Goal: Task Accomplishment & Management: Use online tool/utility

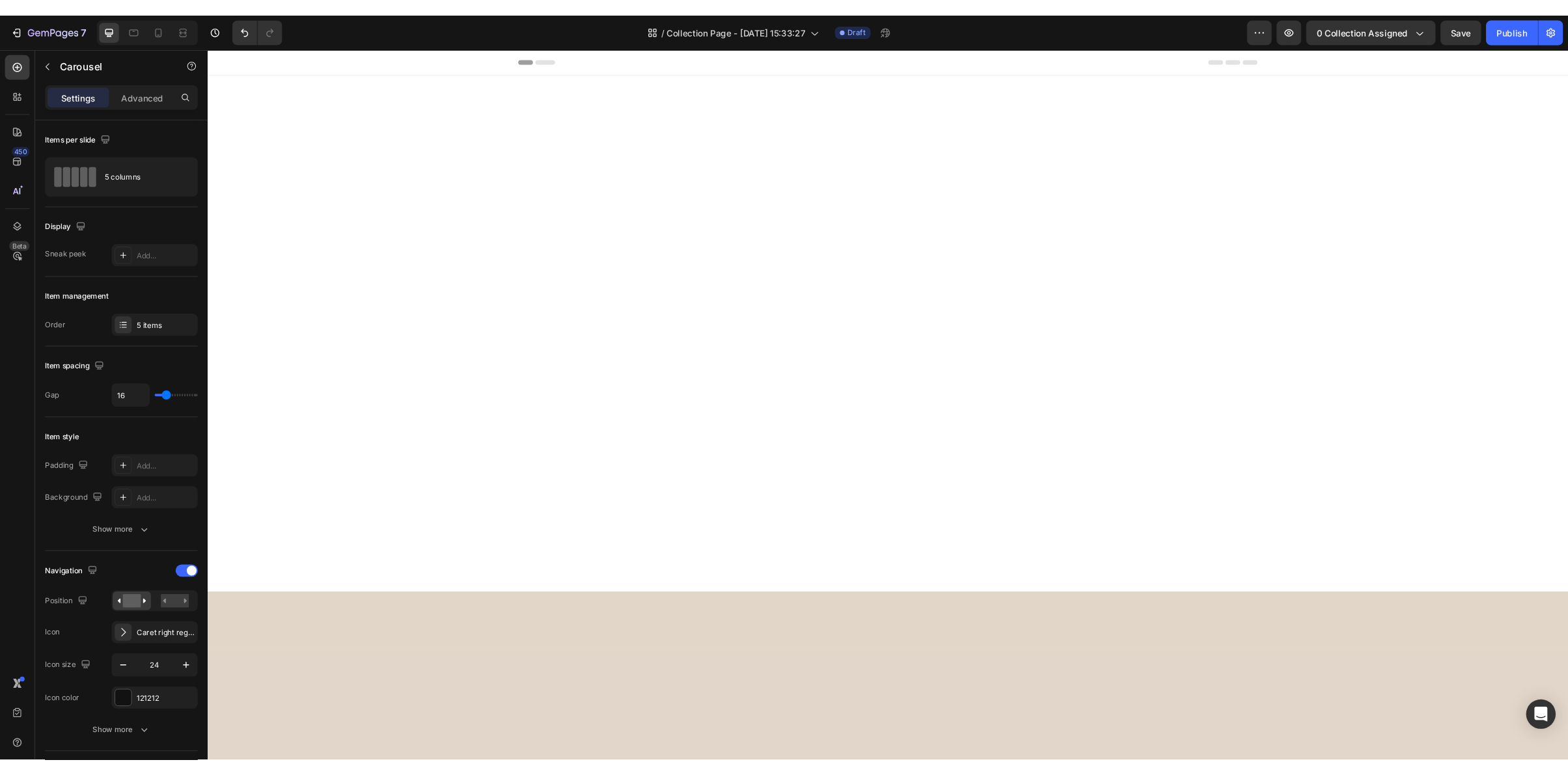
scroll to position [3195, 0]
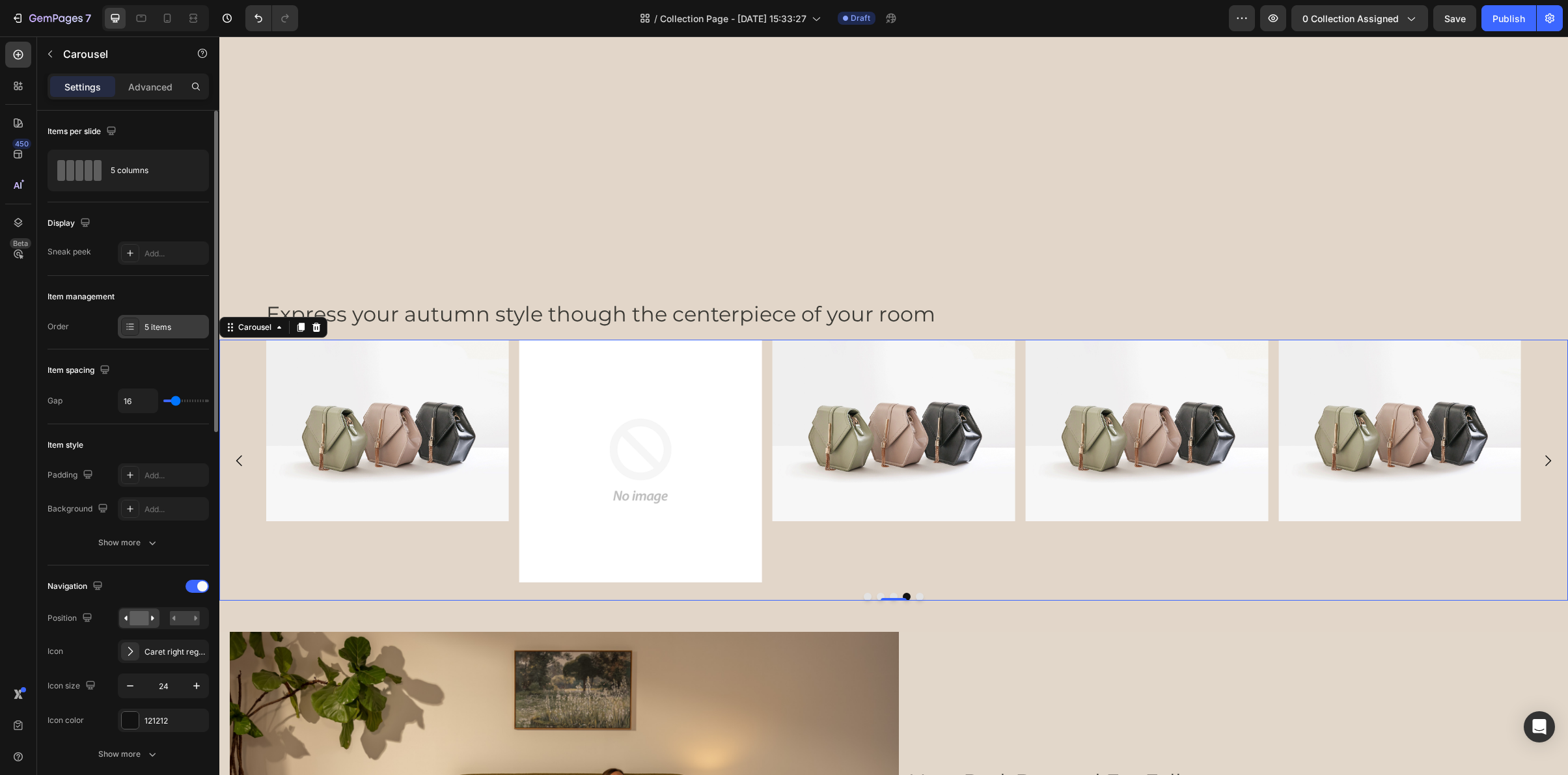
click at [151, 324] on div "5 items" at bounding box center [175, 327] width 62 height 12
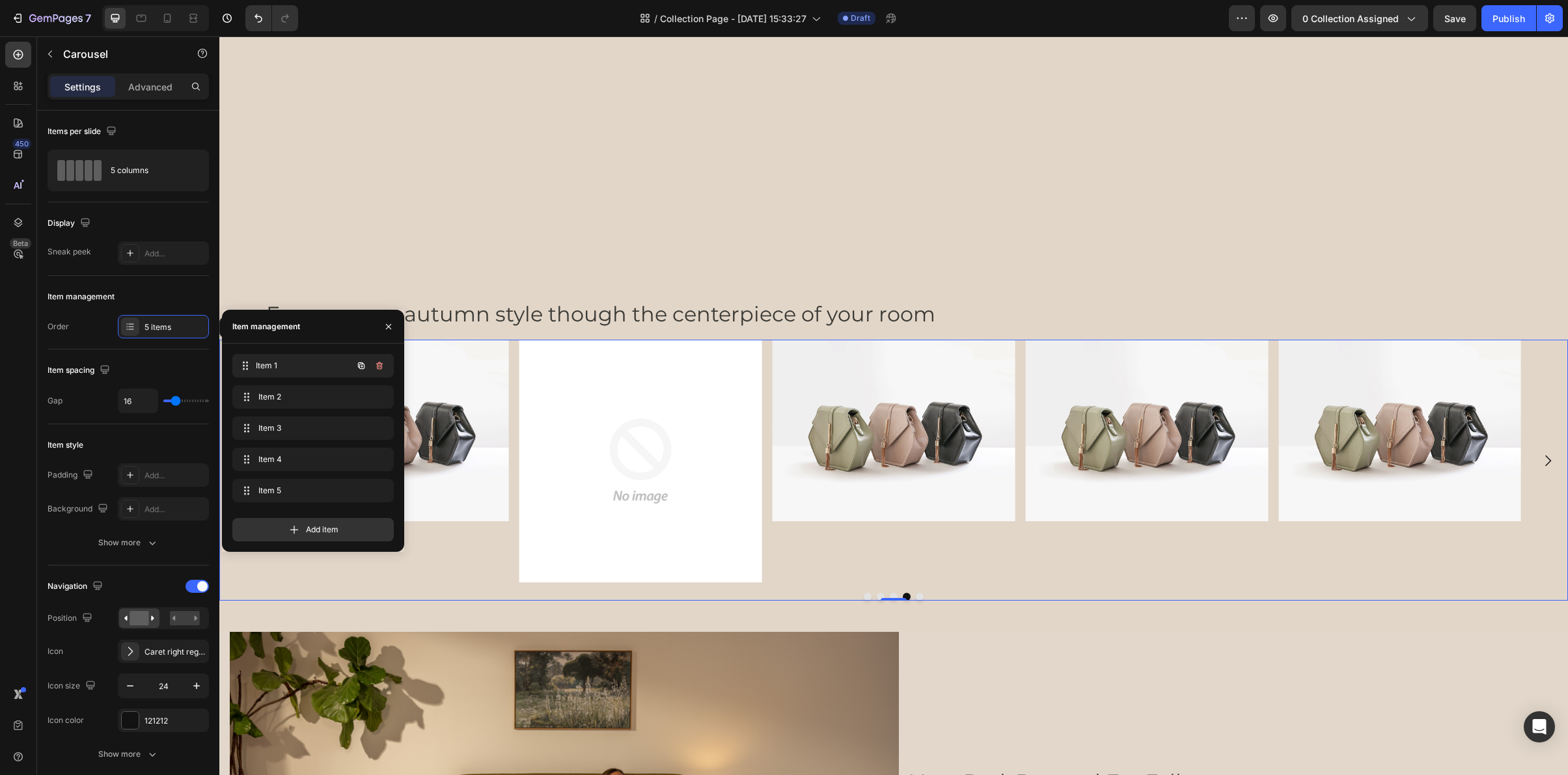
click at [288, 367] on span "Item 1" at bounding box center [303, 366] width 97 height 12
click at [289, 367] on span "Item 1" at bounding box center [295, 366] width 73 height 12
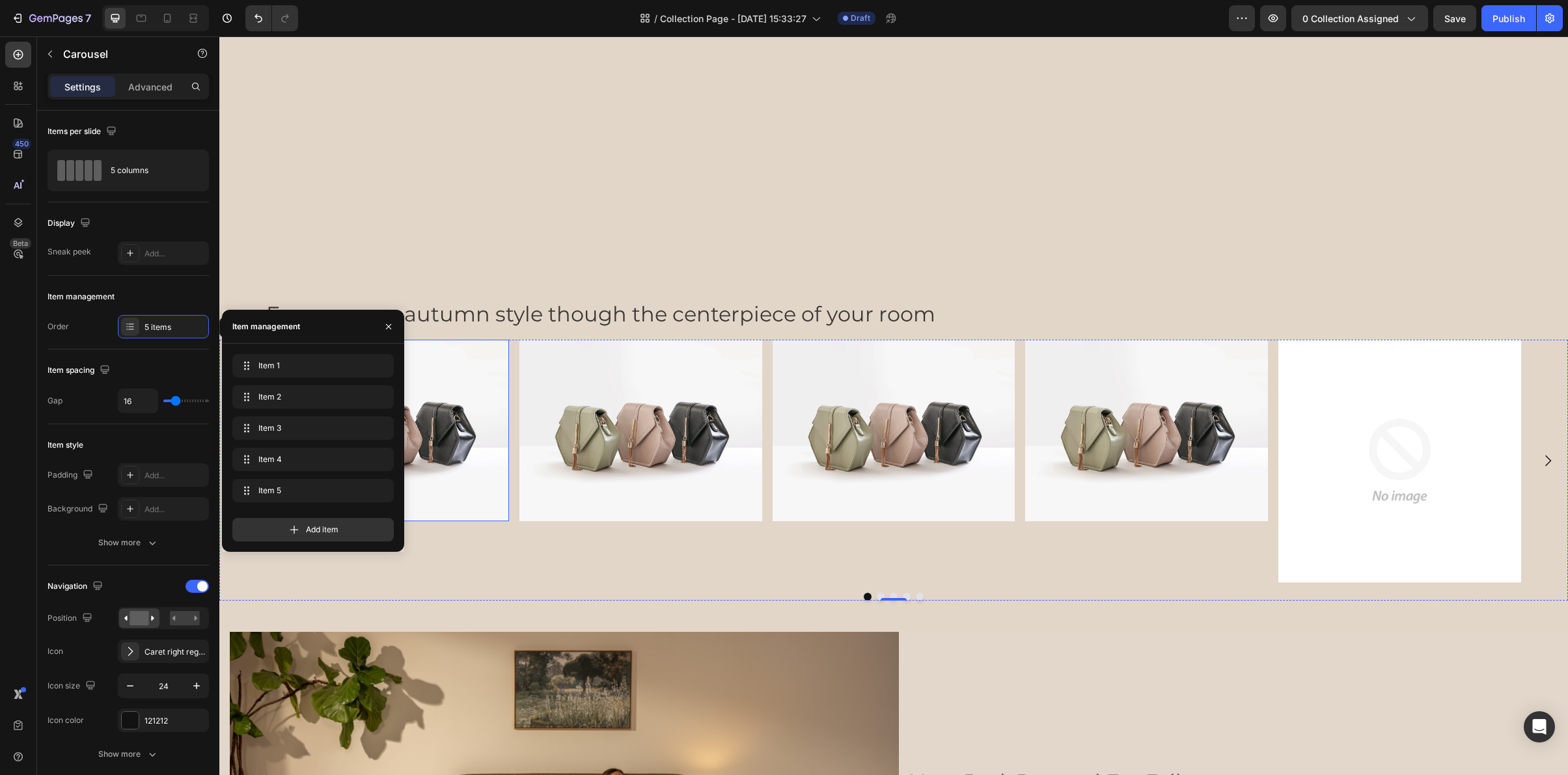
click at [455, 431] on img at bounding box center [388, 431] width 243 height 182
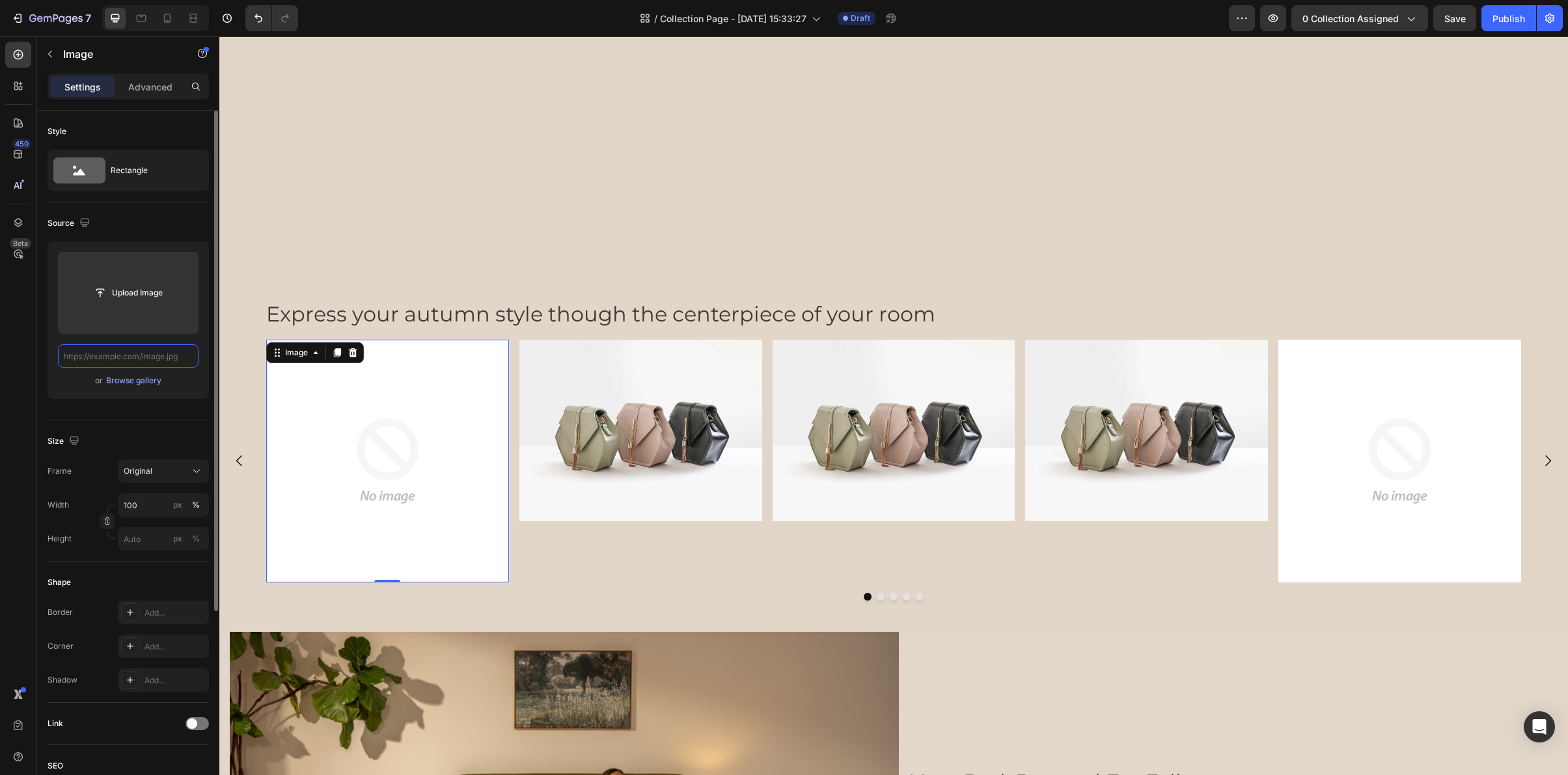
scroll to position [0, 0]
paste input "https://cdn.shopify.com/s/files/1/0249/8140/5759/files/ultraset_storm_corner_cl…"
type input "https://cdn.shopify.com/s/files/1/0249/8140/5759/files/ultraset_storm_corner_cl…"
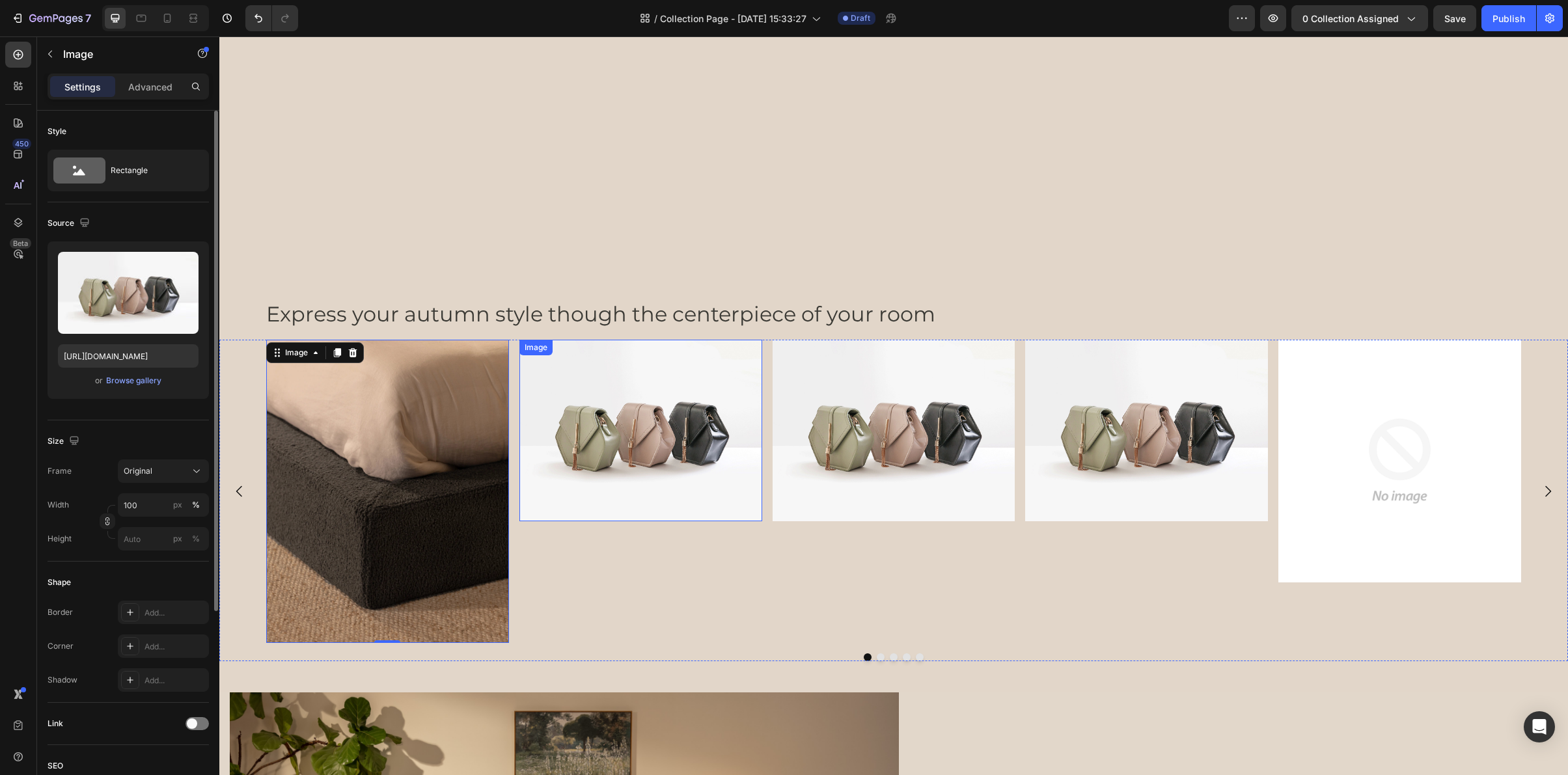
click at [619, 431] on img at bounding box center [641, 431] width 243 height 182
click at [157, 356] on input "https://cdn.shopify.com/s/files/1/2005/9307/files/image_demo.jpg" at bounding box center [128, 355] width 141 height 23
paste input "0249/8140/5759/files/ultraset_moss_3-4_close_up.webp?v=1758920427"
type input "https://cdn.shopify.com/s/files/1/0249/8140/5759/files/ultraset_moss_3-4_close_…"
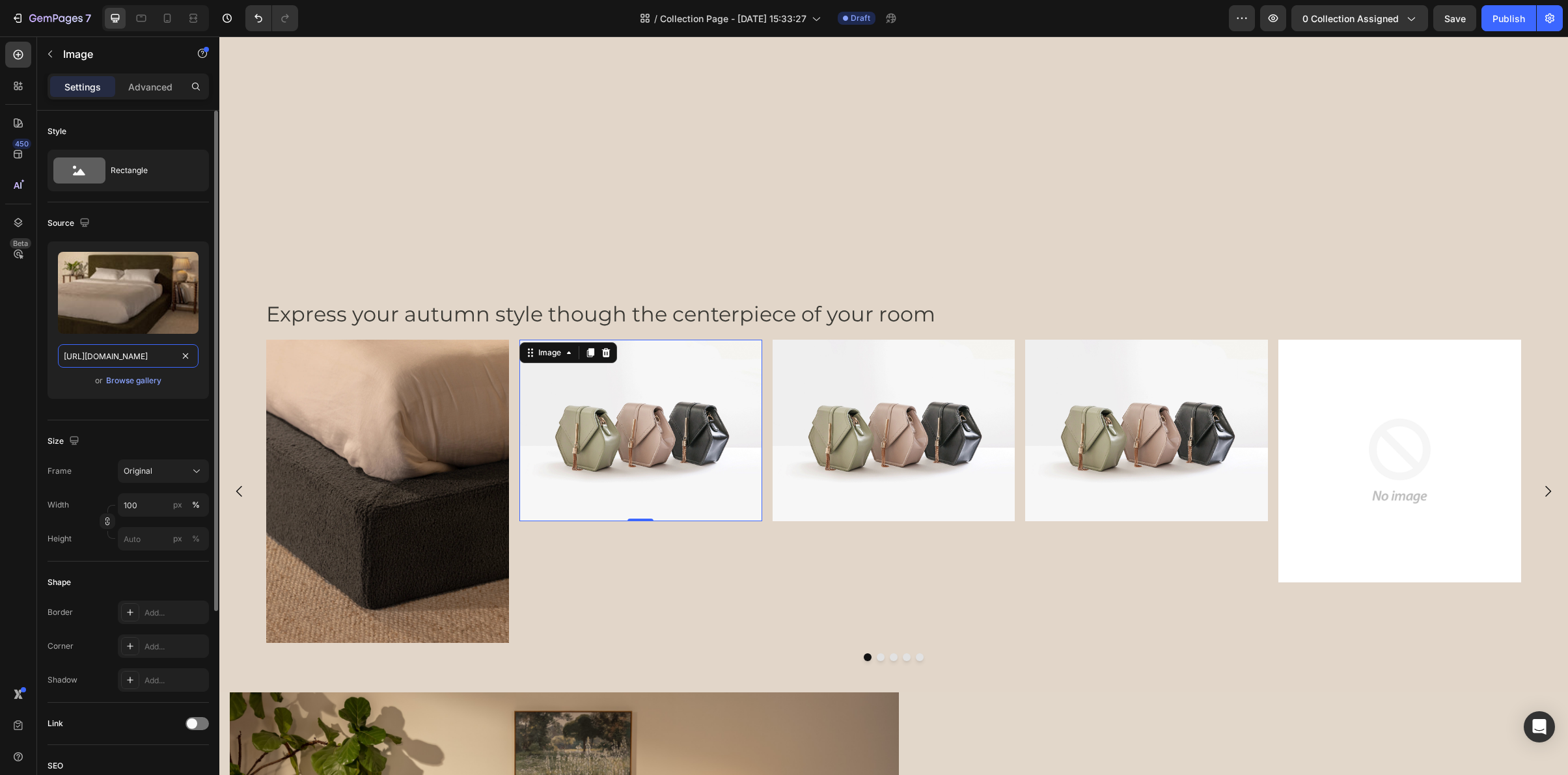
scroll to position [0, 282]
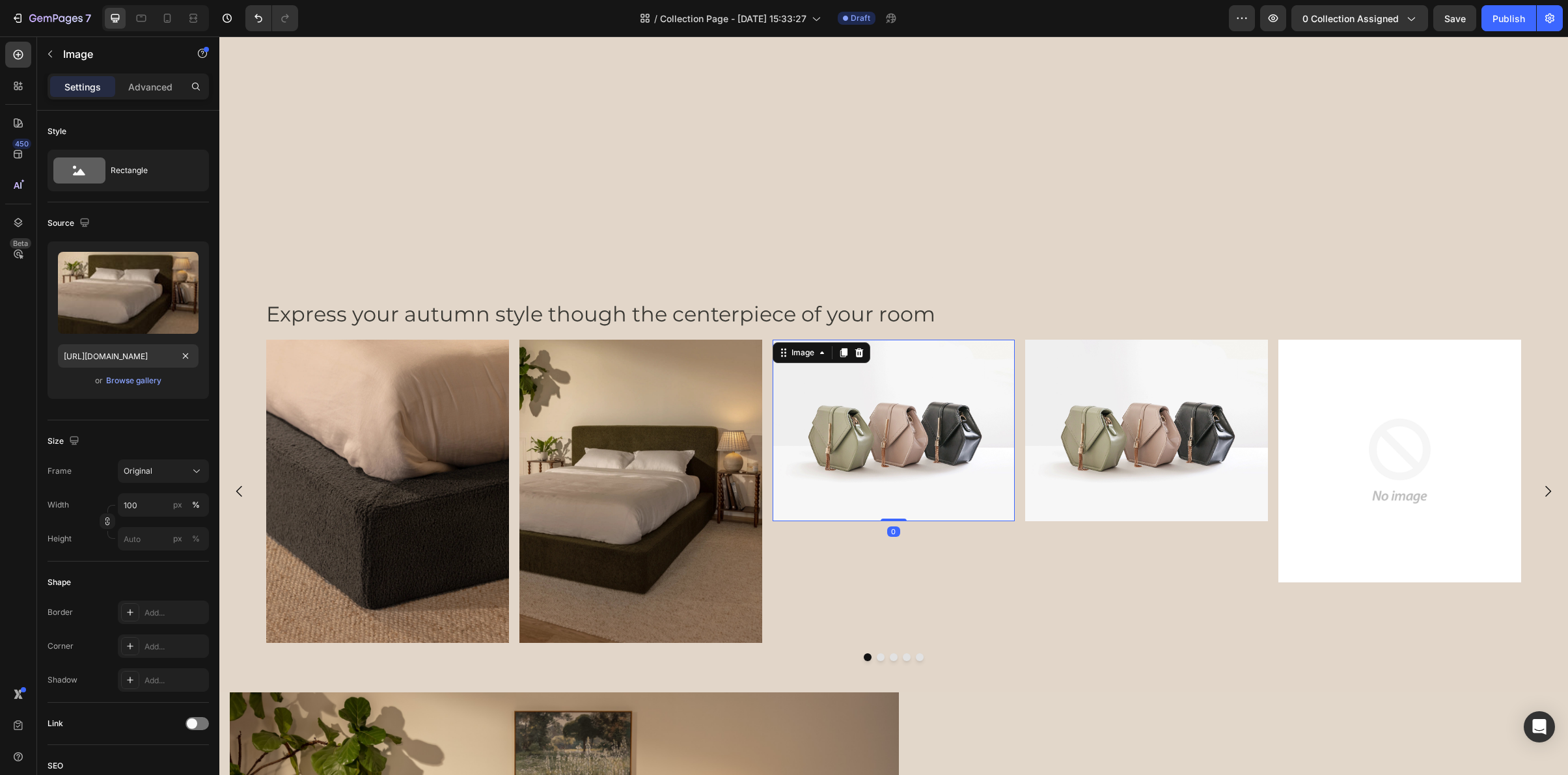
click at [815, 463] on img at bounding box center [894, 431] width 243 height 182
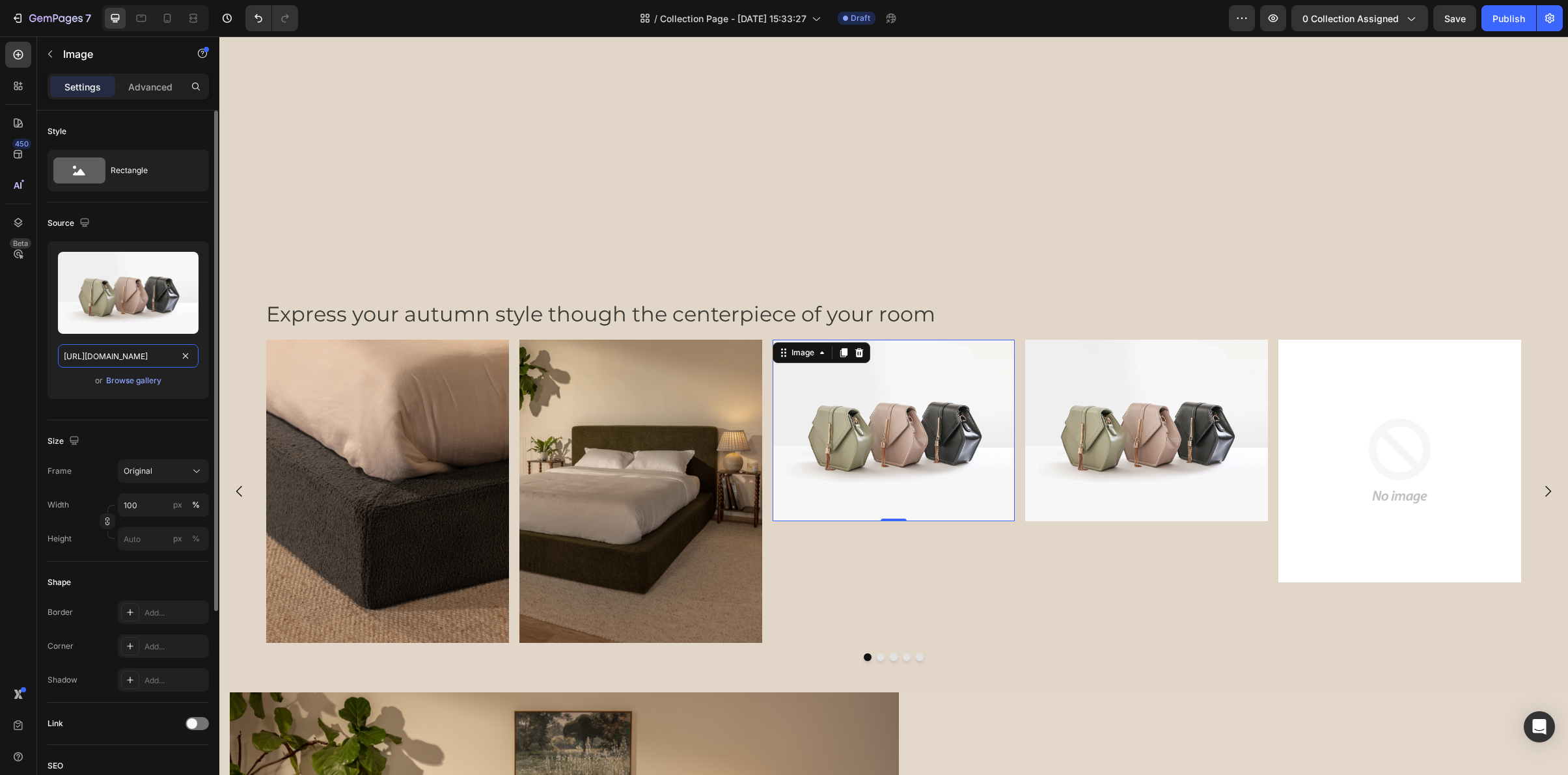
click at [131, 355] on input "https://cdn.shopify.com/s/files/1/2005/9307/files/image_demo.jpg" at bounding box center [128, 355] width 141 height 23
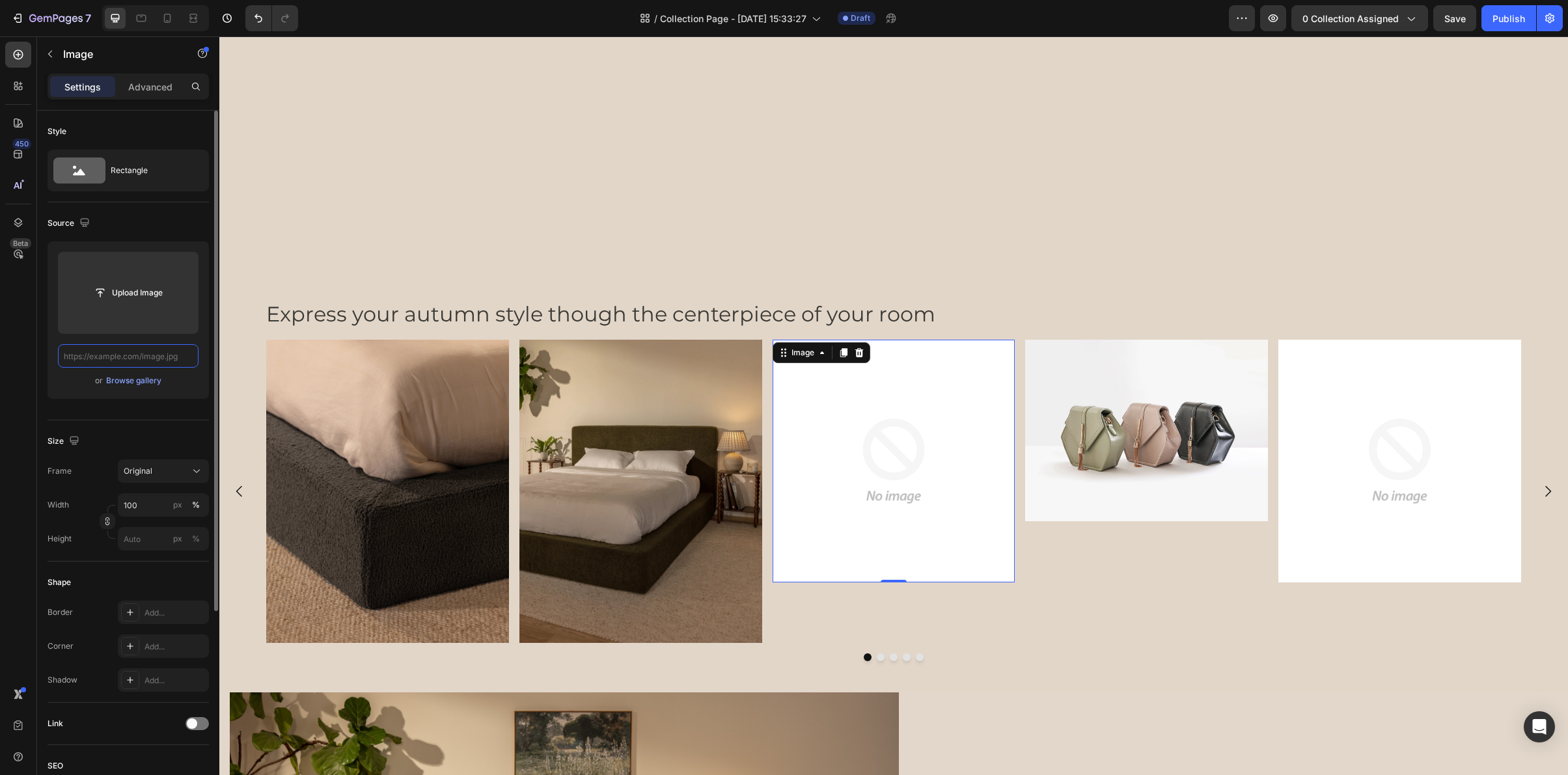
paste input "https://cdn.shopify.com/s/files/1/0249/8140/5759/files/lunaset_choc_hb_pressing…"
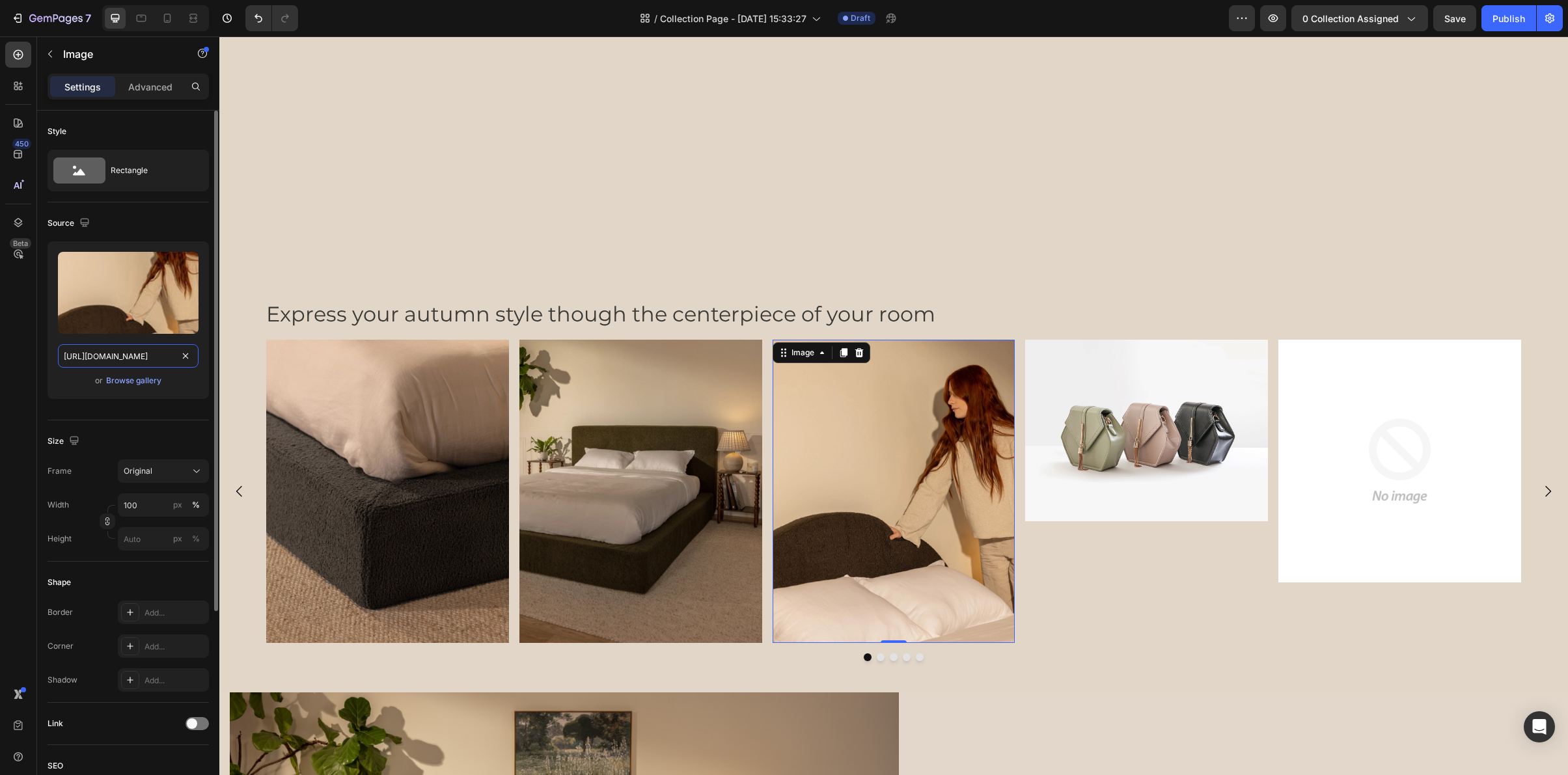
type input "https://cdn.shopify.com/s/files/1/0249/8140/5759/files/lunaset_choc_hb_pressing…"
click at [1113, 478] on img at bounding box center [1147, 431] width 243 height 182
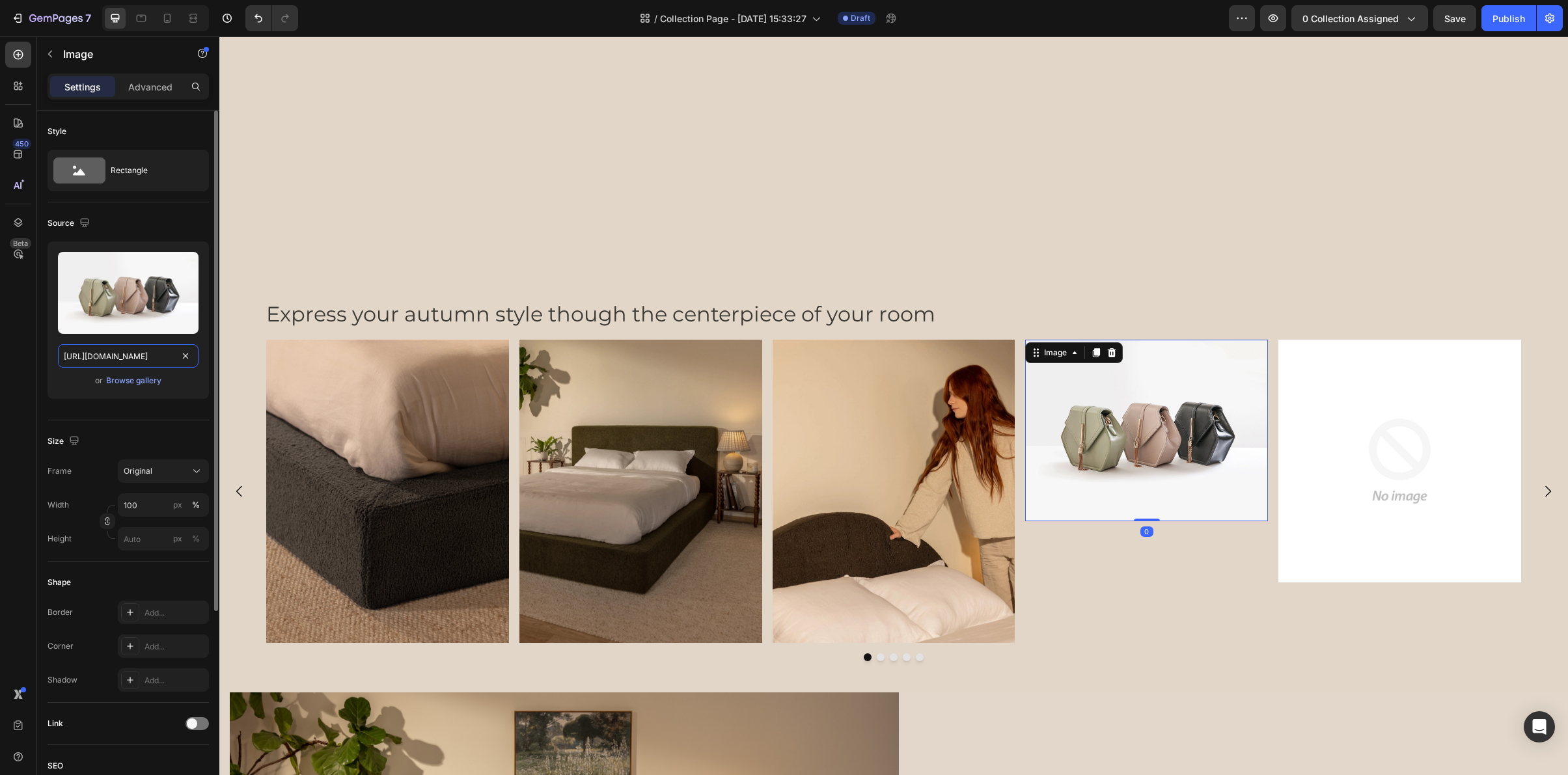
click at [165, 357] on input "https://cdn.shopify.com/s/files/1/2005/9307/files/image_demo.jpg" at bounding box center [128, 355] width 141 height 23
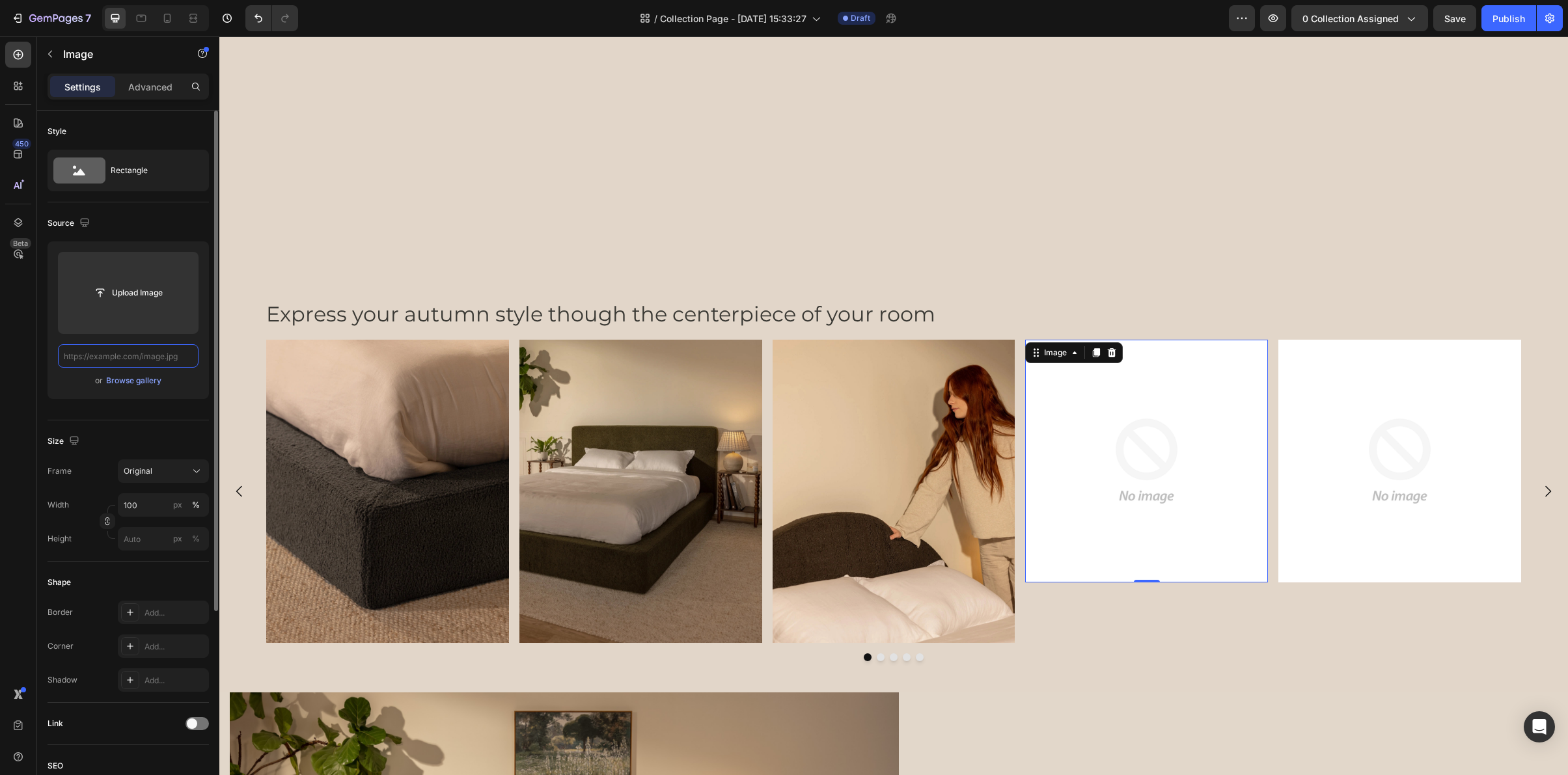
paste input "https://cdn.shopify.com/s/files/1/0249/8140/5759/files/lunaset_storm_3-4_close_…"
type input "https://cdn.shopify.com/s/files/1/0249/8140/5759/files/lunaset_storm_3-4_close_…"
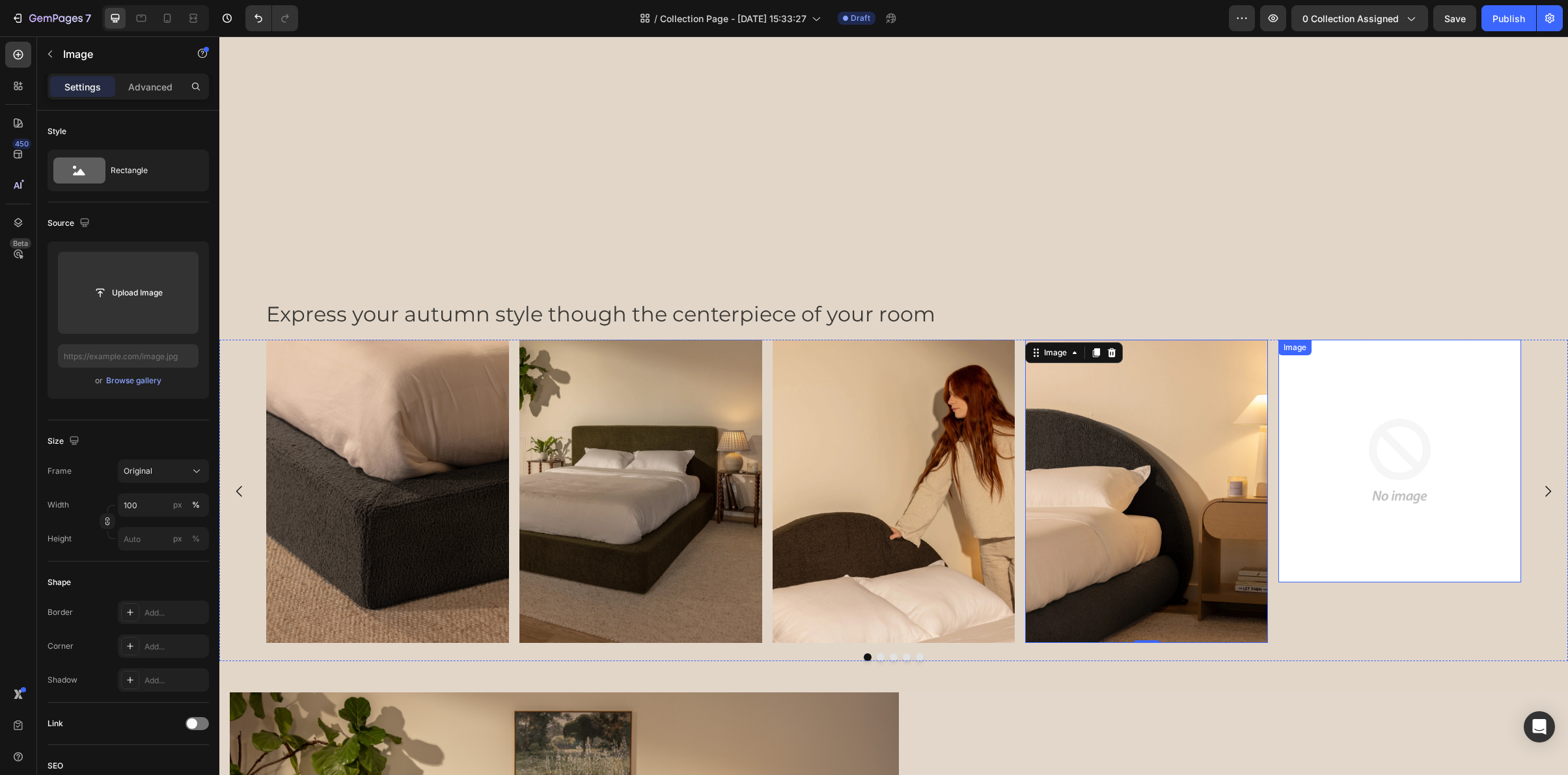
click at [1383, 473] on img at bounding box center [1400, 461] width 243 height 243
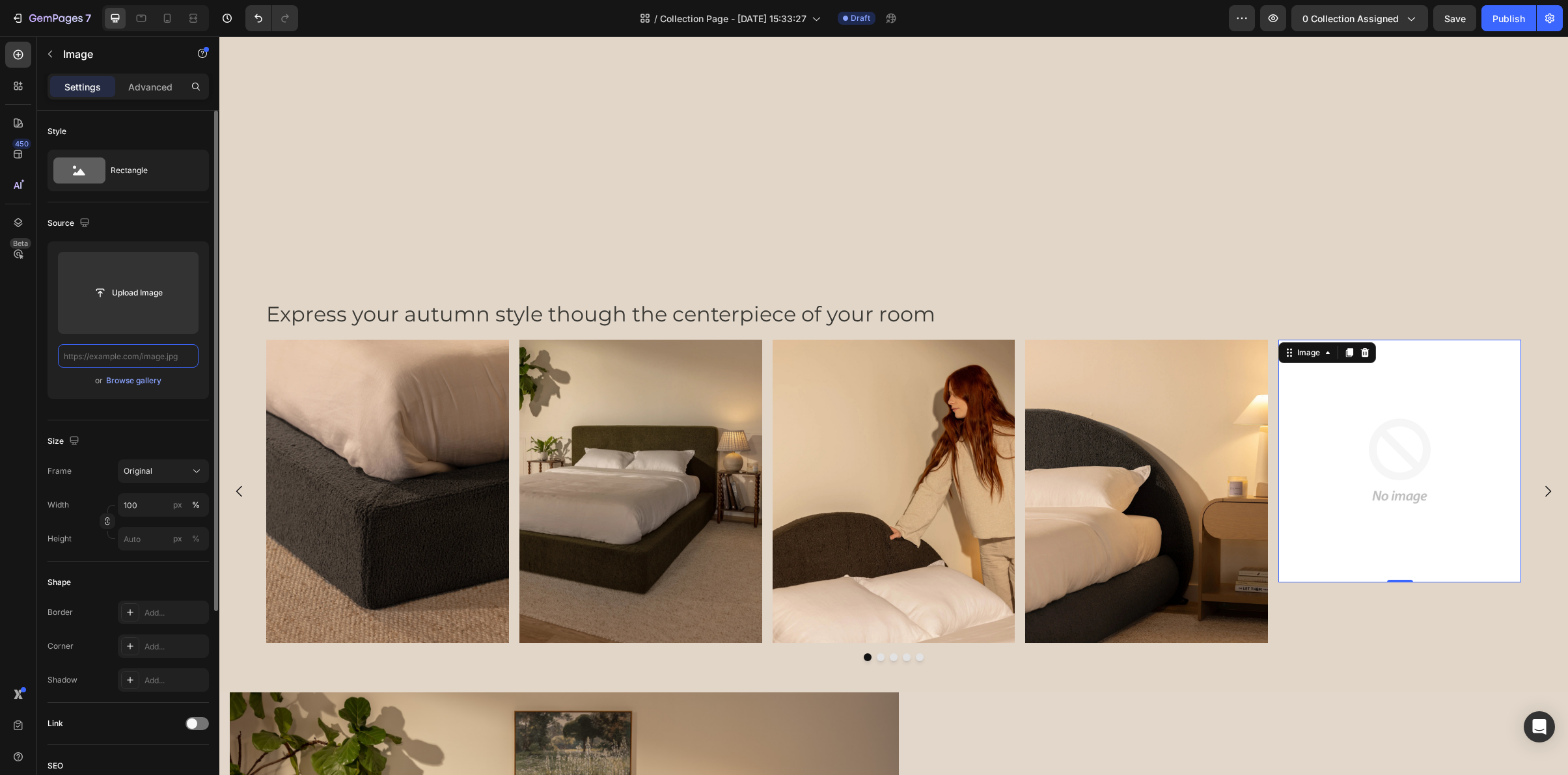
click at [163, 349] on input "text" at bounding box center [128, 355] width 141 height 23
paste input "https://cdn.shopify.com/s/files/1/0249/8140/5759/files/lunaset_moss_hb_pressing…"
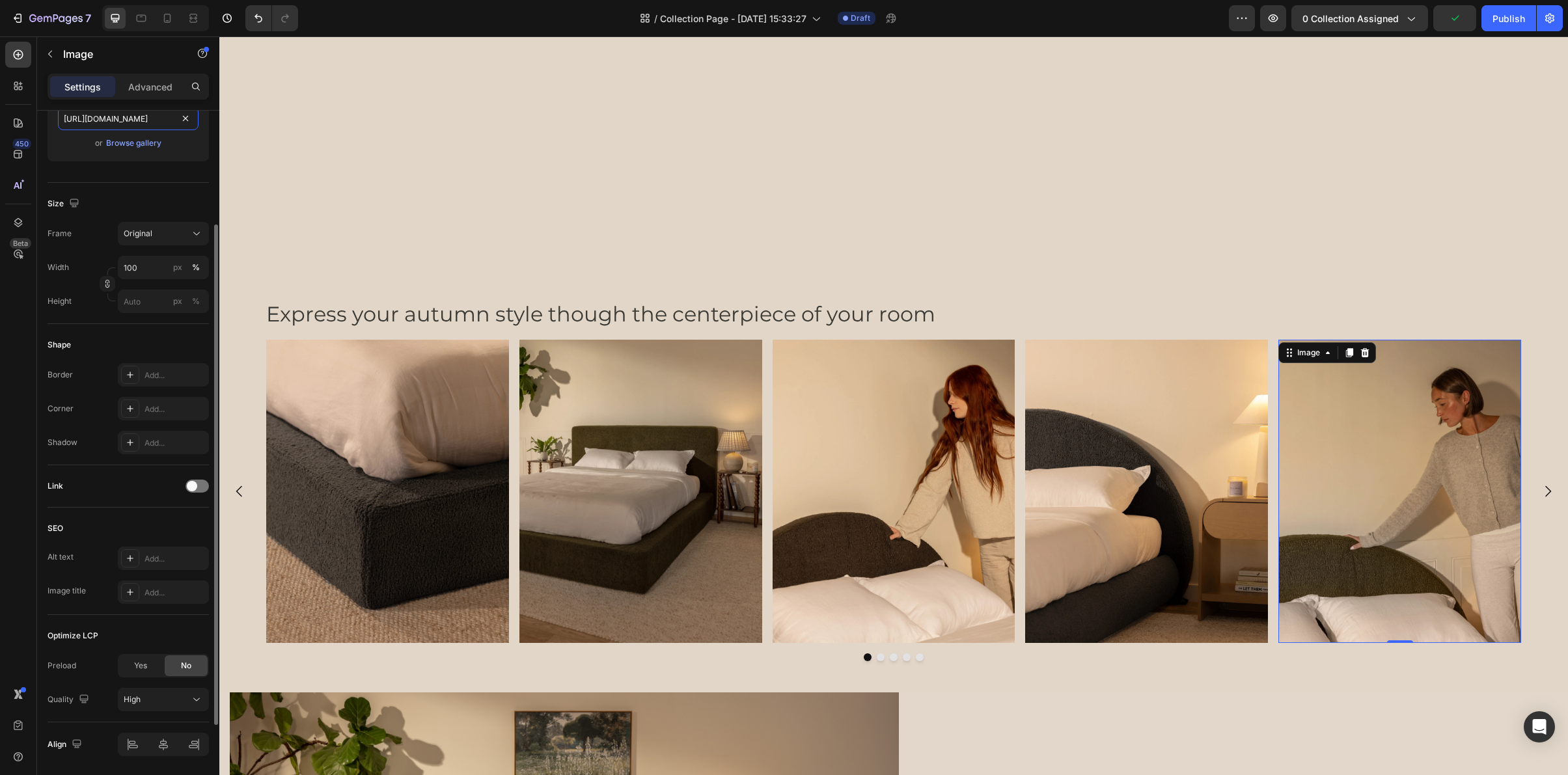
scroll to position [281, 0]
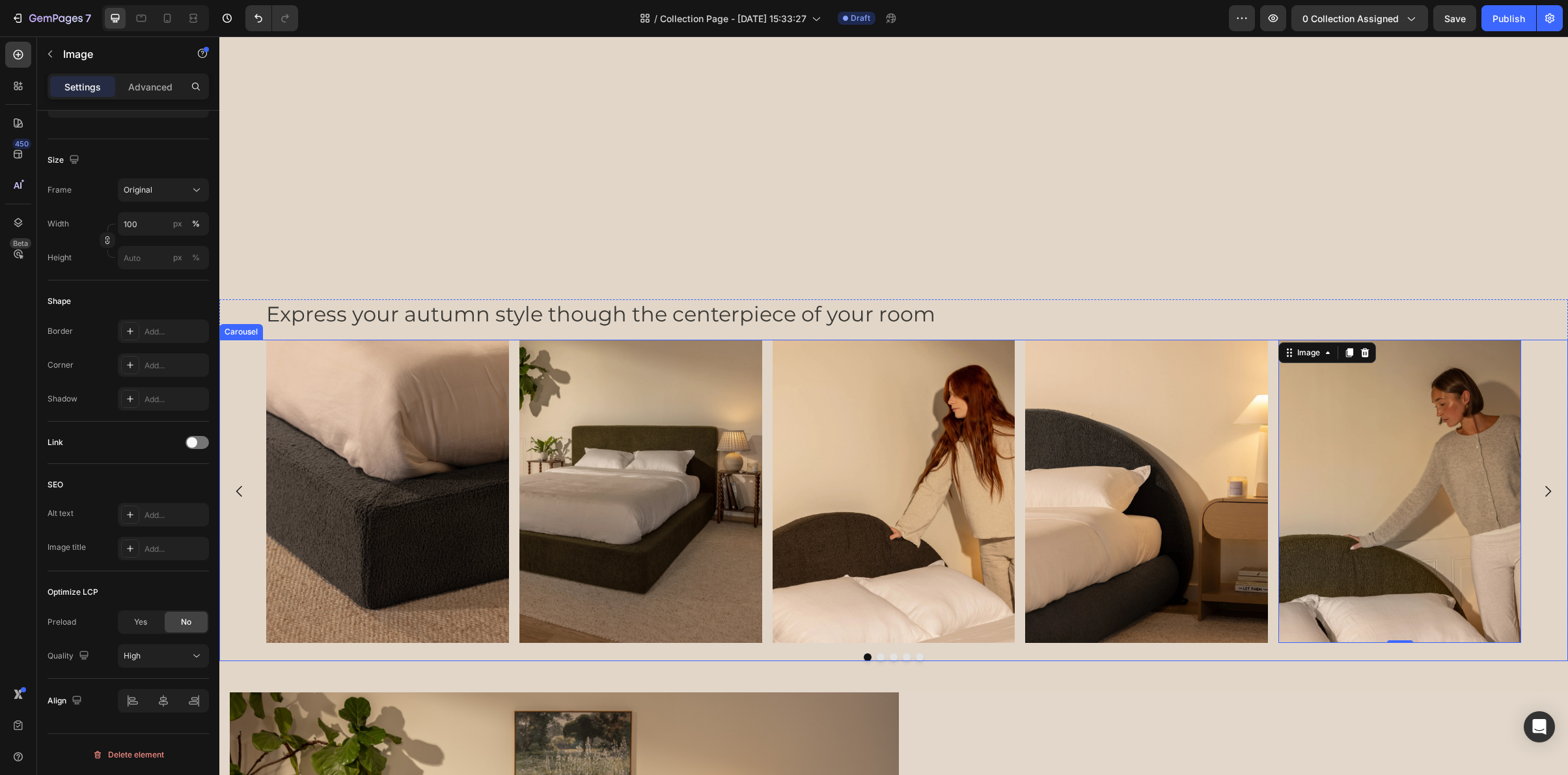
type input "https://cdn.shopify.com/s/files/1/0249/8140/5759/files/lunaset_moss_hb_pressing…"
click at [1308, 531] on img at bounding box center [1400, 491] width 243 height 303
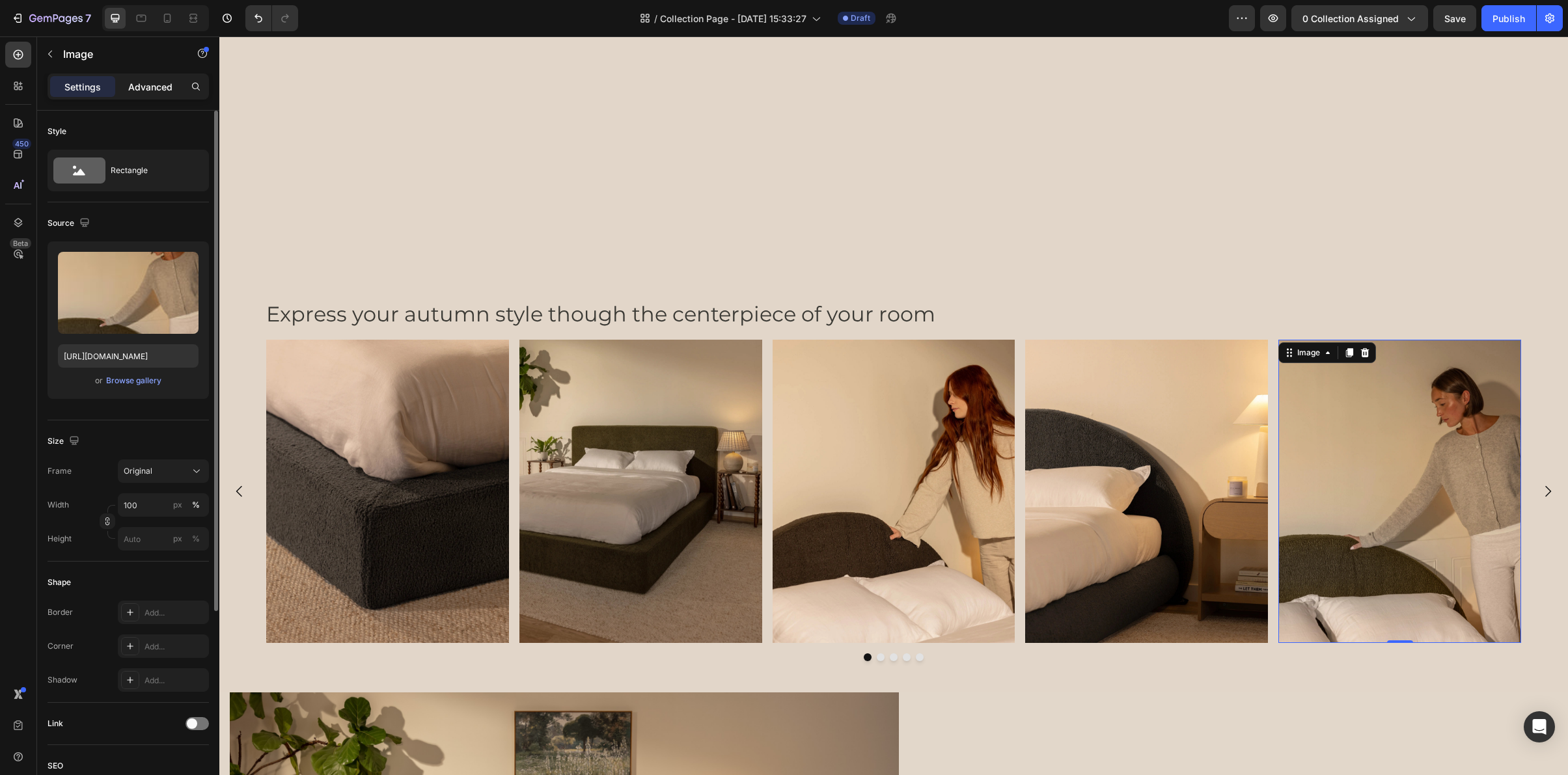
click at [156, 85] on p "Advanced" at bounding box center [150, 87] width 44 height 14
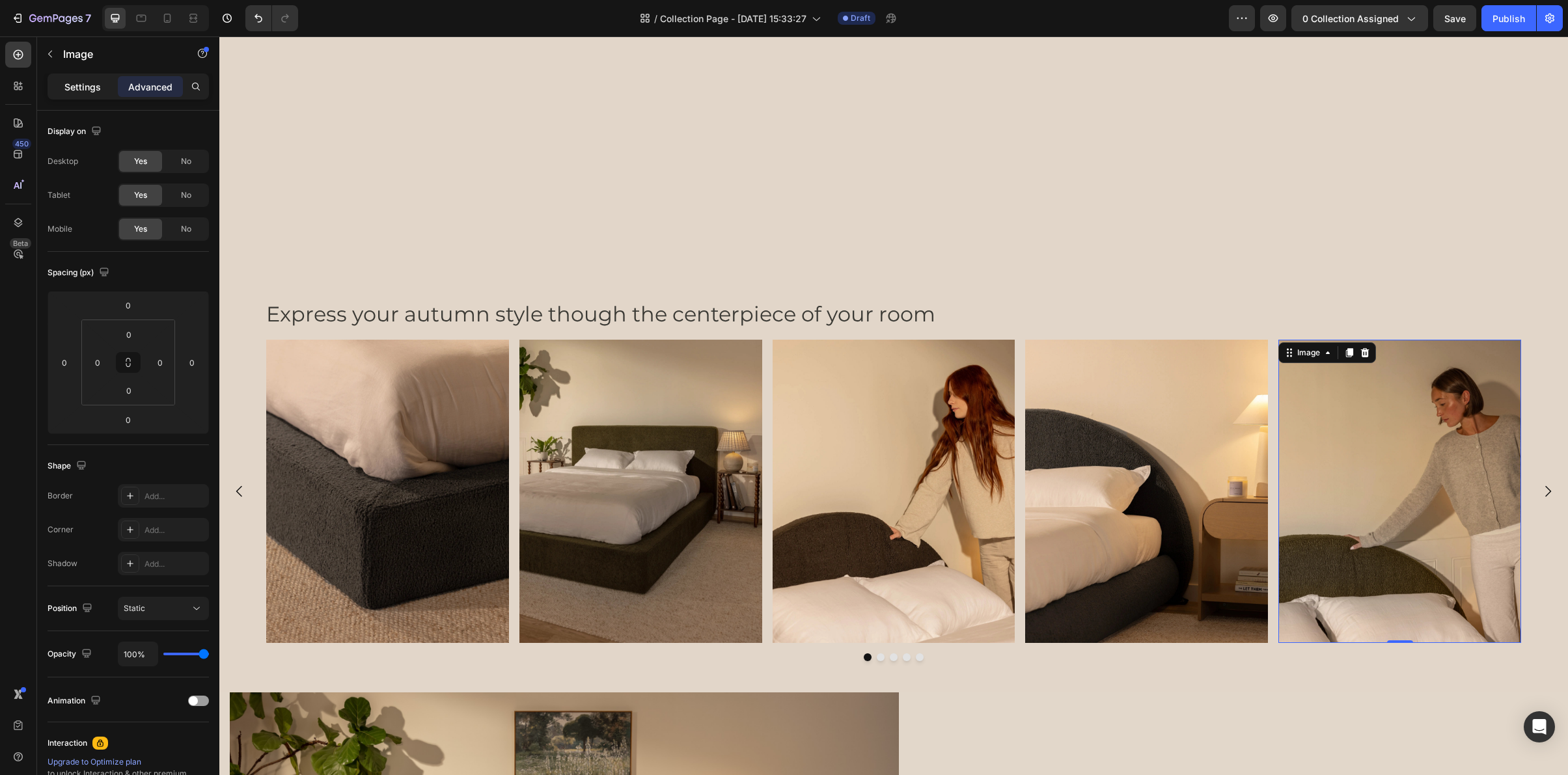
click at [91, 91] on p "Settings" at bounding box center [82, 87] width 37 height 14
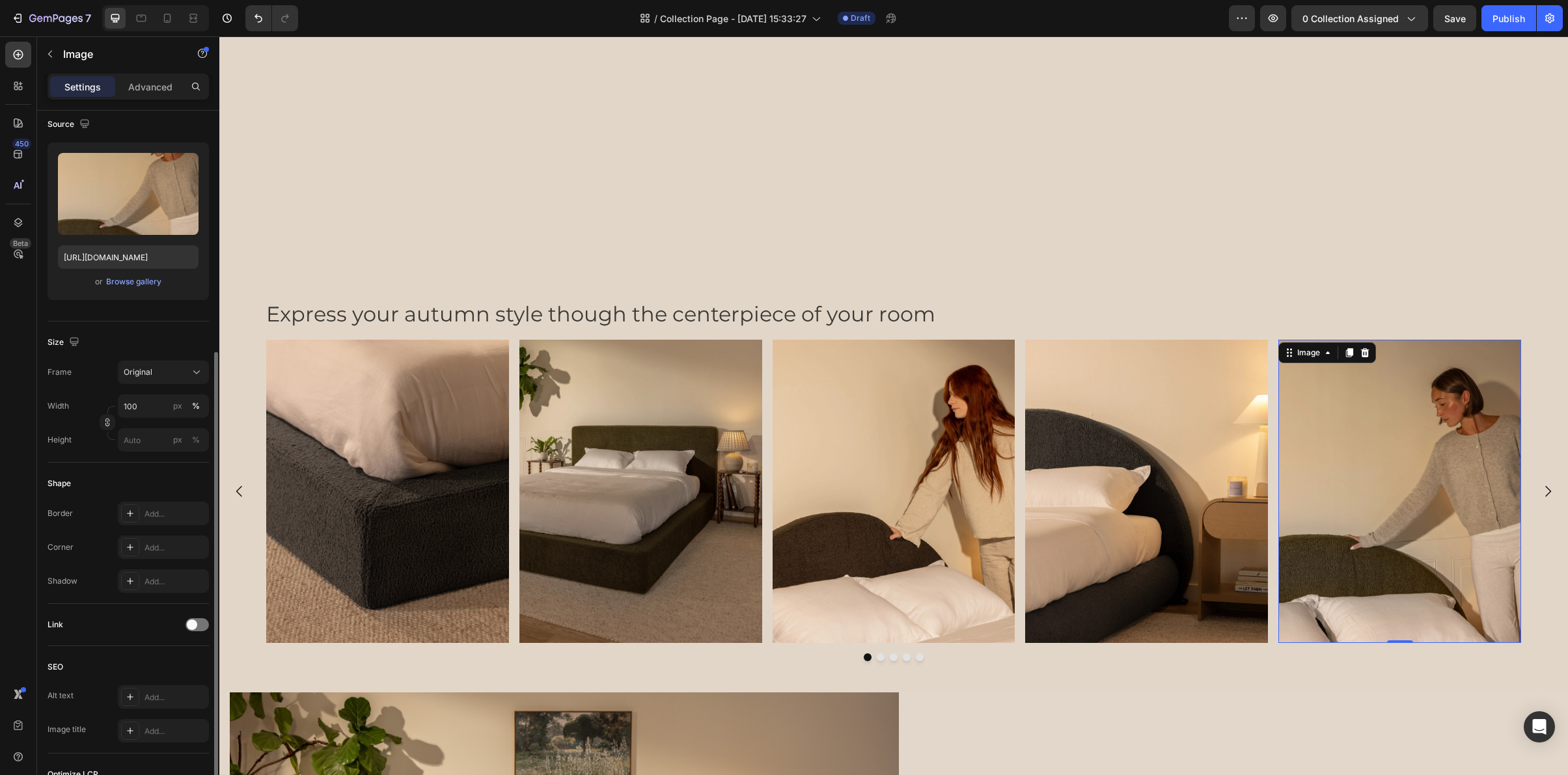
scroll to position [17, 0]
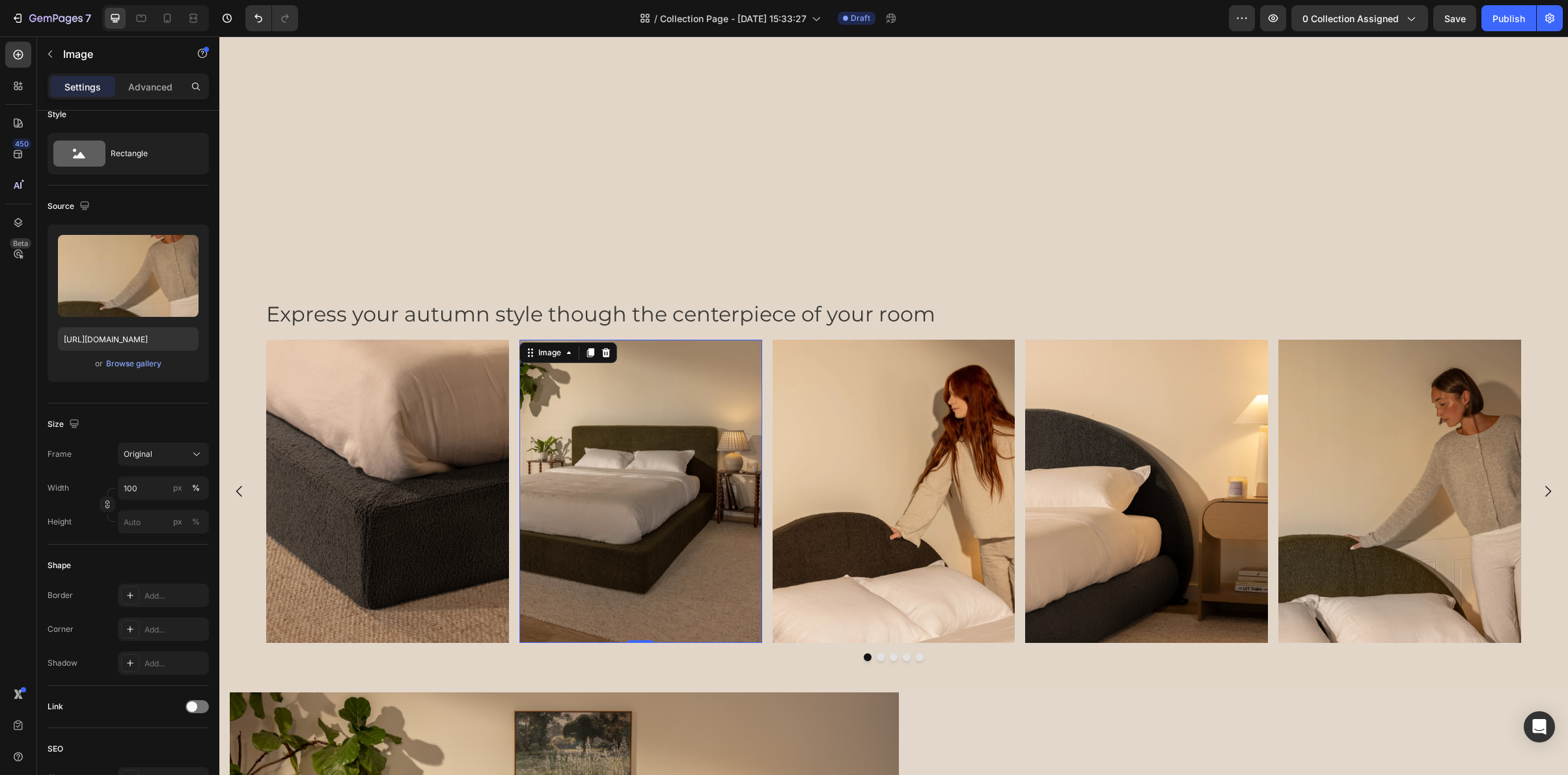
click at [649, 503] on img at bounding box center [641, 491] width 243 height 303
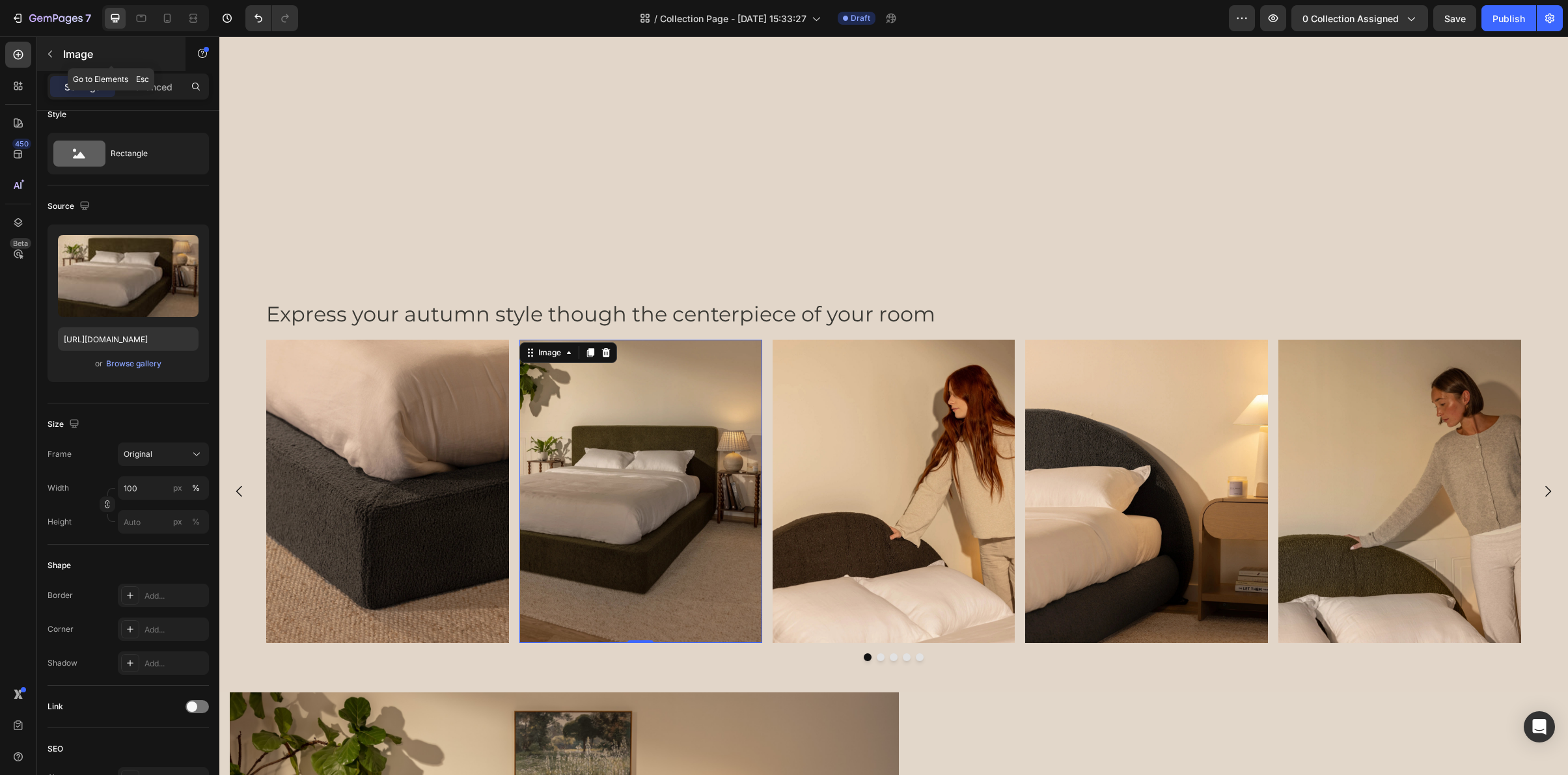
click at [53, 50] on icon "button" at bounding box center [50, 54] width 10 height 10
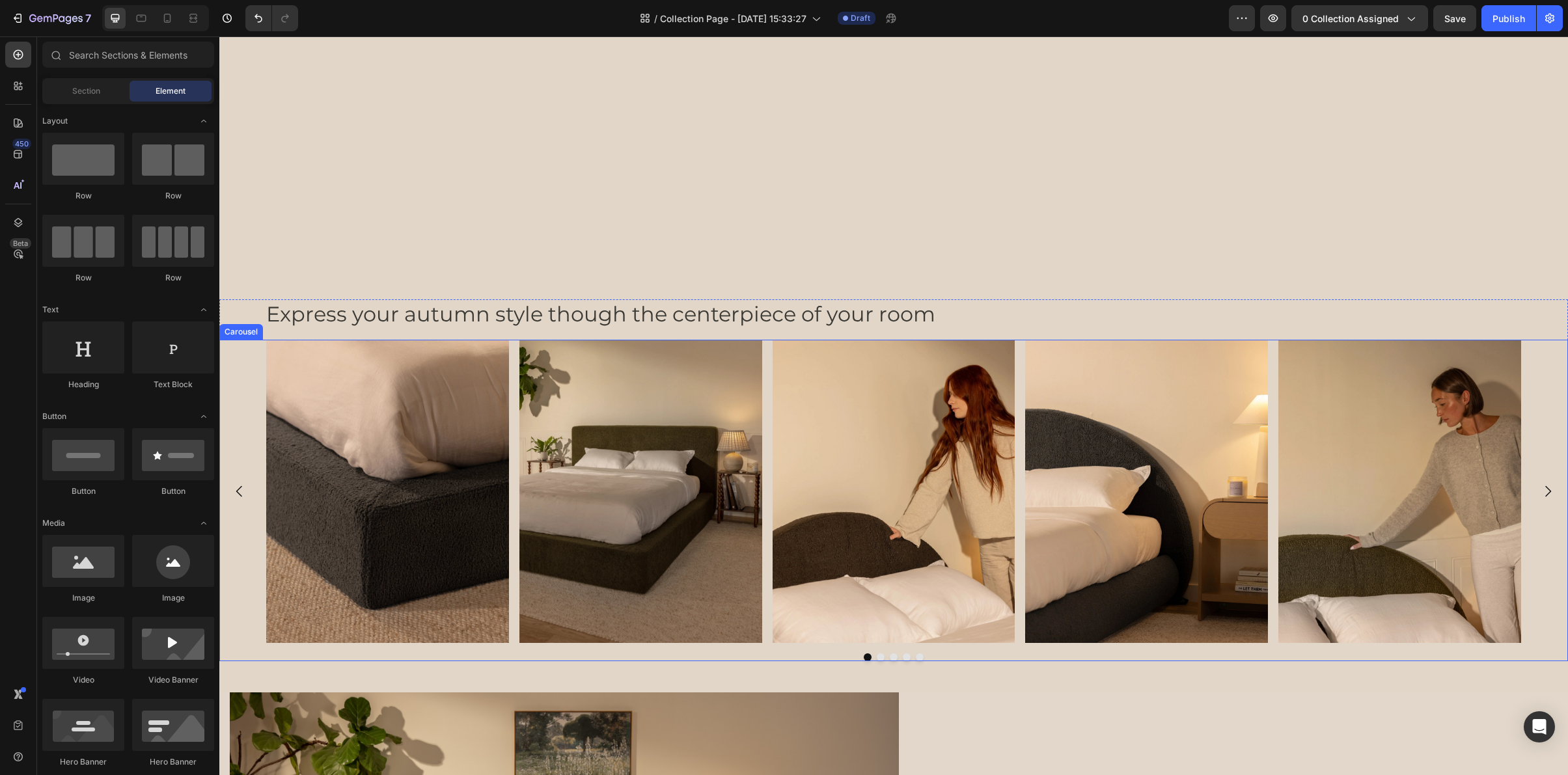
click at [251, 460] on div "Image Image Image Image Image" at bounding box center [894, 491] width 1348 height 303
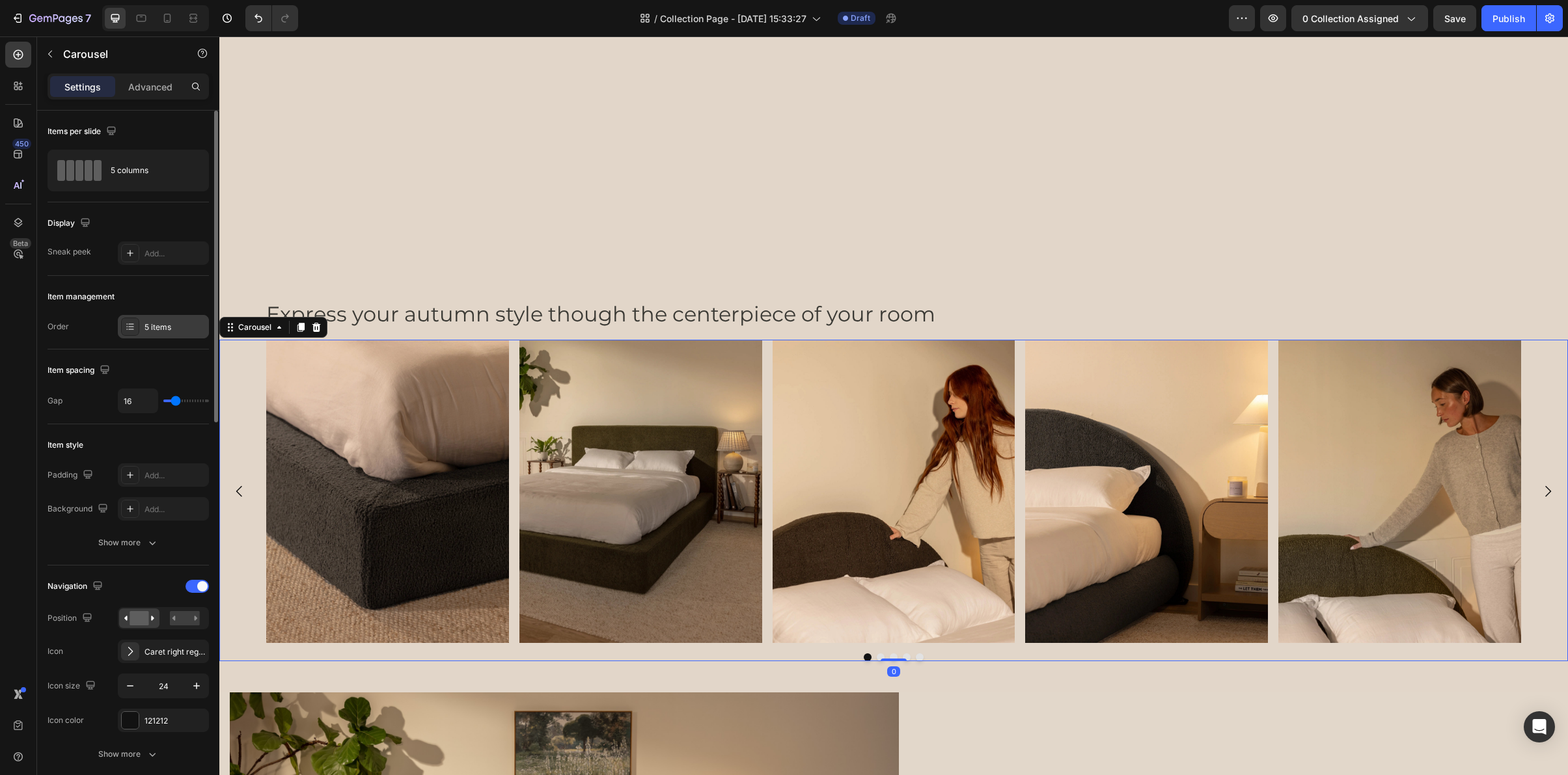
click at [165, 323] on div "5 items" at bounding box center [175, 327] width 62 height 12
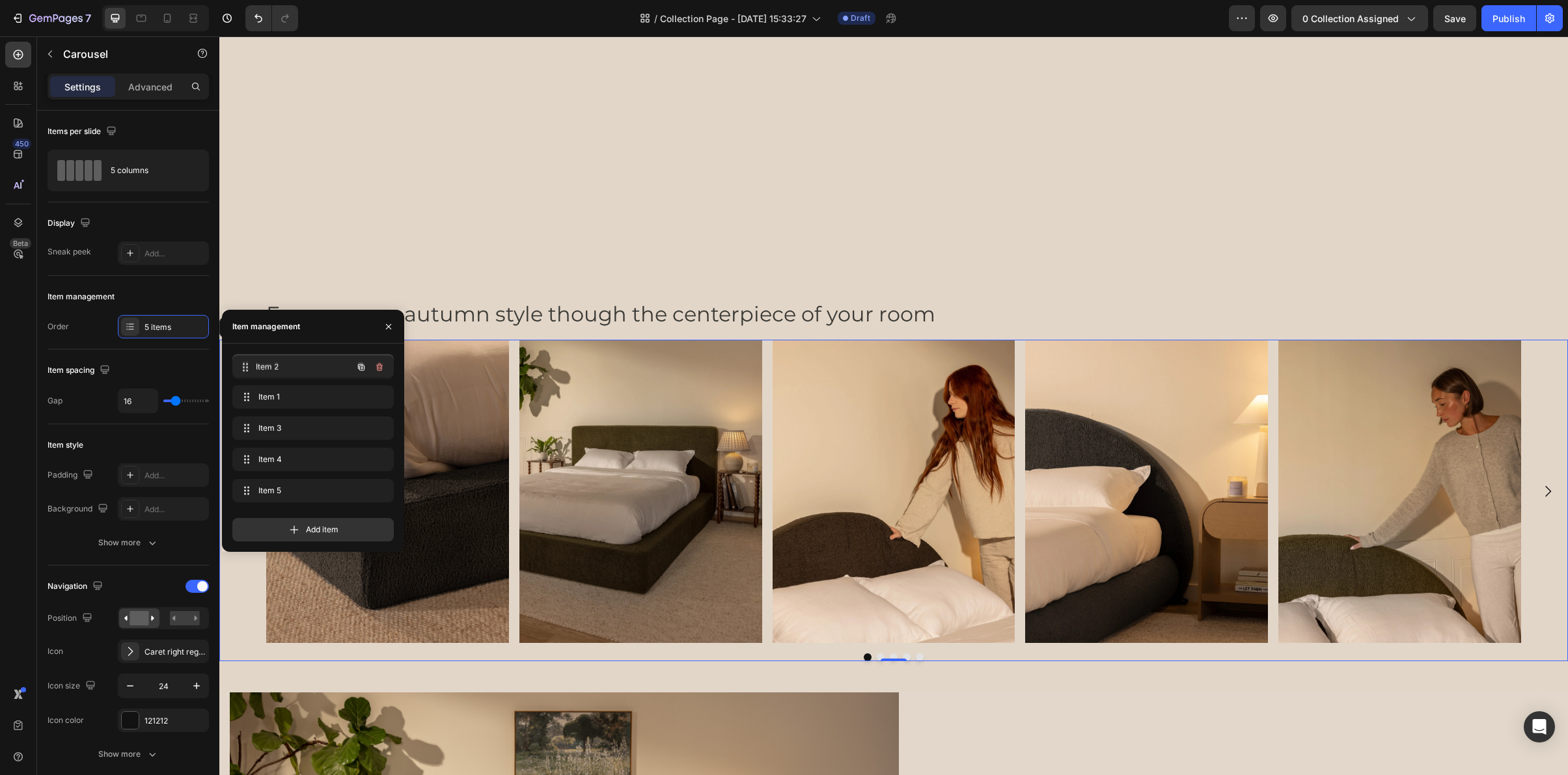
drag, startPoint x: 246, startPoint y: 396, endPoint x: 596, endPoint y: 493, distance: 363.2
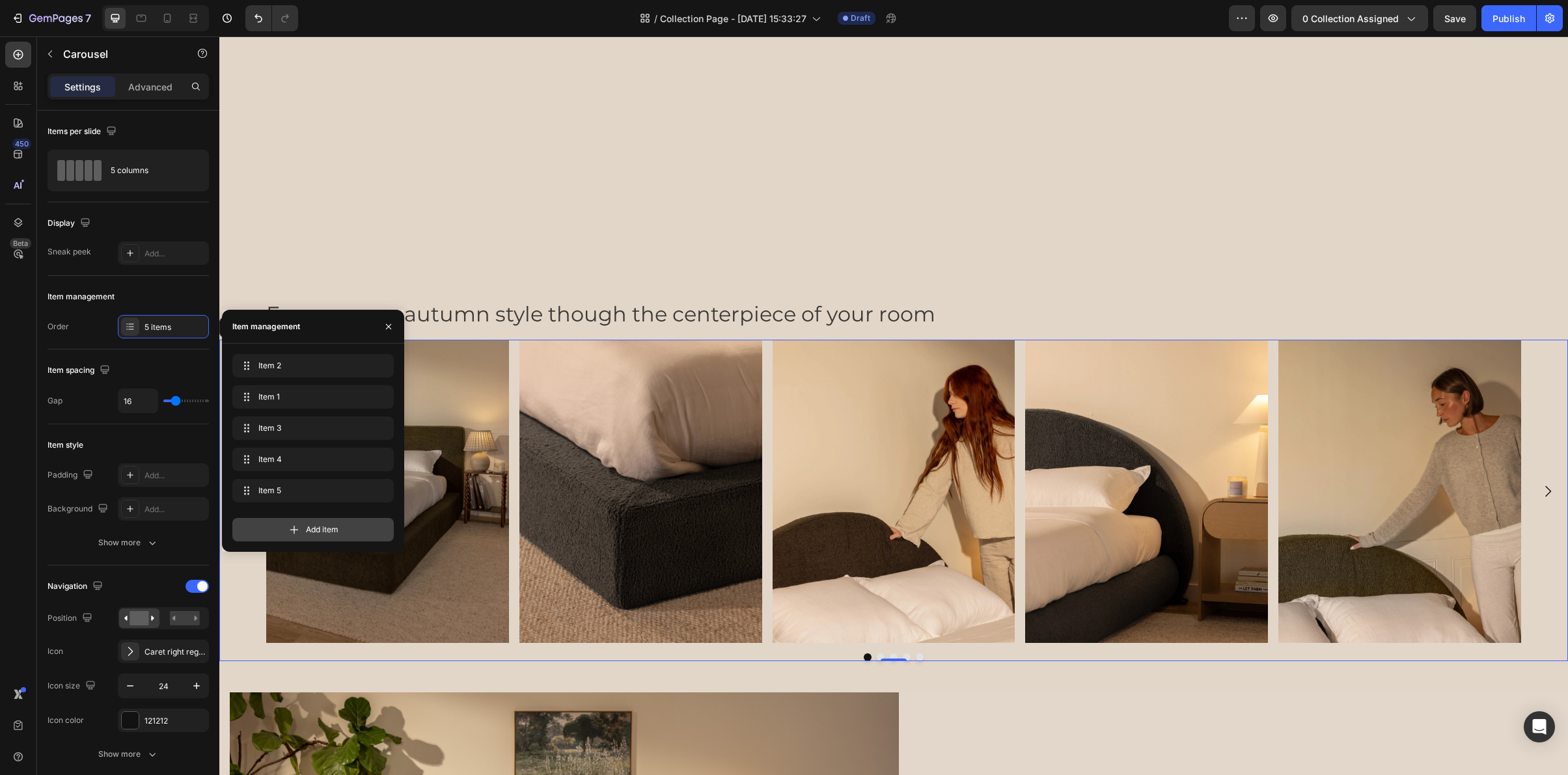
click at [308, 531] on span "Add item" at bounding box center [322, 530] width 32 height 12
click at [299, 572] on div "Add item" at bounding box center [313, 561] width 161 height 23
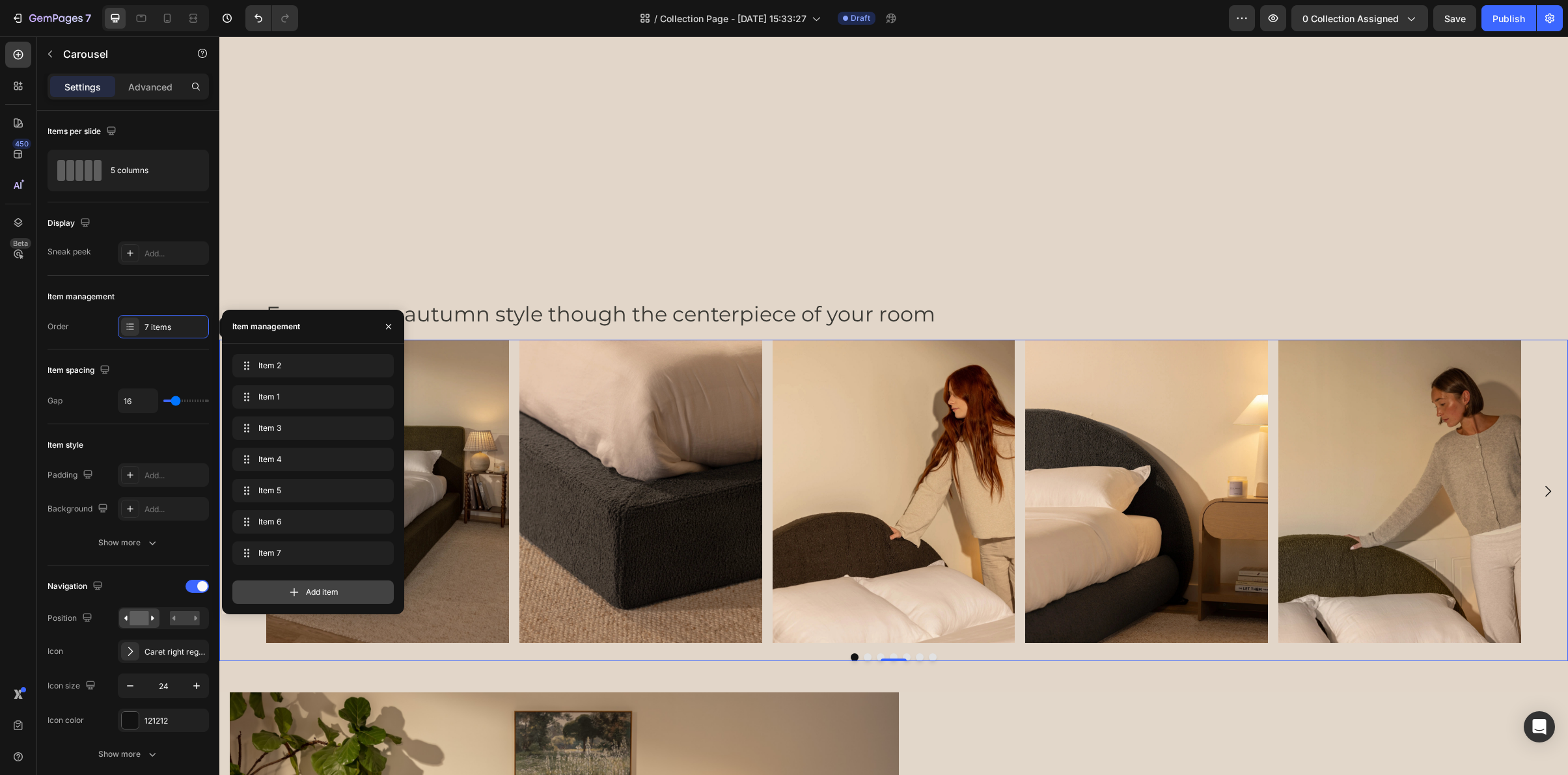
click at [297, 596] on icon at bounding box center [294, 592] width 13 height 13
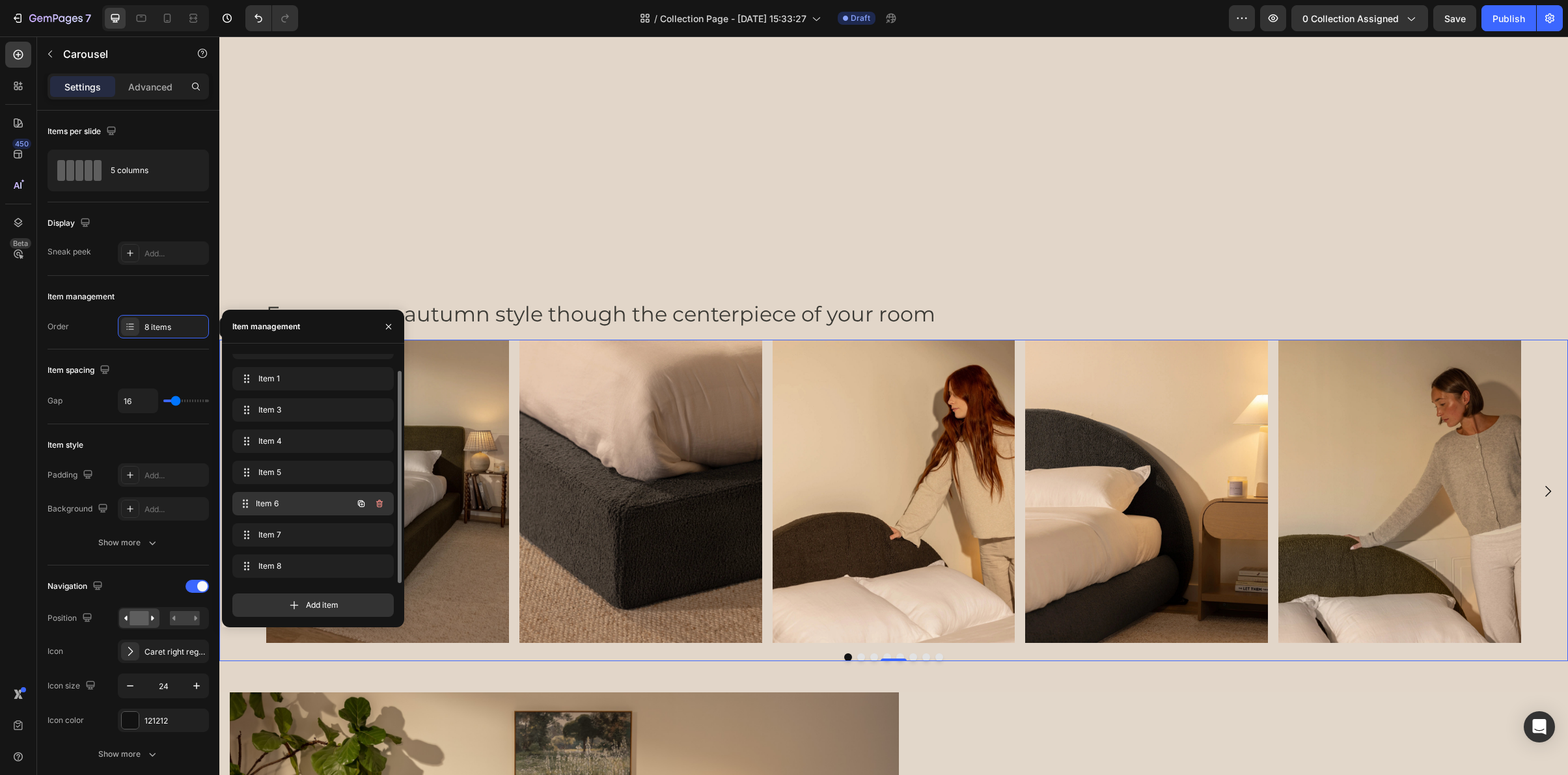
click at [295, 507] on span "Item 6" at bounding box center [303, 504] width 97 height 12
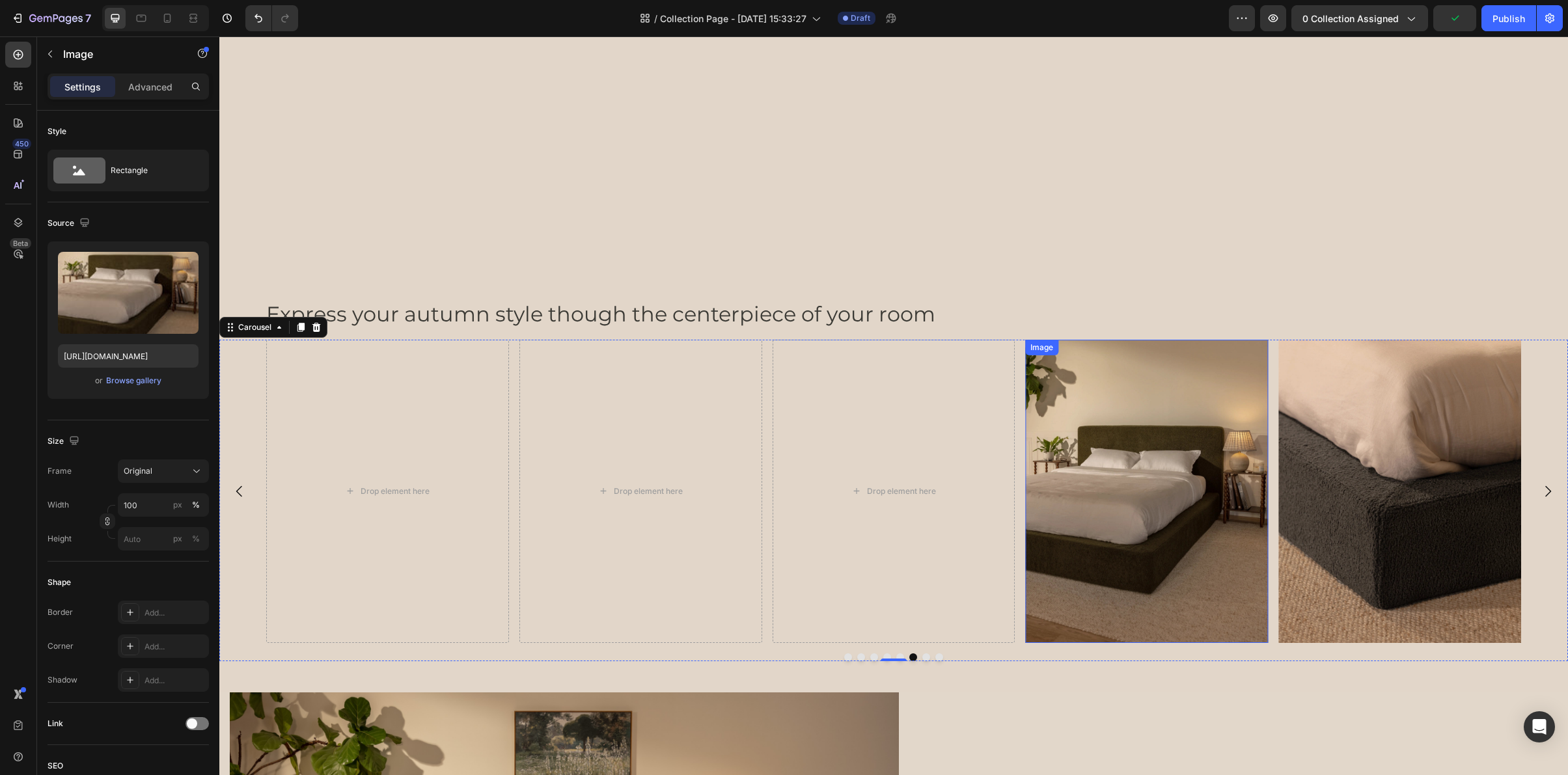
click at [1101, 440] on img at bounding box center [1147, 491] width 243 height 303
click at [1093, 343] on div "Image" at bounding box center [1074, 353] width 97 height 21
click at [1094, 355] on icon at bounding box center [1096, 353] width 7 height 9
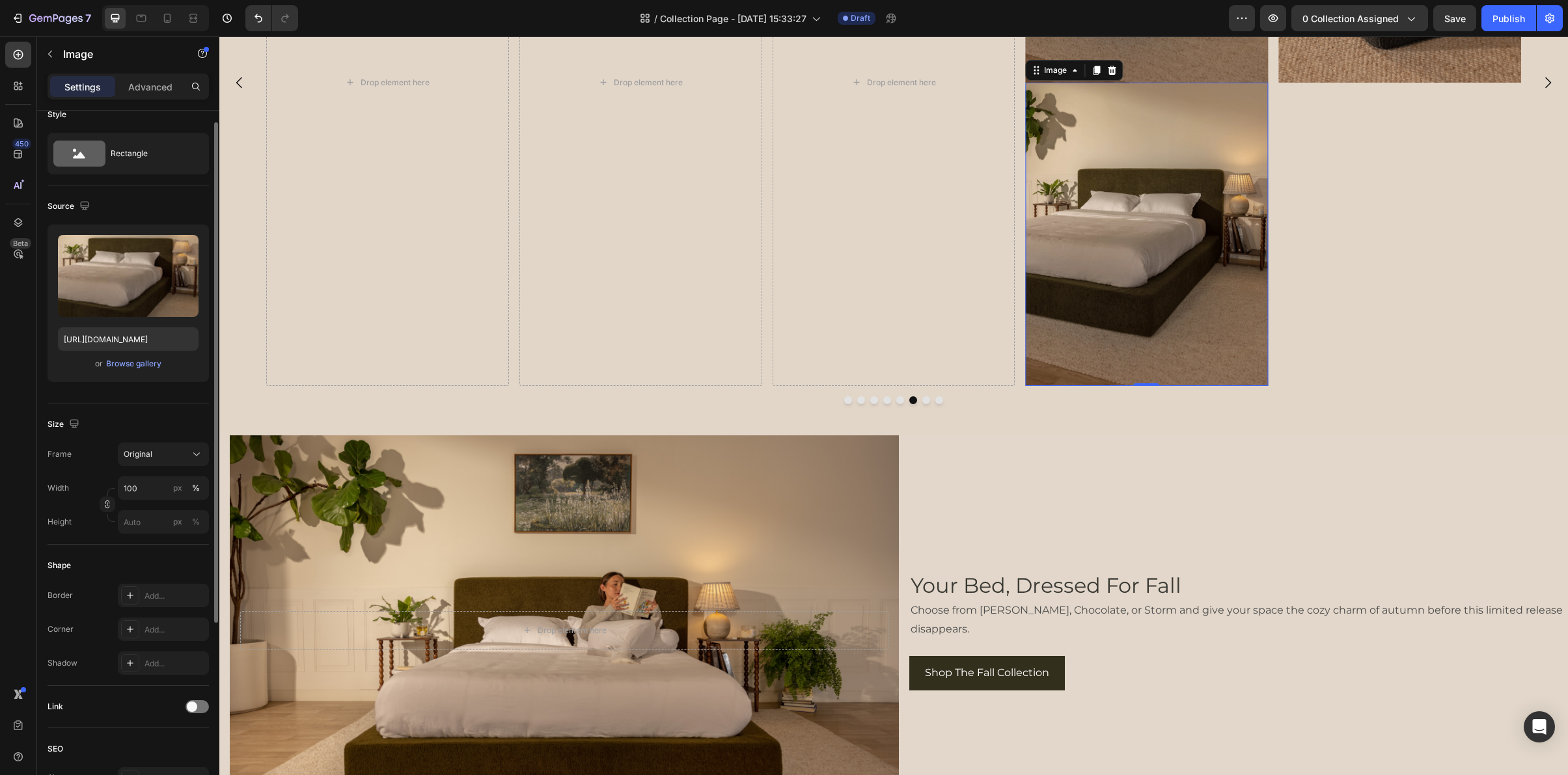
scroll to position [3755, 0]
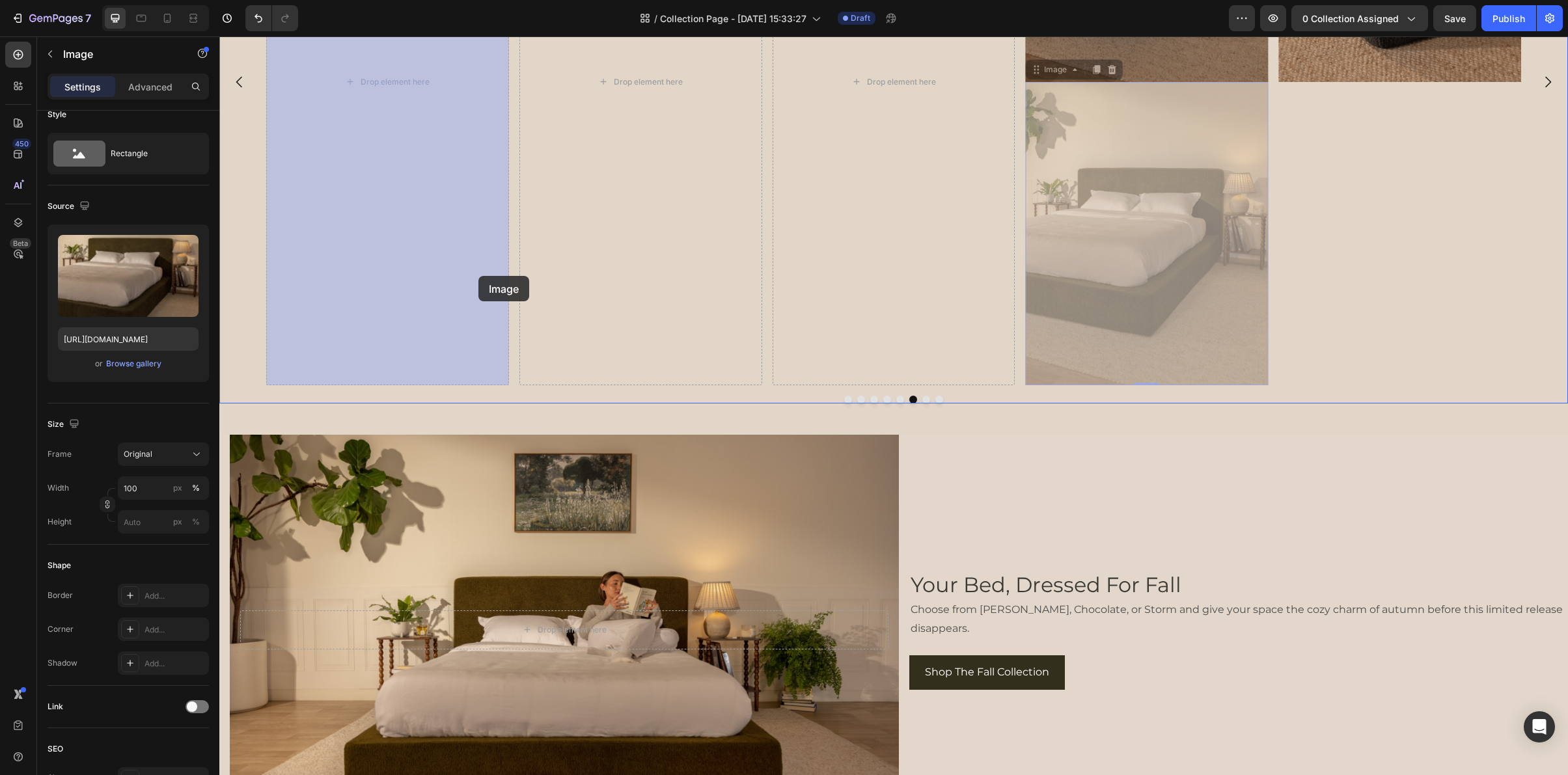
drag, startPoint x: 1037, startPoint y: 70, endPoint x: 456, endPoint y: 290, distance: 621.3
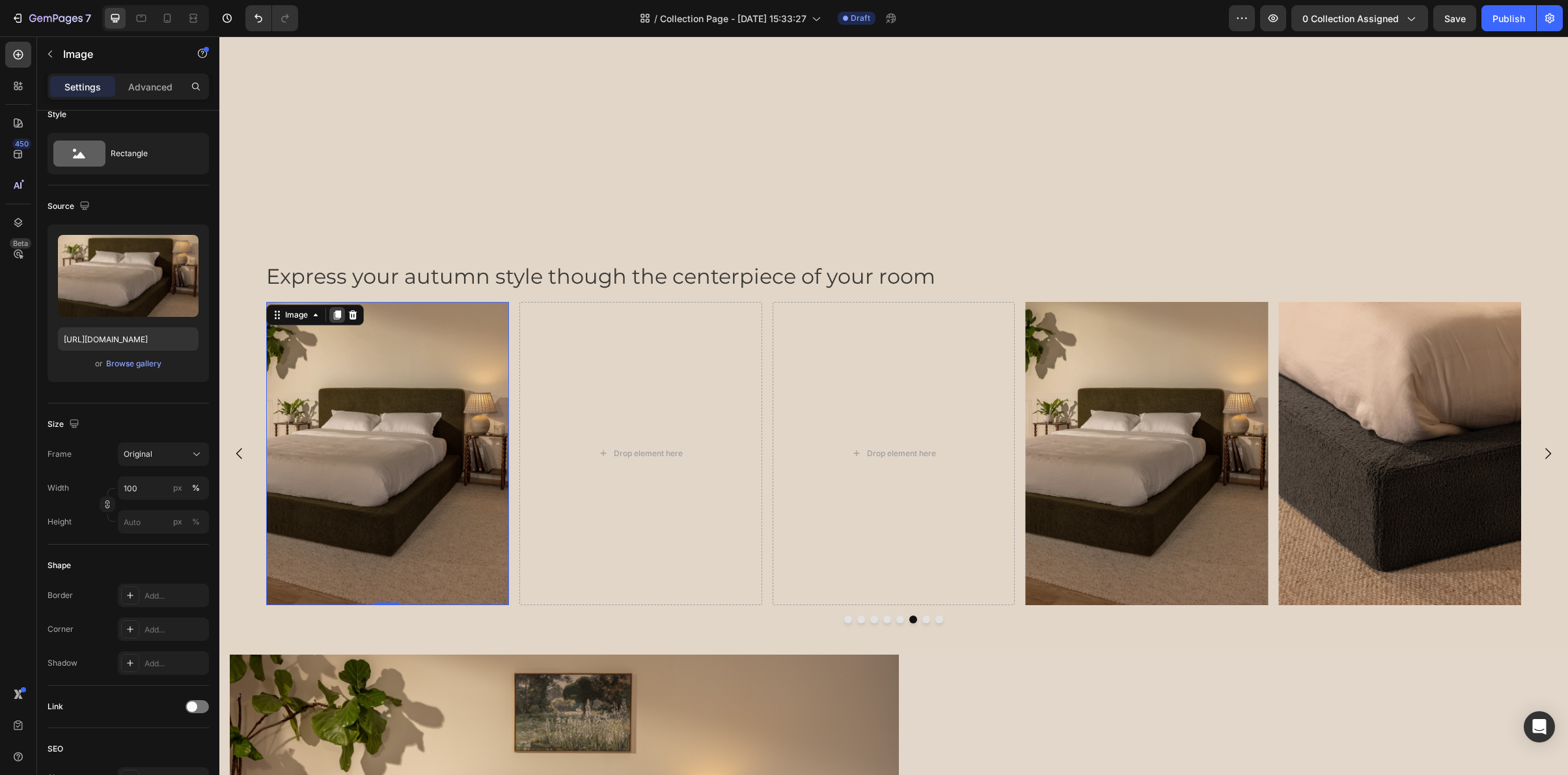
click at [336, 310] on icon at bounding box center [338, 315] width 10 height 10
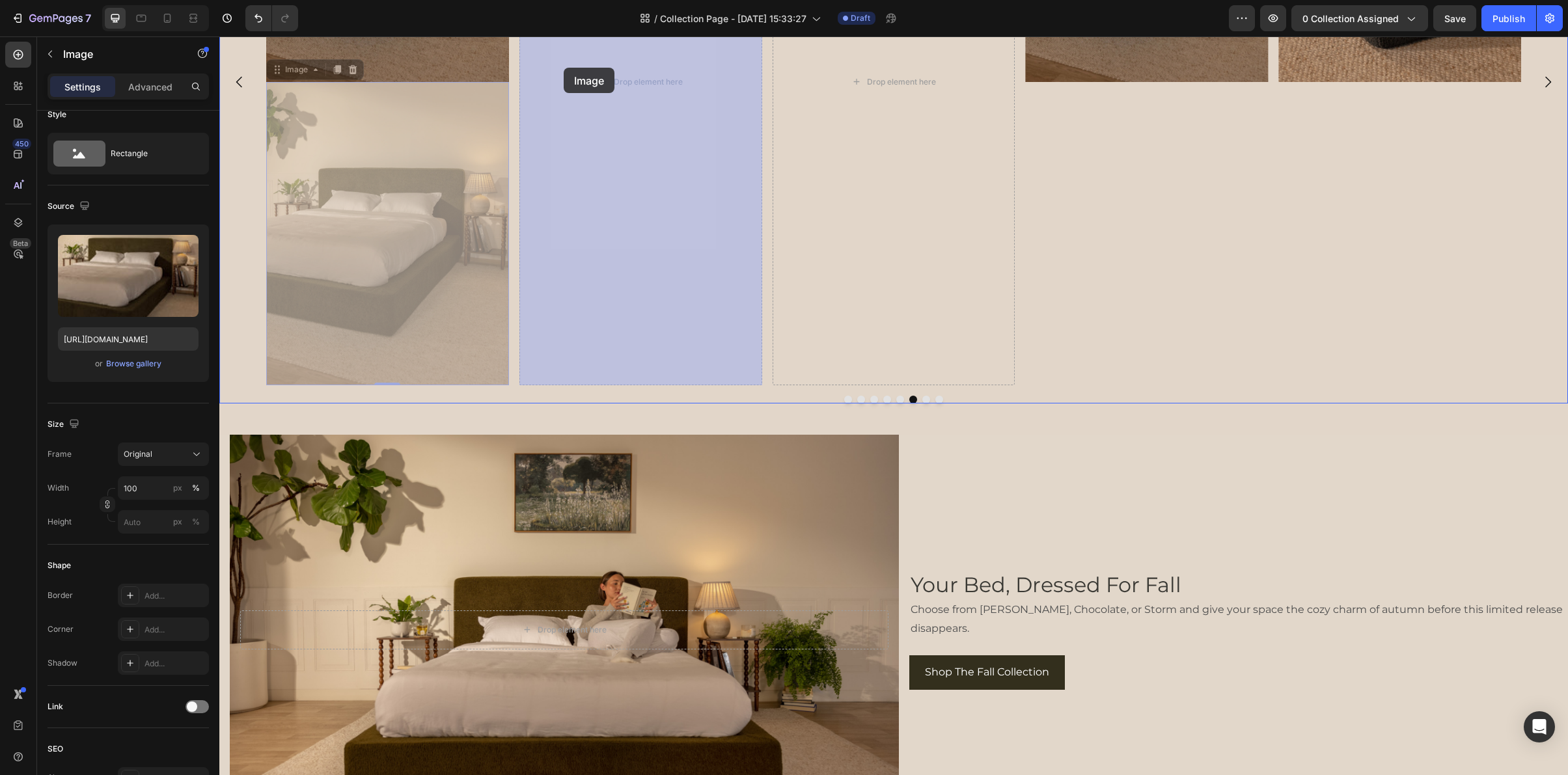
drag, startPoint x: 280, startPoint y: 70, endPoint x: 567, endPoint y: 68, distance: 287.0
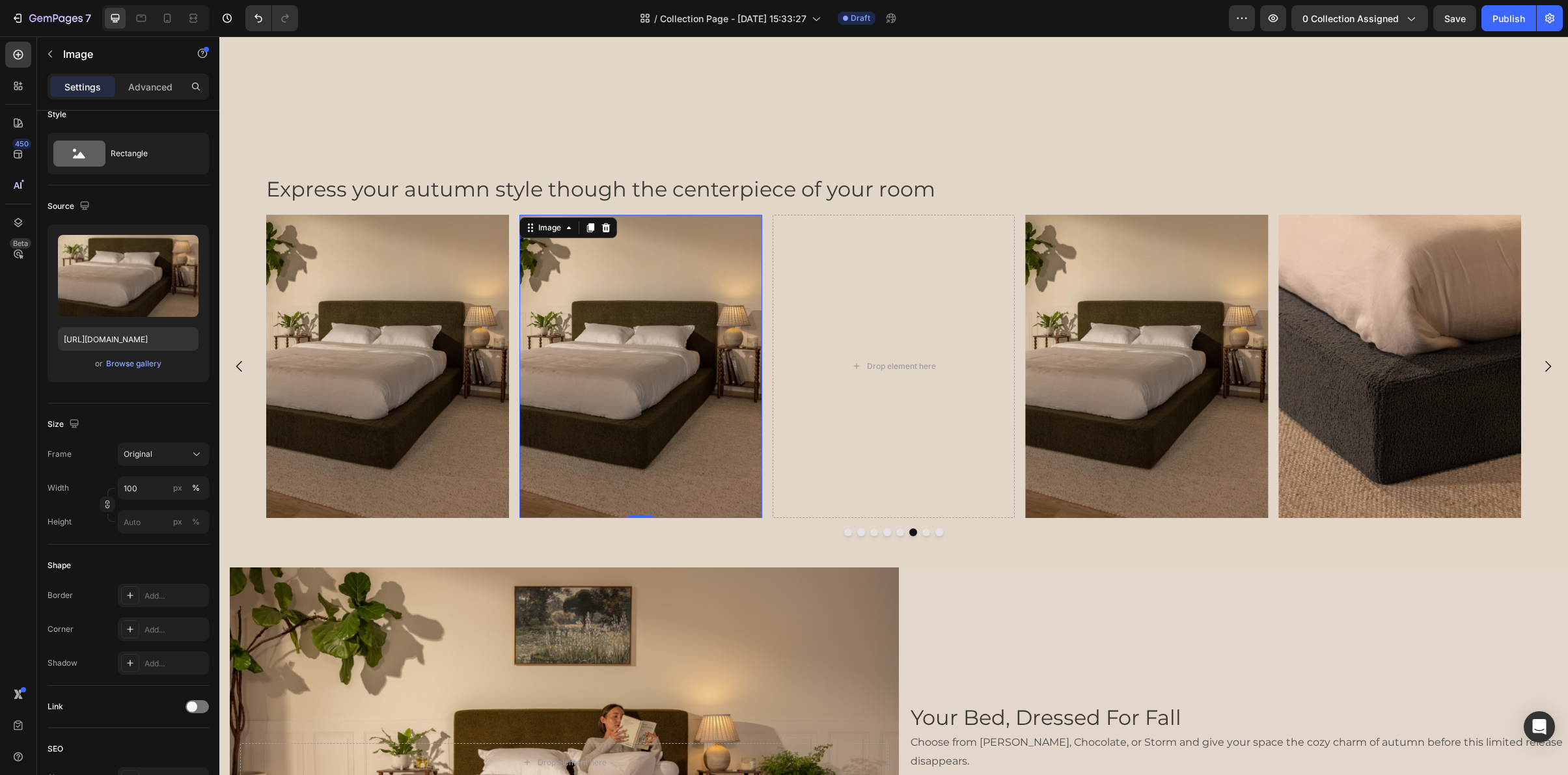
scroll to position [3308, 0]
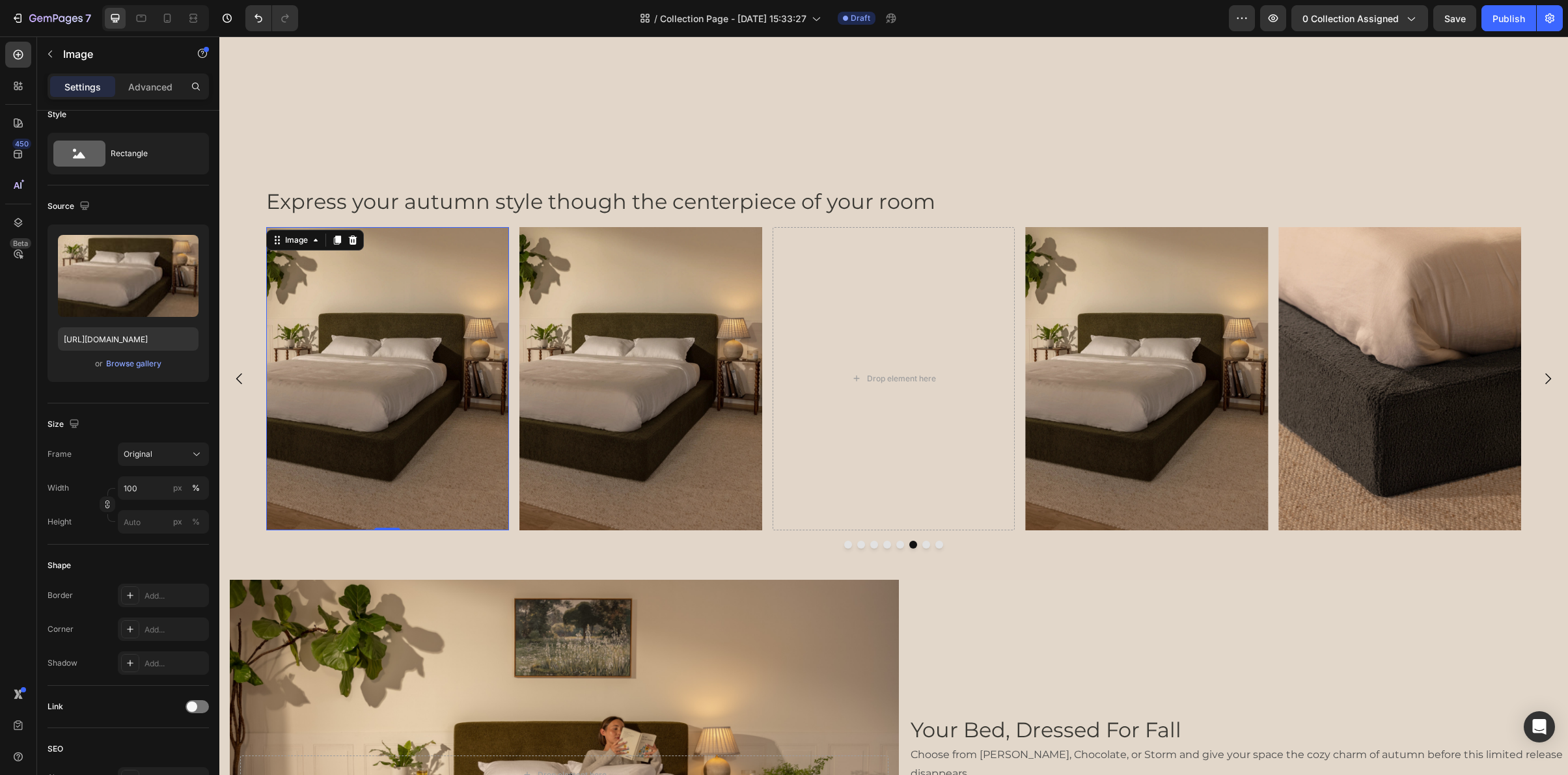
click at [367, 273] on img at bounding box center [388, 379] width 243 height 303
click at [343, 238] on div at bounding box center [337, 240] width 15 height 15
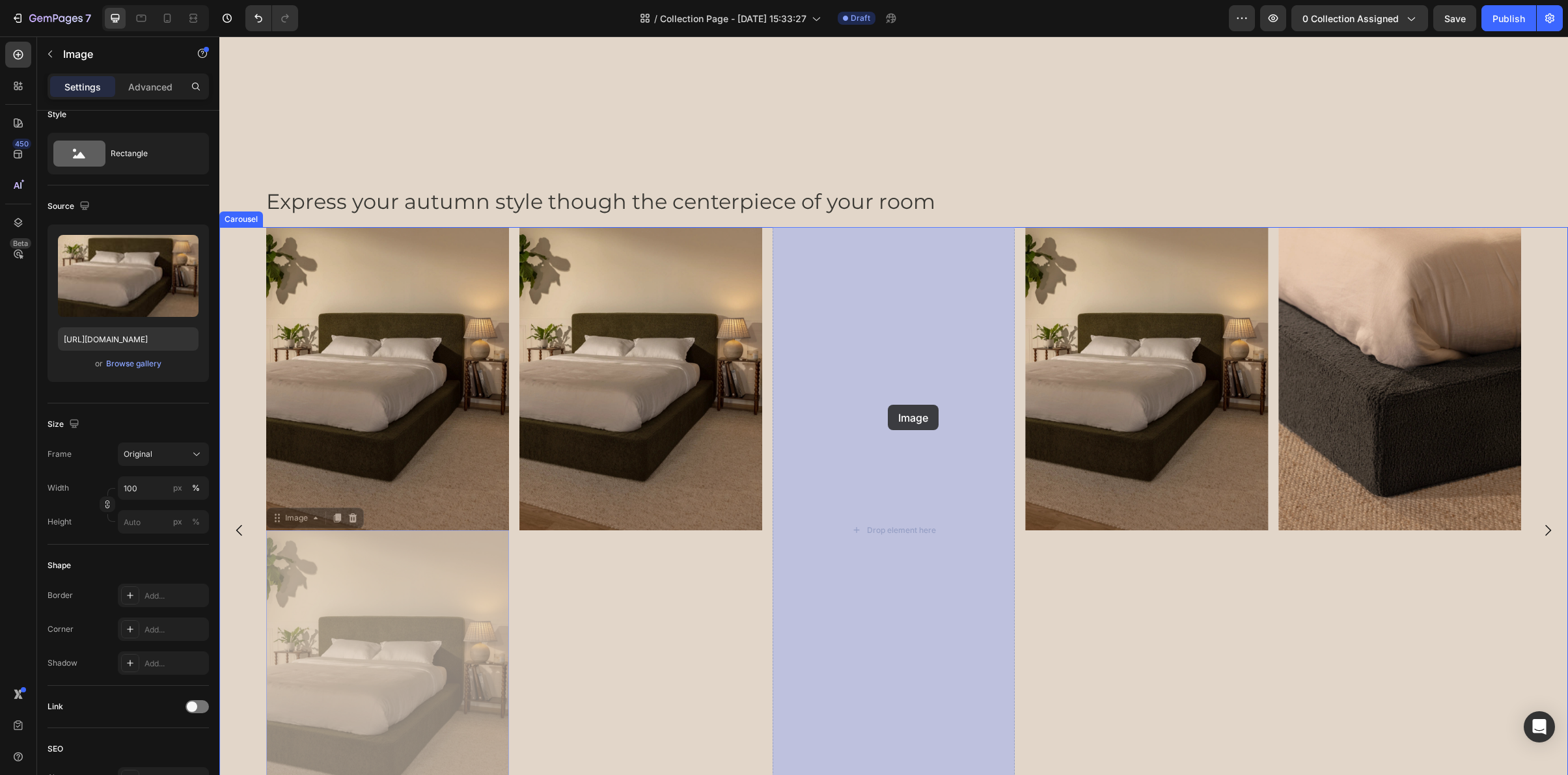
drag, startPoint x: 281, startPoint y: 513, endPoint x: 887, endPoint y: 403, distance: 615.9
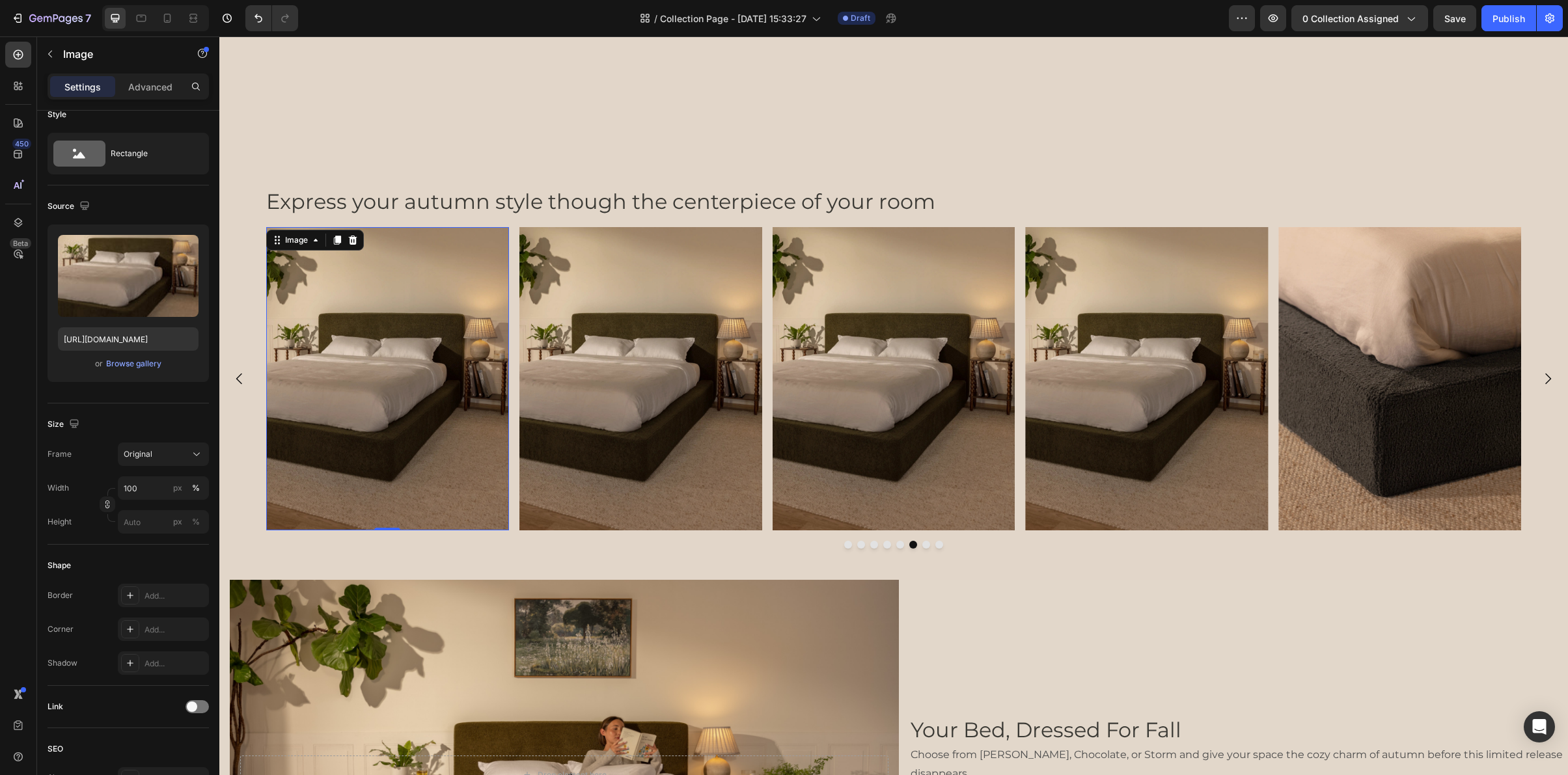
click at [425, 338] on img at bounding box center [388, 379] width 243 height 303
click at [244, 376] on icon "Carousel Back Arrow" at bounding box center [239, 379] width 15 height 15
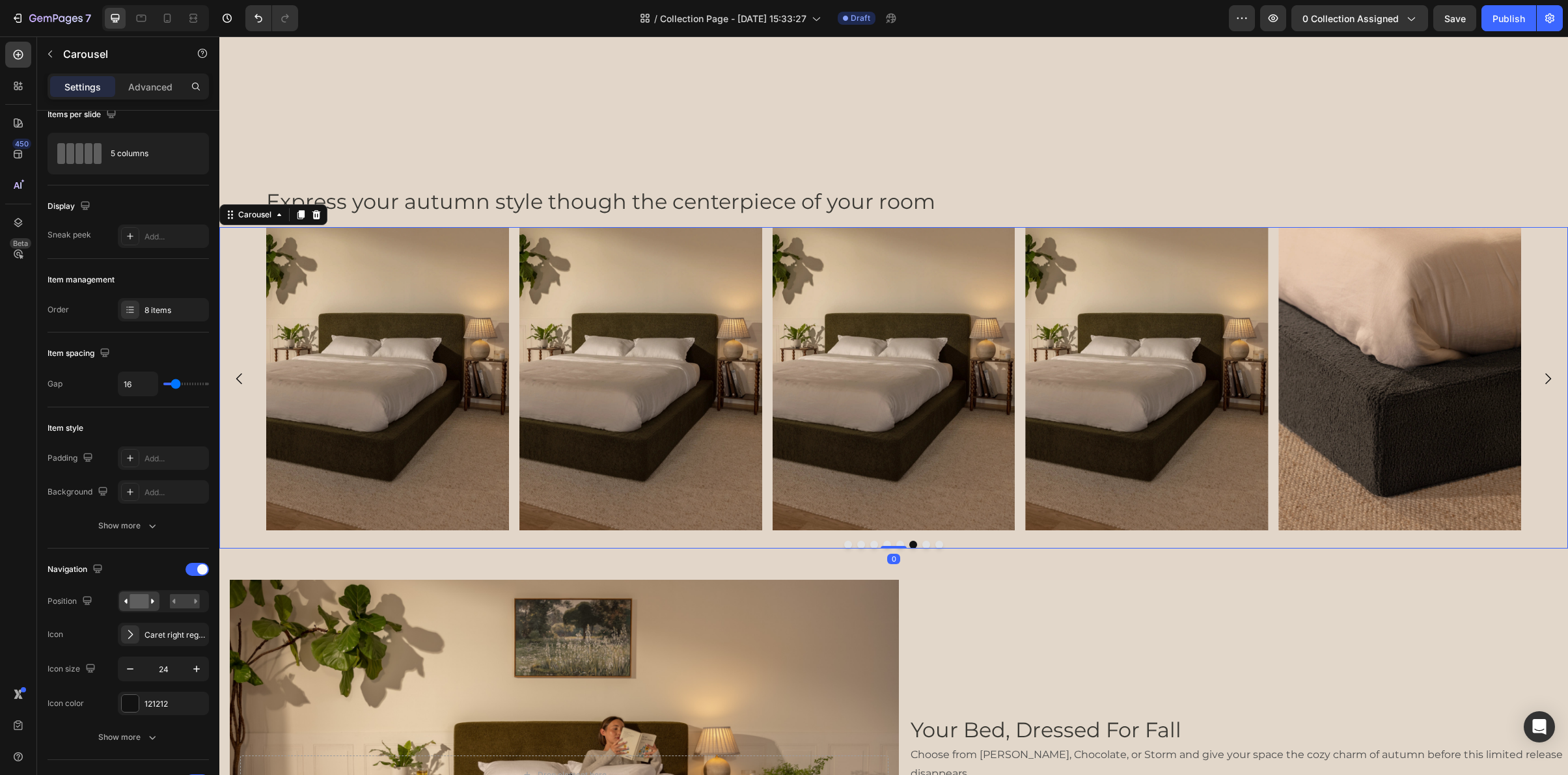
scroll to position [0, 0]
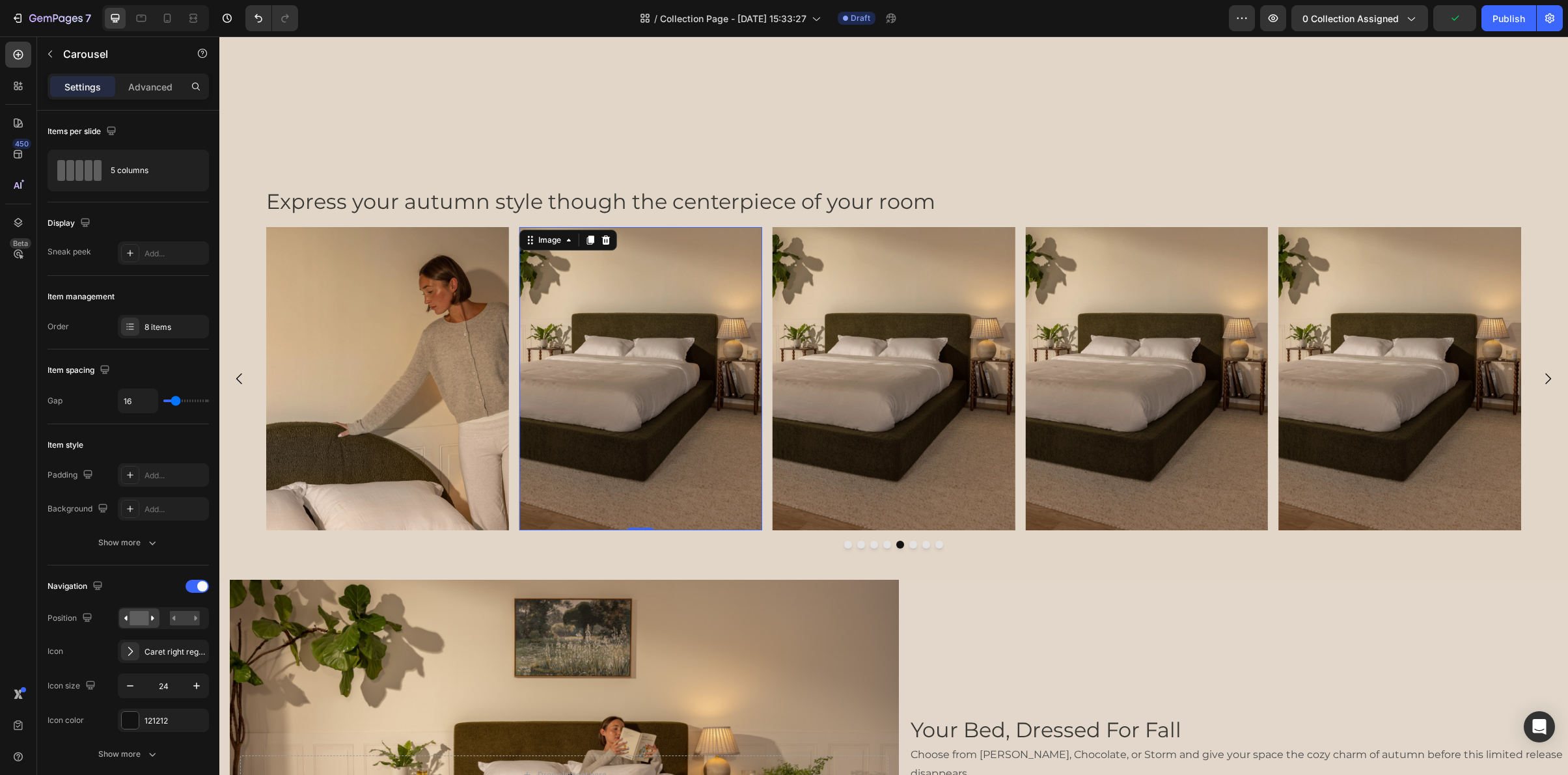
click at [591, 434] on img at bounding box center [641, 379] width 243 height 303
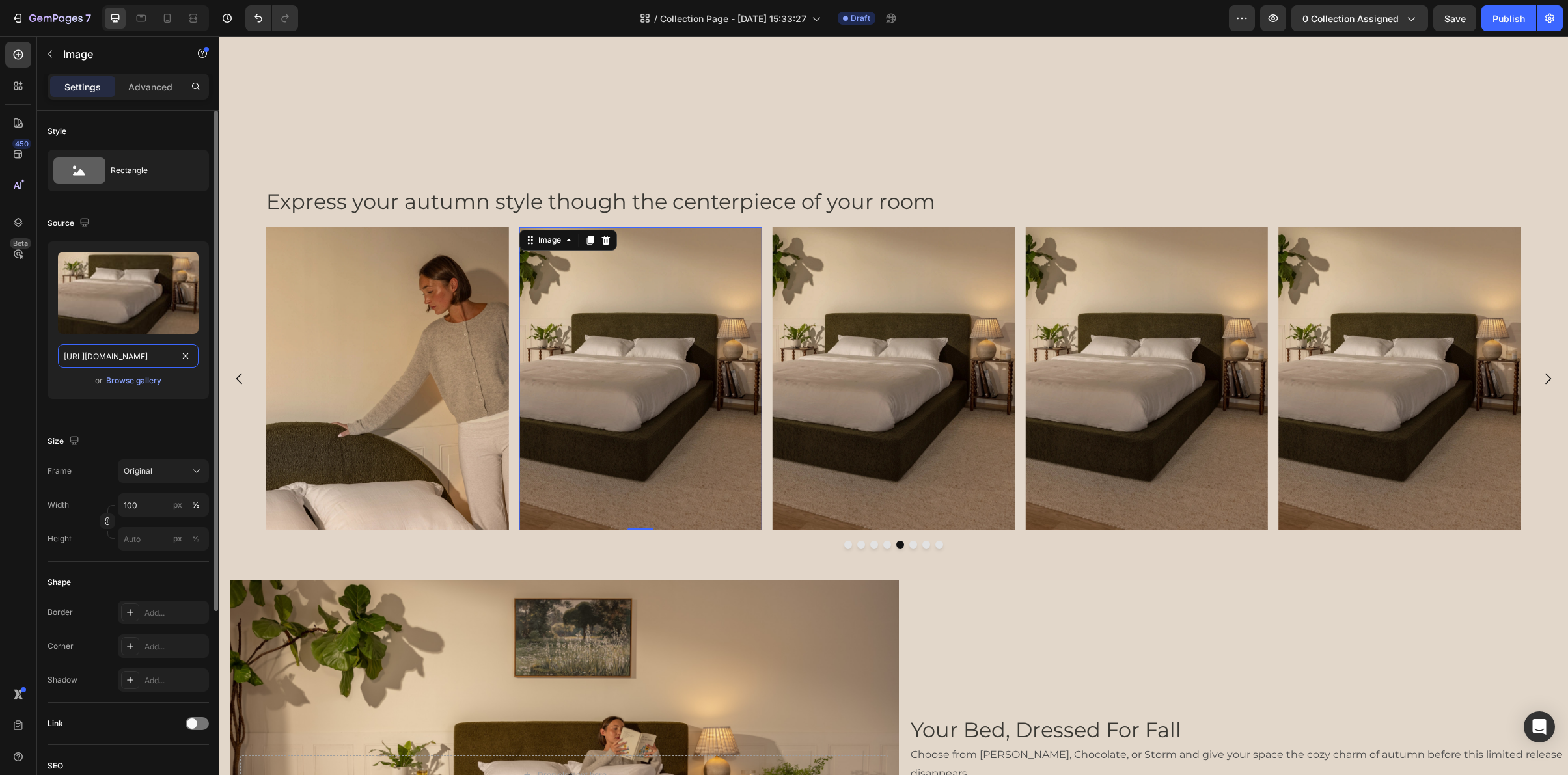
click at [100, 361] on input "https://cdn.shopify.com/s/files/1/0249/8140/5759/files/ultraset_moss_3-4_close_…" at bounding box center [128, 355] width 141 height 23
paste input "choc_corner_foot_press.webp?v=1758920428"
type input "https://cdn.shopify.com/s/files/1/0249/8140/5759/files/ultraset_choc_corner_foo…"
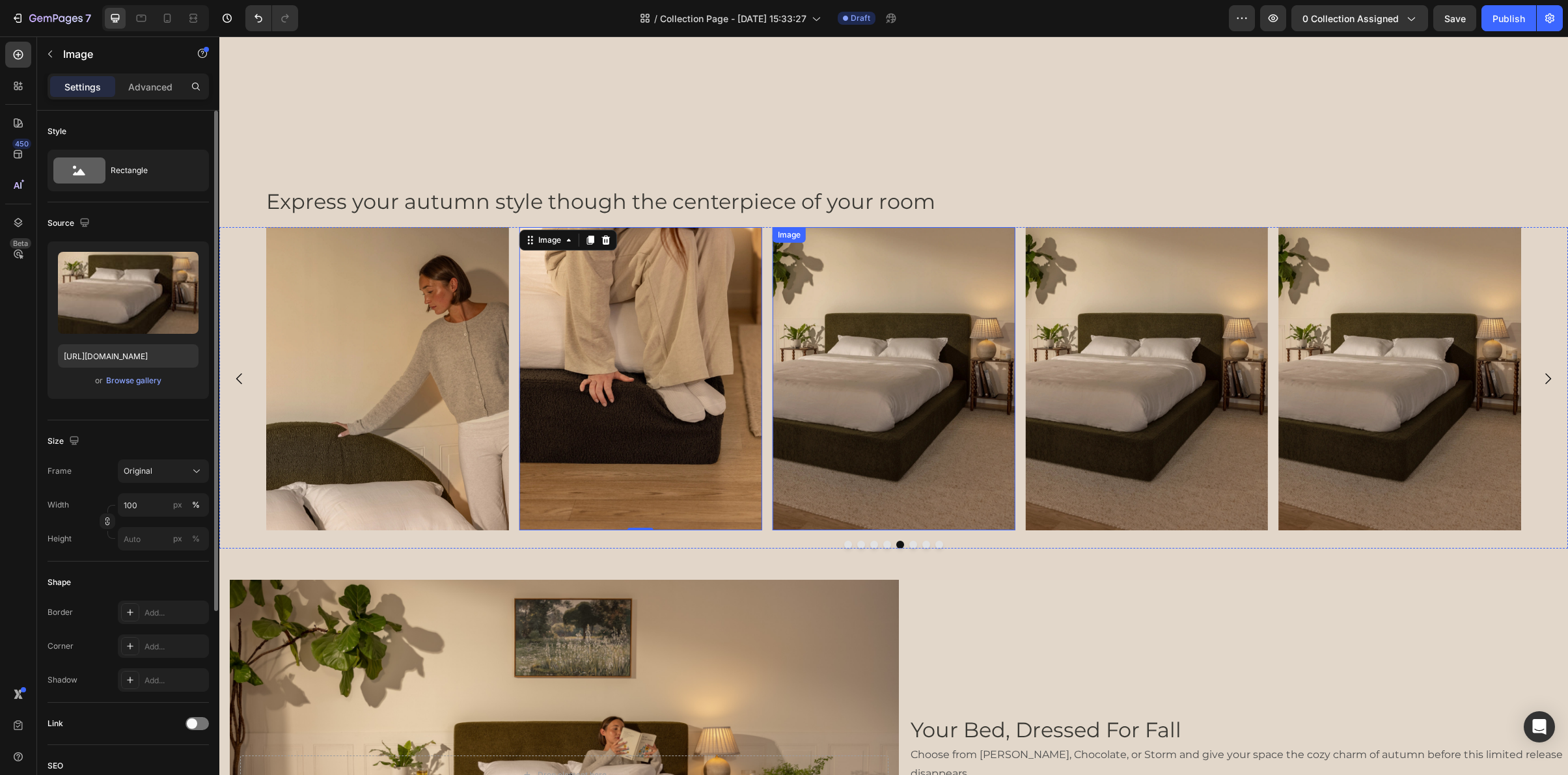
click at [870, 420] on img at bounding box center [894, 379] width 243 height 303
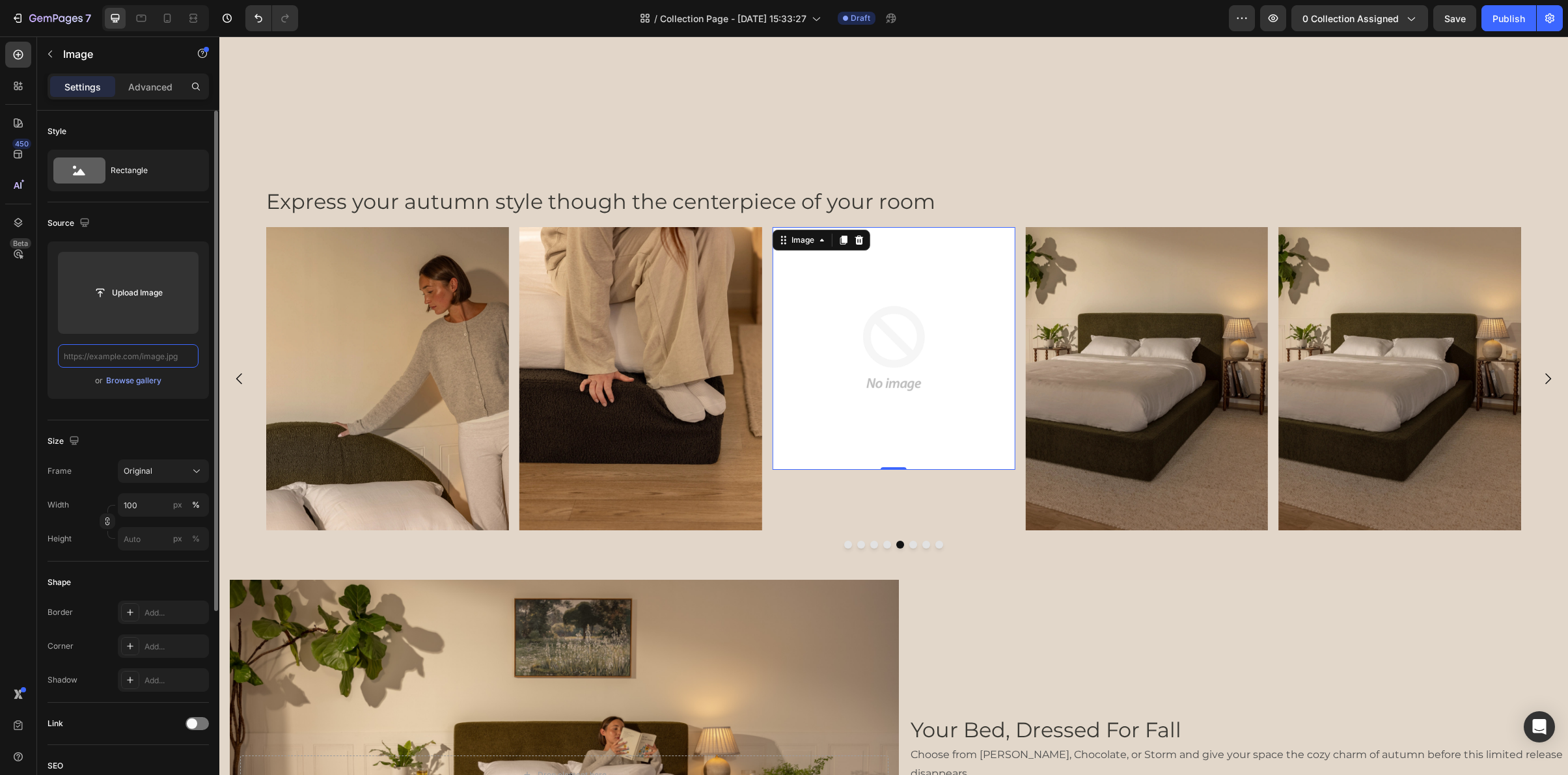
scroll to position [0, 0]
paste input "https://cdn.shopify.com/s/files/1/0249/8140/5759/files/lunaset_storm_hb_pressin…"
type input "https://cdn.shopify.com/s/files/1/0249/8140/5759/files/lunaset_storm_hb_pressin…"
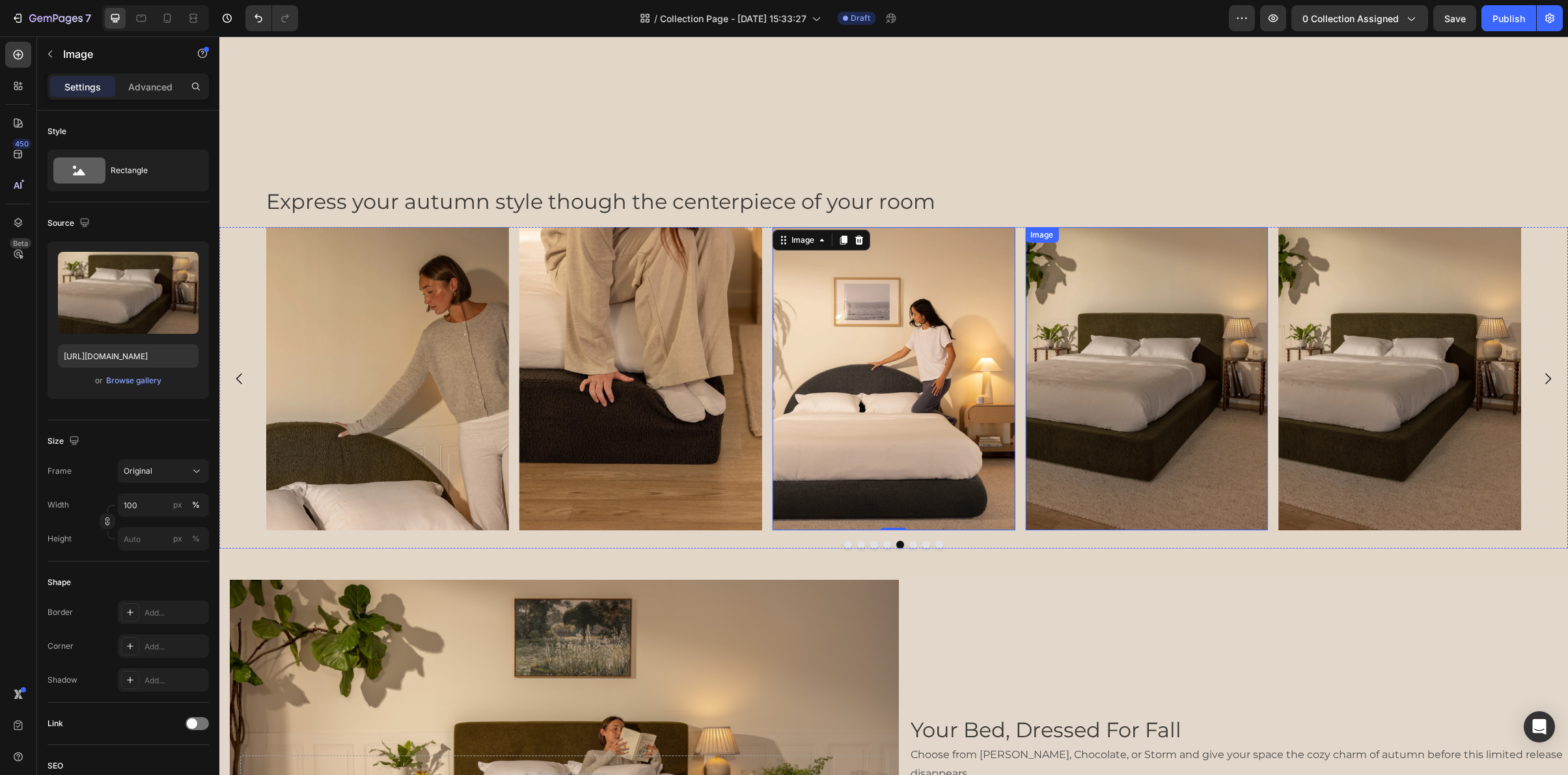
click at [1098, 394] on img at bounding box center [1147, 379] width 243 height 303
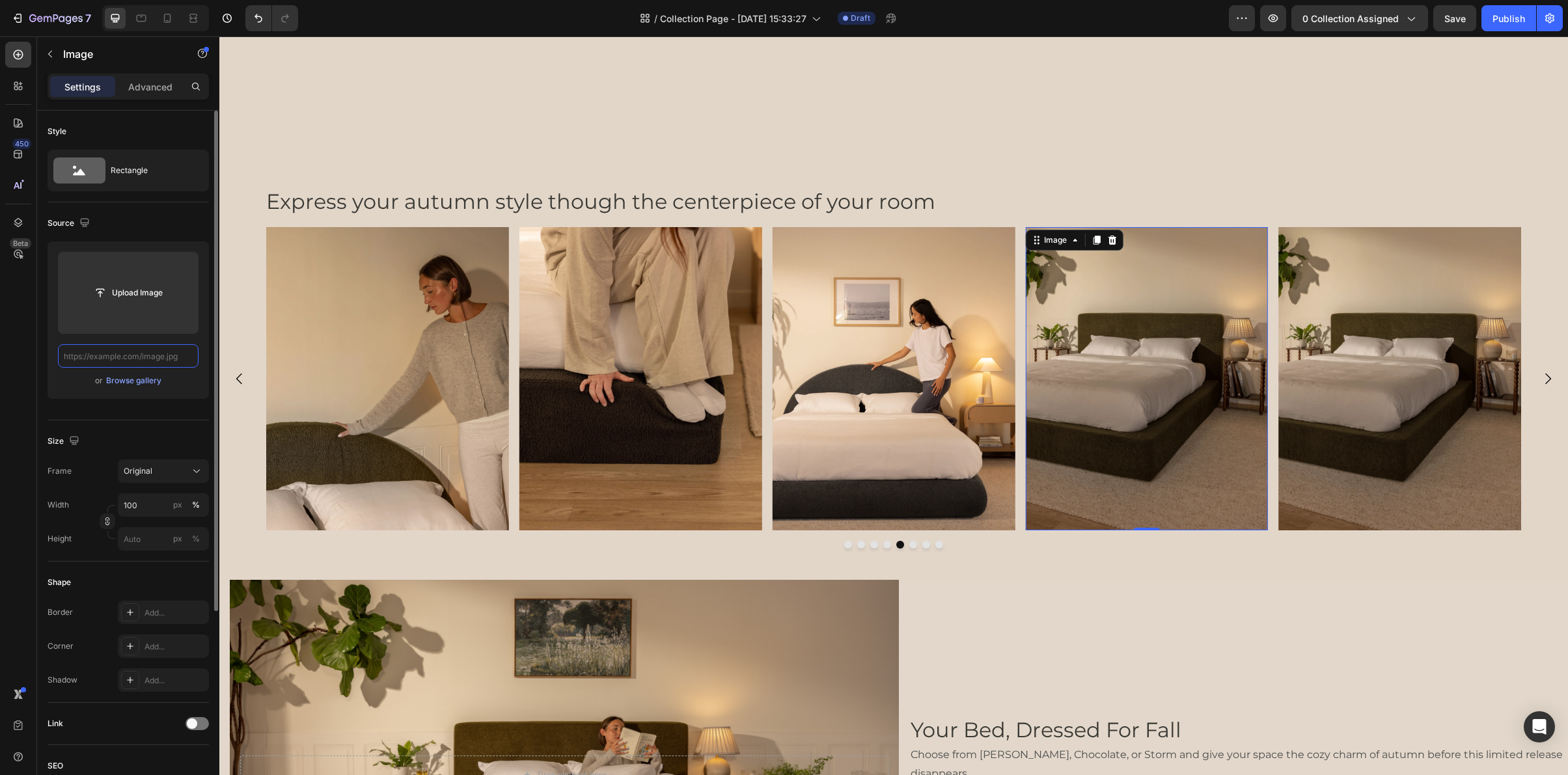
scroll to position [0, 0]
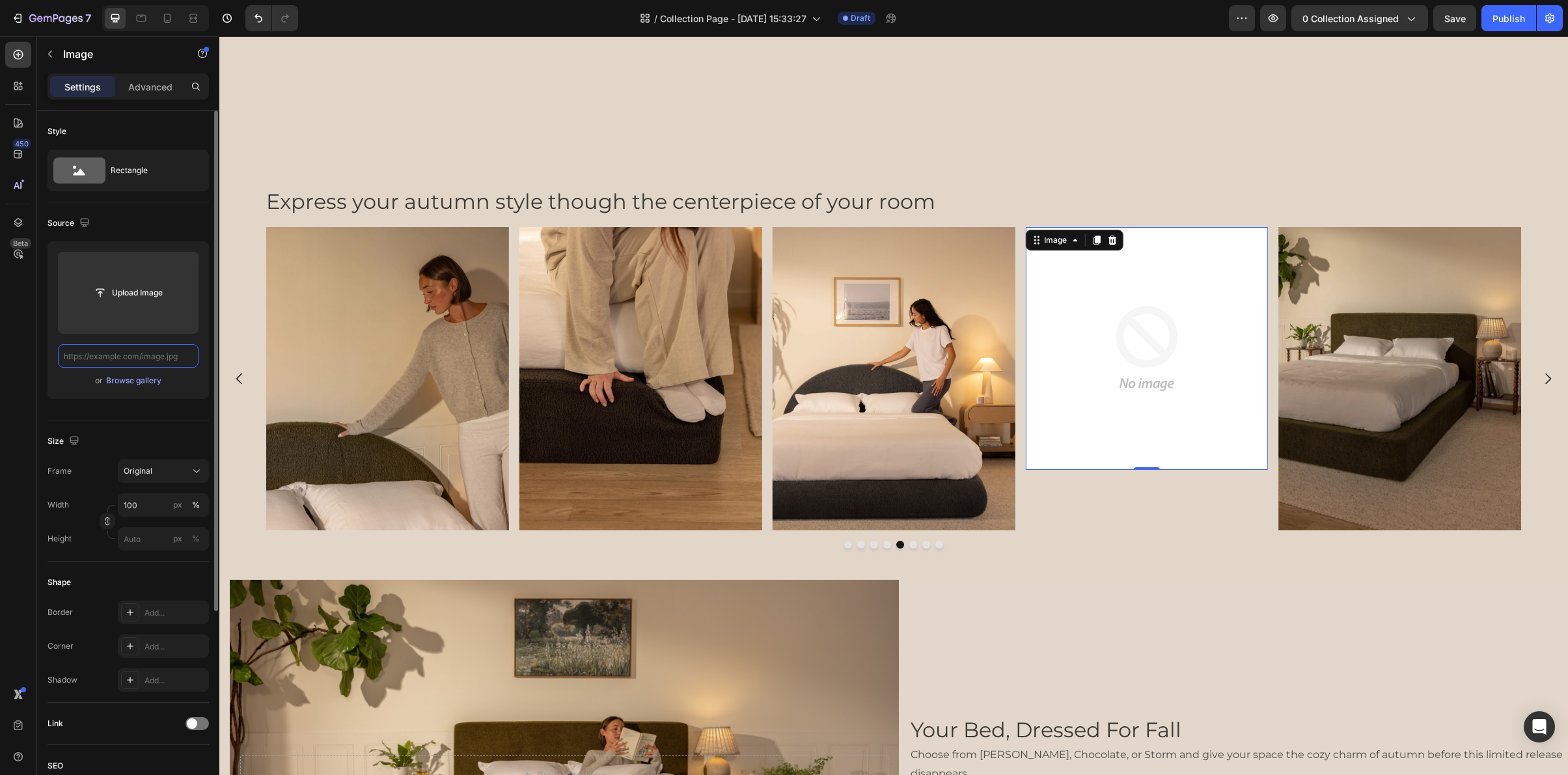
paste input "https://cdn.shopify.com/s/files/1/0249/8140/5759/files/ultraset_choc_computer.w…"
type input "https://cdn.shopify.com/s/files/1/0249/8140/5759/files/ultraset_choc_computer.w…"
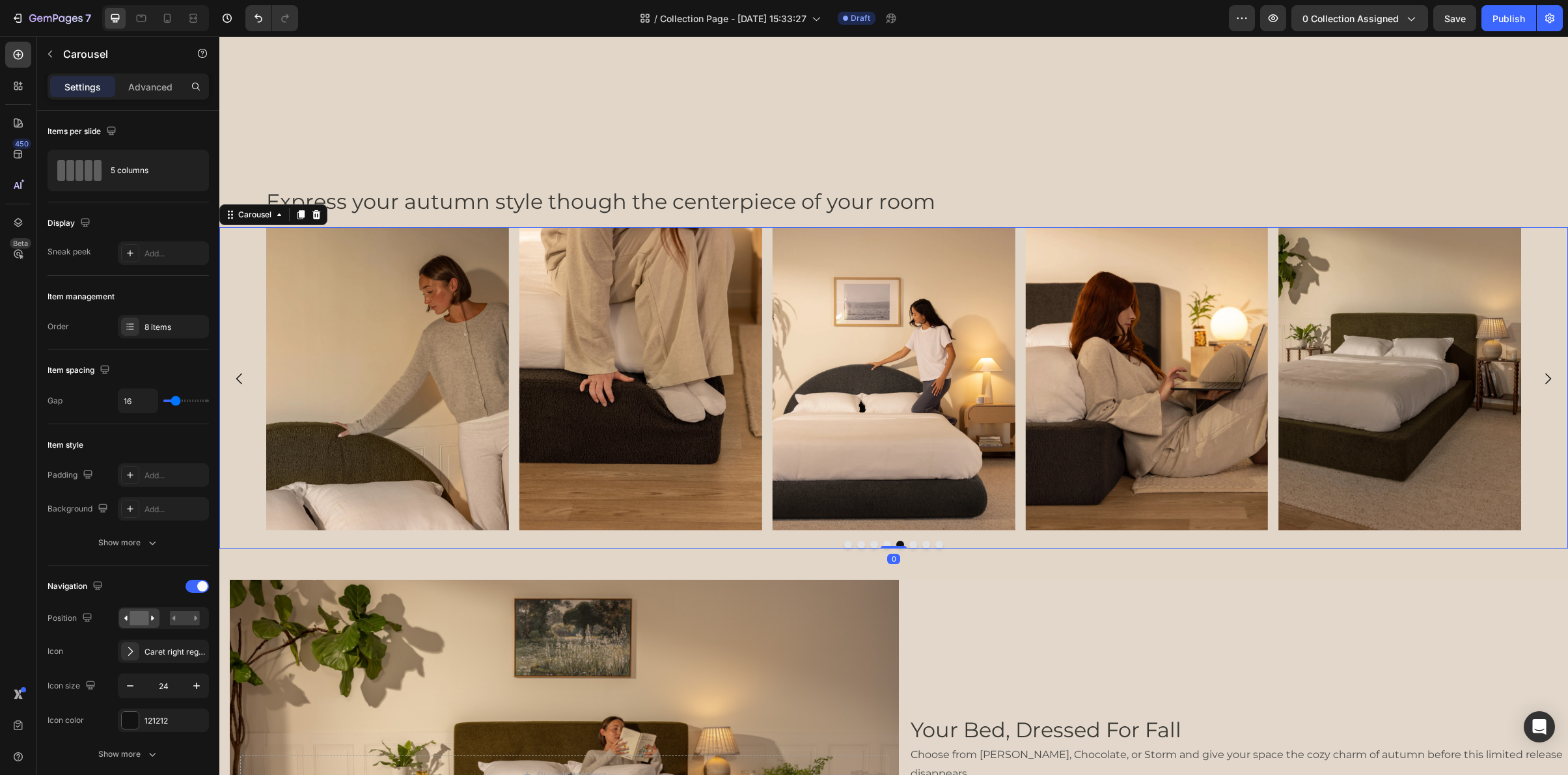
click at [1545, 371] on icon "Carousel Next Arrow" at bounding box center [1547, 379] width 15 height 15
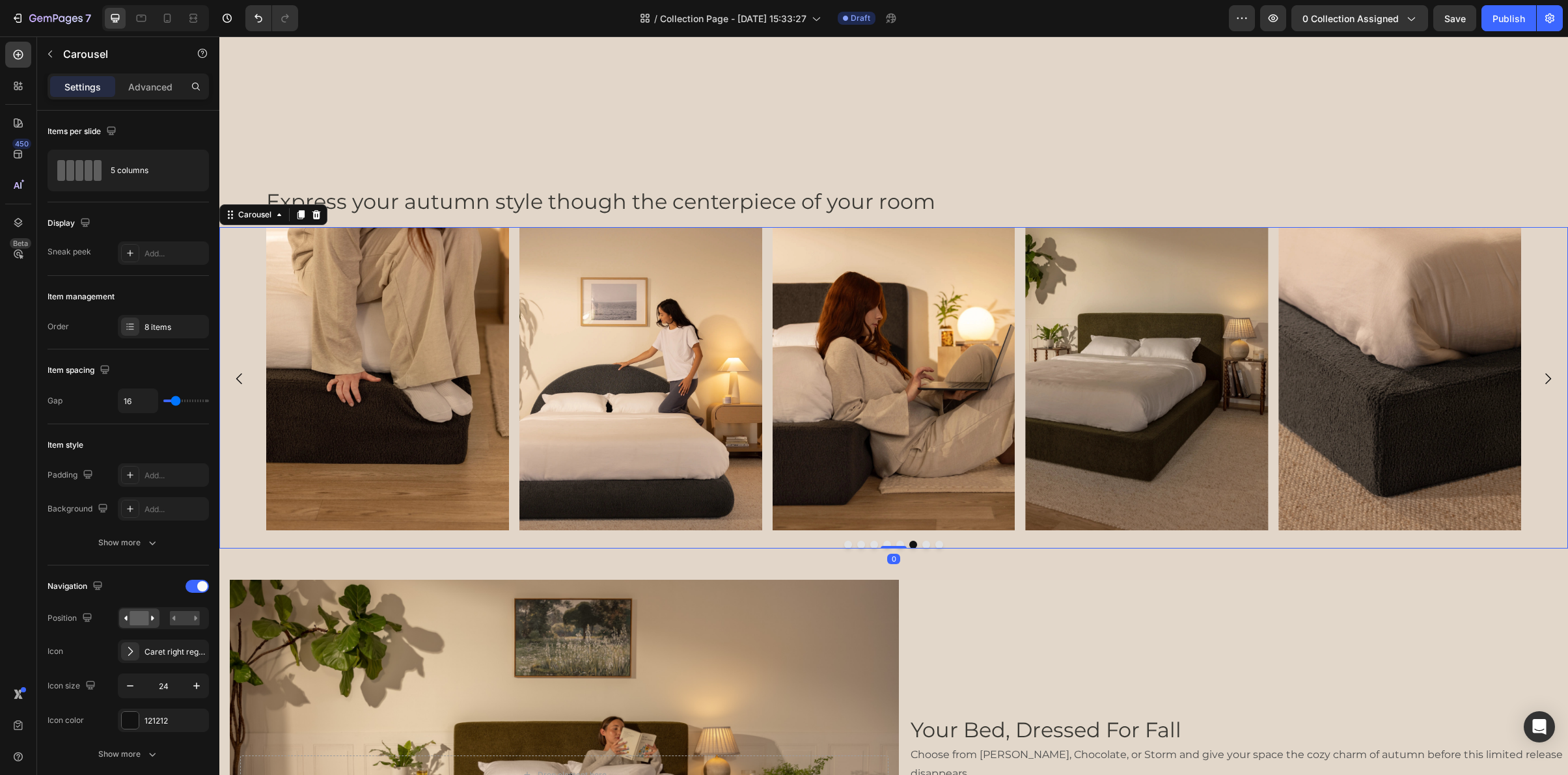
click at [1545, 371] on icon "Carousel Next Arrow" at bounding box center [1547, 379] width 15 height 15
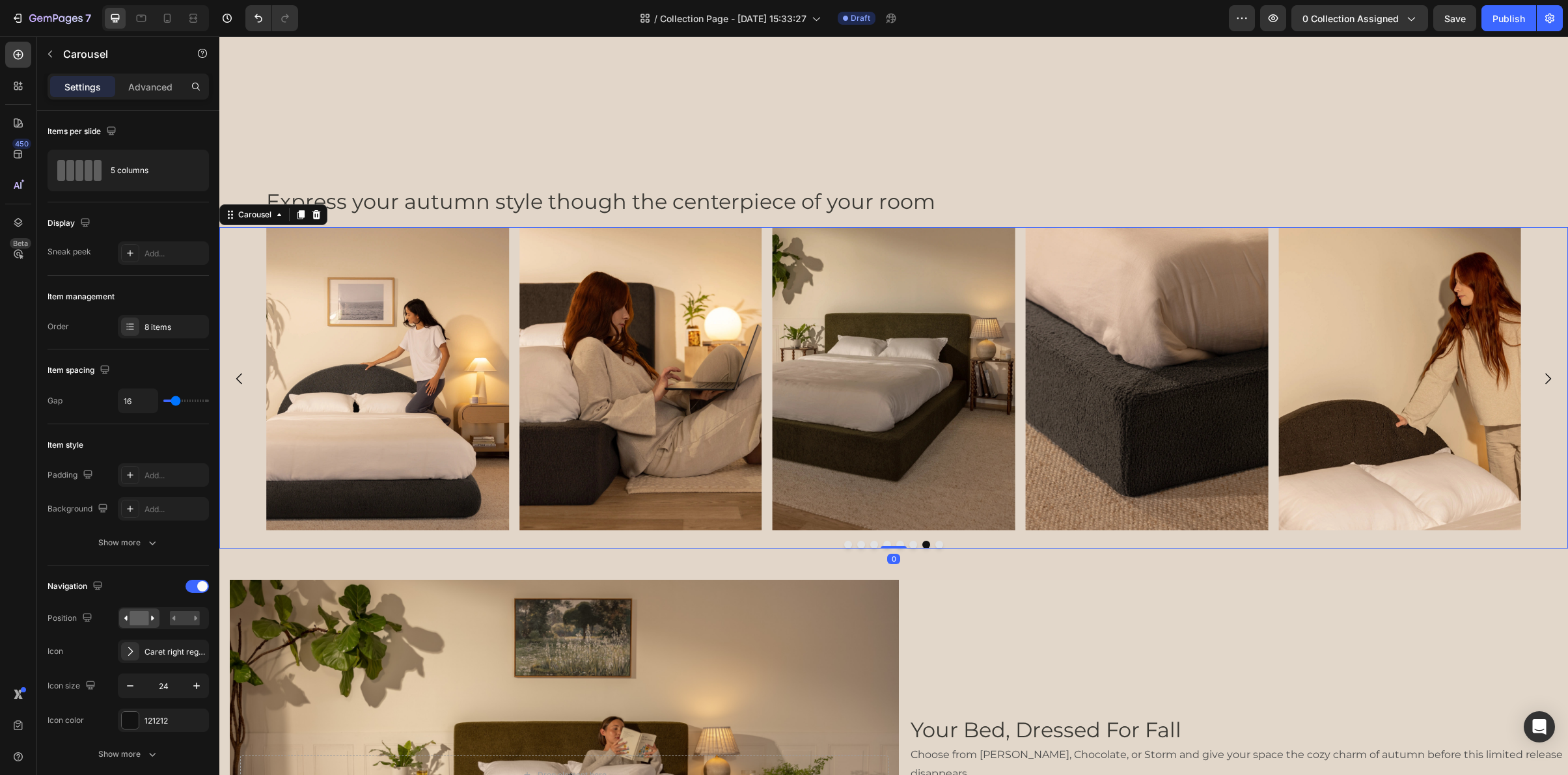
click at [1545, 371] on icon "Carousel Next Arrow" at bounding box center [1547, 379] width 15 height 15
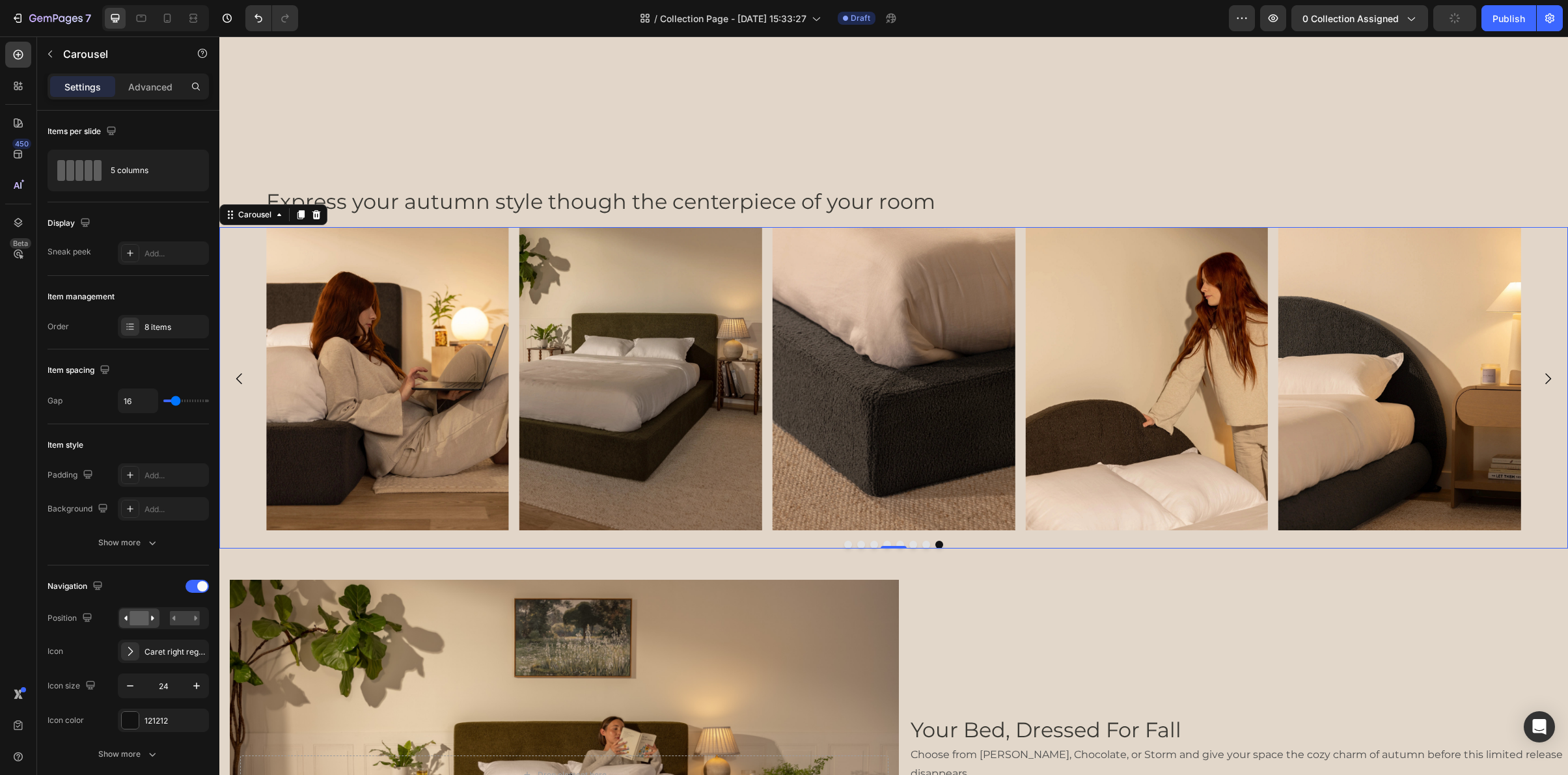
click at [1545, 371] on icon "Carousel Next Arrow" at bounding box center [1547, 379] width 15 height 15
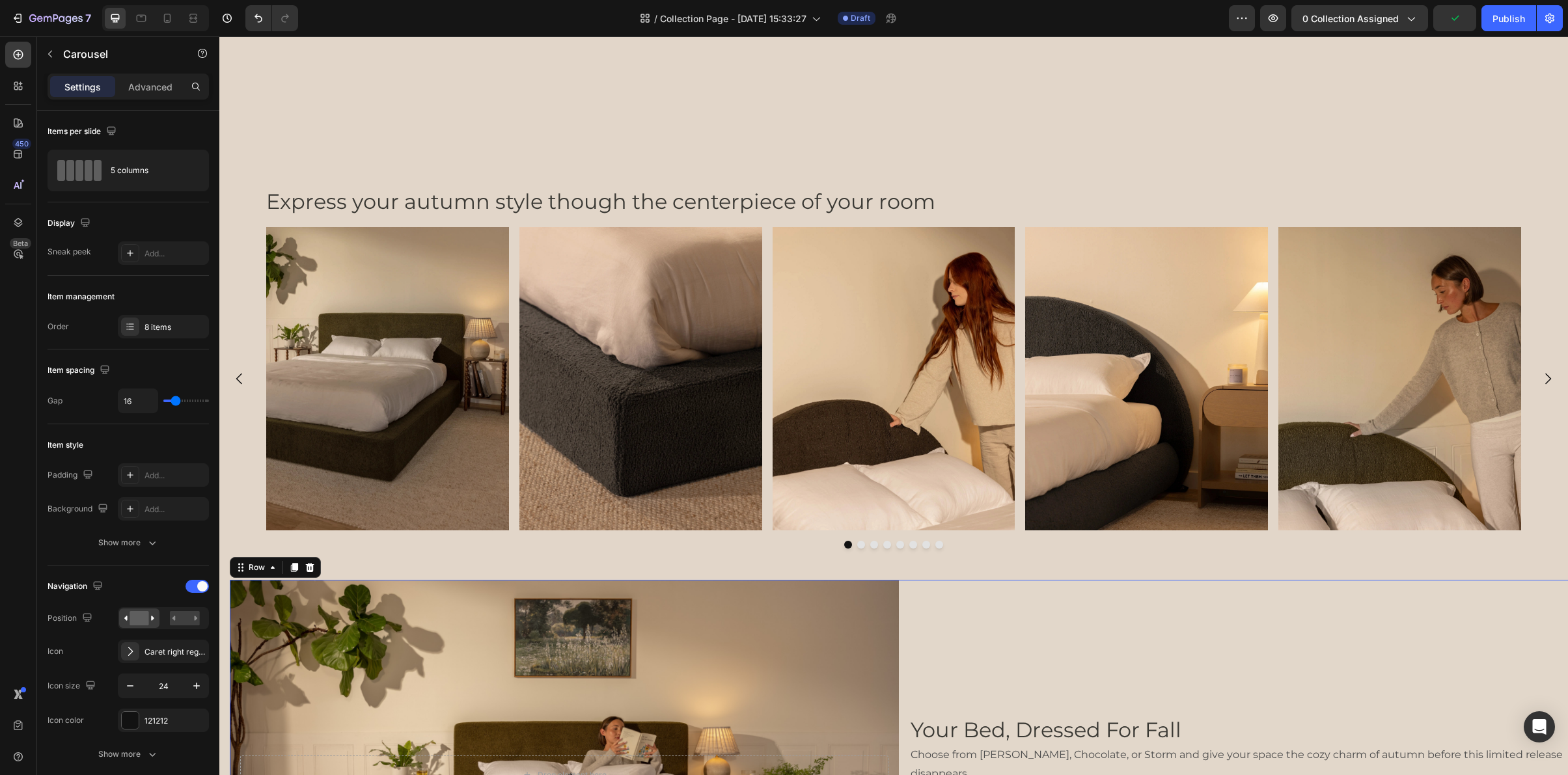
click at [1327, 625] on div "Your Bed, Dressed For Fall Heading Choose from [PERSON_NAME], Chocolate, or Sto…" at bounding box center [1243, 775] width 669 height 390
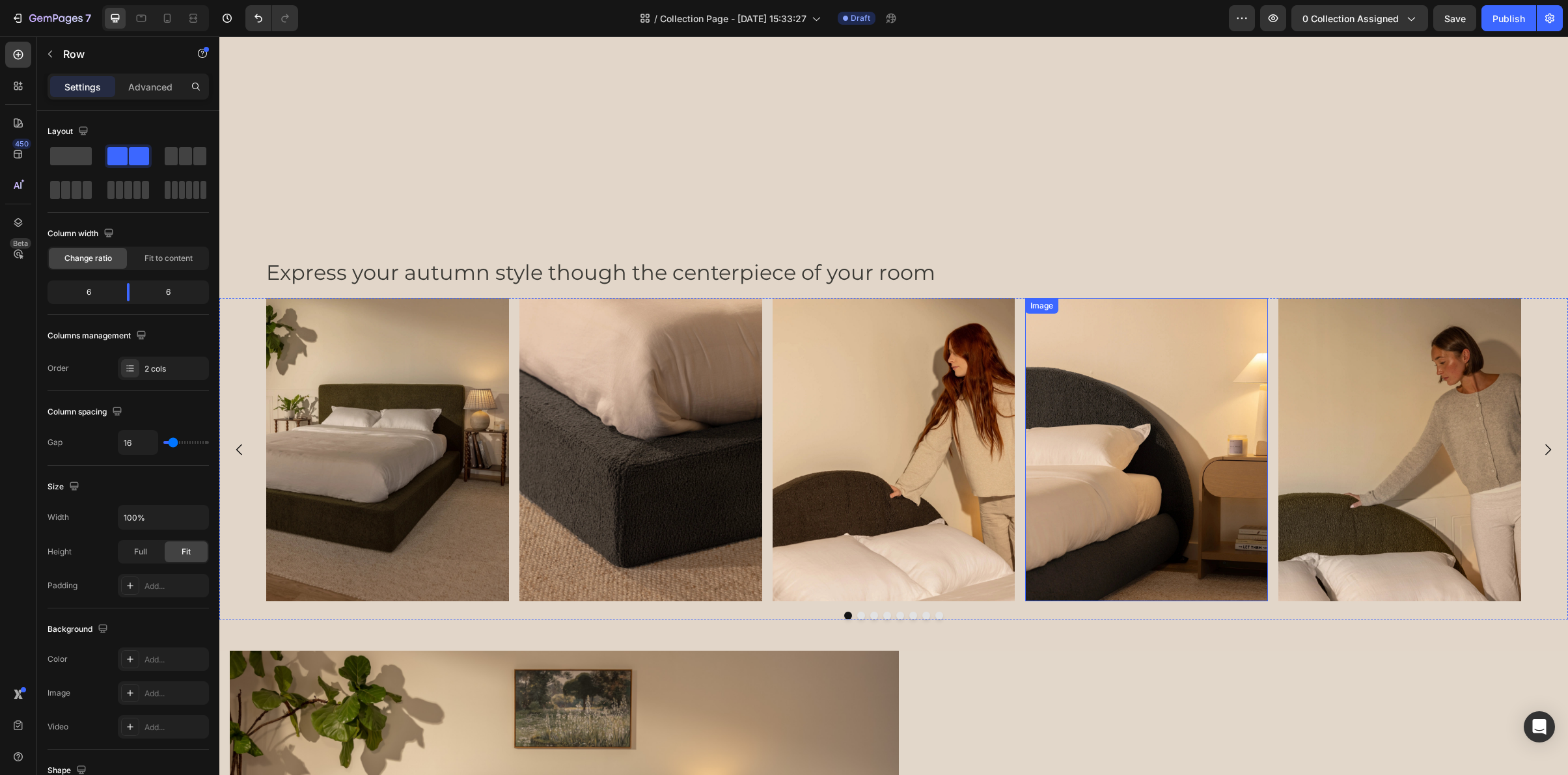
scroll to position [3250, 0]
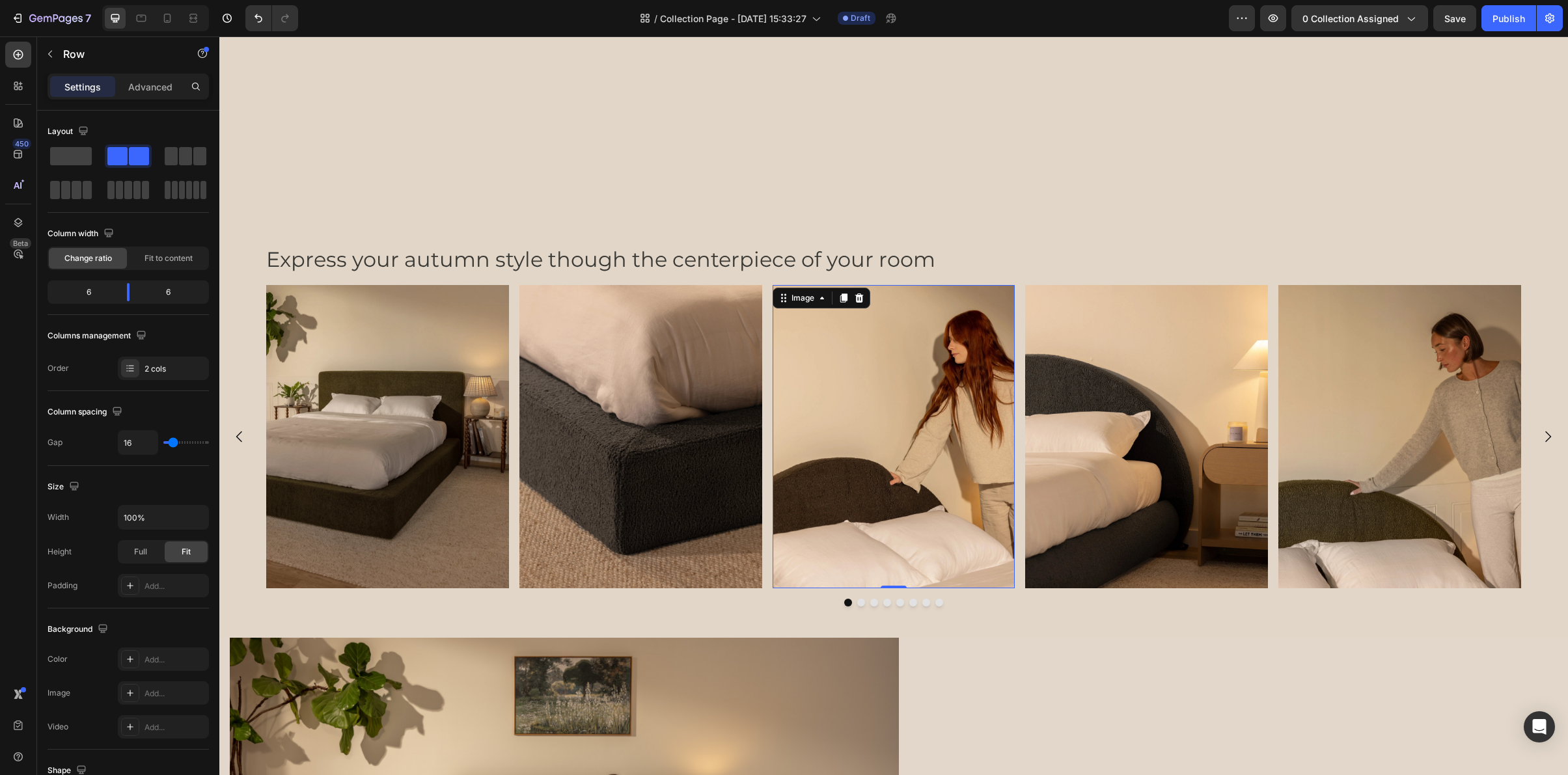
click at [908, 490] on img at bounding box center [894, 437] width 243 height 303
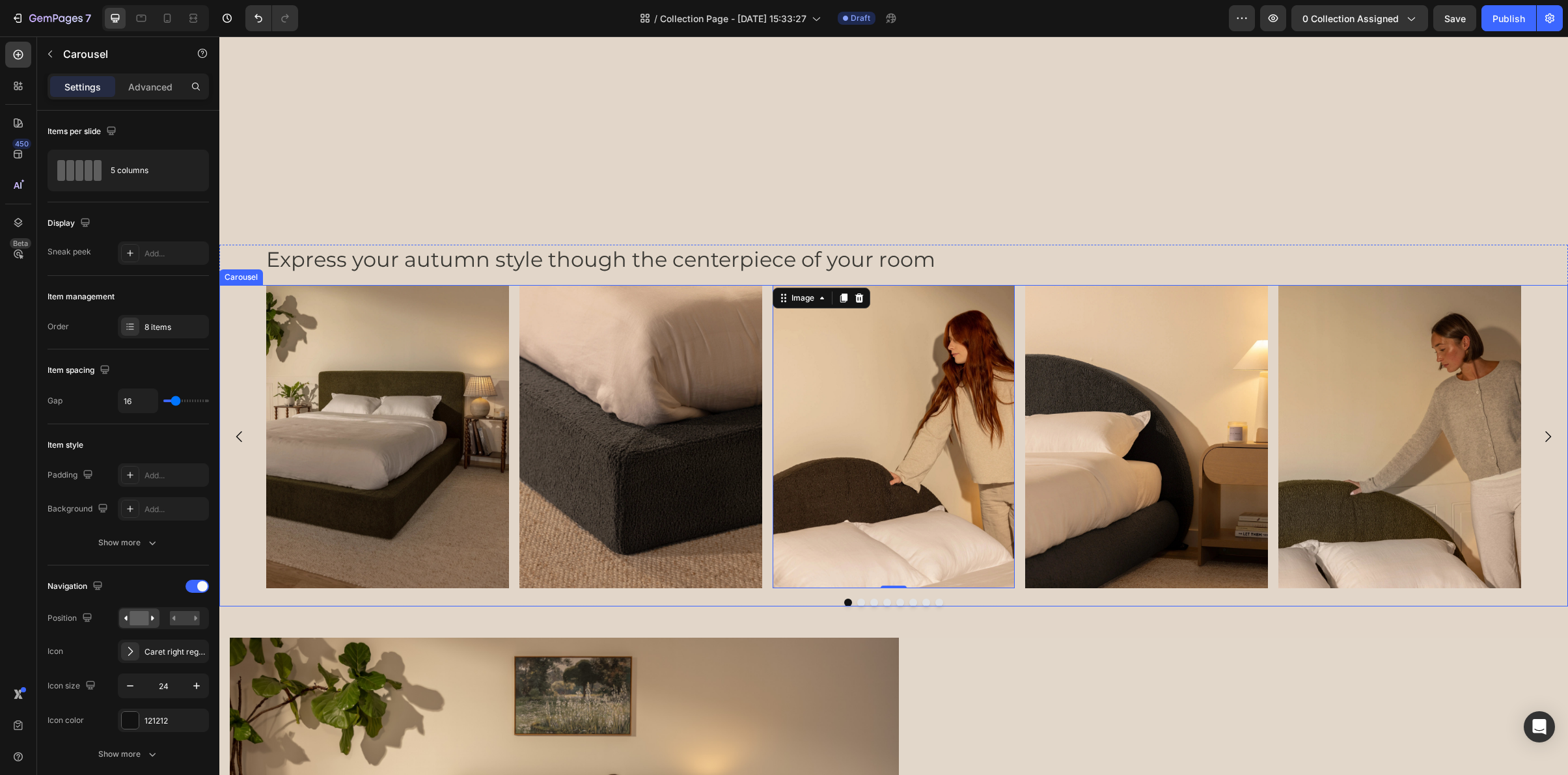
click at [1540, 436] on button "Carousel Next Arrow" at bounding box center [1547, 437] width 37 height 37
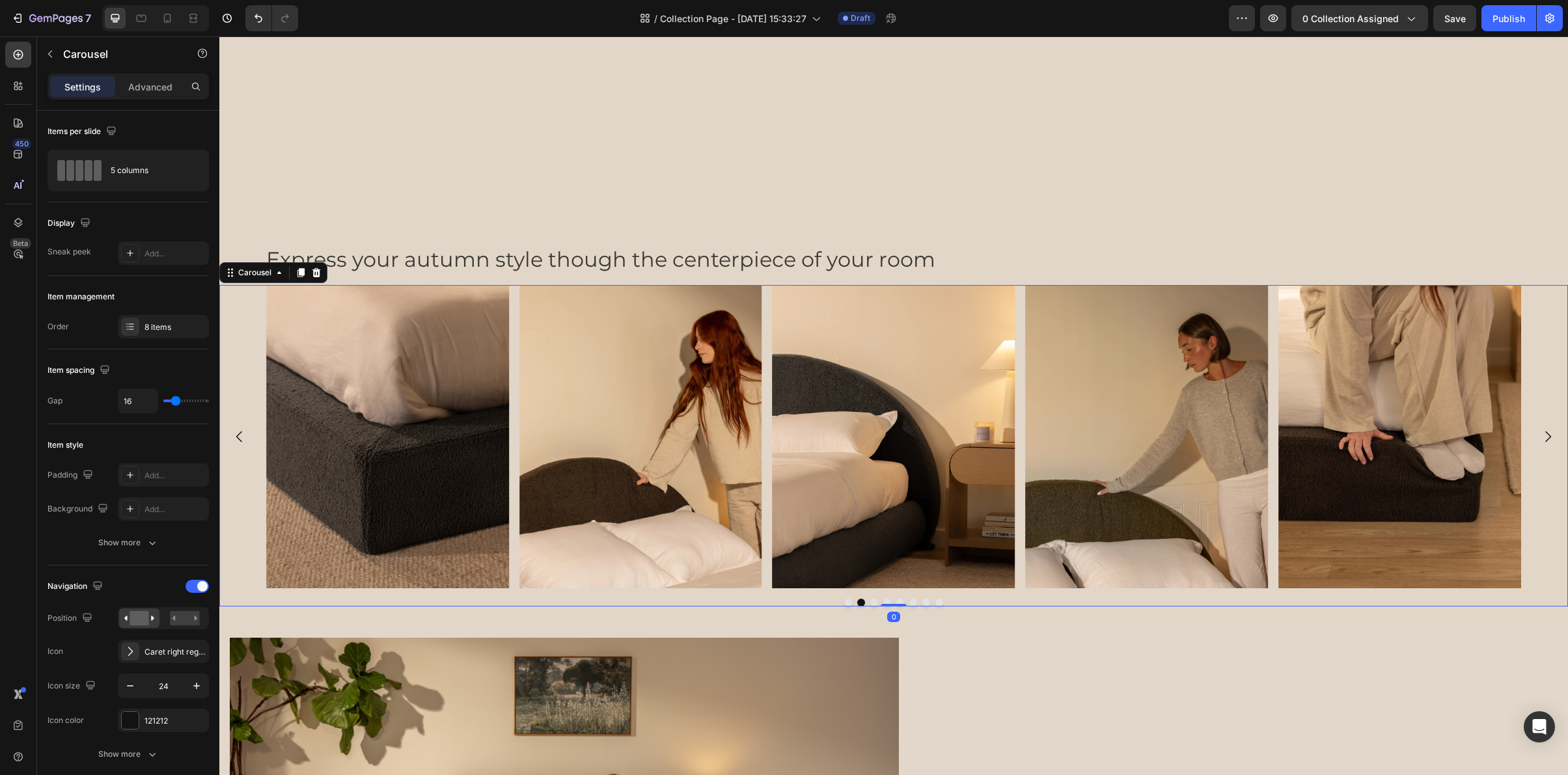
click at [1542, 435] on icon "Carousel Next Arrow" at bounding box center [1547, 437] width 15 height 15
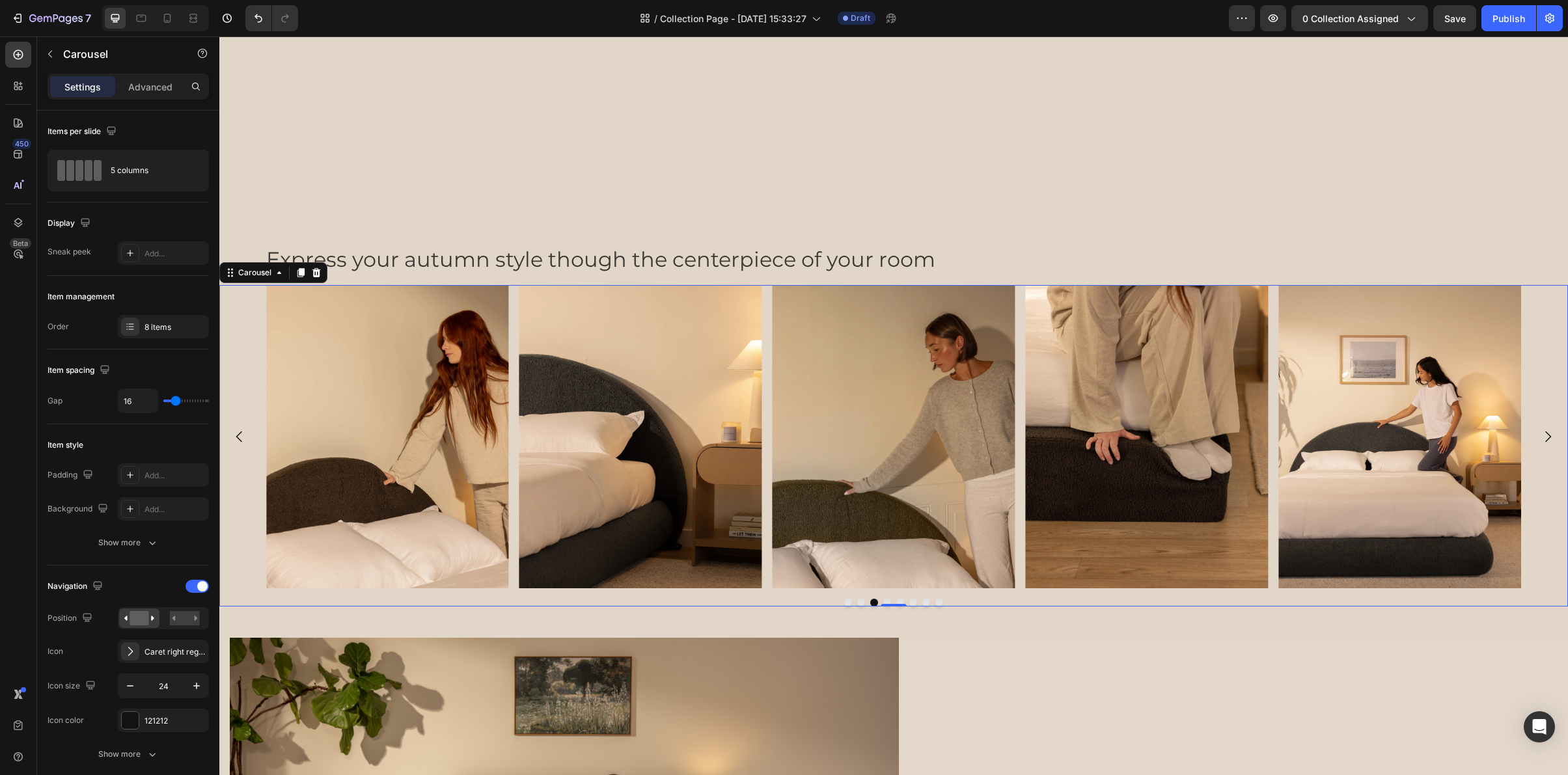
click at [1542, 435] on icon "Carousel Next Arrow" at bounding box center [1547, 437] width 15 height 15
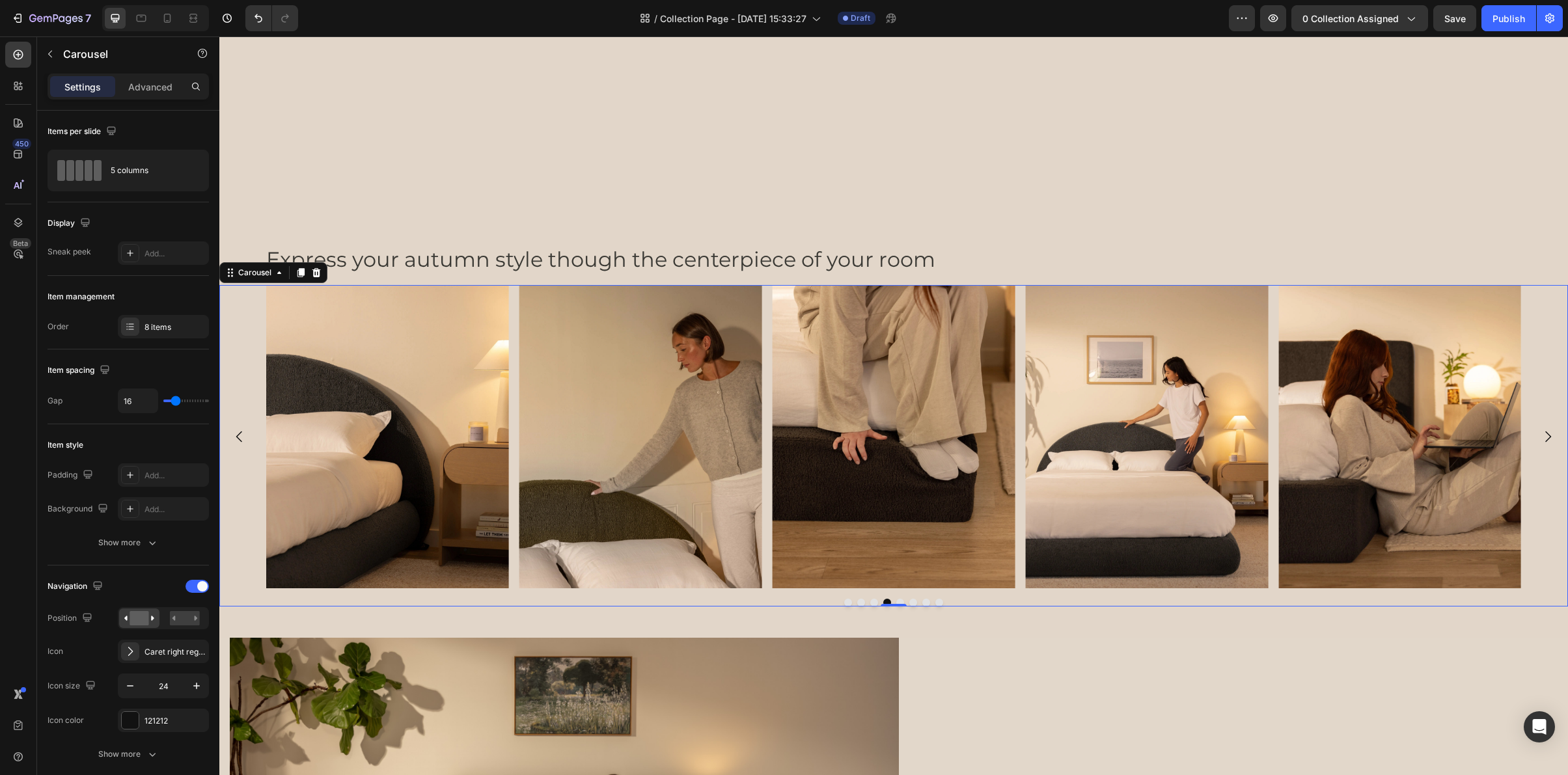
click at [1542, 435] on icon "Carousel Next Arrow" at bounding box center [1547, 437] width 15 height 15
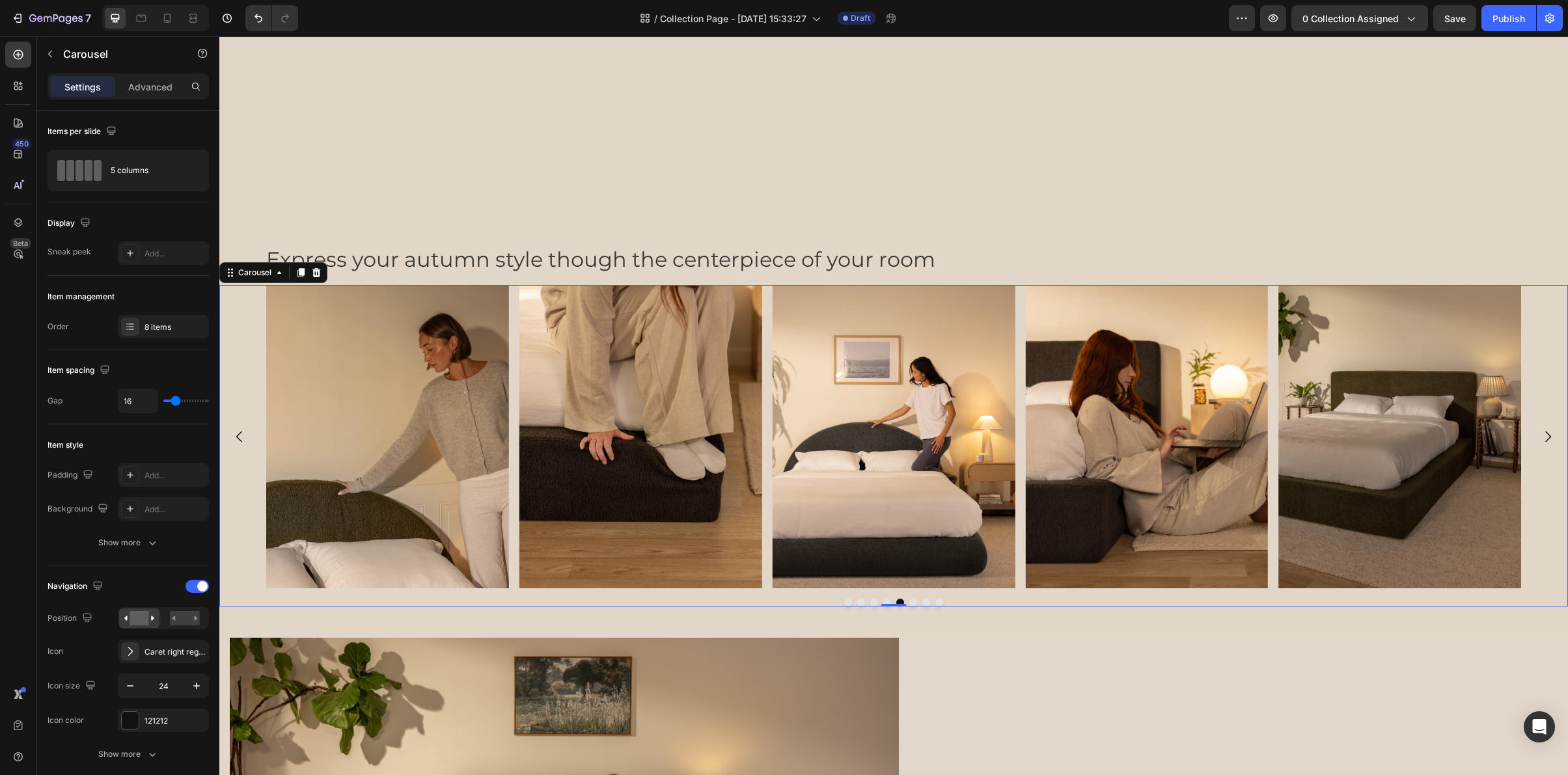
click at [1542, 435] on icon "Carousel Next Arrow" at bounding box center [1547, 437] width 15 height 15
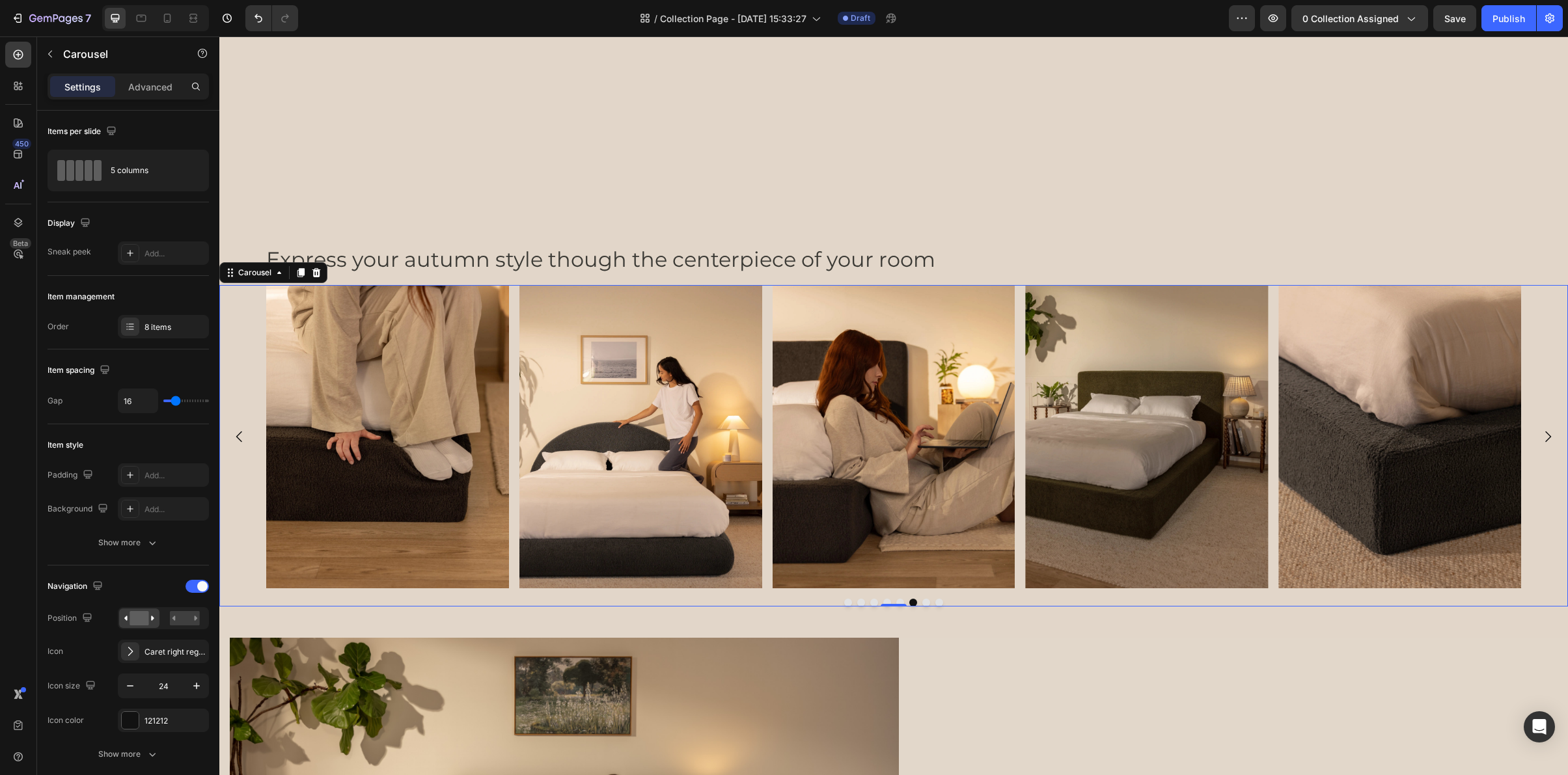
click at [1542, 435] on icon "Carousel Next Arrow" at bounding box center [1547, 437] width 15 height 15
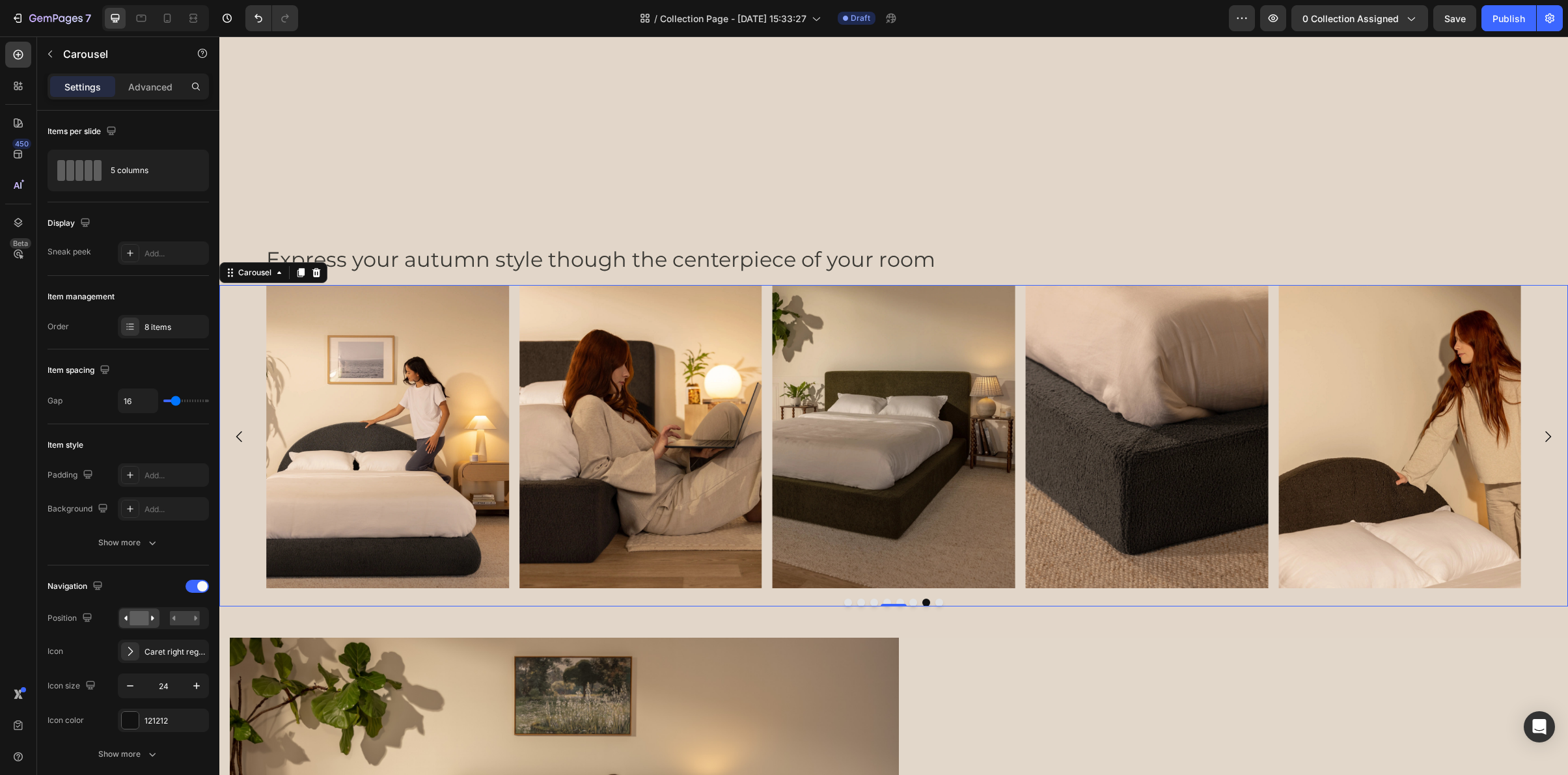
click at [1542, 435] on icon "Carousel Next Arrow" at bounding box center [1547, 437] width 15 height 15
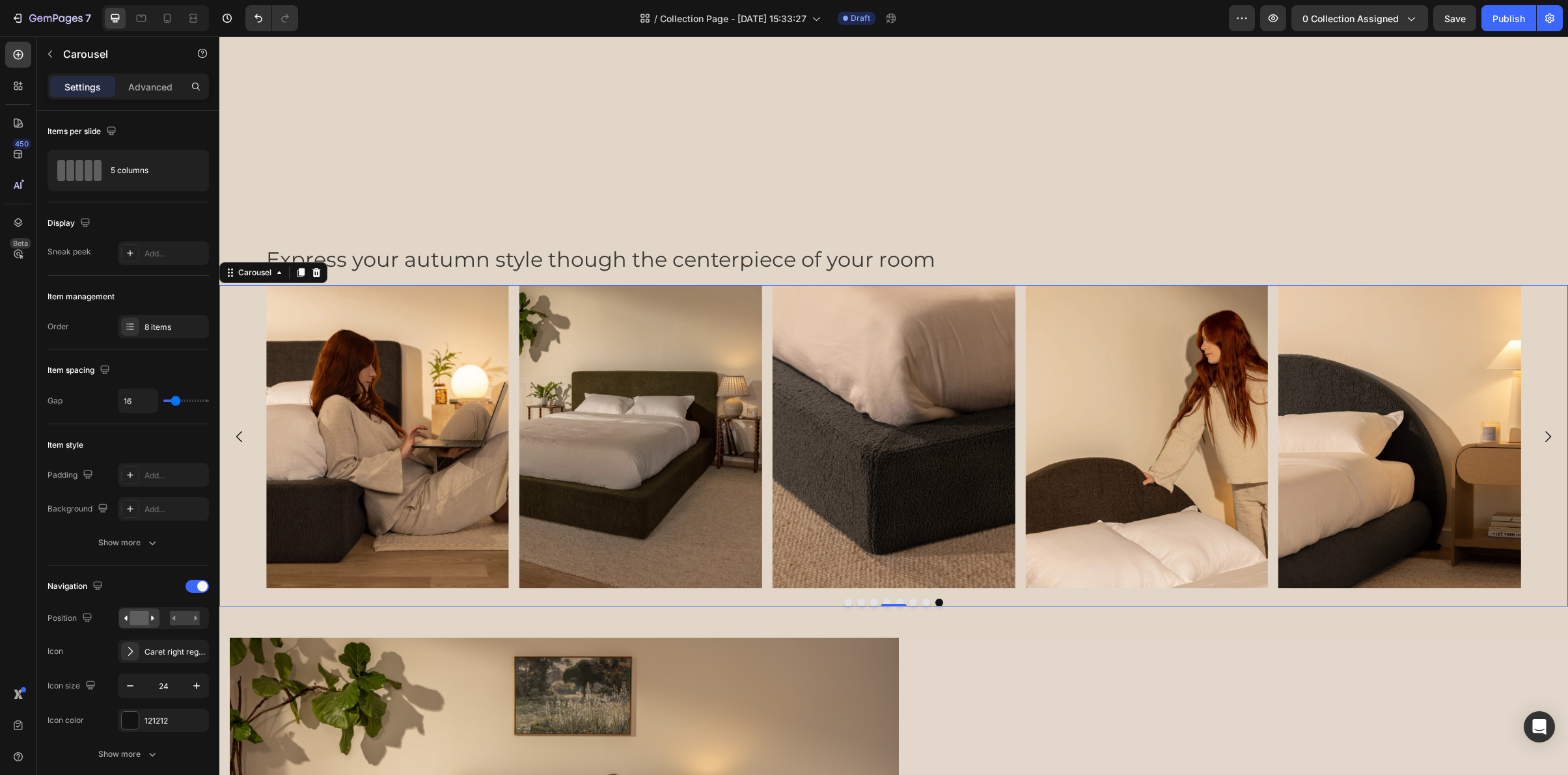
click at [1542, 435] on icon "Carousel Next Arrow" at bounding box center [1547, 437] width 15 height 15
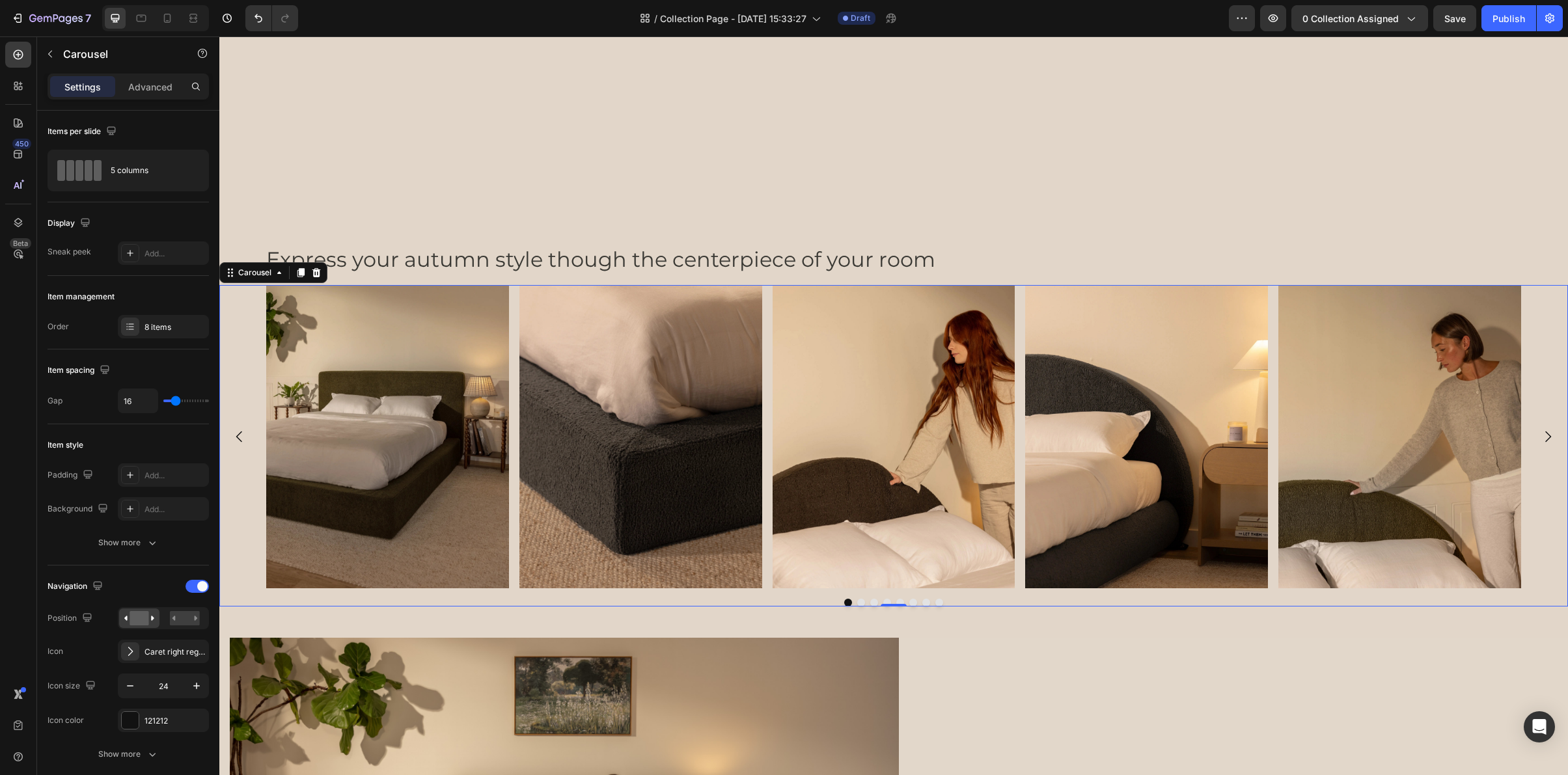
click at [1542, 436] on icon "Carousel Next Arrow" at bounding box center [1547, 437] width 15 height 15
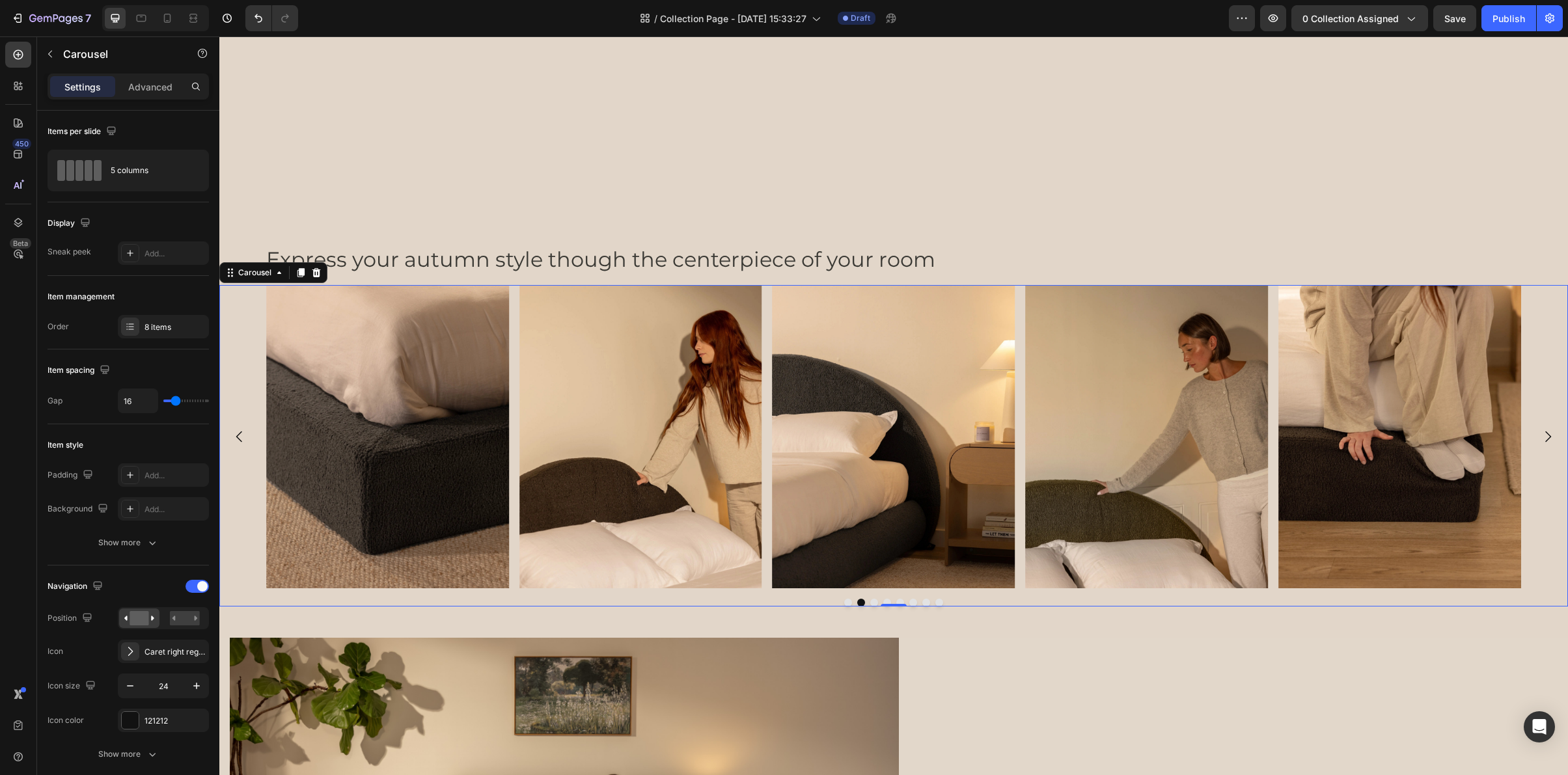
click at [1542, 436] on icon "Carousel Next Arrow" at bounding box center [1547, 437] width 15 height 15
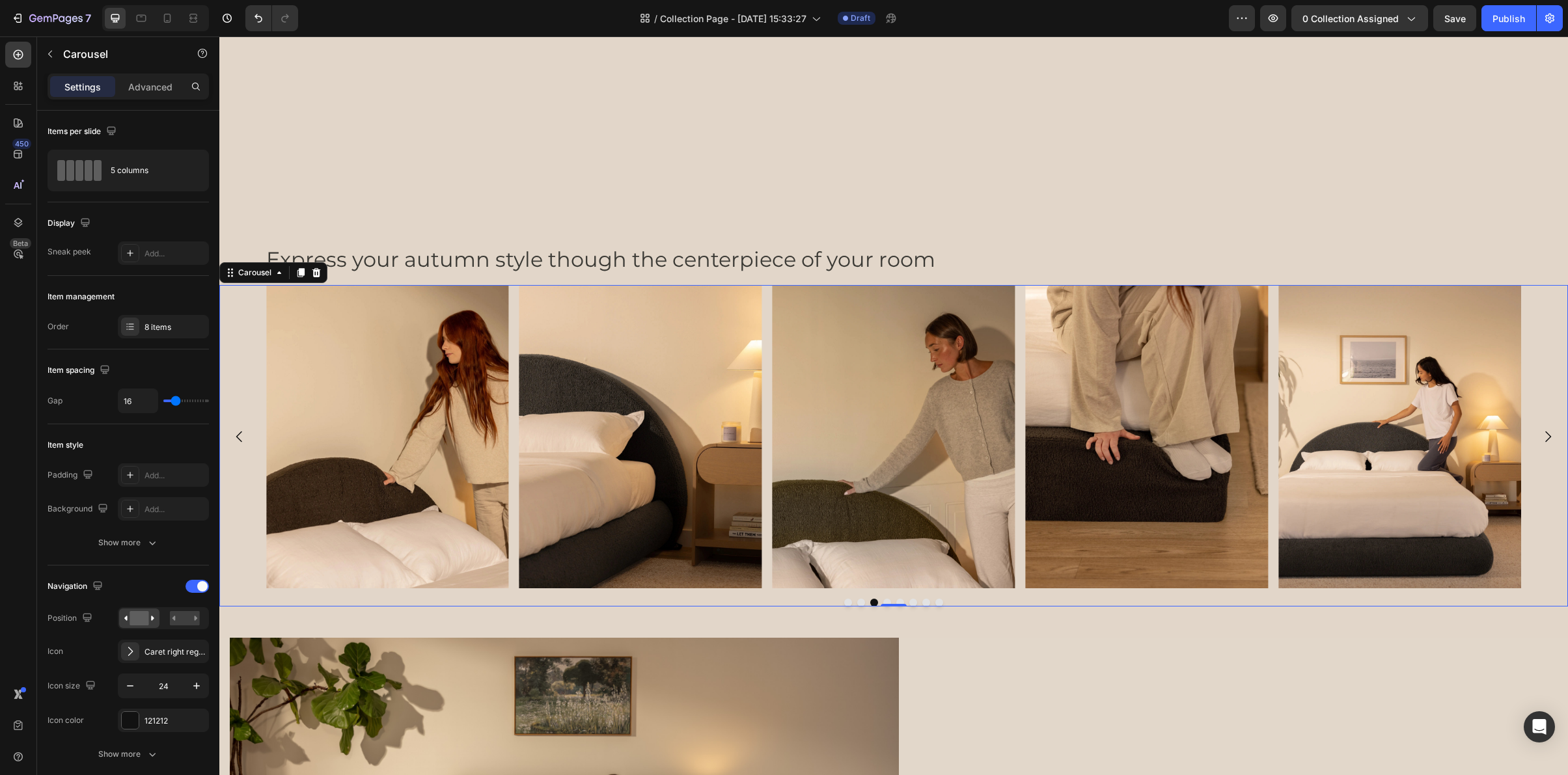
click at [1542, 436] on icon "Carousel Next Arrow" at bounding box center [1547, 437] width 15 height 15
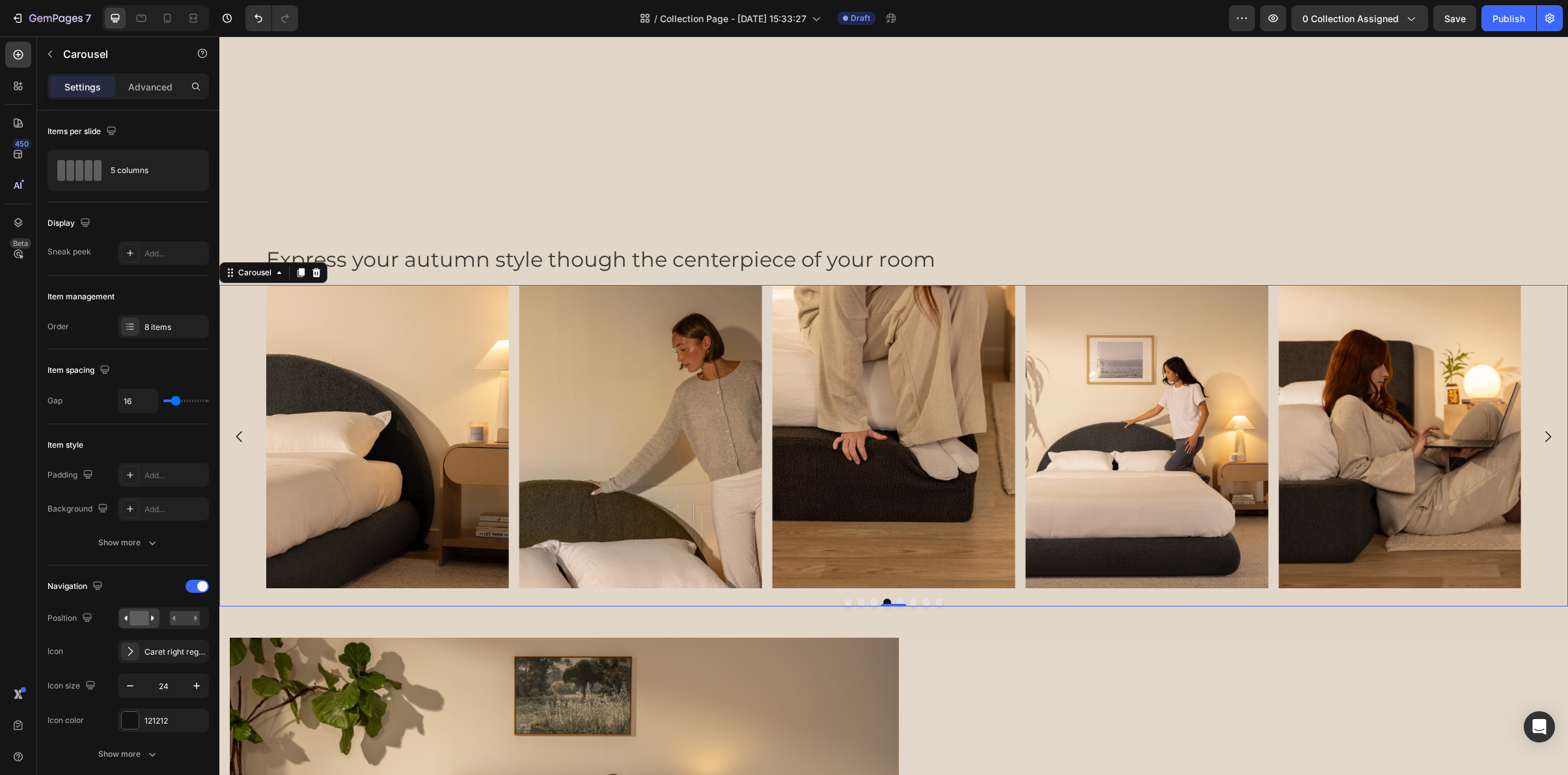
click at [244, 442] on icon "Carousel Back Arrow" at bounding box center [239, 437] width 15 height 15
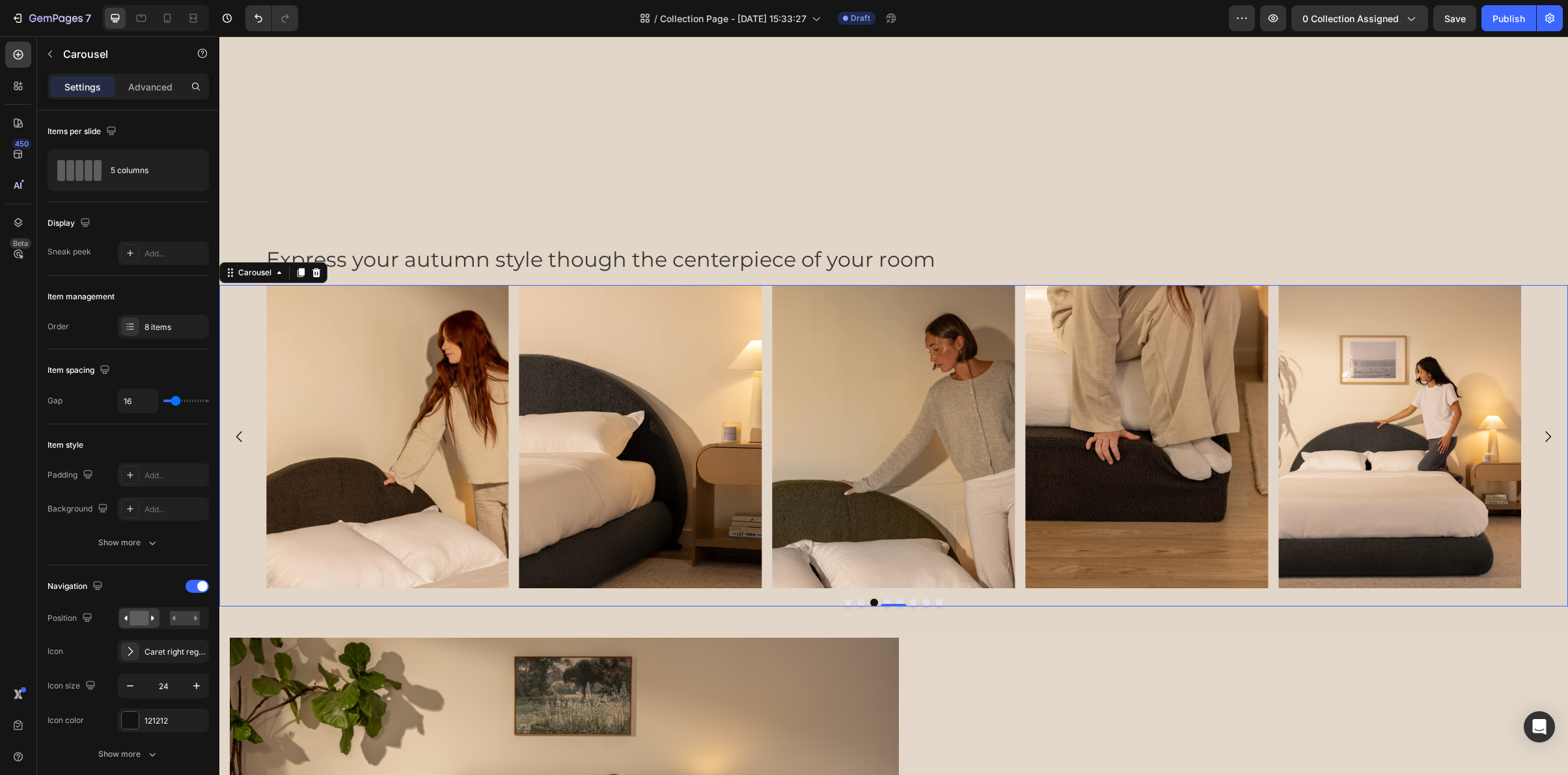
click at [244, 442] on icon "Carousel Back Arrow" at bounding box center [239, 437] width 15 height 15
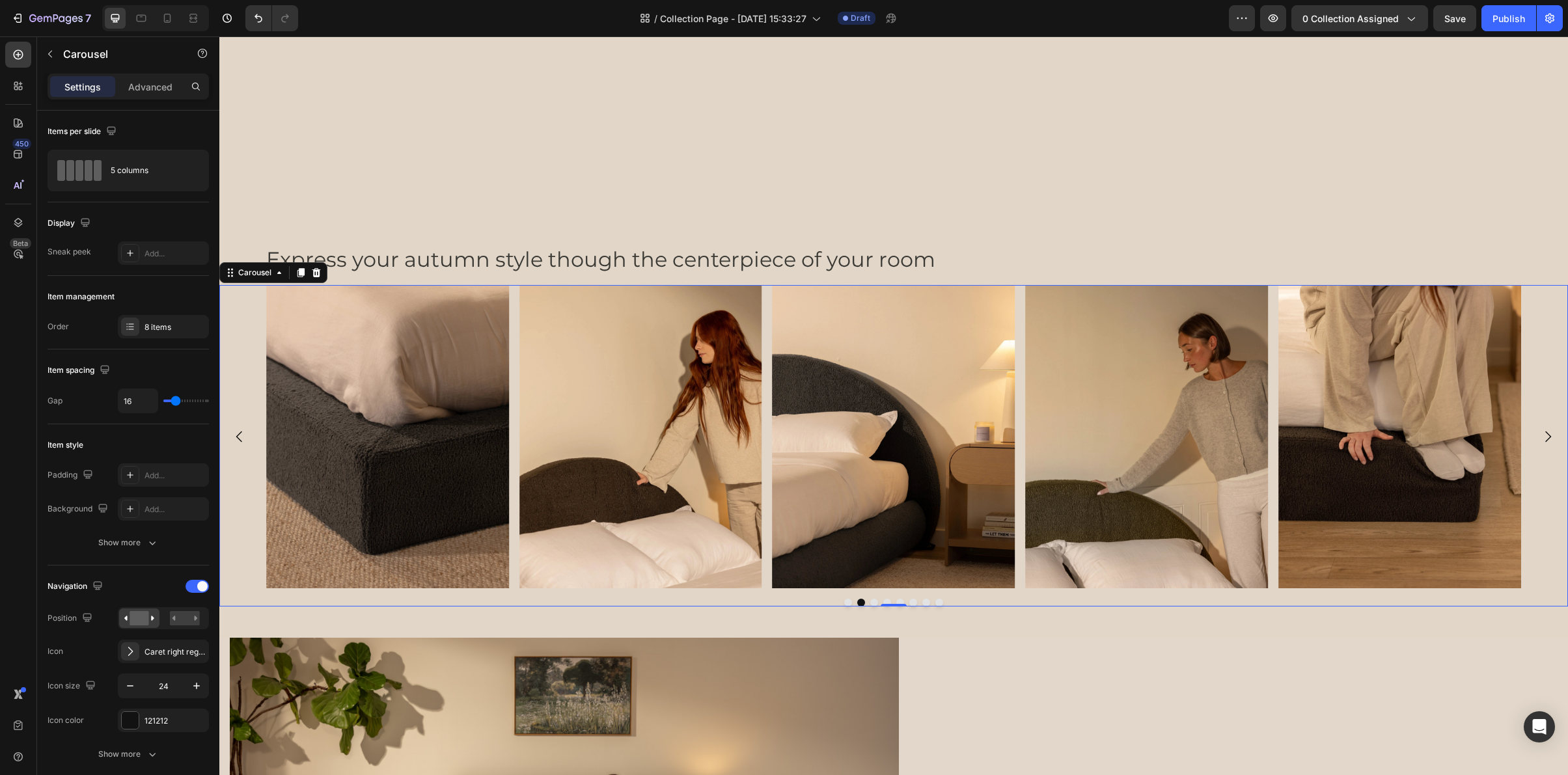
click at [1542, 433] on icon "Carousel Next Arrow" at bounding box center [1547, 437] width 15 height 15
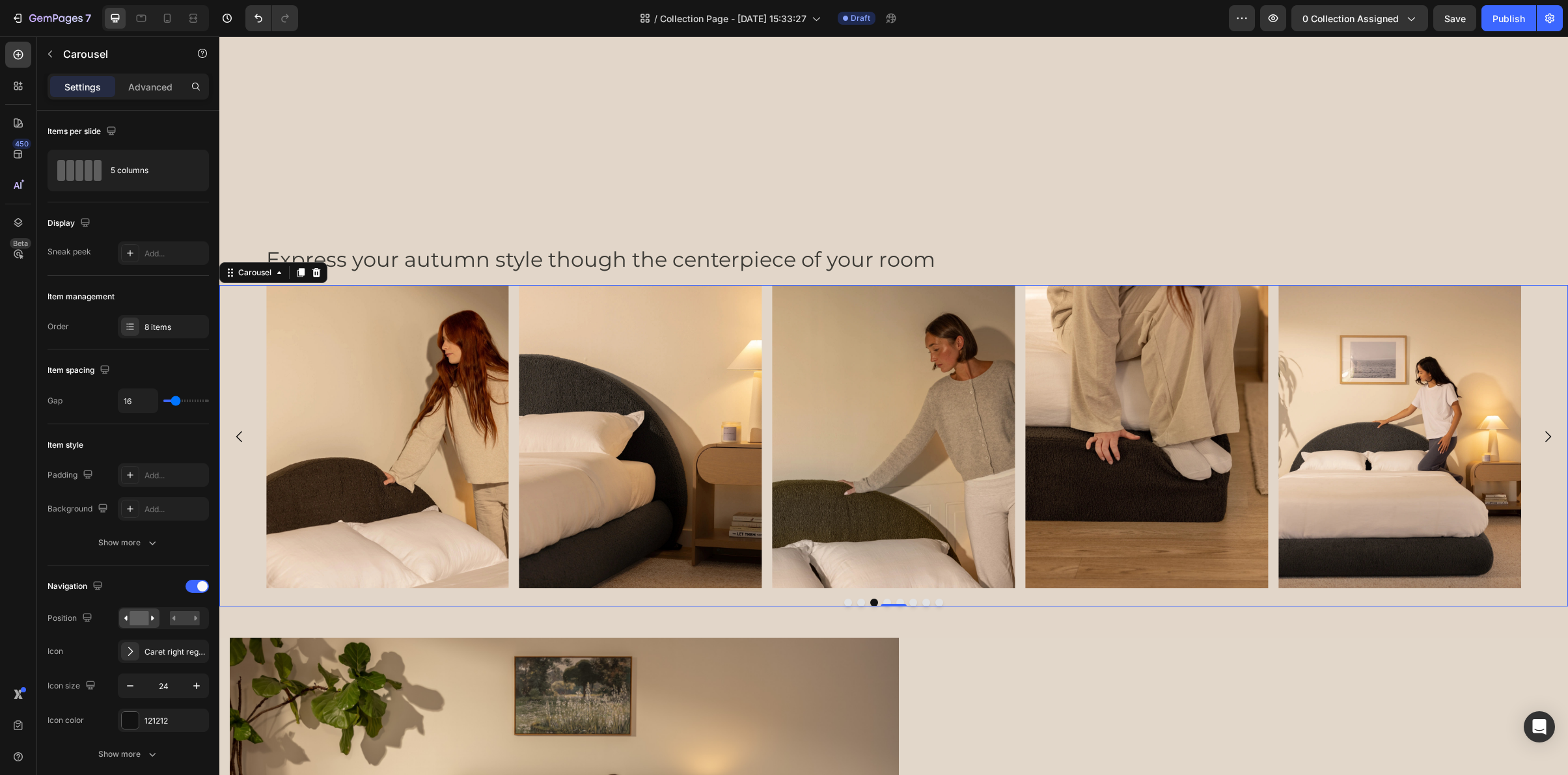
click at [1542, 433] on icon "Carousel Next Arrow" at bounding box center [1547, 437] width 15 height 15
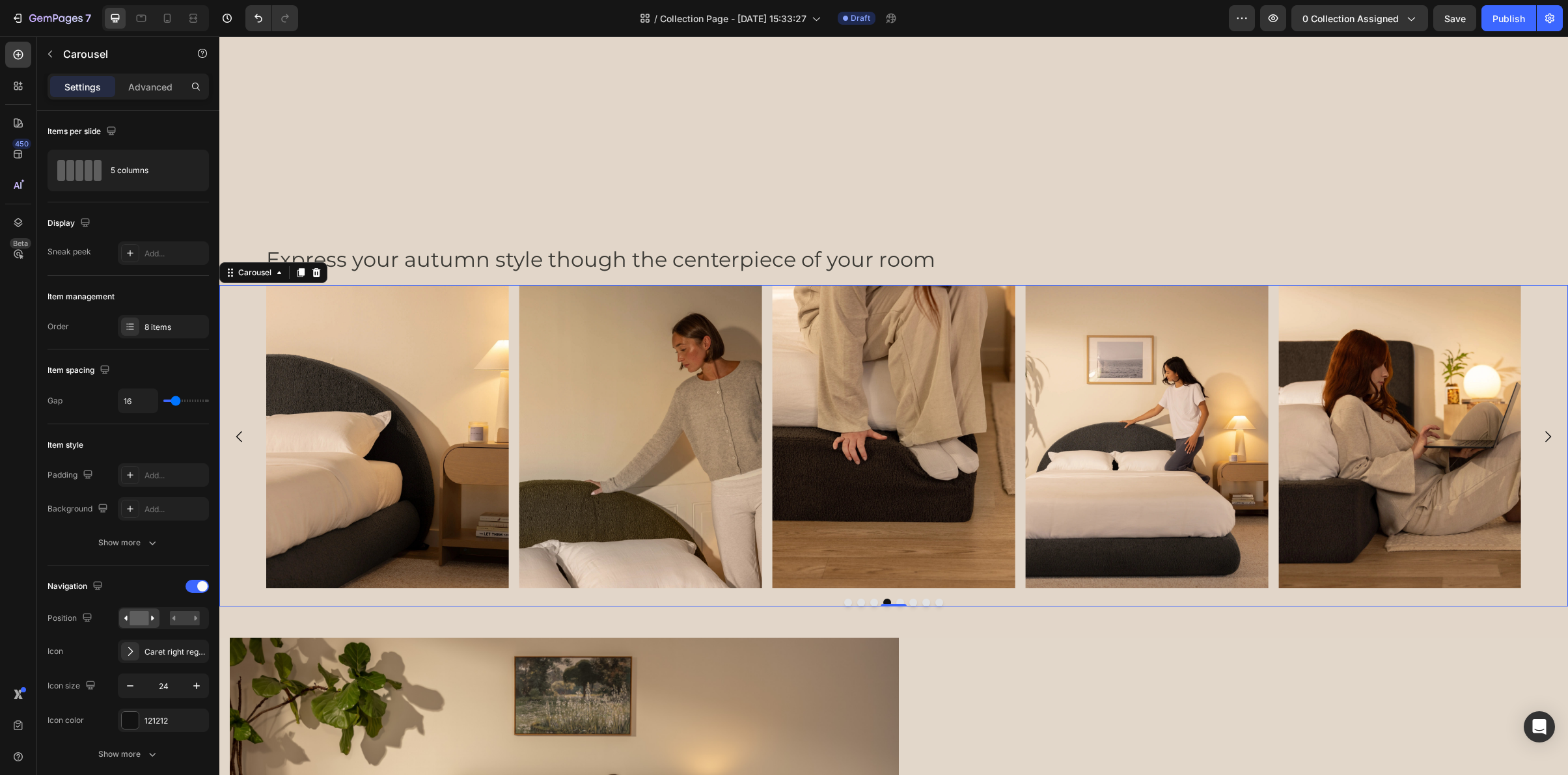
click at [1542, 433] on icon "Carousel Next Arrow" at bounding box center [1547, 437] width 15 height 15
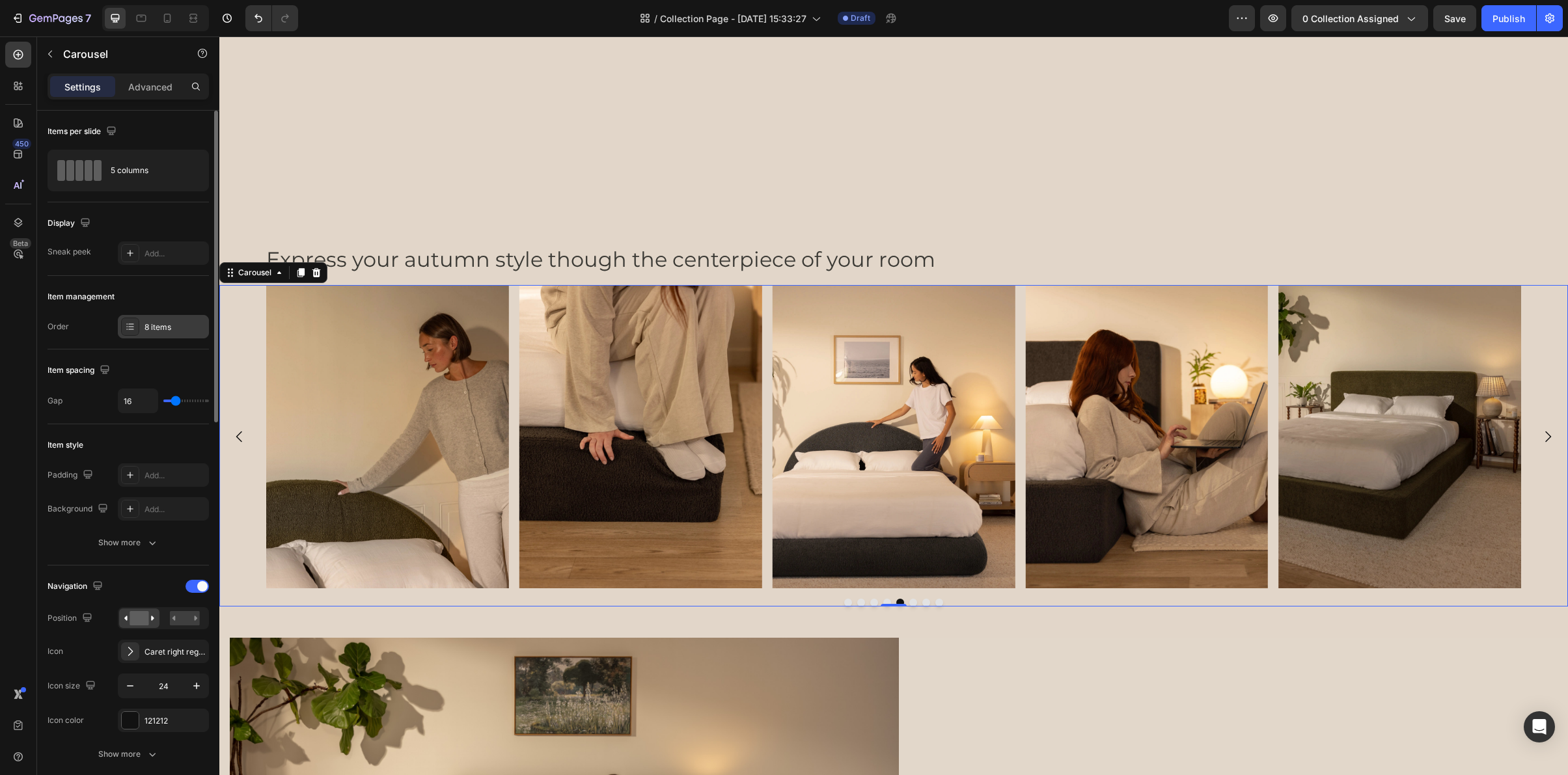
click at [151, 331] on div "8 items" at bounding box center [175, 327] width 62 height 12
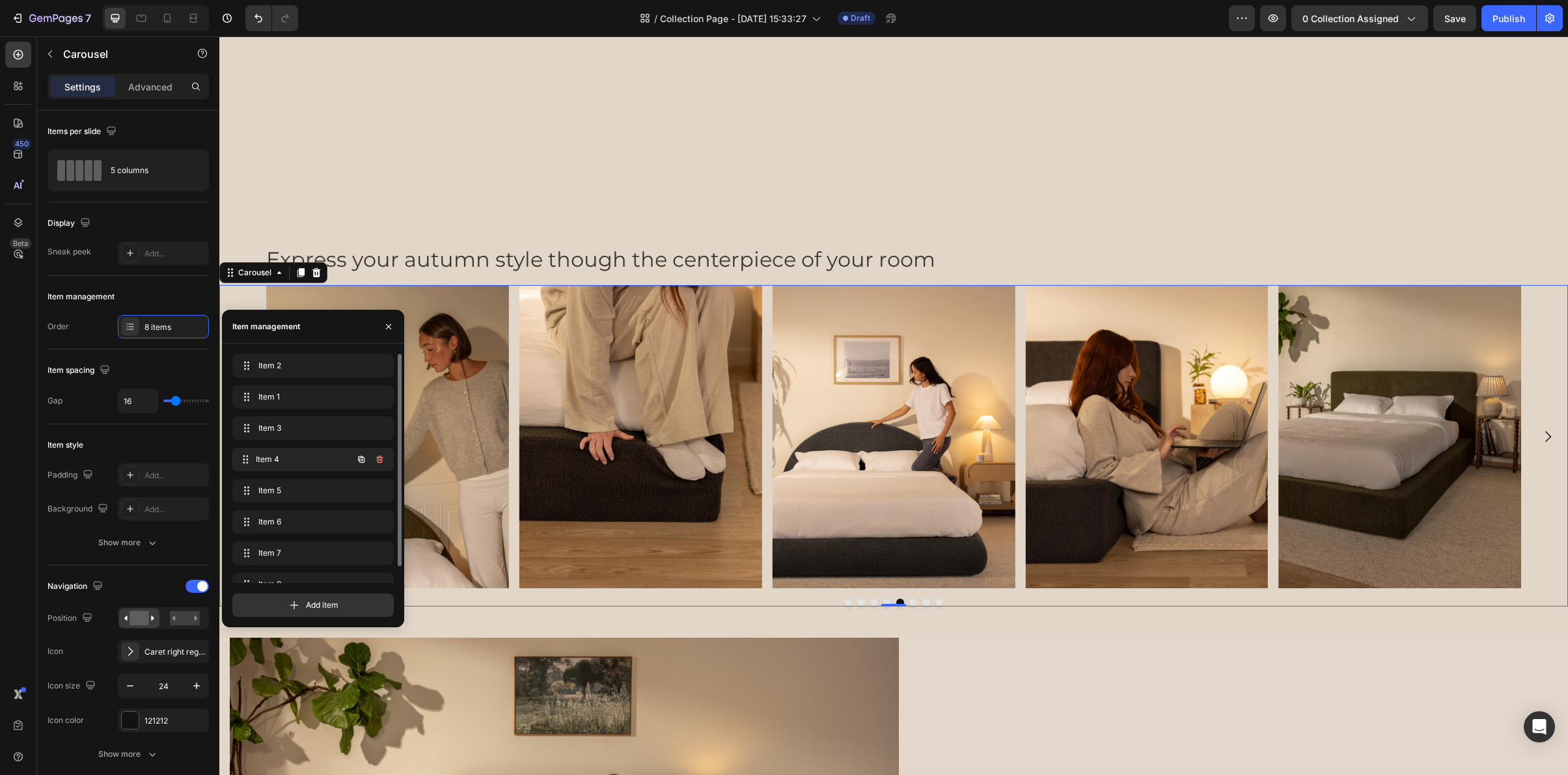
click at [267, 455] on span "Item 4" at bounding box center [303, 460] width 97 height 12
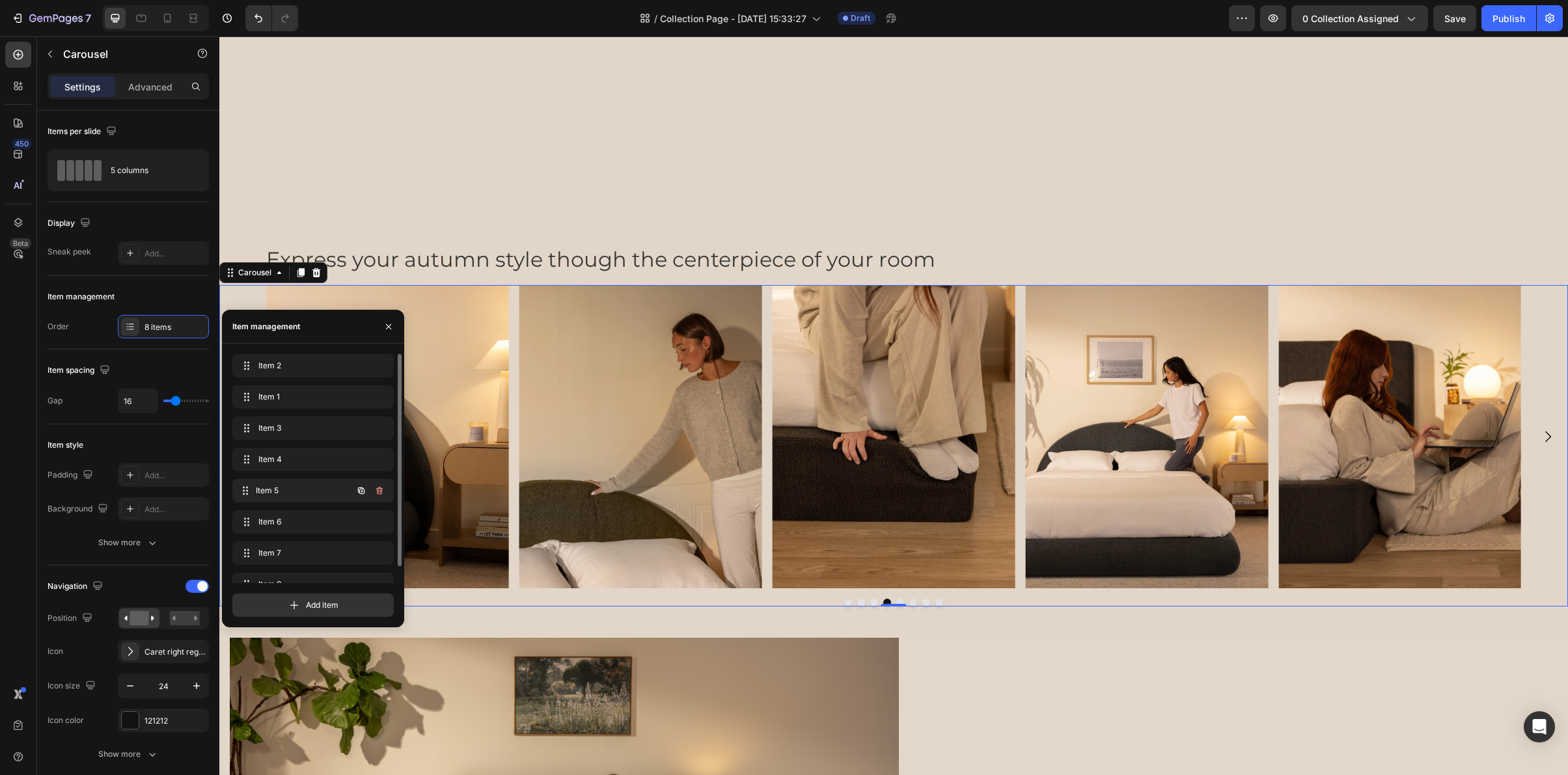
click at [257, 487] on div "Item 5 Item 5" at bounding box center [295, 490] width 115 height 18
click at [276, 489] on span "Item 5" at bounding box center [303, 491] width 97 height 12
click at [275, 489] on span "Item 5" at bounding box center [295, 491] width 73 height 12
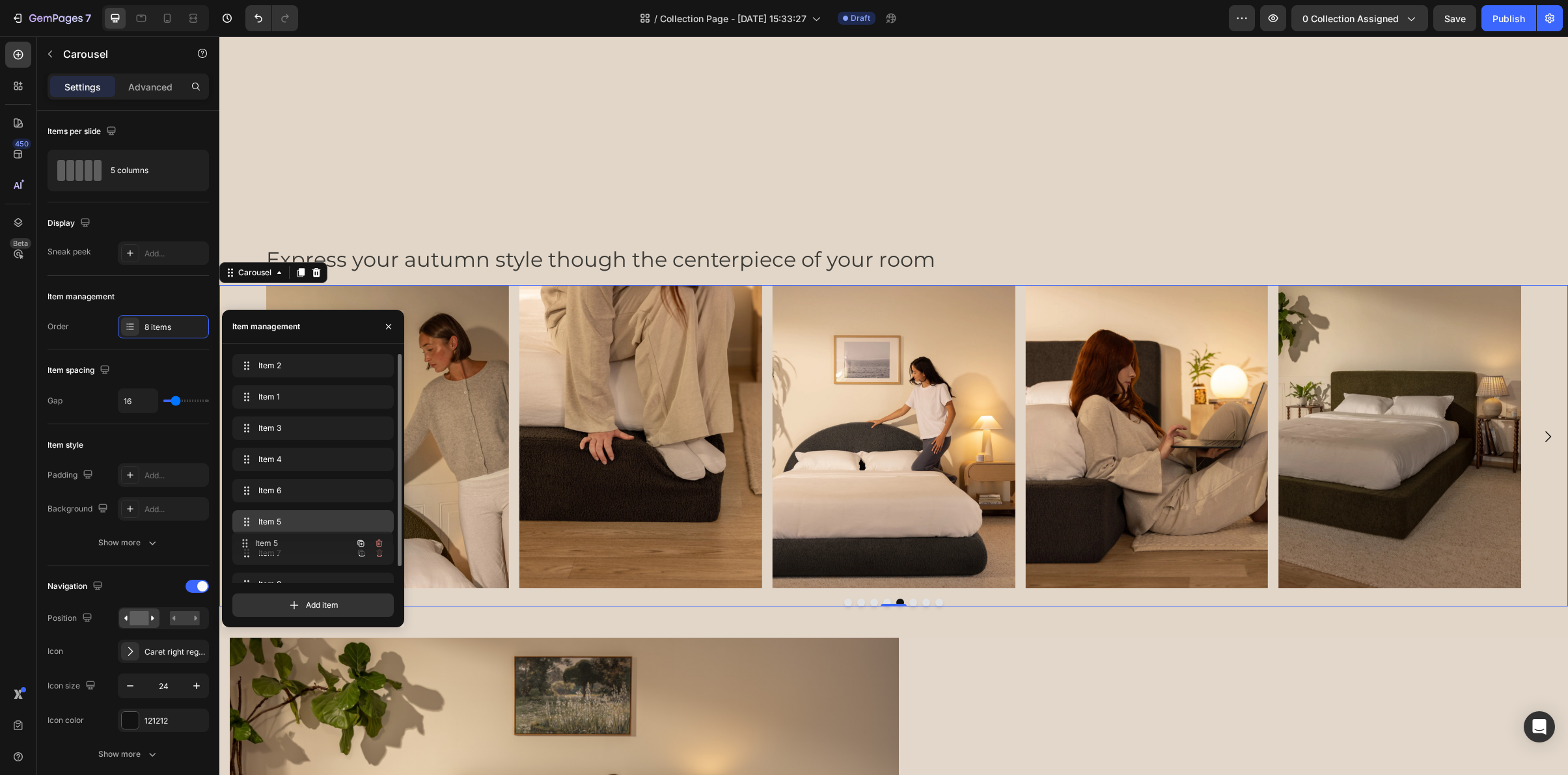
scroll to position [18, 0]
drag, startPoint x: 247, startPoint y: 489, endPoint x: 245, endPoint y: 559, distance: 70.0
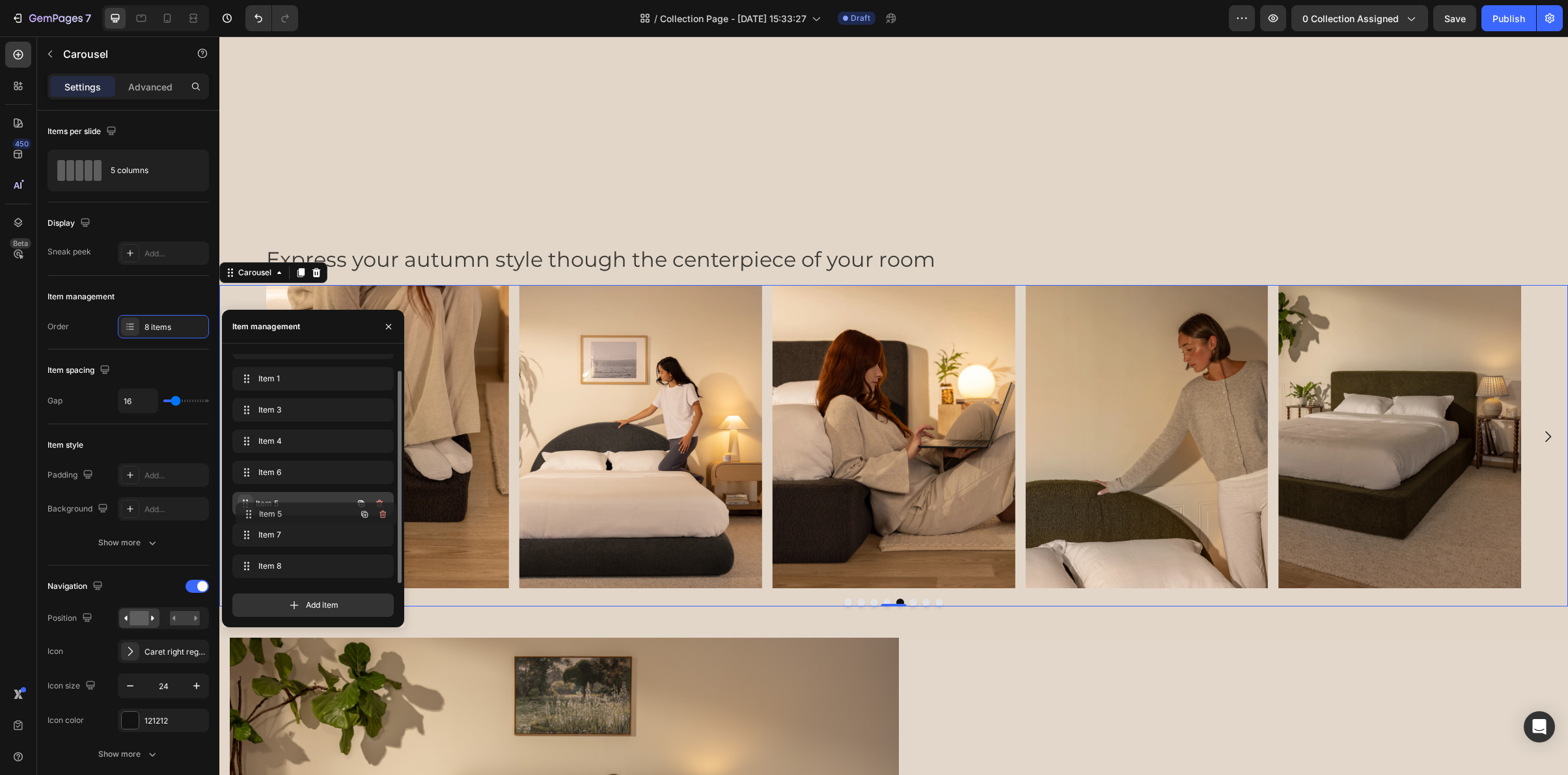
drag, startPoint x: 245, startPoint y: 564, endPoint x: 249, endPoint y: 513, distance: 51.2
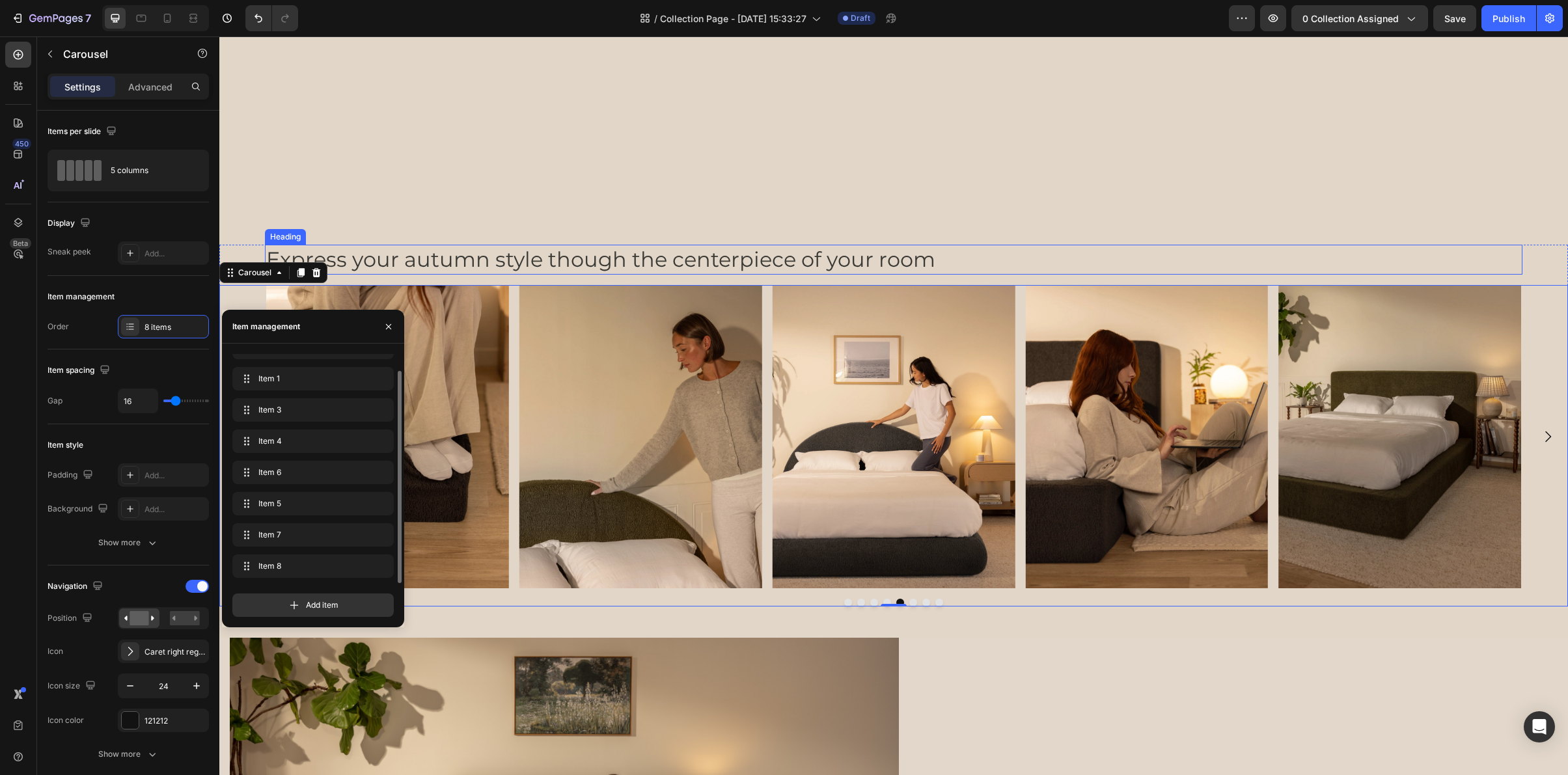
click at [531, 250] on h2 "Express your autumn style though the centerpiece of your room" at bounding box center [894, 259] width 1258 height 30
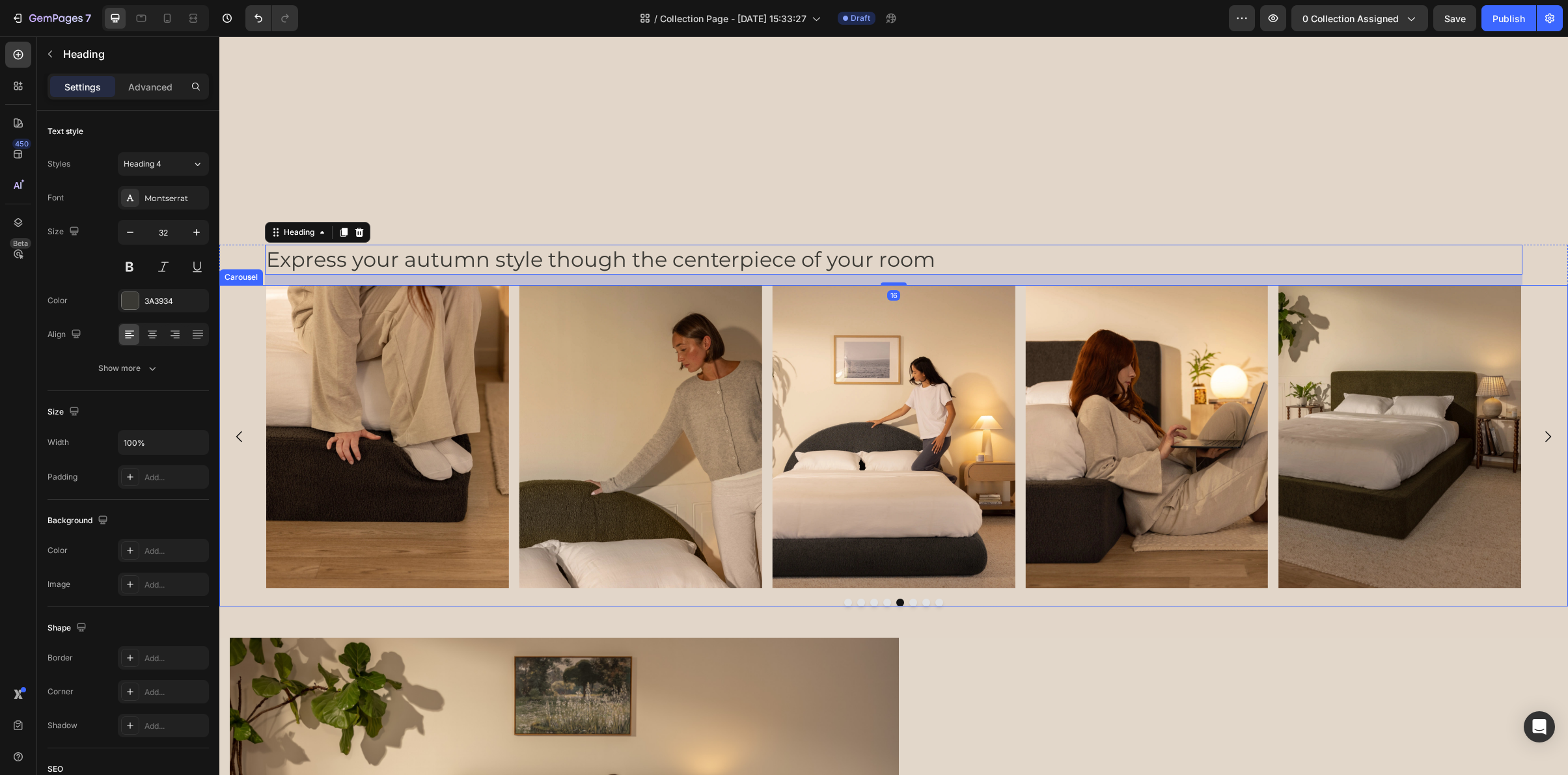
click at [239, 439] on icon "Carousel Back Arrow" at bounding box center [239, 437] width 6 height 11
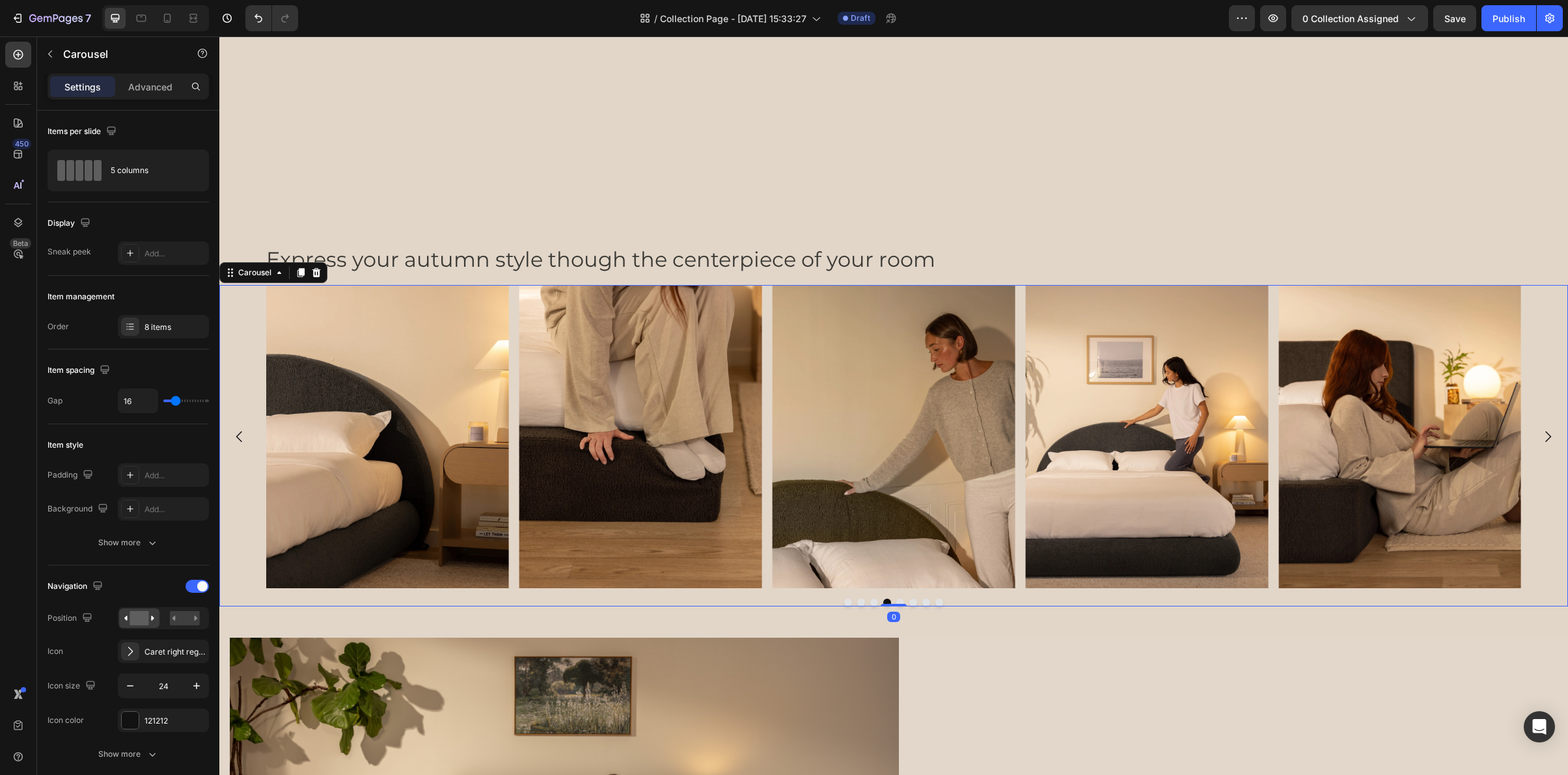
click at [239, 439] on icon "Carousel Back Arrow" at bounding box center [239, 437] width 6 height 11
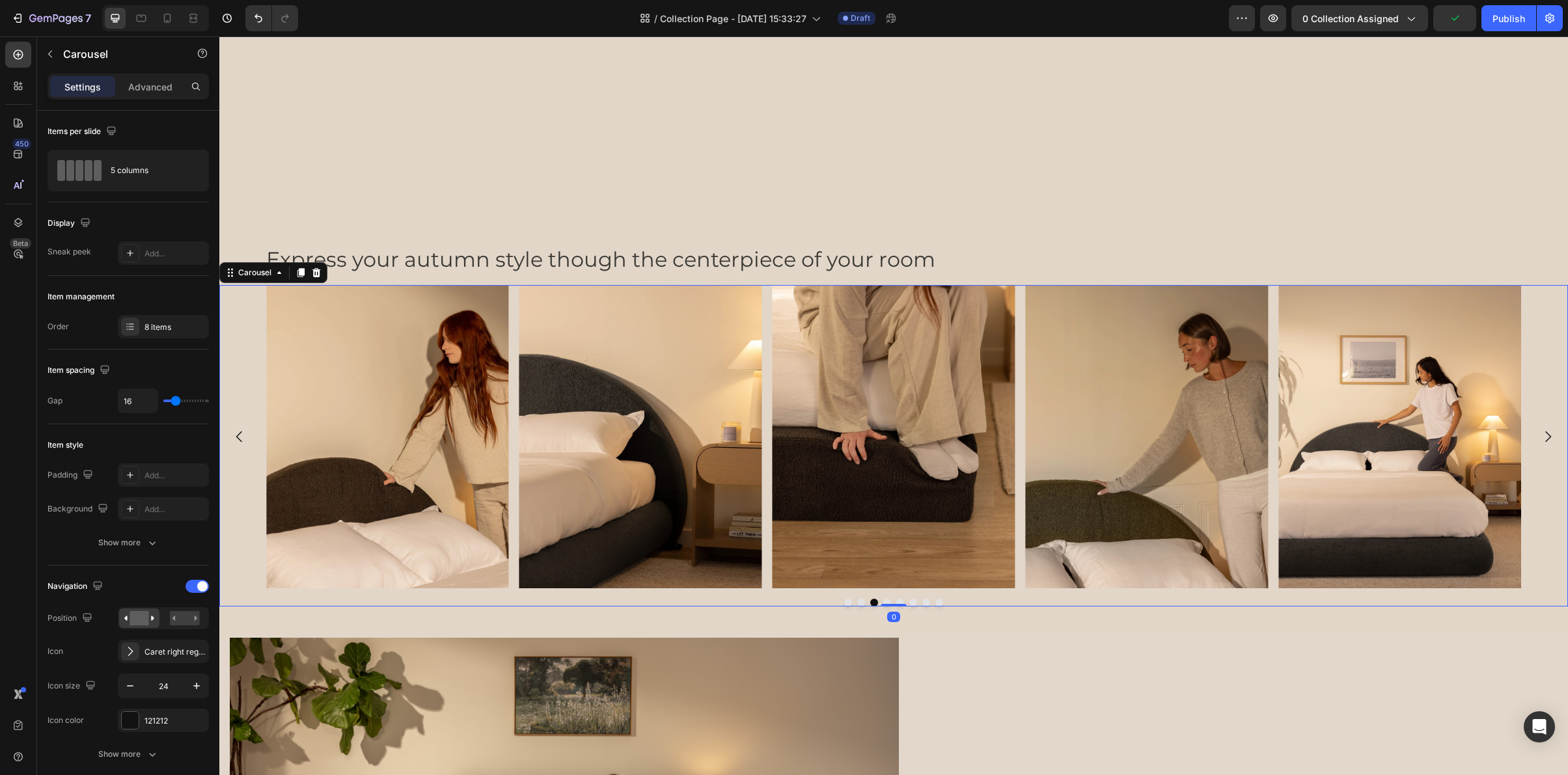
click at [239, 439] on icon "Carousel Back Arrow" at bounding box center [239, 437] width 6 height 11
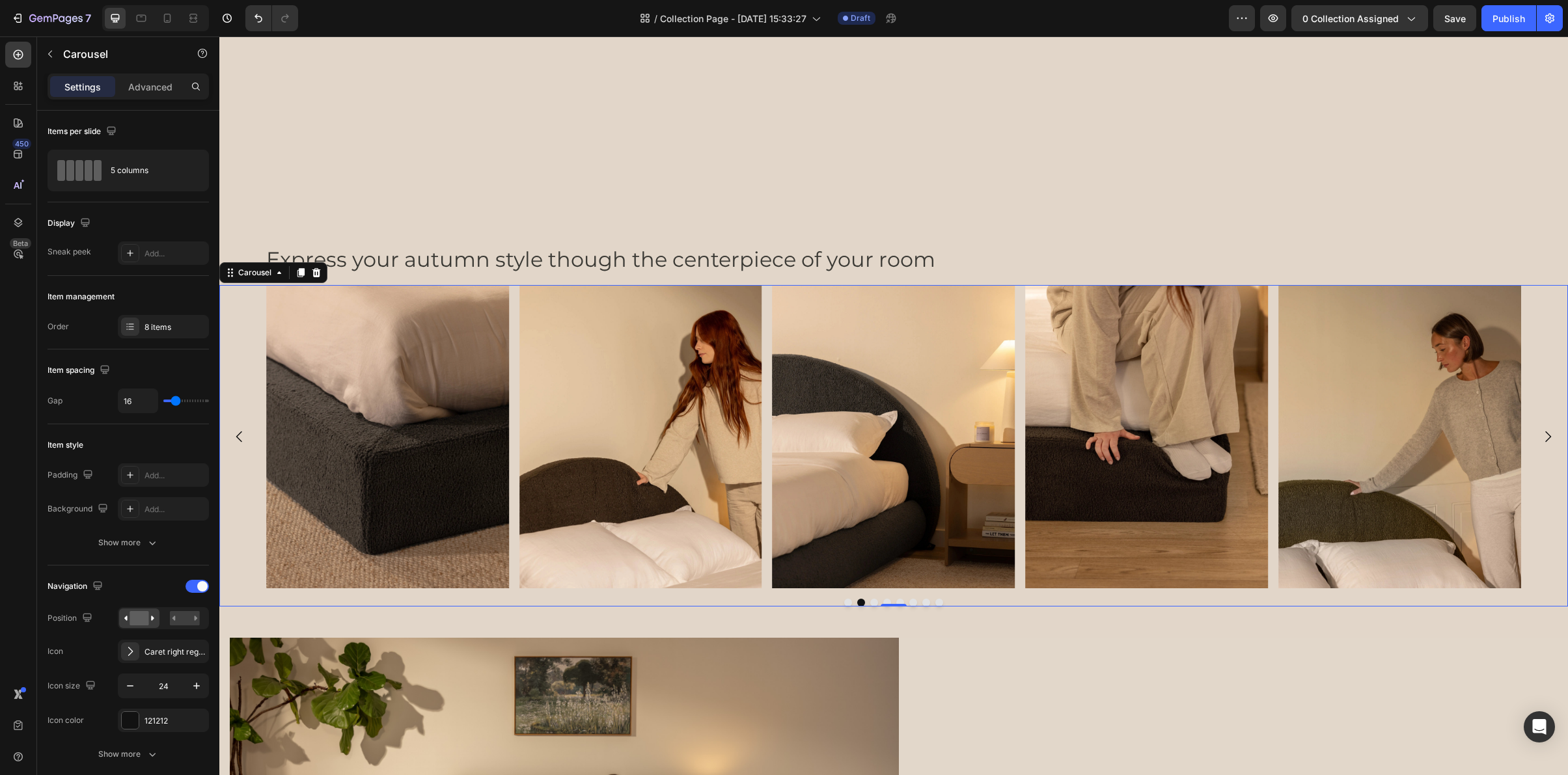
click at [239, 439] on icon "Carousel Back Arrow" at bounding box center [239, 437] width 6 height 11
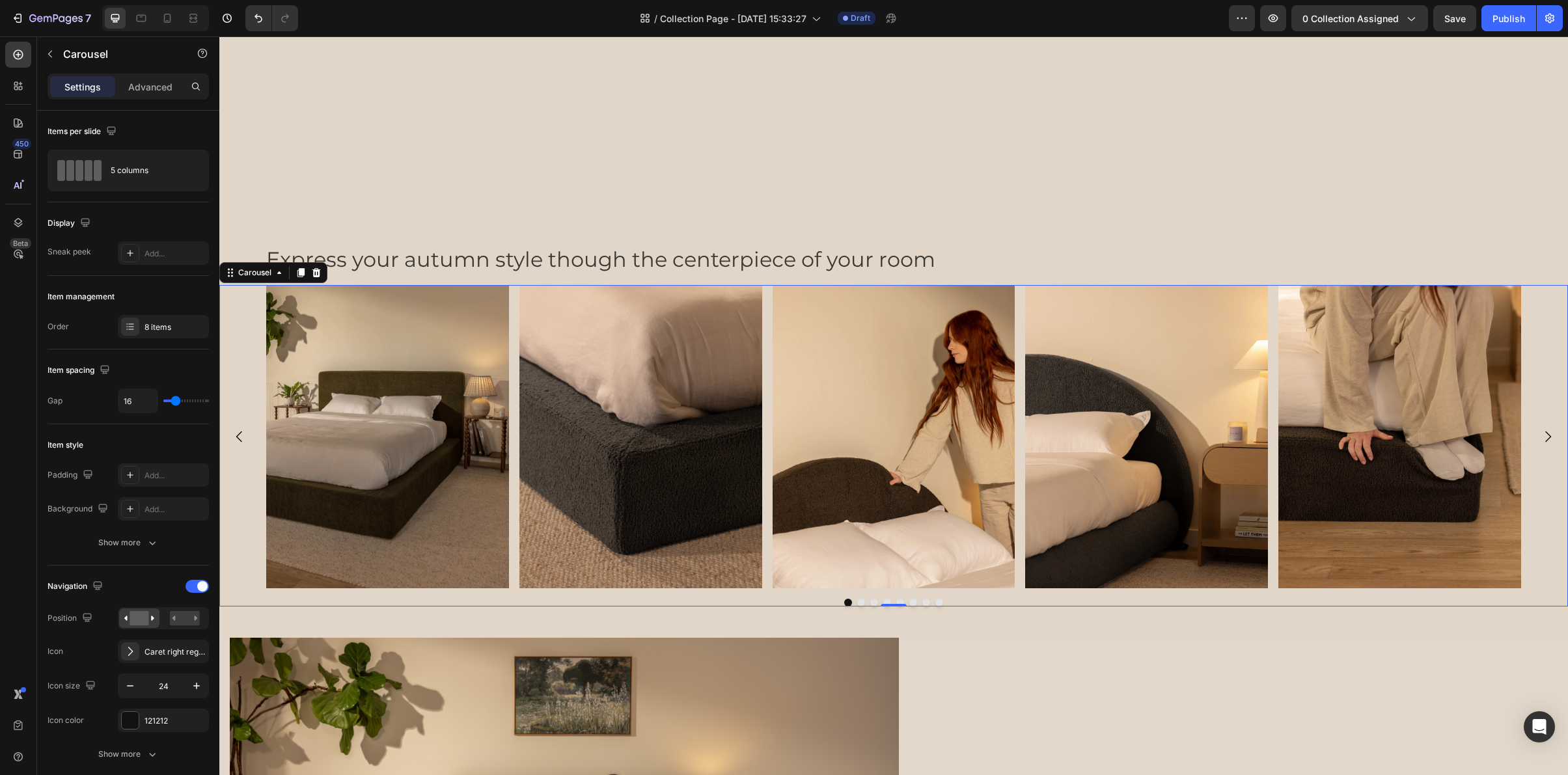
click at [239, 439] on icon "Carousel Back Arrow" at bounding box center [239, 437] width 6 height 11
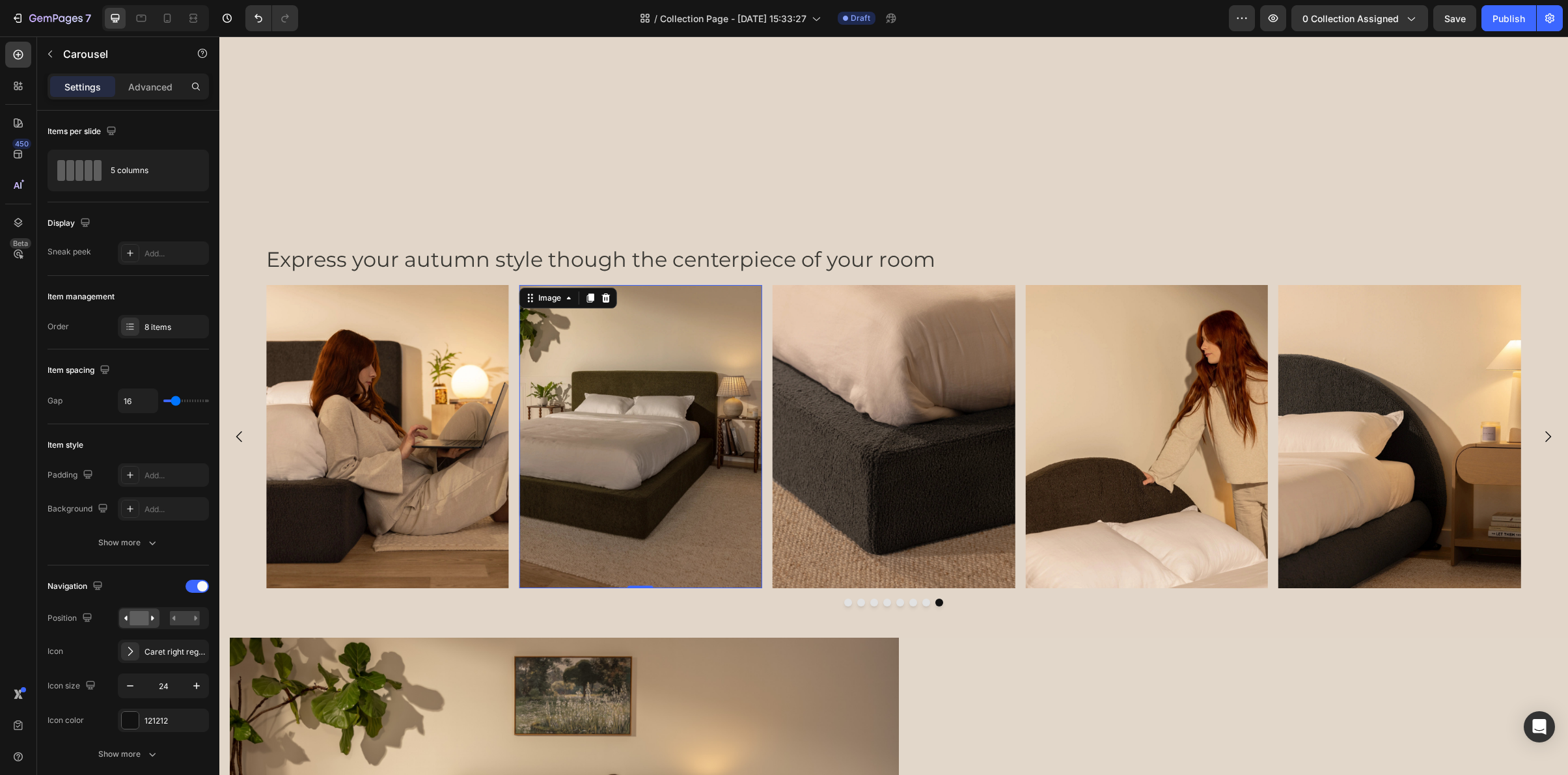
click at [560, 484] on img at bounding box center [641, 437] width 243 height 303
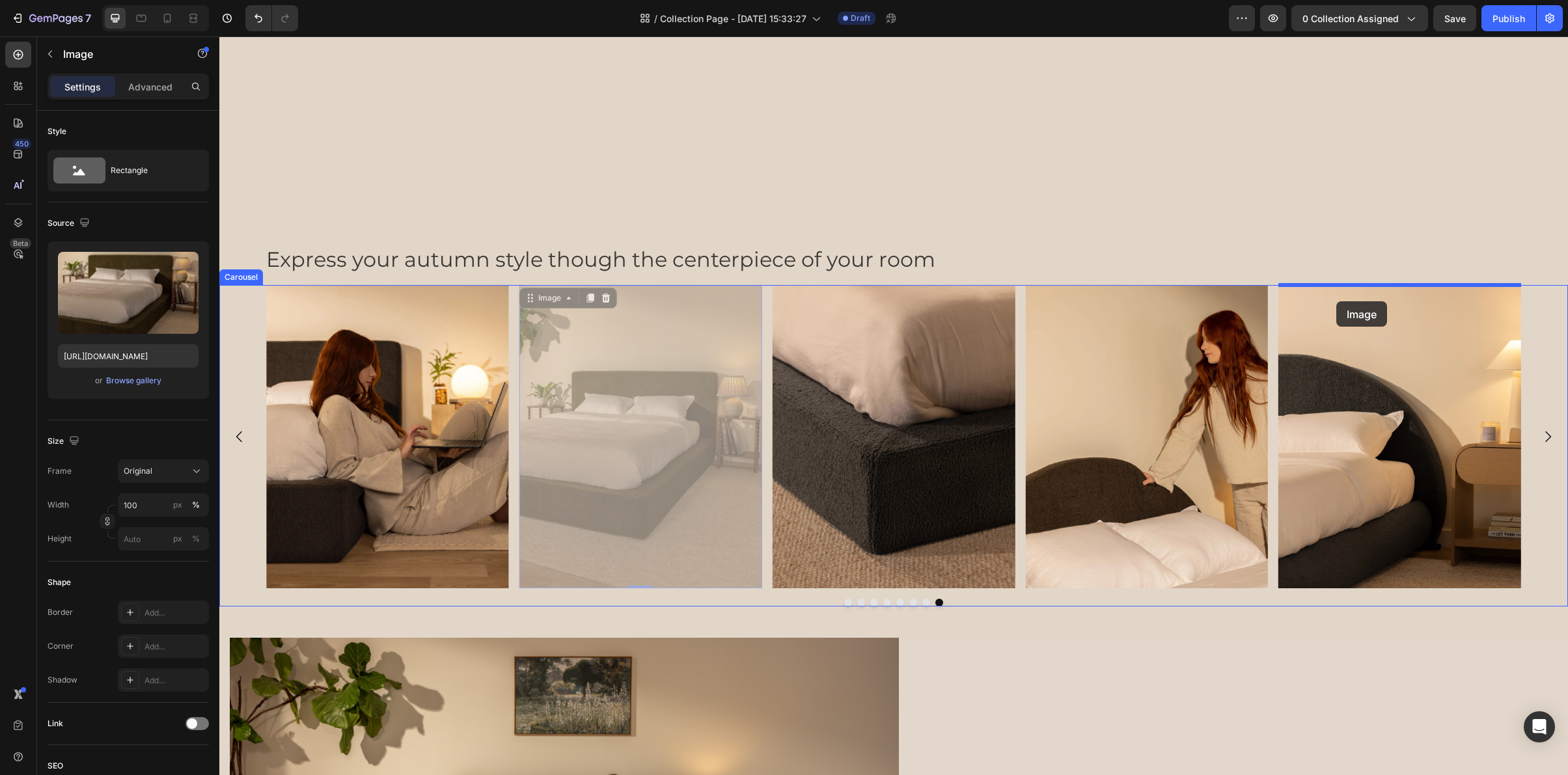
drag, startPoint x: 527, startPoint y: 301, endPoint x: 1336, endPoint y: 302, distance: 809.0
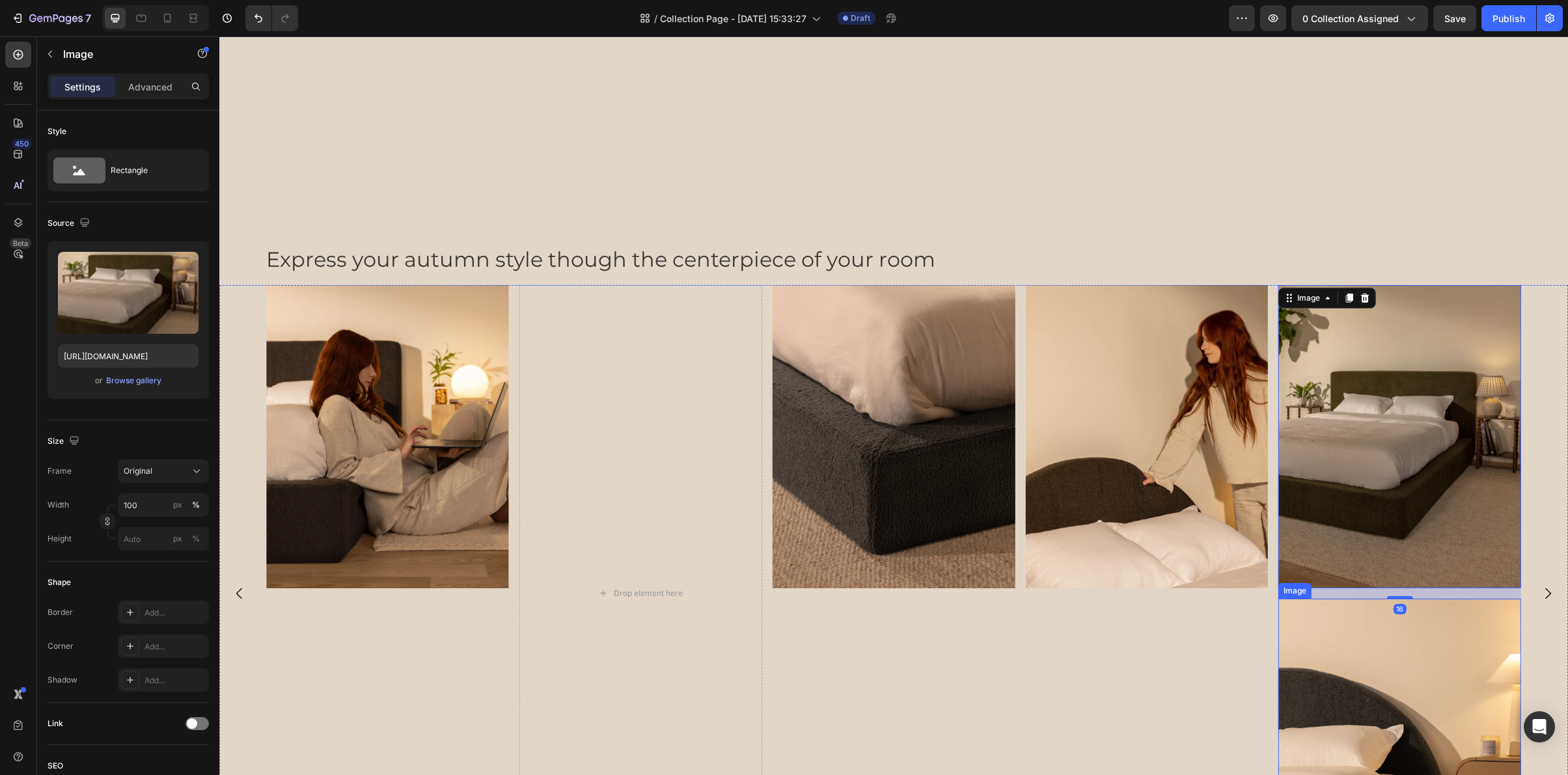
click at [1316, 675] on img at bounding box center [1400, 750] width 243 height 303
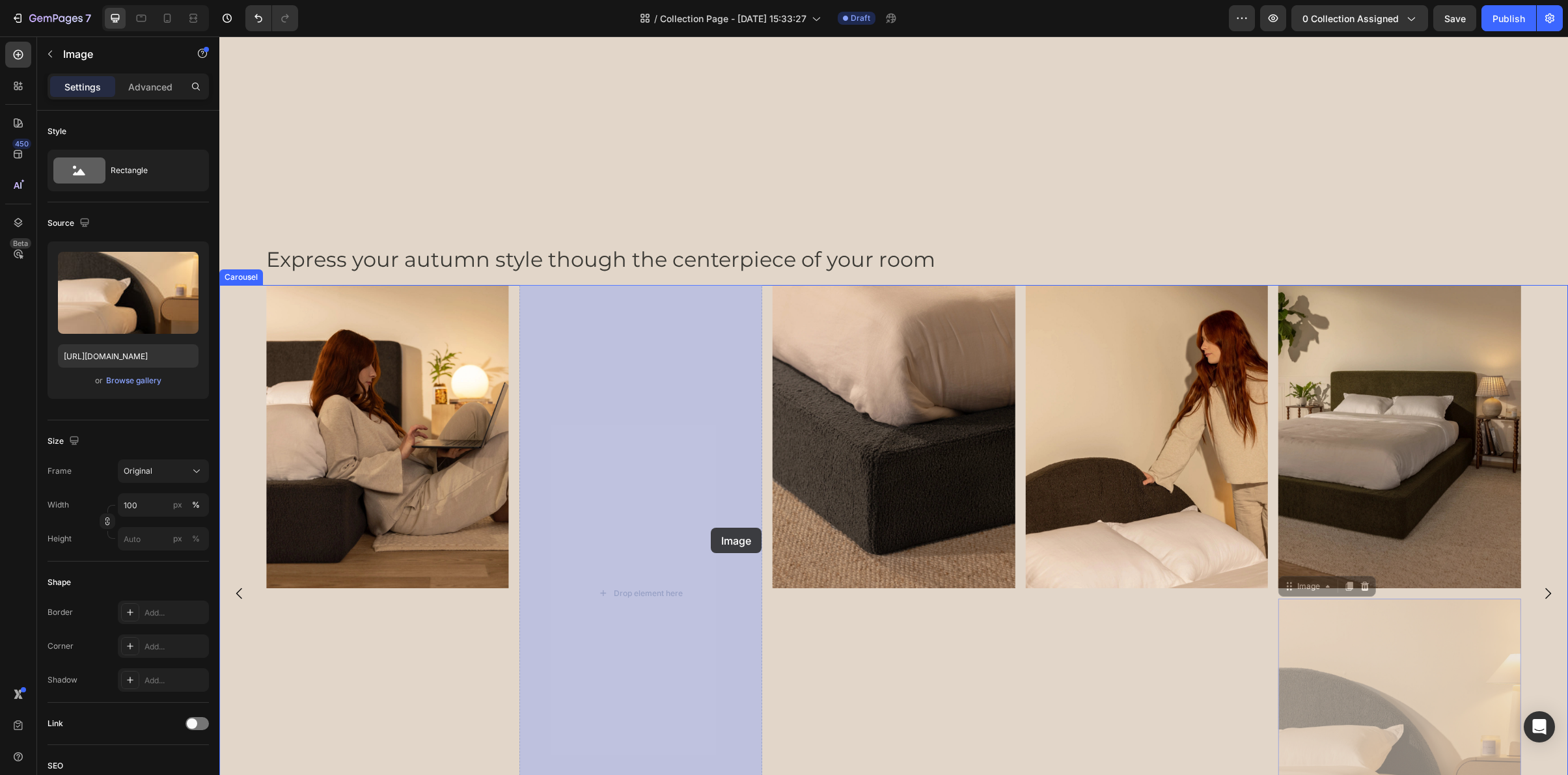
drag, startPoint x: 1299, startPoint y: 584, endPoint x: 707, endPoint y: 528, distance: 594.6
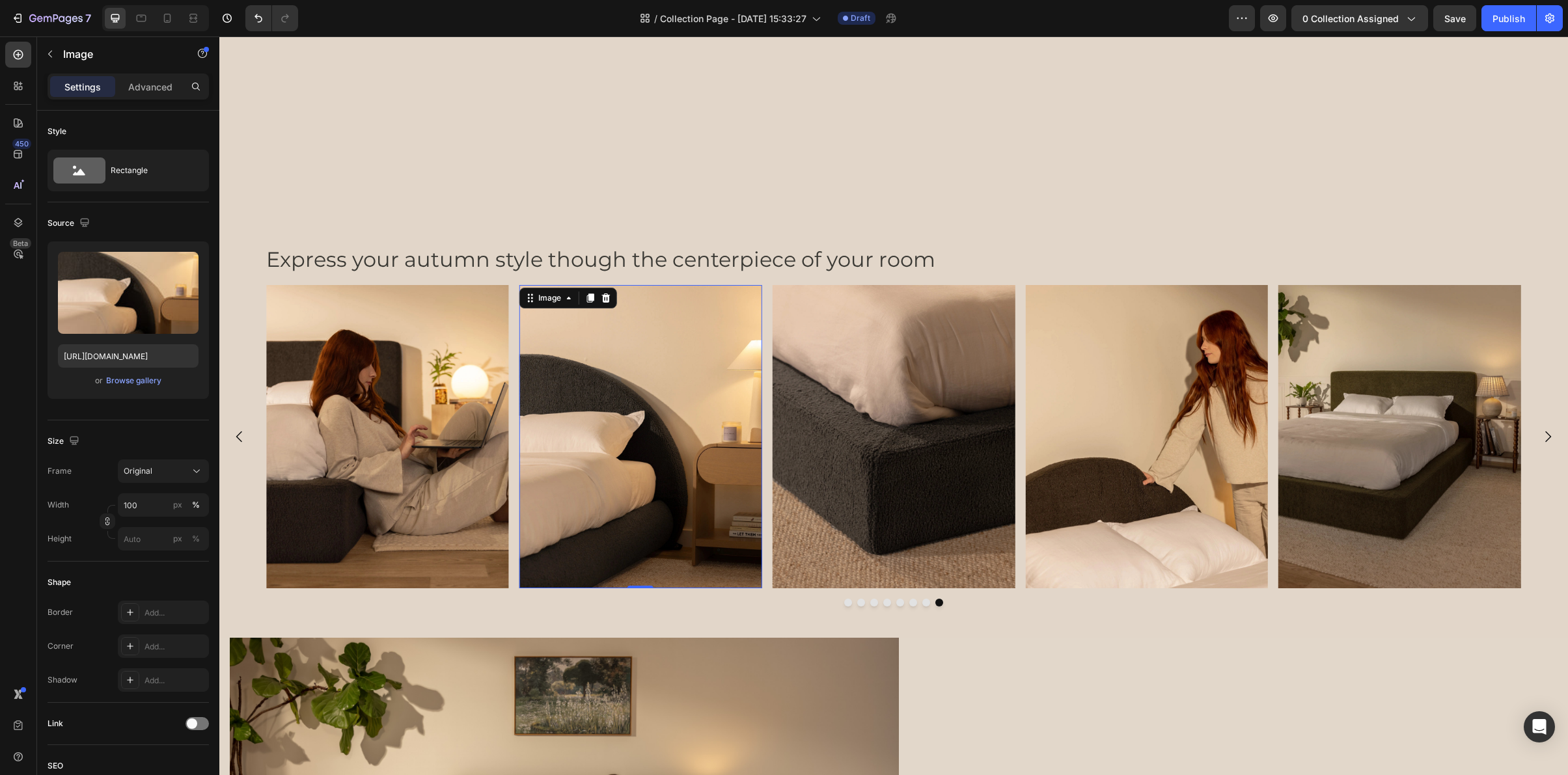
click at [510, 497] on div "Image 0 Image Image Image Image Image Image Image" at bounding box center [894, 437] width 1255 height 303
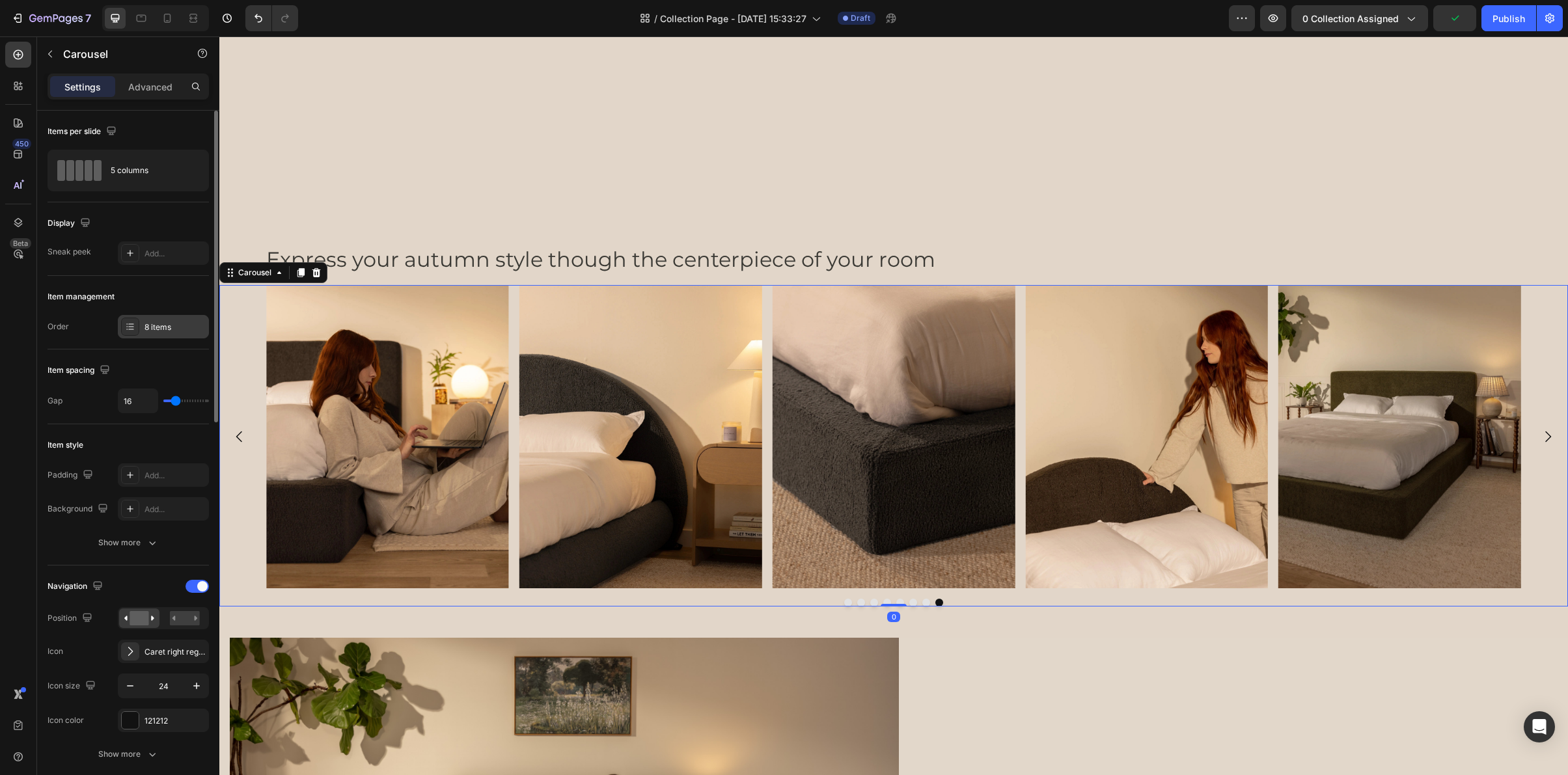
click at [145, 333] on div "8 items" at bounding box center [163, 326] width 91 height 23
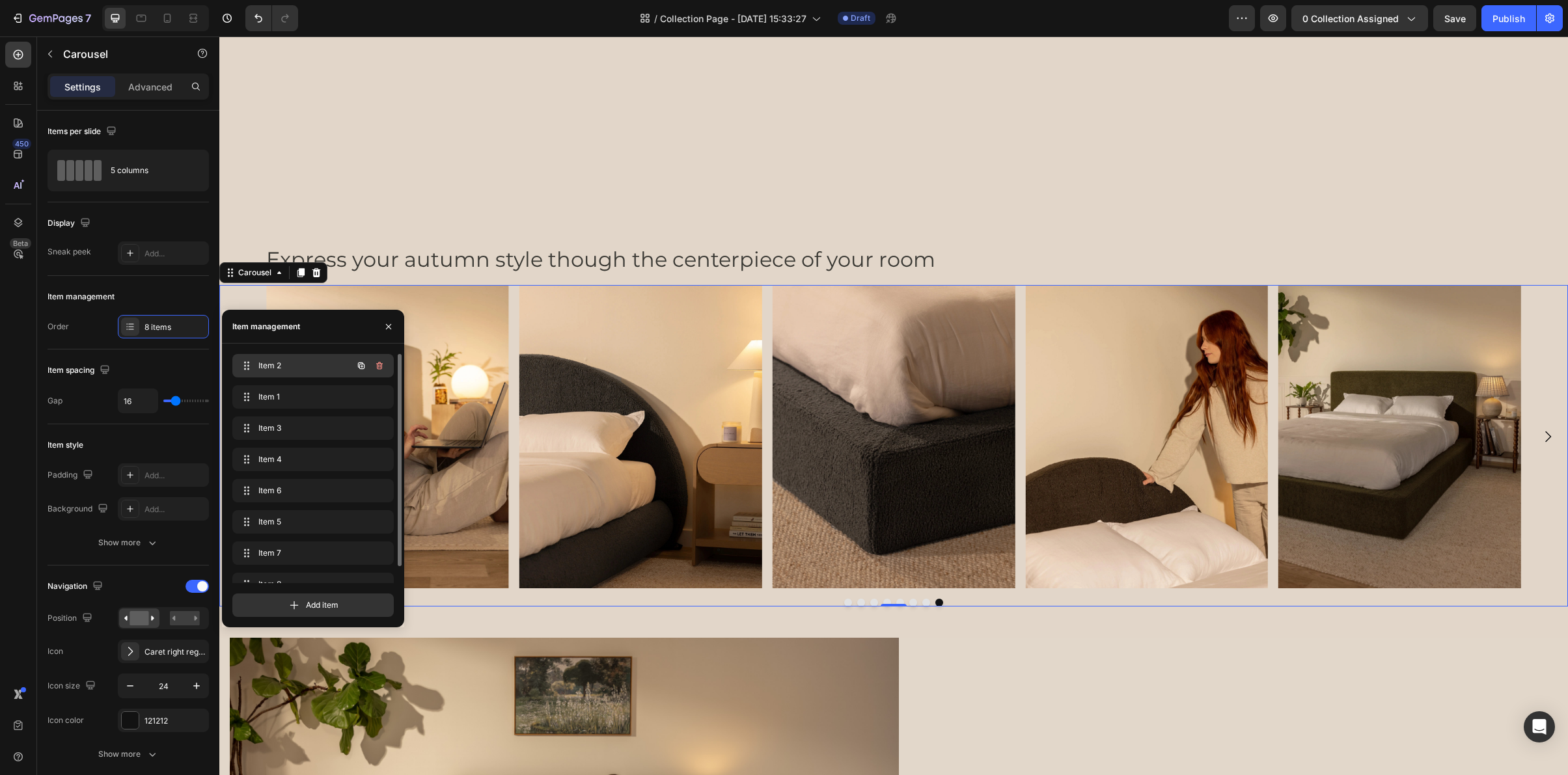
click at [282, 363] on span "Item 2" at bounding box center [295, 366] width 73 height 12
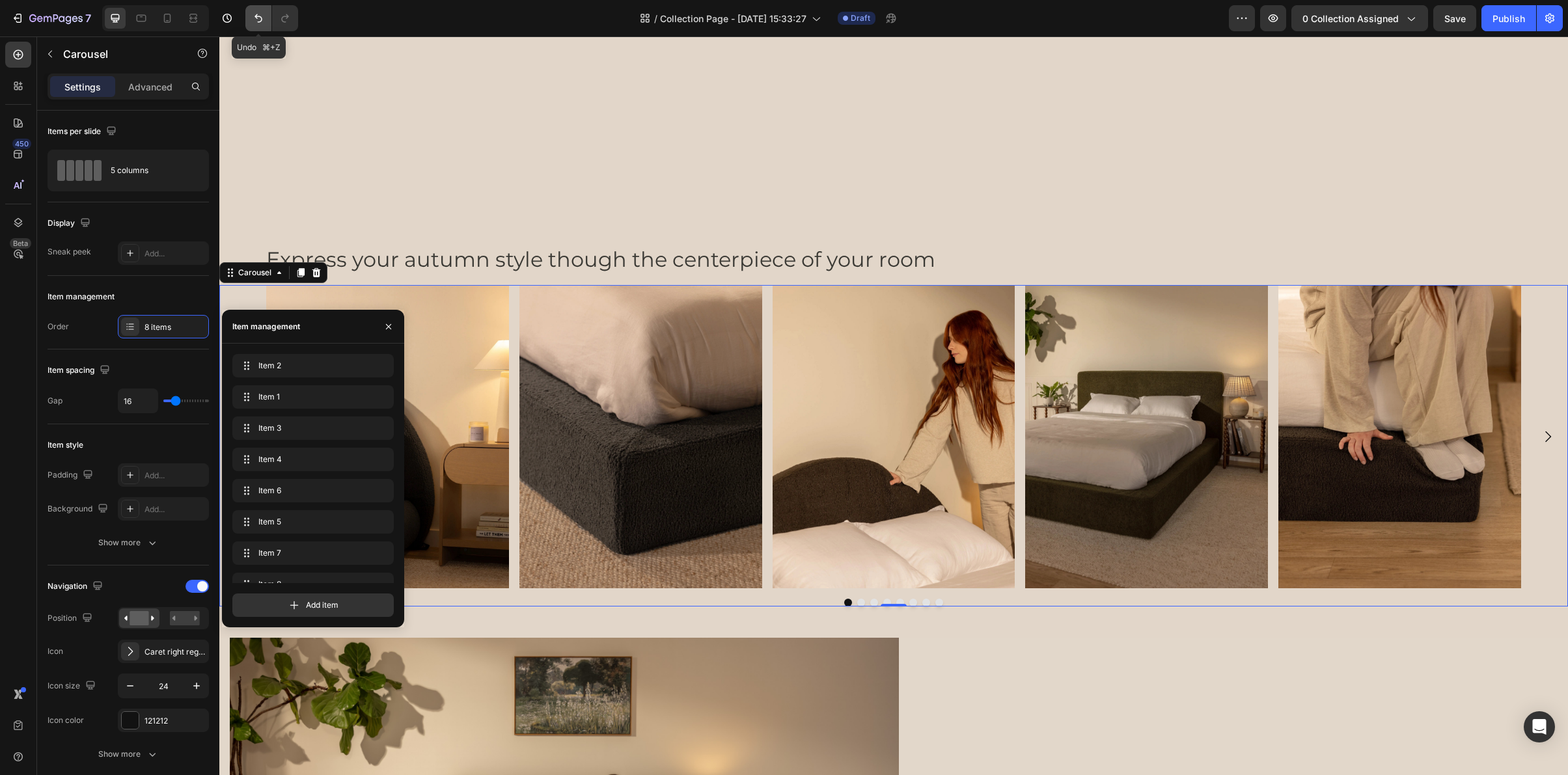
click at [255, 23] on icon "Undo/Redo" at bounding box center [258, 18] width 13 height 13
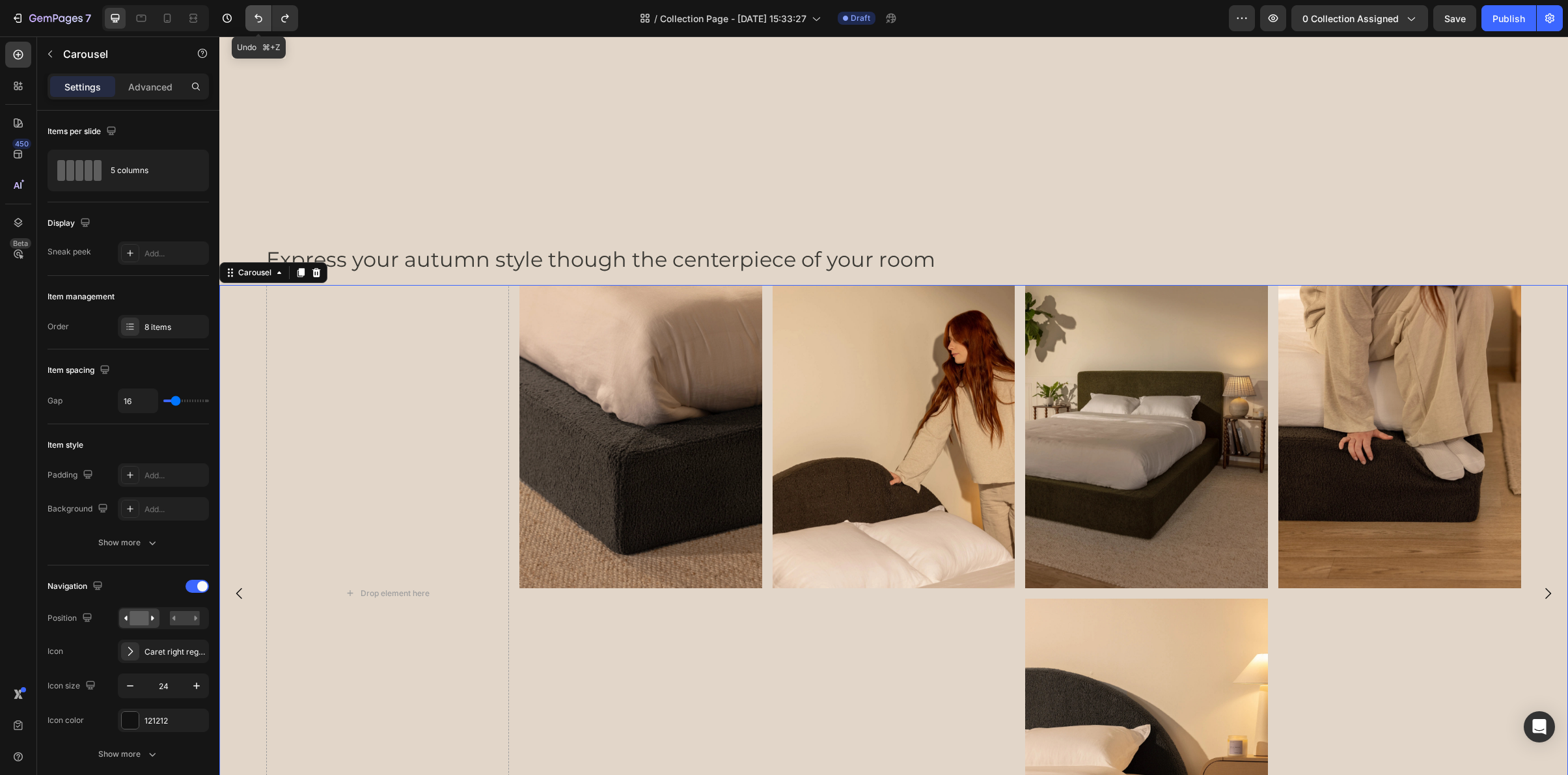
click at [255, 23] on icon "Undo/Redo" at bounding box center [258, 18] width 13 height 13
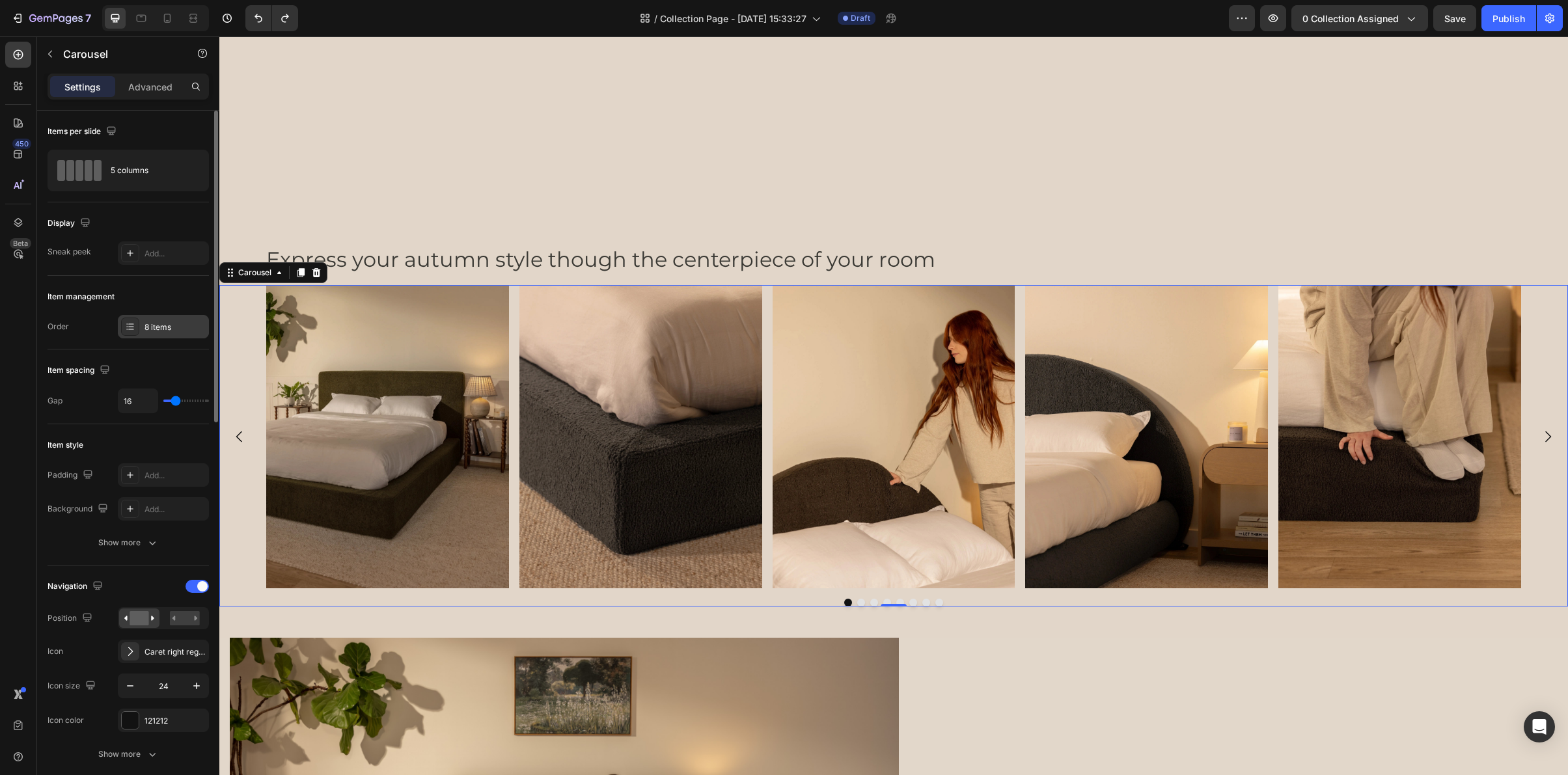
click at [148, 328] on div "8 items" at bounding box center [175, 327] width 62 height 12
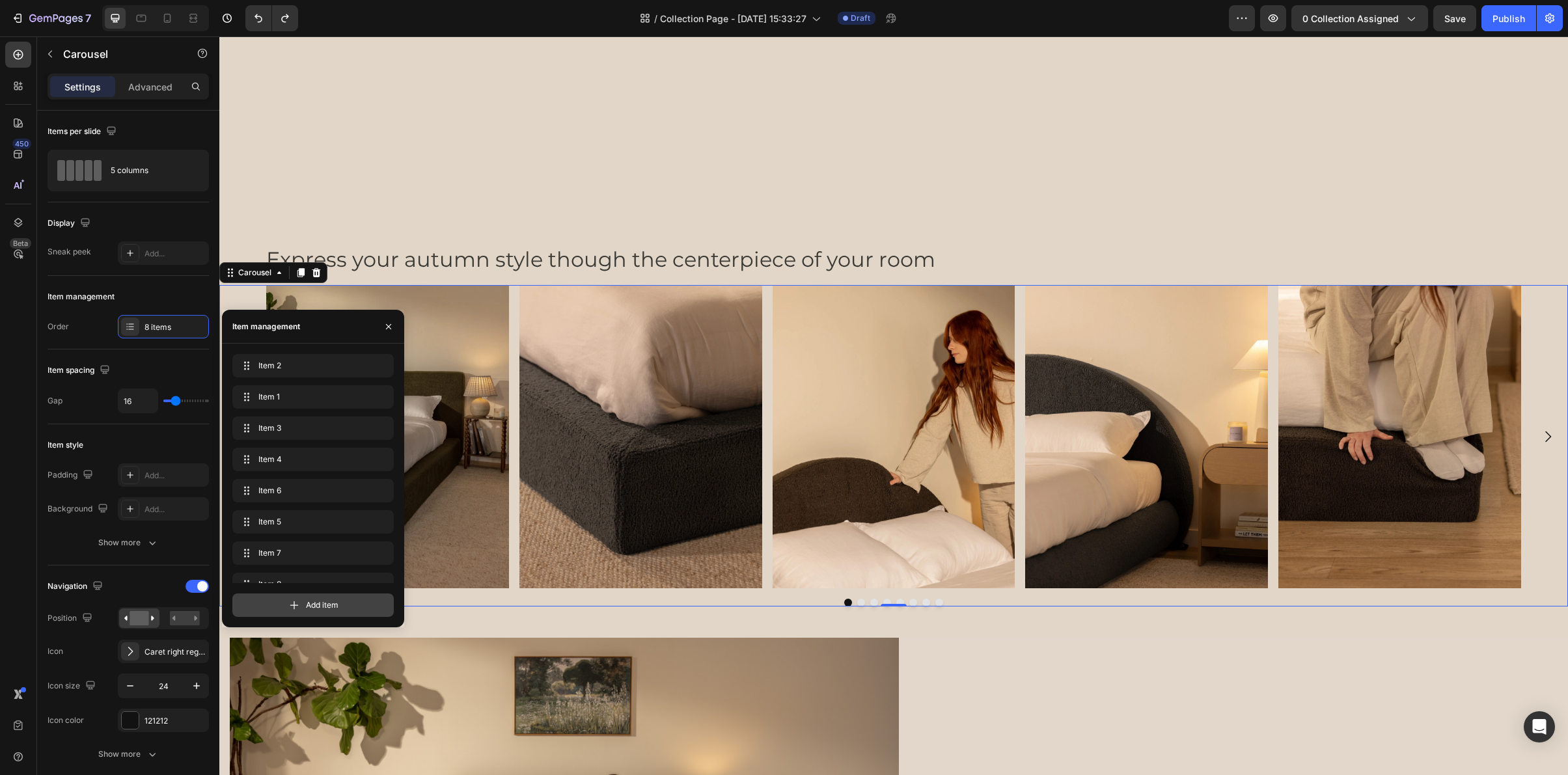
click at [267, 602] on div "Add item" at bounding box center [313, 605] width 161 height 23
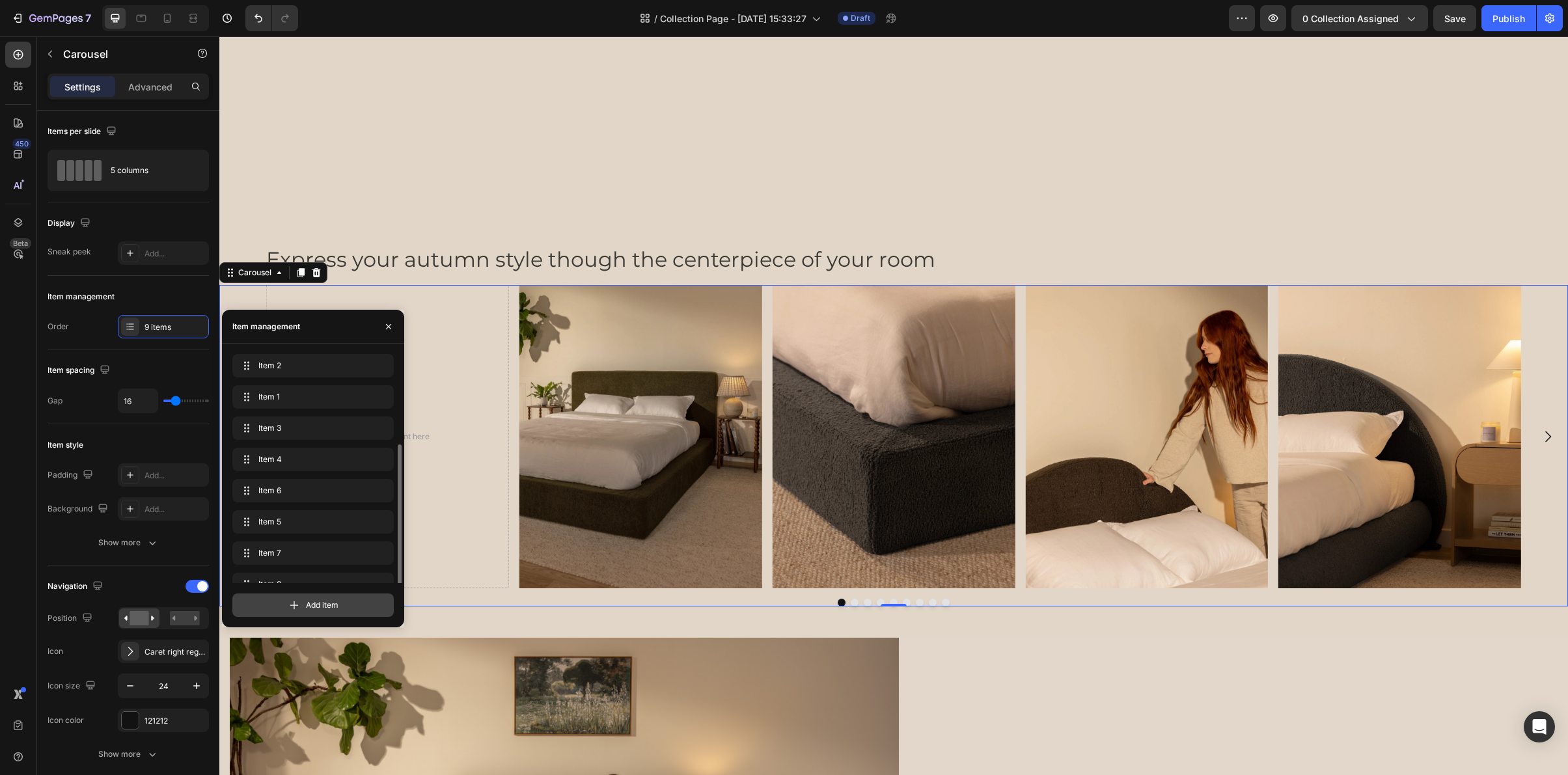
scroll to position [50, 0]
drag, startPoint x: 246, startPoint y: 572, endPoint x: 258, endPoint y: 415, distance: 157.5
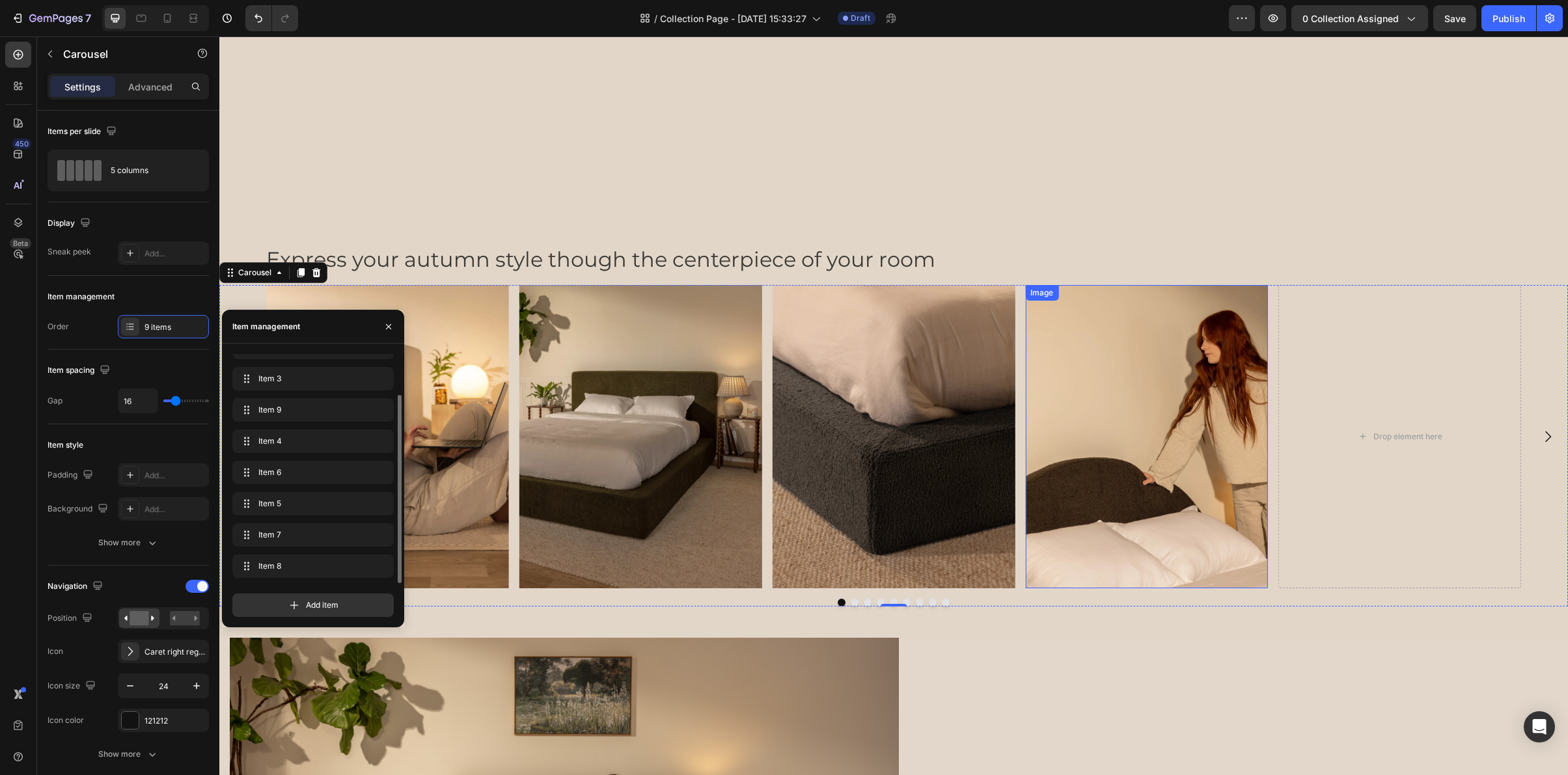
click at [1054, 547] on img at bounding box center [1147, 437] width 243 height 303
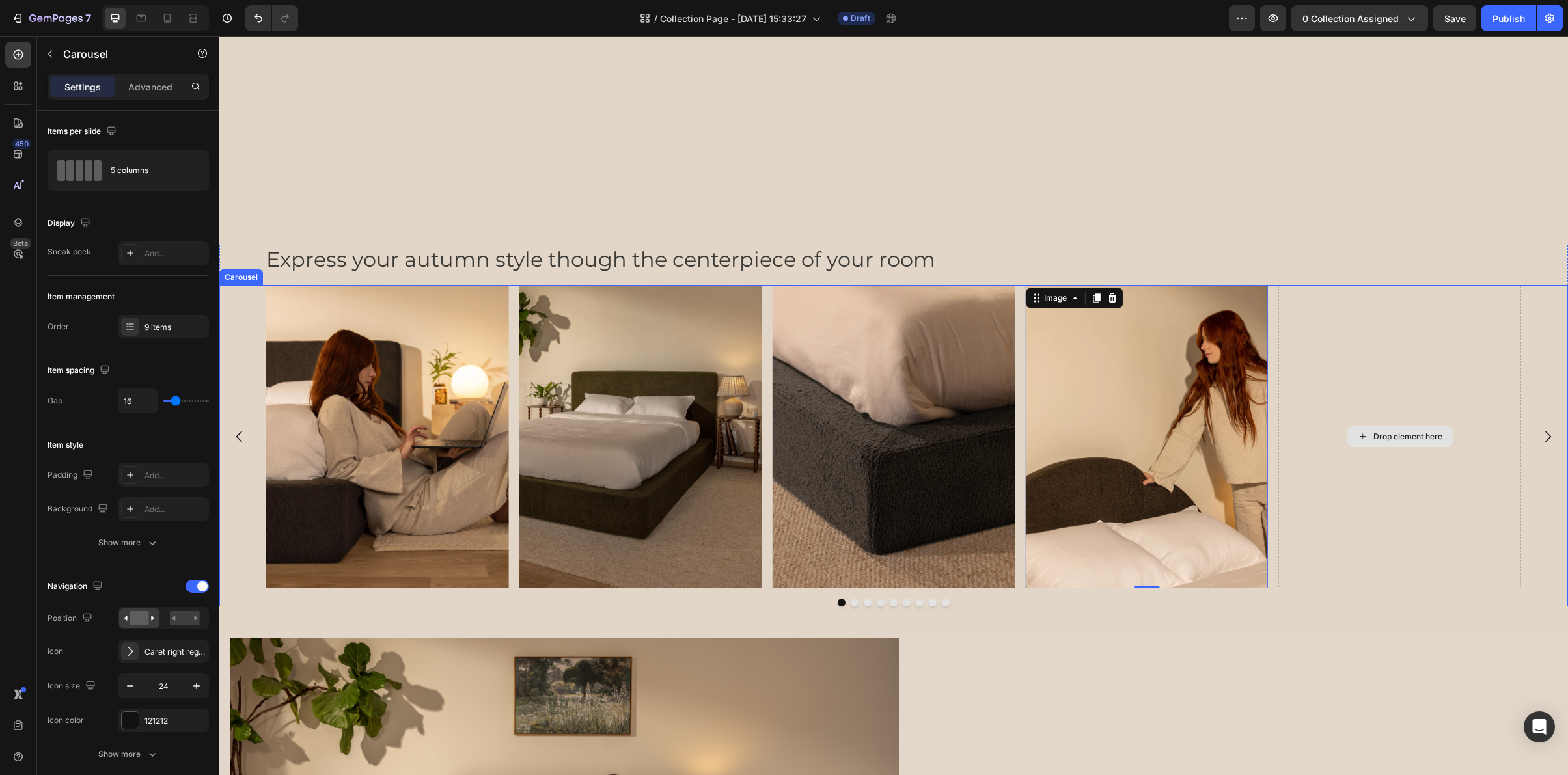
click at [1357, 499] on div "Drop element here" at bounding box center [1400, 437] width 243 height 303
click at [1537, 432] on button "Carousel Next Arrow" at bounding box center [1547, 437] width 37 height 37
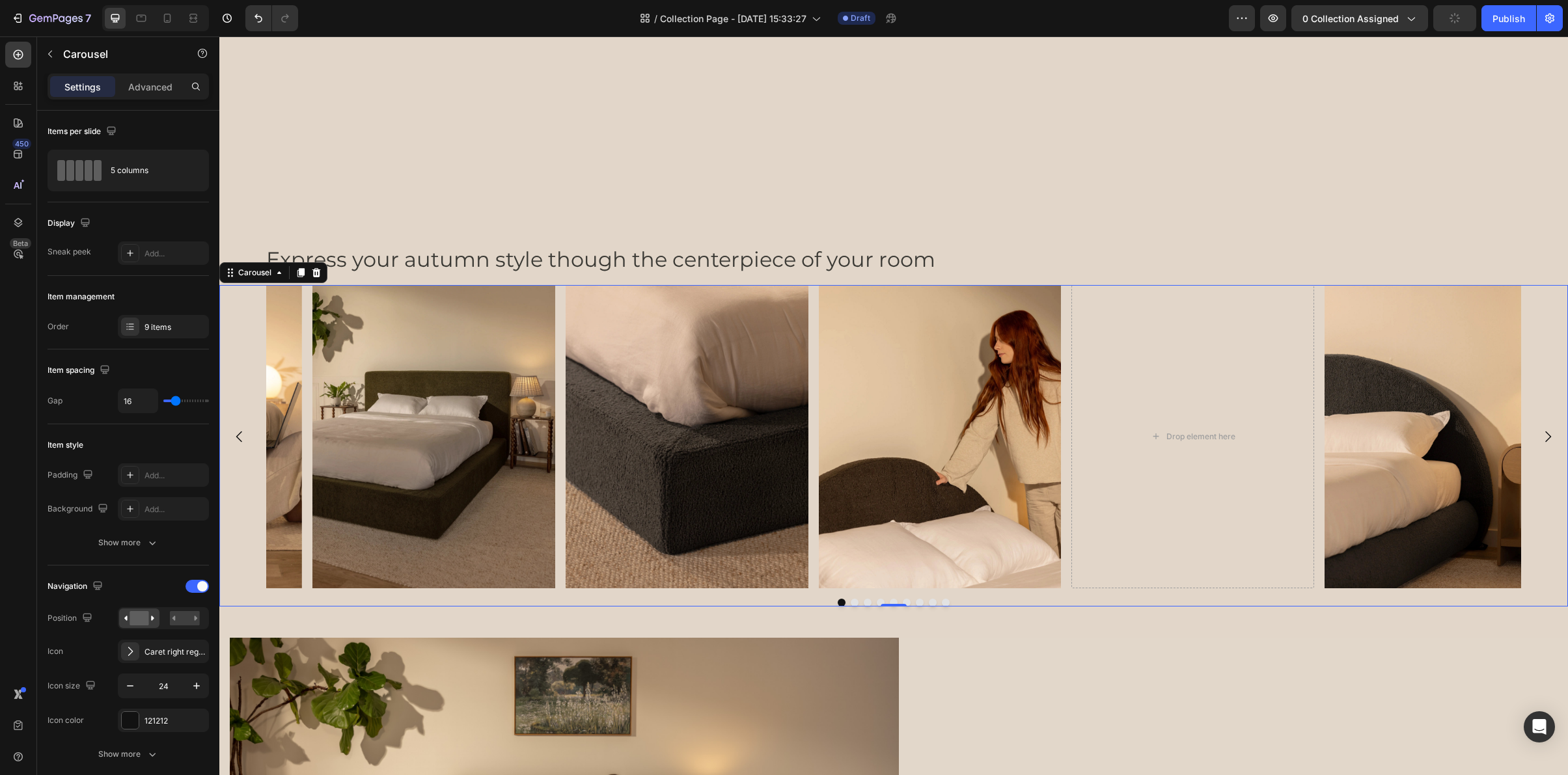
click at [1537, 432] on button "Carousel Next Arrow" at bounding box center [1547, 437] width 37 height 37
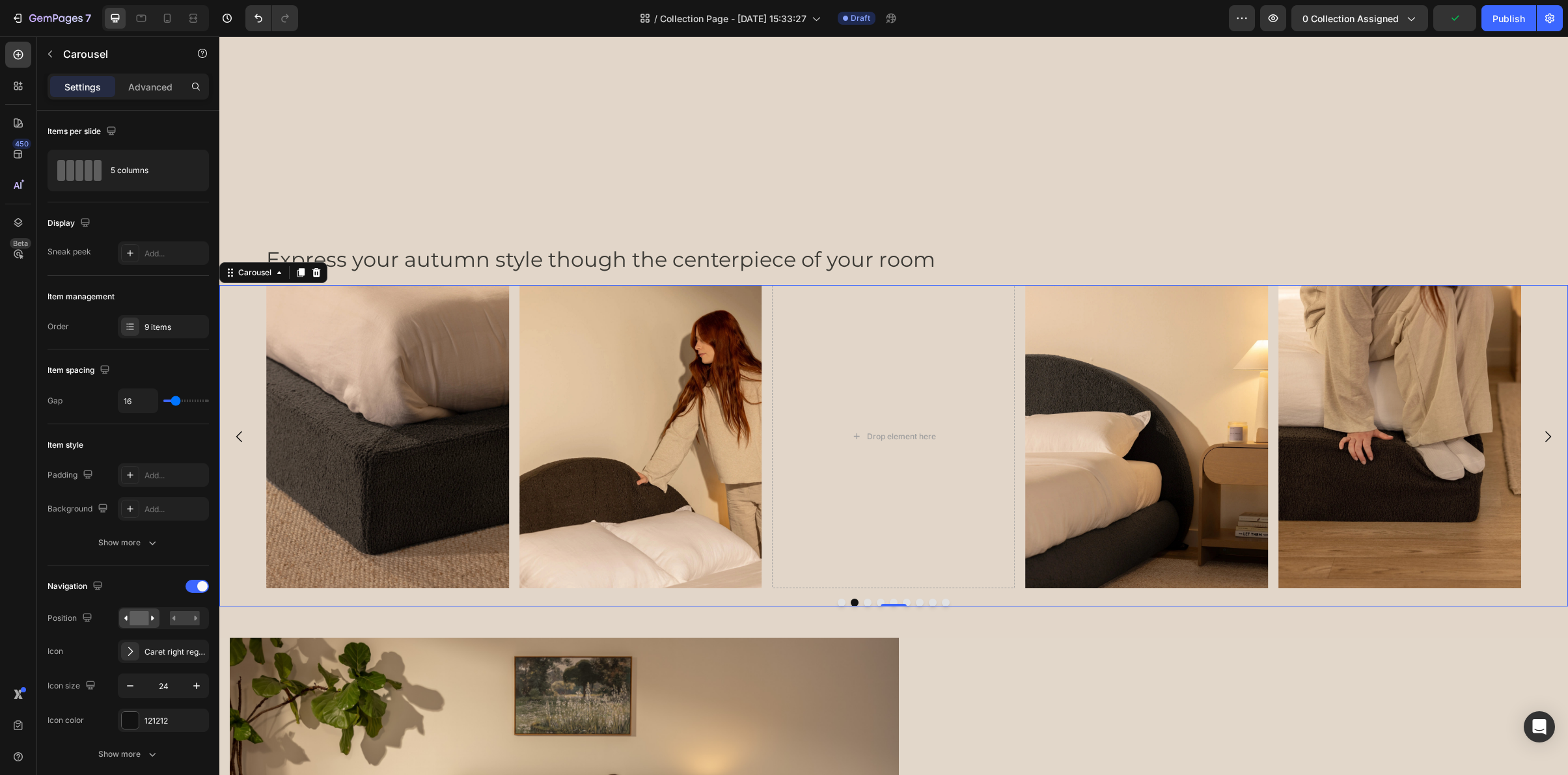
click at [1537, 432] on button "Carousel Next Arrow" at bounding box center [1547, 437] width 37 height 37
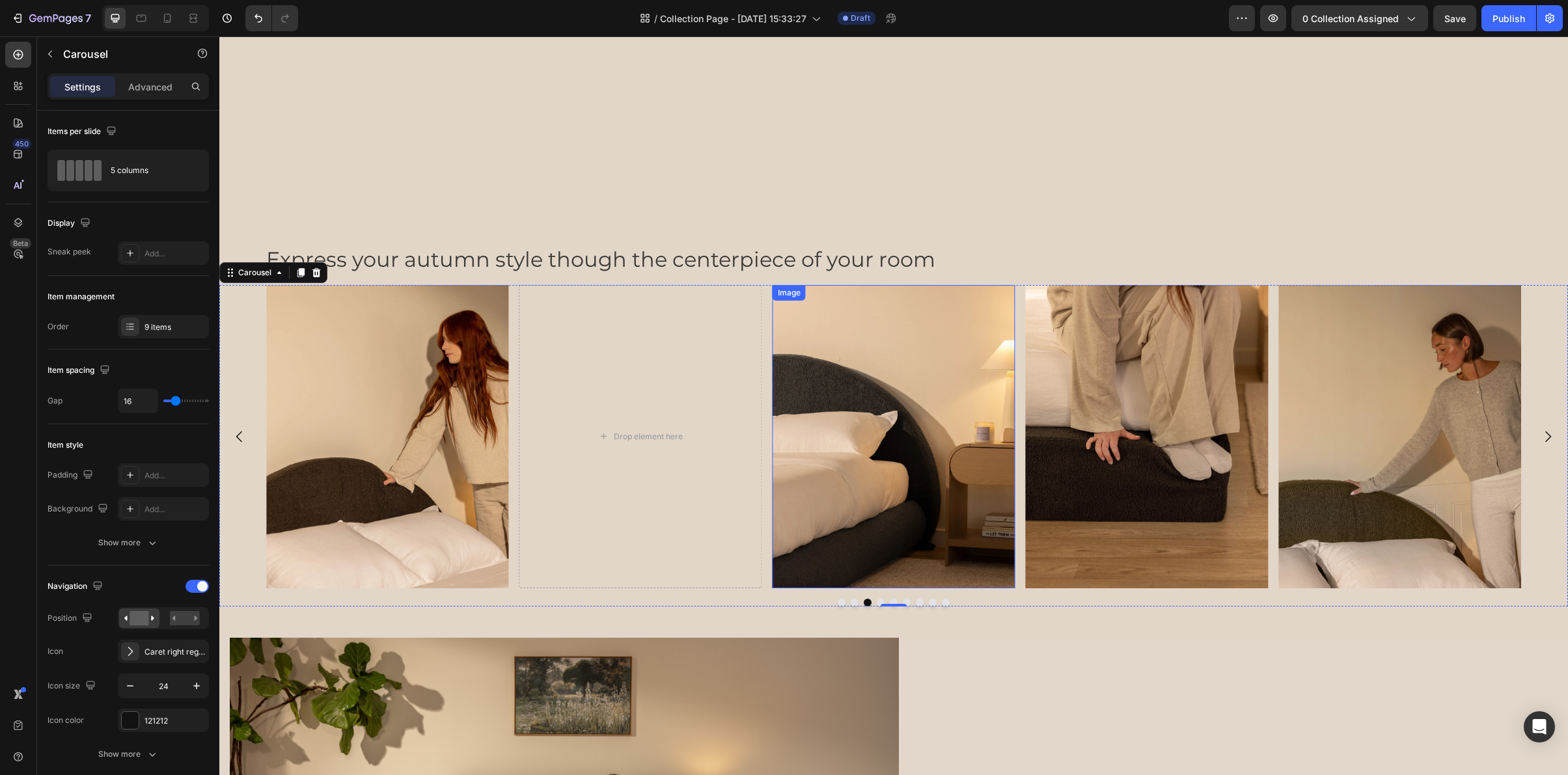
click at [831, 363] on img at bounding box center [894, 437] width 243 height 303
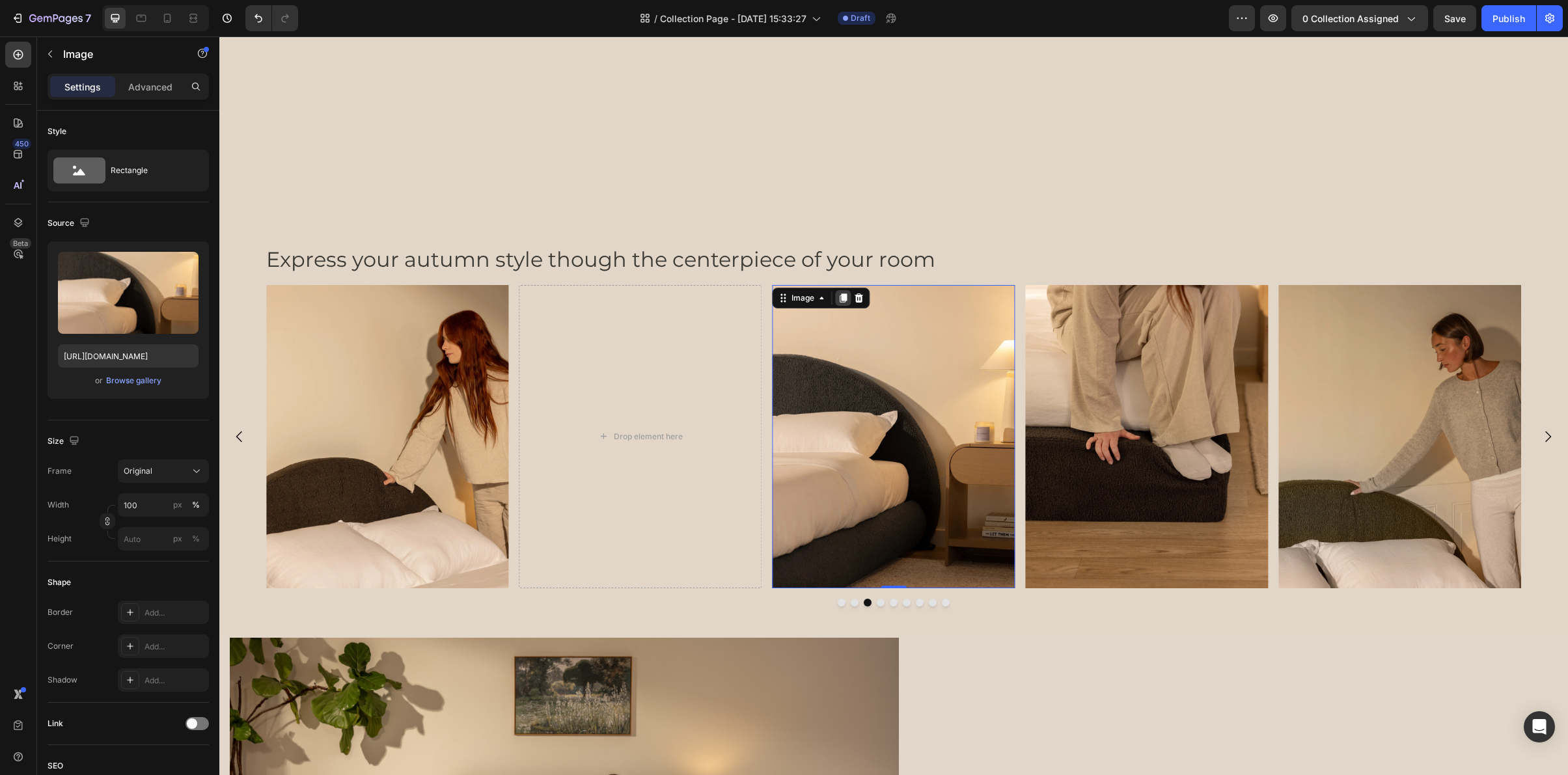
click at [842, 299] on icon at bounding box center [843, 298] width 7 height 9
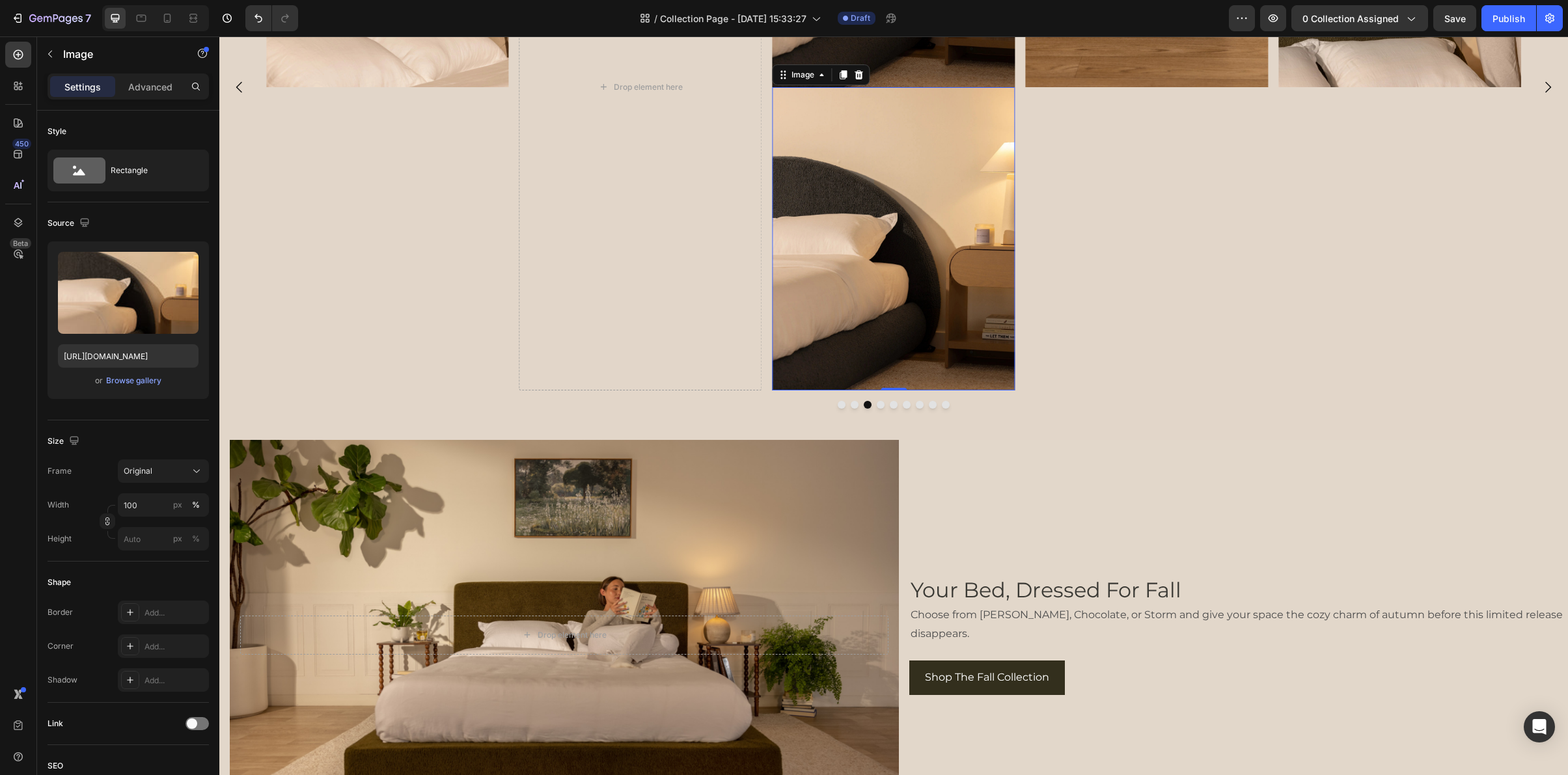
scroll to position [3755, 0]
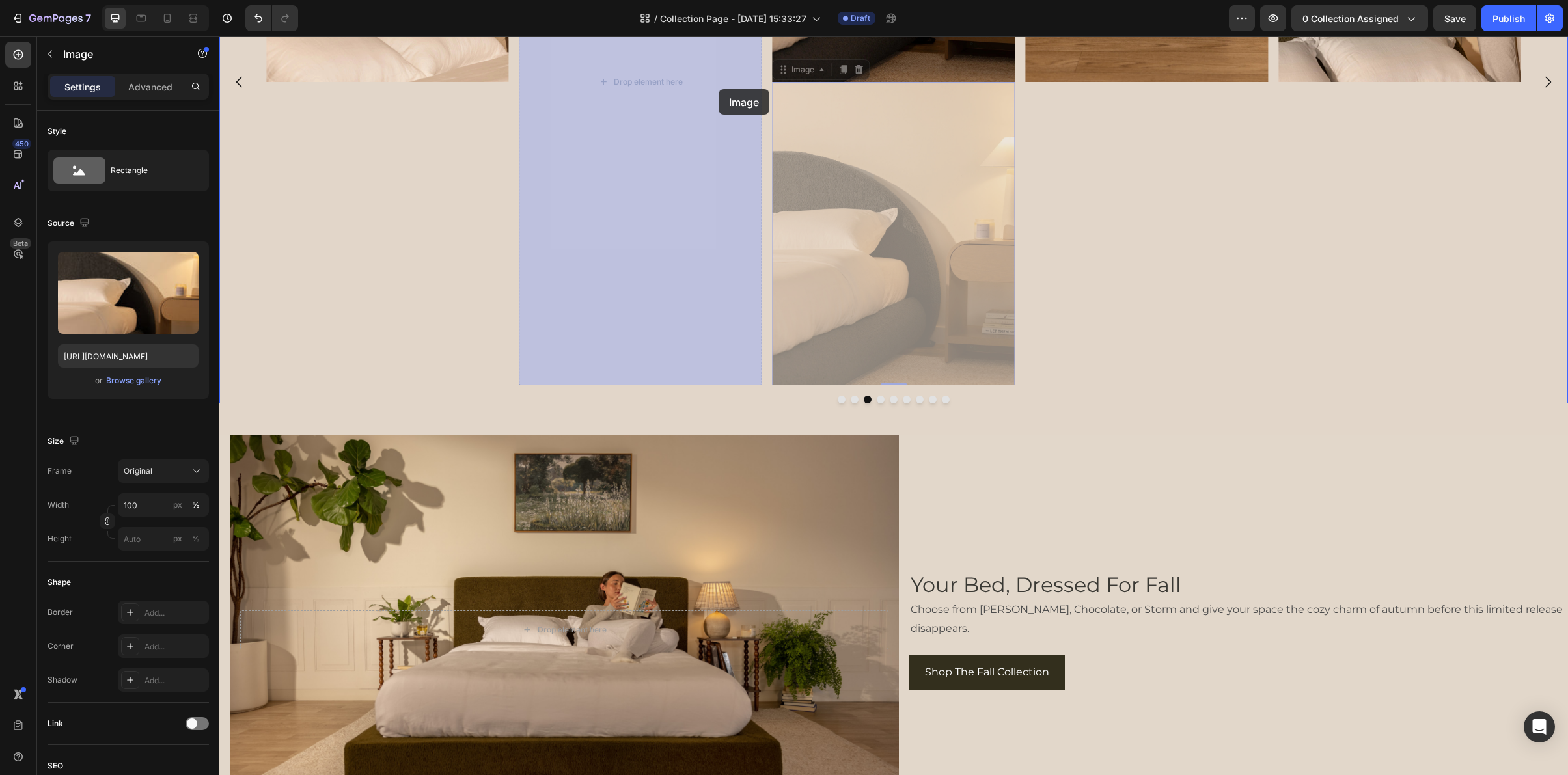
drag, startPoint x: 800, startPoint y: 76, endPoint x: 675, endPoint y: 103, distance: 127.9
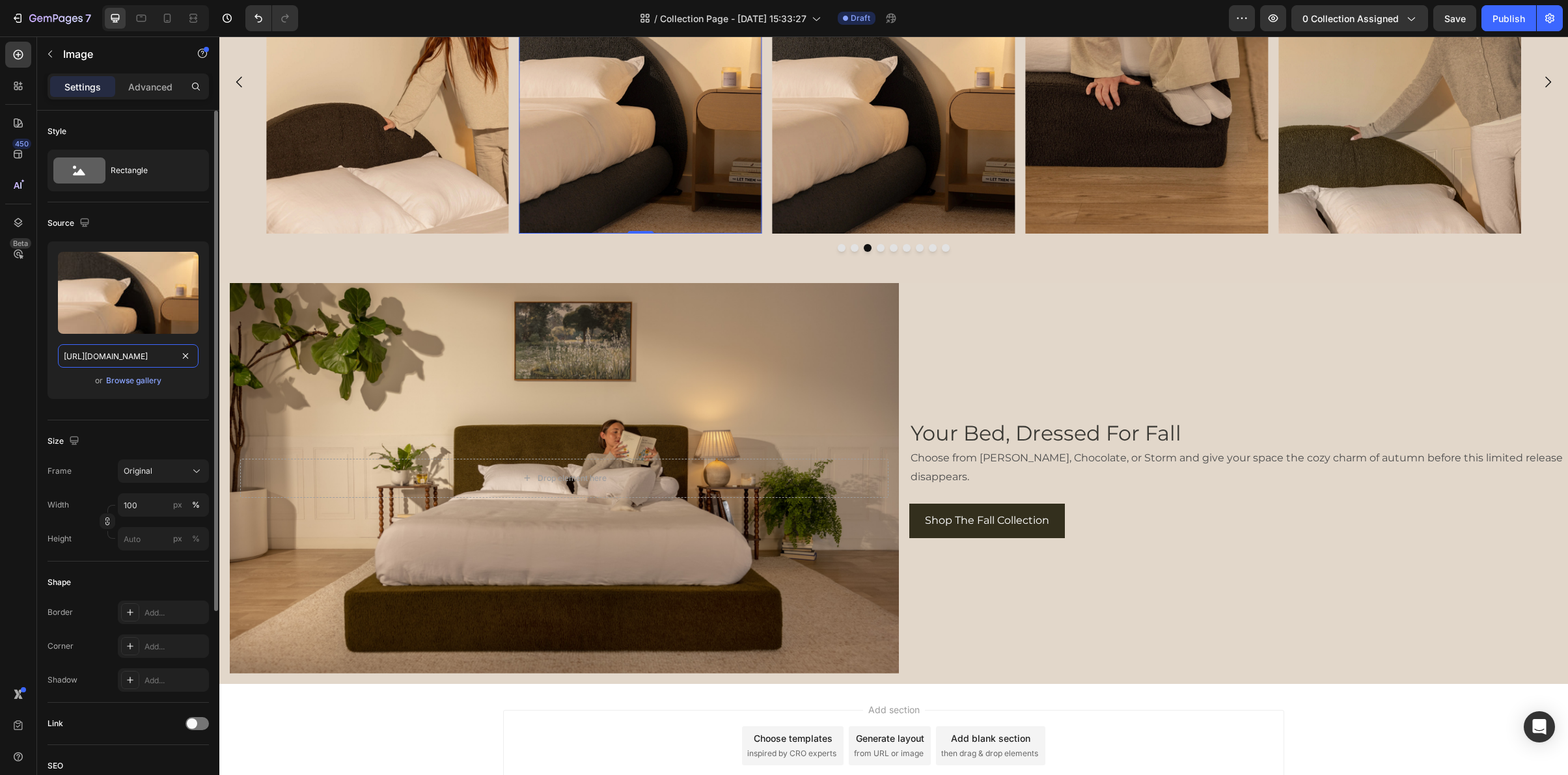
click at [148, 357] on input "https://cdn.shopify.com/s/files/1/0249/8140/5759/files/lunaset_storm_3-4_close_…" at bounding box center [128, 355] width 141 height 23
paste input "ultraset_moss_reading"
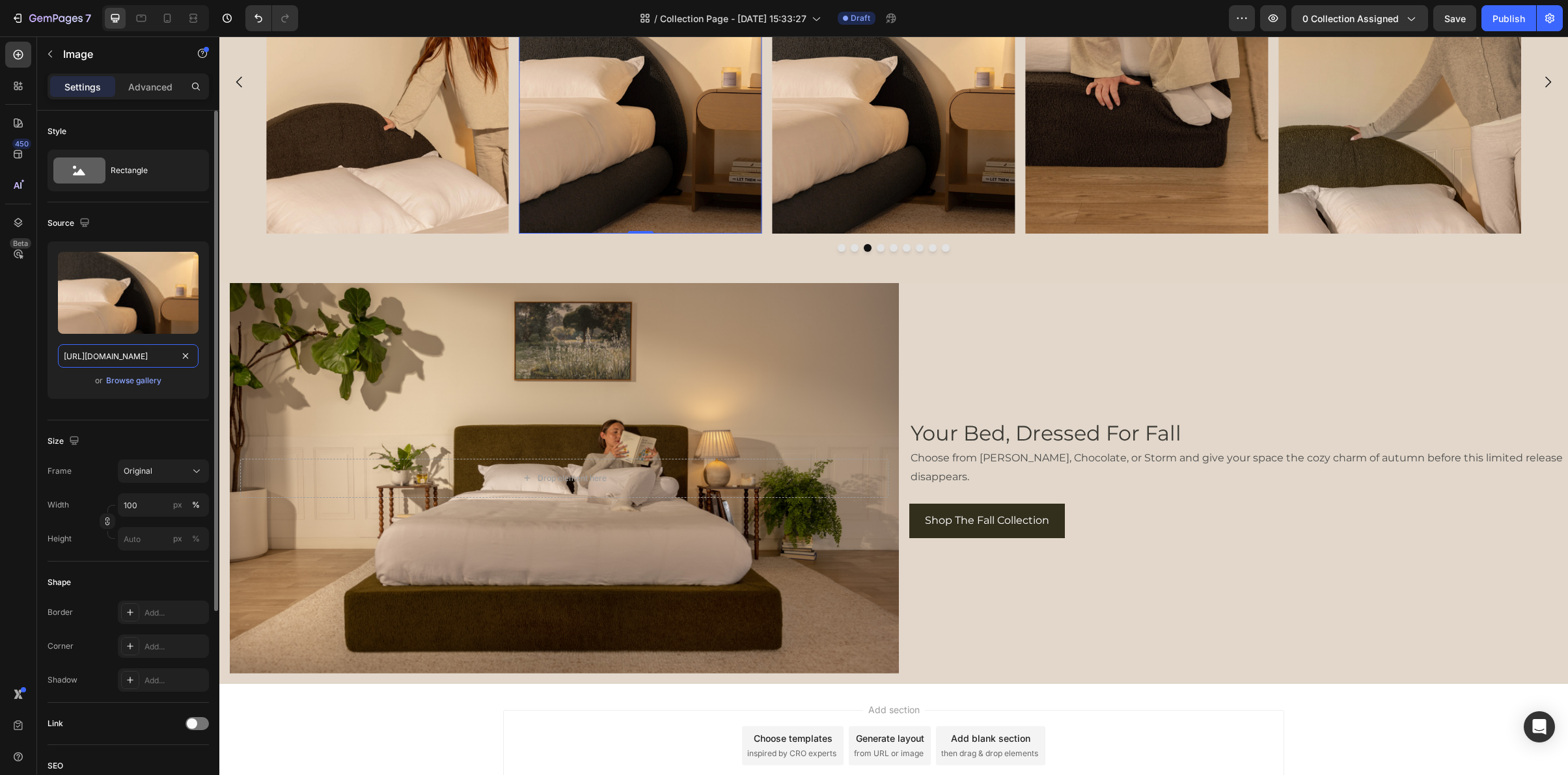
type input "https://cdn.shopify.com/s/files/1/0249/8140/5759/files/ultraset_moss_reading_cl…"
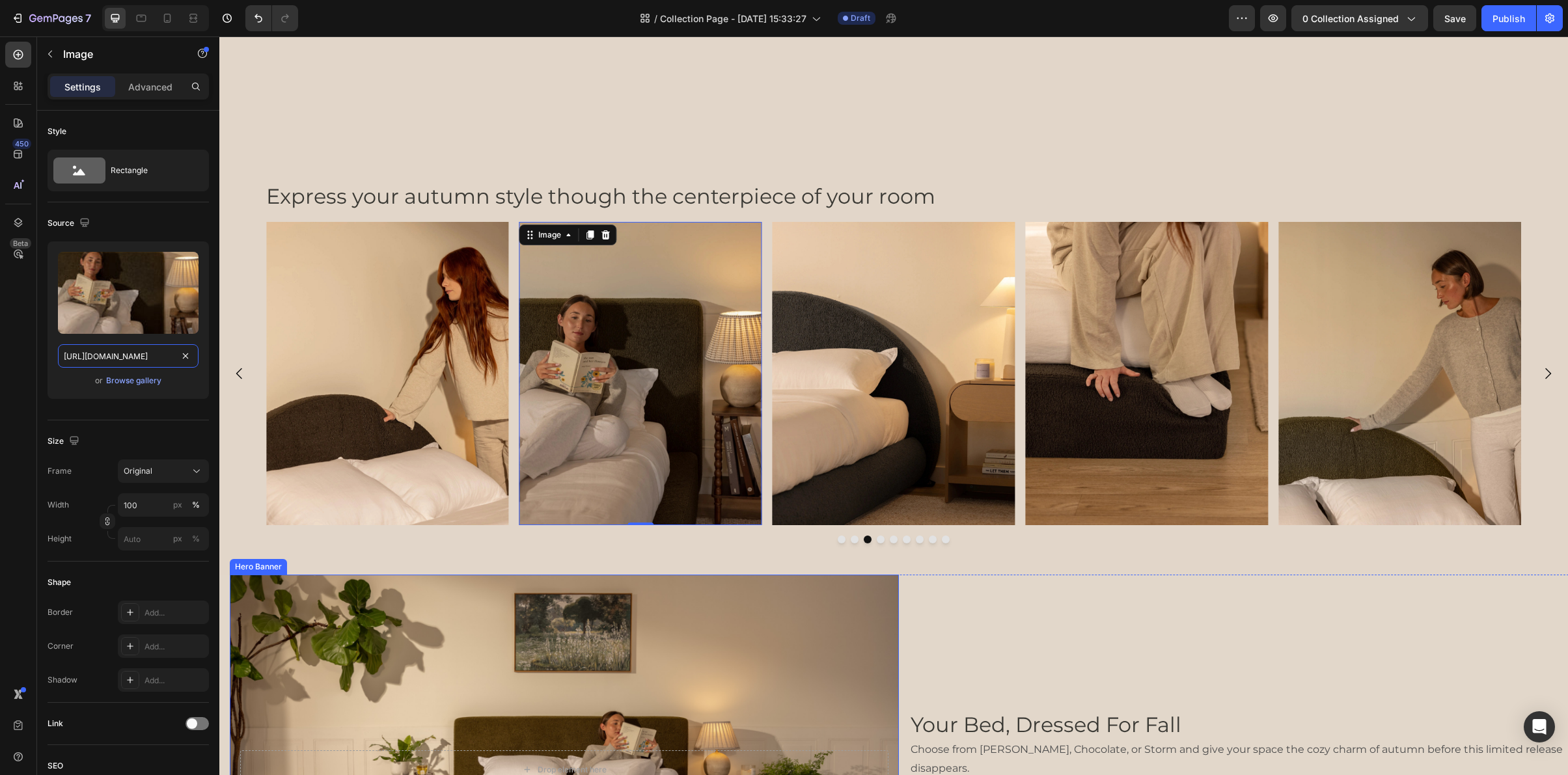
scroll to position [3305, 0]
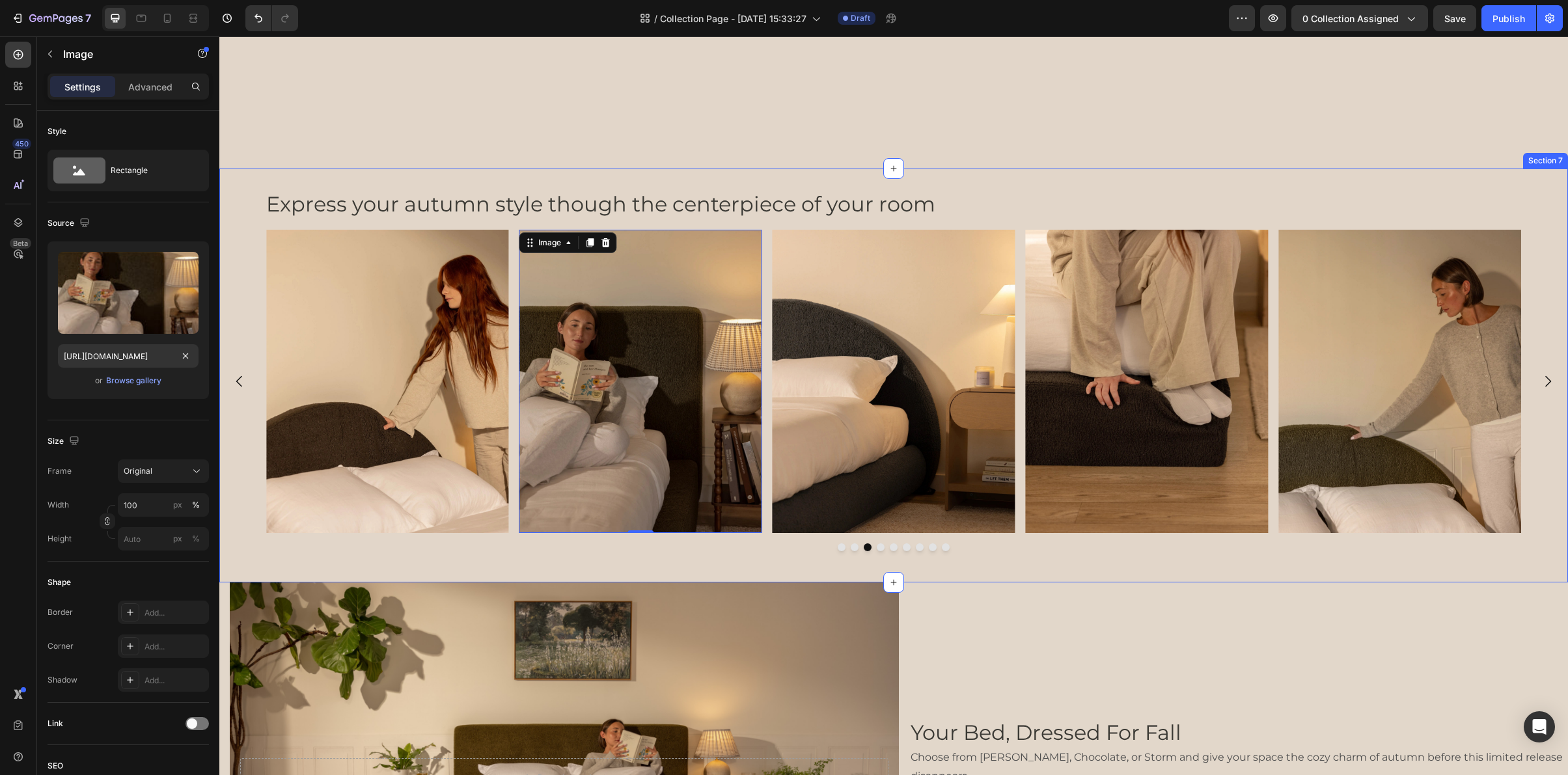
click at [1026, 588] on div "Your Bed, Dressed For Fall Heading Choose from [PERSON_NAME], Chocolate, or Sto…" at bounding box center [1243, 778] width 669 height 390
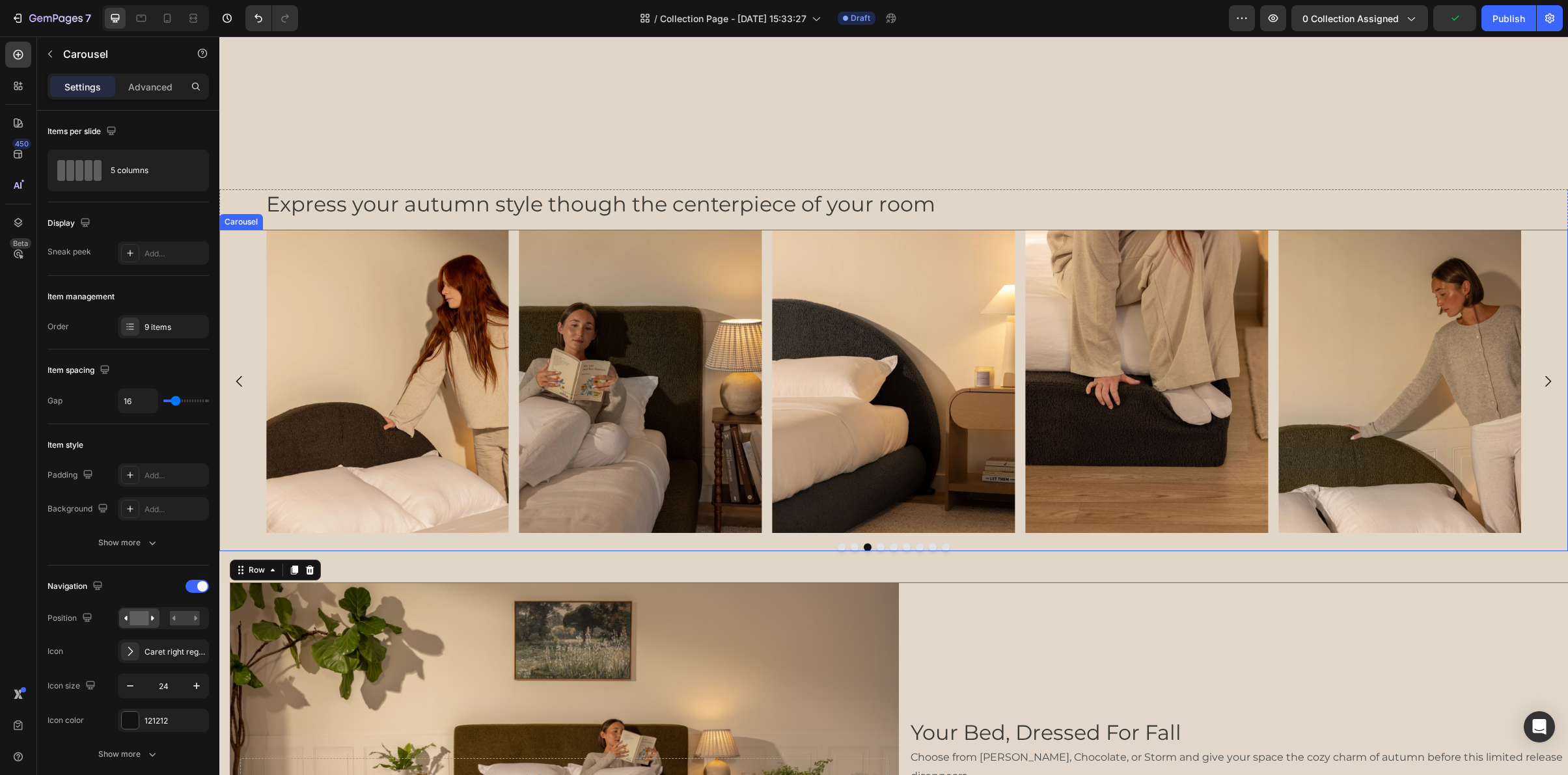
click at [1542, 379] on icon "Carousel Next Arrow" at bounding box center [1547, 381] width 15 height 15
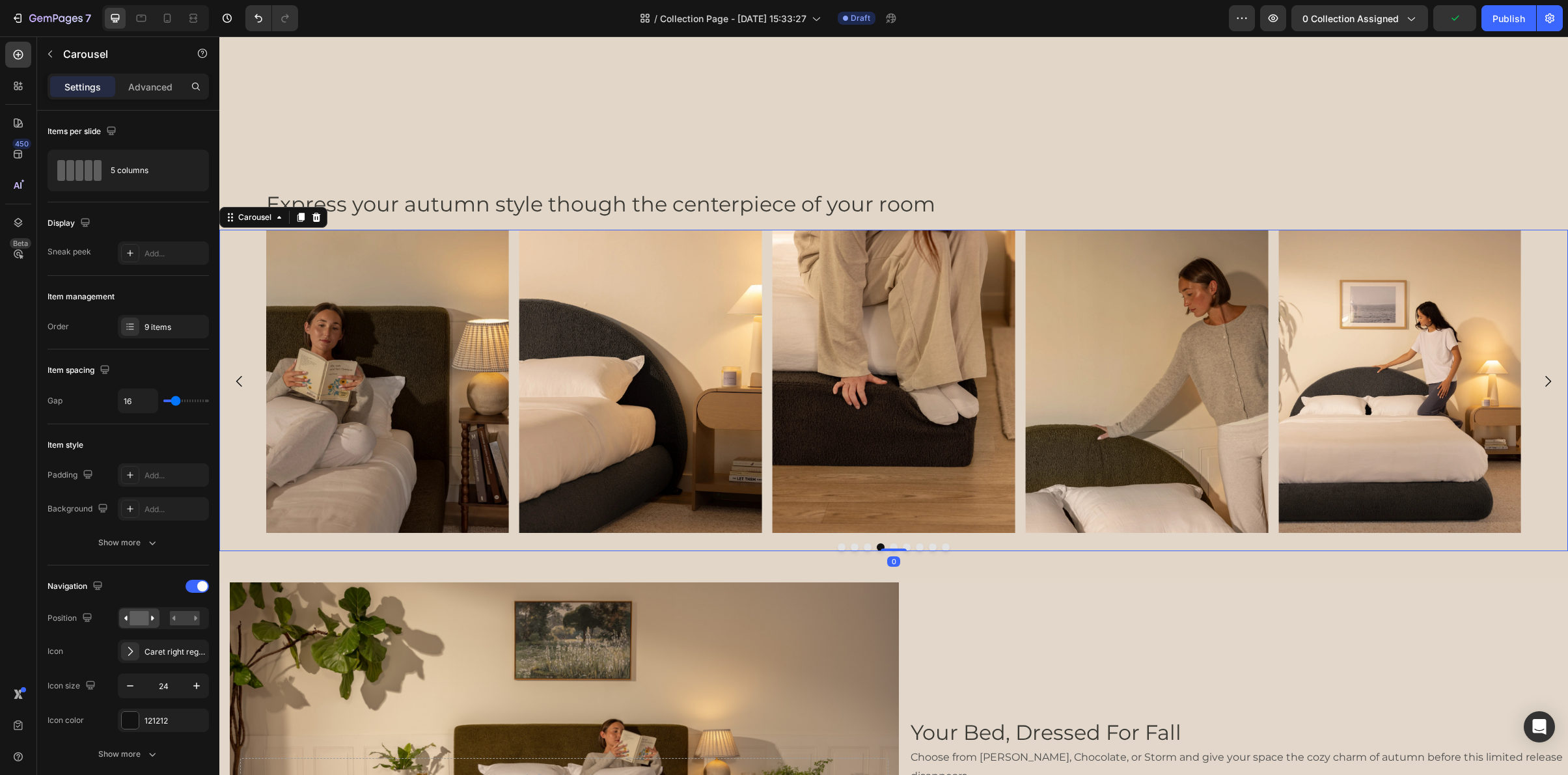
click at [1542, 379] on icon "Carousel Next Arrow" at bounding box center [1547, 381] width 15 height 15
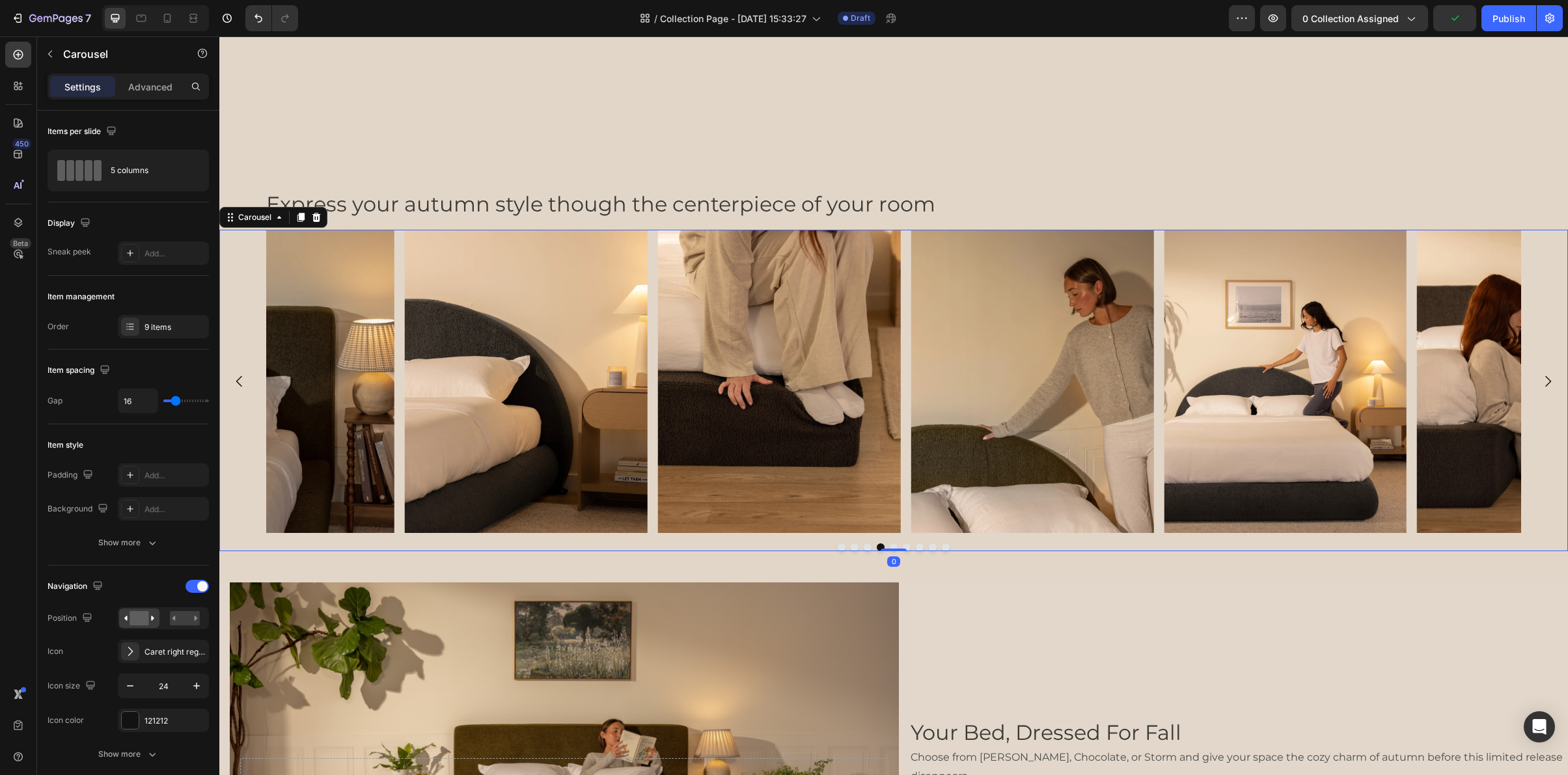
click at [1542, 379] on icon "Carousel Next Arrow" at bounding box center [1547, 381] width 15 height 15
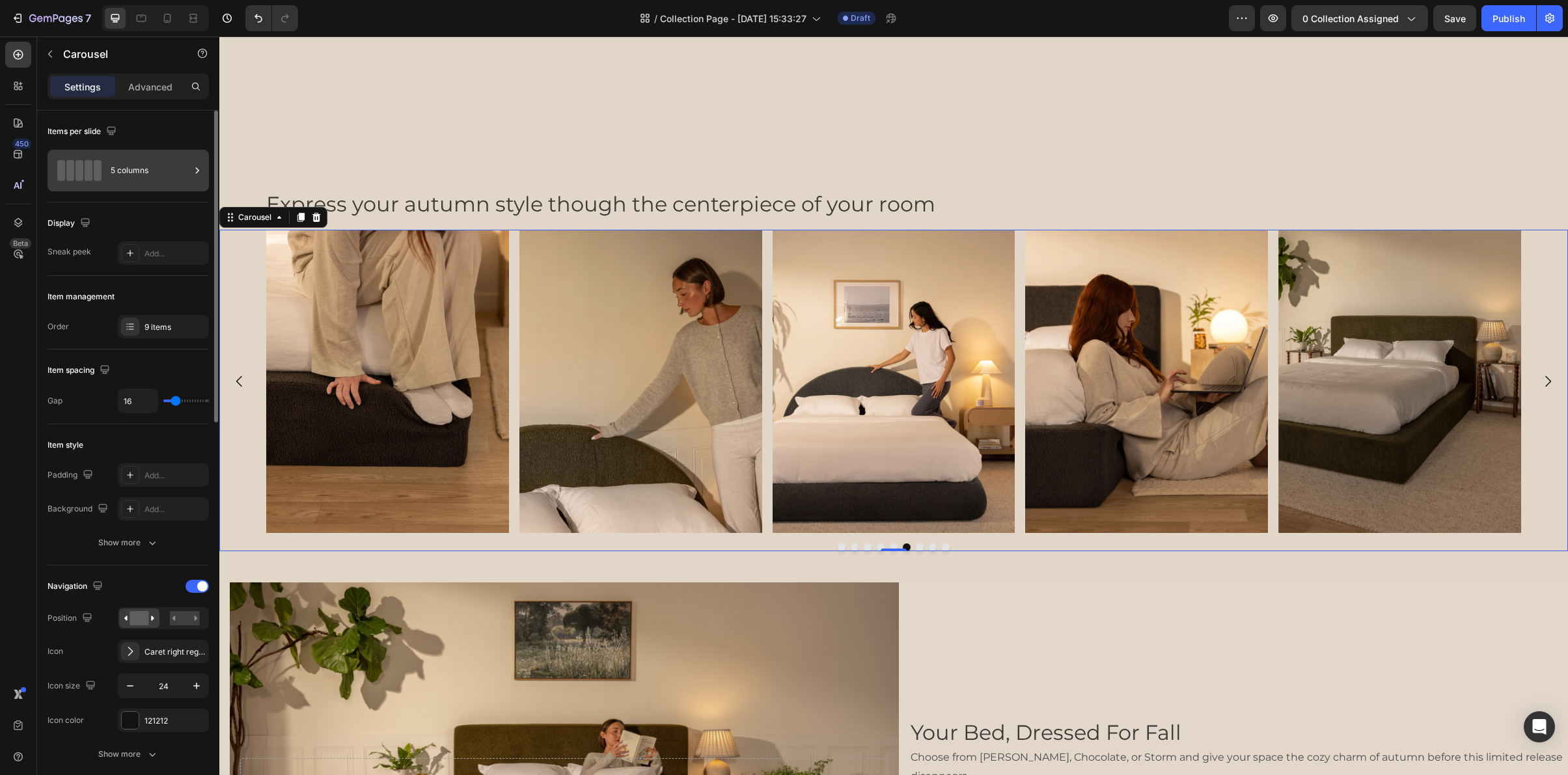
click at [144, 175] on div "5 columns" at bounding box center [150, 170] width 79 height 30
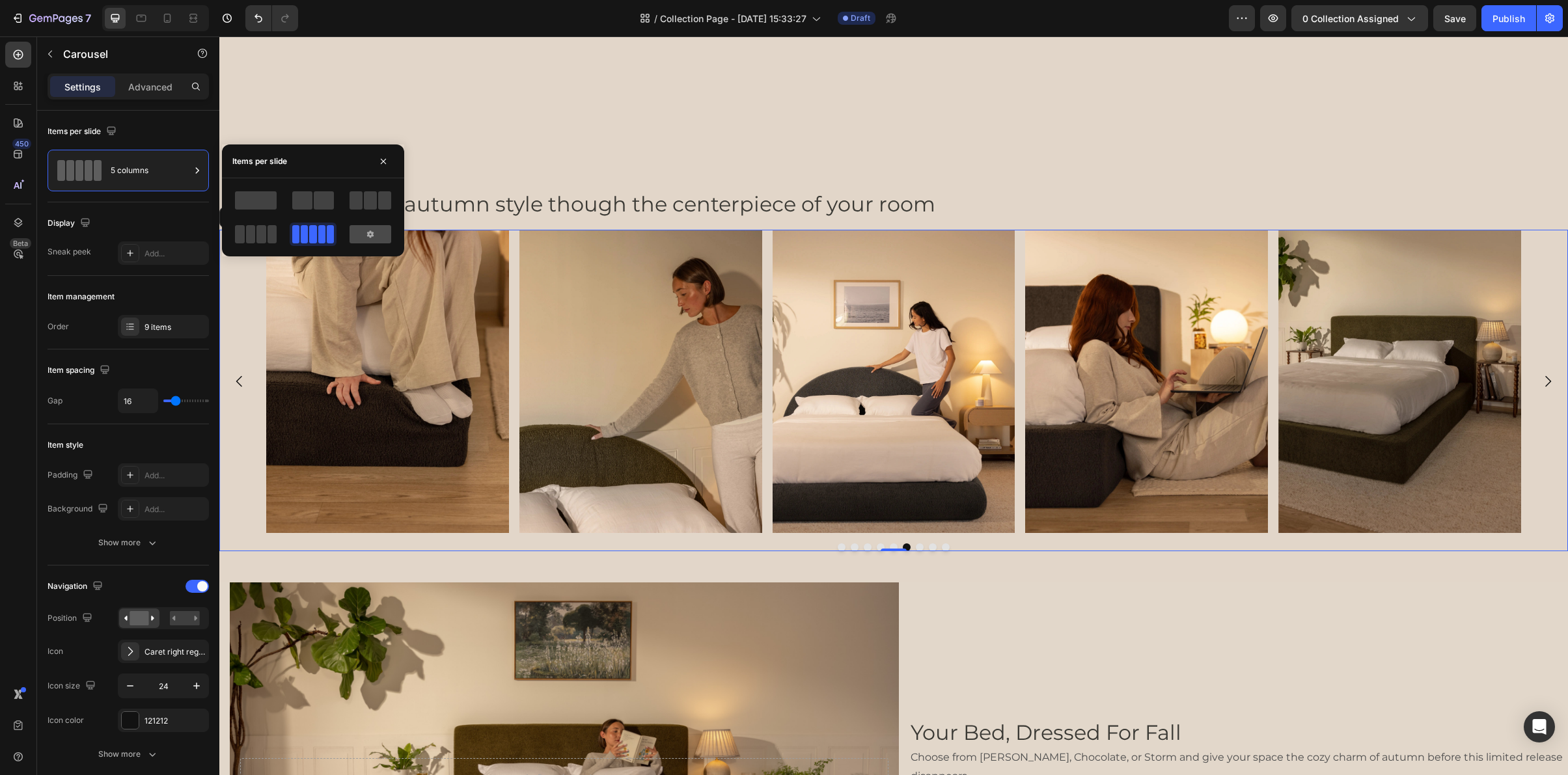
click at [369, 235] on icon at bounding box center [371, 234] width 7 height 7
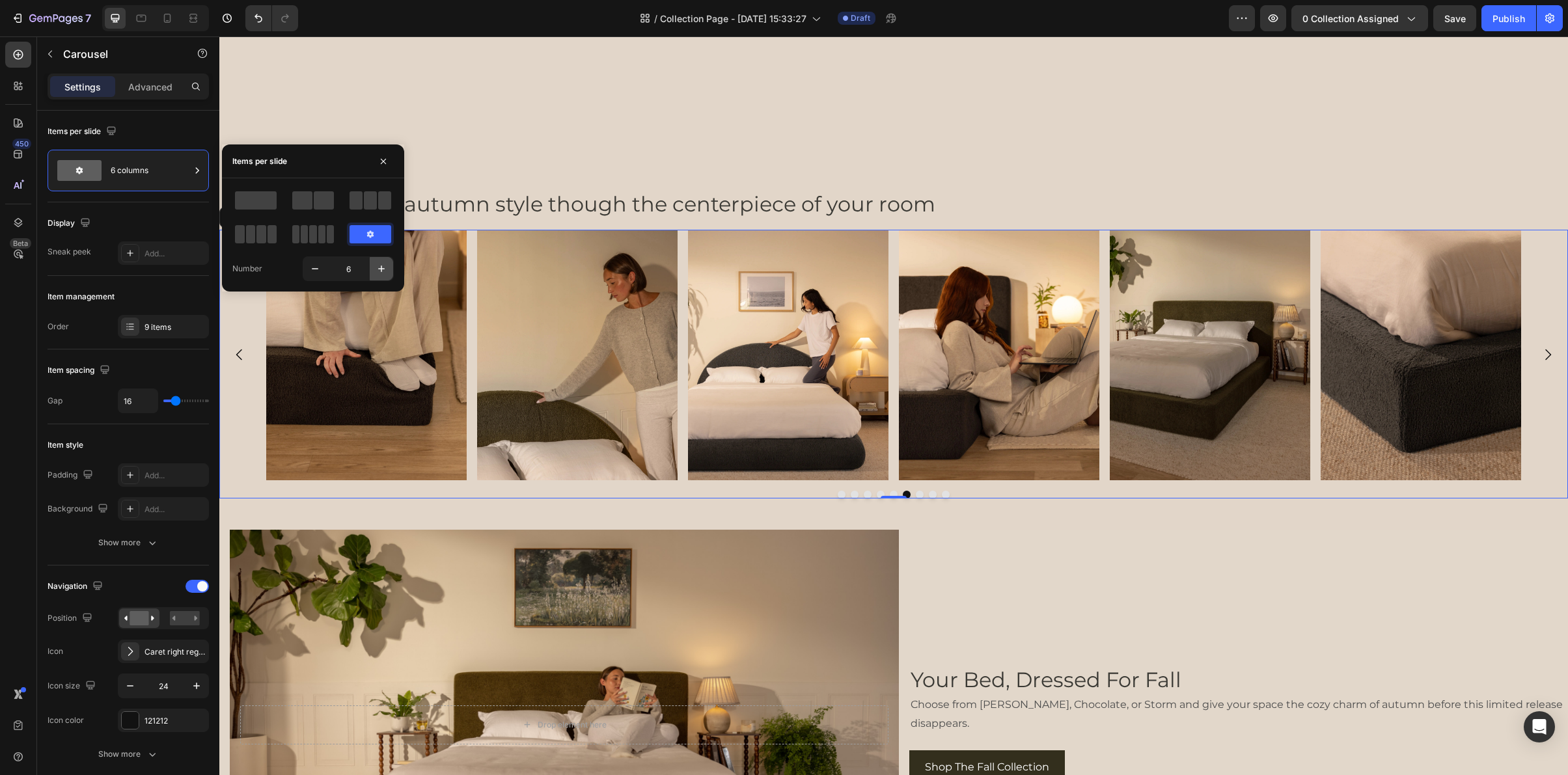
click at [389, 273] on button "button" at bounding box center [381, 268] width 23 height 23
click at [388, 273] on button "button" at bounding box center [381, 268] width 23 height 23
type input "10"
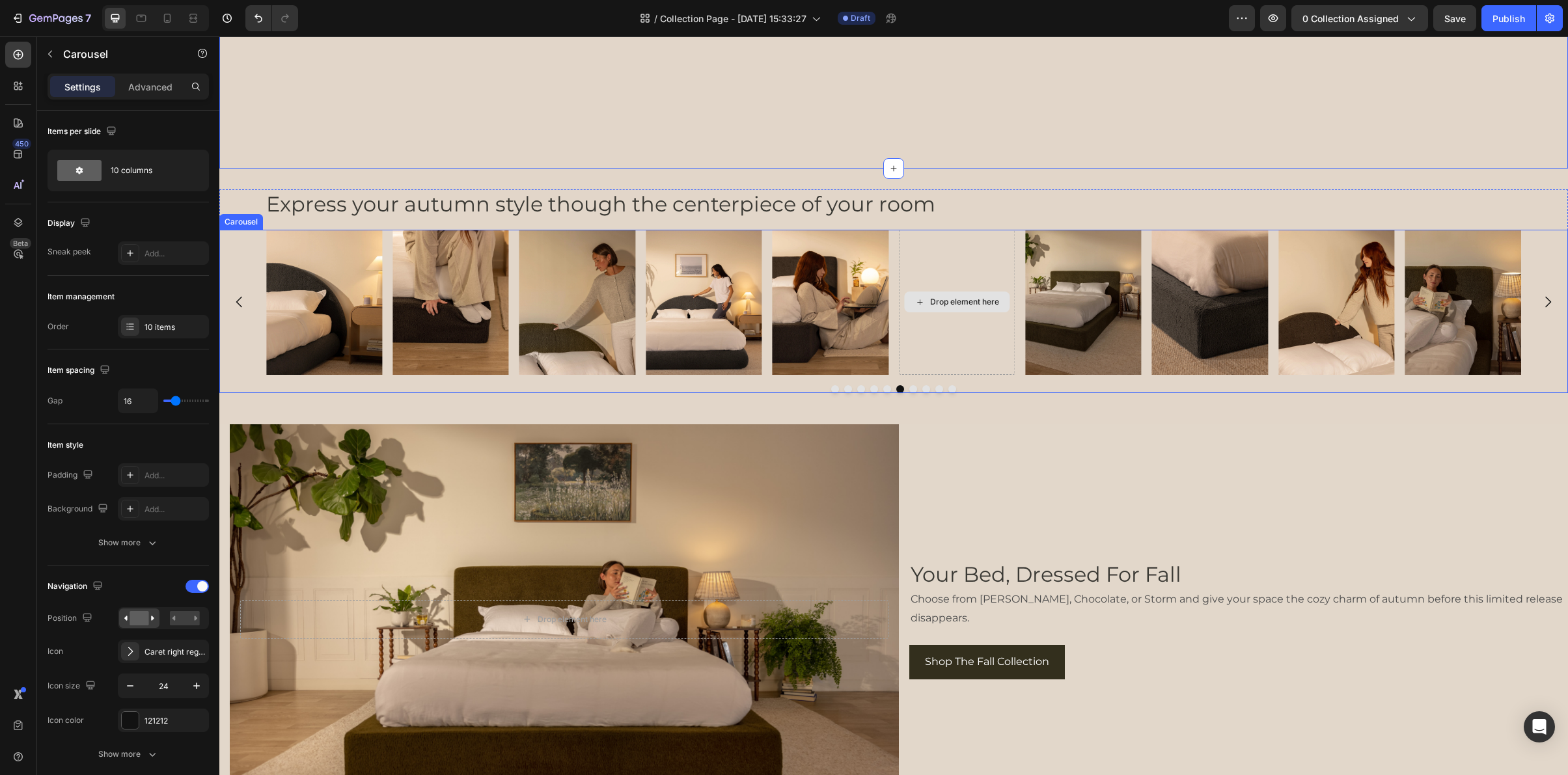
click at [973, 341] on div "Drop element here" at bounding box center [957, 302] width 116 height 145
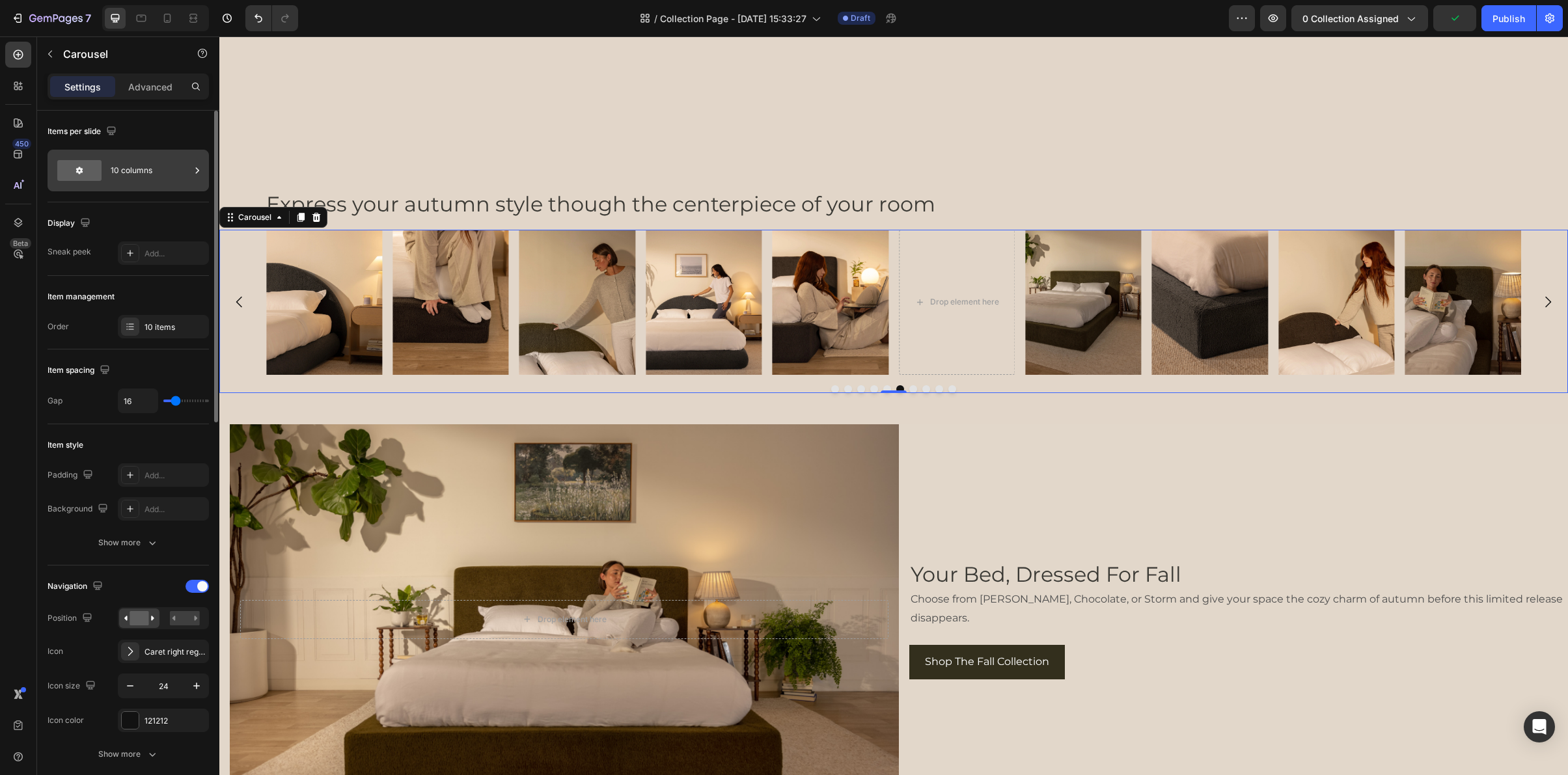
click at [173, 165] on div "10 columns" at bounding box center [150, 170] width 79 height 30
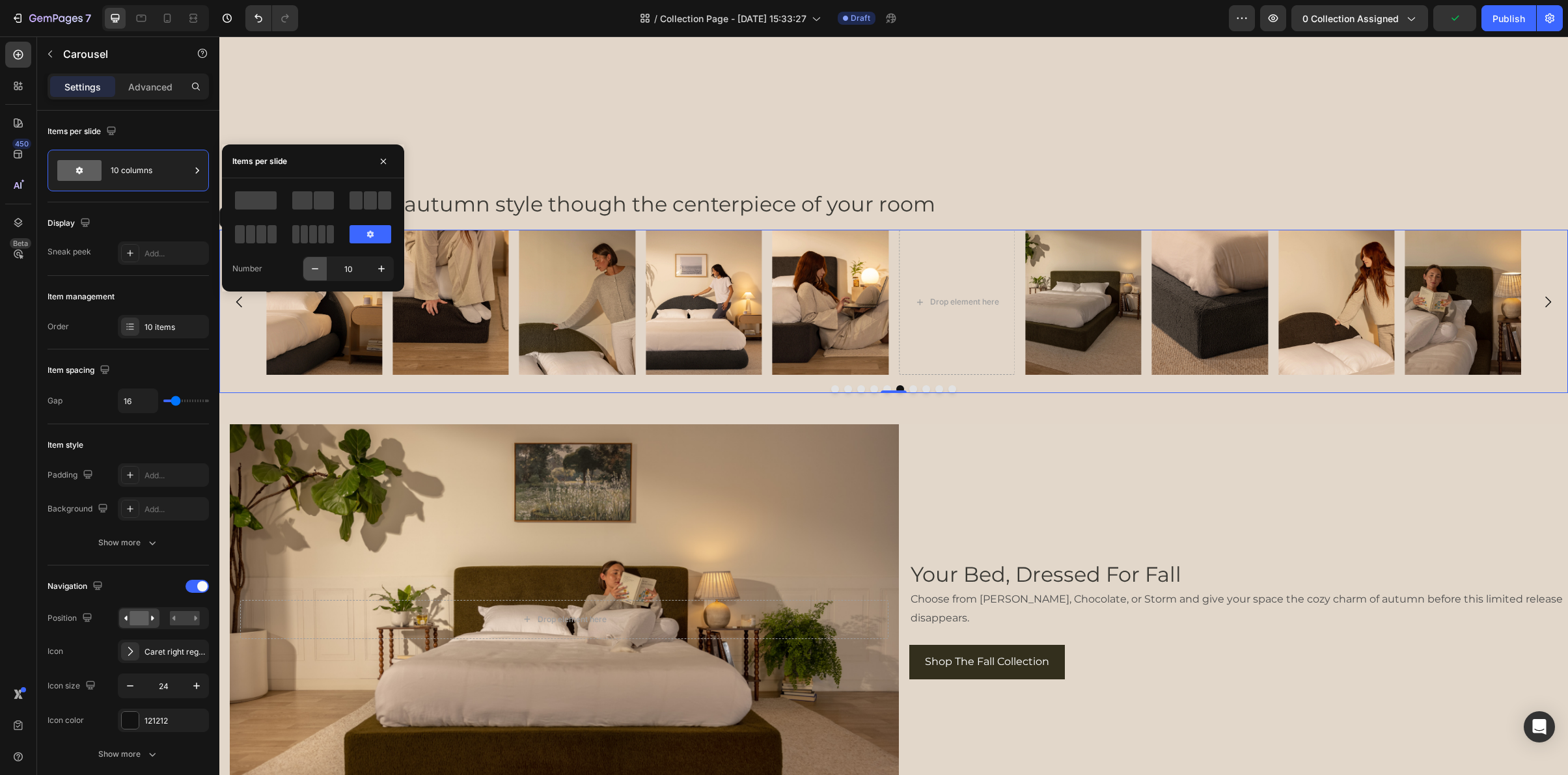
click at [320, 265] on icon "button" at bounding box center [314, 268] width 13 height 13
type input "9"
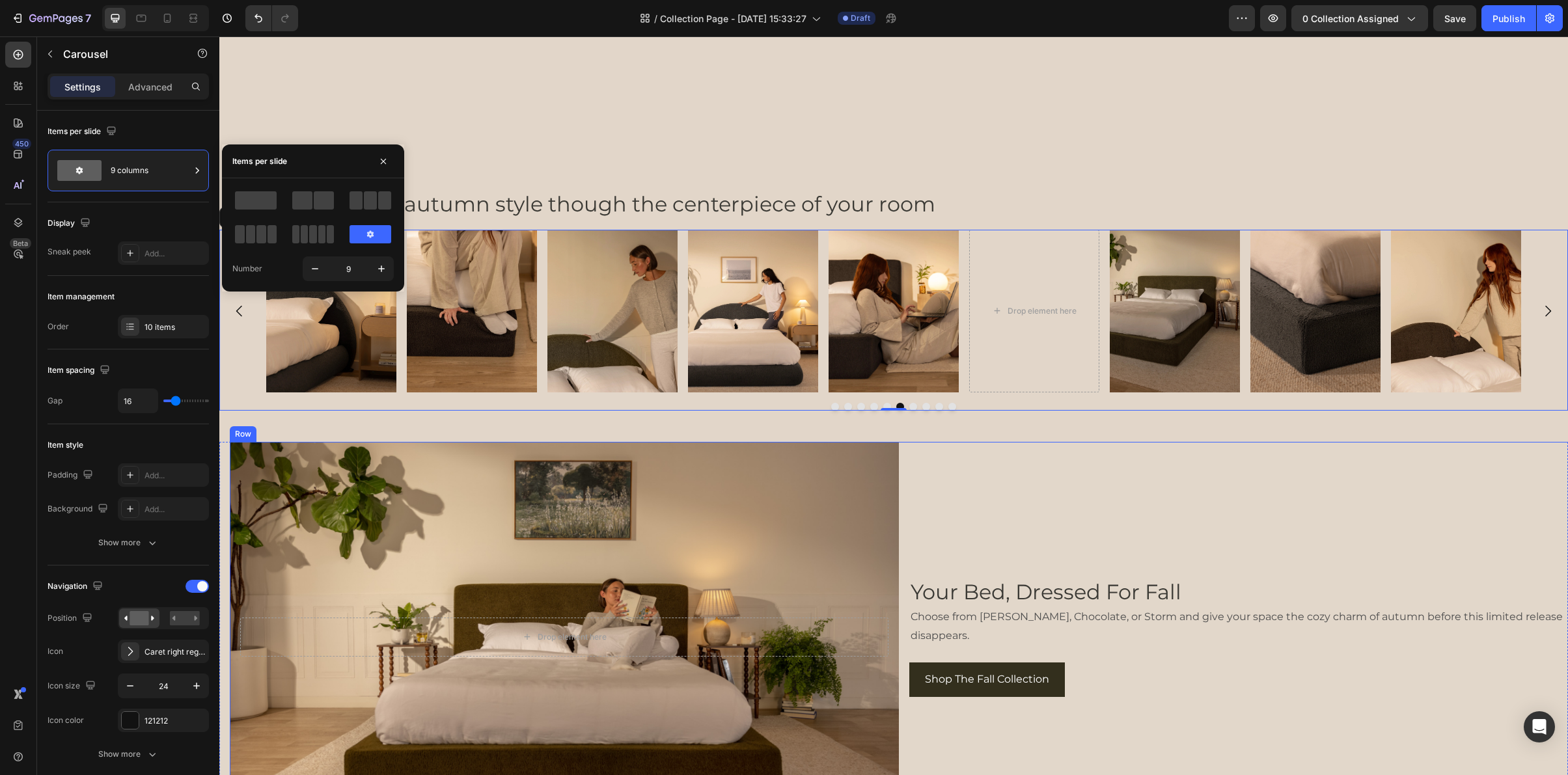
click at [1059, 483] on div "Your Bed, Dressed For Fall Heading Choose from [PERSON_NAME], Chocolate, or Sto…" at bounding box center [1243, 637] width 669 height 390
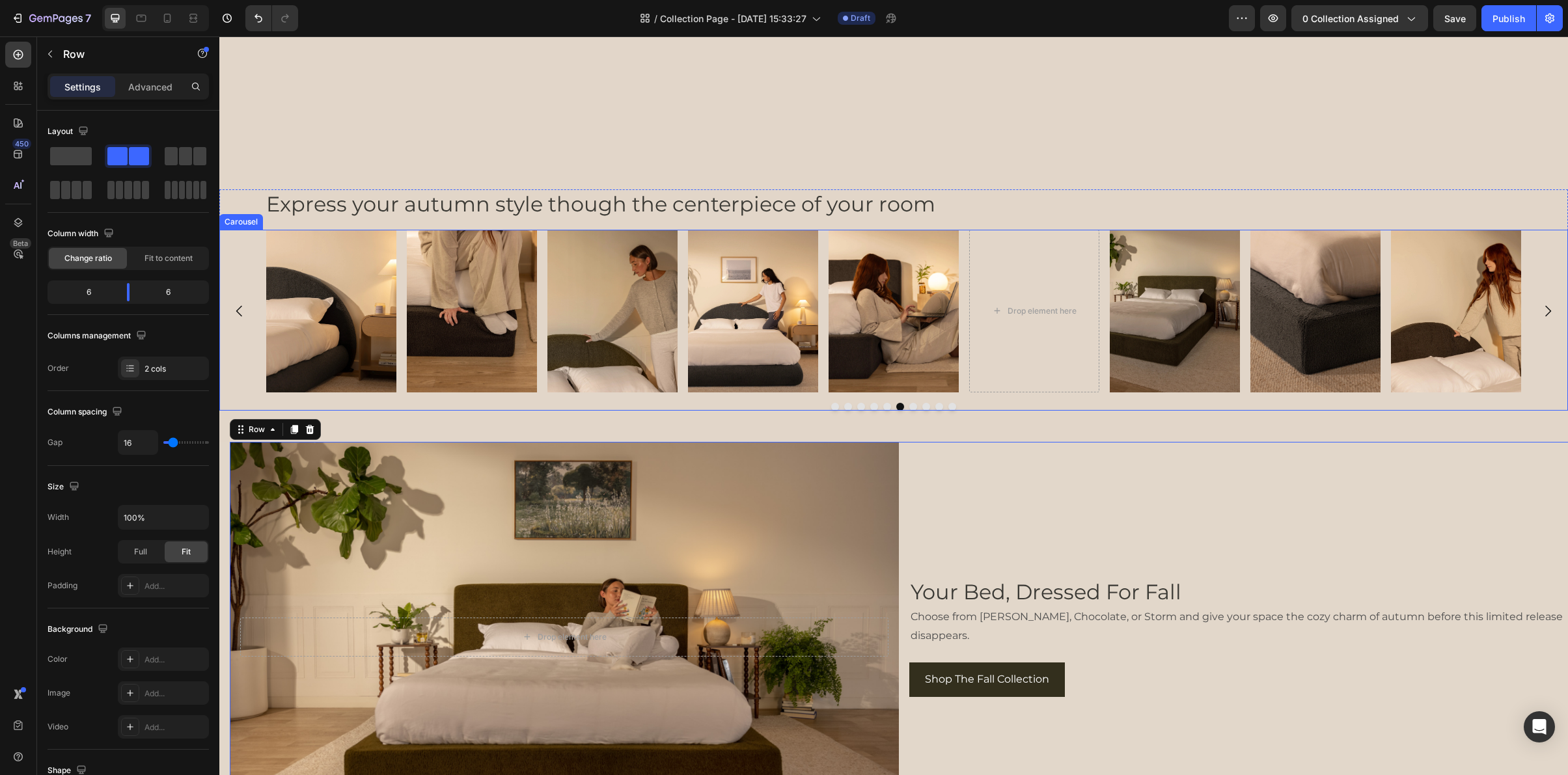
click at [434, 403] on div at bounding box center [894, 407] width 1348 height 8
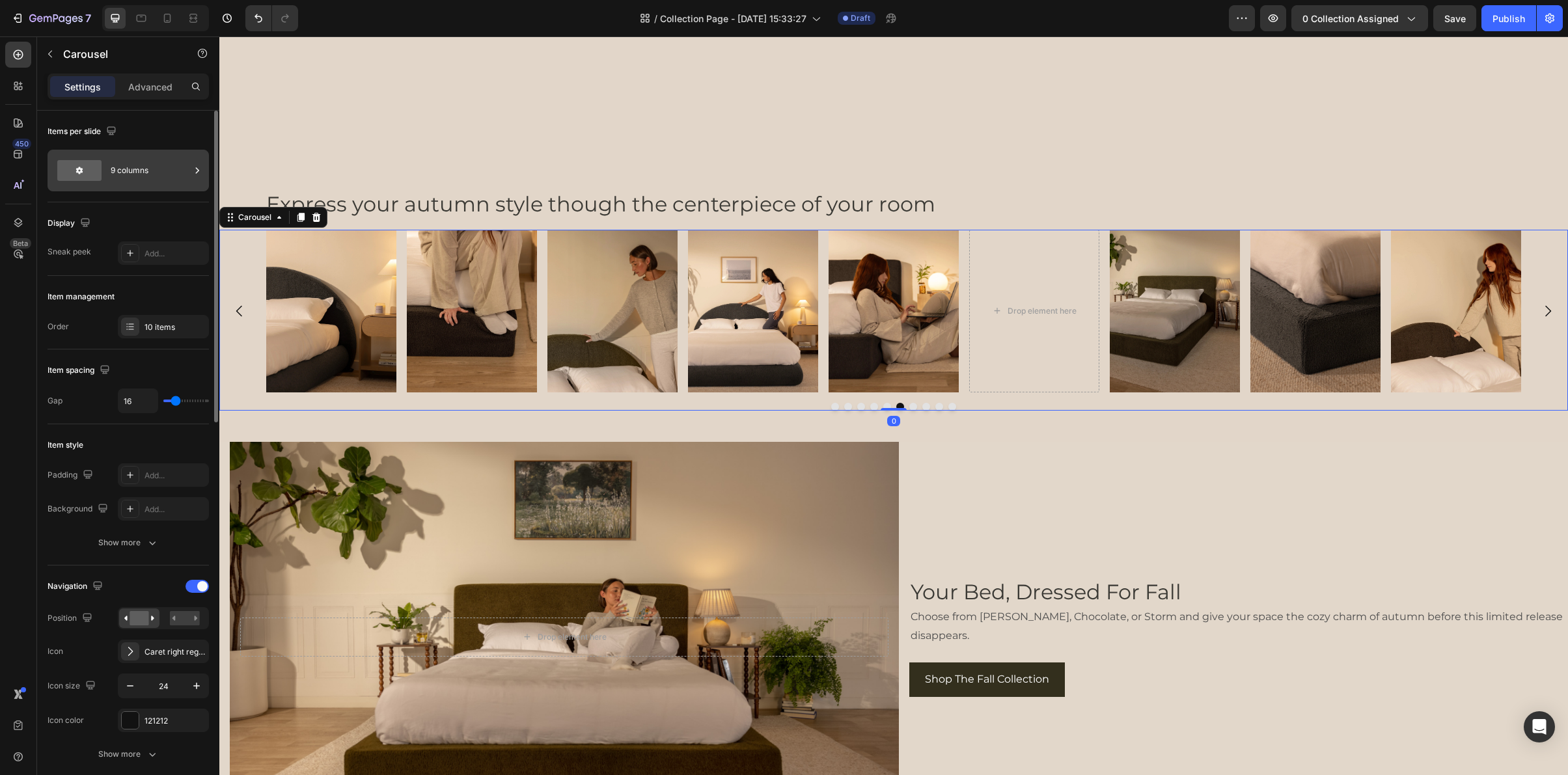
click at [160, 173] on div "9 columns" at bounding box center [150, 170] width 79 height 30
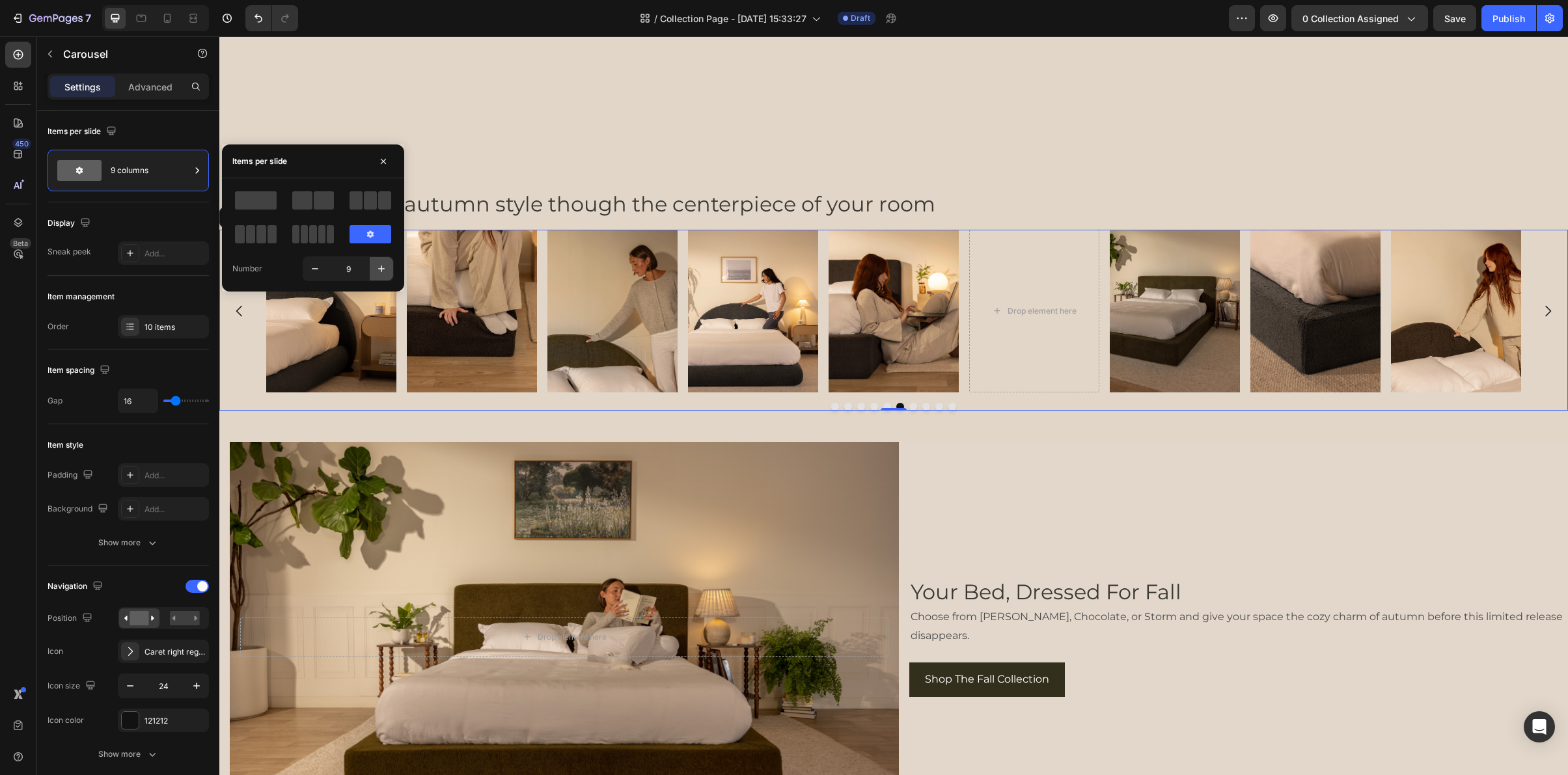
click at [377, 269] on icon "button" at bounding box center [381, 268] width 13 height 13
type input "11"
click at [377, 269] on icon "button" at bounding box center [381, 268] width 13 height 13
click at [1113, 466] on div "Your Bed, Dressed For Fall Heading Choose from [PERSON_NAME], Chocolate, or Sto…" at bounding box center [1243, 637] width 669 height 390
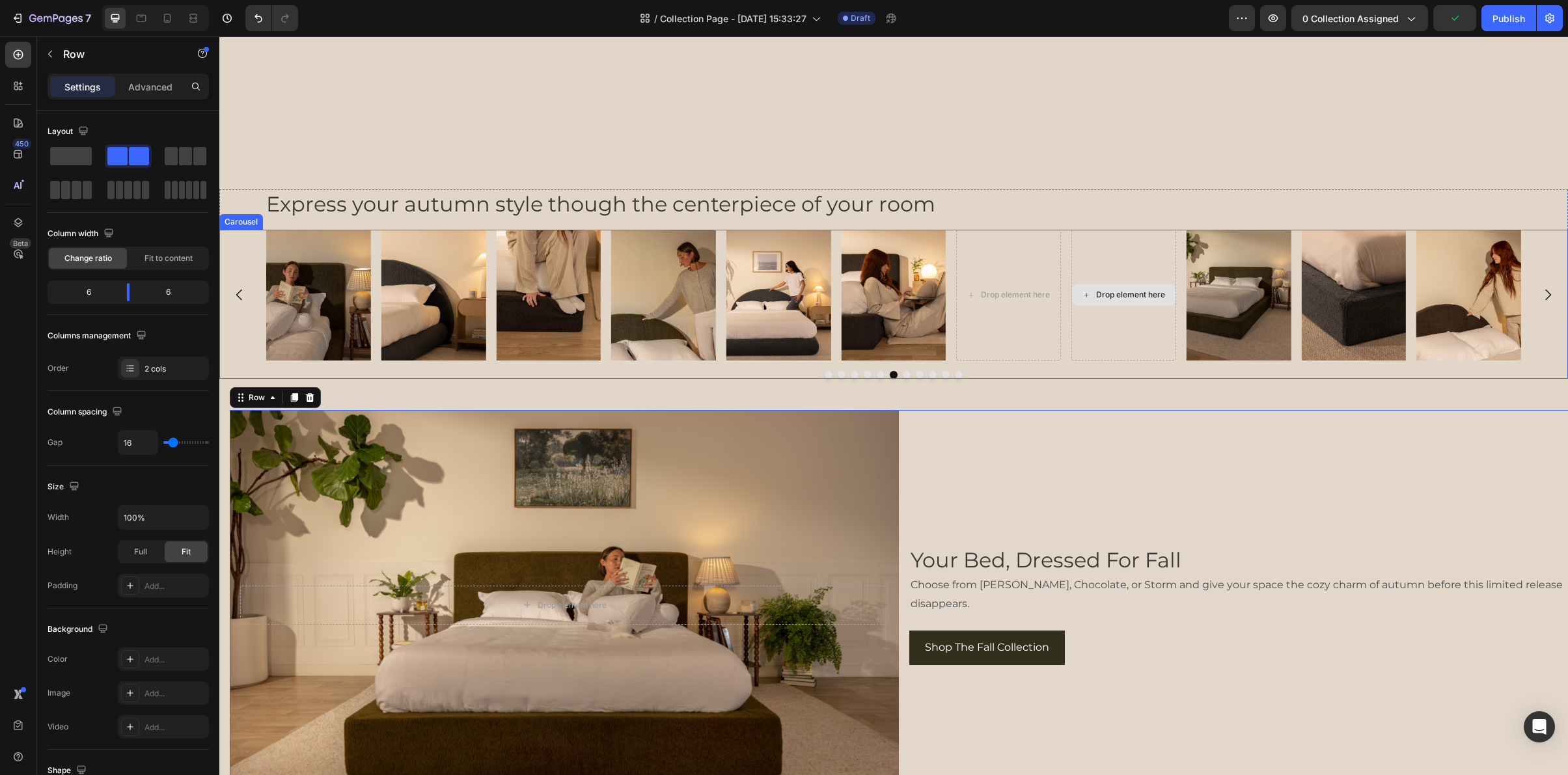
click at [1101, 258] on div "Drop element here" at bounding box center [1124, 295] width 105 height 131
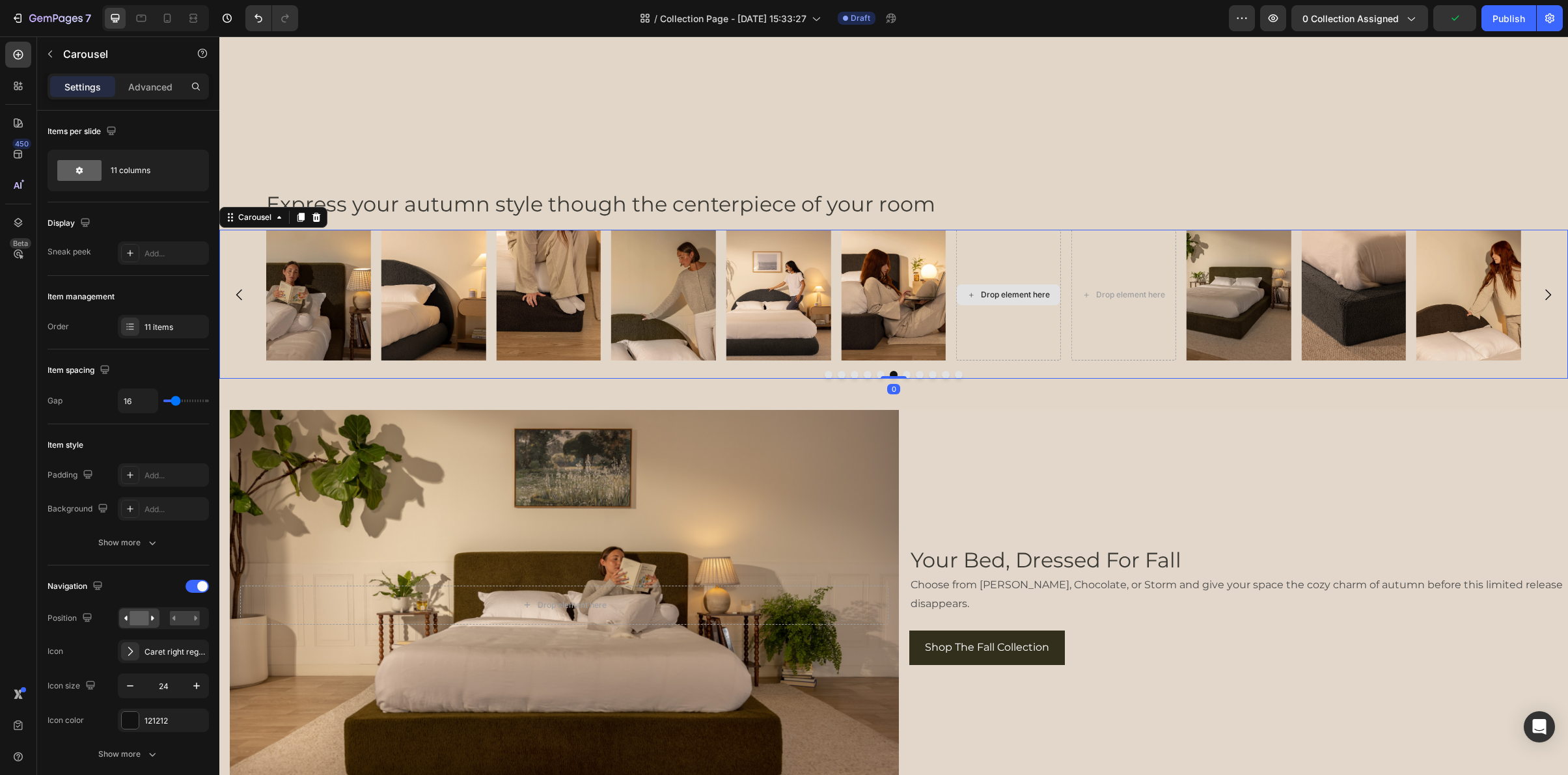
click at [1030, 278] on div "Drop element here" at bounding box center [1008, 295] width 105 height 131
click at [167, 321] on div "11 items" at bounding box center [175, 327] width 62 height 12
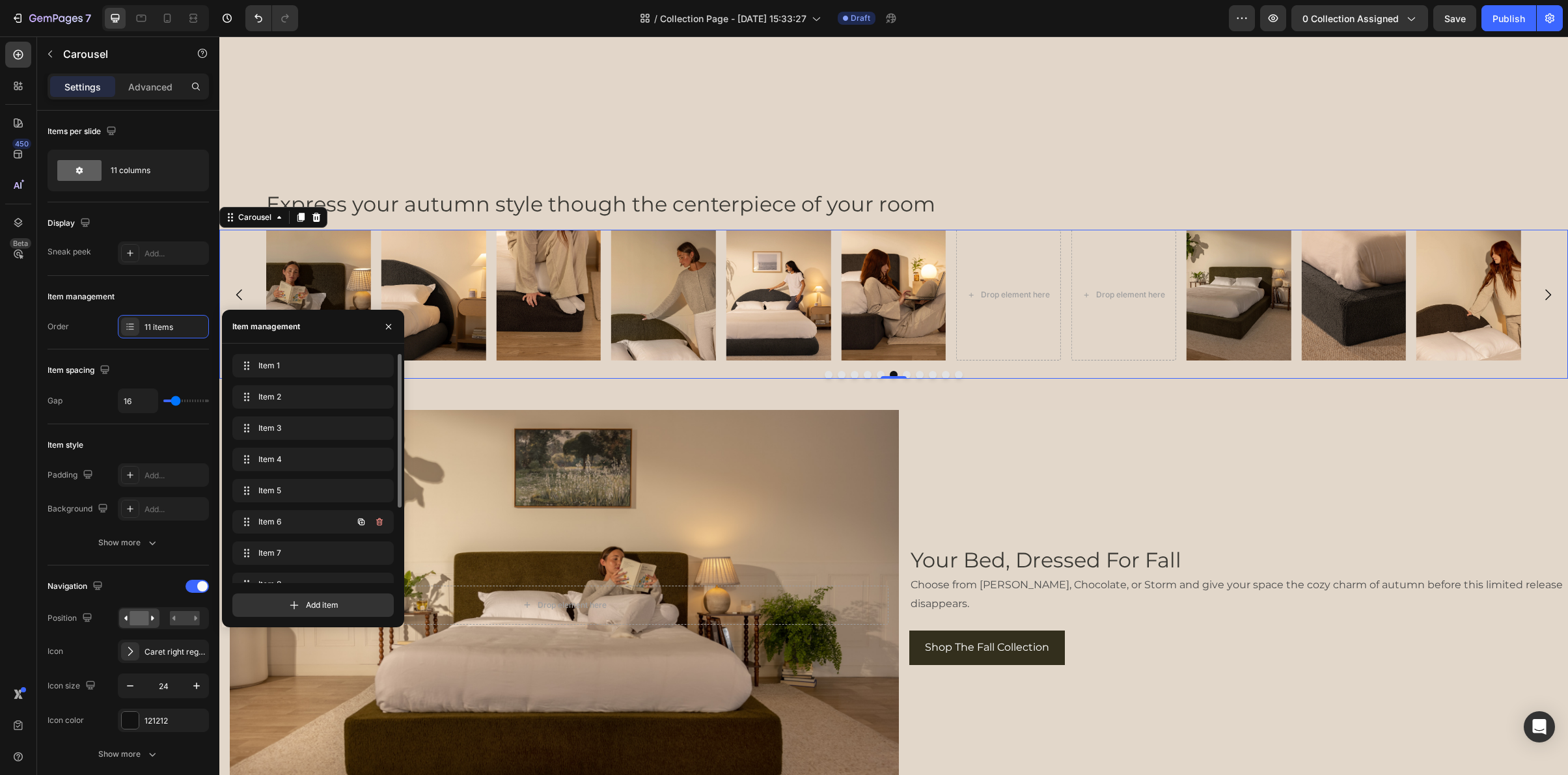
scroll to position [112, 0]
click at [382, 534] on icon "button" at bounding box center [379, 535] width 10 height 10
click at [377, 534] on div "Delete" at bounding box center [371, 535] width 24 height 12
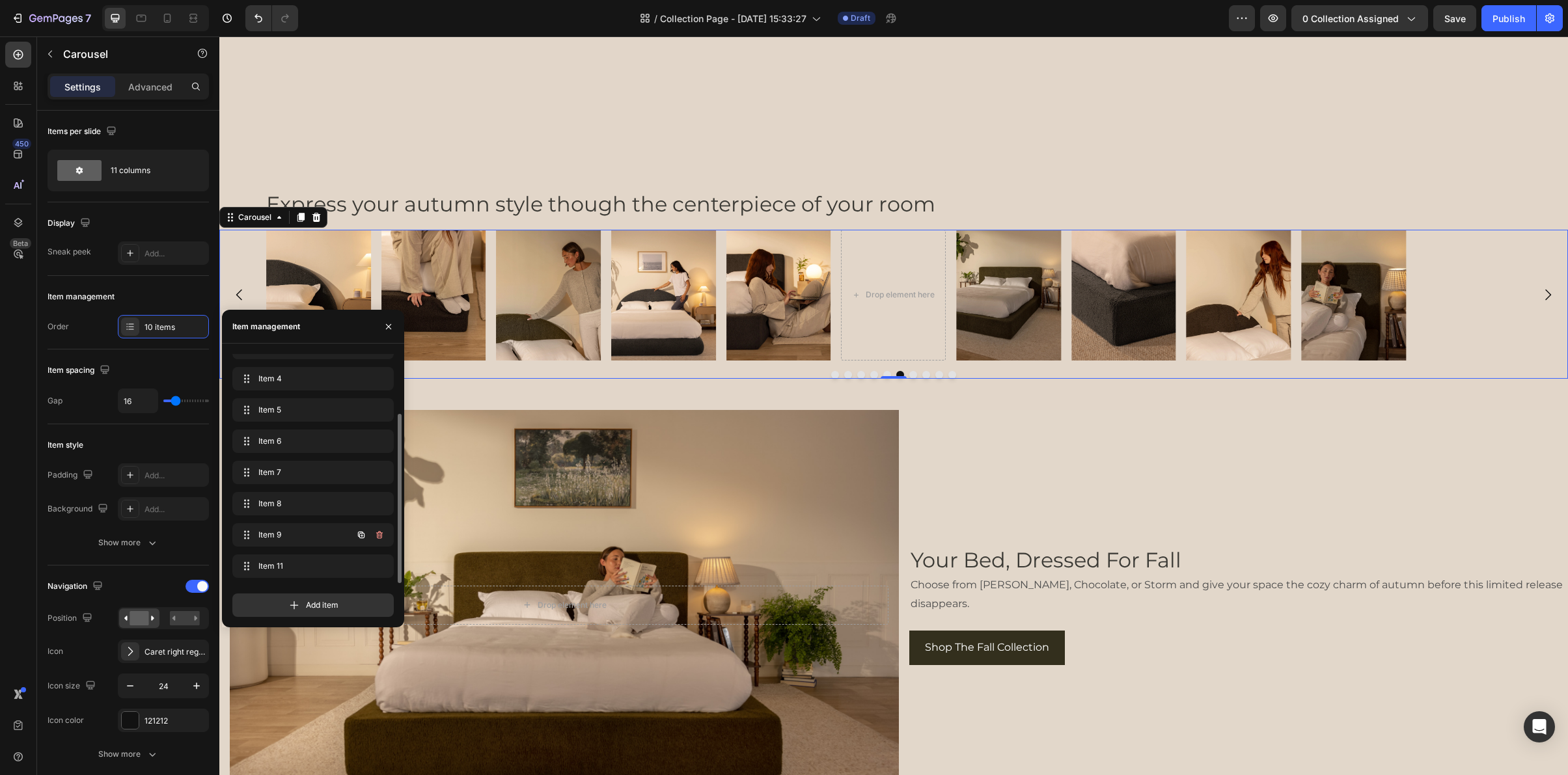
scroll to position [80, 0]
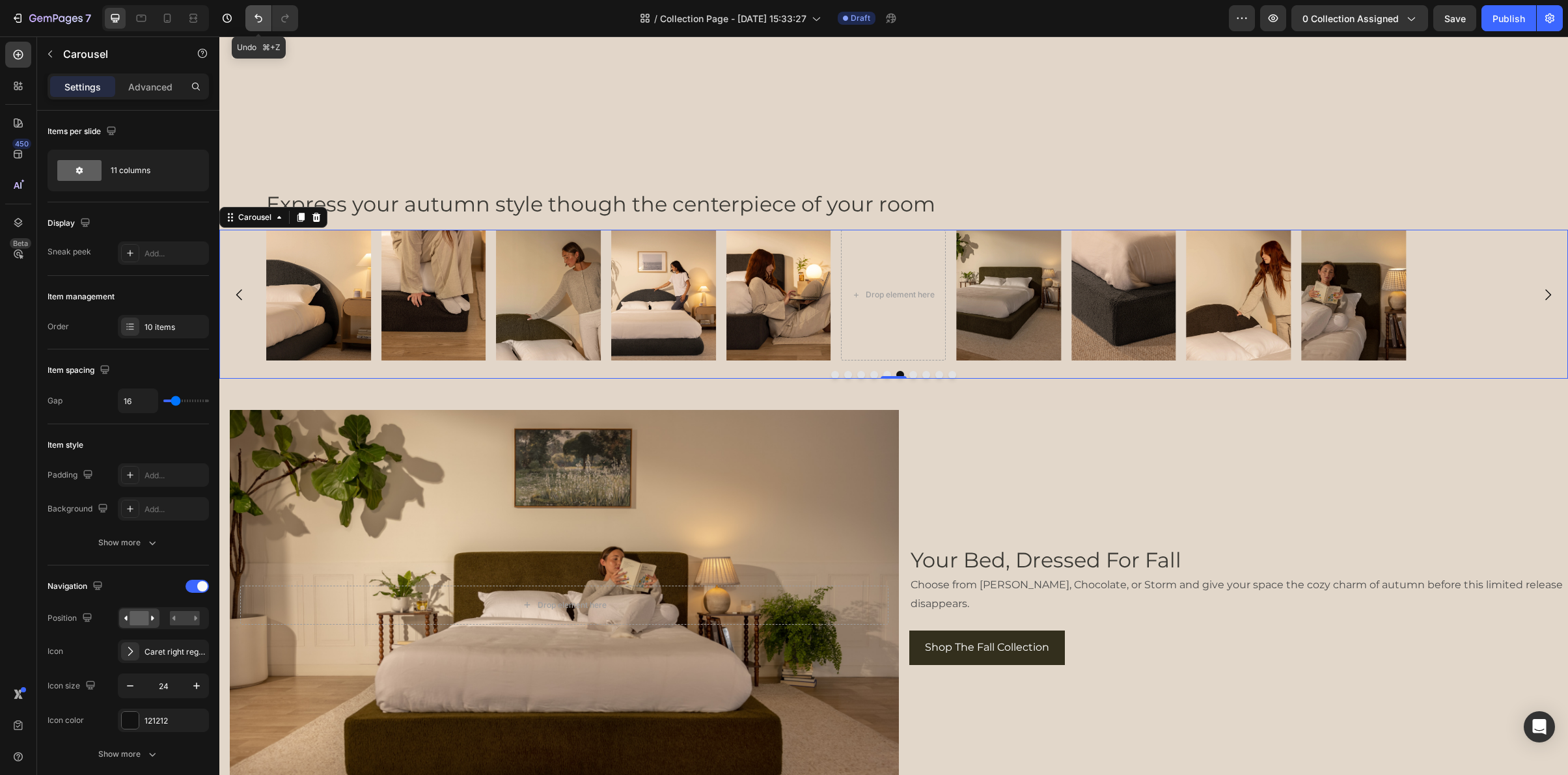
click at [255, 16] on icon "Undo/Redo" at bounding box center [258, 19] width 8 height 9
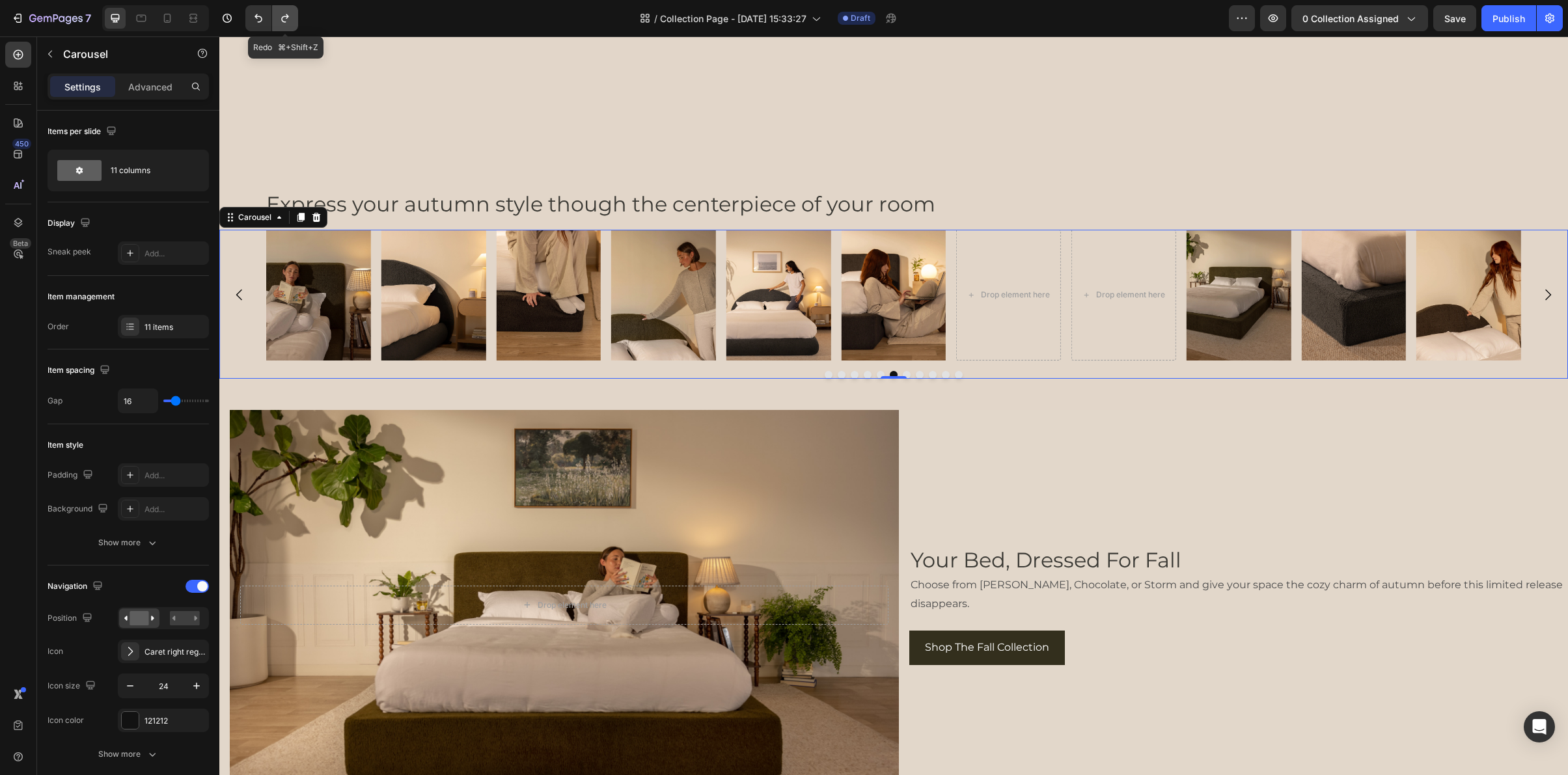
click at [289, 19] on icon "Undo/Redo" at bounding box center [285, 18] width 13 height 13
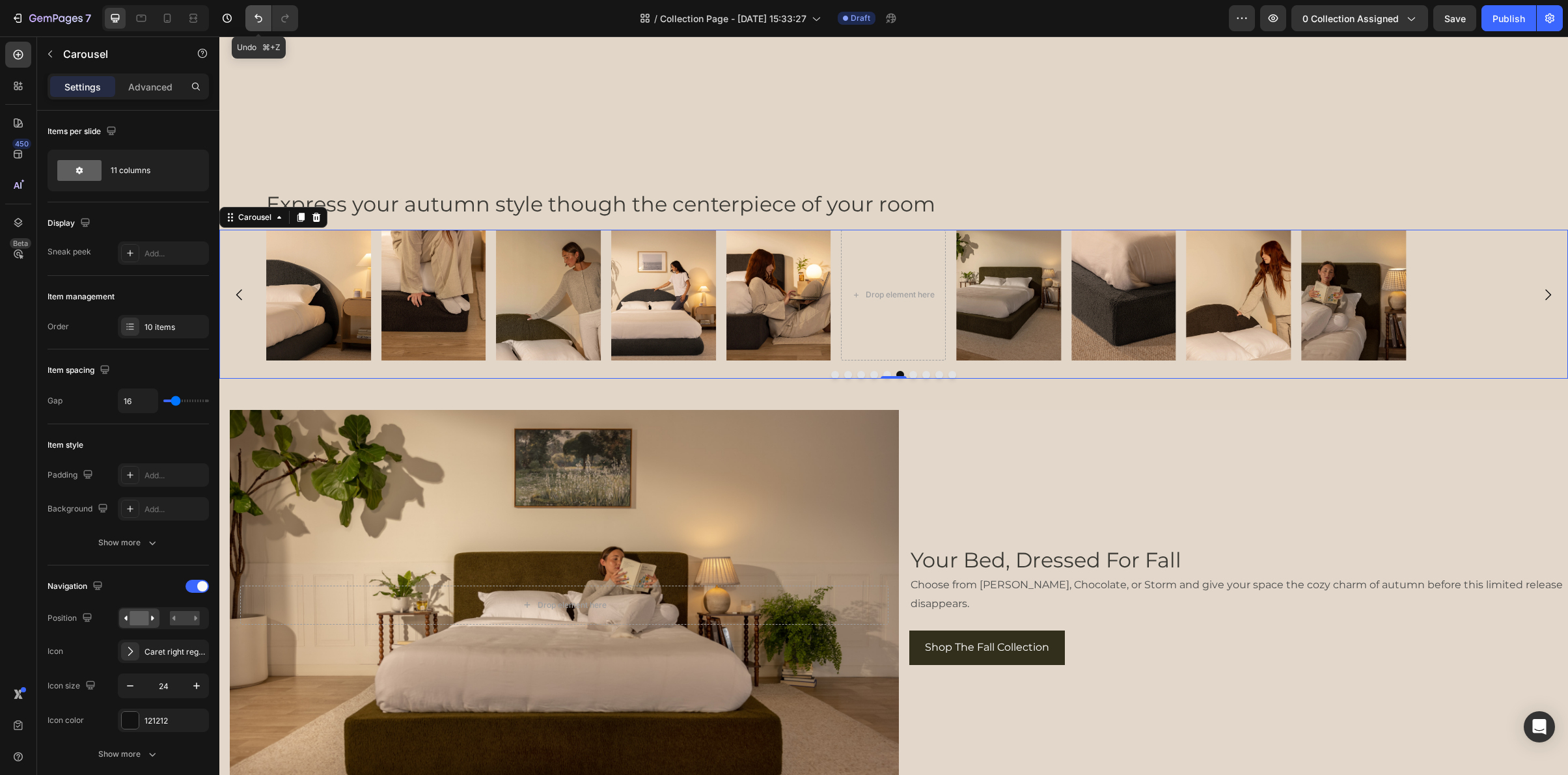
click at [262, 24] on icon "Undo/Redo" at bounding box center [258, 18] width 13 height 13
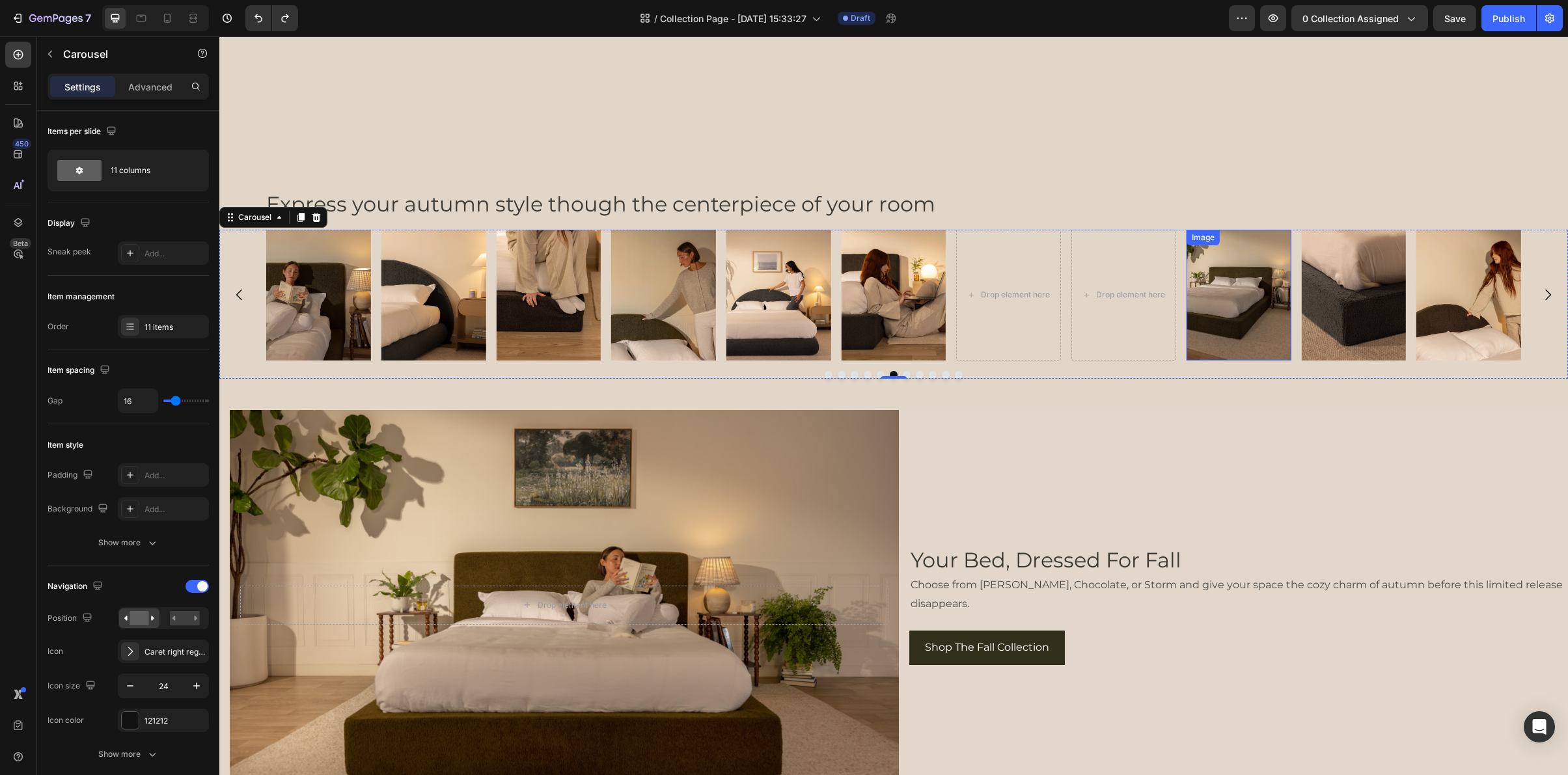
click at [1223, 326] on img at bounding box center [1239, 295] width 105 height 131
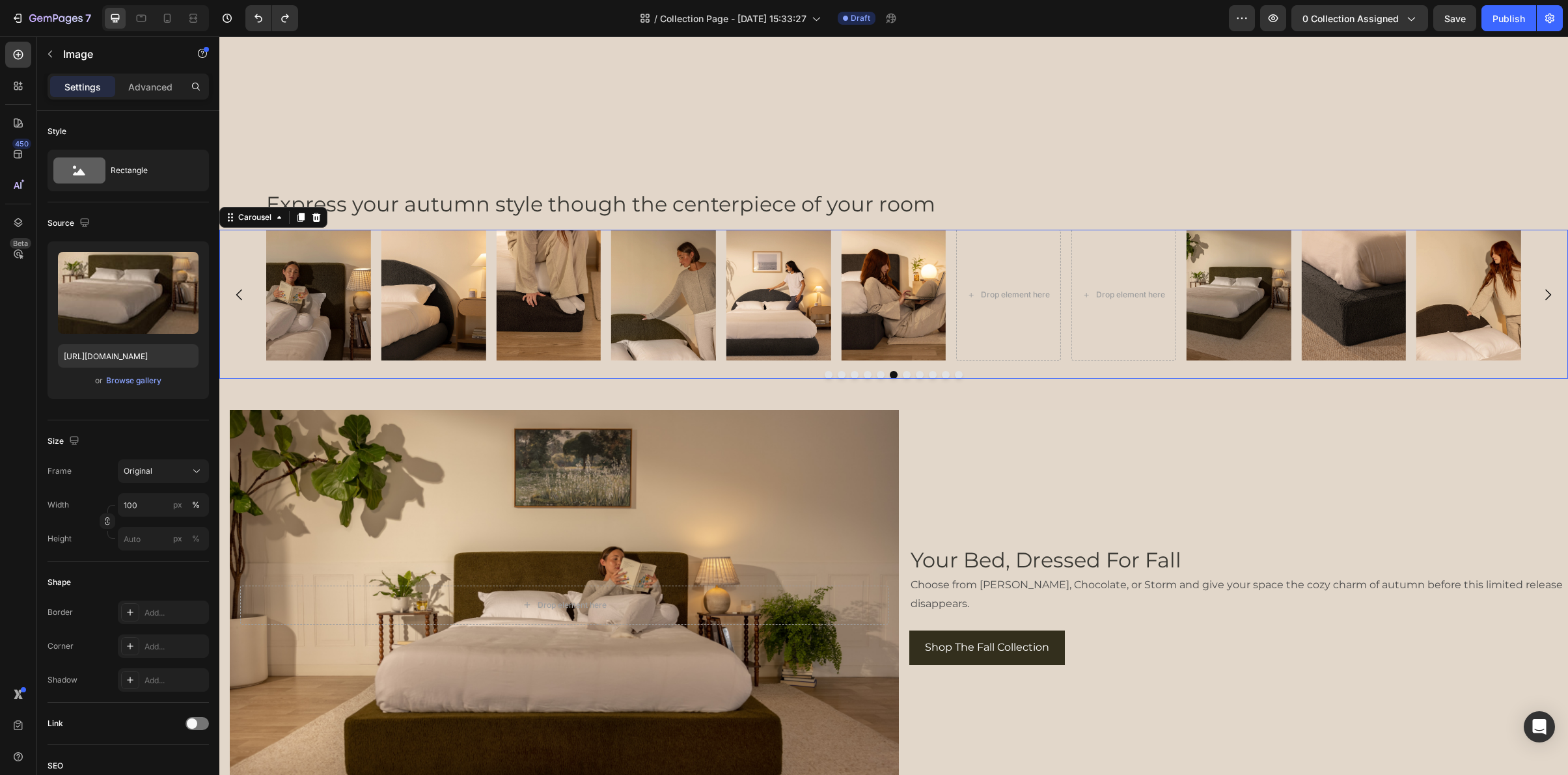
click at [1549, 295] on icon "Carousel Next Arrow" at bounding box center [1547, 295] width 15 height 15
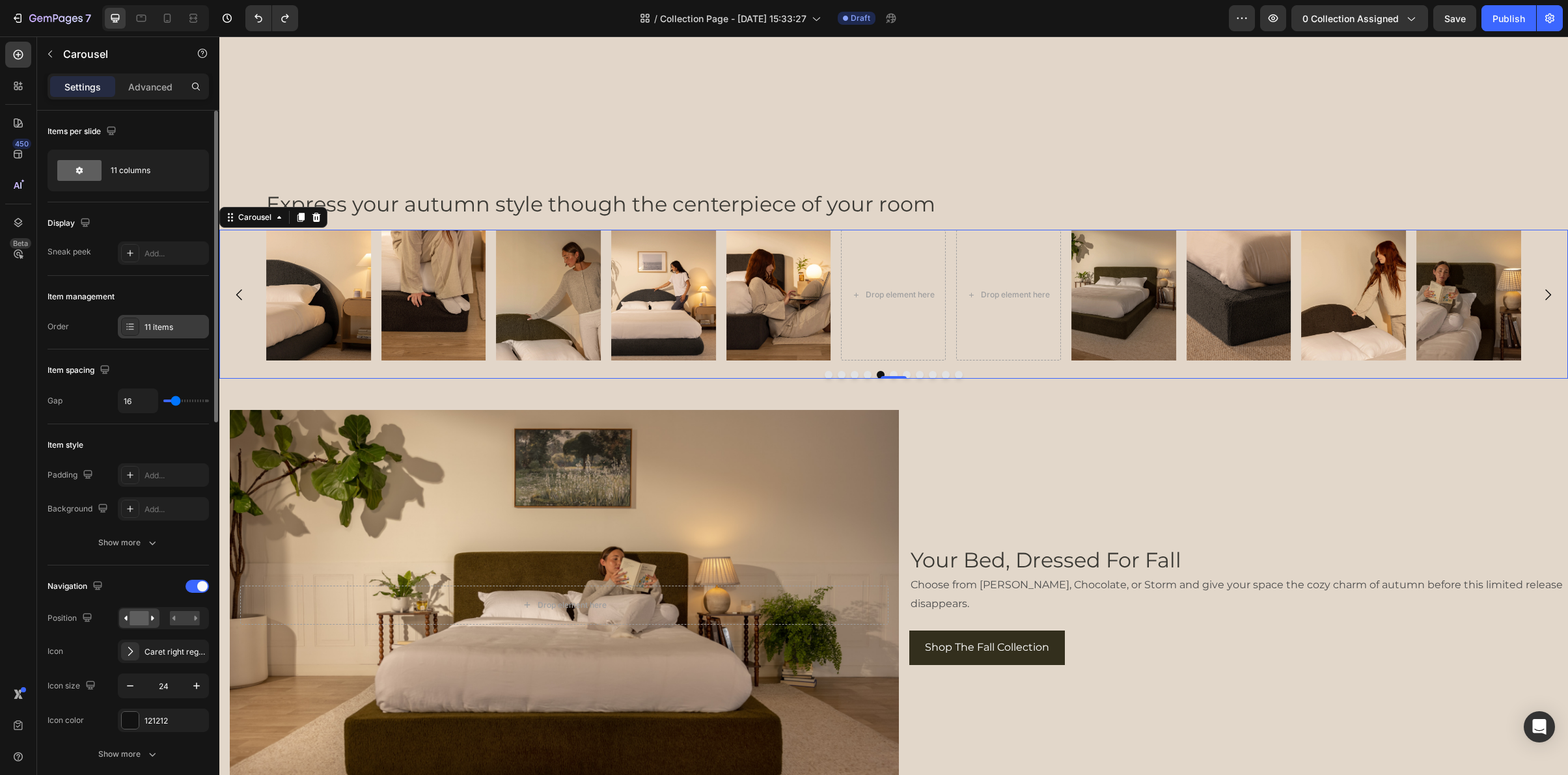
click at [162, 320] on div "11 items" at bounding box center [163, 326] width 91 height 23
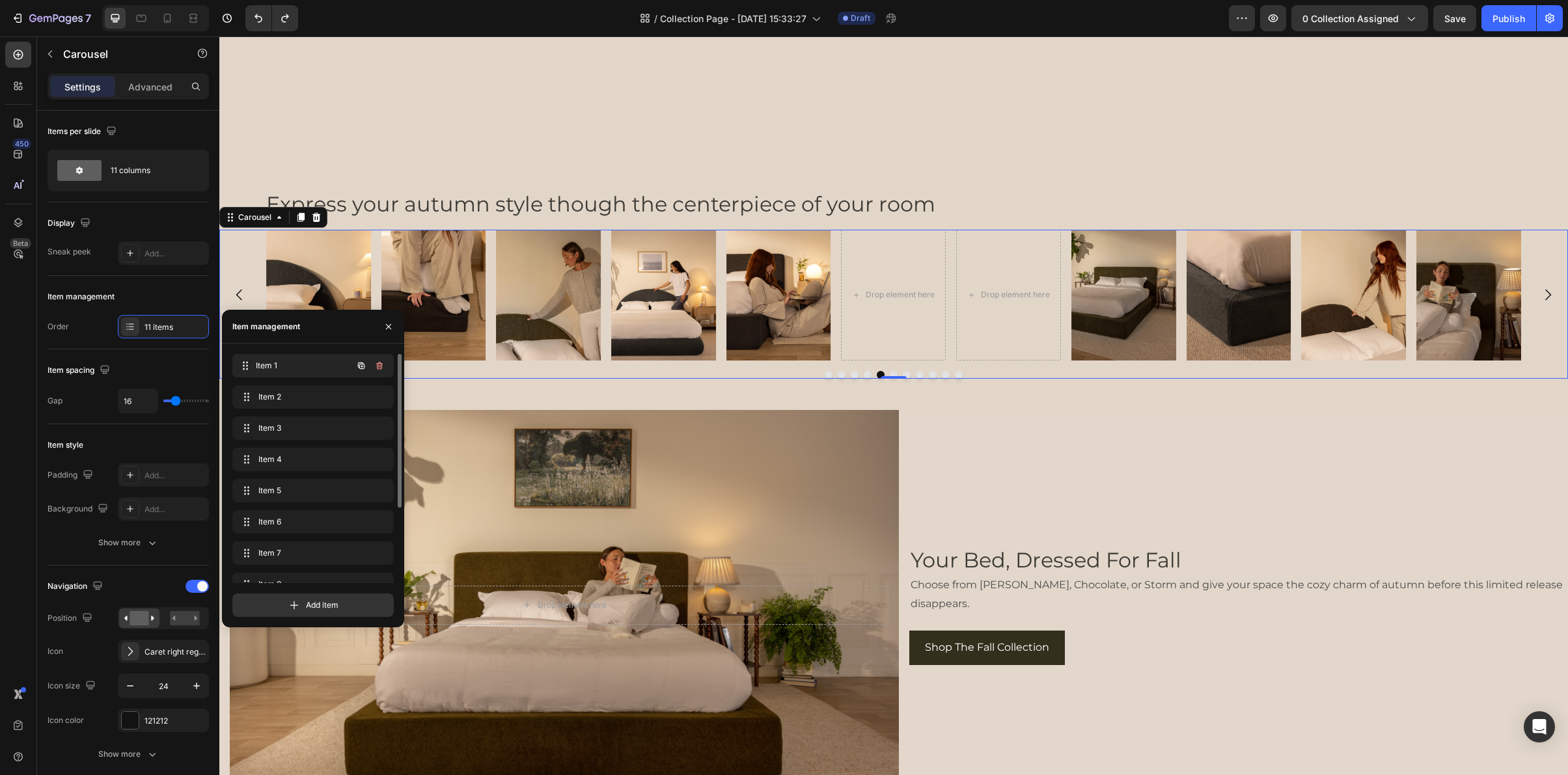
click at [269, 369] on span "Item 1" at bounding box center [303, 366] width 97 height 12
click at [269, 369] on span "Item 1" at bounding box center [295, 366] width 73 height 12
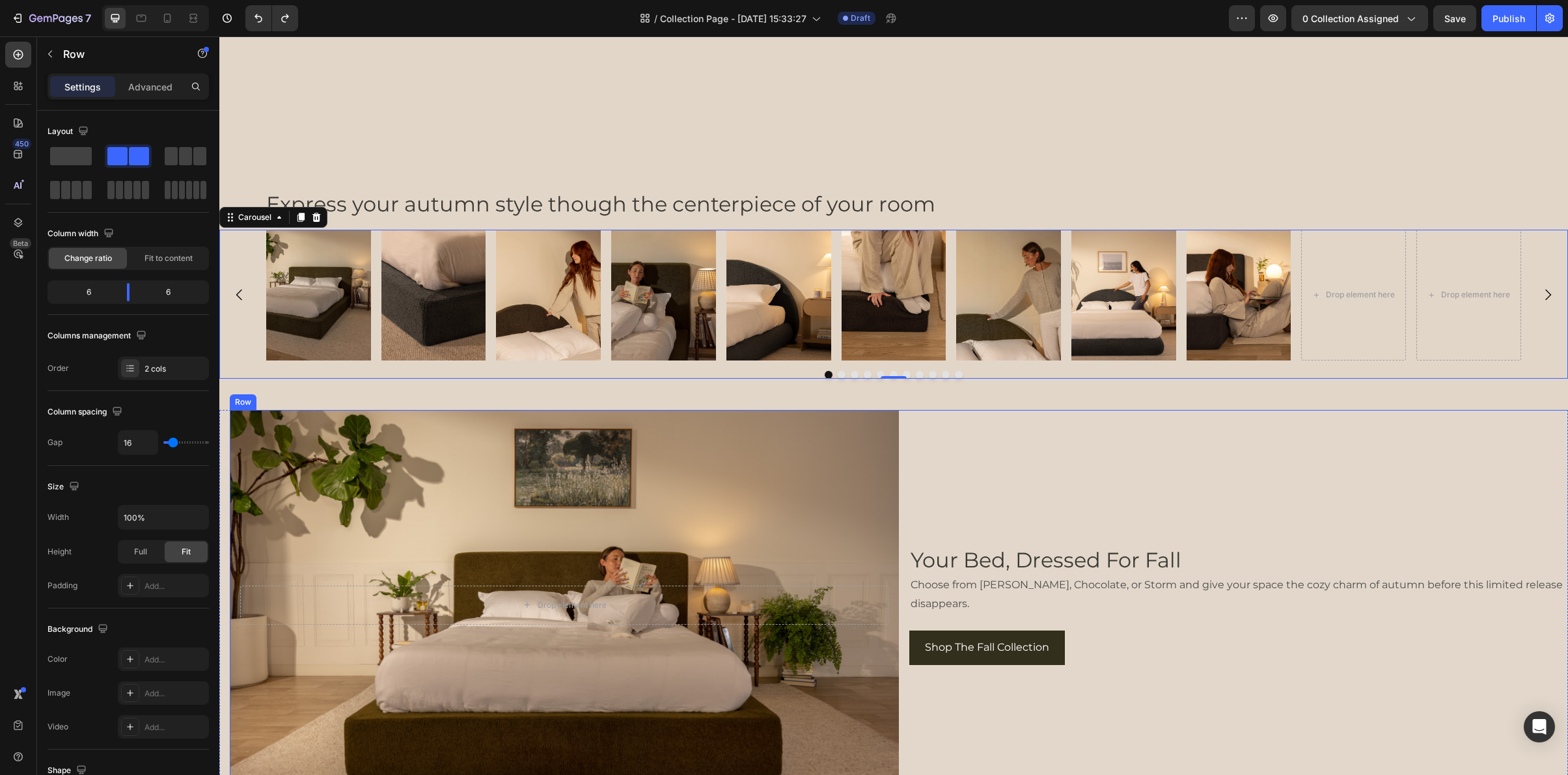
click at [1143, 427] on div "Your Bed, Dressed For Fall Heading Choose from [PERSON_NAME], Chocolate, or Sto…" at bounding box center [1243, 605] width 669 height 390
click at [1124, 285] on img at bounding box center [1124, 295] width 105 height 131
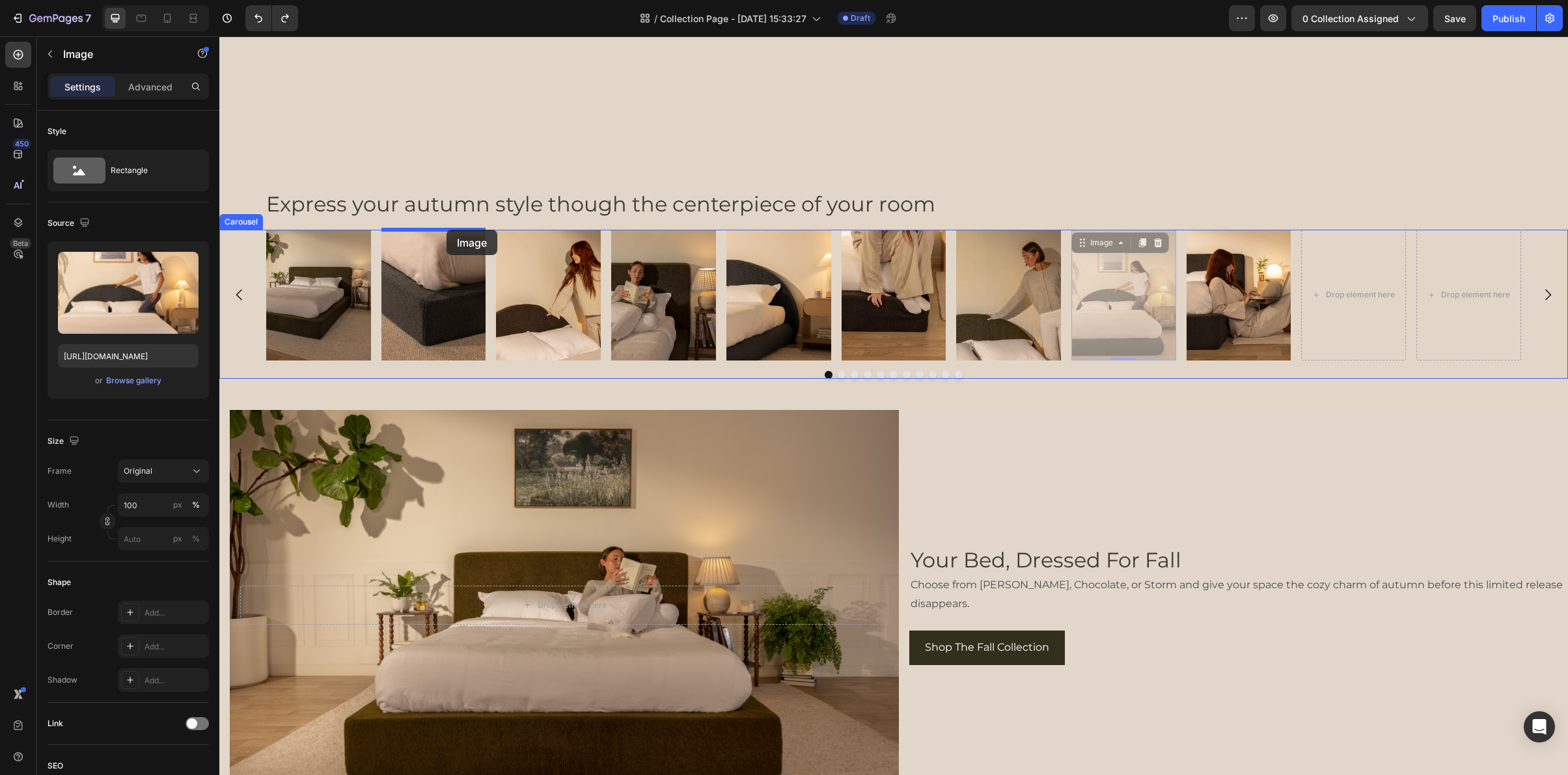
drag, startPoint x: 1084, startPoint y: 244, endPoint x: 447, endPoint y: 230, distance: 637.2
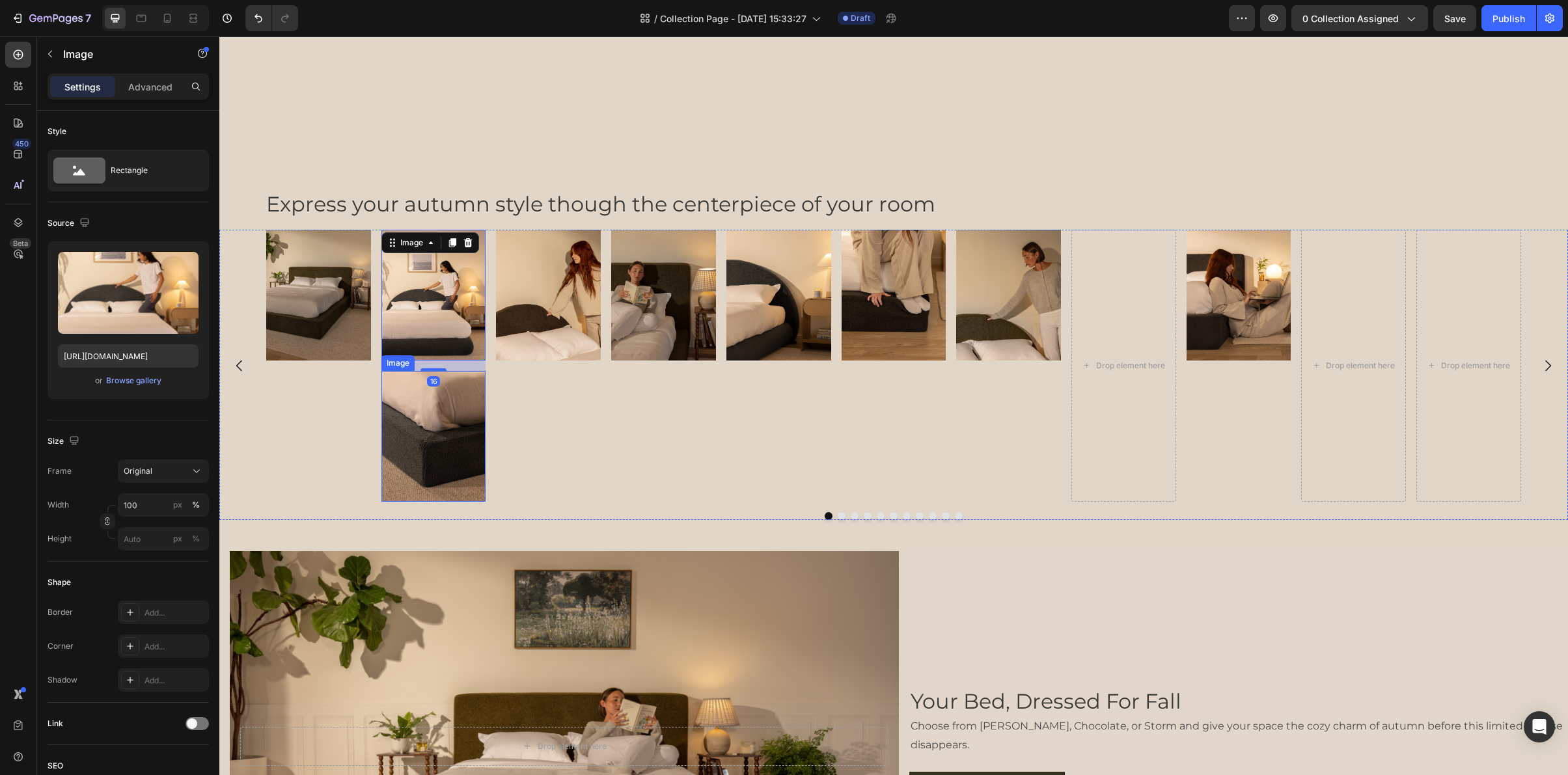
click at [427, 408] on img at bounding box center [433, 436] width 105 height 131
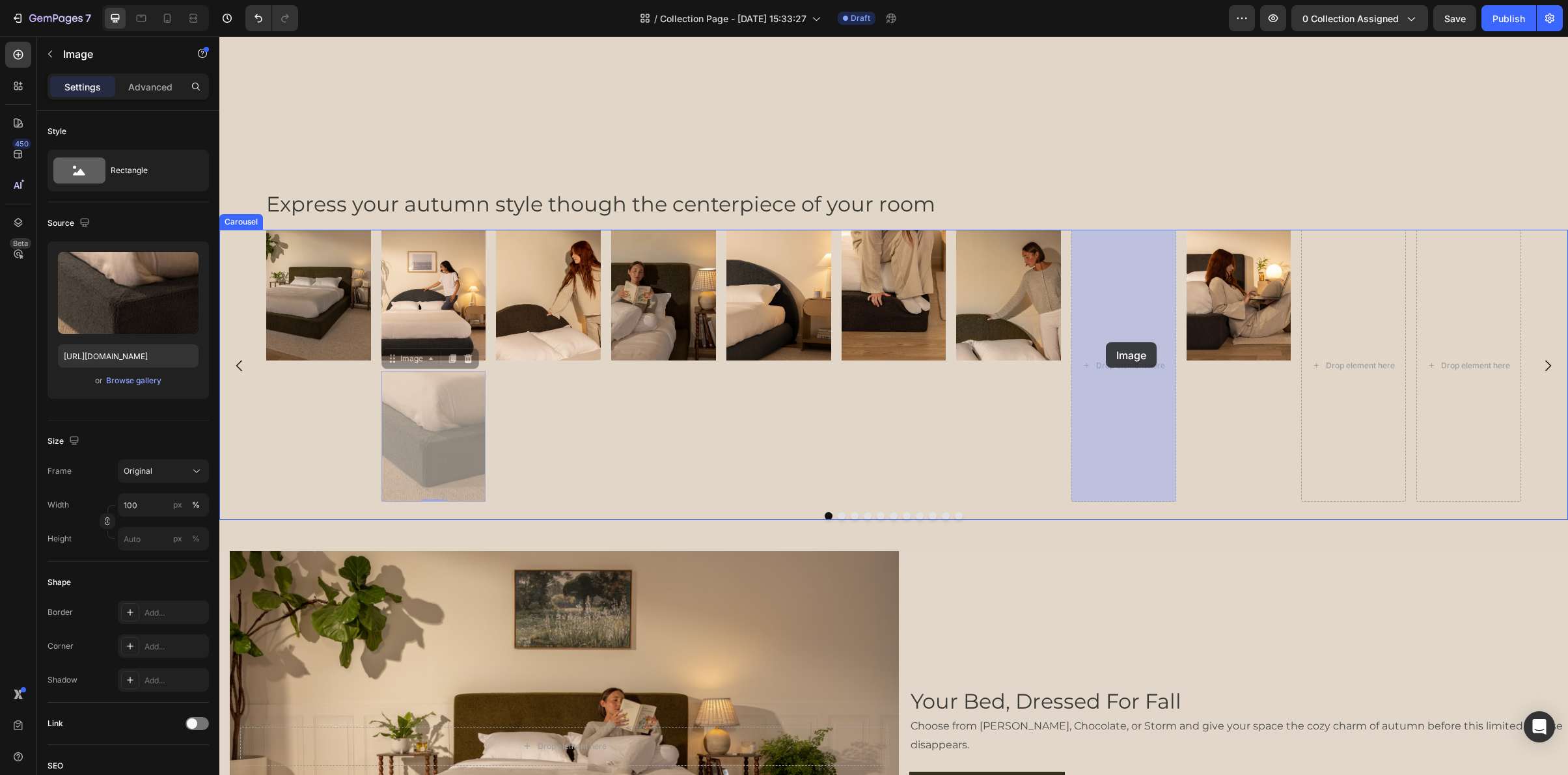
drag, startPoint x: 394, startPoint y: 362, endPoint x: 1105, endPoint y: 343, distance: 711.3
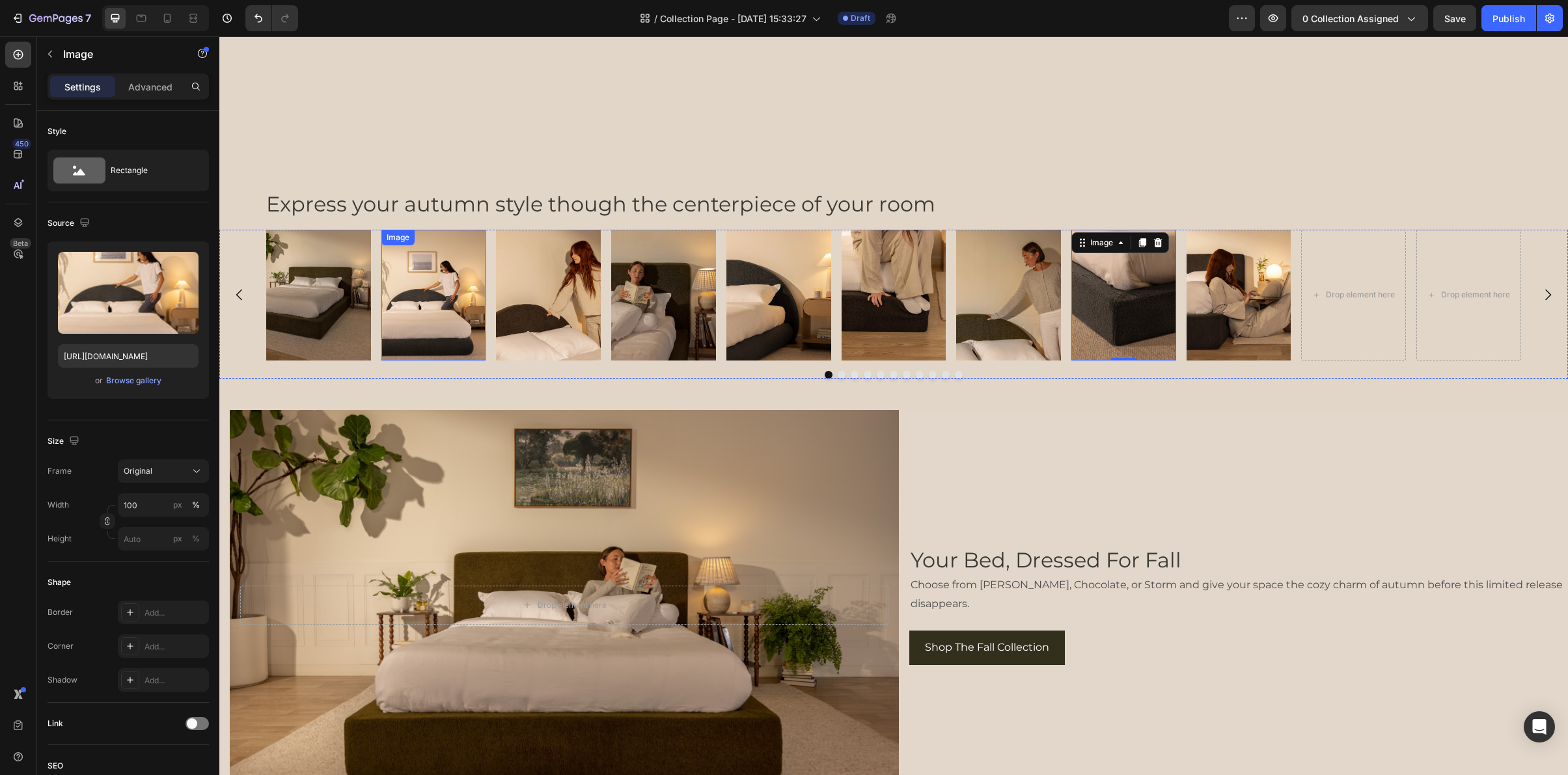
click at [402, 257] on img at bounding box center [433, 295] width 105 height 131
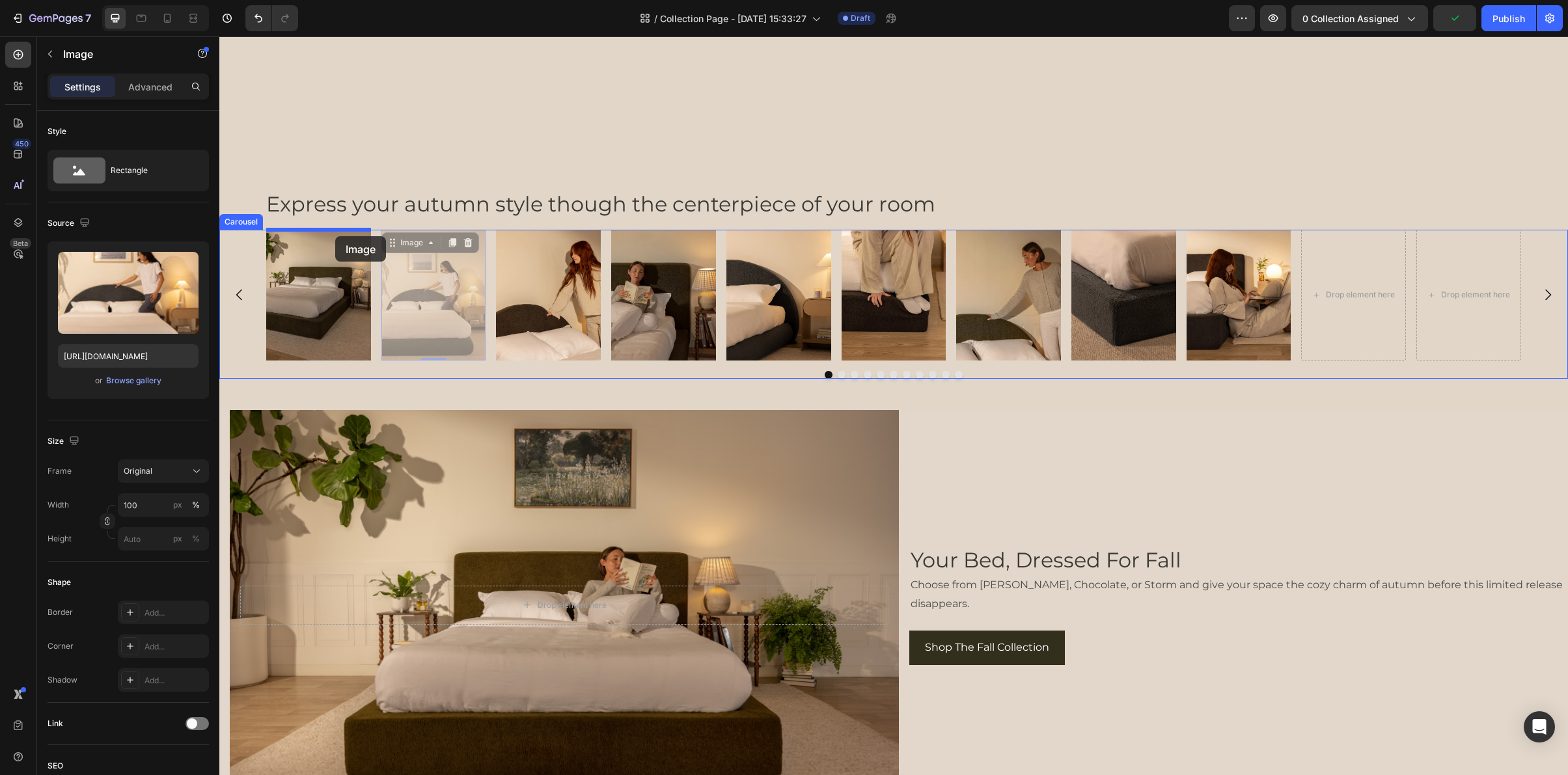
drag, startPoint x: 396, startPoint y: 246, endPoint x: 335, endPoint y: 237, distance: 61.7
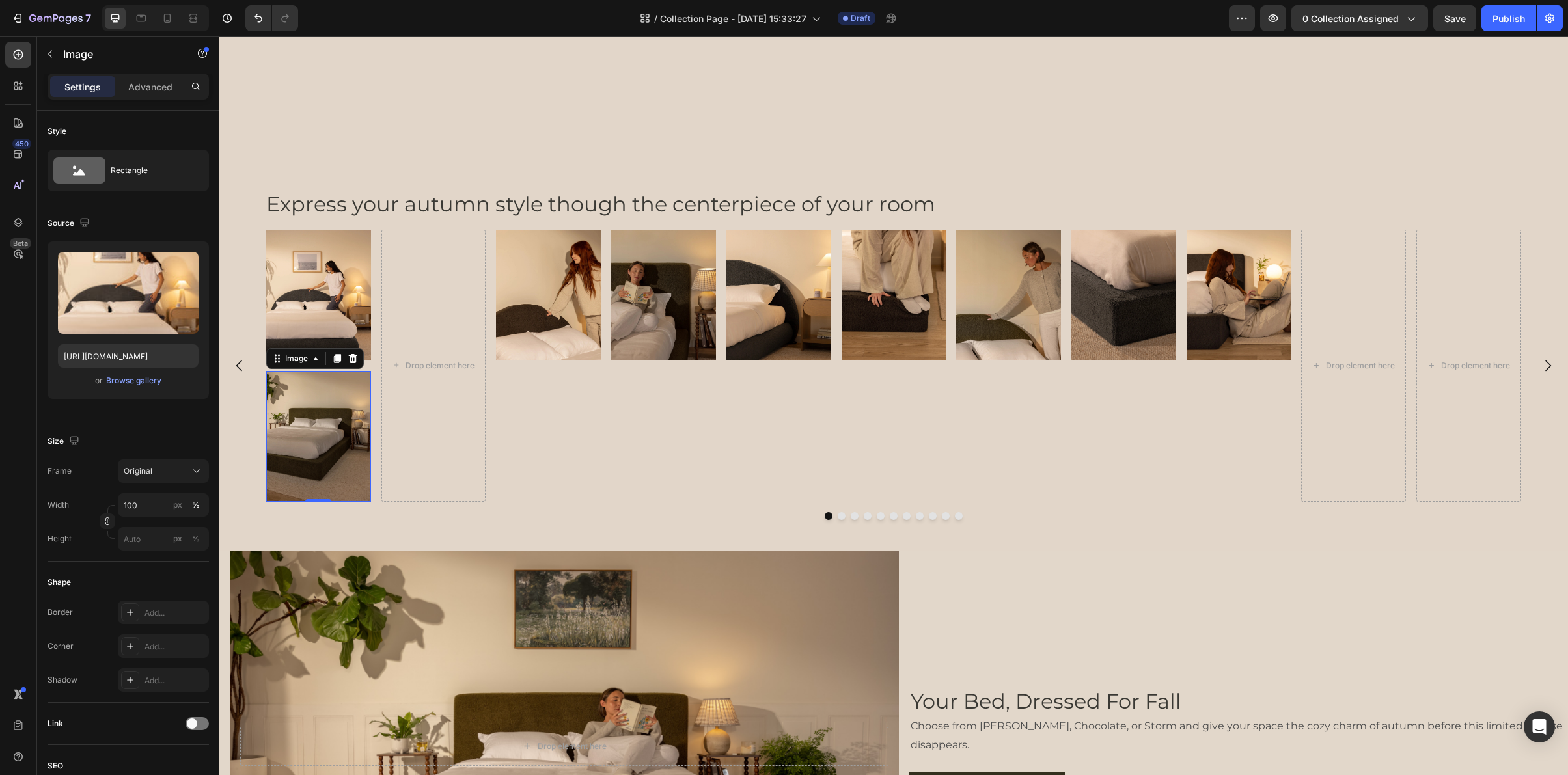
click at [310, 402] on img at bounding box center [319, 436] width 105 height 131
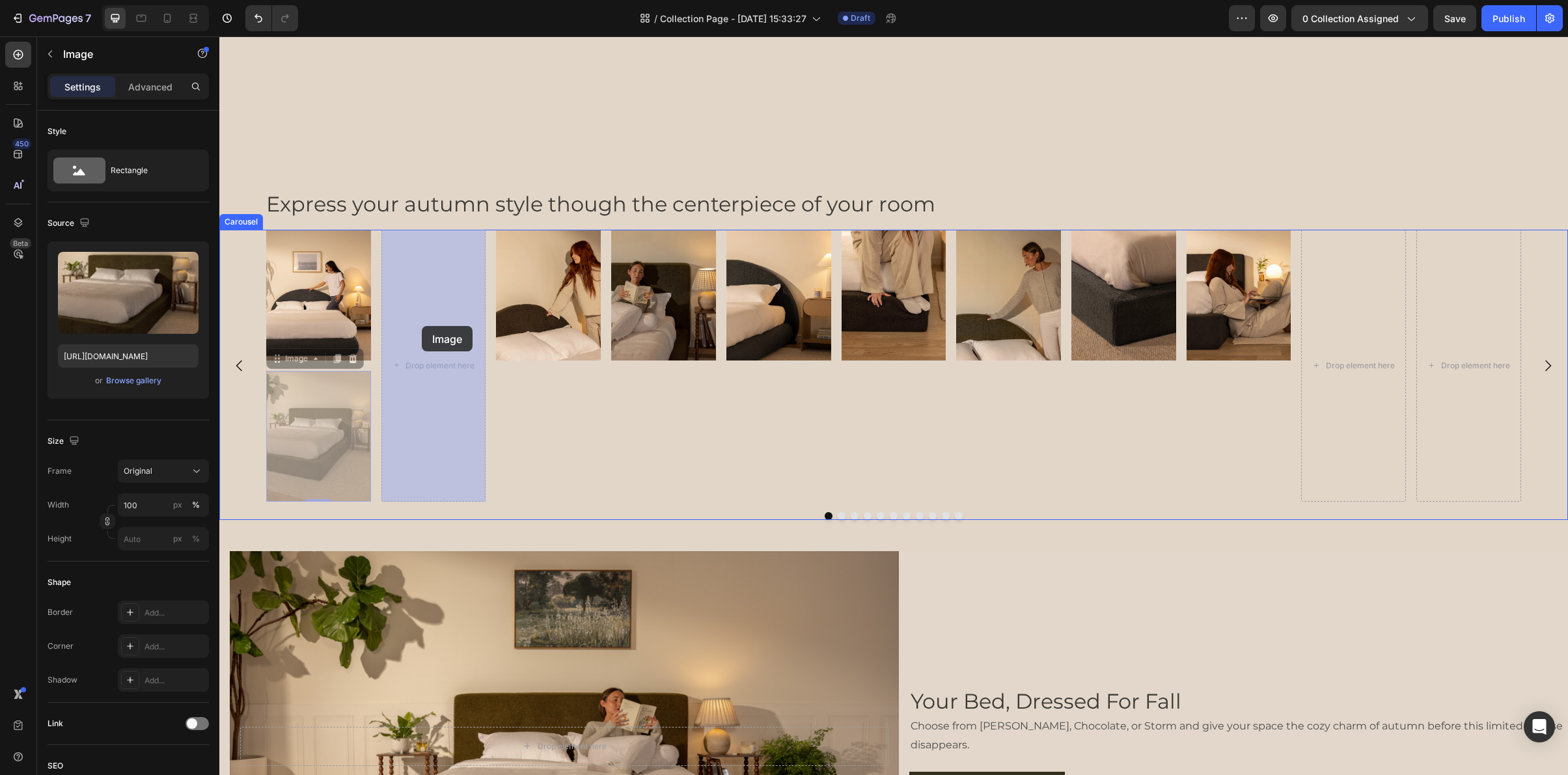
drag, startPoint x: 279, startPoint y: 359, endPoint x: 421, endPoint y: 326, distance: 145.8
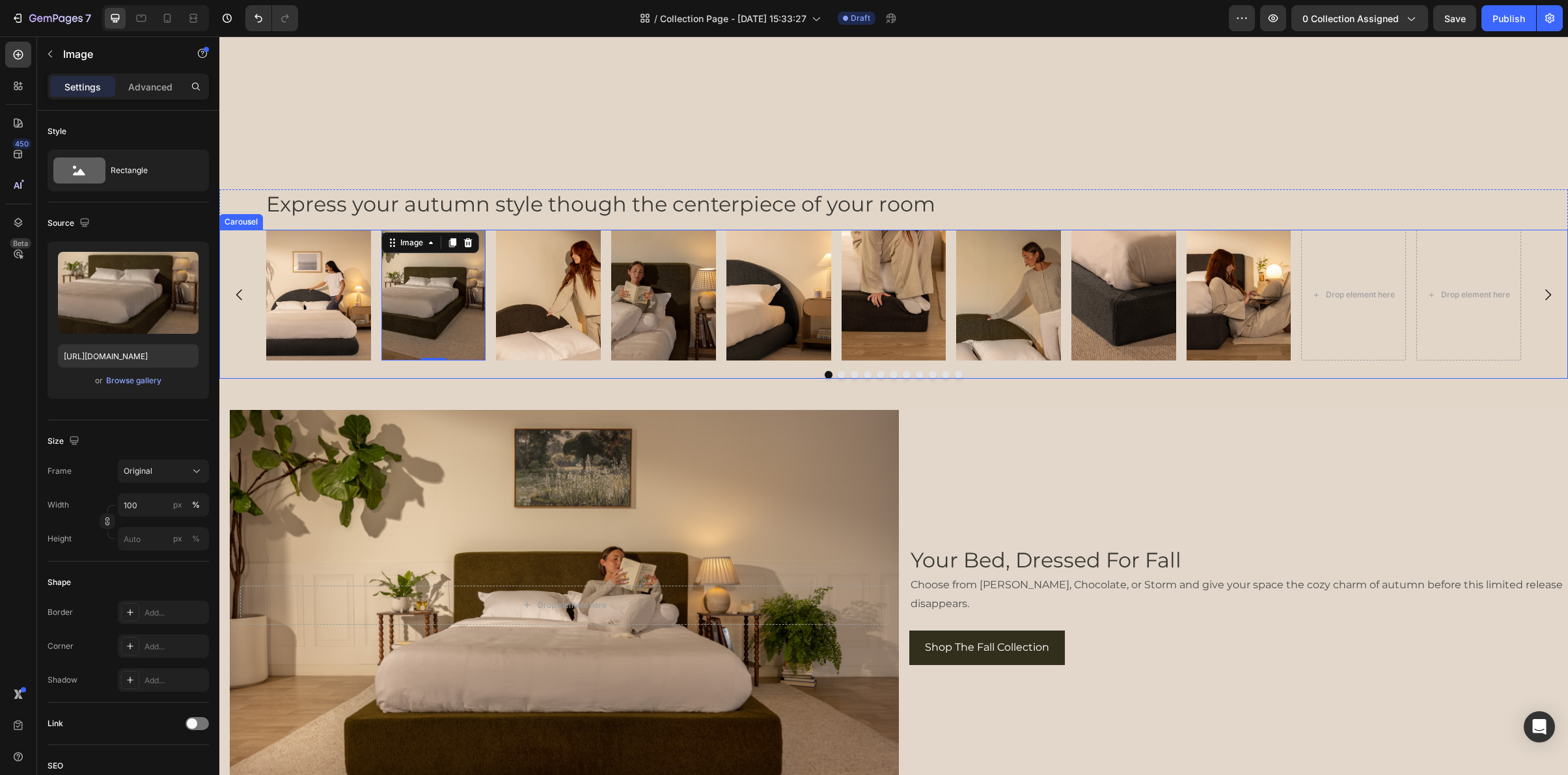
click at [257, 365] on div "Image Image 0 Image Image Image Image Image Image Image Drop element here Drop …" at bounding box center [894, 304] width 1348 height 149
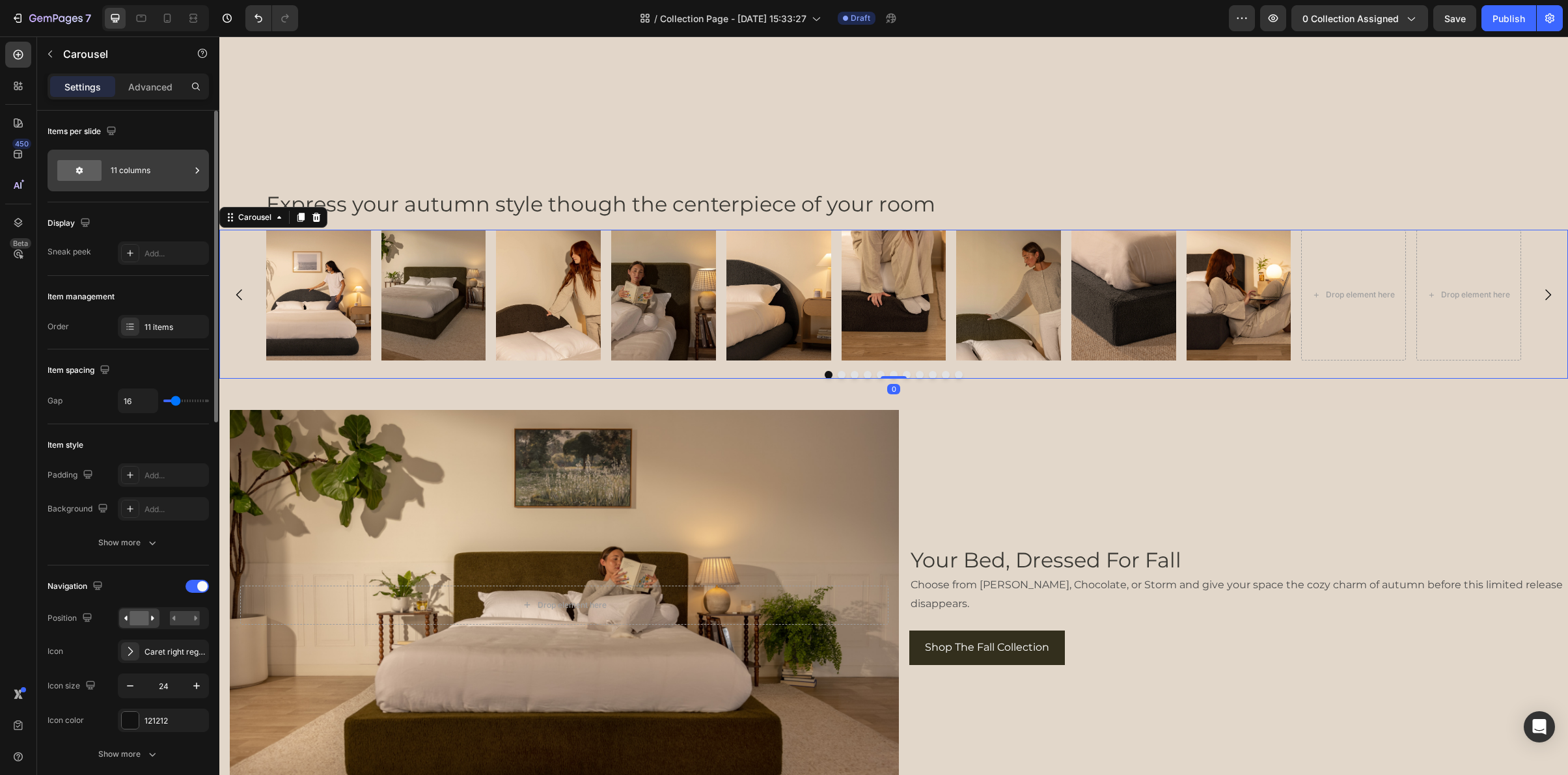
click at [156, 183] on div "11 columns" at bounding box center [150, 170] width 79 height 30
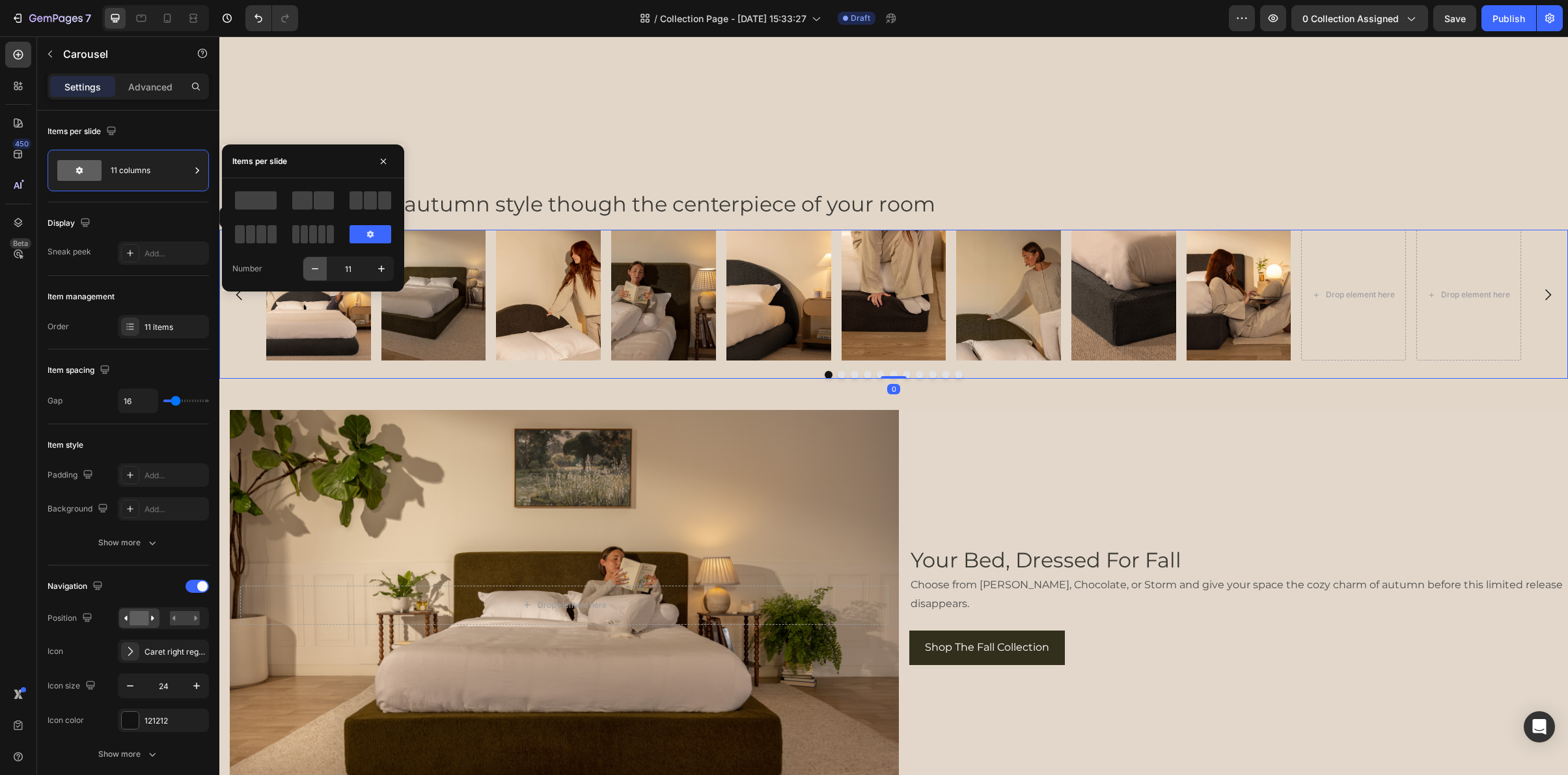
click at [309, 273] on icon "button" at bounding box center [314, 268] width 13 height 13
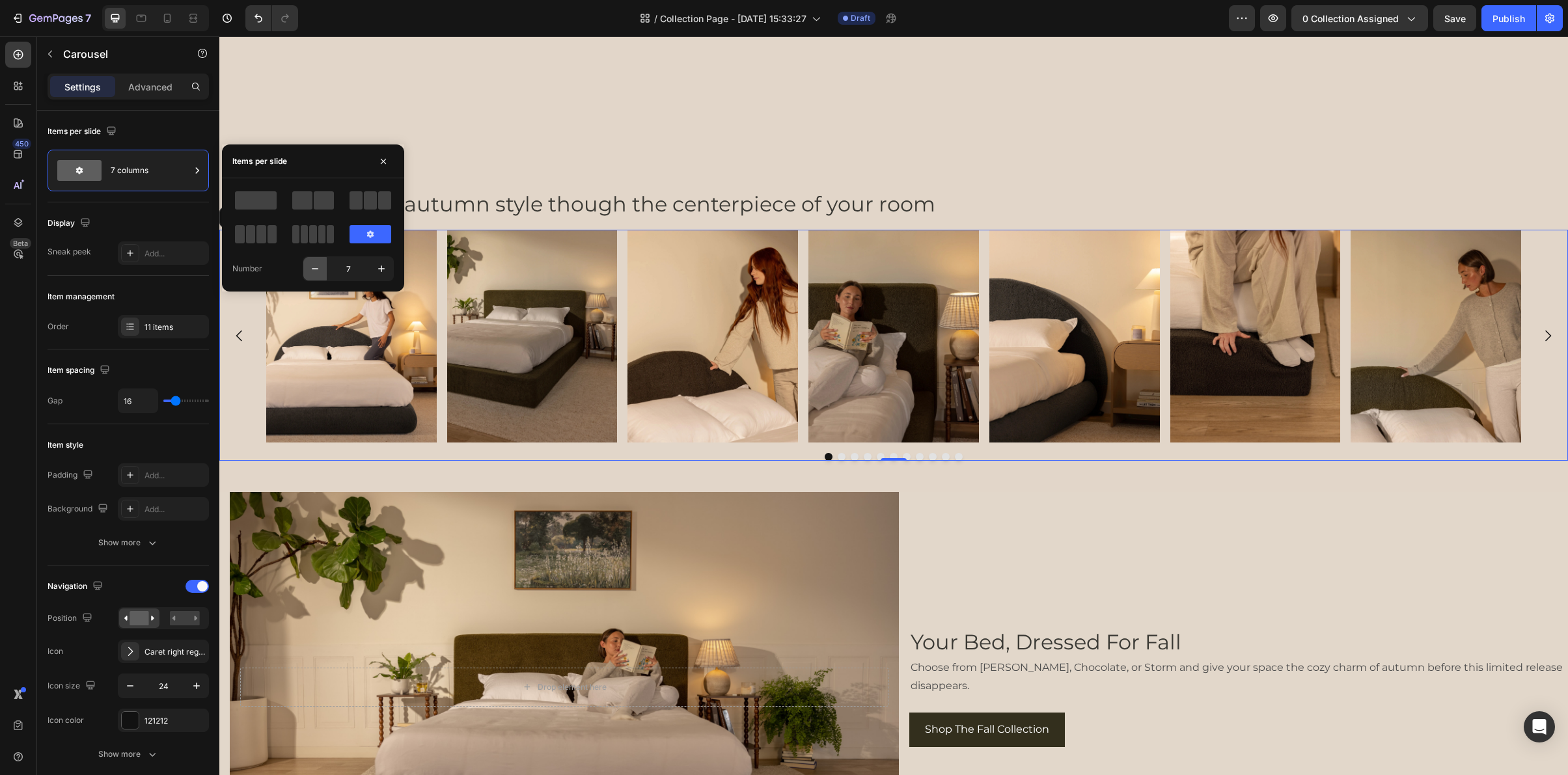
click at [310, 273] on icon "button" at bounding box center [314, 268] width 13 height 13
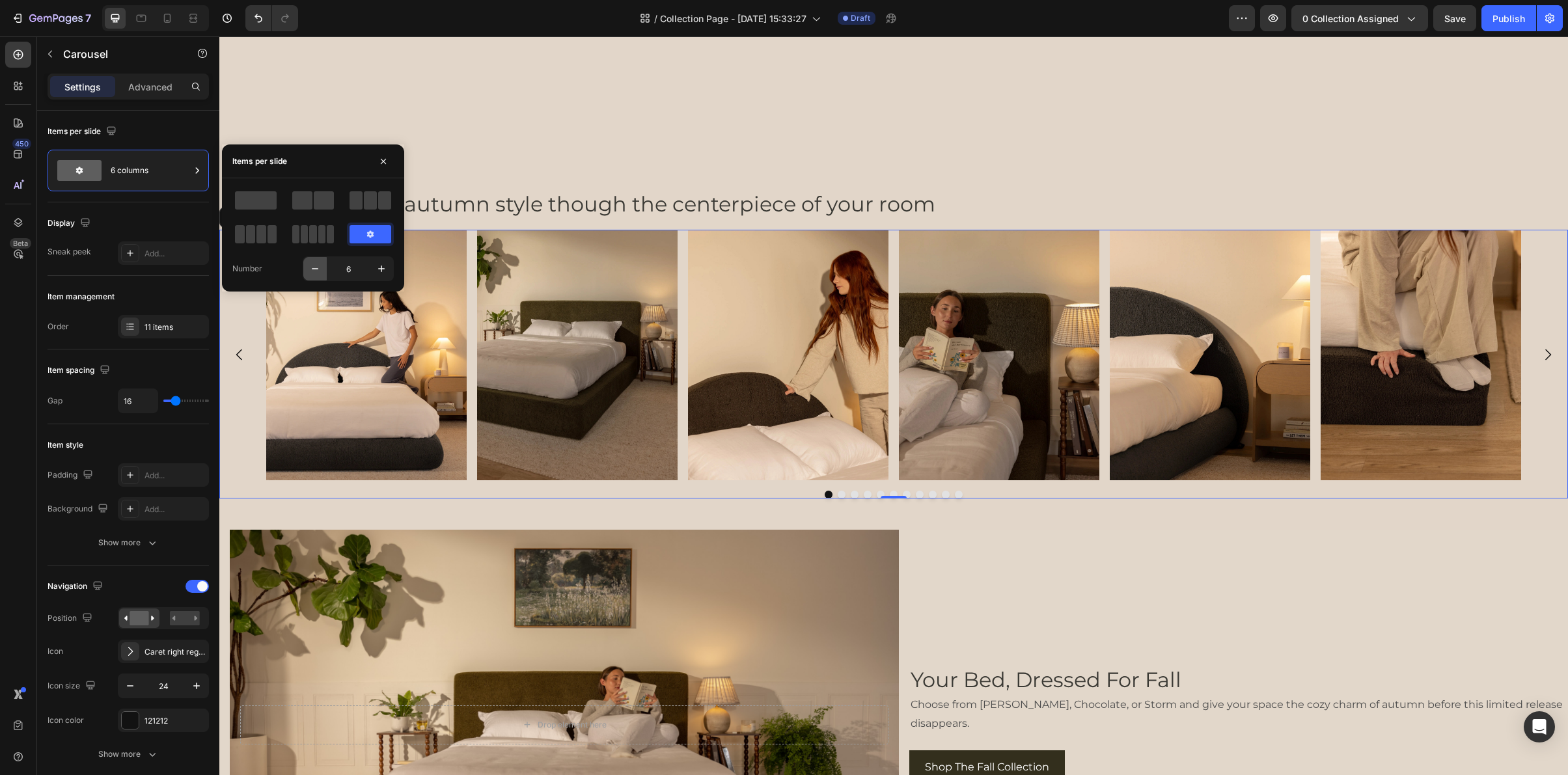
type input "5"
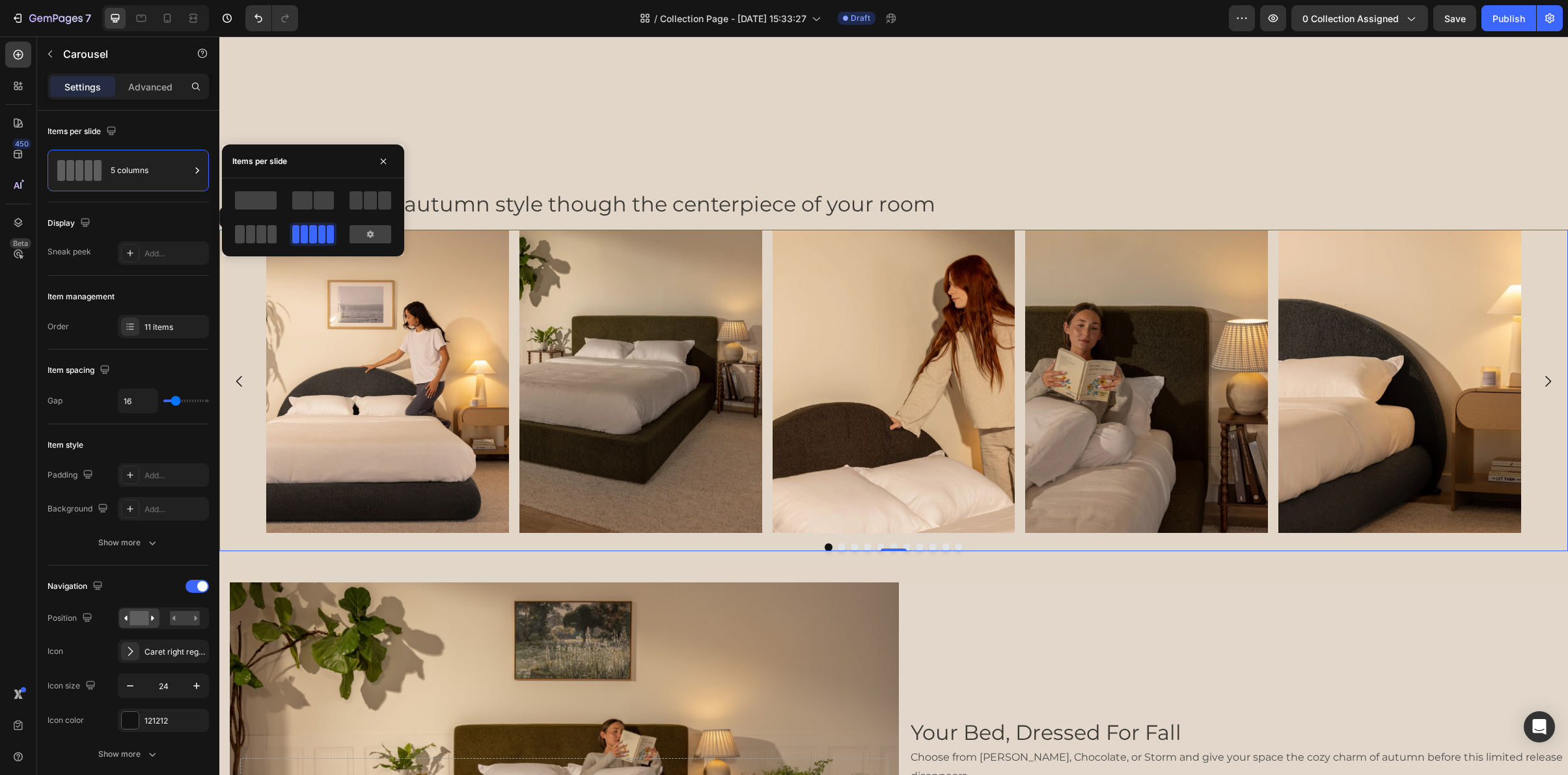
click at [263, 230] on span at bounding box center [261, 234] width 9 height 18
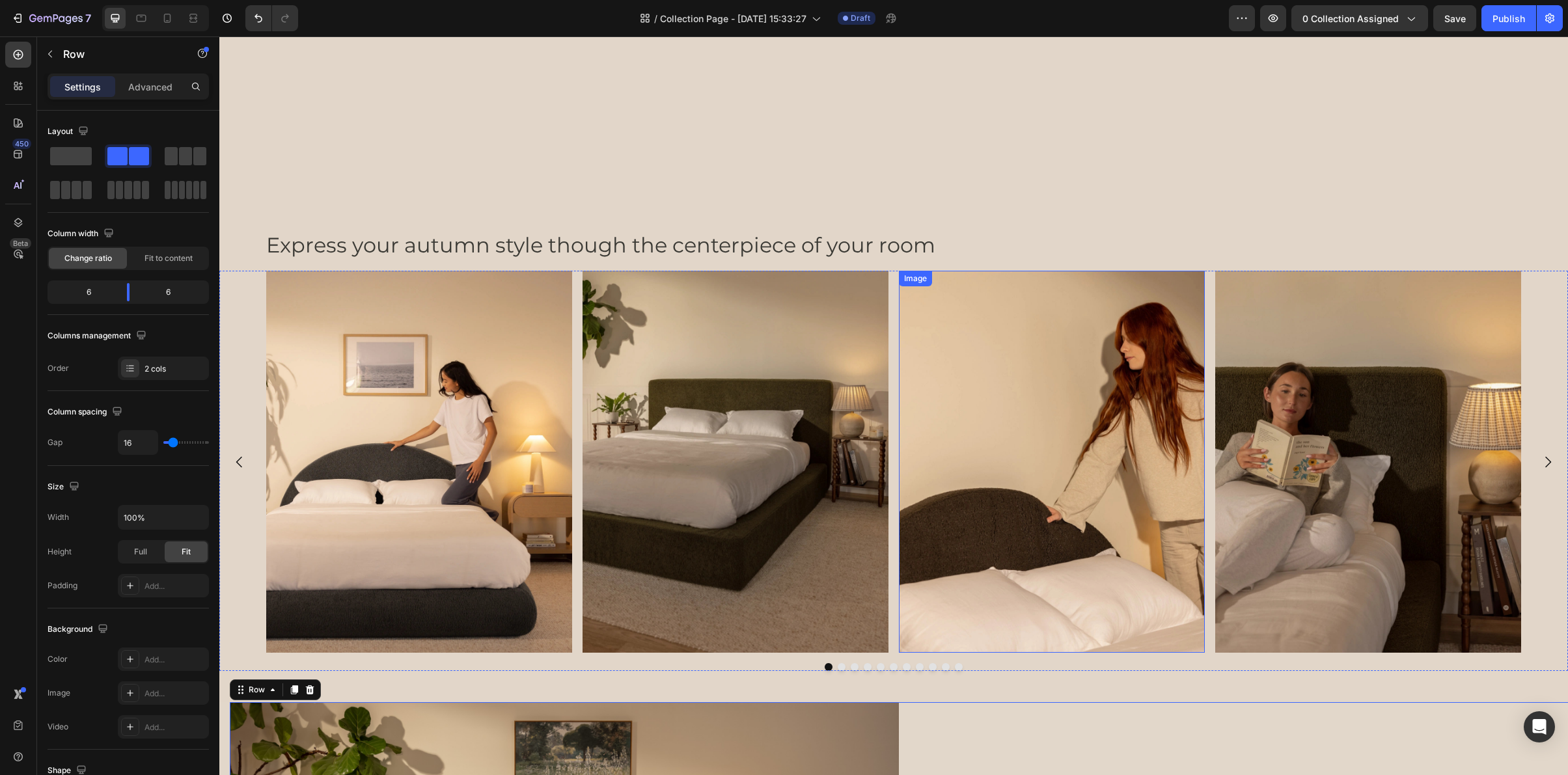
scroll to position [3250, 0]
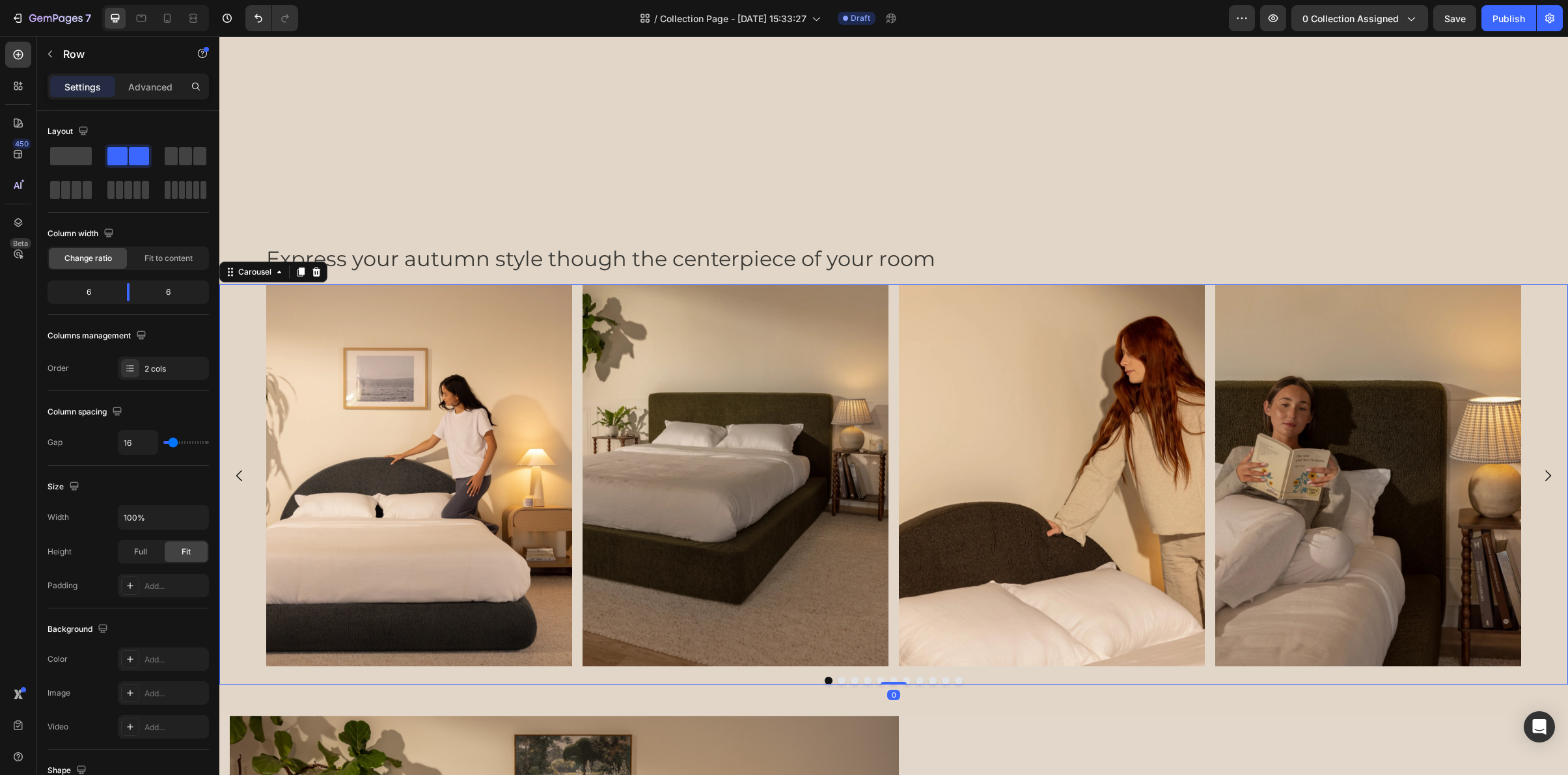
click at [1546, 479] on icon "Carousel Next Arrow" at bounding box center [1547, 475] width 6 height 11
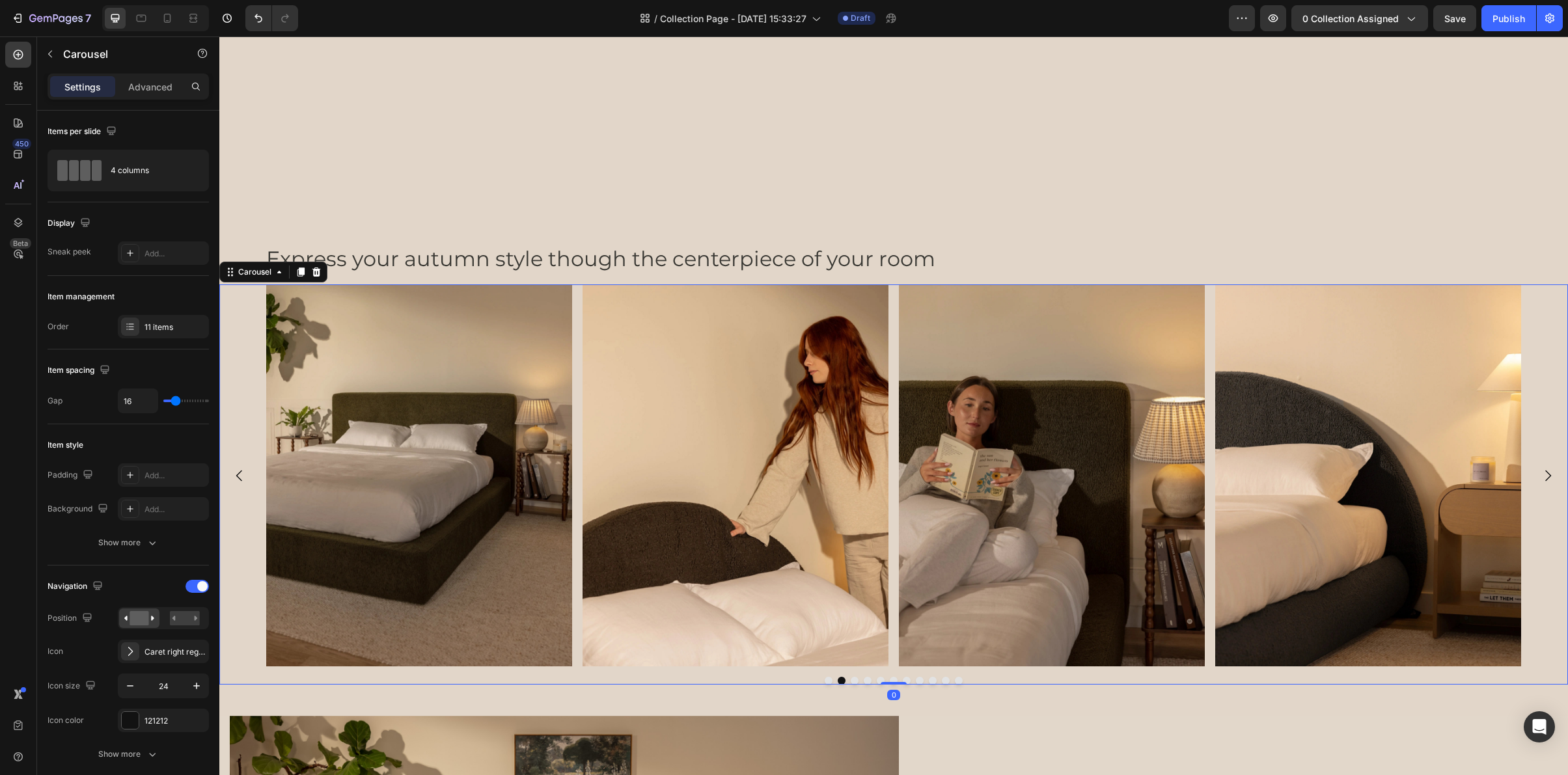
click at [1545, 482] on icon "Carousel Next Arrow" at bounding box center [1547, 476] width 15 height 15
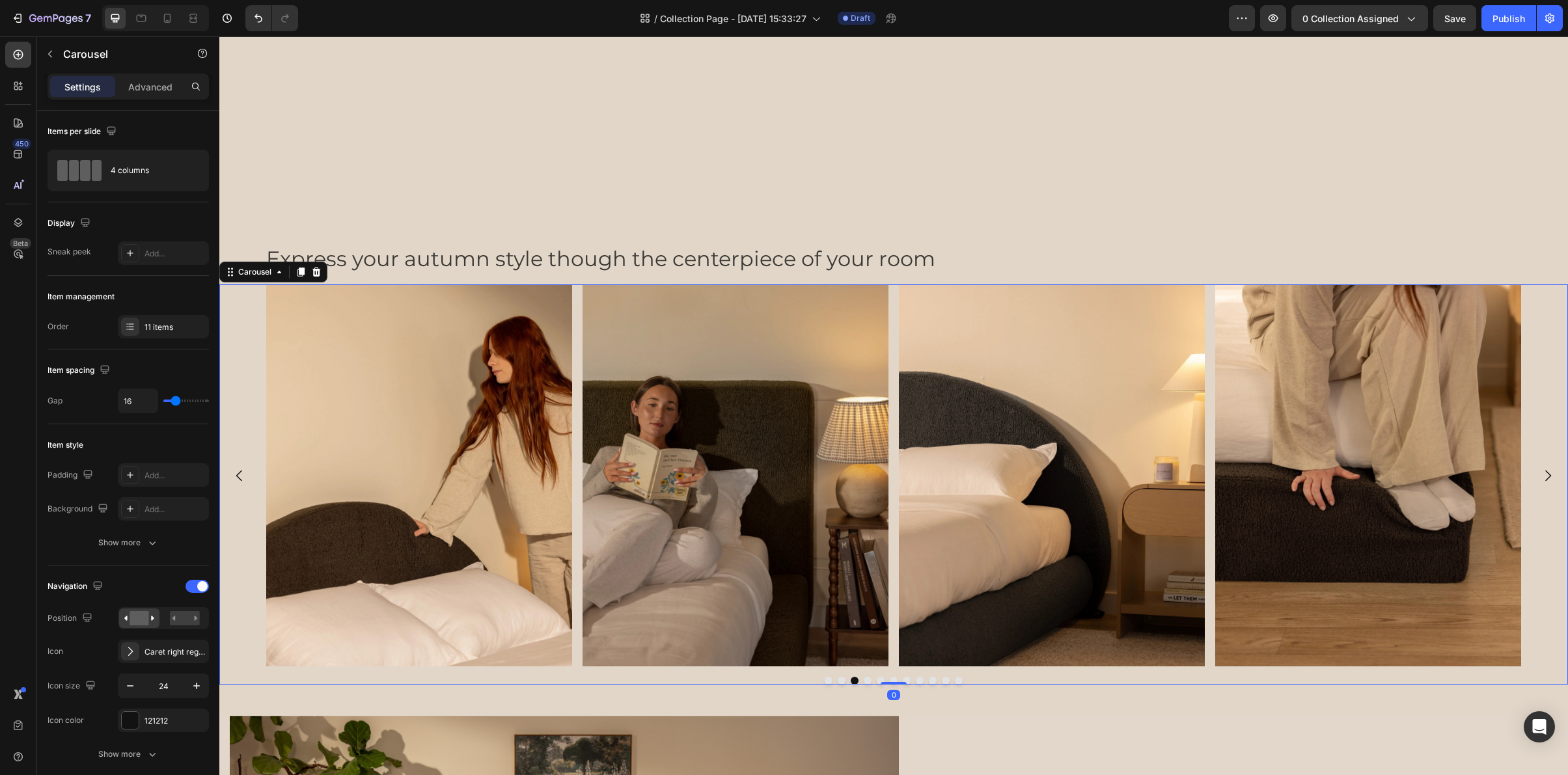
click at [1545, 482] on icon "Carousel Next Arrow" at bounding box center [1547, 476] width 15 height 15
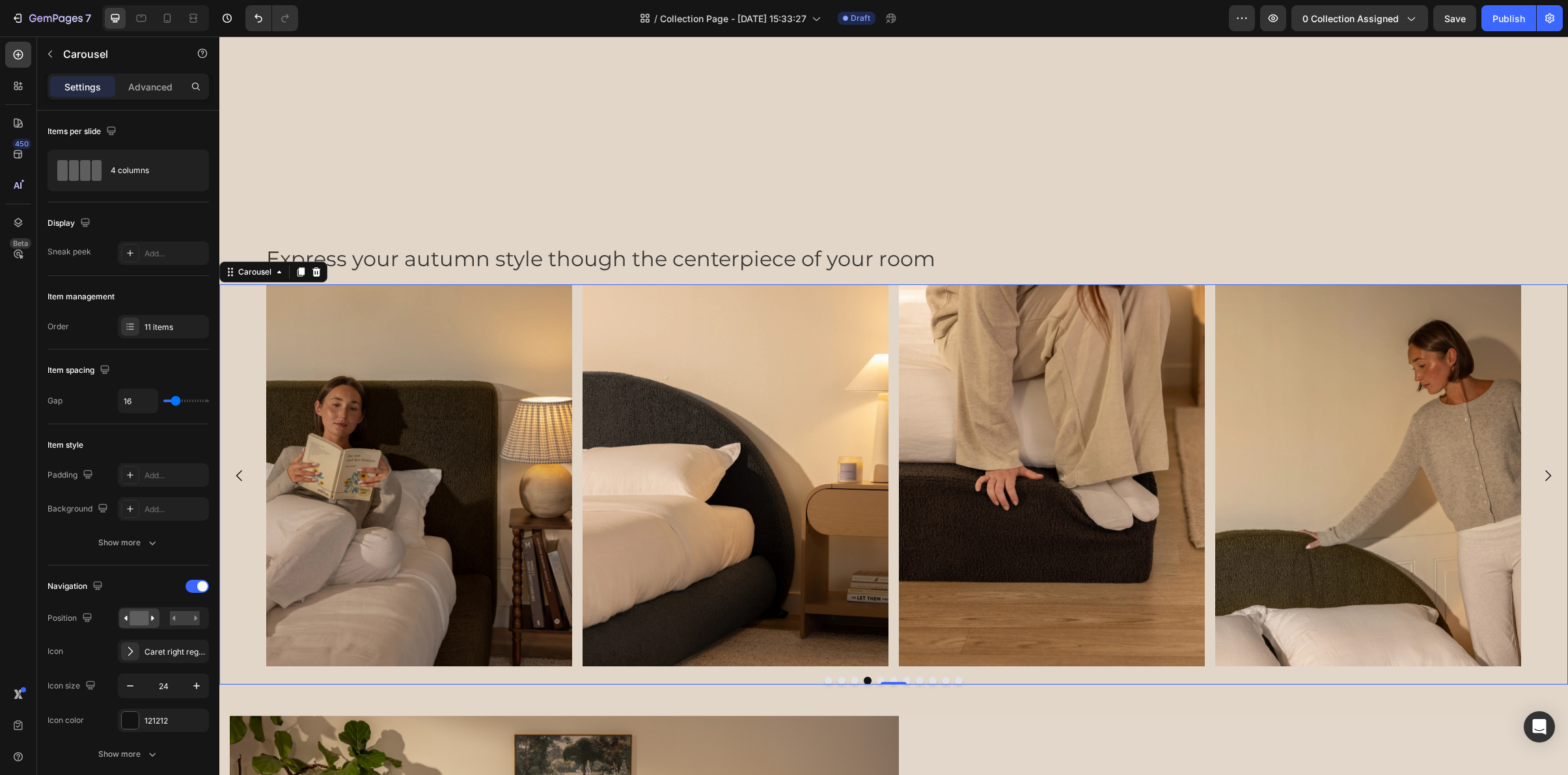
click at [1545, 482] on icon "Carousel Next Arrow" at bounding box center [1547, 476] width 15 height 15
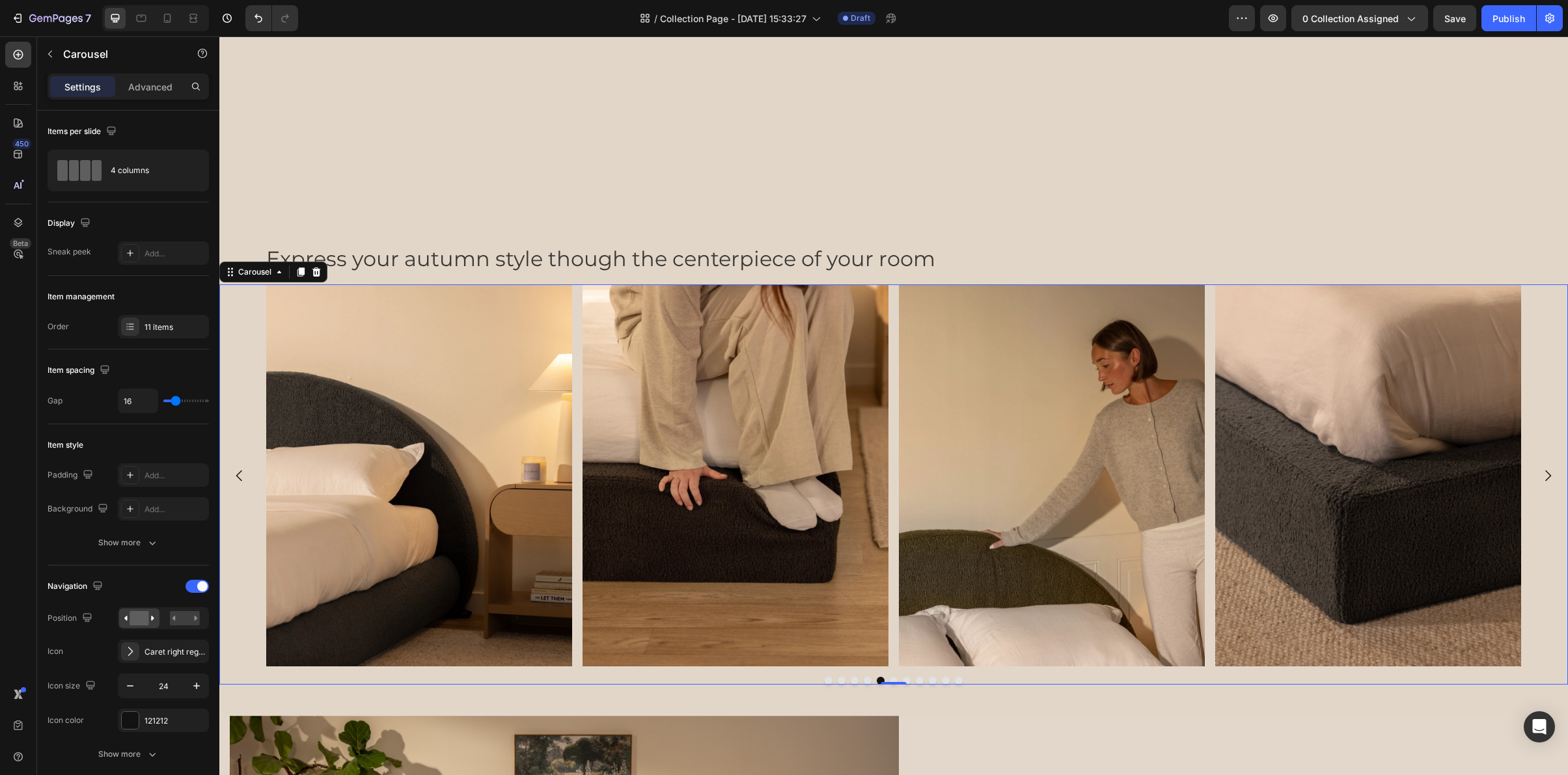
click at [1545, 482] on icon "Carousel Next Arrow" at bounding box center [1547, 476] width 15 height 15
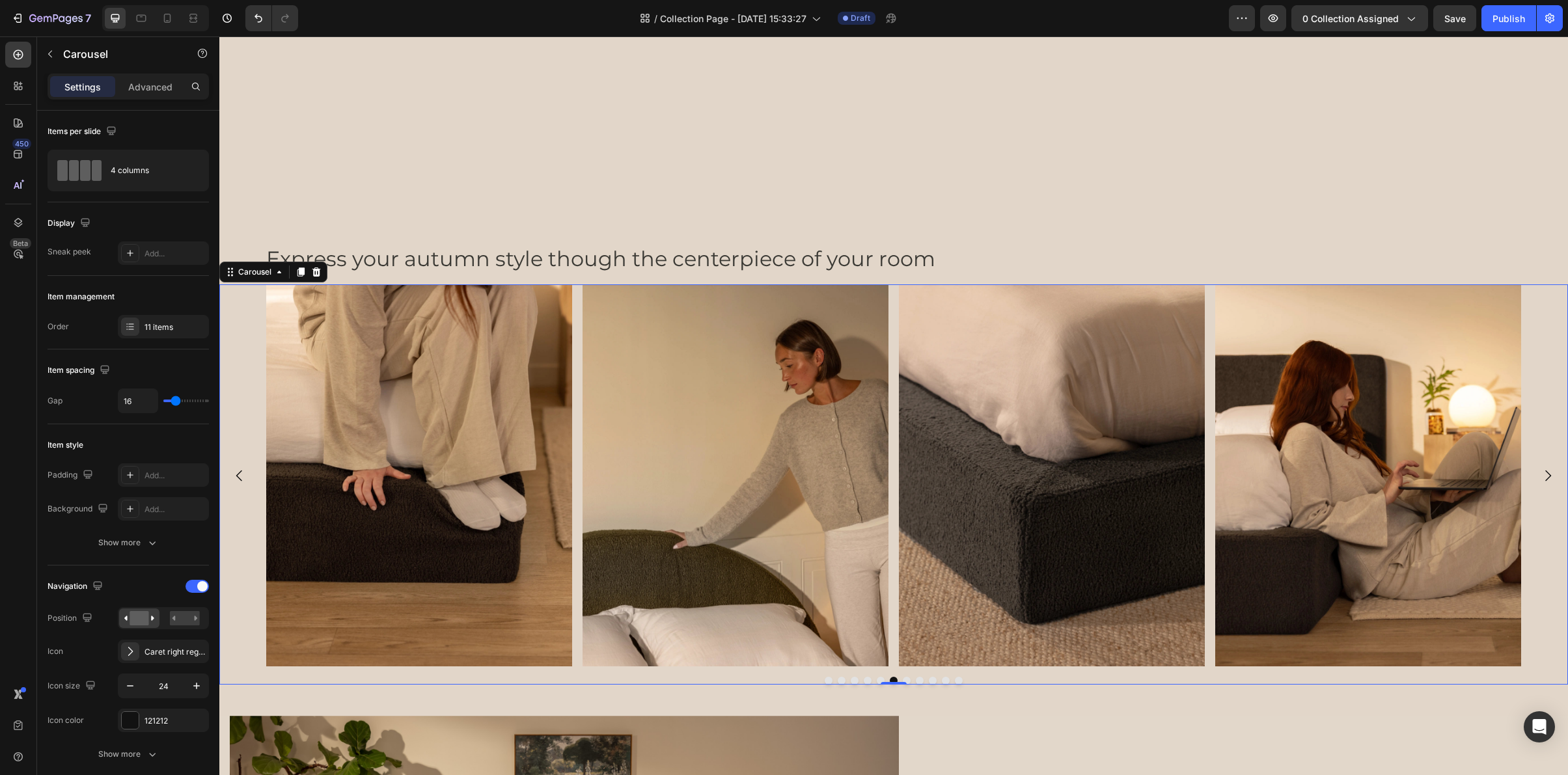
click at [1545, 482] on icon "Carousel Next Arrow" at bounding box center [1547, 476] width 15 height 15
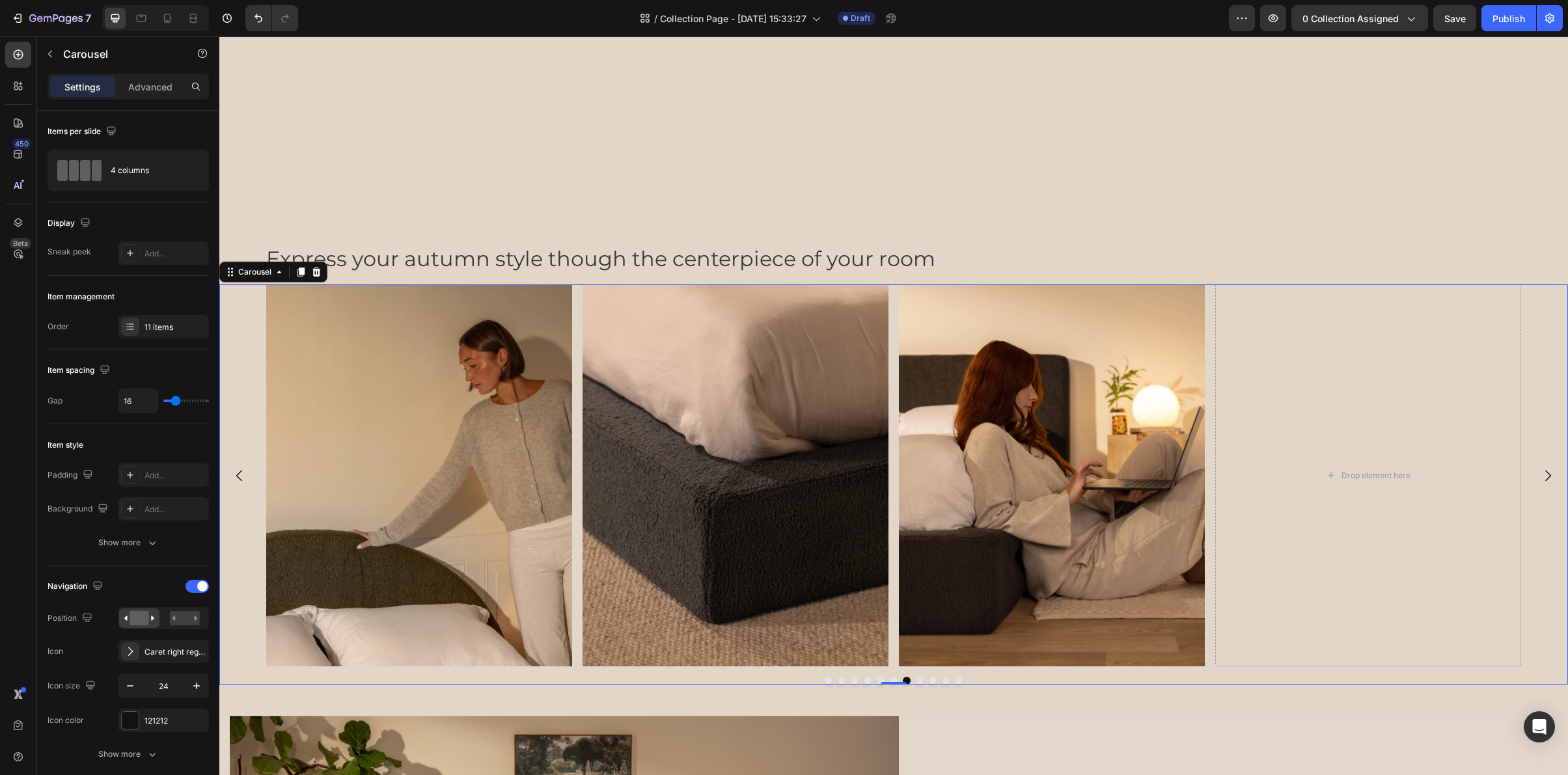
click at [1545, 482] on icon "Carousel Next Arrow" at bounding box center [1547, 476] width 15 height 15
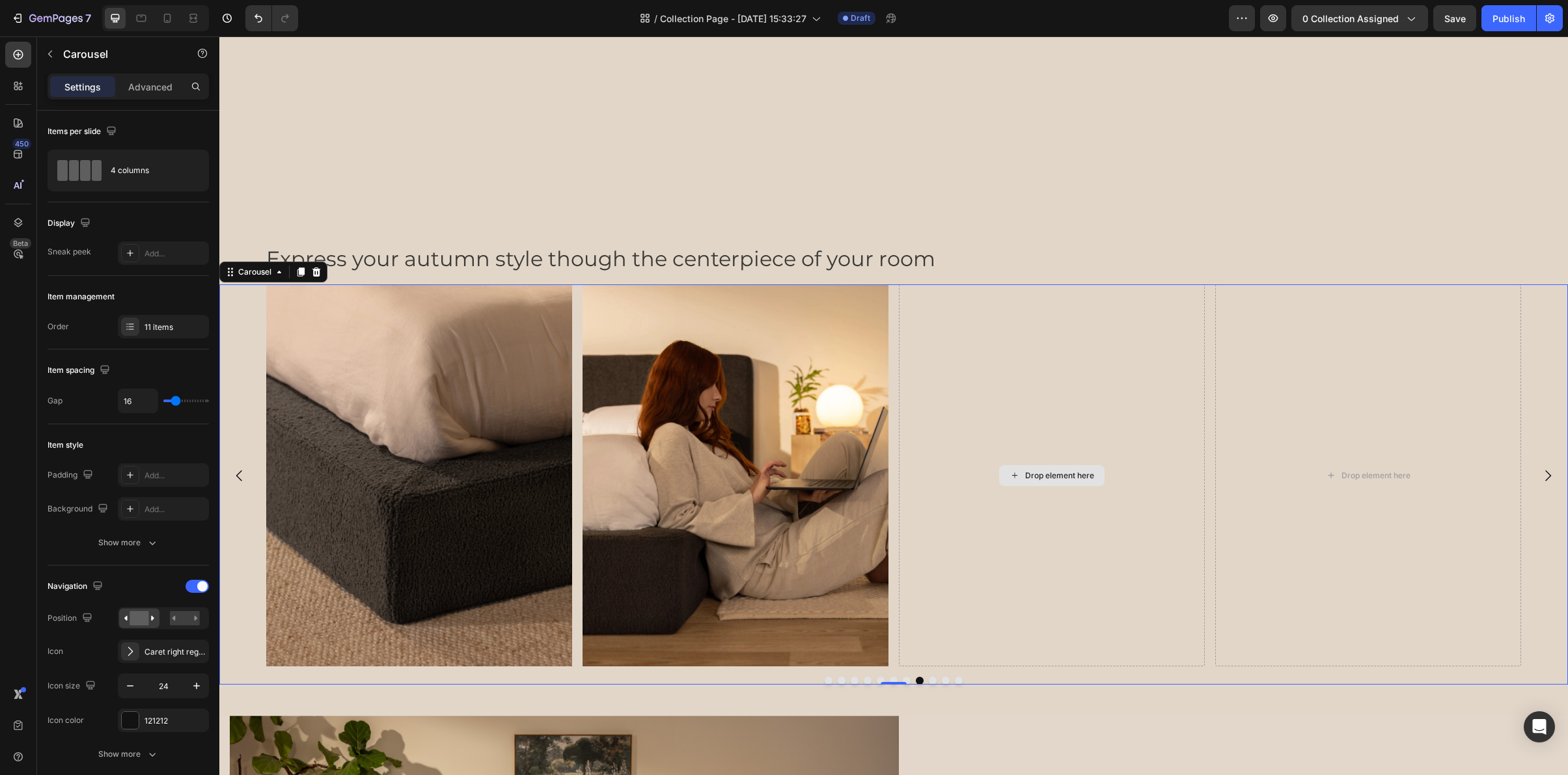
click at [966, 308] on div "Drop element here" at bounding box center [1052, 476] width 306 height 383
click at [892, 302] on div "Image Image Image Image Image Image Image Image Image Drop element here Drop el…" at bounding box center [894, 476] width 1255 height 383
click at [177, 322] on div "11 items" at bounding box center [175, 327] width 62 height 12
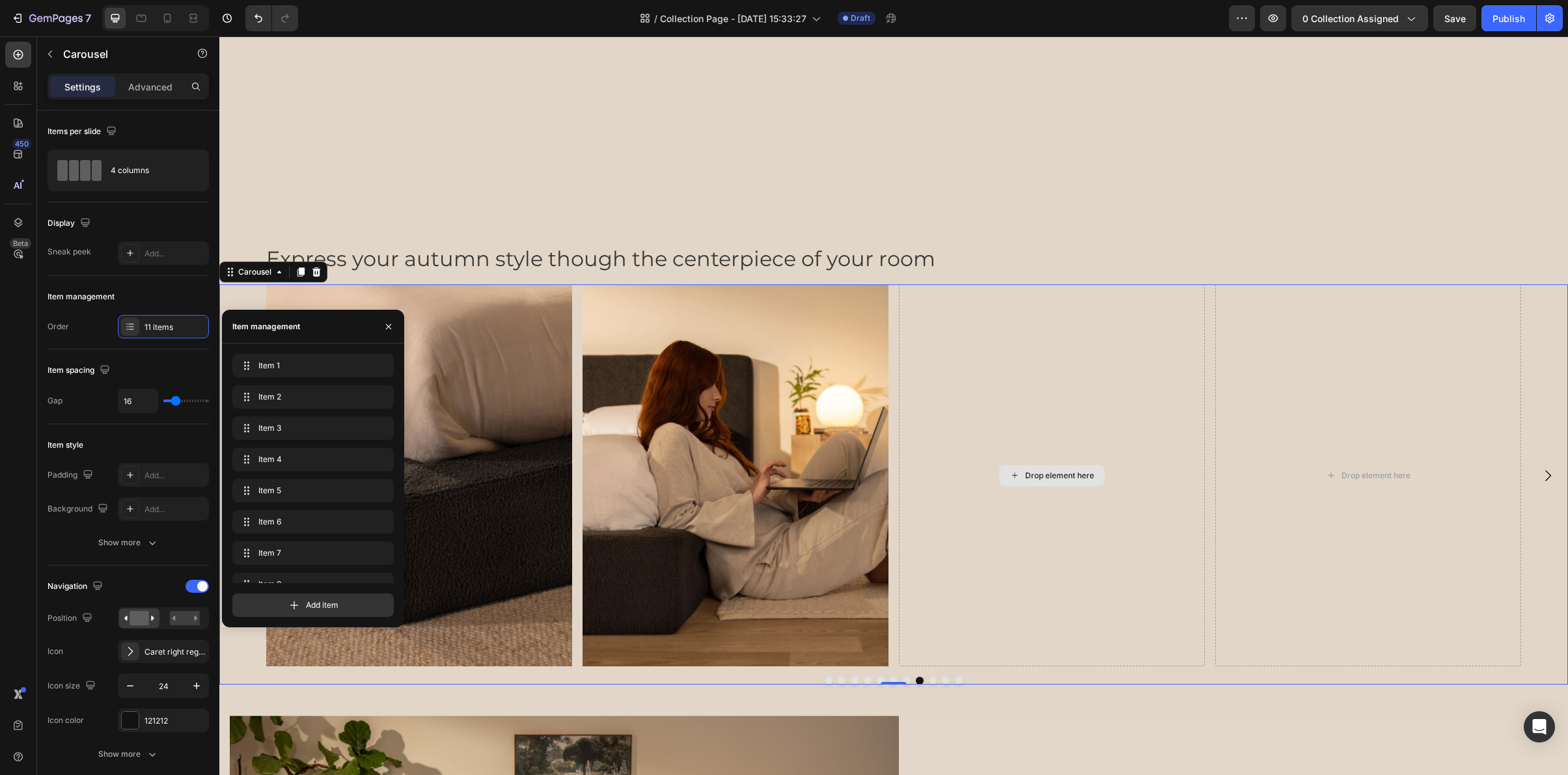
click at [913, 367] on div "Drop element here" at bounding box center [1052, 476] width 306 height 383
click at [291, 552] on span "Item 7" at bounding box center [295, 554] width 73 height 12
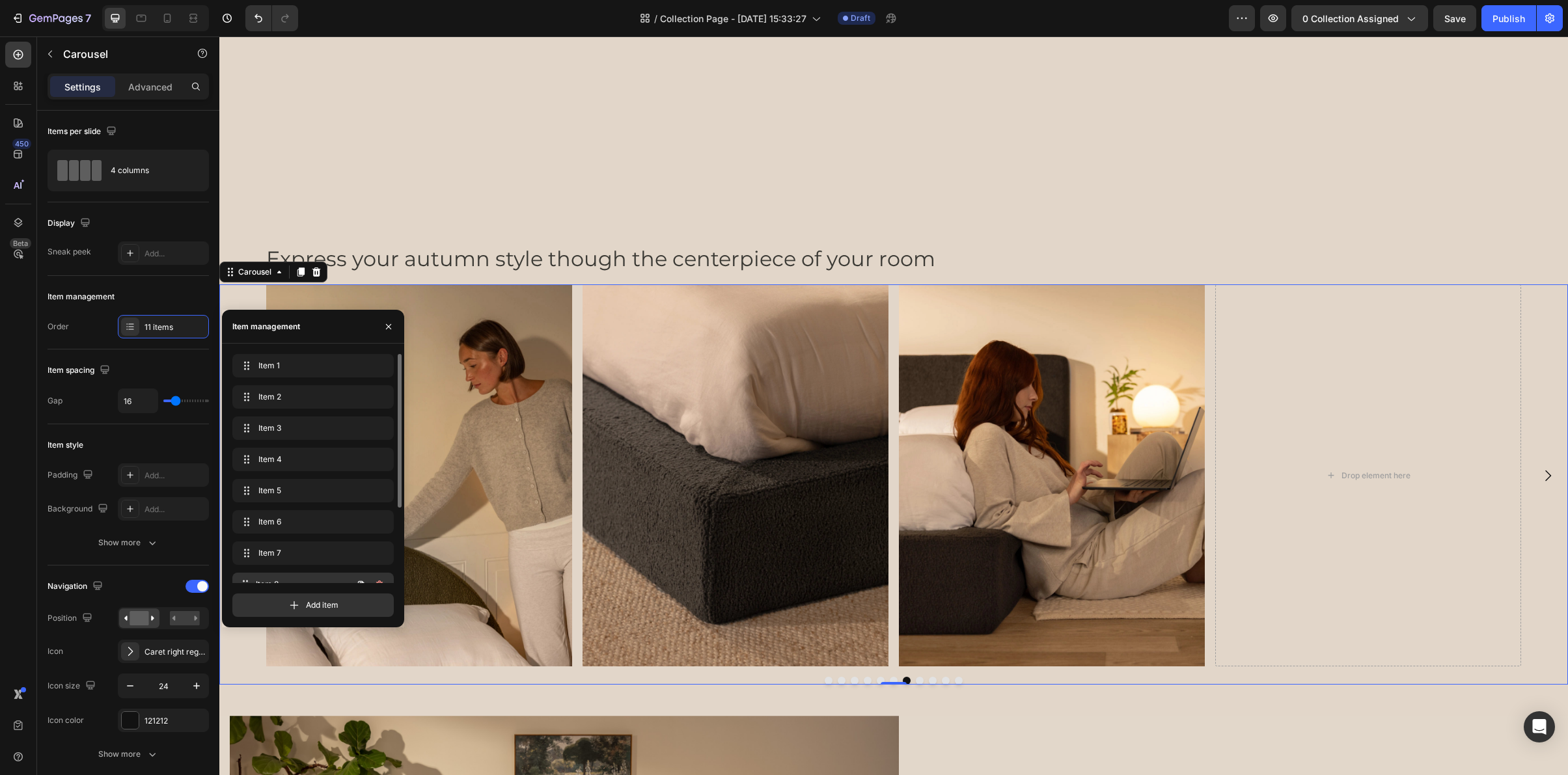
click at [285, 575] on div "Item 8 Item 8" at bounding box center [313, 584] width 161 height 23
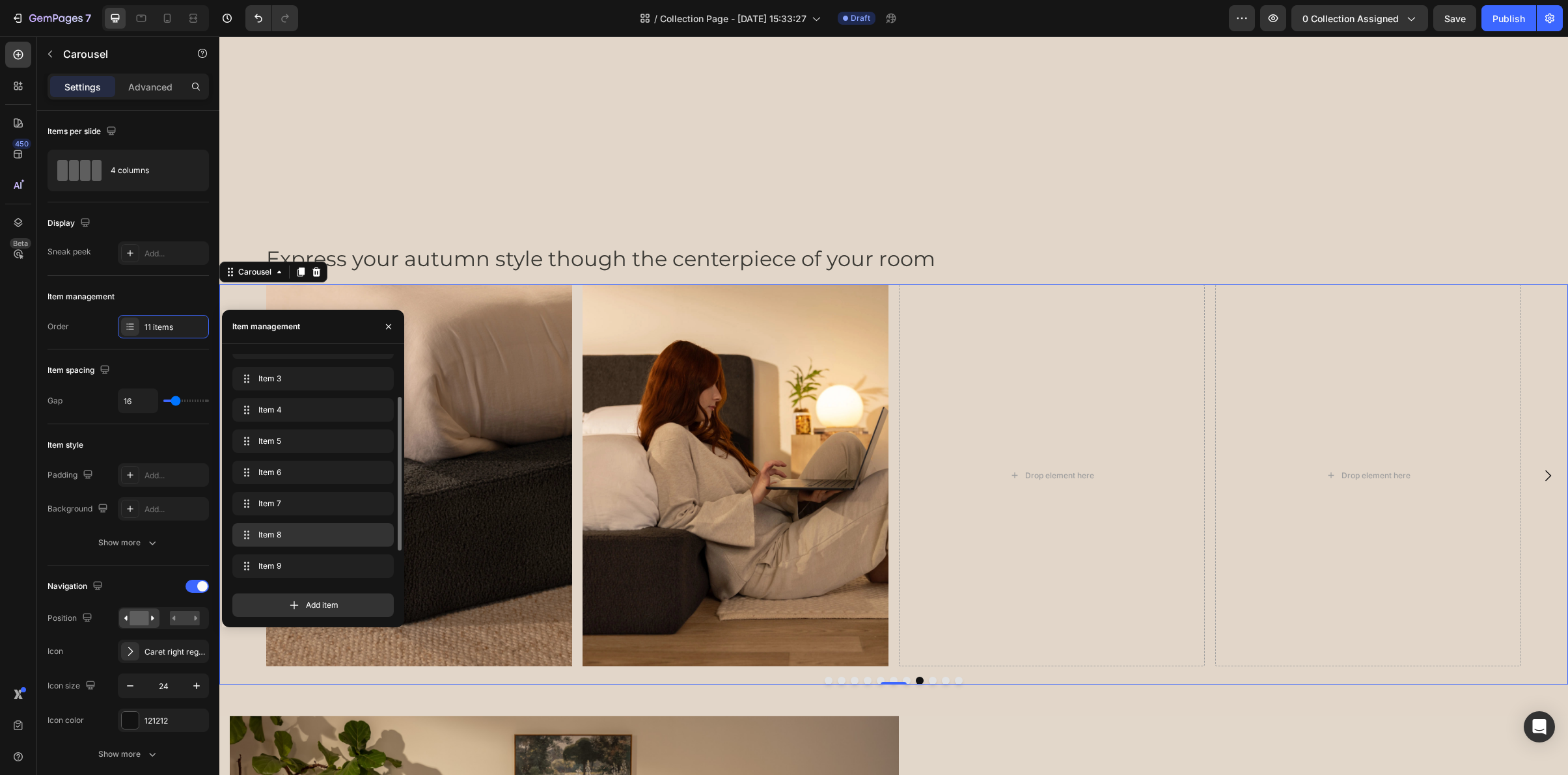
scroll to position [56, 0]
click at [285, 555] on span "Item 9" at bounding box center [303, 561] width 97 height 12
click at [285, 555] on span "Item 9" at bounding box center [295, 561] width 73 height 12
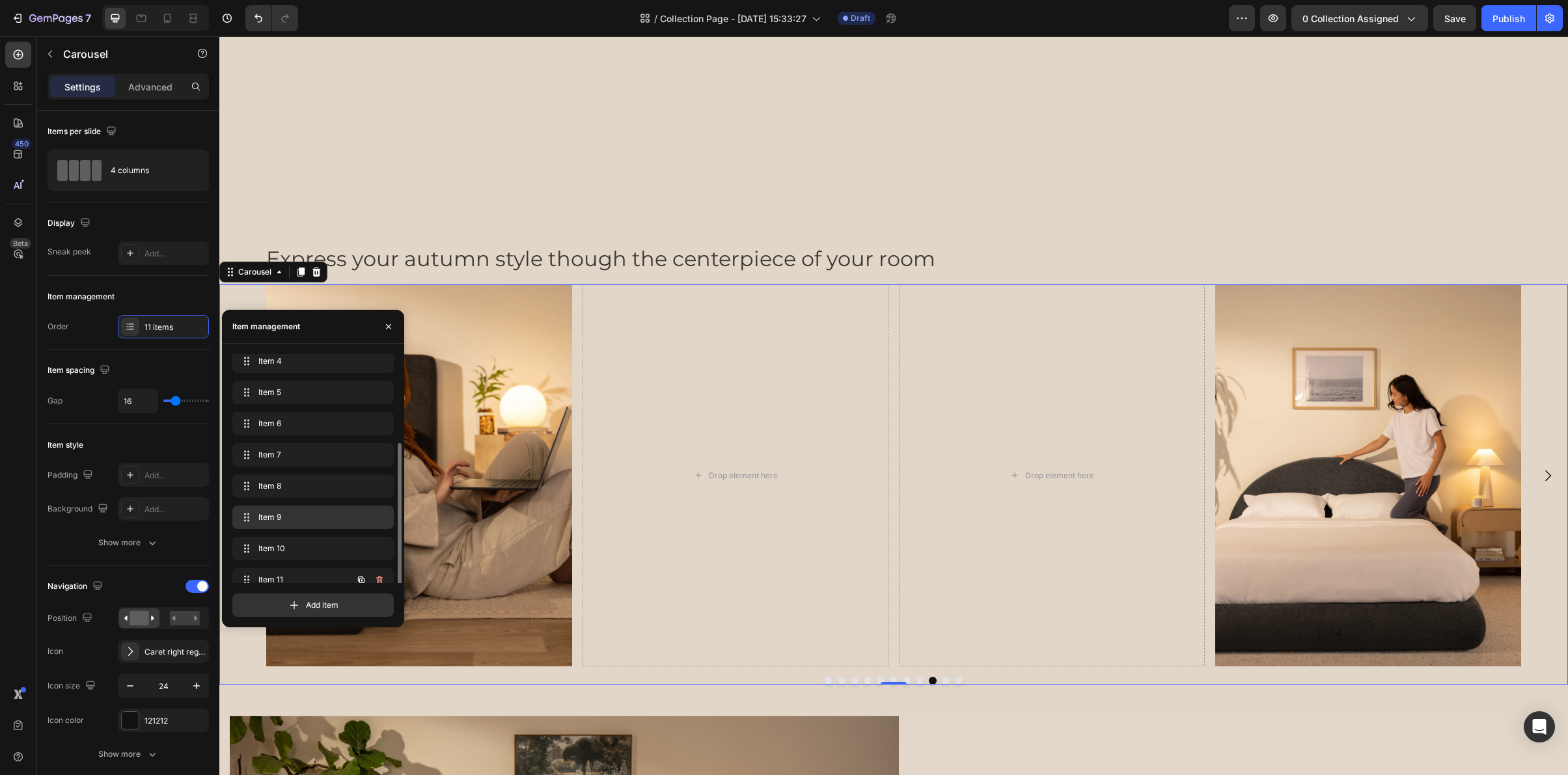
scroll to position [112, 0]
click at [280, 537] on span "Item 10" at bounding box center [295, 535] width 73 height 12
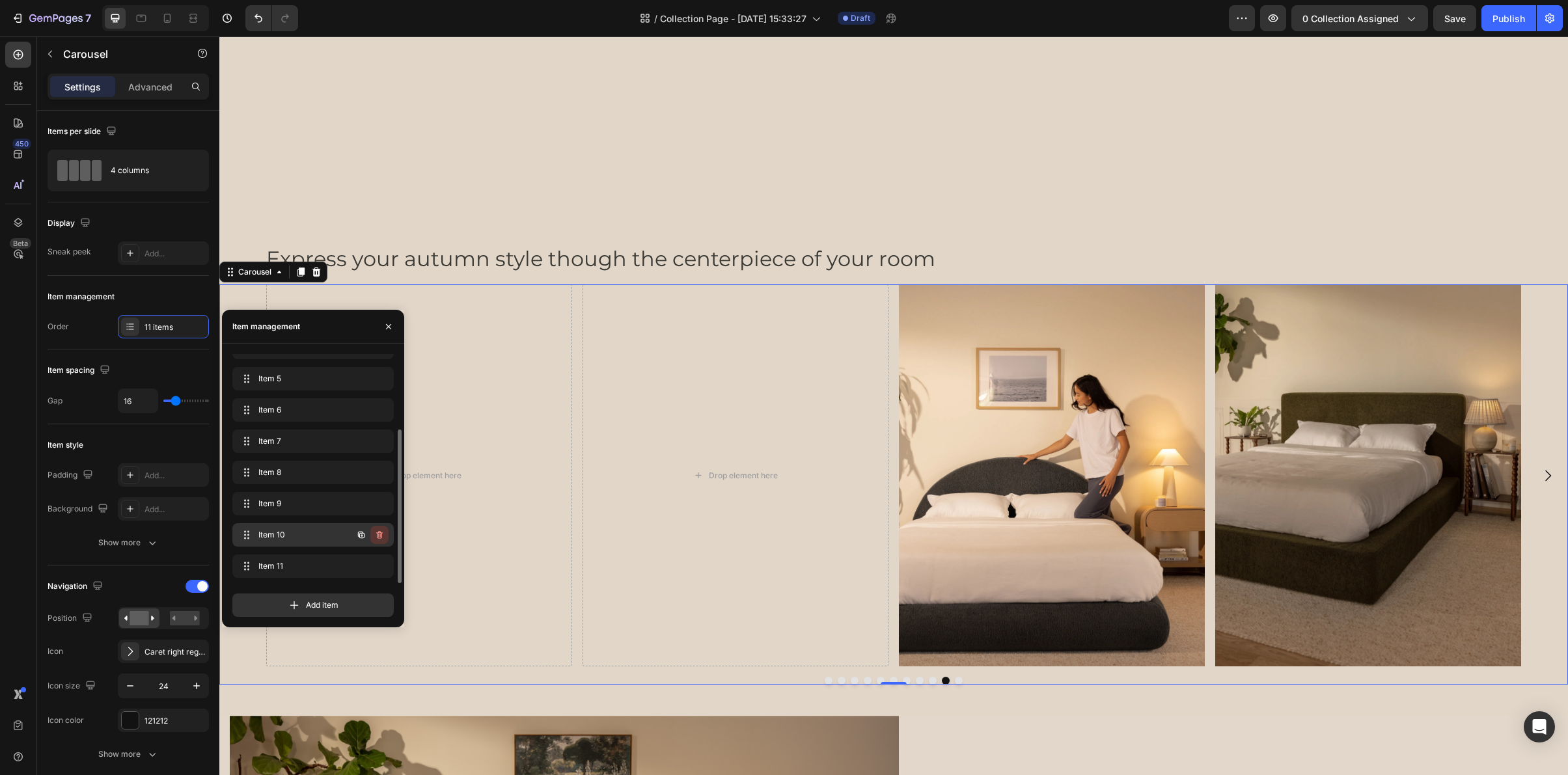
click at [379, 531] on icon "button" at bounding box center [379, 535] width 7 height 8
click at [379, 531] on div "Delete" at bounding box center [371, 535] width 24 height 12
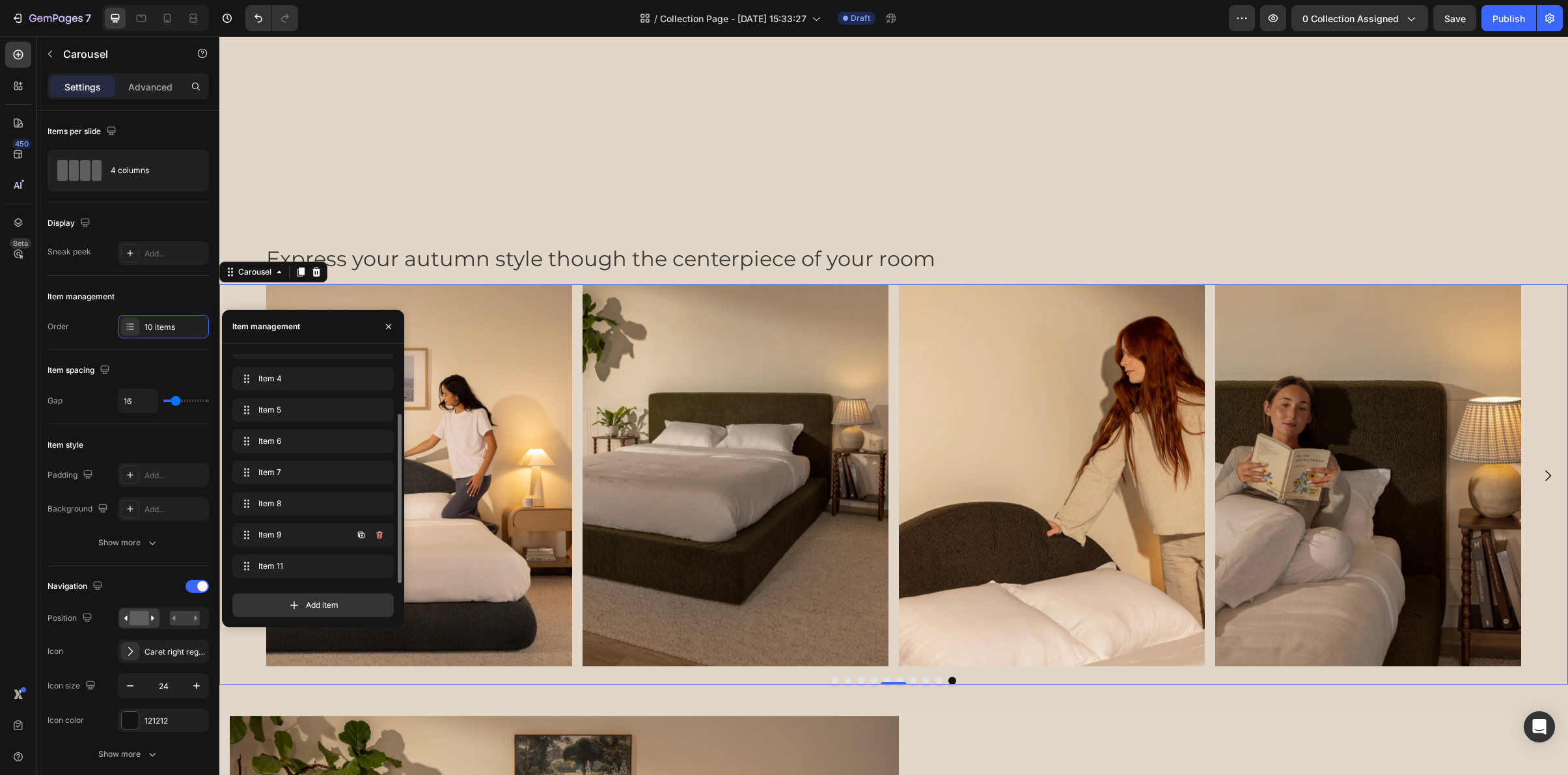
scroll to position [80, 0]
click at [332, 566] on div "Item 11 Item 11" at bounding box center [295, 566] width 115 height 18
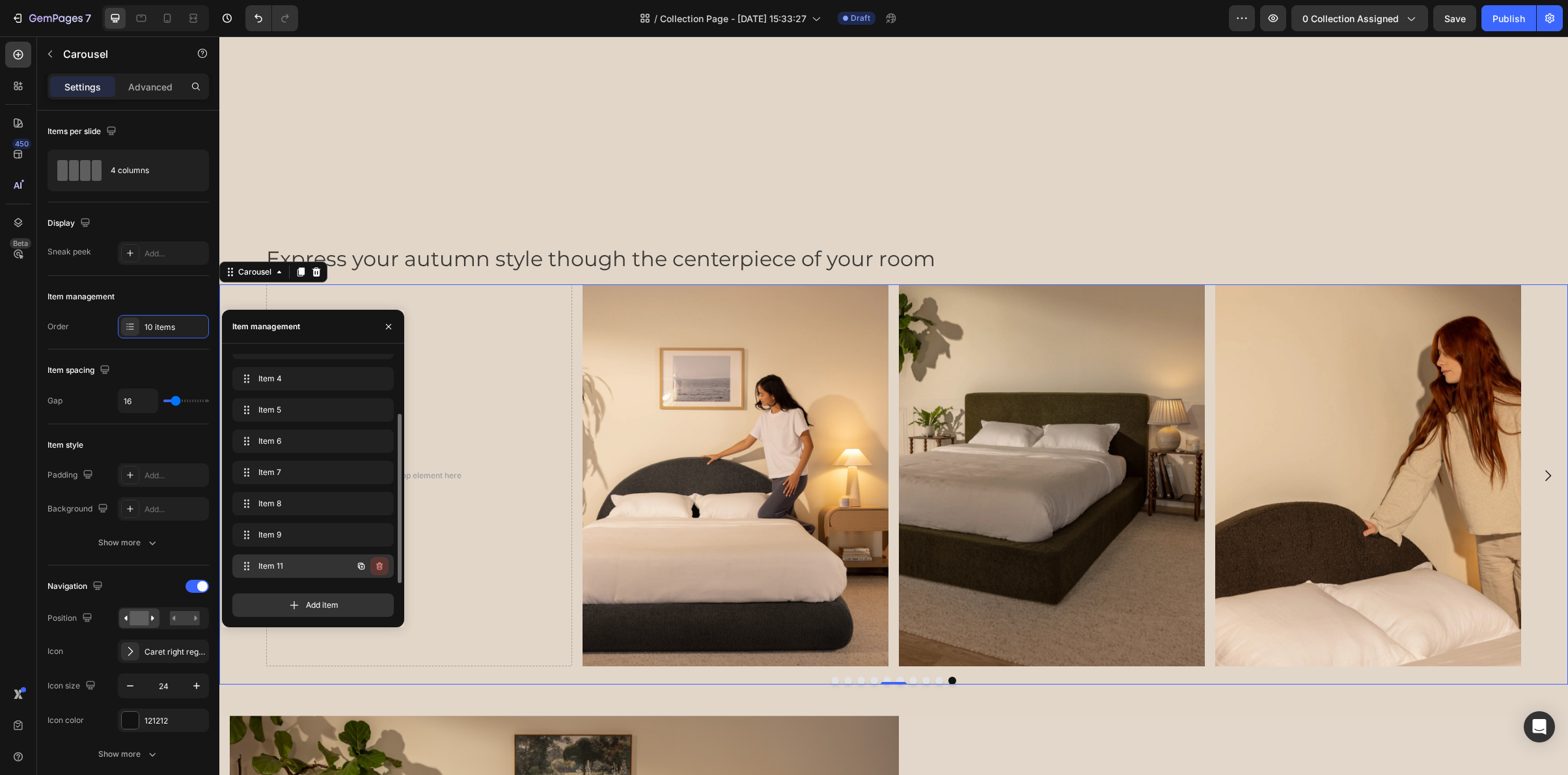
click at [385, 567] on button "button" at bounding box center [379, 566] width 18 height 18
click at [379, 564] on div "Delete" at bounding box center [371, 567] width 24 height 12
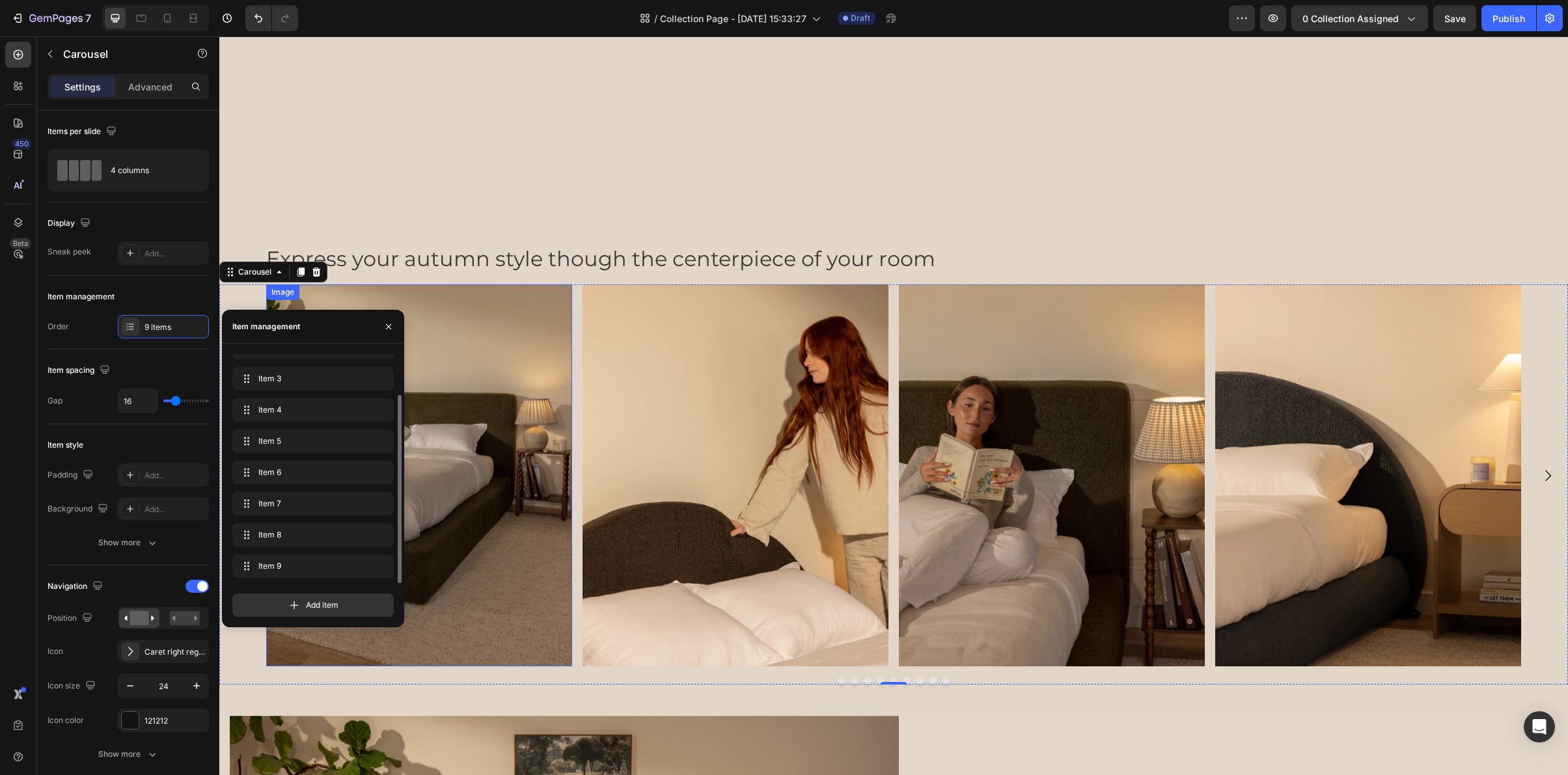
scroll to position [50, 0]
click at [1030, 323] on img at bounding box center [1052, 476] width 306 height 383
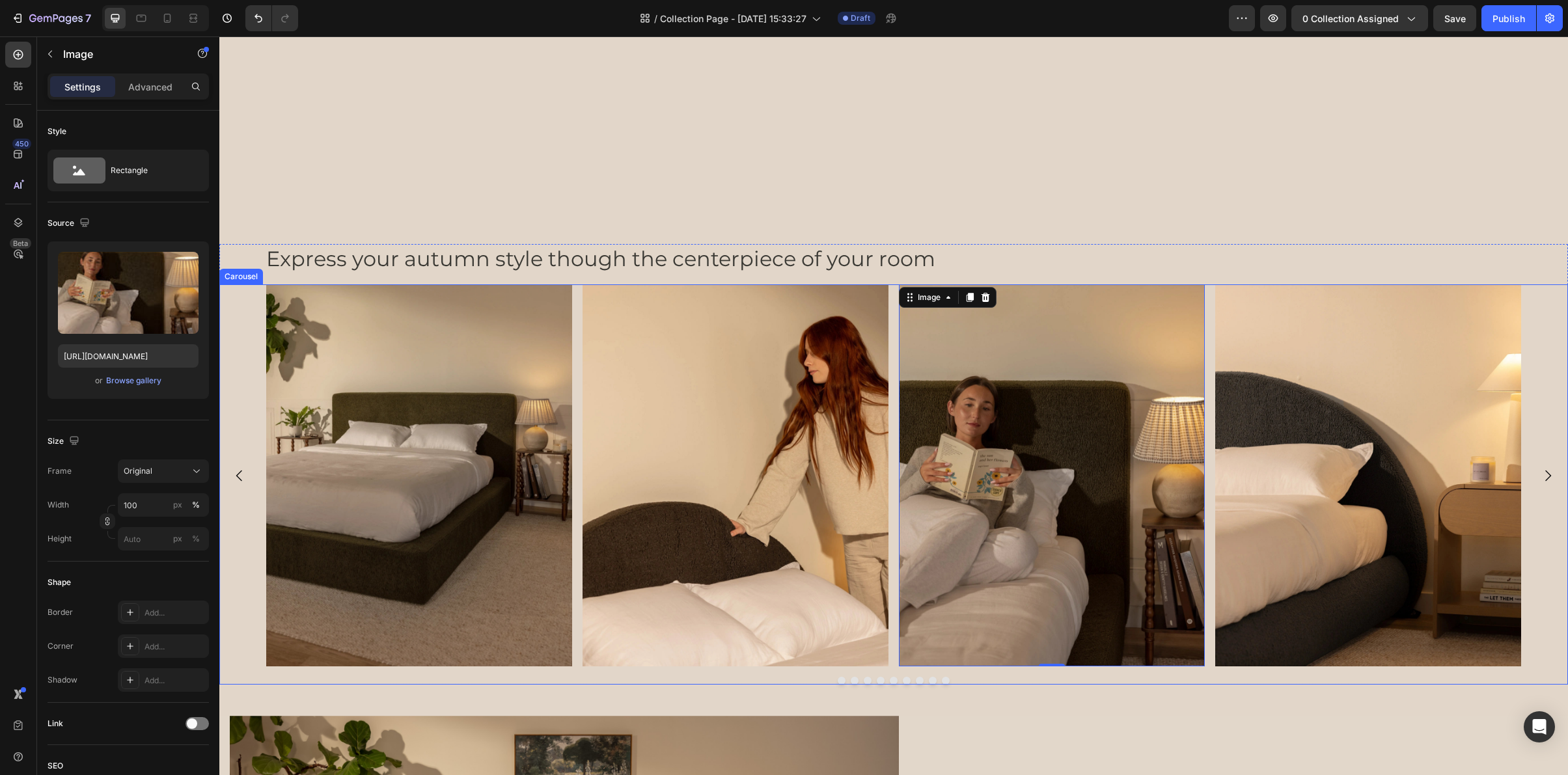
click at [1537, 477] on button "Carousel Next Arrow" at bounding box center [1547, 476] width 37 height 37
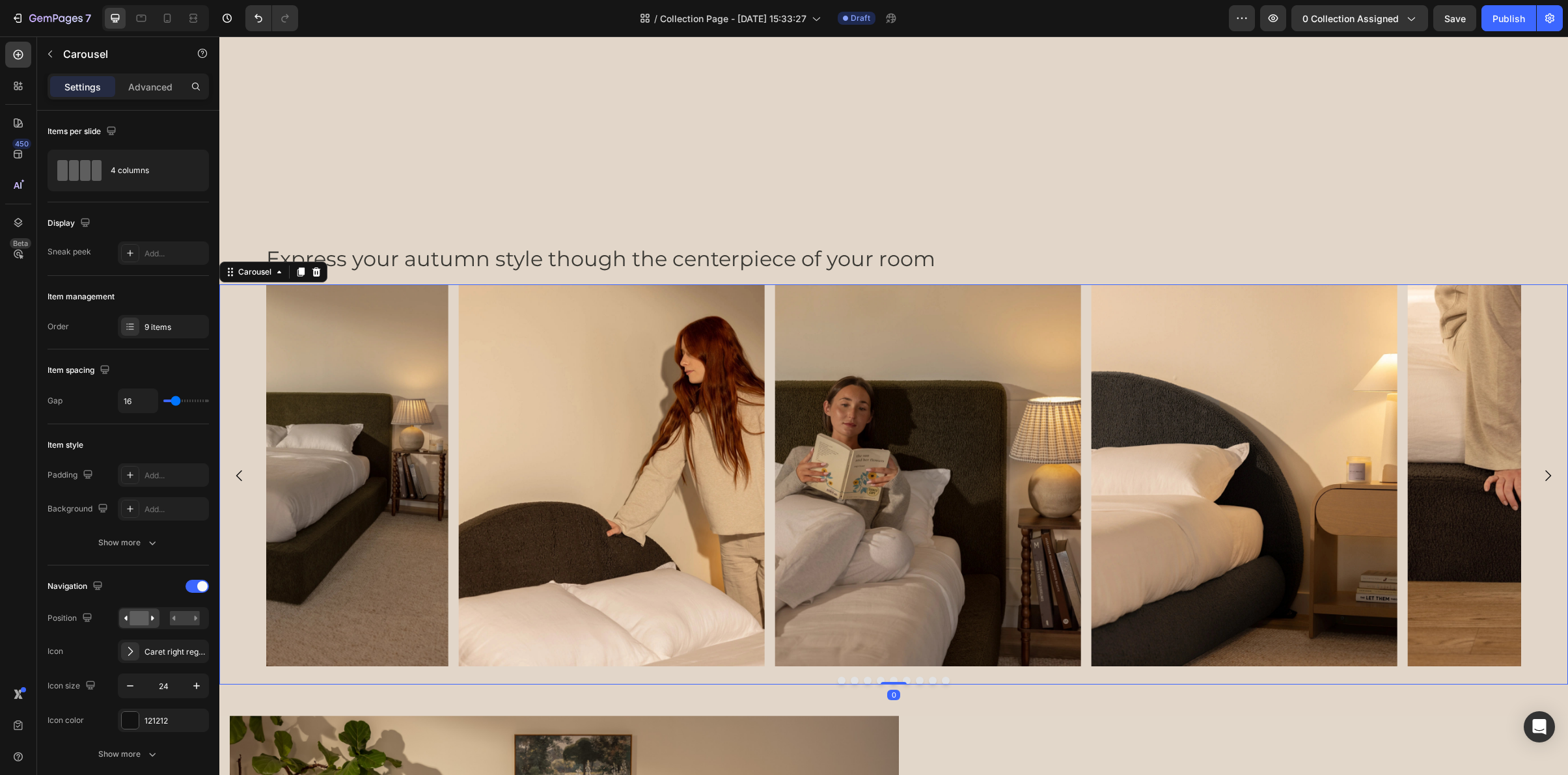
click at [1540, 474] on icon "Carousel Next Arrow" at bounding box center [1547, 476] width 15 height 15
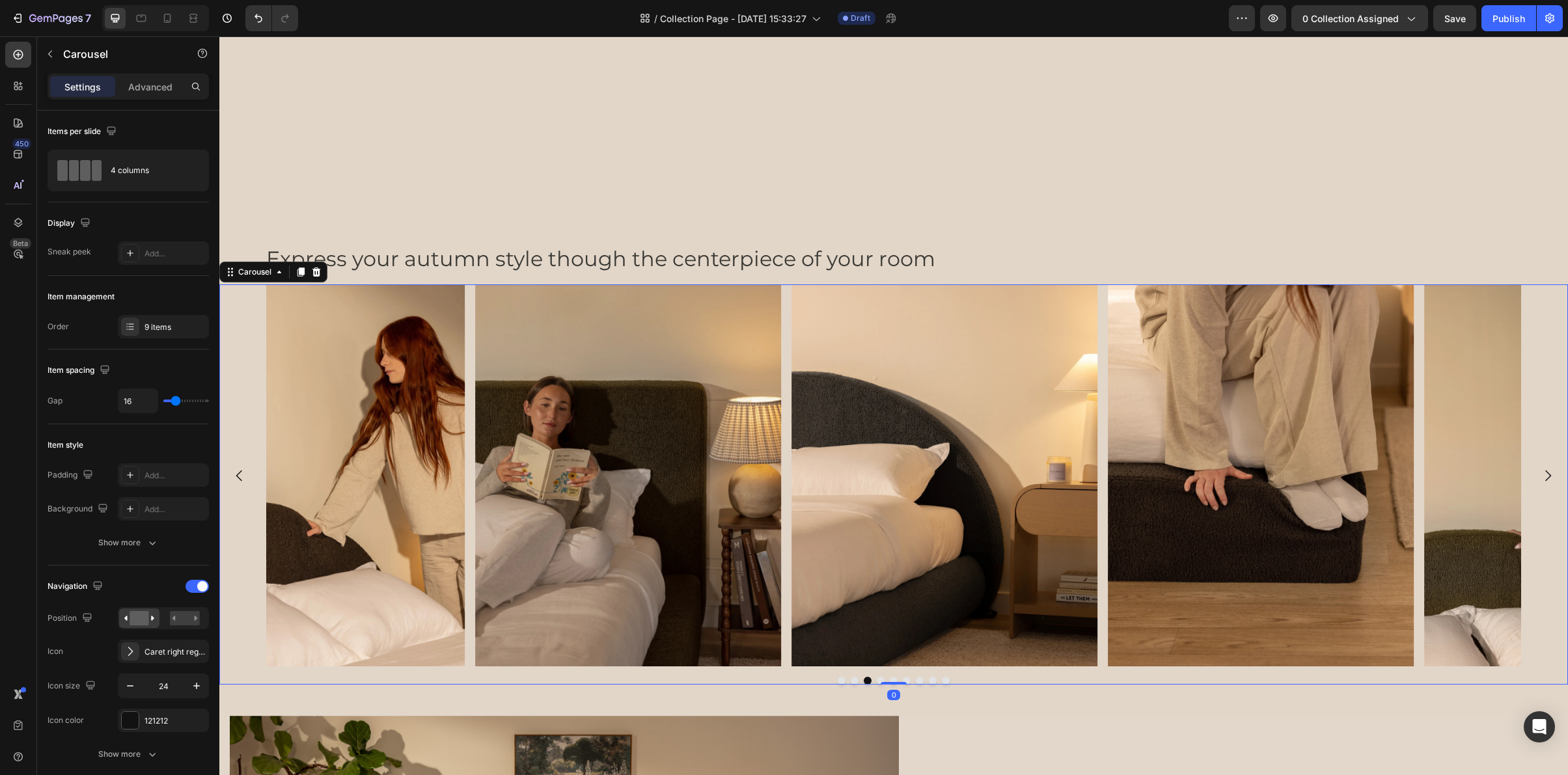
click at [1540, 474] on icon "Carousel Next Arrow" at bounding box center [1547, 476] width 15 height 15
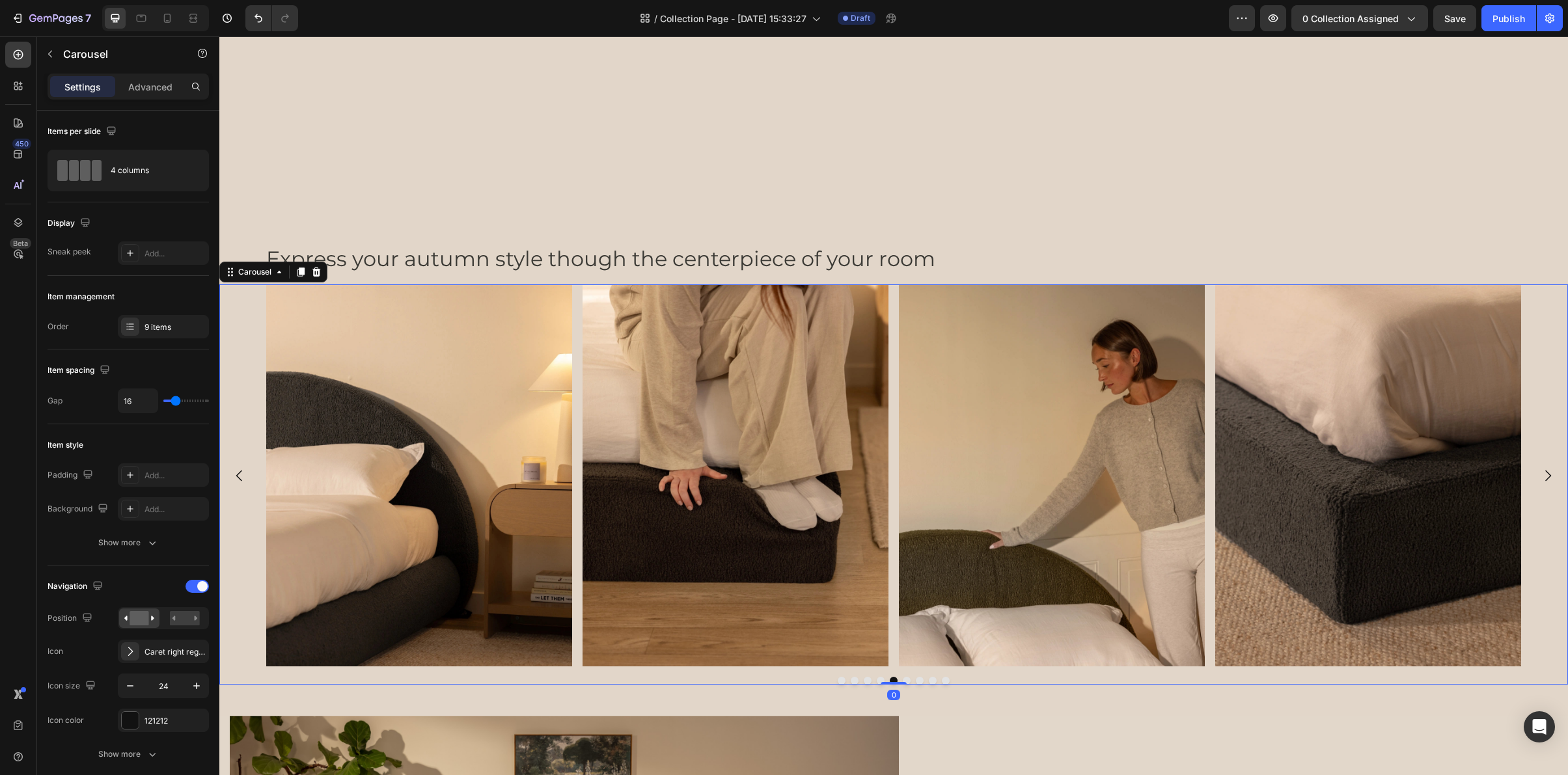
click at [1540, 474] on icon "Carousel Next Arrow" at bounding box center [1547, 476] width 15 height 15
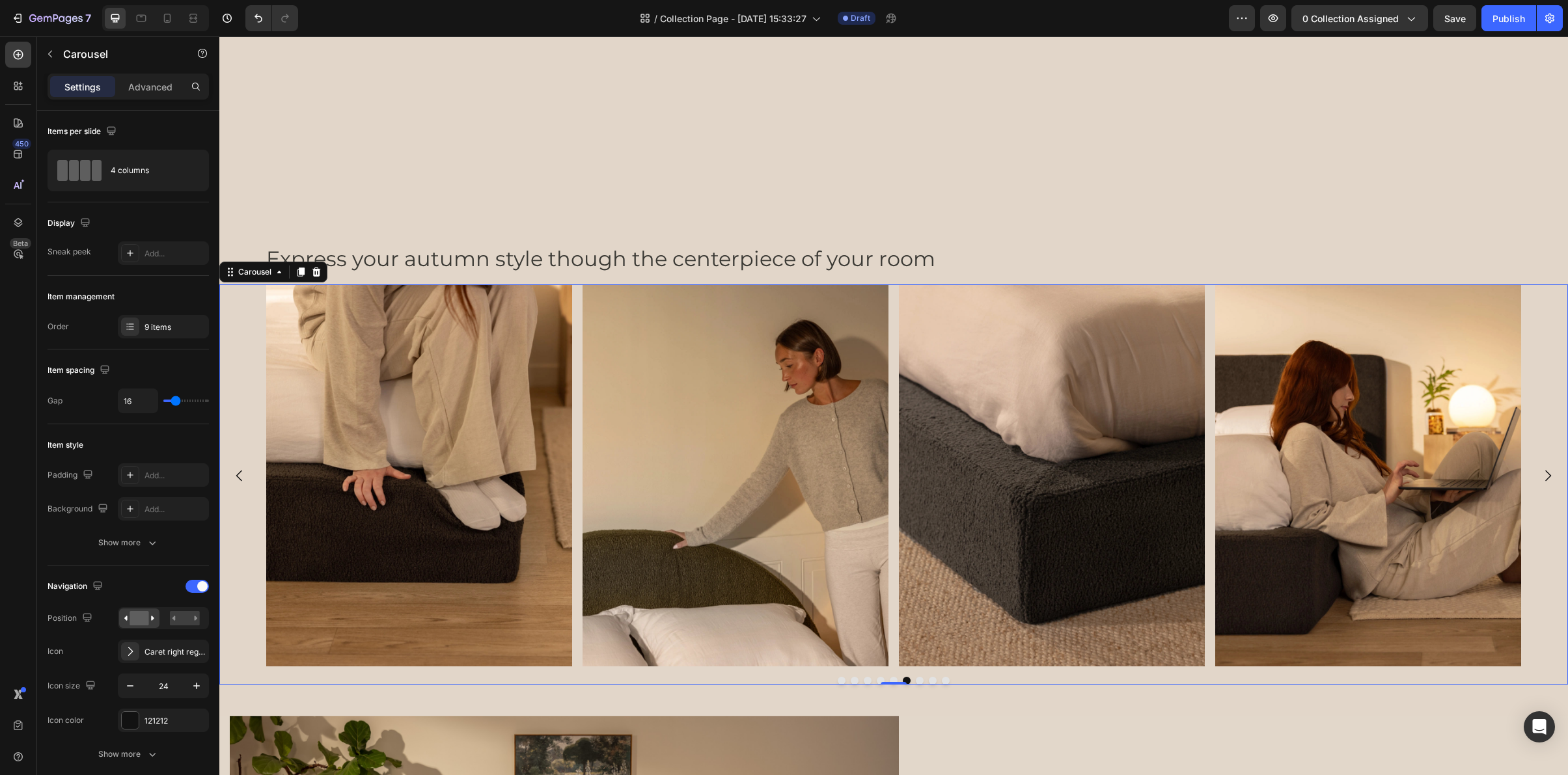
click at [1540, 474] on icon "Carousel Next Arrow" at bounding box center [1547, 476] width 15 height 15
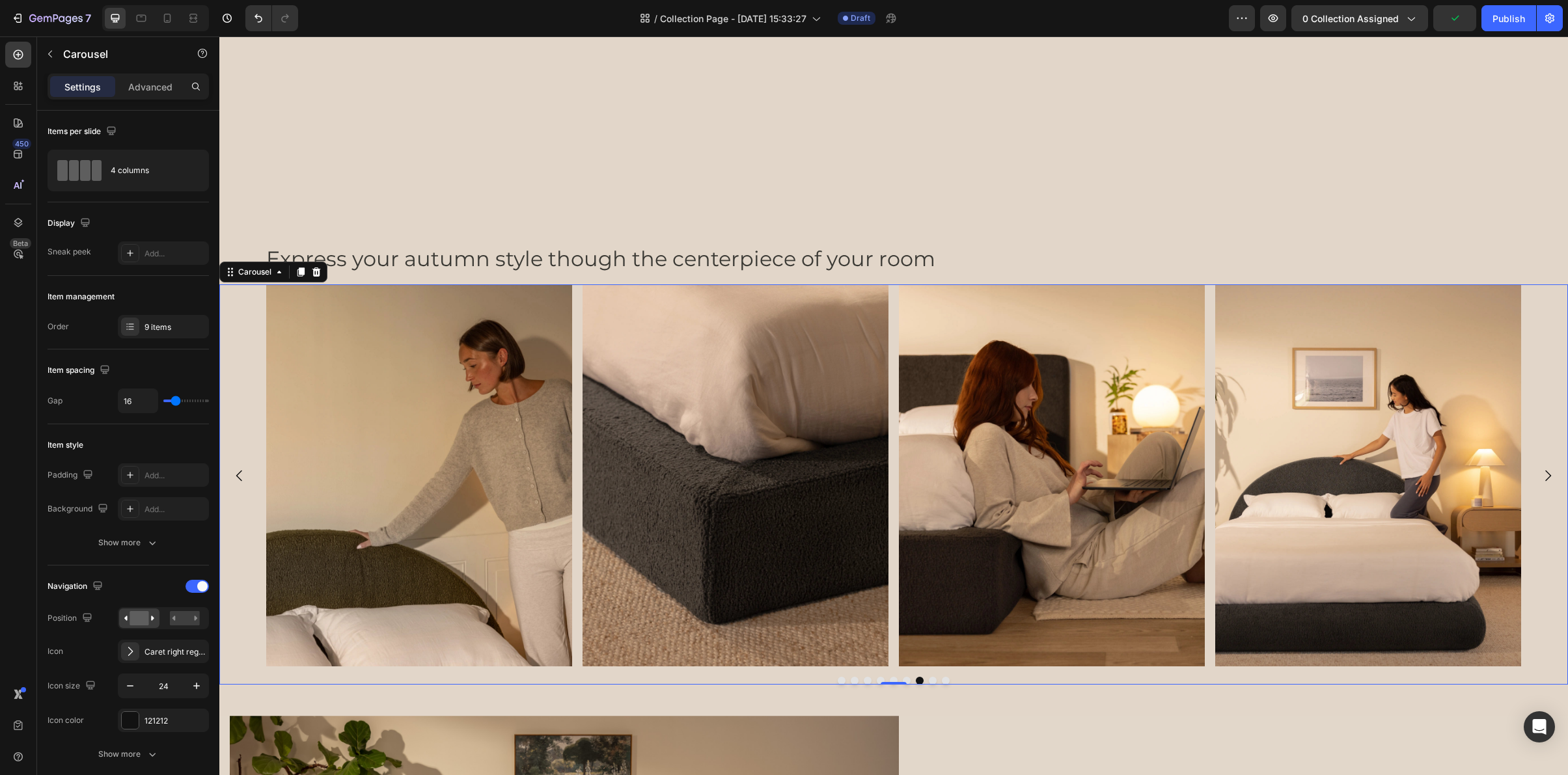
click at [1540, 474] on icon "Carousel Next Arrow" at bounding box center [1547, 476] width 15 height 15
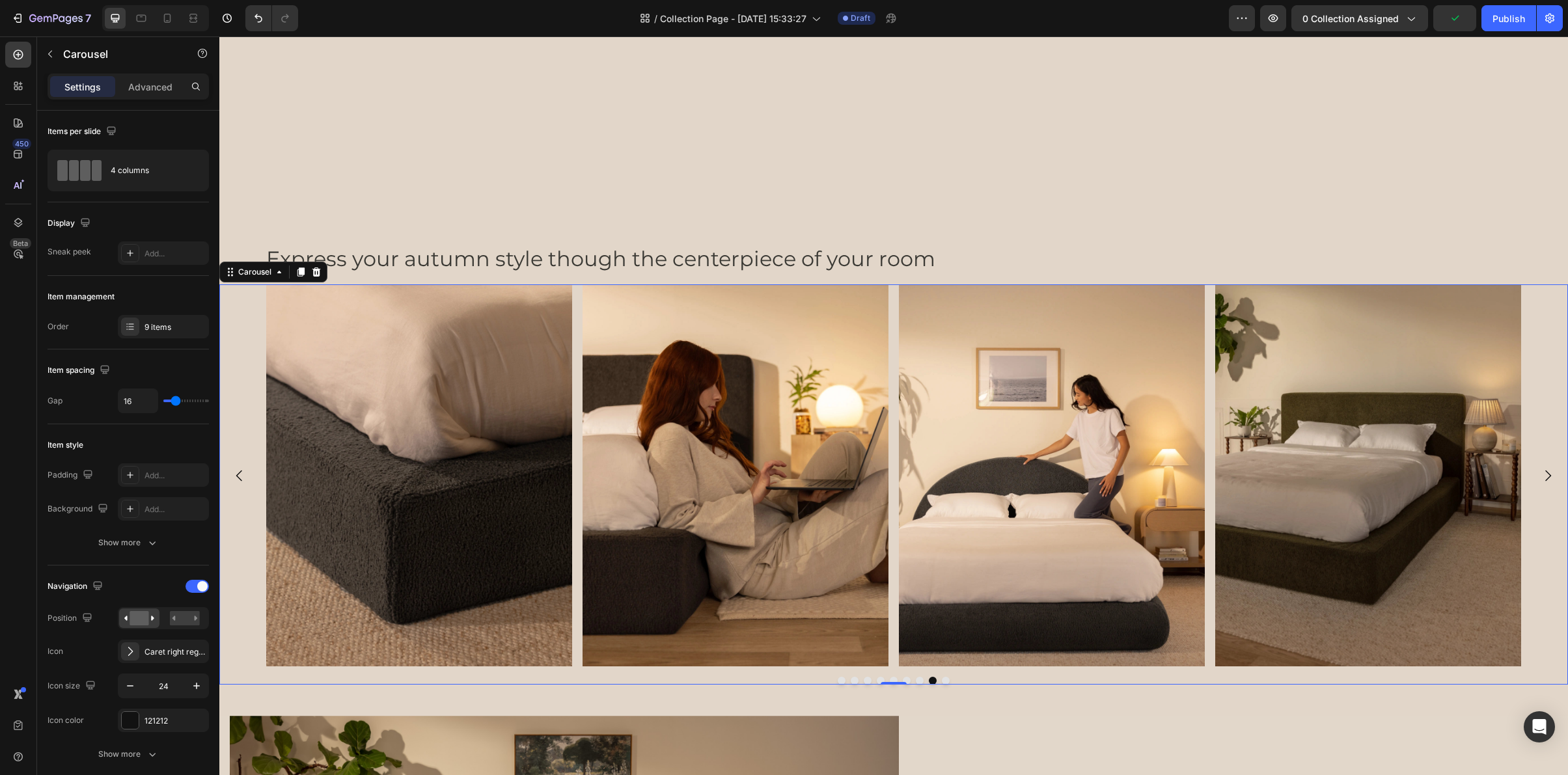
click at [1540, 474] on icon "Carousel Next Arrow" at bounding box center [1547, 476] width 15 height 15
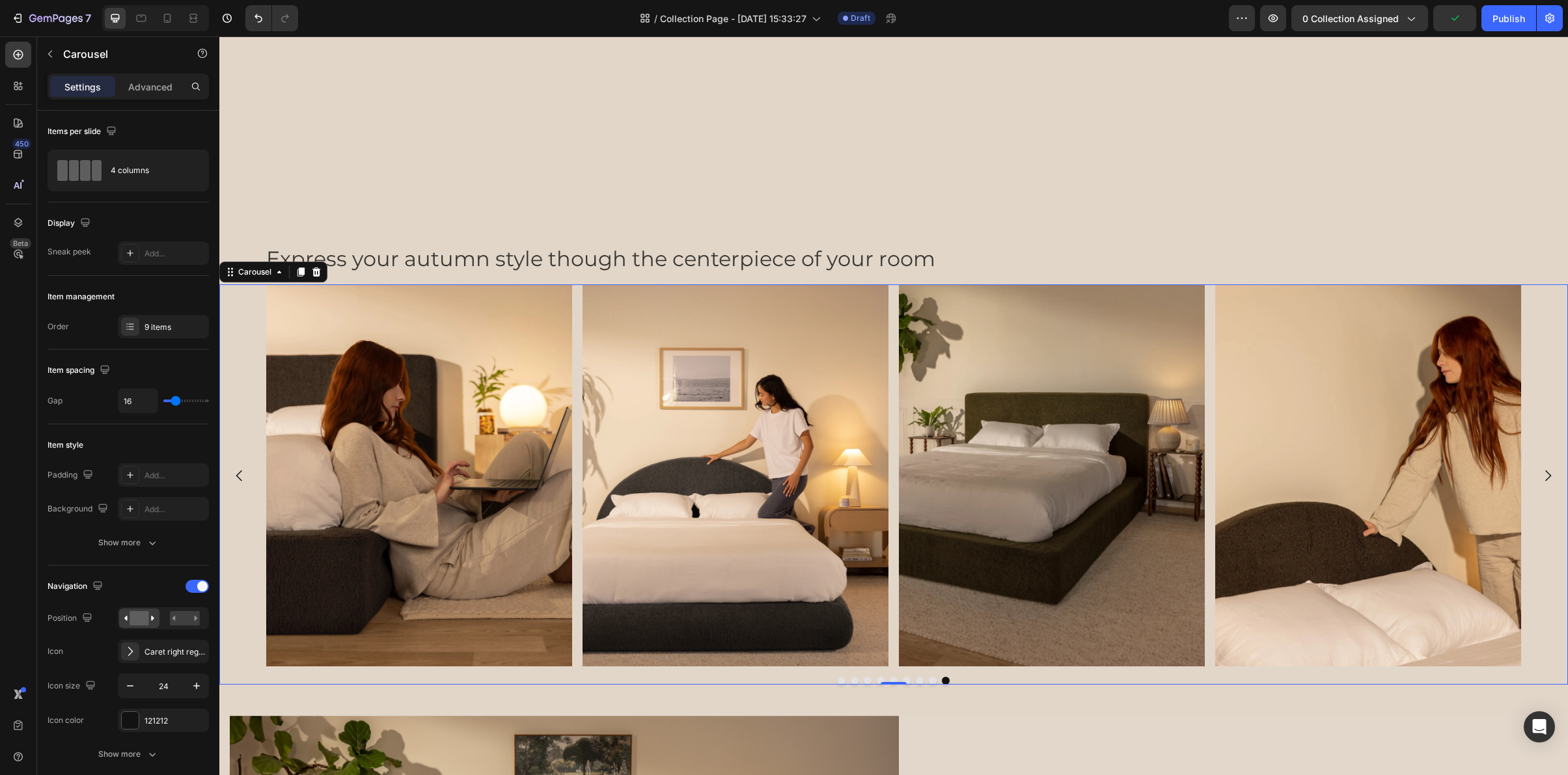
click at [1540, 474] on icon "Carousel Next Arrow" at bounding box center [1547, 476] width 15 height 15
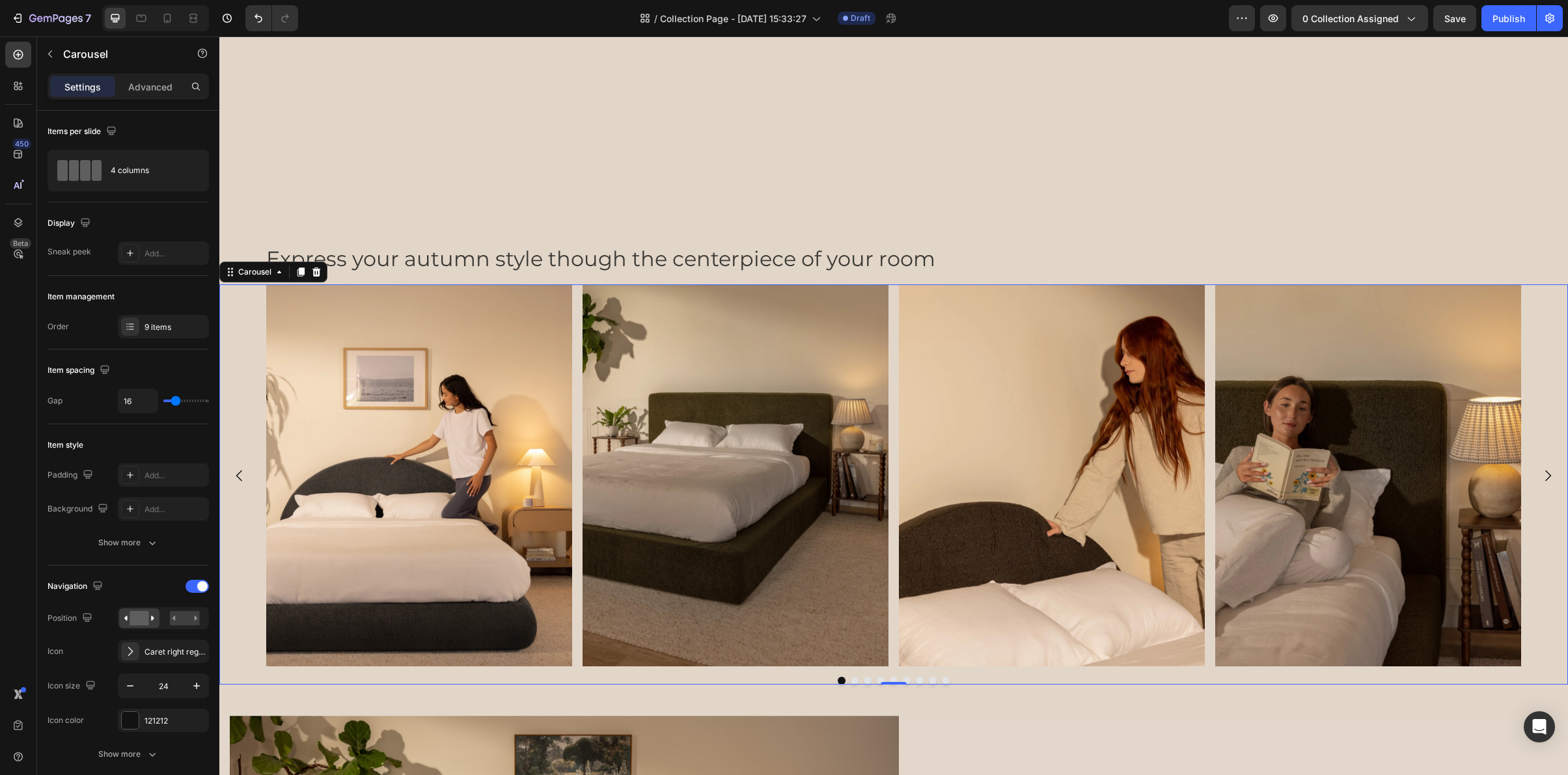
click at [1540, 474] on icon "Carousel Next Arrow" at bounding box center [1547, 476] width 15 height 15
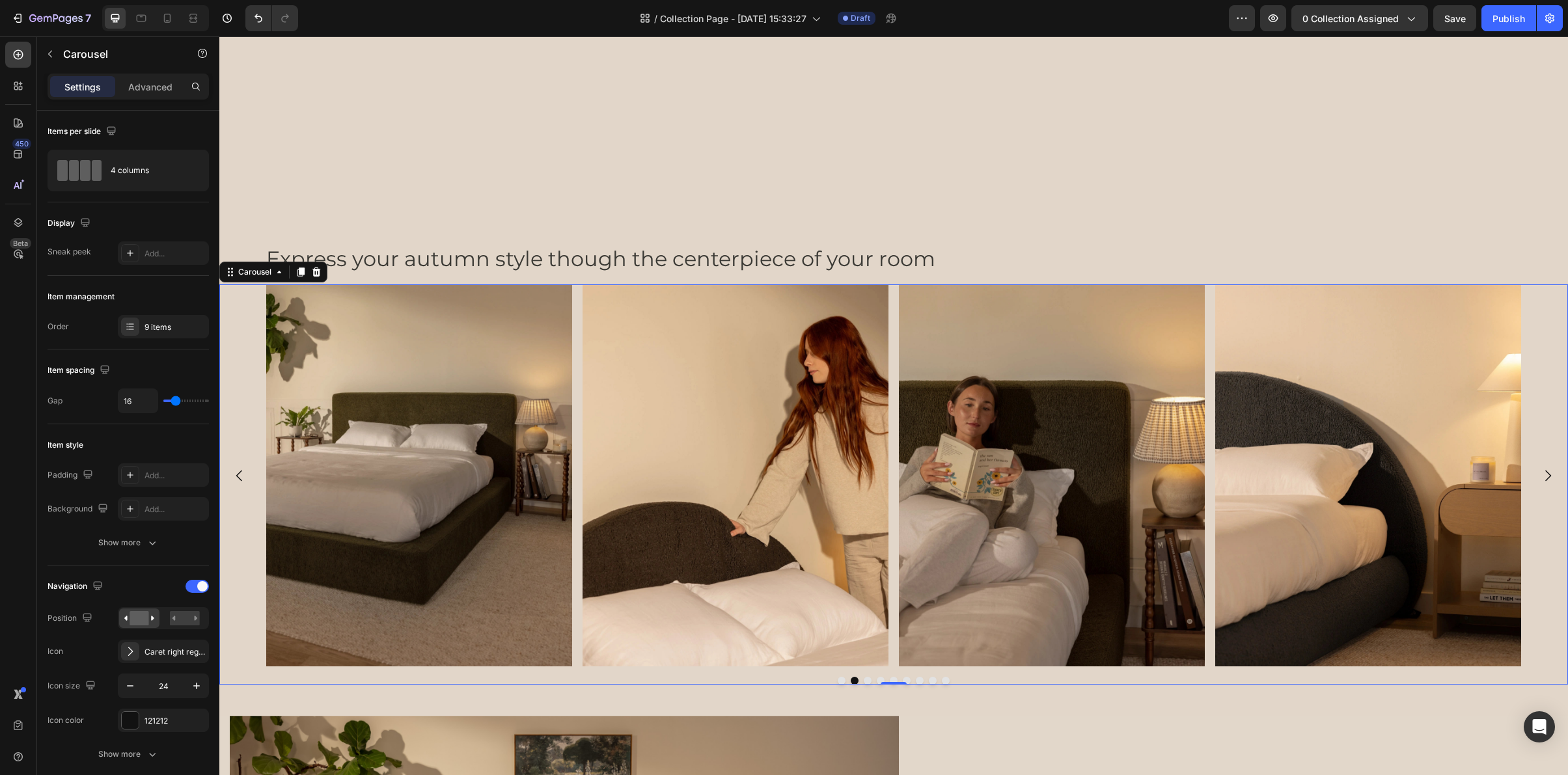
click at [1540, 474] on icon "Carousel Next Arrow" at bounding box center [1547, 476] width 15 height 15
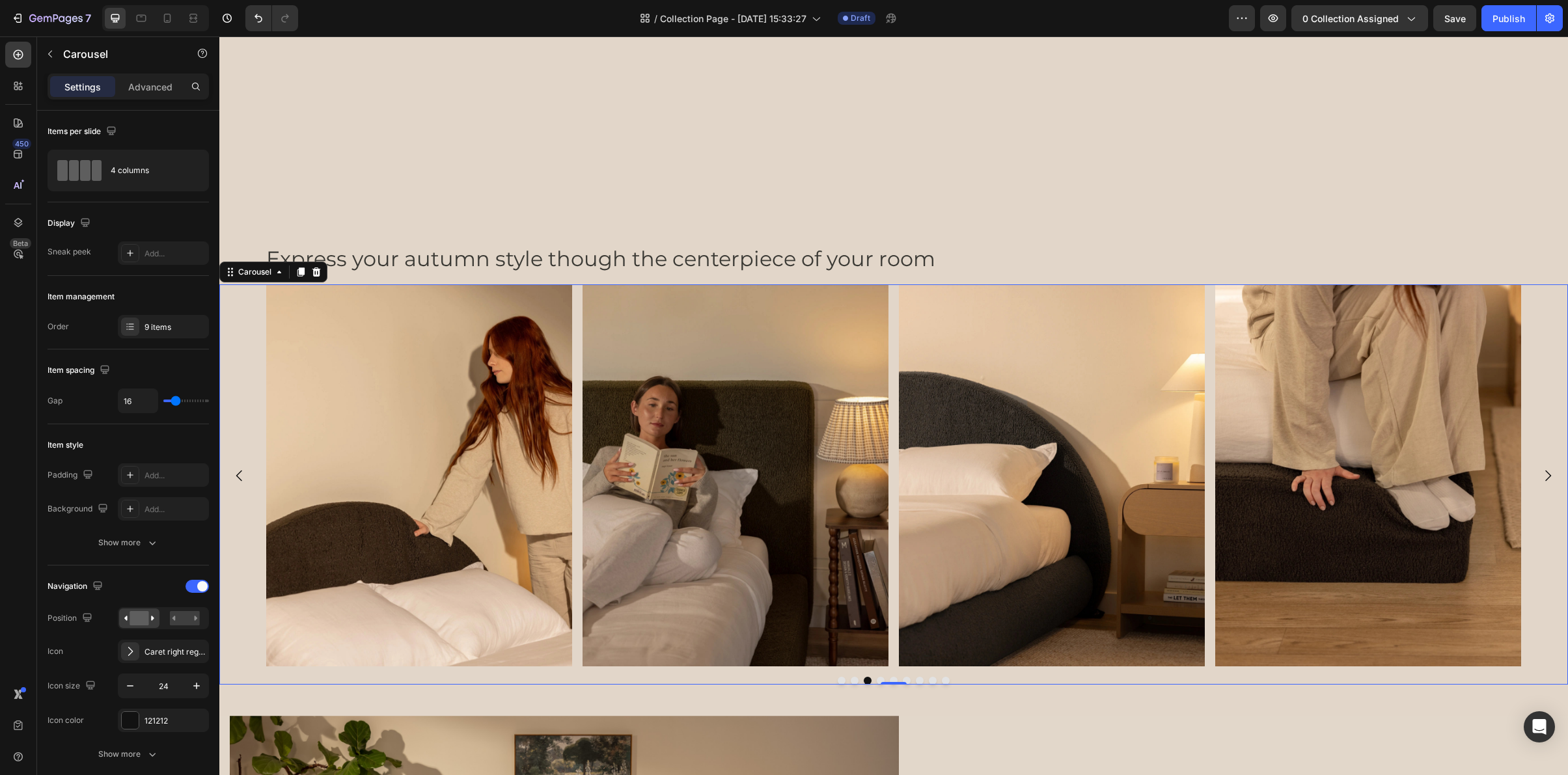
click at [237, 477] on icon "Carousel Back Arrow" at bounding box center [239, 476] width 15 height 15
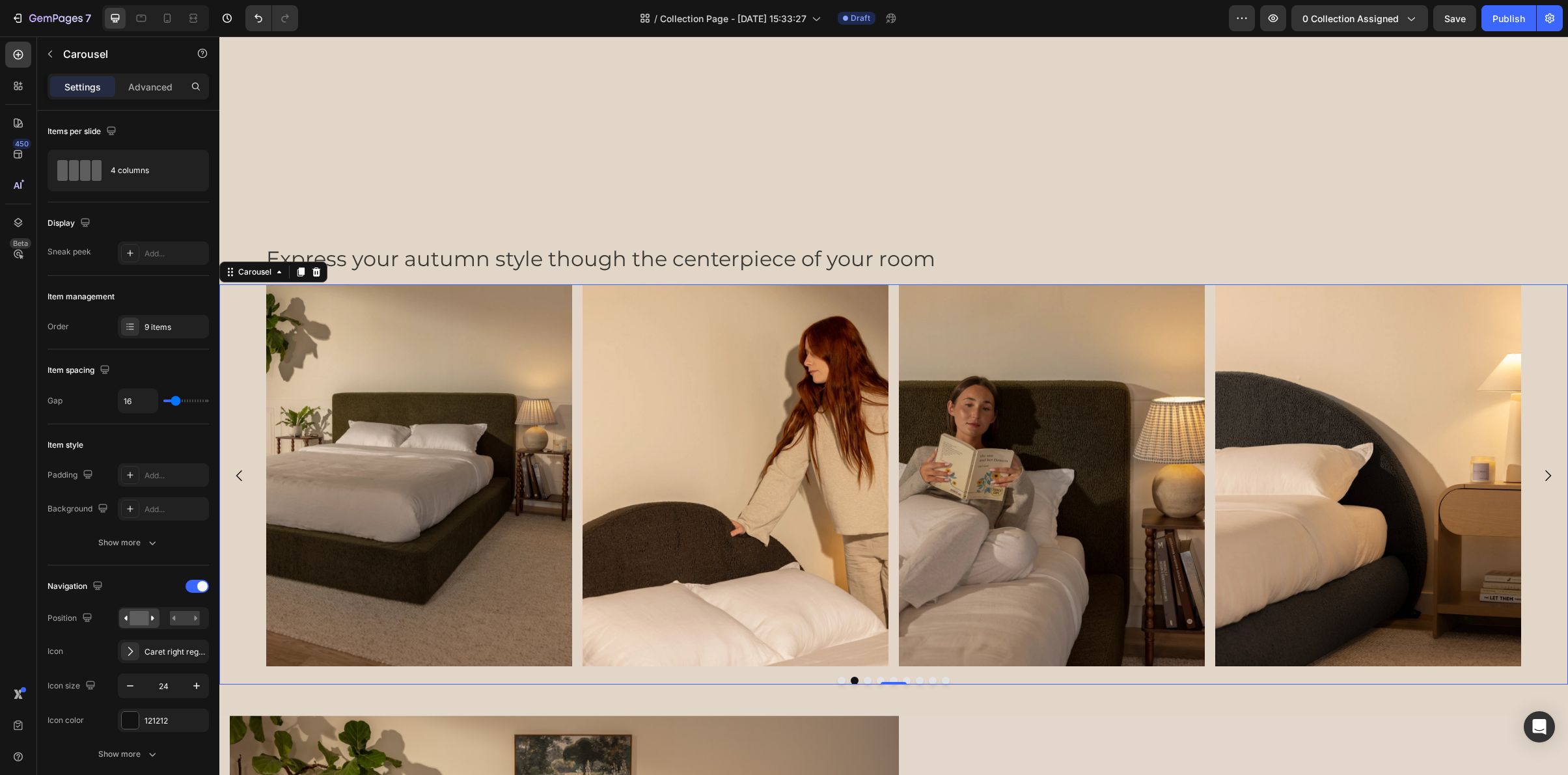
click at [224, 526] on div "Image Image Image Image Image Image Image Image Image" at bounding box center [894, 476] width 1348 height 383
click at [149, 86] on p "Advanced" at bounding box center [150, 87] width 44 height 14
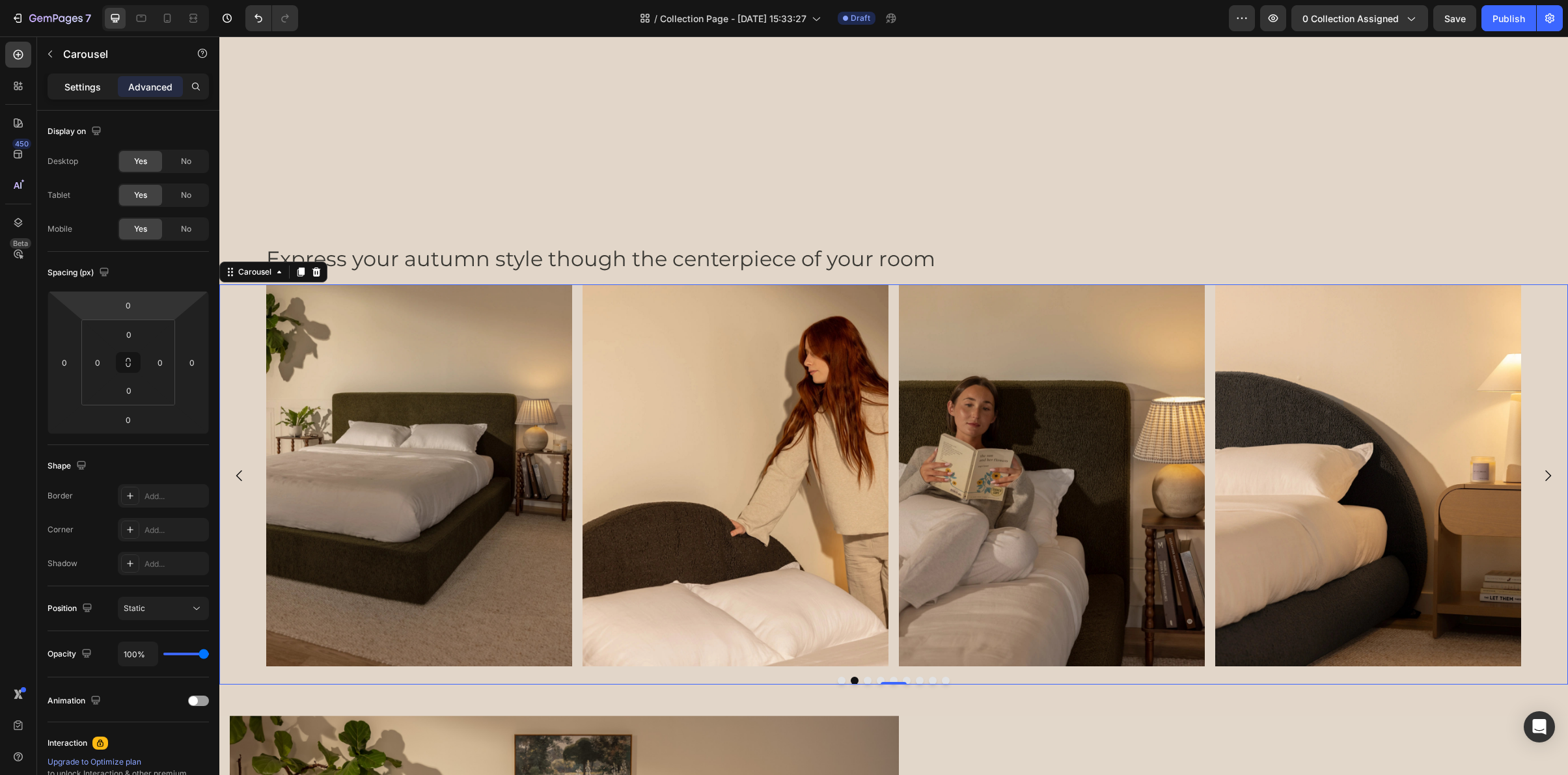
click at [91, 89] on p "Settings" at bounding box center [82, 87] width 37 height 14
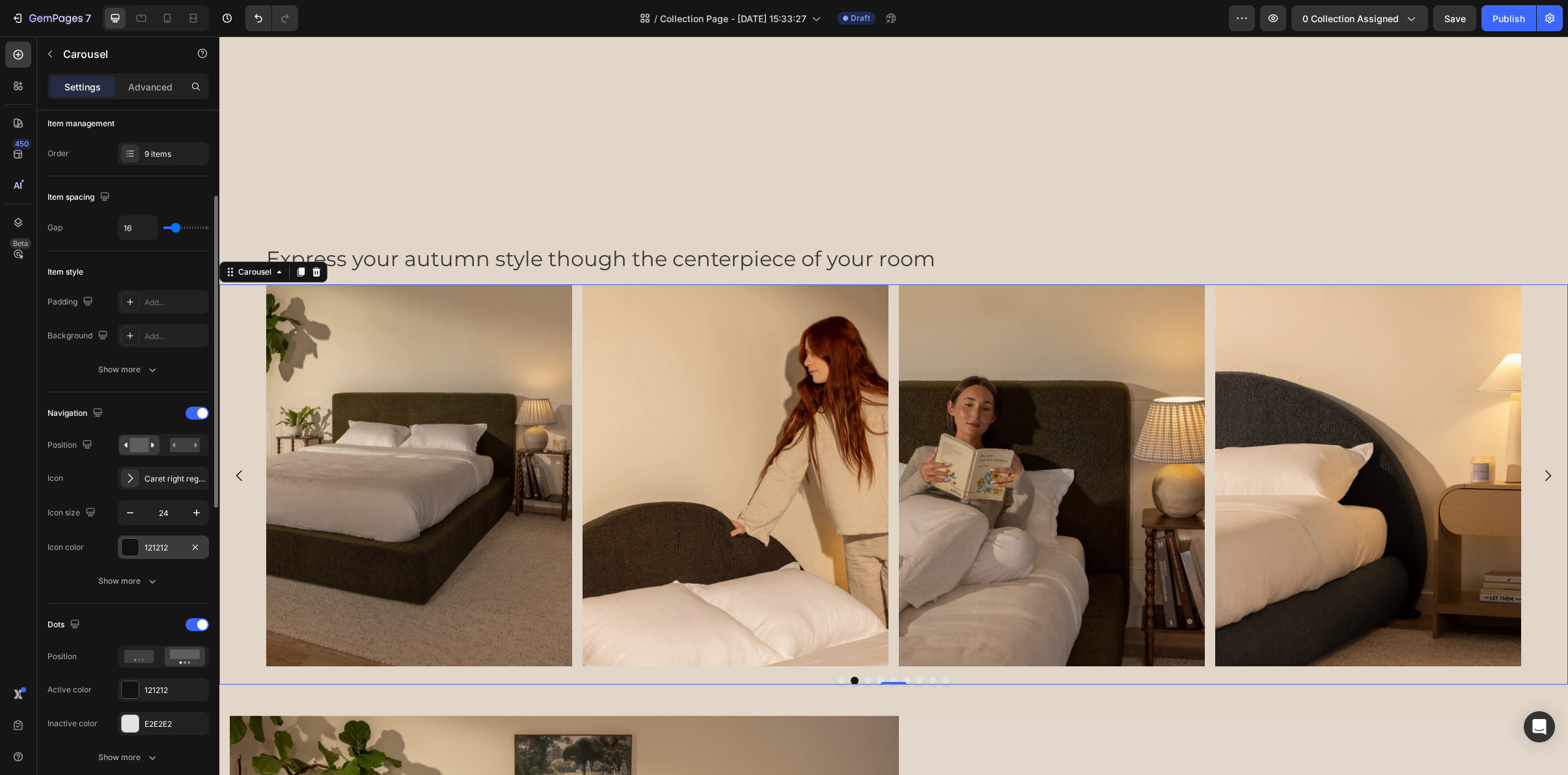
scroll to position [185, 0]
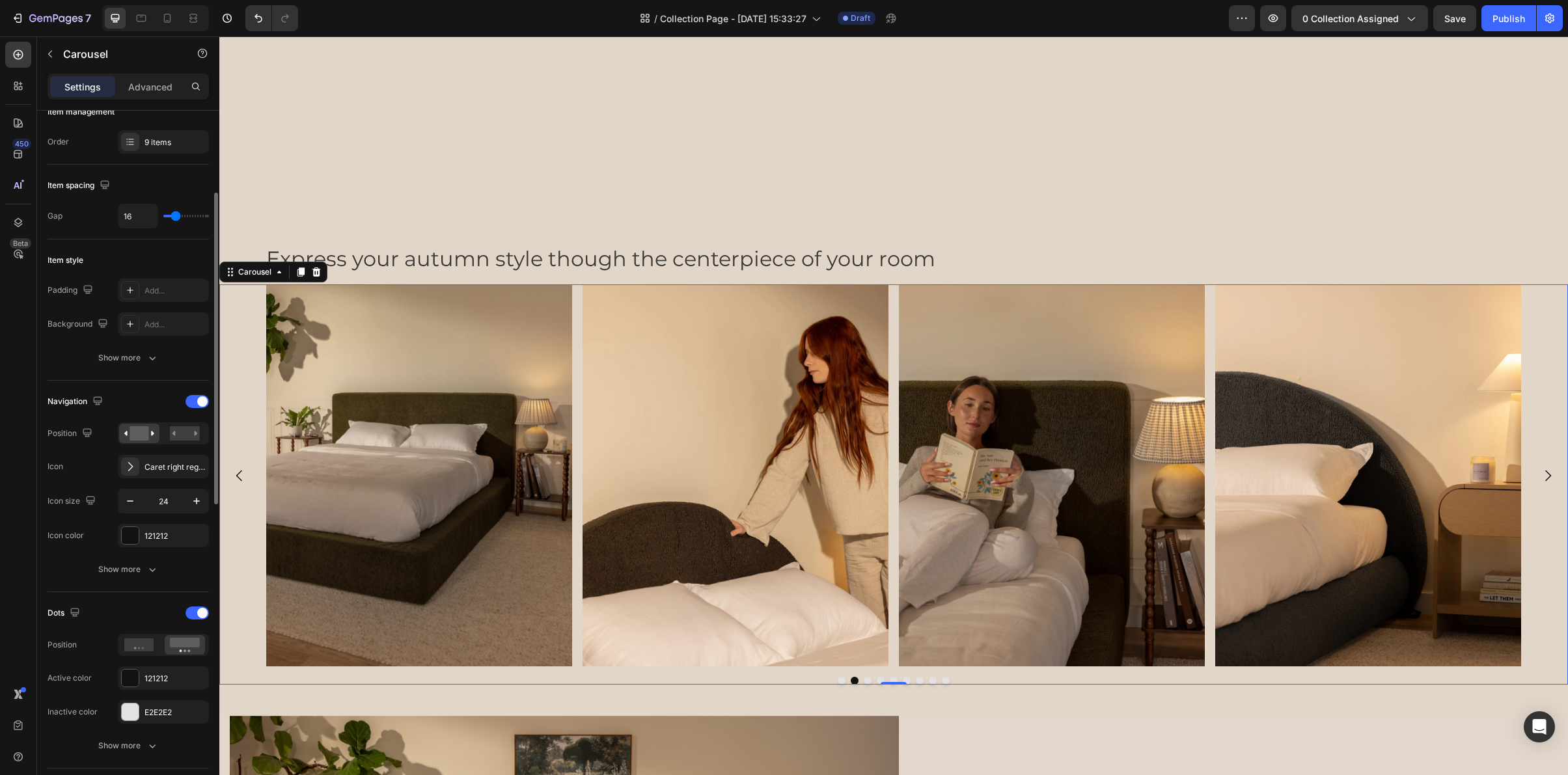
type input "14"
type input "0"
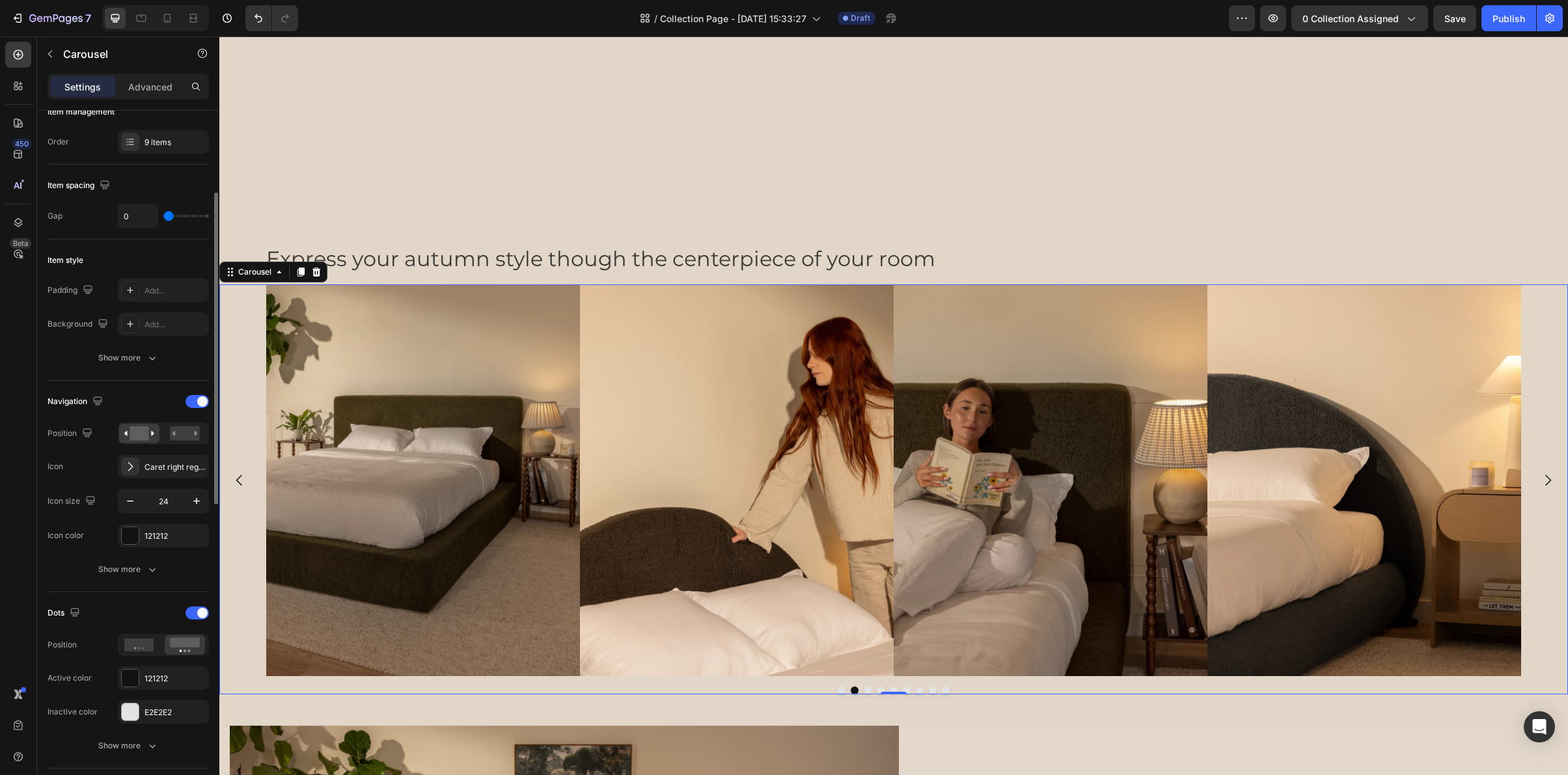
type input "1"
type input "6"
type input "7"
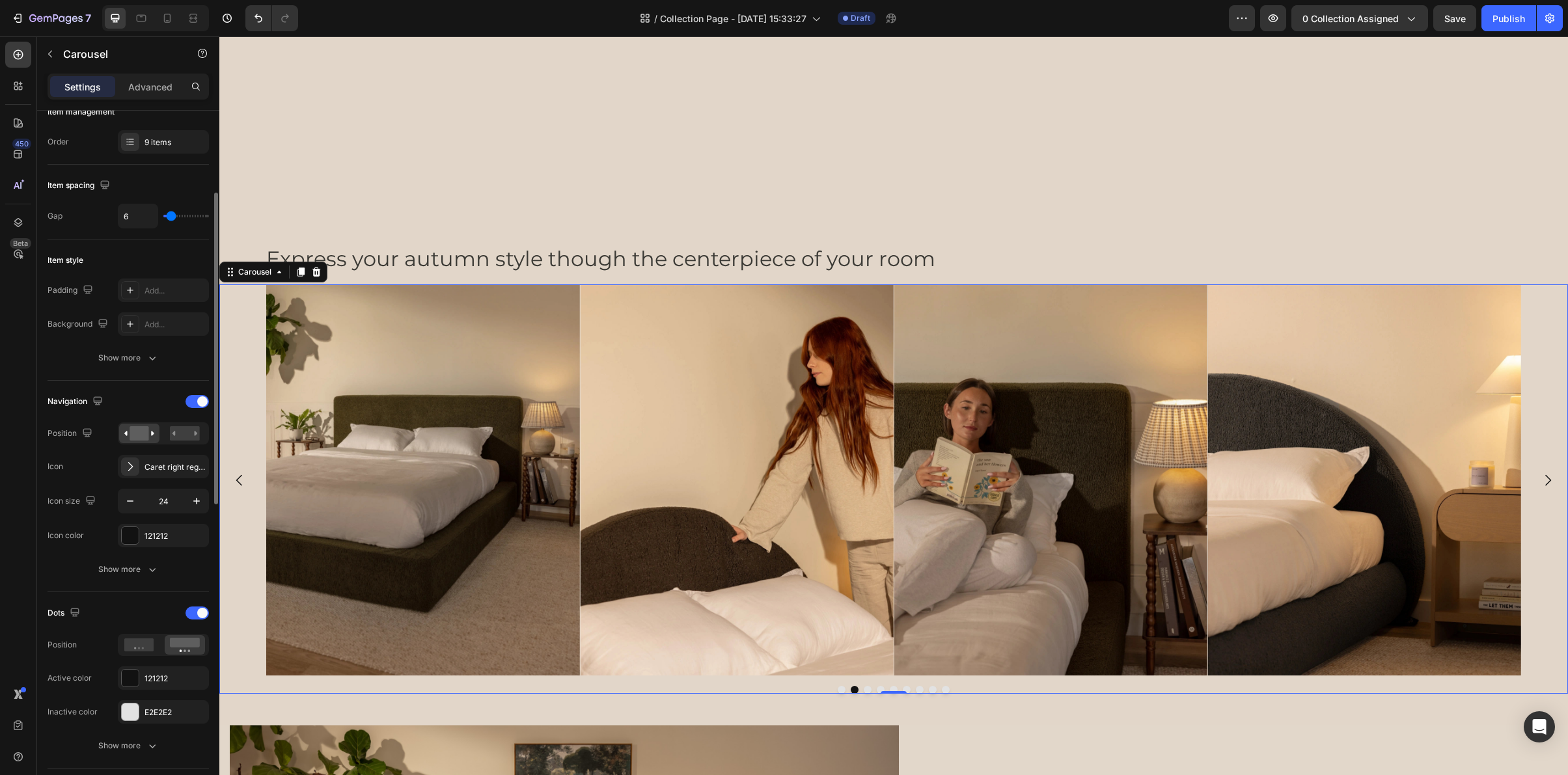
type input "7"
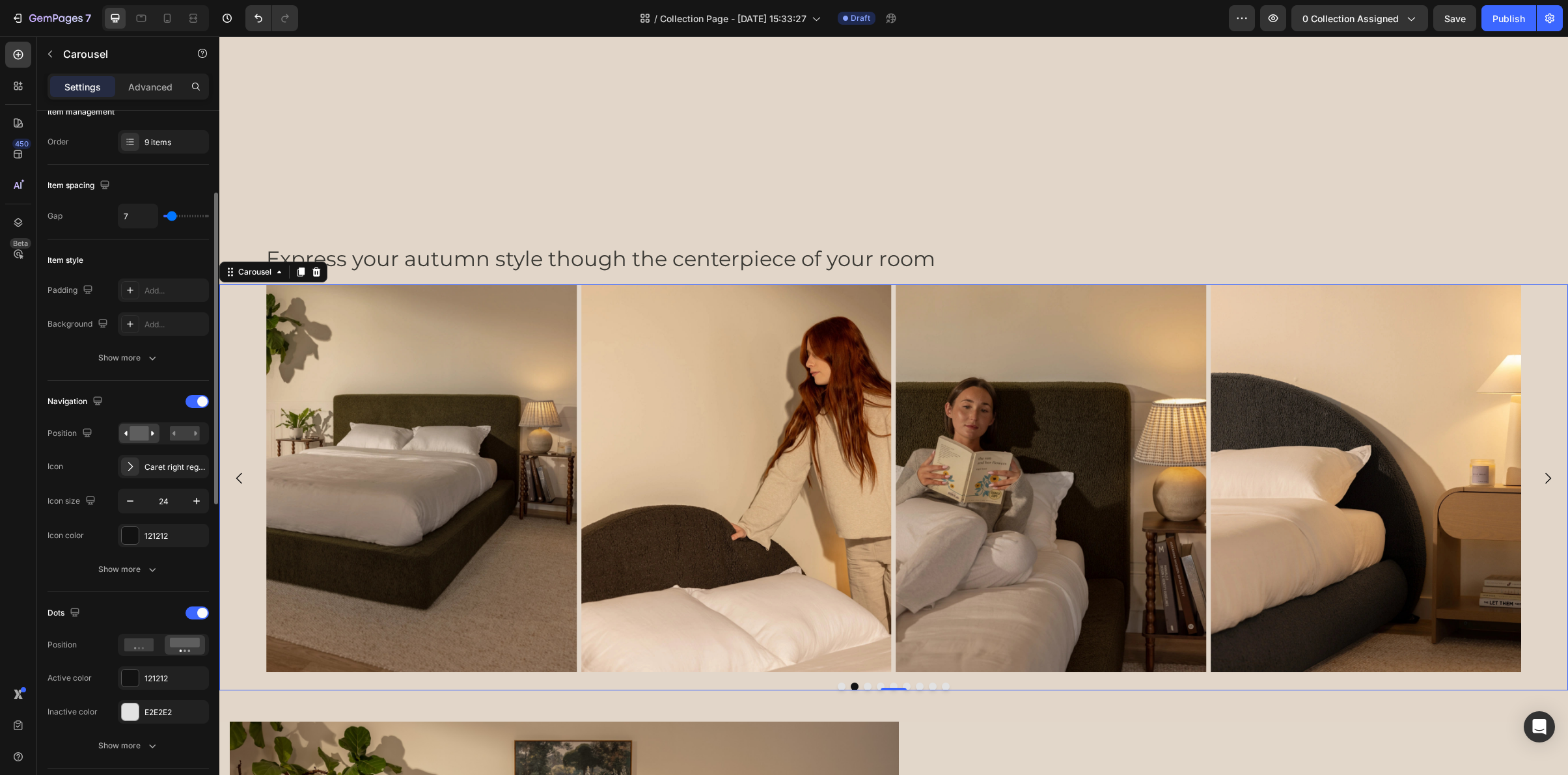
type input "13"
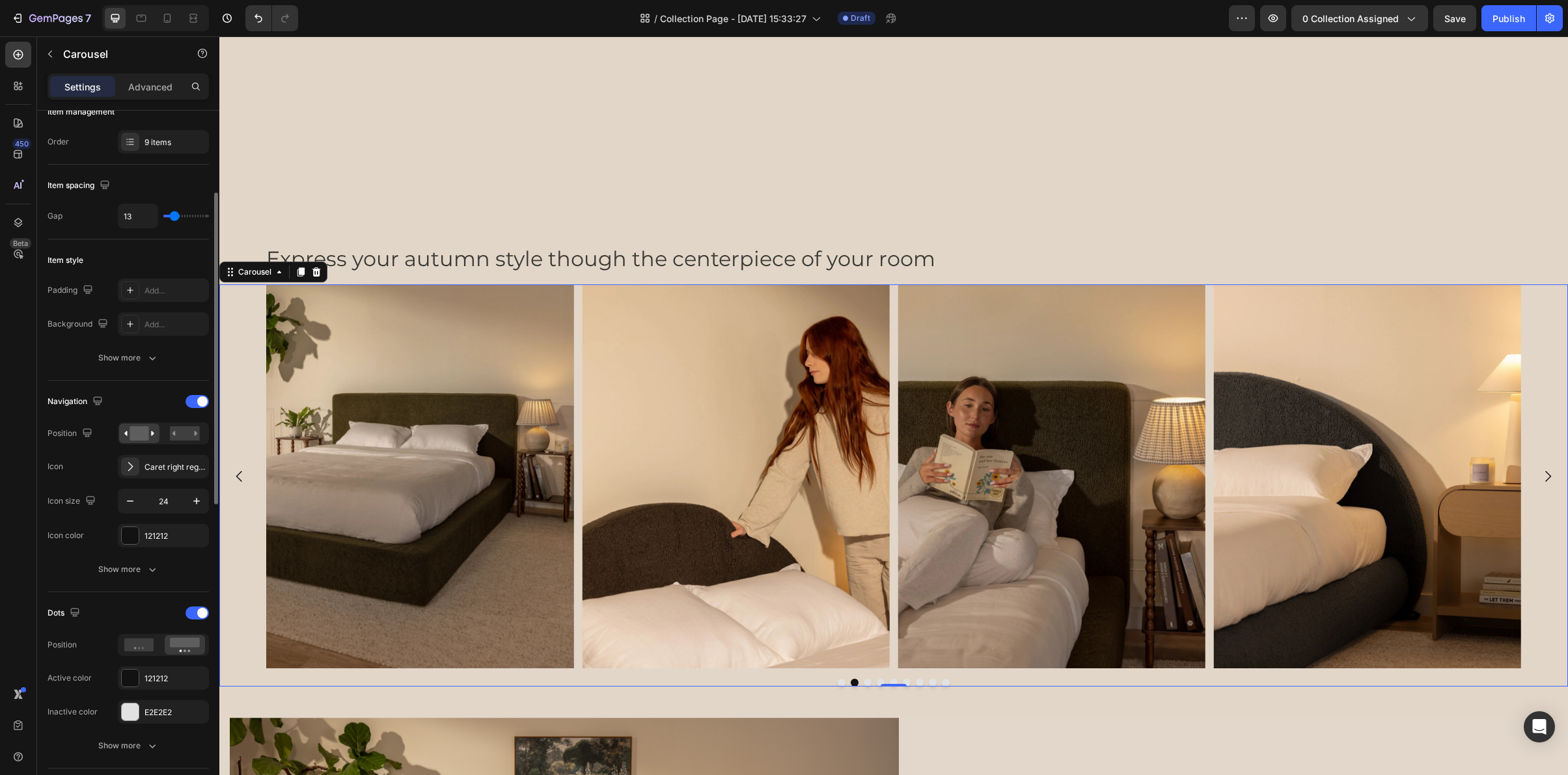
type input "12"
type input "11"
type input "10"
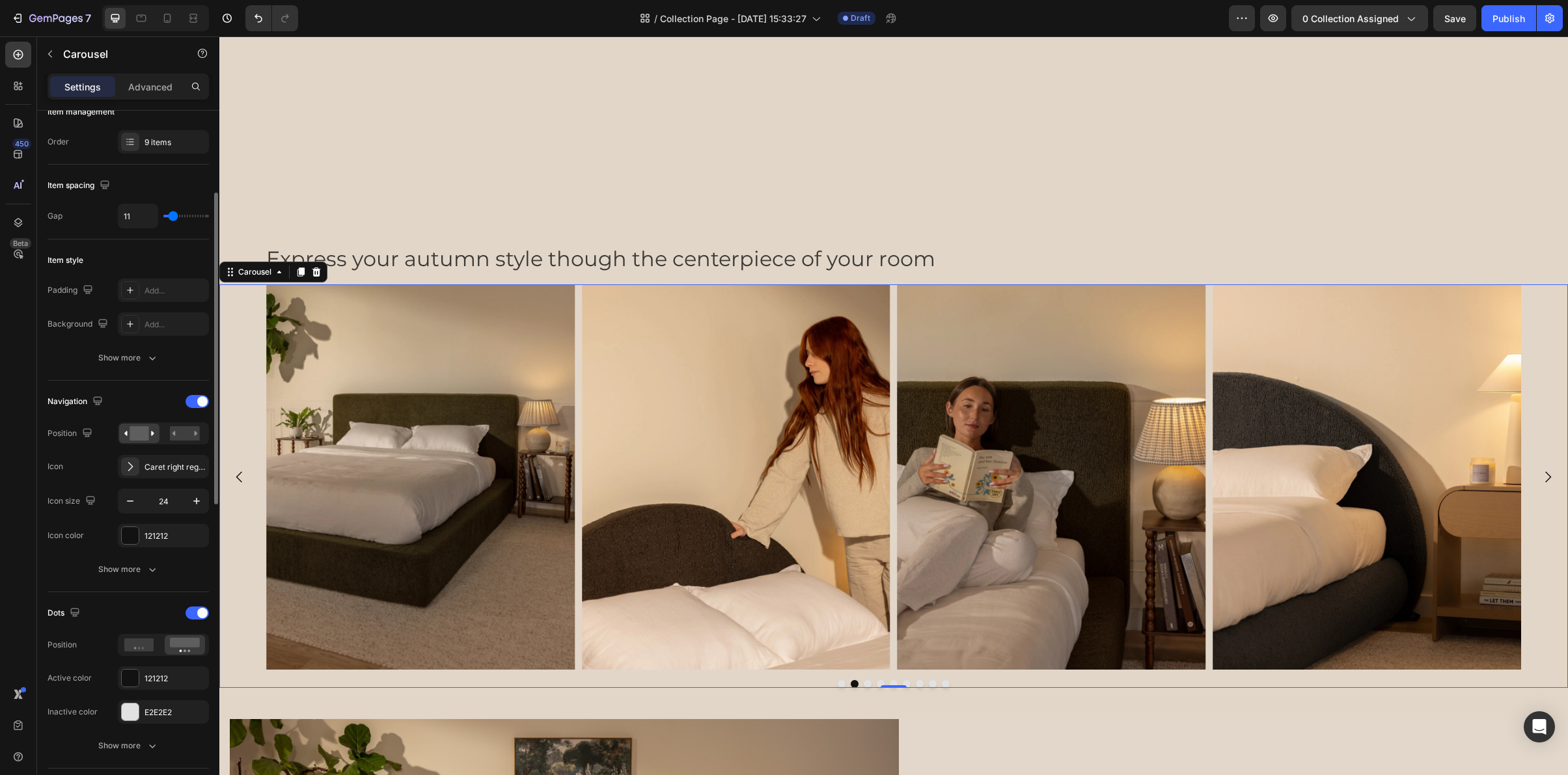
type input "10"
type input "9"
type input "7"
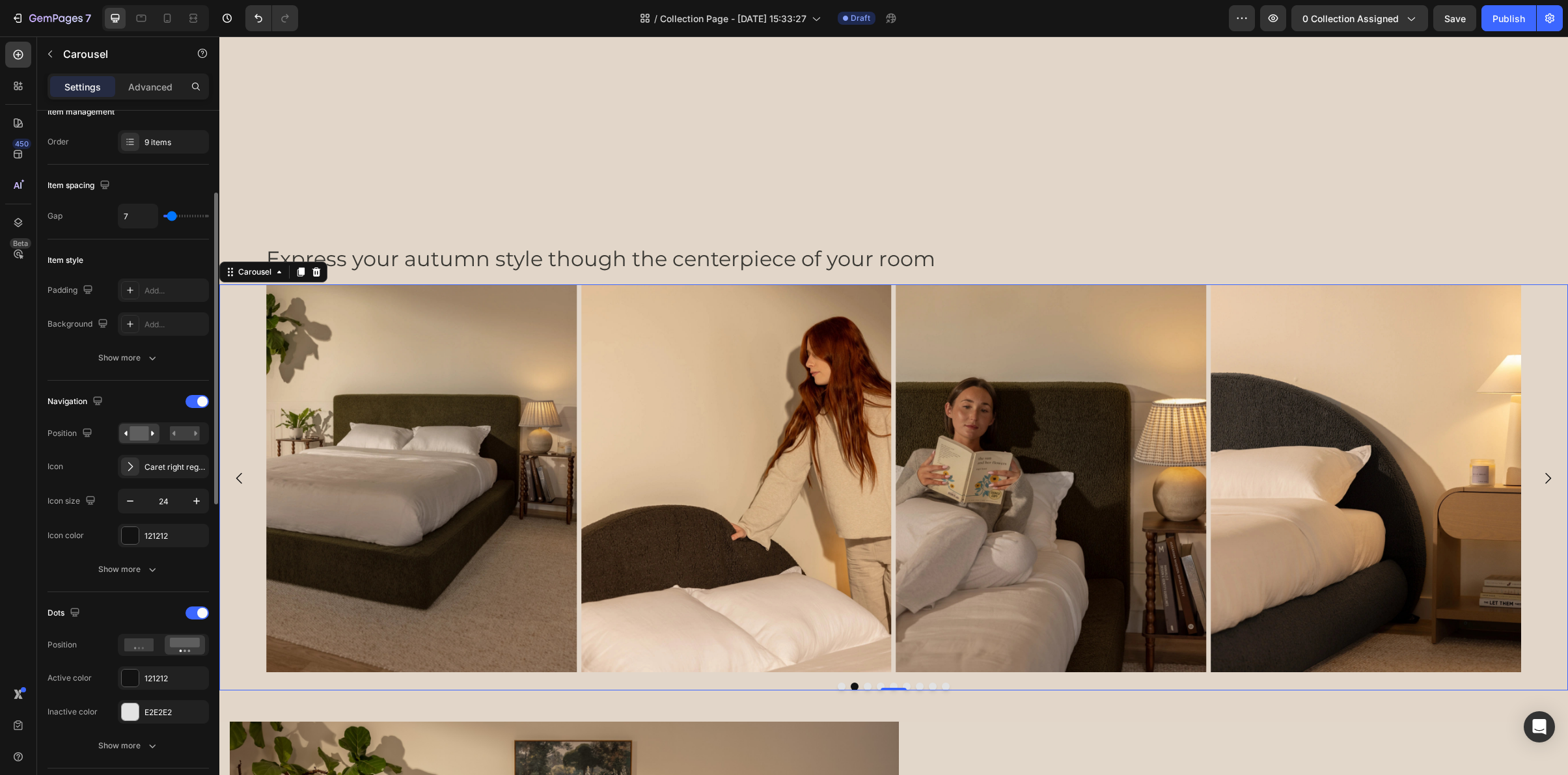
type input "8"
type input "9"
type input "10"
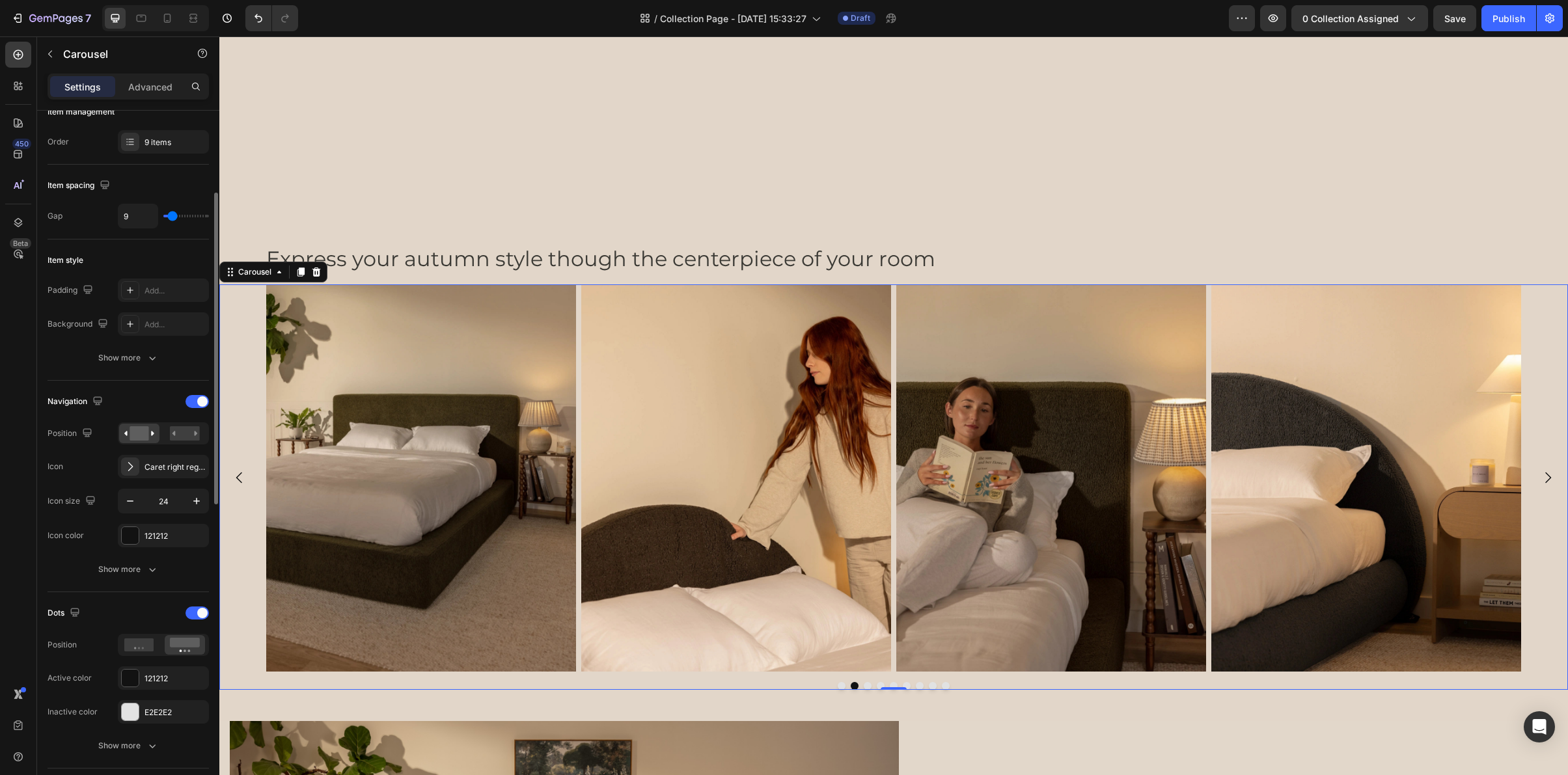
type input "10"
type input "11"
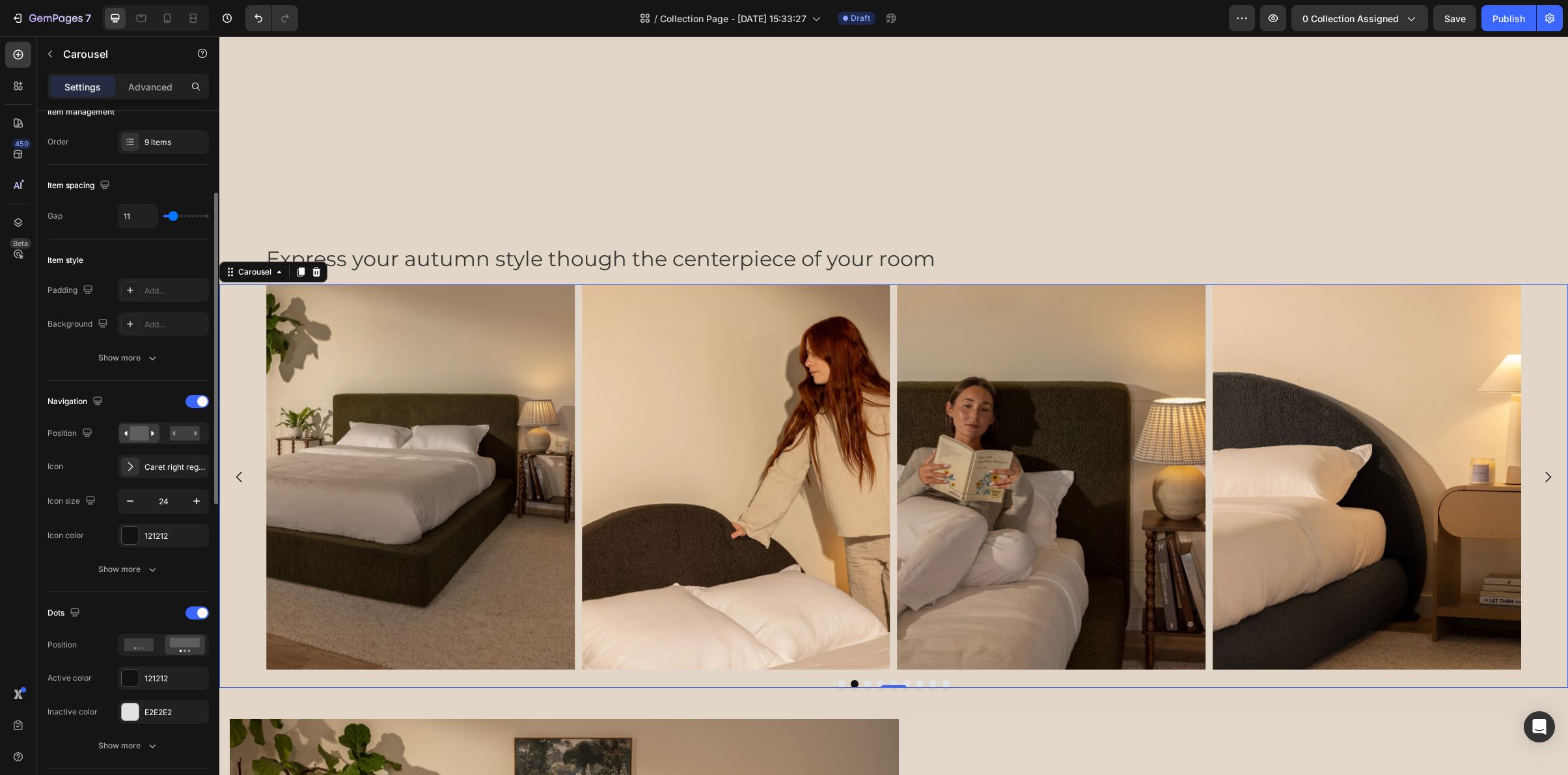
type input "10"
type input "9"
type input "8"
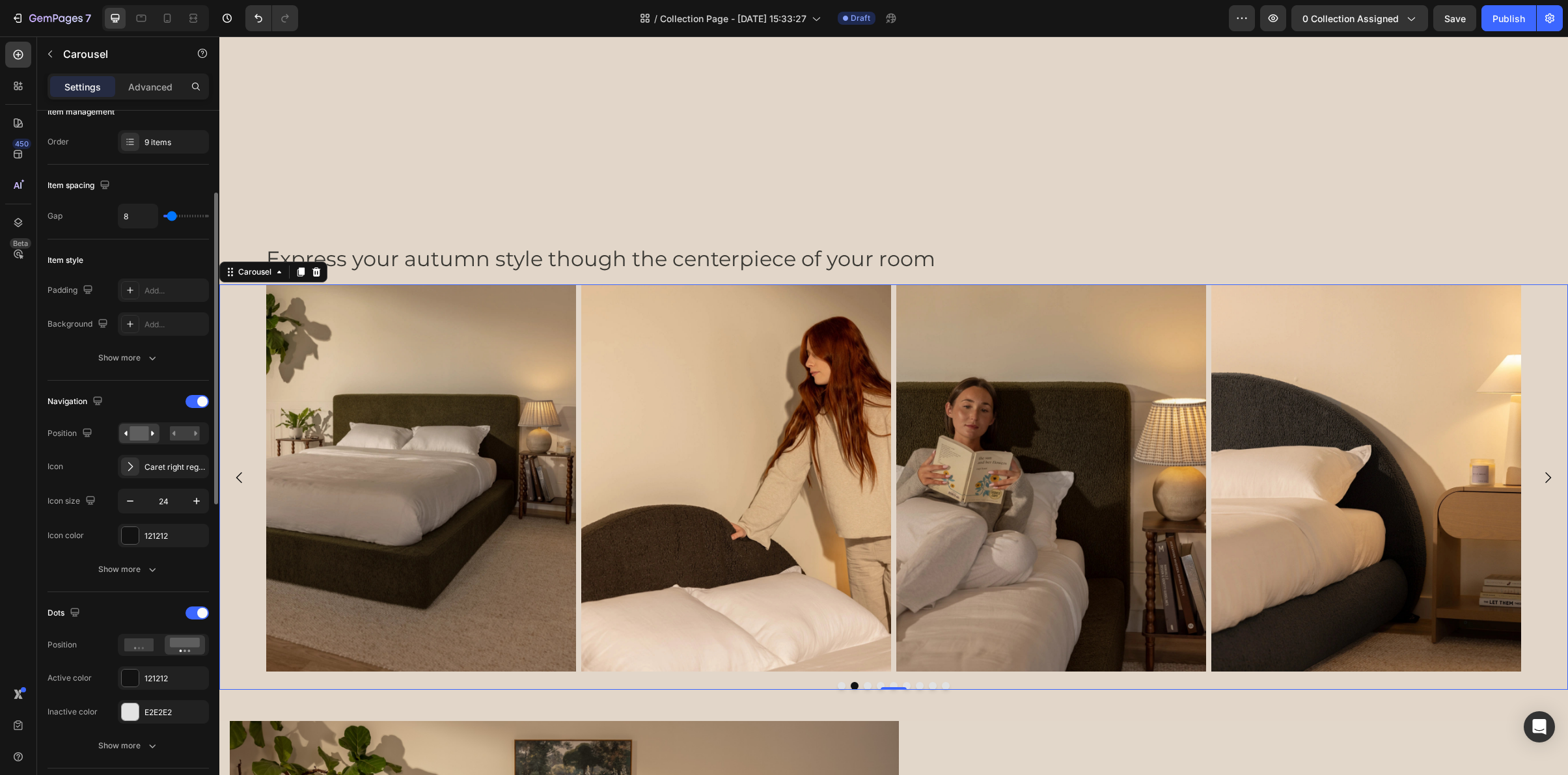
type input "8"
click at [172, 217] on input "range" at bounding box center [185, 215] width 45 height 3
click at [132, 564] on div "Show more" at bounding box center [128, 569] width 61 height 13
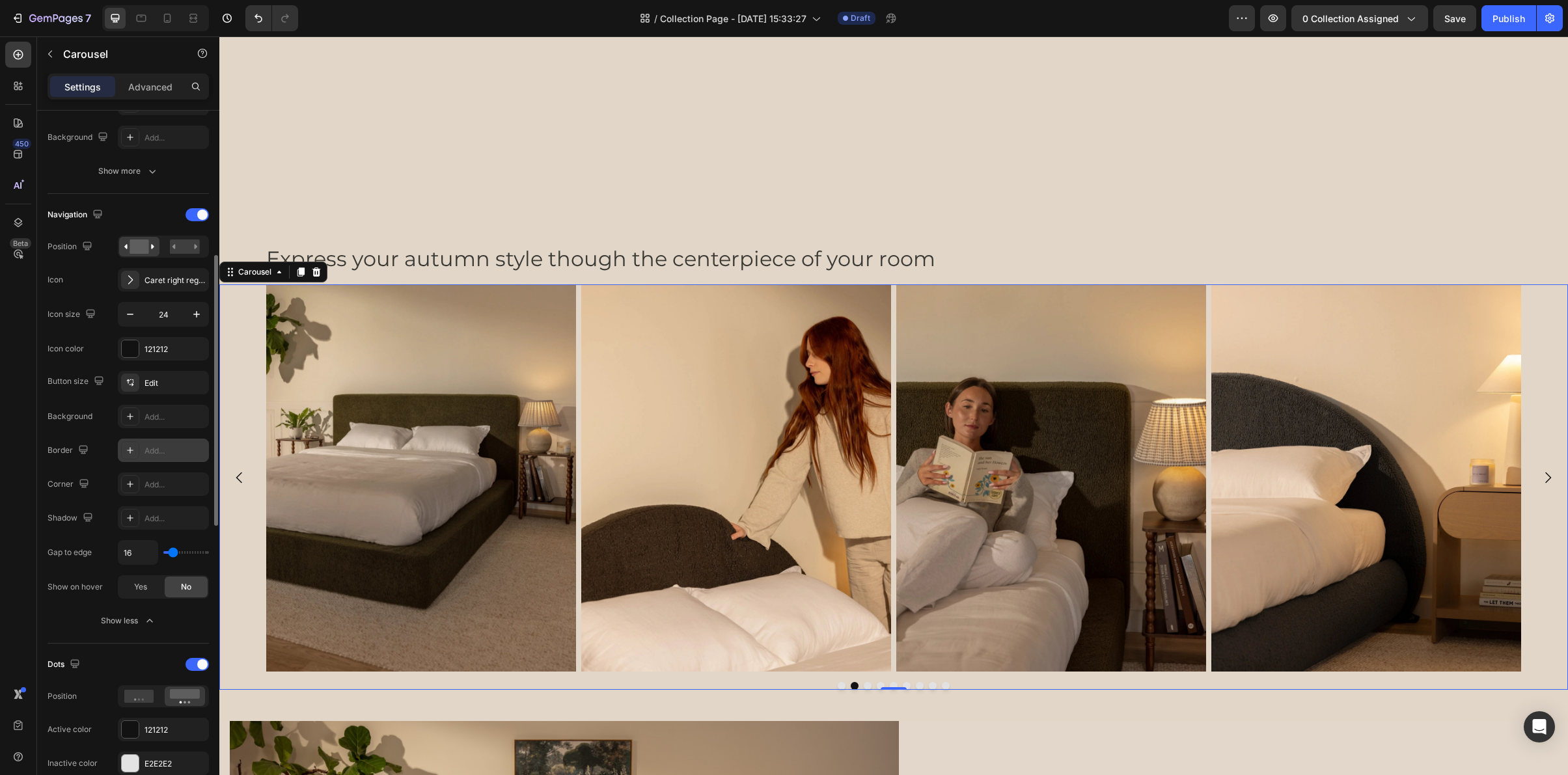
scroll to position [373, 0]
type input "0"
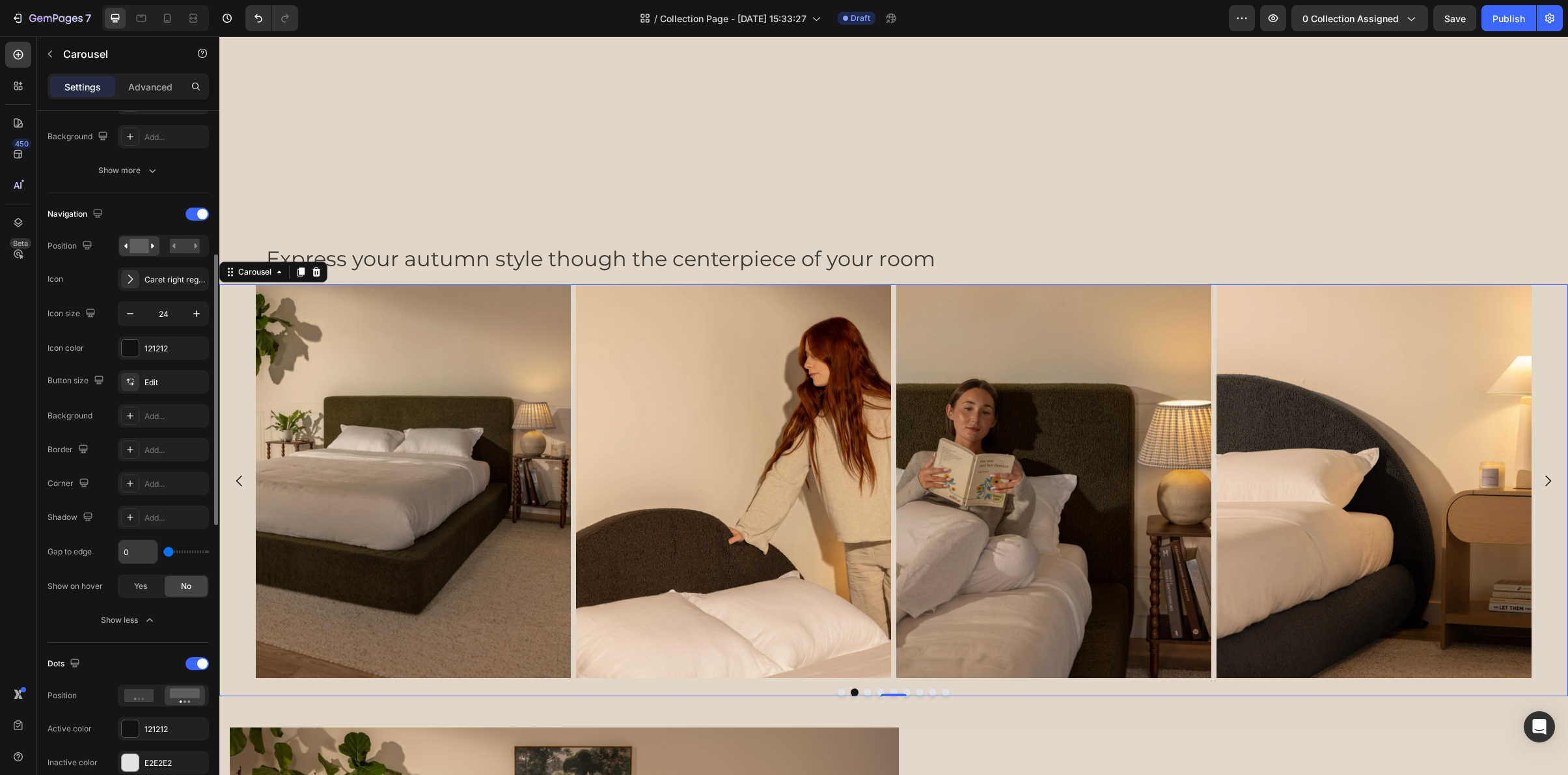
type input "0"
drag, startPoint x: 173, startPoint y: 555, endPoint x: 155, endPoint y: 554, distance: 18.0
click at [155, 555] on div "0" at bounding box center [163, 552] width 91 height 25
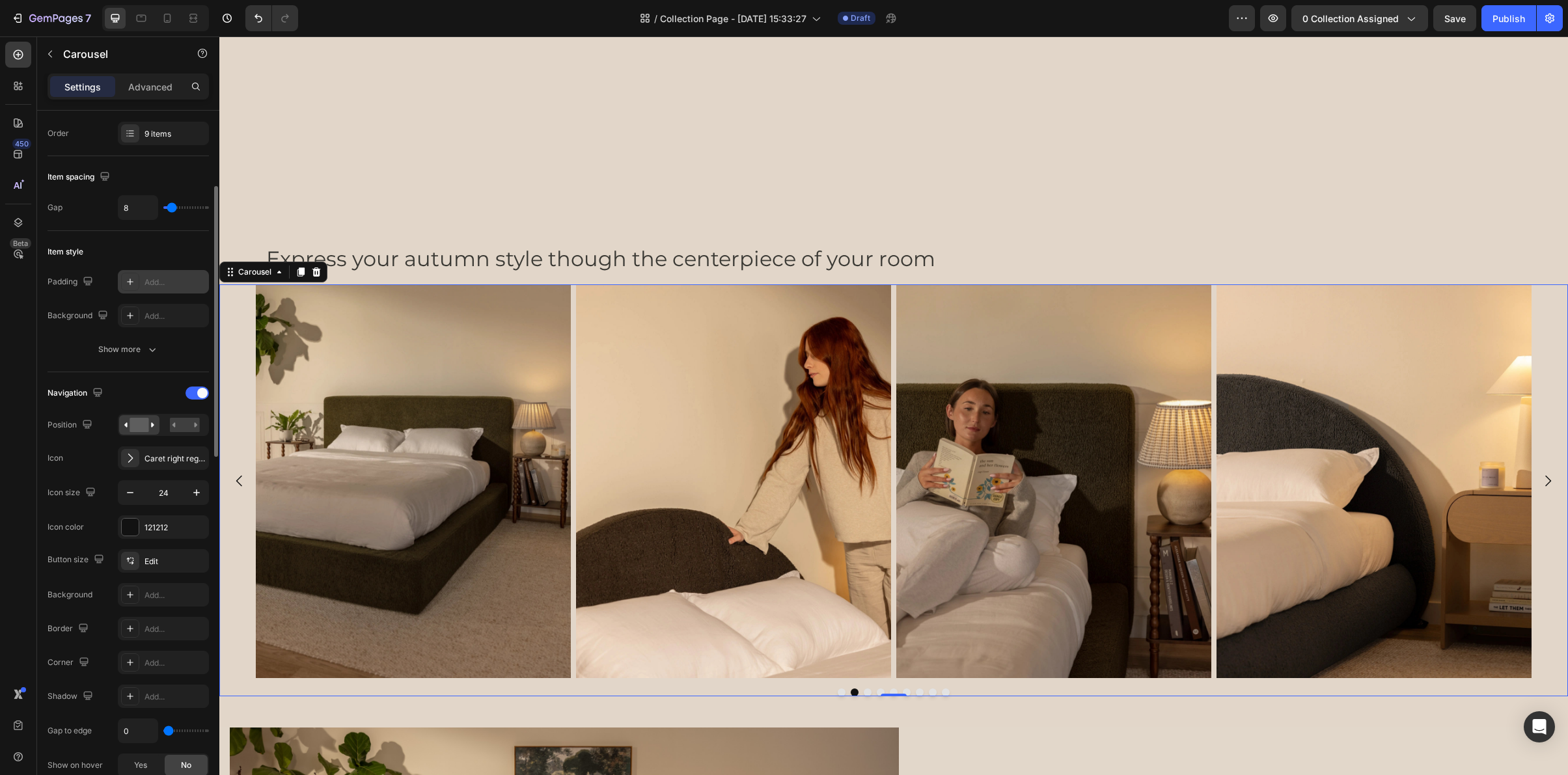
scroll to position [192, 0]
click at [140, 217] on input "8" at bounding box center [138, 208] width 39 height 23
type input "1"
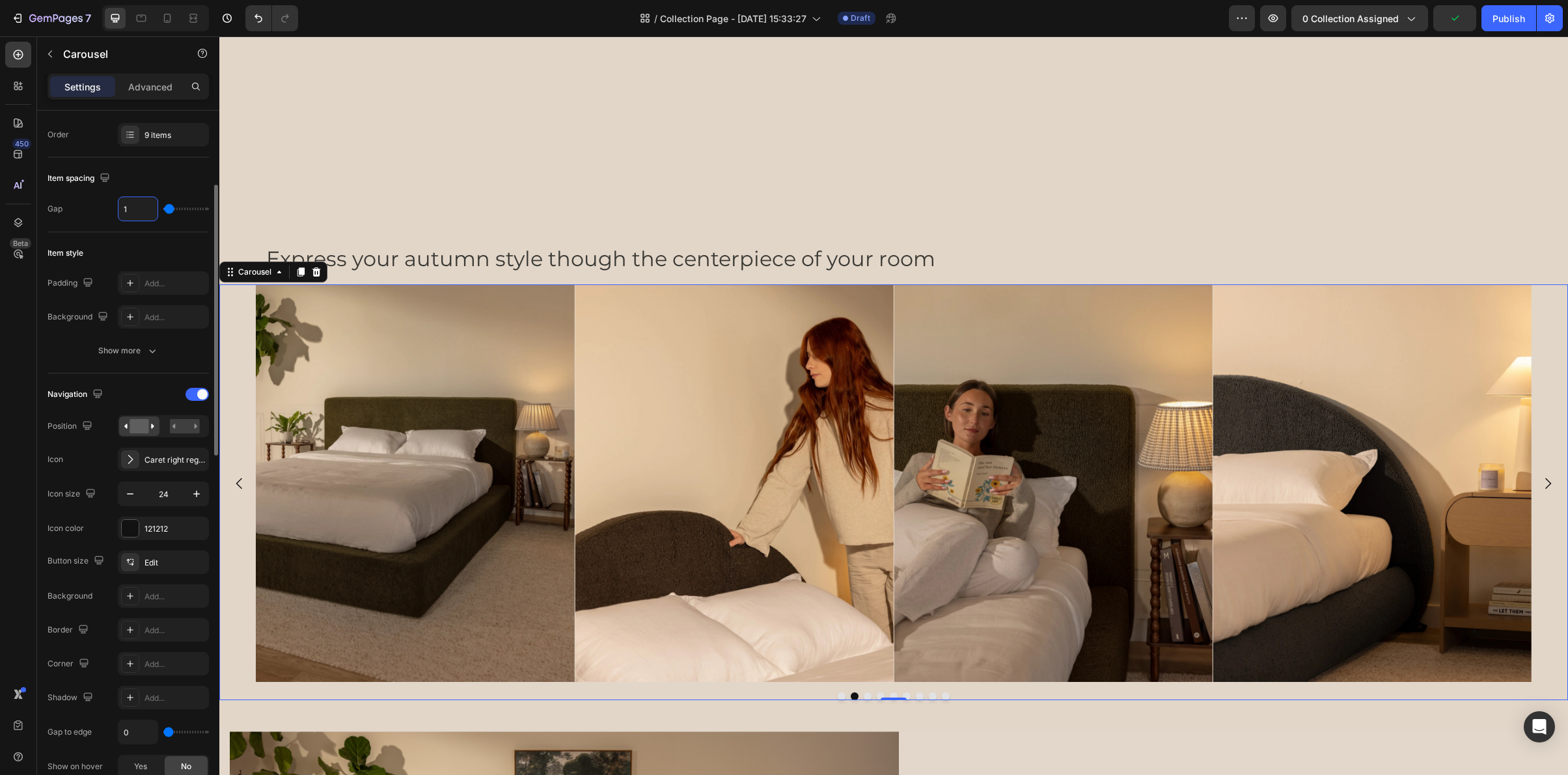
type input "16"
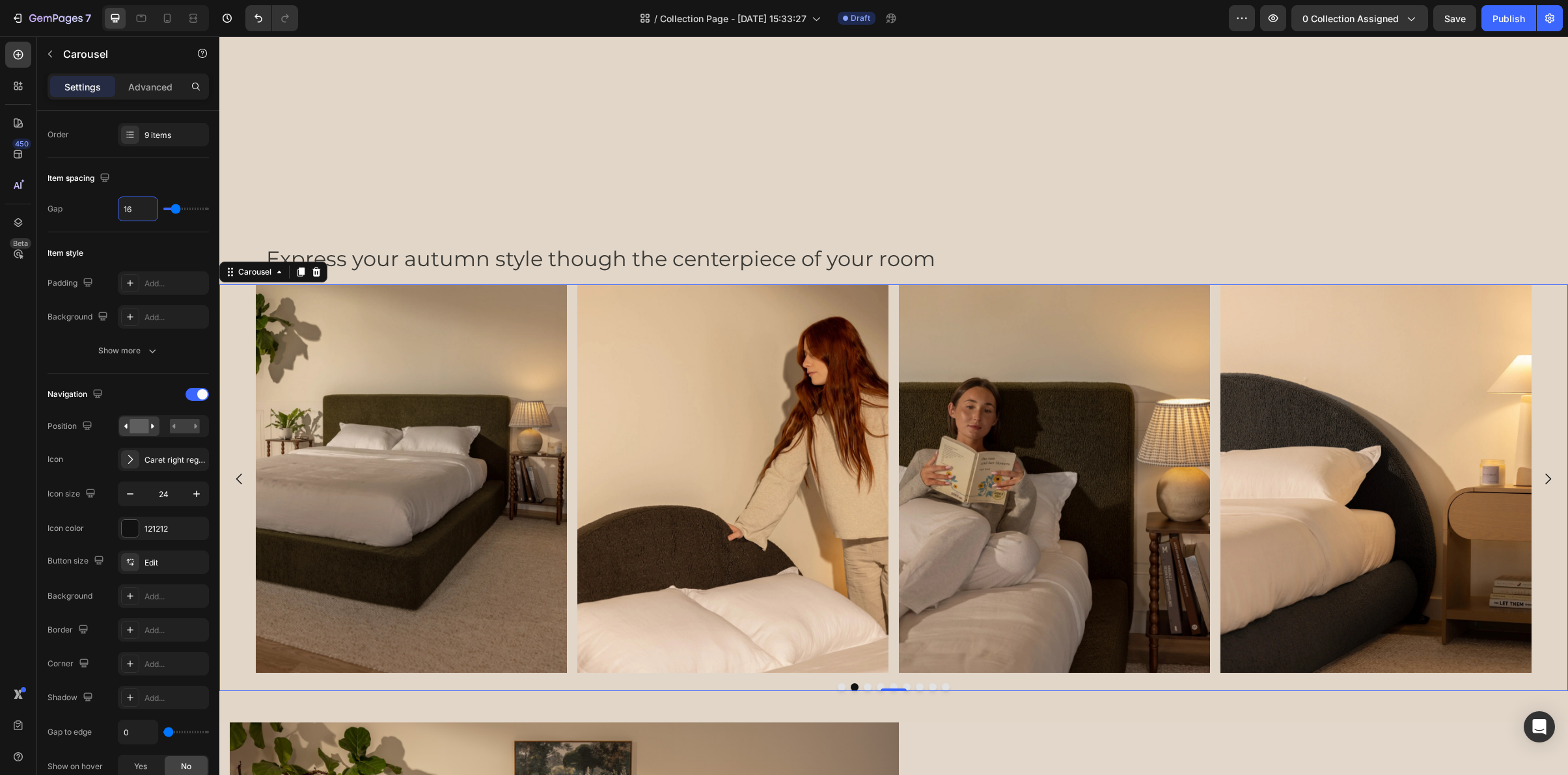
type input "16"
click at [969, 690] on div at bounding box center [894, 687] width 1348 height 8
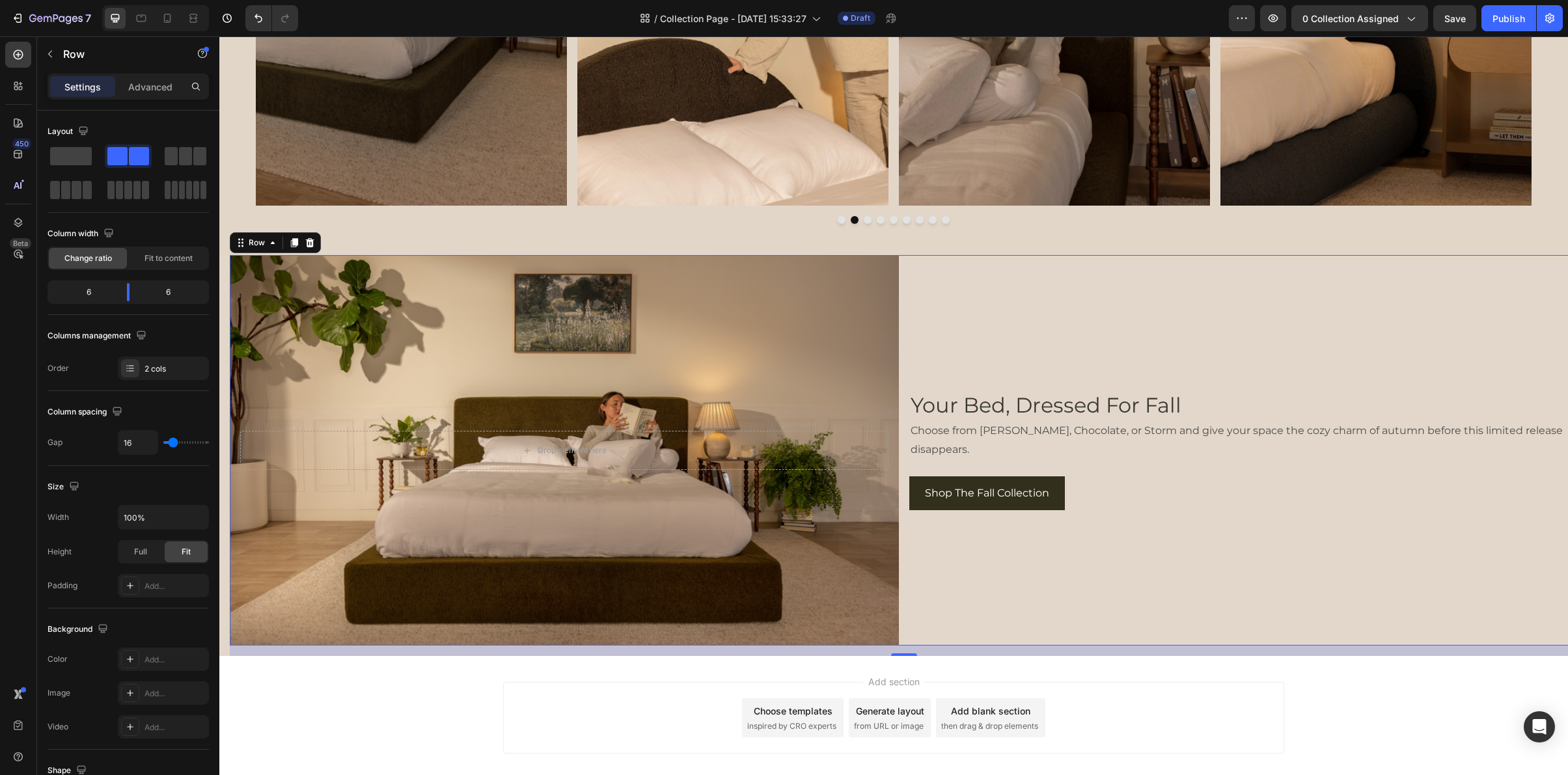
scroll to position [3785, 0]
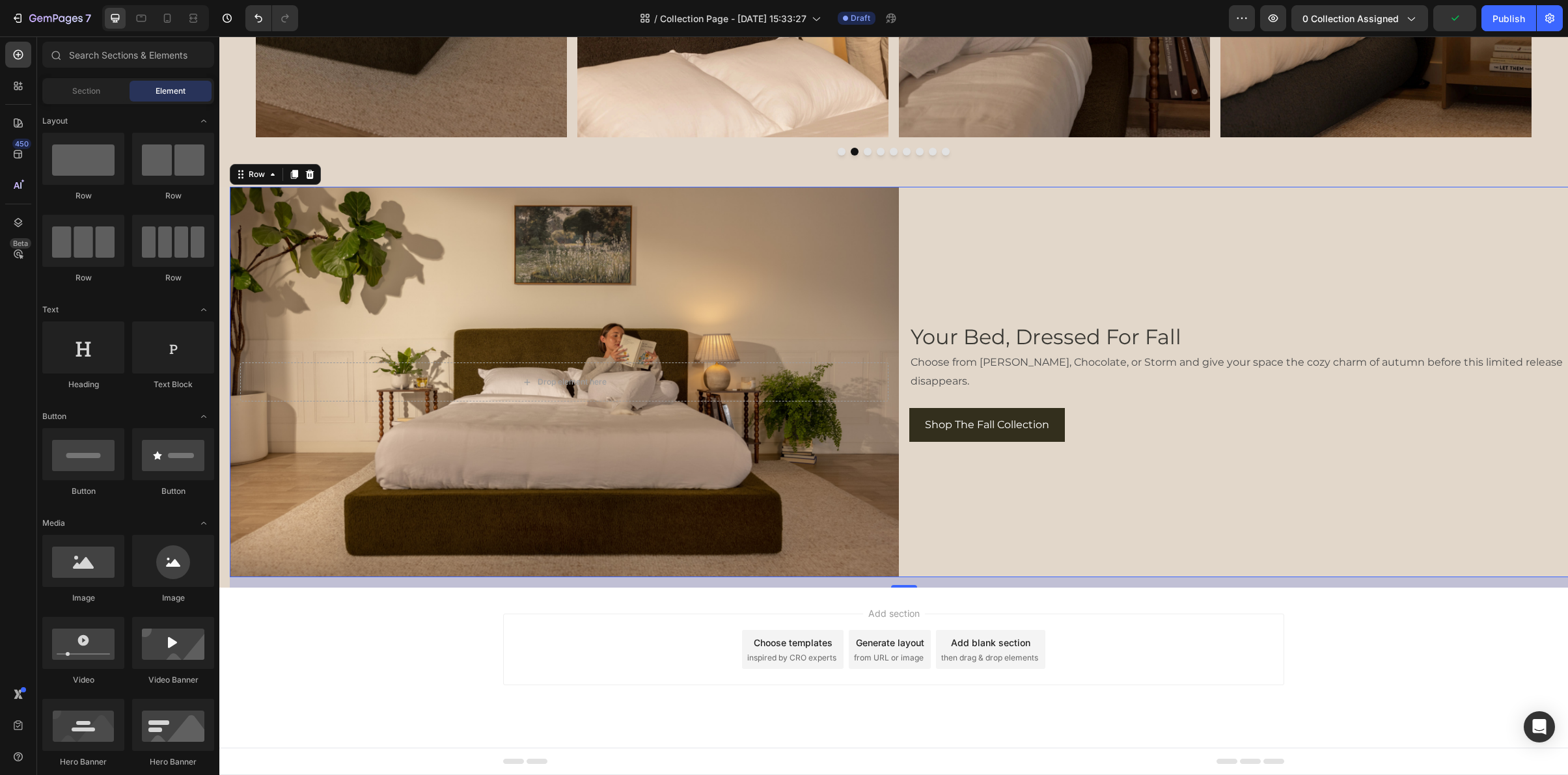
click at [908, 590] on div "Add section Choose templates inspired by CRO experts Generate layout from URL o…" at bounding box center [894, 667] width 1348 height 160
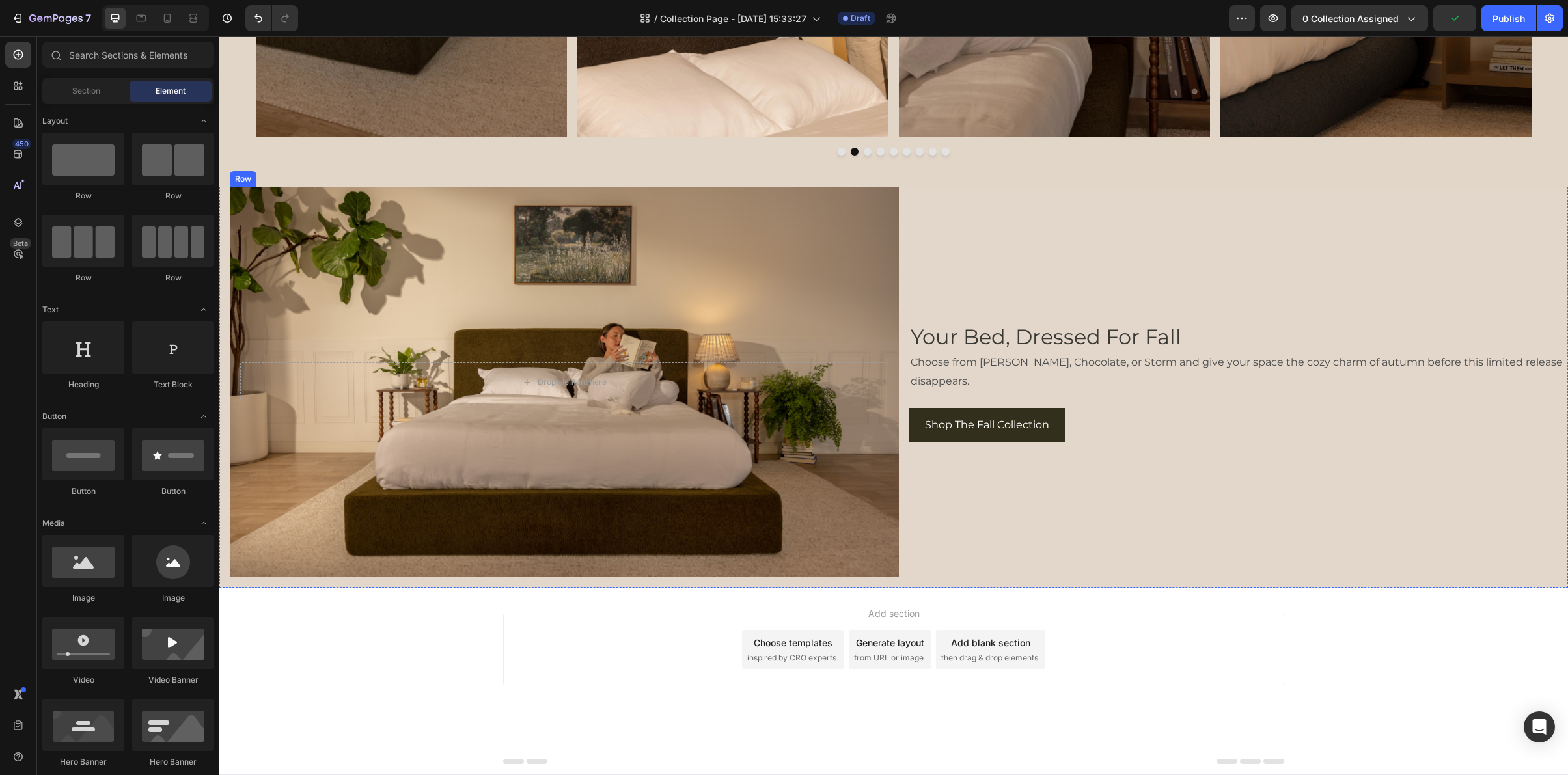
click at [928, 554] on div "Your Bed, Dressed For Fall Heading Choose from Moss, Chocolate, or Storm and gi…" at bounding box center [1243, 382] width 669 height 390
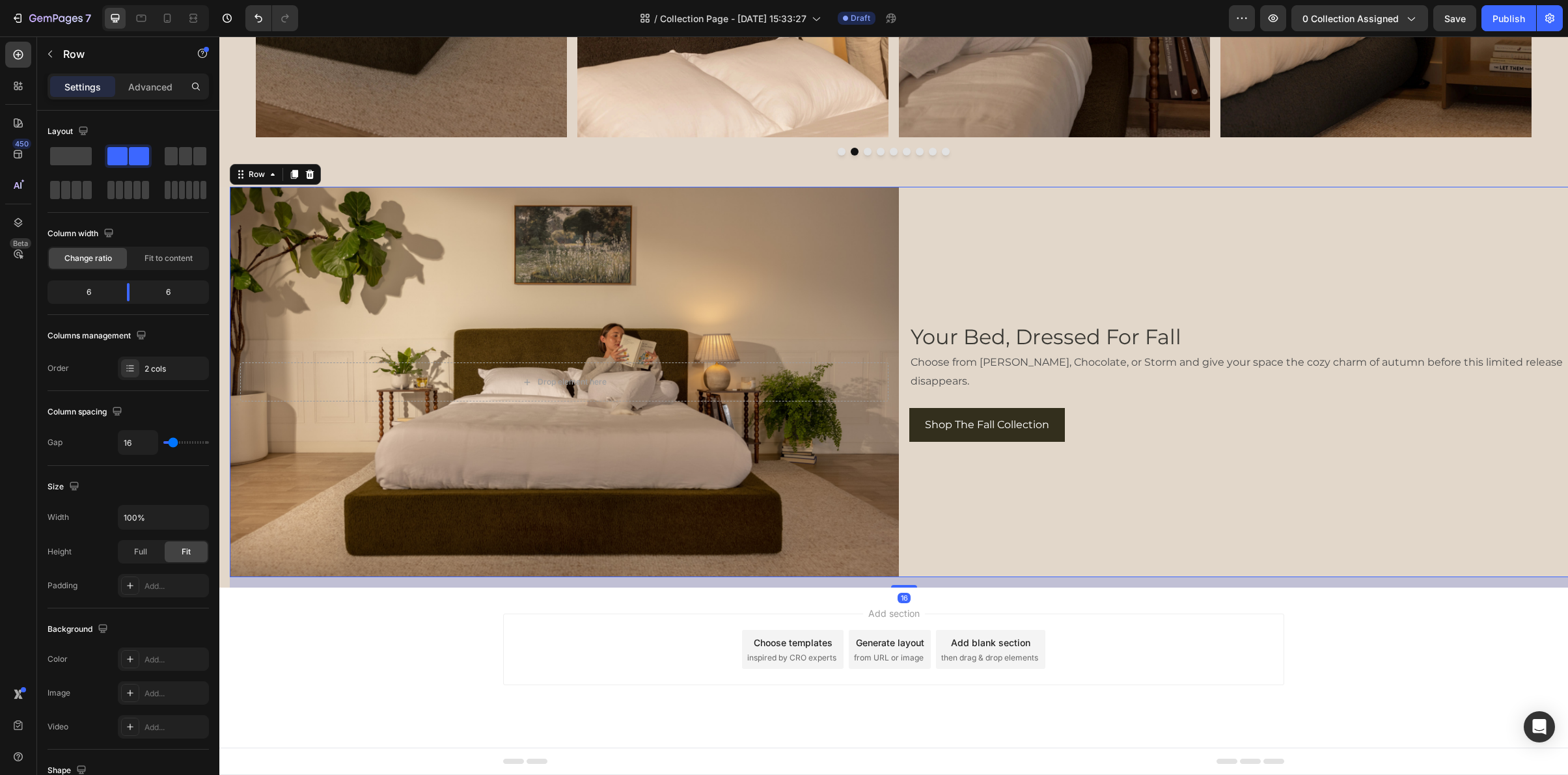
click at [938, 549] on div "Your Bed, Dressed For Fall Heading Choose from Moss, Chocolate, or Storm and gi…" at bounding box center [1243, 382] width 669 height 390
click at [973, 602] on div "Add section Choose templates inspired by CRO experts Generate layout from URL o…" at bounding box center [894, 667] width 1348 height 160
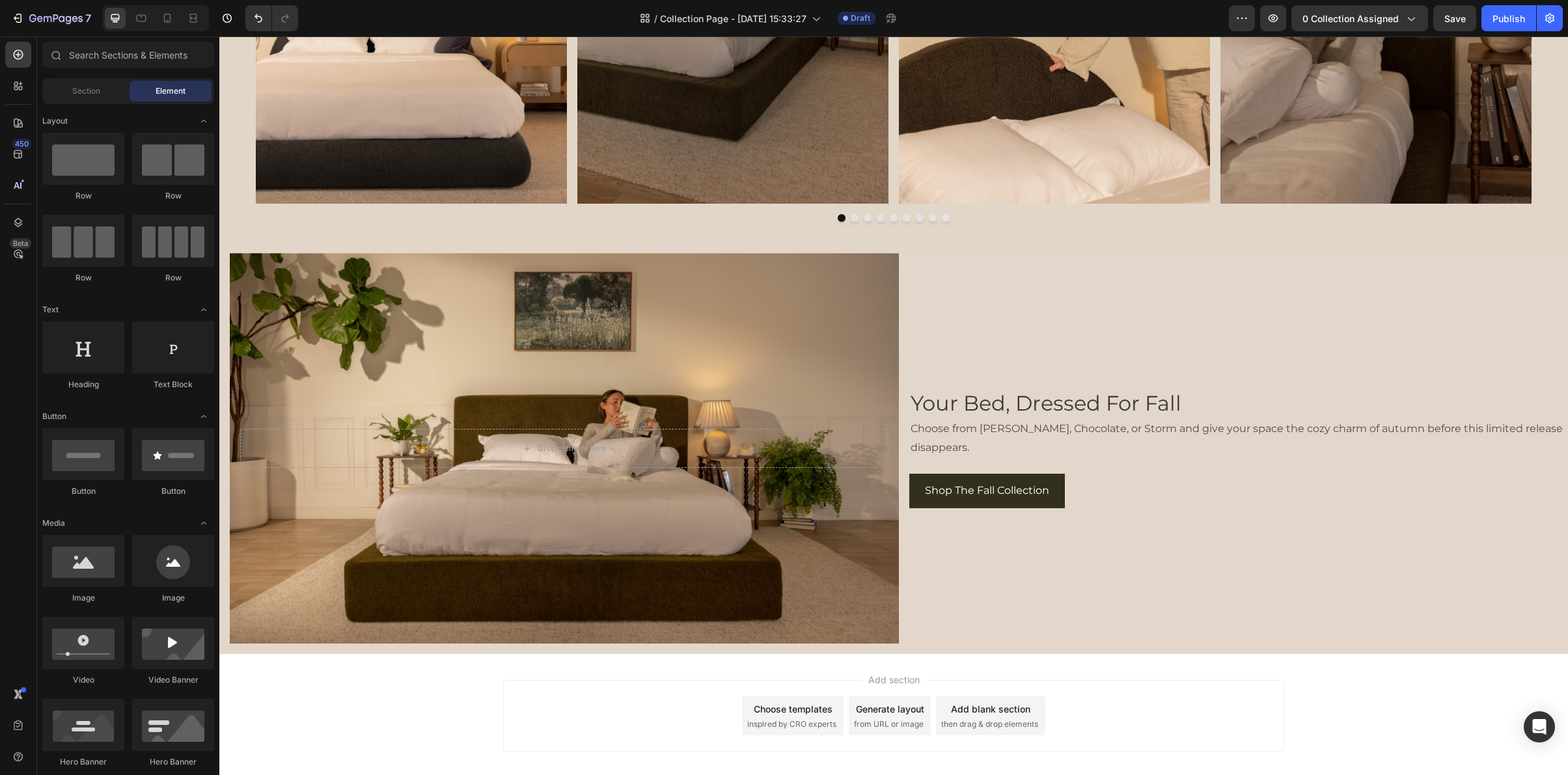
scroll to position [3680, 0]
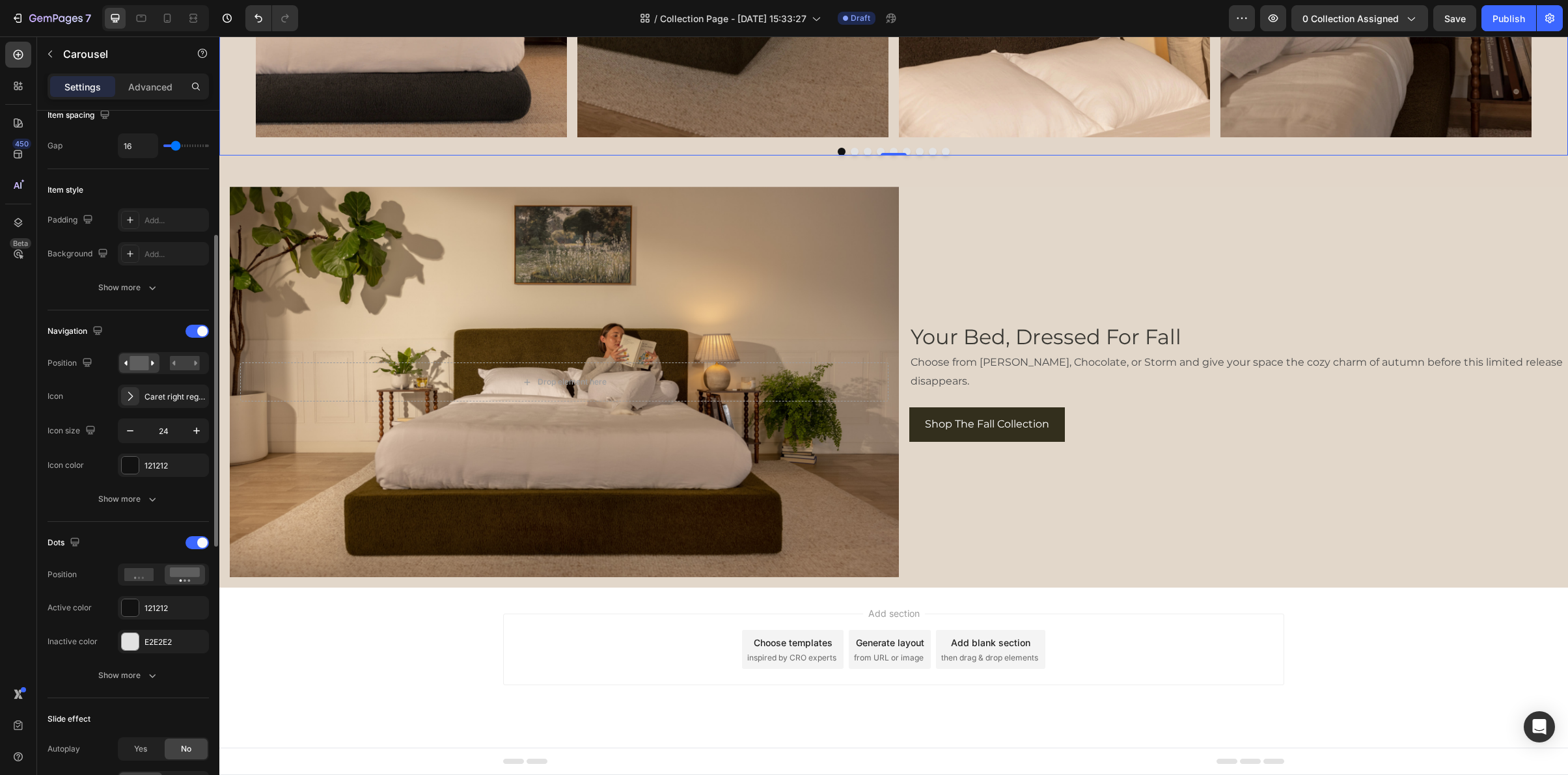
scroll to position [263, 0]
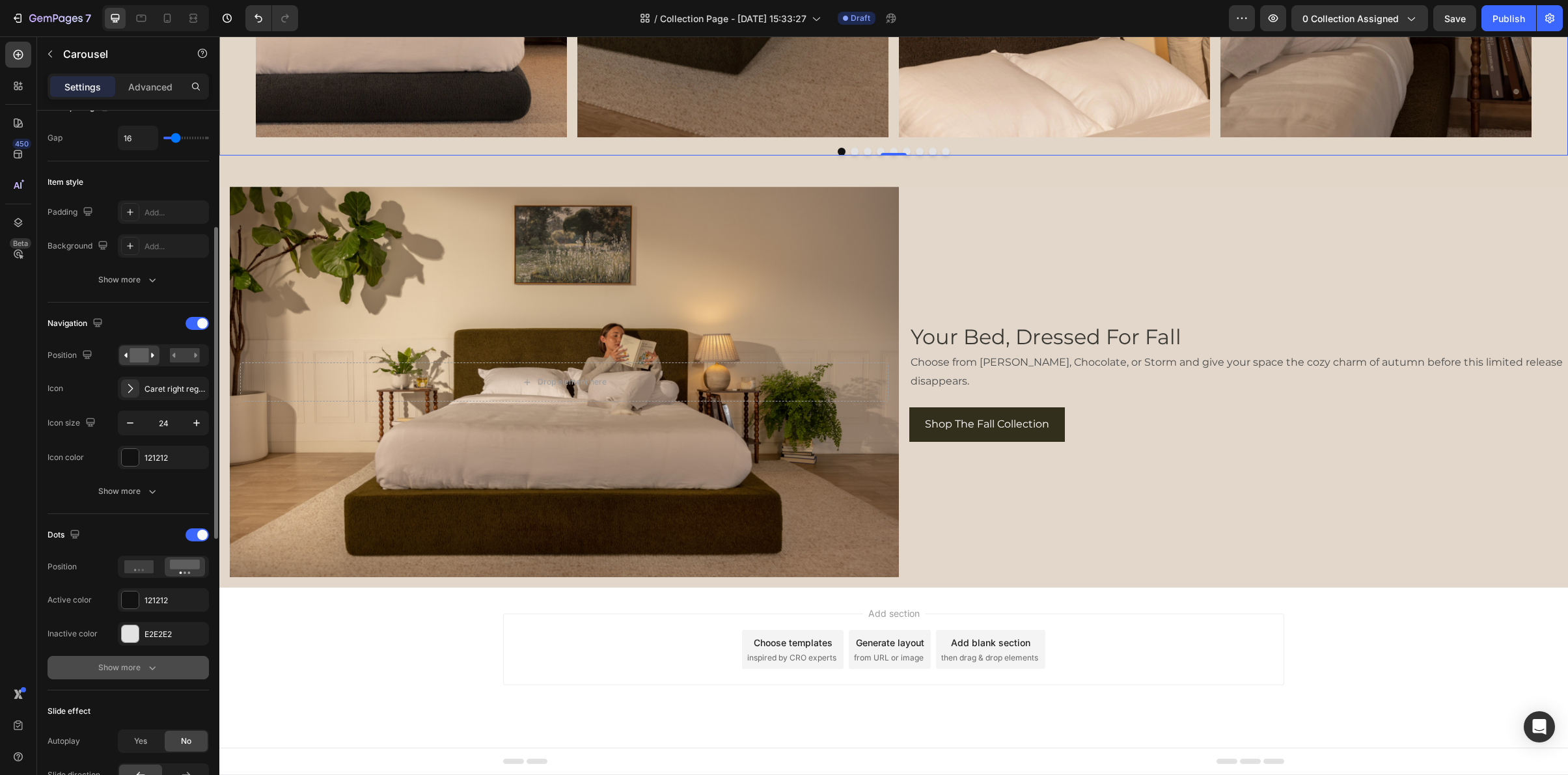
click at [119, 668] on div "Show more" at bounding box center [128, 667] width 61 height 13
click at [132, 673] on icon "button" at bounding box center [130, 668] width 13 height 13
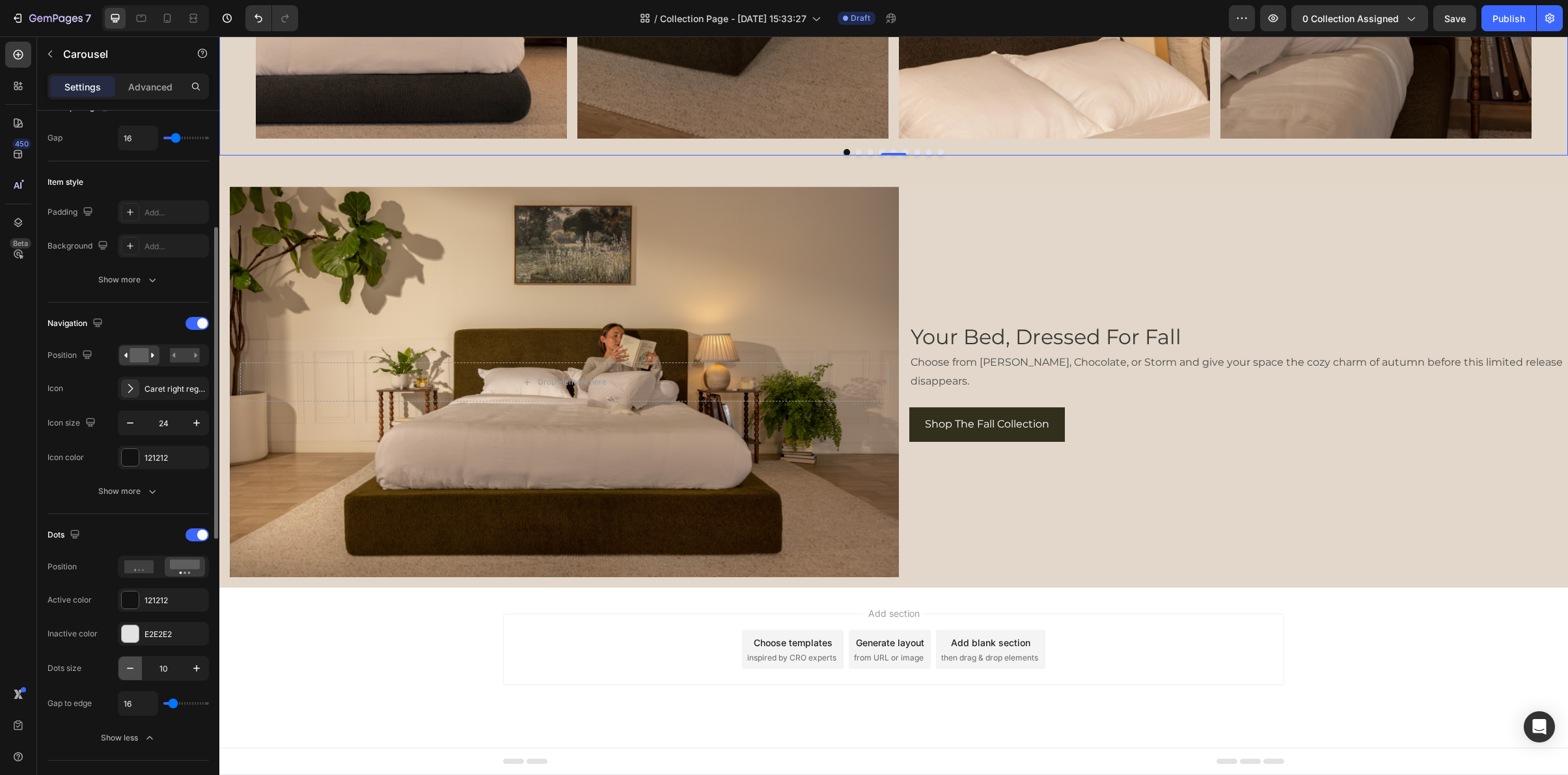
click at [132, 673] on icon "button" at bounding box center [130, 668] width 13 height 13
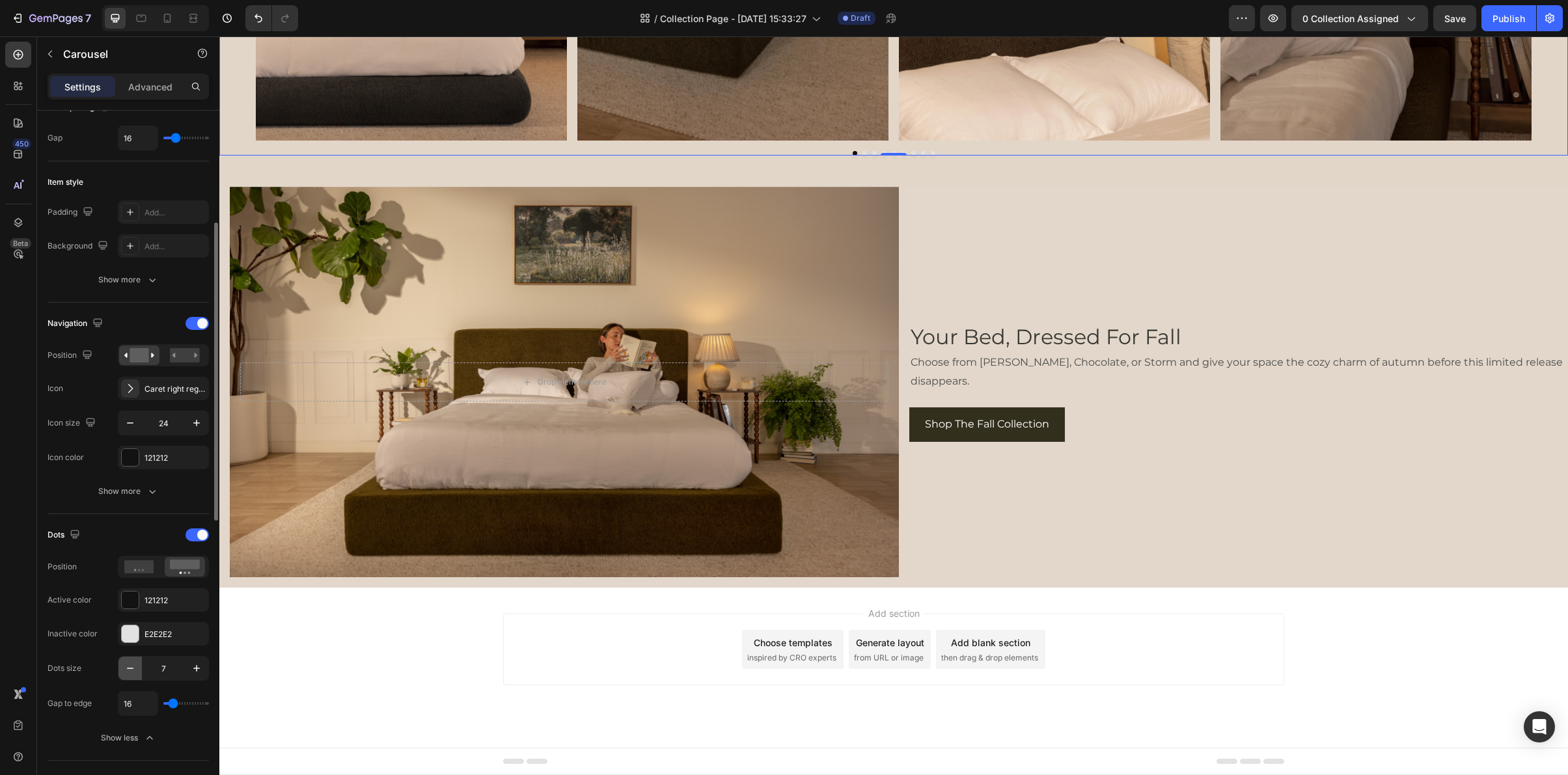
click at [132, 673] on icon "button" at bounding box center [130, 668] width 13 height 13
type input "5"
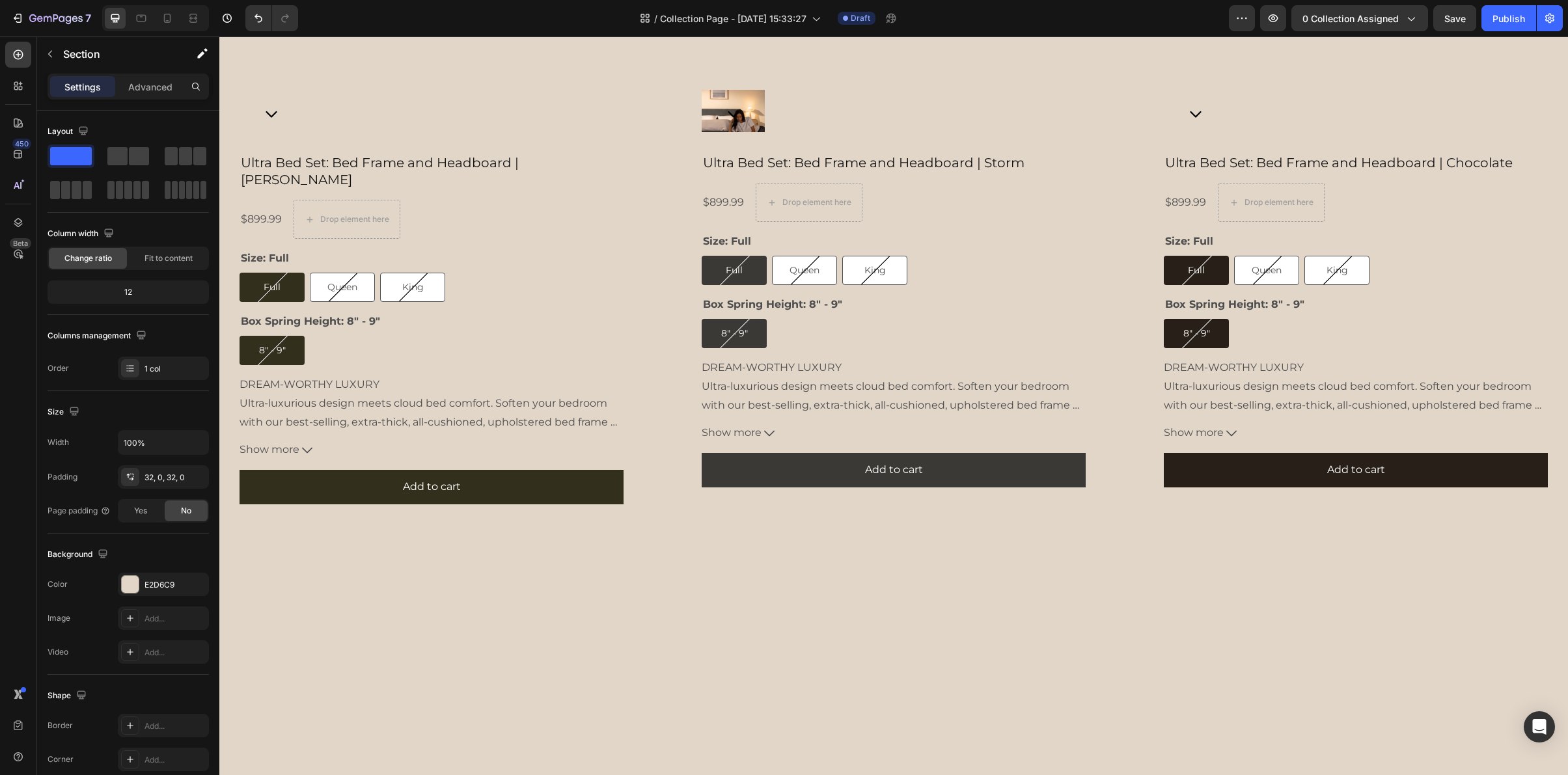
scroll to position [1985, 0]
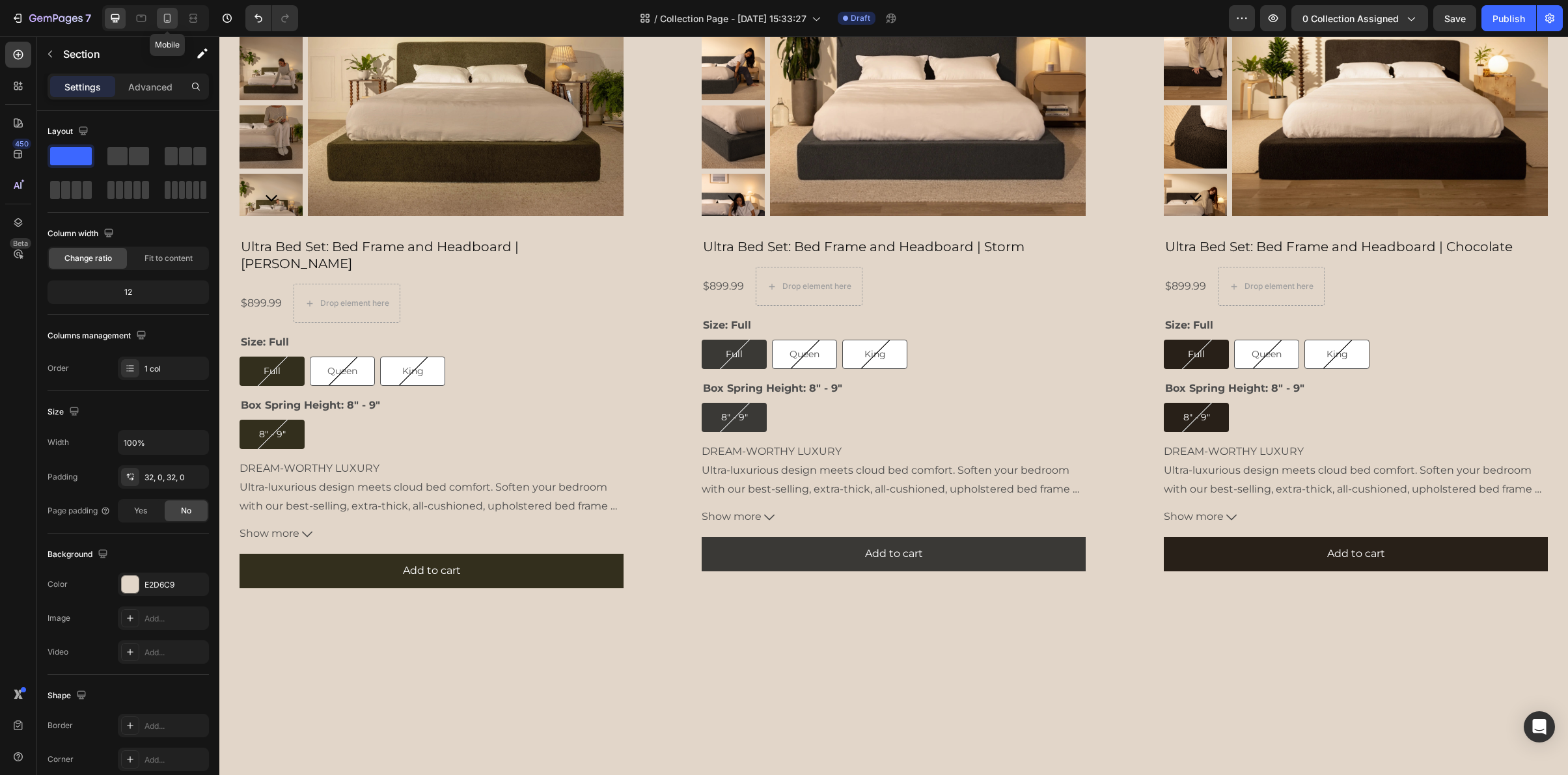
click at [167, 17] on icon at bounding box center [167, 18] width 13 height 13
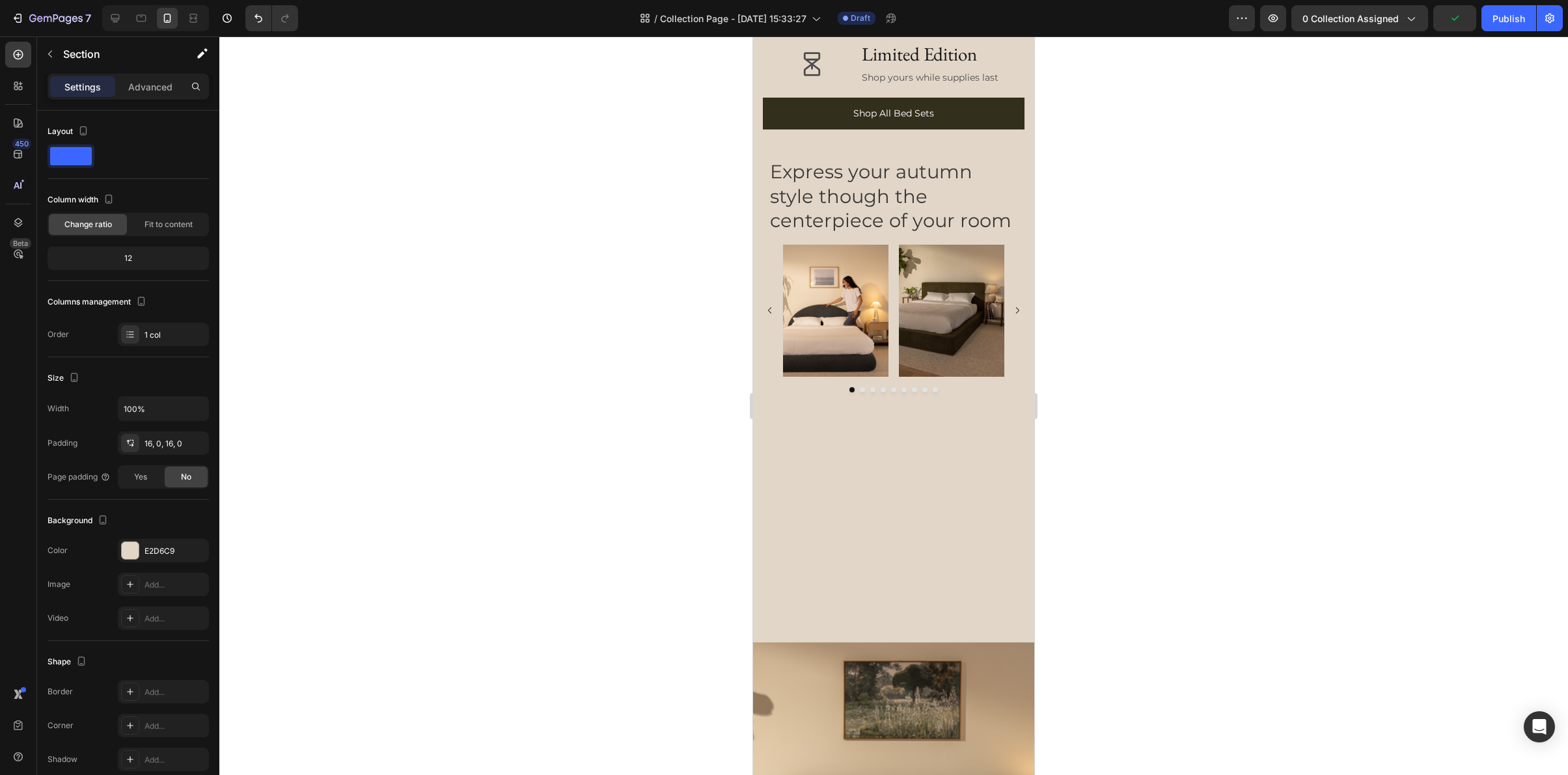
scroll to position [4334, 0]
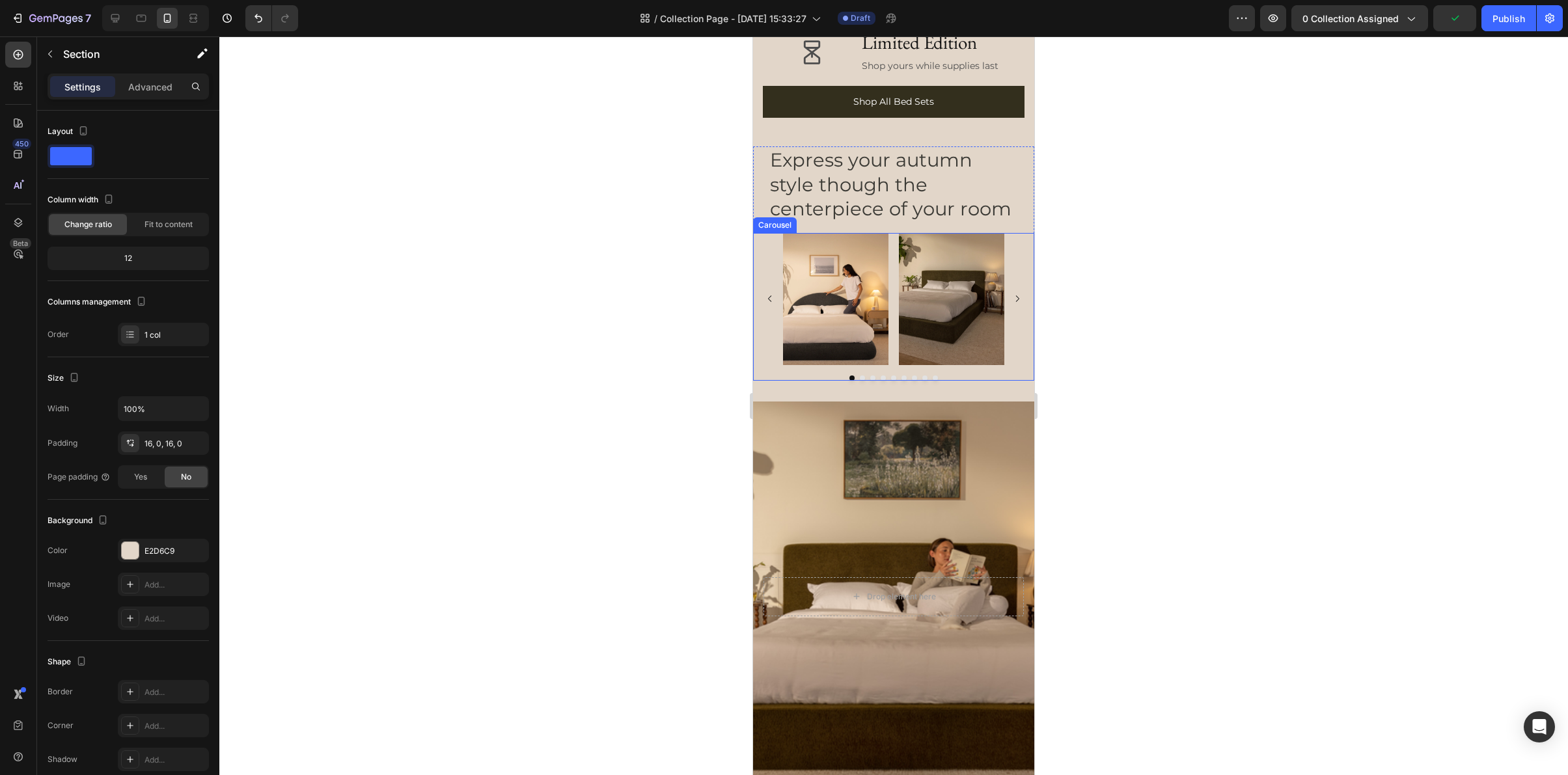
click at [774, 277] on div "Image Image Image Image Image Image Image Image Image" at bounding box center [893, 299] width 281 height 132
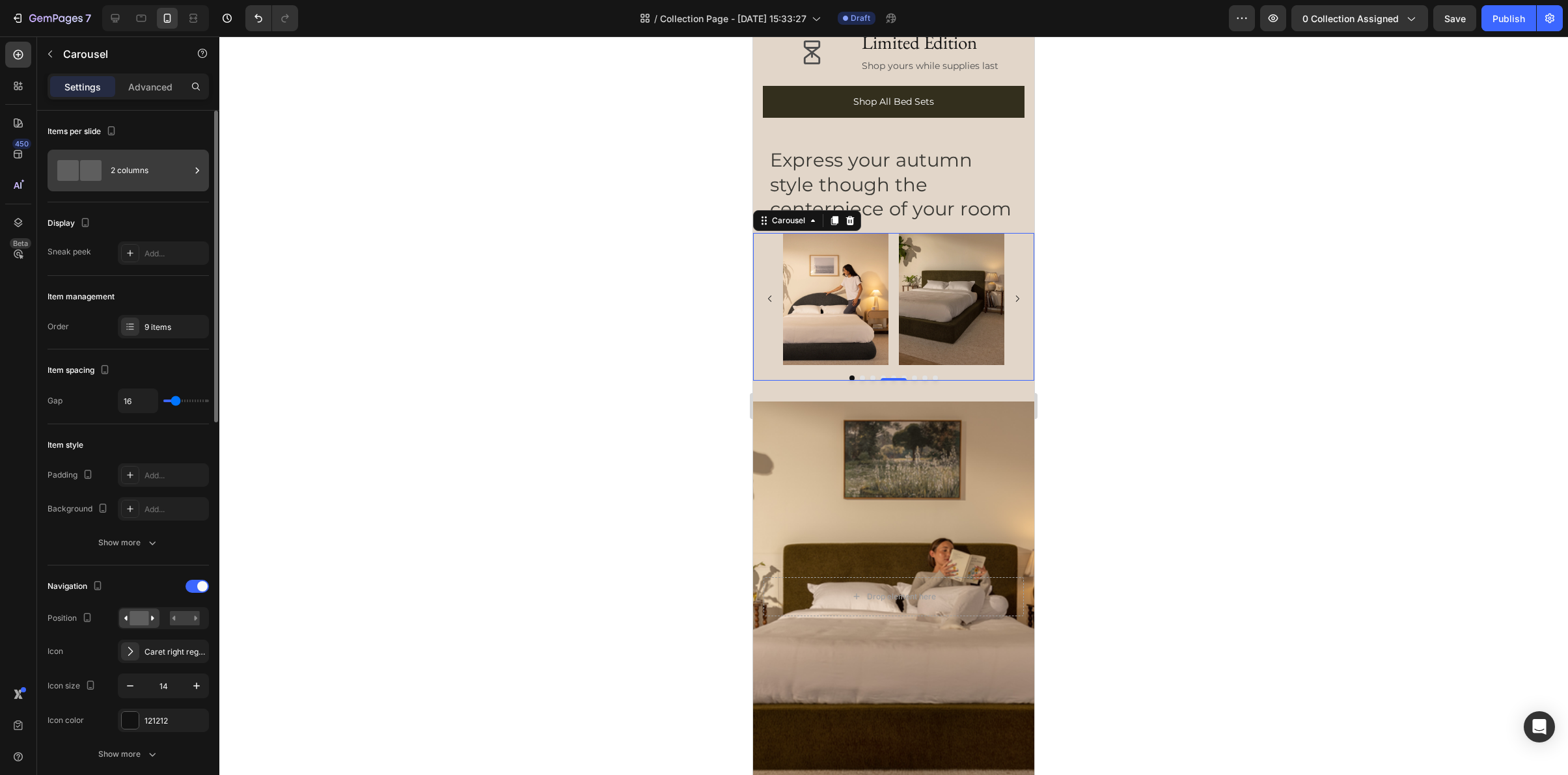
click at [164, 181] on div "2 columns" at bounding box center [150, 170] width 79 height 30
click at [162, 258] on div "Add..." at bounding box center [163, 253] width 91 height 23
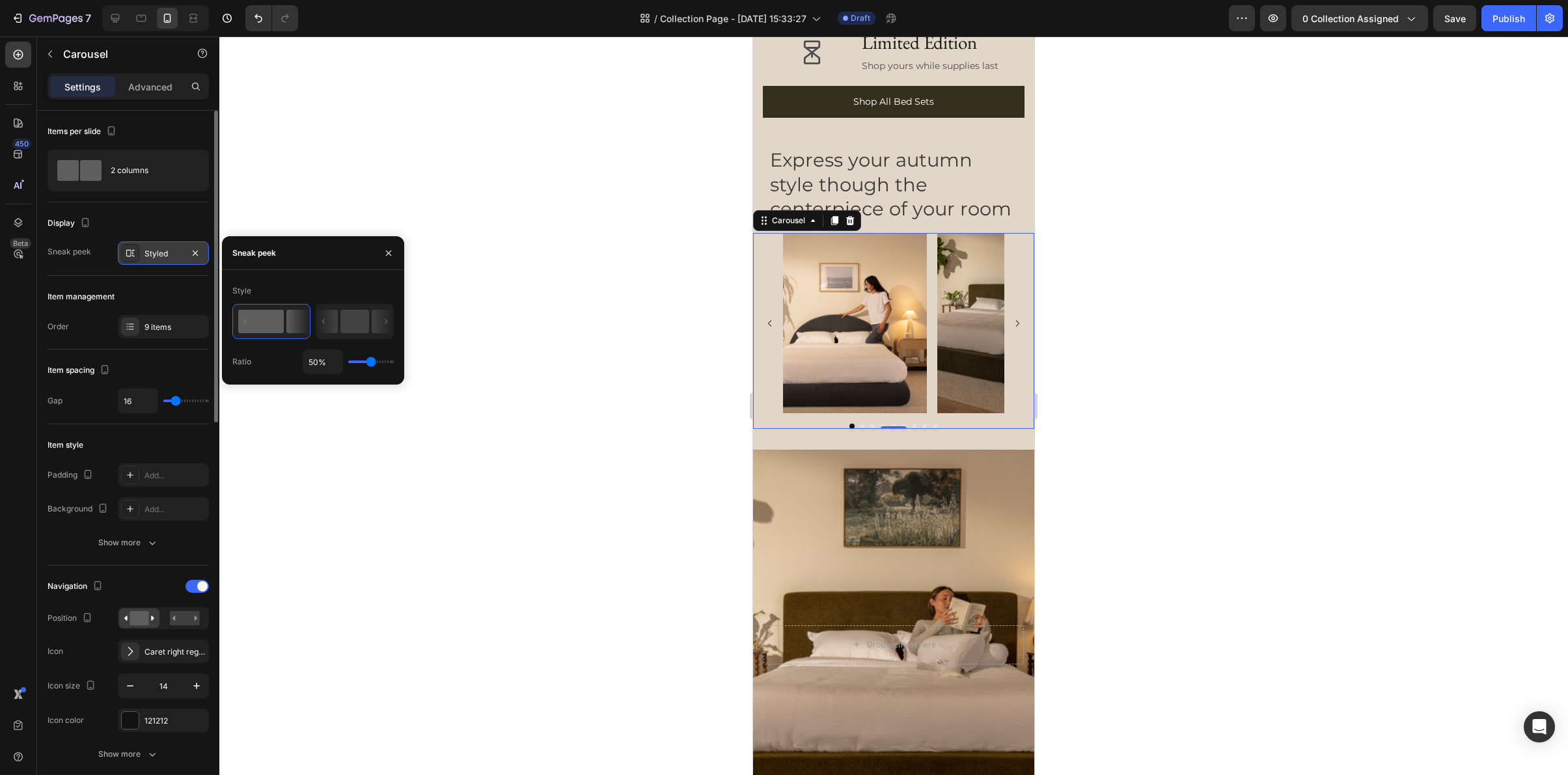
type input "37%"
type input "37"
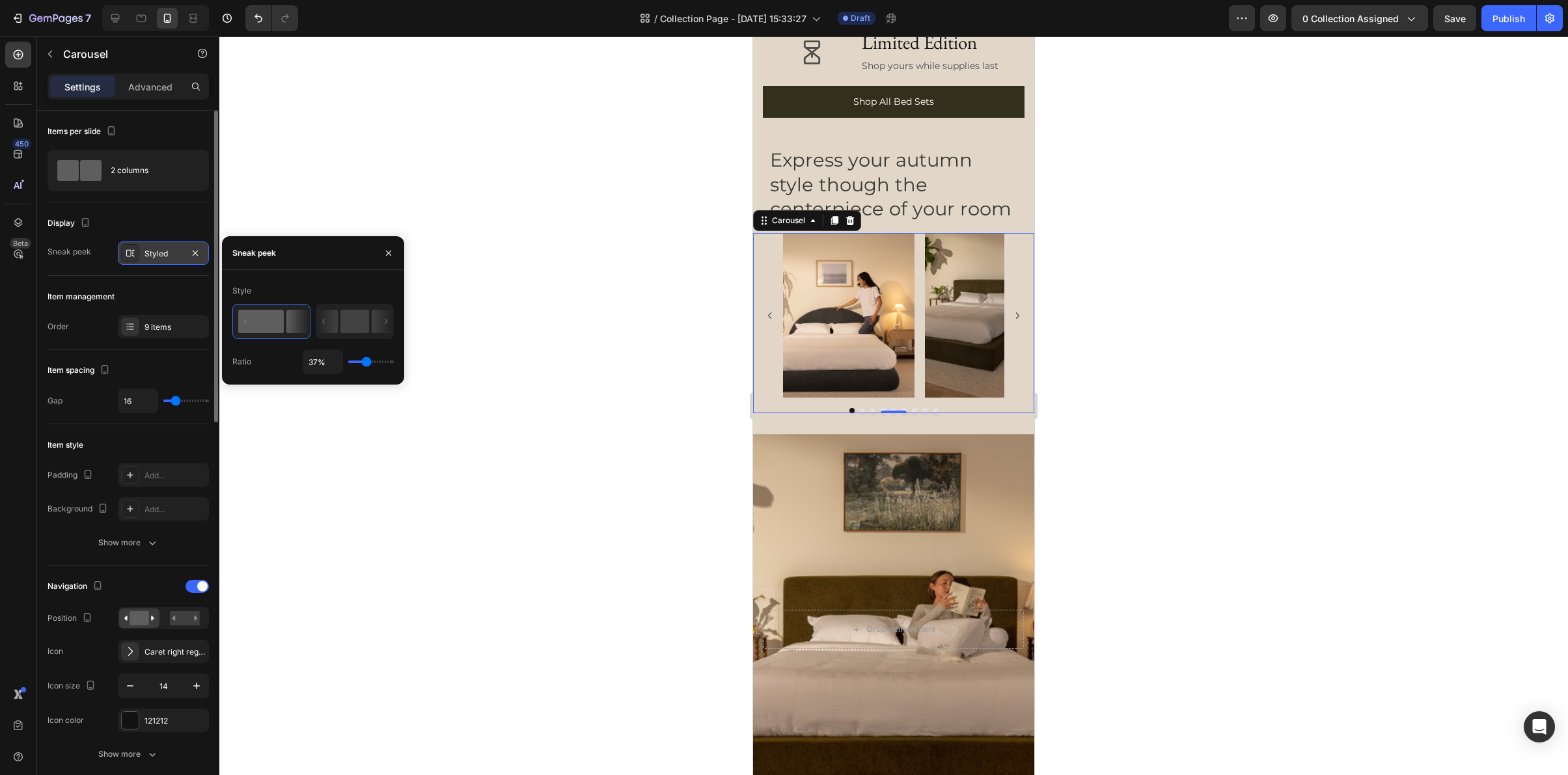
type input "63%"
type input "63"
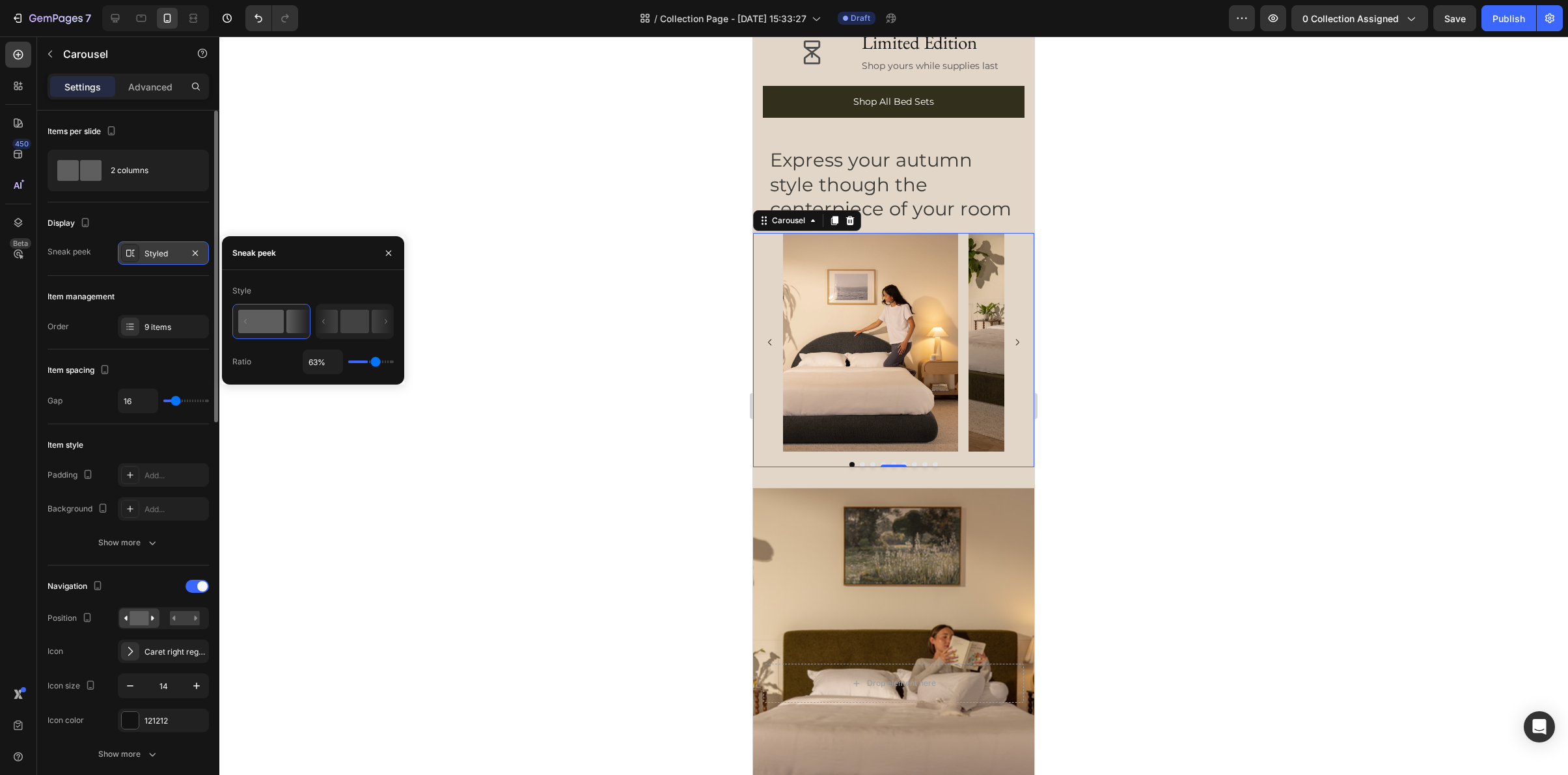
type input "75%"
type input "75"
type input "76%"
type input "76"
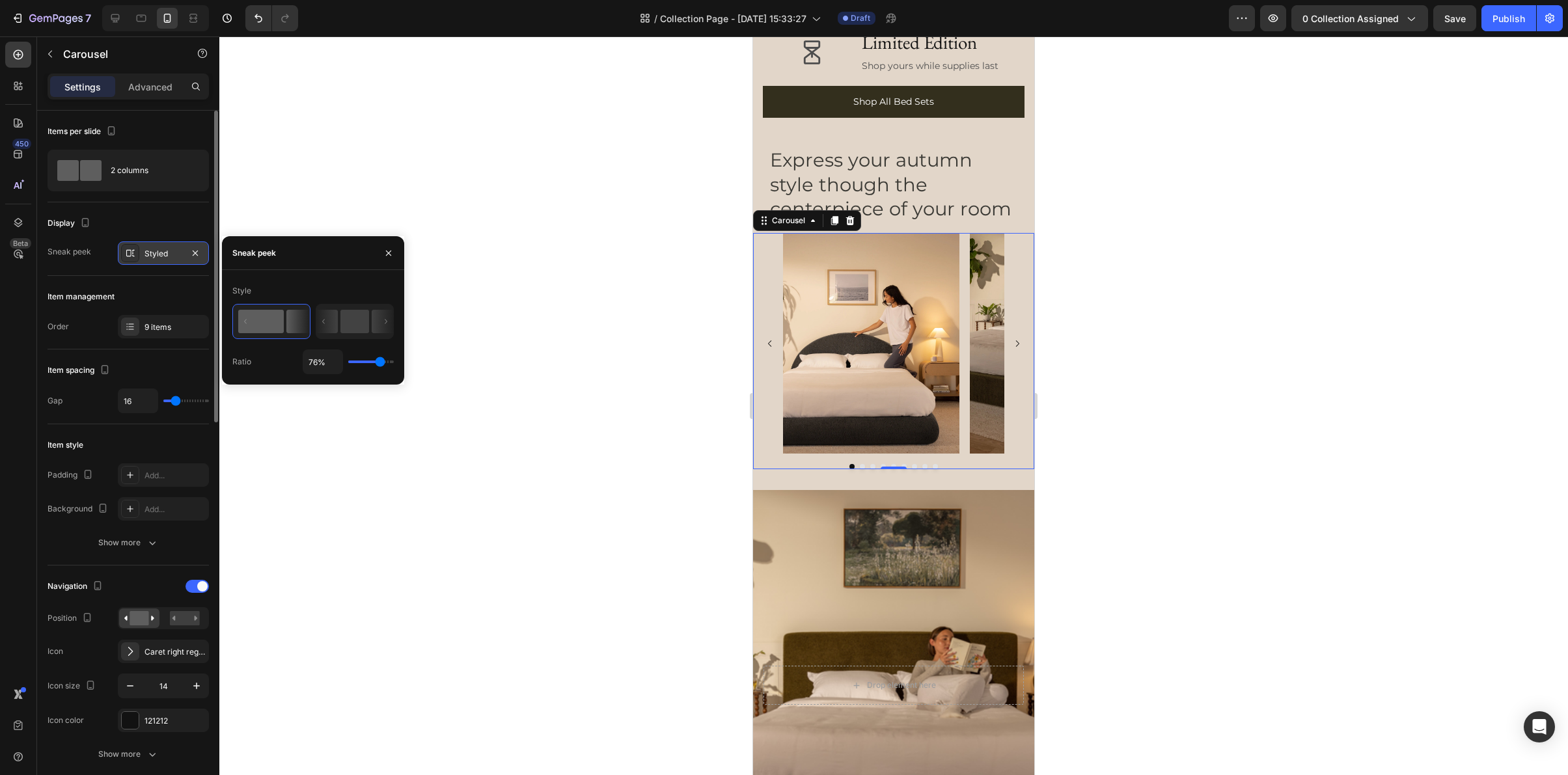
type input "85%"
type input "85"
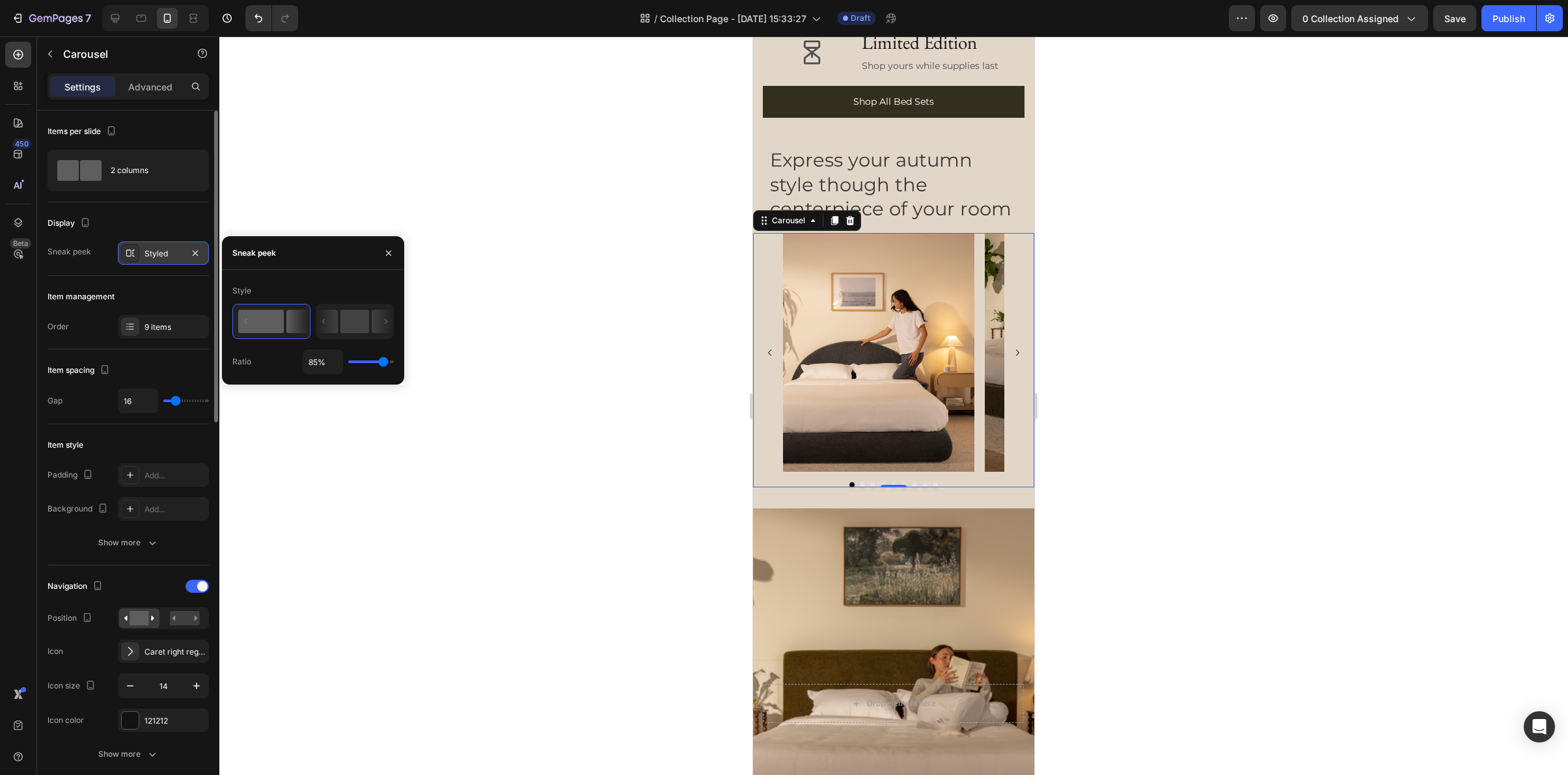
type input "87%"
type input "87"
type input "88%"
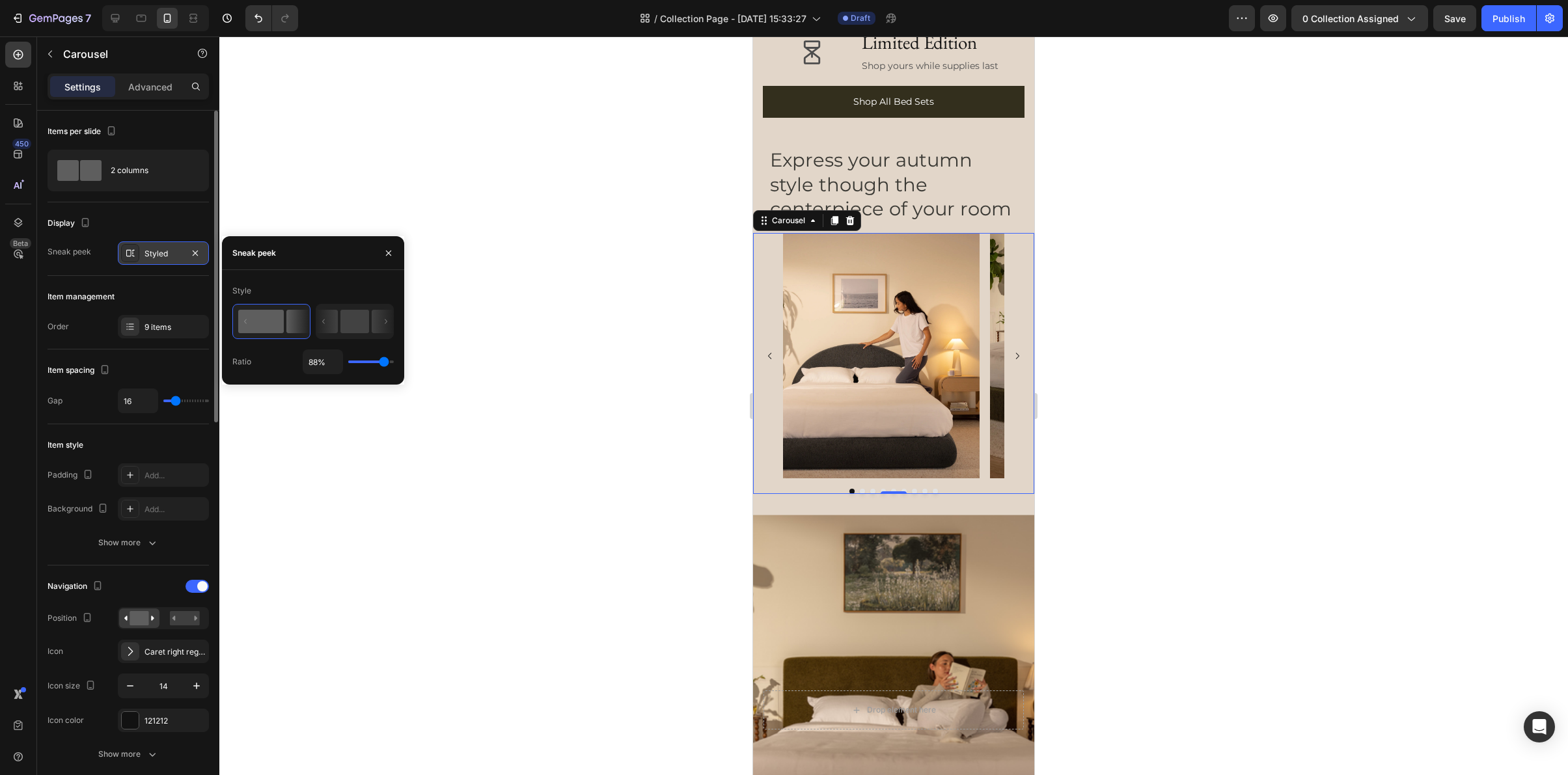
drag, startPoint x: 368, startPoint y: 359, endPoint x: 384, endPoint y: 365, distance: 17.1
type input "88"
click at [384, 363] on input "range" at bounding box center [371, 361] width 45 height 3
click at [318, 363] on input "88%" at bounding box center [323, 361] width 39 height 23
type input "8%"
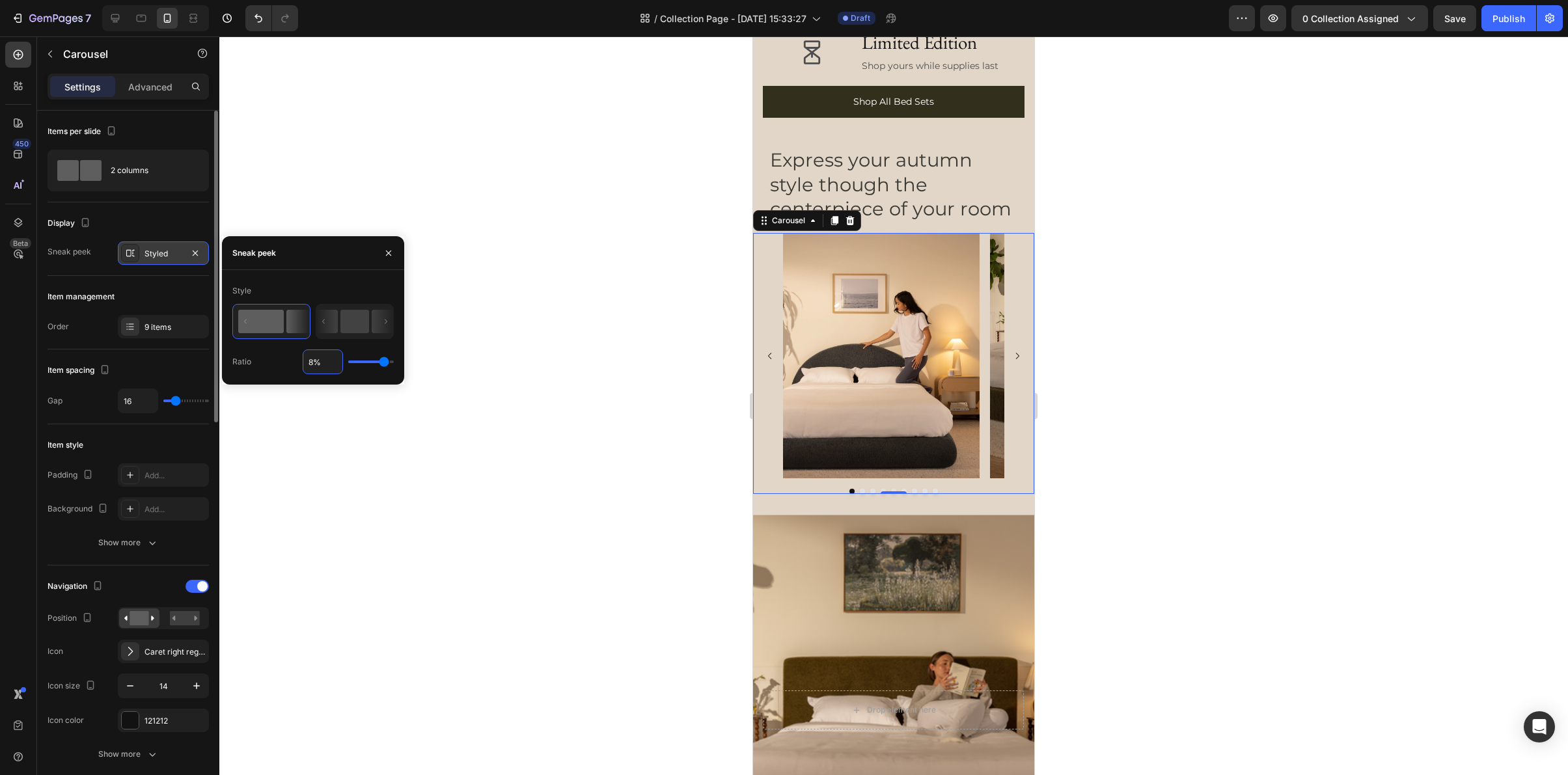
type input "8"
type input "85%"
type input "85"
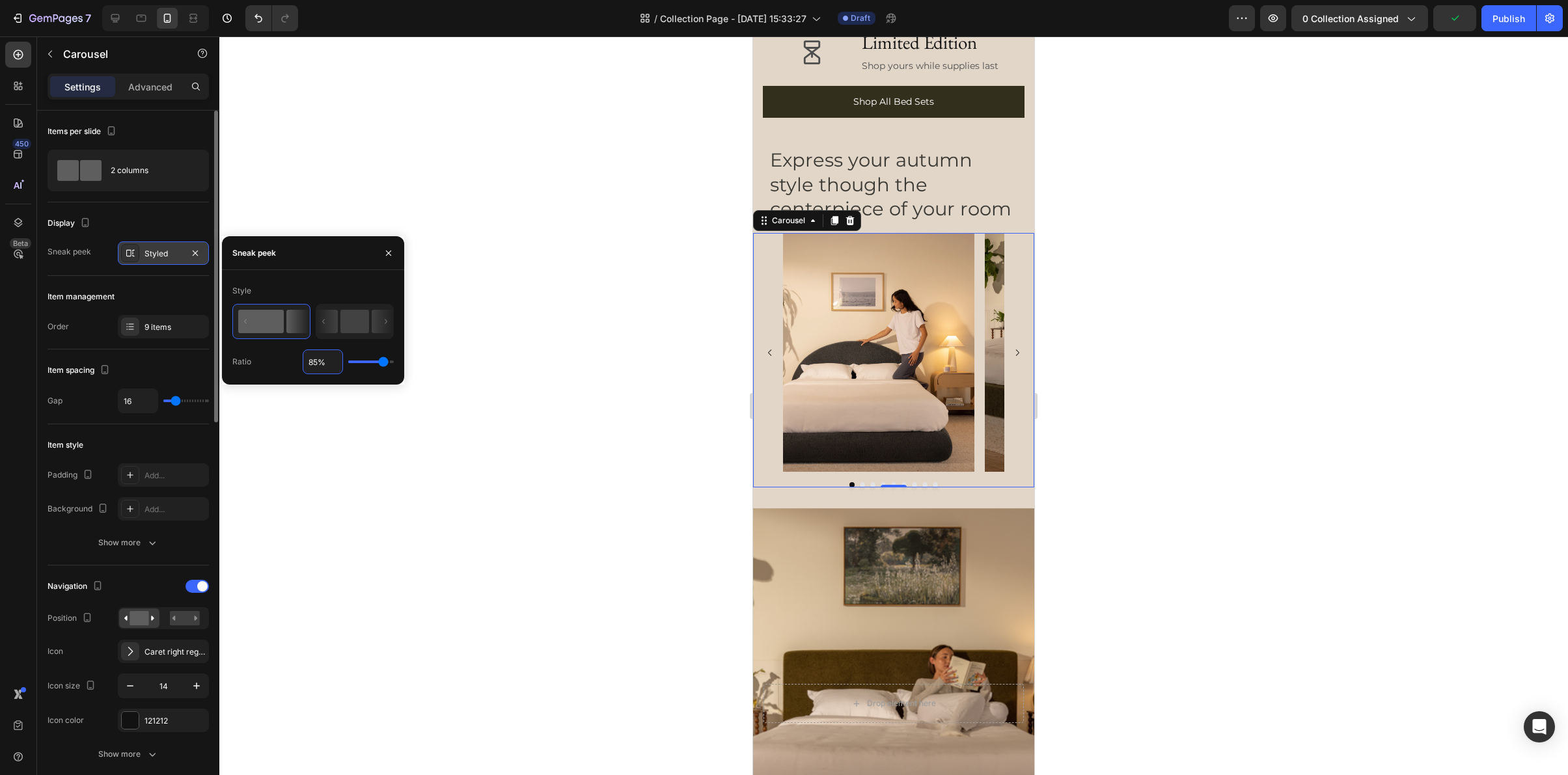
click at [429, 416] on div at bounding box center [894, 406] width 1348 height 739
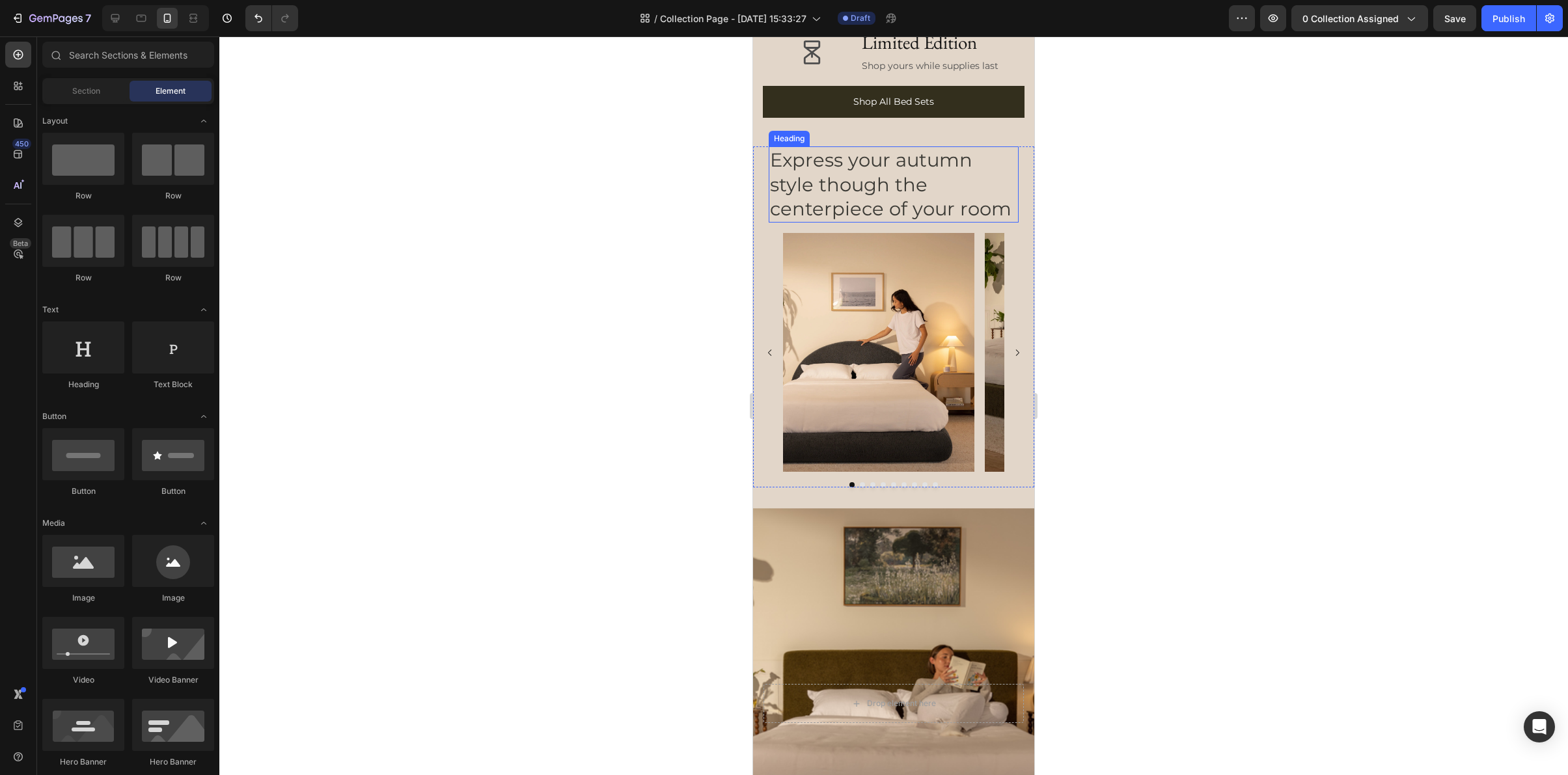
click at [925, 203] on h2 "Express your autumn style though the centerpiece of your room" at bounding box center [894, 184] width 250 height 76
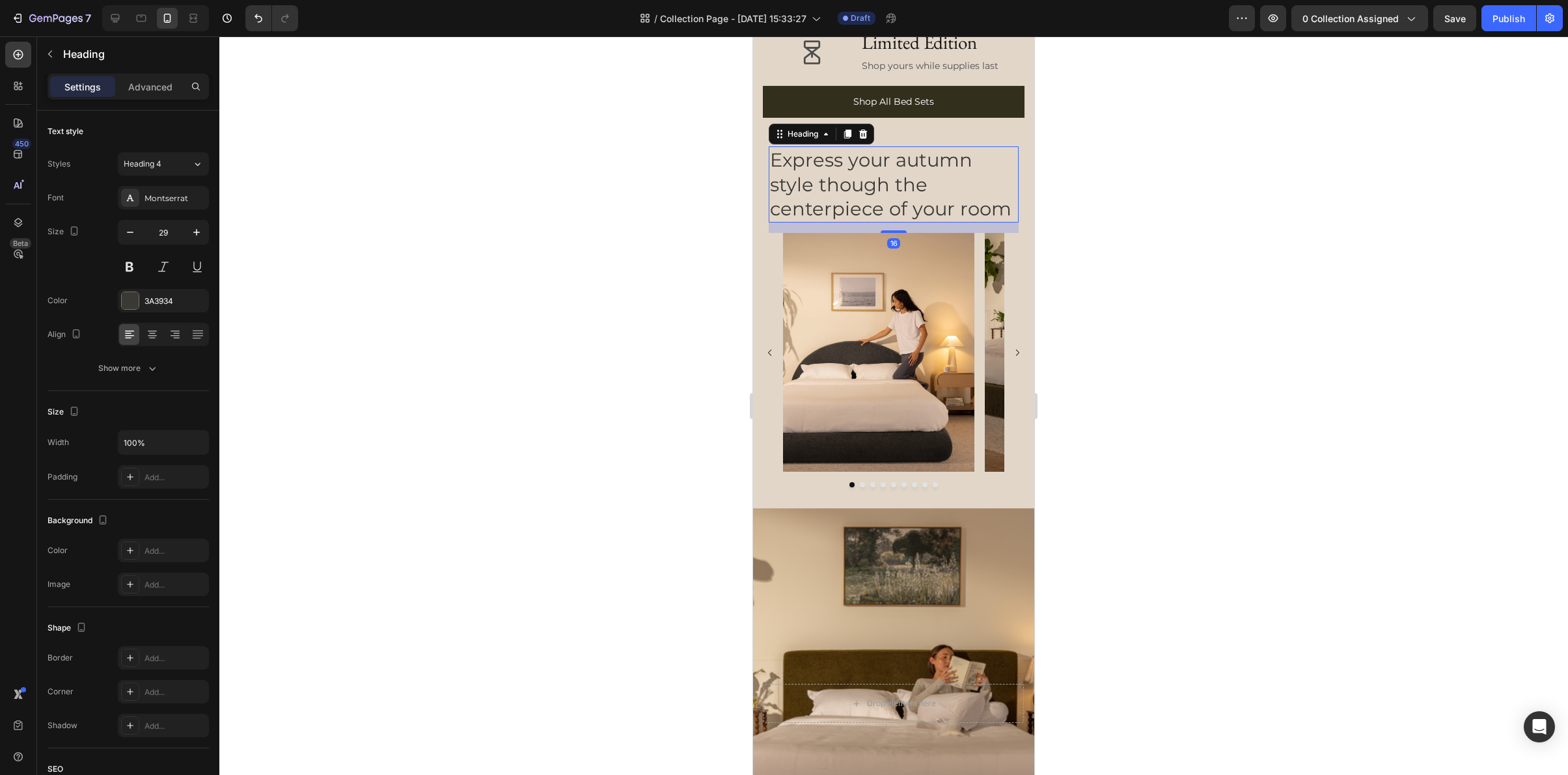
click at [925, 203] on h2 "Express your autumn style though the centerpiece of your room" at bounding box center [894, 184] width 250 height 76
click at [1201, 207] on div at bounding box center [894, 406] width 1348 height 739
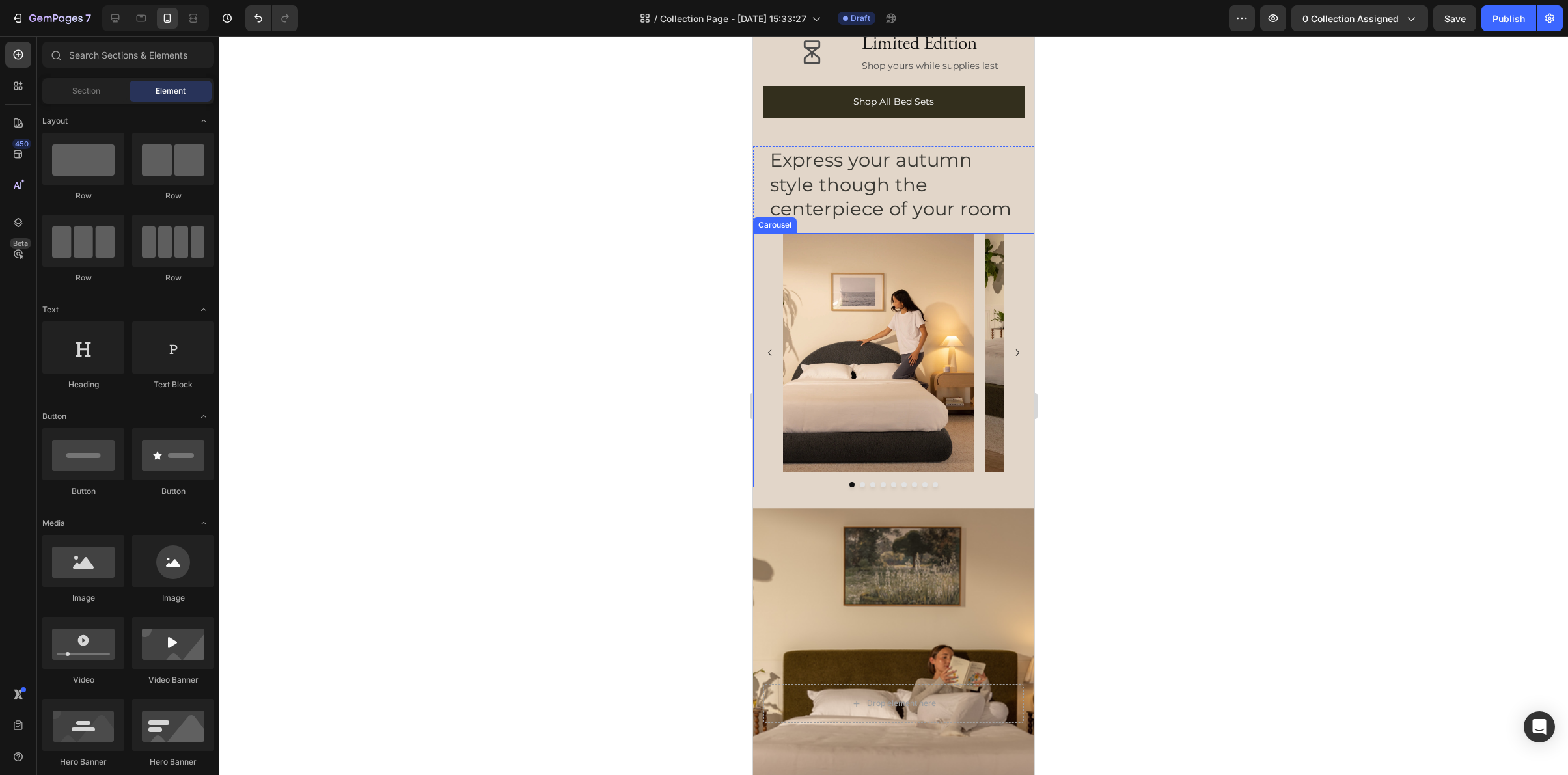
click at [825, 480] on div "Image Image Image Image Image Image Image Image Image [GEOGRAPHIC_DATA]" at bounding box center [893, 361] width 281 height 255
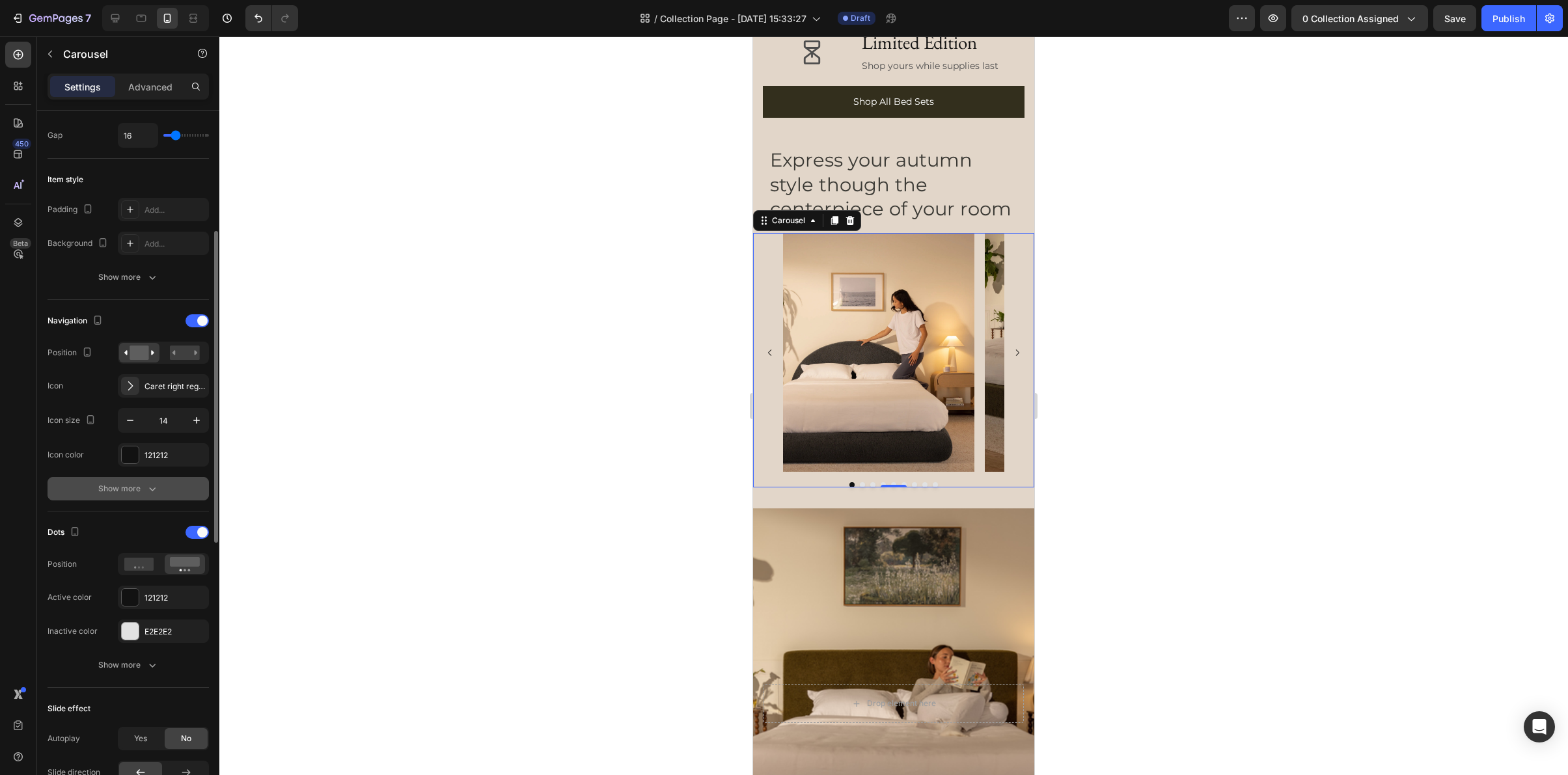
scroll to position [267, 0]
click at [128, 662] on div "Show more" at bounding box center [128, 663] width 61 height 13
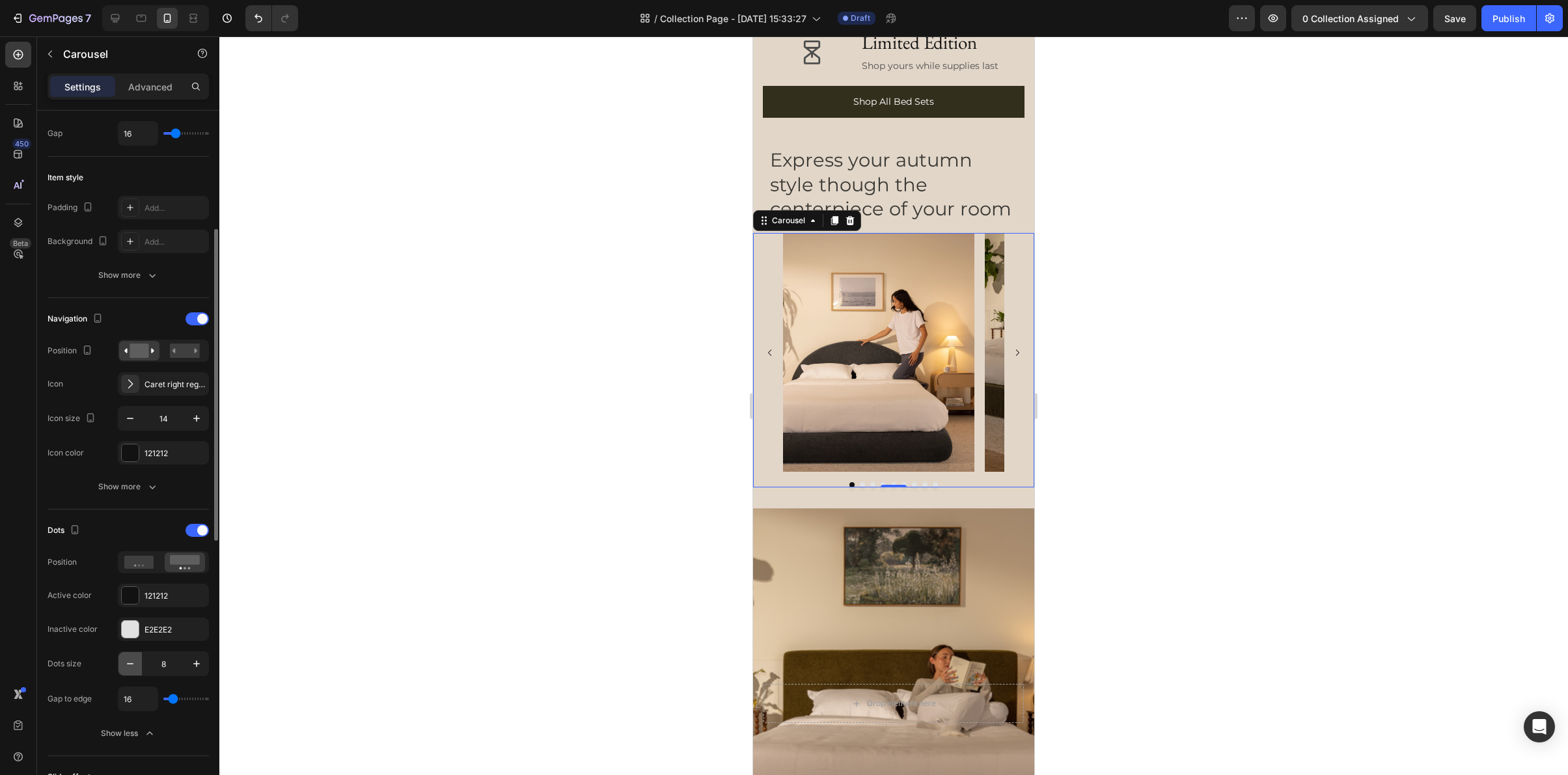
click at [132, 666] on icon "button" at bounding box center [130, 663] width 13 height 13
type input "5"
click at [124, 487] on div "Show more" at bounding box center [128, 486] width 61 height 13
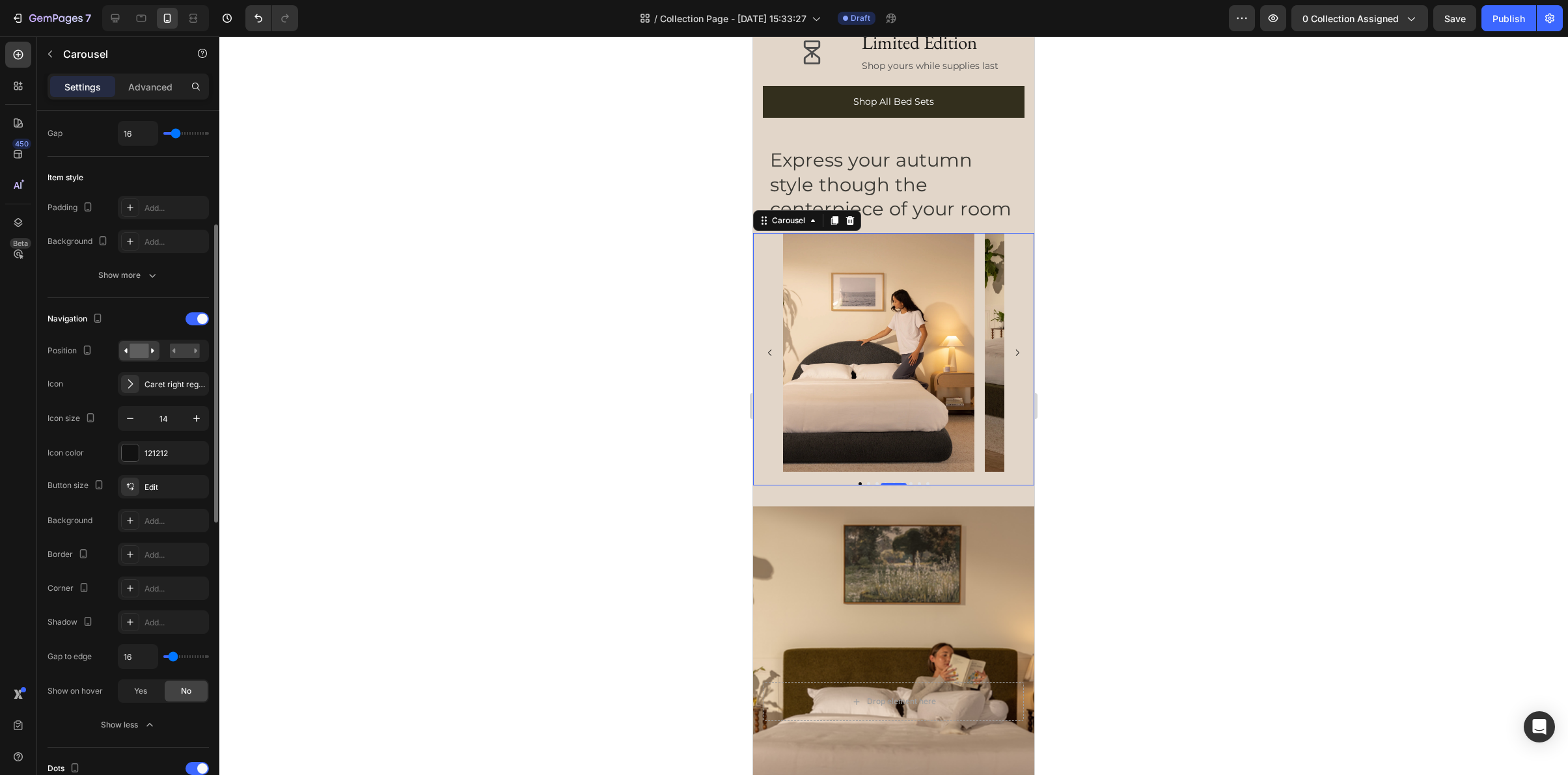
type input "0"
drag, startPoint x: 171, startPoint y: 655, endPoint x: 145, endPoint y: 655, distance: 26.0
type input "0"
click at [163, 655] on input "range" at bounding box center [185, 656] width 45 height 3
click at [1287, 461] on div at bounding box center [894, 406] width 1348 height 739
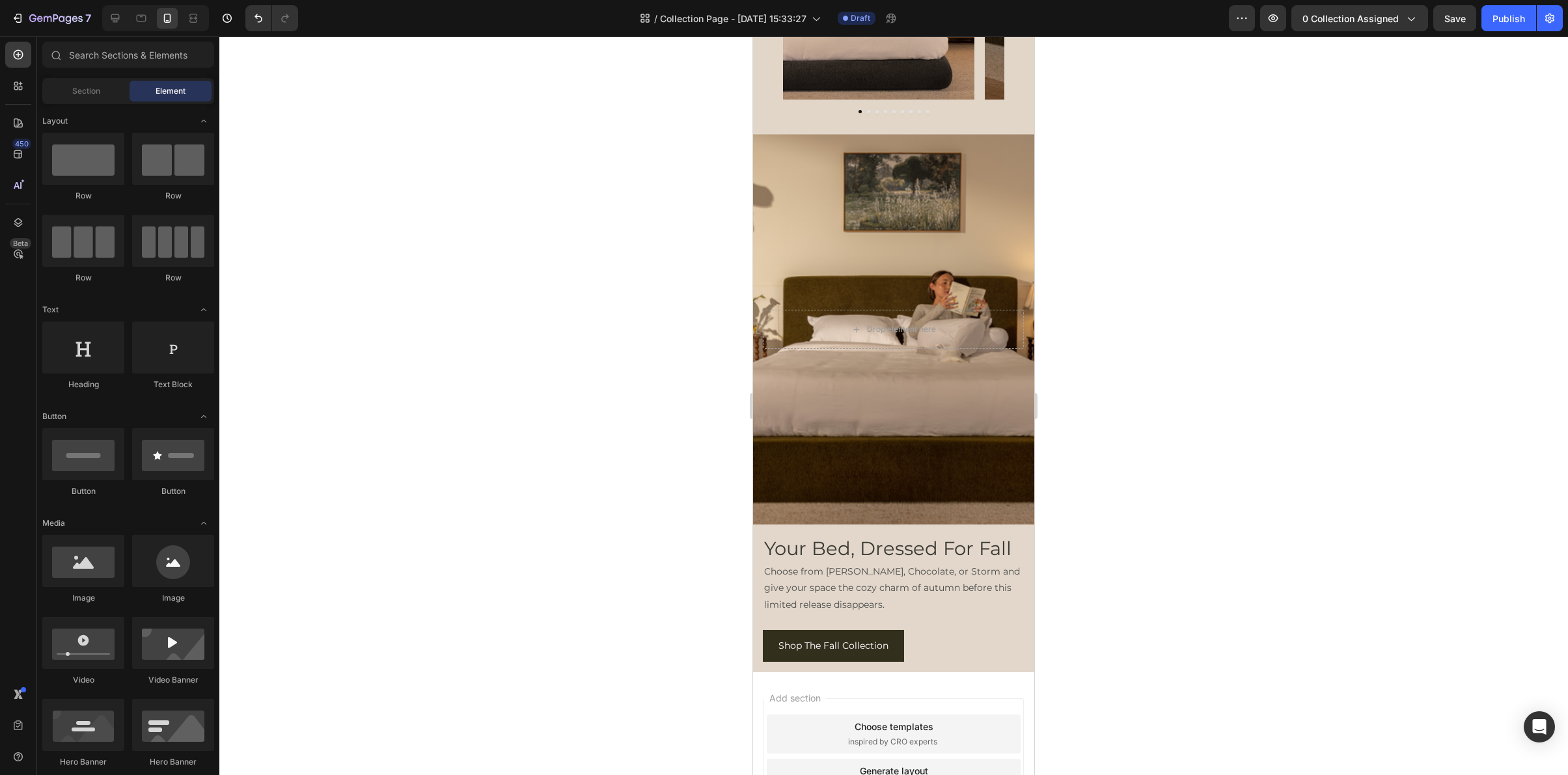
scroll to position [5824, 0]
click at [115, 21] on icon at bounding box center [115, 18] width 13 height 13
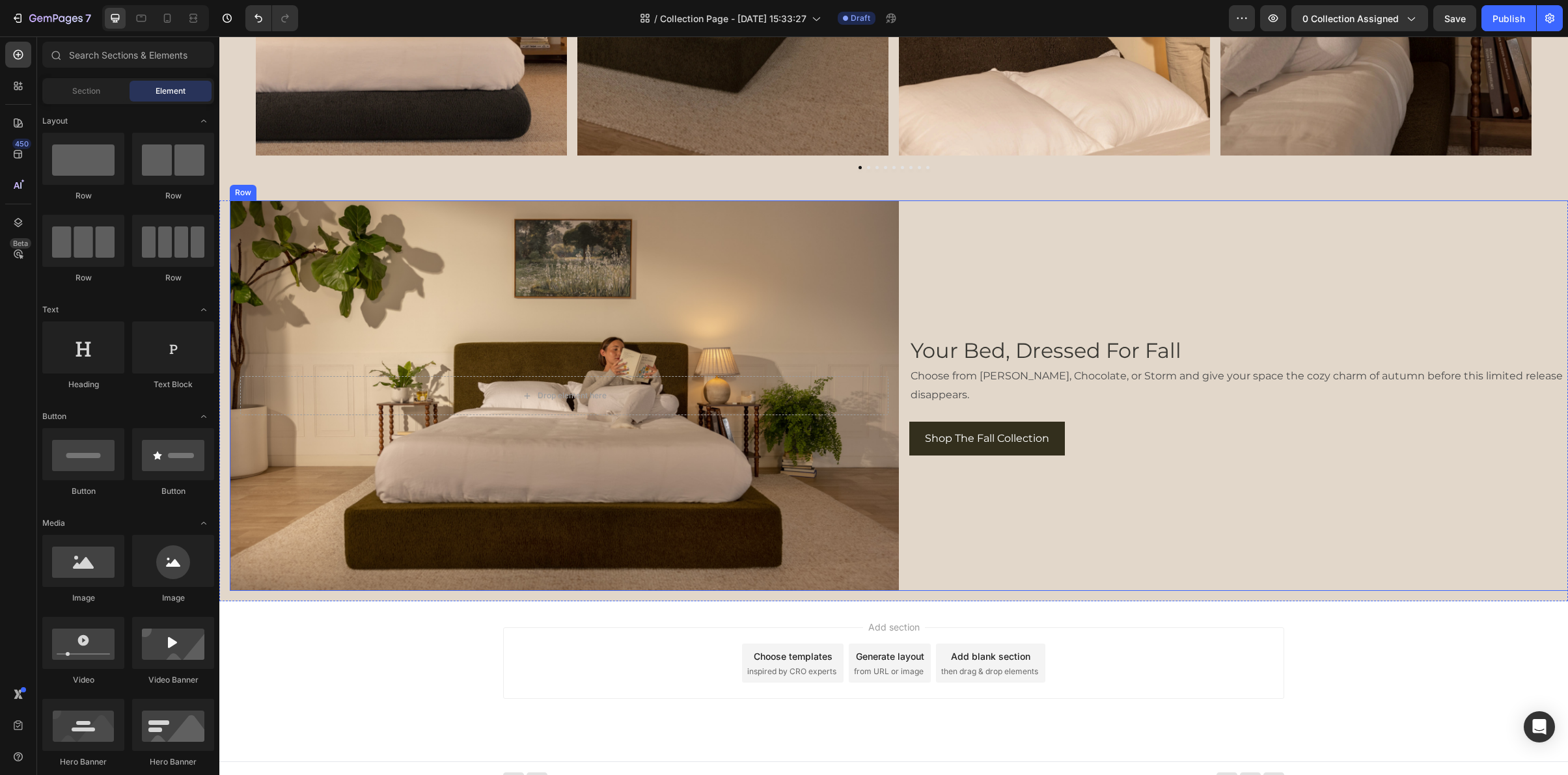
scroll to position [4594, 0]
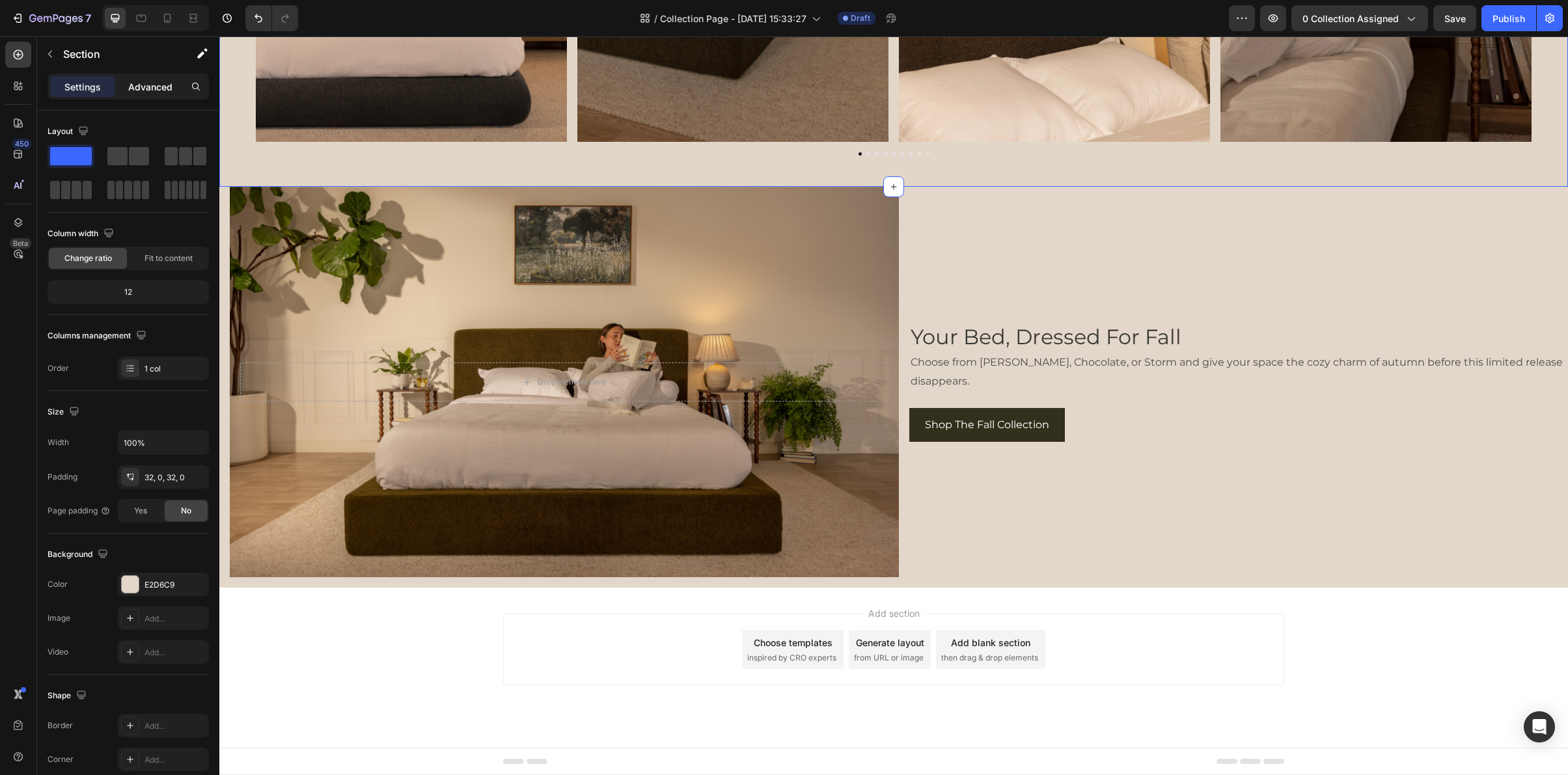
click at [168, 94] on div "Advanced" at bounding box center [150, 86] width 65 height 21
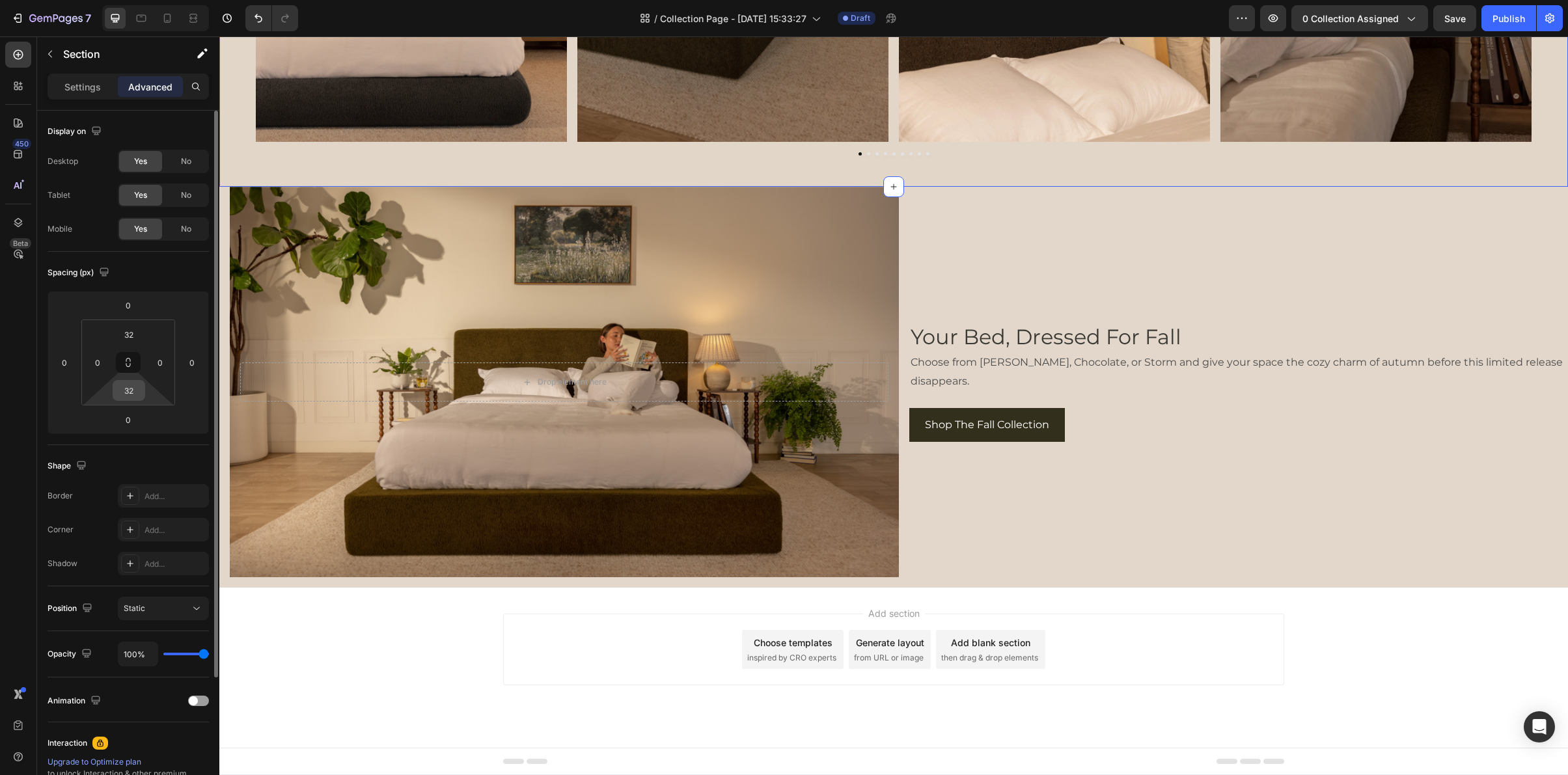
click at [124, 397] on input "32" at bounding box center [129, 390] width 26 height 20
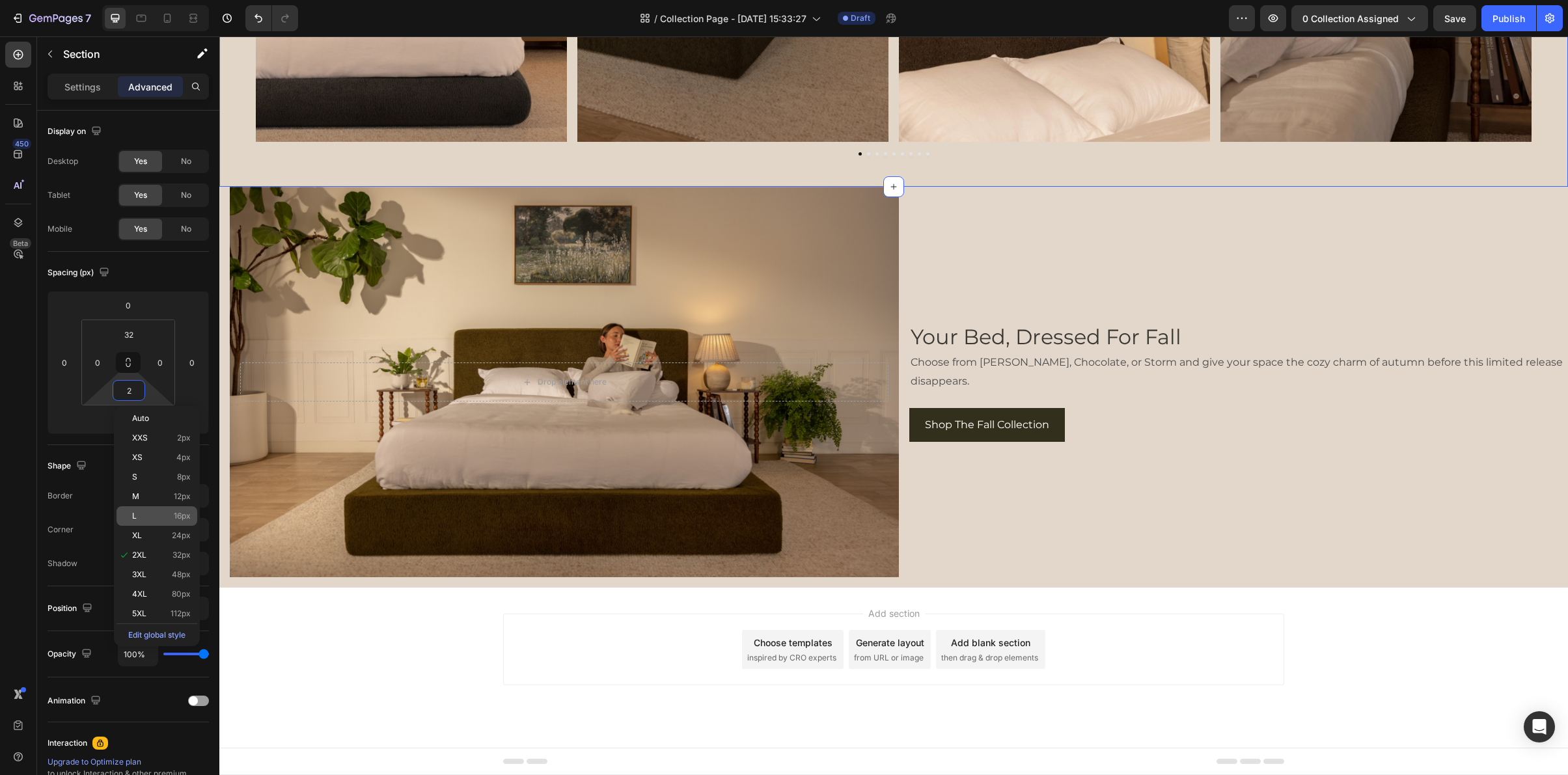
click at [170, 512] on p "L 16px" at bounding box center [161, 516] width 59 height 9
type input "16"
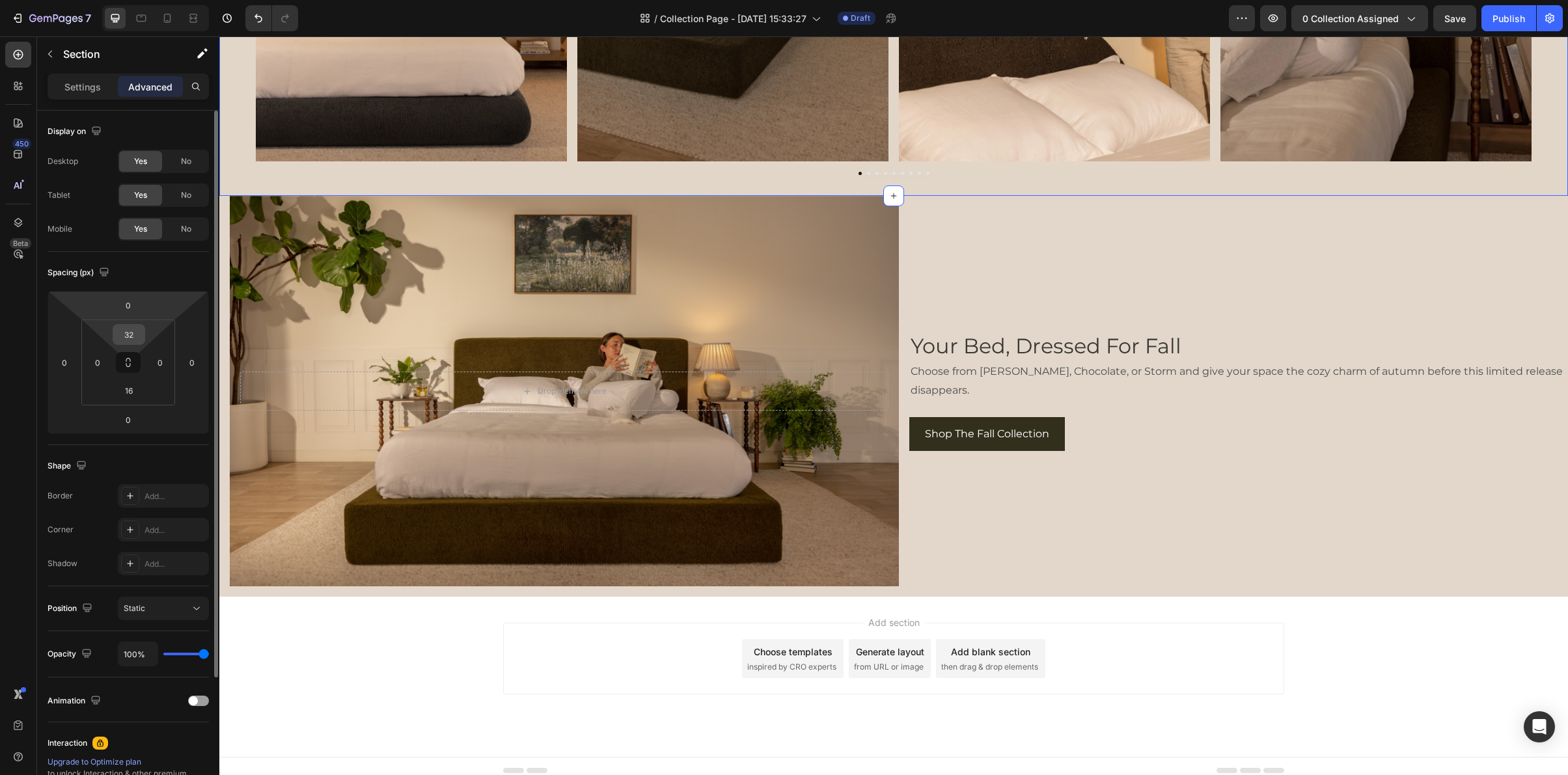
click at [133, 337] on input "32" at bounding box center [129, 334] width 26 height 20
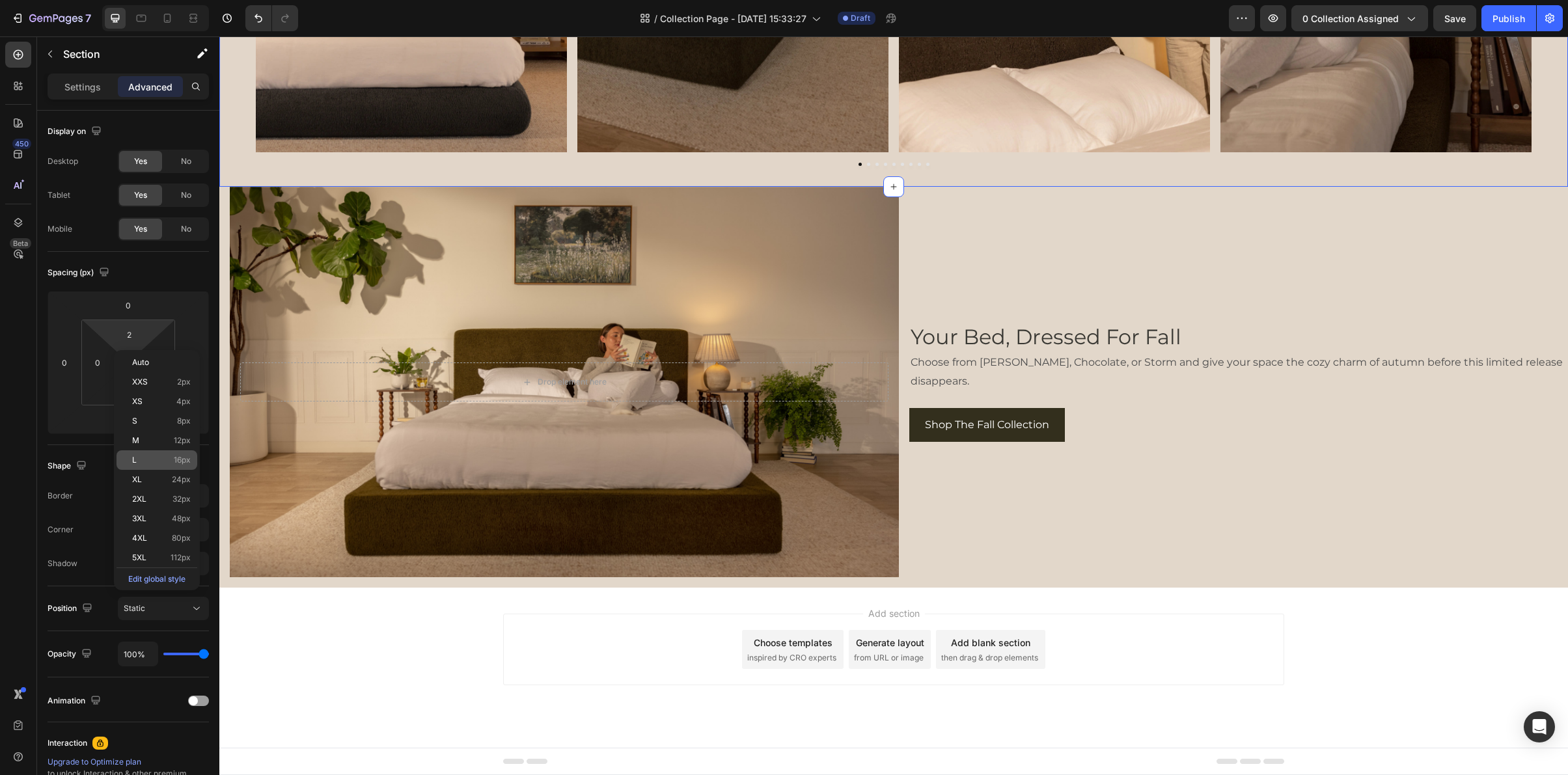
click at [156, 459] on p "L 16px" at bounding box center [161, 460] width 59 height 9
type input "16"
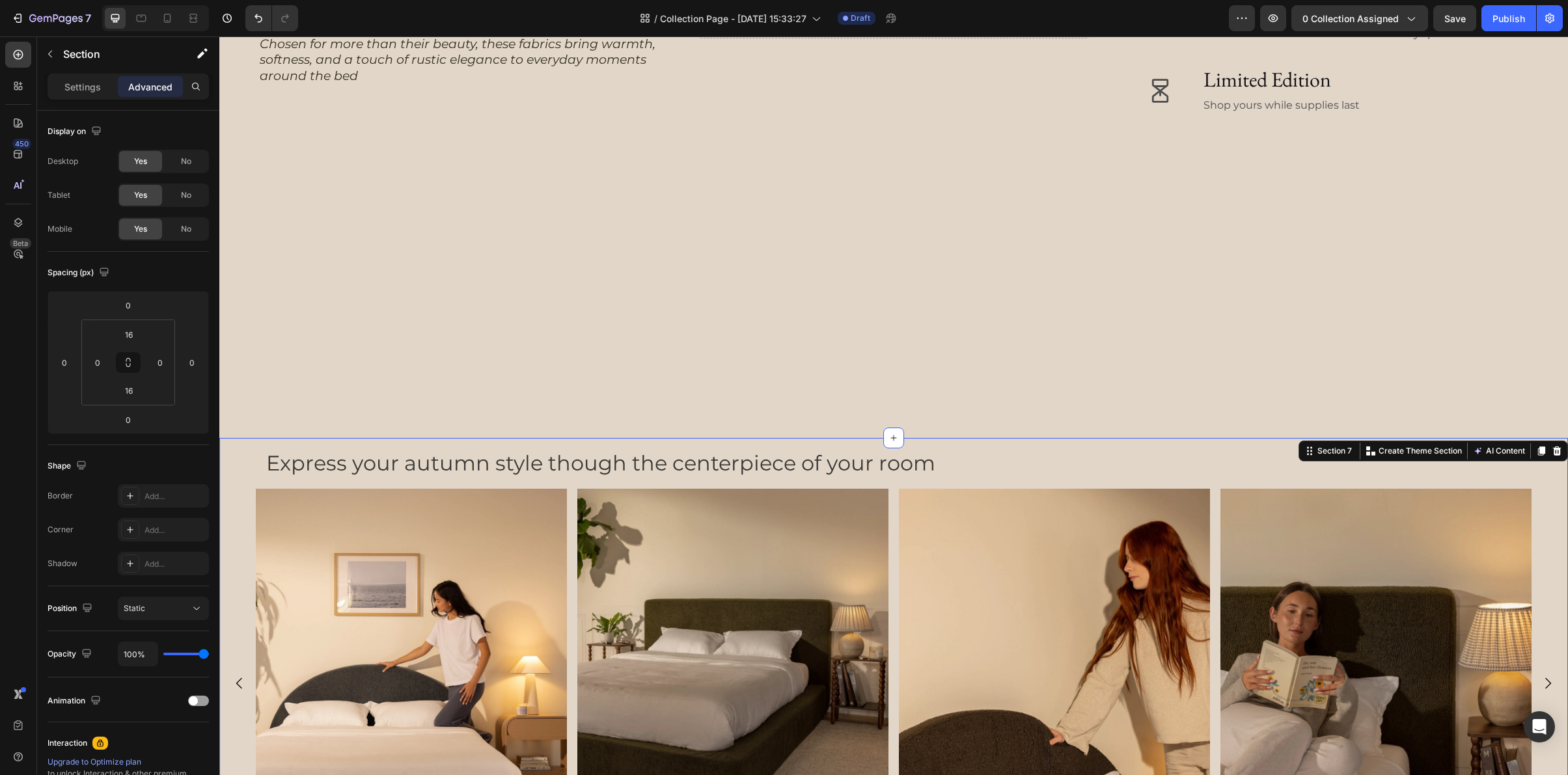
scroll to position [3850, 0]
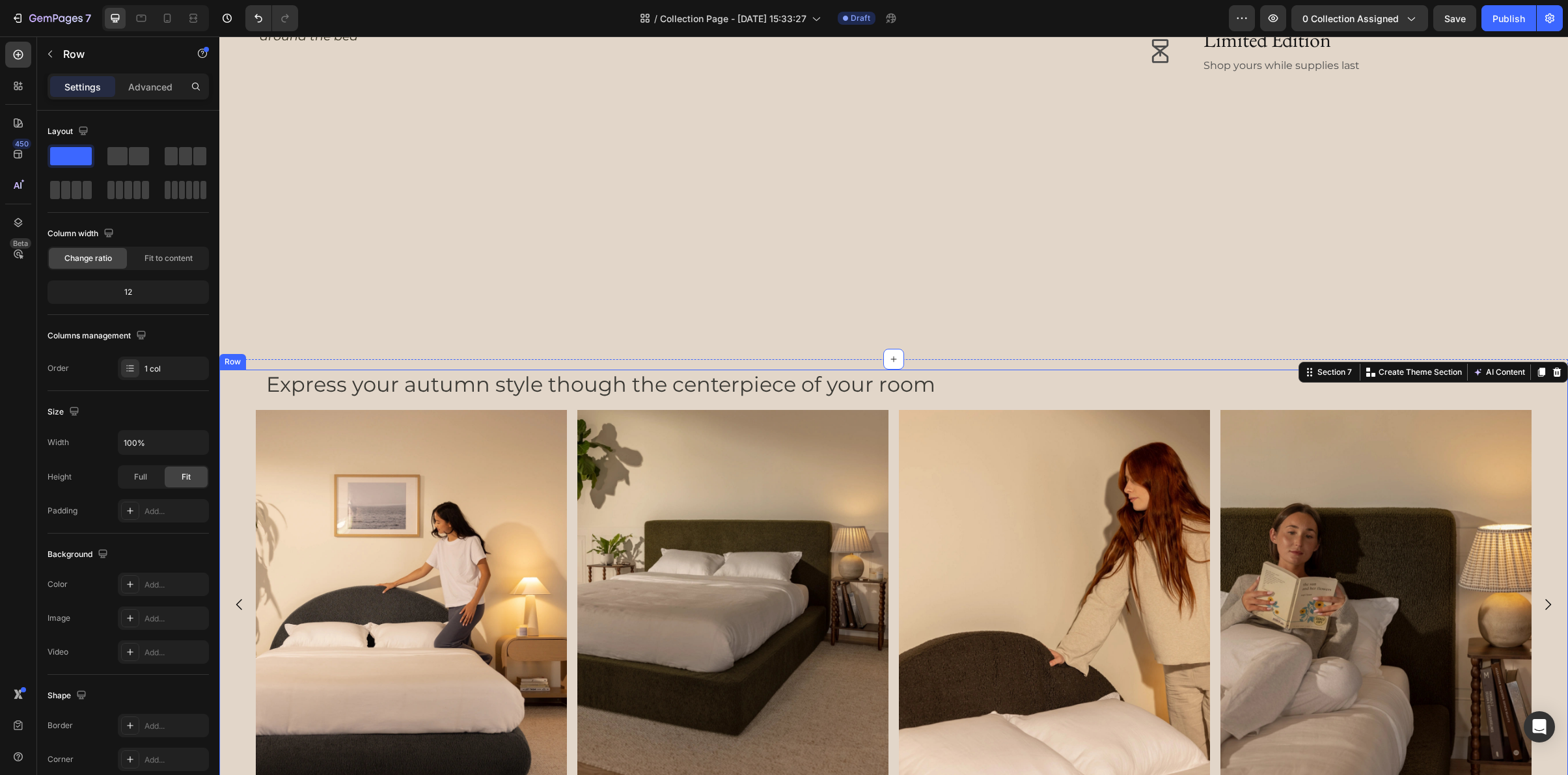
click at [720, 403] on div "Express your autumn style though the centerpiece of your room Heading Image Ima…" at bounding box center [894, 591] width 1348 height 443
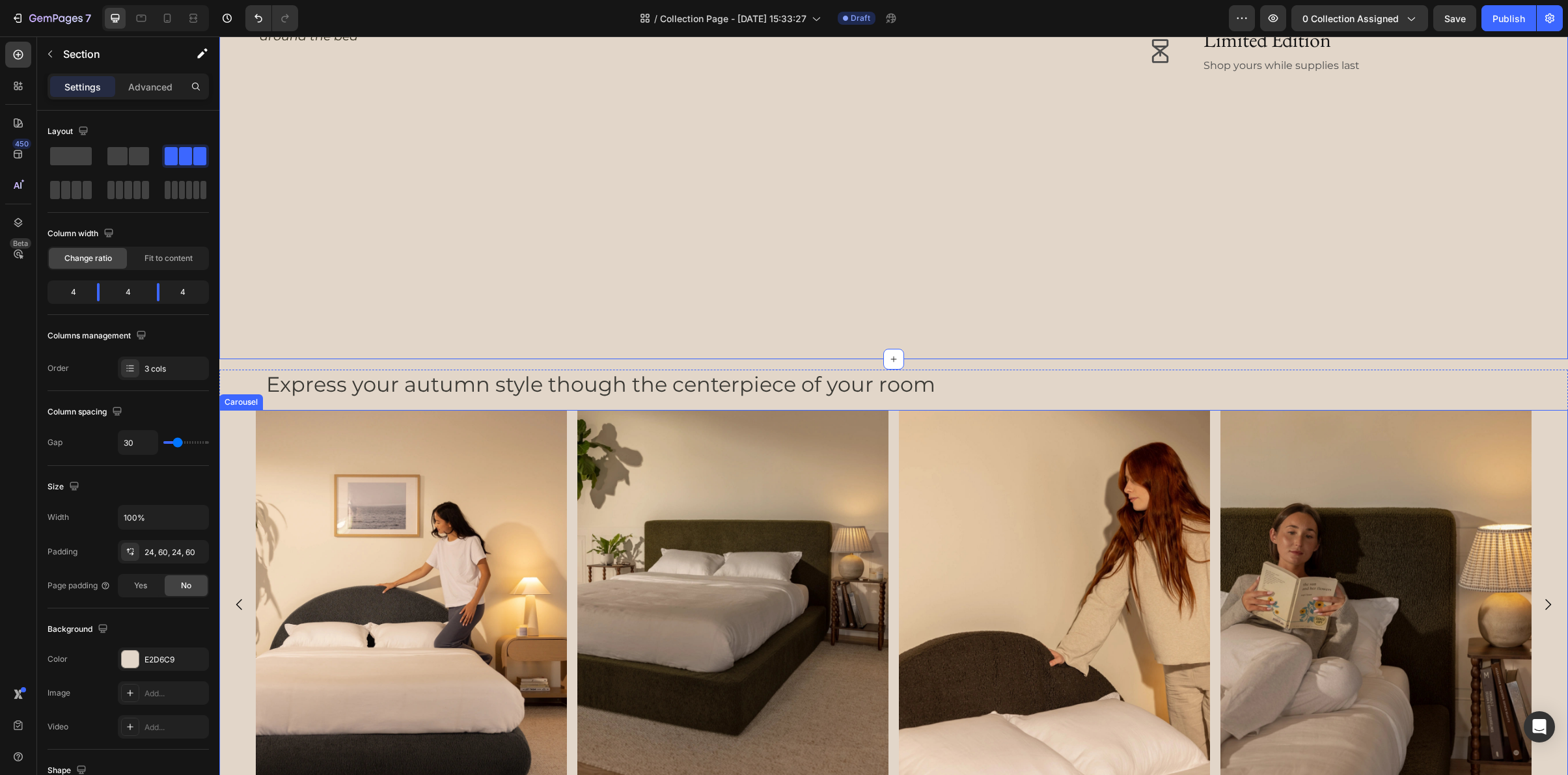
click at [1547, 449] on div "Image Image Image Image Image Image Image Image Image" at bounding box center [894, 605] width 1348 height 390
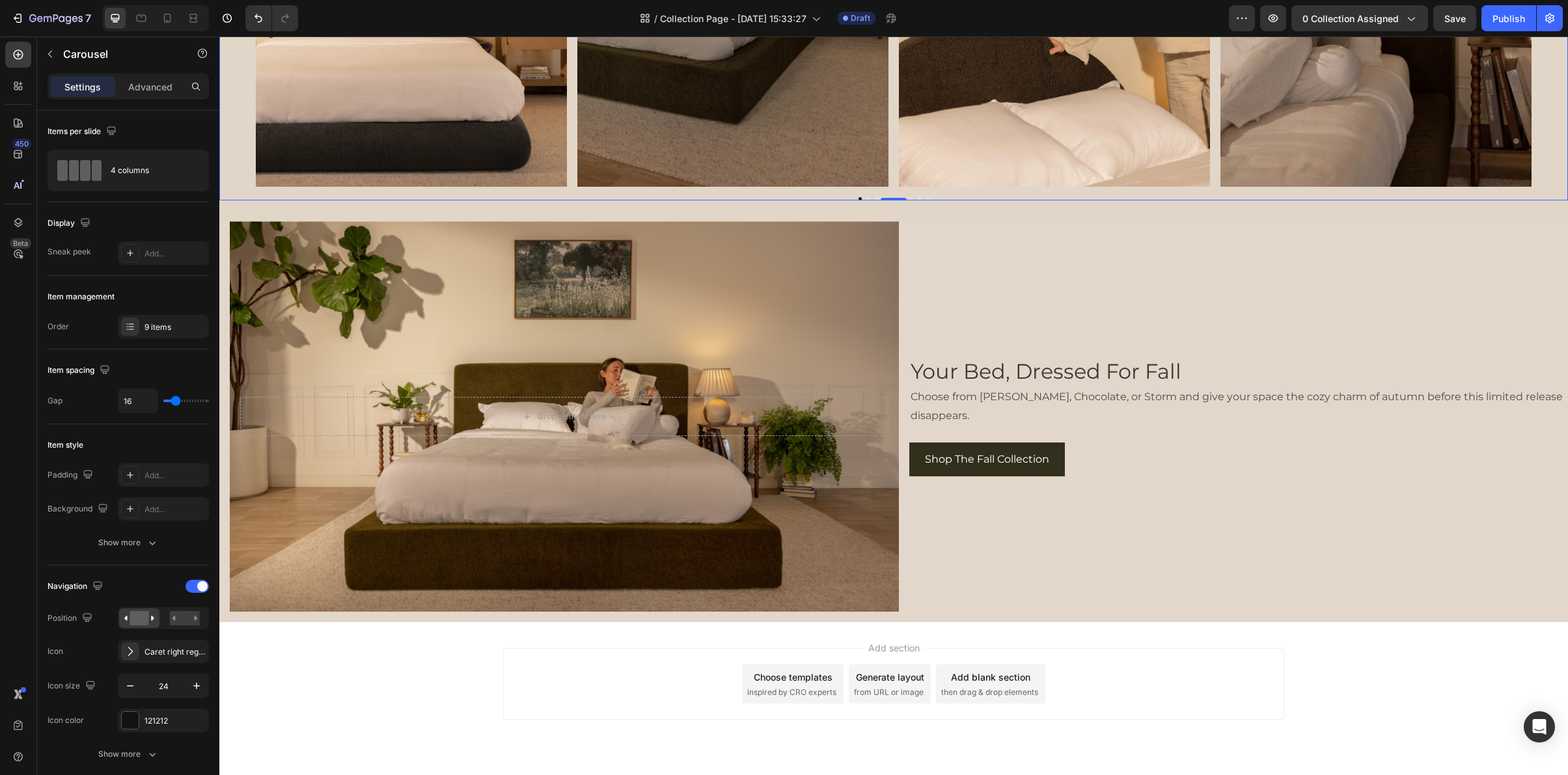
scroll to position [4496, 0]
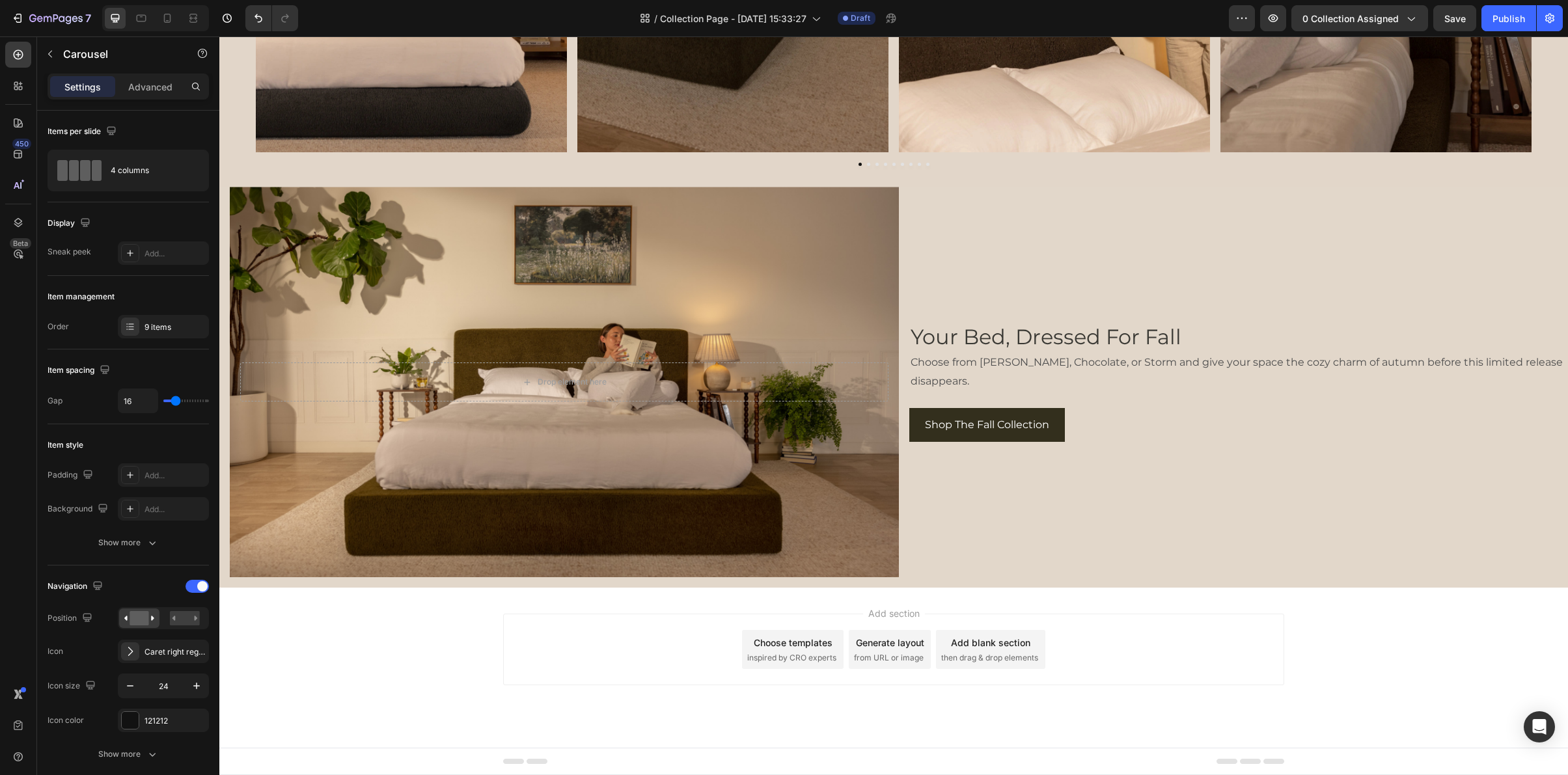
click at [1354, 636] on div "Add section Choose templates inspired by CRO experts Generate layout from URL o…" at bounding box center [894, 667] width 1348 height 160
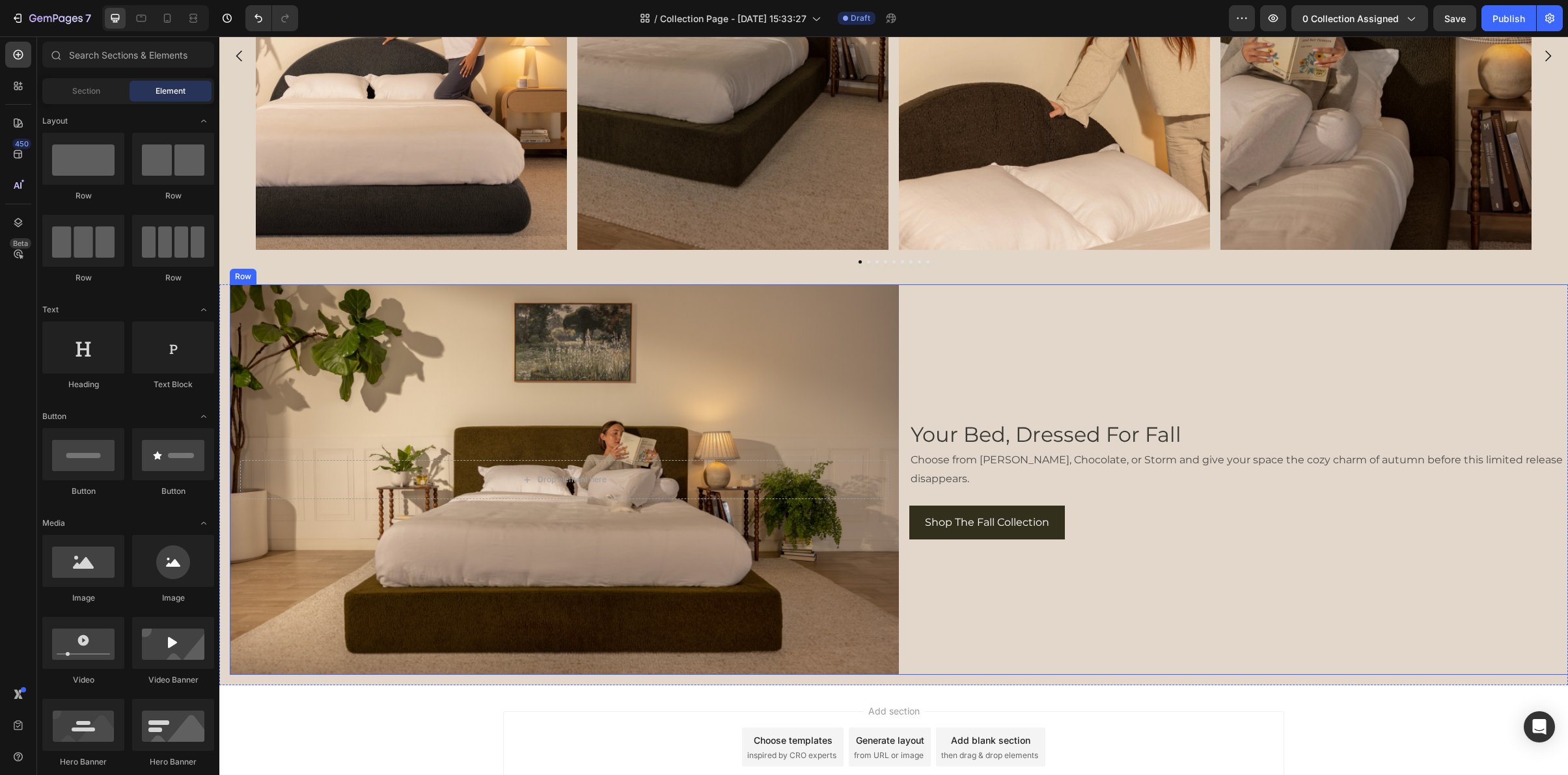
scroll to position [4398, 0]
click at [545, 591] on div "Background Image" at bounding box center [564, 480] width 669 height 390
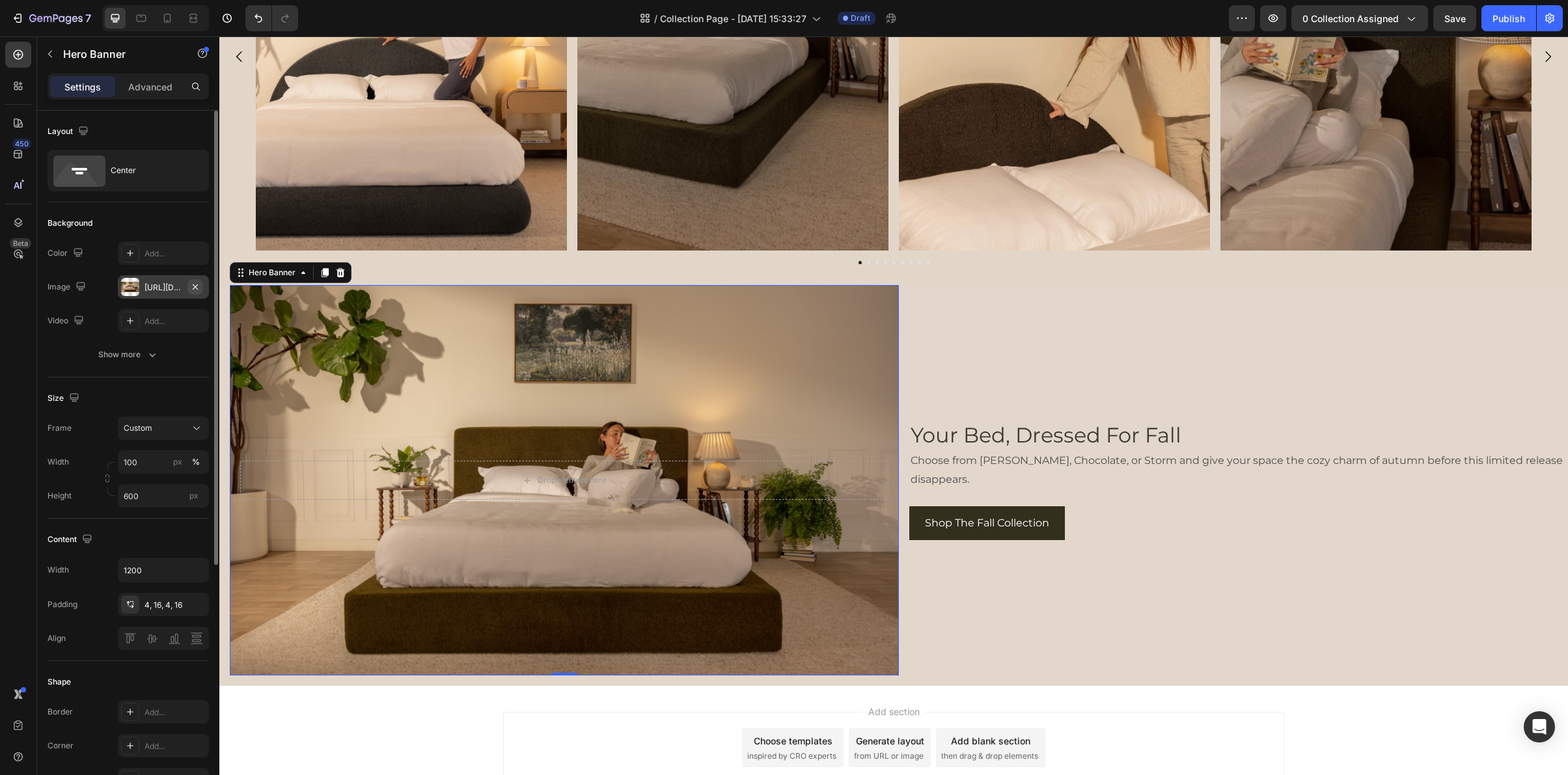
click at [198, 283] on icon "button" at bounding box center [195, 287] width 10 height 10
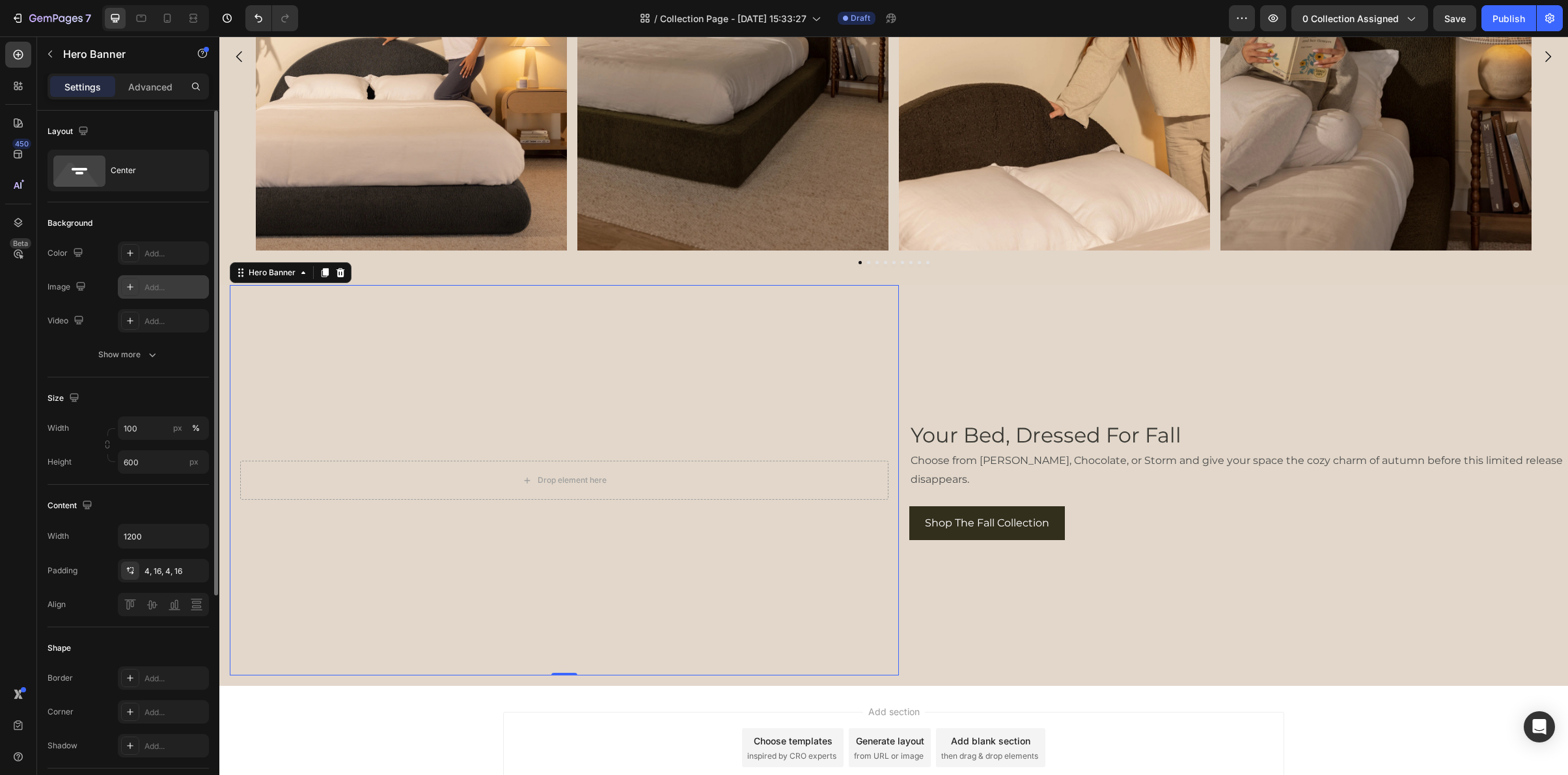
click at [173, 286] on div "Add..." at bounding box center [175, 288] width 62 height 12
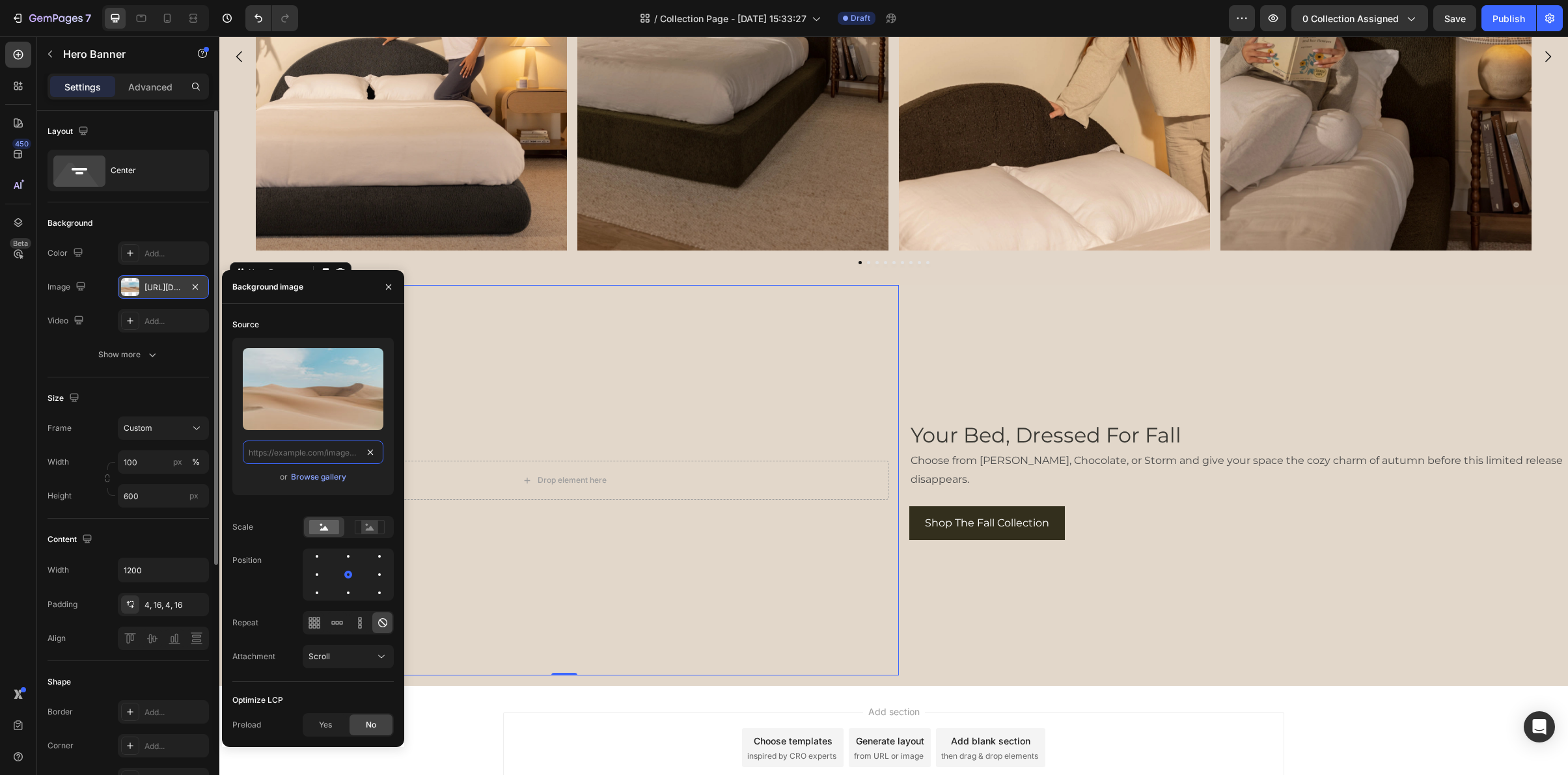
scroll to position [0, 0]
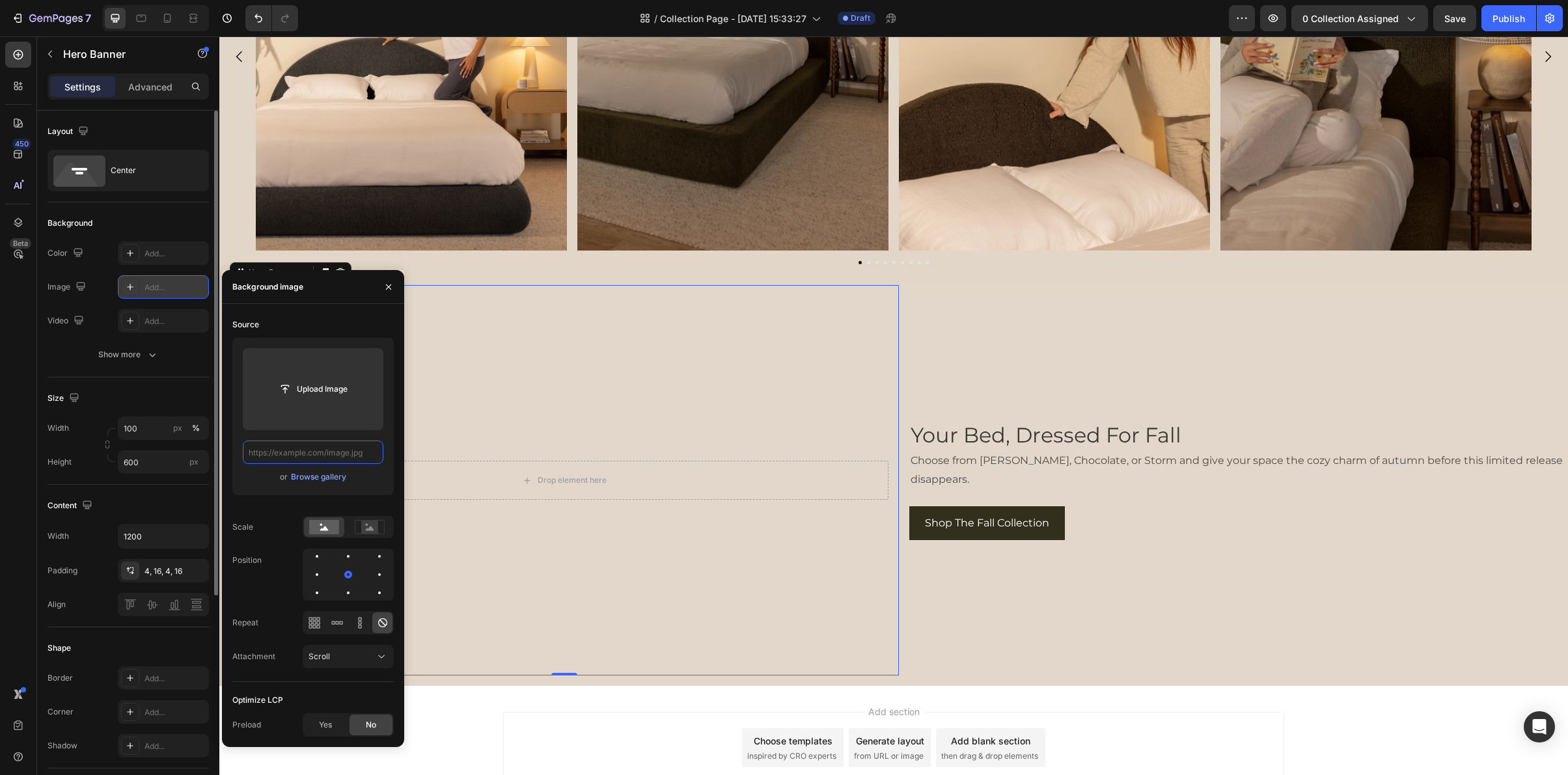
paste input "[URL][DOMAIN_NAME]"
type input "[URL][DOMAIN_NAME]"
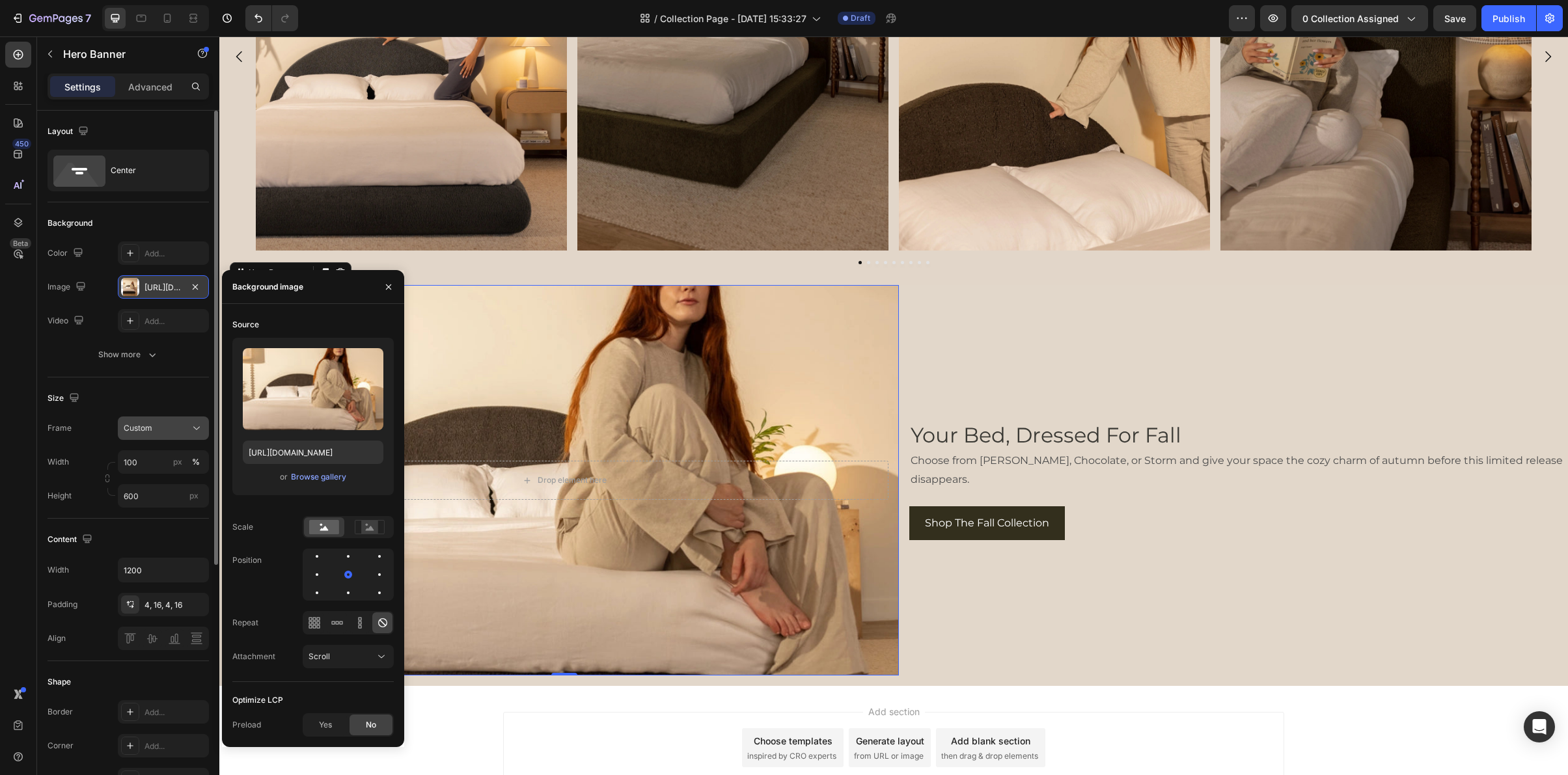
click at [165, 422] on div "Custom" at bounding box center [163, 428] width 79 height 13
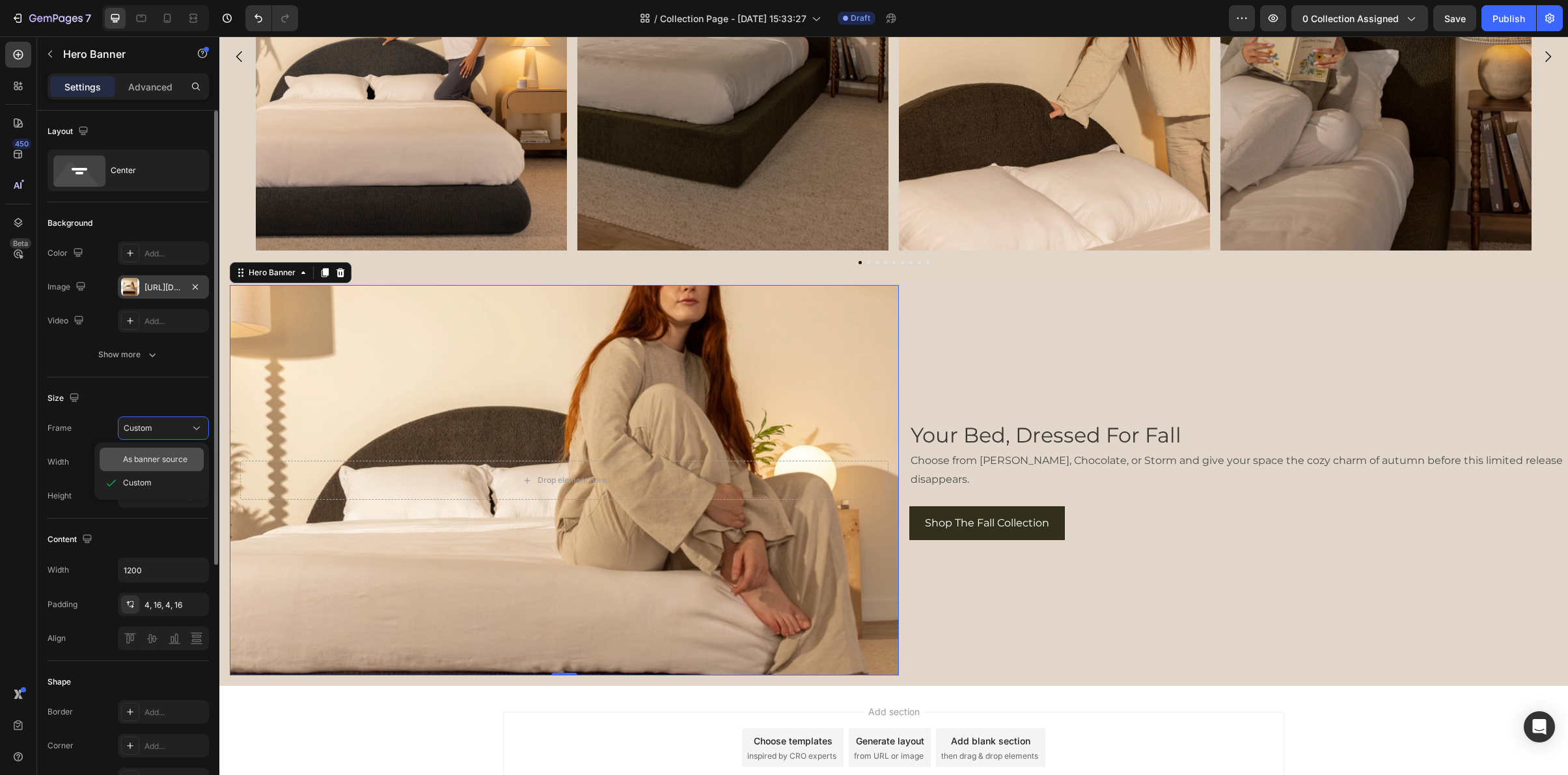
click at [153, 455] on span "As banner source" at bounding box center [155, 460] width 64 height 12
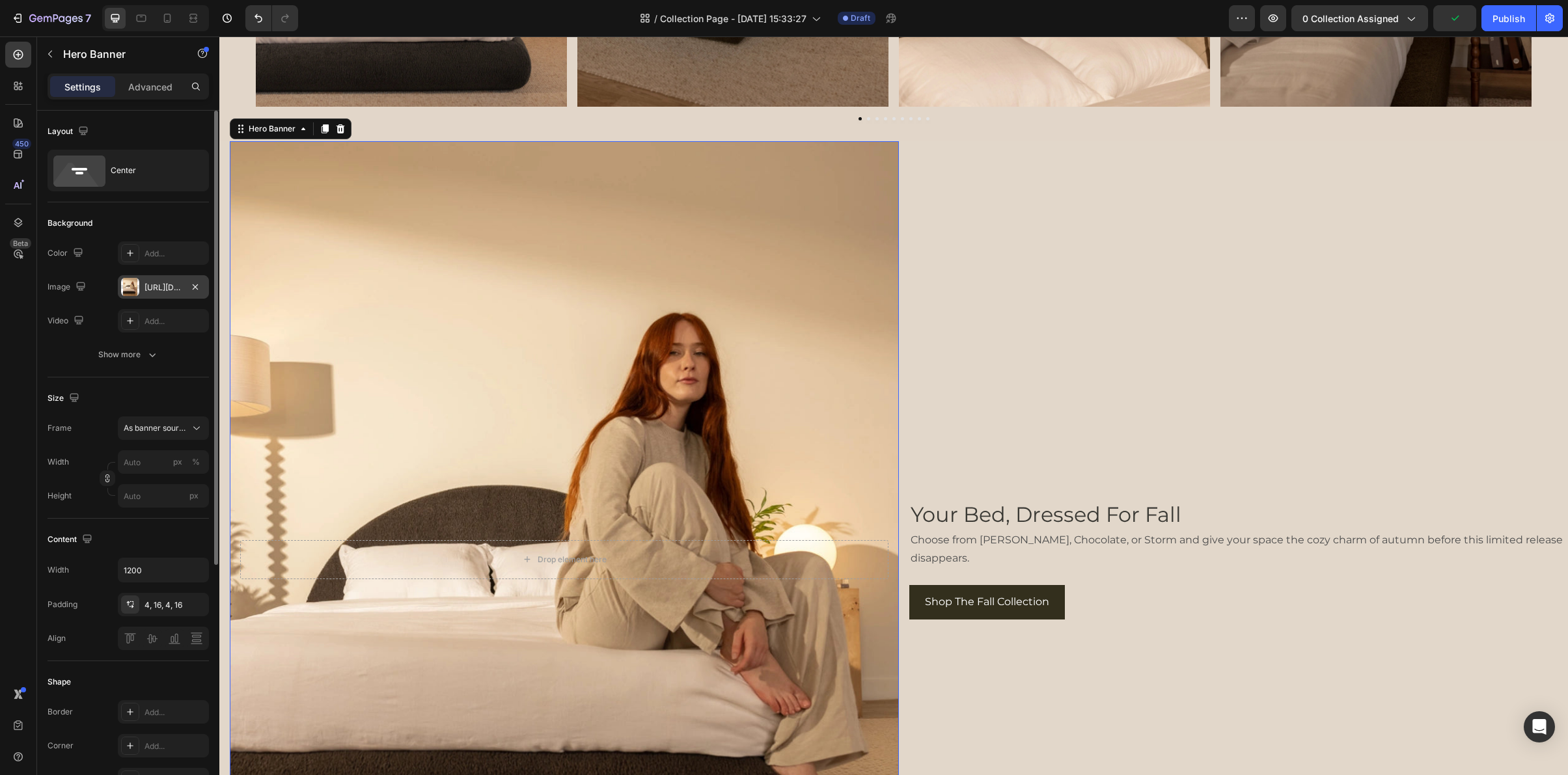
scroll to position [4552, 0]
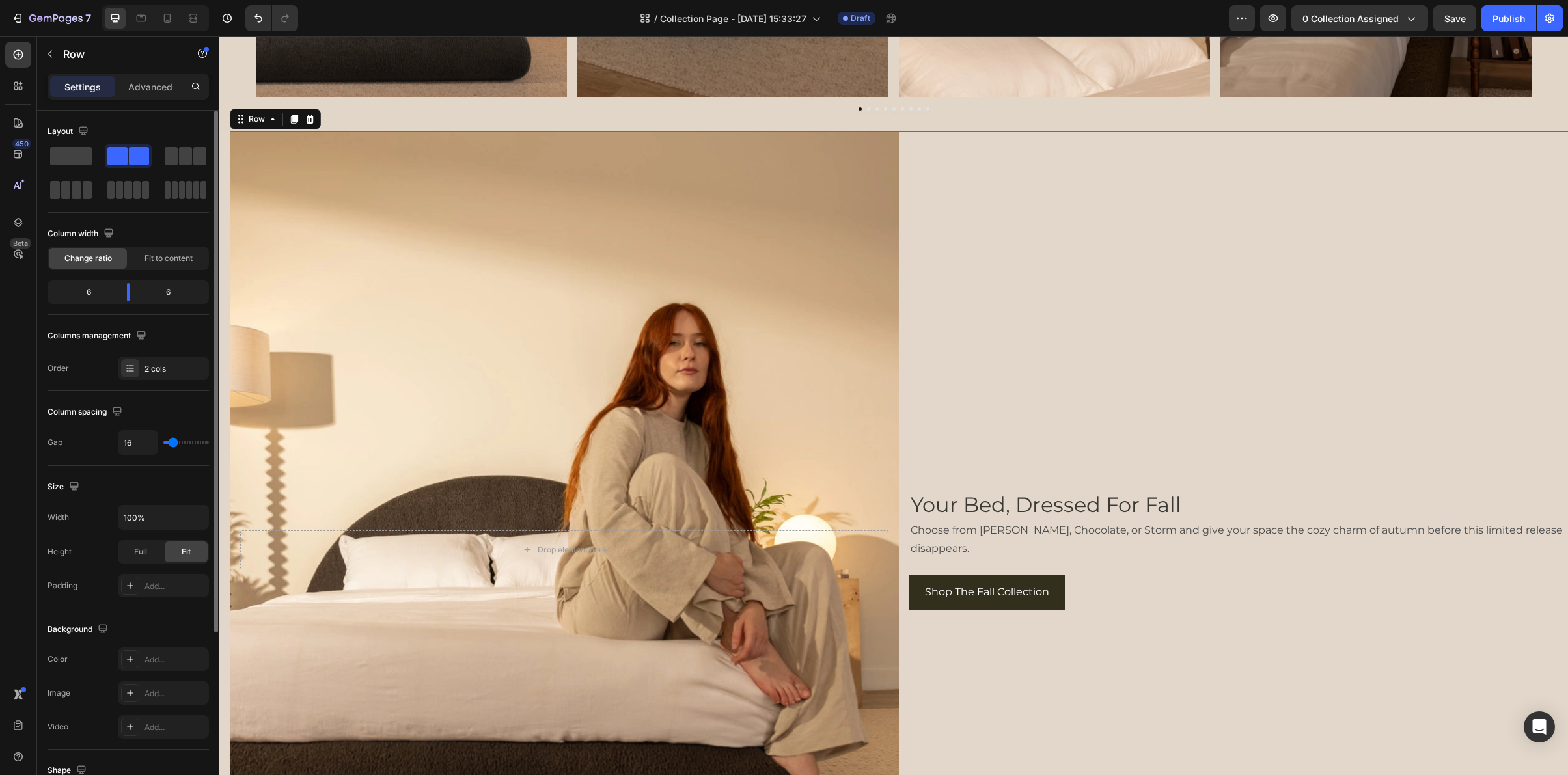
click at [917, 302] on div "Your Bed, Dressed For Fall Heading Choose from [PERSON_NAME], Chocolate, or Sto…" at bounding box center [1243, 549] width 669 height 837
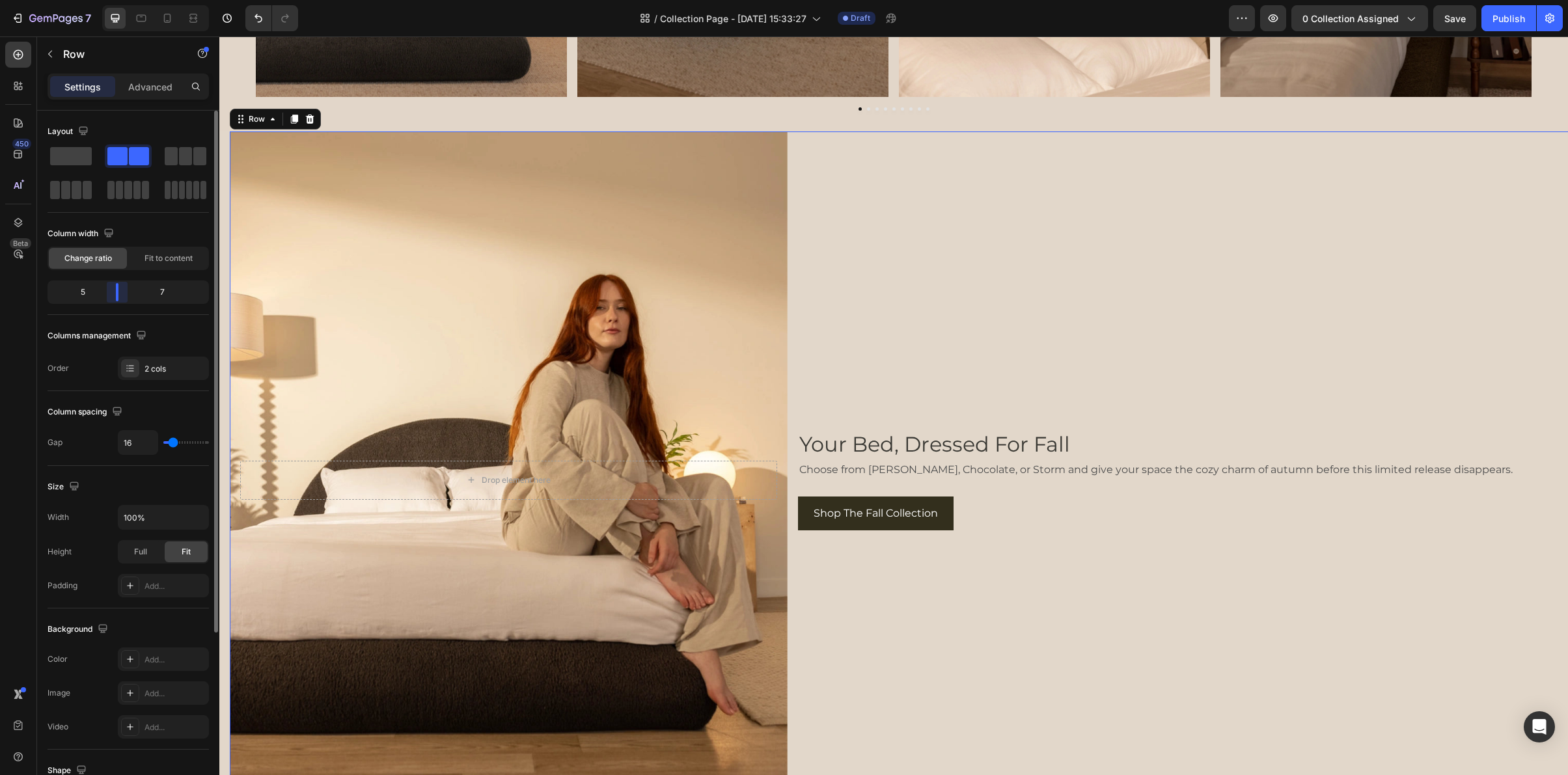
click at [121, 0] on body "7 Version history / Collection Page - [DATE] 15:33:27 Draft Preview 0 collectio…" at bounding box center [784, 0] width 1568 height 0
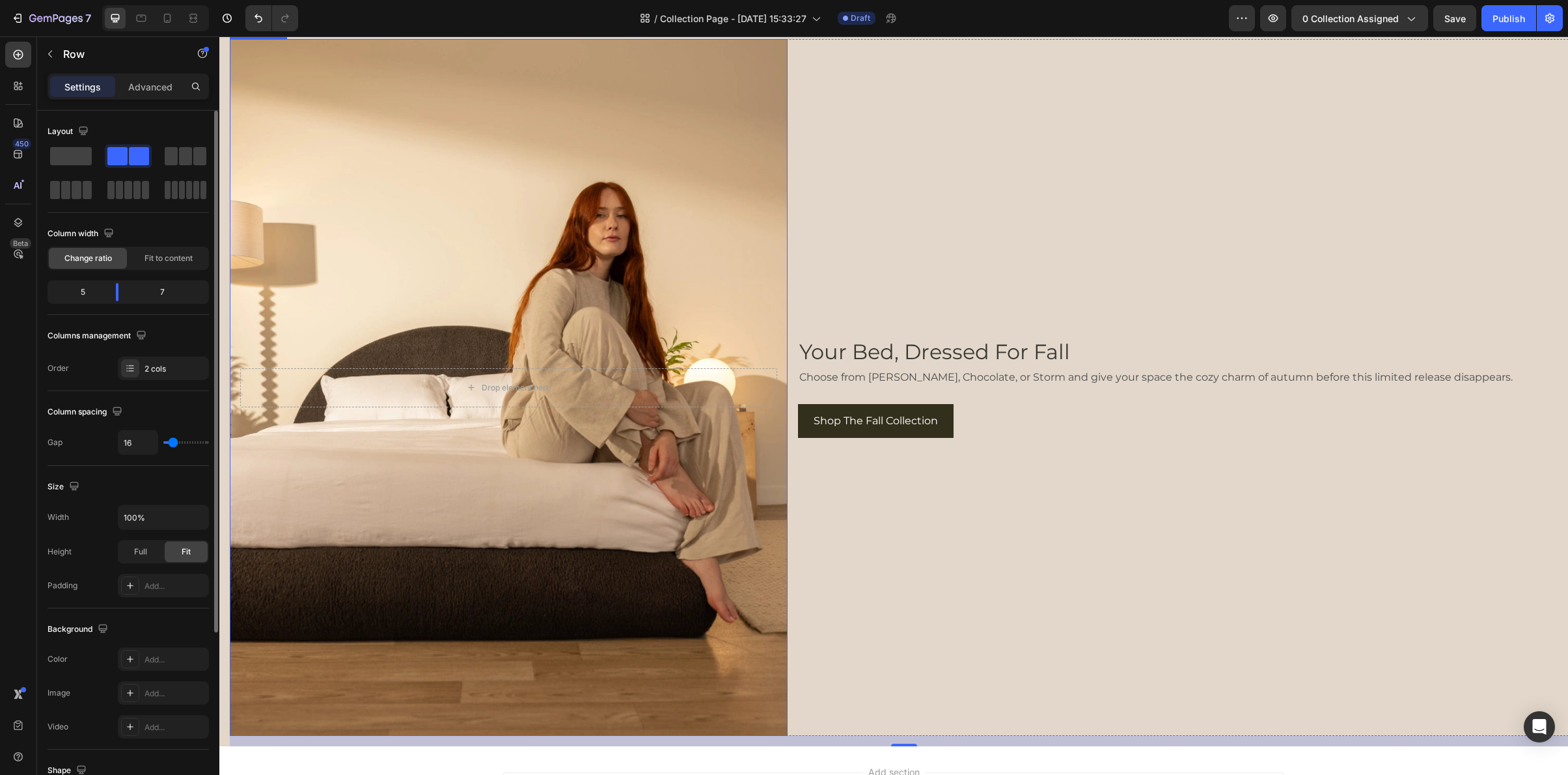
scroll to position [4670, 0]
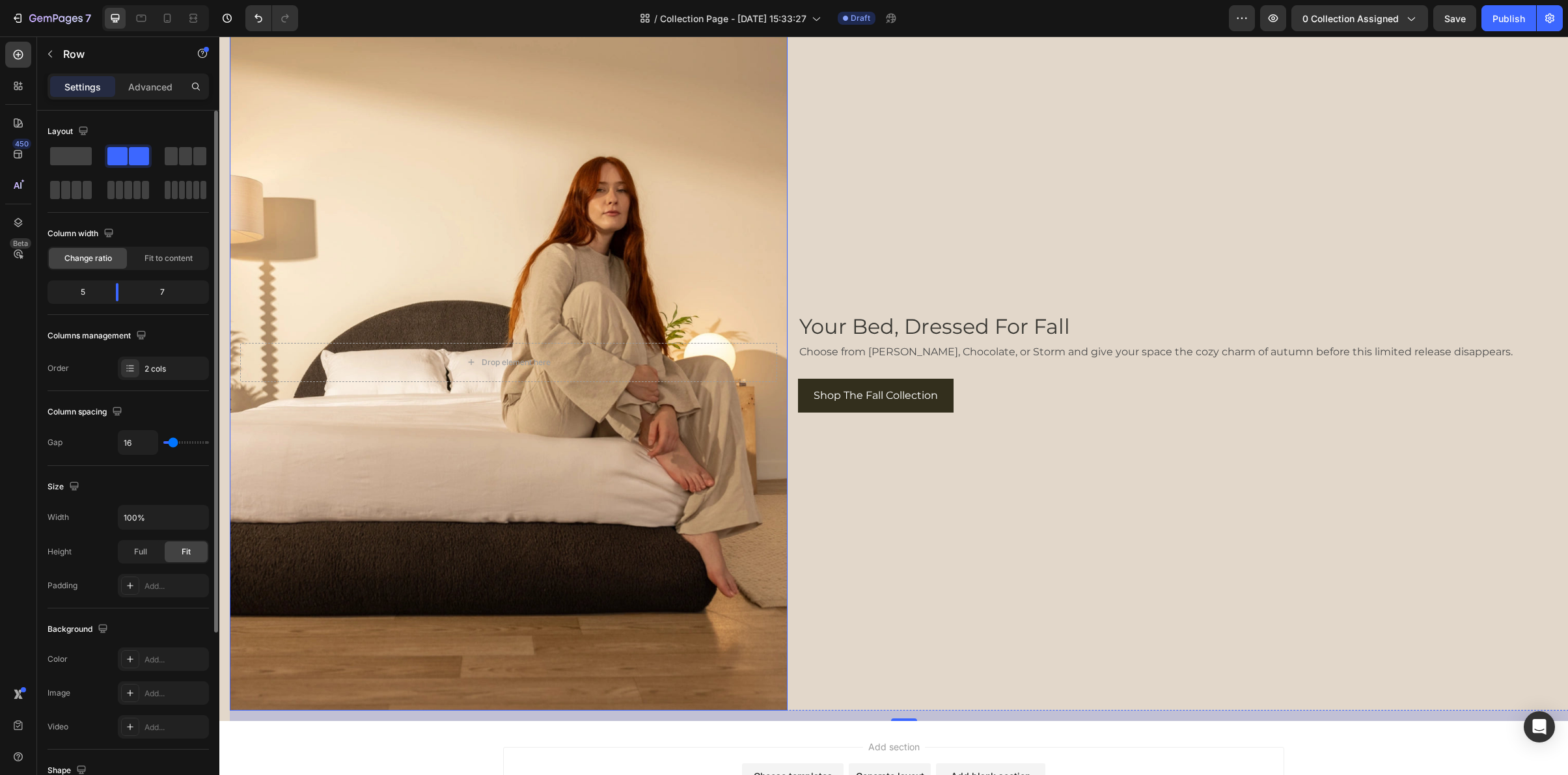
click at [295, 696] on div "Background Image" at bounding box center [508, 362] width 558 height 697
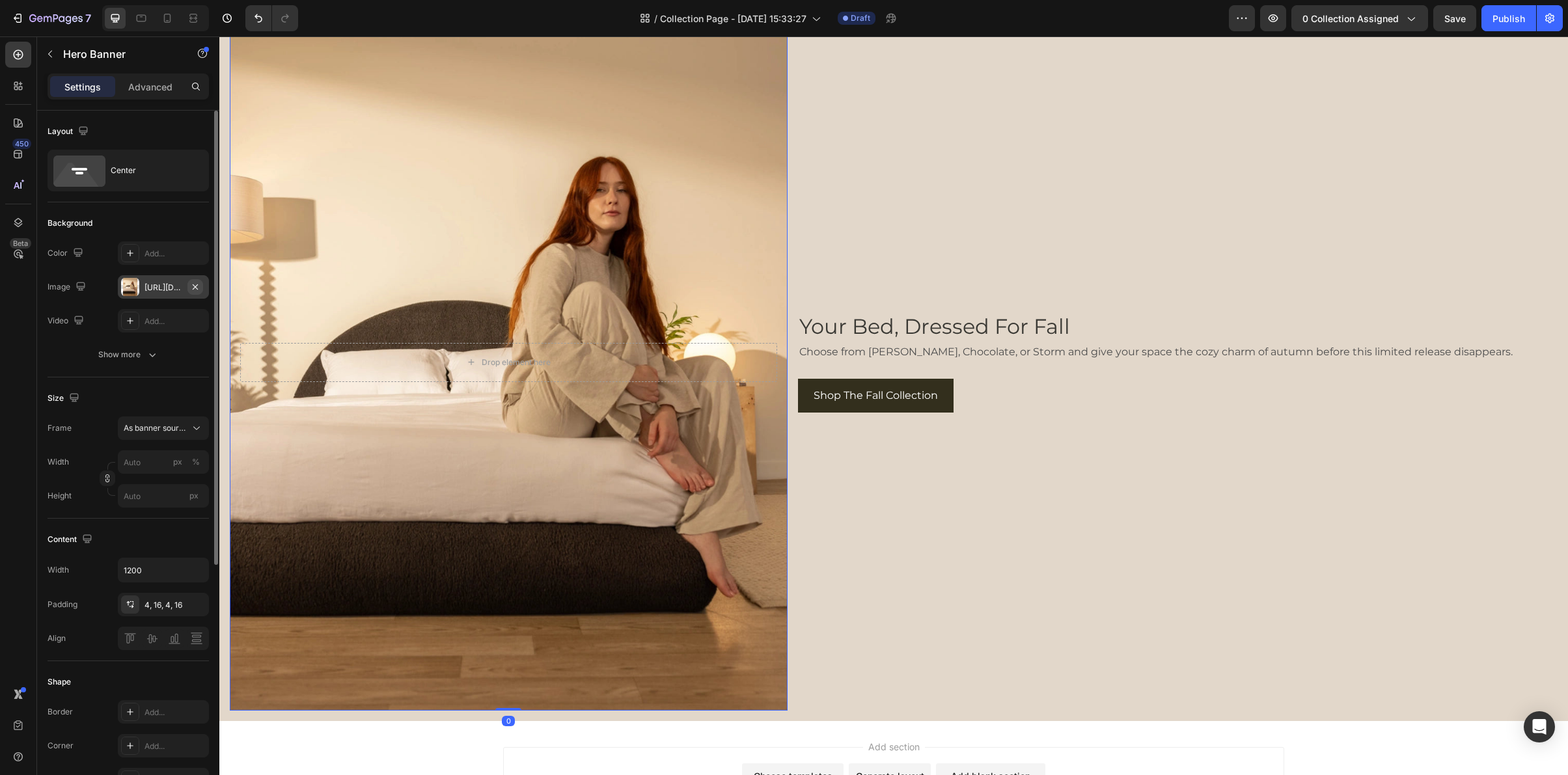
click at [193, 288] on icon "button" at bounding box center [195, 286] width 5 height 5
type input "100"
type input "Auto"
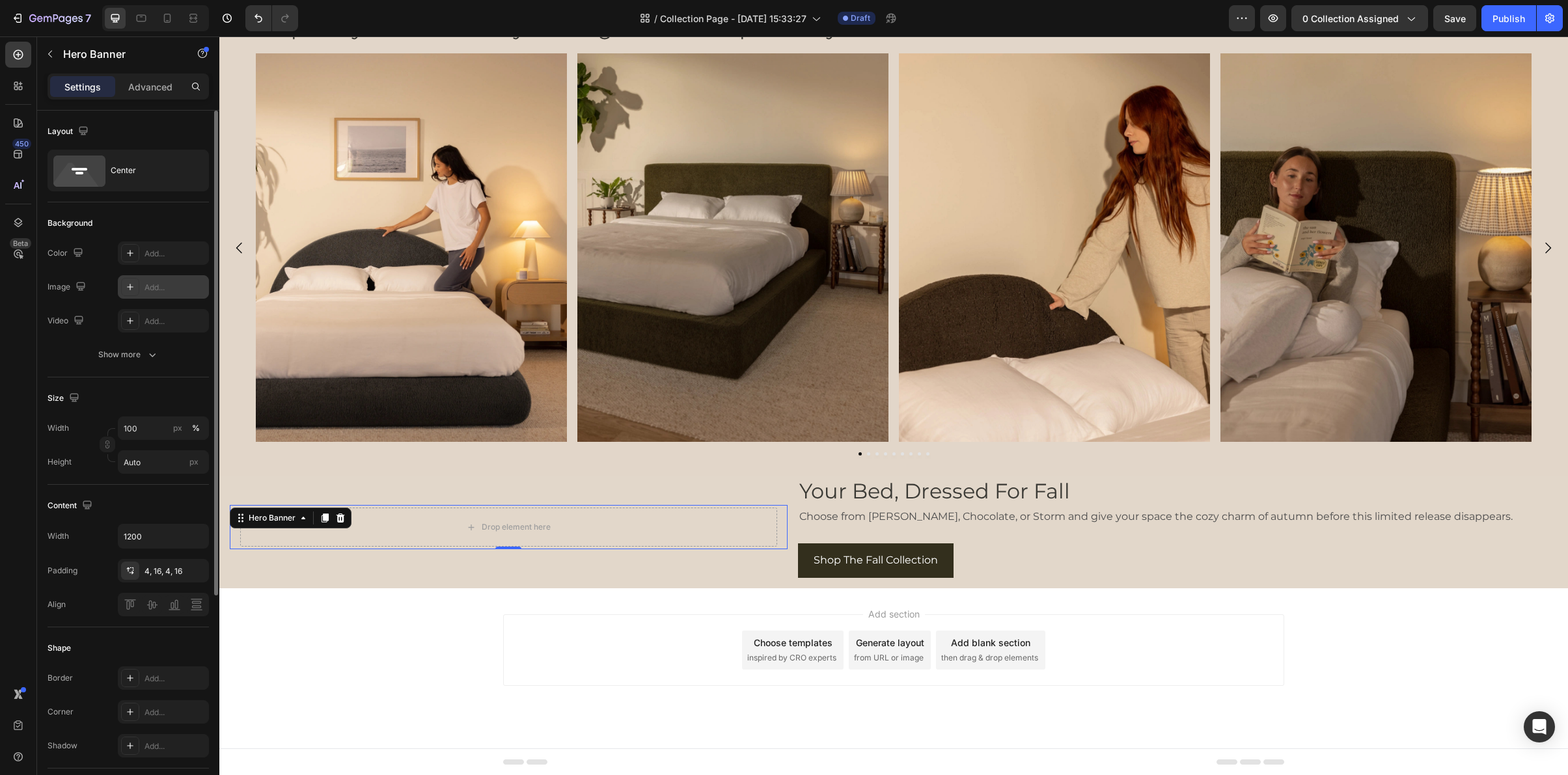
click at [180, 288] on div "Add..." at bounding box center [175, 288] width 62 height 12
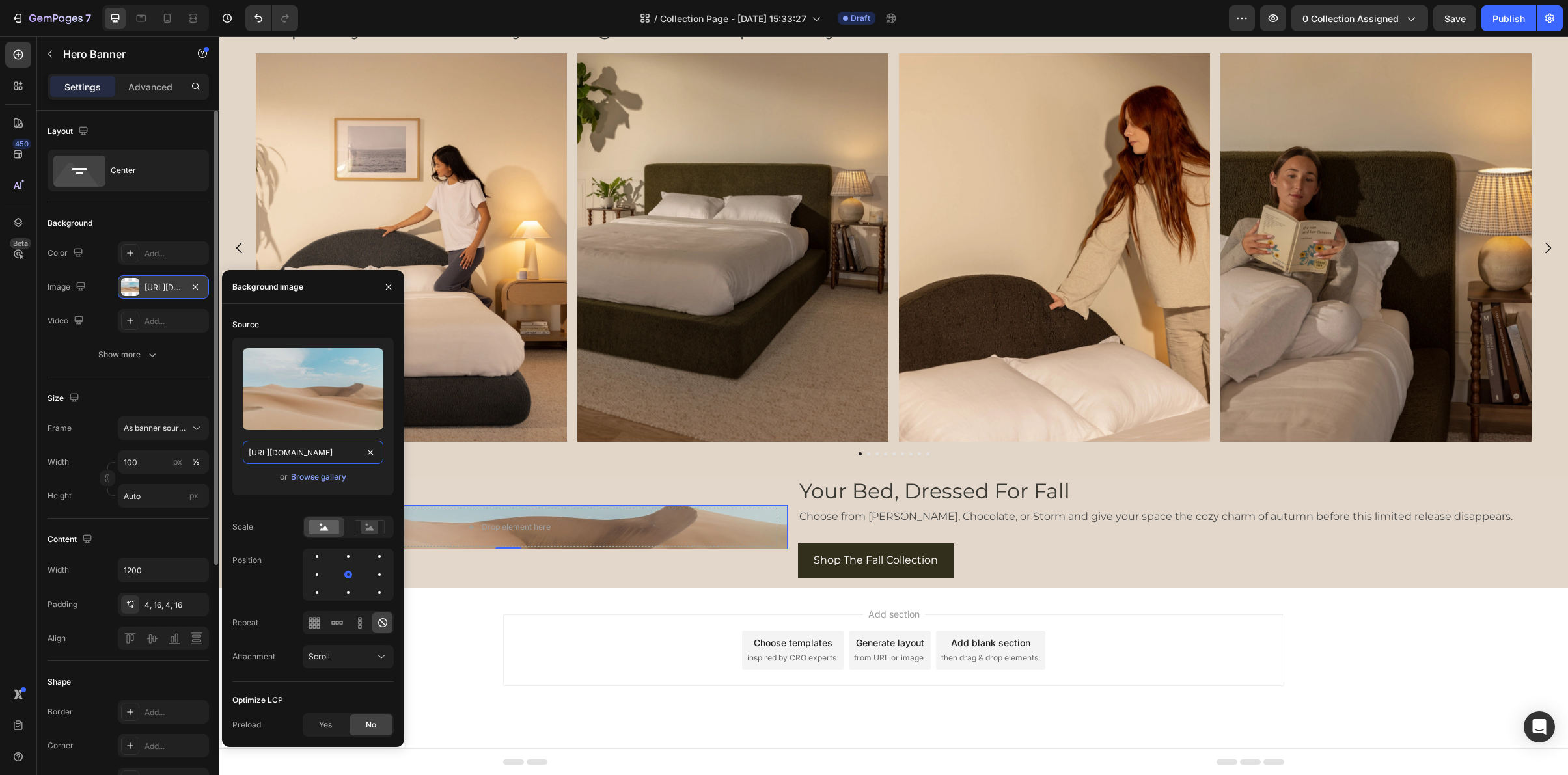
click at [328, 448] on input "https://cdn.shopify.com/s/files/1/2005/9307/files/background_settings.jpg" at bounding box center [313, 452] width 141 height 23
paste input "0249/8140/5759/files/ultraset_storm_side_panel.webp?v=1758922180"
type input "https://cdn.shopify.com/s/files/1/0249/8140/5759/files/ultraset_storm_side_pane…"
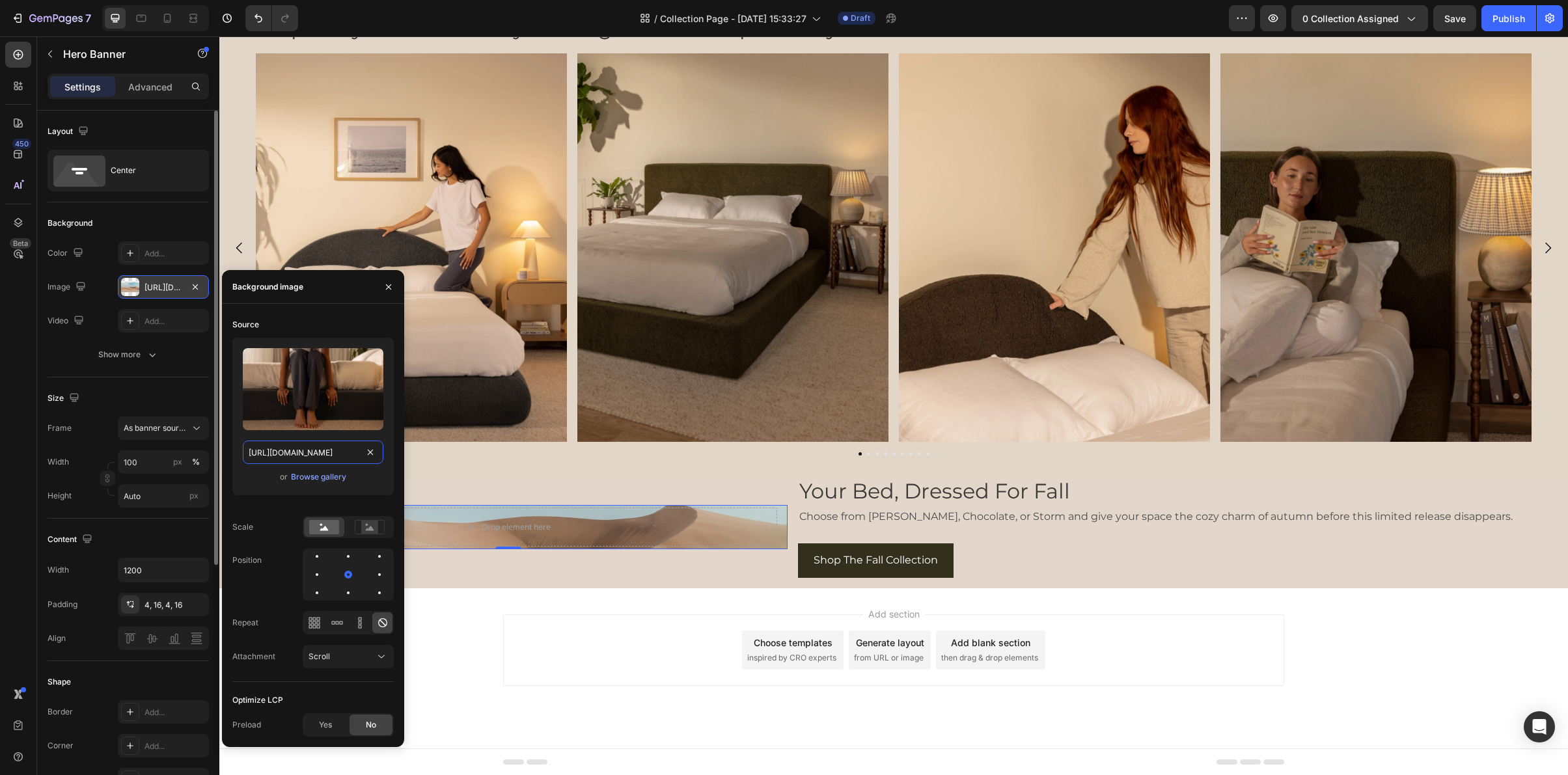
scroll to position [0, 272]
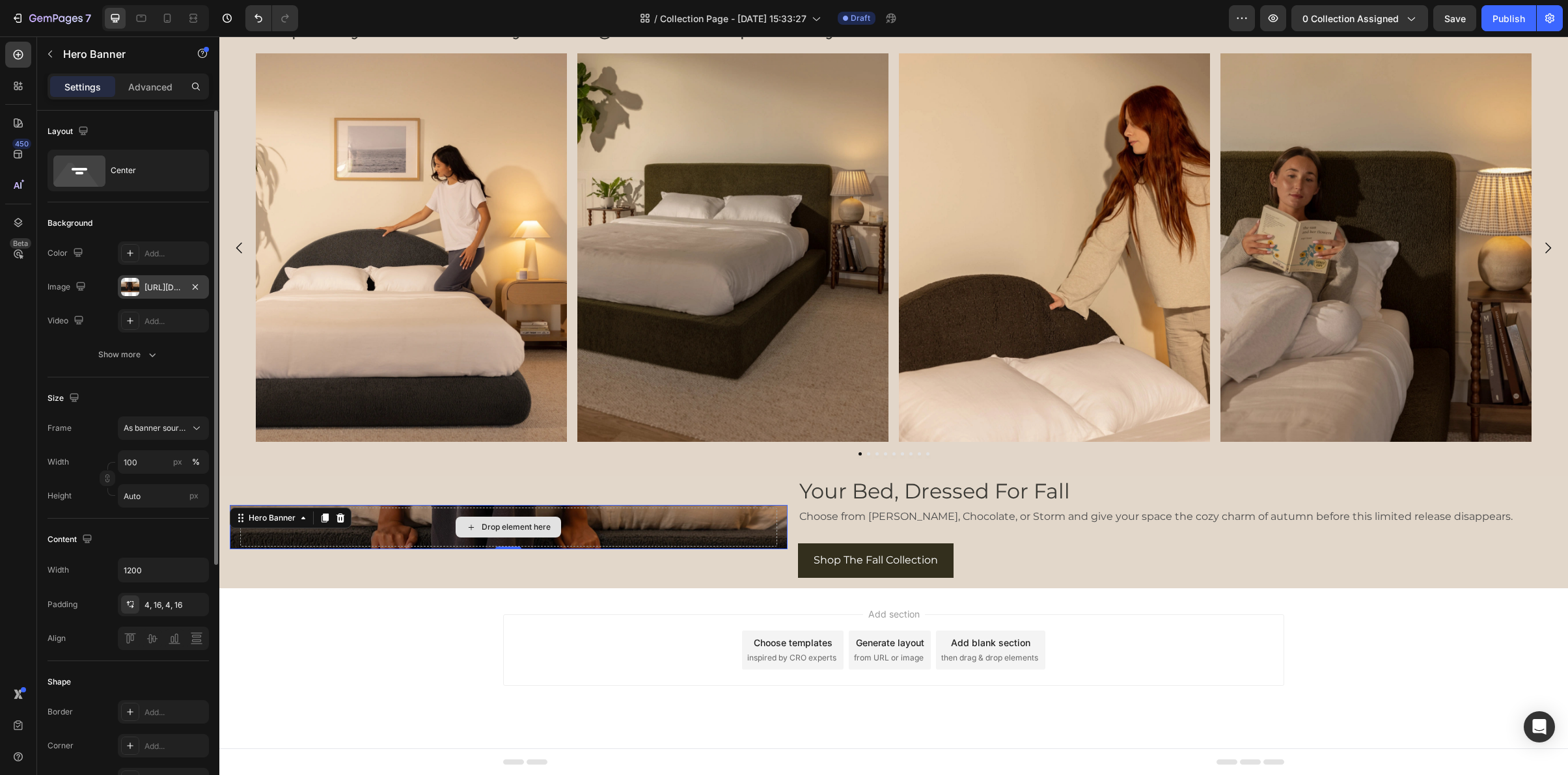
click at [576, 540] on div "Drop element here" at bounding box center [508, 527] width 537 height 39
click at [234, 537] on div "Drop element here" at bounding box center [508, 527] width 558 height 44
click at [165, 430] on span "As banner source" at bounding box center [156, 428] width 64 height 12
click at [155, 479] on div "Custom" at bounding box center [161, 483] width 75 height 12
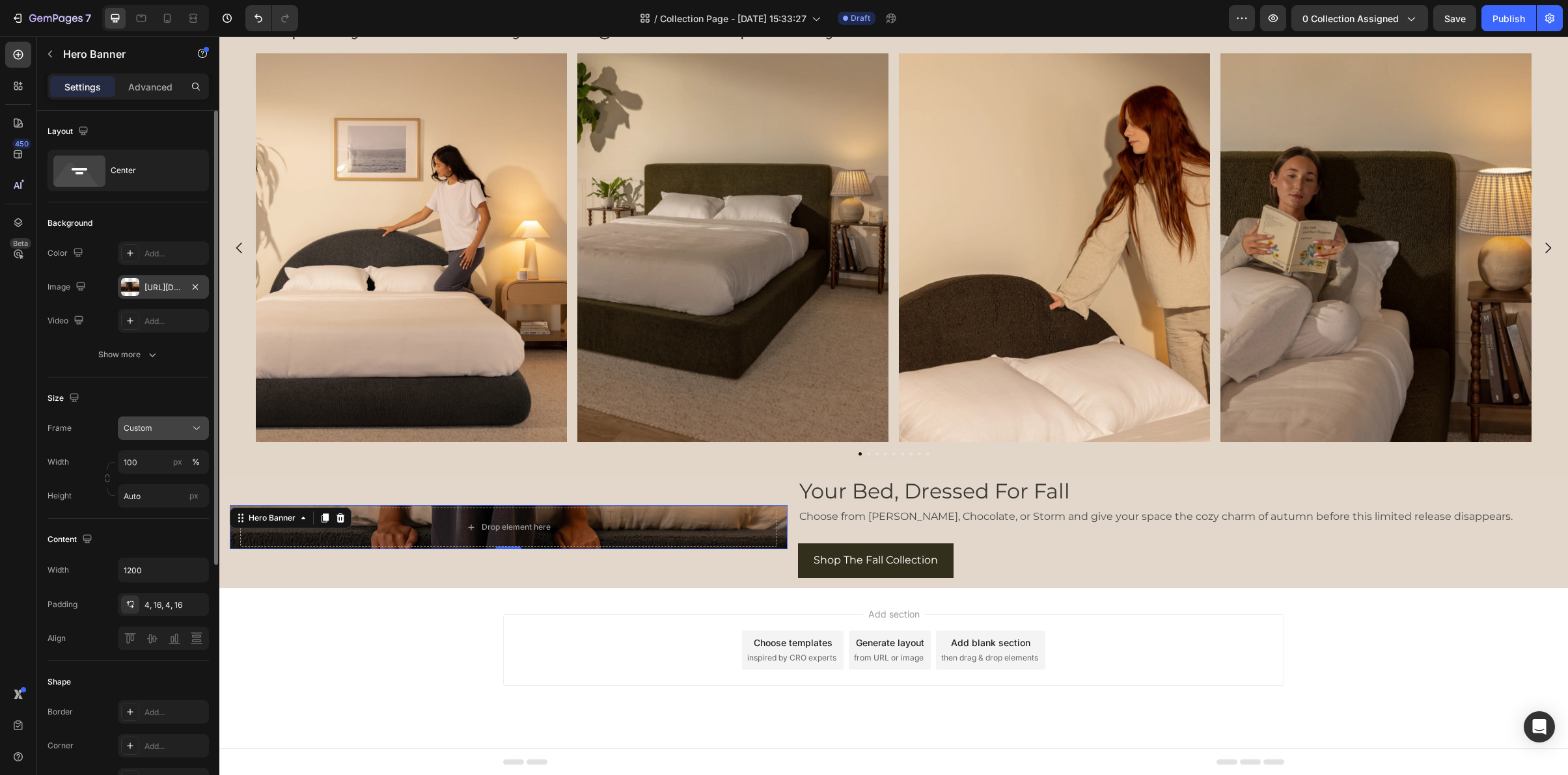
click at [163, 432] on div "Custom" at bounding box center [156, 428] width 64 height 12
click at [160, 454] on span "As banner source" at bounding box center [155, 460] width 64 height 12
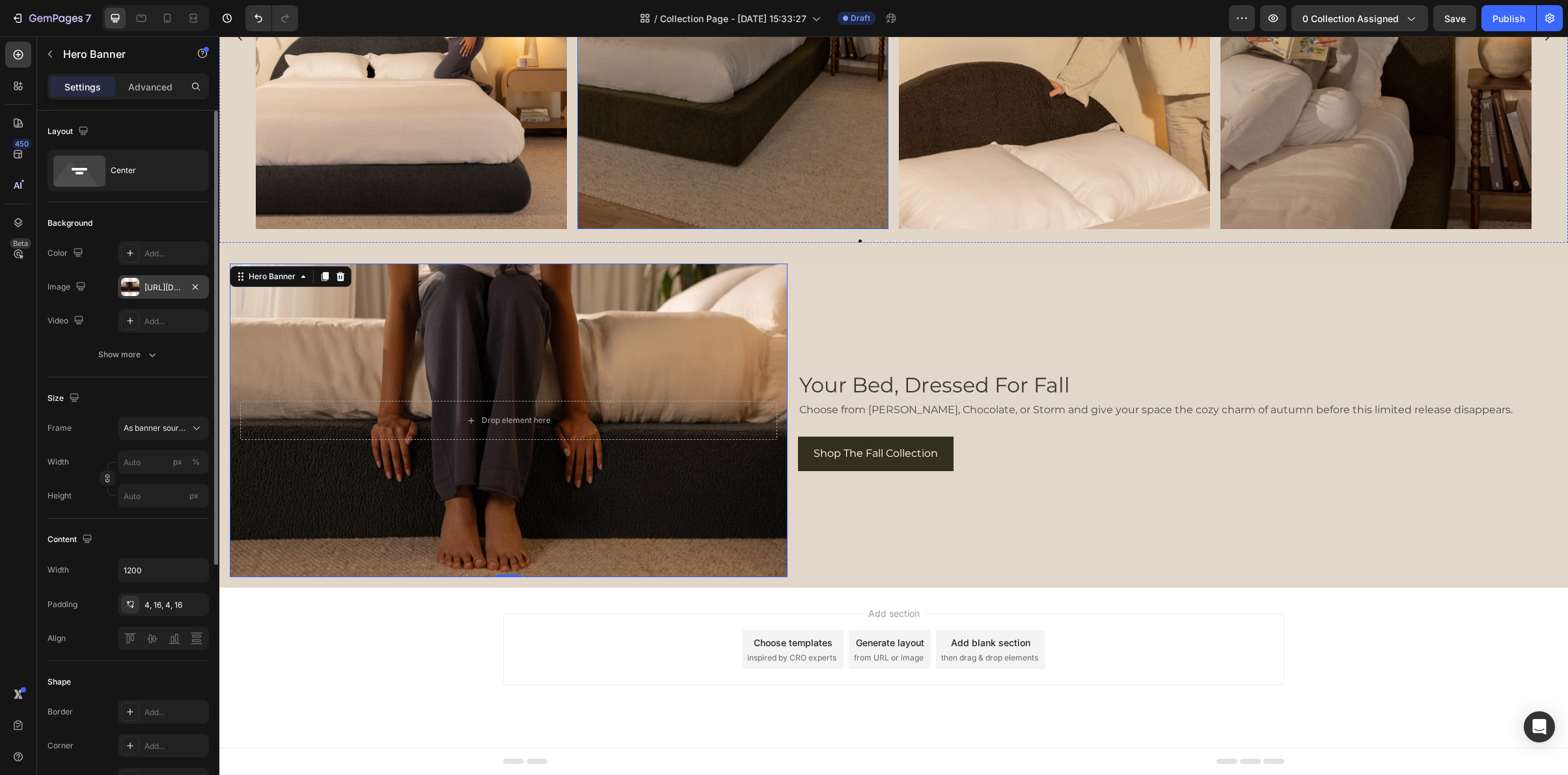
scroll to position [4419, 0]
click at [937, 551] on div "Your Bed, Dressed For Fall Heading Choose from Moss, Chocolate, or Storm and gi…" at bounding box center [1188, 420] width 780 height 314
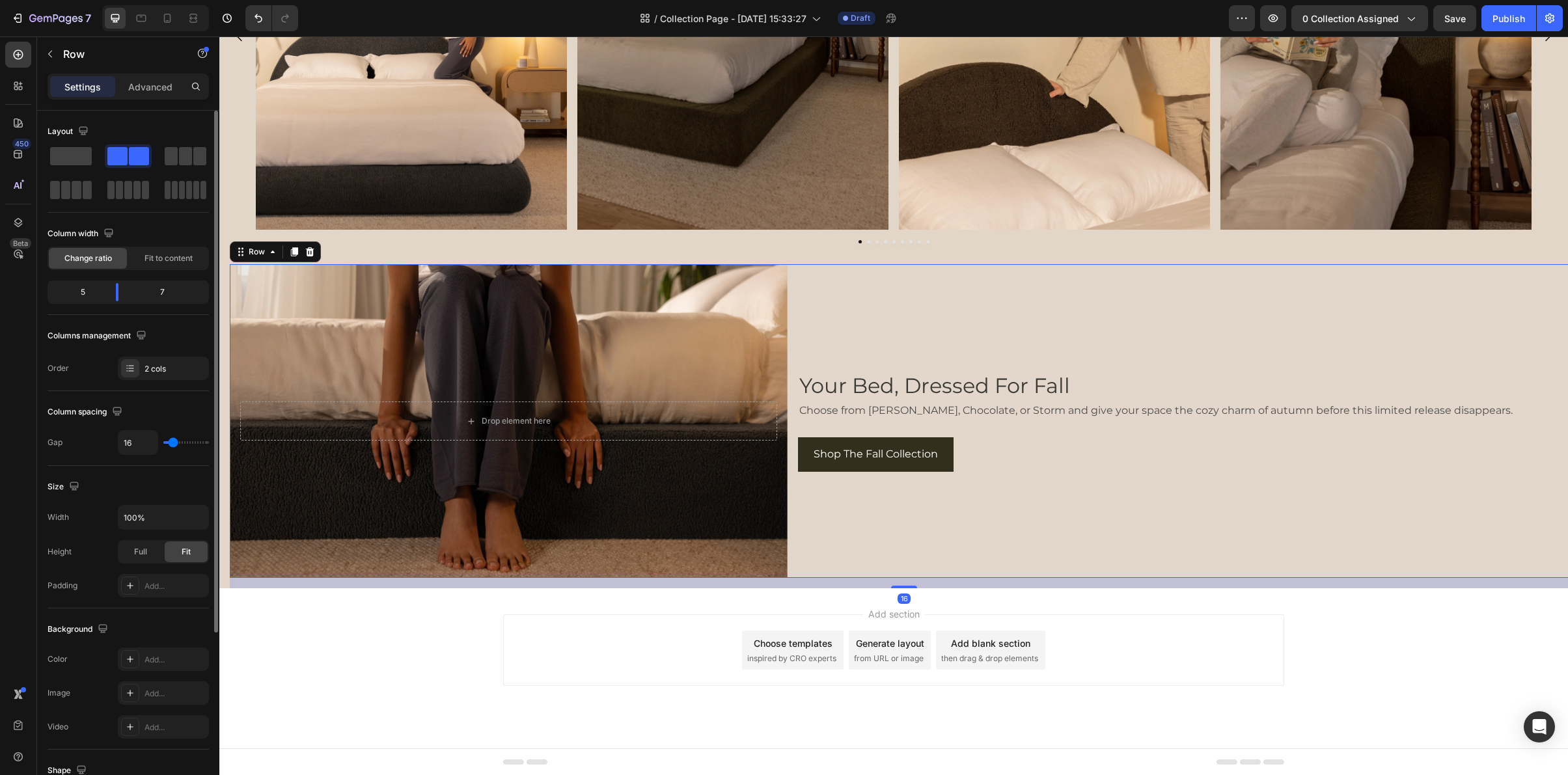
click at [807, 328] on div "Your Bed, Dressed For Fall Heading Choose from Moss, Chocolate, or Storm and gi…" at bounding box center [1188, 420] width 780 height 314
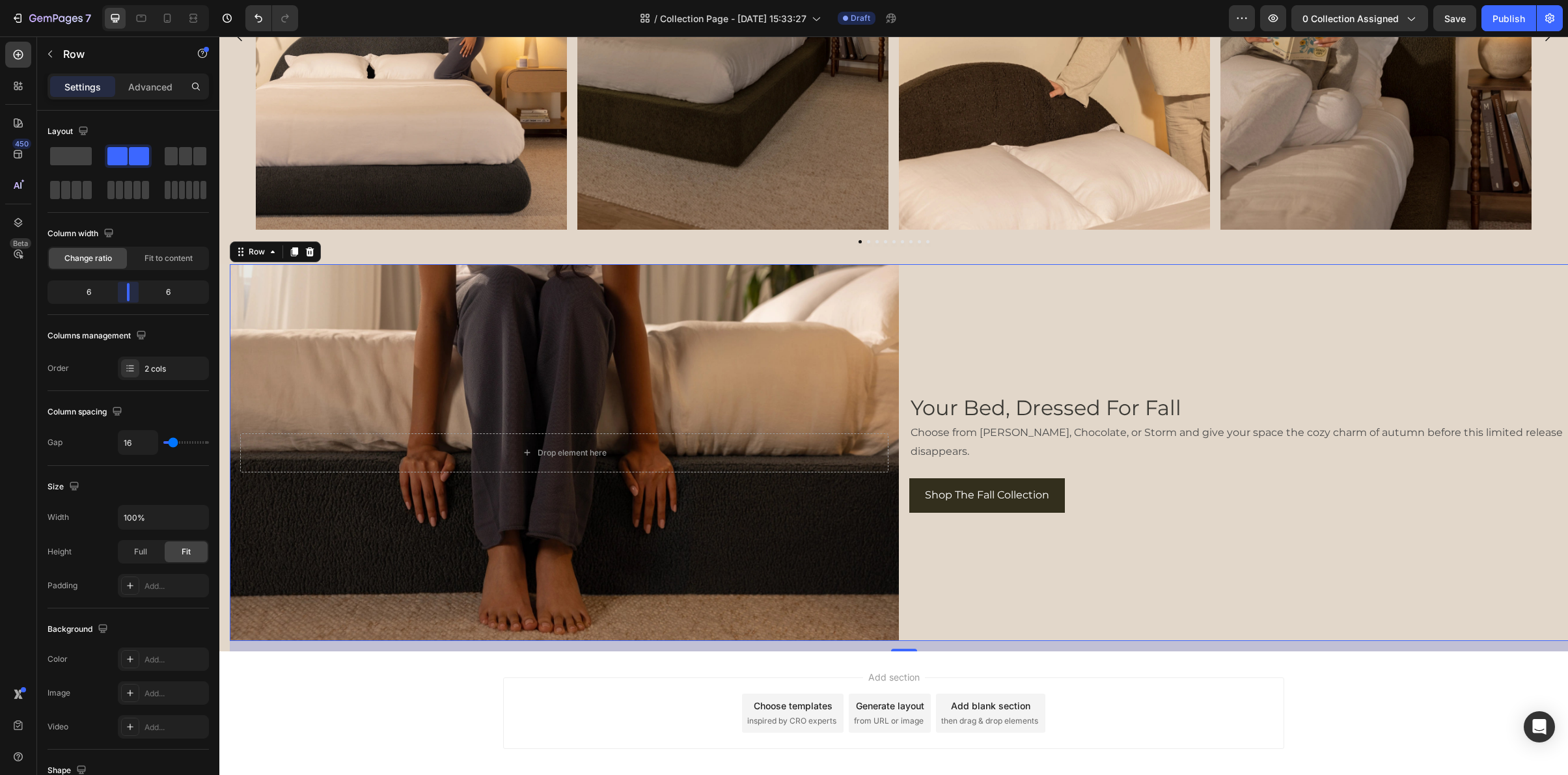
click at [126, 0] on body "7 Version history / Collection Page - Sep 8, 15:33:27 Draft Preview 0 collectio…" at bounding box center [784, 0] width 1568 height 0
click at [1213, 546] on div "Your Bed, Dressed For Fall Heading Choose from Moss, Chocolate, or Storm and gi…" at bounding box center [1243, 452] width 669 height 376
click at [1195, 250] on div "Express your autumn style though the centerpiece of your room Heading Image Ima…" at bounding box center [894, 27] width 1348 height 453
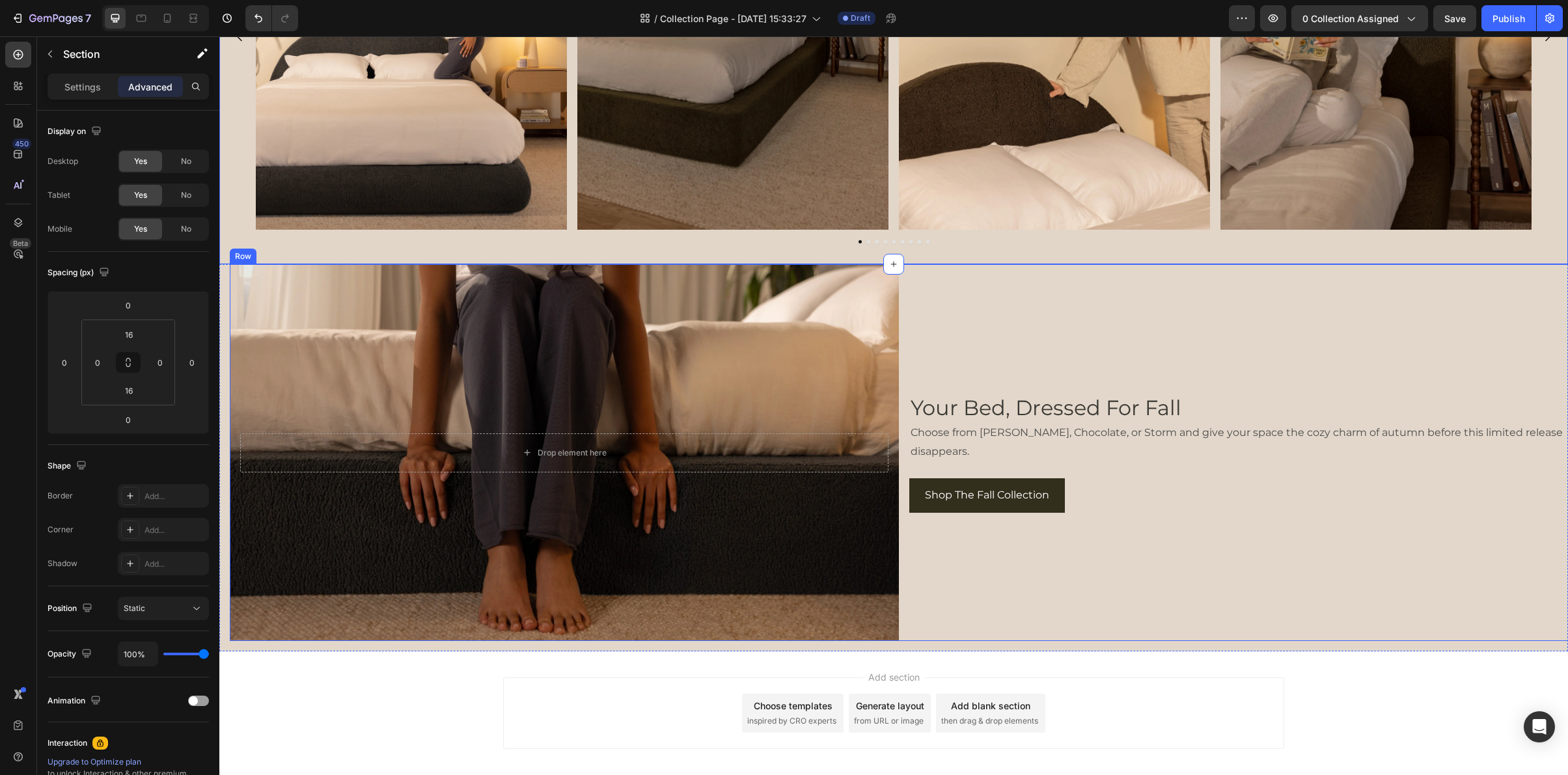
click at [1169, 276] on div "Your Bed, Dressed For Fall Heading Choose from Moss, Chocolate, or Storm and gi…" at bounding box center [1243, 452] width 669 height 376
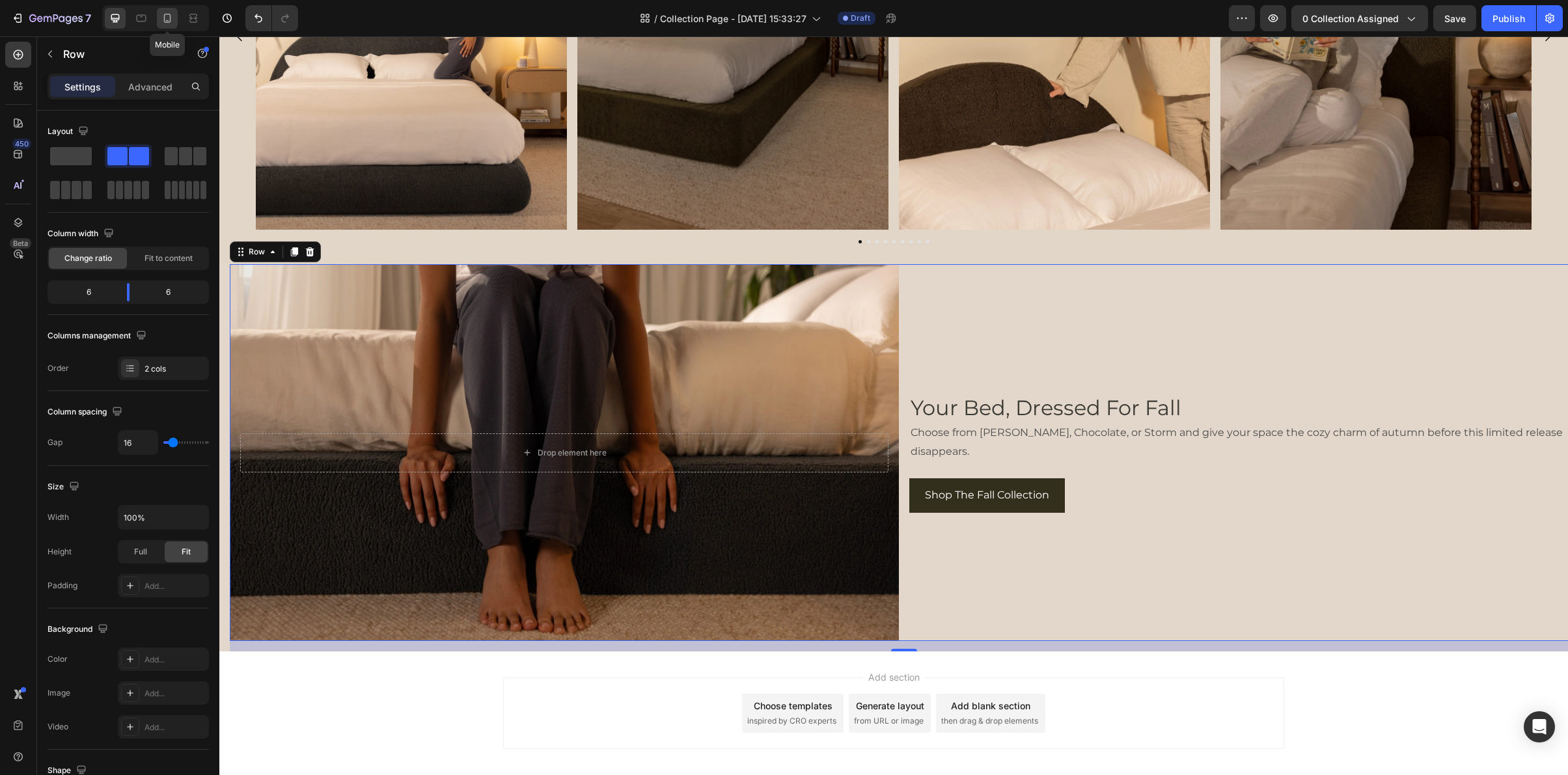
click at [161, 23] on icon at bounding box center [167, 18] width 13 height 13
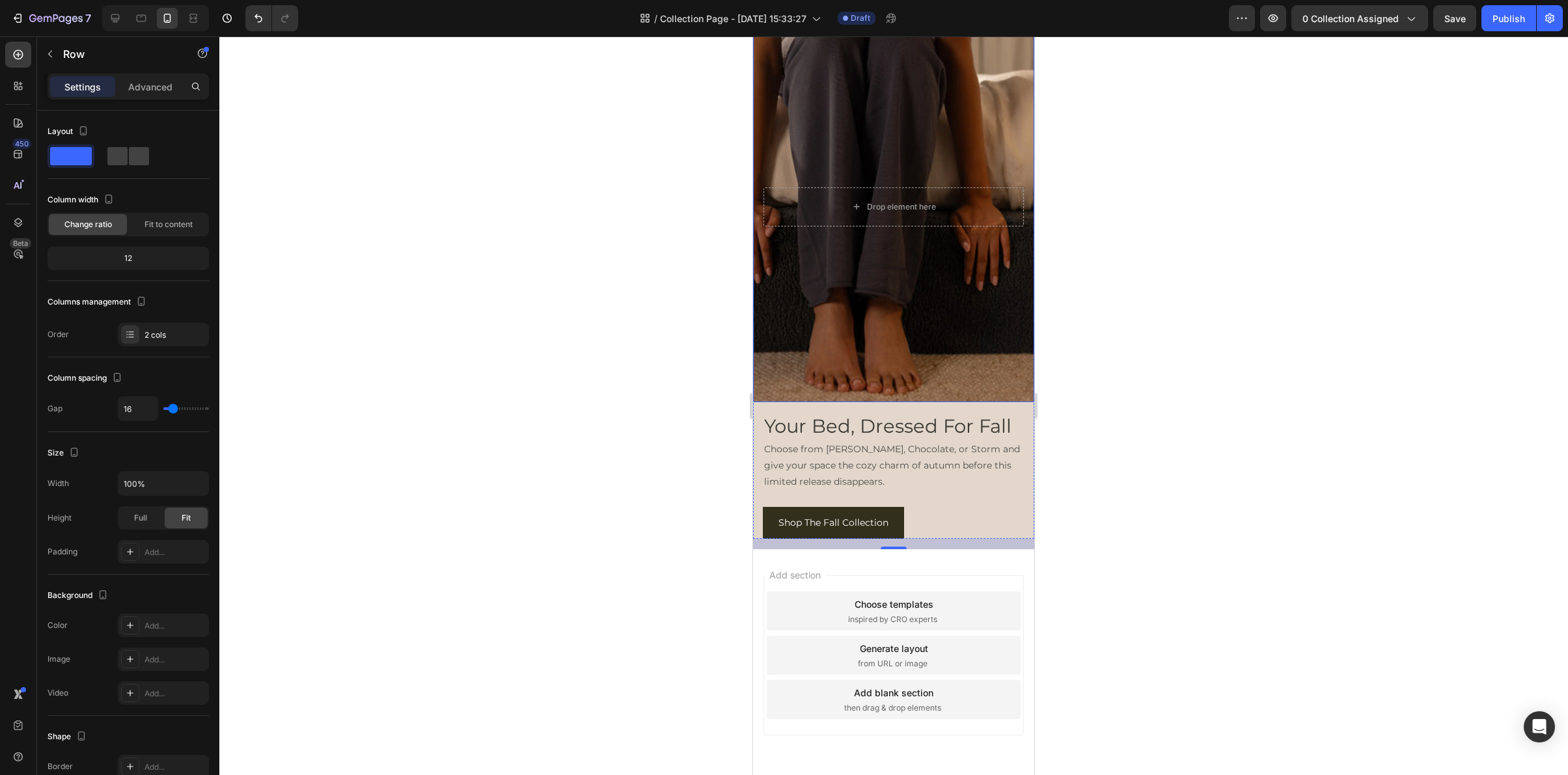
scroll to position [4672, 0]
click at [121, 22] on icon at bounding box center [115, 18] width 13 height 13
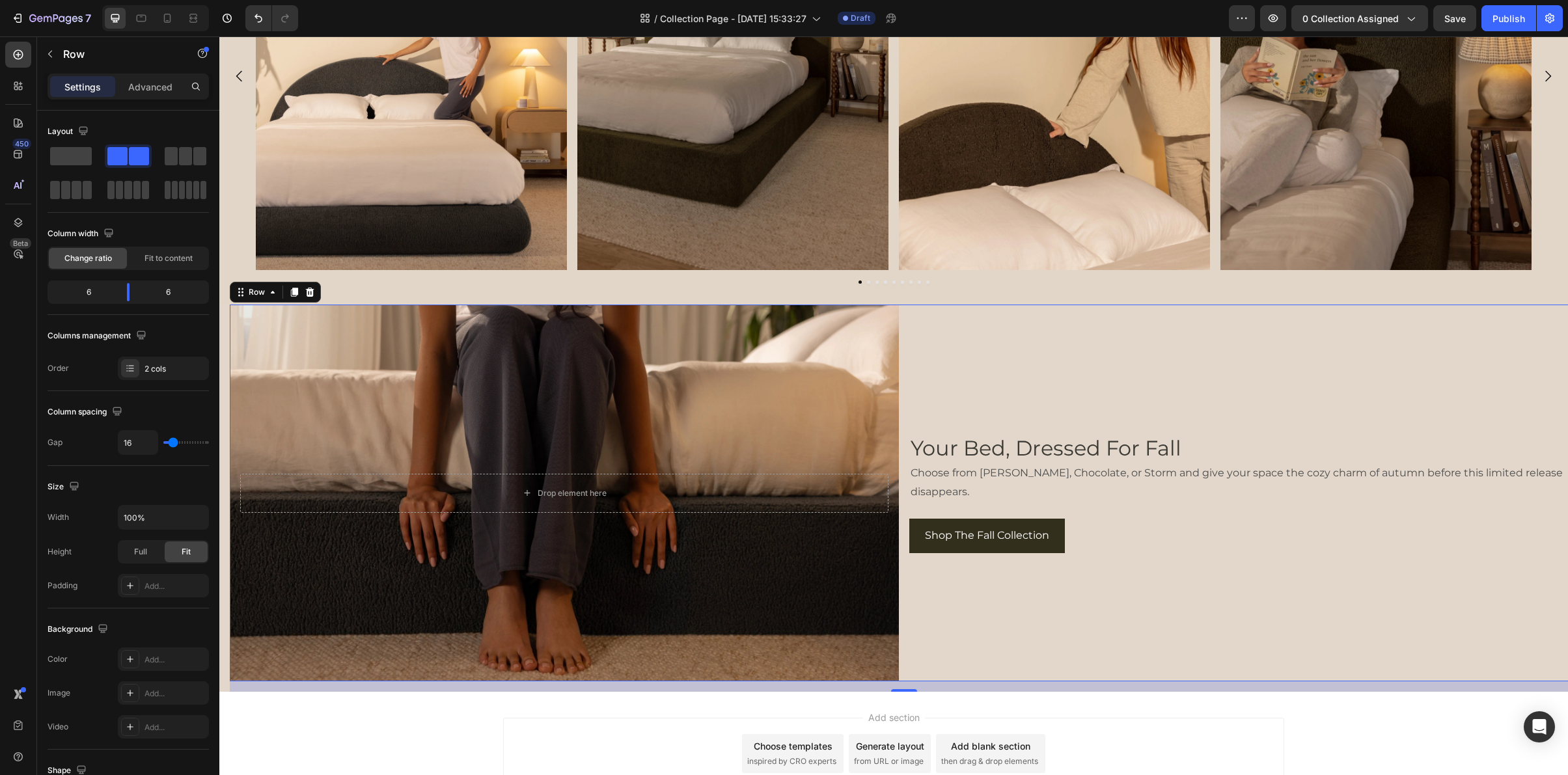
scroll to position [4428, 0]
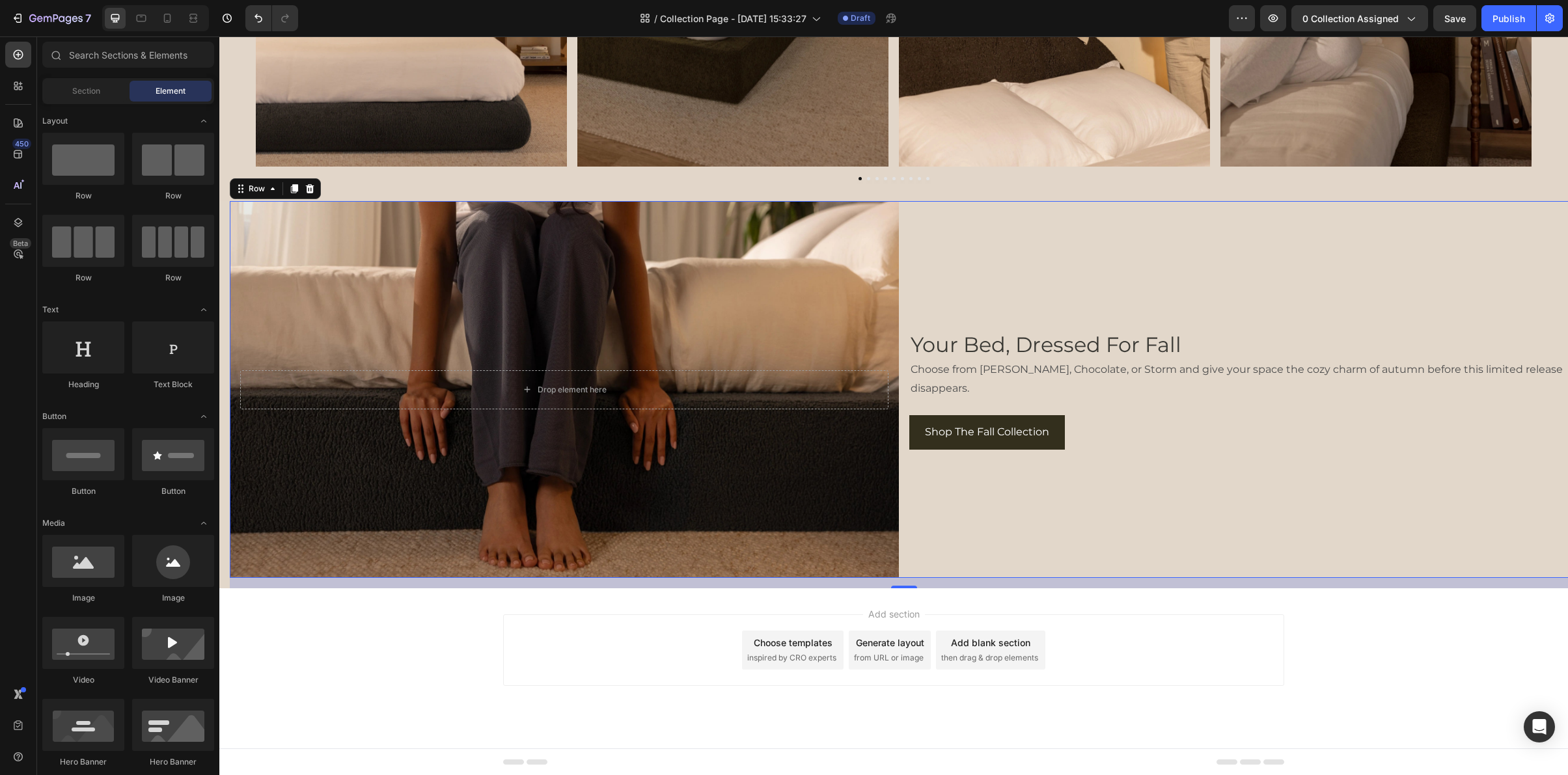
click at [1356, 606] on div "Add section Choose templates inspired by CRO experts Generate layout from URL o…" at bounding box center [894, 668] width 1348 height 160
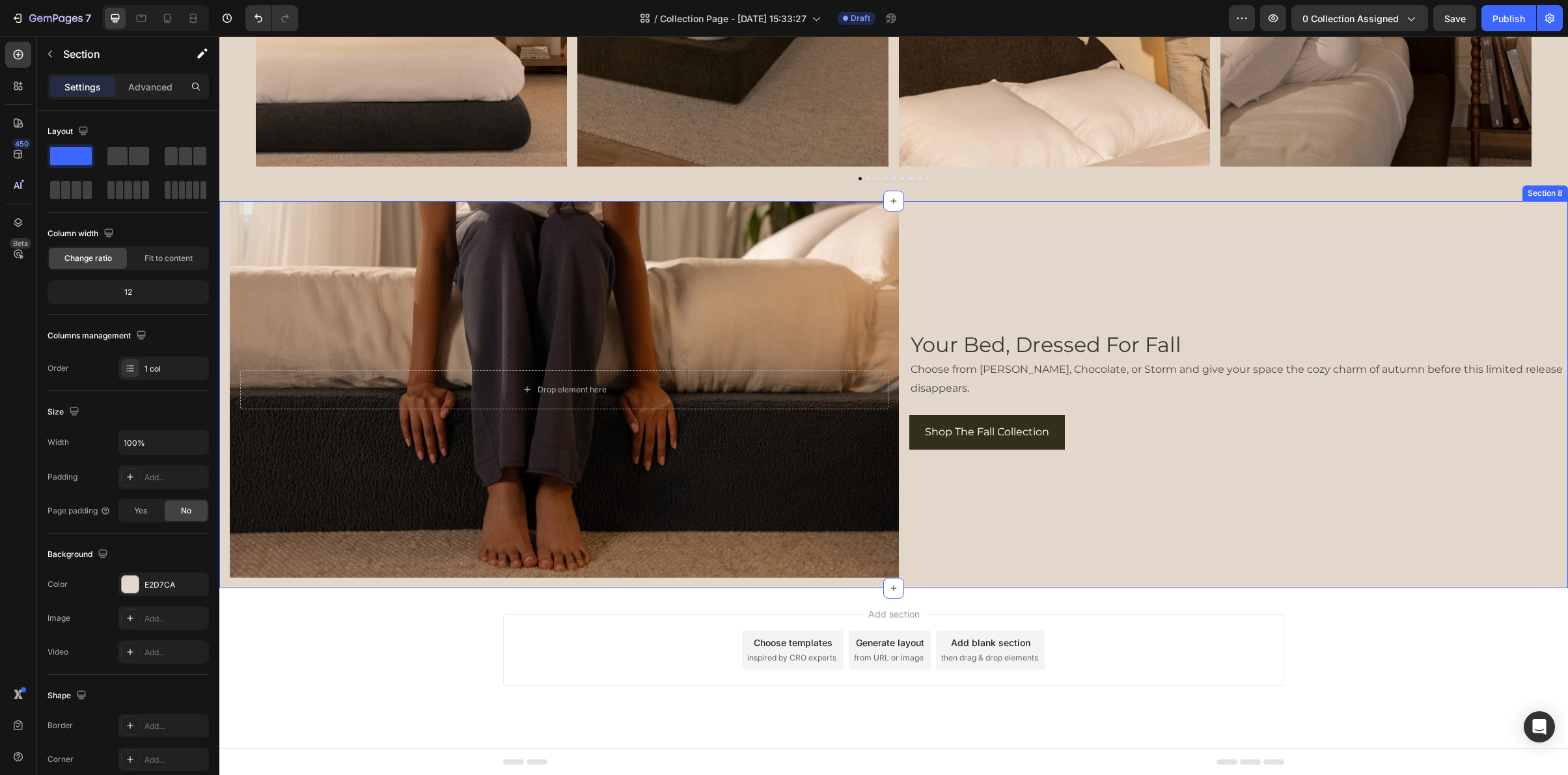
click at [918, 580] on div "Drop element here Hero Banner Your Bed, Dressed For Fall Heading Choose from Mo…" at bounding box center [894, 394] width 1348 height 386
click at [1172, 597] on div "Add section Choose templates inspired by CRO experts Generate layout from URL o…" at bounding box center [894, 668] width 1348 height 160
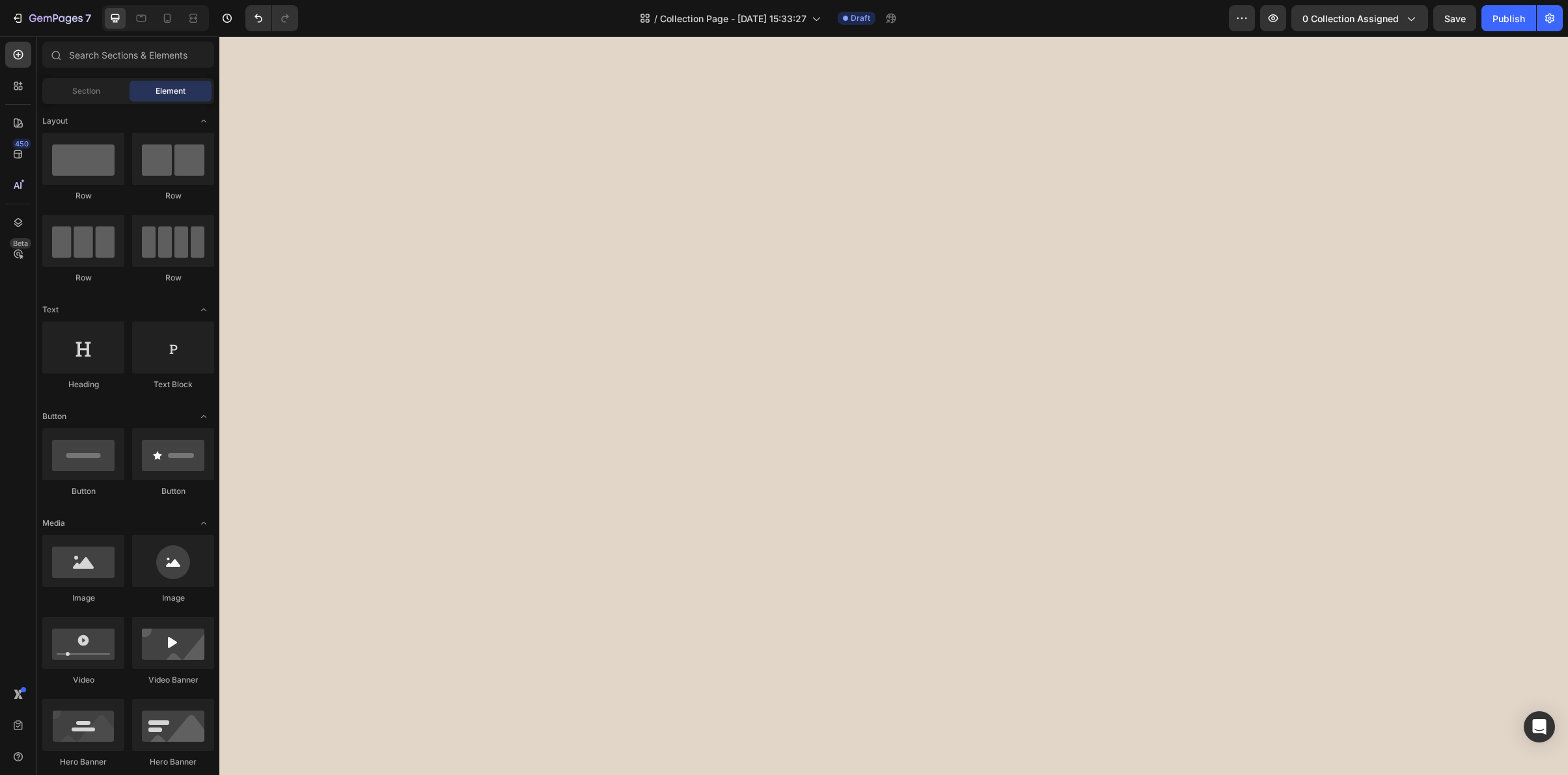
scroll to position [783, 0]
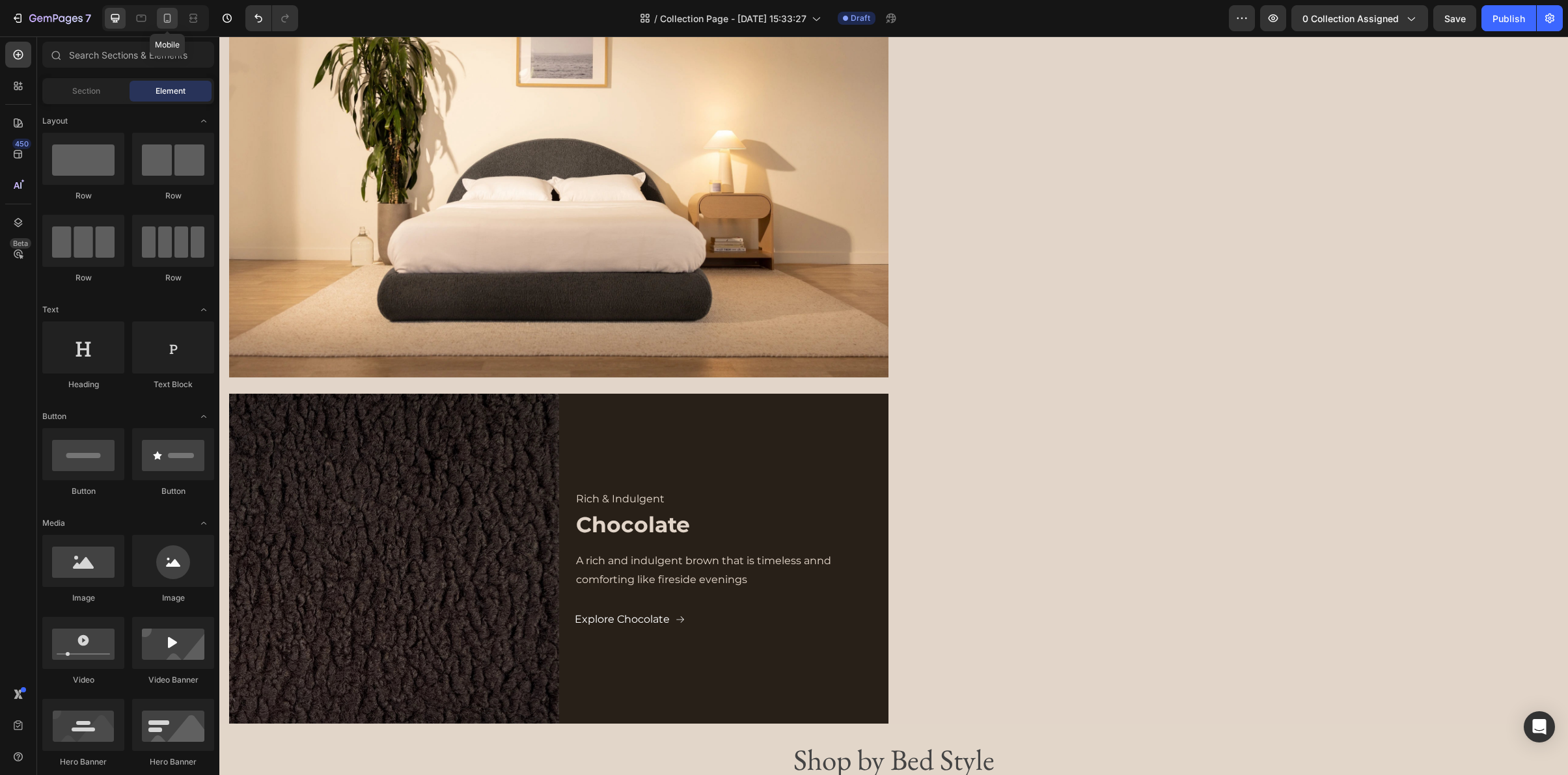
click at [167, 15] on icon at bounding box center [167, 18] width 13 height 13
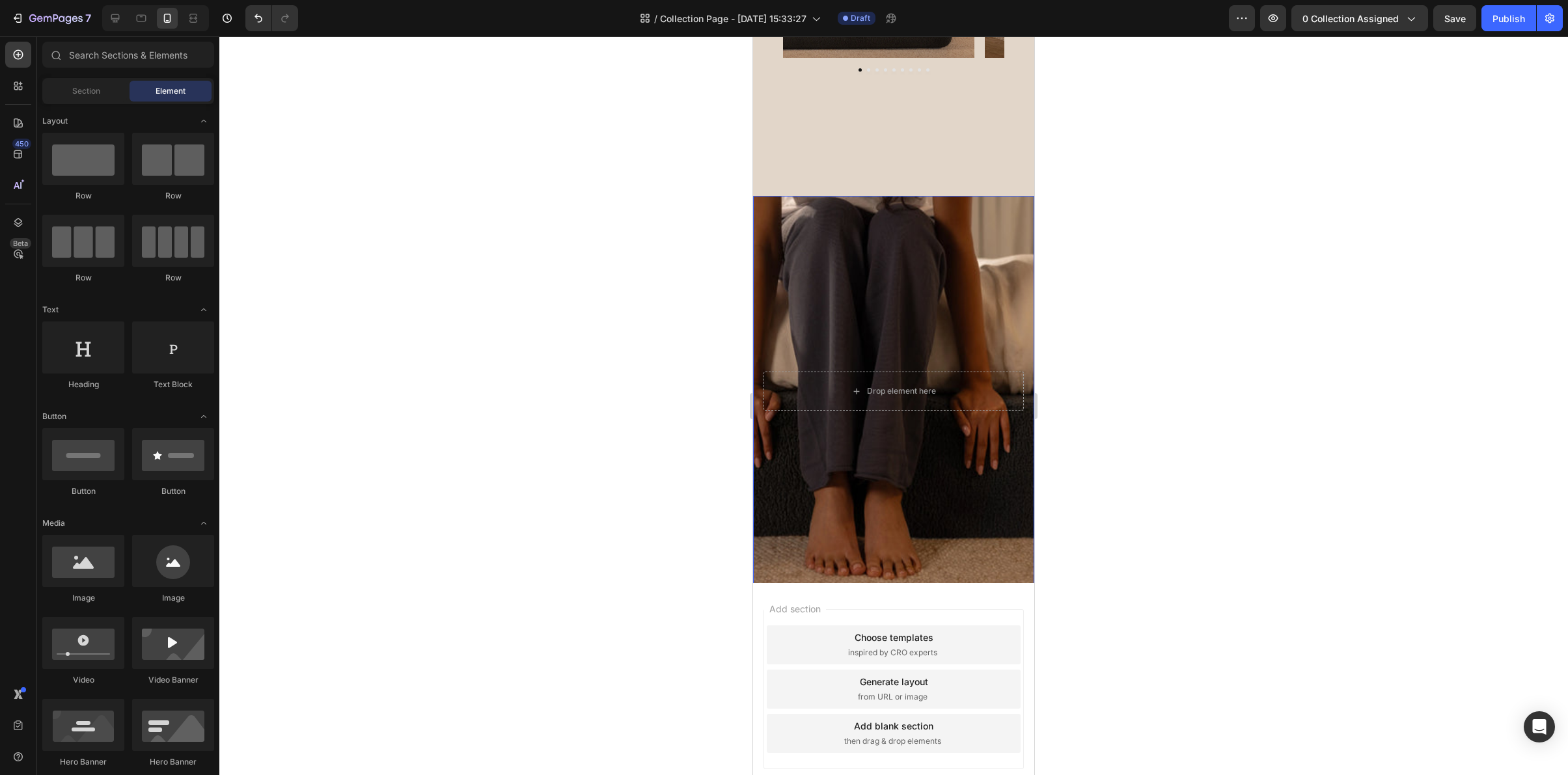
click at [807, 311] on div "Background Image" at bounding box center [893, 390] width 281 height 390
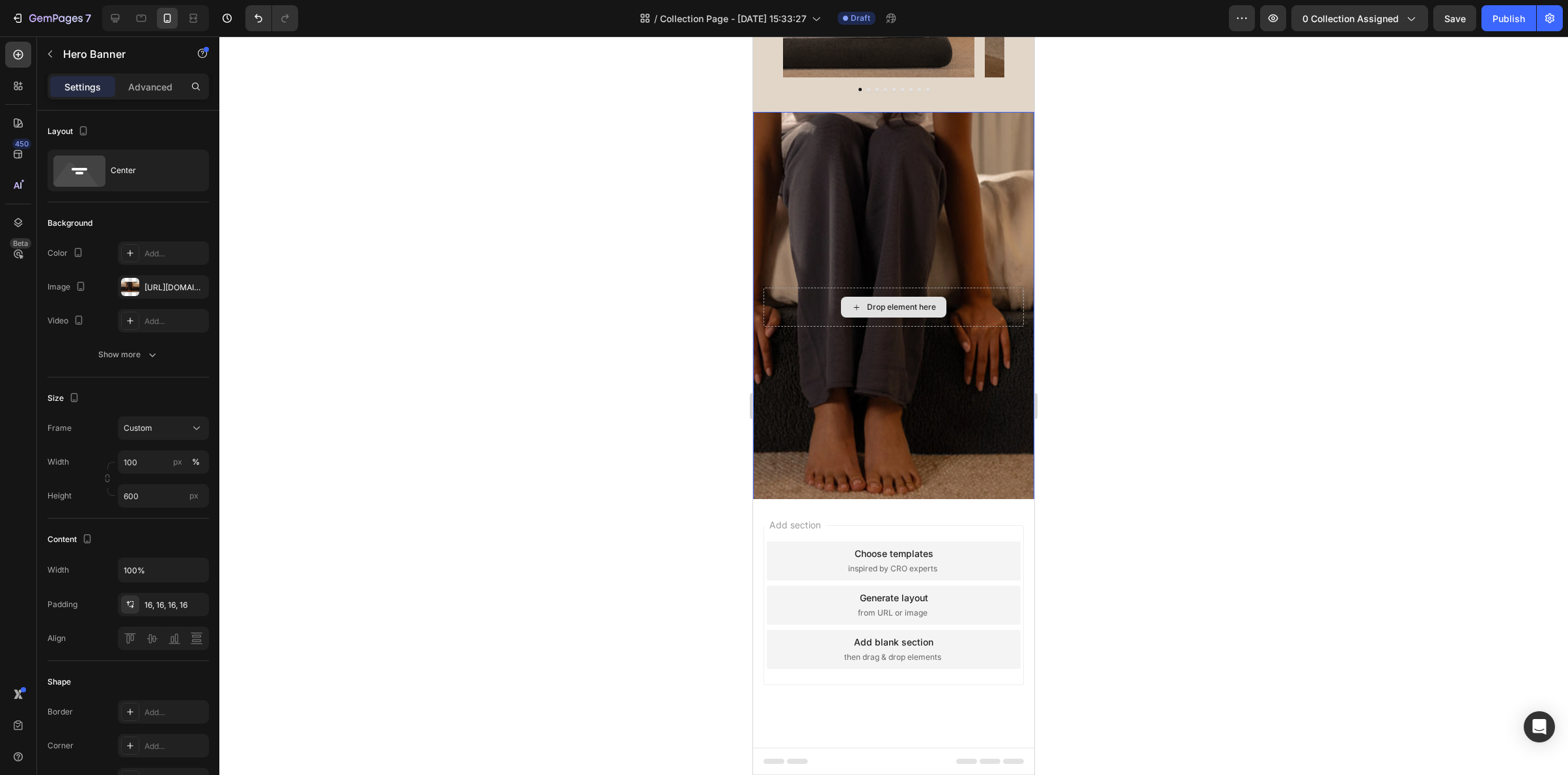
scroll to position [5768, 0]
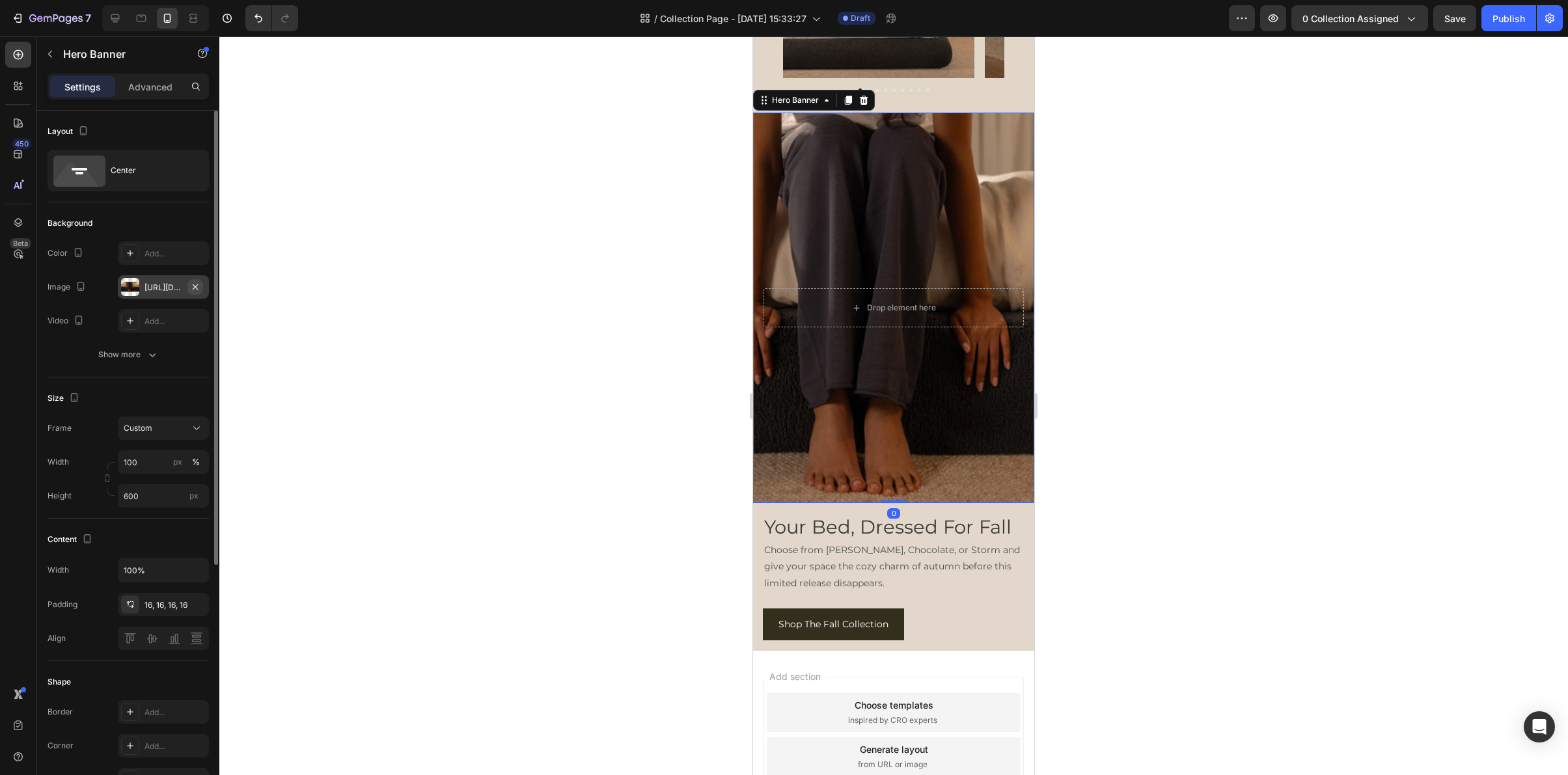
click at [198, 288] on icon "button" at bounding box center [195, 287] width 10 height 10
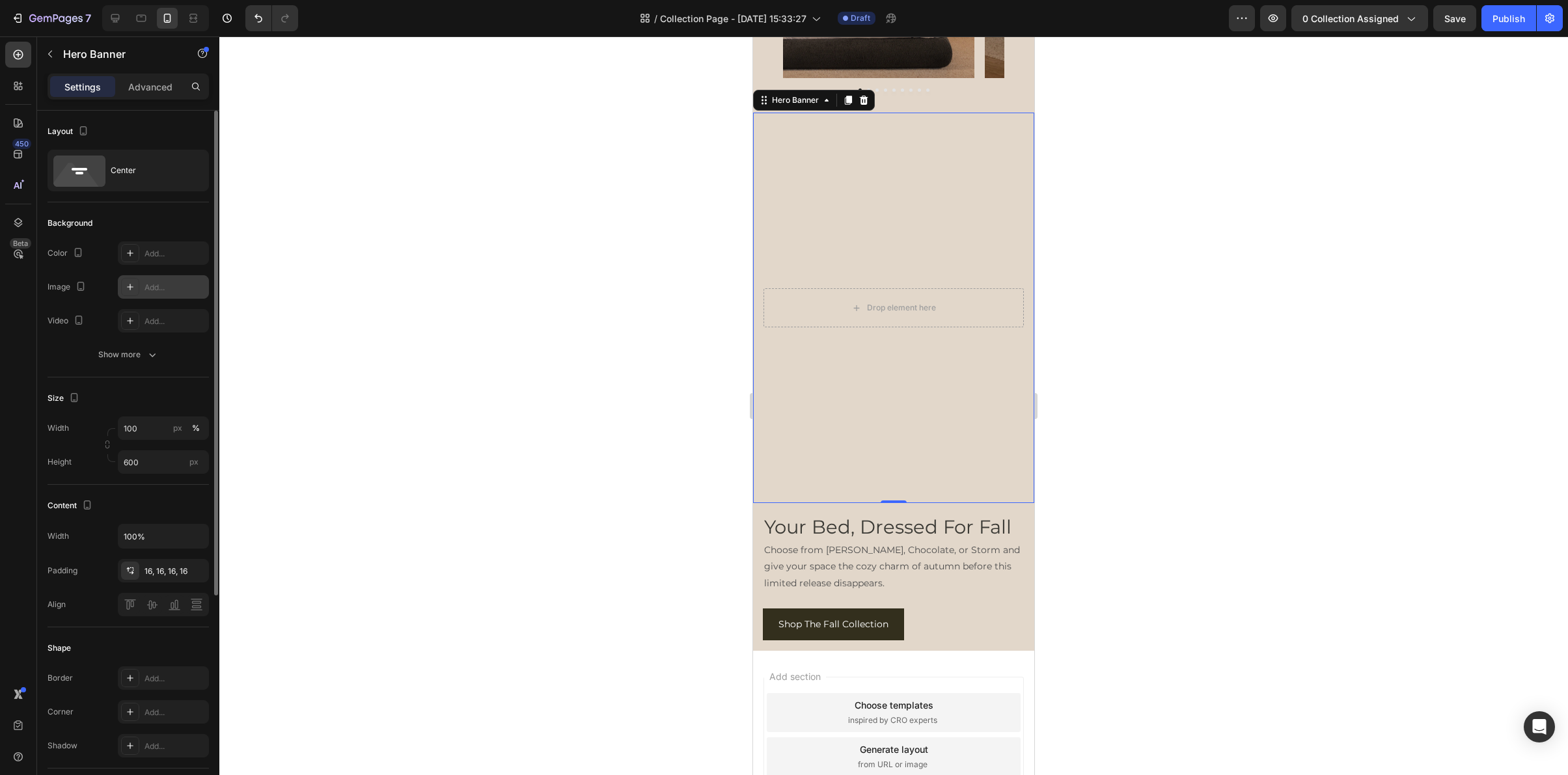
click at [170, 290] on div "Add..." at bounding box center [175, 288] width 62 height 12
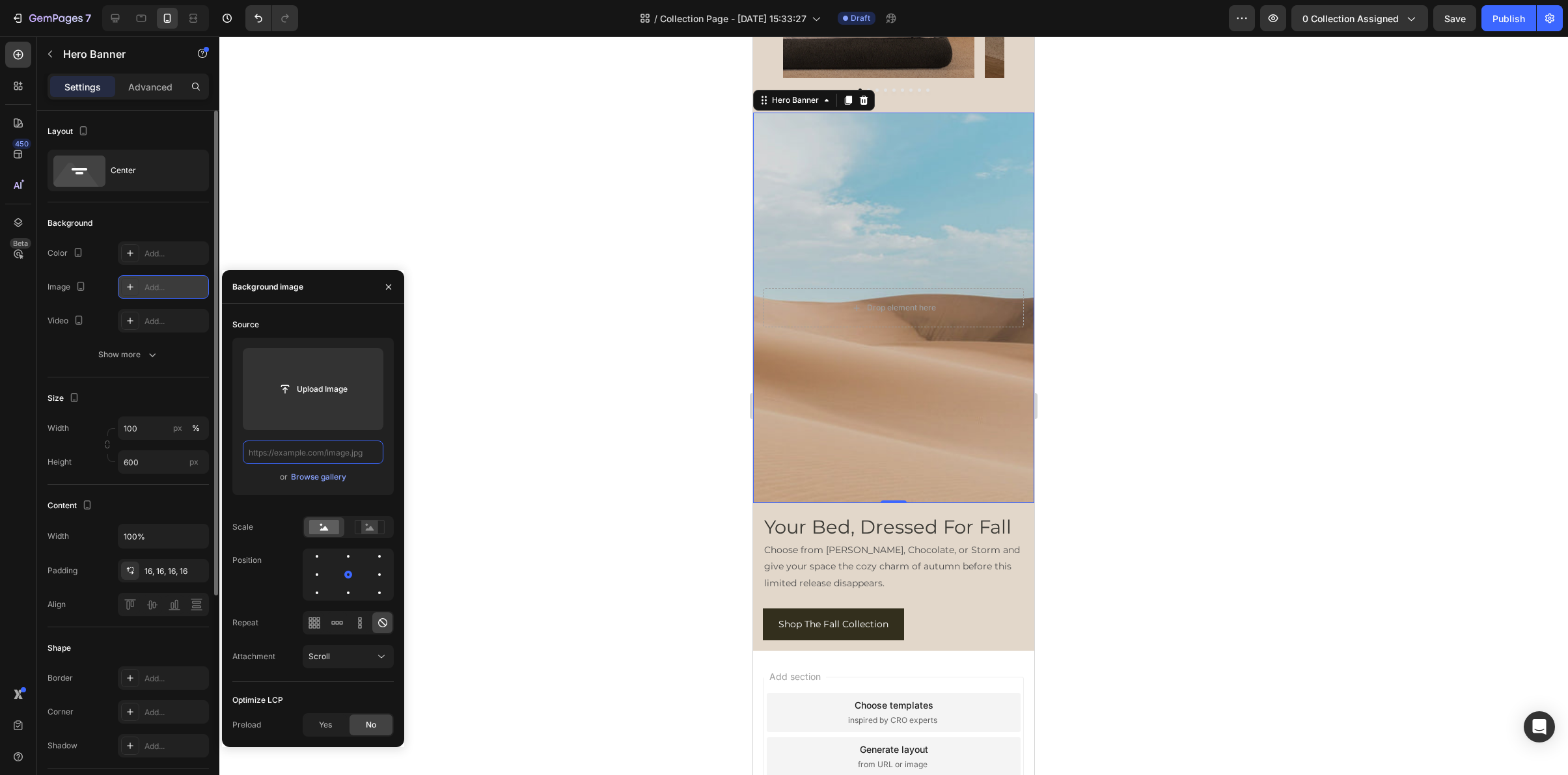
scroll to position [0, 0]
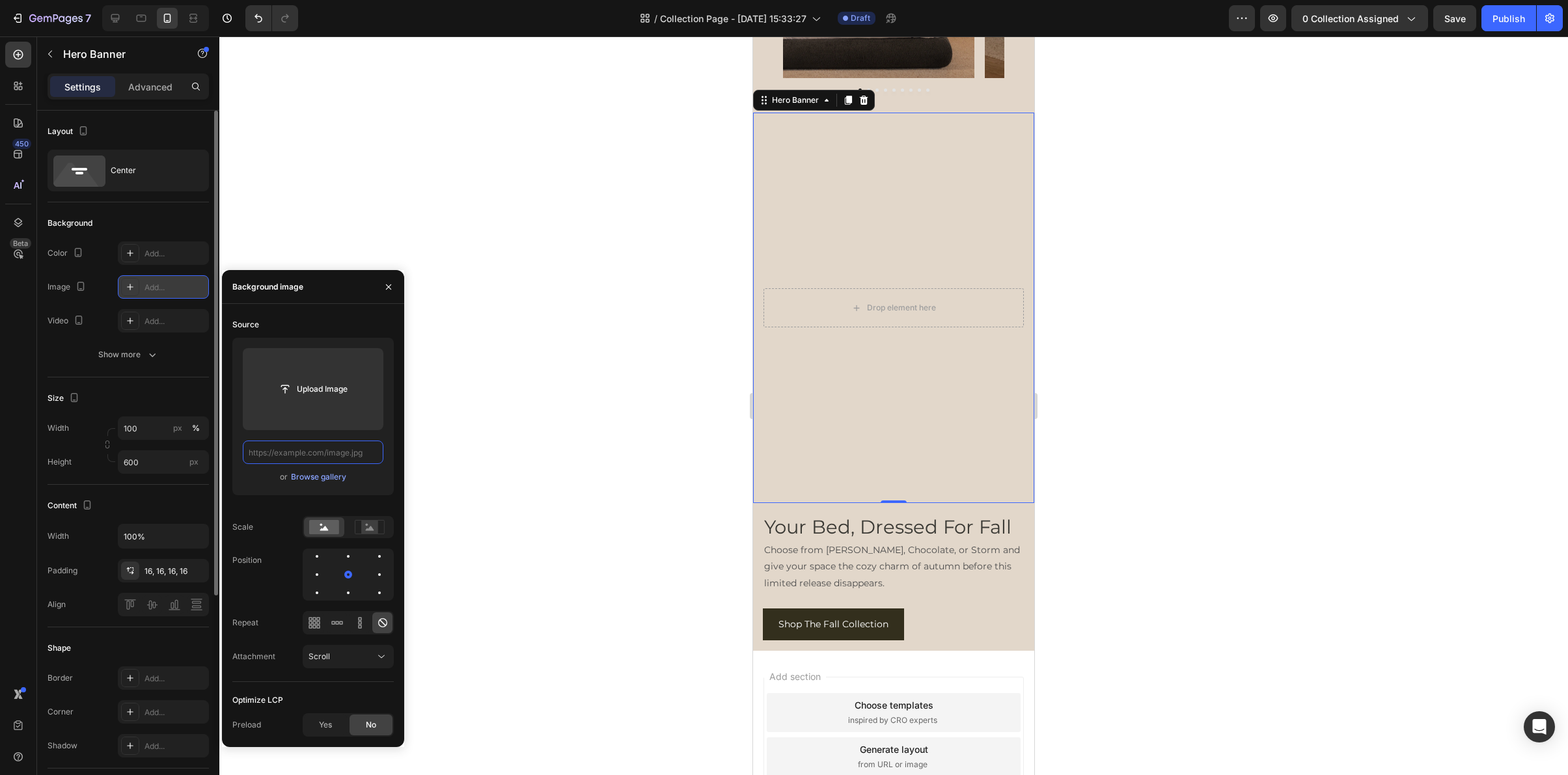
paste input "https://cdn.shopify.com/s/files/1/0249/8140/5759/files/us_storm_pressing_on_sid…"
type input "https://cdn.shopify.com/s/files/1/0249/8140/5759/files/us_storm_pressing_on_sid…"
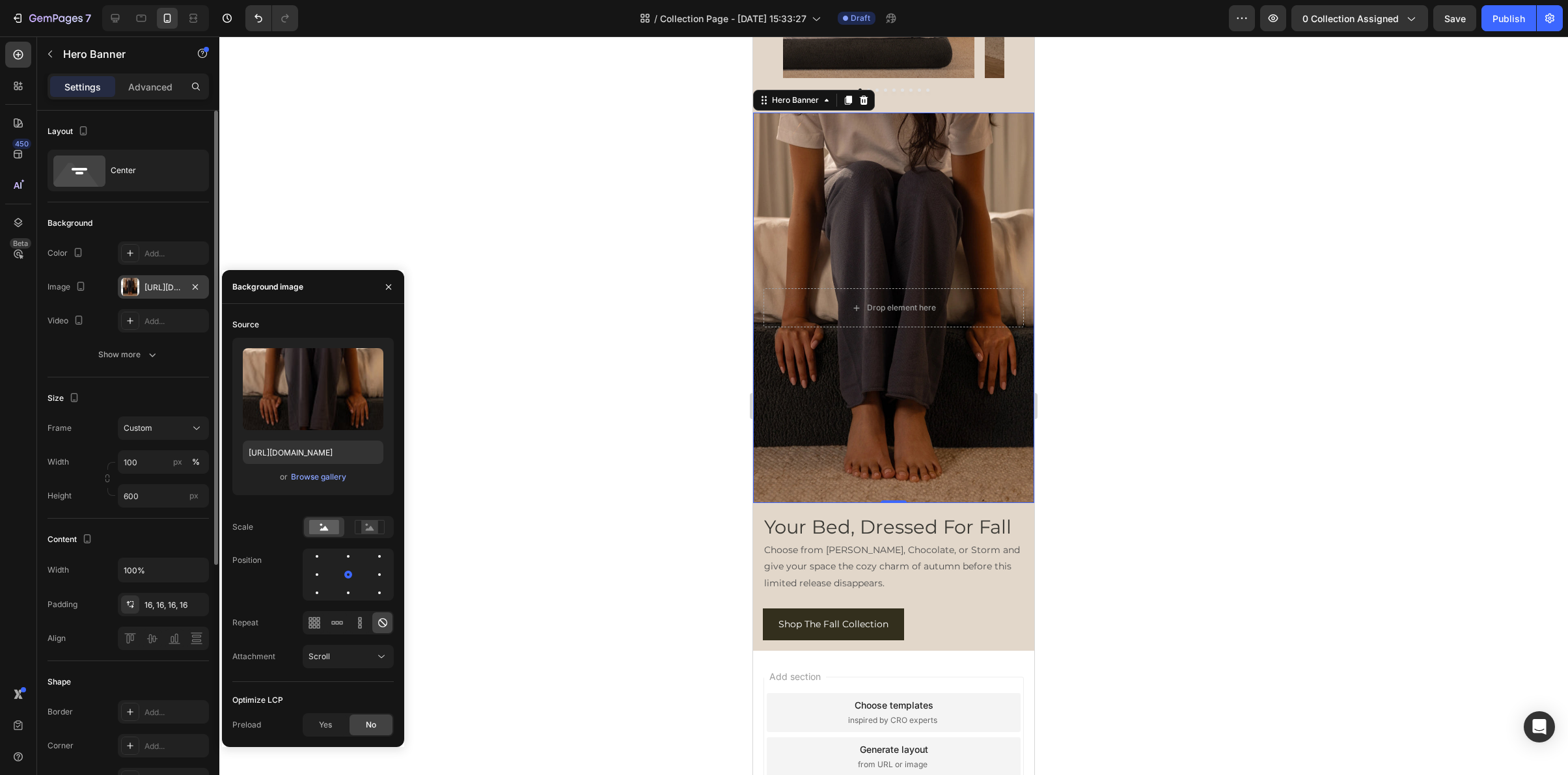
click at [1225, 315] on div at bounding box center [894, 406] width 1348 height 739
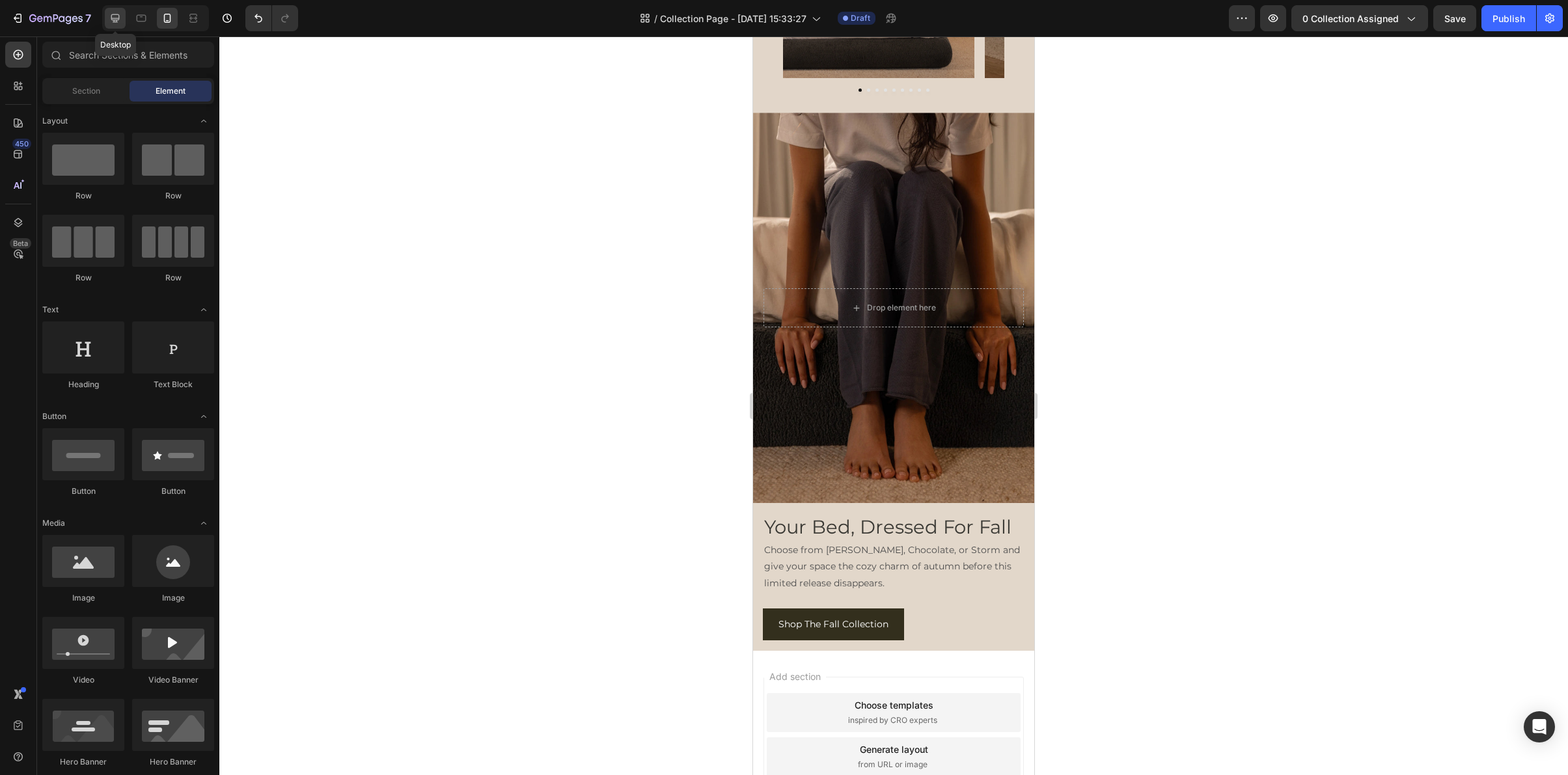
click at [119, 21] on icon at bounding box center [115, 18] width 13 height 13
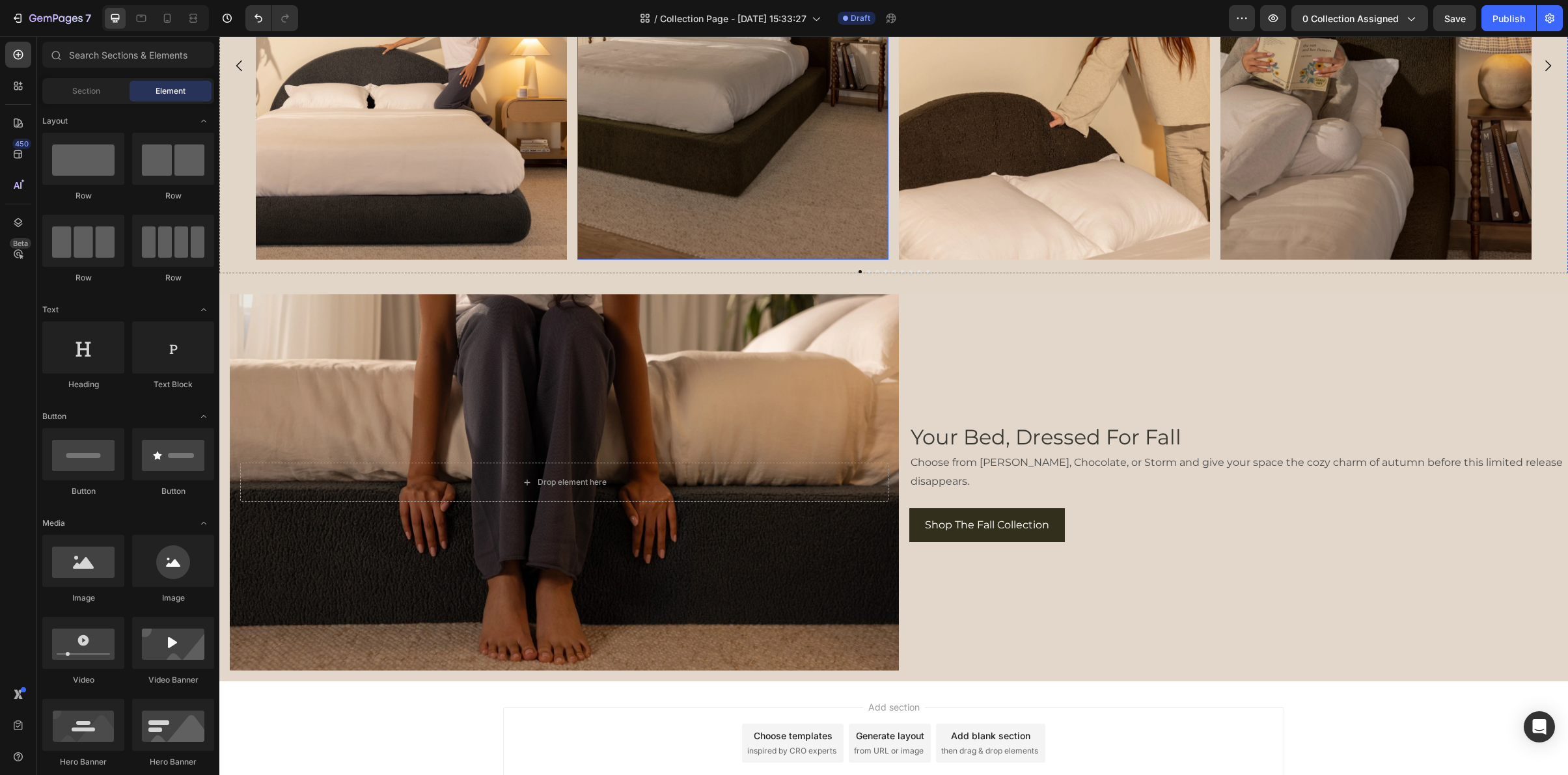
scroll to position [4336, 0]
click at [164, 19] on icon at bounding box center [167, 18] width 7 height 9
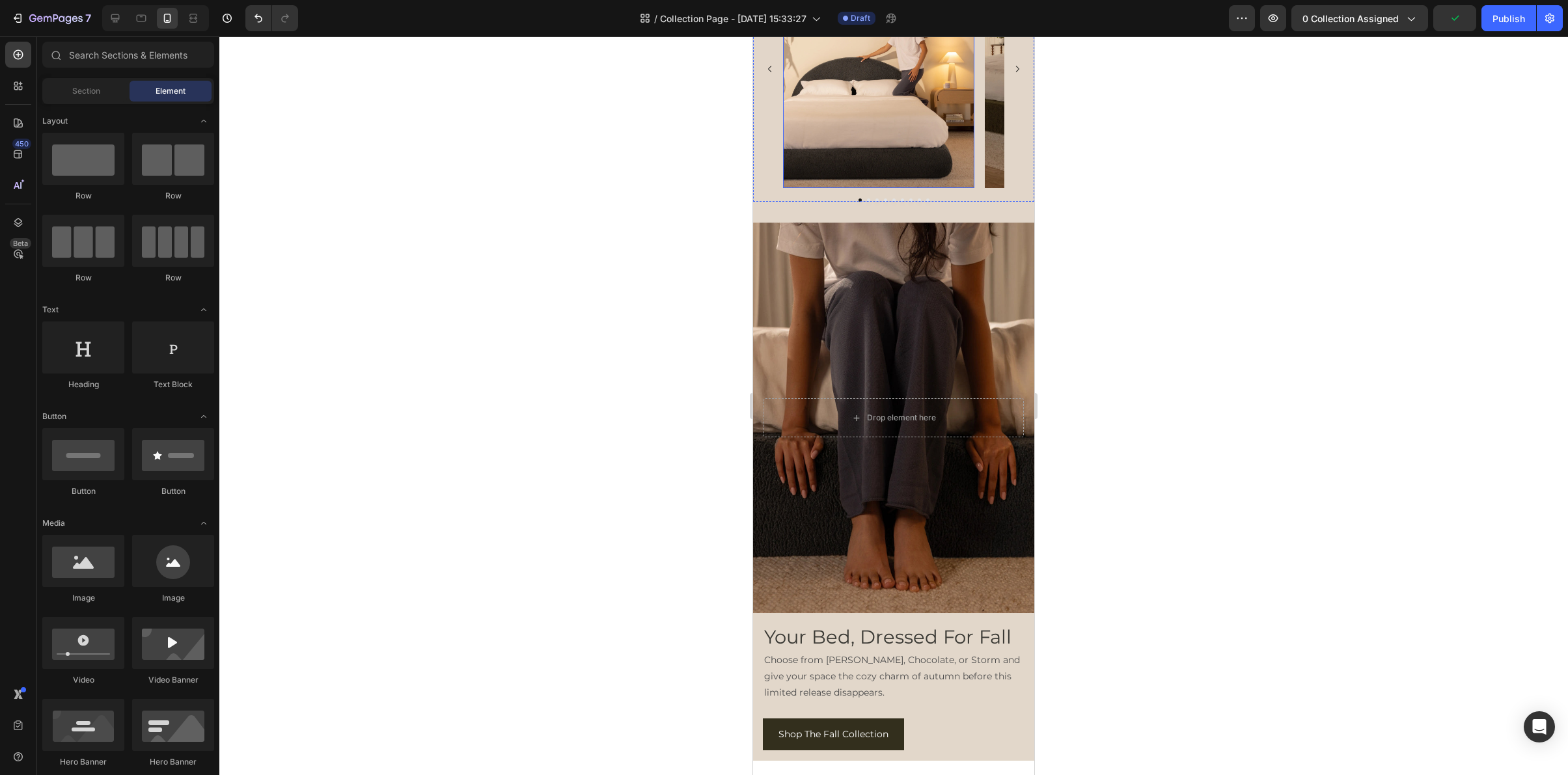
scroll to position [4569, 0]
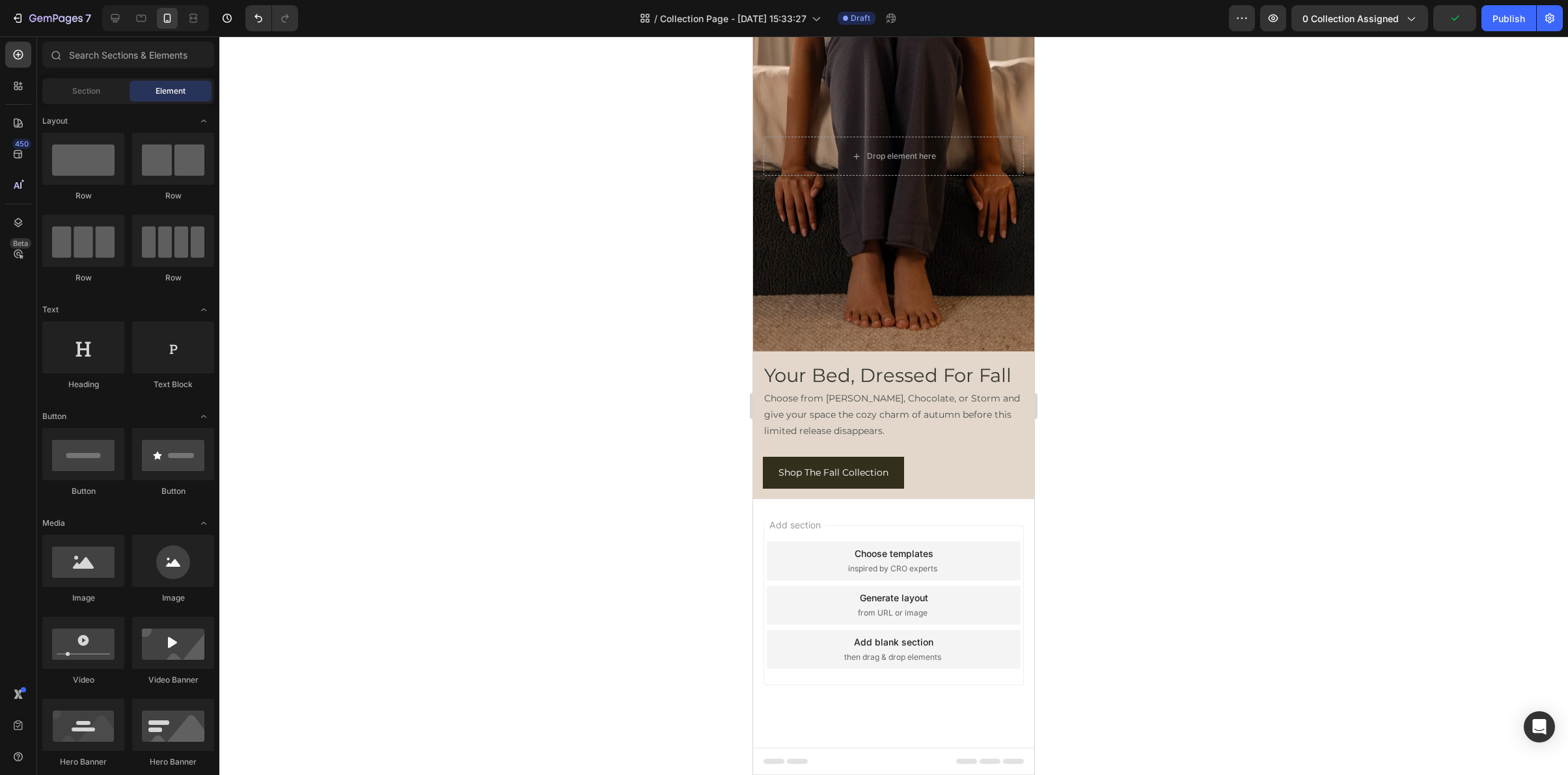
click at [1222, 421] on div at bounding box center [894, 406] width 1348 height 739
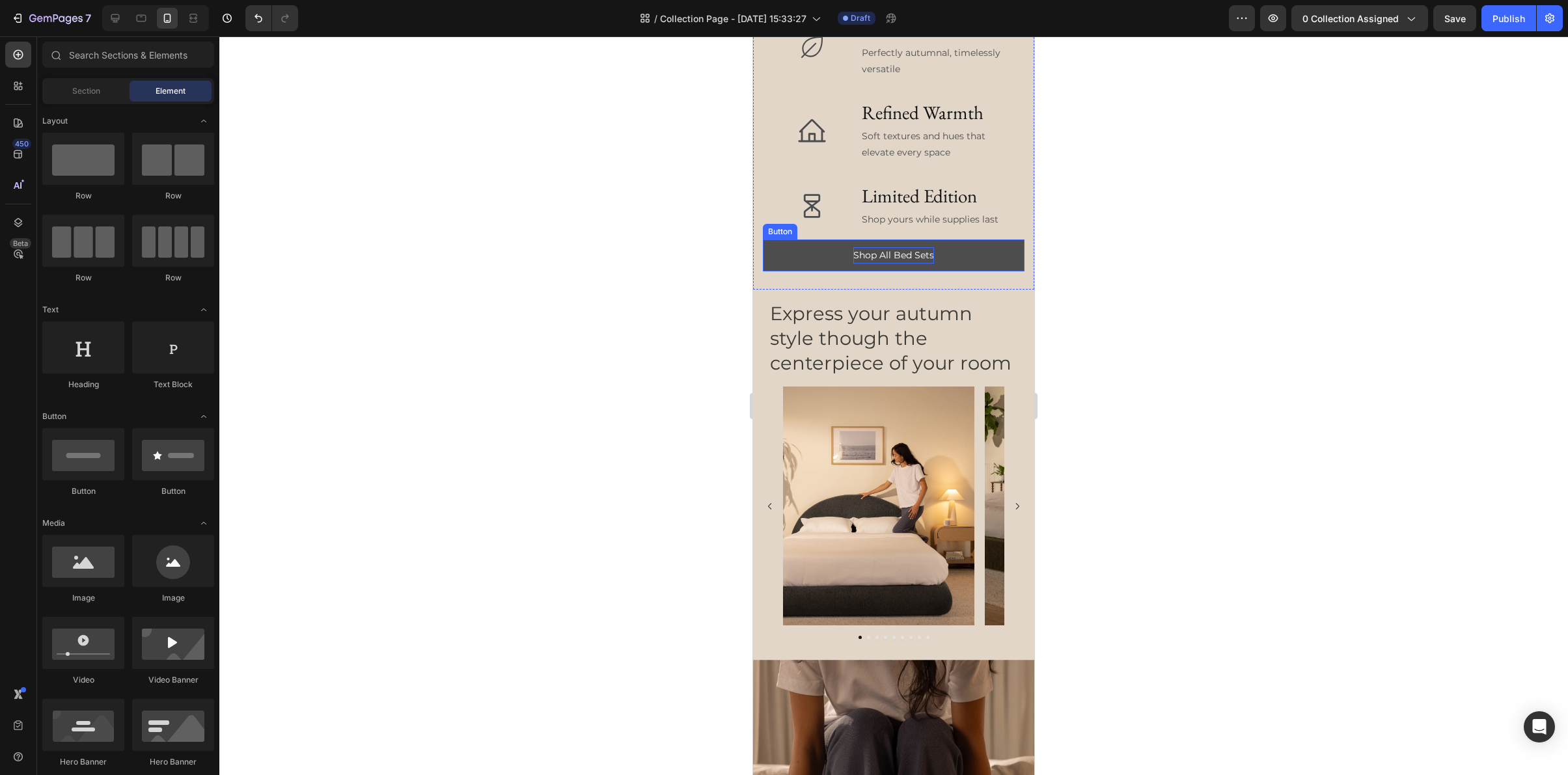
scroll to position [3939, 0]
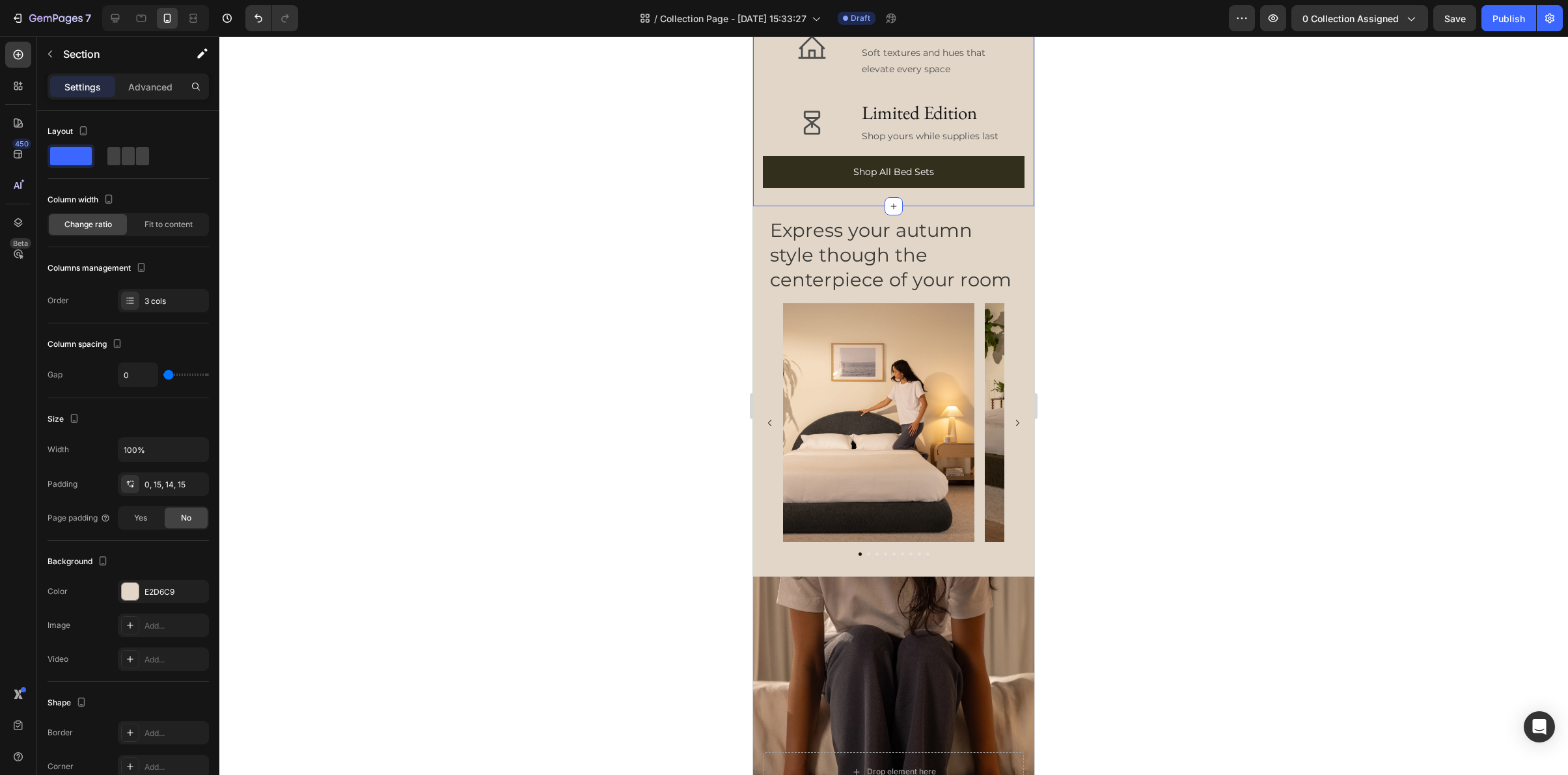
scroll to position [4111, 0]
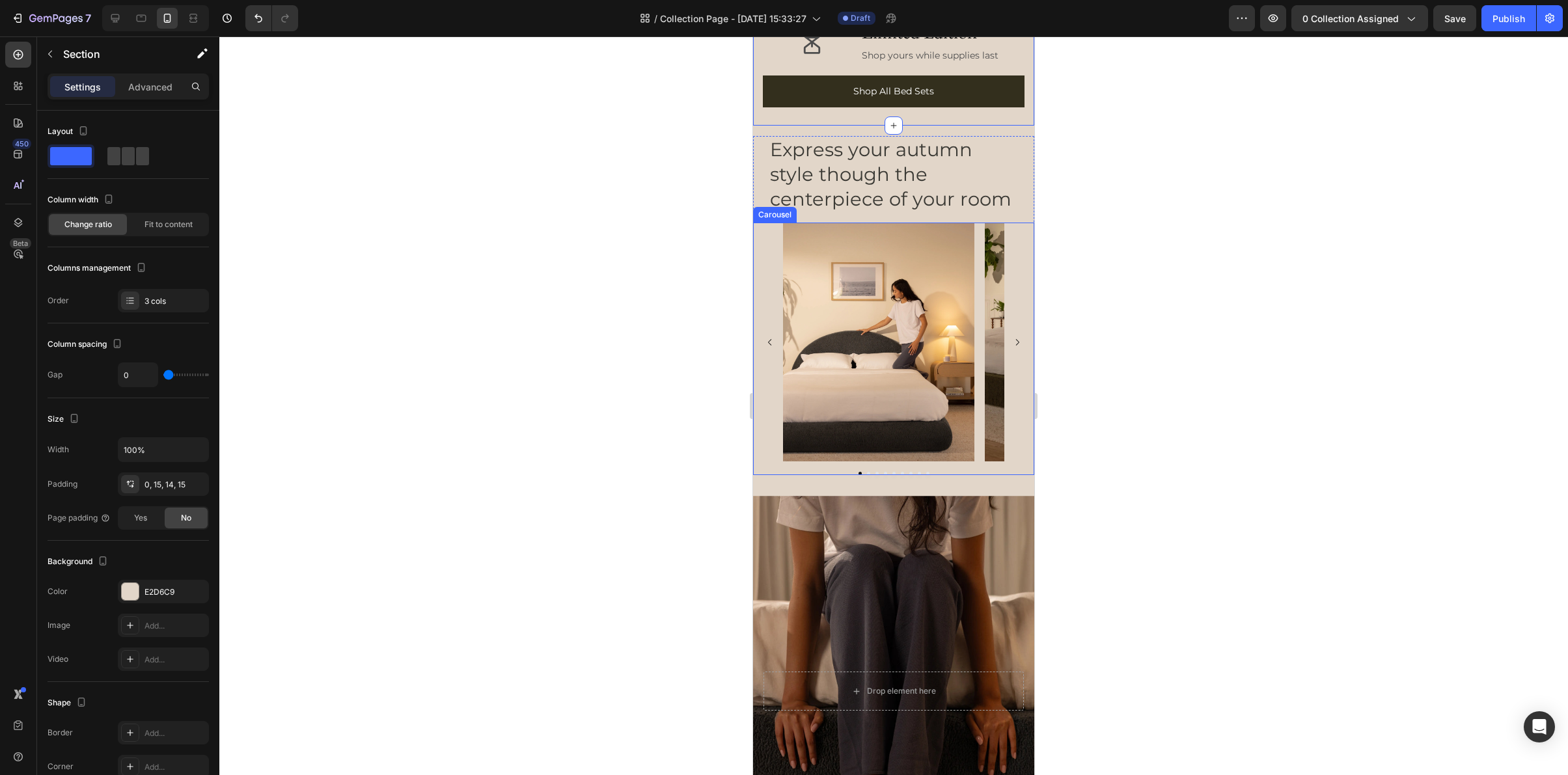
click at [763, 447] on div "Image Image Image Image Image Image Image Image Image" at bounding box center [893, 343] width 281 height 239
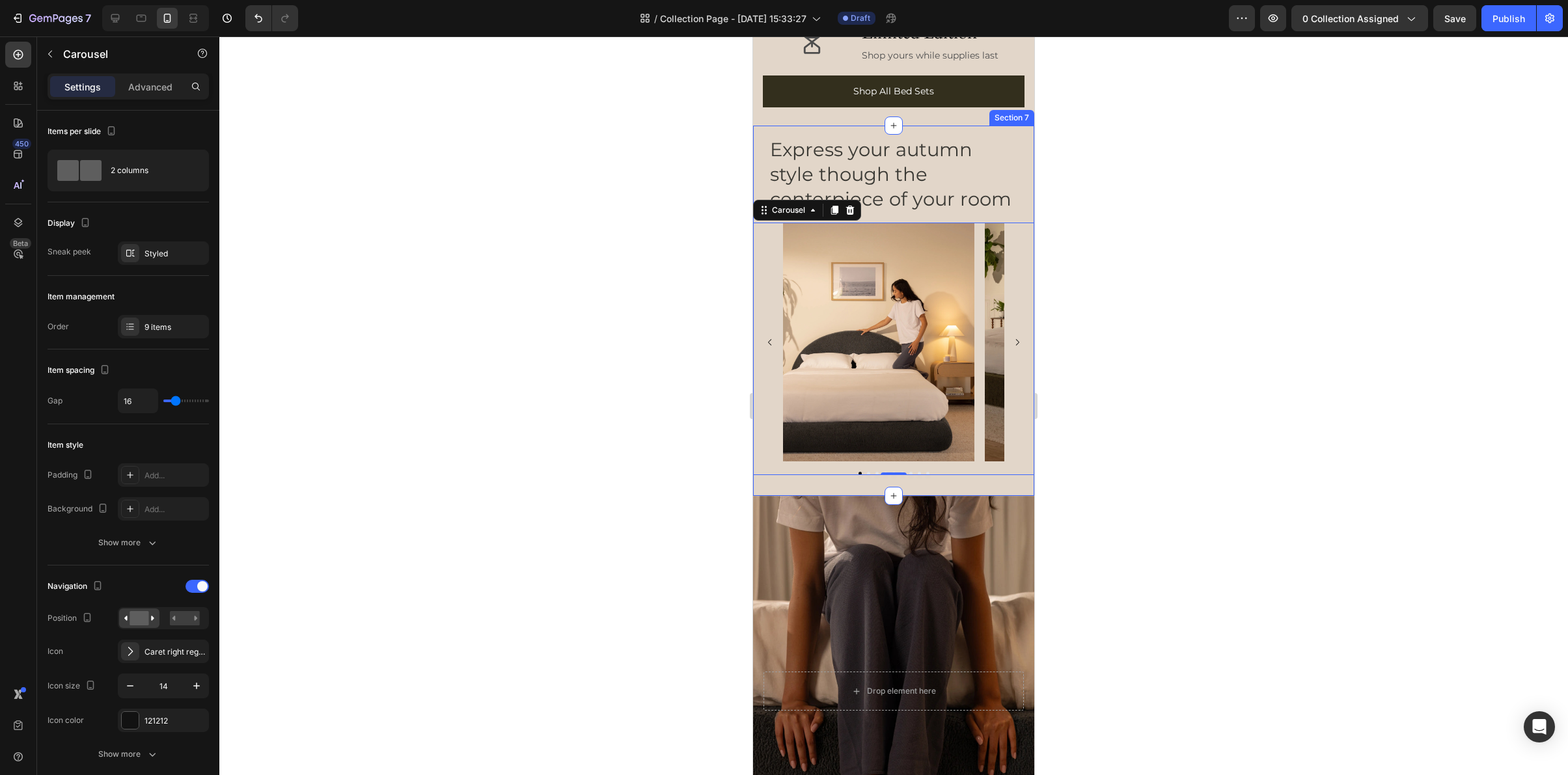
click at [1022, 132] on div "Express your autumn style though the centerpiece of your room Heading Image Ima…" at bounding box center [893, 310] width 281 height 370
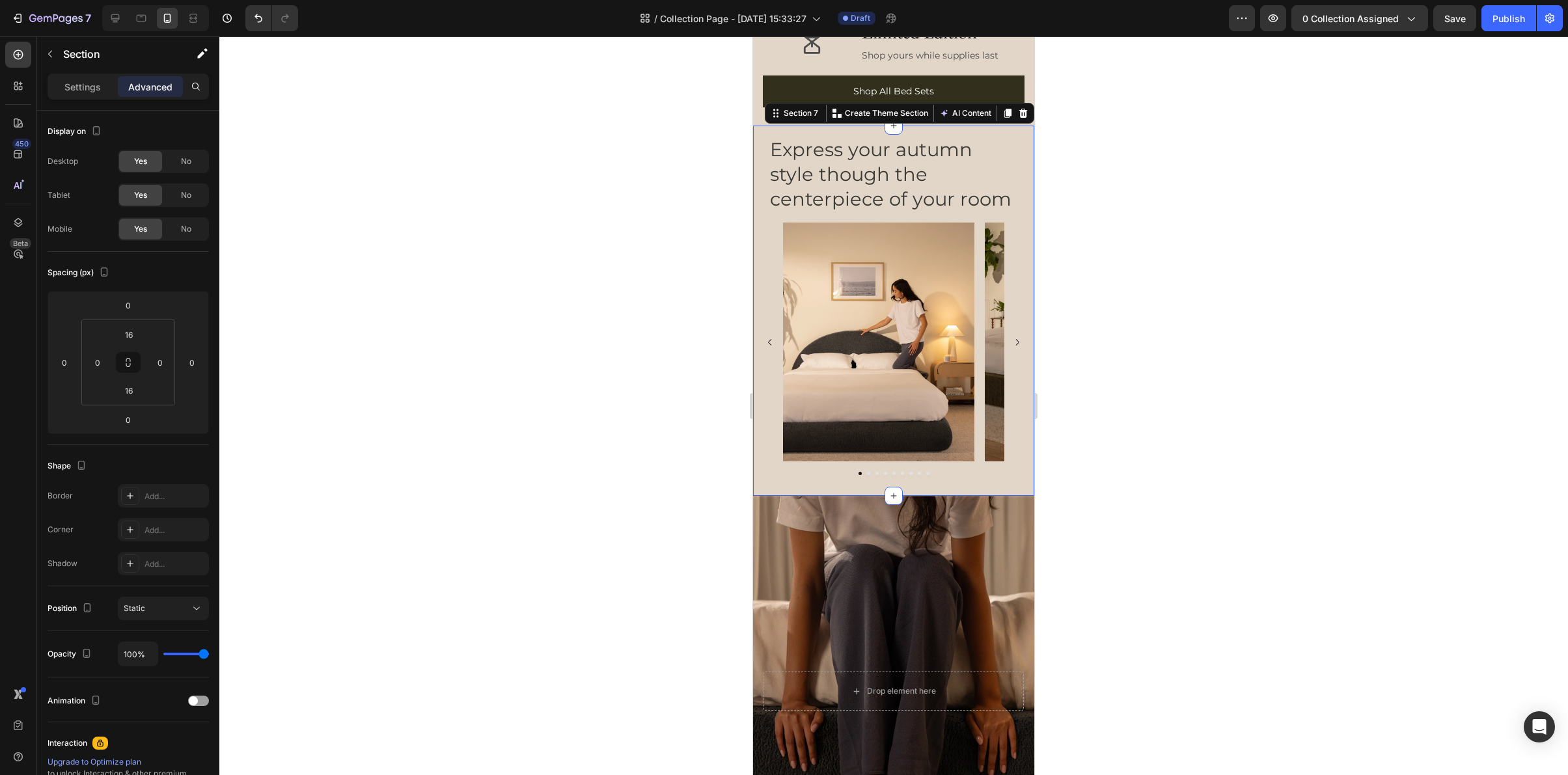
click at [1146, 308] on div at bounding box center [894, 406] width 1348 height 739
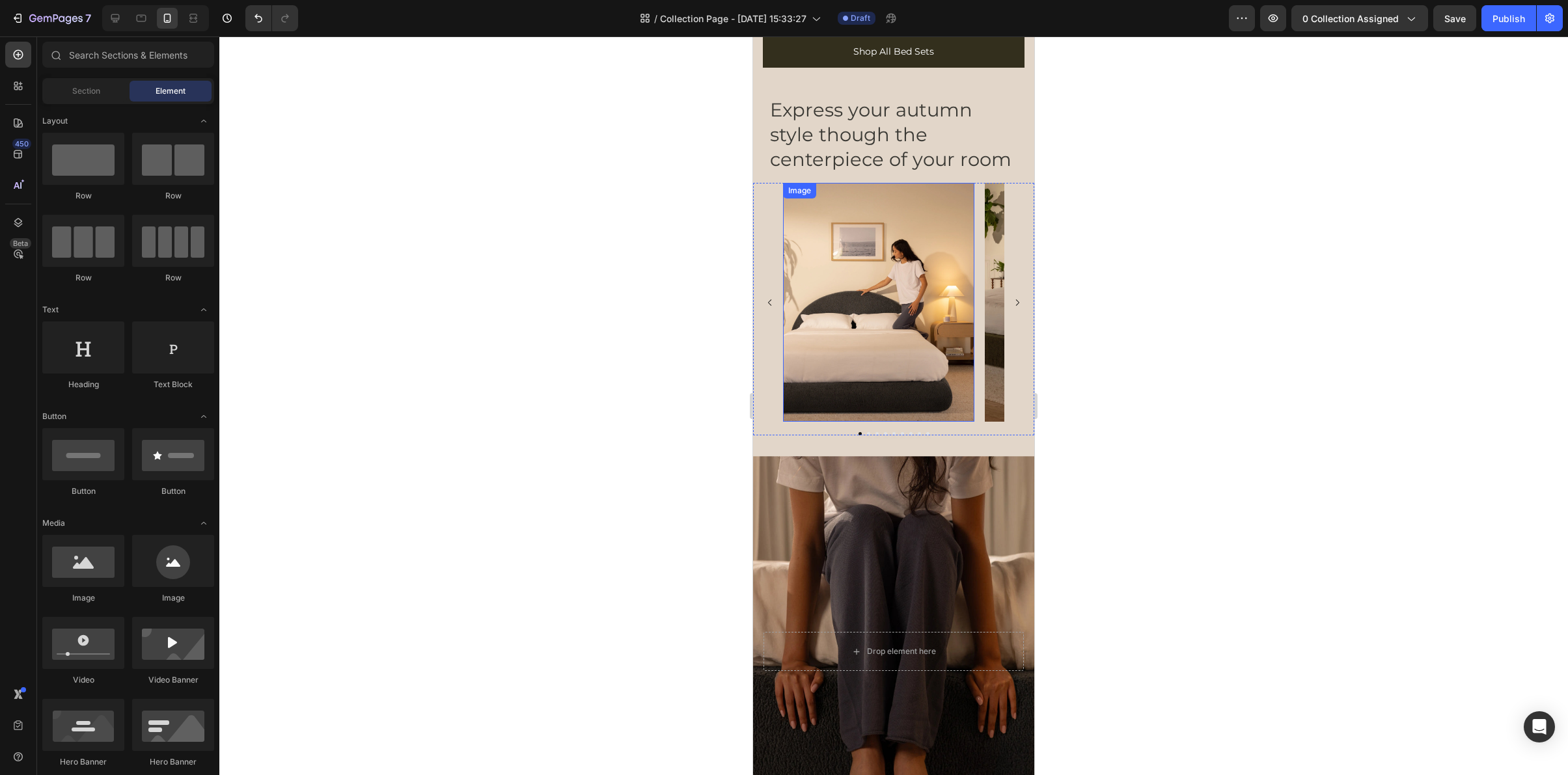
scroll to position [4139, 0]
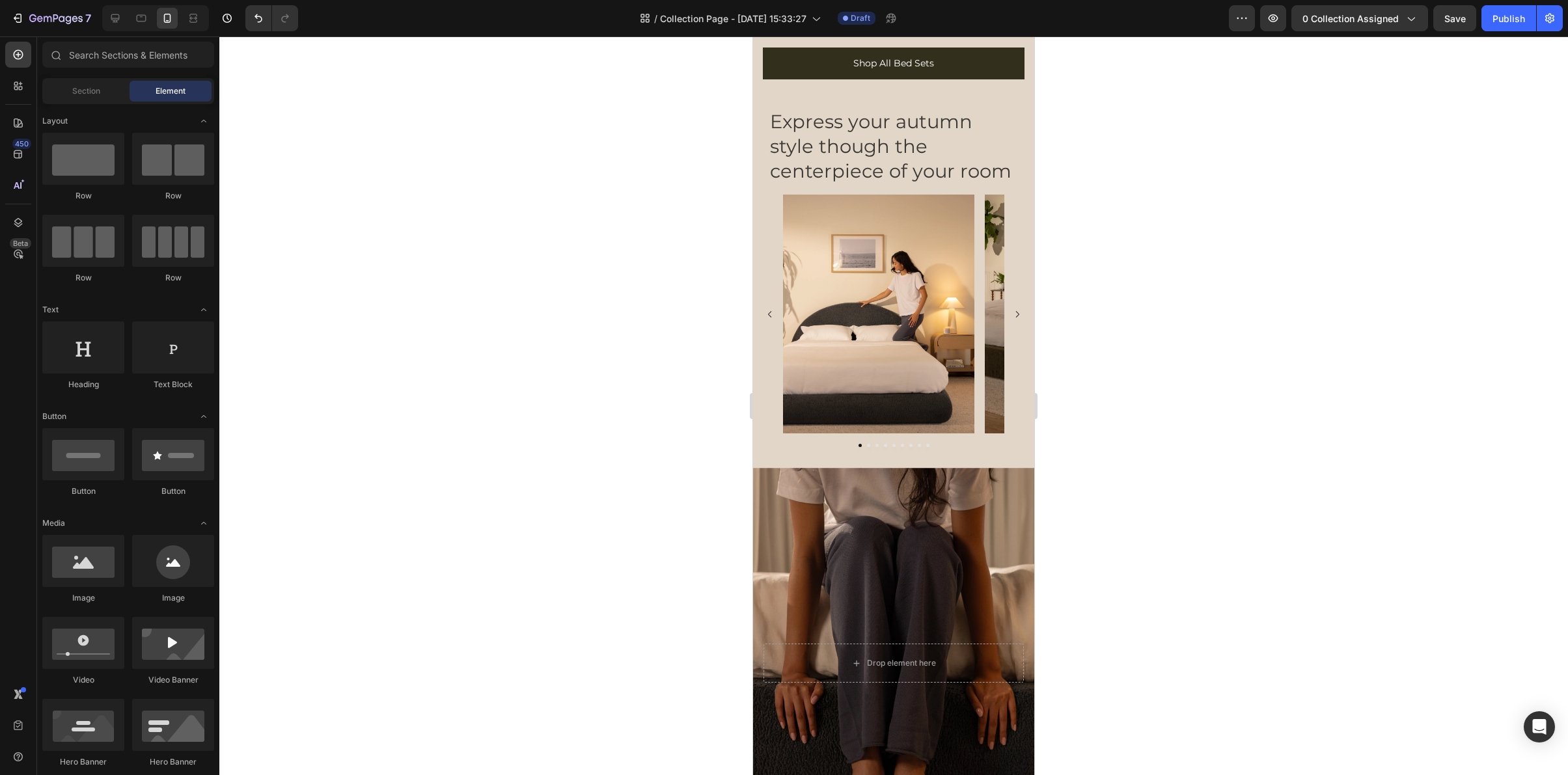
click at [1149, 326] on div at bounding box center [894, 406] width 1348 height 739
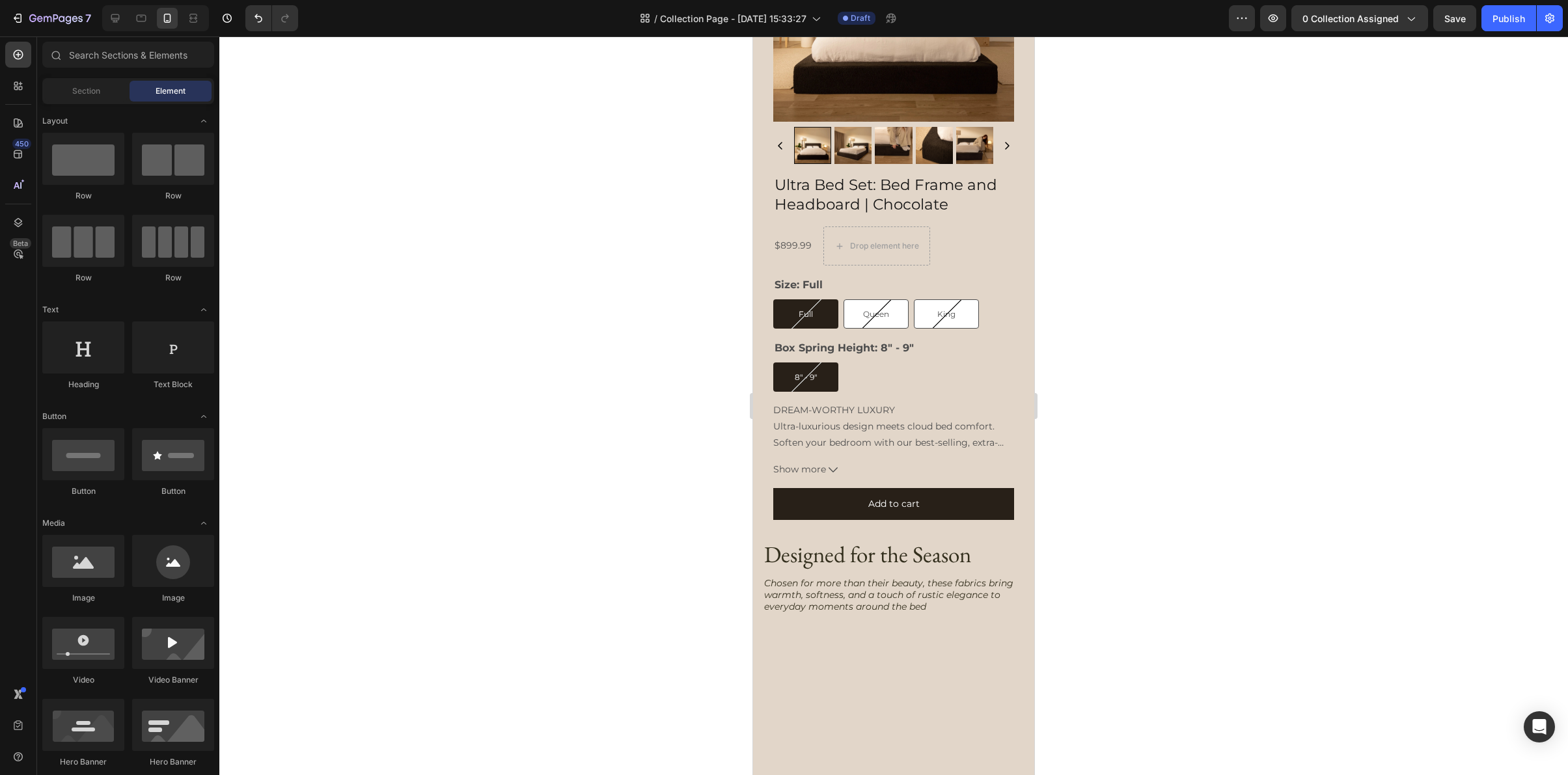
scroll to position [2890, 0]
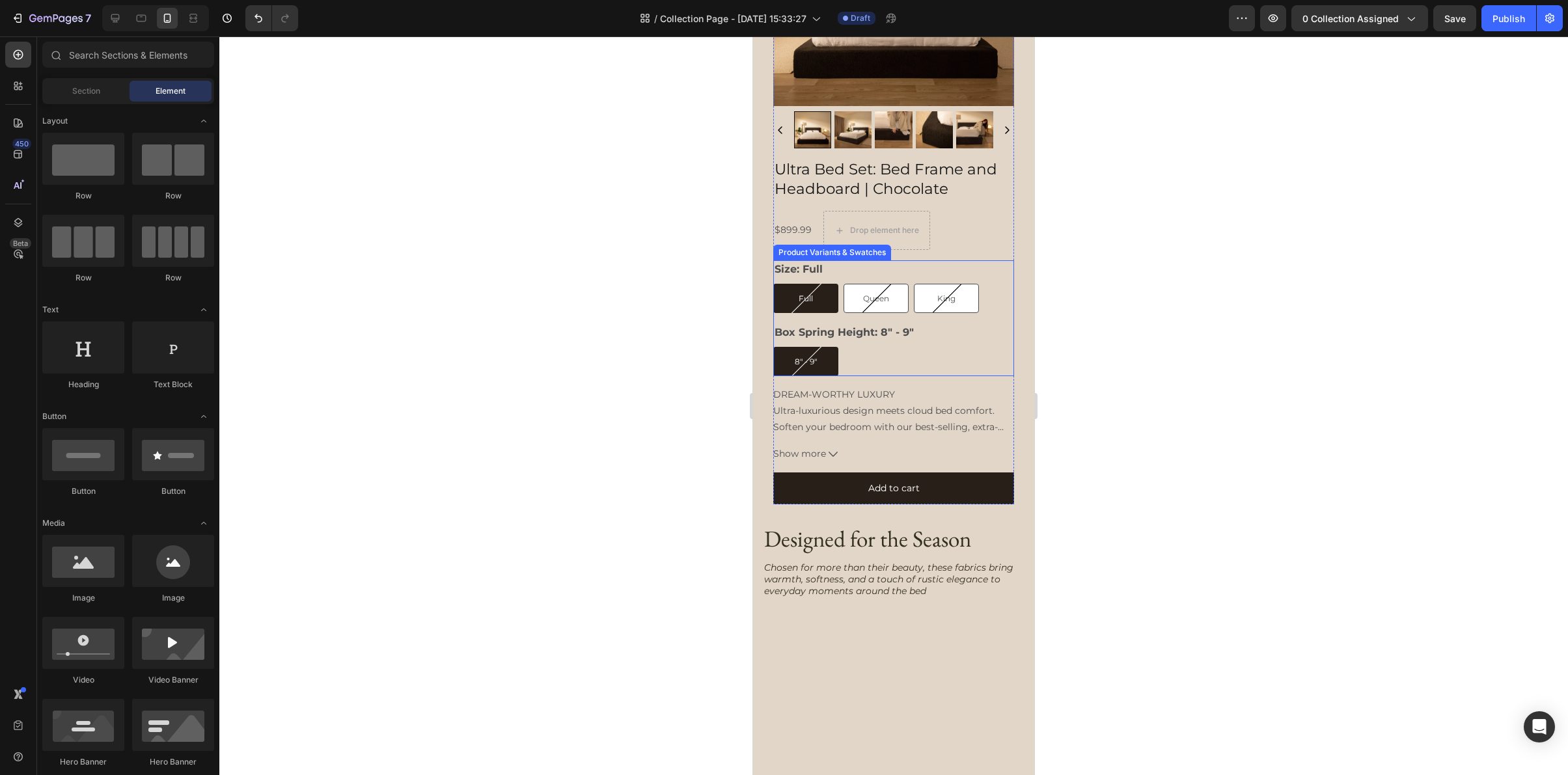
click at [987, 356] on div "8" - 9" 8" - 9" 8" - 9"" at bounding box center [894, 361] width 241 height 29
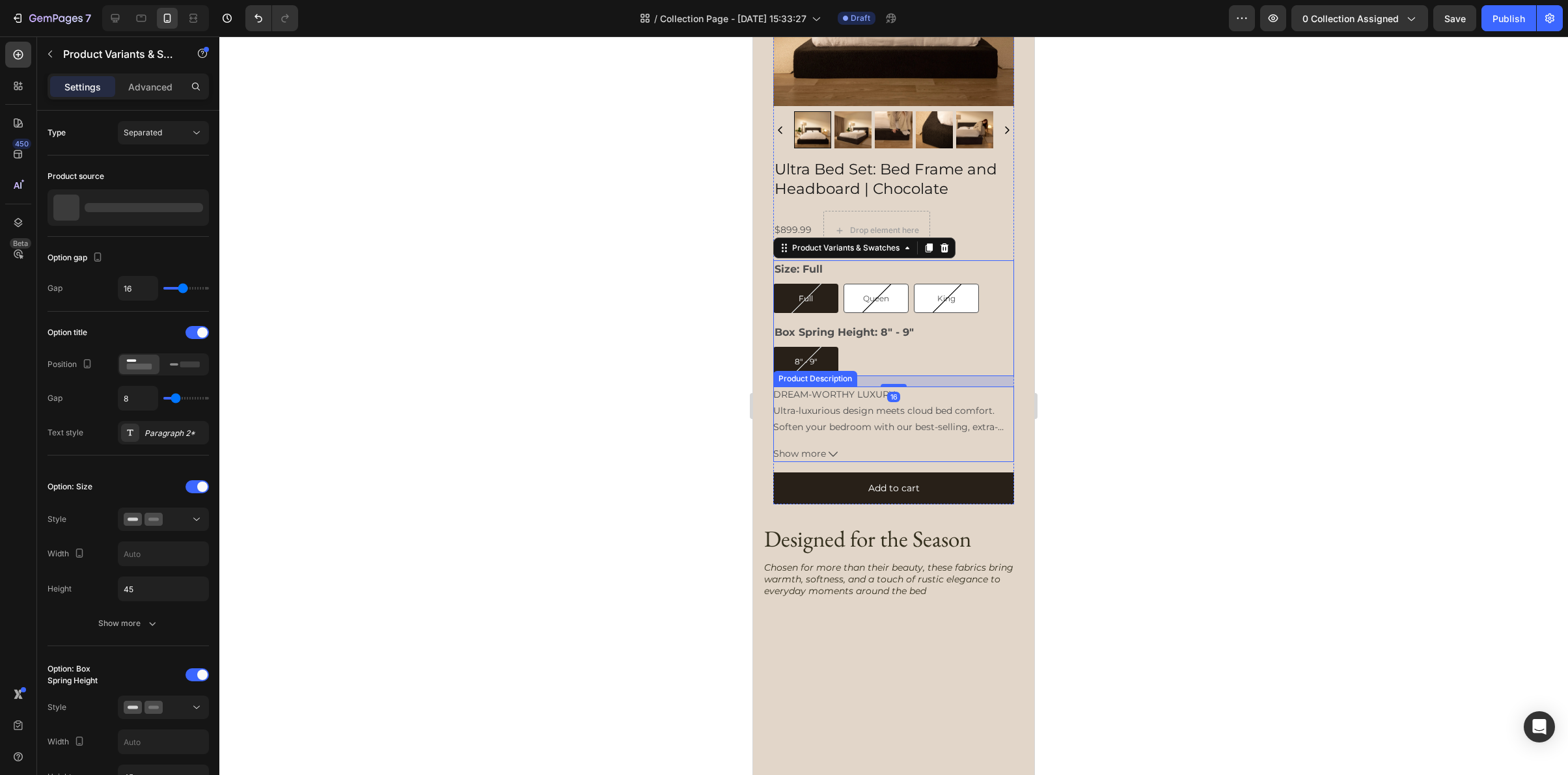
click at [1000, 390] on div "DREAM-WORTHY LUXURY Ultra-luxurious design meets cloud bed comfort. Soften your…" at bounding box center [894, 410] width 241 height 49
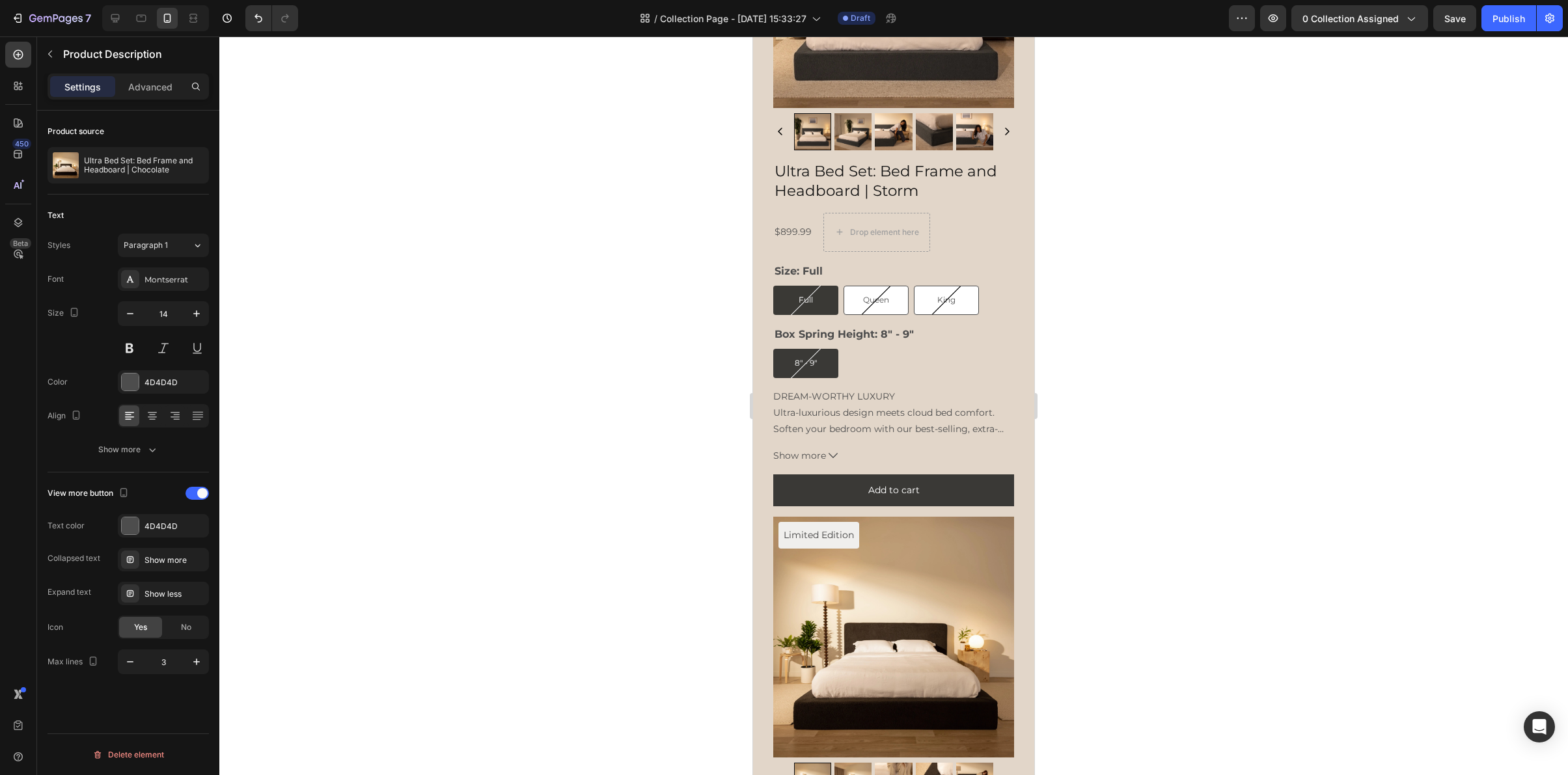
scroll to position [2238, 0]
click at [119, 14] on icon at bounding box center [115, 18] width 13 height 13
type input "16"
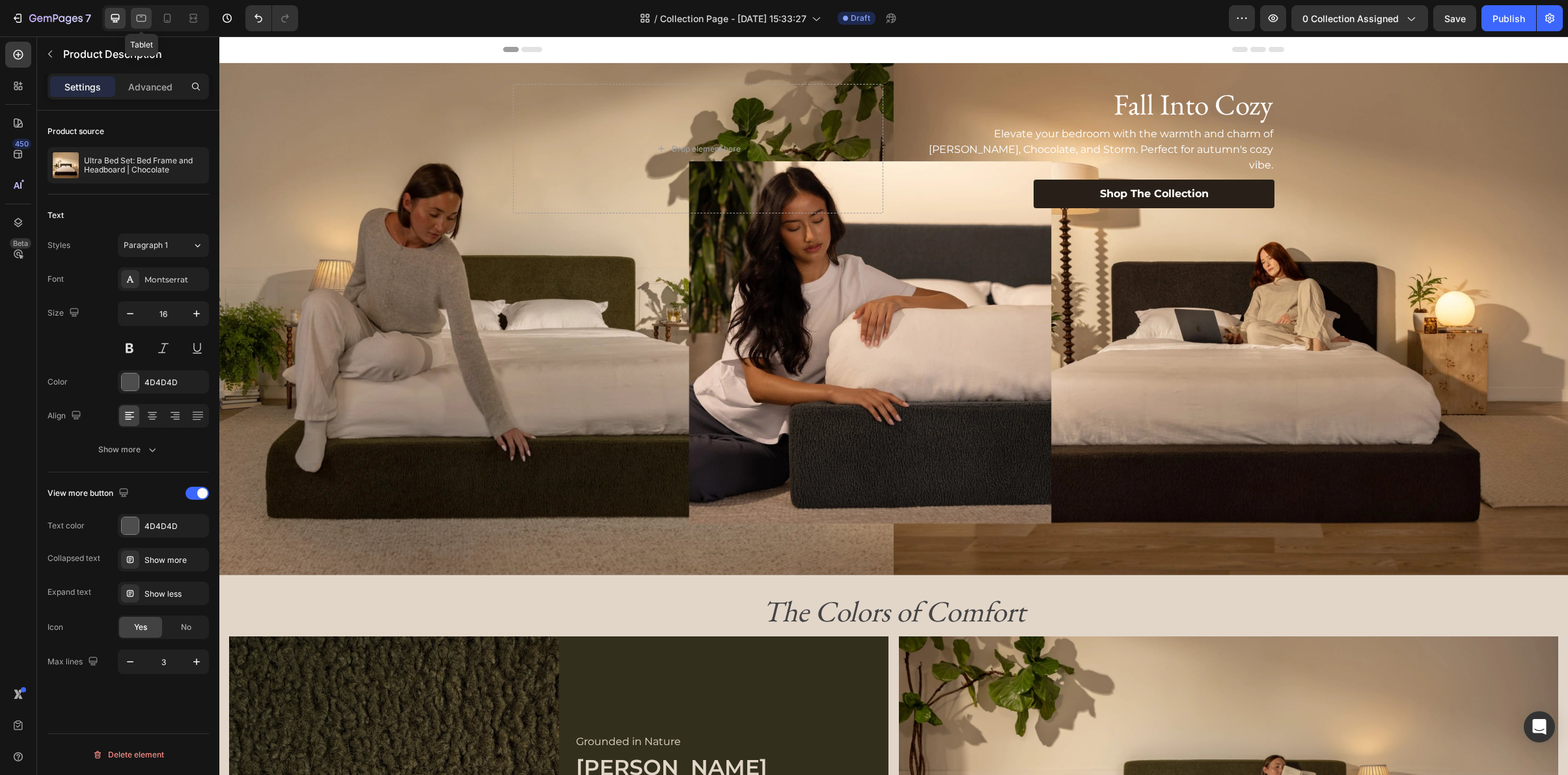
click at [144, 19] on icon at bounding box center [141, 18] width 13 height 13
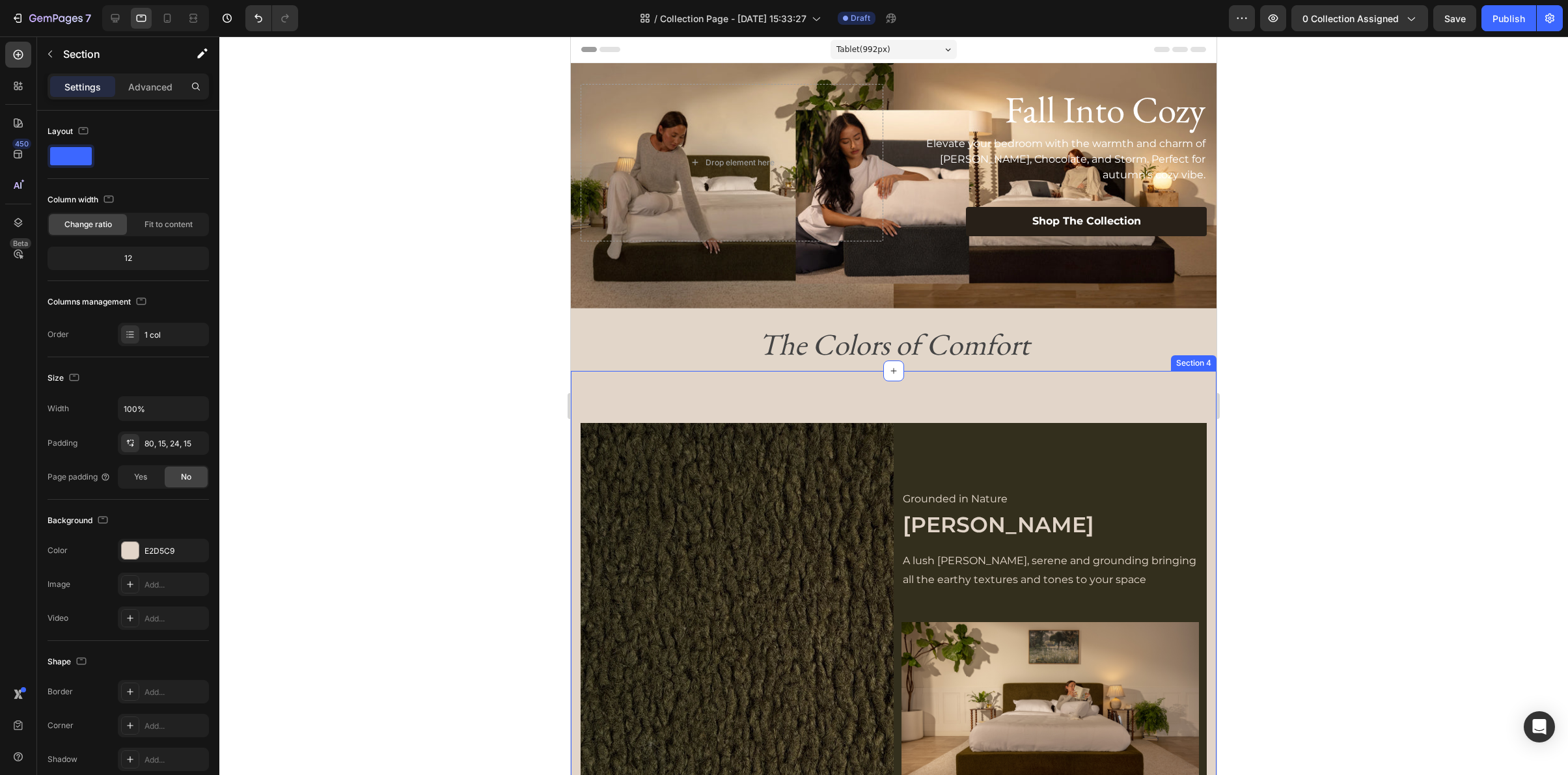
click at [153, 89] on p "Advanced" at bounding box center [150, 87] width 44 height 14
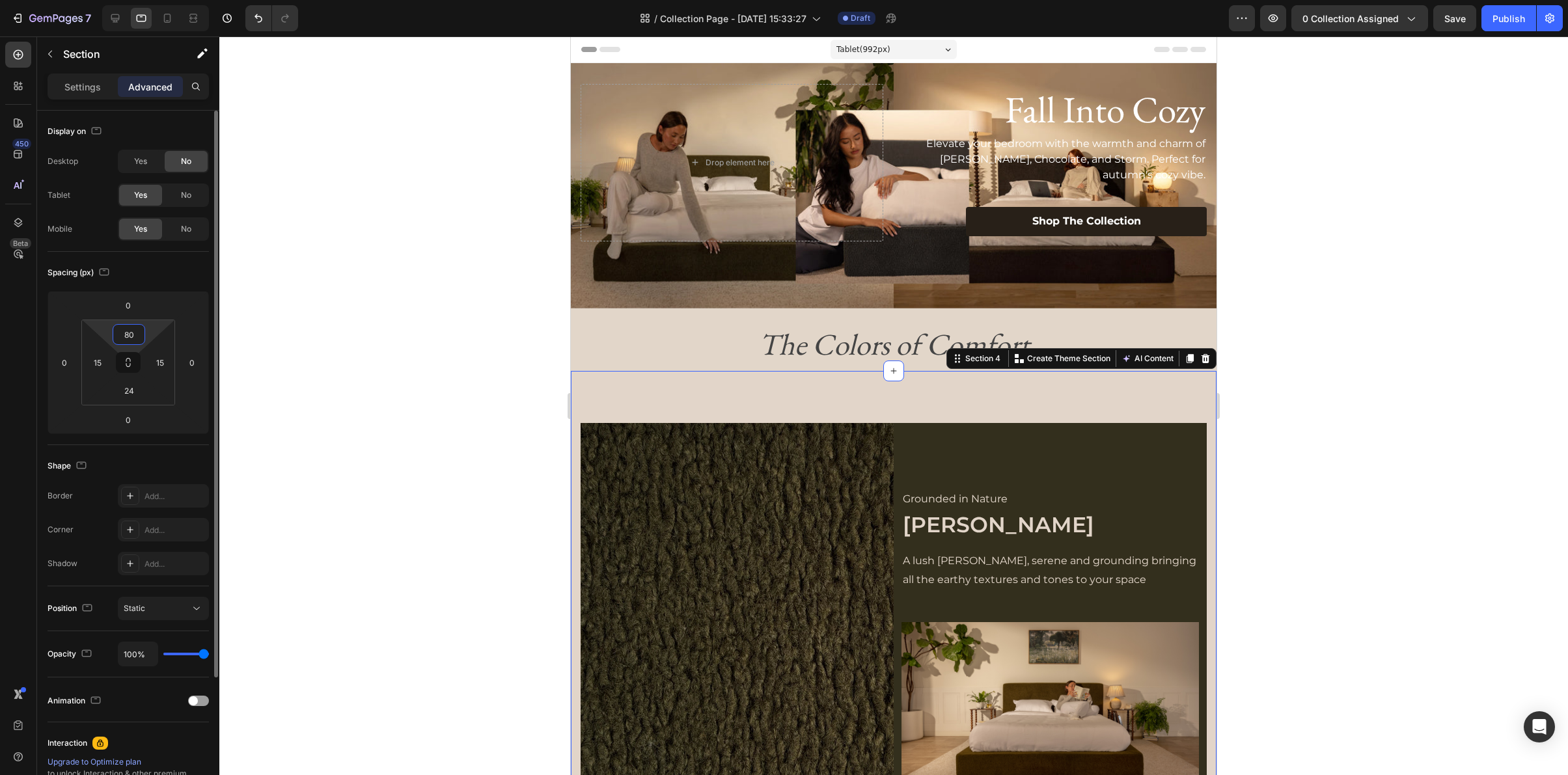
click at [130, 333] on input "80" at bounding box center [129, 334] width 26 height 20
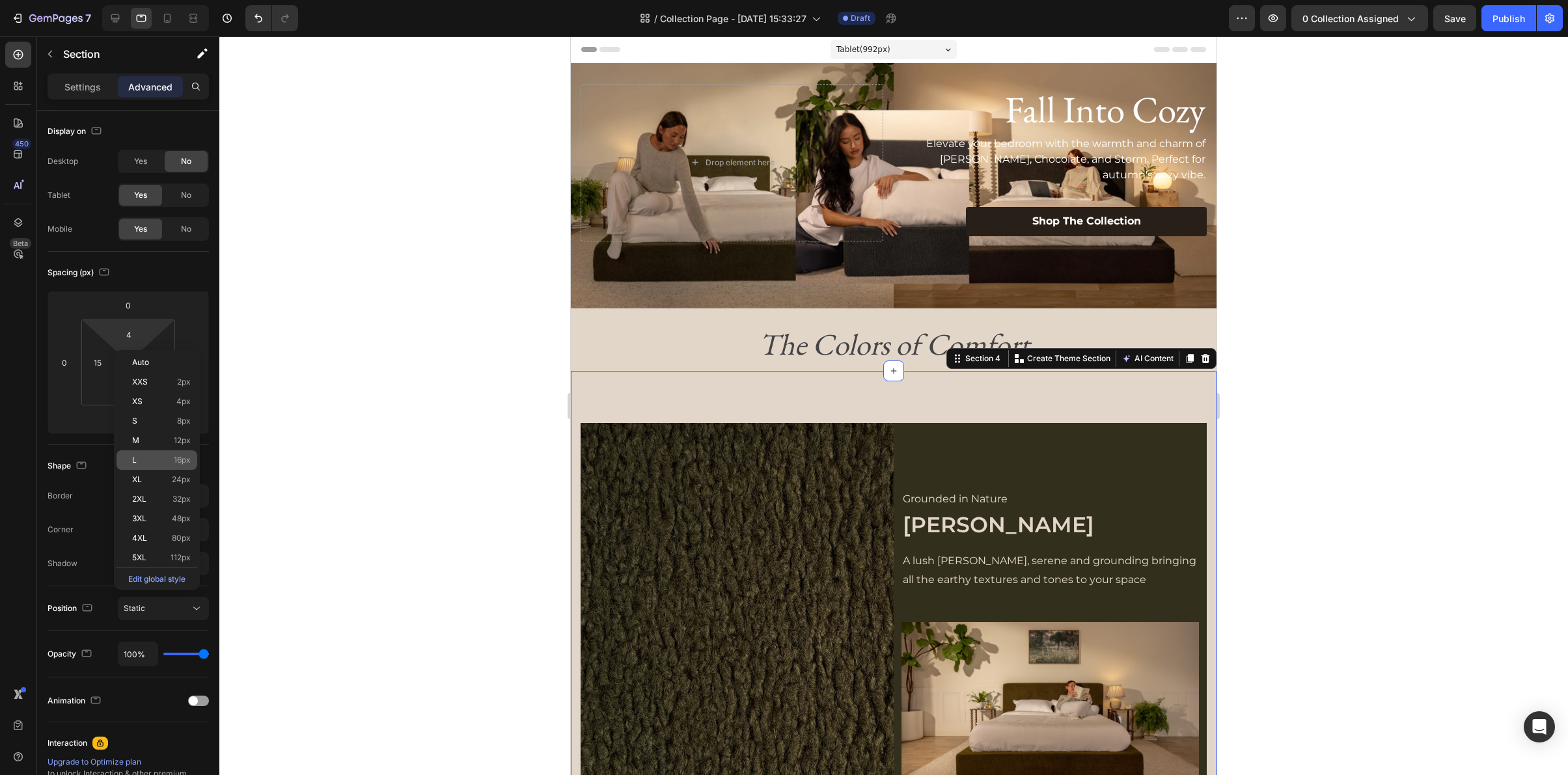
click at [129, 463] on div "L 16px" at bounding box center [156, 460] width 80 height 20
type input "16"
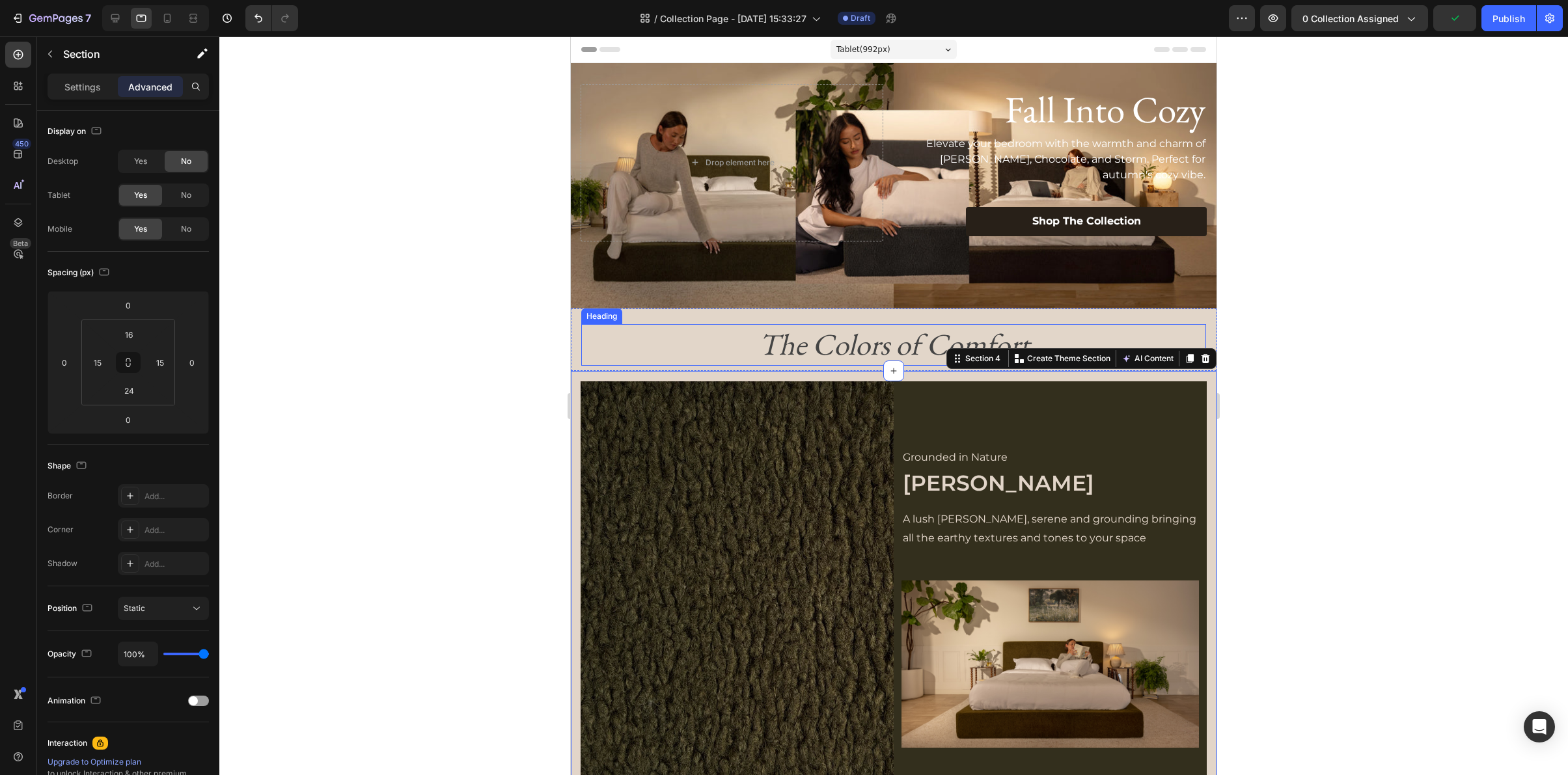
click at [734, 331] on h2 "The Colors of Comfort" at bounding box center [893, 344] width 625 height 42
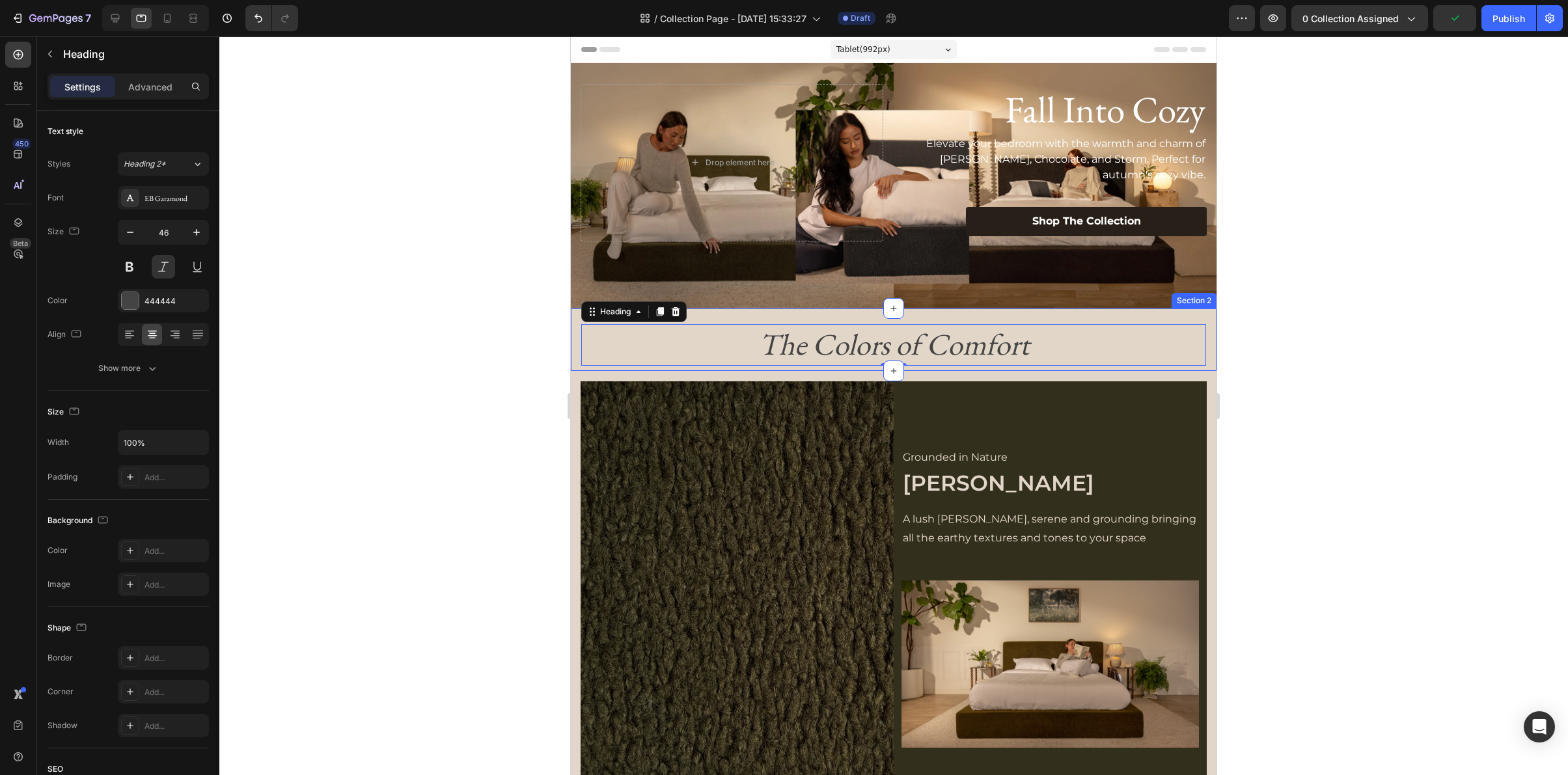
click at [733, 319] on div "The Colors of Comfort Heading 0 Section 2" at bounding box center [894, 339] width 646 height 62
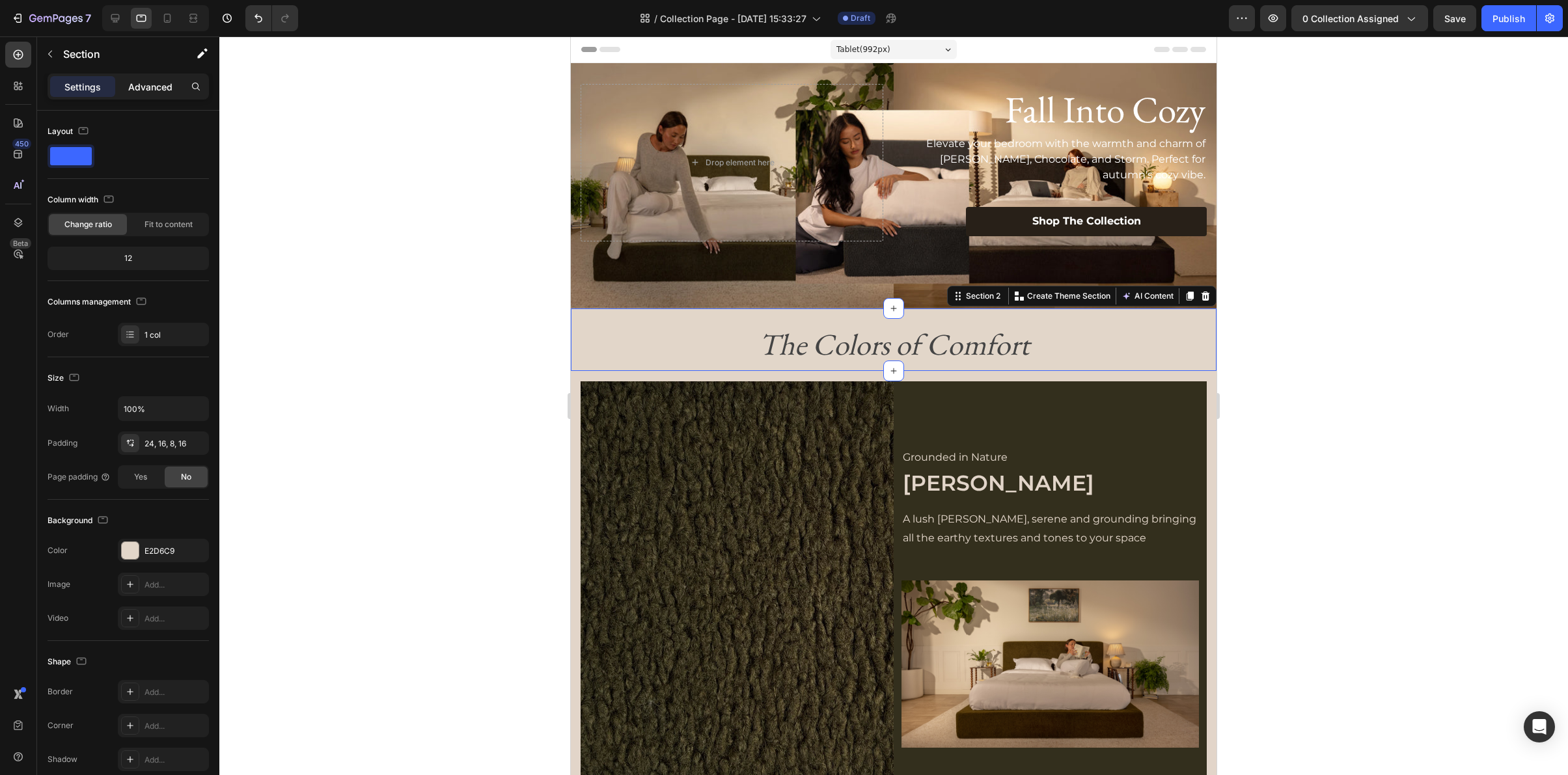
click at [144, 94] on div "Advanced" at bounding box center [150, 86] width 65 height 21
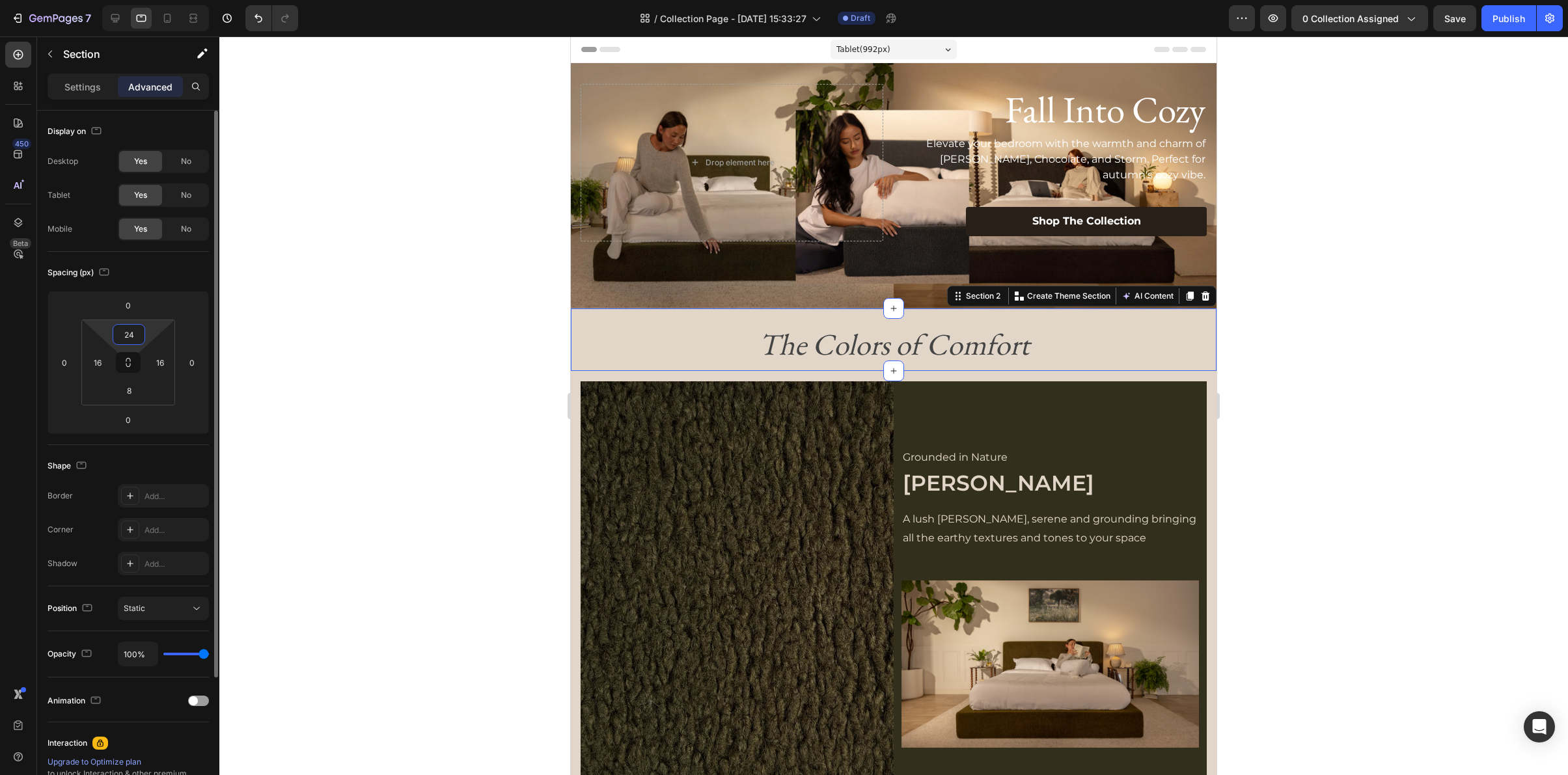
click at [127, 338] on input "24" at bounding box center [129, 334] width 26 height 20
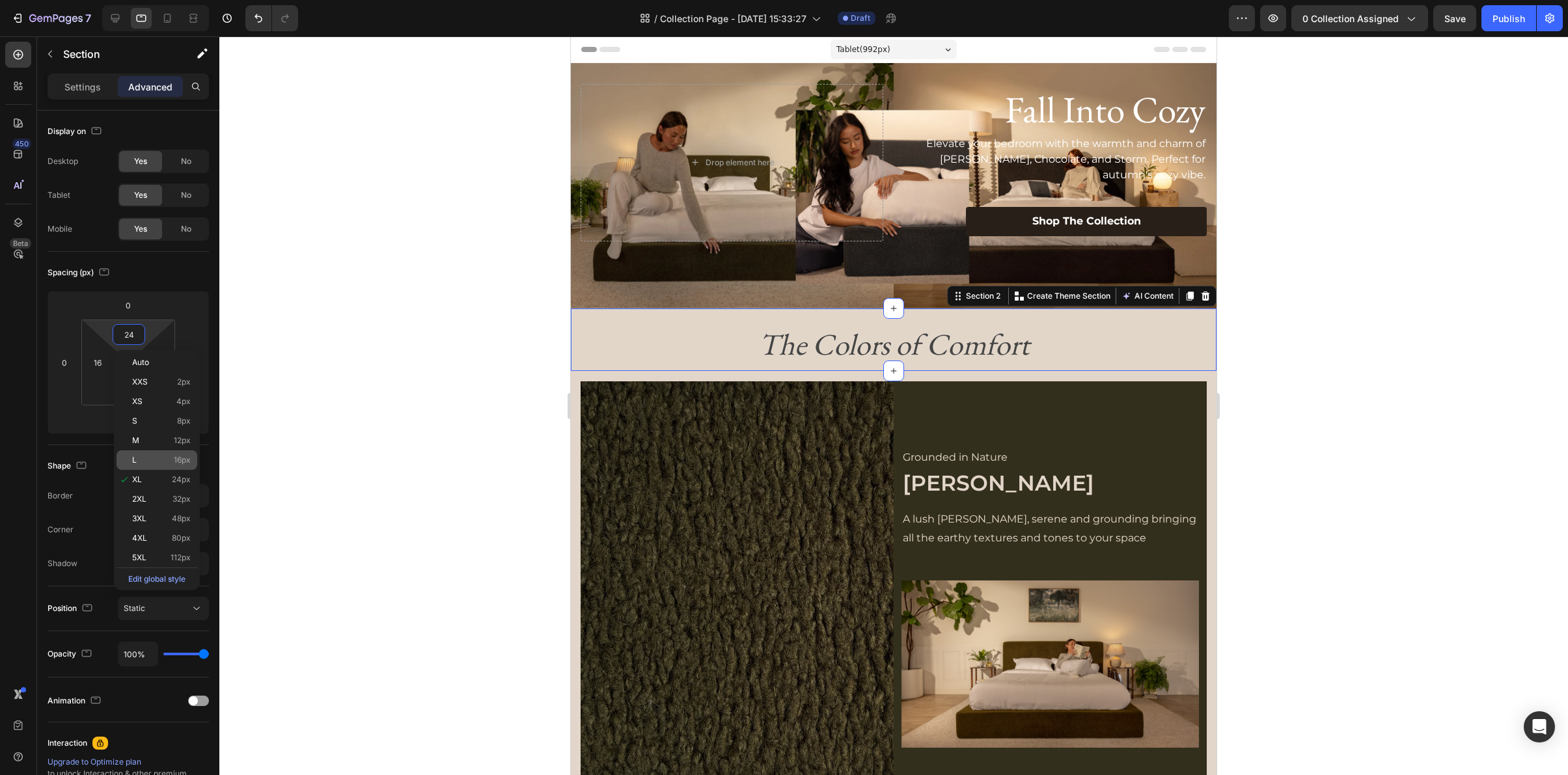
click at [144, 456] on p "L 16px" at bounding box center [161, 460] width 59 height 9
type input "16"
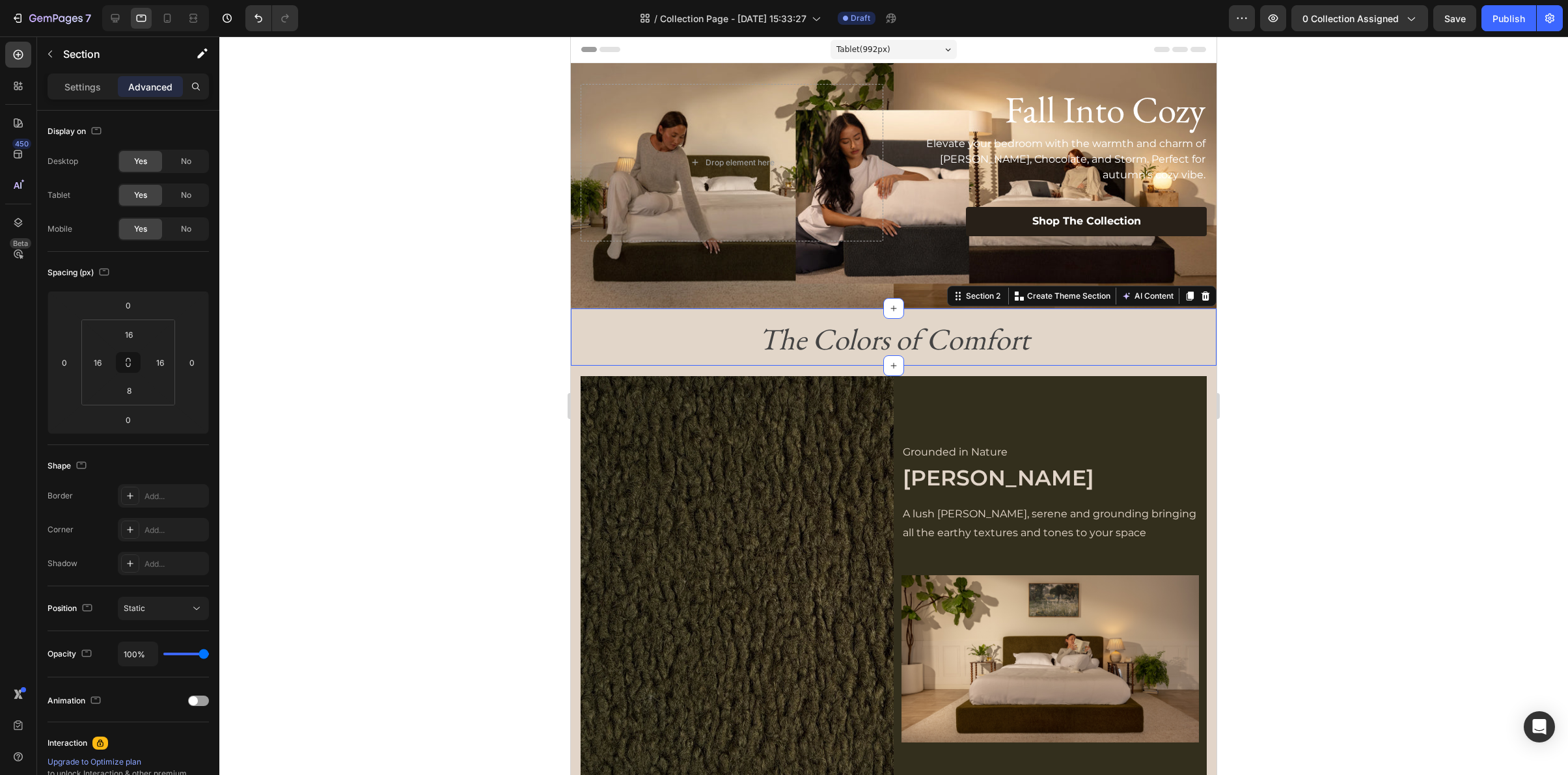
click at [1337, 381] on div at bounding box center [894, 406] width 1348 height 739
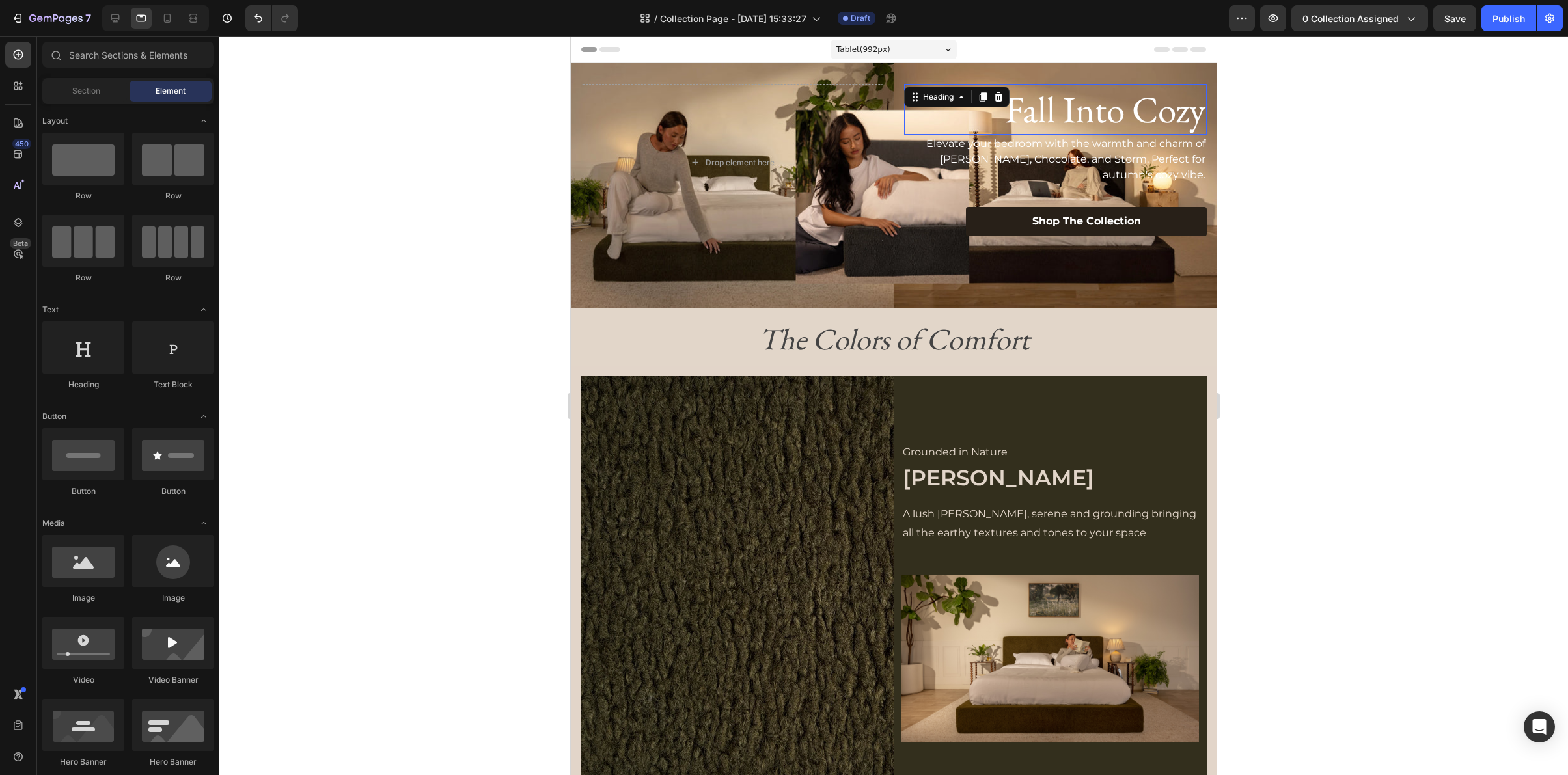
click at [1154, 124] on h2 "Fall Into Cozy" at bounding box center [1055, 109] width 302 height 50
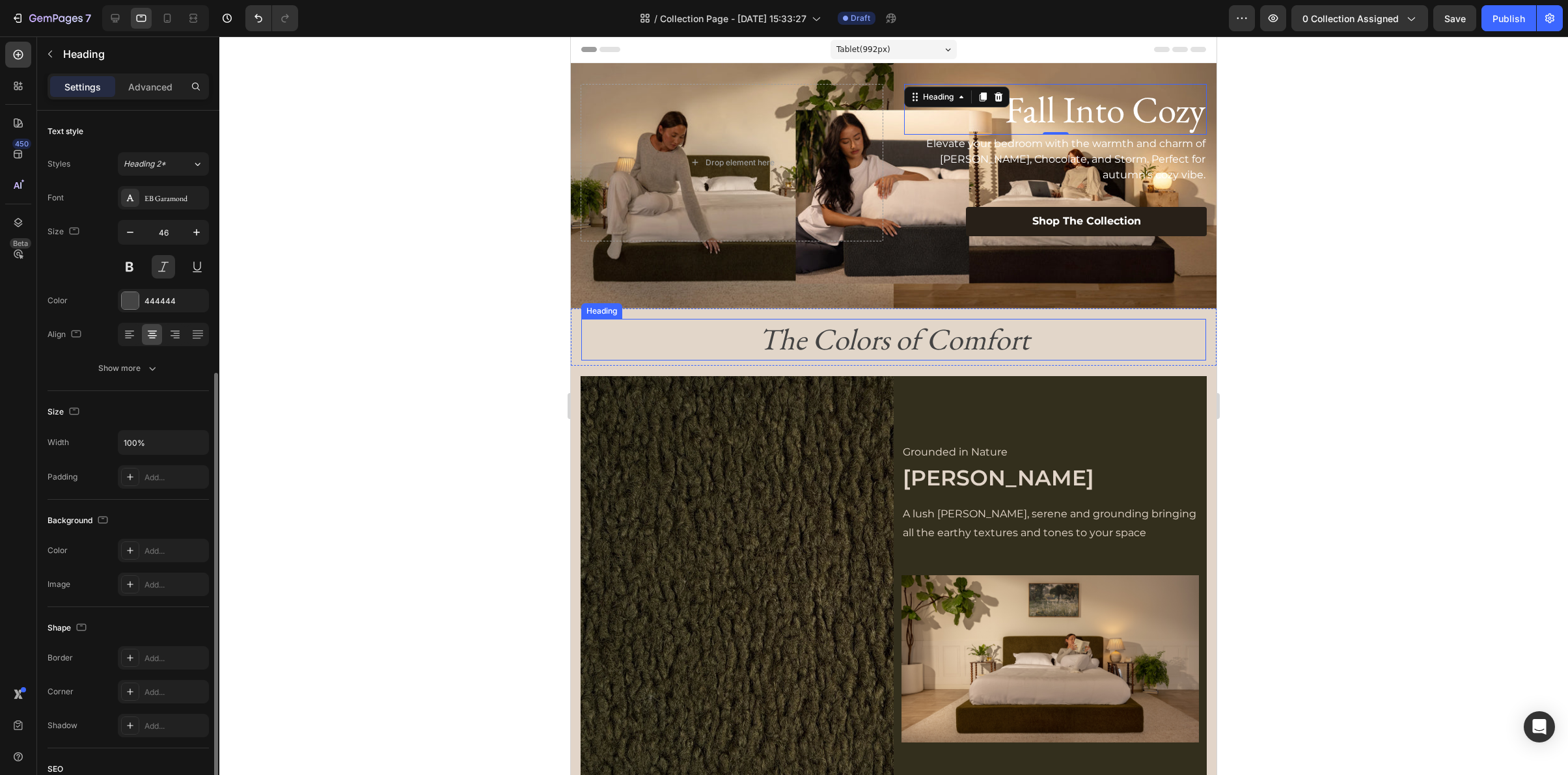
click at [922, 347] on h2 "The Colors of Comfort" at bounding box center [893, 339] width 625 height 42
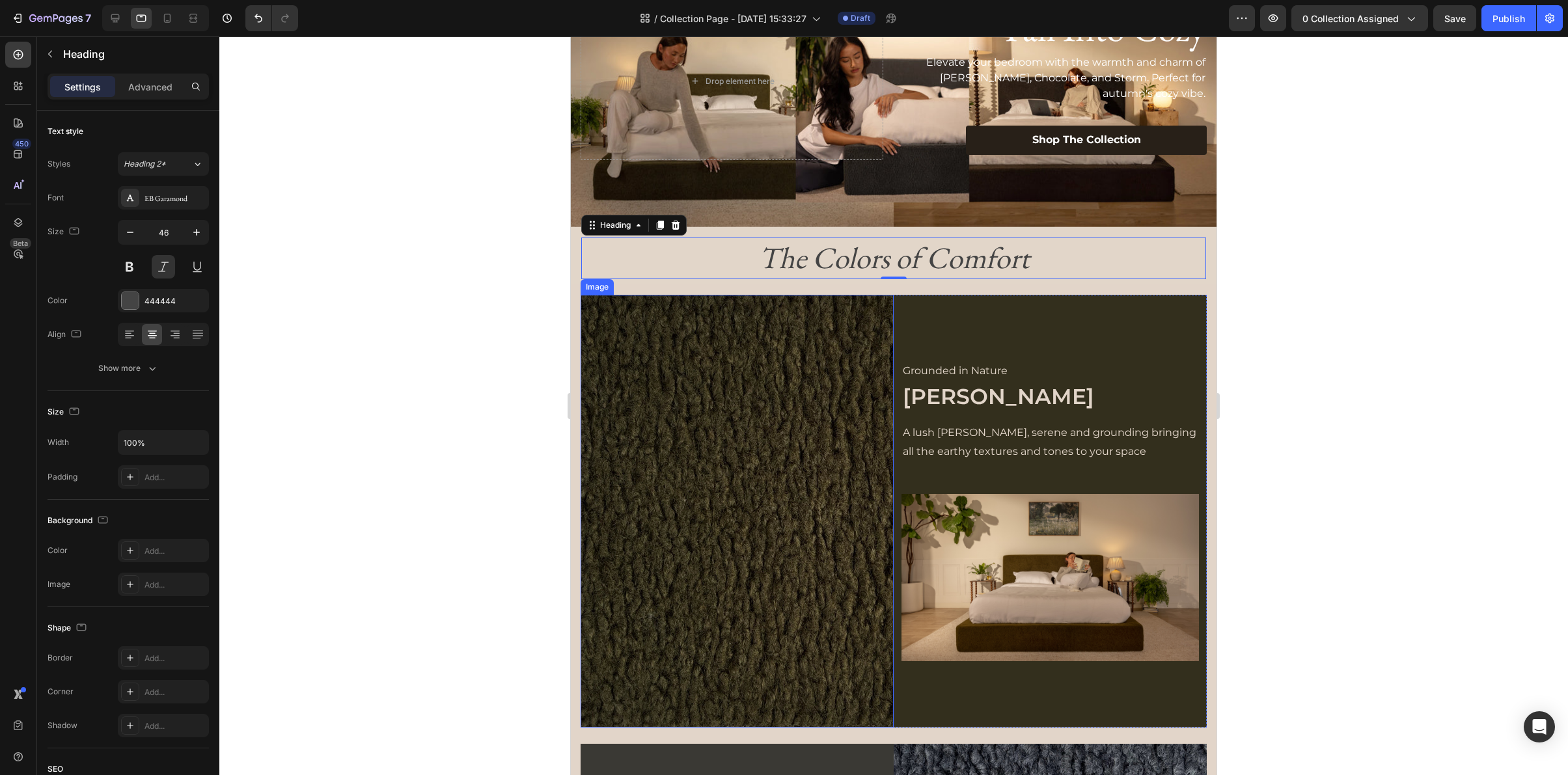
scroll to position [97, 0]
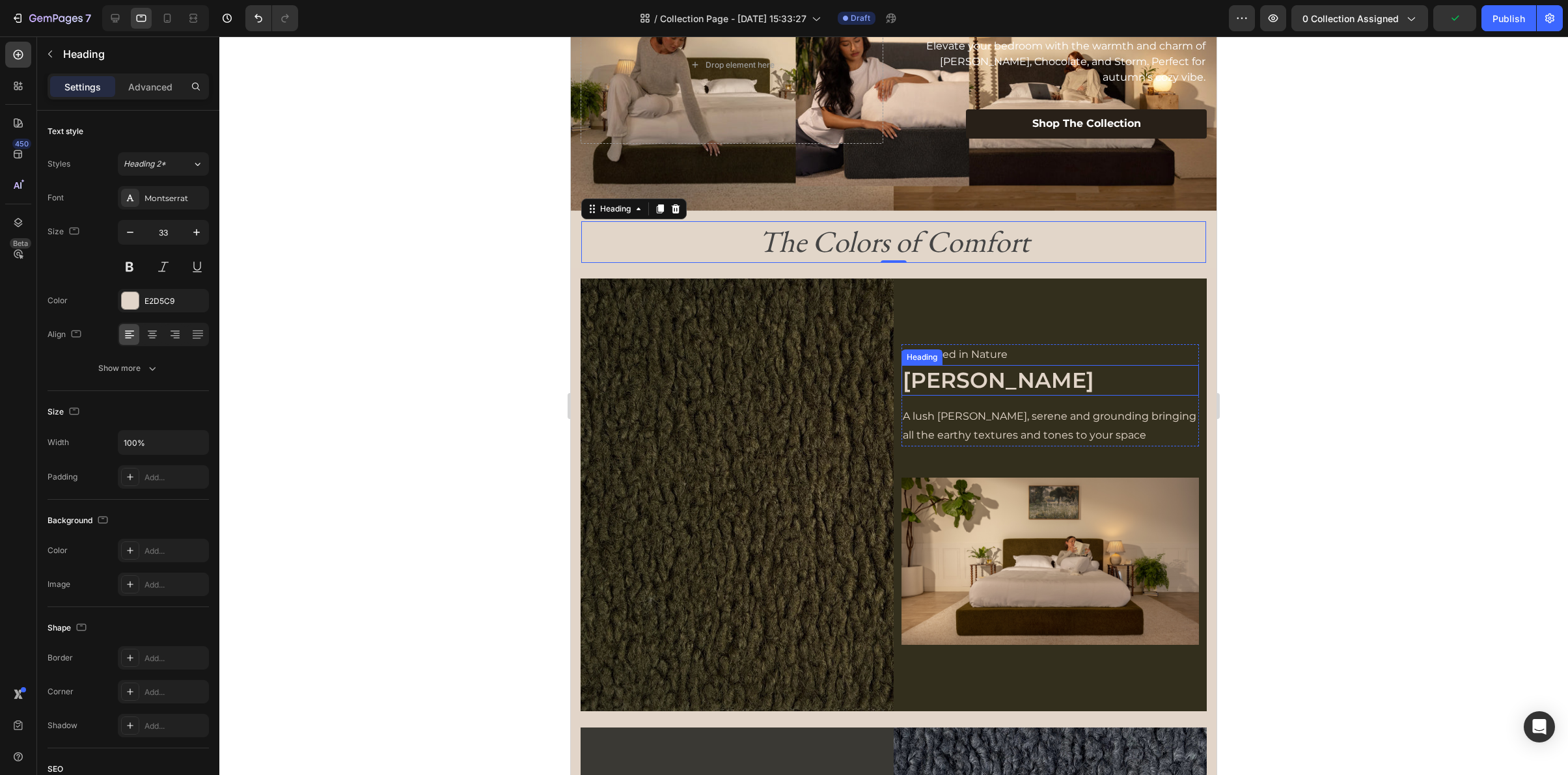
click at [932, 386] on h2 "Moss" at bounding box center [1050, 380] width 297 height 31
click at [881, 242] on h2 "The Colors of Comfort" at bounding box center [893, 242] width 625 height 42
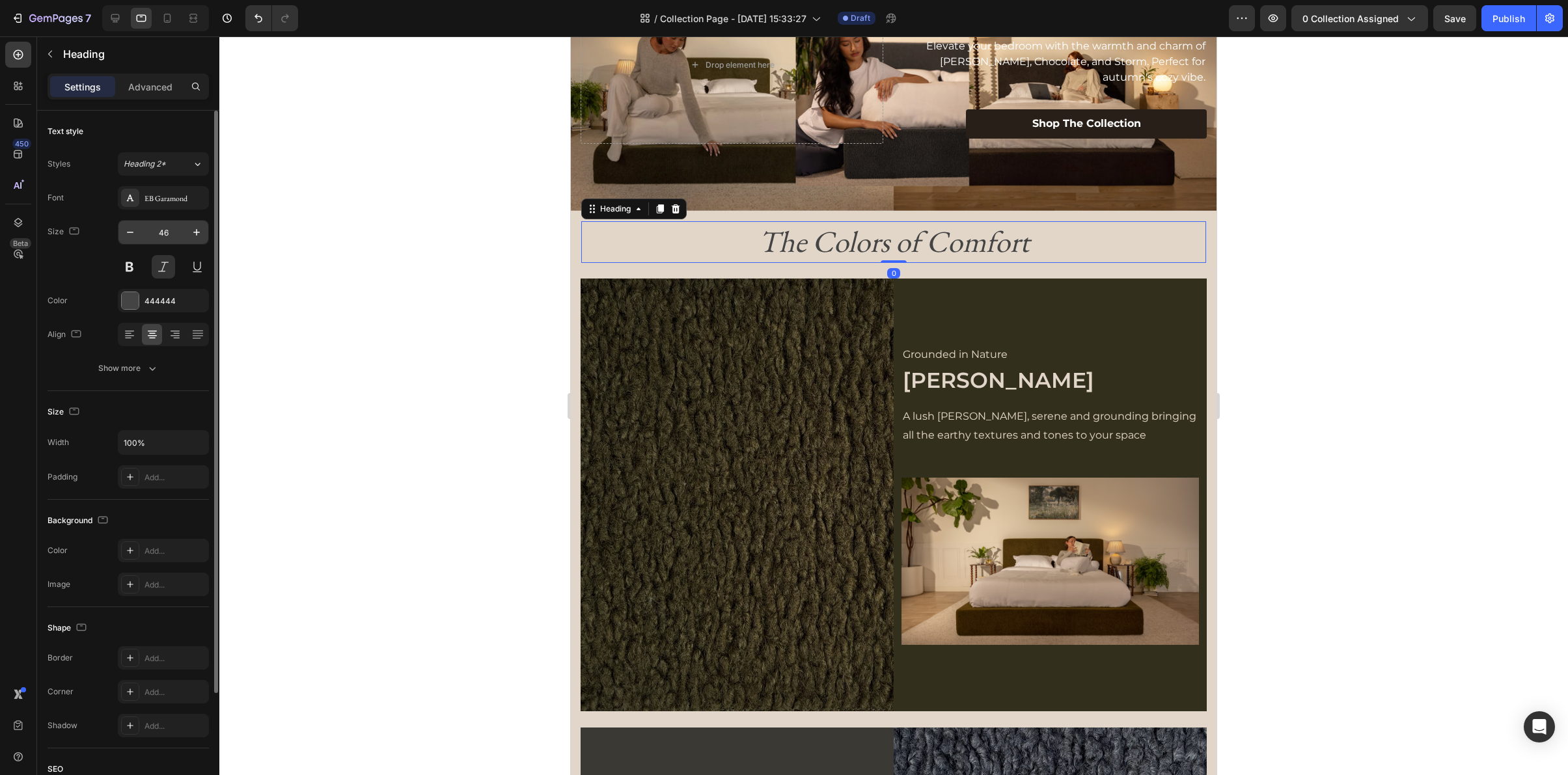
click at [179, 228] on input "46" at bounding box center [163, 232] width 43 height 23
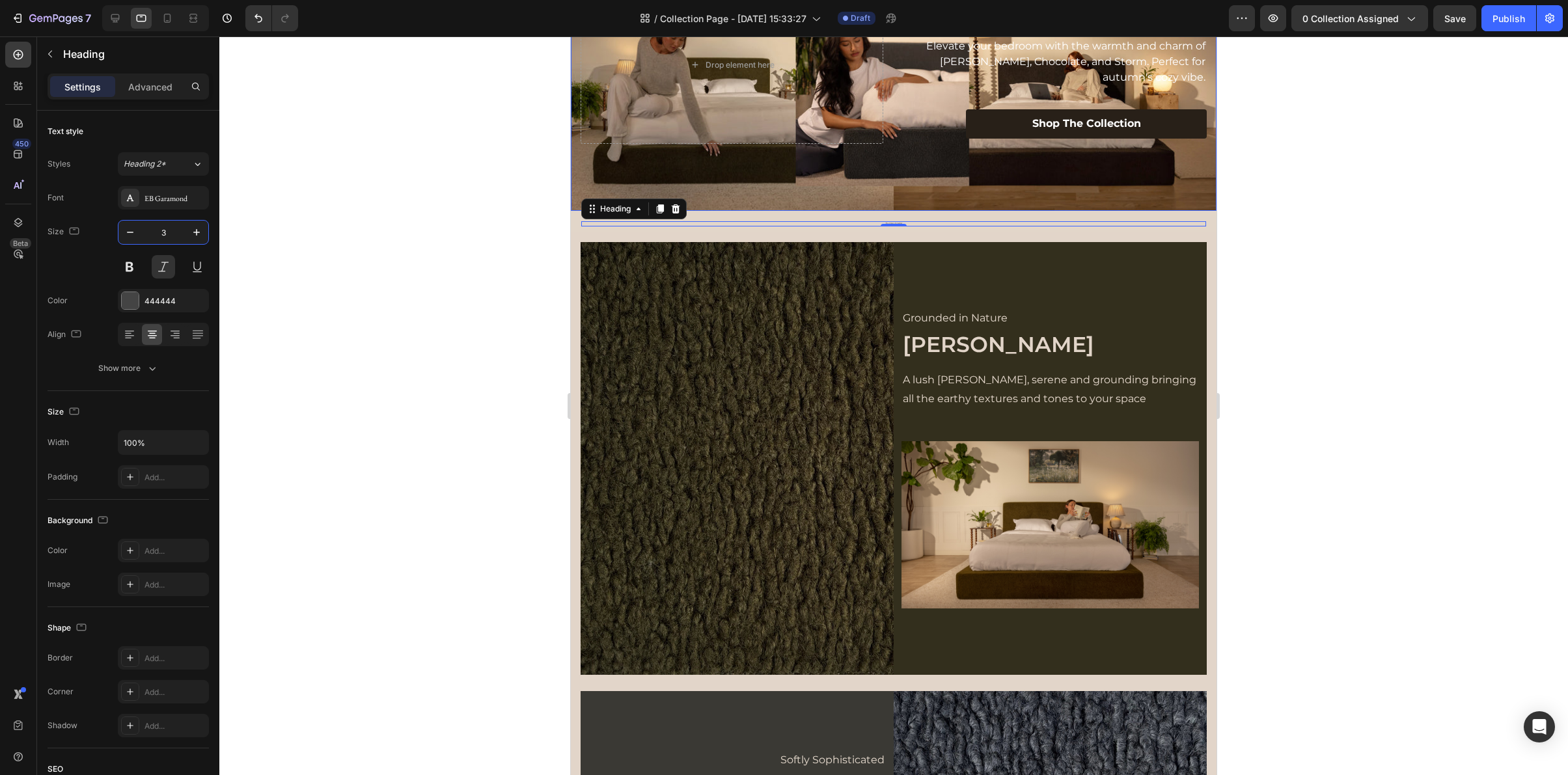
type input "35"
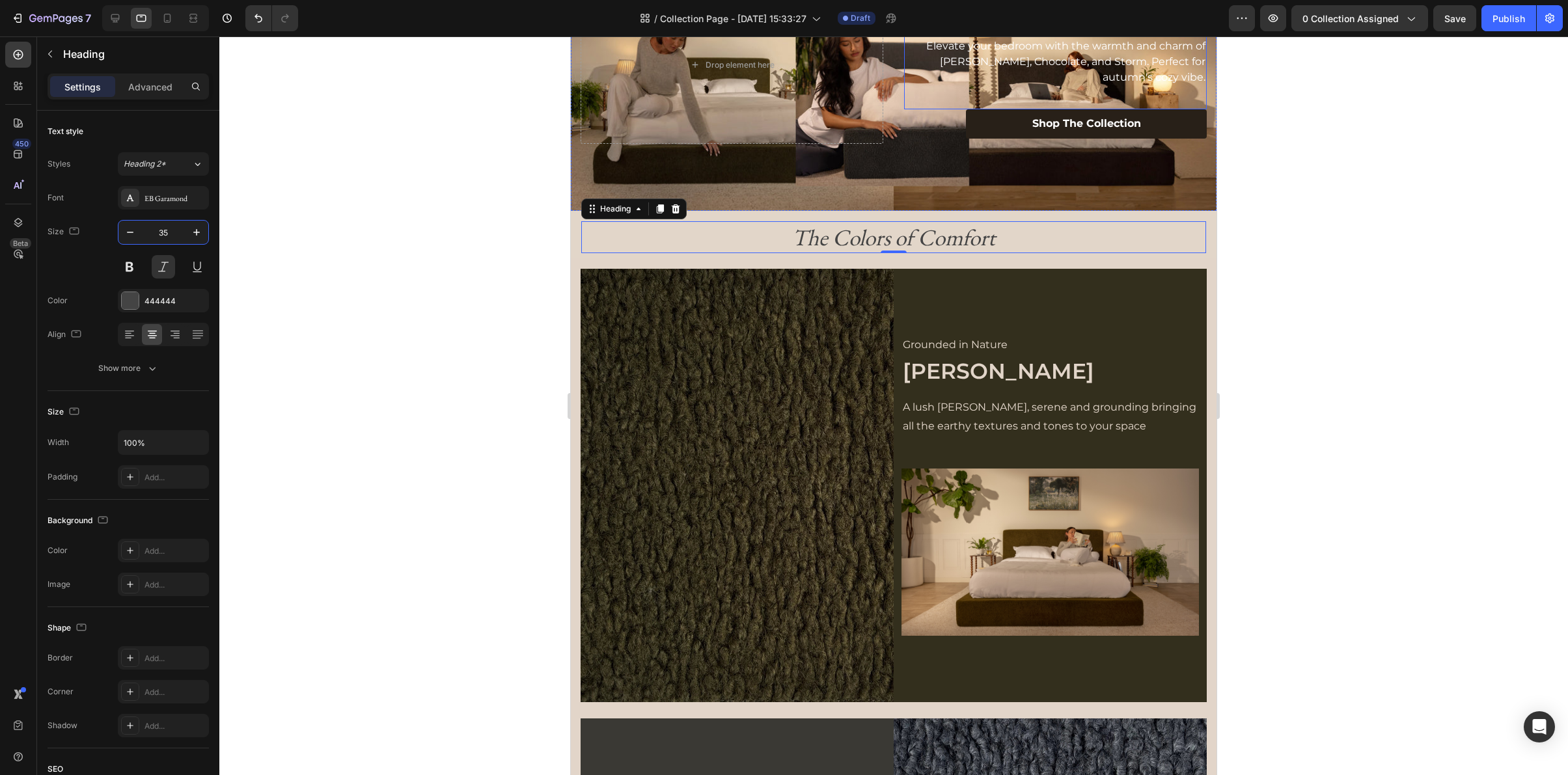
scroll to position [0, 0]
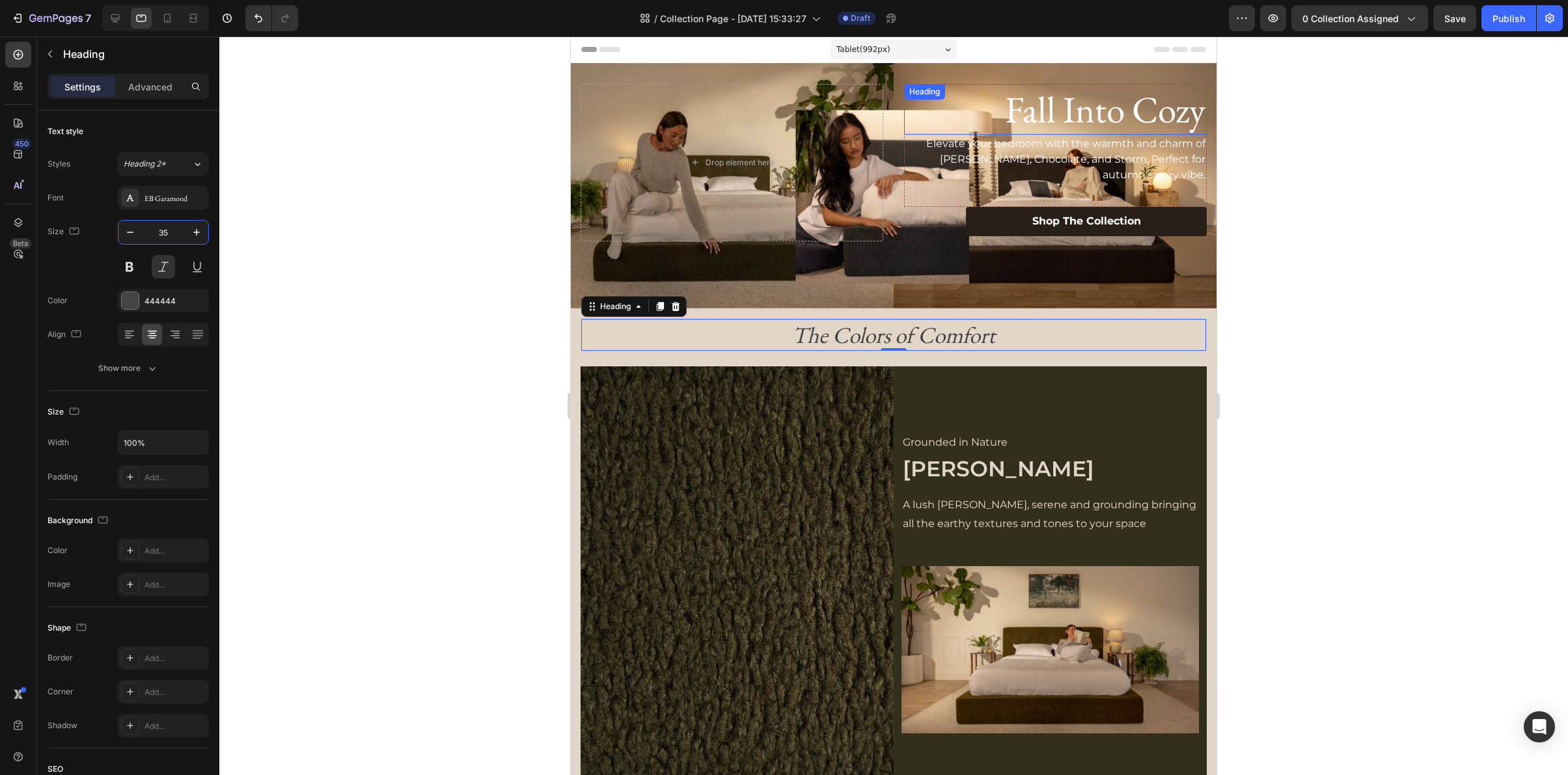
click at [1056, 109] on h2 "Fall Into Cozy" at bounding box center [1055, 109] width 302 height 50
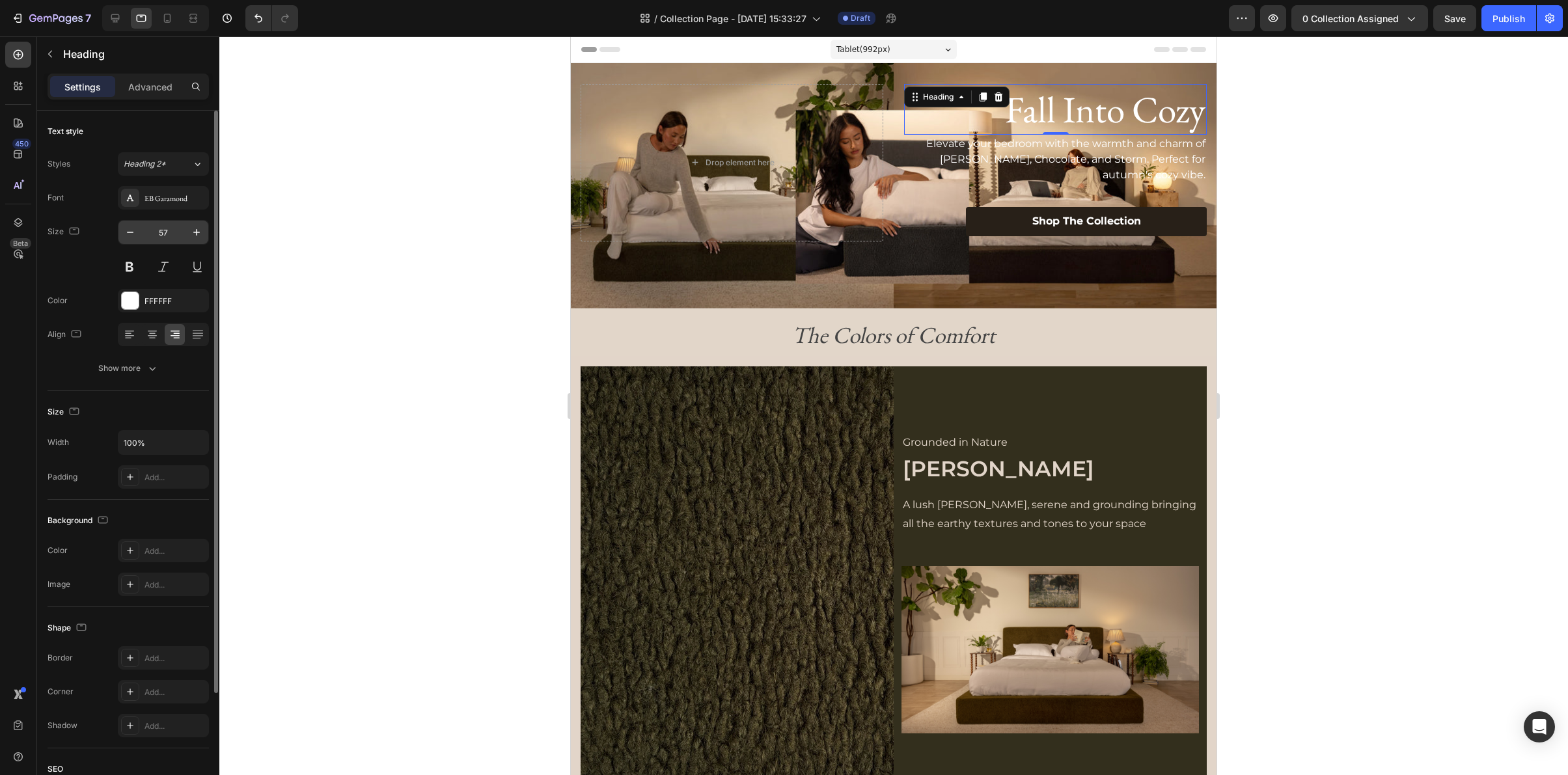
click at [167, 231] on input "57" at bounding box center [163, 232] width 43 height 23
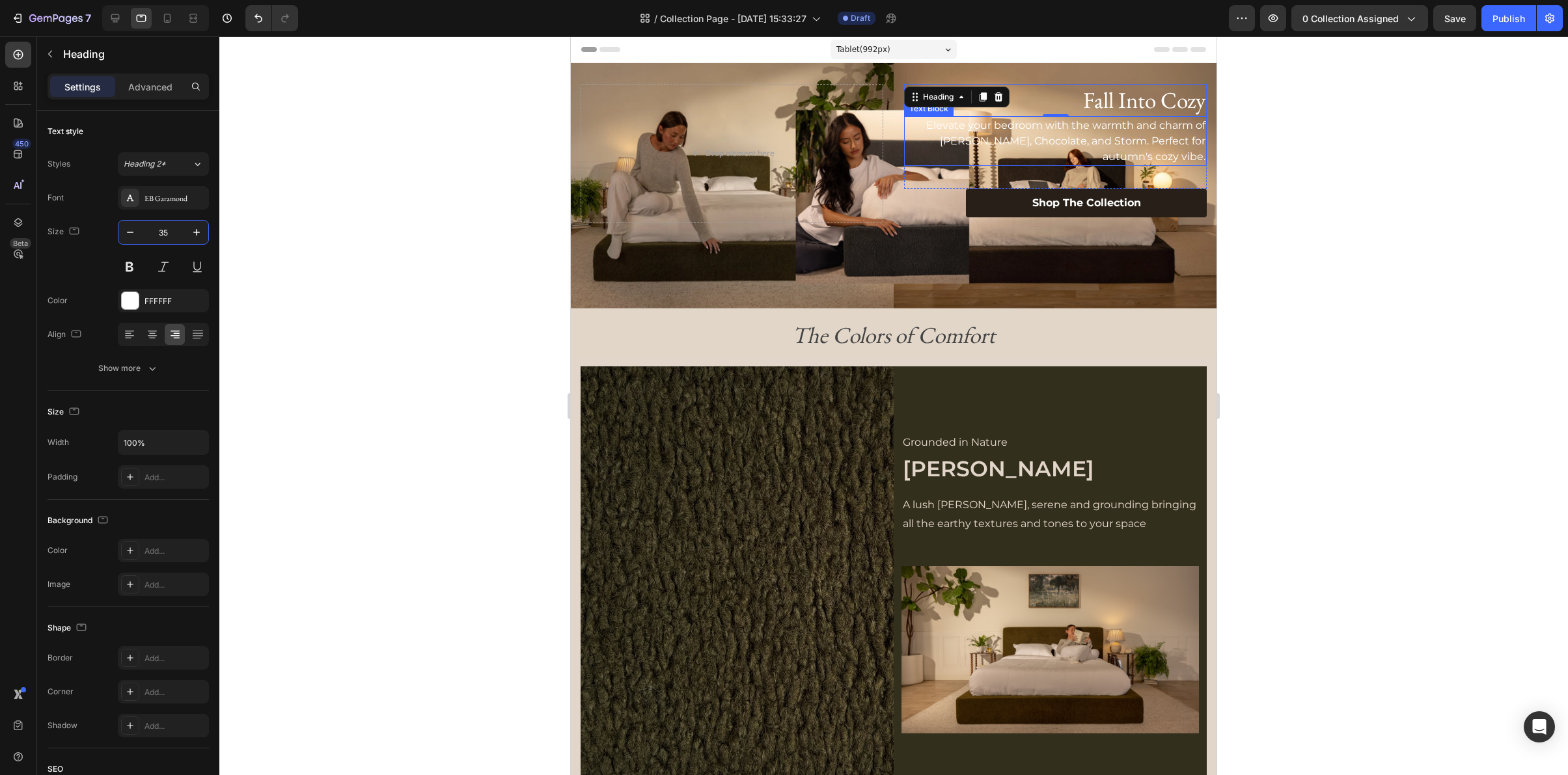
type input "35"
click at [1319, 156] on div at bounding box center [894, 406] width 1348 height 739
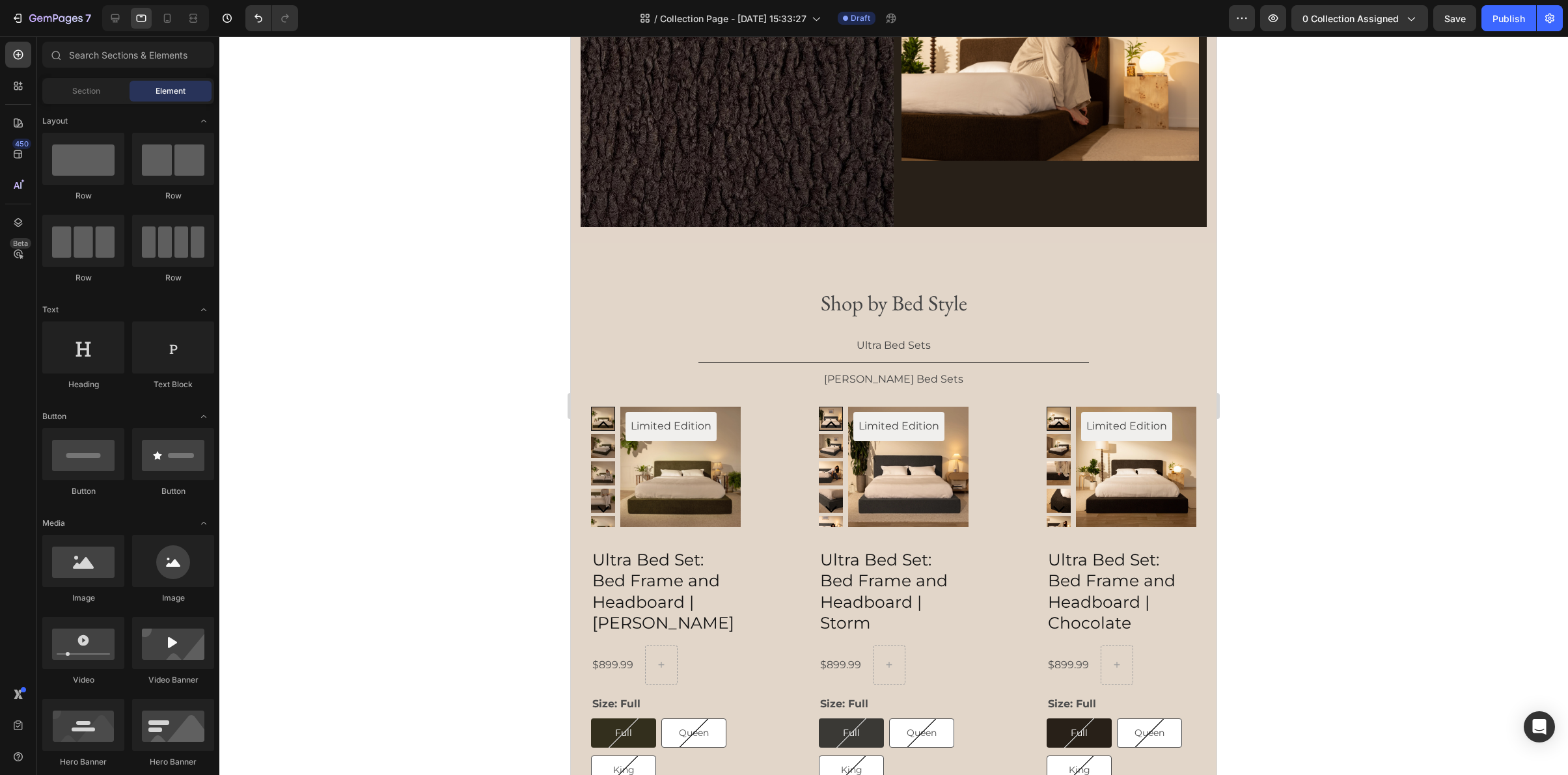
scroll to position [1599, 0]
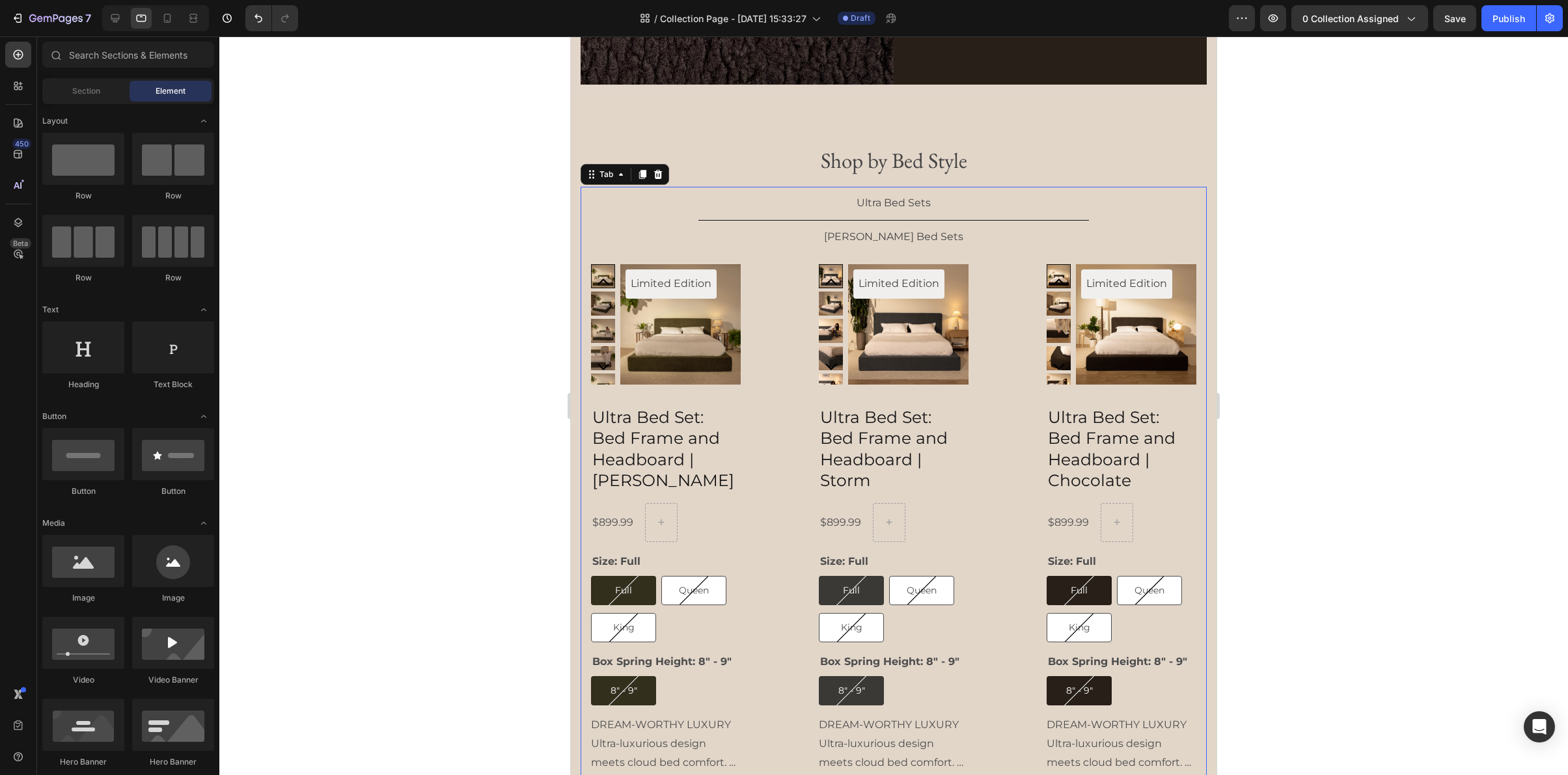
click at [642, 230] on ul "Ultra Bed Sets Luna Bed Sets" at bounding box center [893, 220] width 626 height 67
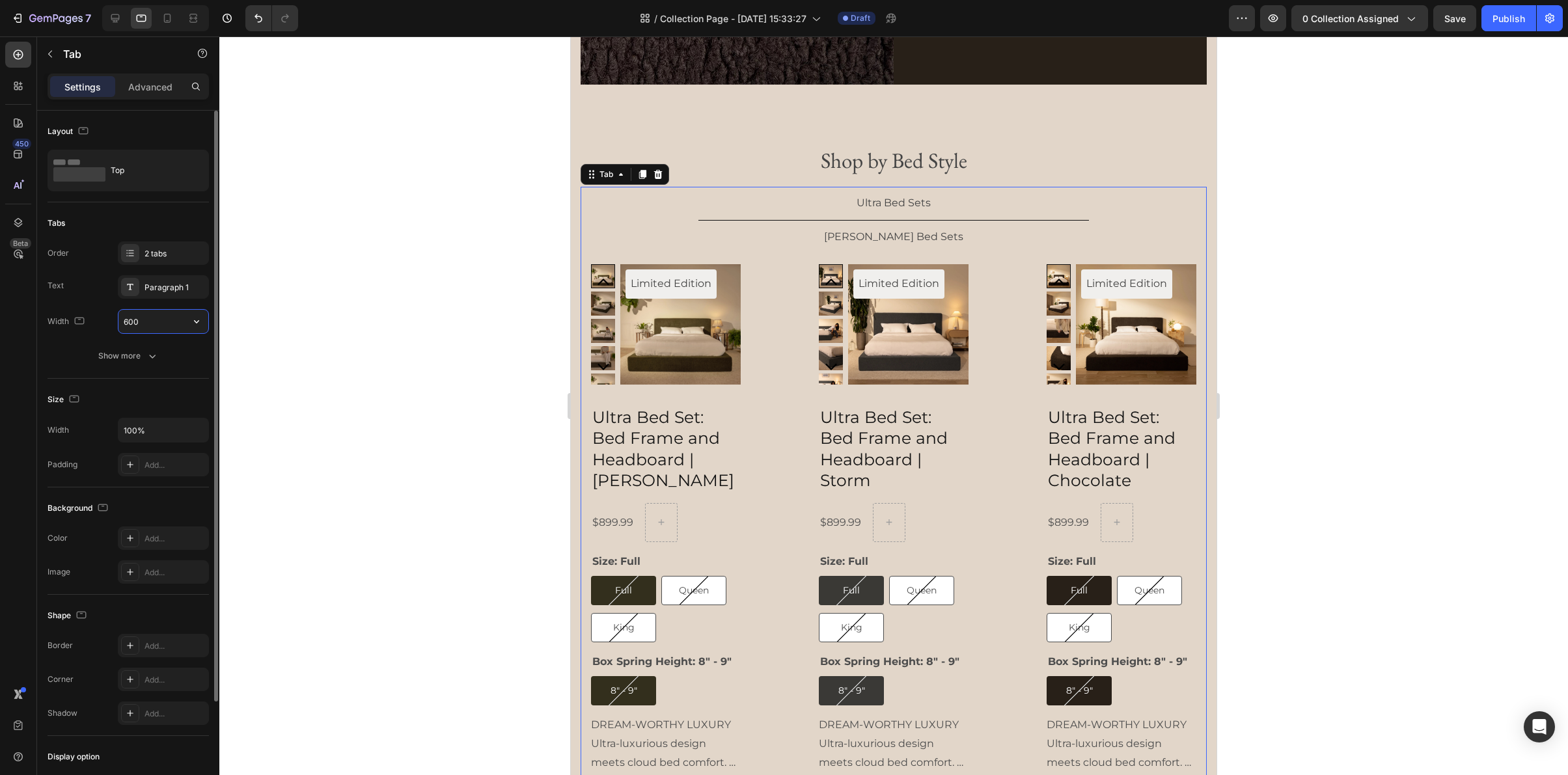
click at [153, 323] on input "600" at bounding box center [163, 321] width 90 height 23
type input "5"
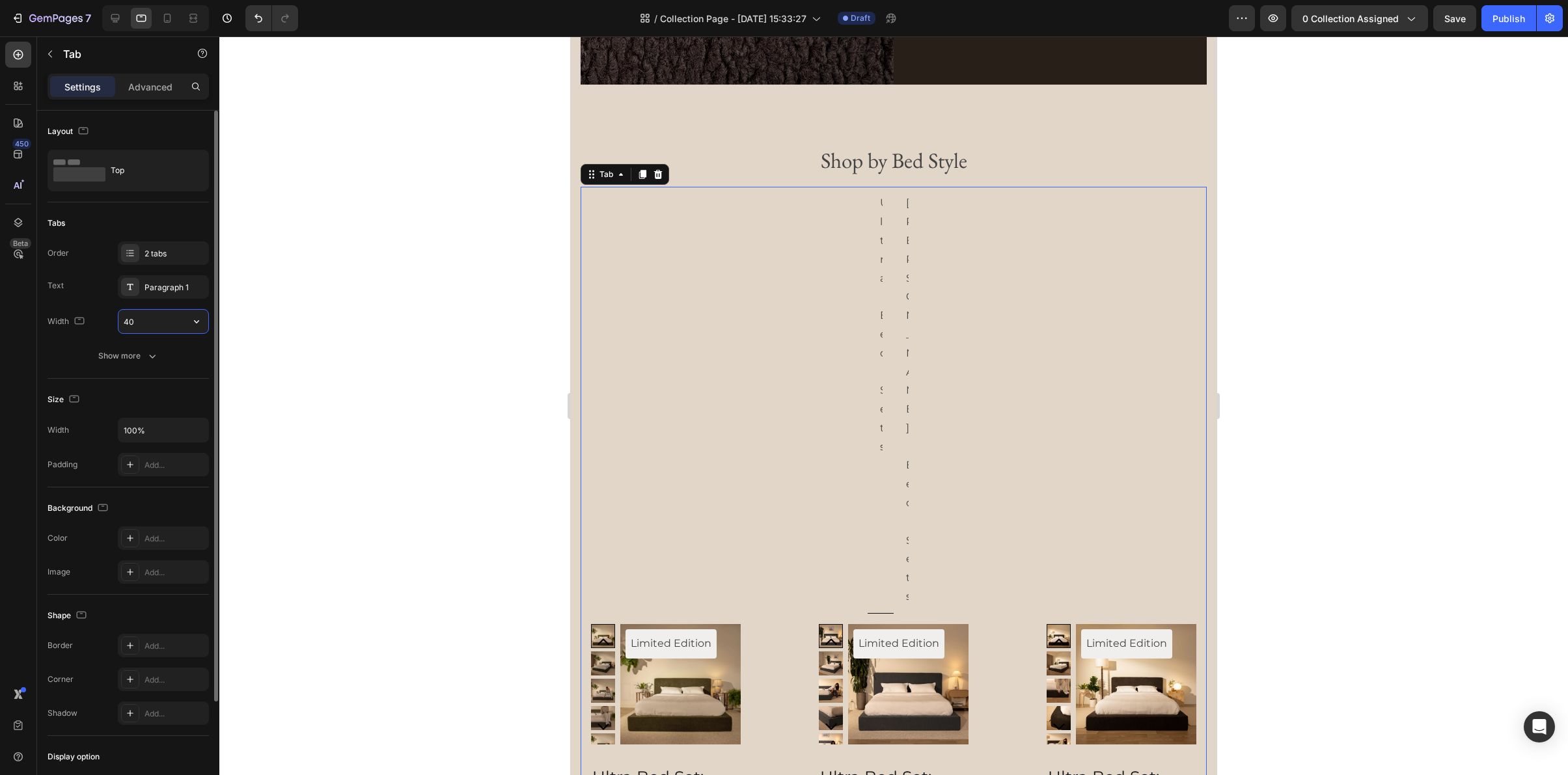
type input "400"
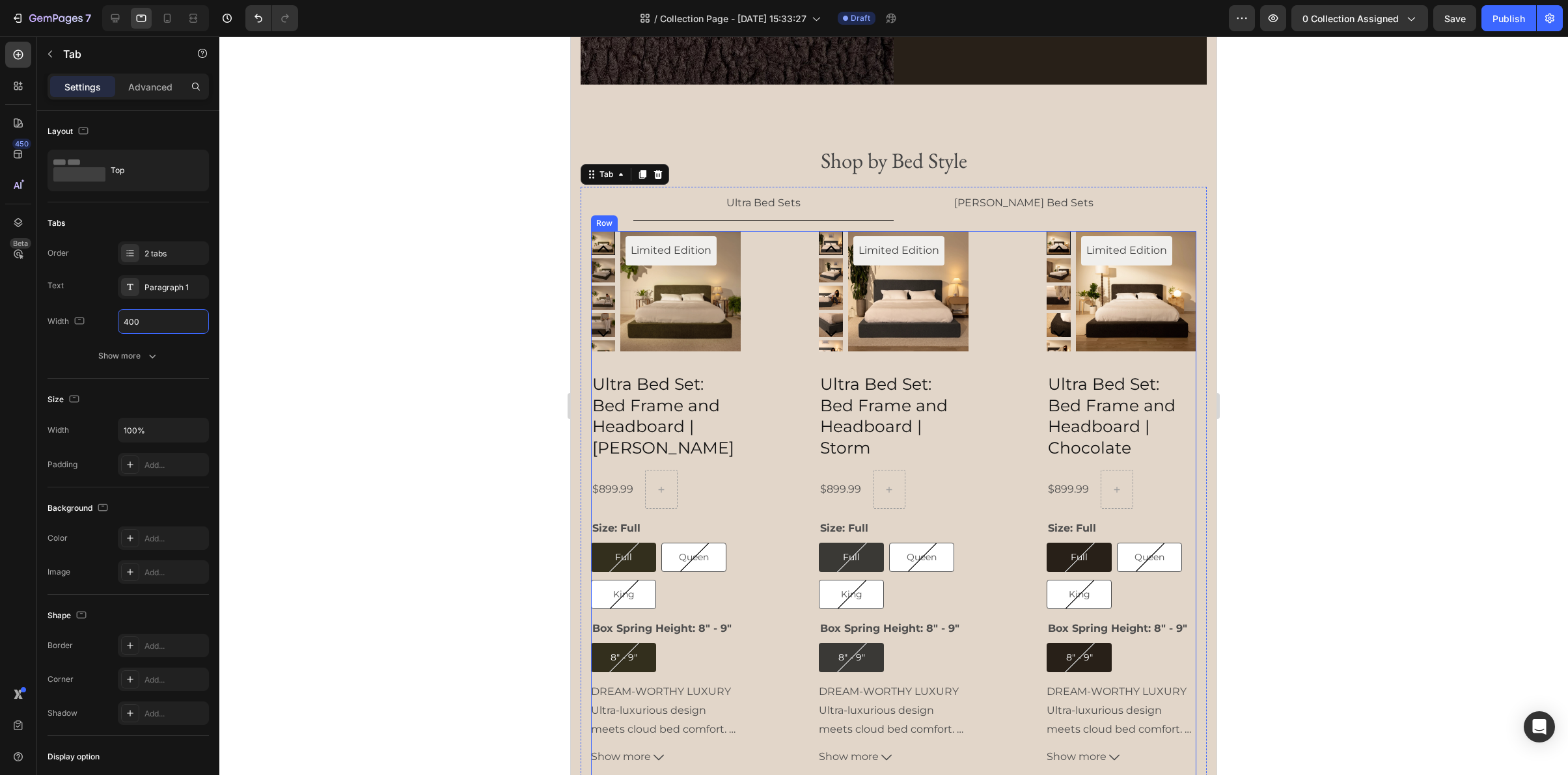
click at [784, 365] on div "Limited Edition Product Badge Product Images Ultra Bed Set: Bed Frame and Headb…" at bounding box center [894, 520] width 605 height 580
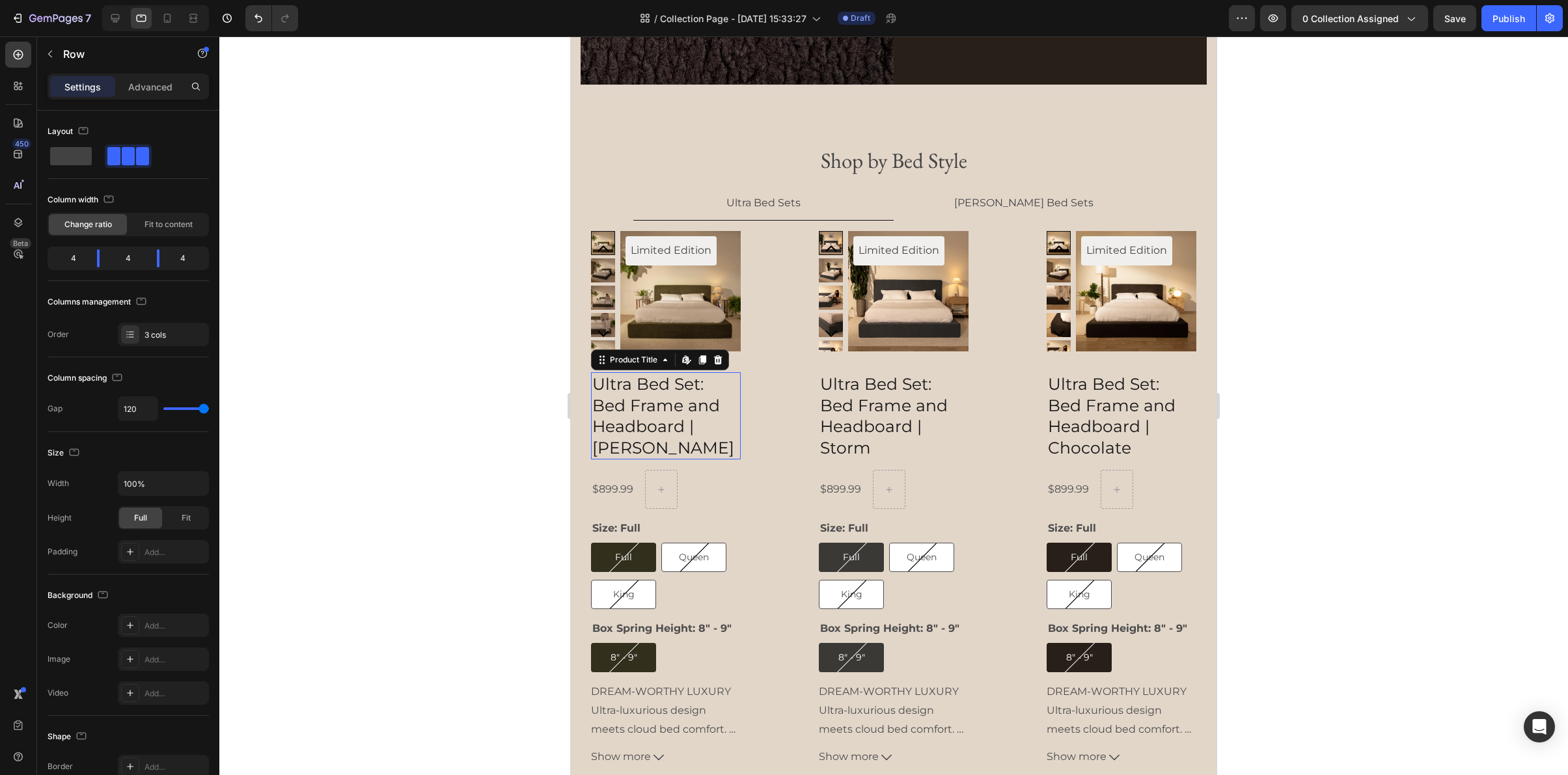
click at [725, 402] on h2 "Ultra Bed Set: Bed Frame and Headboard | Moss" at bounding box center [666, 416] width 150 height 87
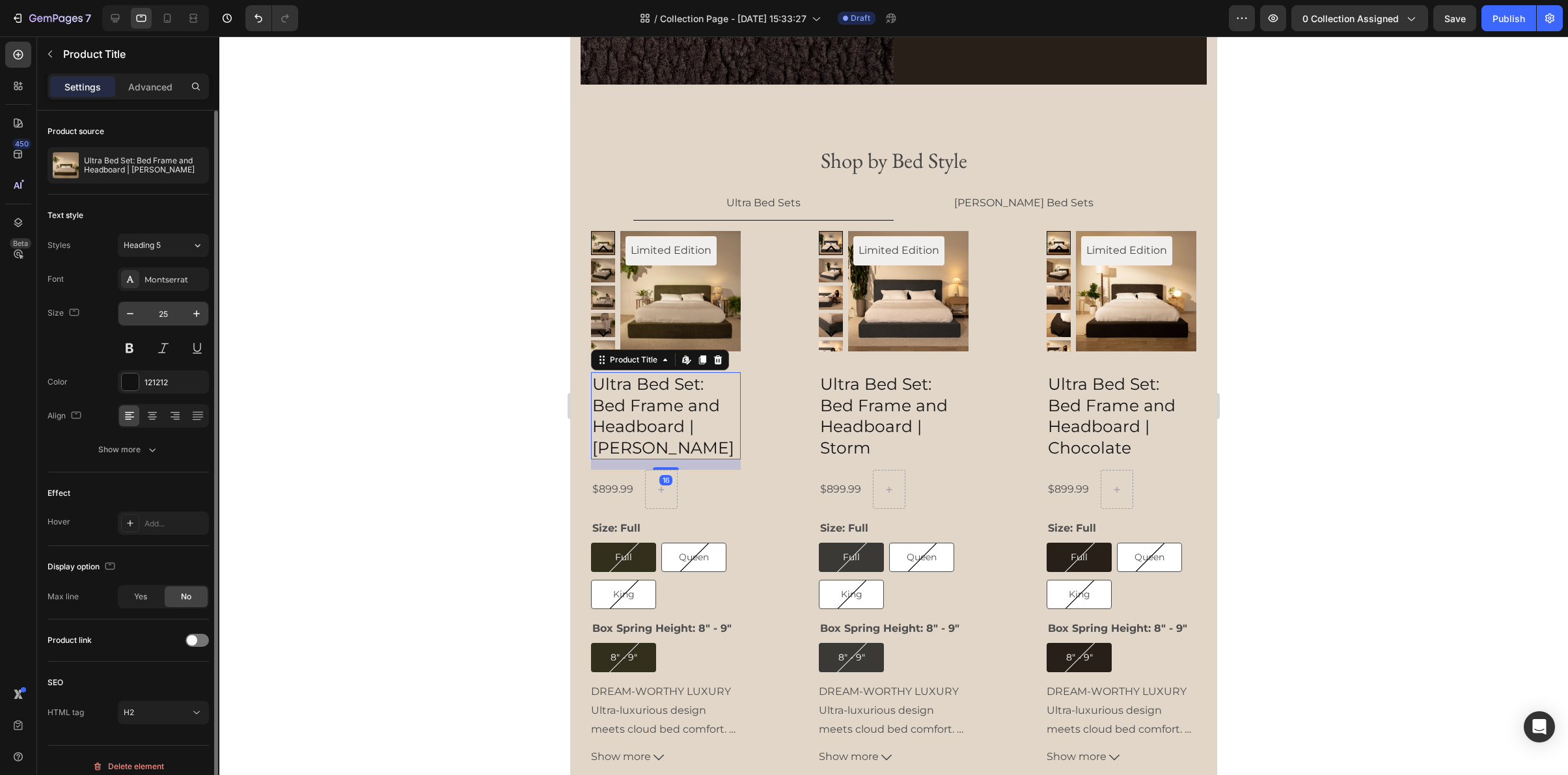
click at [160, 314] on input "25" at bounding box center [163, 313] width 43 height 23
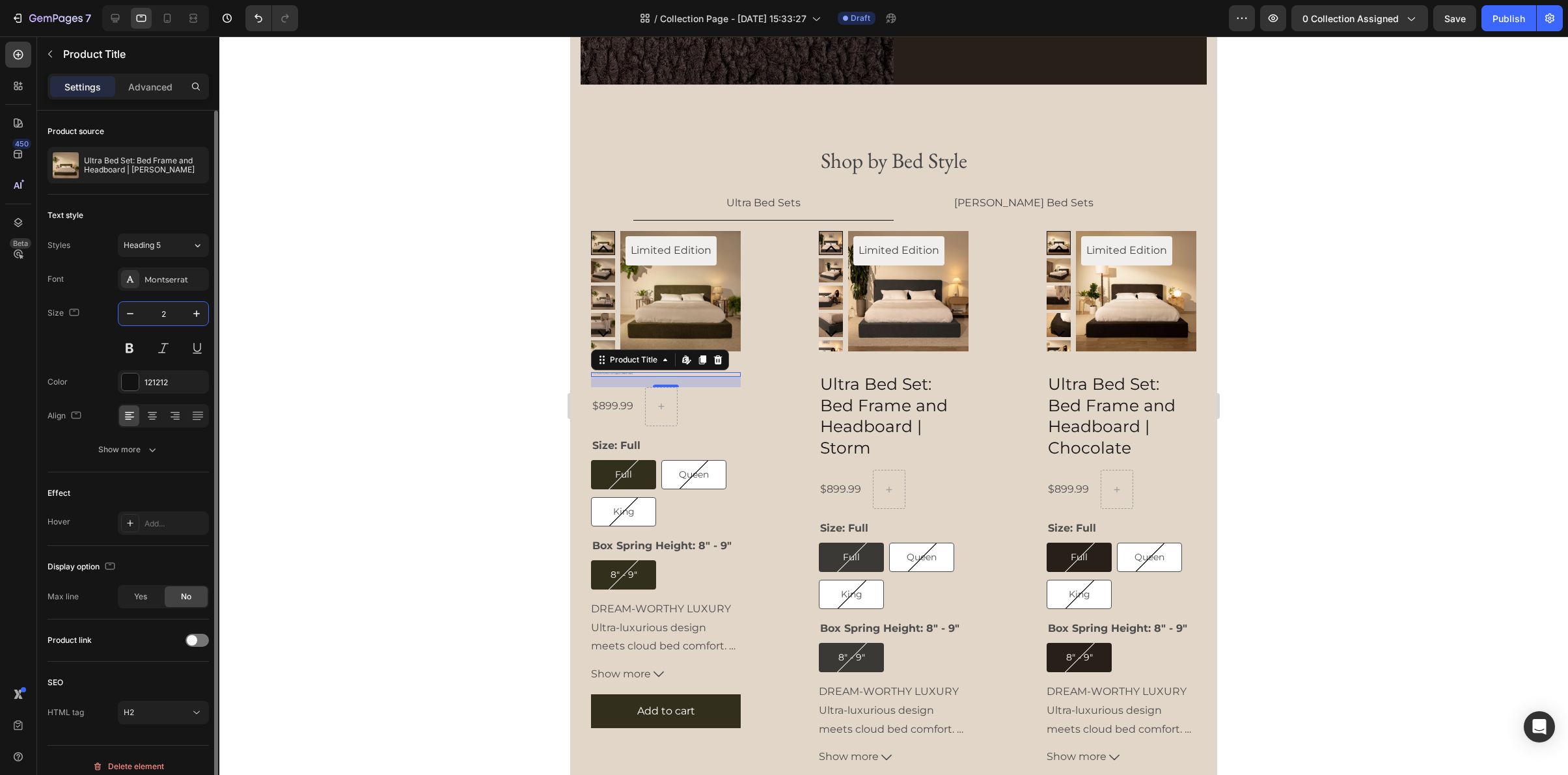
type input "20"
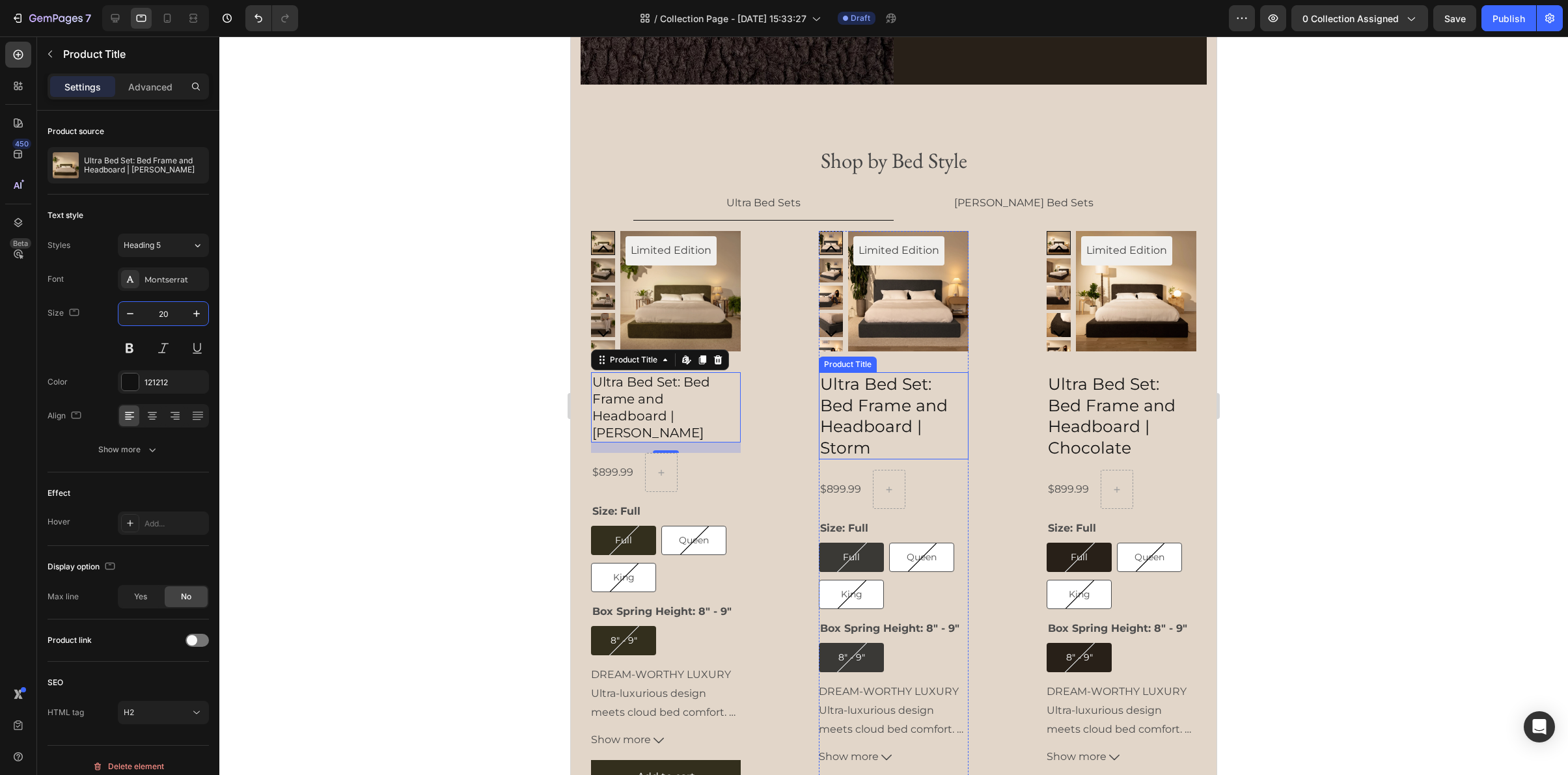
click at [870, 395] on h2 "Ultra Bed Set: Bed Frame and Headboard | Storm" at bounding box center [893, 416] width 150 height 87
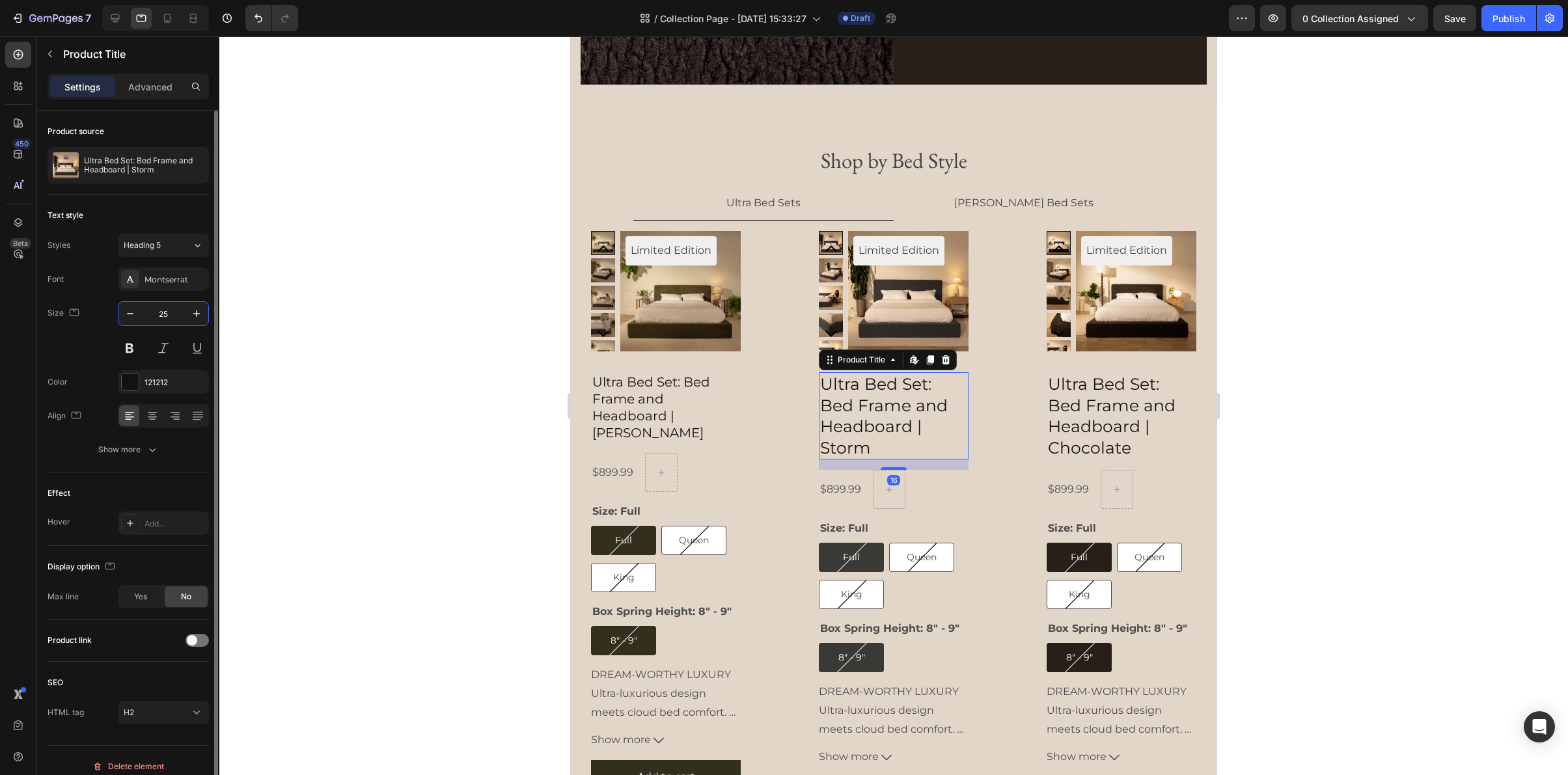
click at [173, 305] on input "25" at bounding box center [163, 313] width 43 height 23
type input "20"
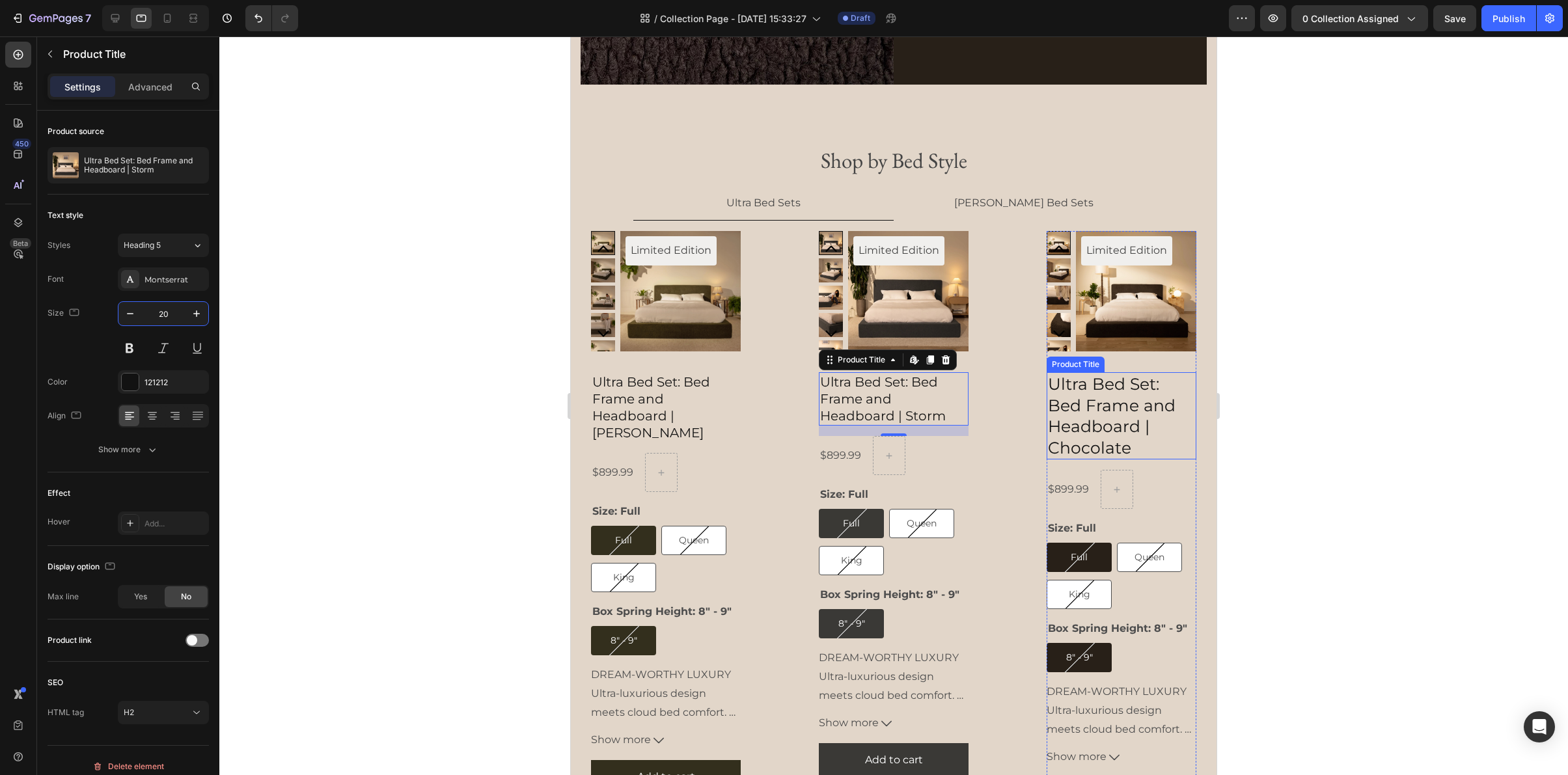
click at [1117, 397] on h2 "Ultra Bed Set: Bed Frame and Headboard | Chocolate" at bounding box center [1121, 416] width 150 height 87
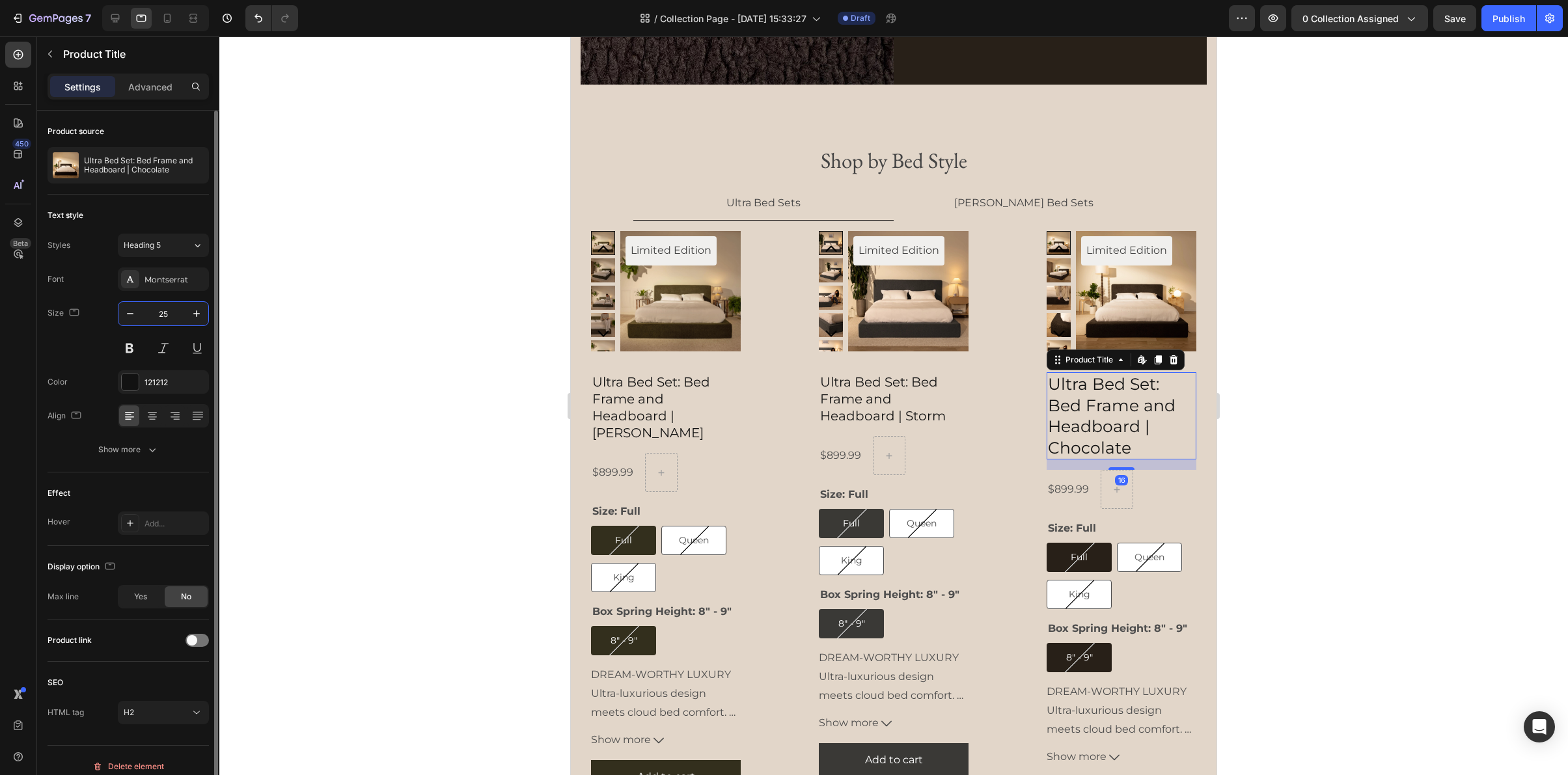
click at [182, 317] on input "25" at bounding box center [163, 313] width 43 height 23
type input "20"
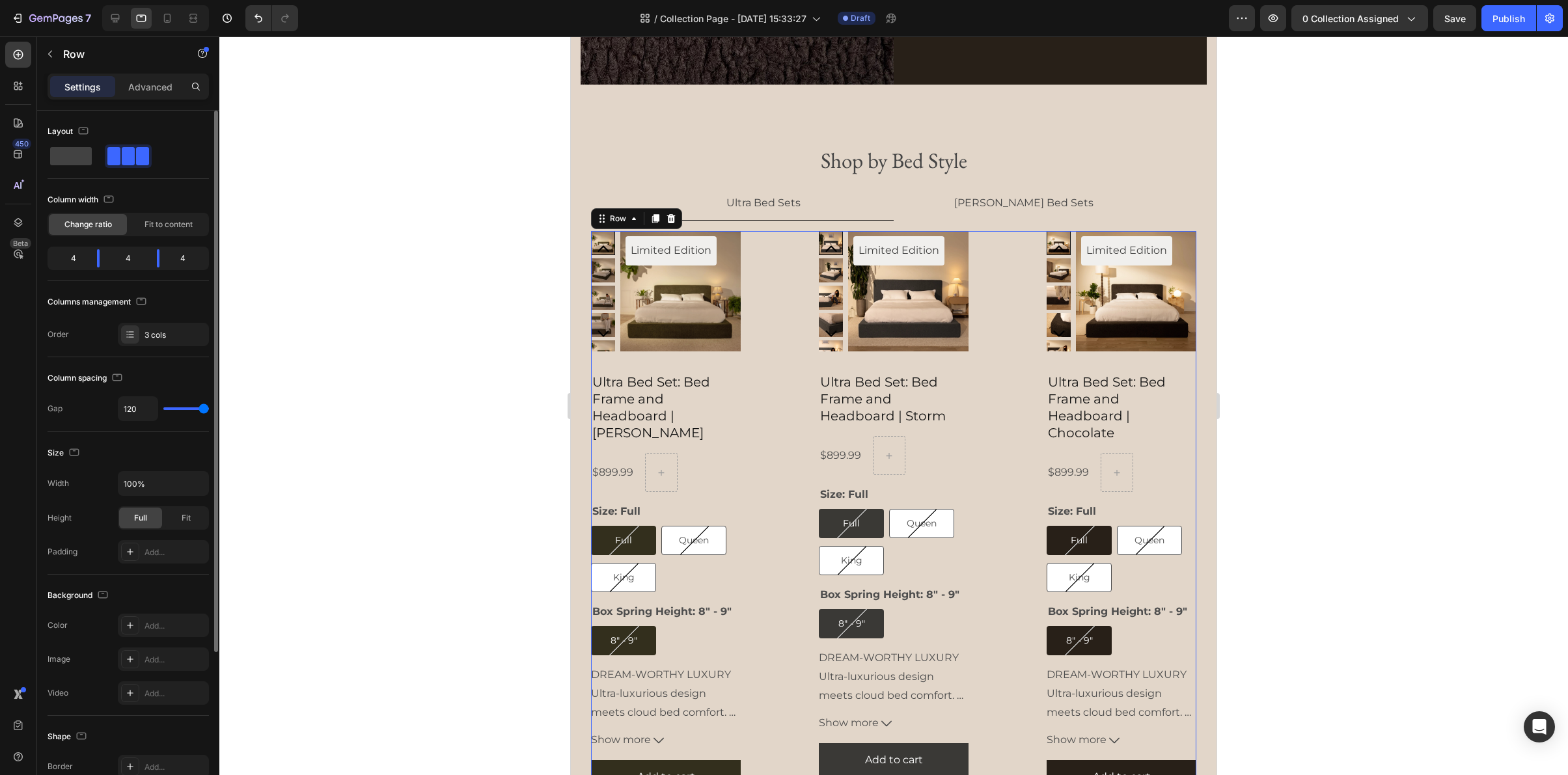
click at [766, 374] on div "Limited Edition Product Badge Product Images Ultra Bed Set: Bed Frame and Headb…" at bounding box center [894, 513] width 605 height 564
type input "78"
type input "40"
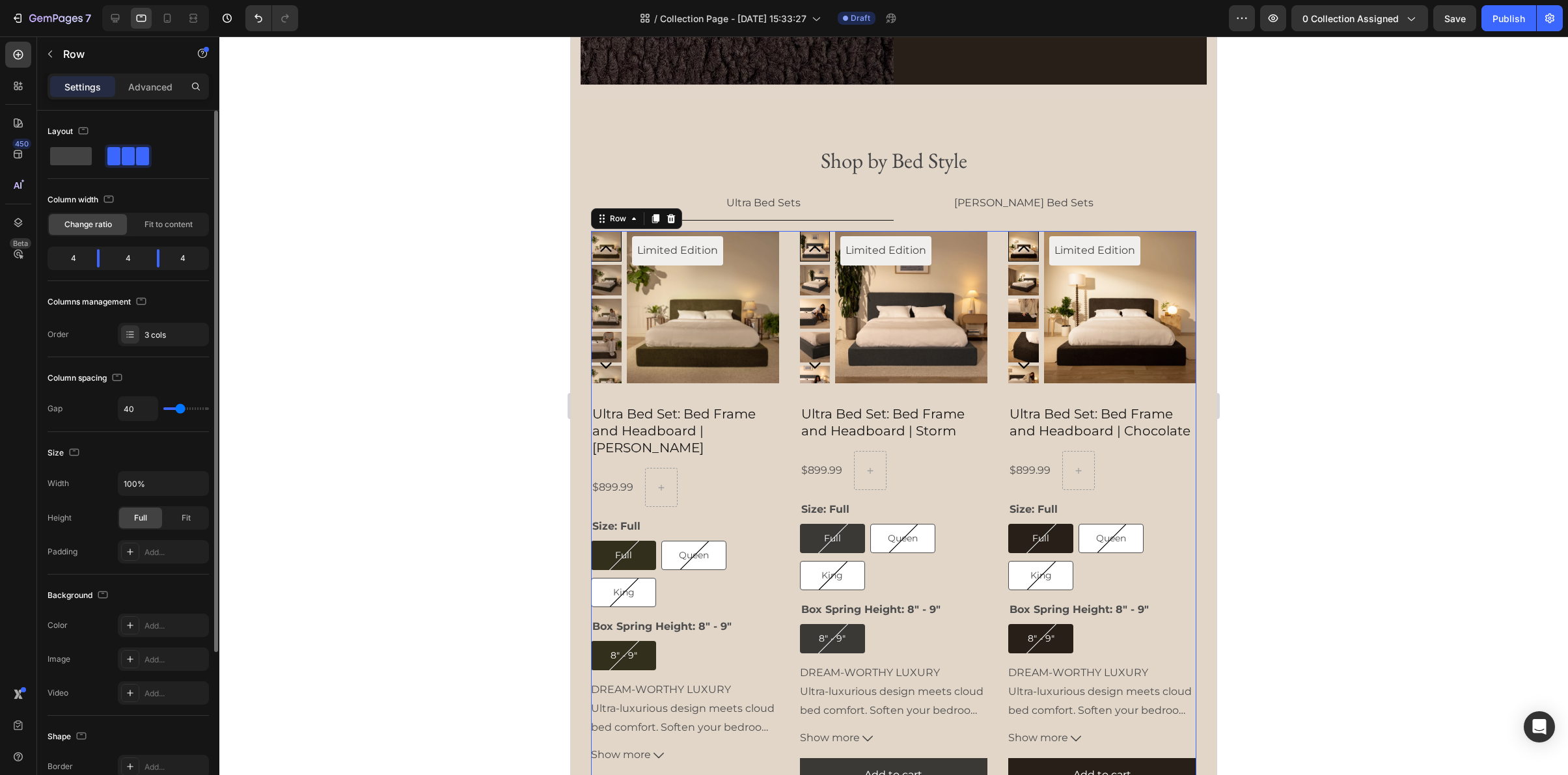
type input "32"
type input "24"
type input "9"
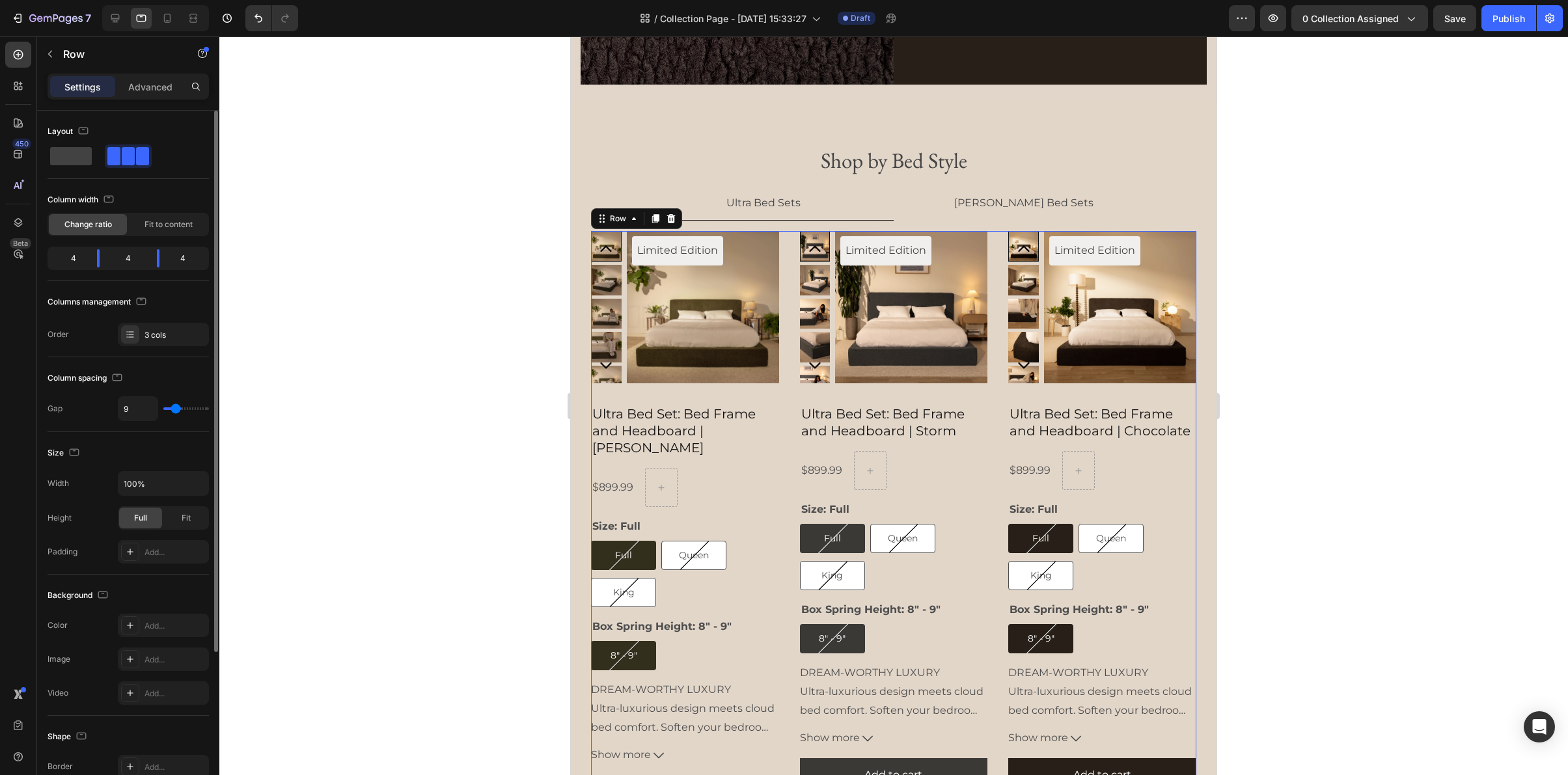
type input "9"
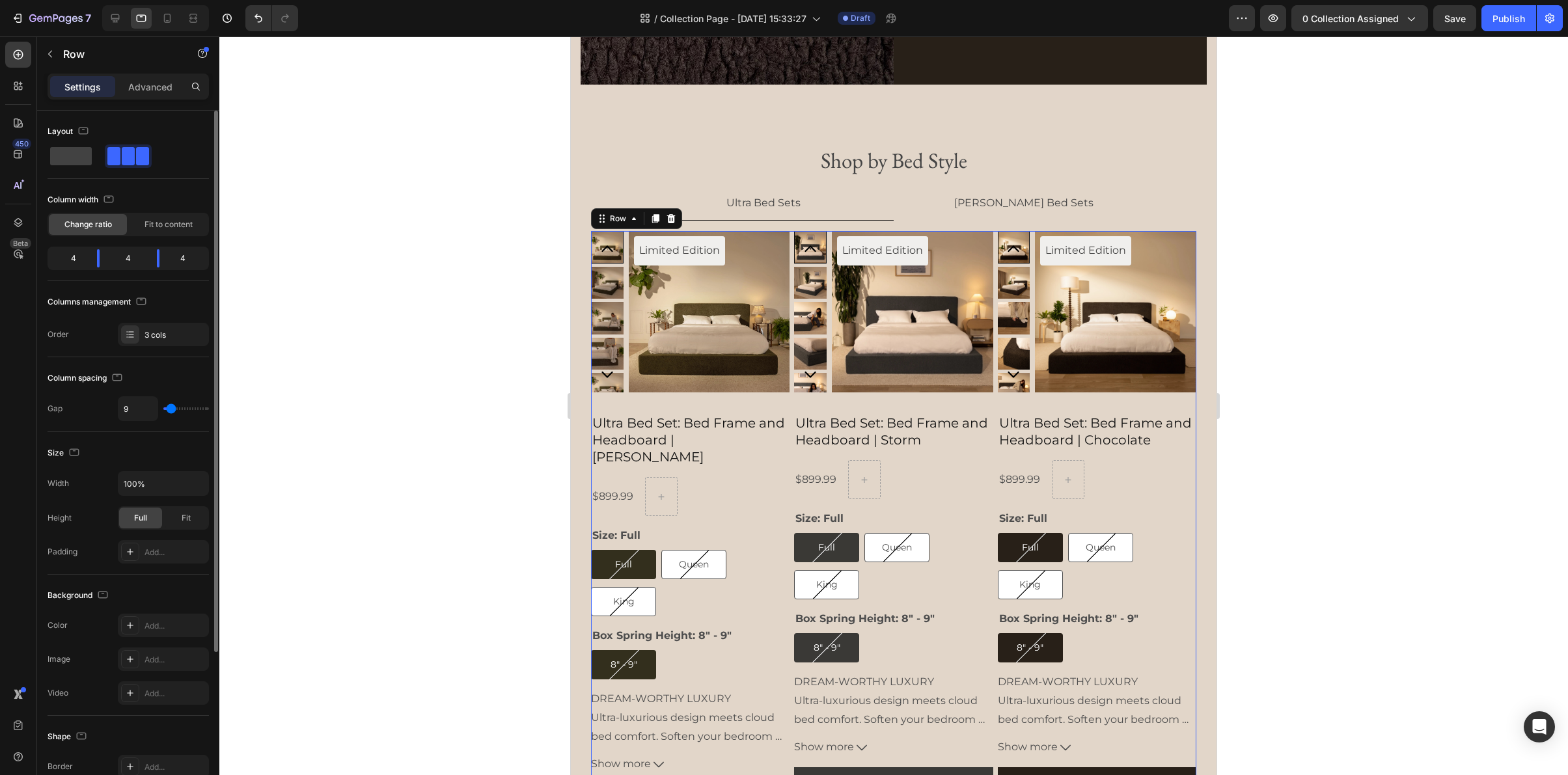
type input "7"
type input "9"
type input "12"
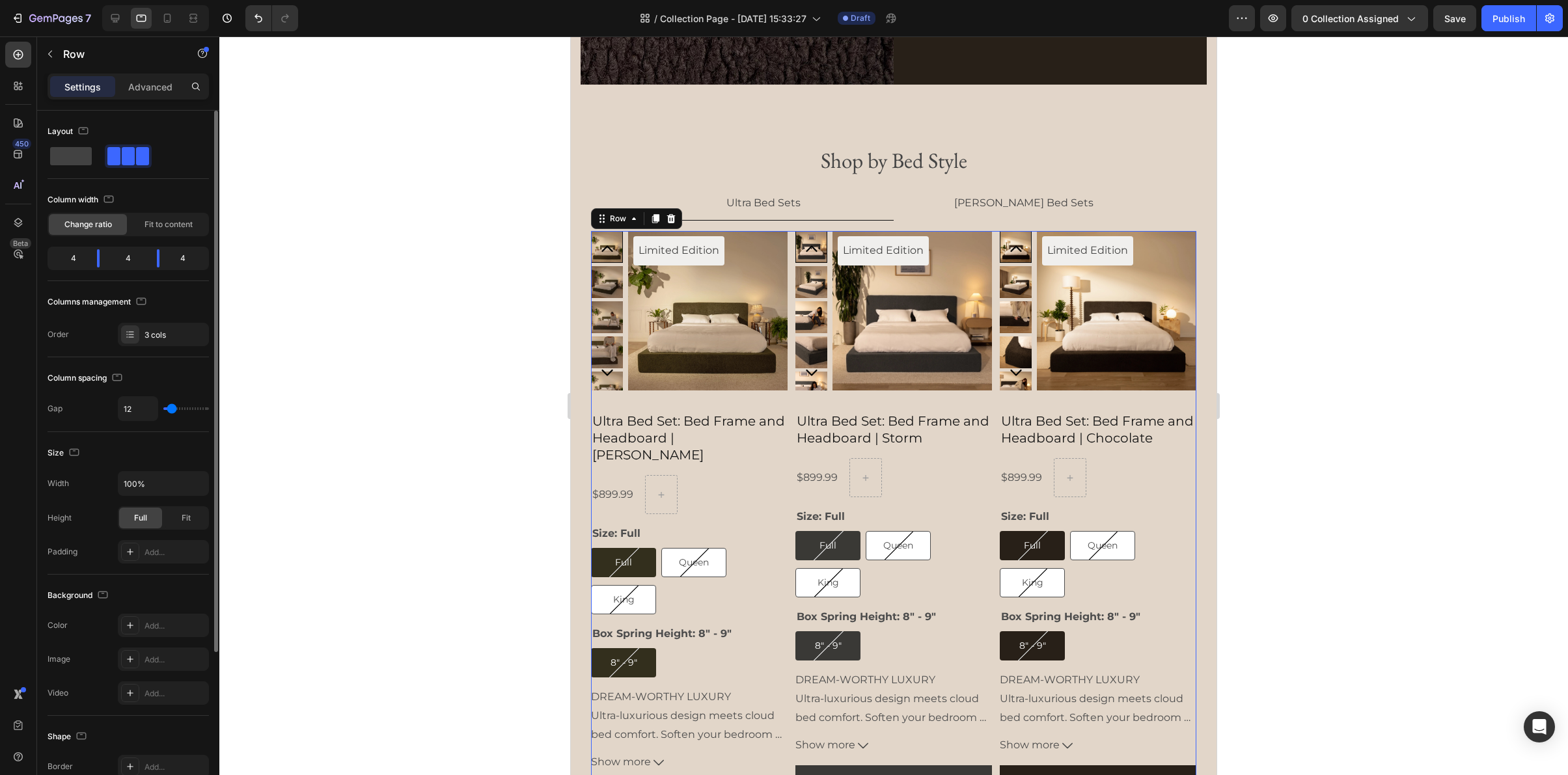
drag, startPoint x: 208, startPoint y: 408, endPoint x: 172, endPoint y: 412, distance: 36.2
type input "12"
click at [172, 410] on input "range" at bounding box center [185, 408] width 45 height 3
click at [135, 400] on input "12" at bounding box center [138, 408] width 39 height 23
type input "8"
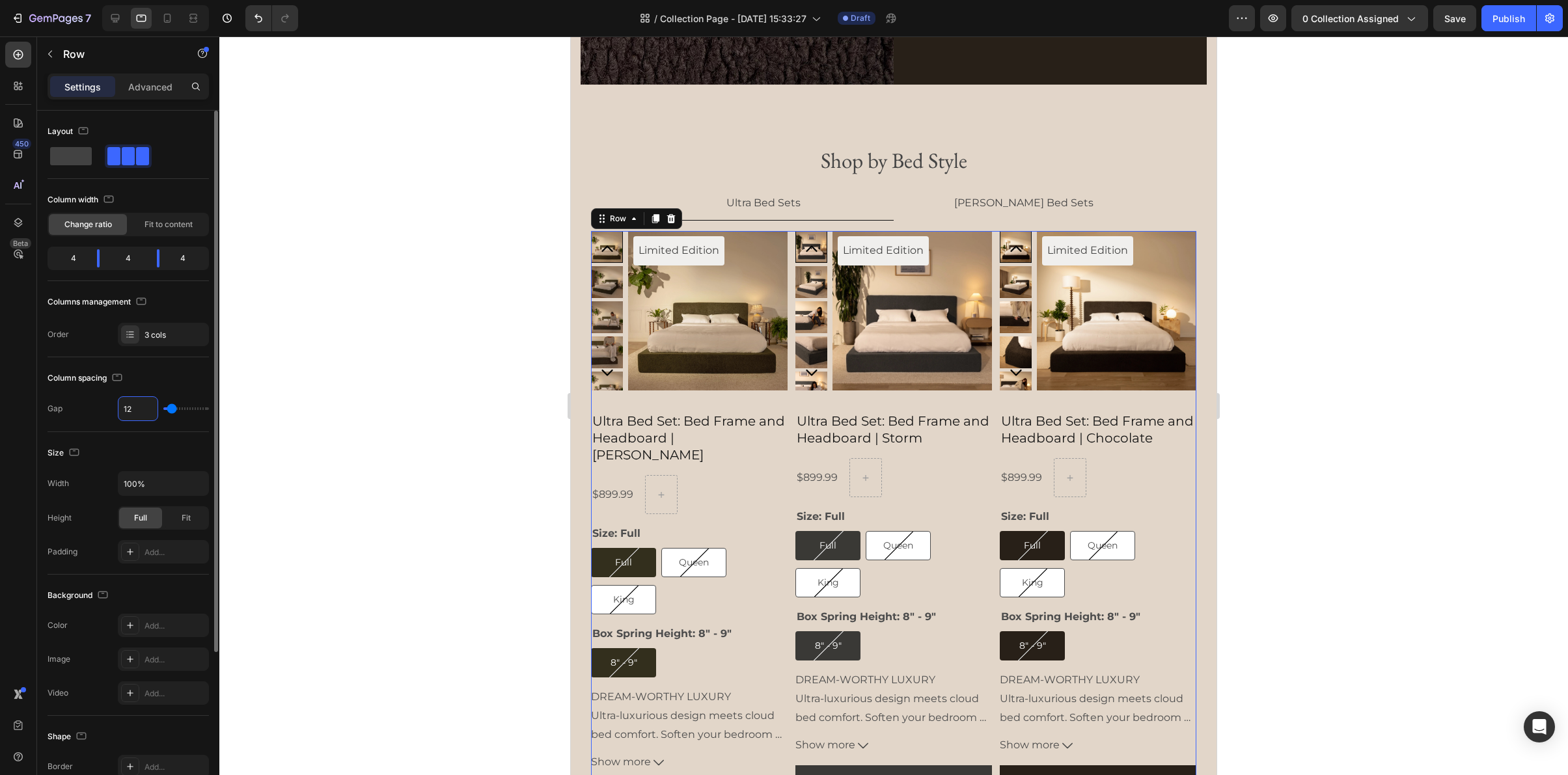
type input "8"
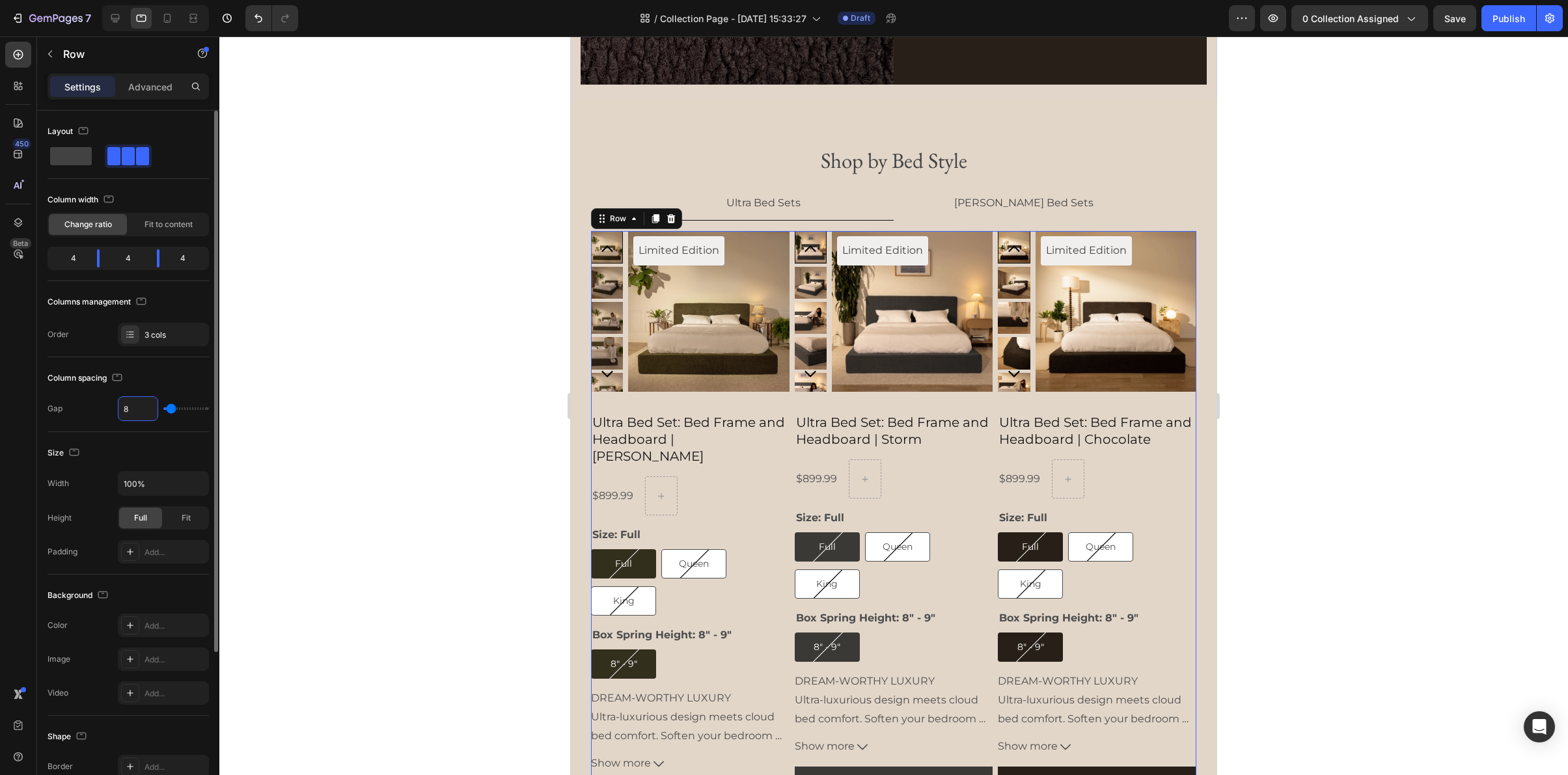
type input "8"
click at [921, 578] on div "Full Full Full Queen Queen Queen King King King" at bounding box center [894, 566] width 198 height 67
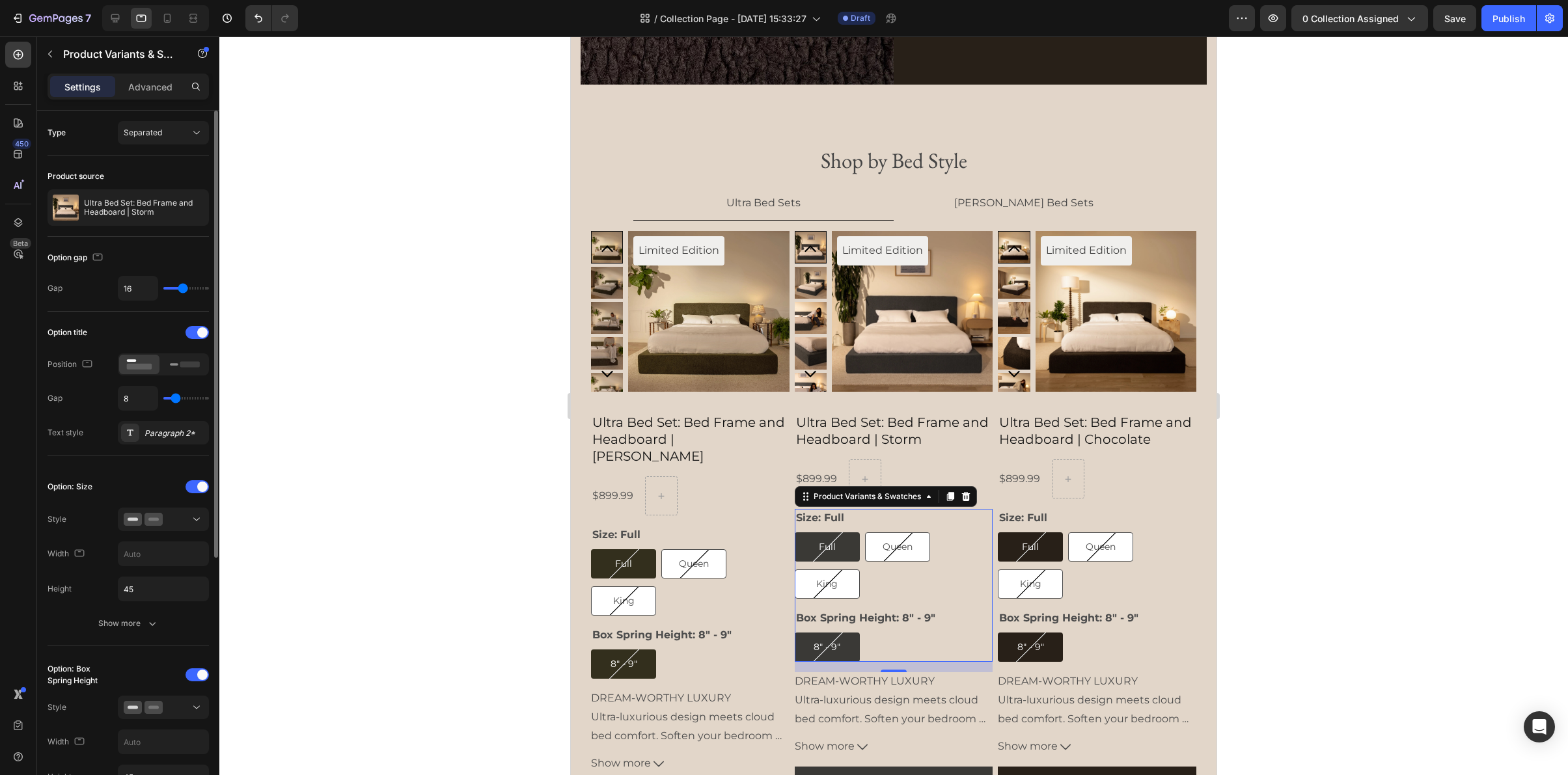
click at [174, 541] on div "Option: Size Style Width Height 45 Show more" at bounding box center [128, 556] width 161 height 159
click at [171, 555] on input "text" at bounding box center [163, 554] width 90 height 23
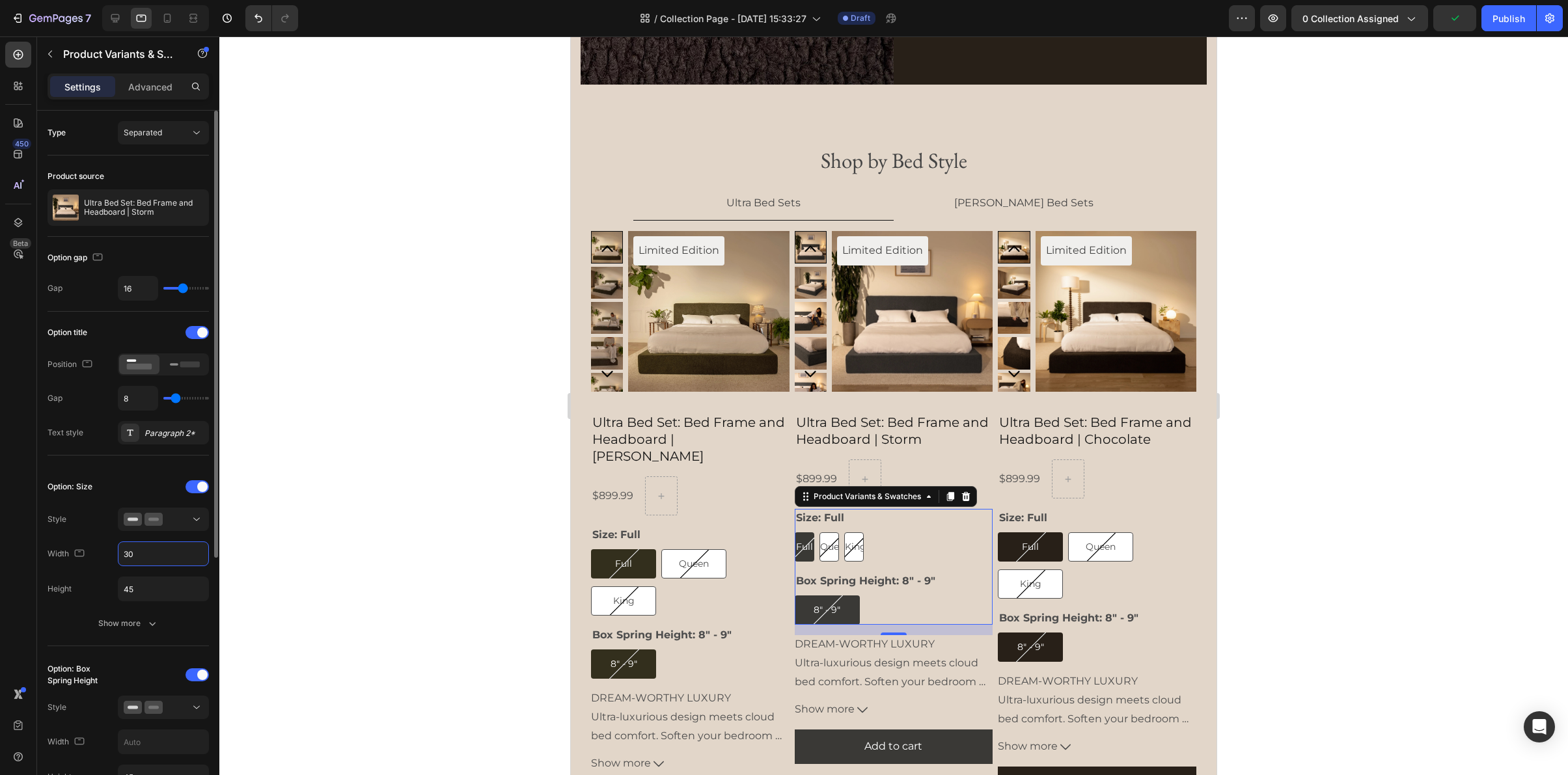
type input "3"
type input "4"
type input "70"
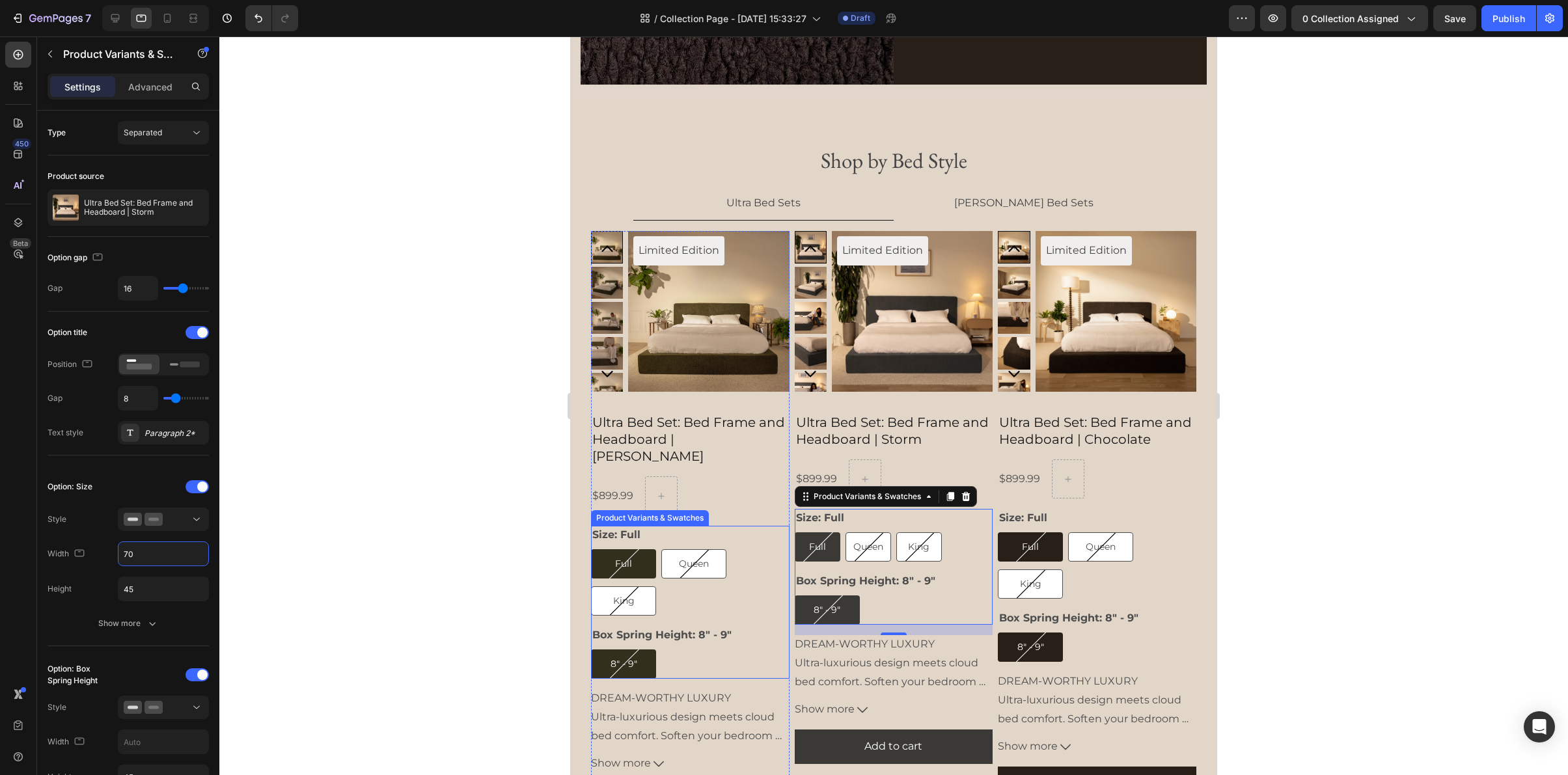
click at [740, 580] on div "Full Full Full Queen Queen Queen King King King" at bounding box center [690, 583] width 198 height 67
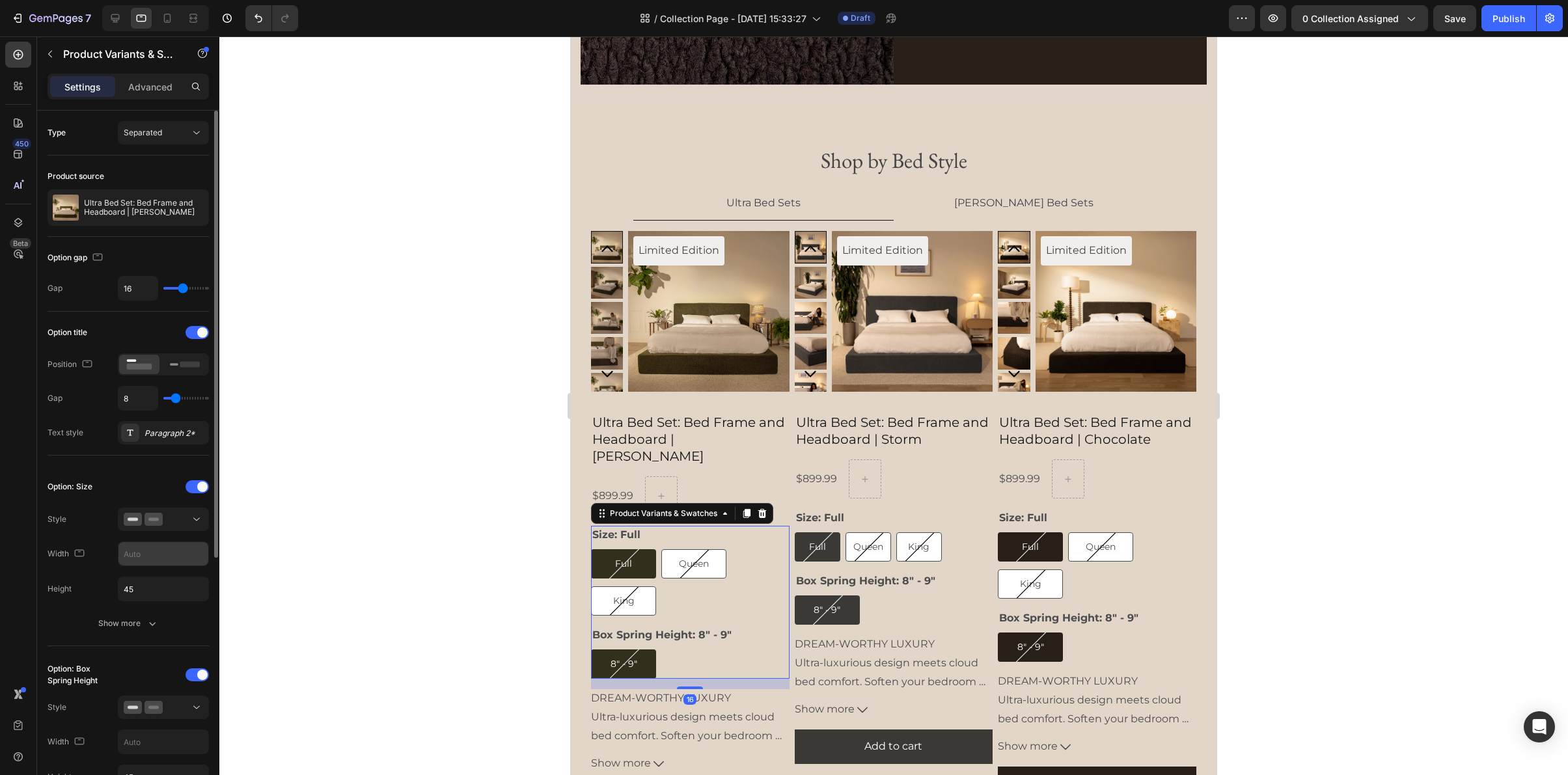
click at [168, 559] on input "text" at bounding box center [163, 554] width 90 height 23
type input "70"
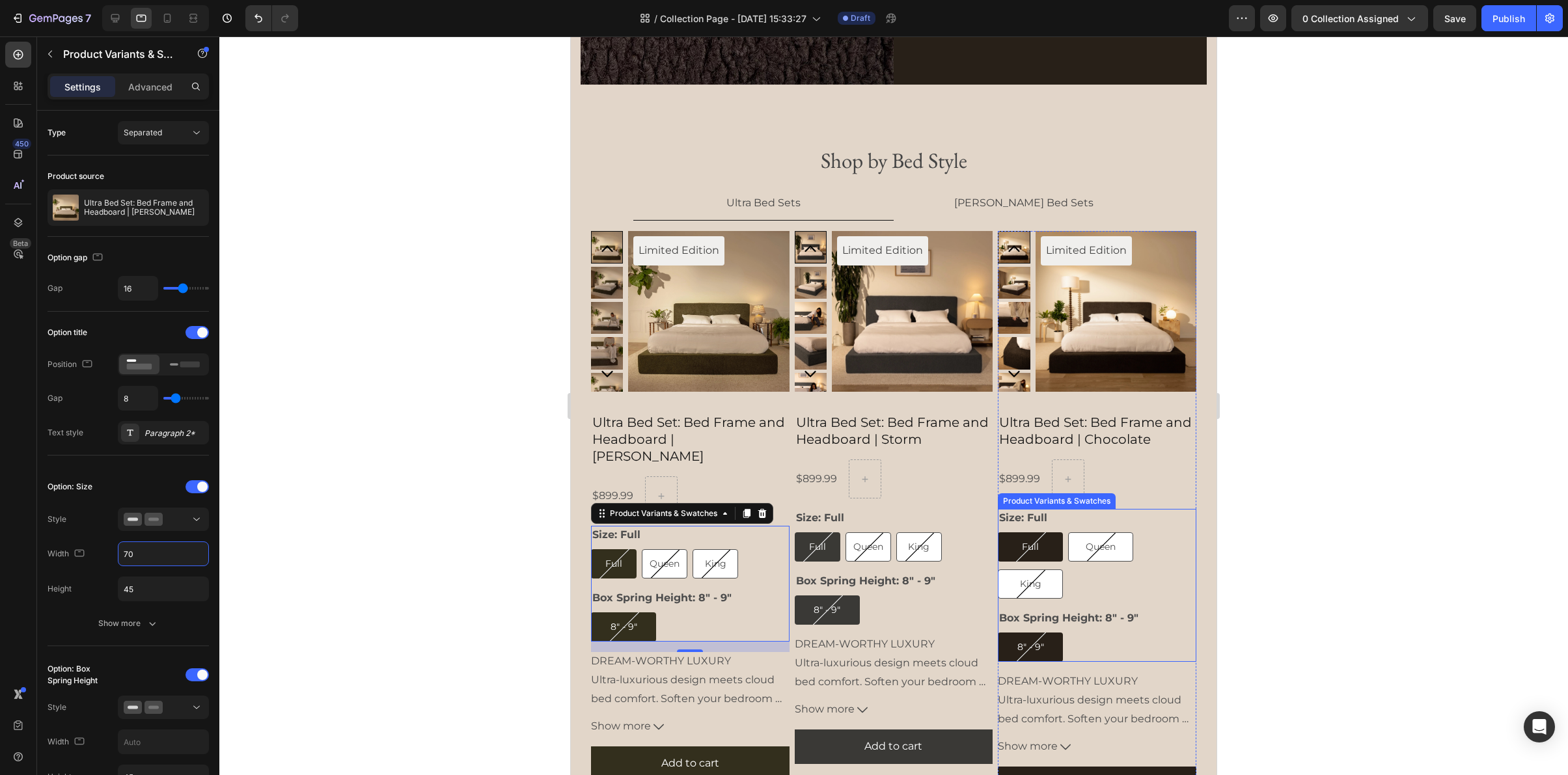
click at [1106, 580] on div "Full Full Full Queen Queen Queen King King King" at bounding box center [1097, 566] width 198 height 67
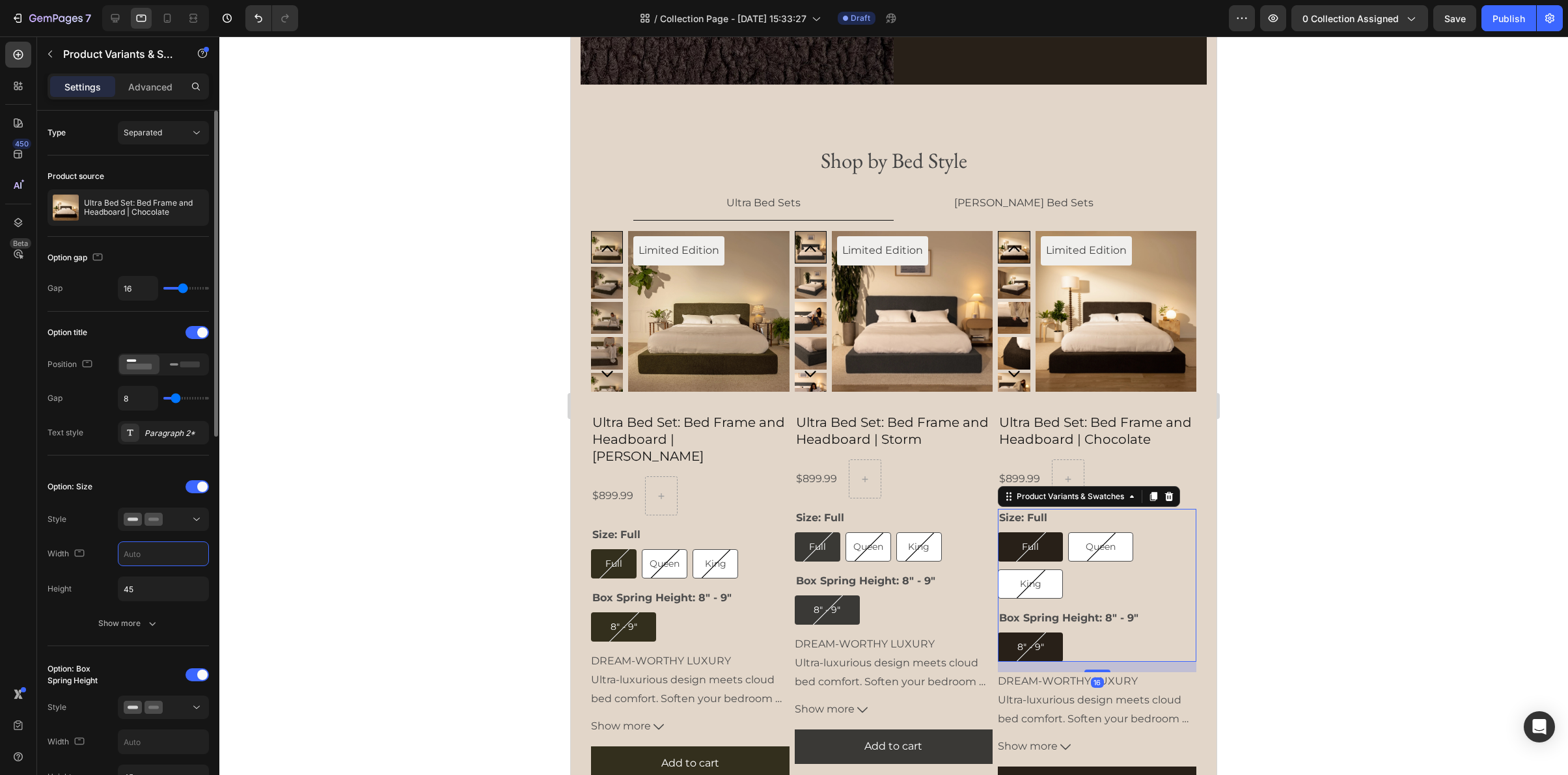
click at [172, 547] on input "text" at bounding box center [163, 554] width 90 height 23
type input "70"
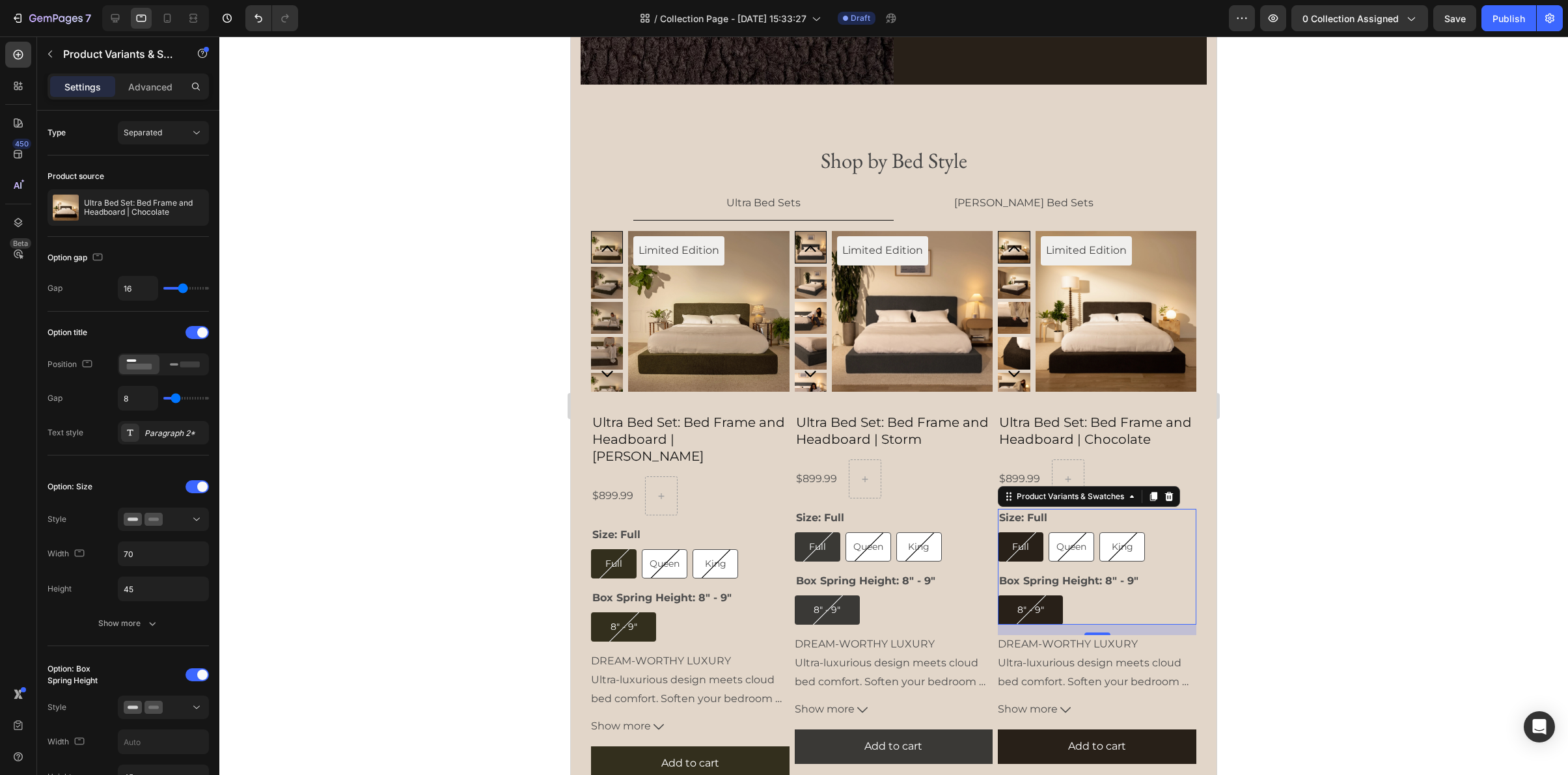
click at [1323, 593] on div at bounding box center [894, 406] width 1348 height 739
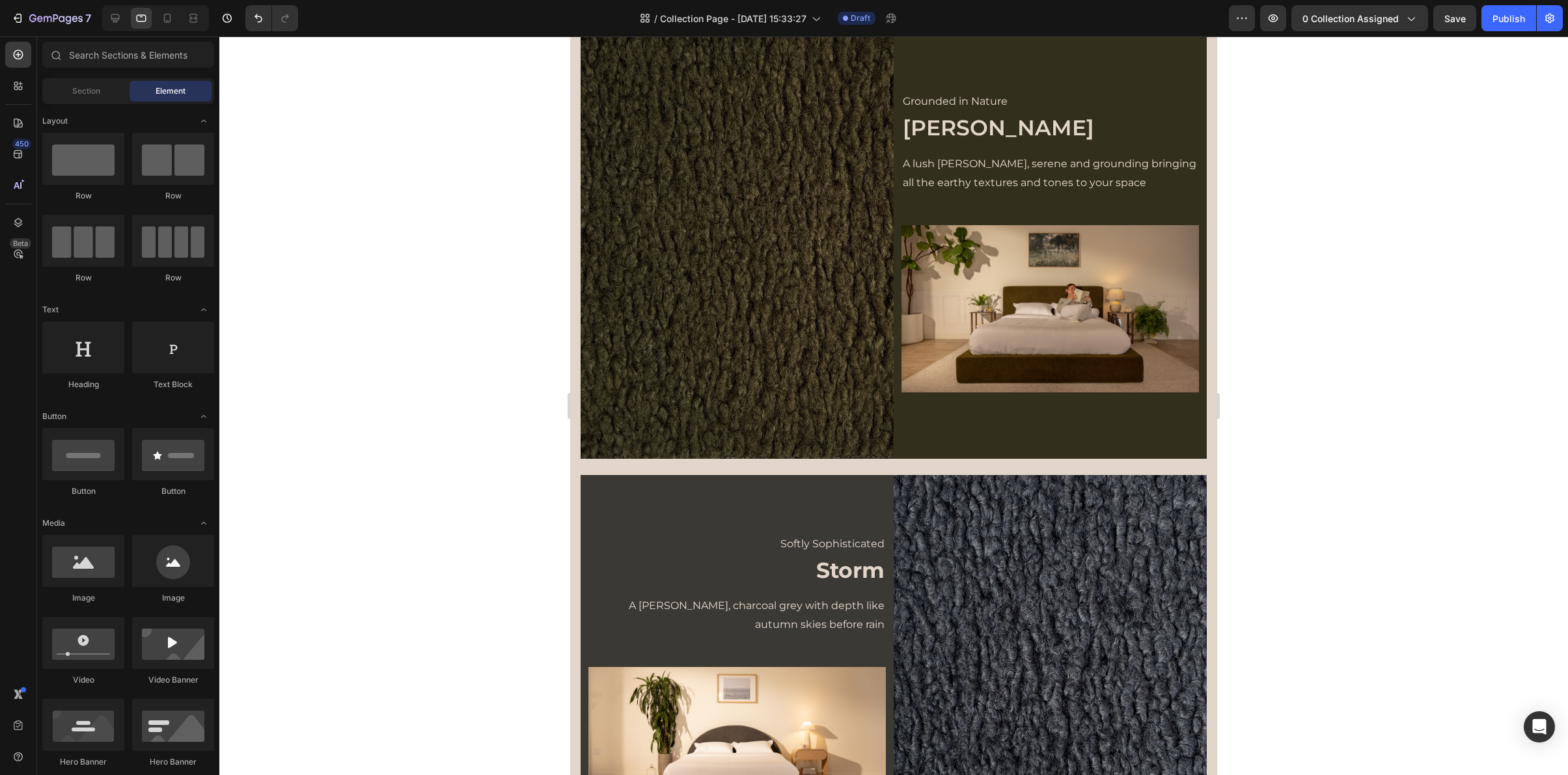
scroll to position [0, 0]
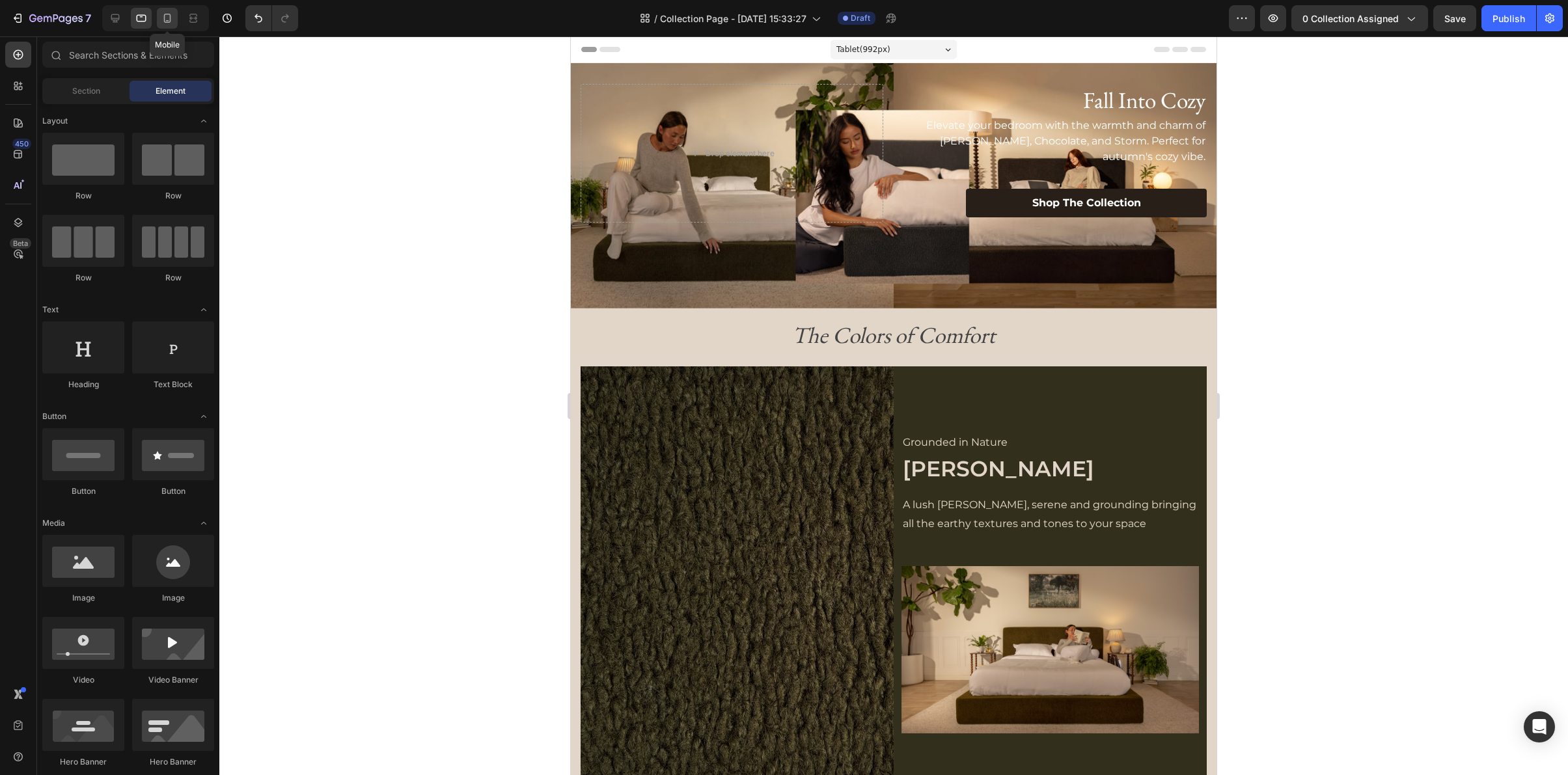
click at [161, 18] on icon at bounding box center [167, 18] width 13 height 13
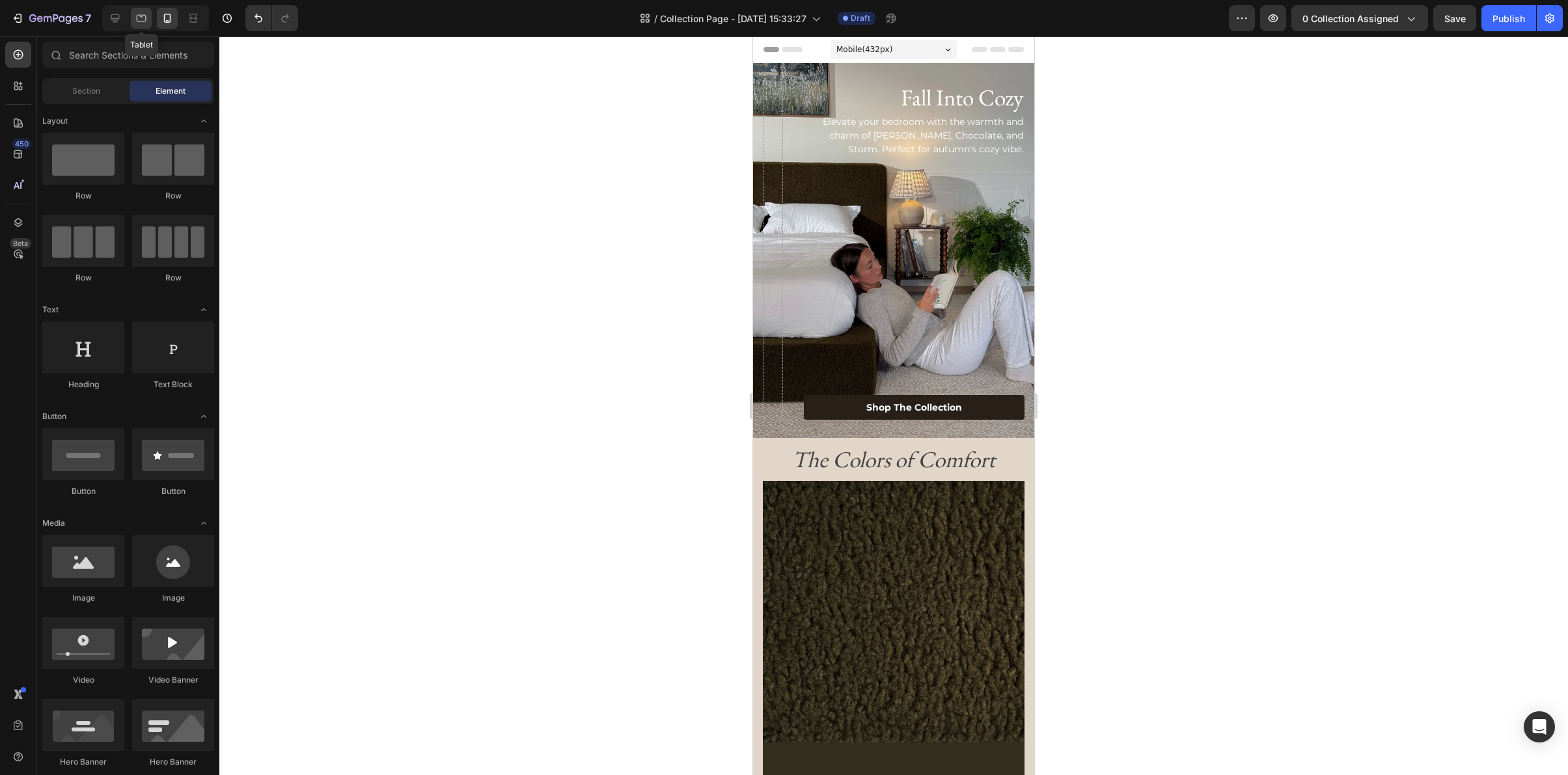
click at [144, 18] on icon at bounding box center [141, 18] width 13 height 13
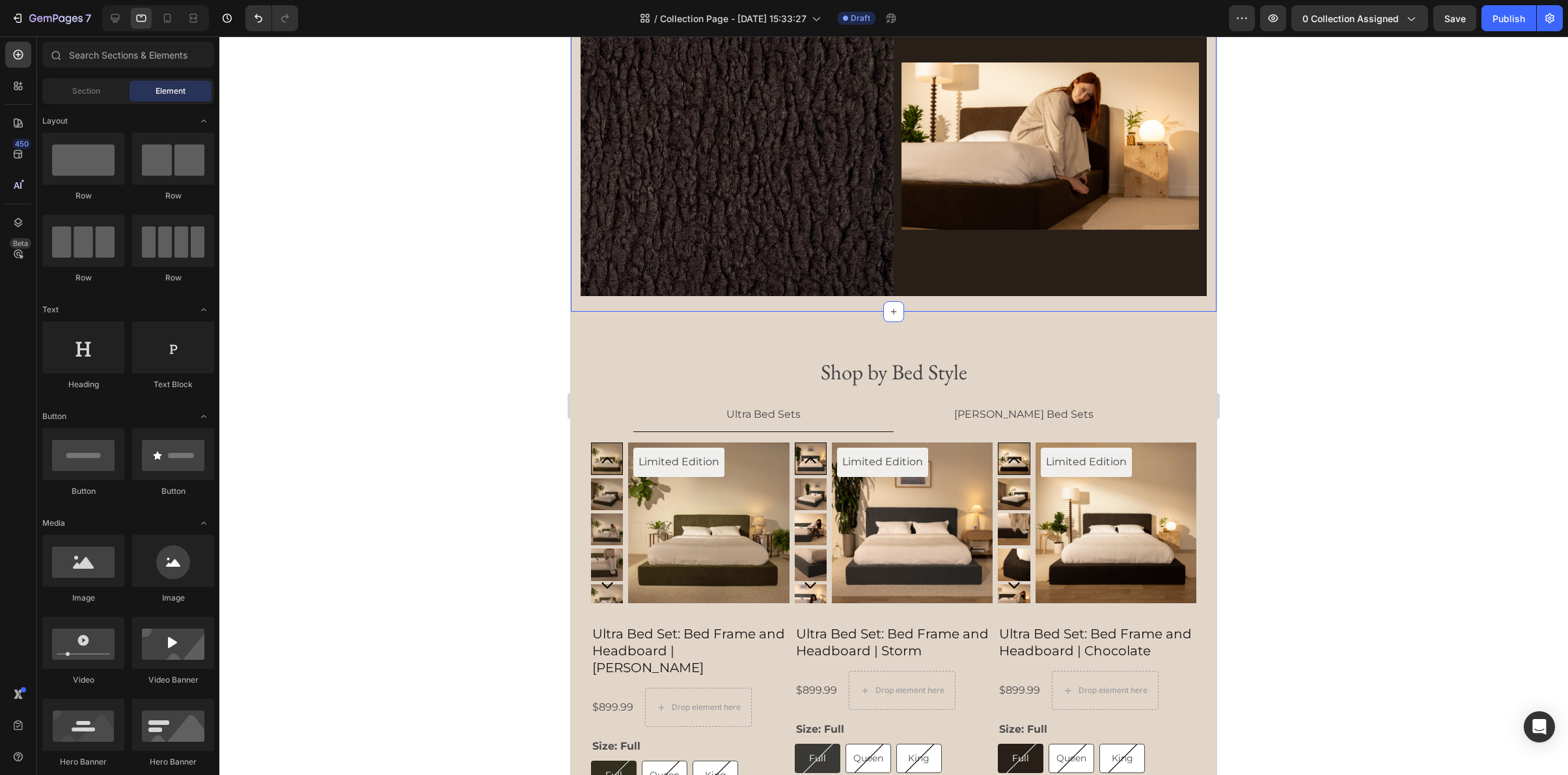
scroll to position [1396, 0]
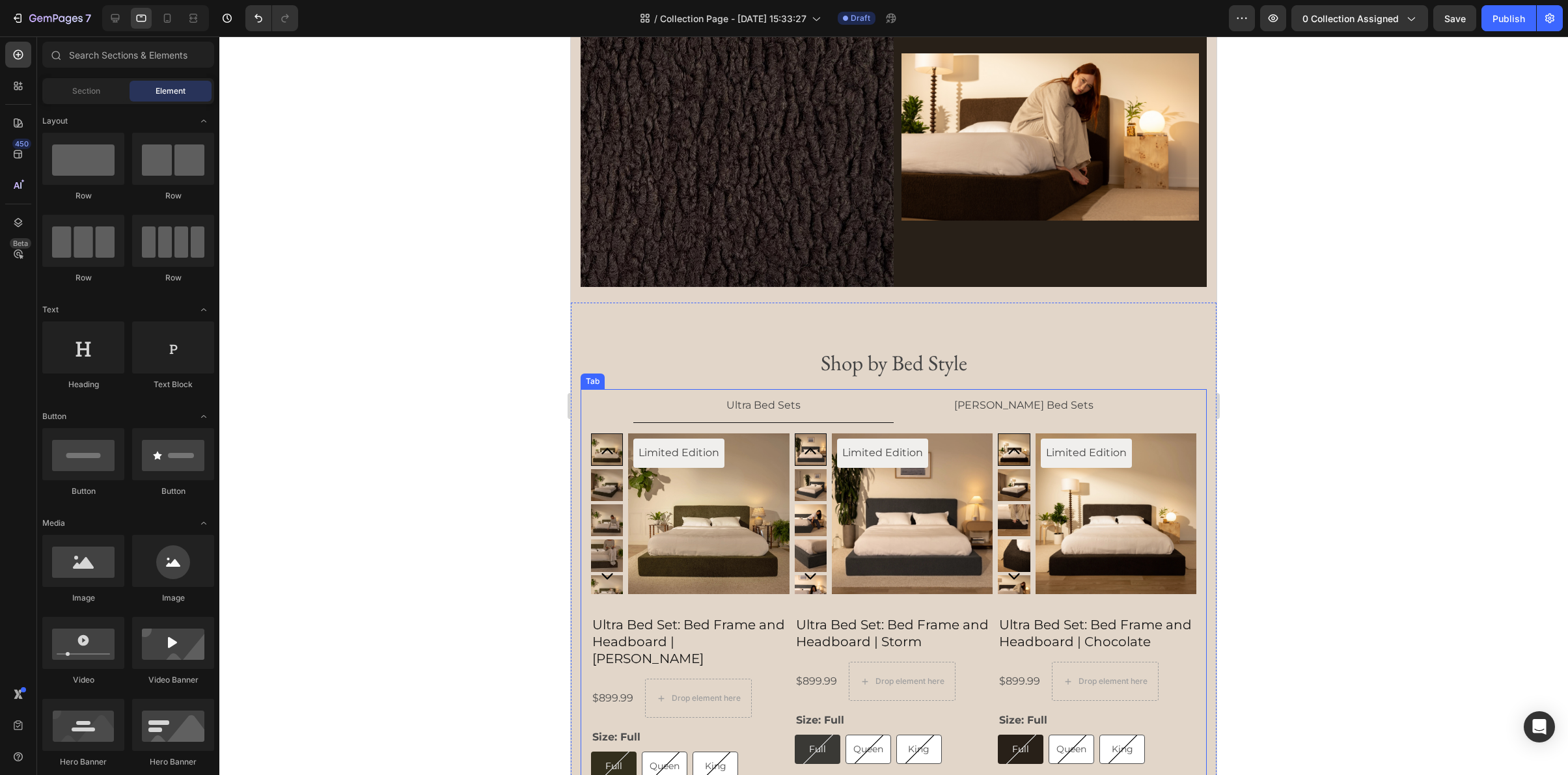
click at [999, 411] on p "Luna Bed Sets" at bounding box center [1024, 406] width 139 height 19
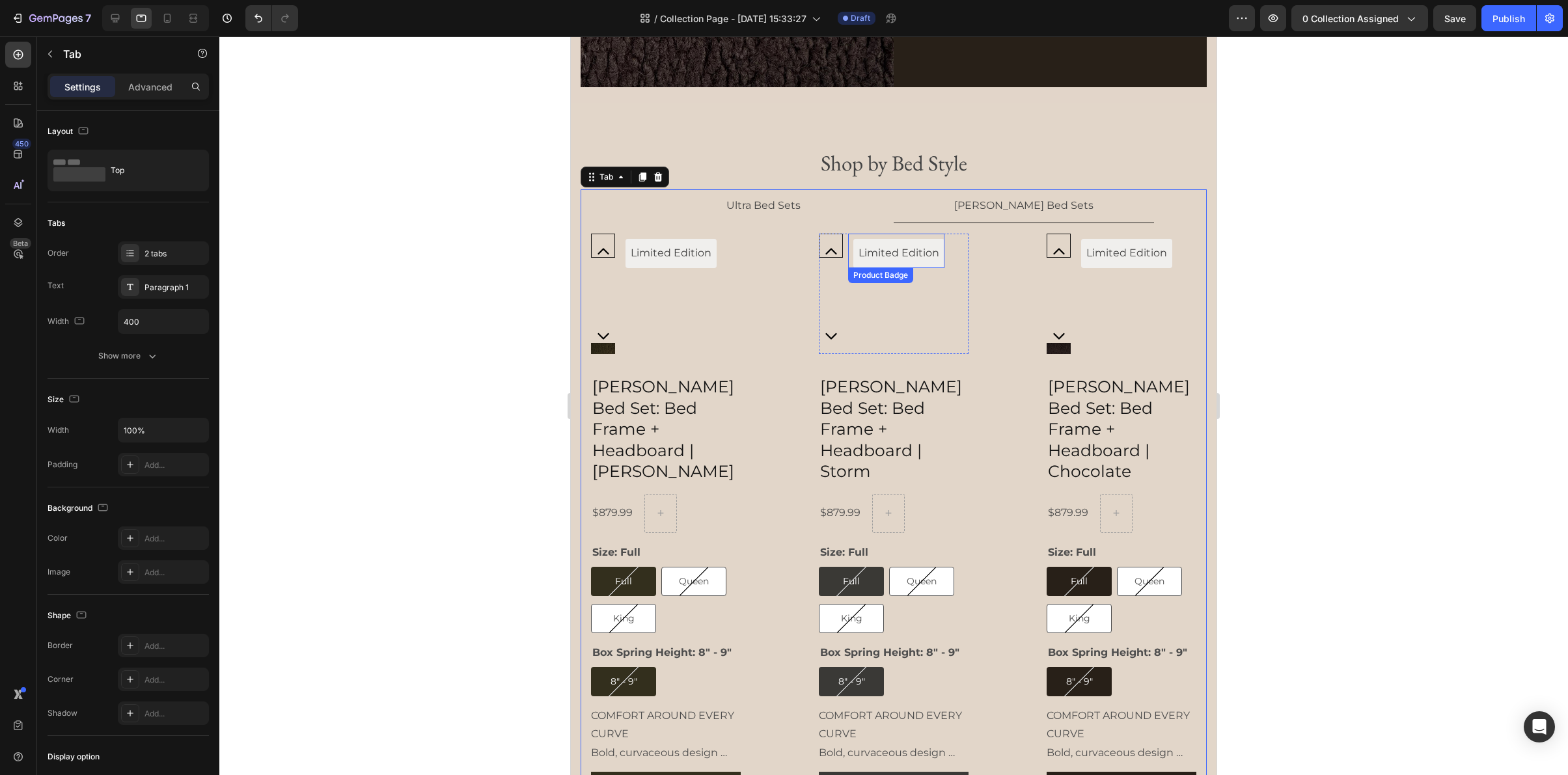
scroll to position [1598, 0]
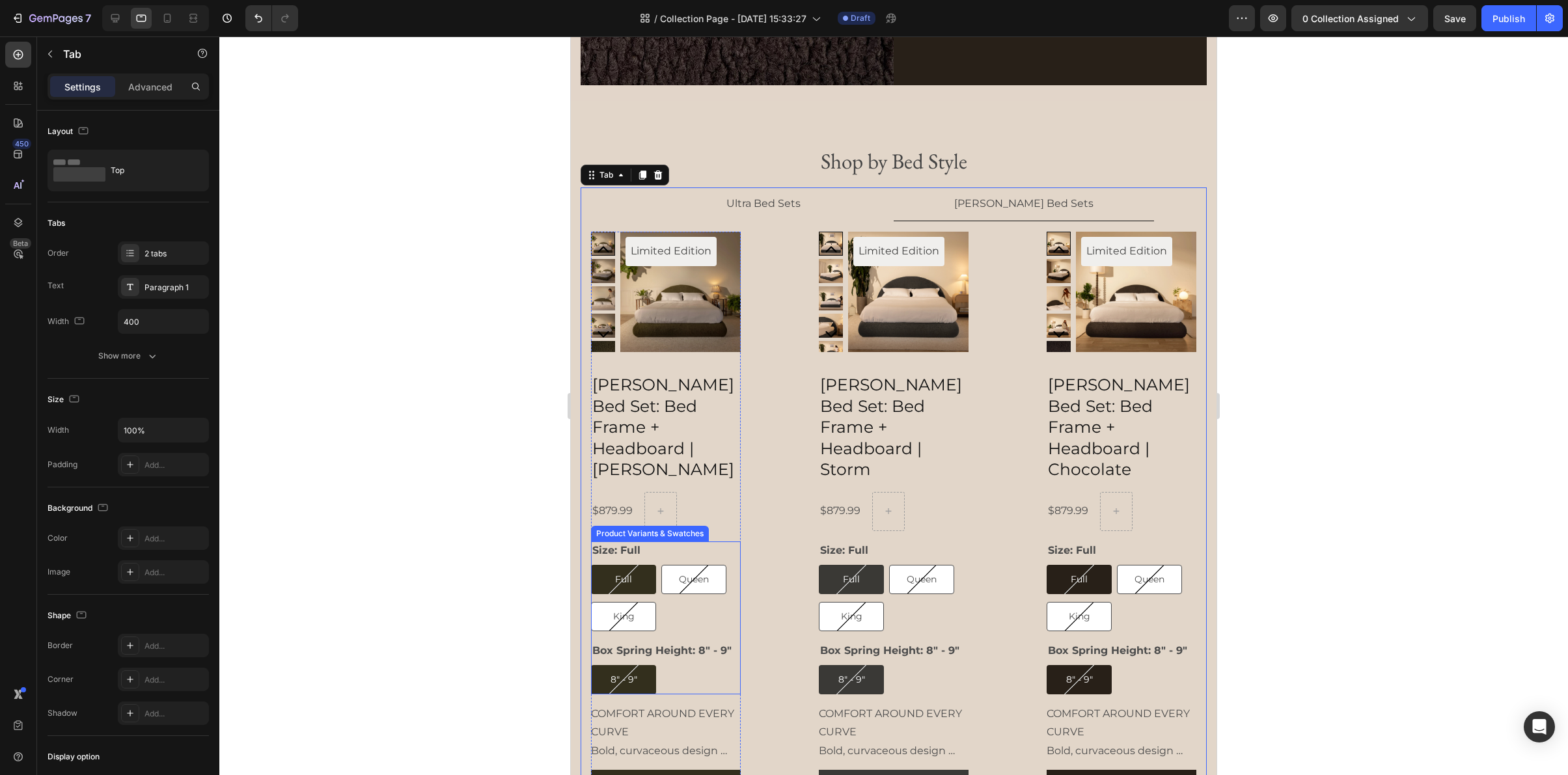
click at [736, 565] on div "Full Full Full Queen Queen Queen King King King" at bounding box center [666, 598] width 150 height 67
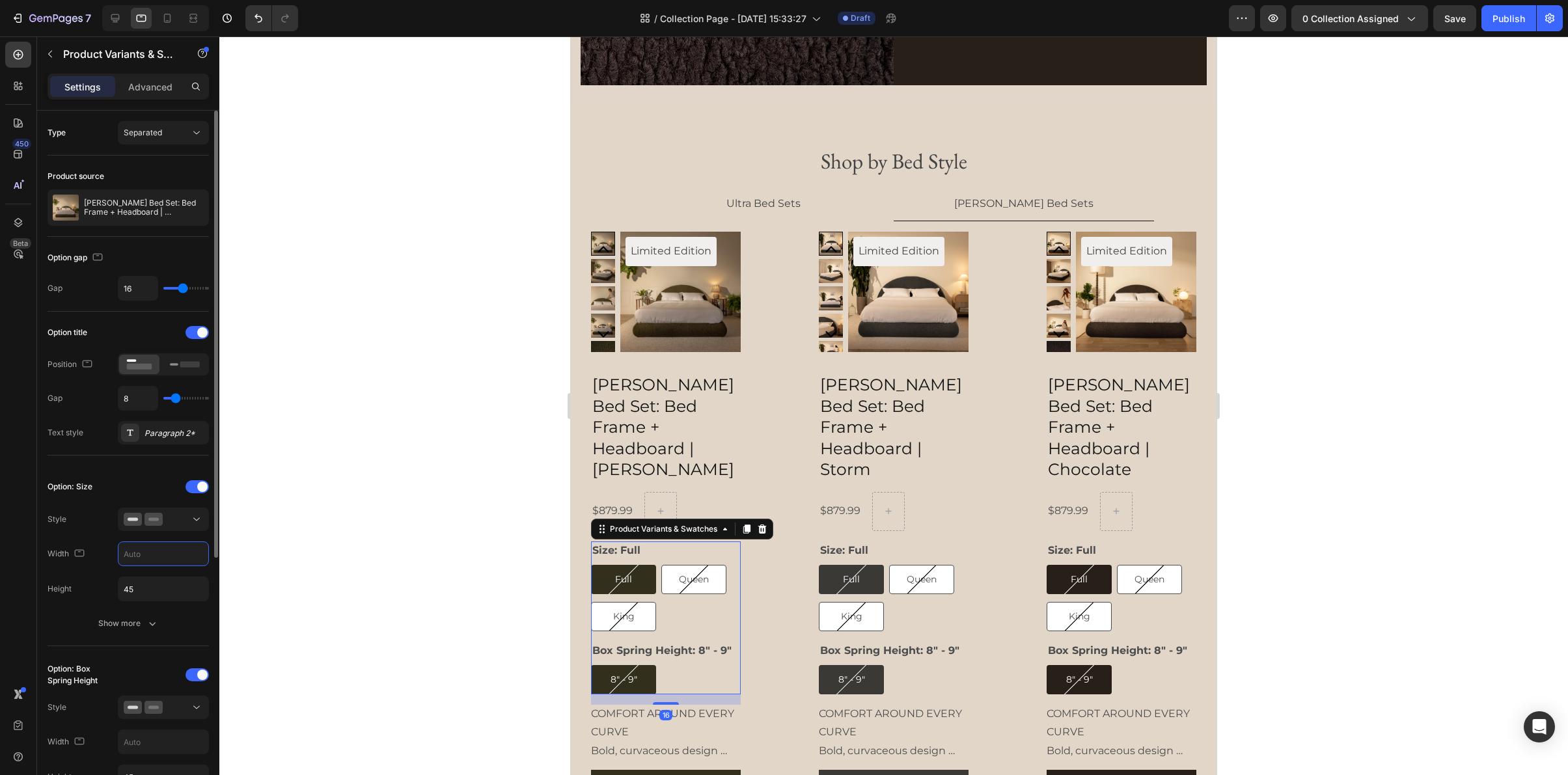
click at [149, 558] on input "text" at bounding box center [163, 554] width 90 height 23
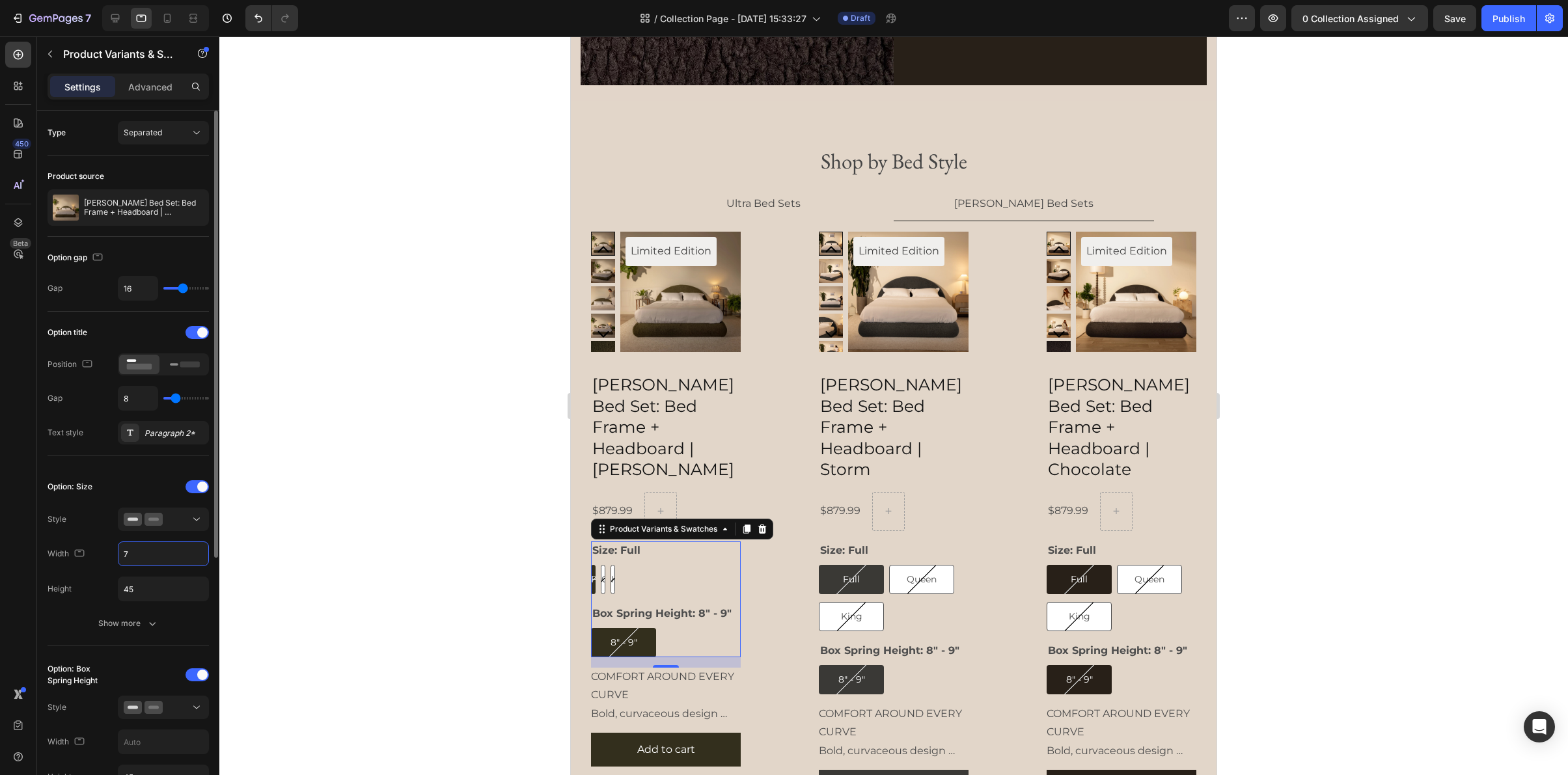
type input "70"
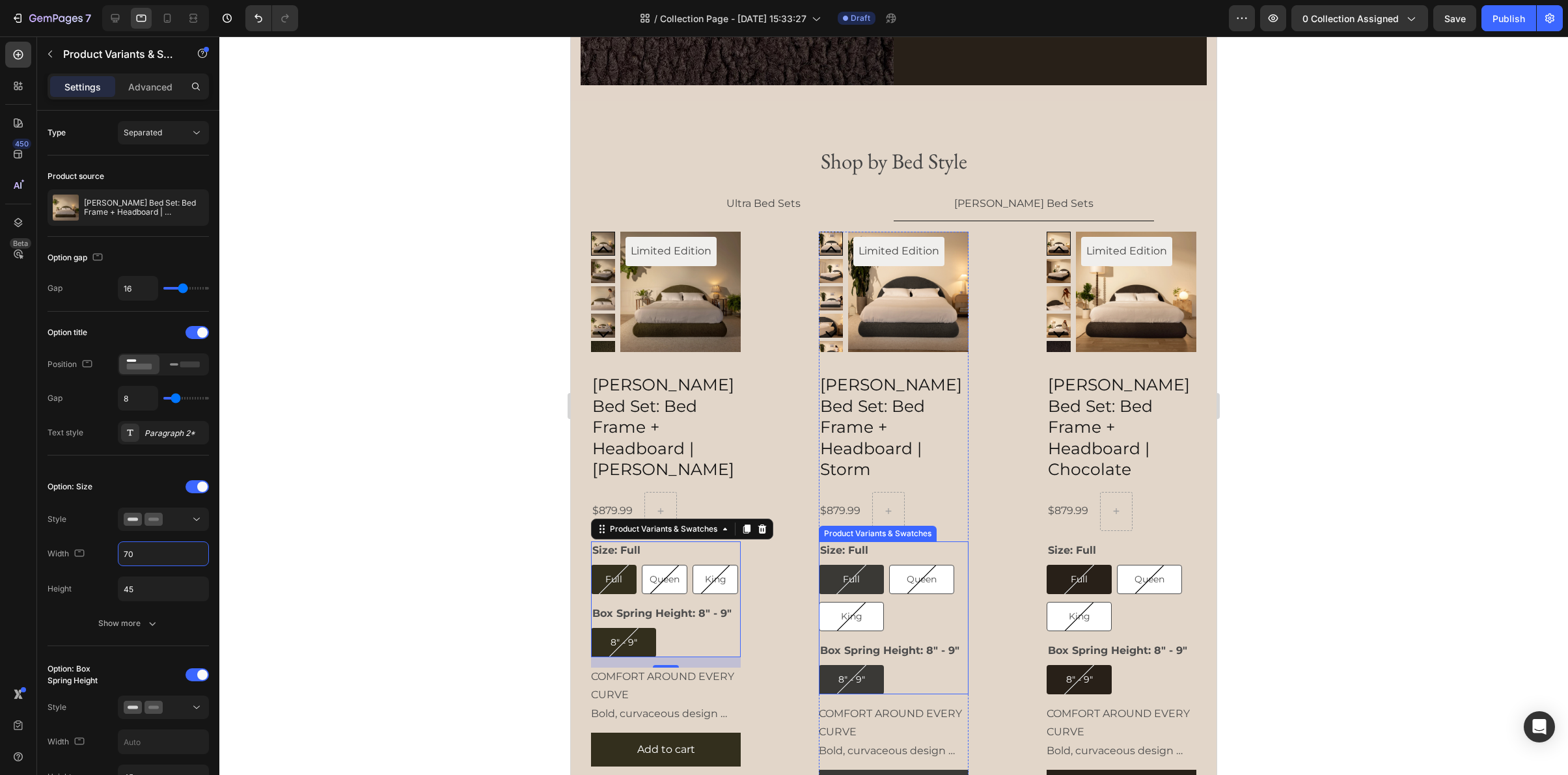
click at [952, 596] on div "Full Full Full Queen Queen Queen King King King" at bounding box center [893, 598] width 150 height 67
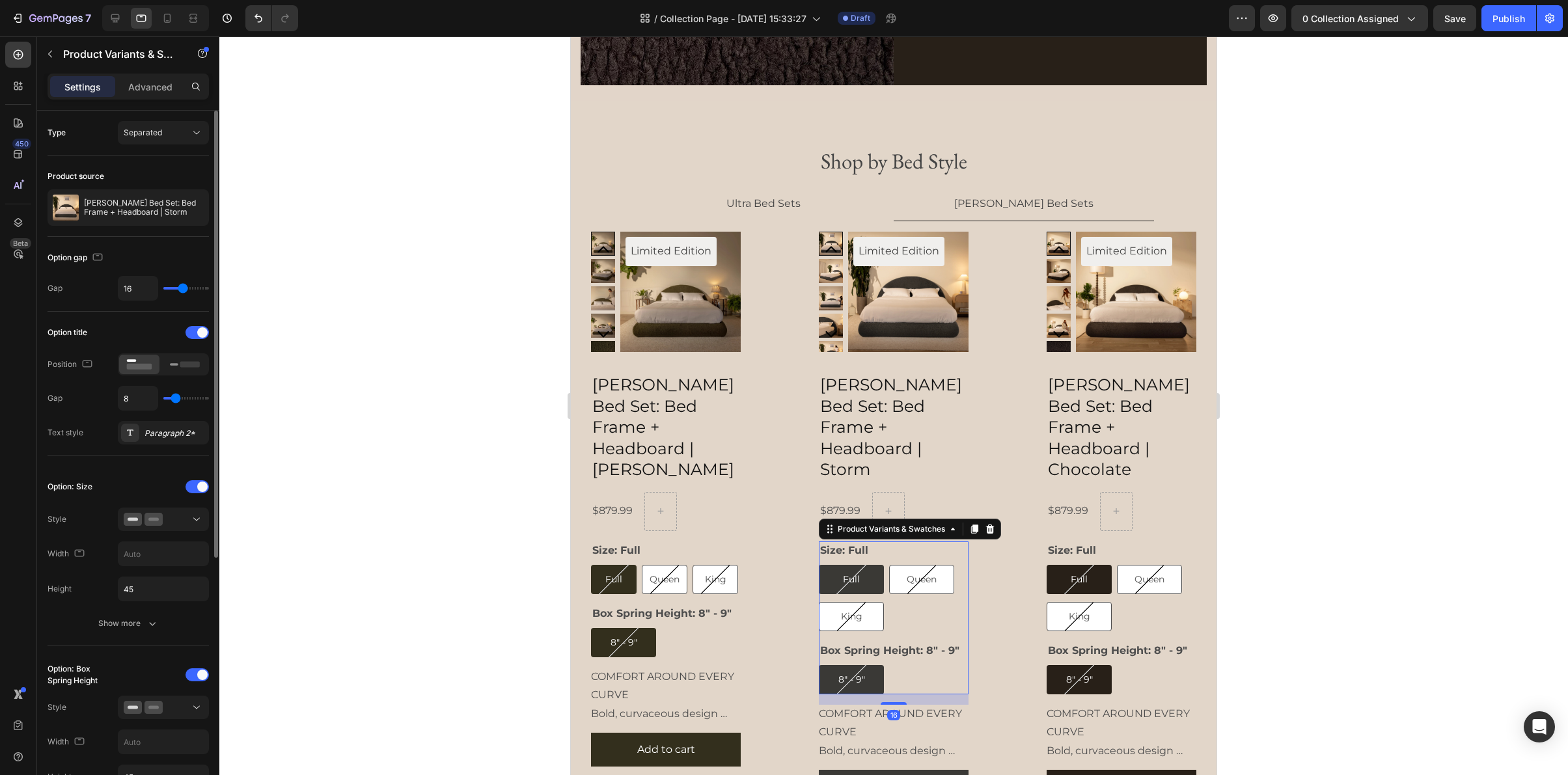
click at [154, 567] on div "Option: Size Style Width Height 45 Show more" at bounding box center [128, 556] width 161 height 159
click at [154, 559] on input "text" at bounding box center [163, 554] width 90 height 23
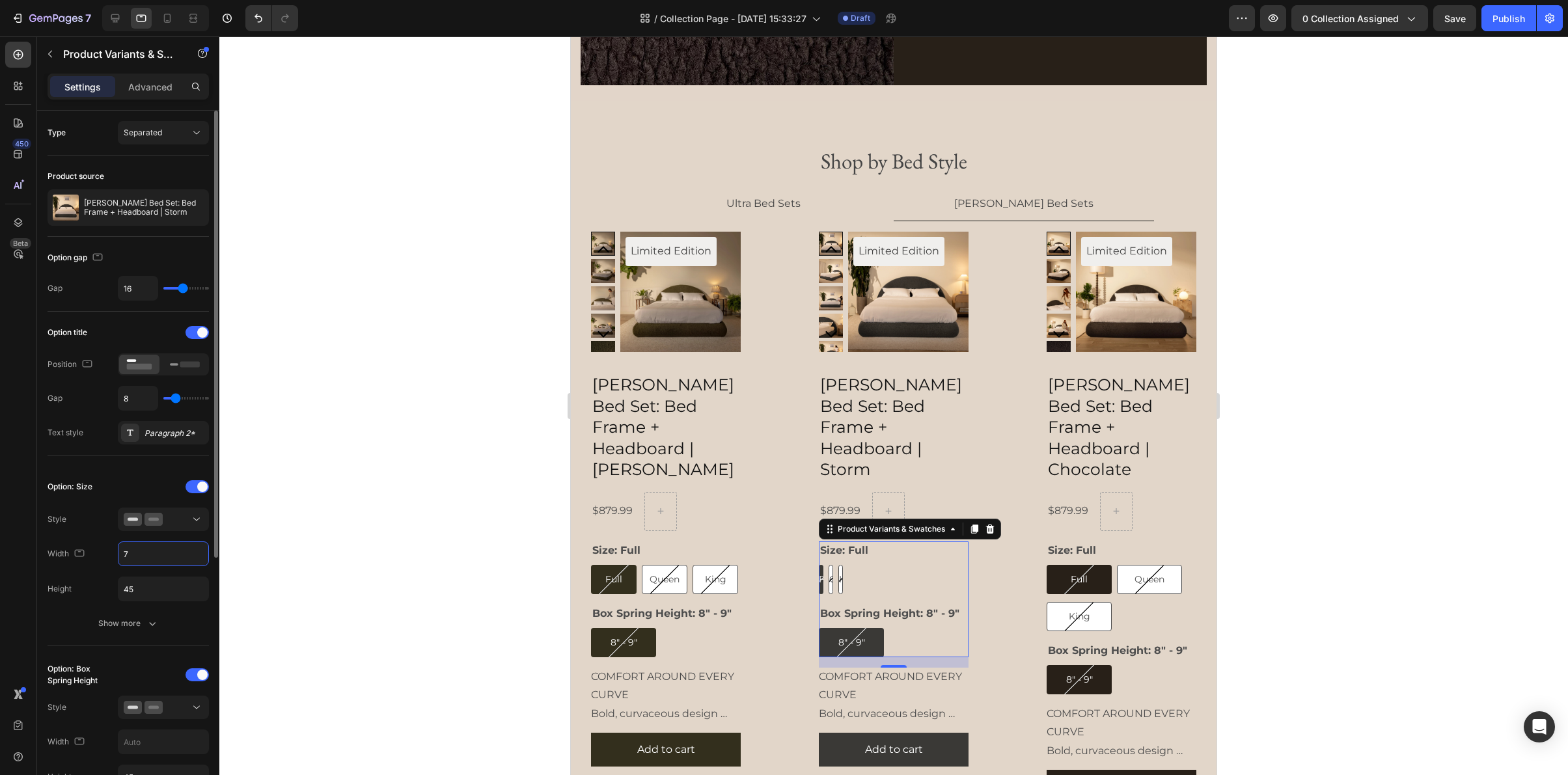
type input "70"
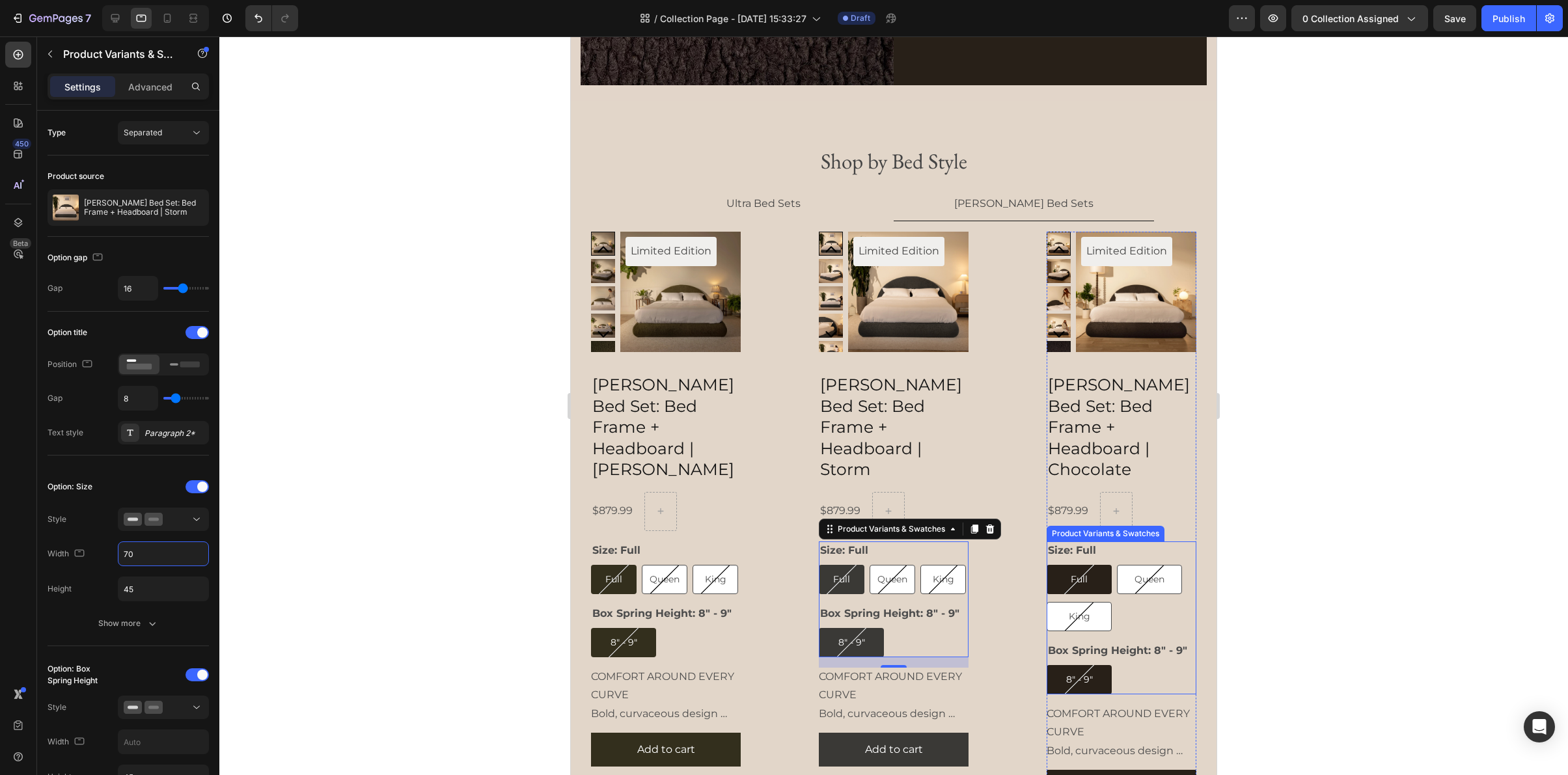
click at [1157, 584] on div "Full Full Full Queen Queen Queen King King King" at bounding box center [1121, 598] width 150 height 67
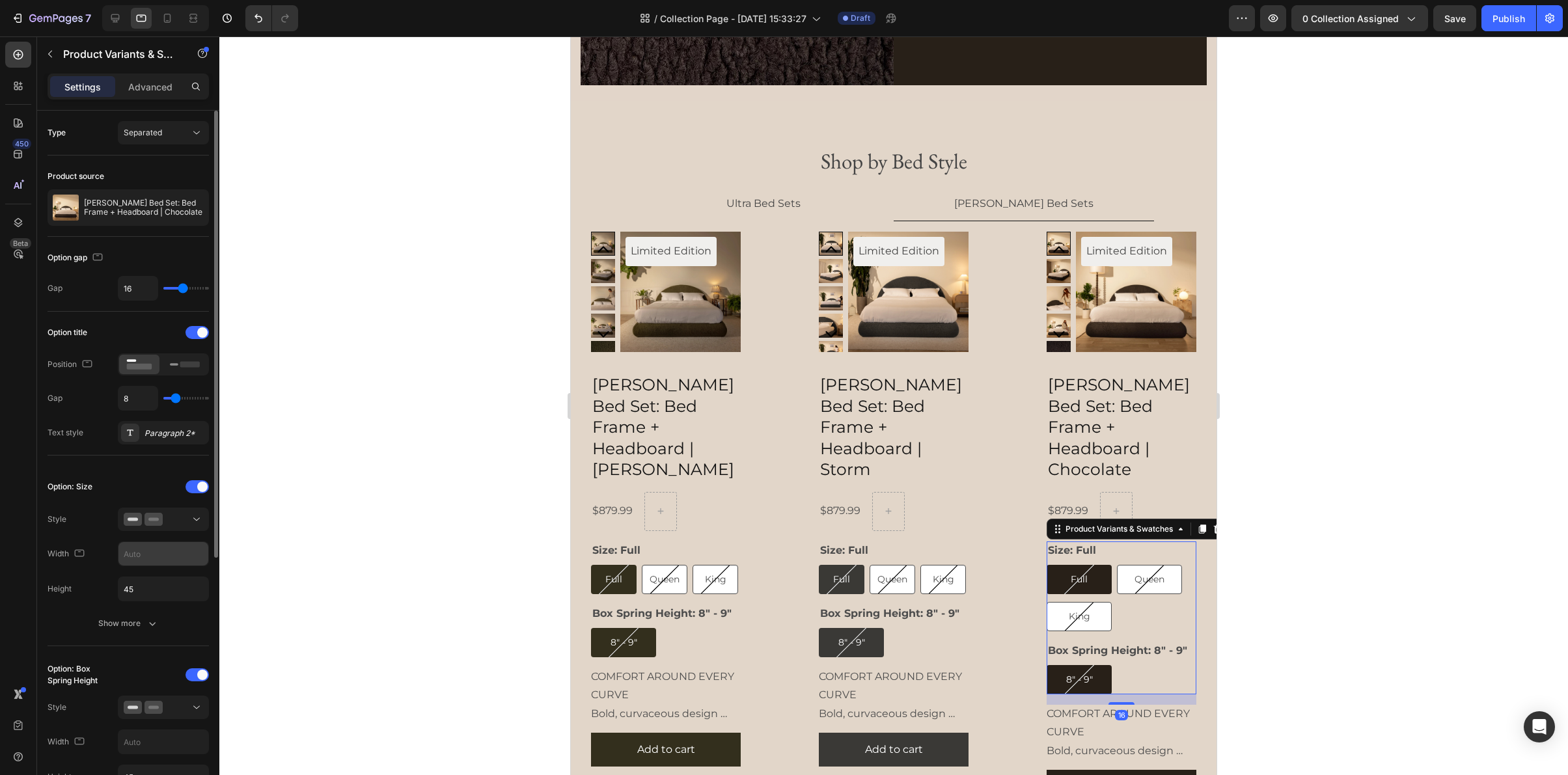
click at [150, 557] on input "text" at bounding box center [163, 554] width 90 height 23
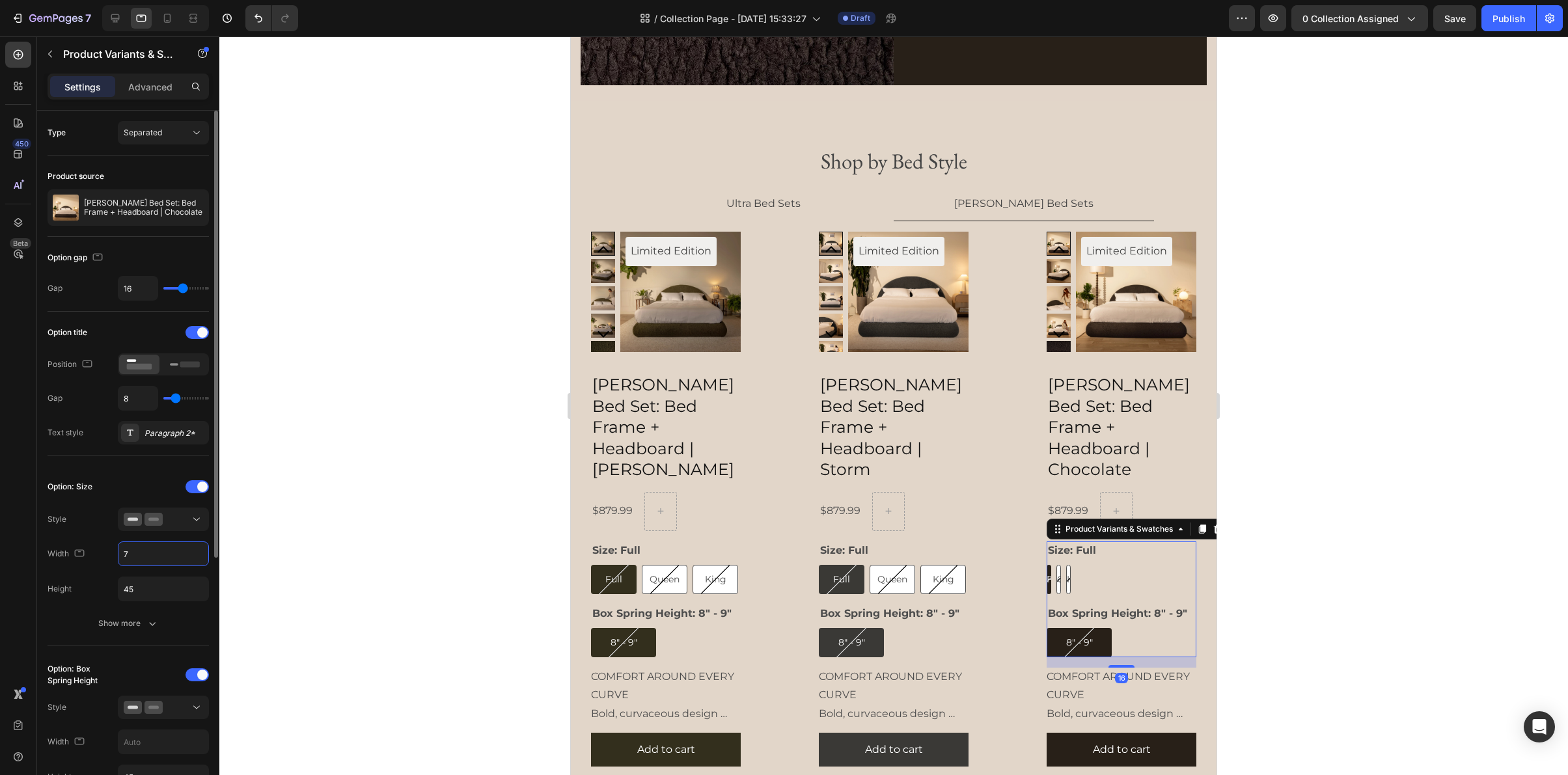
type input "70"
click at [658, 421] on h2 "Luna Bed Set: Bed Frame + Headboard | Moss" at bounding box center [666, 426] width 150 height 109
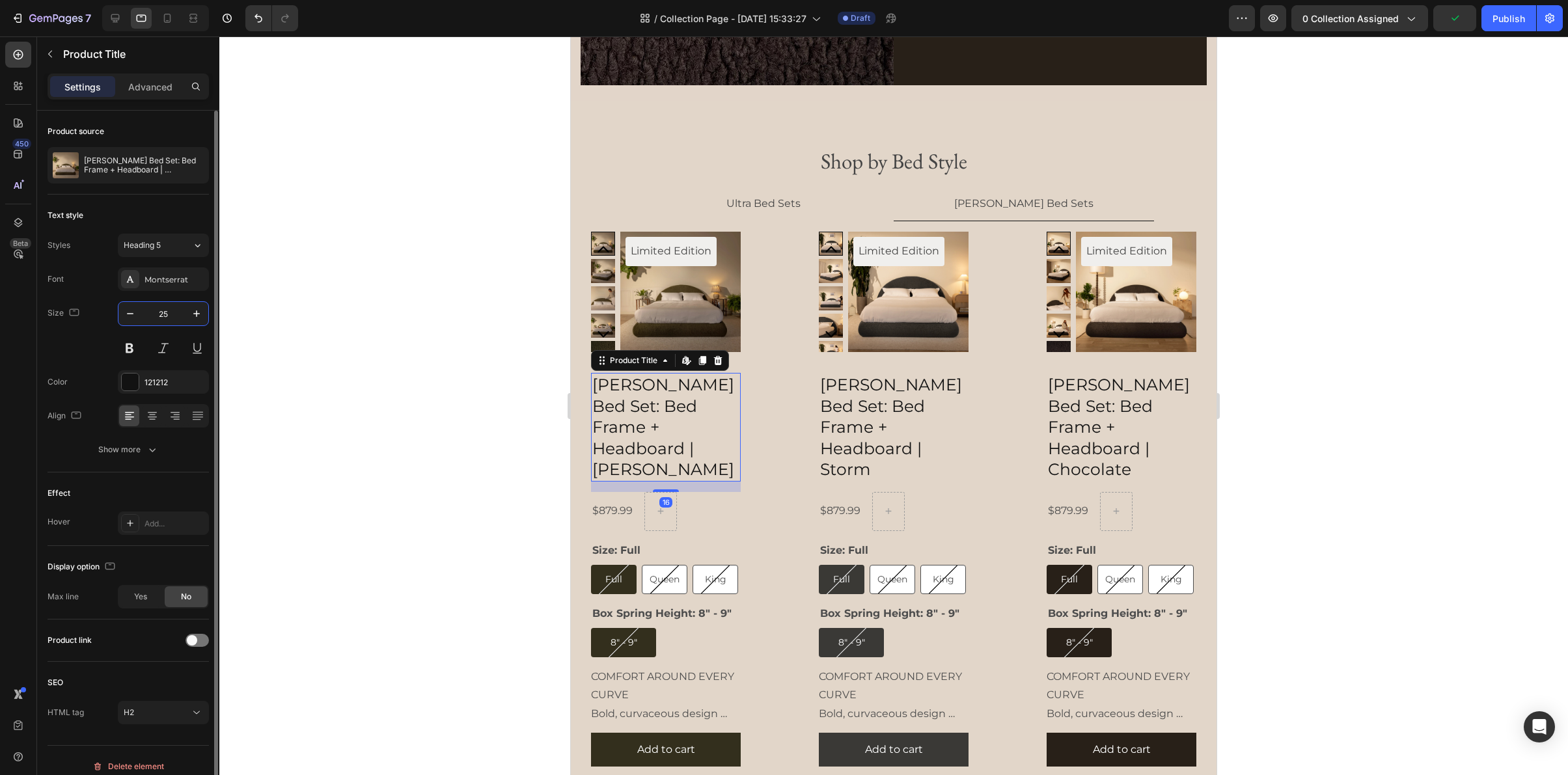
click at [173, 317] on input "25" at bounding box center [163, 313] width 43 height 23
type input "20"
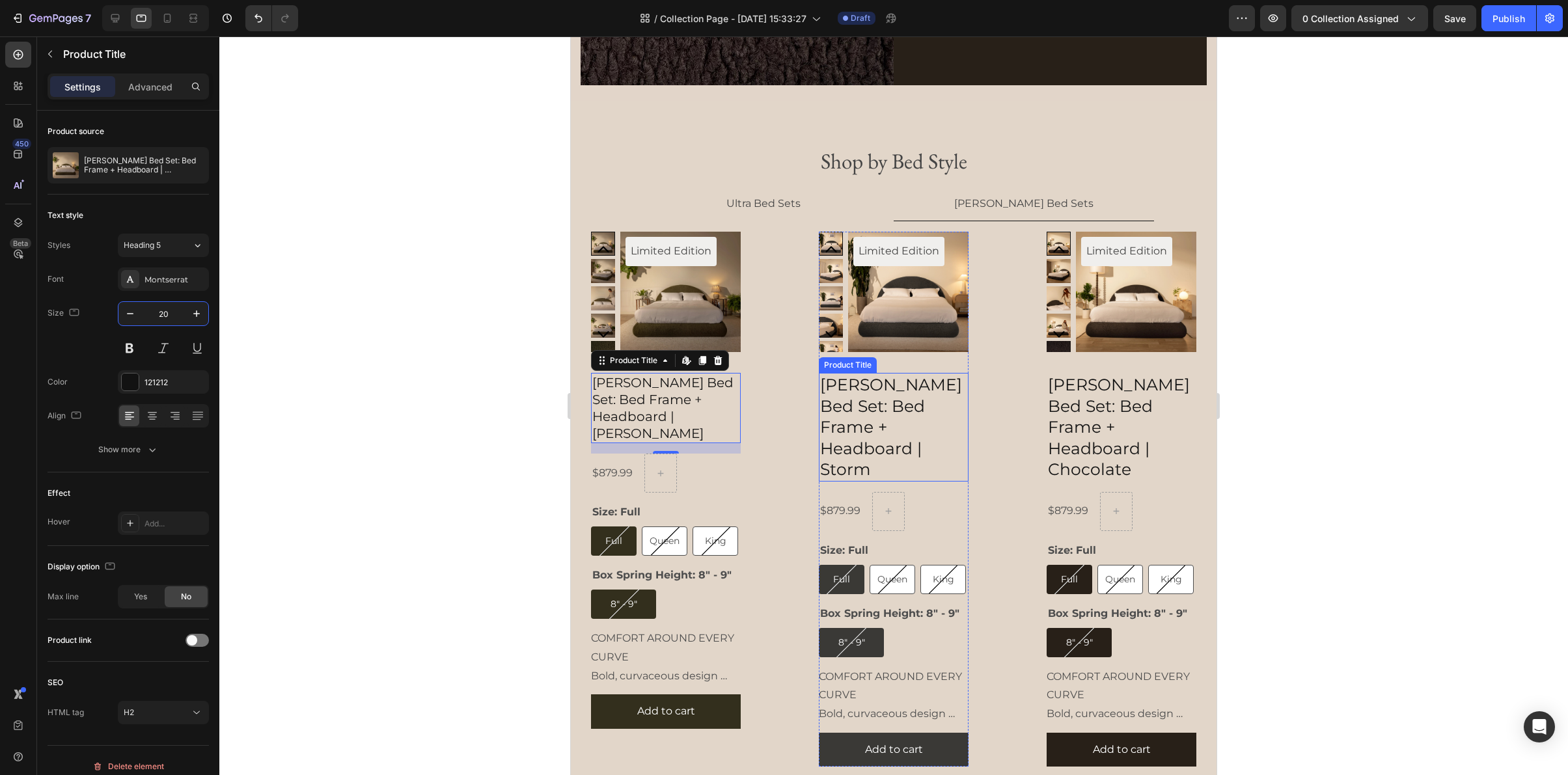
click at [872, 401] on h2 "Luna Bed Set: Bed Frame + Headboard | Storm" at bounding box center [893, 426] width 150 height 109
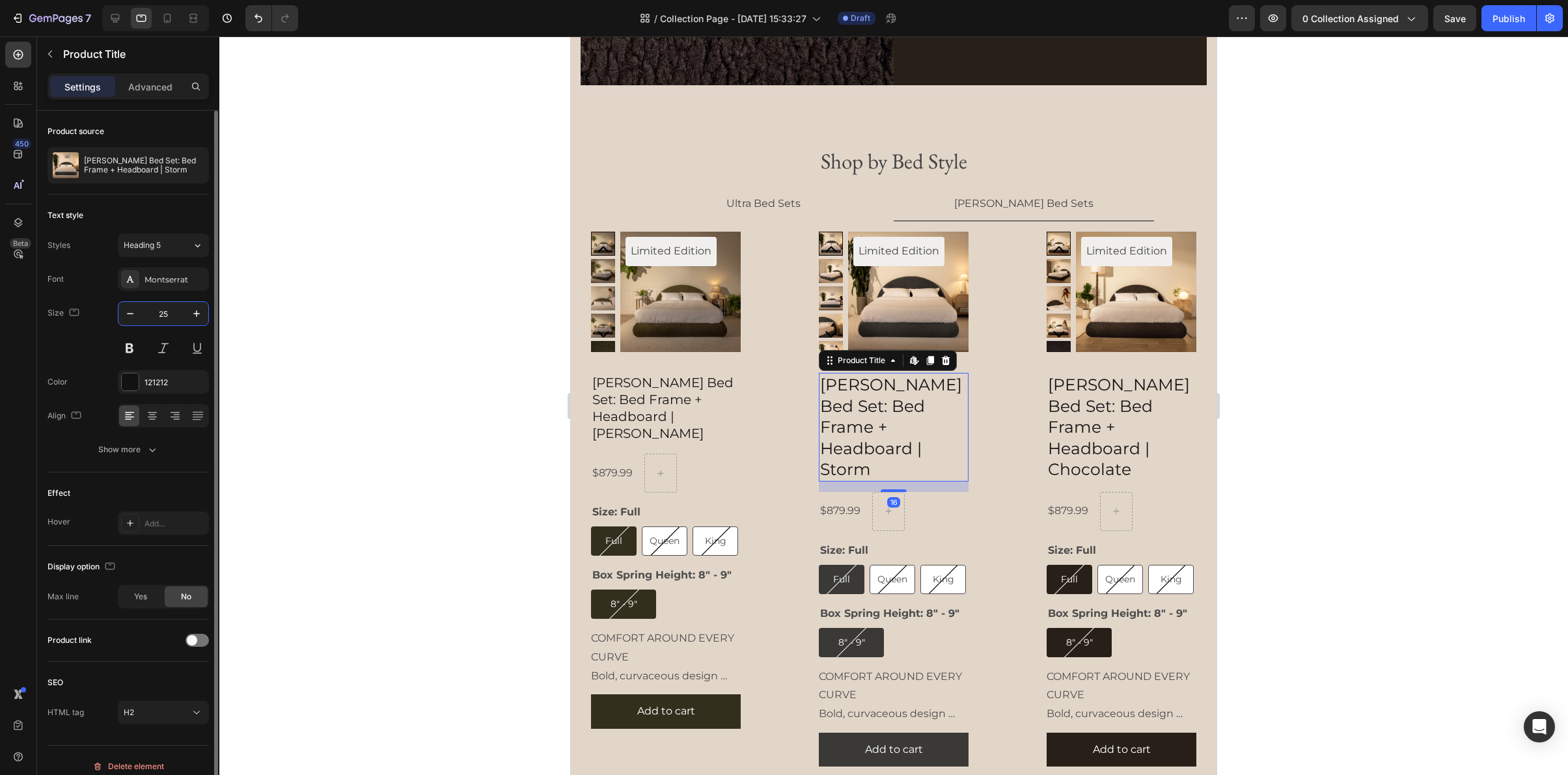
click at [174, 306] on input "25" at bounding box center [163, 313] width 43 height 23
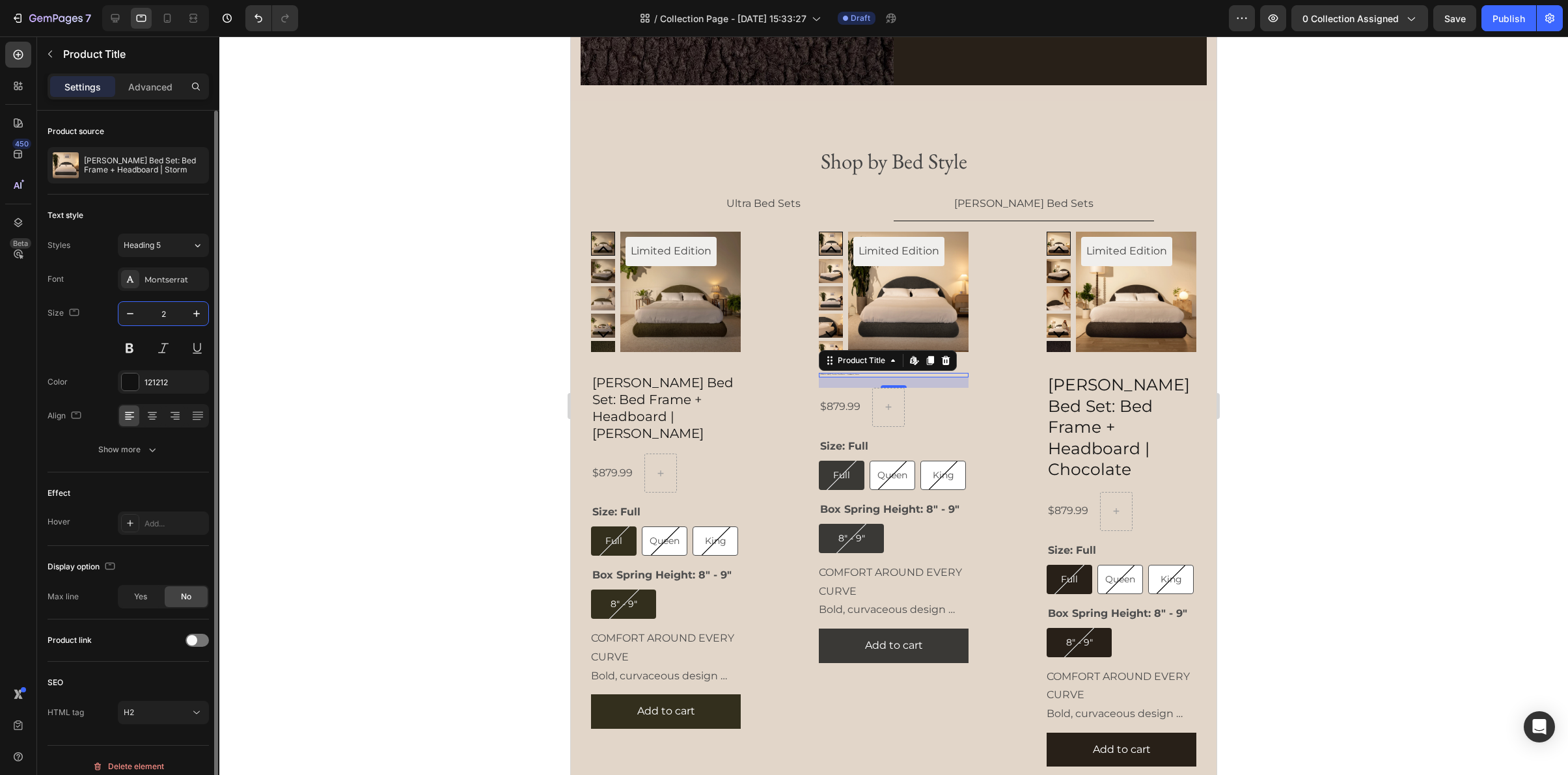
type input "20"
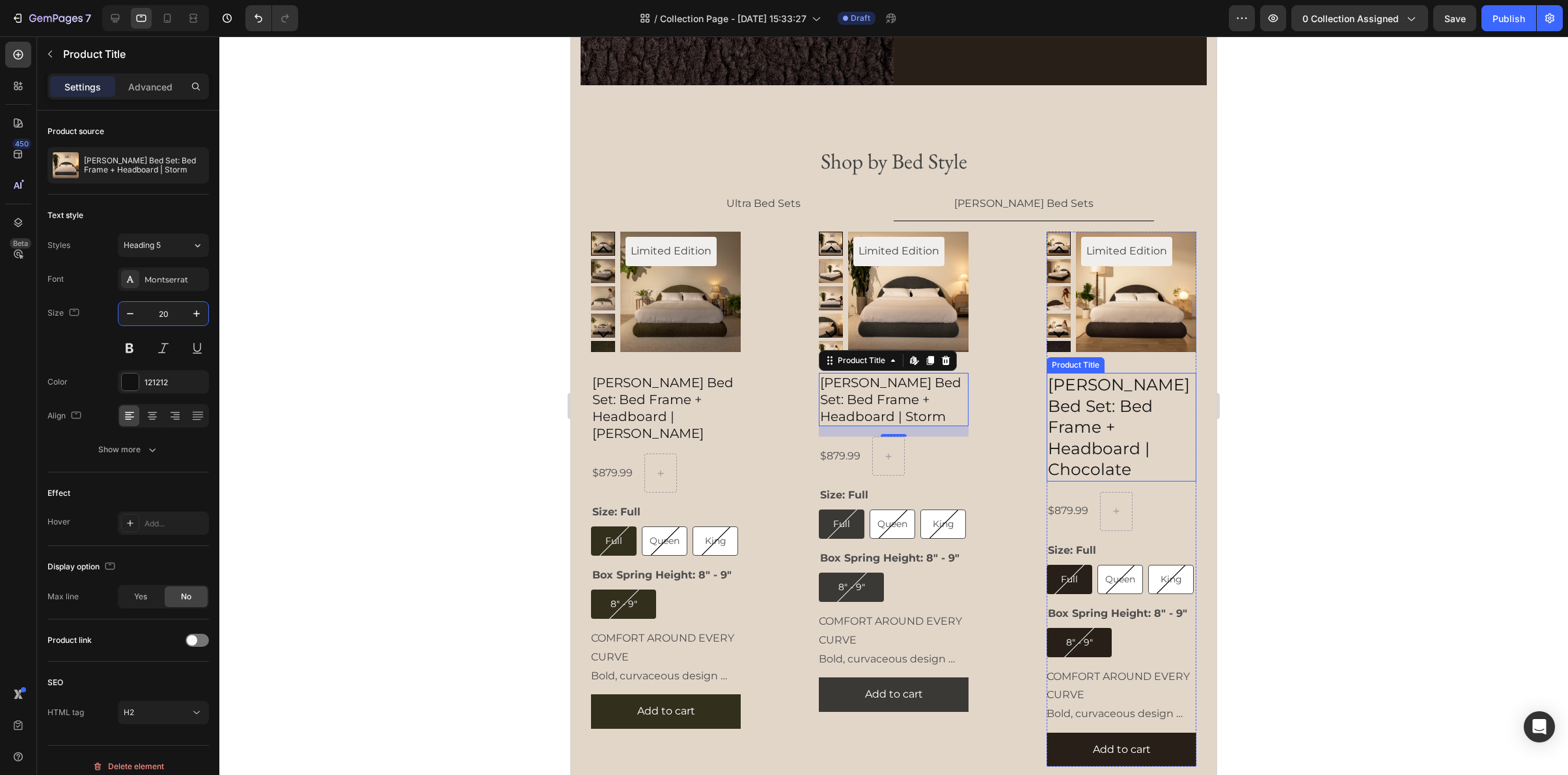
click at [1107, 419] on h2 "[PERSON_NAME] Bed Set: Bed Frame + Headboard | Chocolate" at bounding box center [1121, 426] width 150 height 109
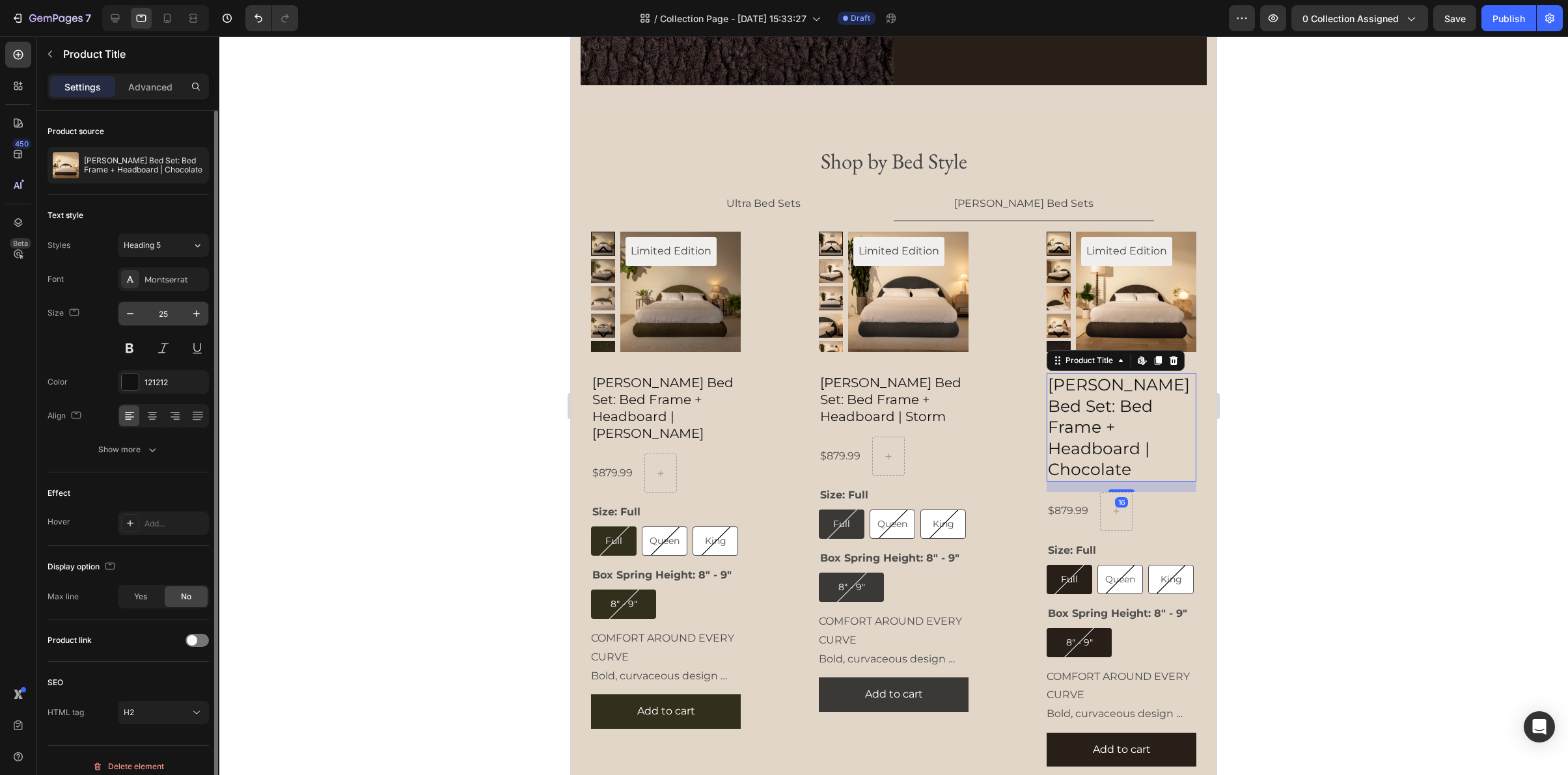
click at [175, 312] on input "25" at bounding box center [163, 313] width 43 height 23
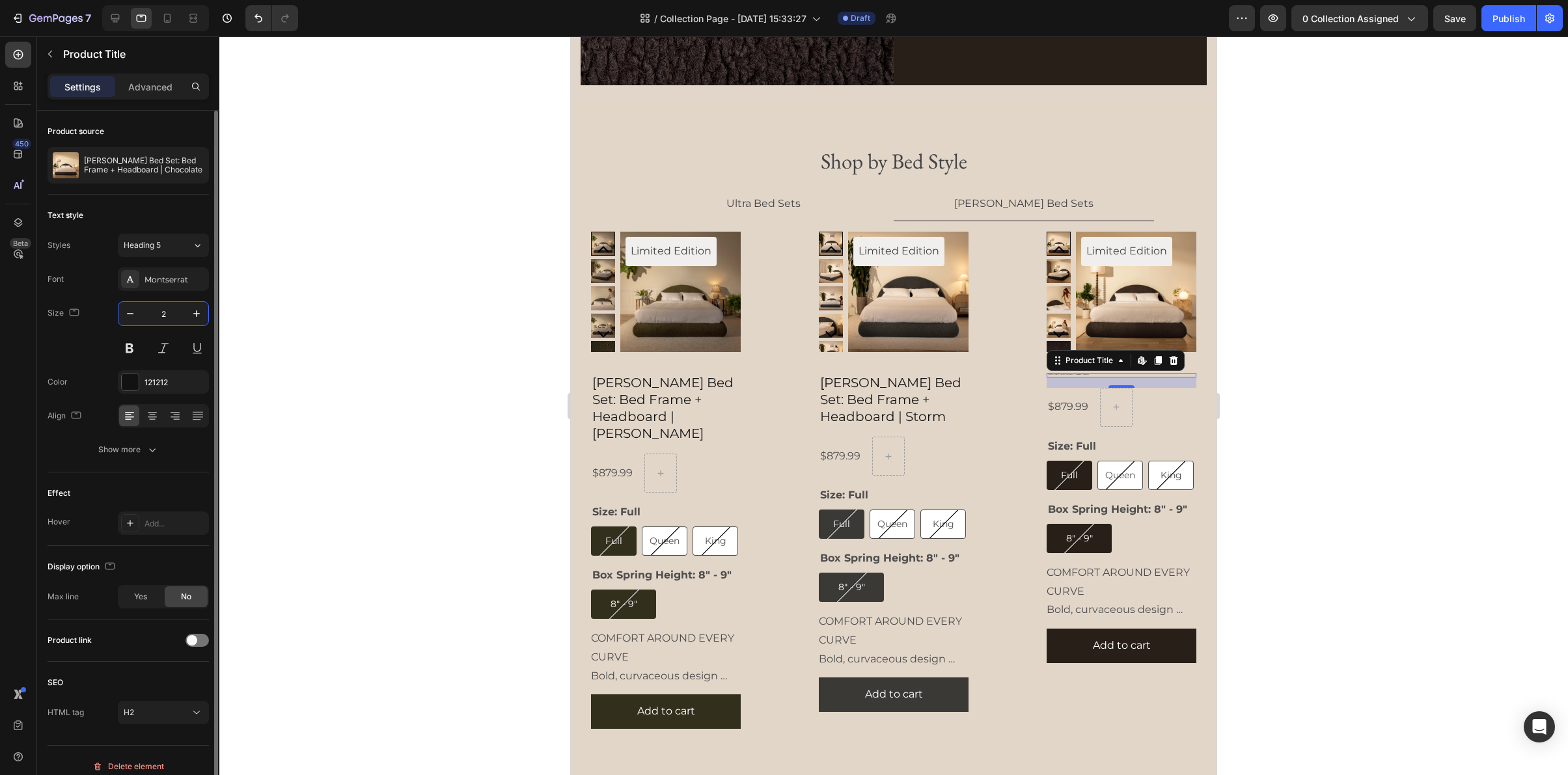
type input "20"
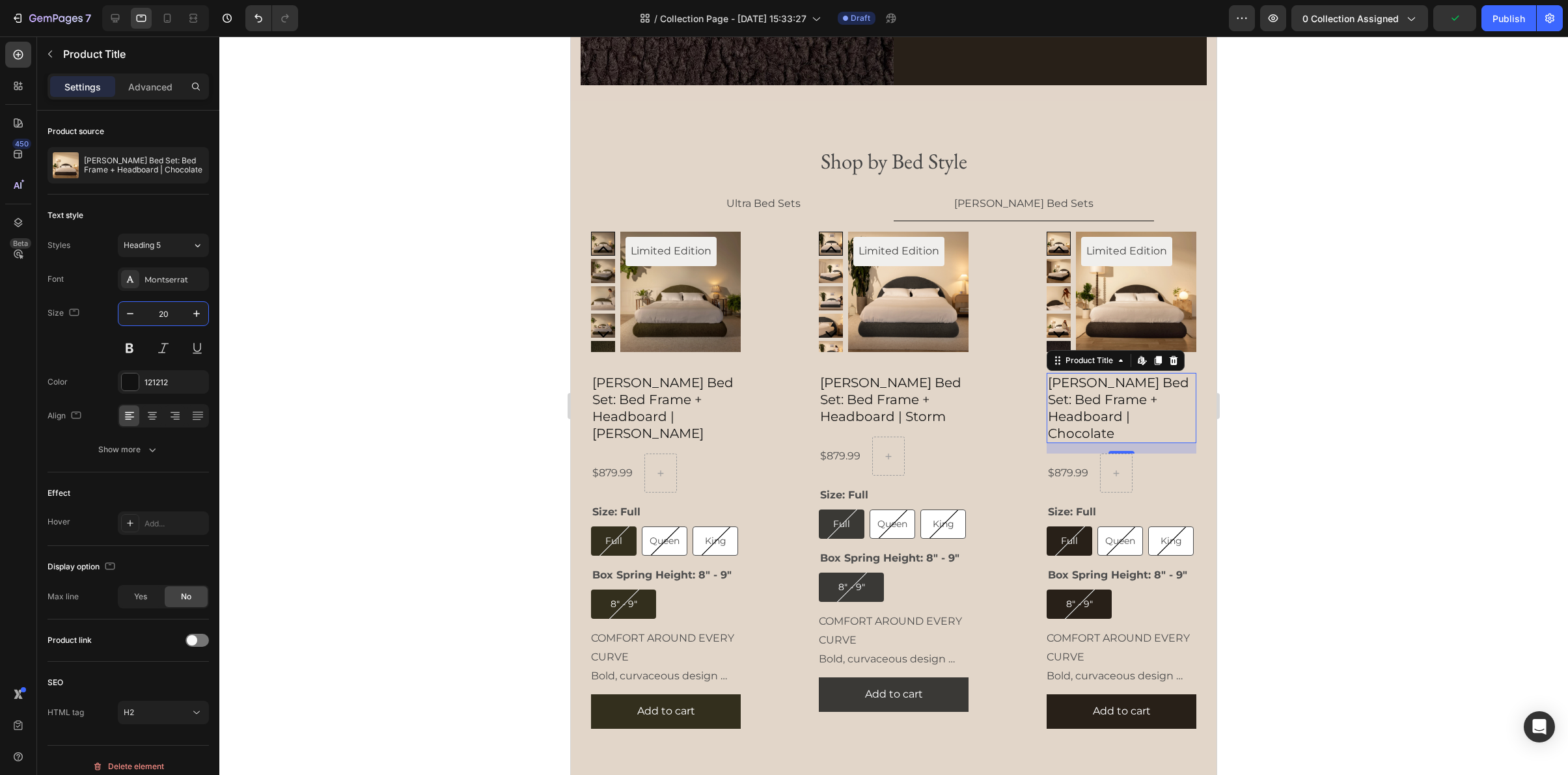
click at [1393, 425] on div at bounding box center [894, 406] width 1348 height 739
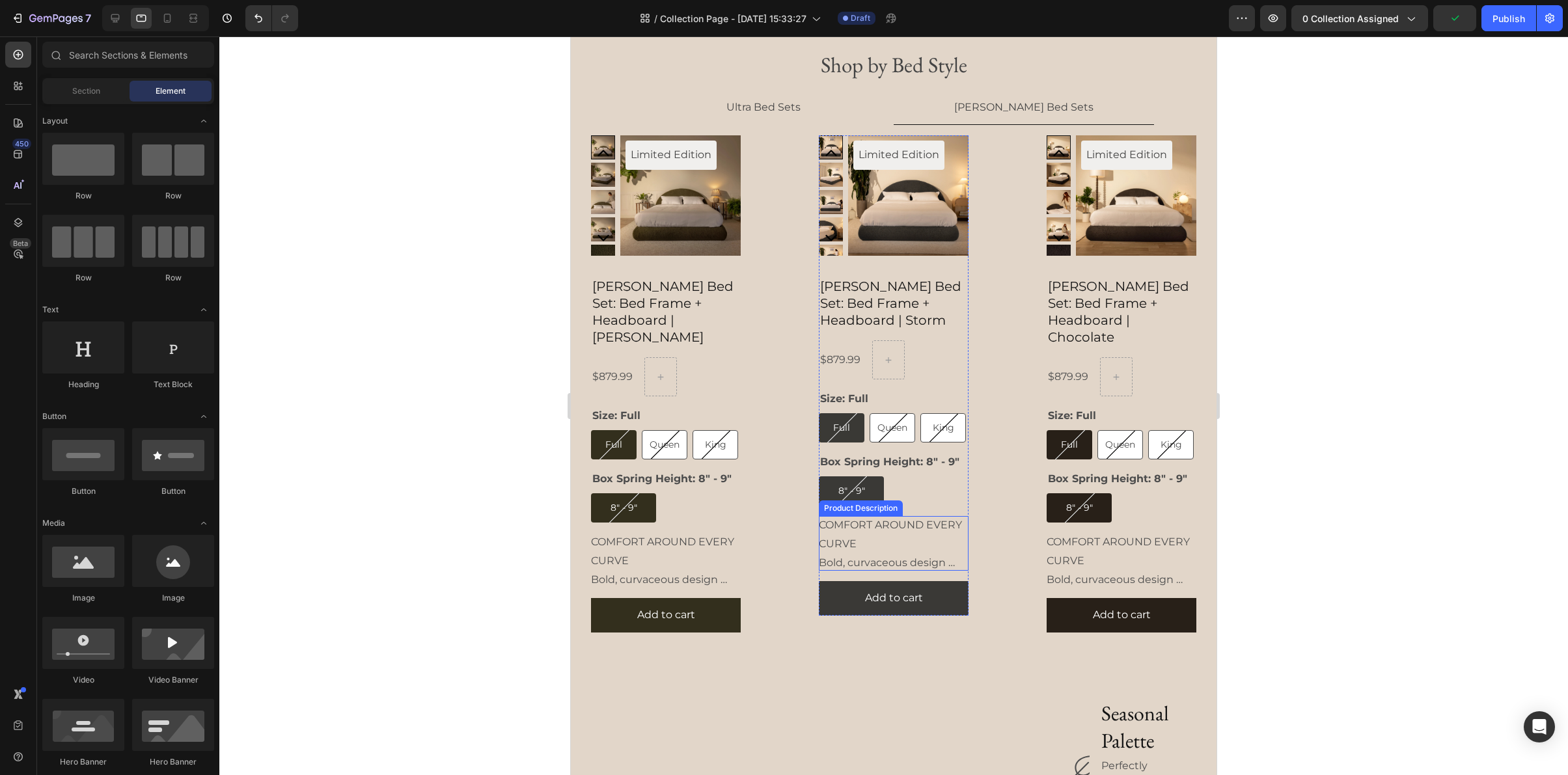
scroll to position [1714, 0]
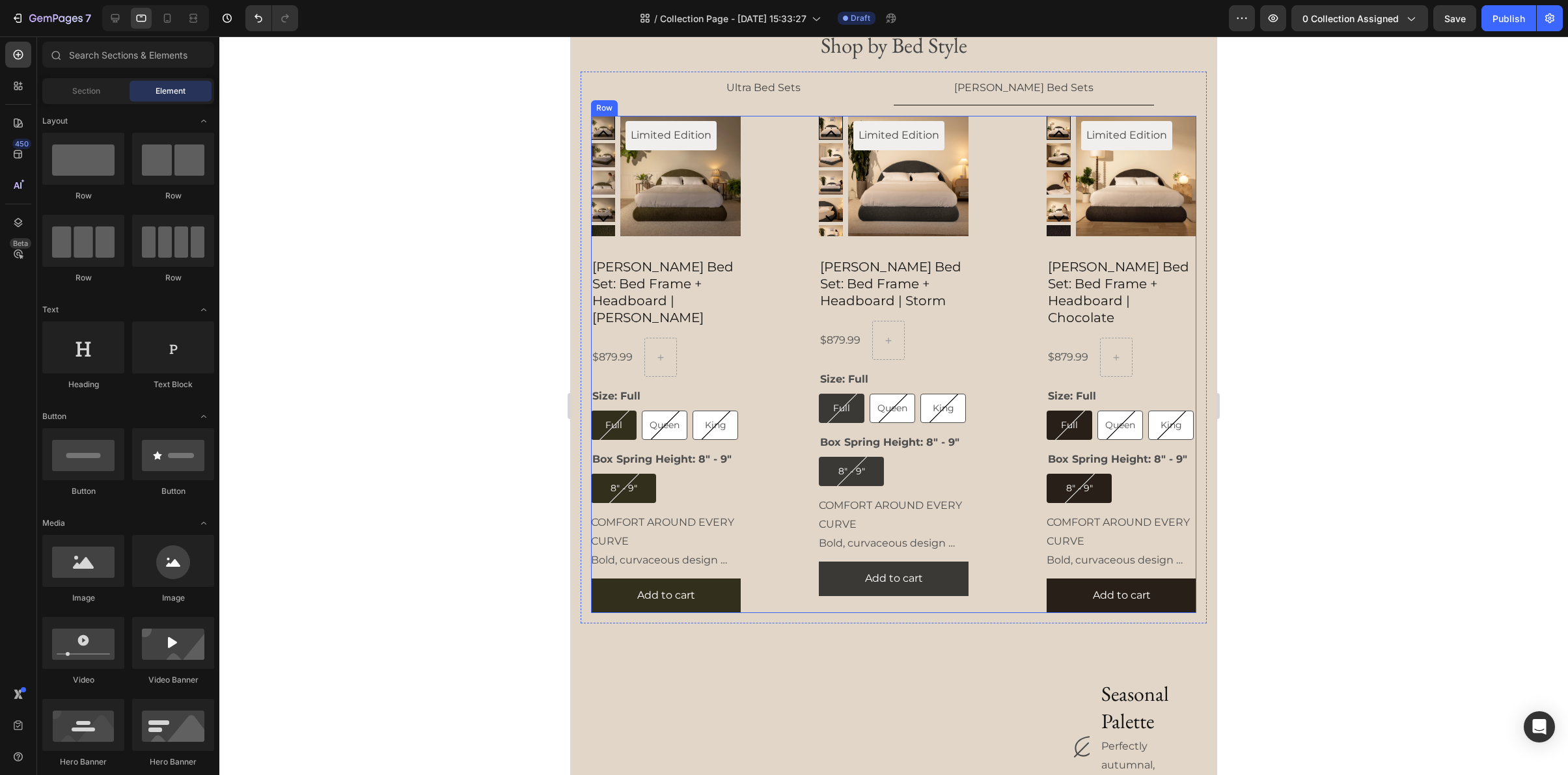
click at [1020, 479] on div "Limited Edition Product Badge Product Images Luna Bed Set: Bed Frame + Headboar…" at bounding box center [894, 365] width 605 height 497
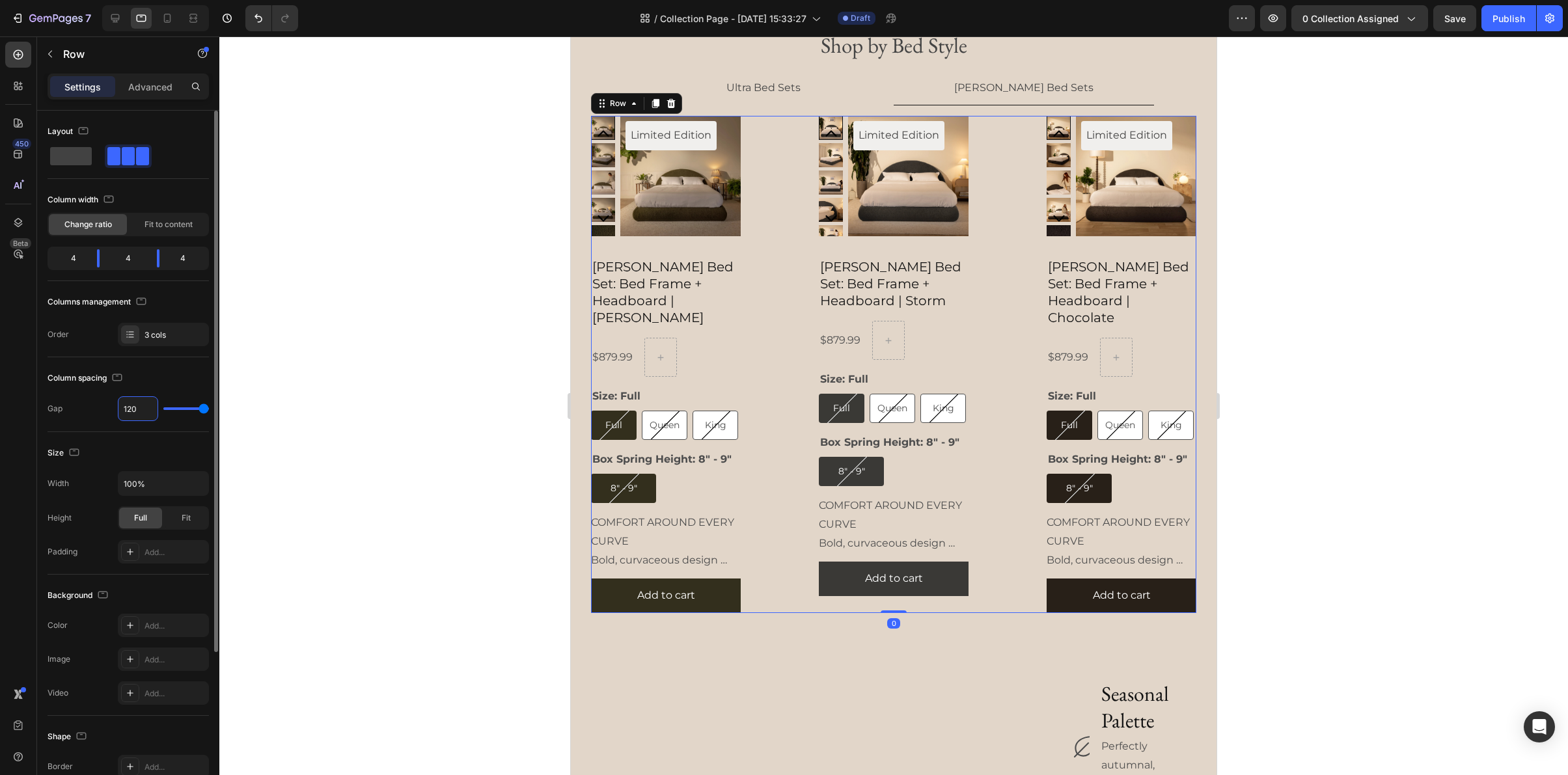
click at [132, 406] on input "120" at bounding box center [138, 408] width 39 height 23
type input "8"
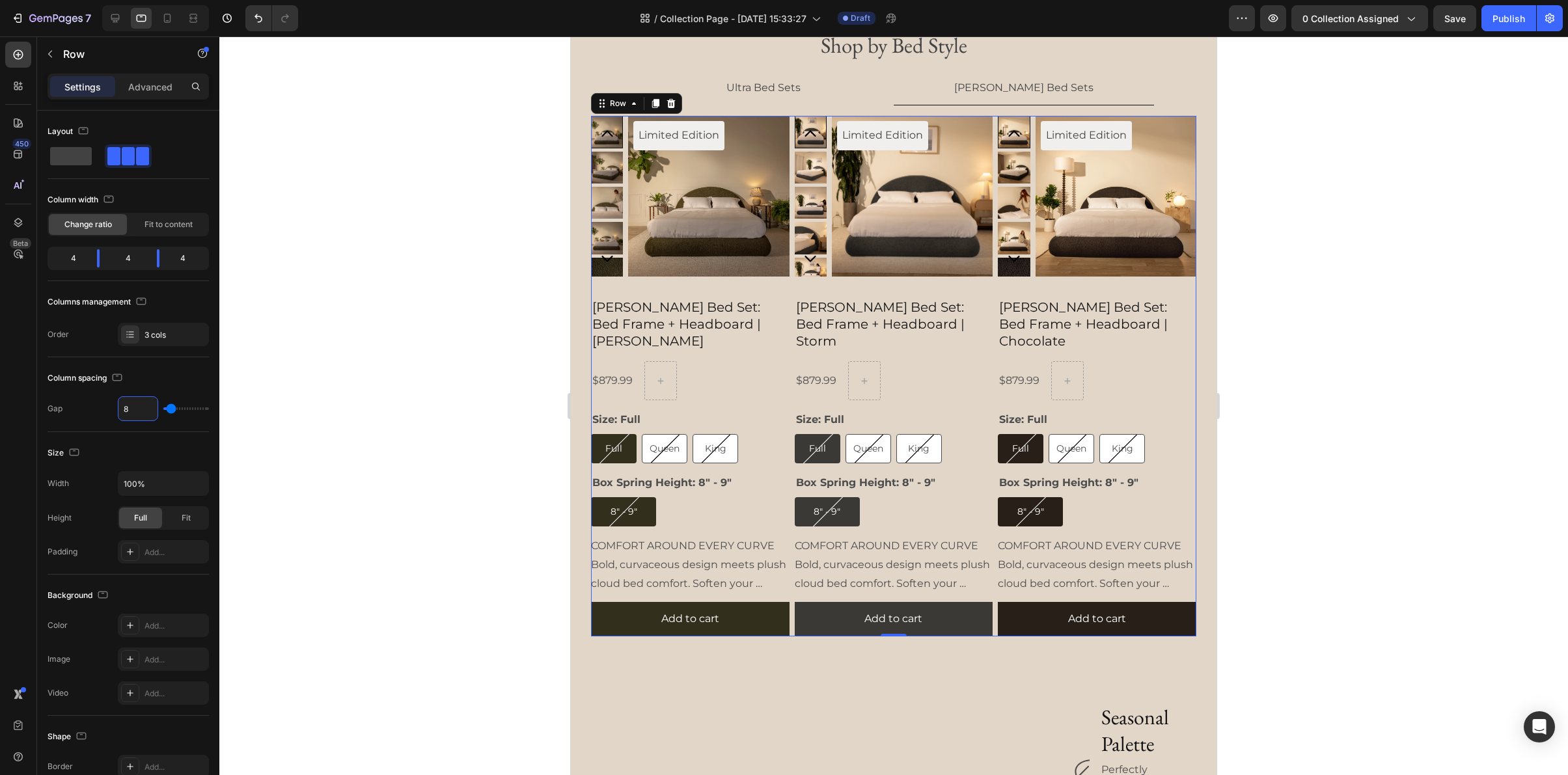
click at [1319, 370] on div at bounding box center [894, 406] width 1348 height 739
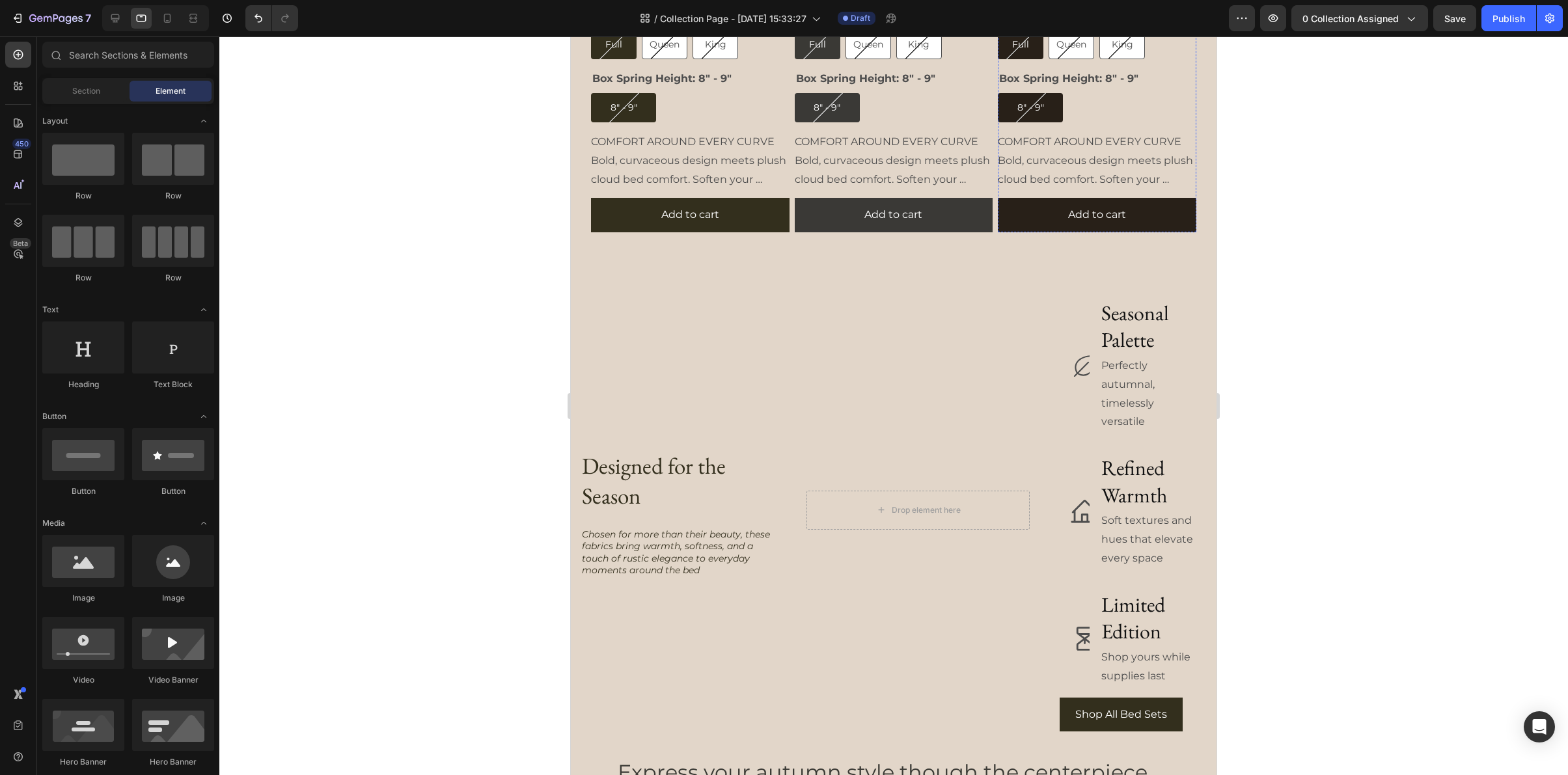
scroll to position [2089, 0]
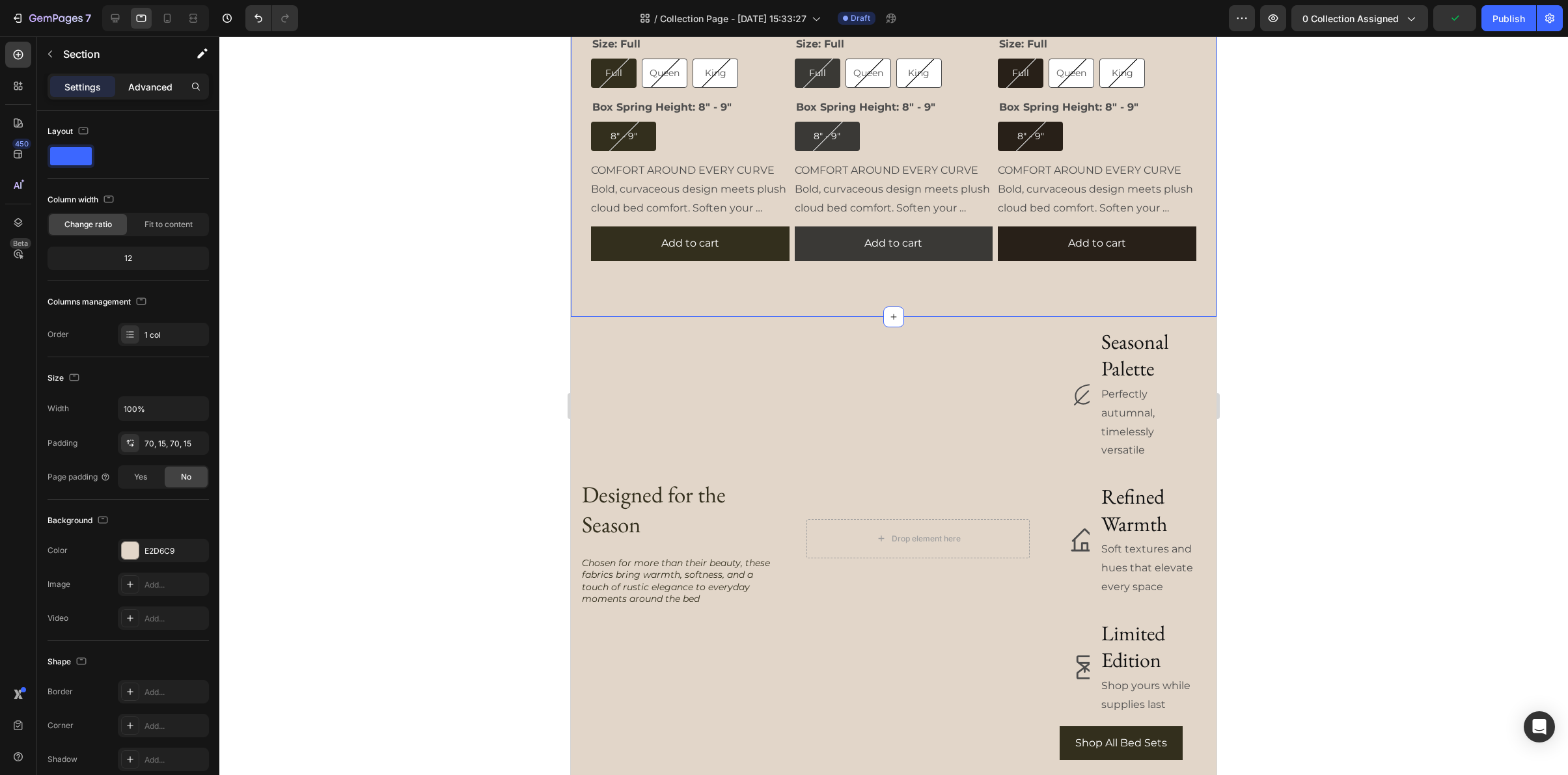
click at [141, 85] on p "Advanced" at bounding box center [150, 87] width 44 height 14
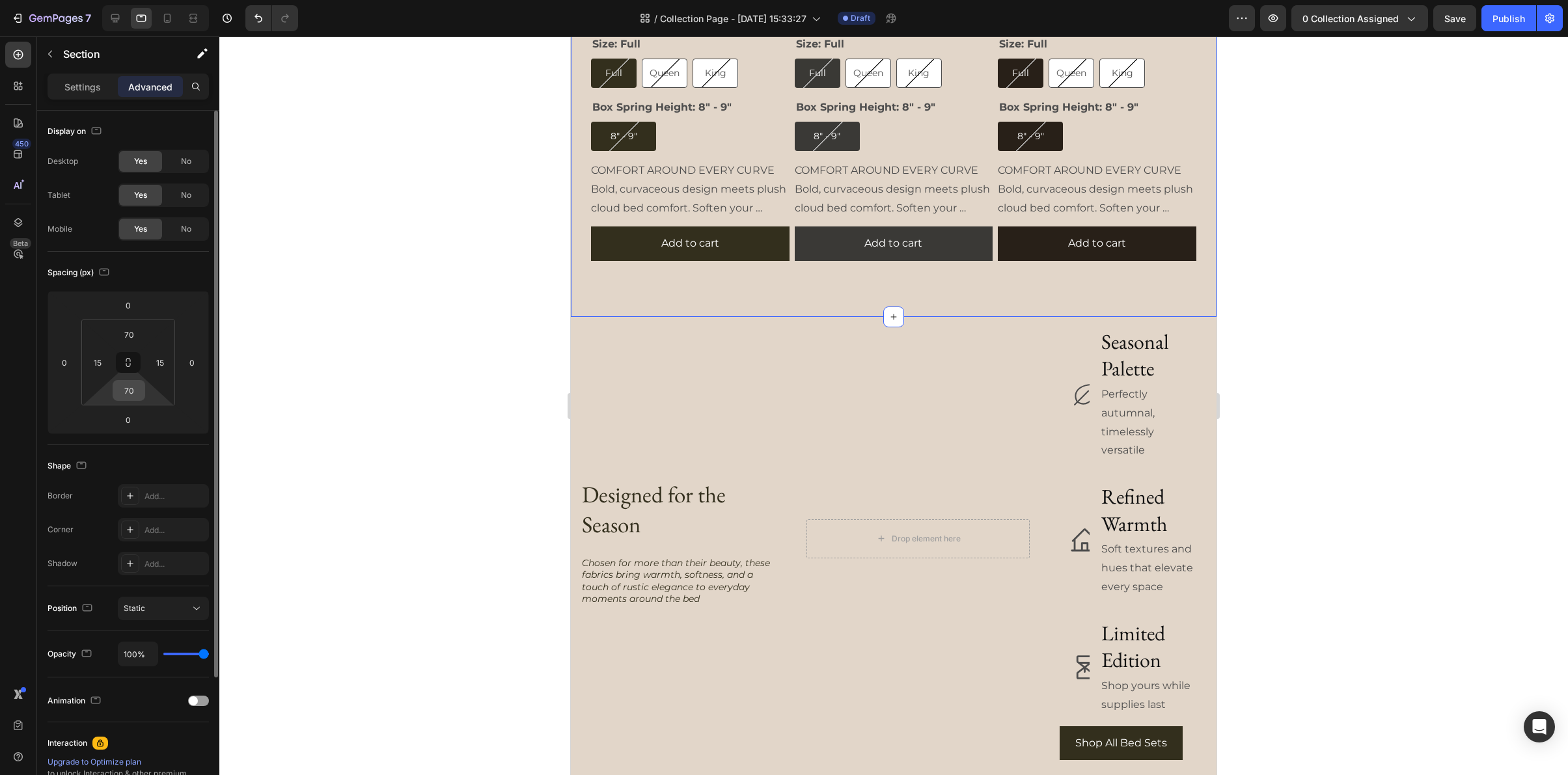
click at [127, 400] on input "70" at bounding box center [129, 390] width 26 height 20
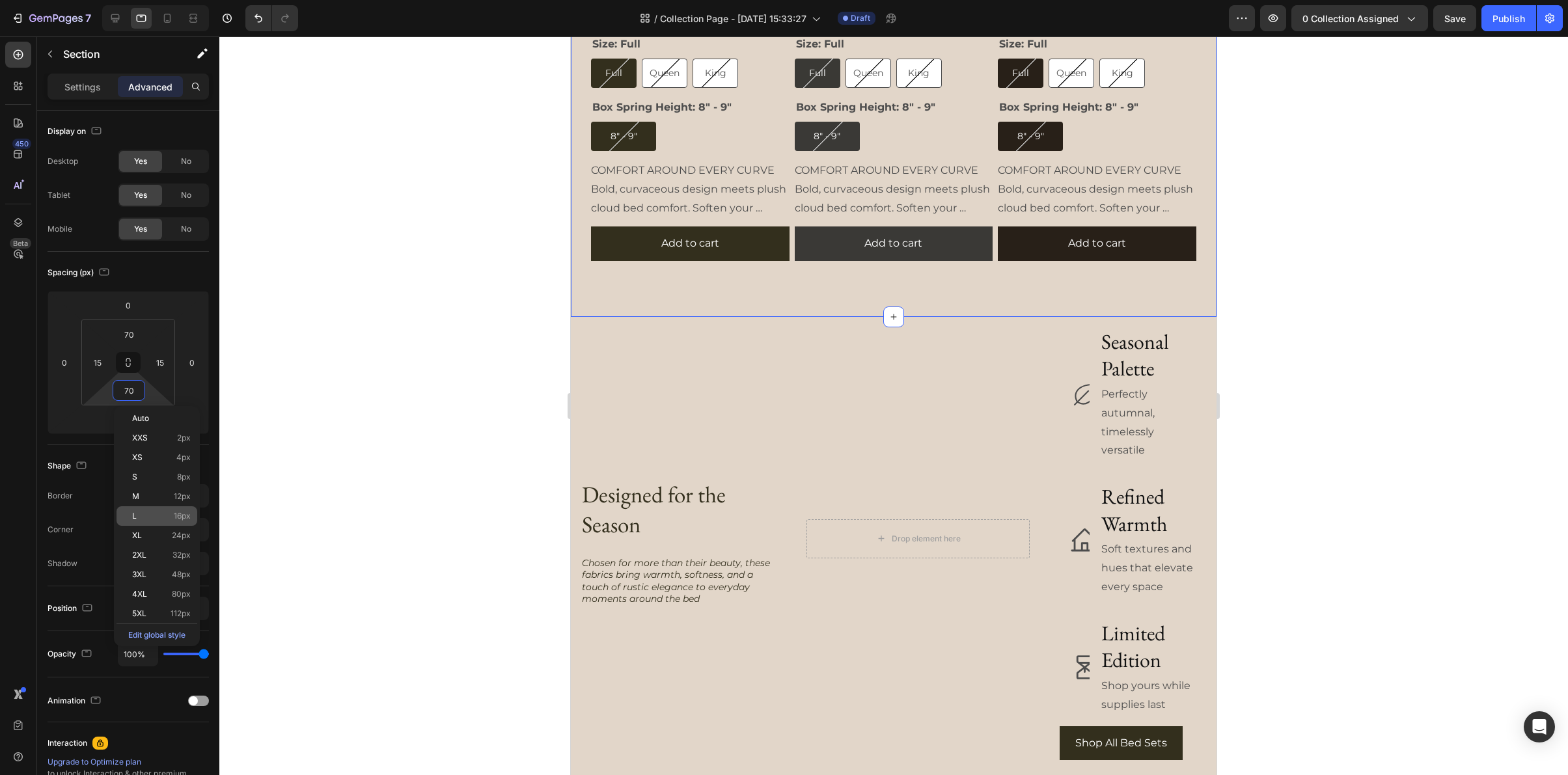
click at [144, 520] on p "L 16px" at bounding box center [161, 516] width 59 height 9
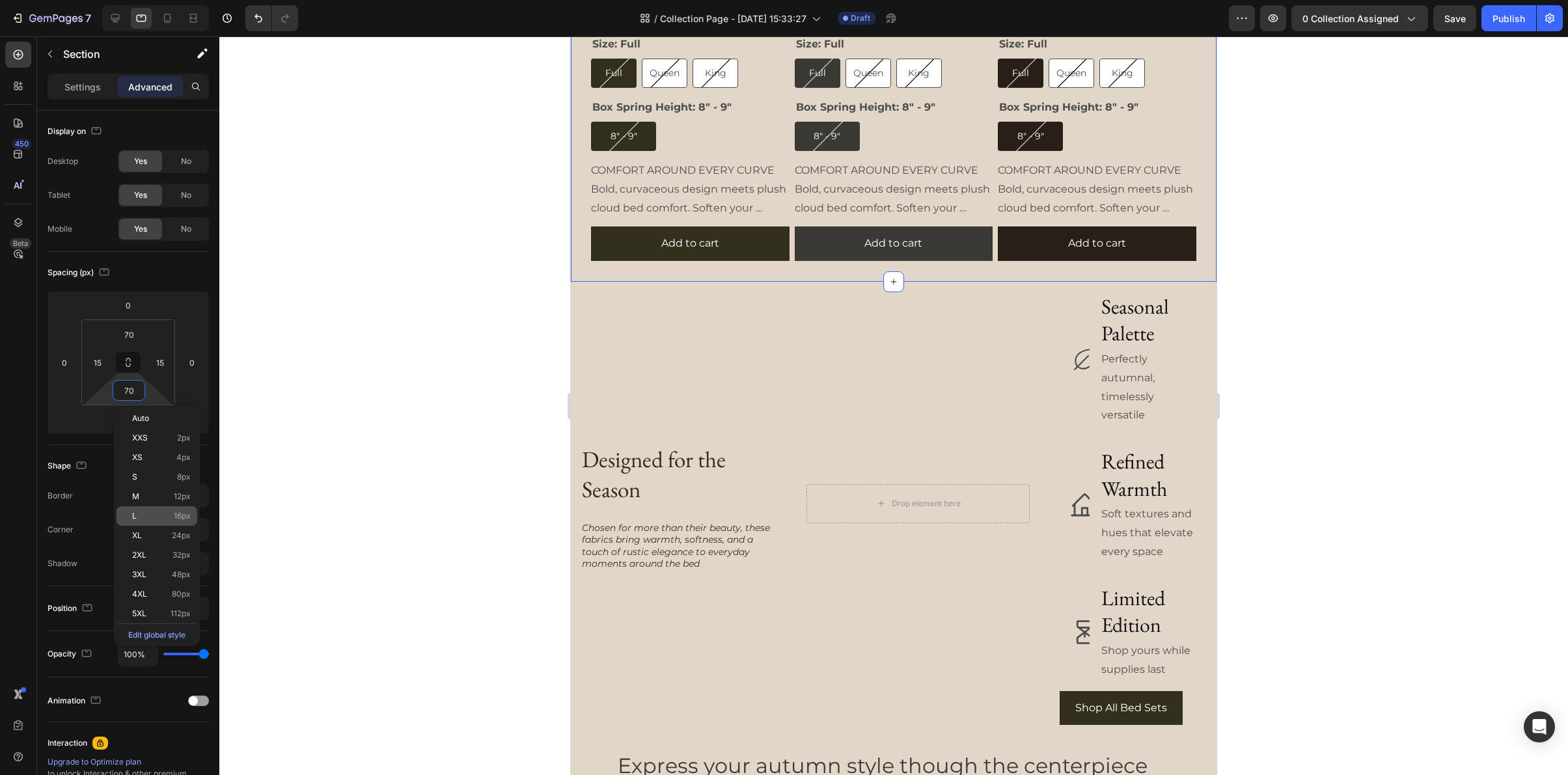
type input "16"
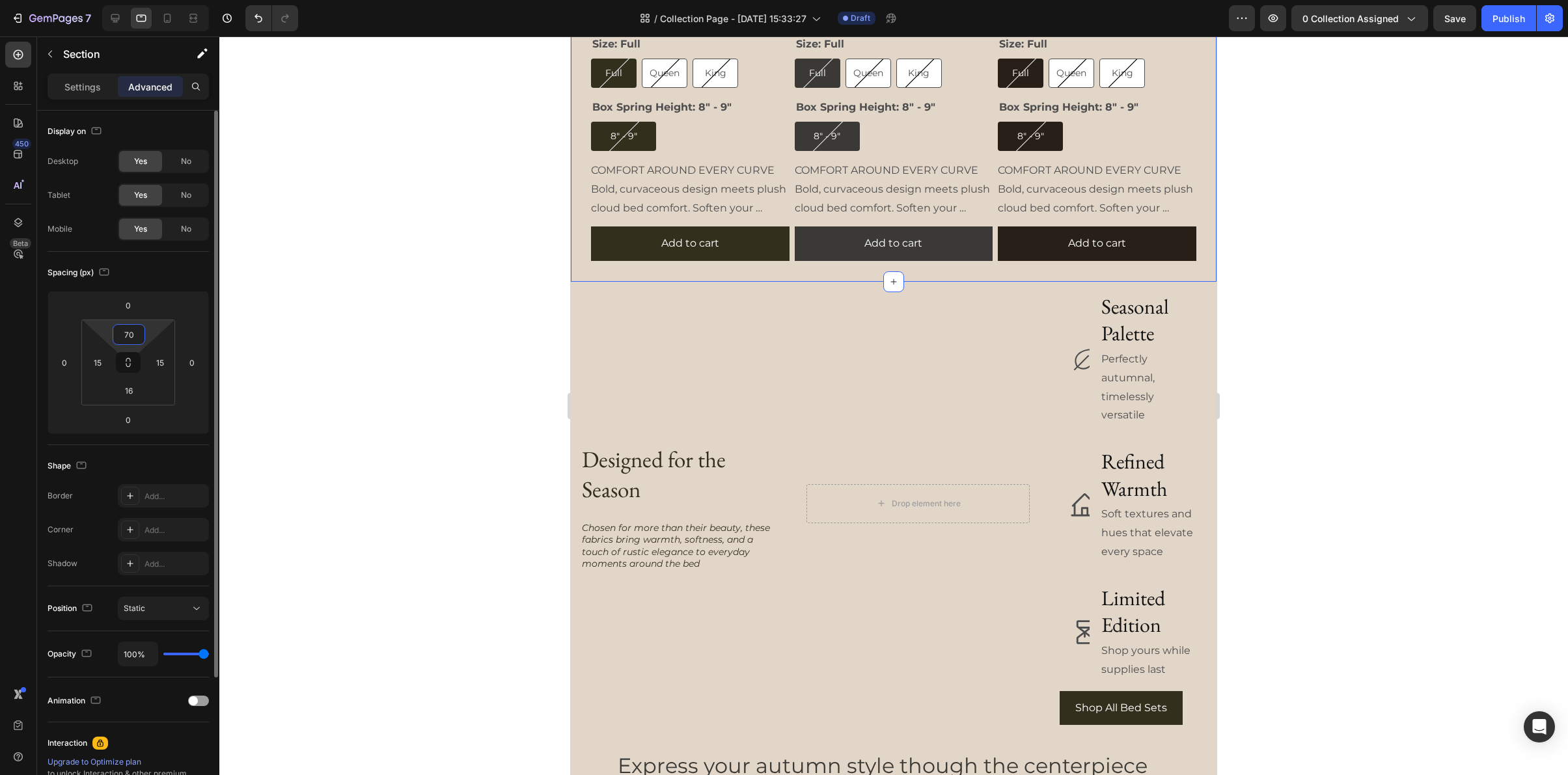
click at [129, 333] on input "70" at bounding box center [129, 334] width 26 height 20
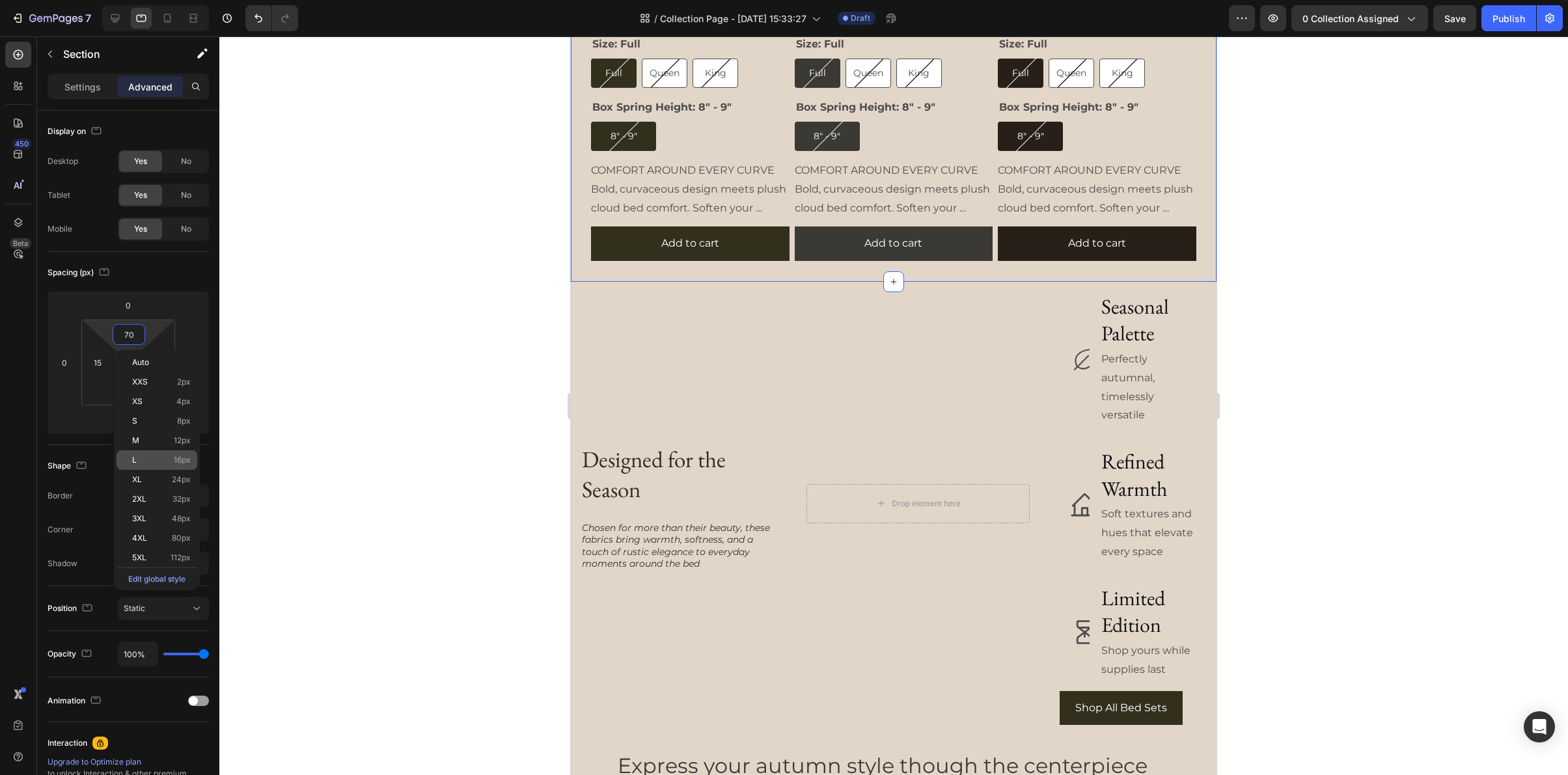
click at [140, 452] on div "L 16px" at bounding box center [156, 460] width 80 height 20
type input "16"
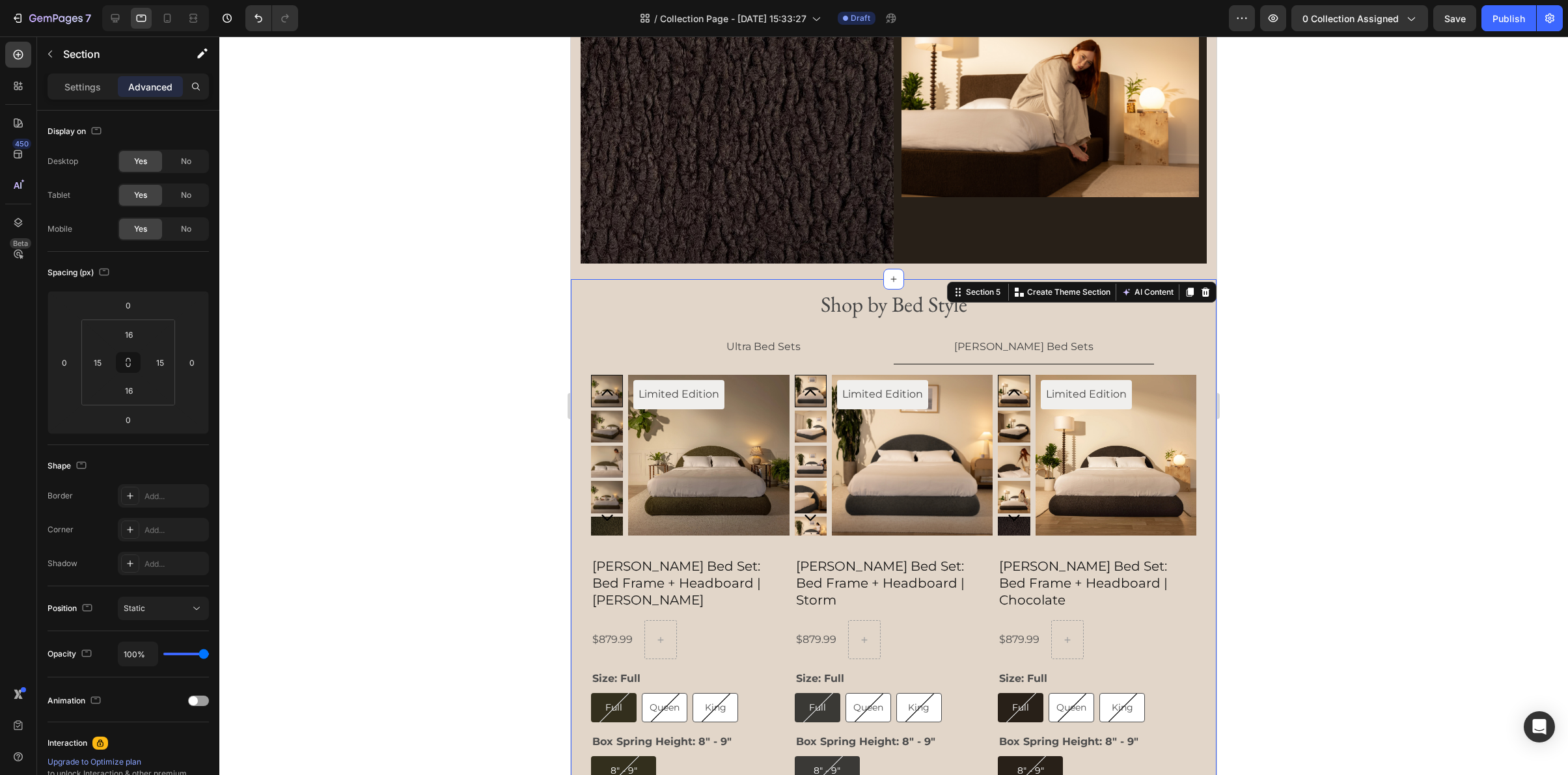
scroll to position [1449, 0]
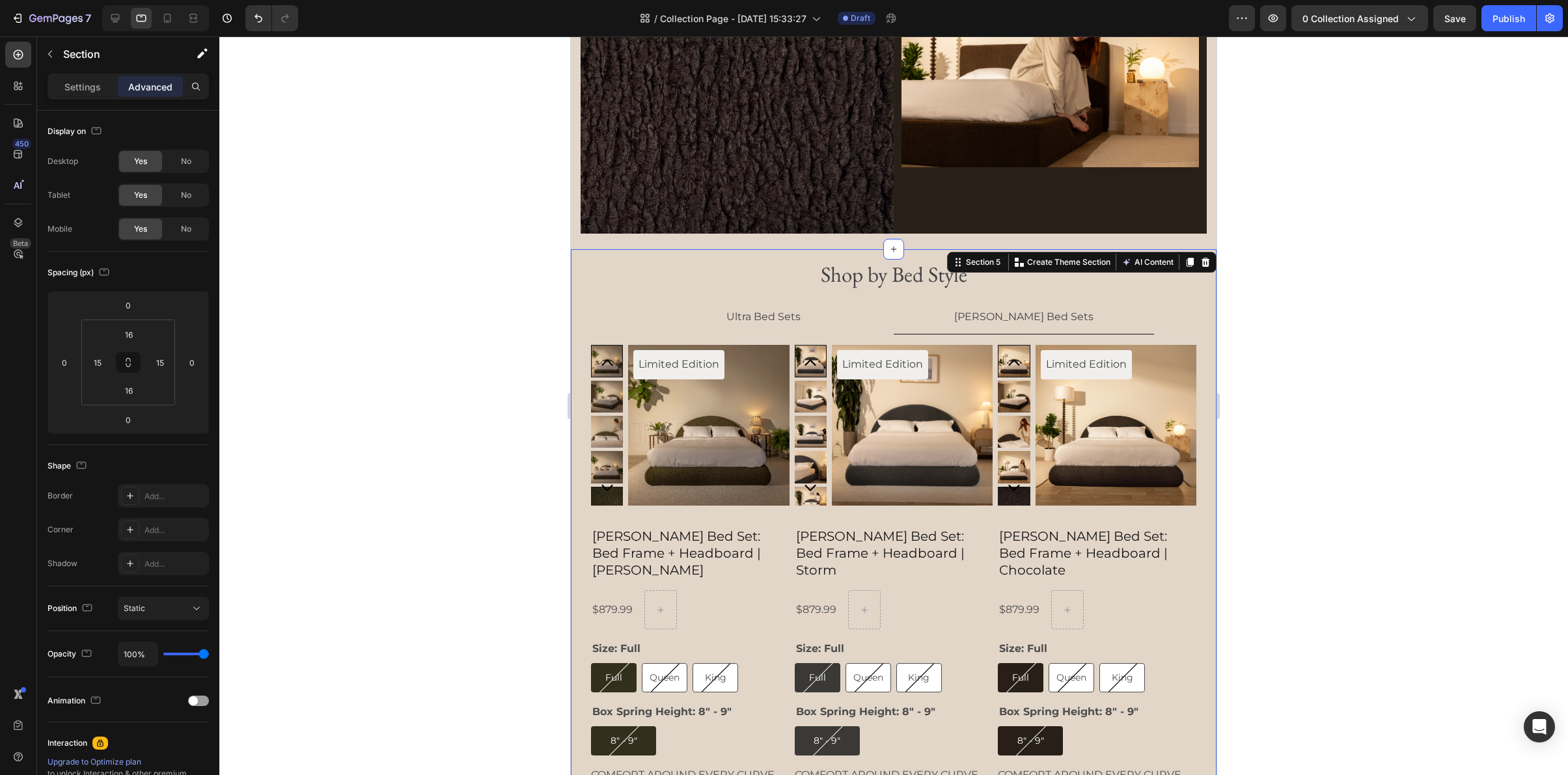
click at [1323, 265] on div at bounding box center [894, 406] width 1348 height 739
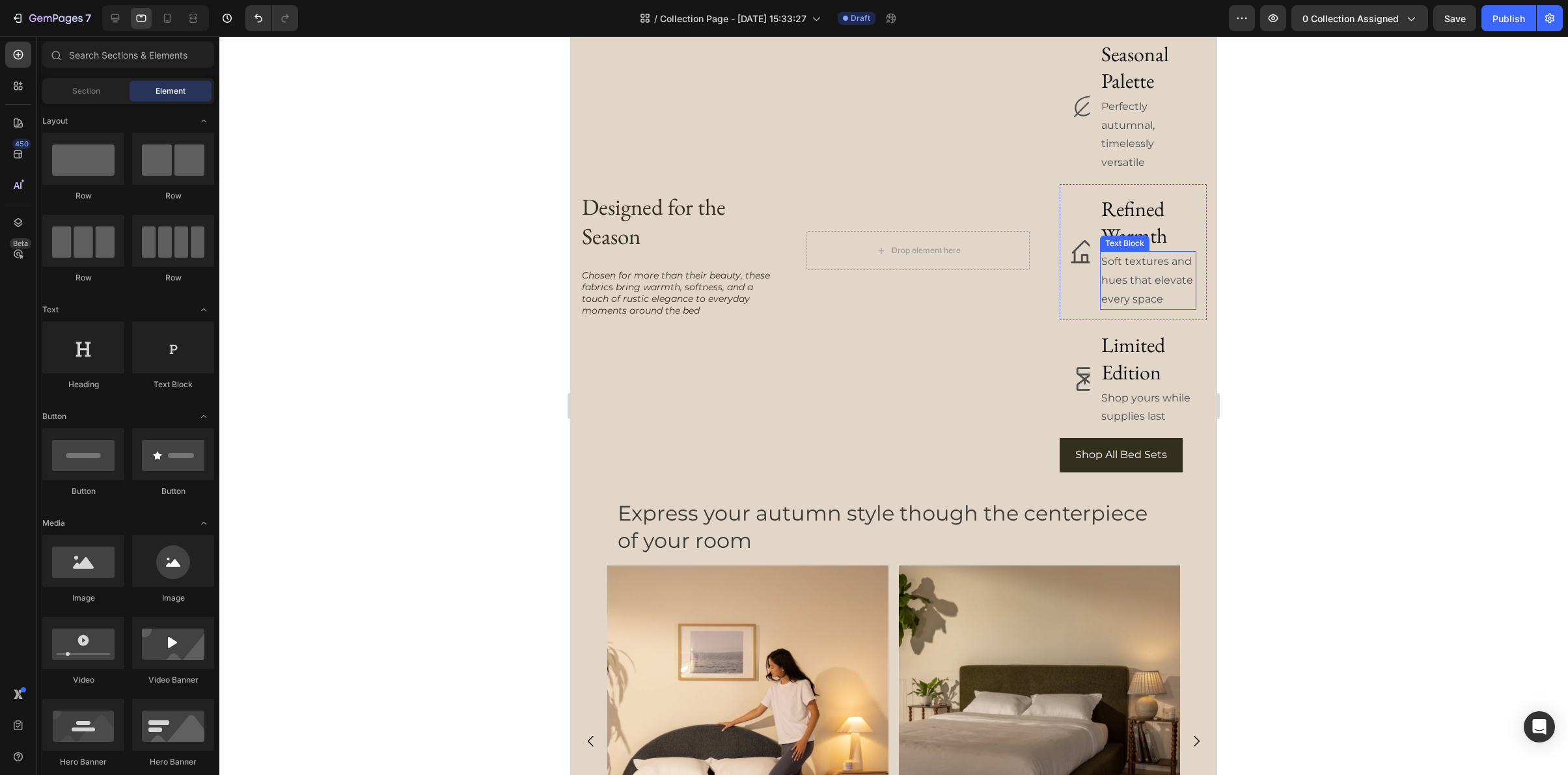
scroll to position [2095, 0]
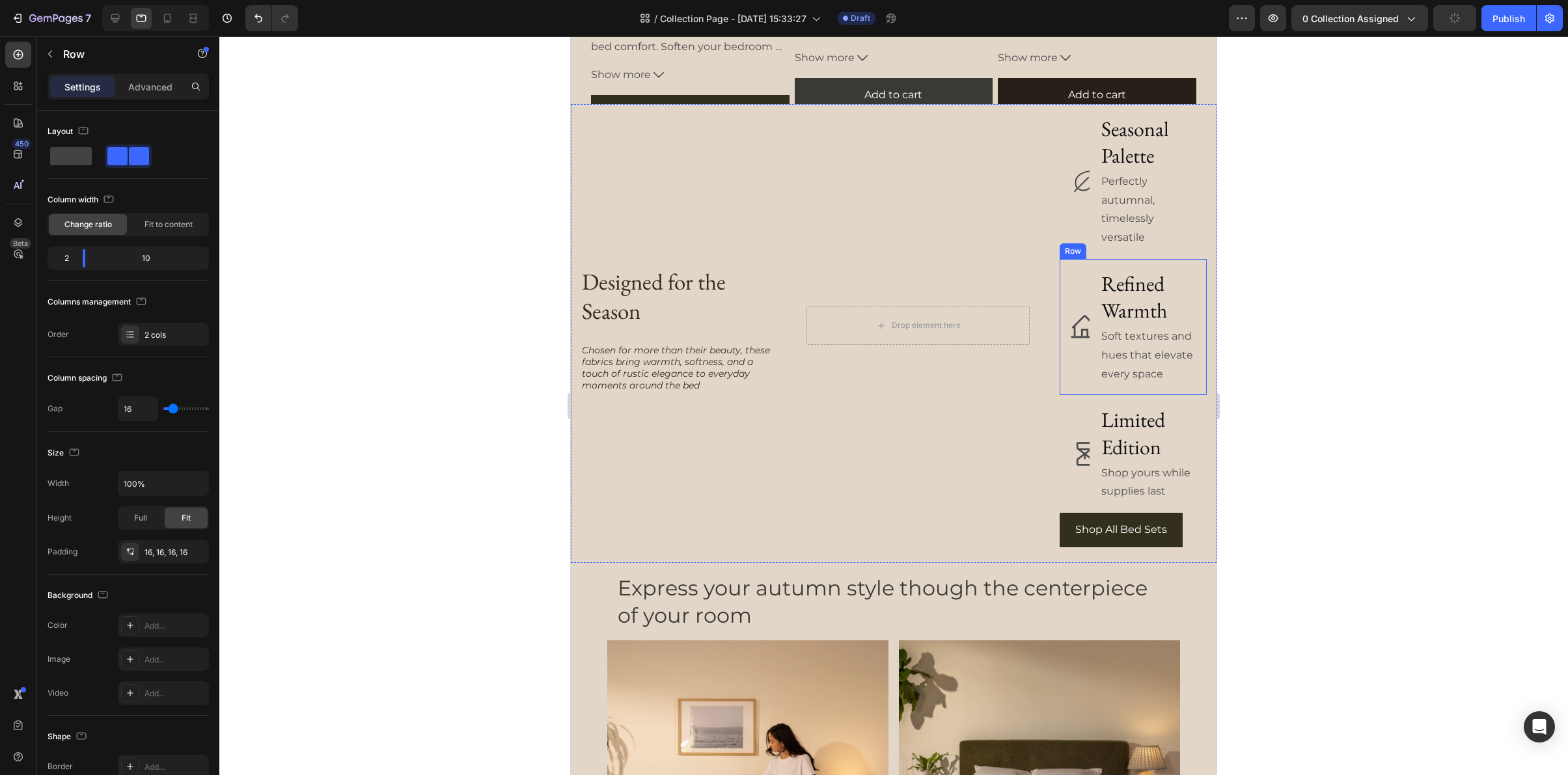
click at [1072, 299] on div "Icon" at bounding box center [1079, 327] width 20 height 116
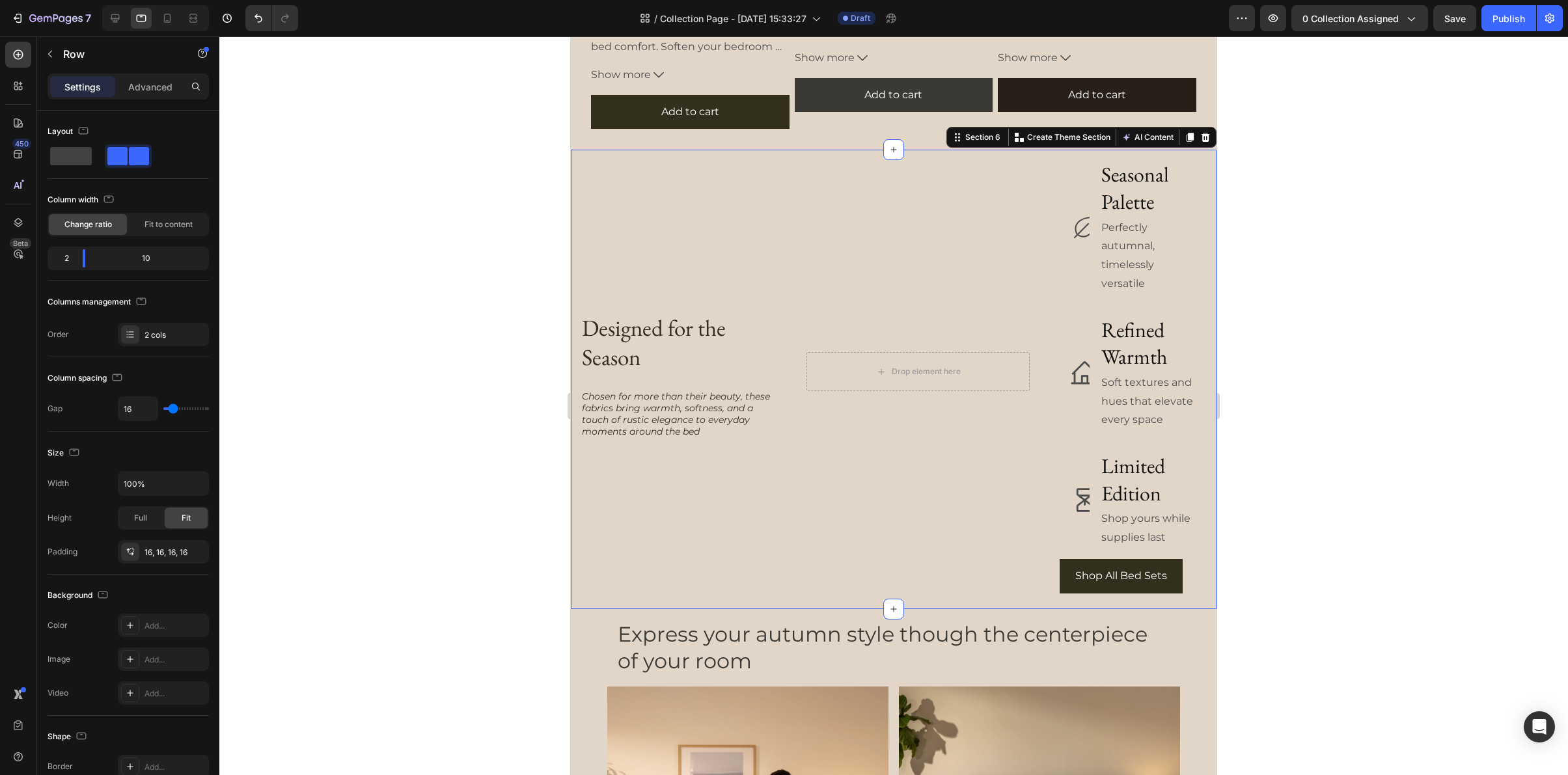
click at [785, 337] on div "Designed for the Season Heading Shop All Bed Sets Button Row Chosen for more th…" at bounding box center [894, 379] width 646 height 460
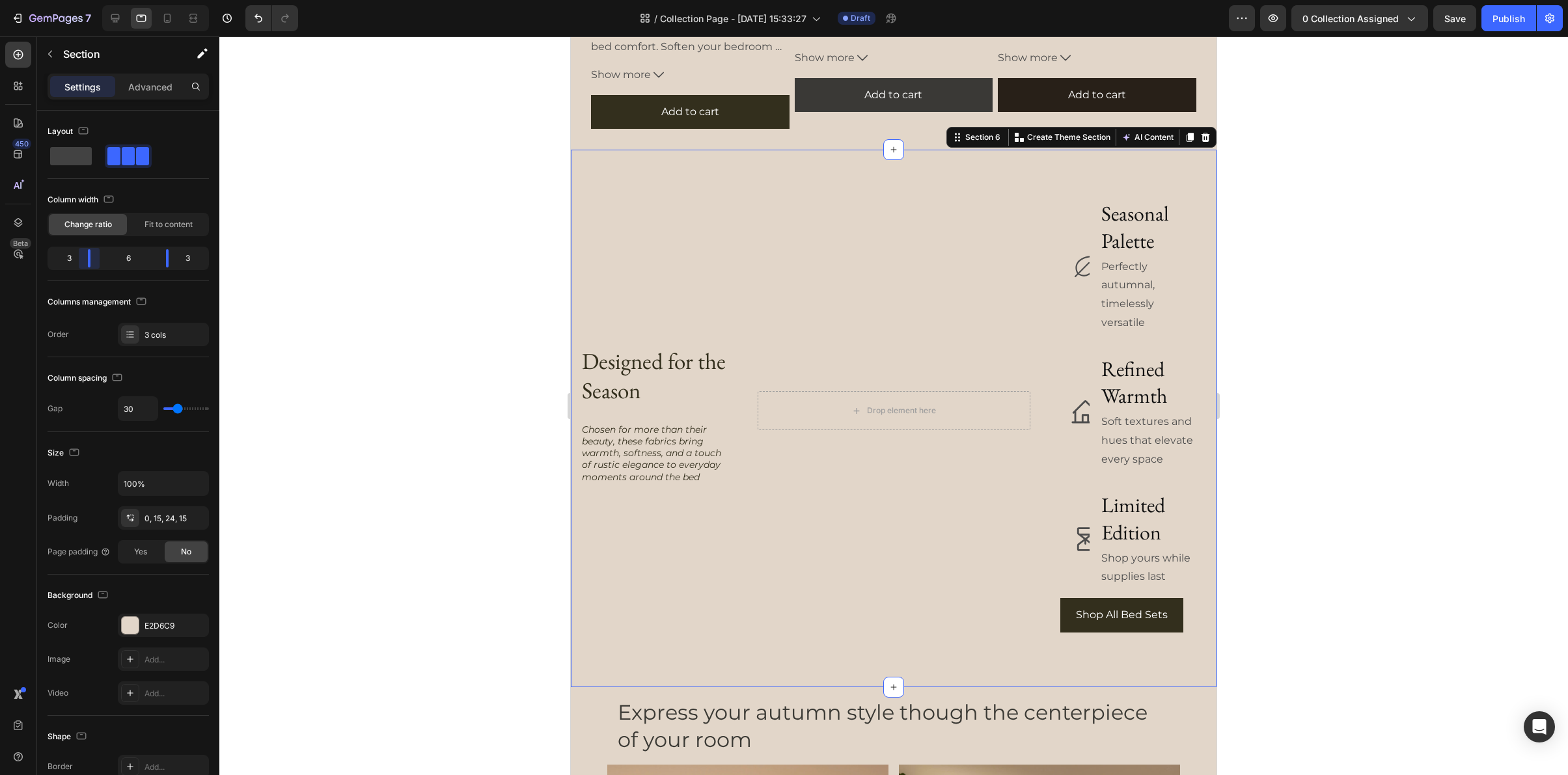
drag, startPoint x: 102, startPoint y: 262, endPoint x: 94, endPoint y: 262, distance: 8.0
click at [94, 0] on body "7 Version history / Collection Page - Sep 8, 15:33:27 Draft Preview 0 collectio…" at bounding box center [784, 0] width 1568 height 0
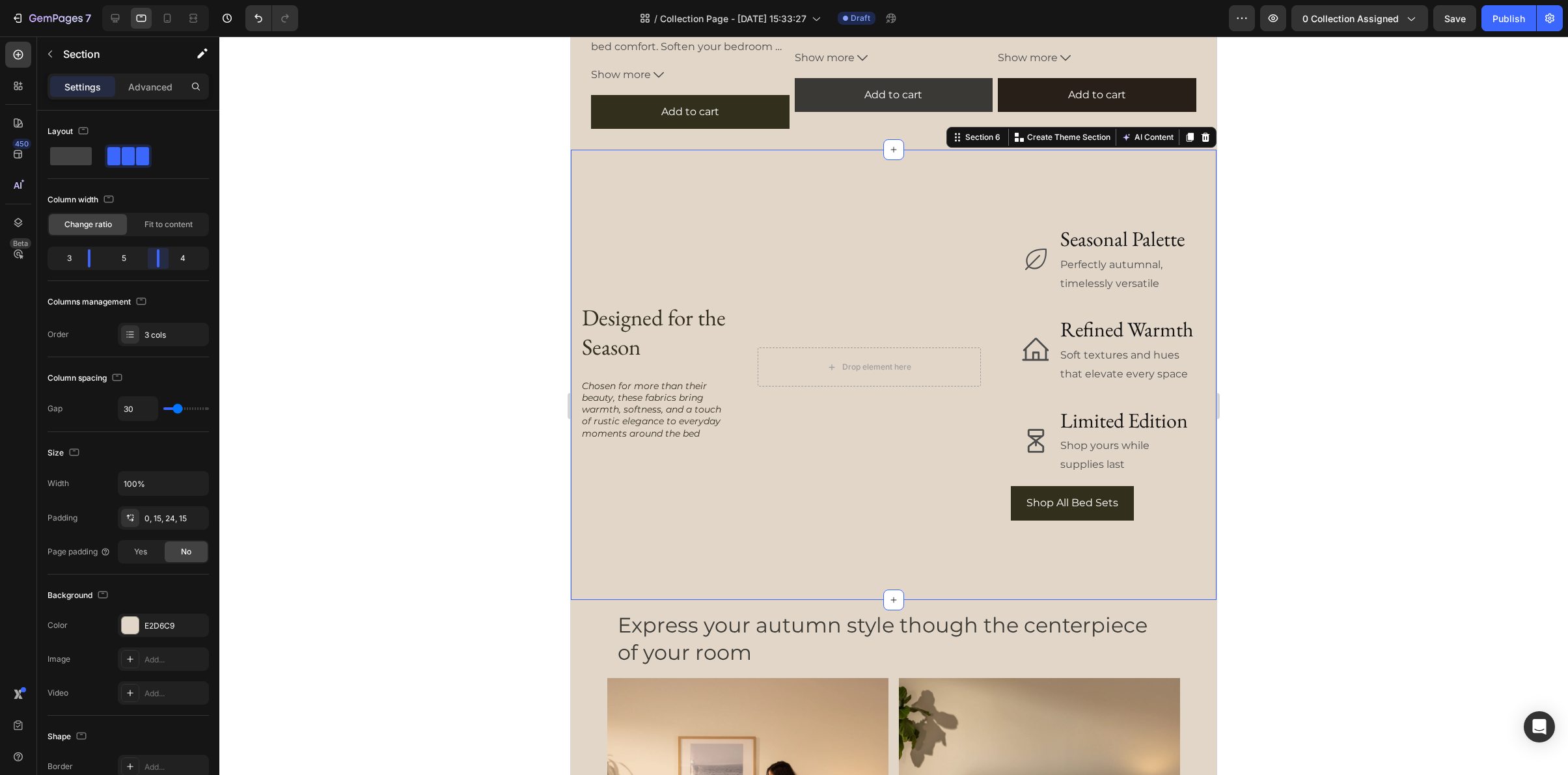
drag, startPoint x: 162, startPoint y: 262, endPoint x: 152, endPoint y: 262, distance: 10.0
click at [152, 0] on body "7 Version history / Collection Page - Sep 8, 15:33:27 Draft Preview 0 collectio…" at bounding box center [784, 0] width 1568 height 0
click at [1143, 490] on div "Shop All Bed Sets Button" at bounding box center [1108, 503] width 196 height 34
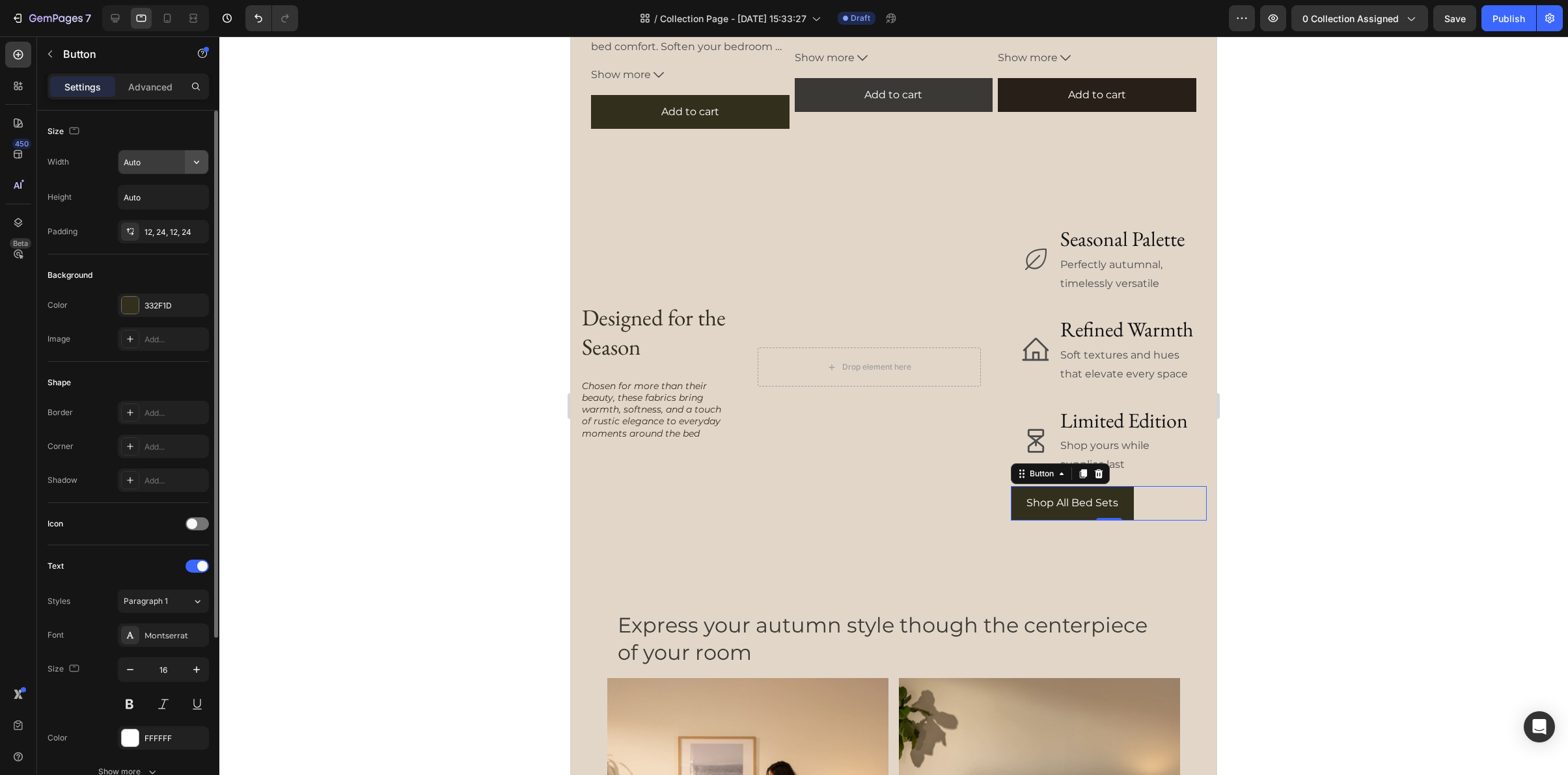
click at [193, 163] on icon "button" at bounding box center [196, 161] width 13 height 13
click at [177, 220] on span "100%" at bounding box center [186, 220] width 21 height 12
type input "100%"
click at [1295, 385] on div at bounding box center [894, 406] width 1348 height 739
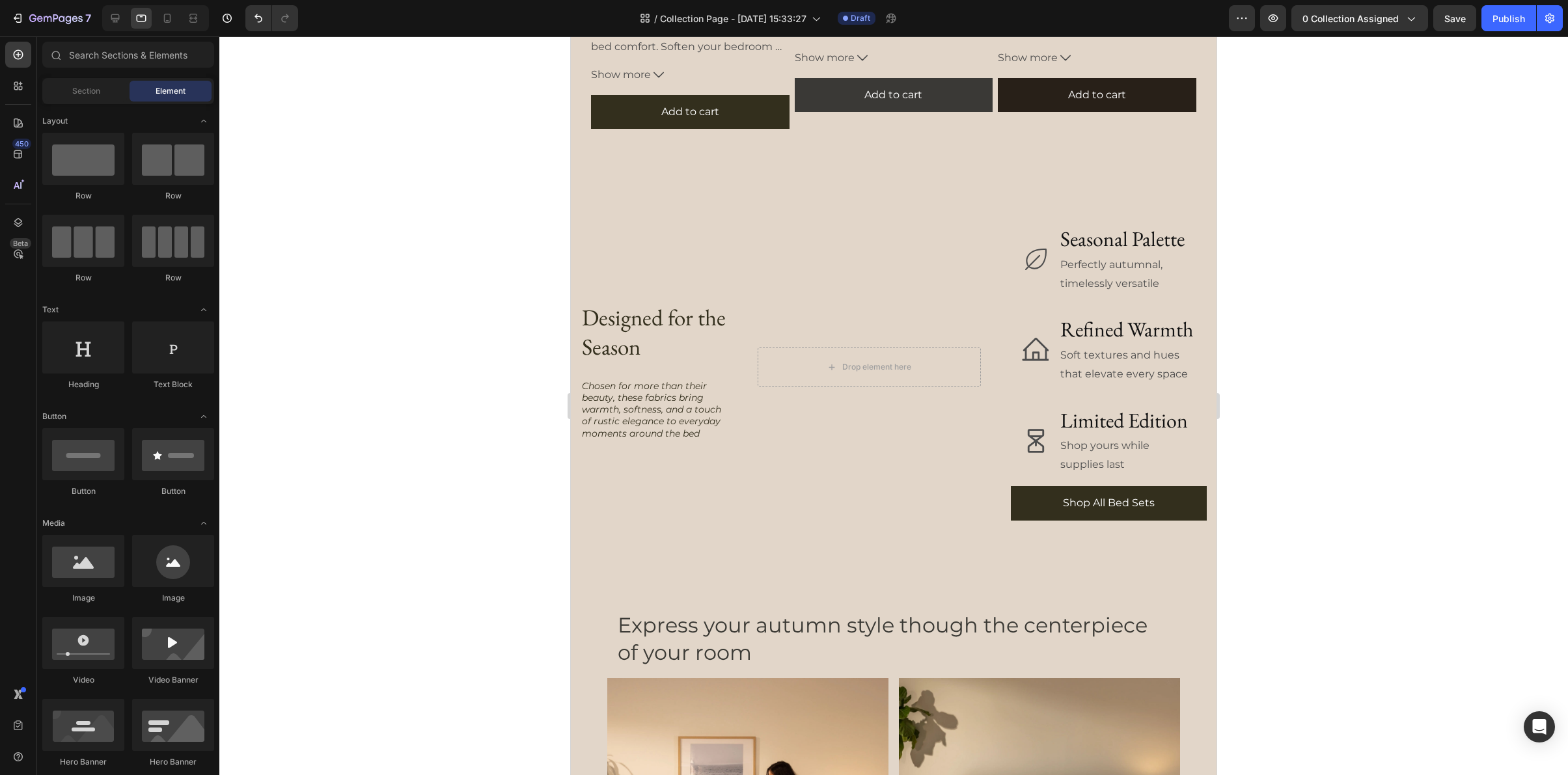
click at [1294, 384] on div at bounding box center [894, 406] width 1348 height 739
click at [734, 432] on div "Designed for the Season Heading Shop All Bed Sets Button Row Chosen for more th…" at bounding box center [894, 374] width 646 height 450
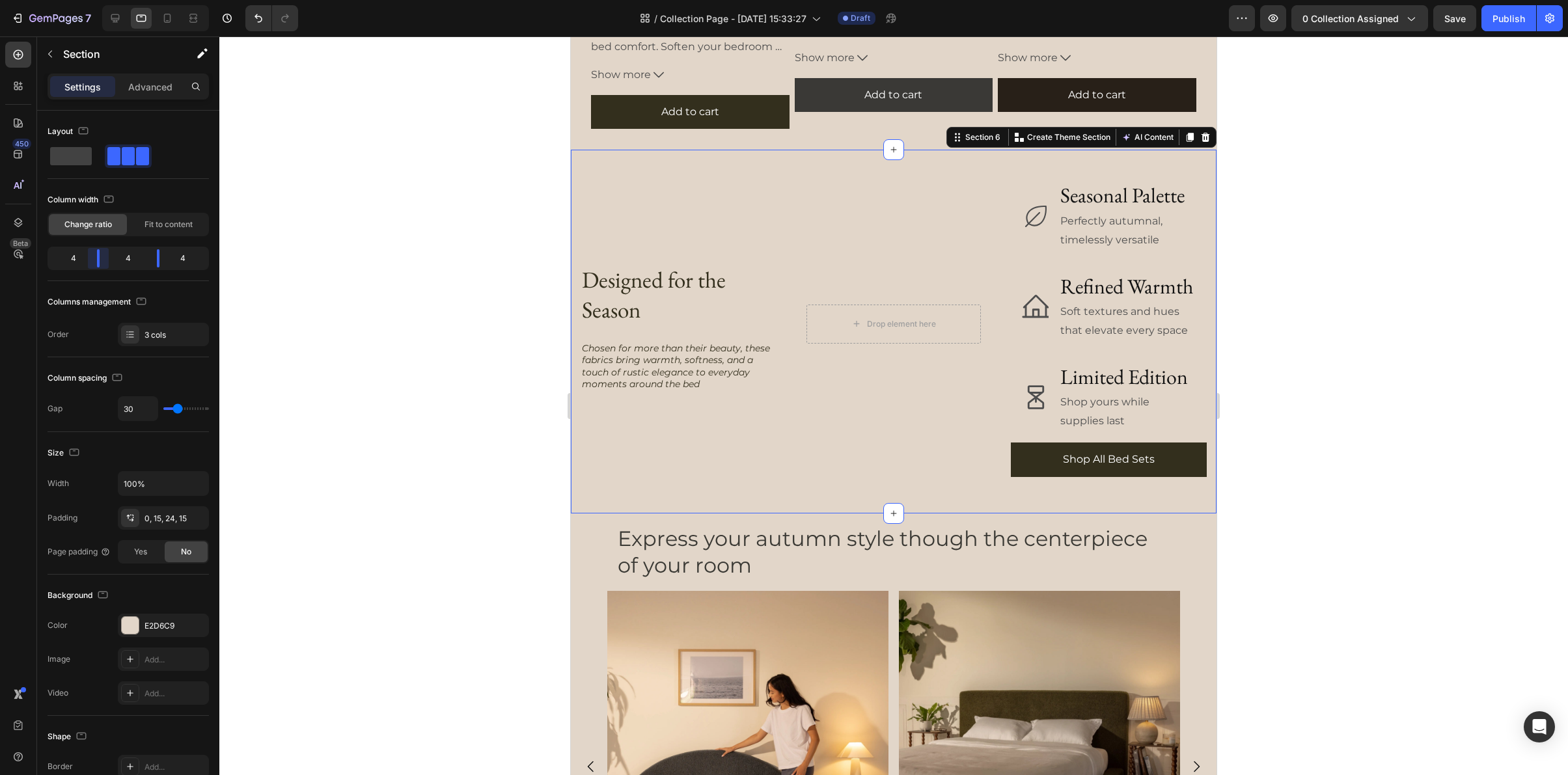
click at [97, 0] on body "7 Version history / Collection Page - Sep 8, 15:33:27 Draft Preview 0 collectio…" at bounding box center [784, 0] width 1568 height 0
click at [1380, 463] on div at bounding box center [894, 406] width 1348 height 739
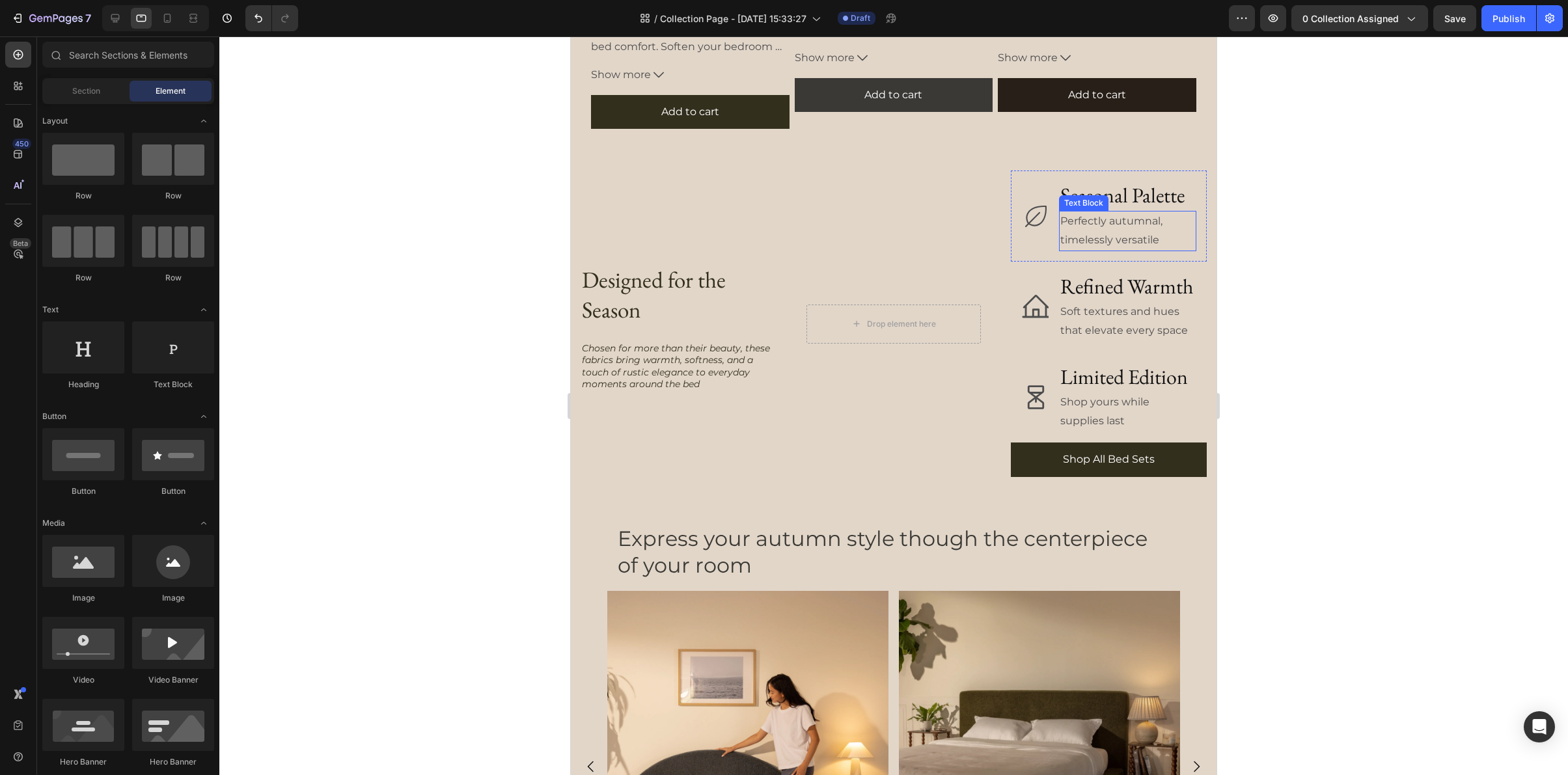
click at [1125, 181] on h2 "Seasonal Palette" at bounding box center [1127, 196] width 138 height 30
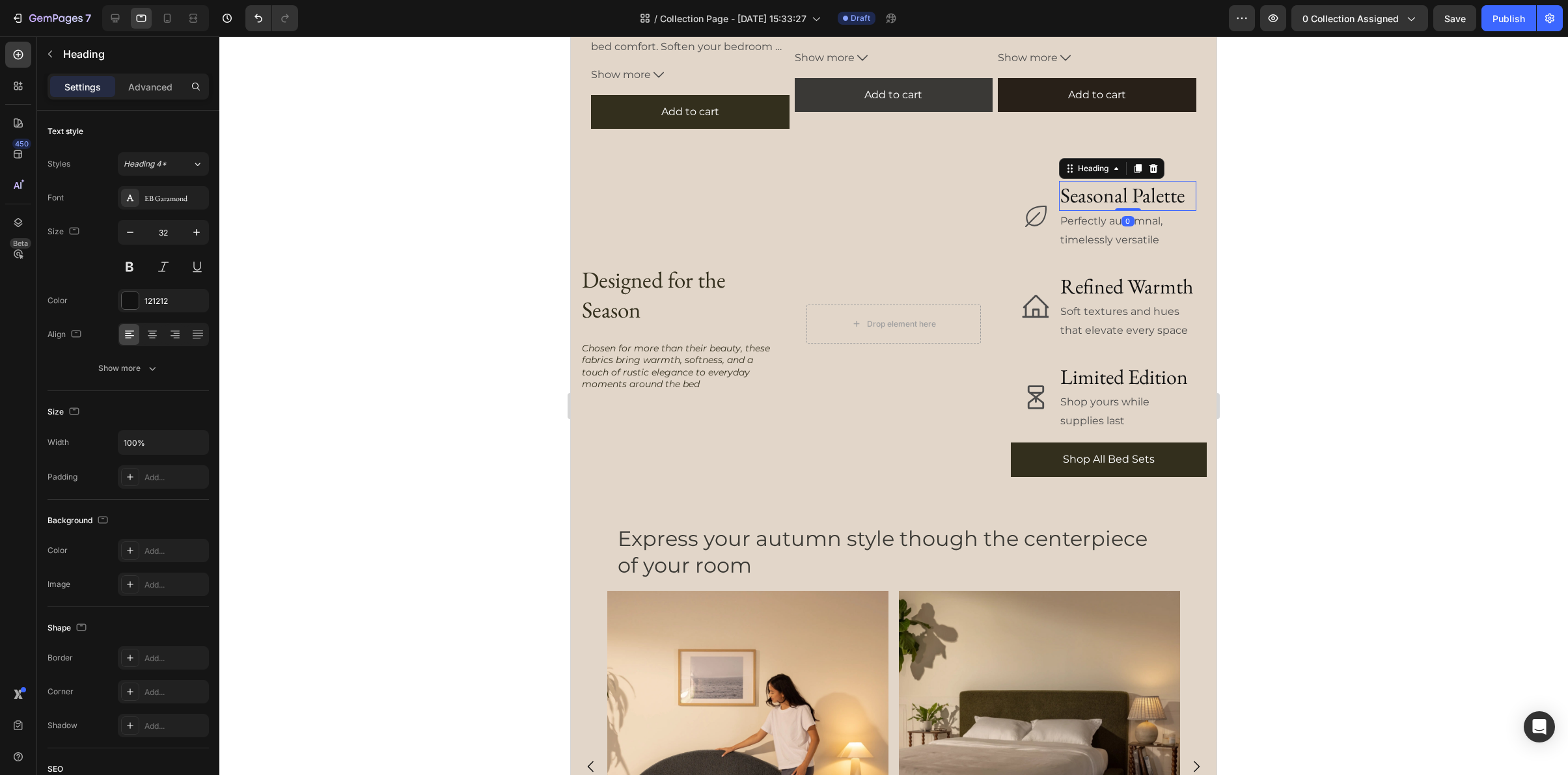
click at [1291, 356] on div at bounding box center [894, 406] width 1348 height 739
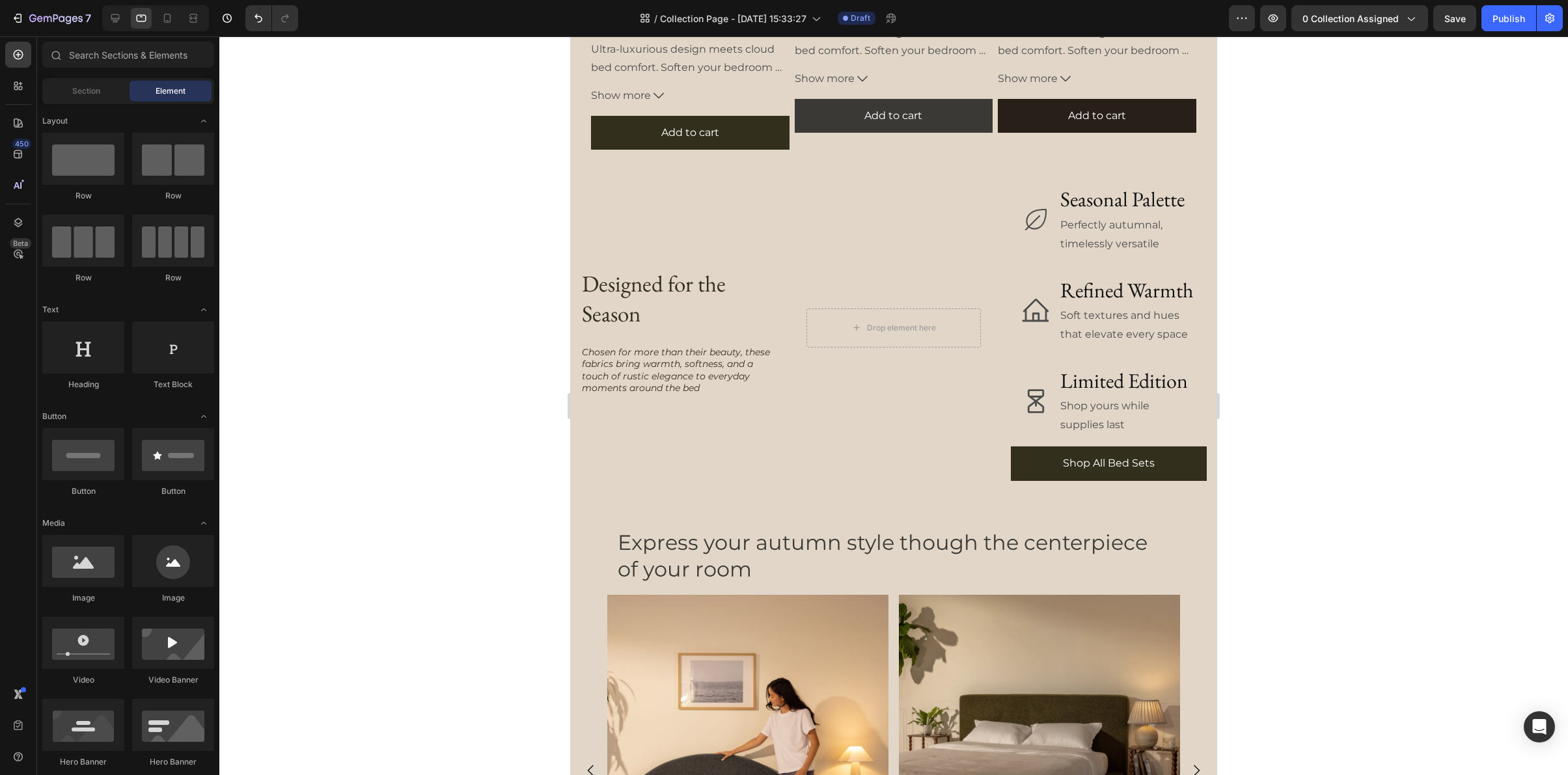
scroll to position [2109, 0]
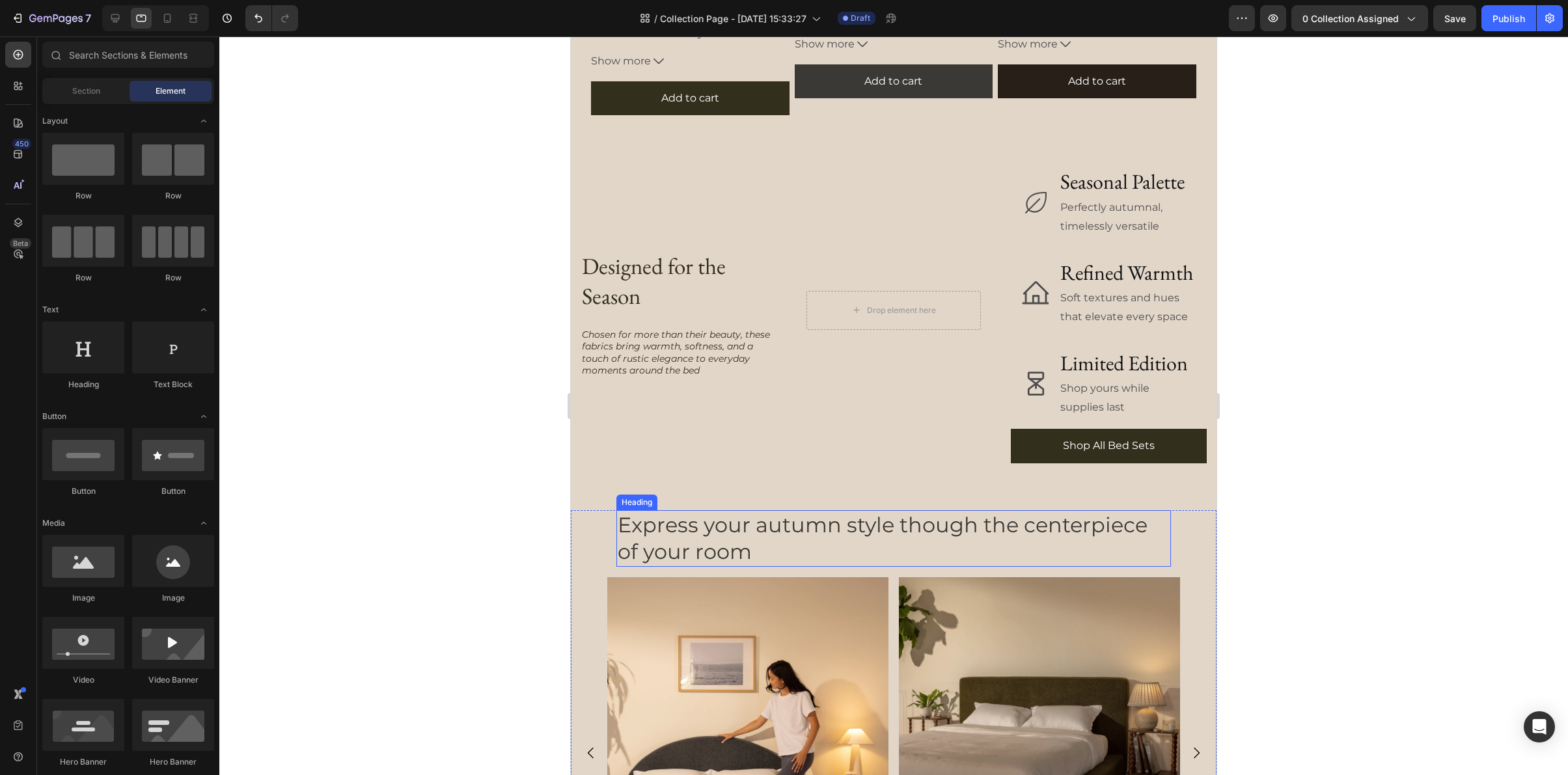
click at [810, 531] on h2 "Express your autumn style though the centerpiece of your room" at bounding box center [893, 538] width 555 height 56
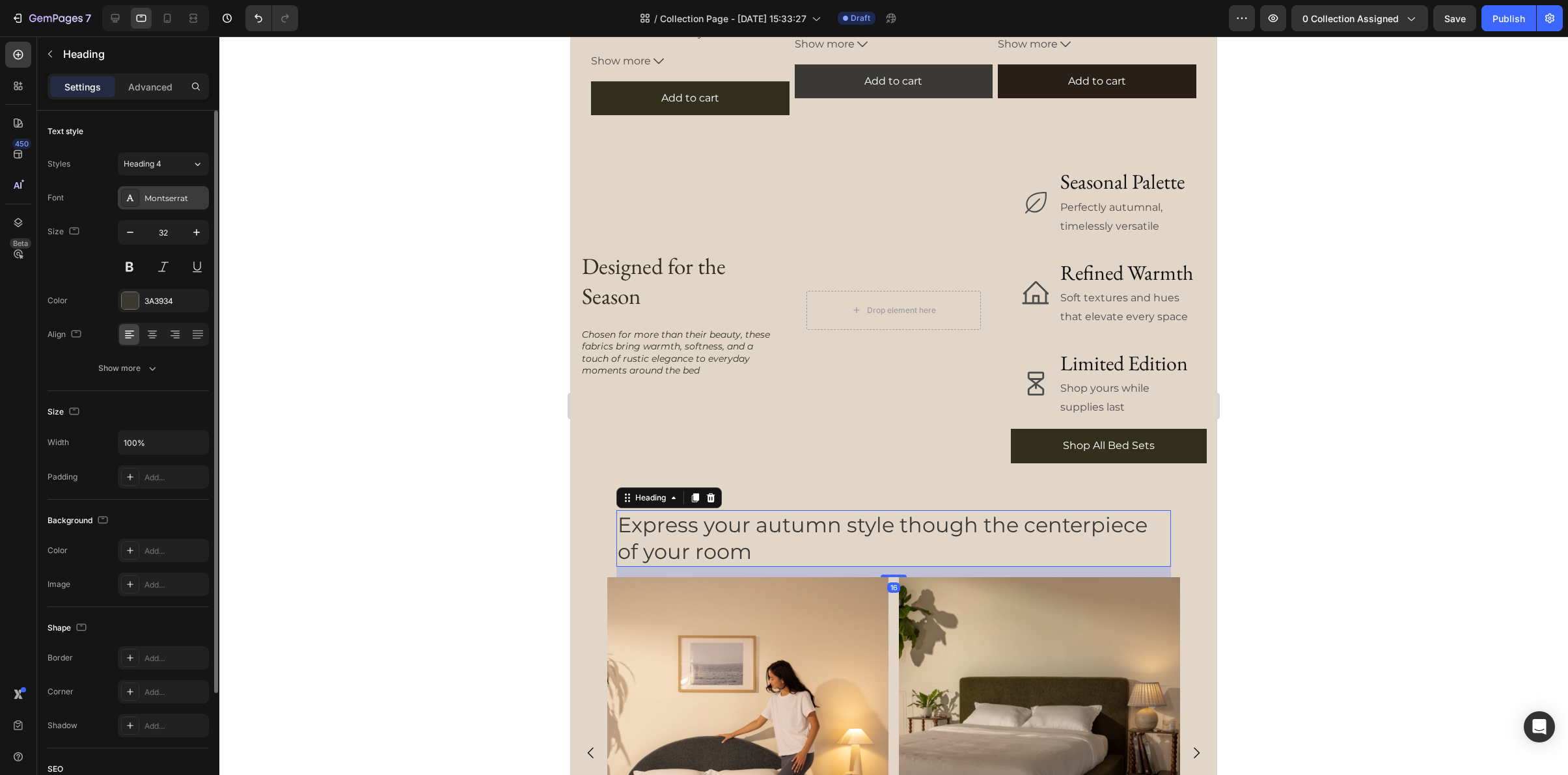
click at [166, 198] on div "Montserrat" at bounding box center [175, 198] width 62 height 12
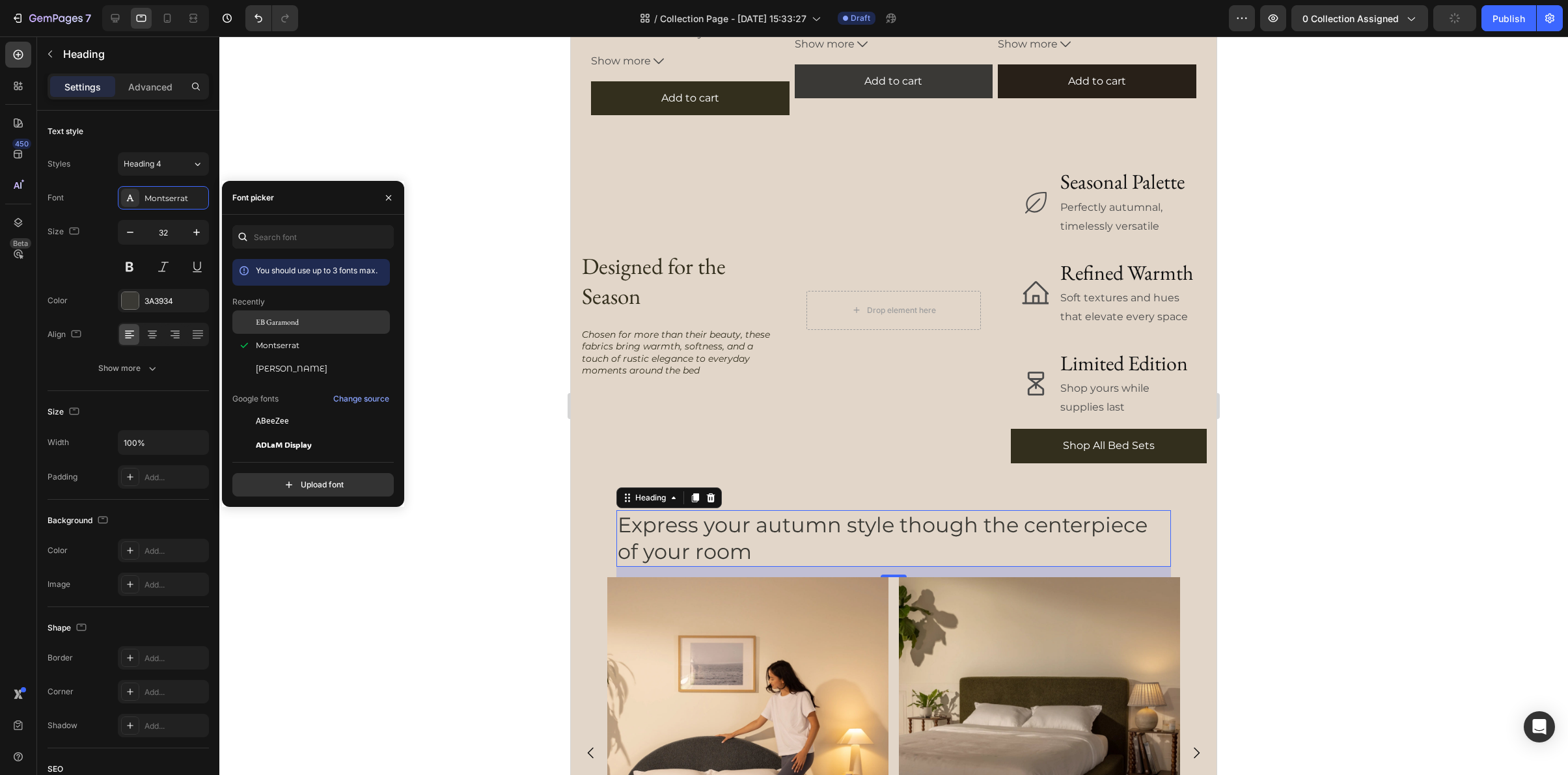
click at [299, 324] on div "EB Garamond" at bounding box center [321, 322] width 132 height 12
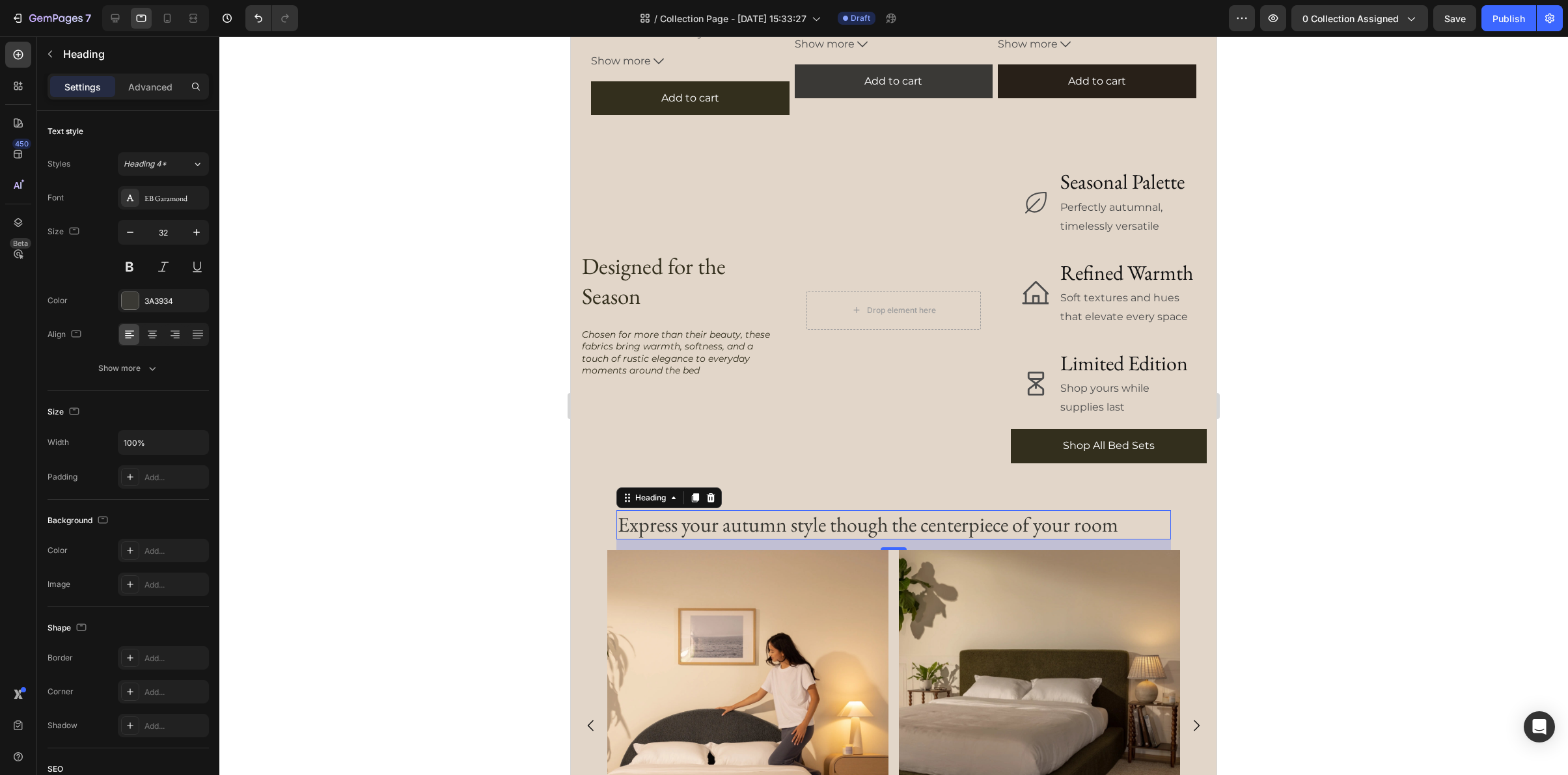
click at [1418, 579] on div at bounding box center [894, 406] width 1348 height 739
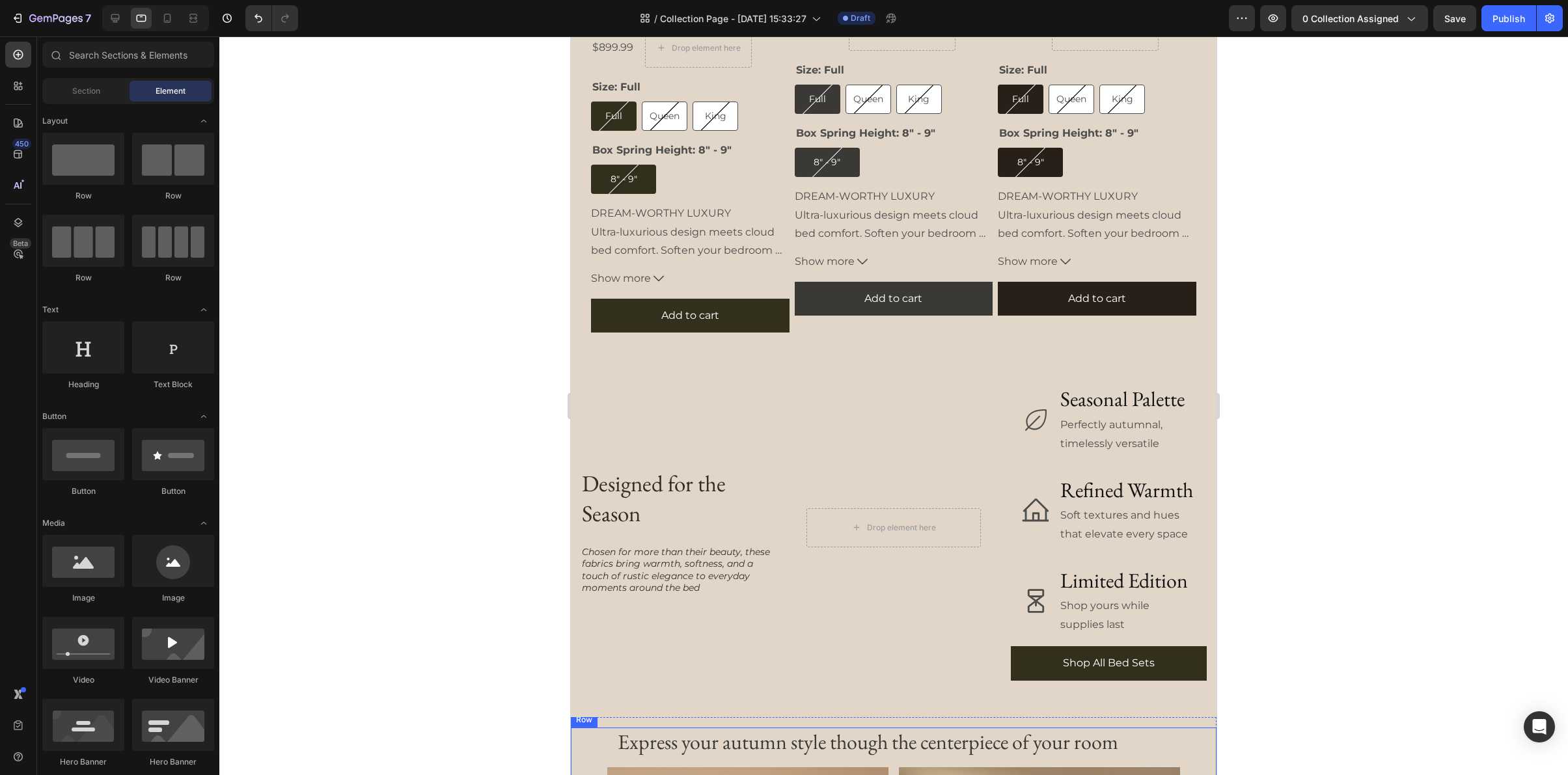
scroll to position [2023, 0]
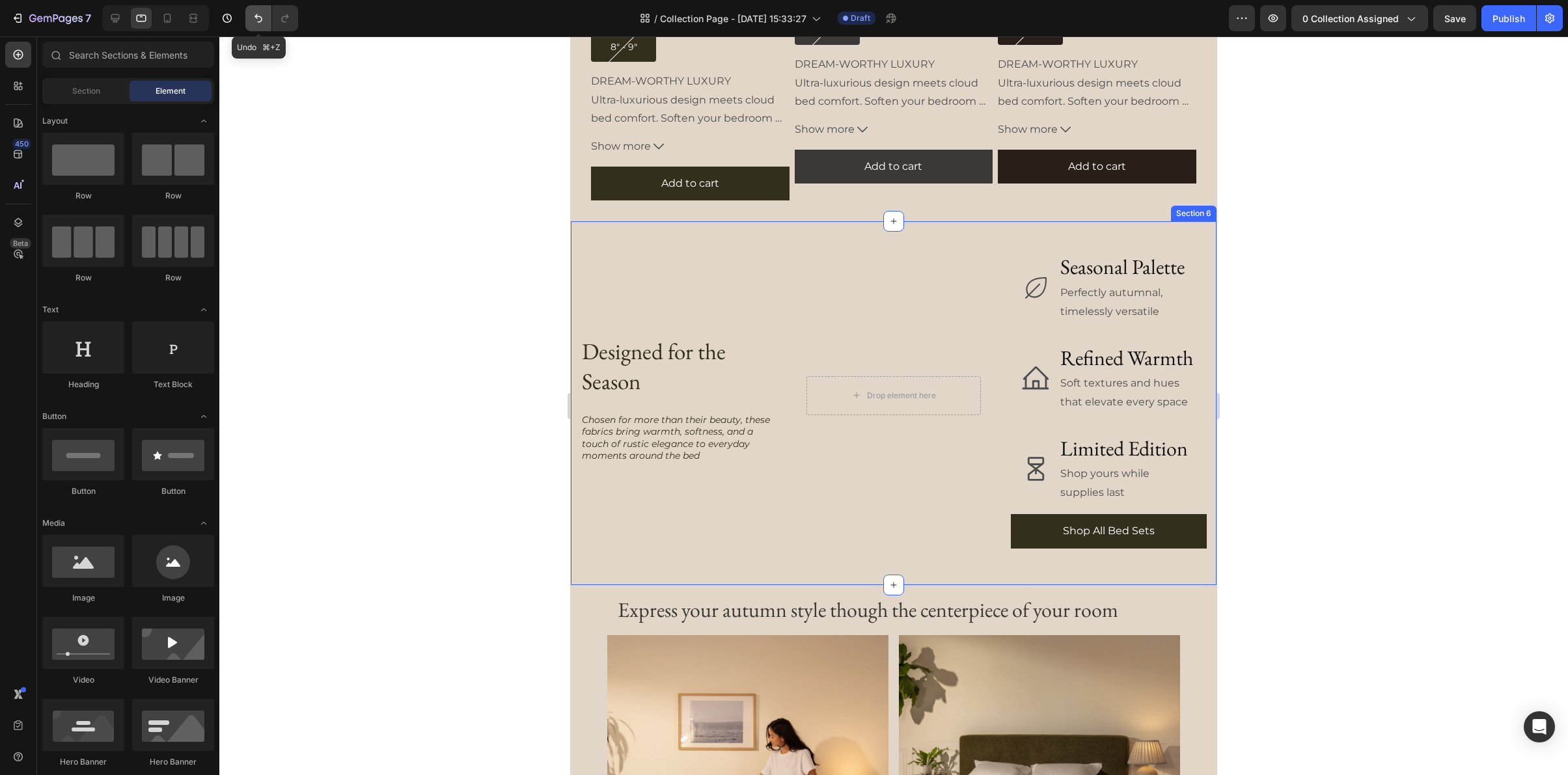
click at [255, 22] on icon "Undo/Redo" at bounding box center [258, 18] width 13 height 13
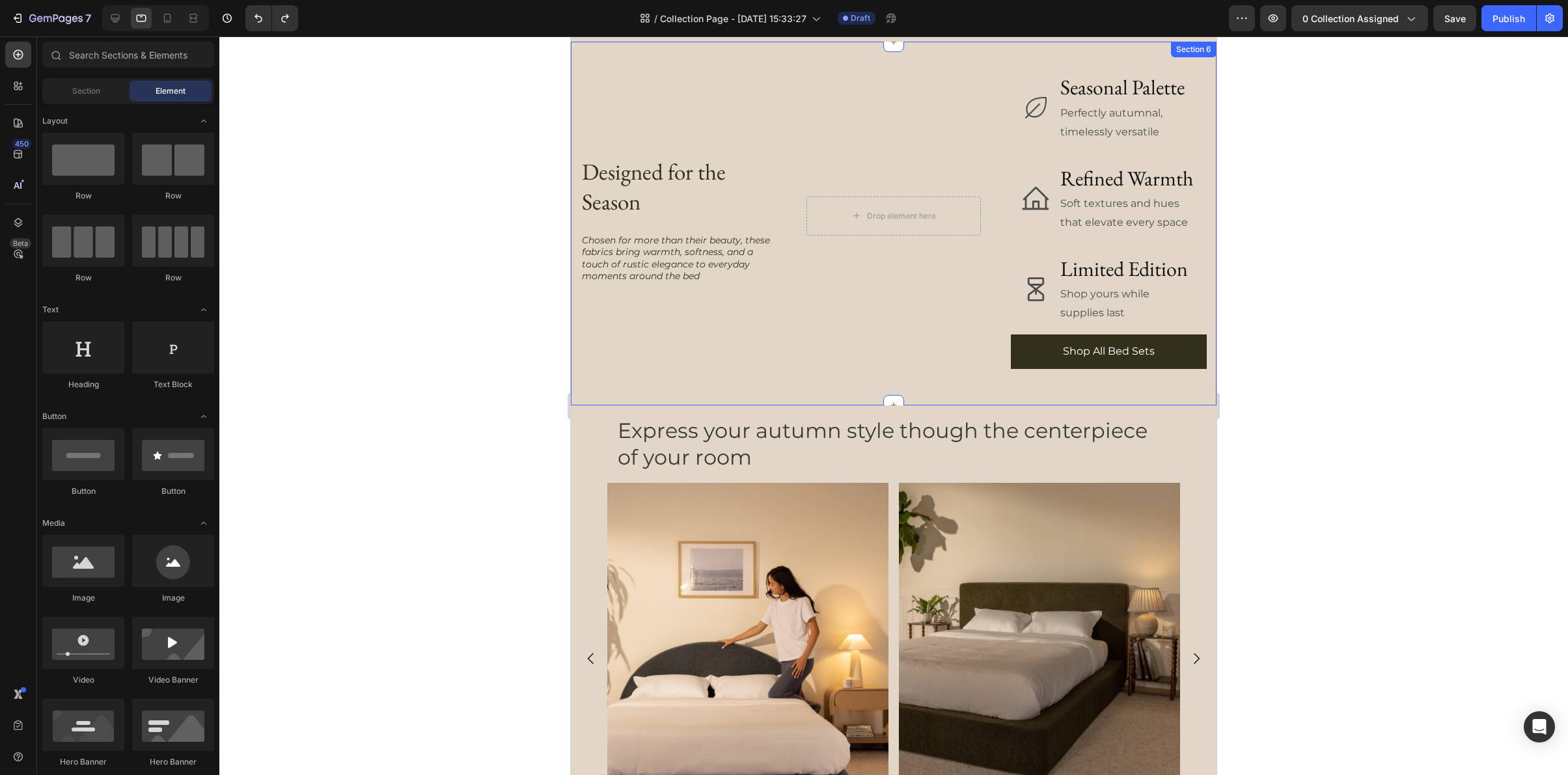
scroll to position [2168, 0]
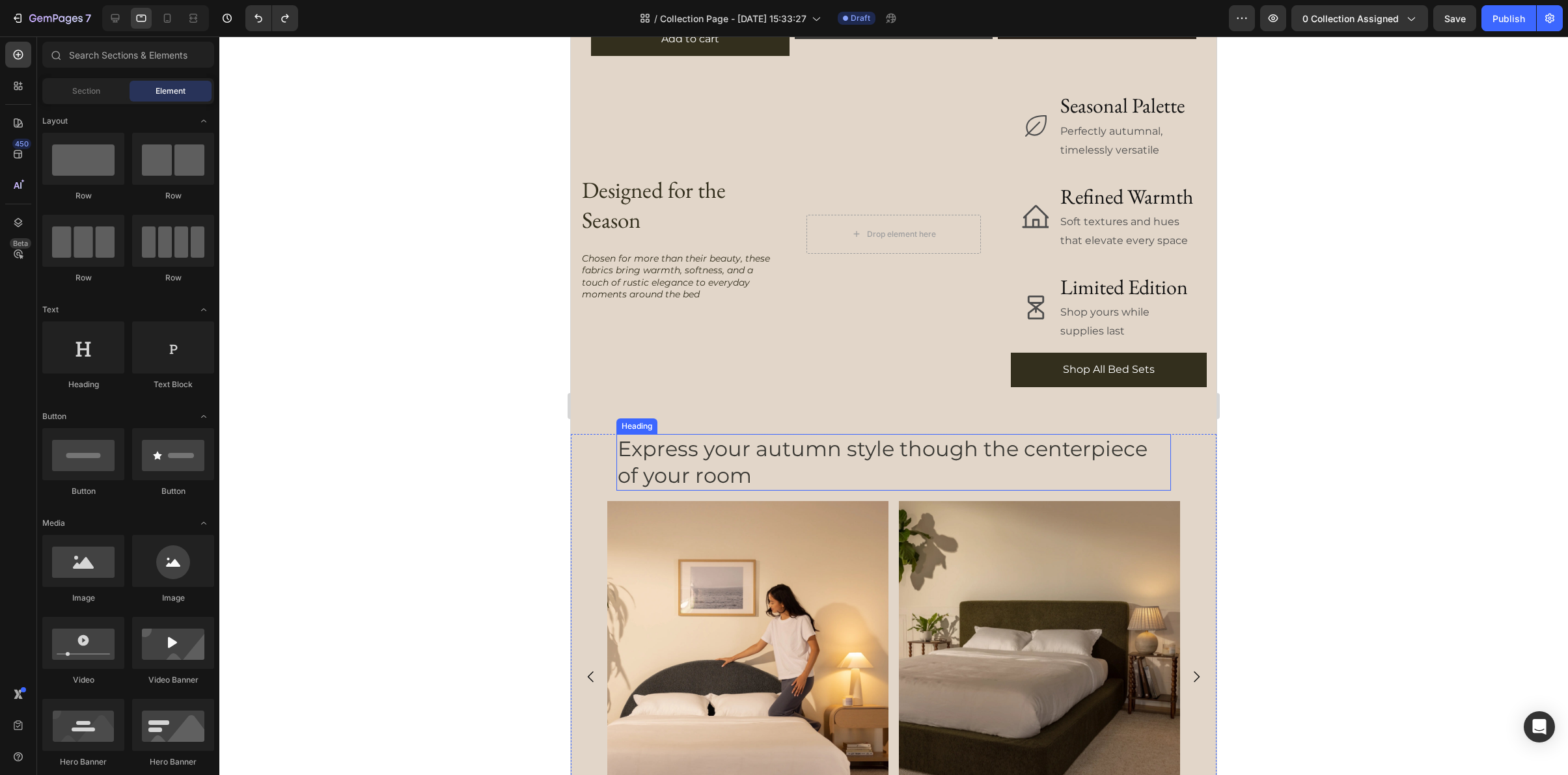
click at [685, 450] on h2 "Express your autumn style though the centerpiece of your room" at bounding box center [893, 462] width 555 height 56
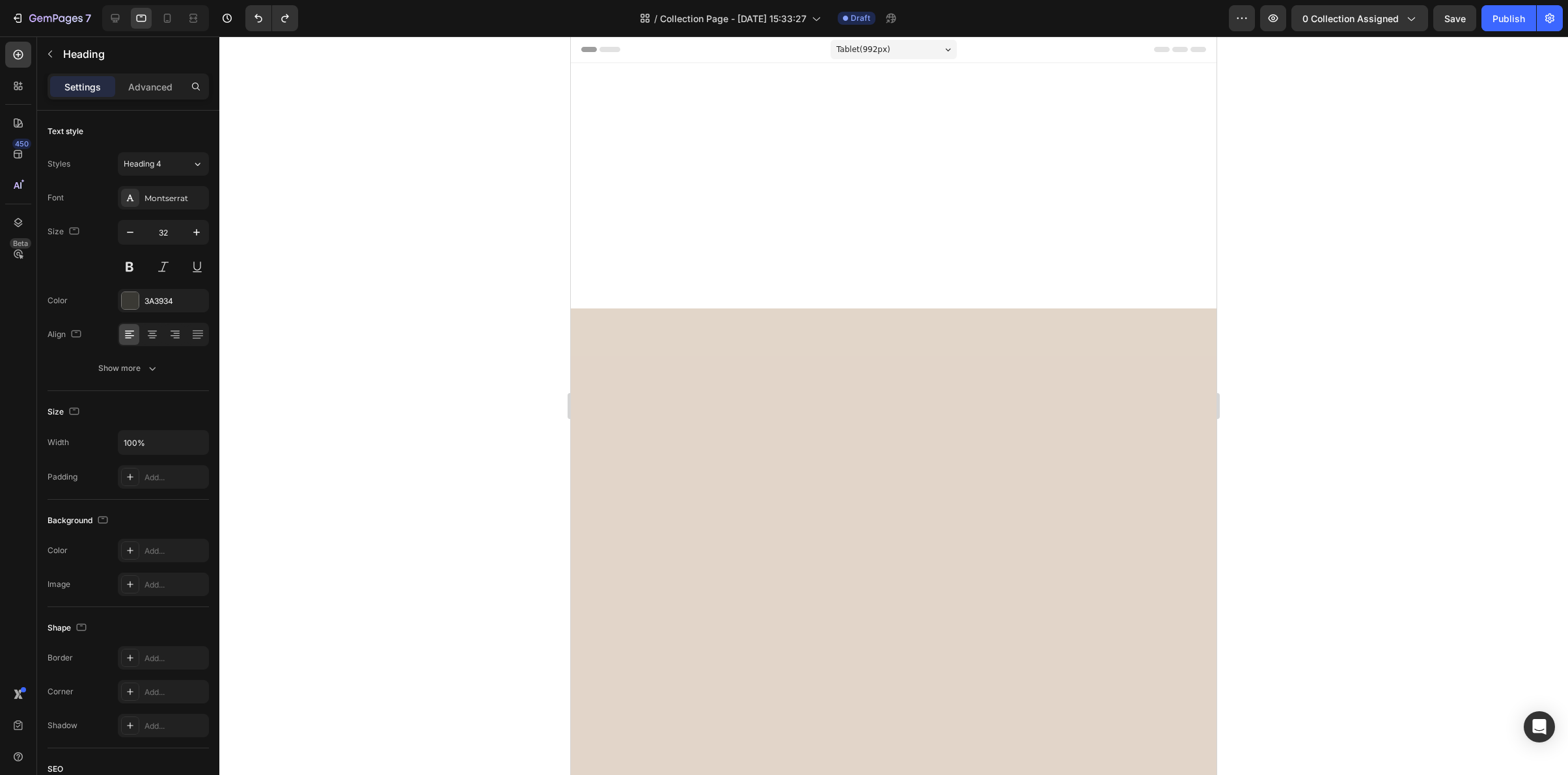
scroll to position [2168, 0]
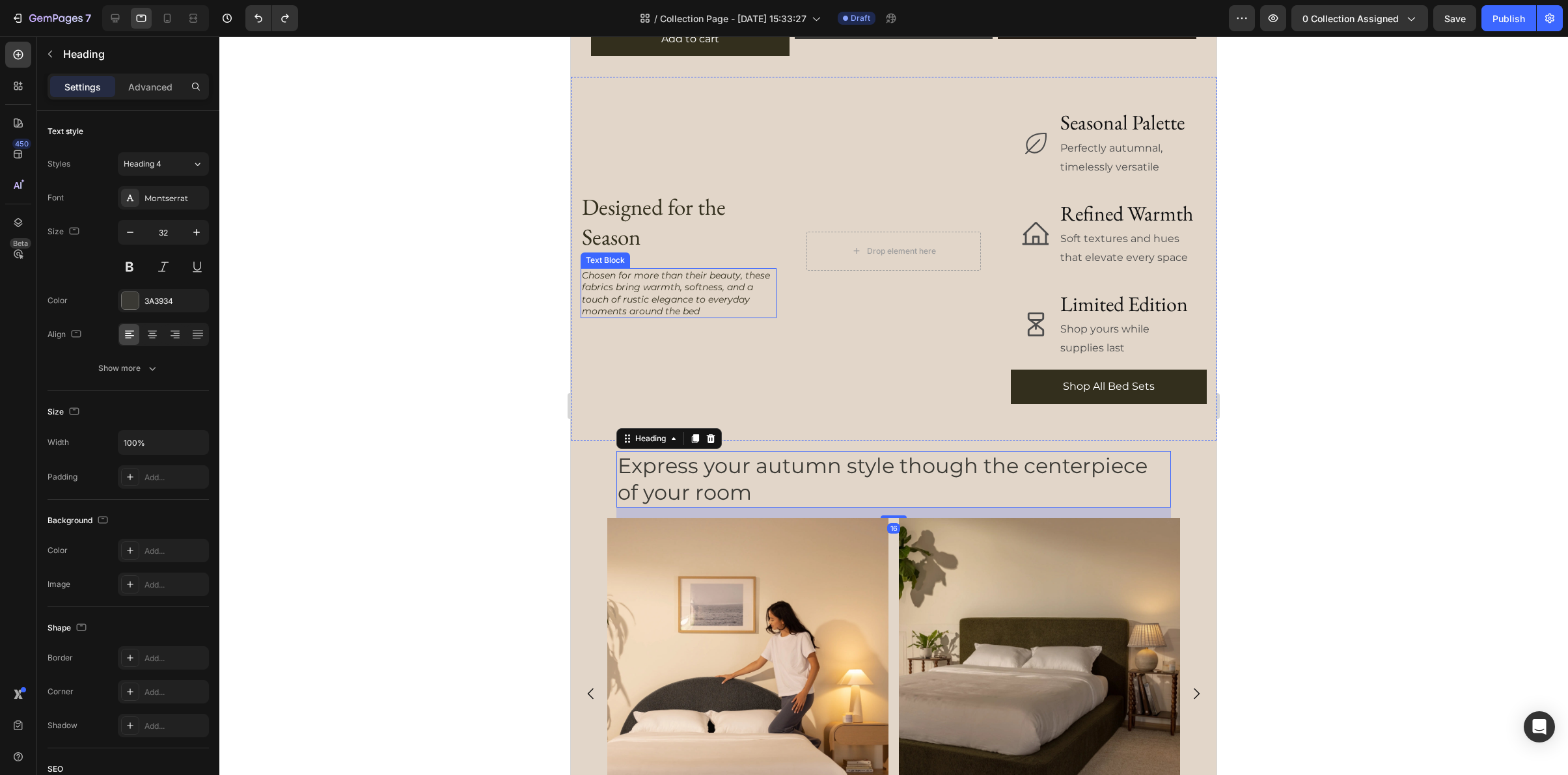
click at [628, 208] on h2 "Designed for the Season" at bounding box center [678, 221] width 196 height 62
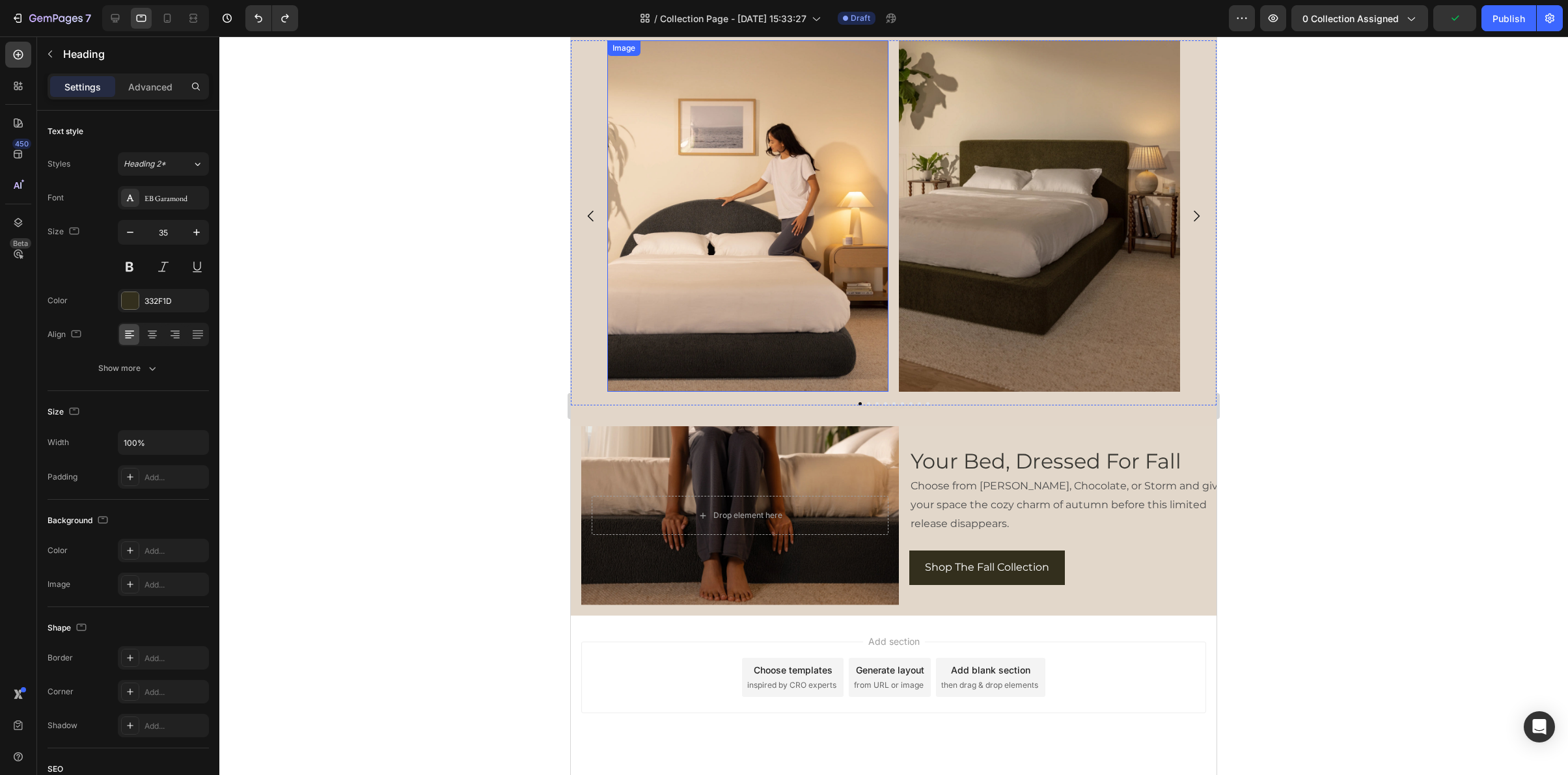
scroll to position [2630, 0]
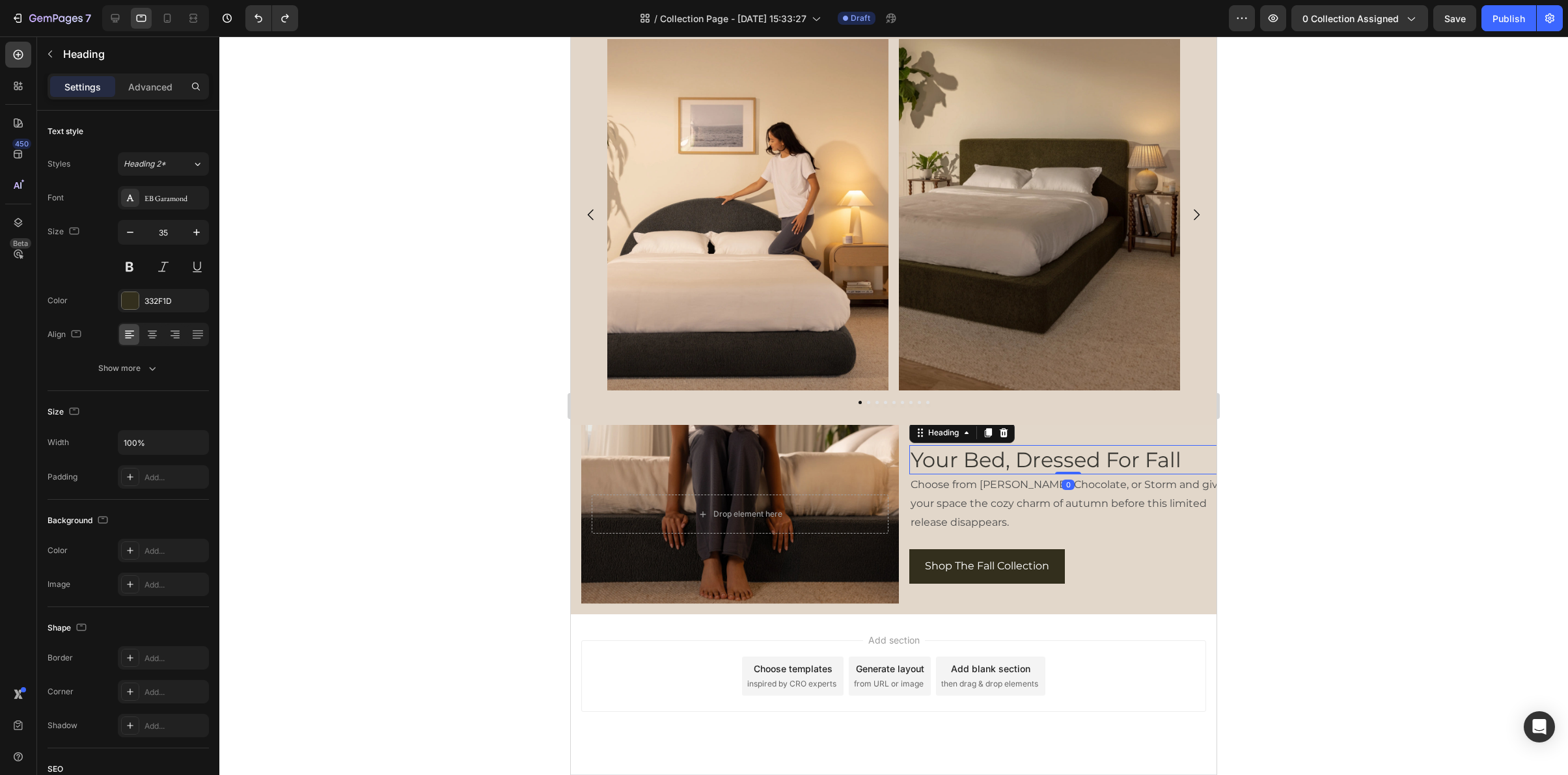
click at [975, 463] on h2 "Your Bed, Dressed For Fall" at bounding box center [1068, 460] width 318 height 30
click at [1113, 509] on p "Choose from [PERSON_NAME], Chocolate, or Storm and give your space the cozy cha…" at bounding box center [1068, 504] width 315 height 56
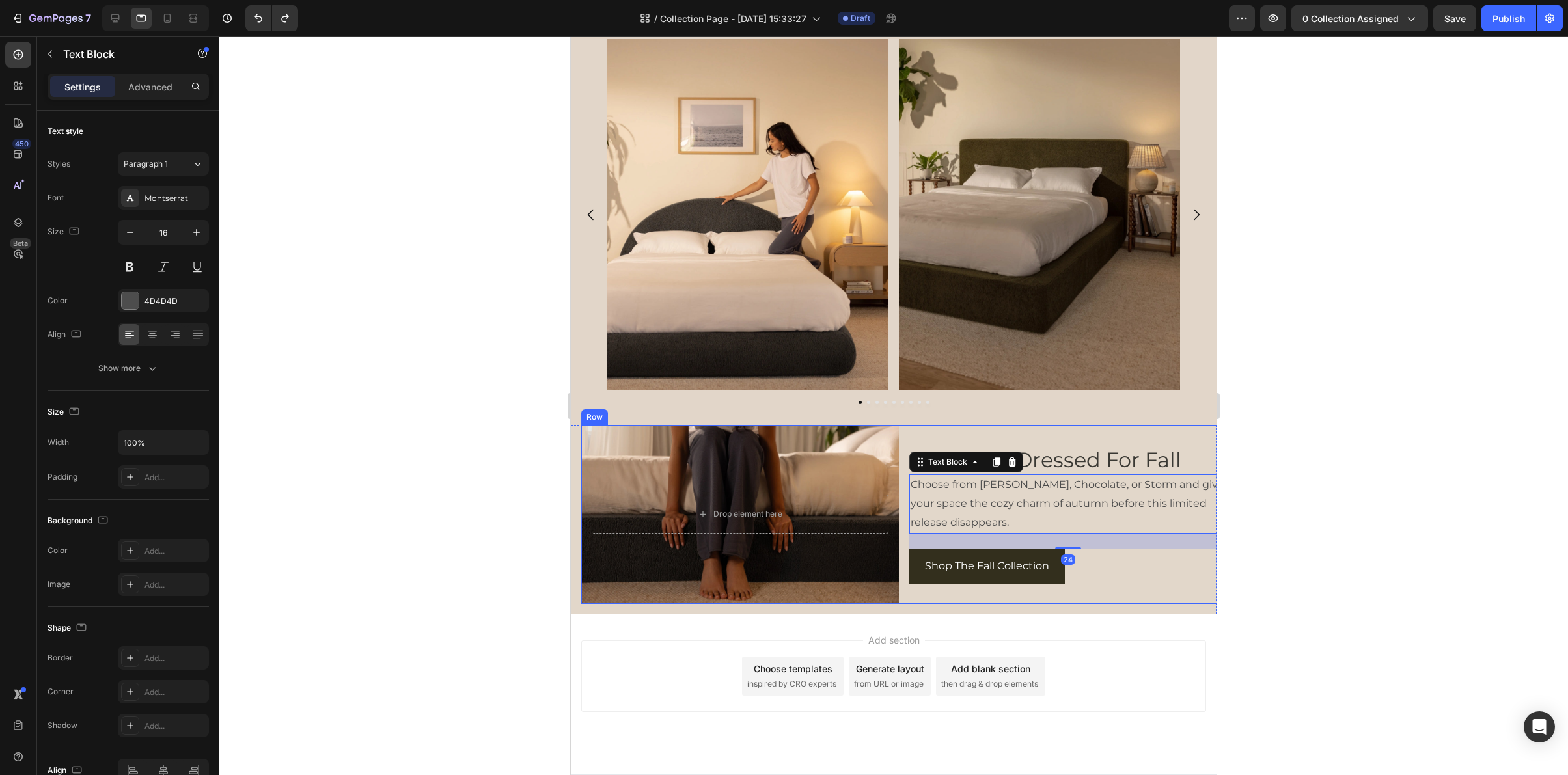
click at [907, 589] on div "Drop element here Hero Banner Your Bed, Dressed For Fall Heading Choose from Mo…" at bounding box center [904, 514] width 646 height 179
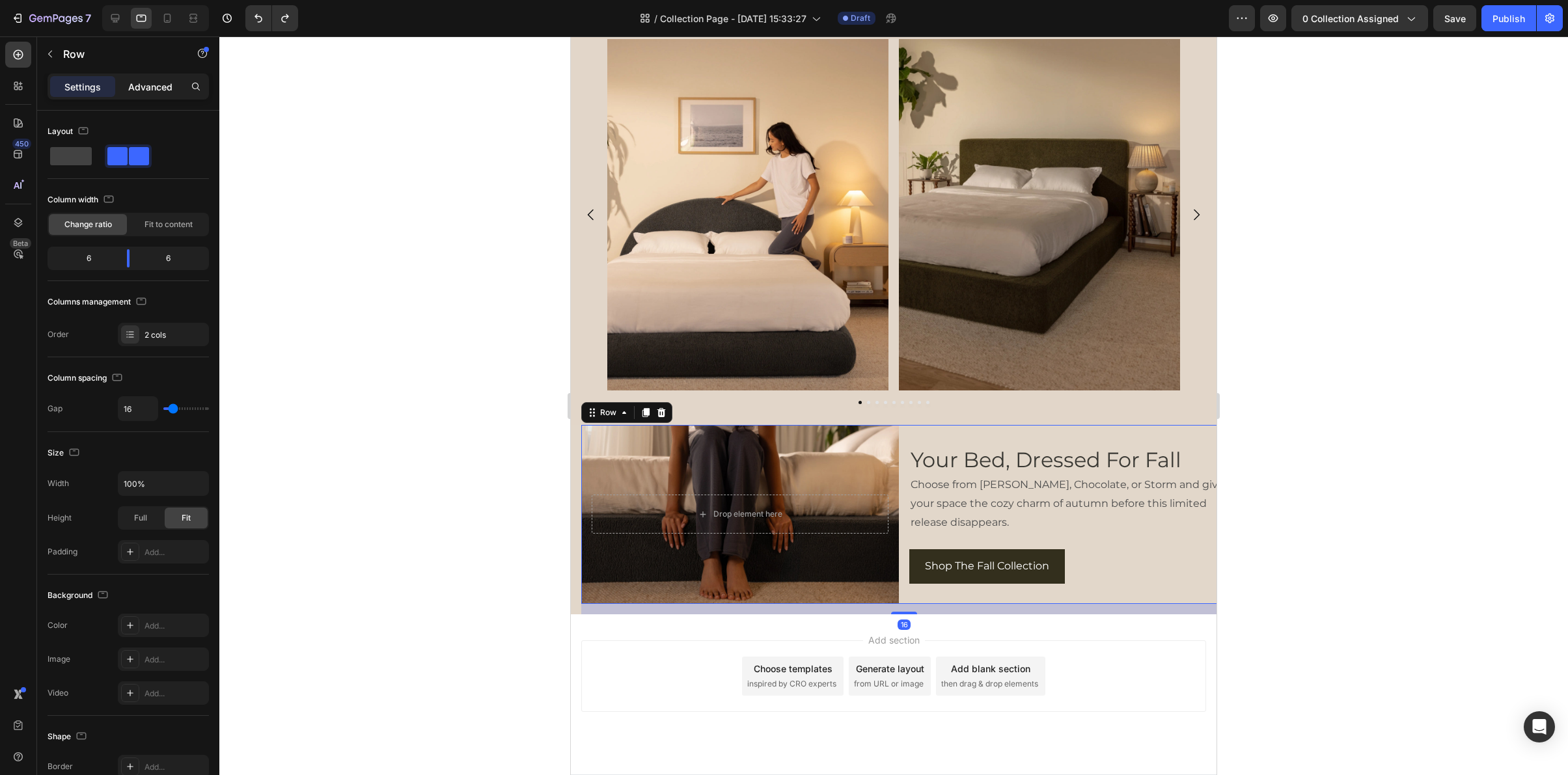
click at [146, 91] on p "Advanced" at bounding box center [150, 87] width 44 height 14
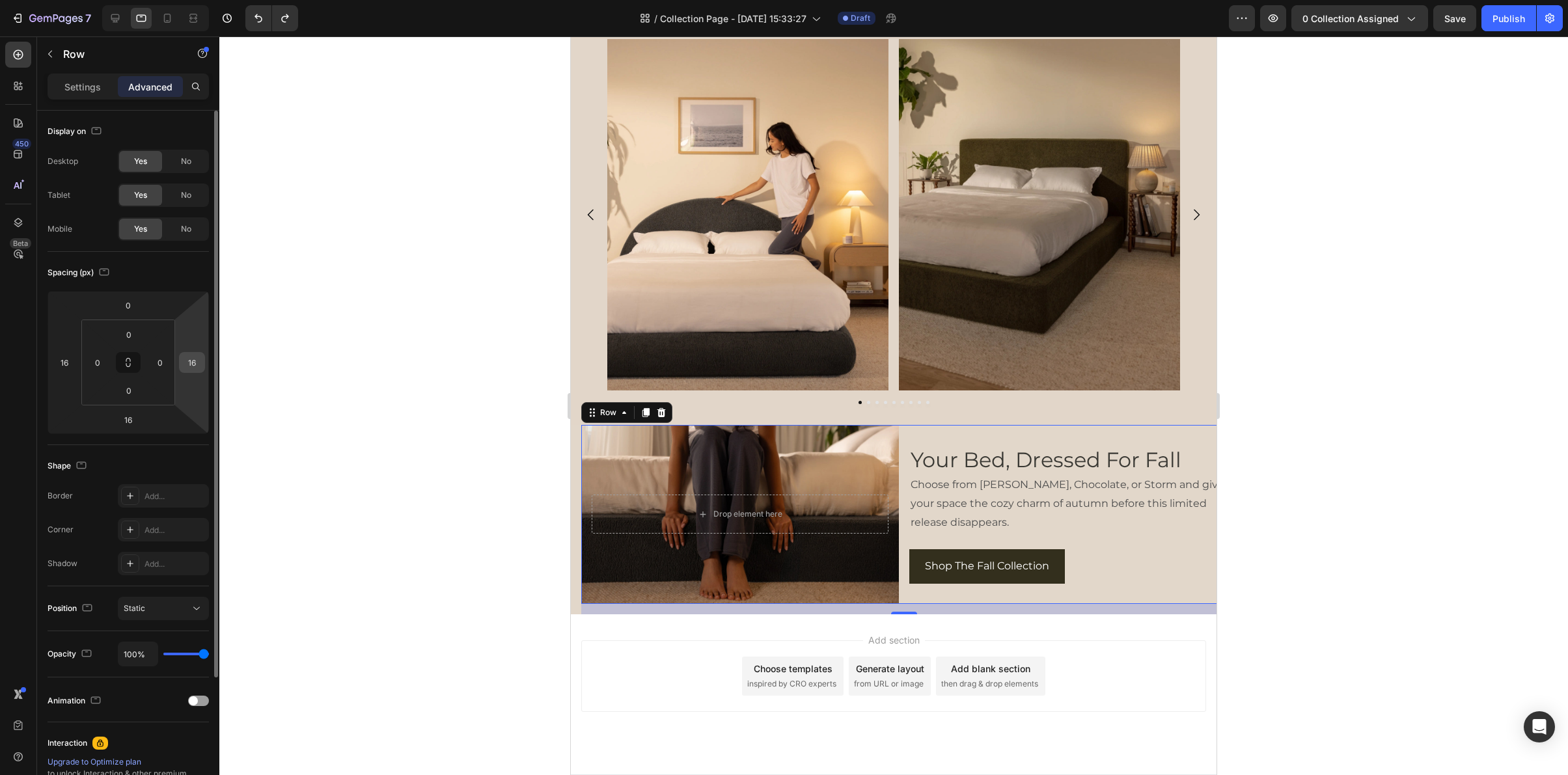
click at [191, 360] on input "16" at bounding box center [191, 362] width 20 height 20
type input "0"
click at [162, 357] on input "0" at bounding box center [160, 362] width 20 height 20
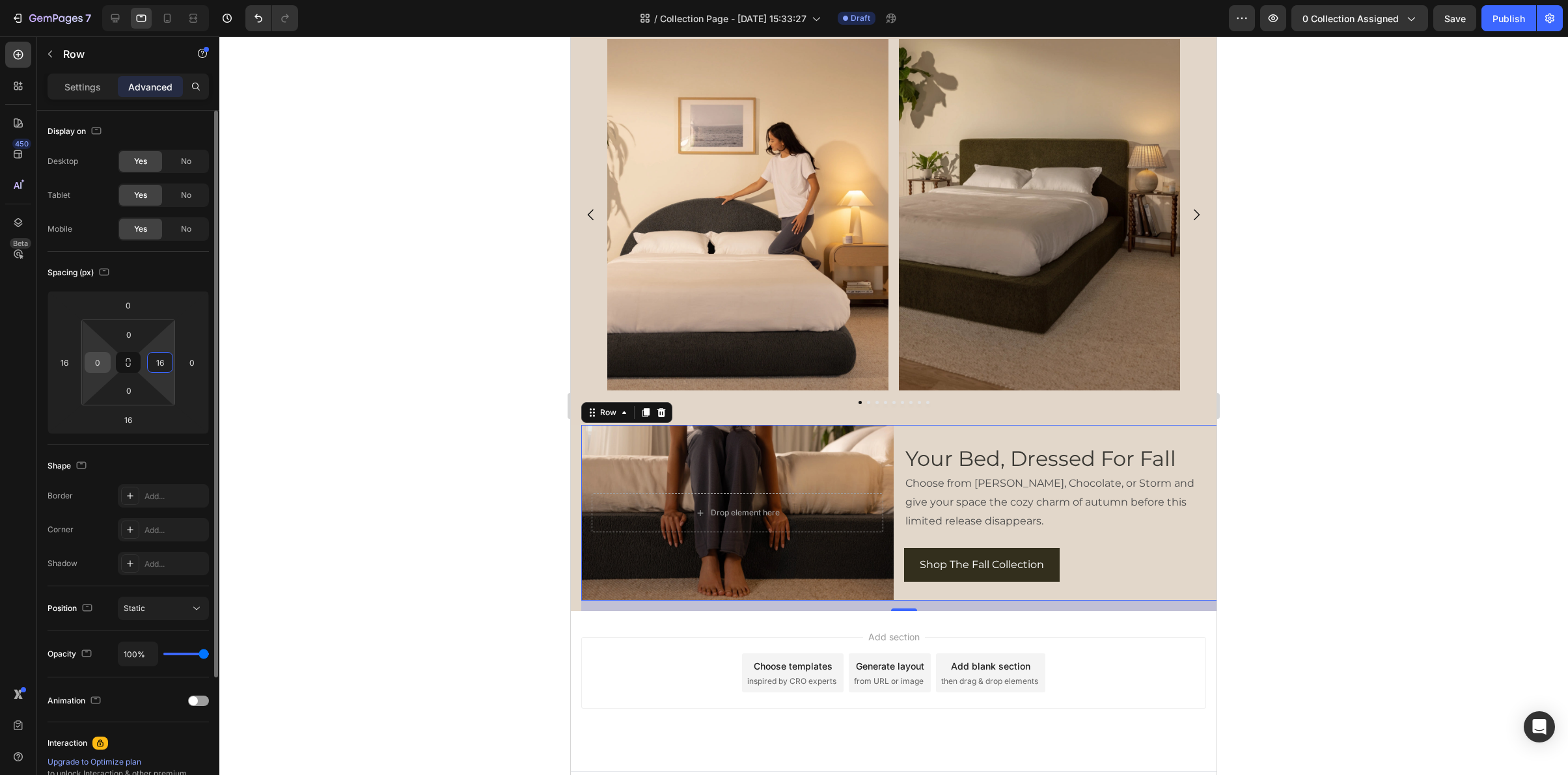
type input "16"
click at [97, 366] on input "0" at bounding box center [97, 362] width 20 height 20
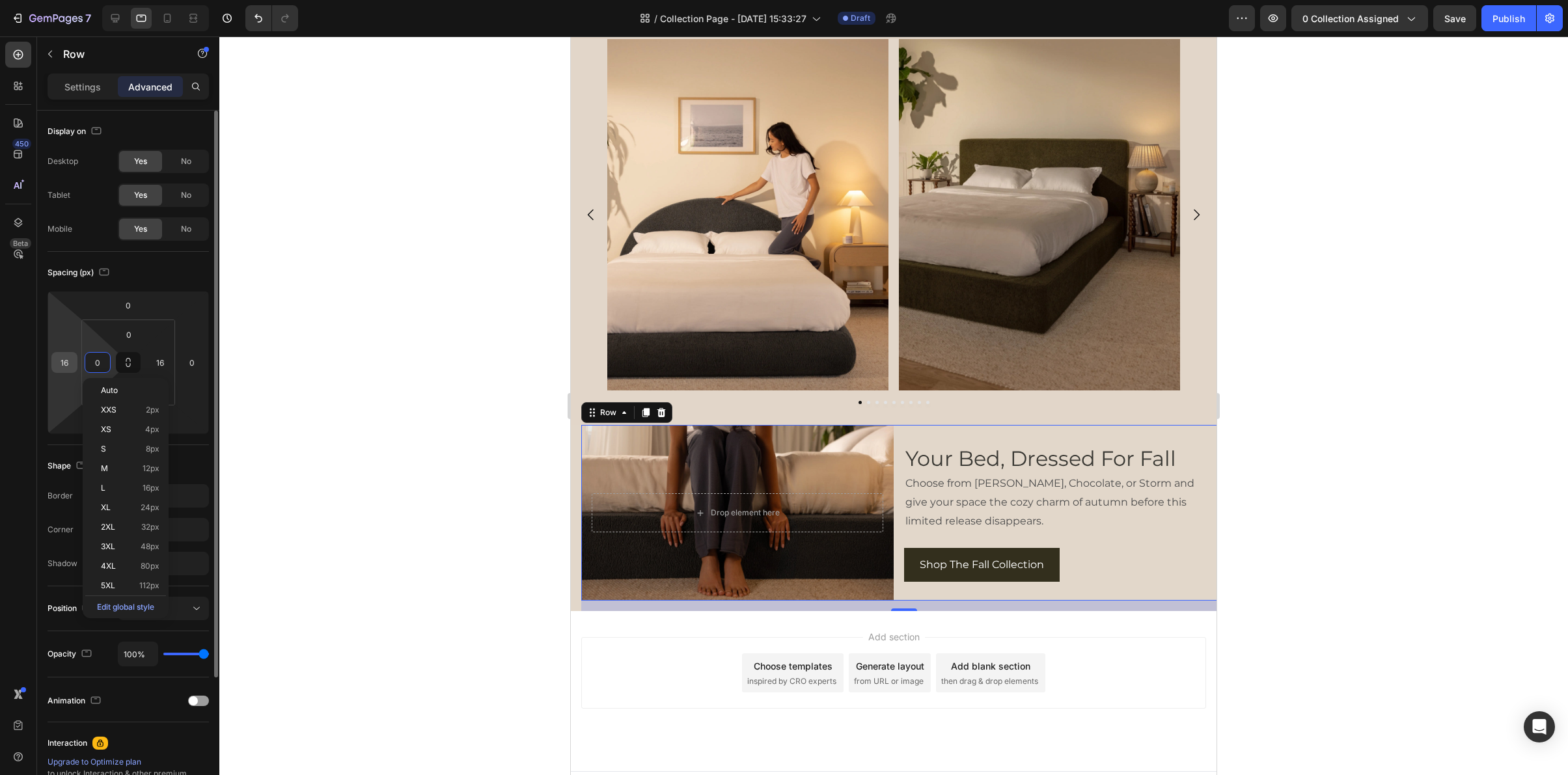
click at [63, 361] on input "16" at bounding box center [64, 362] width 20 height 20
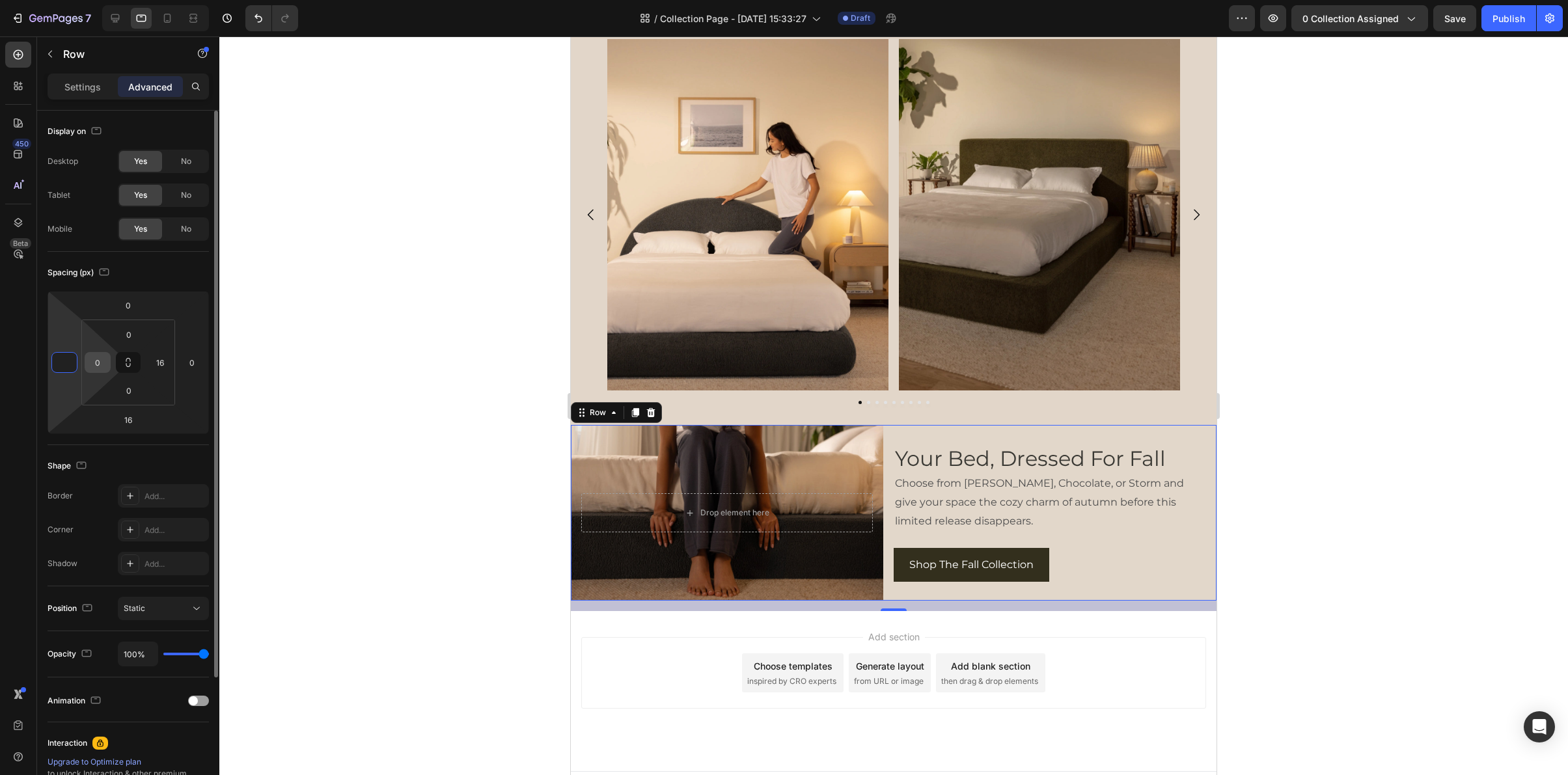
type input "0"
click at [89, 367] on input "0" at bounding box center [97, 362] width 20 height 20
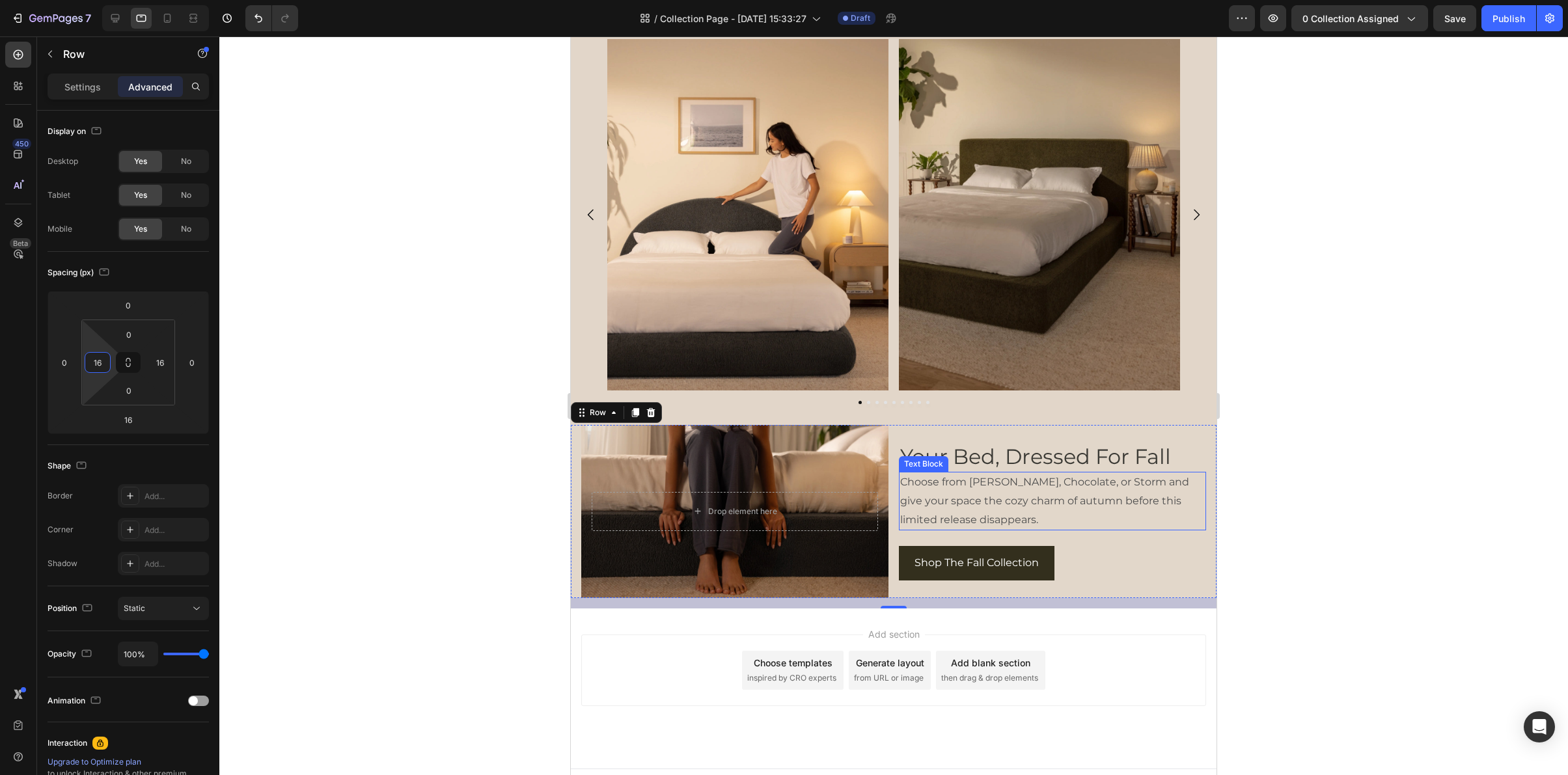
type input "16"
click at [1273, 546] on div at bounding box center [894, 406] width 1348 height 739
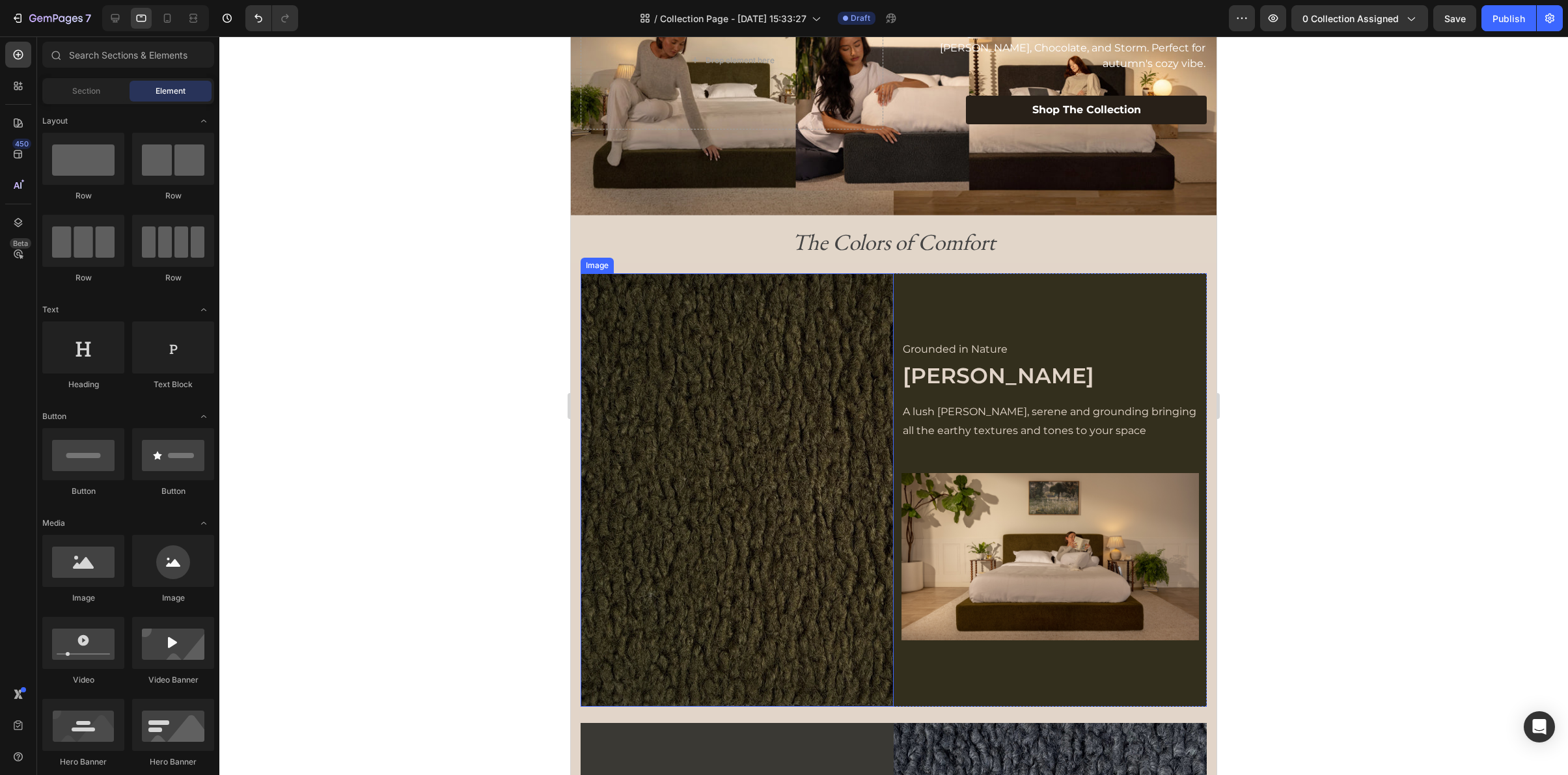
scroll to position [89, 0]
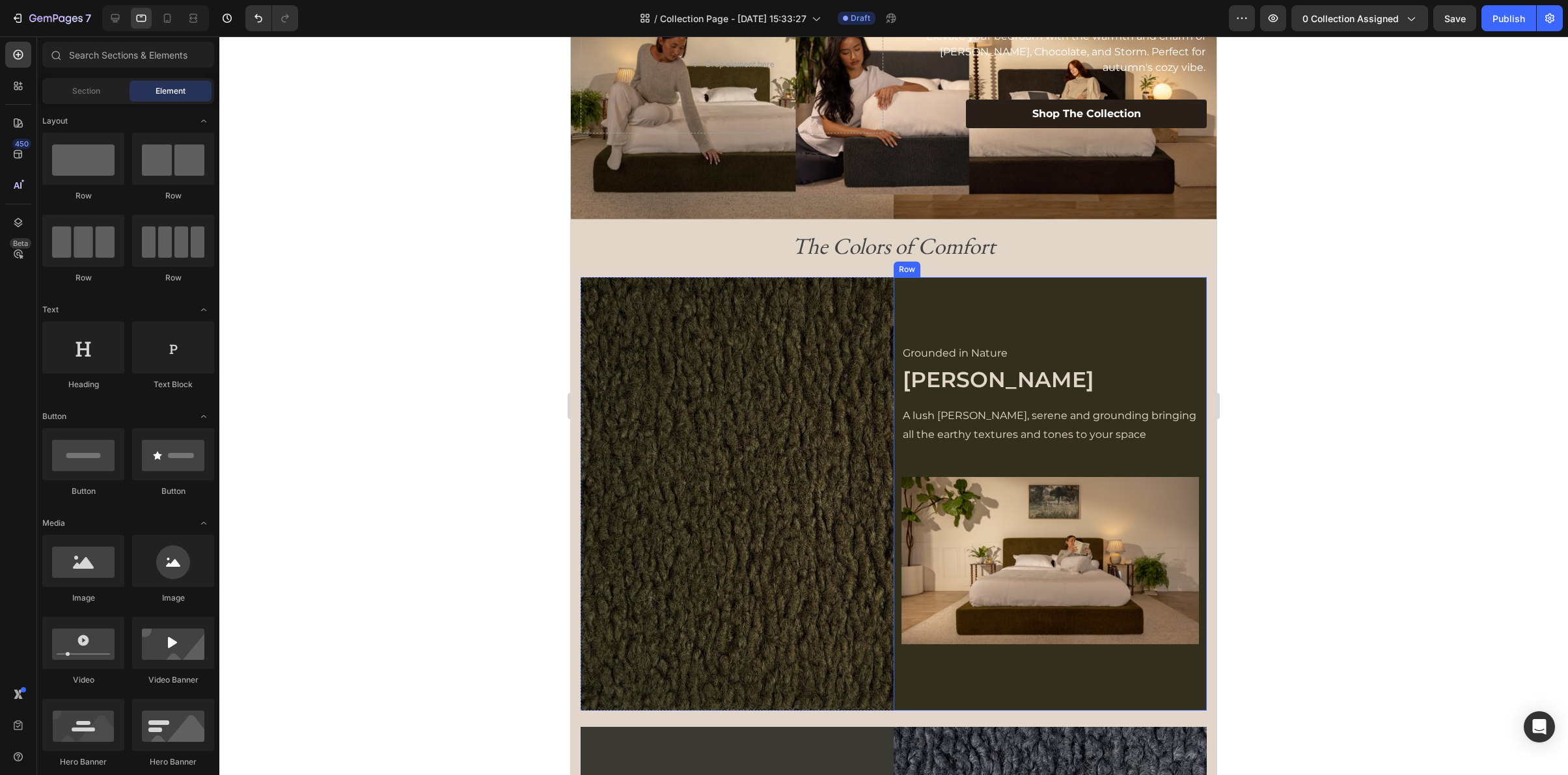
click at [957, 293] on div "Grounded in Nature Text Block Moss Heading A lush olive green, serene and groun…" at bounding box center [1050, 494] width 313 height 433
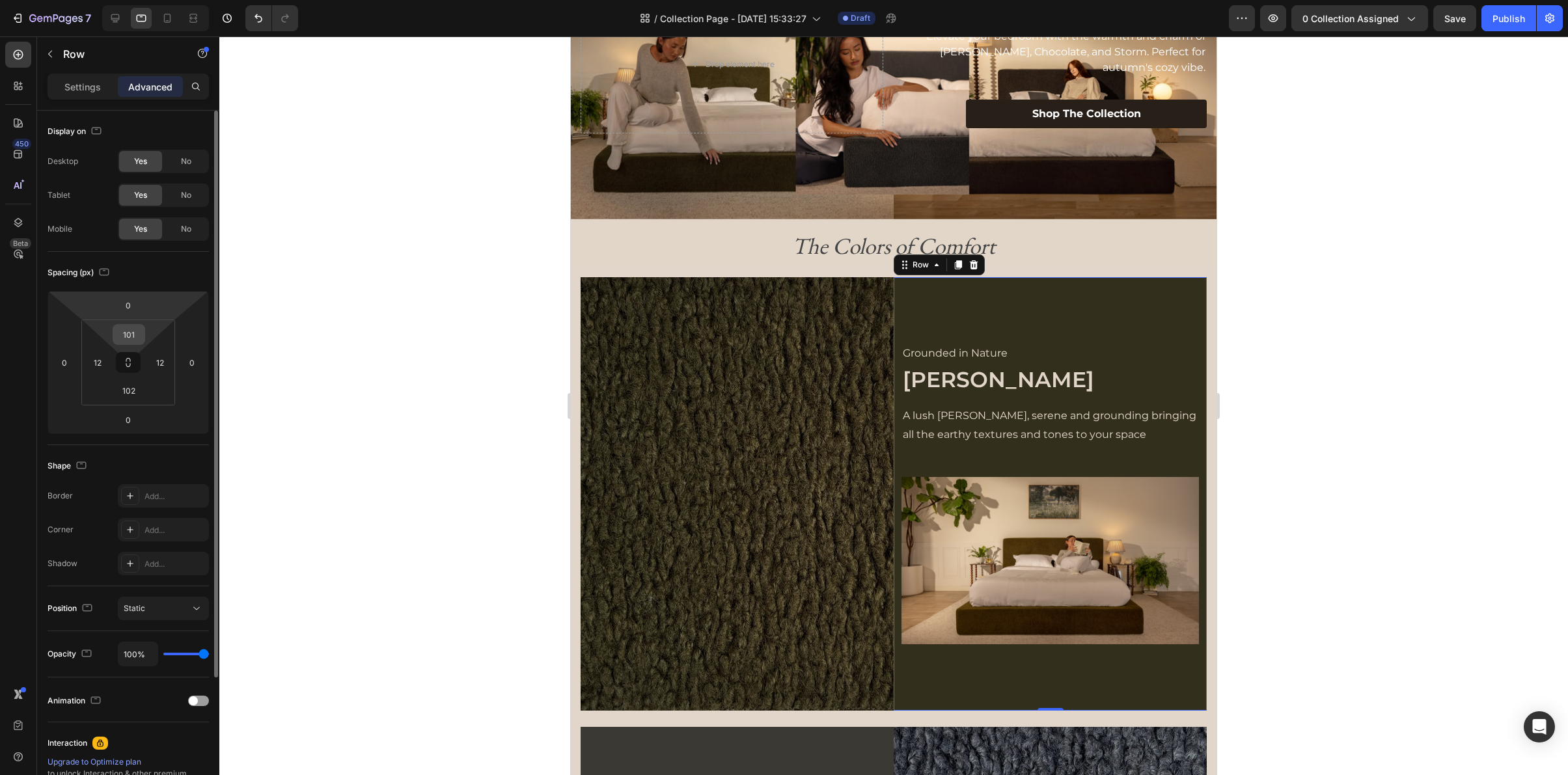
click at [138, 337] on input "101" at bounding box center [129, 334] width 26 height 20
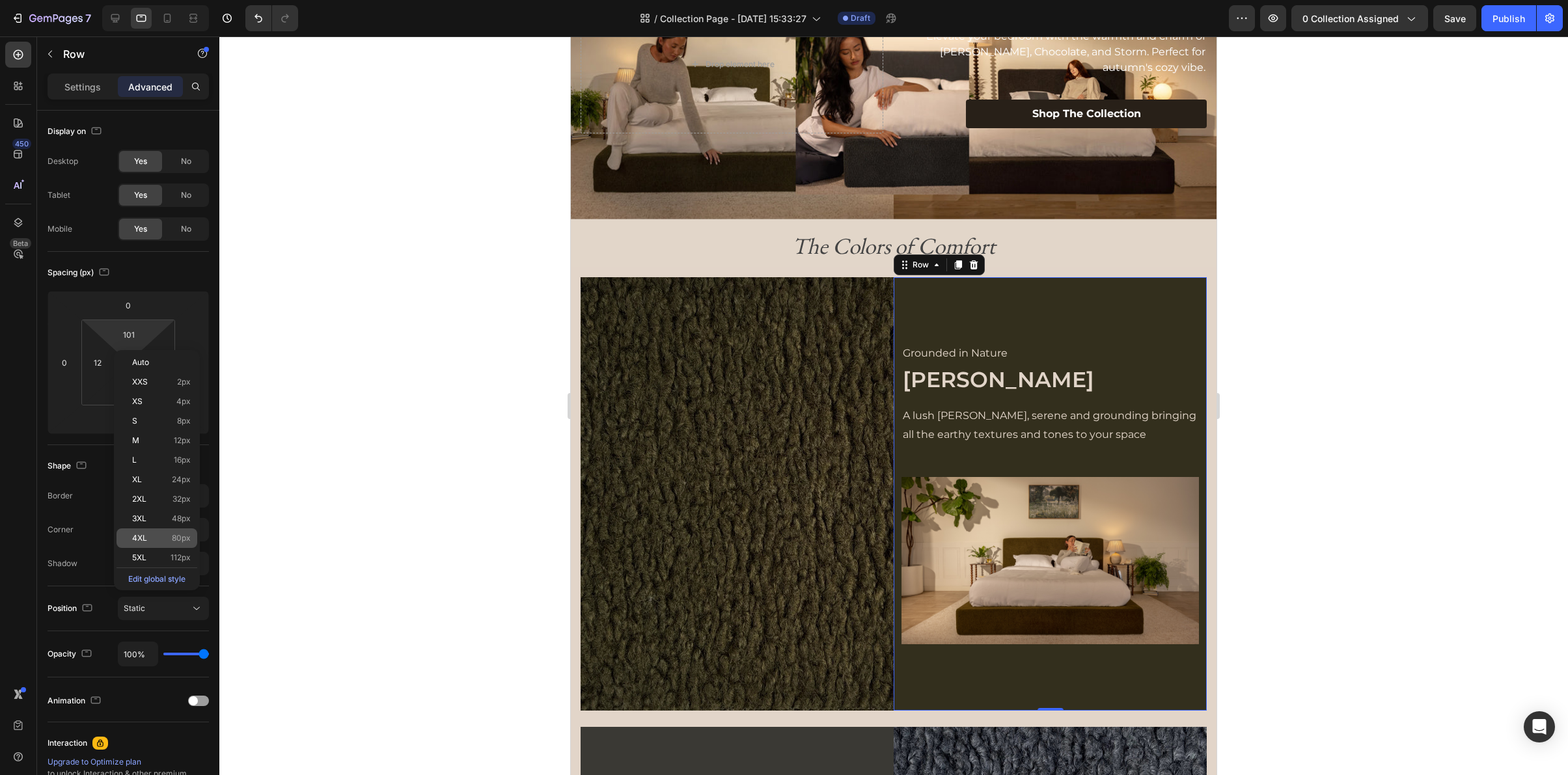
click at [155, 531] on div "4XL 80px" at bounding box center [156, 538] width 80 height 20
type input "80"
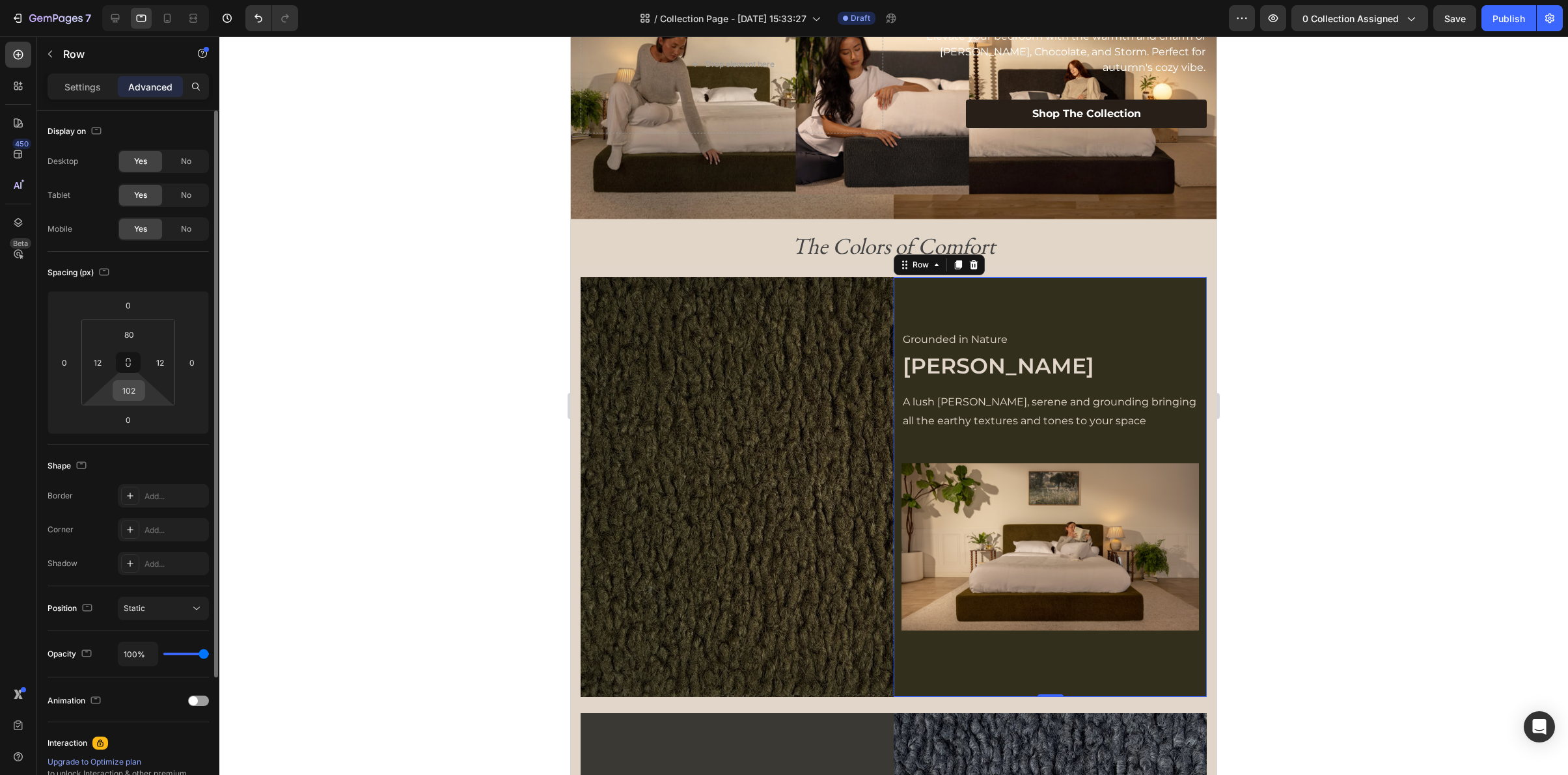
click at [131, 390] on input "102" at bounding box center [129, 390] width 26 height 20
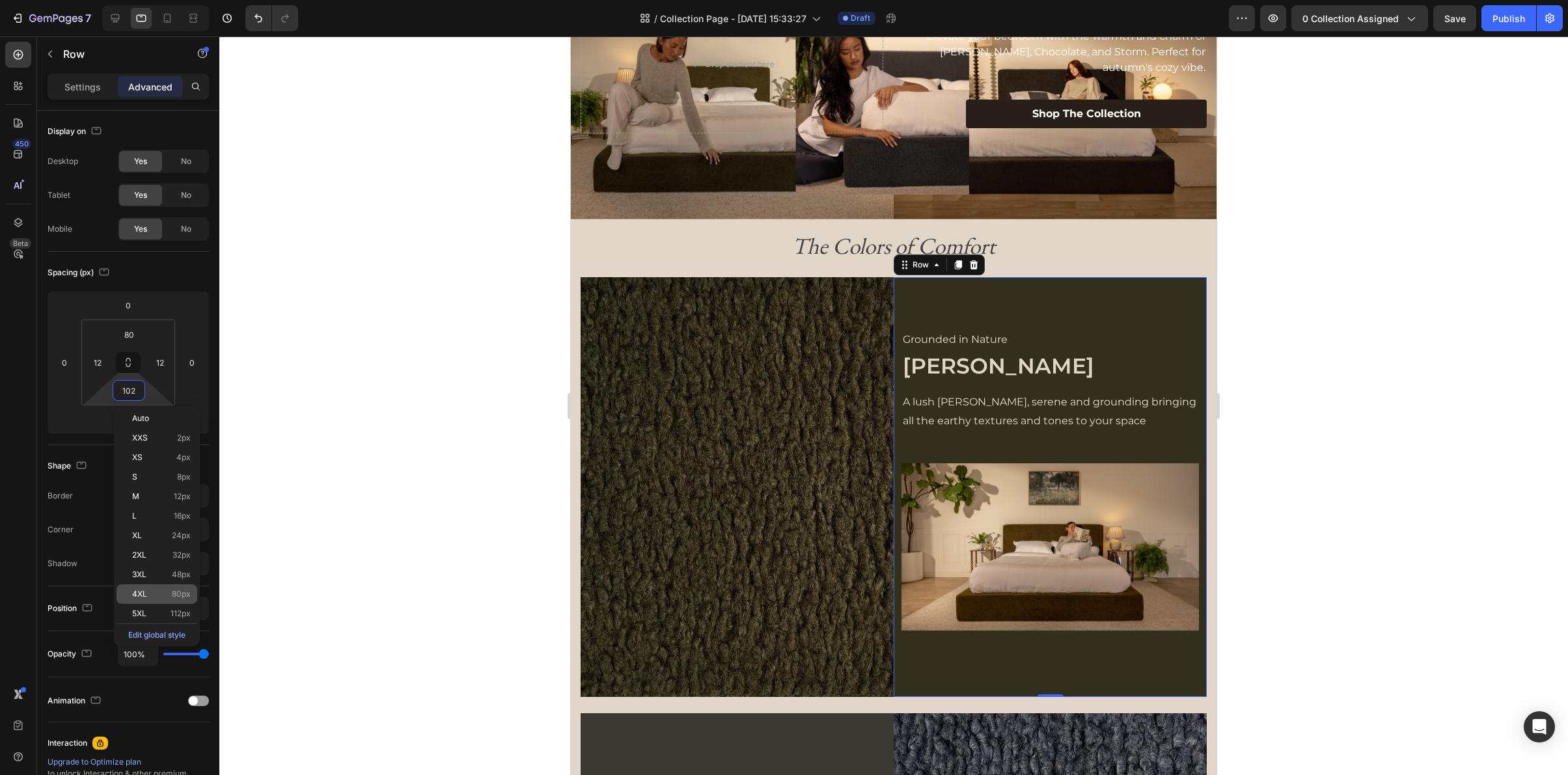
click at [156, 597] on p "4XL 80px" at bounding box center [161, 594] width 59 height 9
type input "80"
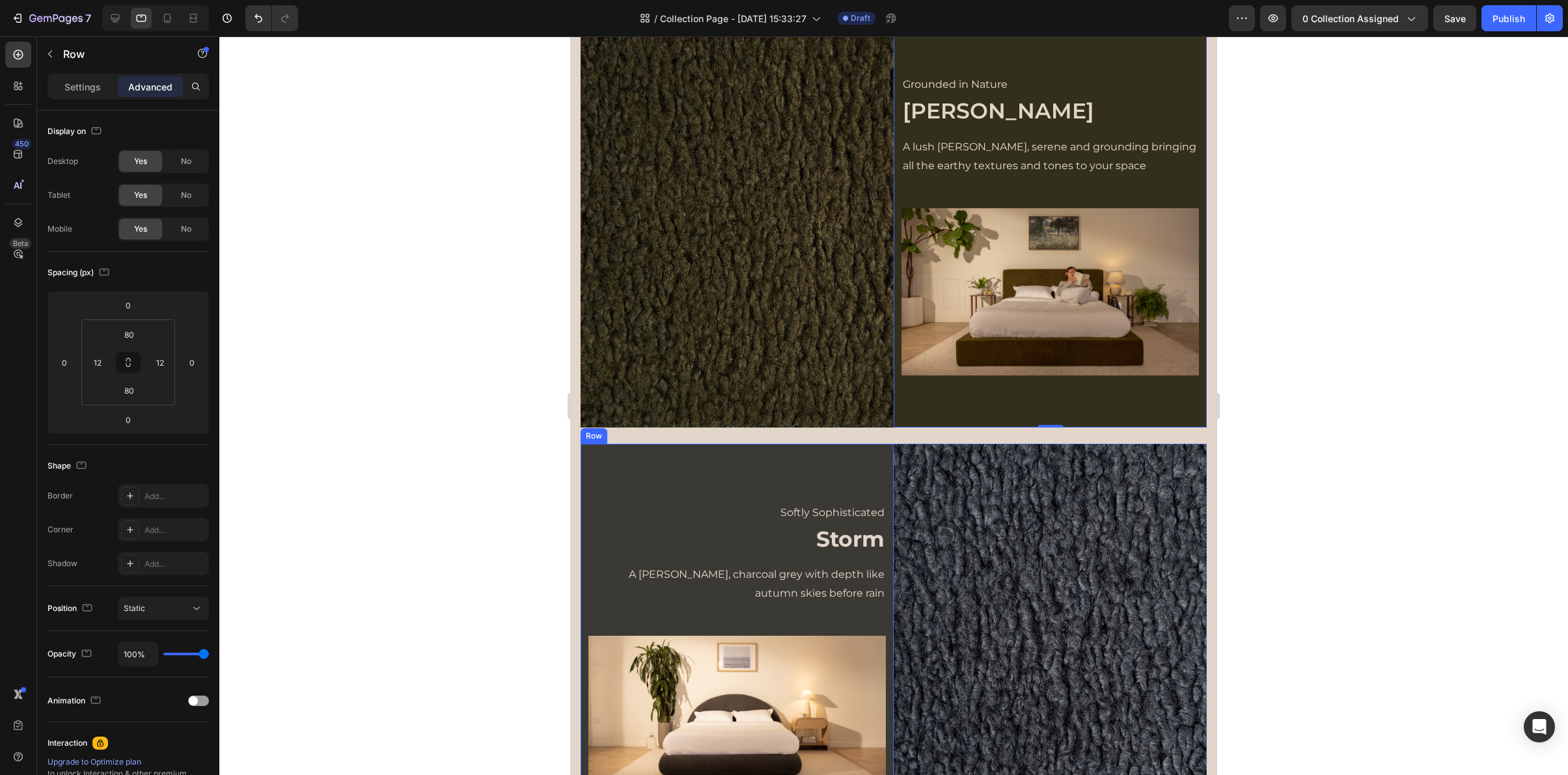
scroll to position [345, 0]
click at [846, 472] on div "Softly Sophisticated Text Block Storm Heading A moody, charcoal grey with depth…" at bounding box center [737, 651] width 313 height 418
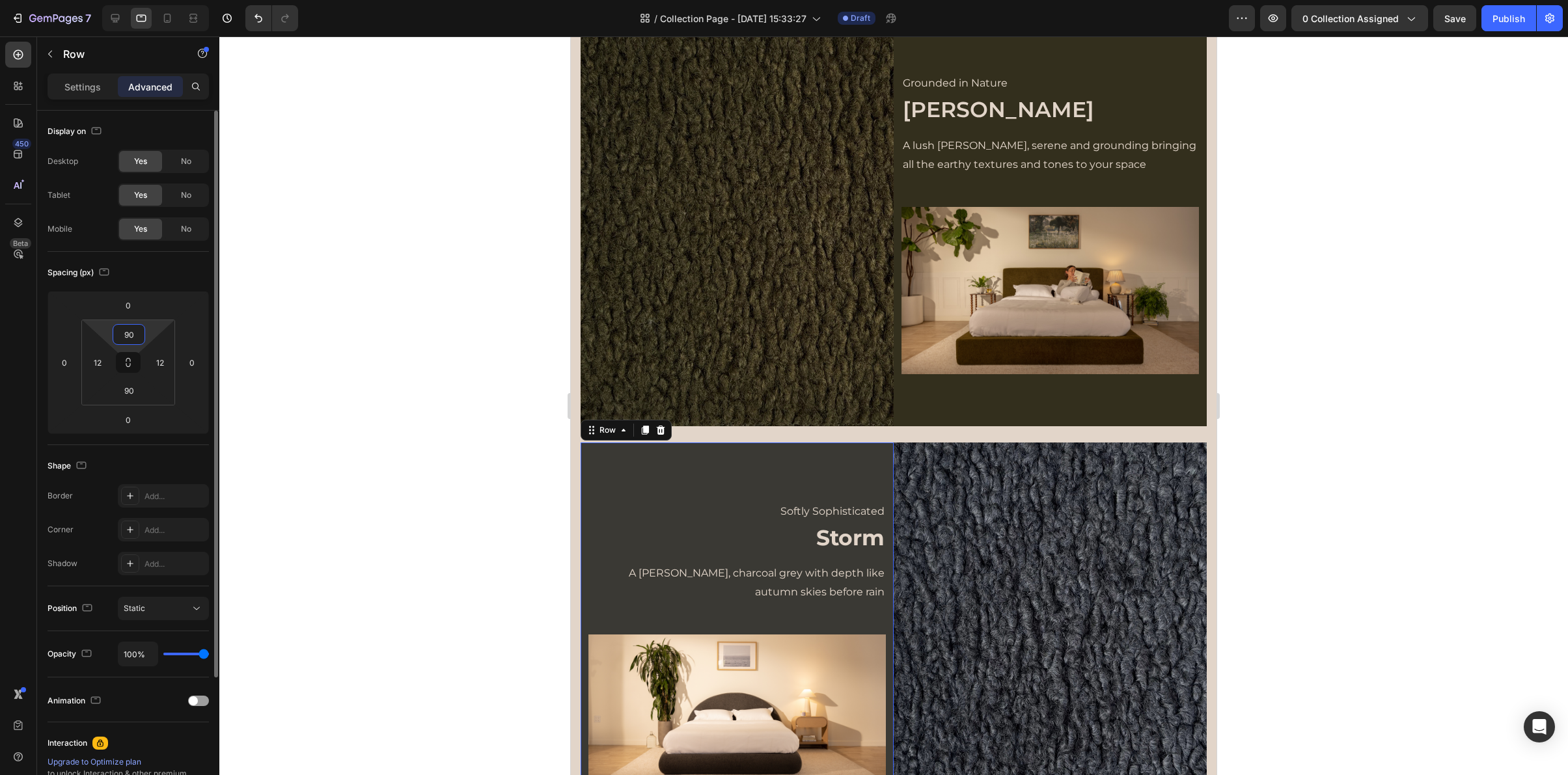
click at [132, 338] on input "90" at bounding box center [129, 334] width 26 height 20
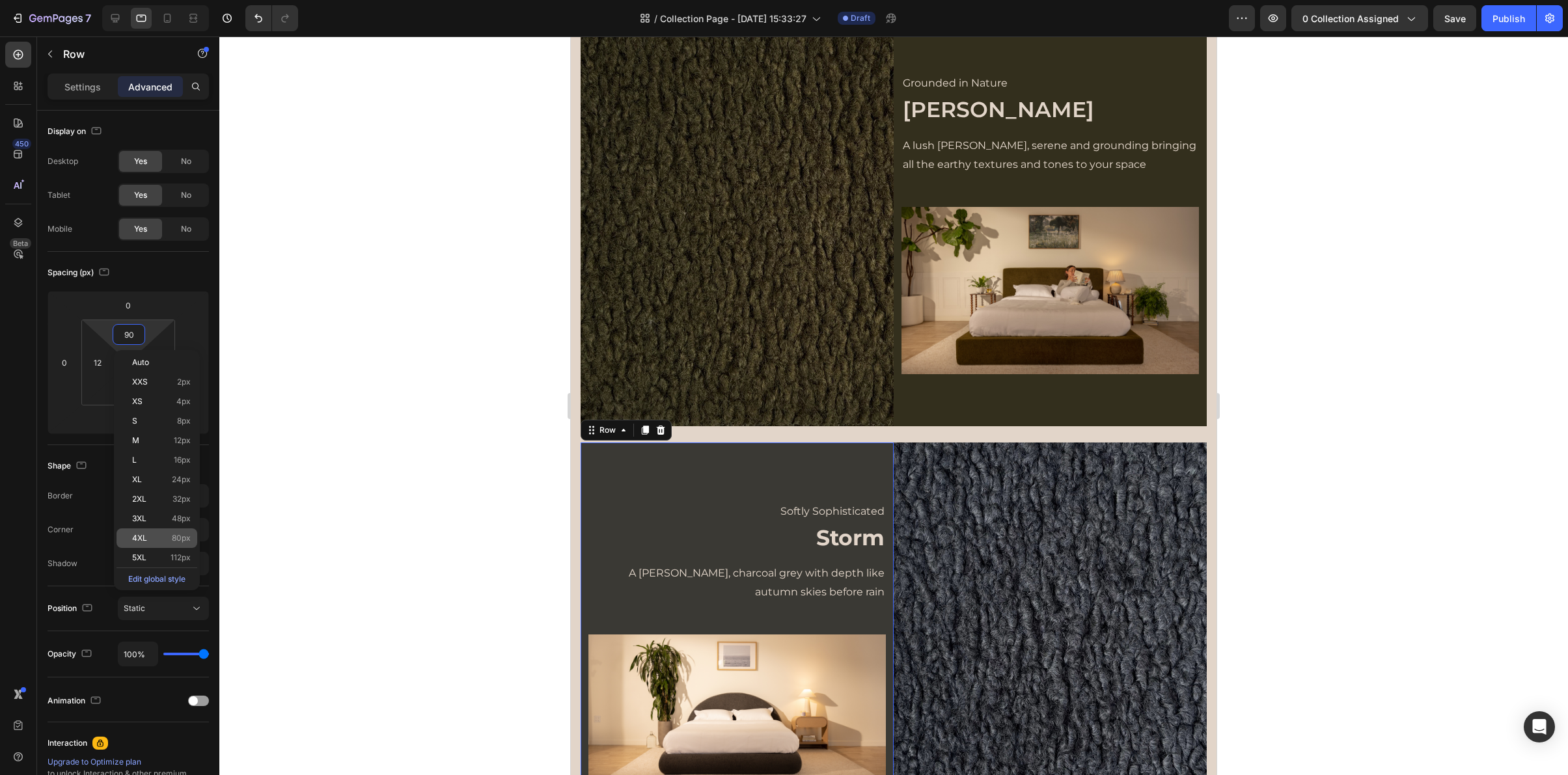
click at [138, 531] on div "4XL 80px" at bounding box center [156, 538] width 80 height 20
type input "80"
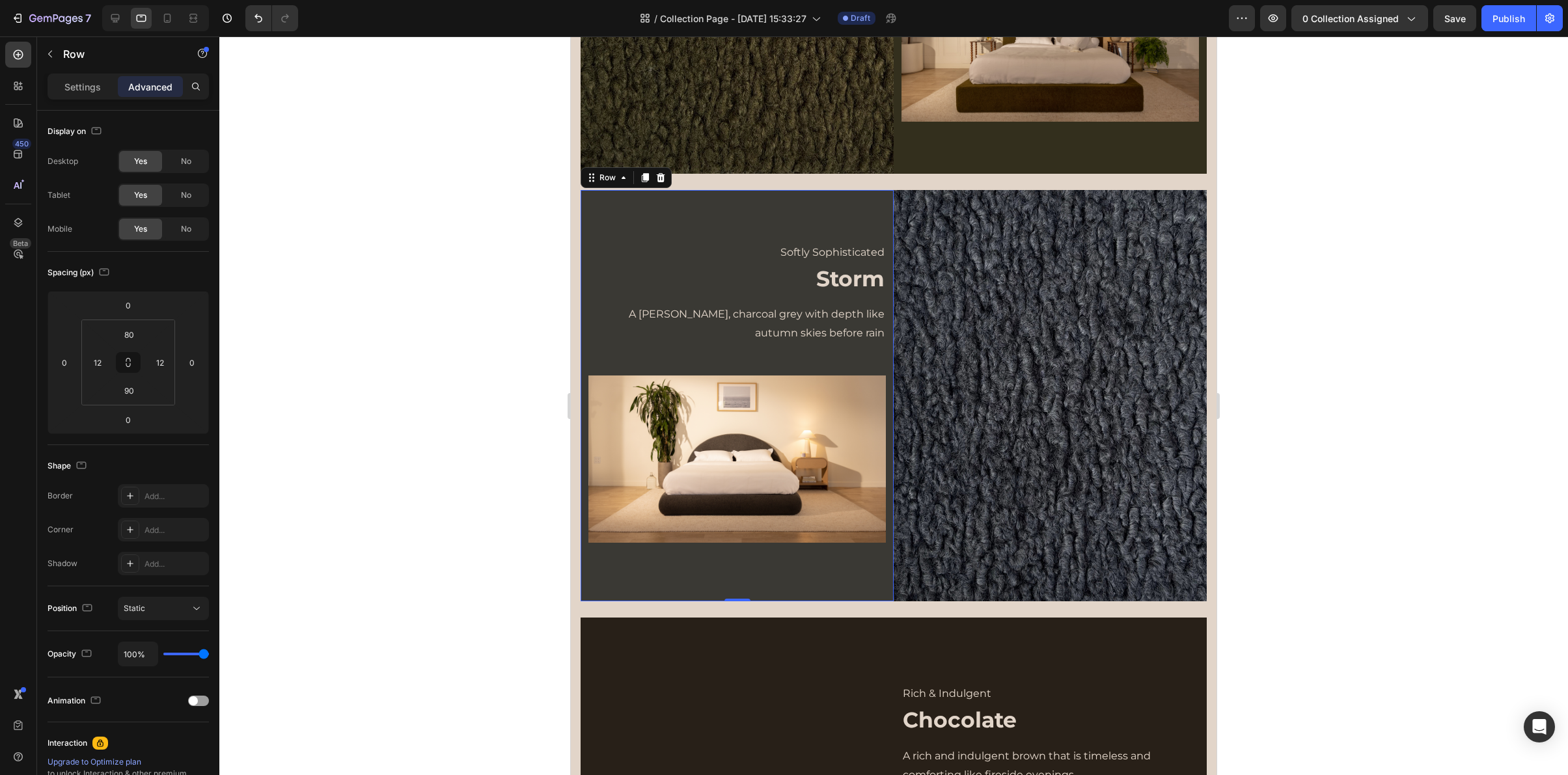
scroll to position [606, 0]
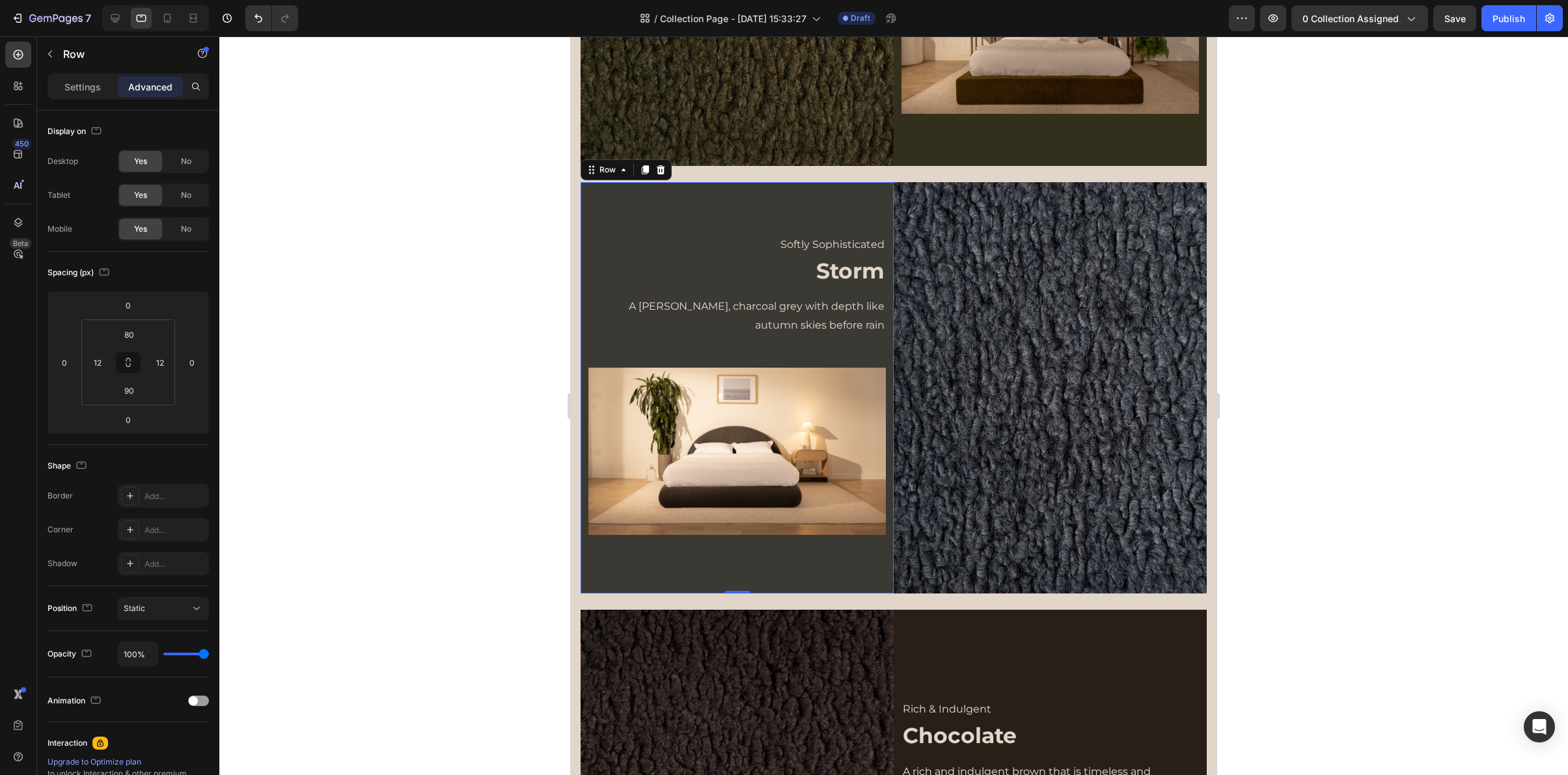
click at [760, 570] on div "Softly Sophisticated Text Block Storm Heading A moody, charcoal grey with depth…" at bounding box center [737, 387] width 313 height 411
click at [135, 395] on input "90" at bounding box center [129, 390] width 26 height 20
click at [177, 596] on span "80px" at bounding box center [181, 594] width 19 height 9
type input "80"
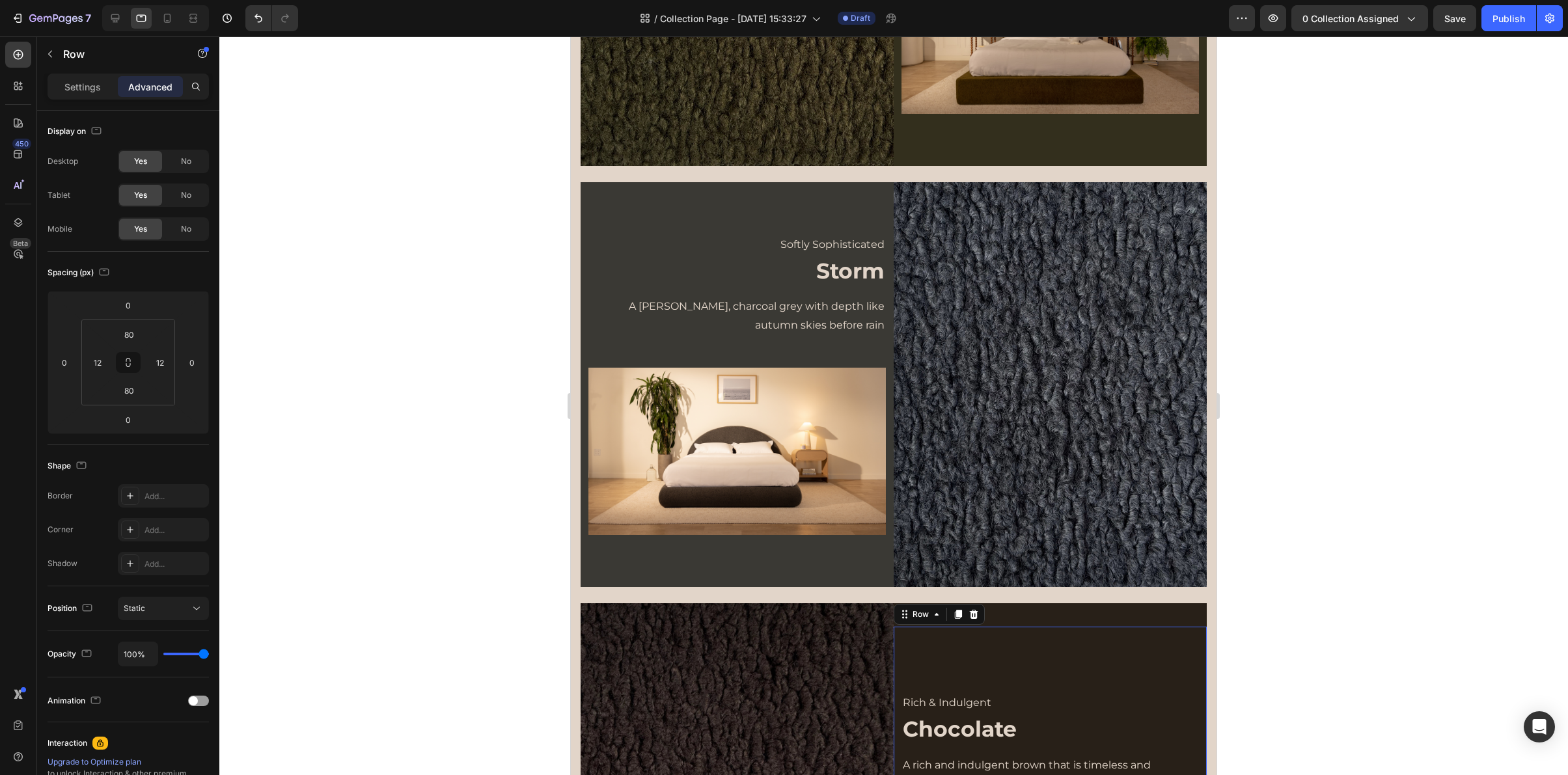
click at [978, 627] on div "Rich & Indulgent Text Block Chocolate Heading A rich and indulgent brown that i…" at bounding box center [1050, 760] width 313 height 266
click at [130, 332] on input "101" at bounding box center [129, 334] width 26 height 20
click at [160, 537] on p "4XL 80px" at bounding box center [161, 538] width 59 height 9
type input "80"
click at [128, 389] on input "102" at bounding box center [129, 390] width 26 height 20
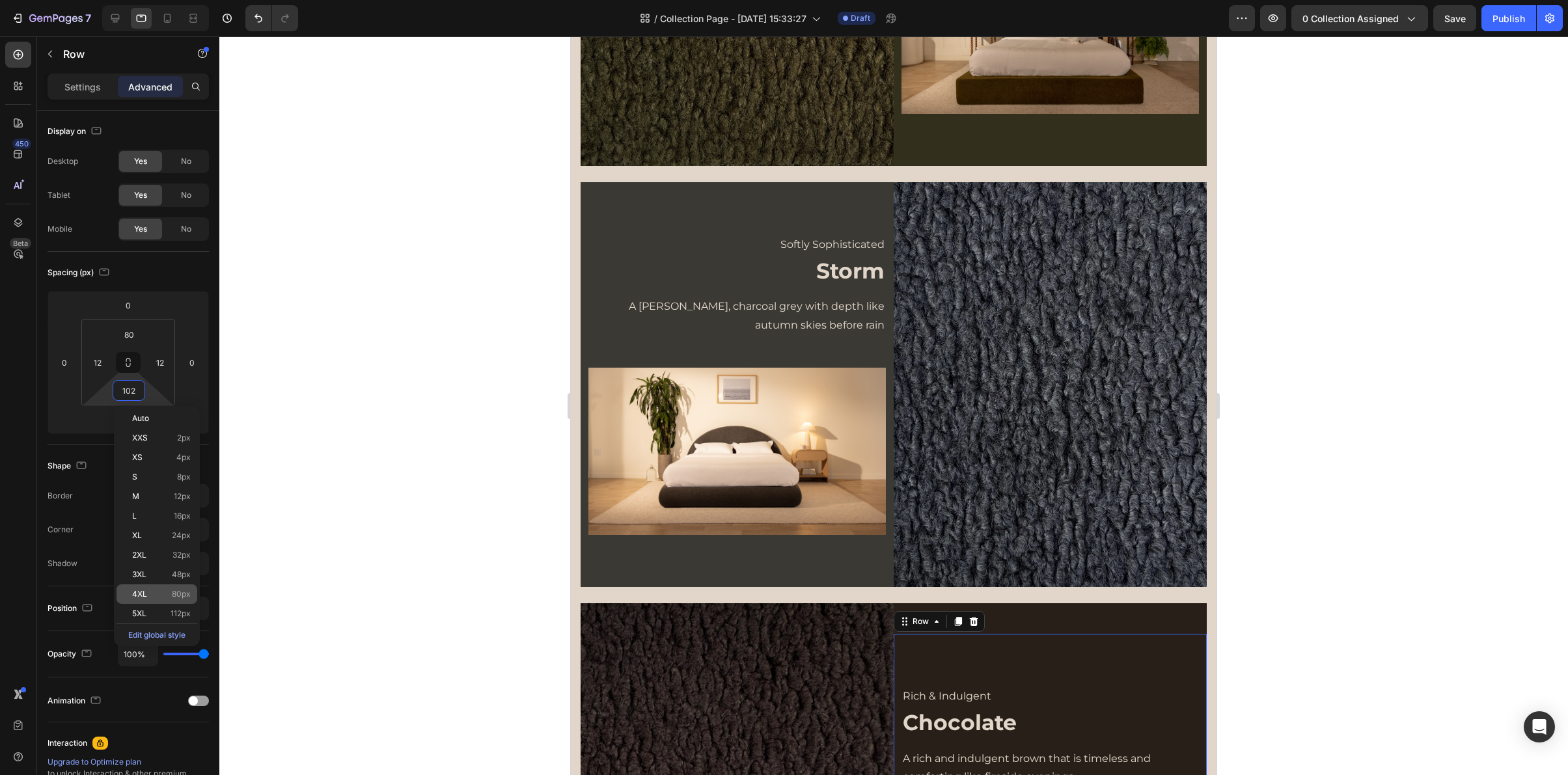
click at [149, 591] on p "4XL 80px" at bounding box center [161, 594] width 59 height 9
type input "80"
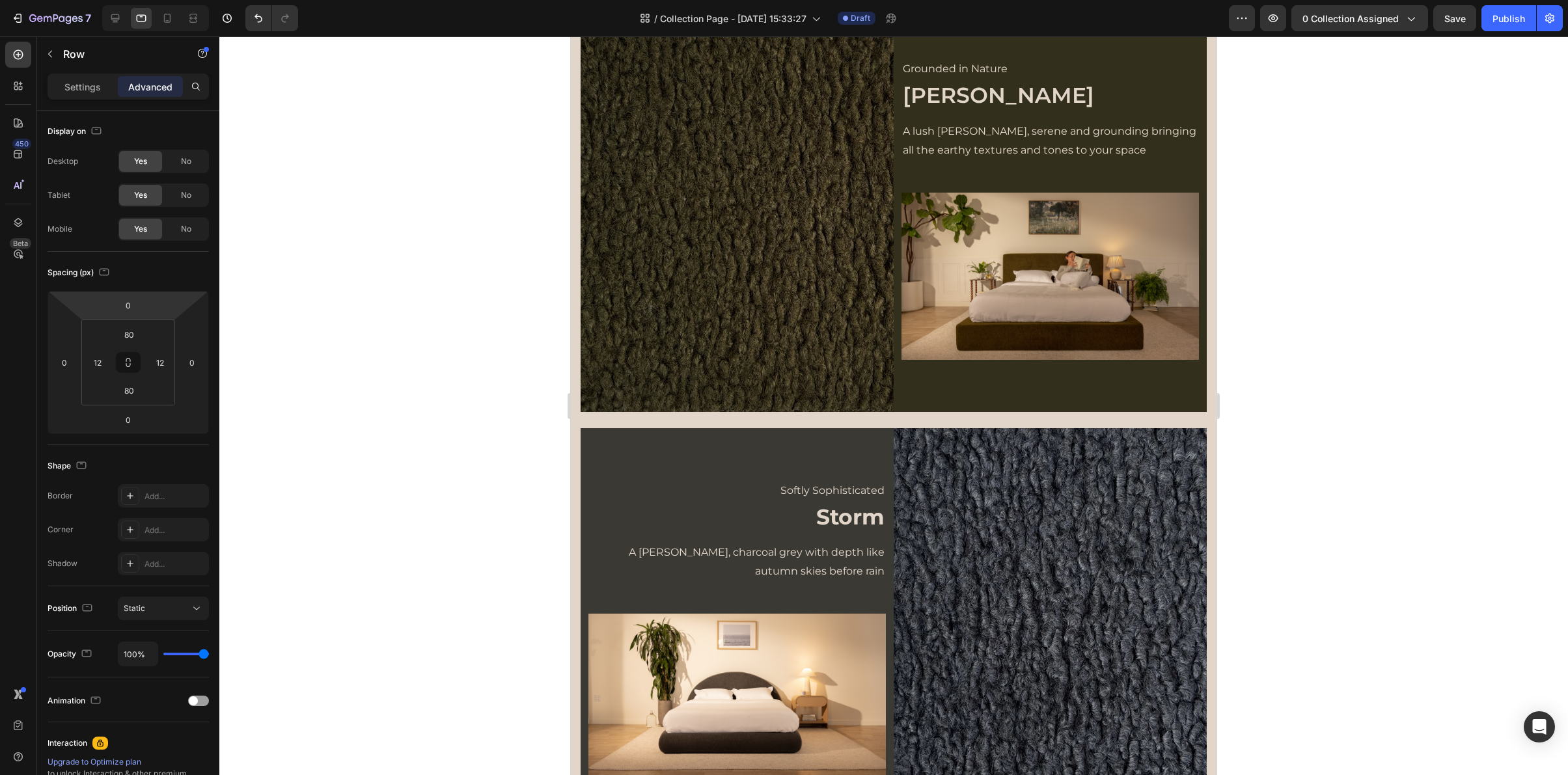
scroll to position [0, 0]
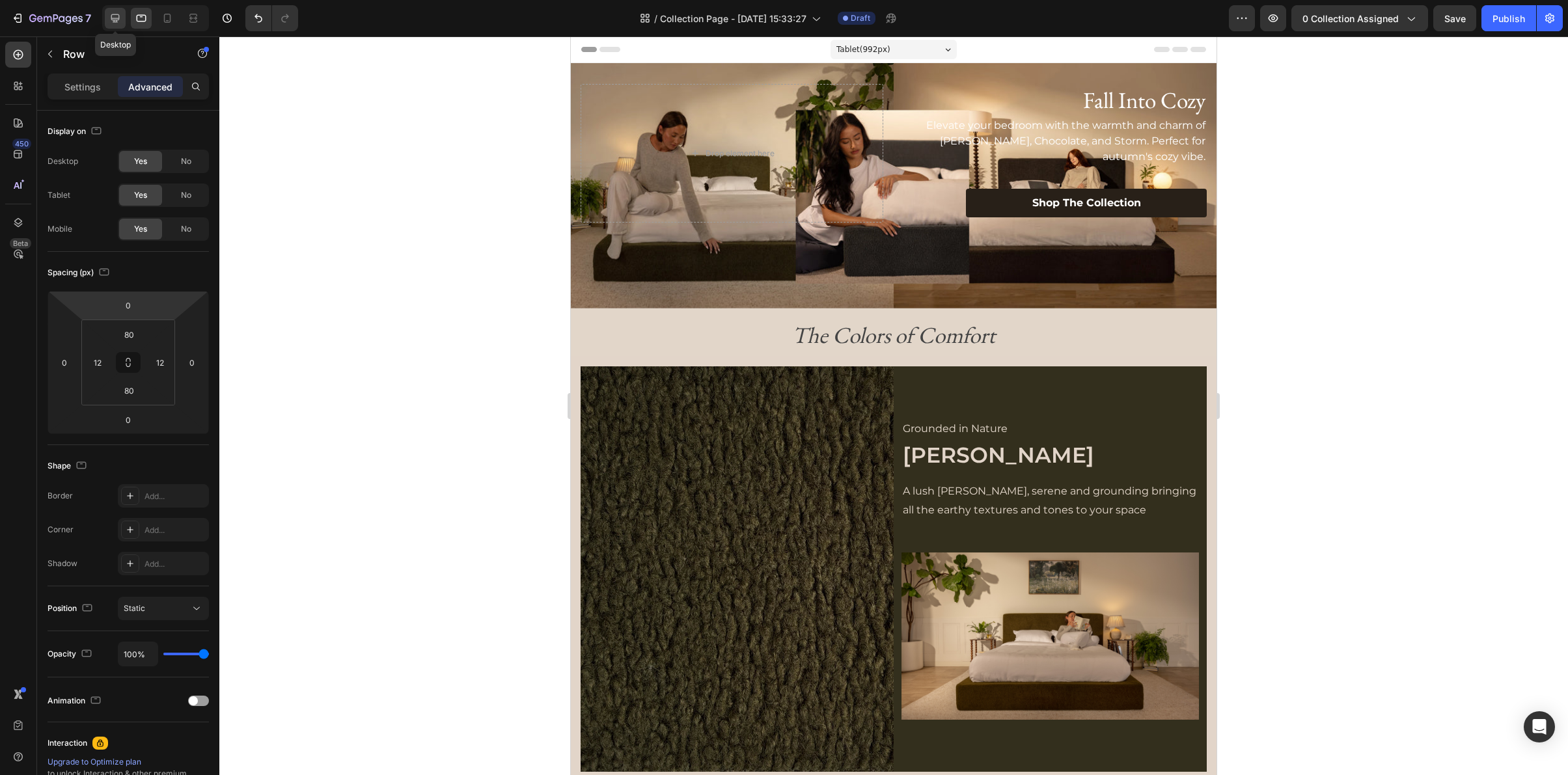
click at [115, 21] on icon at bounding box center [115, 18] width 13 height 13
type input "158"
type input "56"
type input "158"
type input "56"
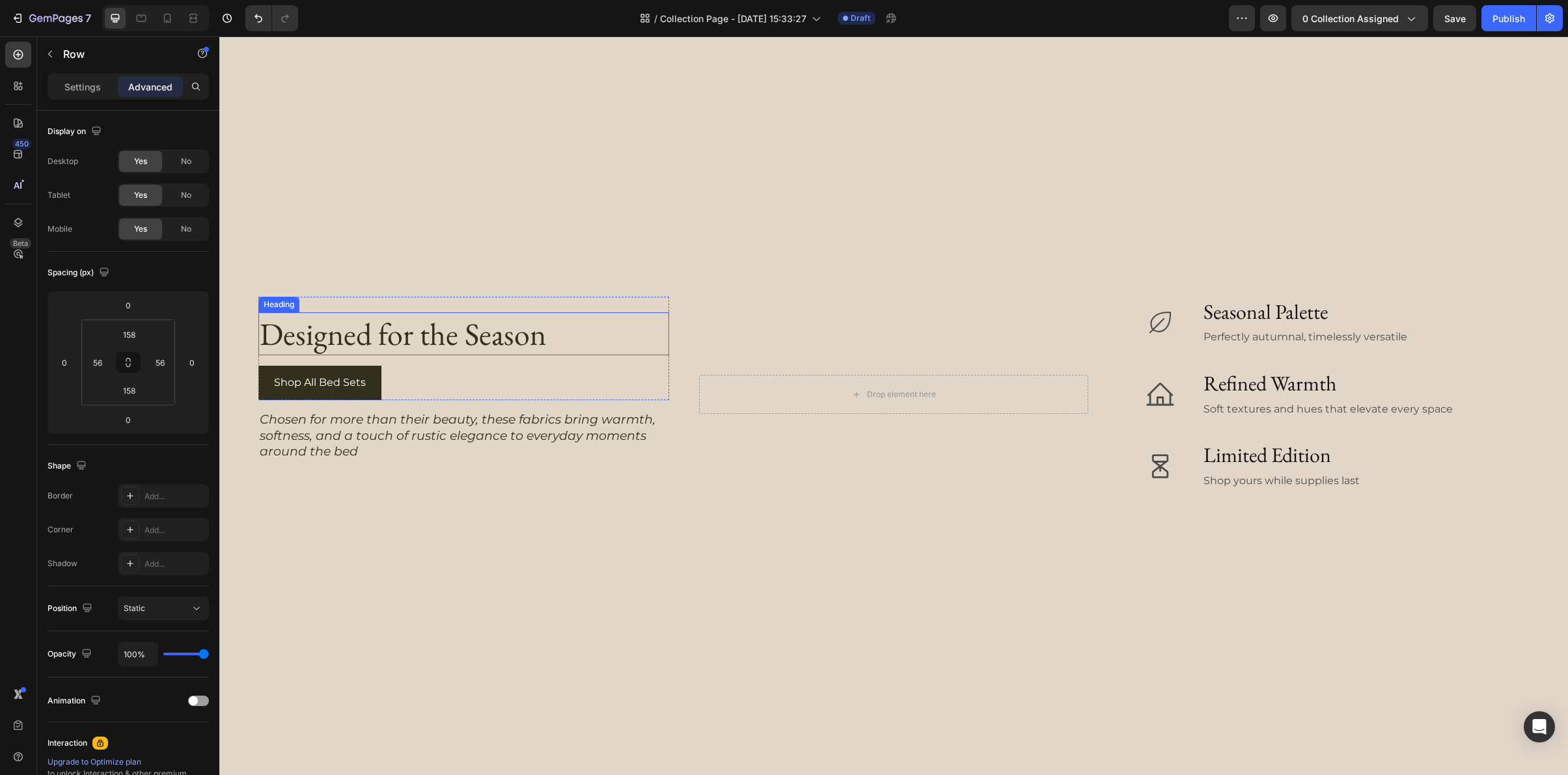
scroll to position [2404, 0]
click at [166, 20] on icon at bounding box center [167, 18] width 13 height 13
type input "48"
type input "17"
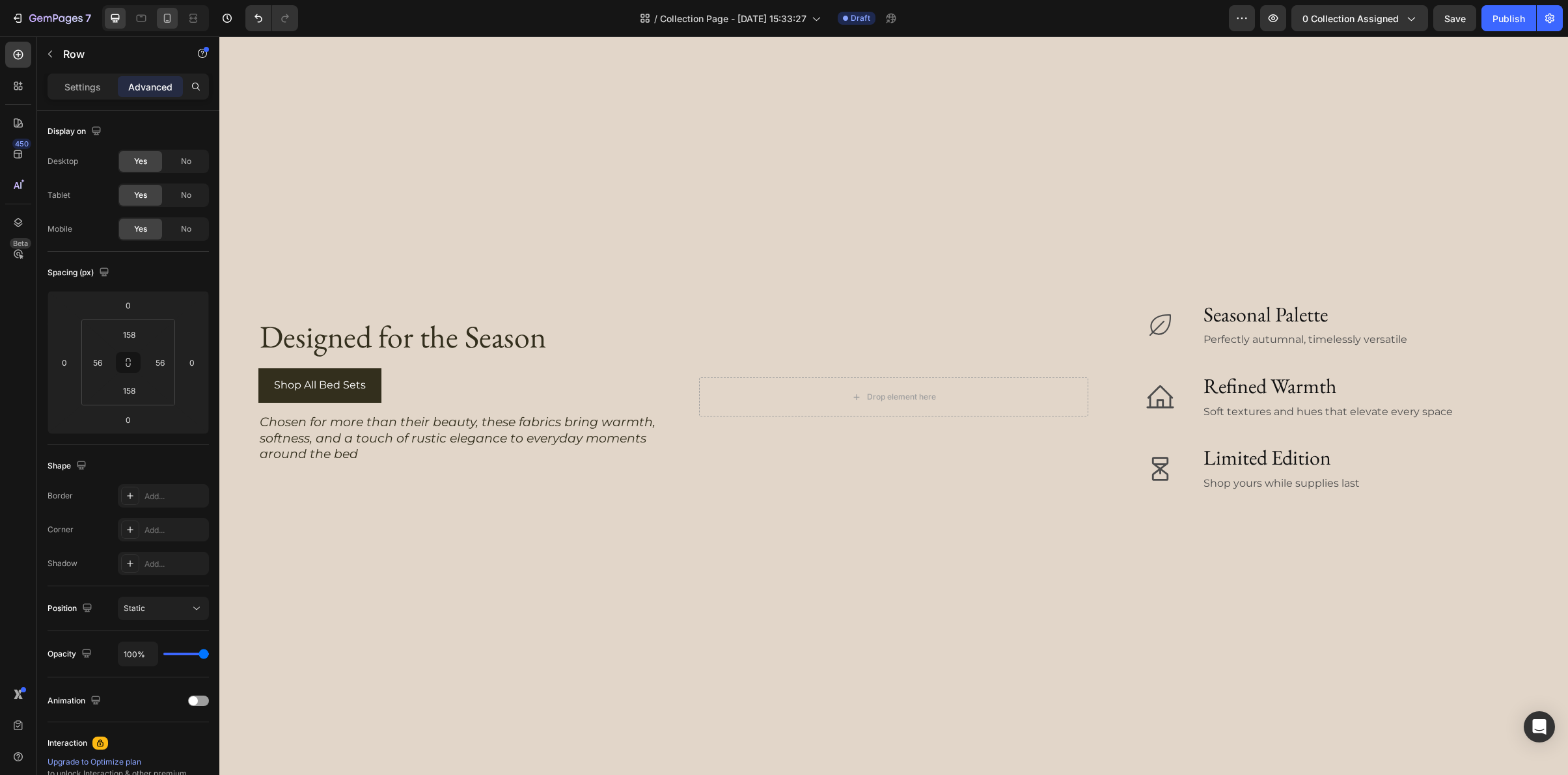
type input "17"
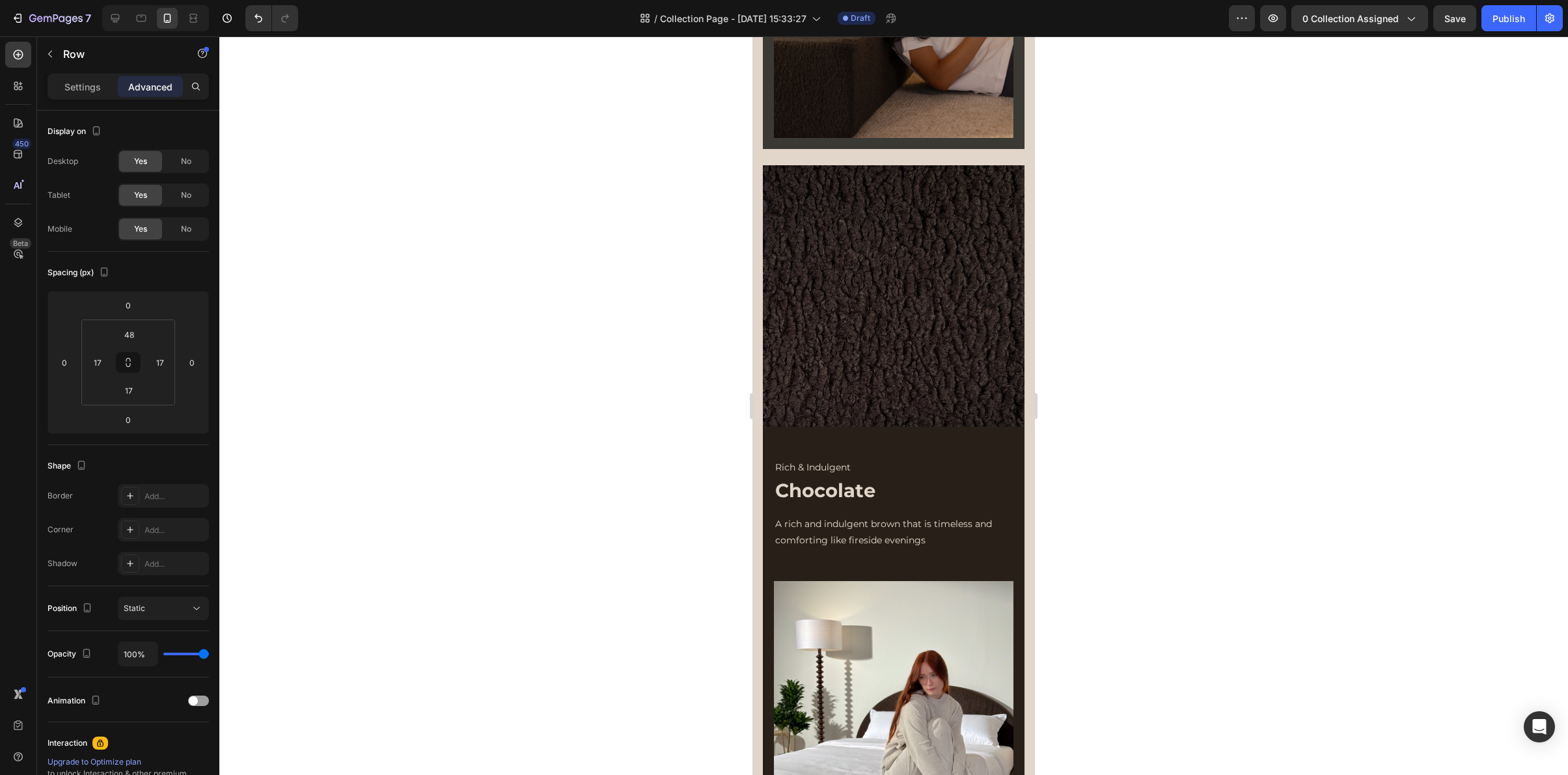
scroll to position [1469, 0]
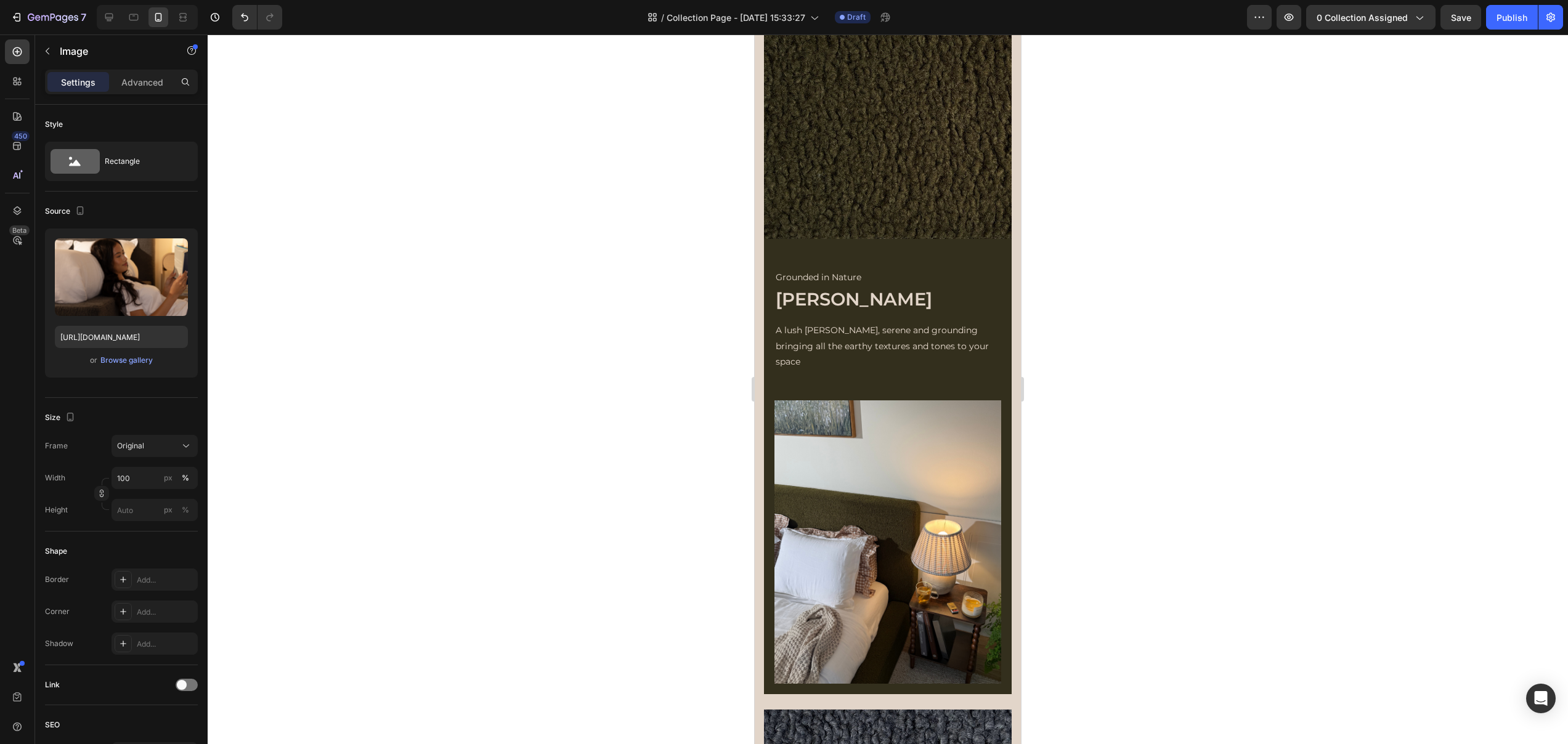
scroll to position [0, 0]
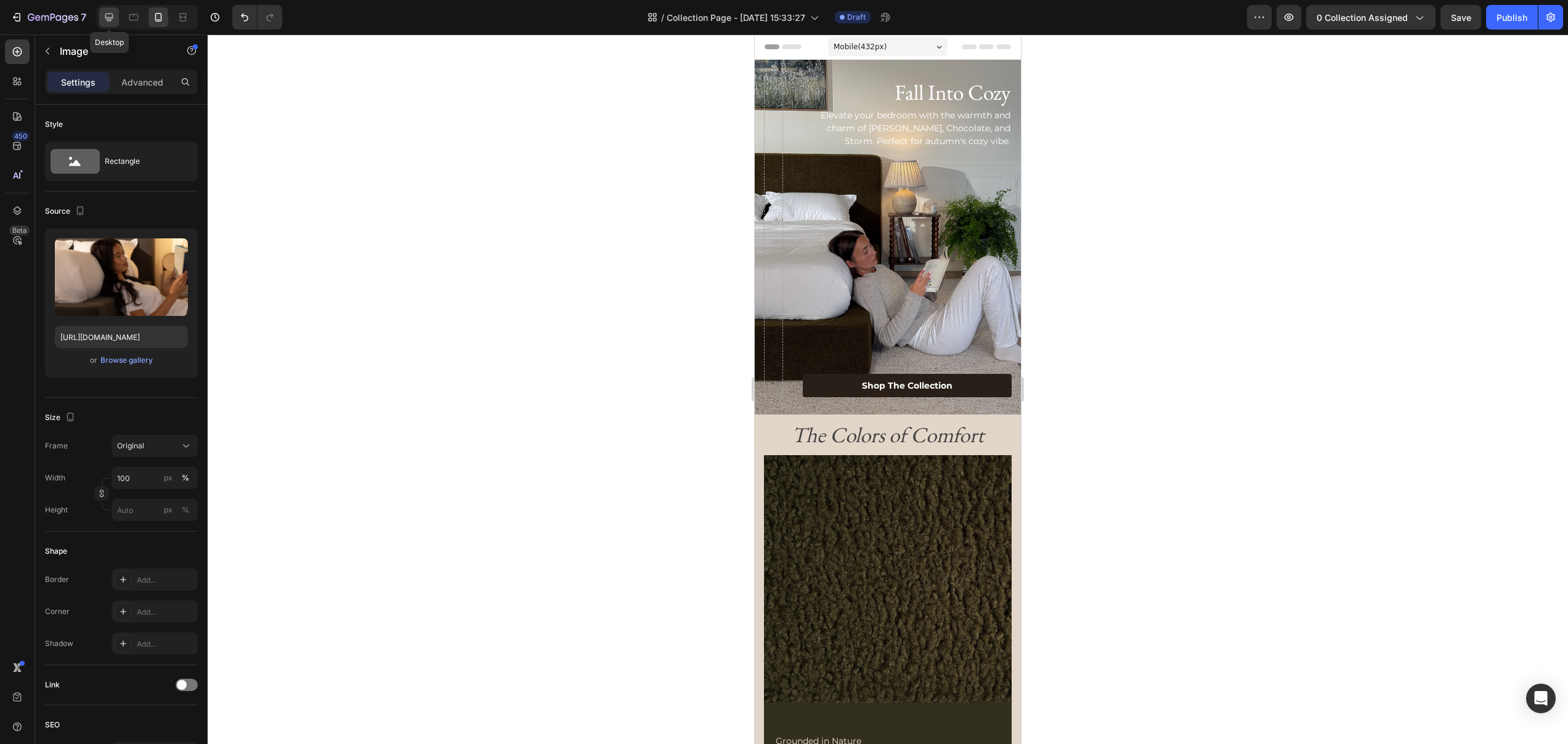
click at [108, 17] on icon at bounding box center [109, 18] width 8 height 8
type input "https://cdn.shopify.com/s/files/1/0249/8140/5759/files/gempages_570504582405293…"
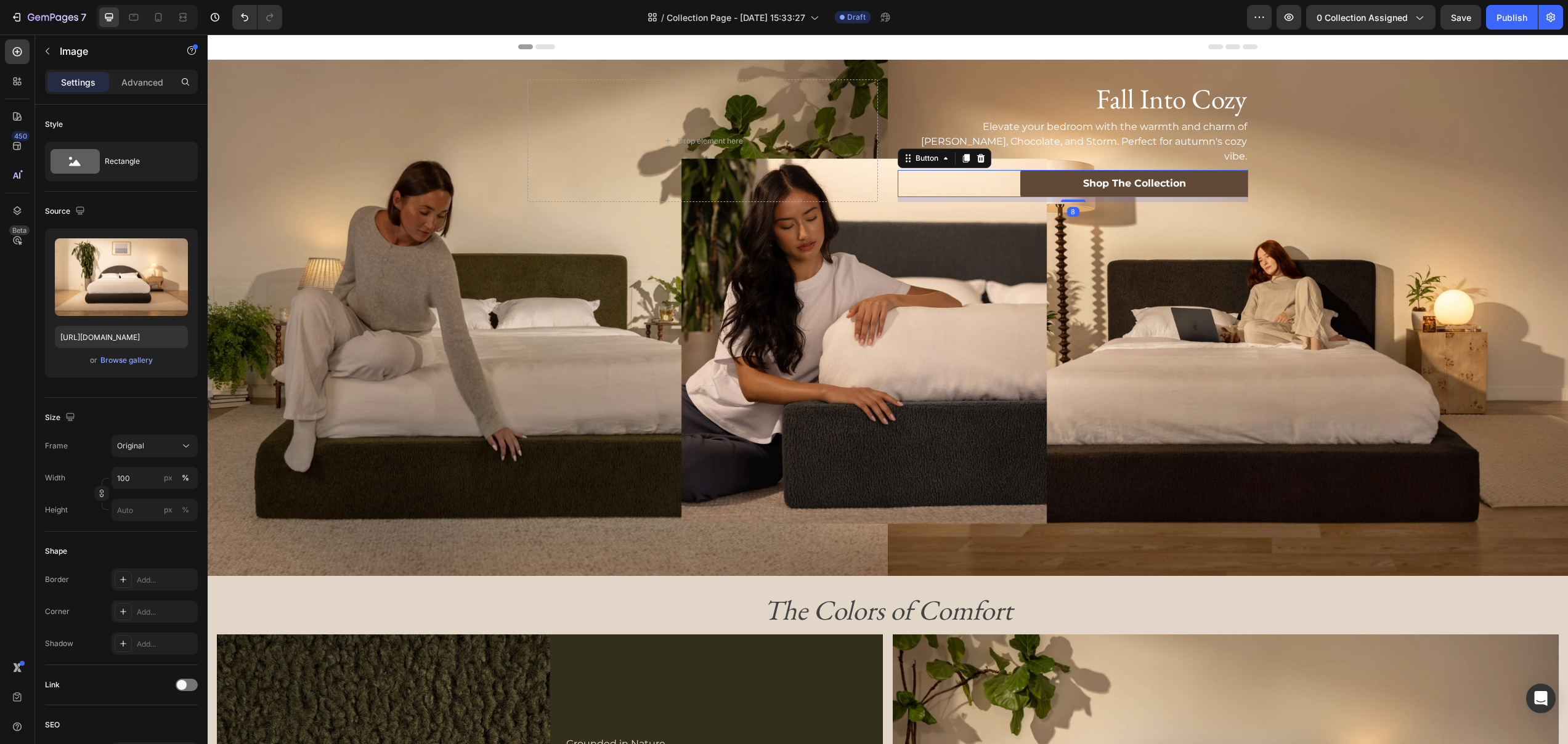
click at [1048, 170] on link "Shop The Collection" at bounding box center [1134, 184] width 228 height 27
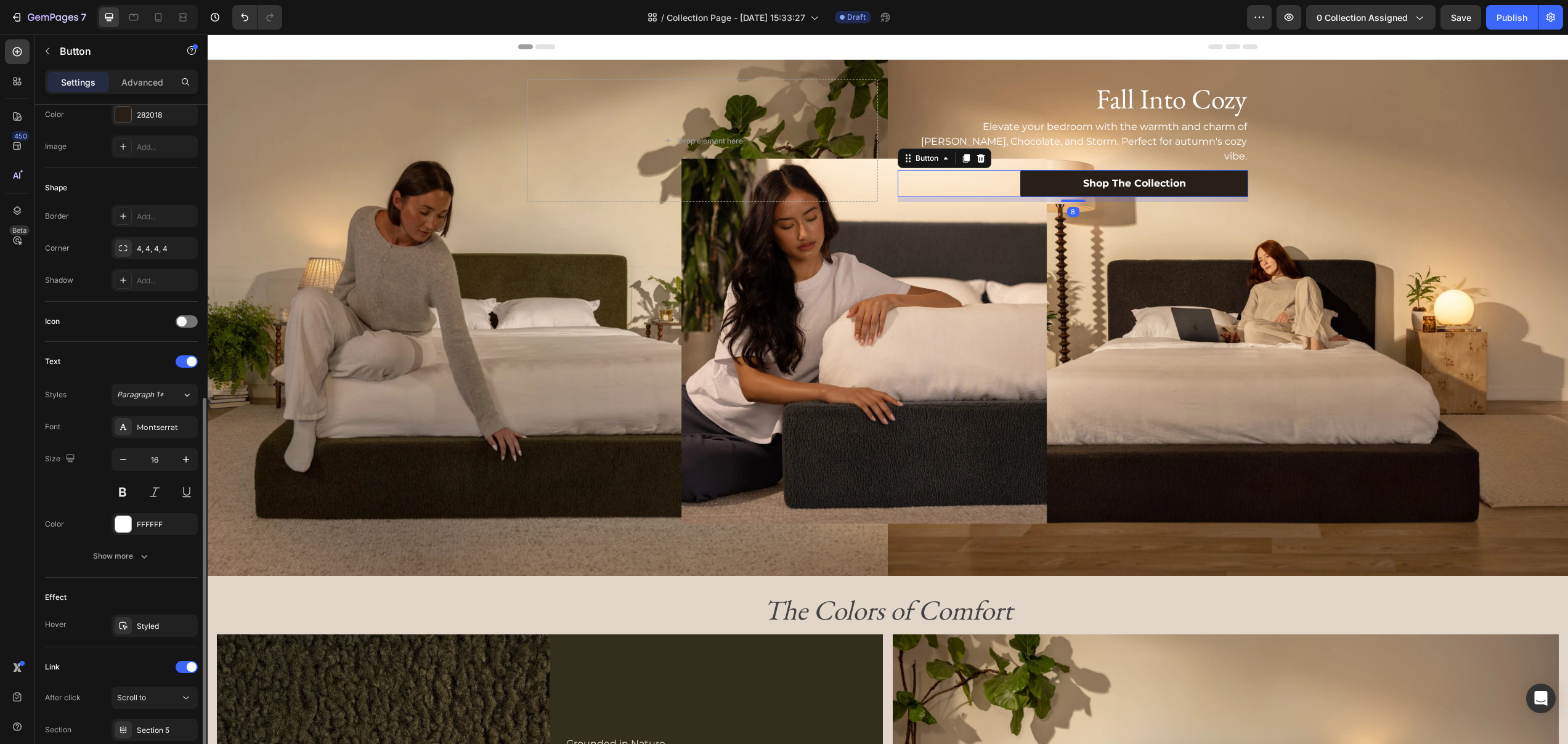
scroll to position [273, 0]
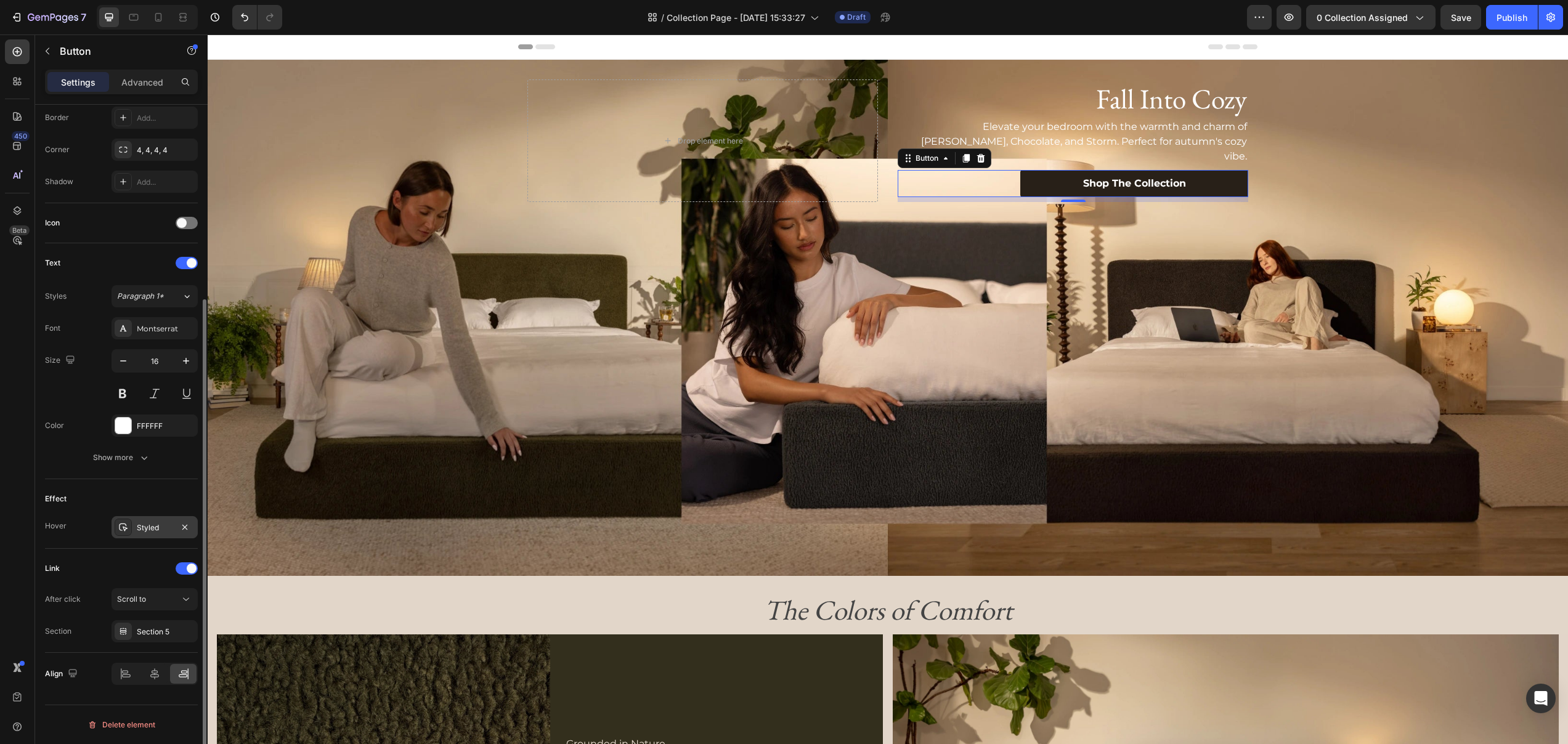
click at [143, 531] on div "Styled" at bounding box center [154, 528] width 36 height 11
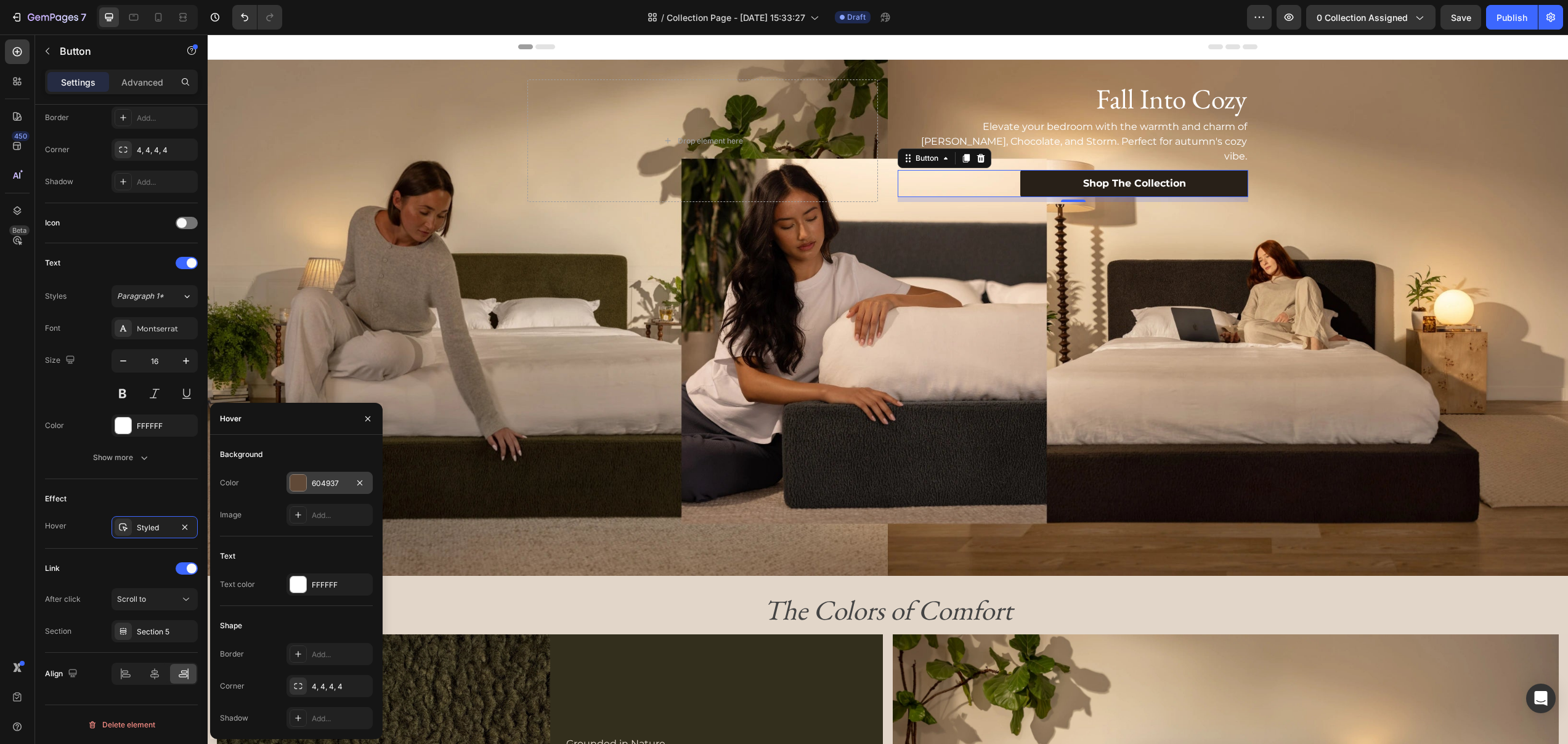
click at [311, 480] on div "604937" at bounding box center [329, 483] width 87 height 22
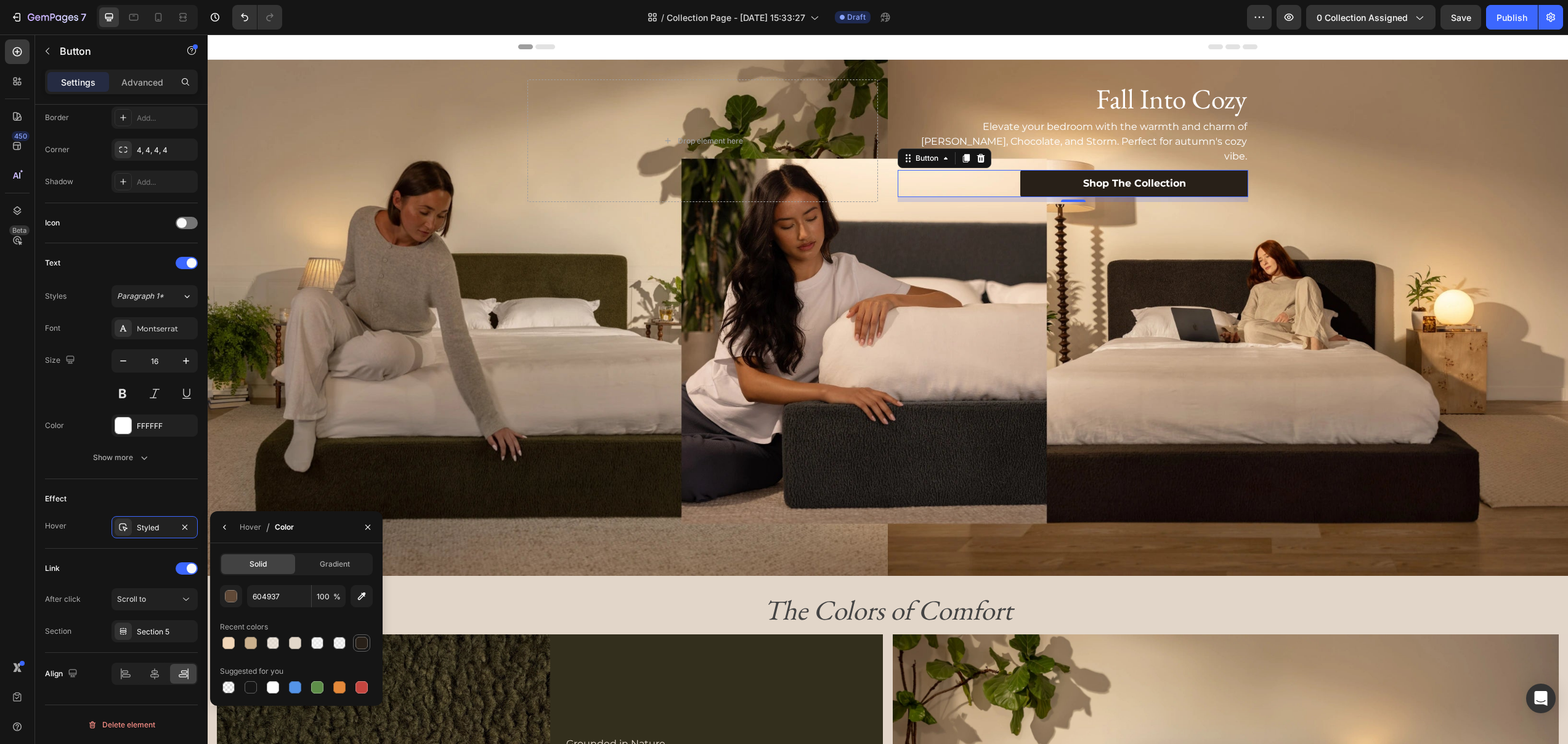
click at [358, 640] on div at bounding box center [361, 643] width 12 height 12
type input "282018"
click at [322, 593] on input "100" at bounding box center [328, 596] width 34 height 22
type input "100"
click at [231, 600] on div "button" at bounding box center [231, 597] width 12 height 12
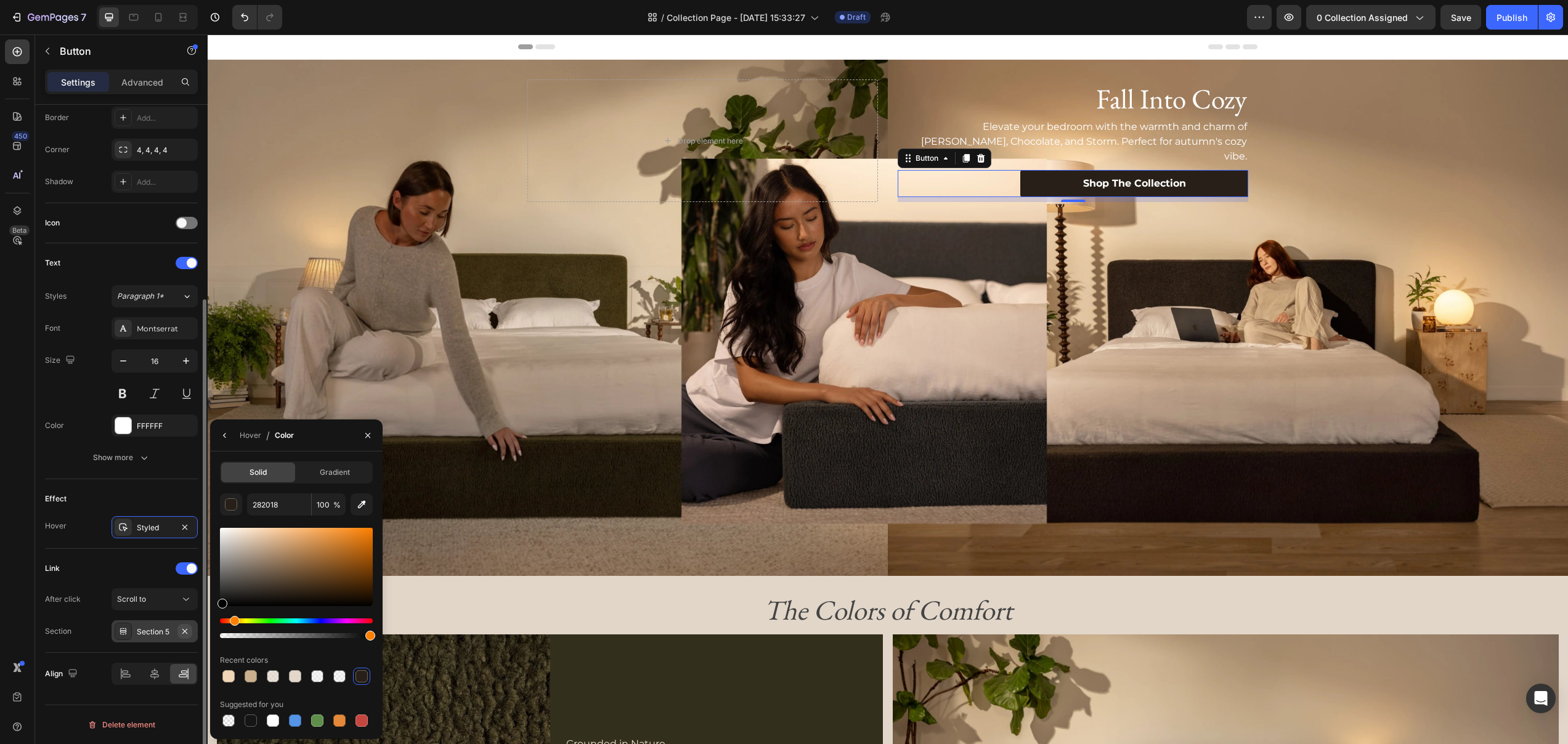
type input "000000"
drag, startPoint x: 285, startPoint y: 596, endPoint x: 188, endPoint y: 632, distance: 103.5
click at [188, 632] on div "450 Beta Sections(18) Elements(88) Section Element Hero Section Product Detail …" at bounding box center [104, 390] width 208 height 710
type input "282018"
type input "100"
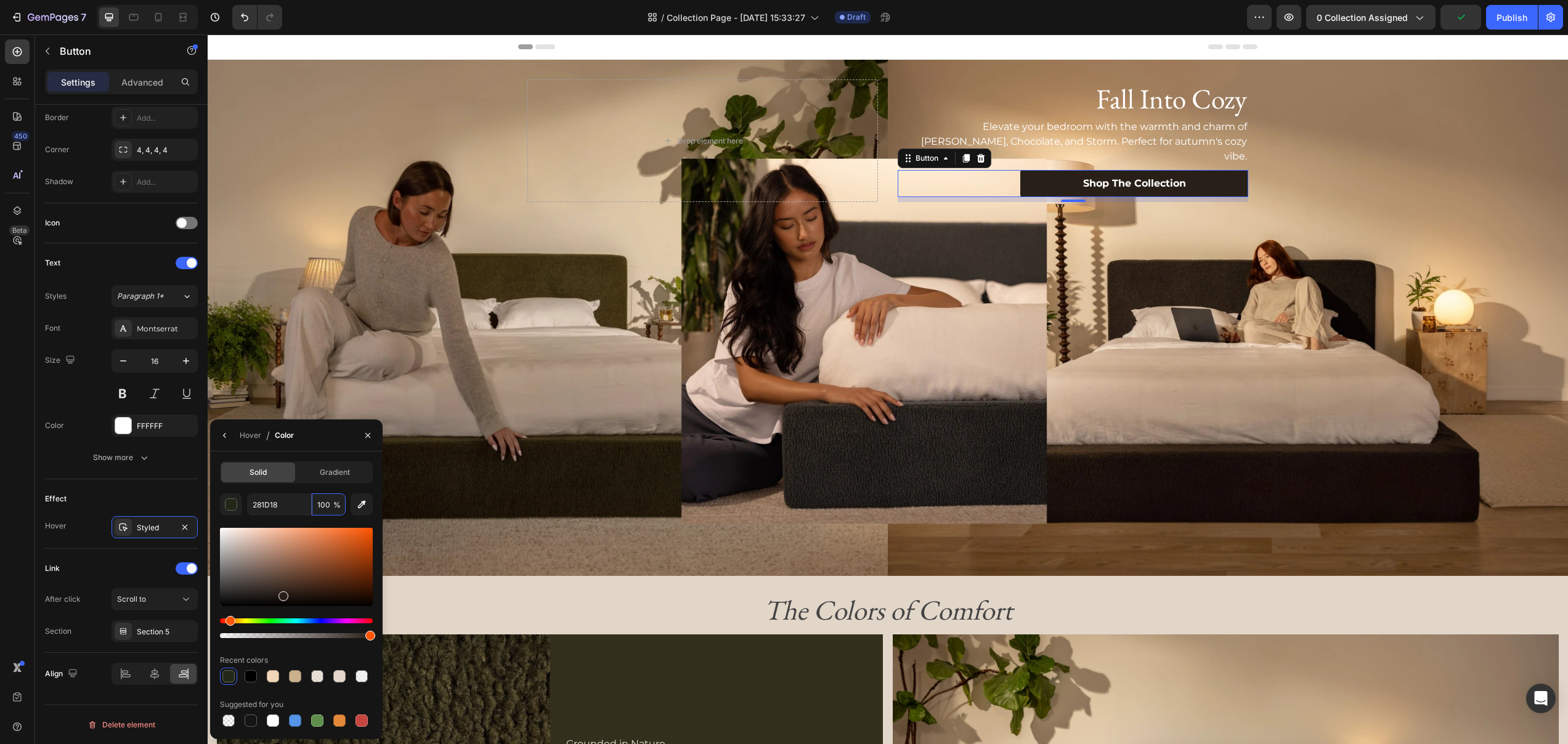
click at [229, 623] on div "Hue" at bounding box center [230, 621] width 10 height 10
type input "222818"
type input "10"
type input "282018"
type input "100"
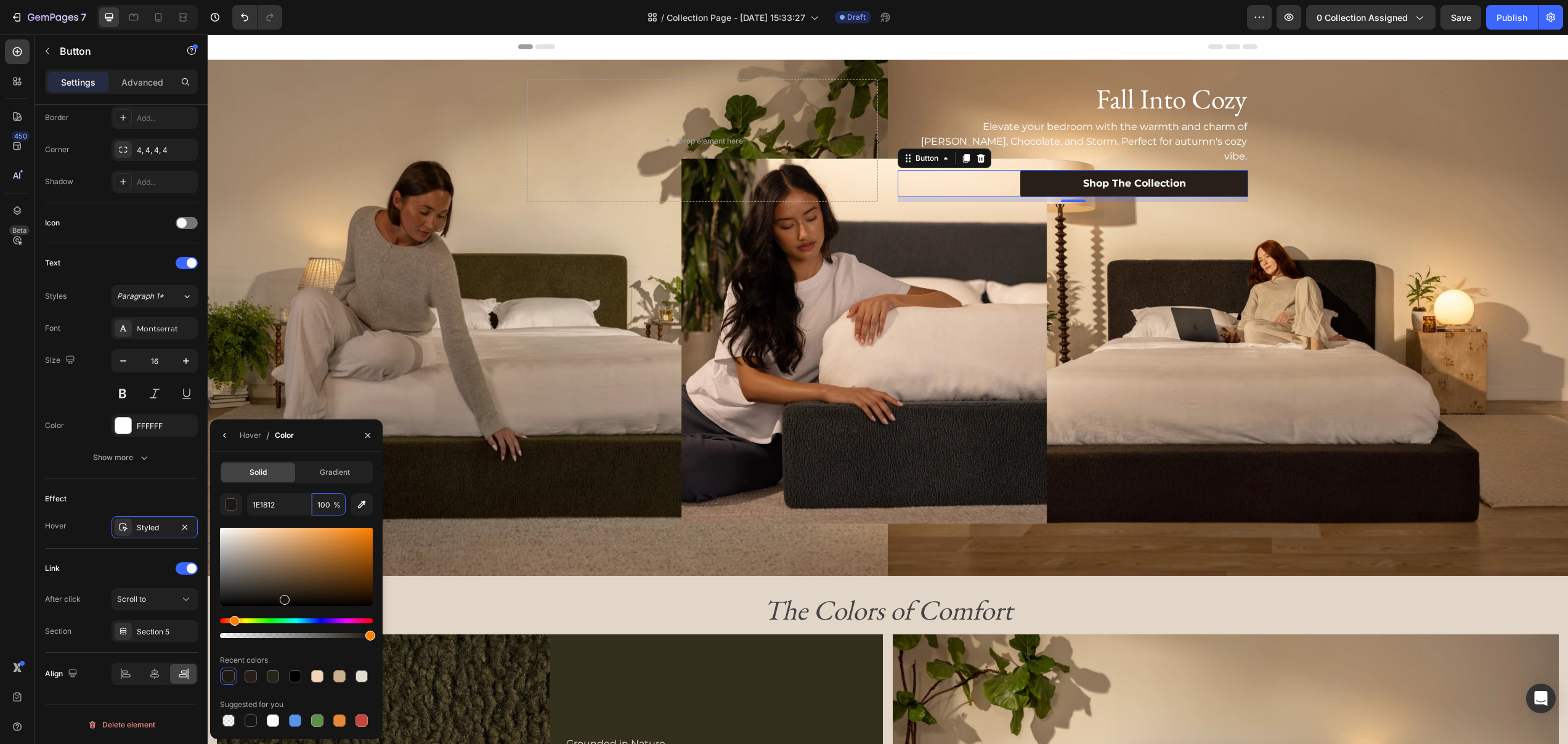
type input "1C1610"
click at [283, 597] on div at bounding box center [285, 600] width 10 height 10
click at [862, 443] on div "Background Image" at bounding box center [888, 318] width 1360 height 516
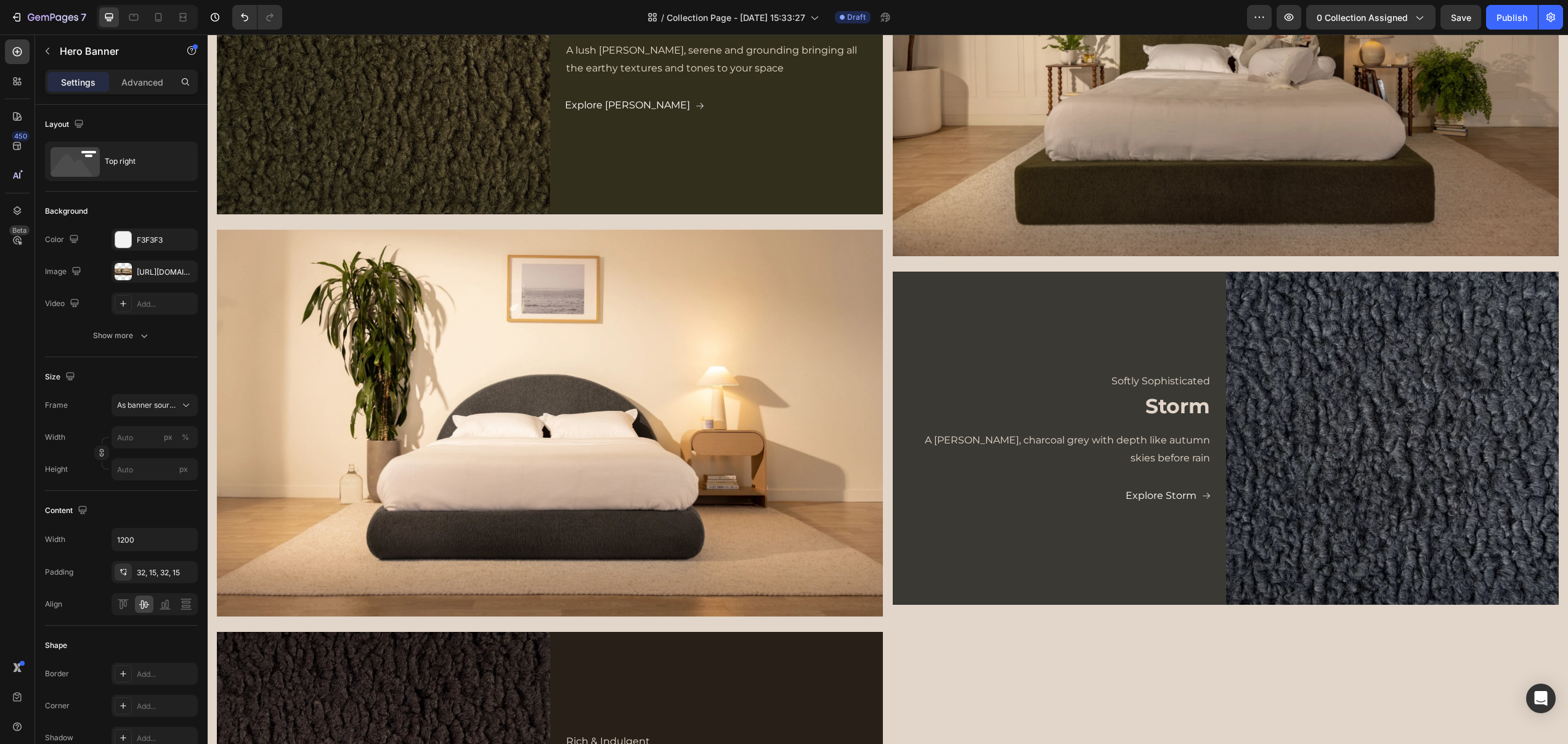
scroll to position [0, 0]
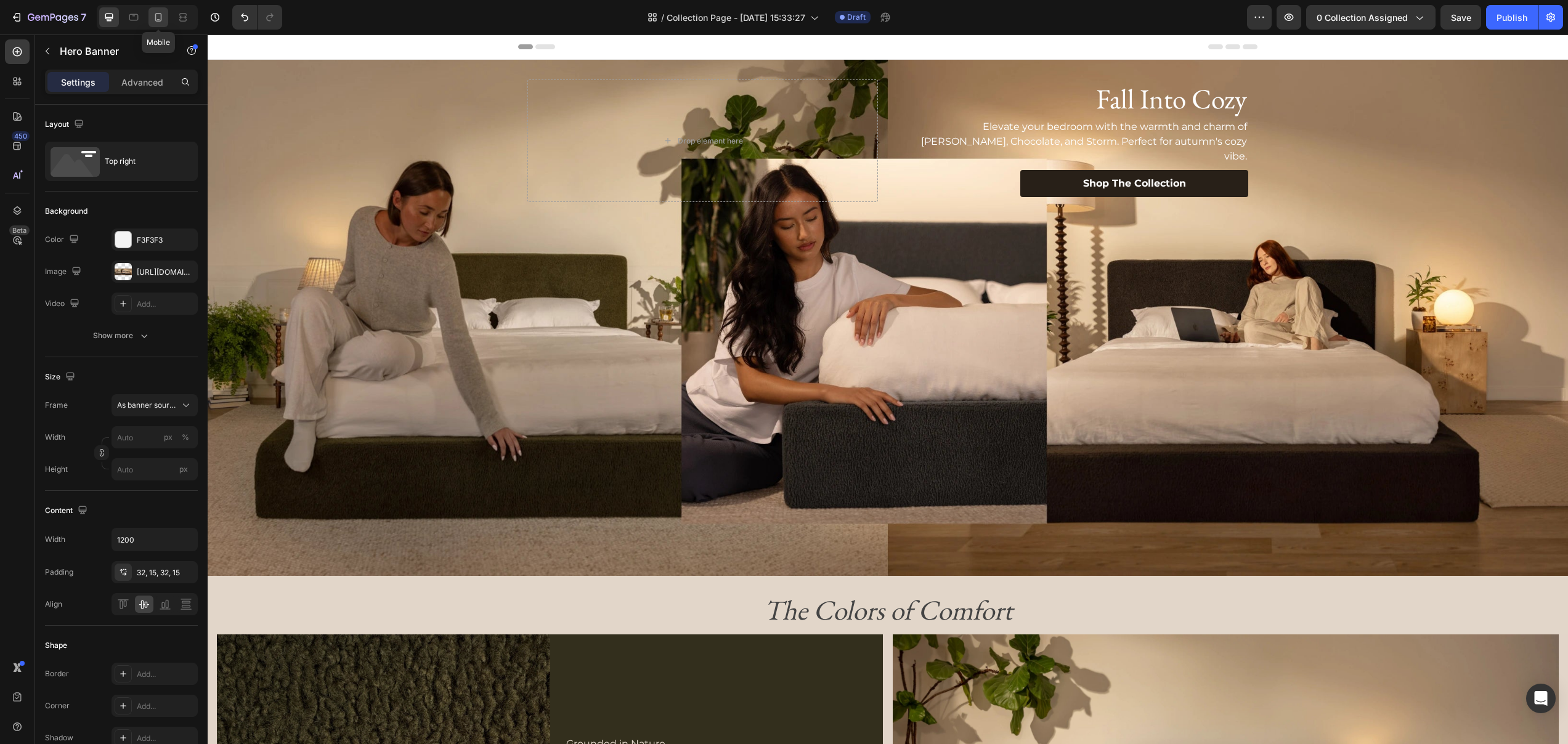
click at [156, 14] on icon at bounding box center [158, 17] width 12 height 12
type input "100%"
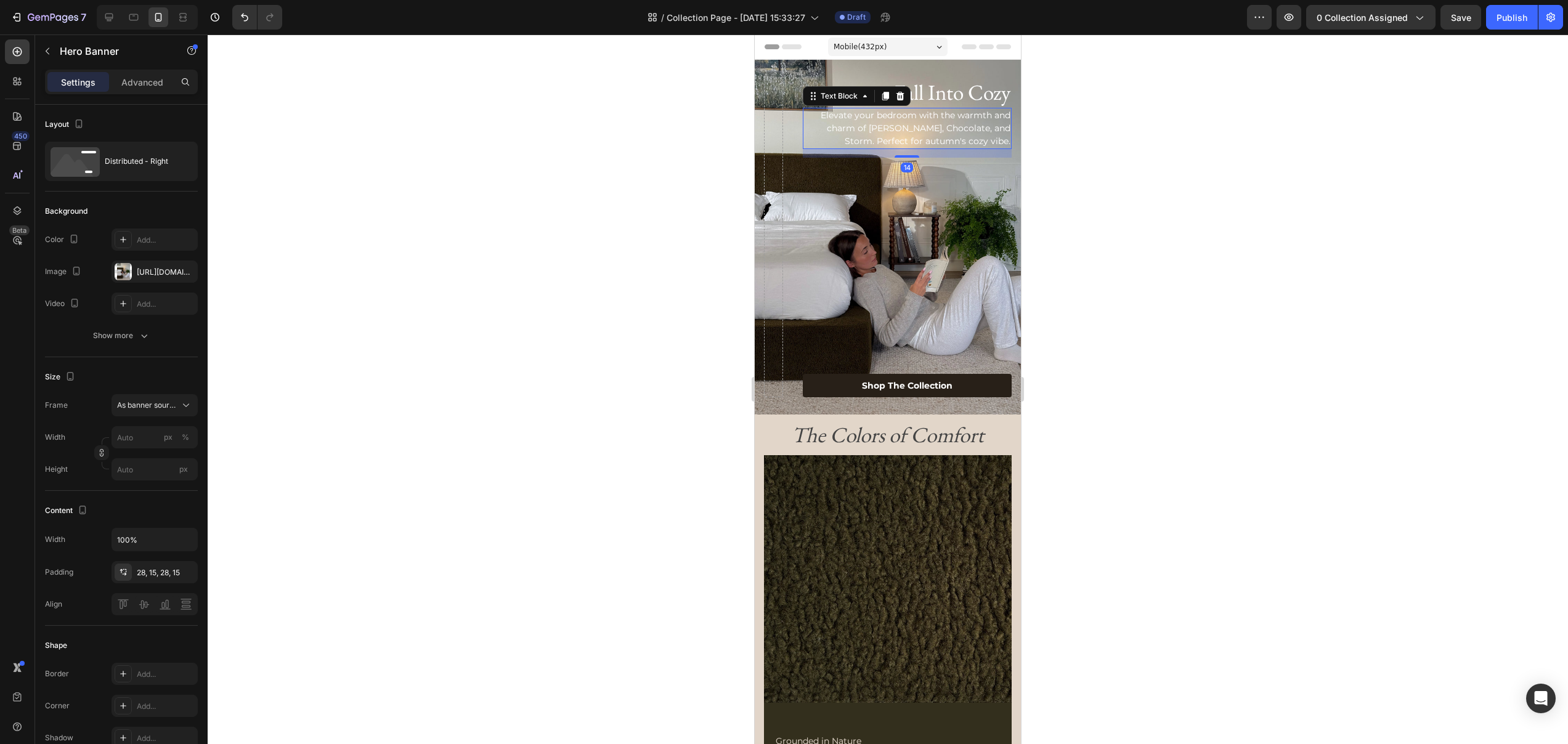
click at [949, 120] on p "Elevate your bedroom with the warmth and charm of [PERSON_NAME], Chocolate, and…" at bounding box center [907, 129] width 206 height 39
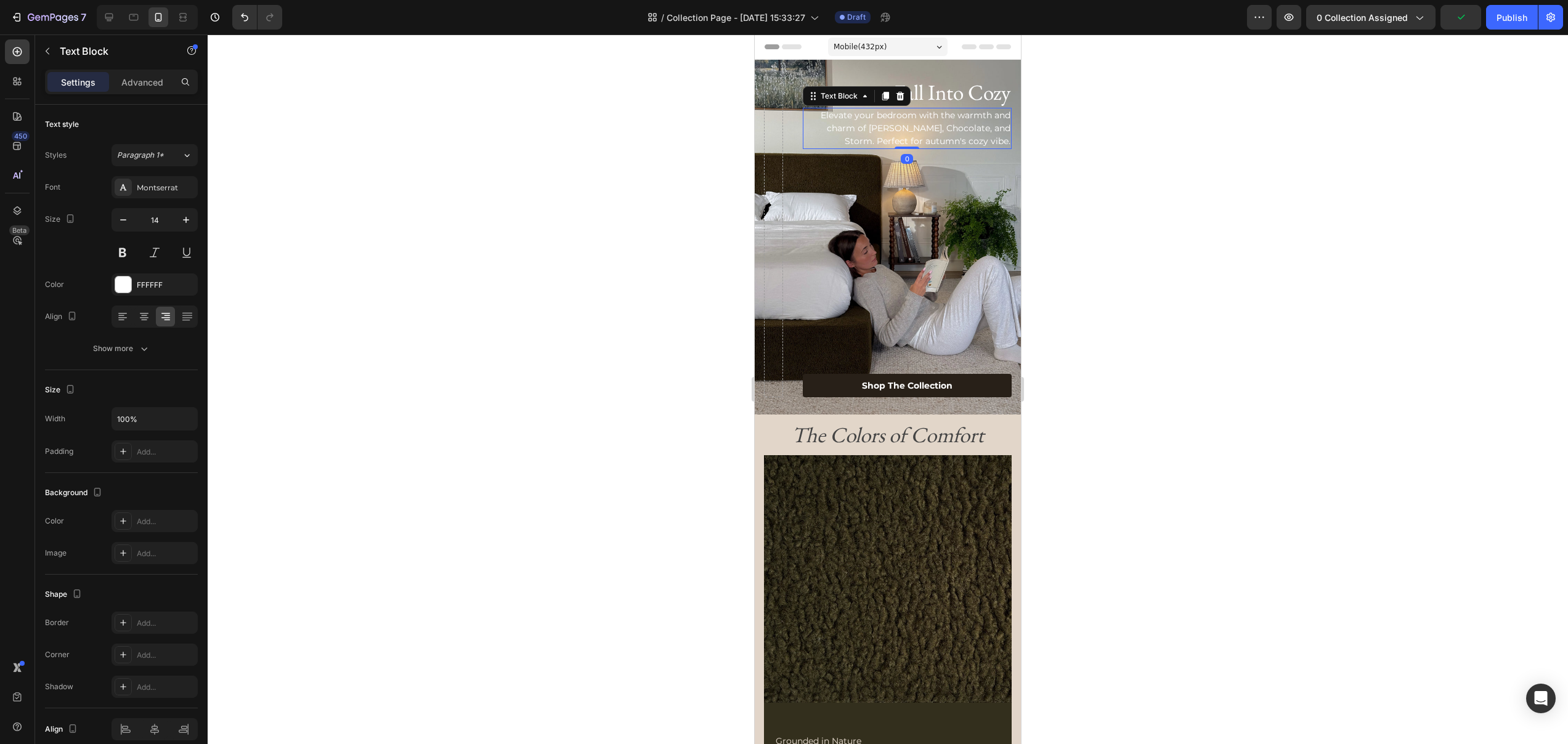
drag, startPoint x: 914, startPoint y: 154, endPoint x: 911, endPoint y: 132, distance: 22.2
click at [911, 132] on div "Elevate your bedroom with the warmth and charm of Moss, Chocolate, and Storm. P…" at bounding box center [907, 128] width 209 height 41
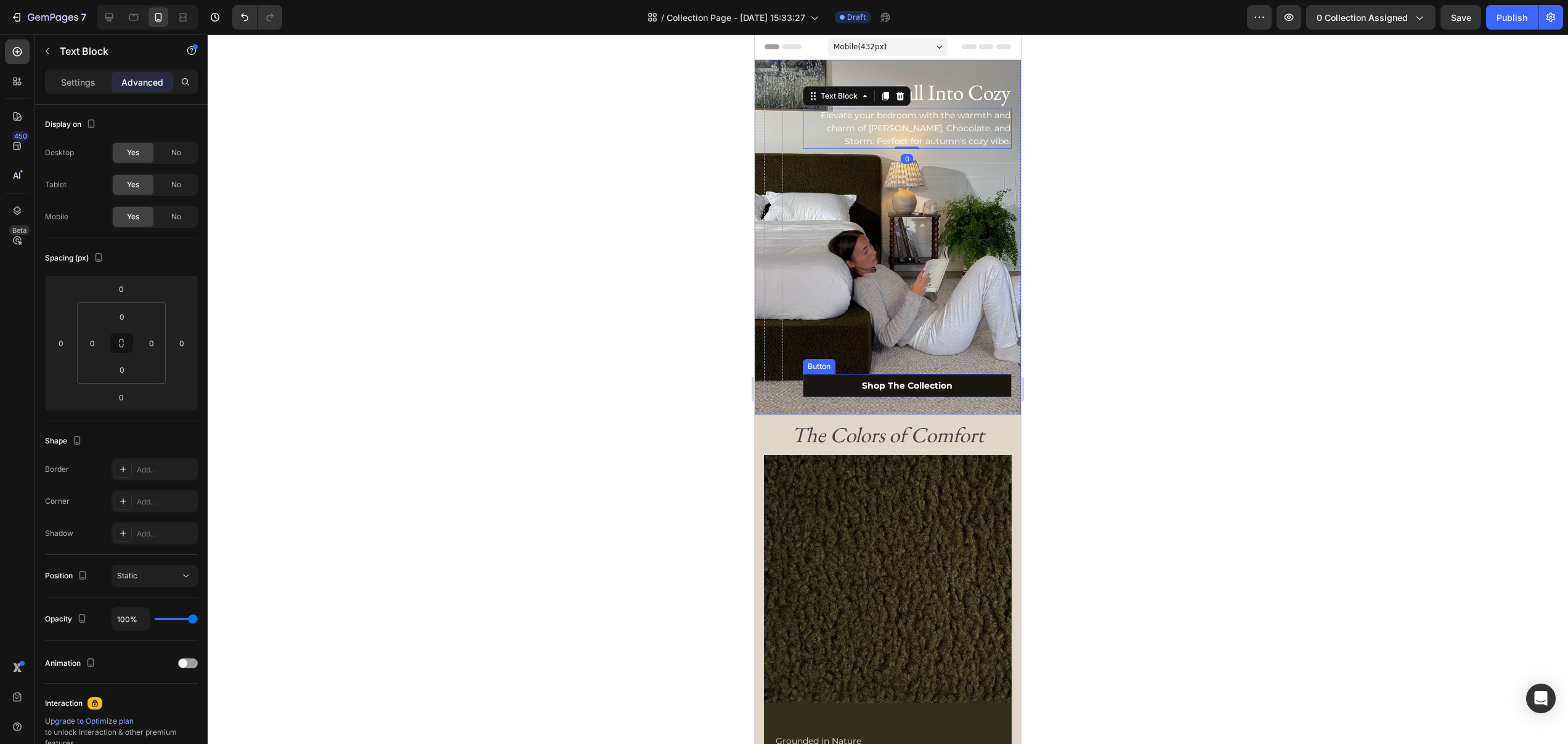
click at [846, 382] on link "Shop The Collection" at bounding box center [907, 385] width 209 height 23
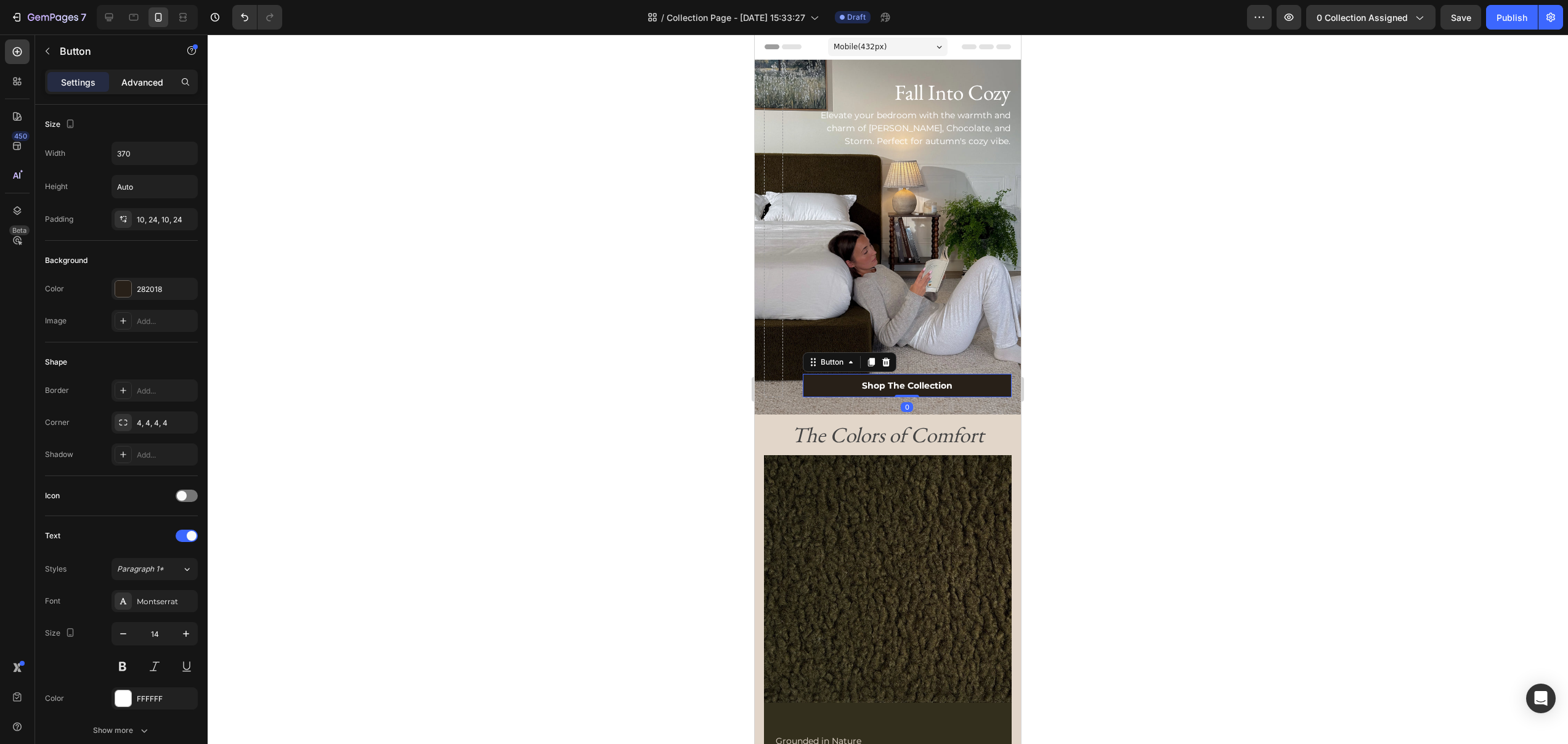
click at [129, 84] on p "Advanced" at bounding box center [142, 82] width 42 height 13
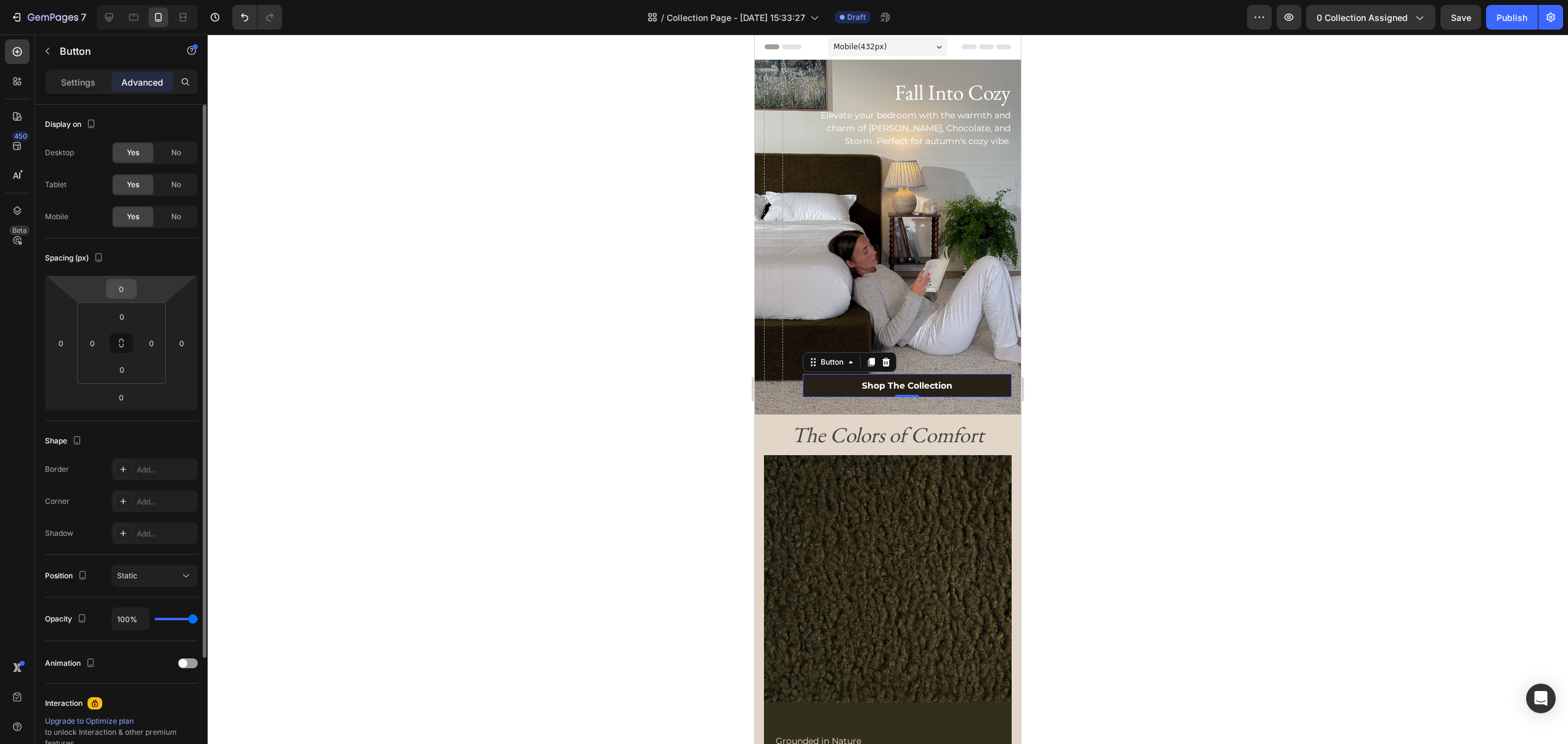
click at [128, 285] on input "0" at bounding box center [121, 289] width 24 height 19
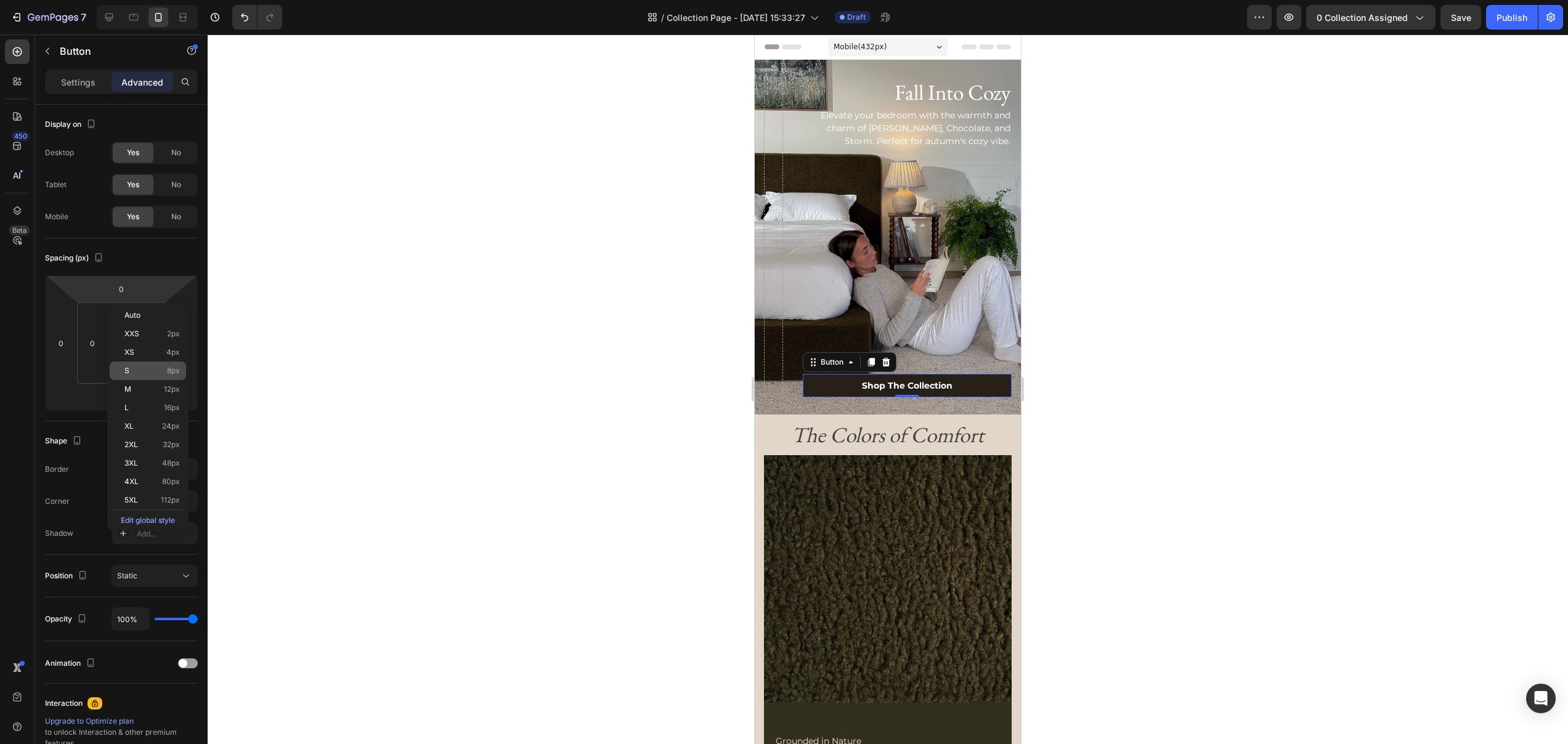
click at [151, 364] on div "S 8px" at bounding box center [148, 370] width 76 height 19
type input "8"
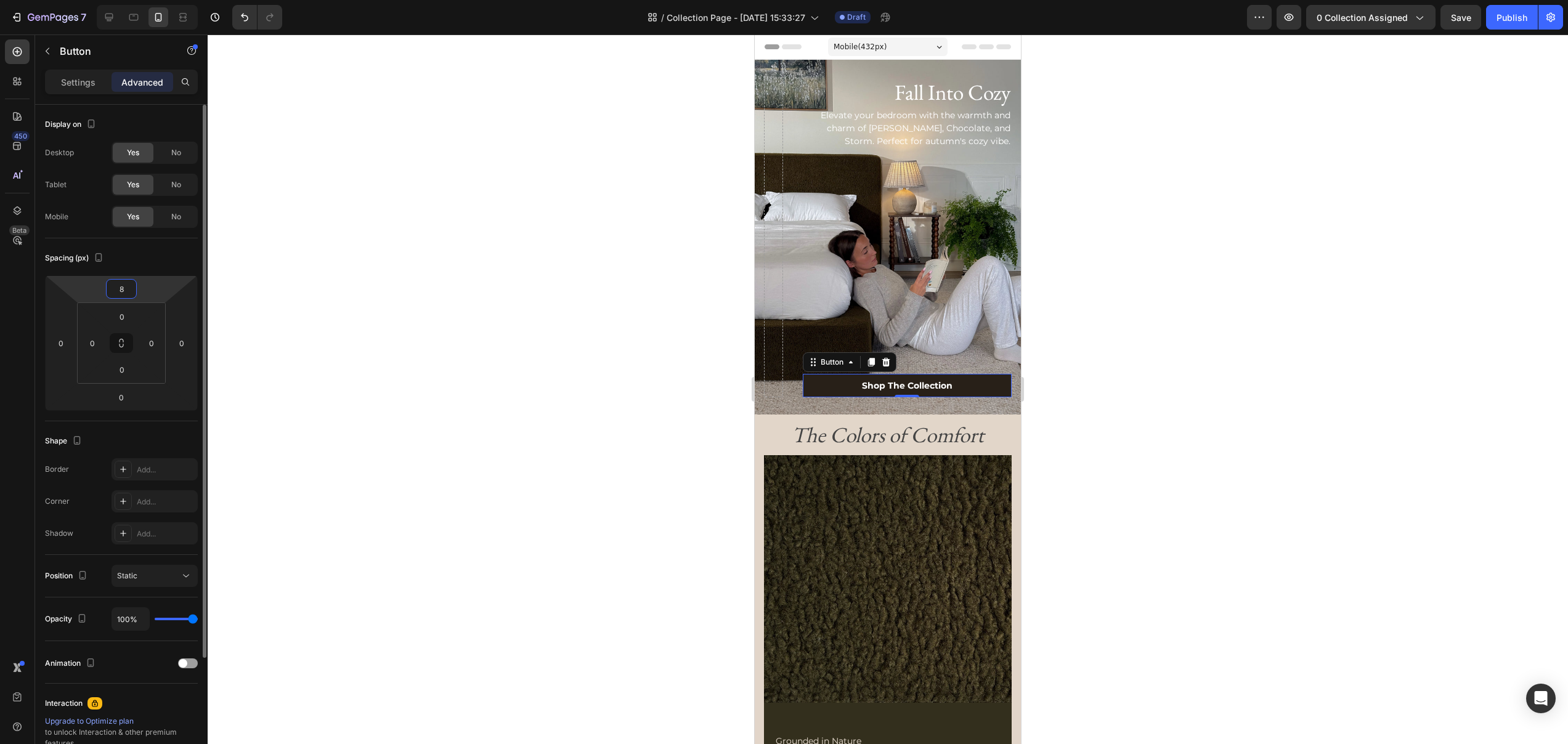
click at [128, 298] on div "8" at bounding box center [121, 289] width 31 height 19
type input "0"
click at [123, 317] on input "0" at bounding box center [122, 316] width 24 height 19
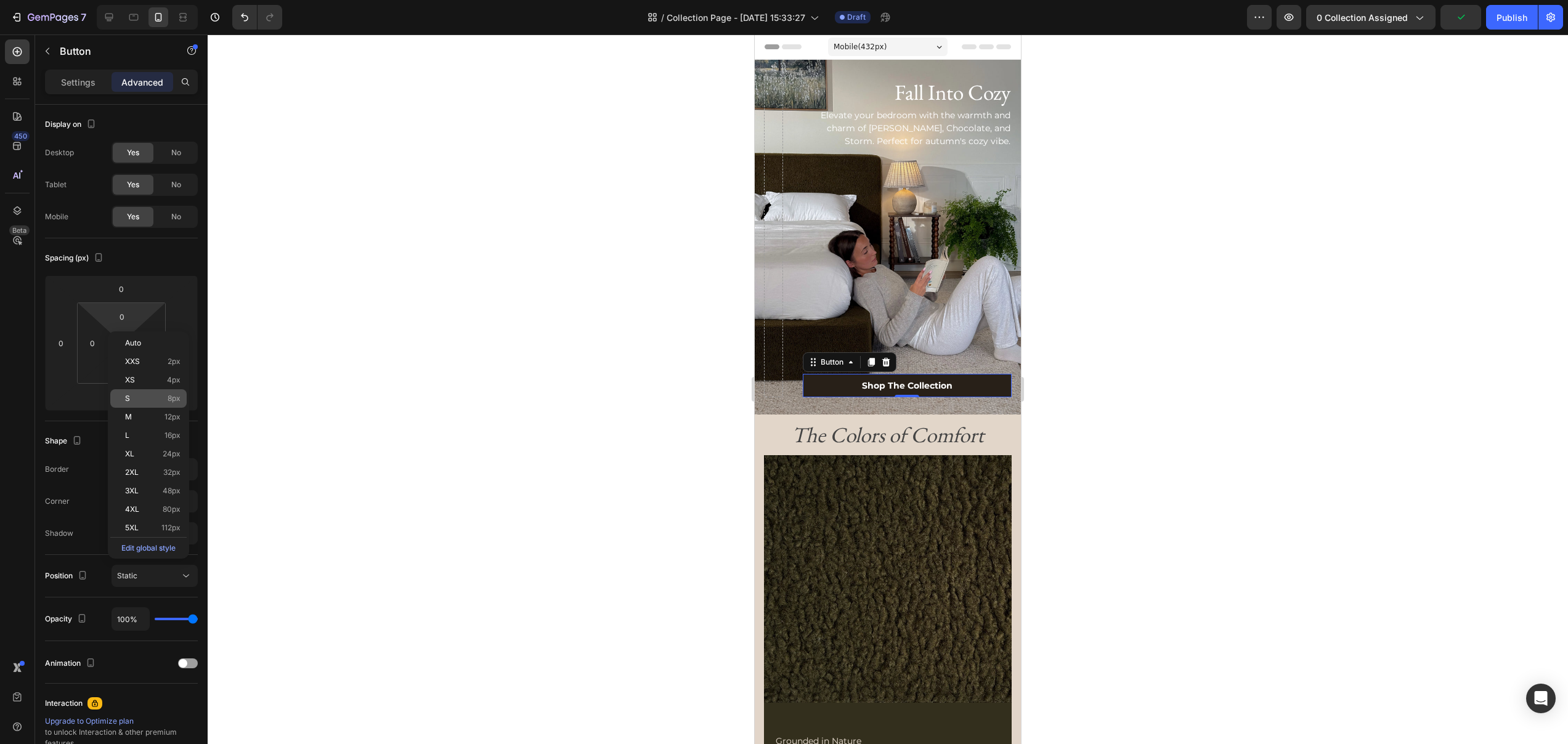
click at [146, 397] on p "S 8px" at bounding box center [153, 399] width 56 height 9
type input "8"
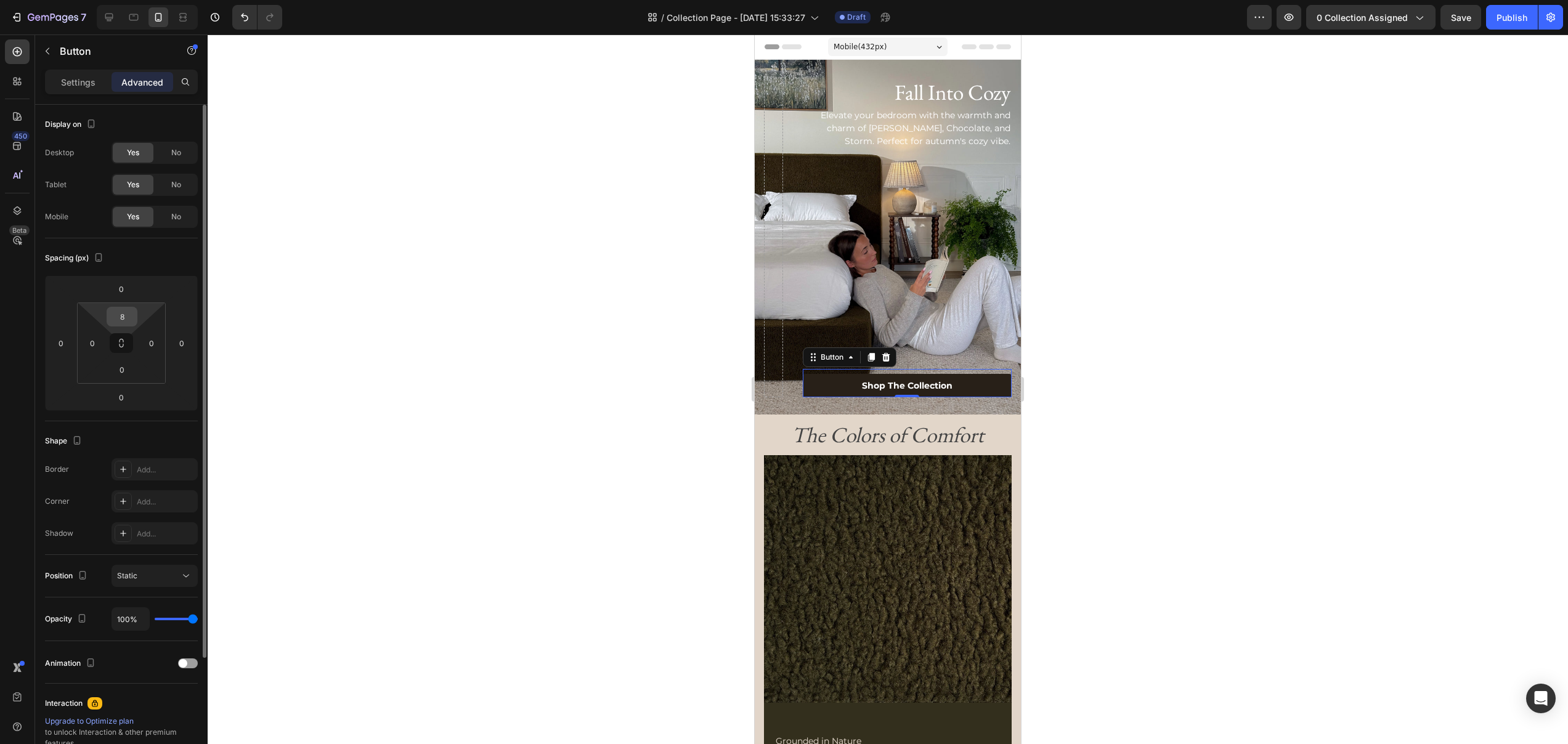
click at [120, 315] on input "8" at bounding box center [122, 316] width 24 height 19
type input "0"
click at [836, 382] on link "Shop The Collection" at bounding box center [907, 385] width 209 height 23
click at [114, 290] on input "0" at bounding box center [121, 289] width 24 height 19
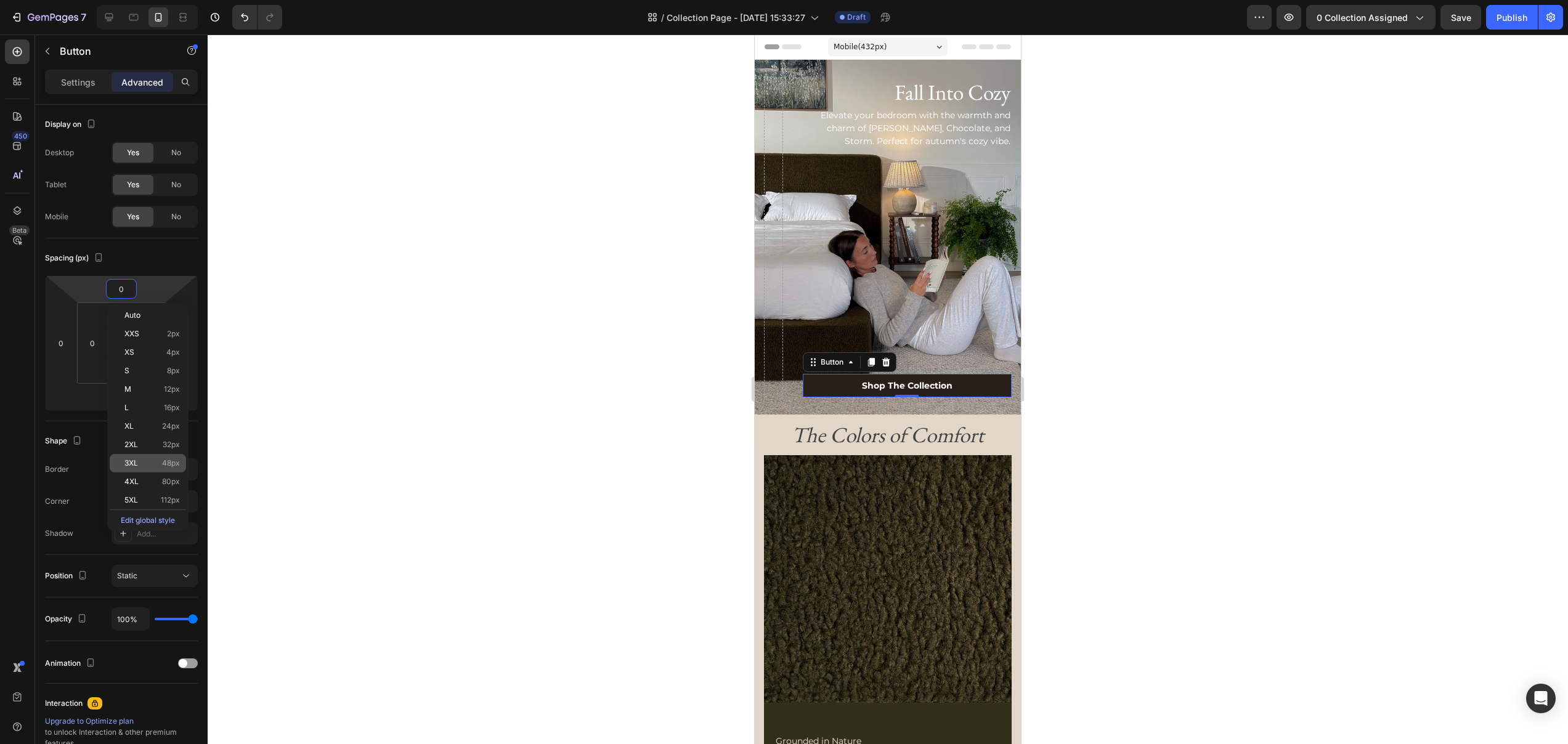
click at [165, 459] on span "48px" at bounding box center [171, 463] width 18 height 9
type input "48"
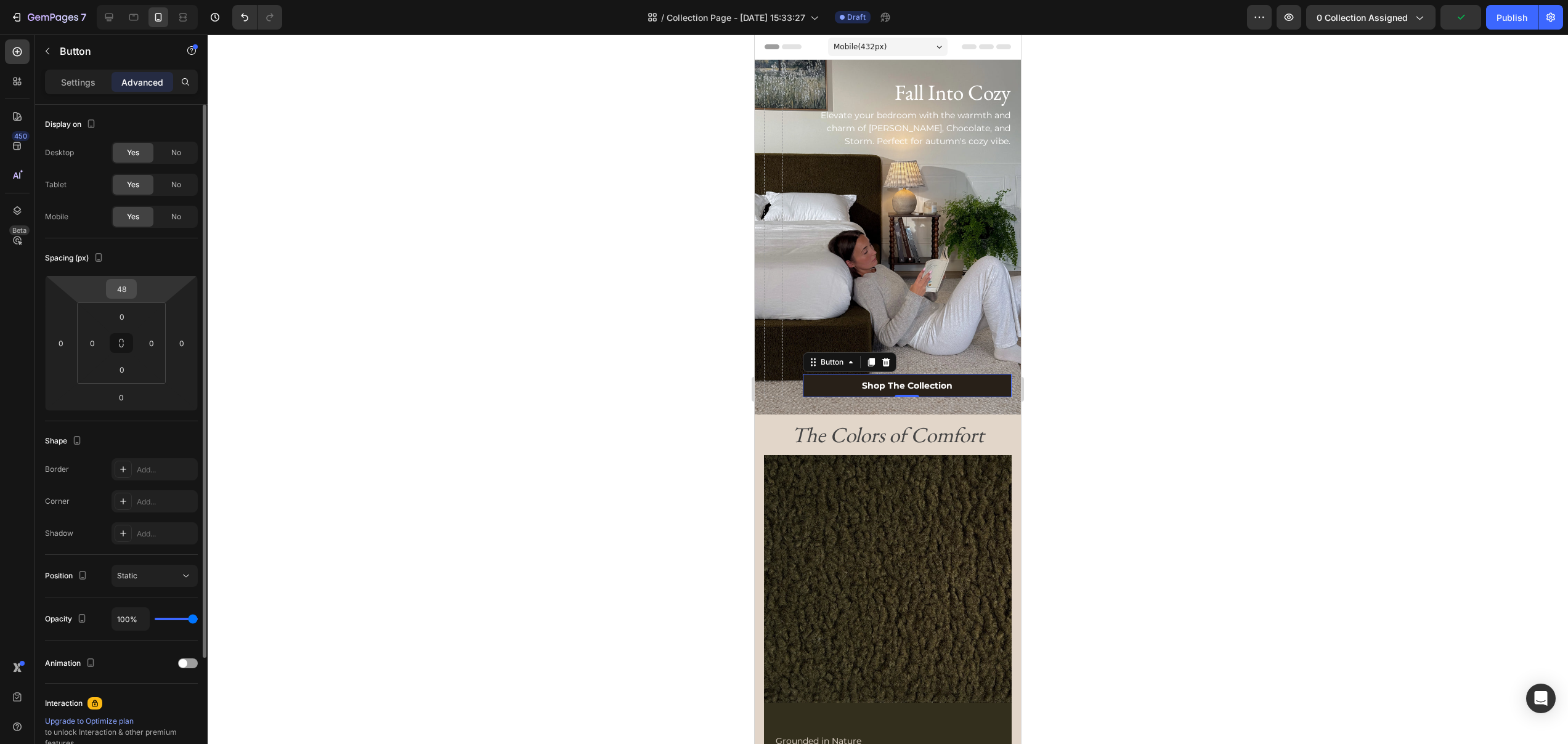
click at [121, 281] on input "48" at bounding box center [121, 289] width 24 height 19
click at [979, 145] on p "Elevate your bedroom with the warmth and charm of [PERSON_NAME], Chocolate, and…" at bounding box center [907, 129] width 206 height 39
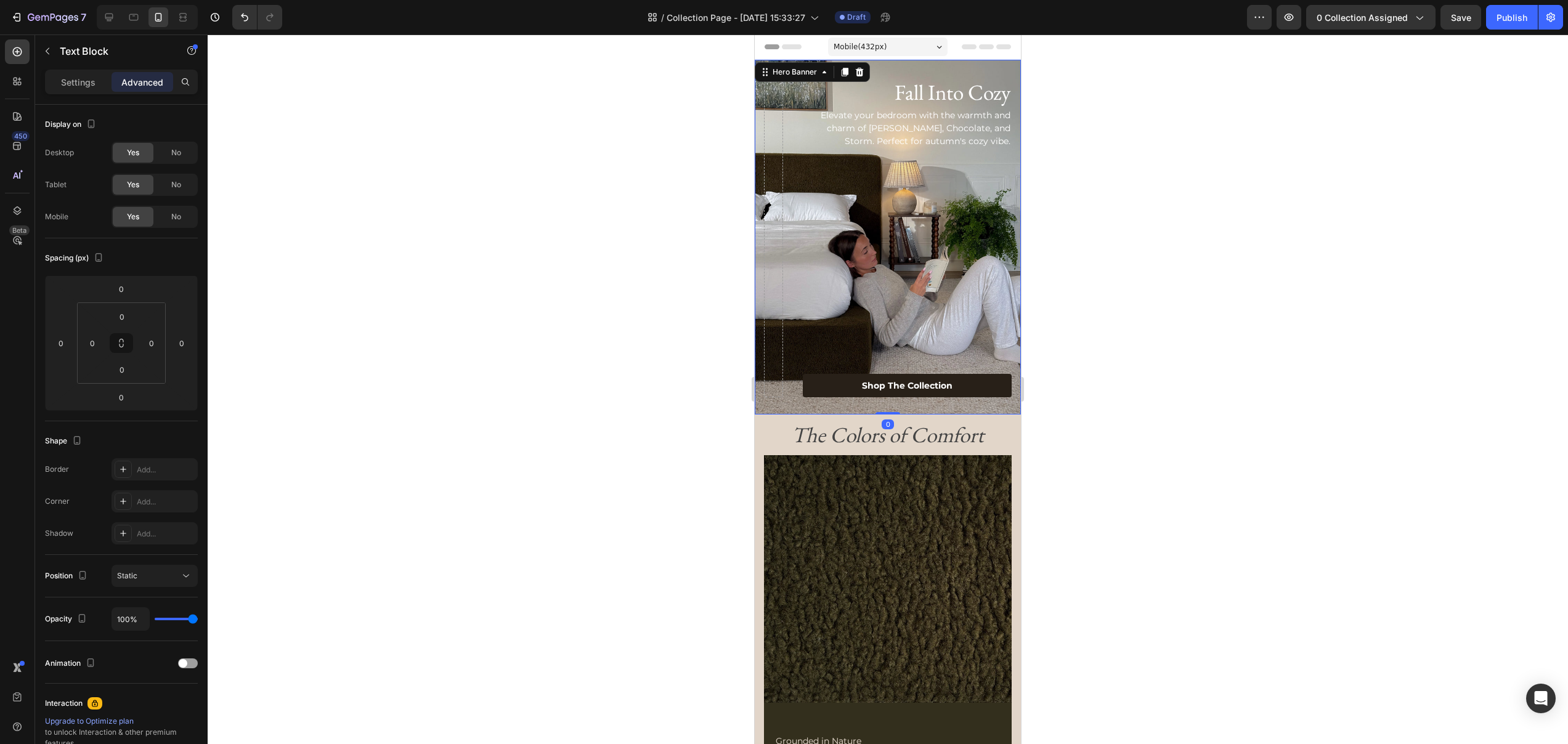
click at [1012, 99] on div "Fall Into Cozy Heading Elevate your bedroom with the warmth and charm of Moss, …" at bounding box center [887, 237] width 266 height 355
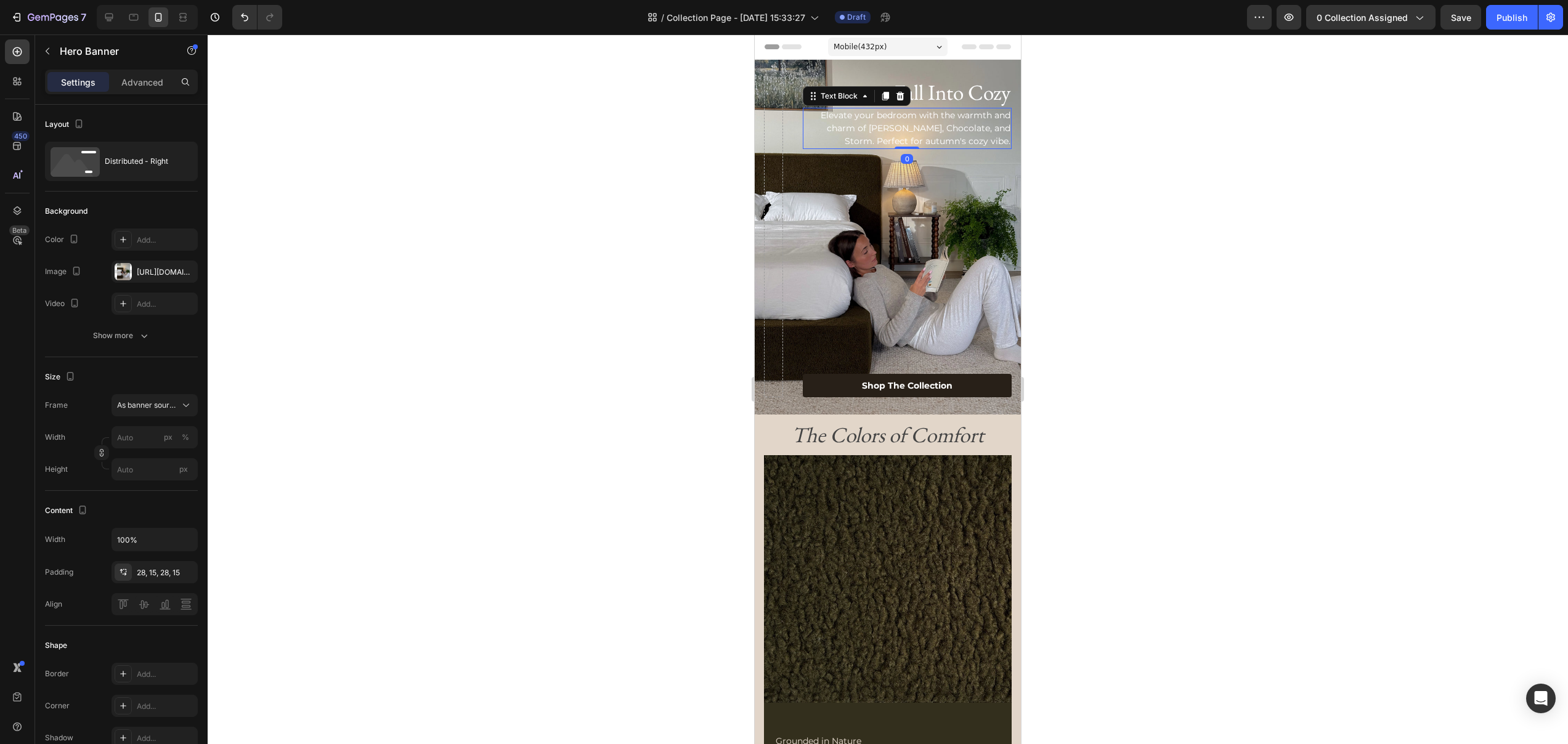
click at [1008, 108] on div "Elevate your bedroom with the warmth and charm of [PERSON_NAME], Chocolate, and…" at bounding box center [907, 128] width 209 height 41
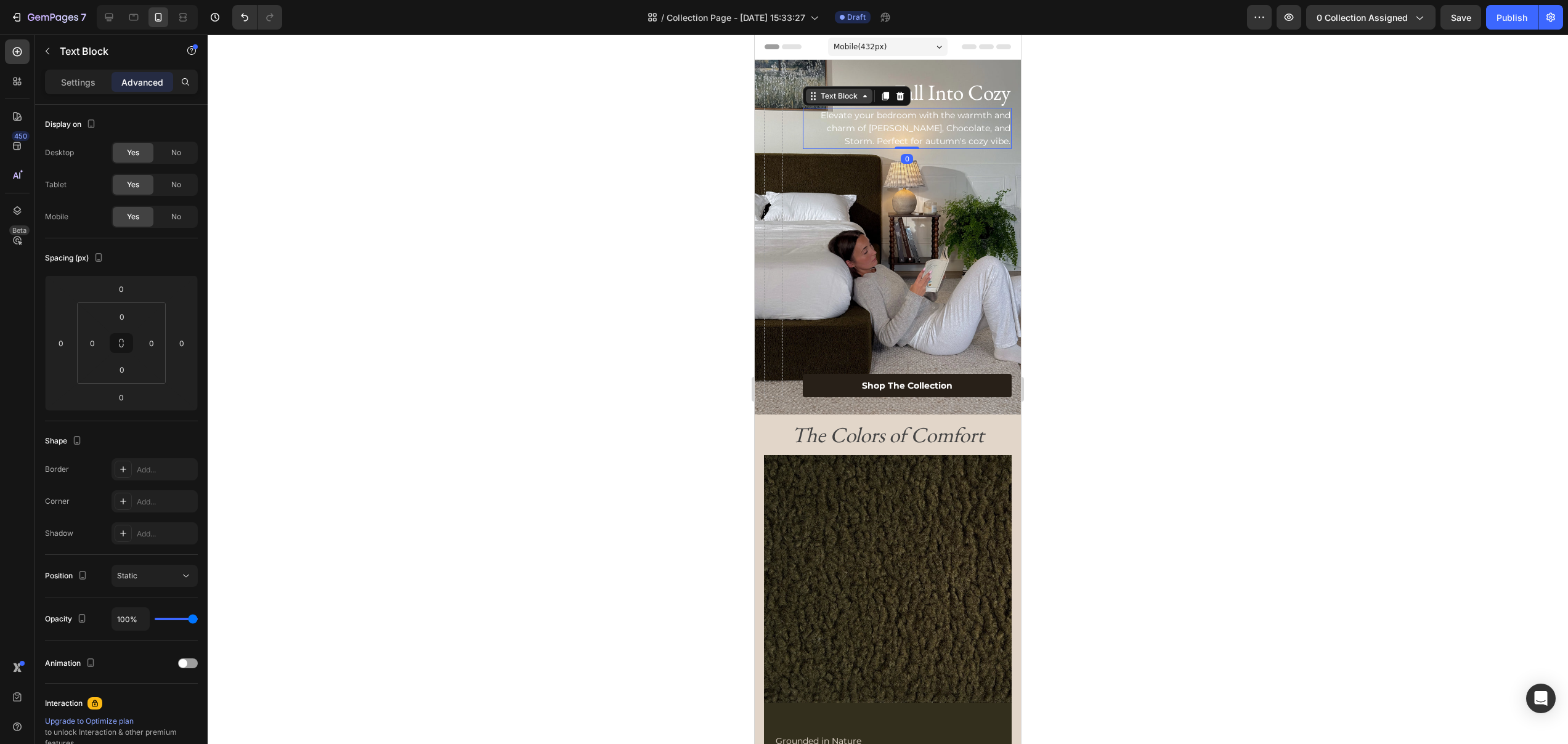
click at [836, 97] on div "Text Block" at bounding box center [839, 96] width 42 height 11
click at [825, 118] on div "Row 1 col" at bounding box center [826, 118] width 37 height 7
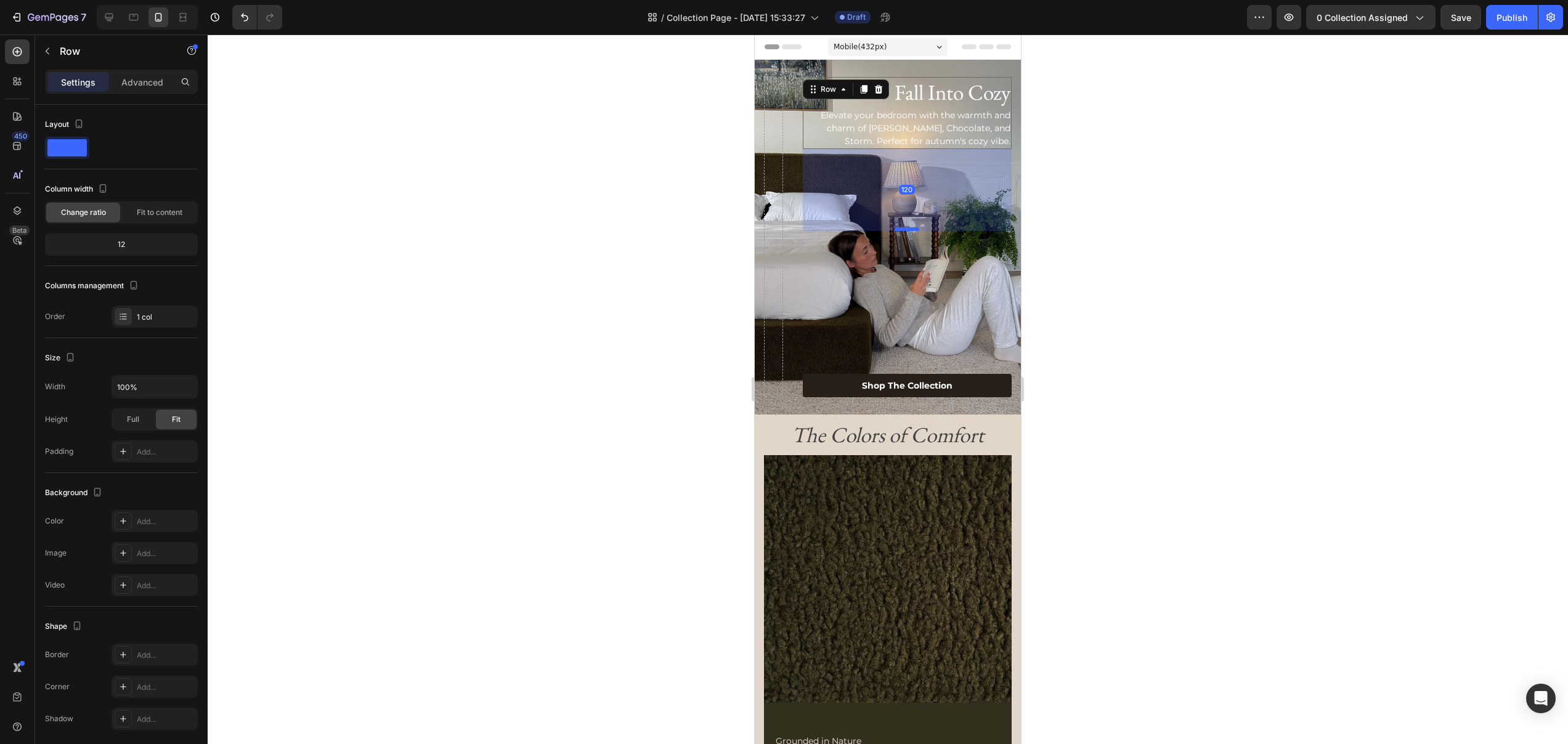
drag, startPoint x: 916, startPoint y: 147, endPoint x: 907, endPoint y: 327, distance: 180.2
click at [908, 231] on div at bounding box center [907, 229] width 24 height 4
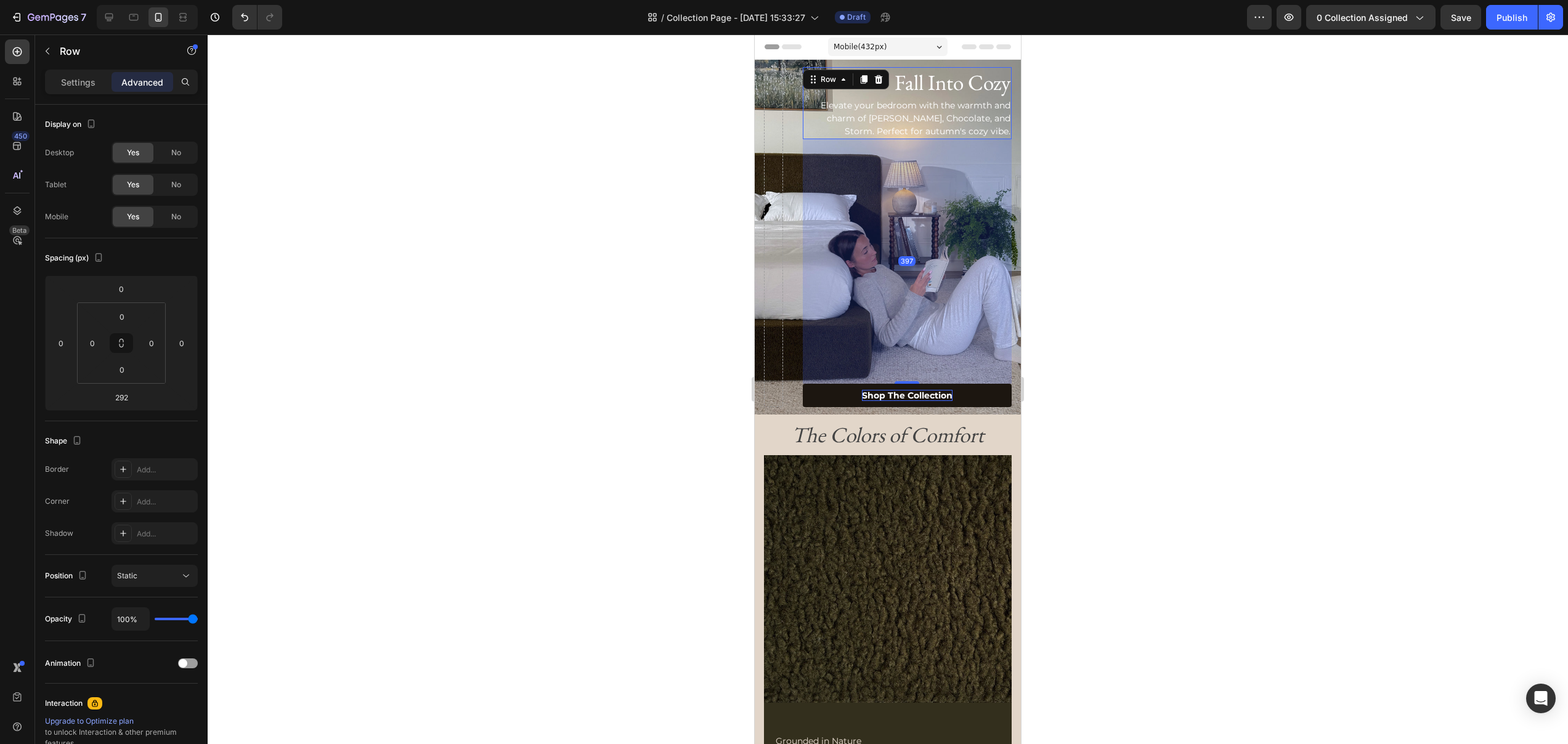
drag, startPoint x: 907, startPoint y: 327, endPoint x: 904, endPoint y: 391, distance: 64.1
click at [904, 391] on div "Fall Into Cozy Heading Elevate your bedroom with the warmth and charm of Moss, …" at bounding box center [907, 237] width 209 height 340
type input "397"
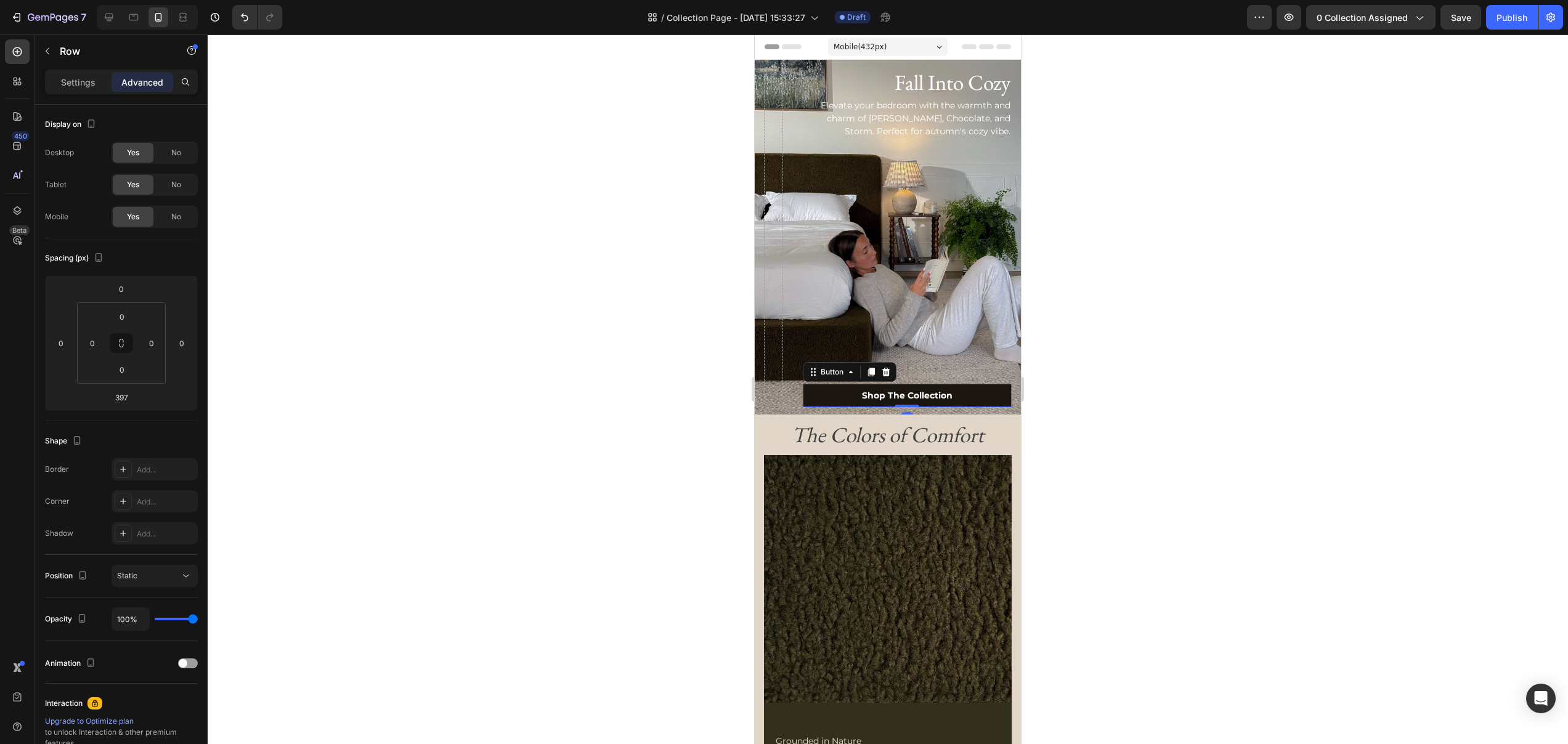
click at [837, 398] on link "Shop The Collection" at bounding box center [907, 395] width 209 height 23
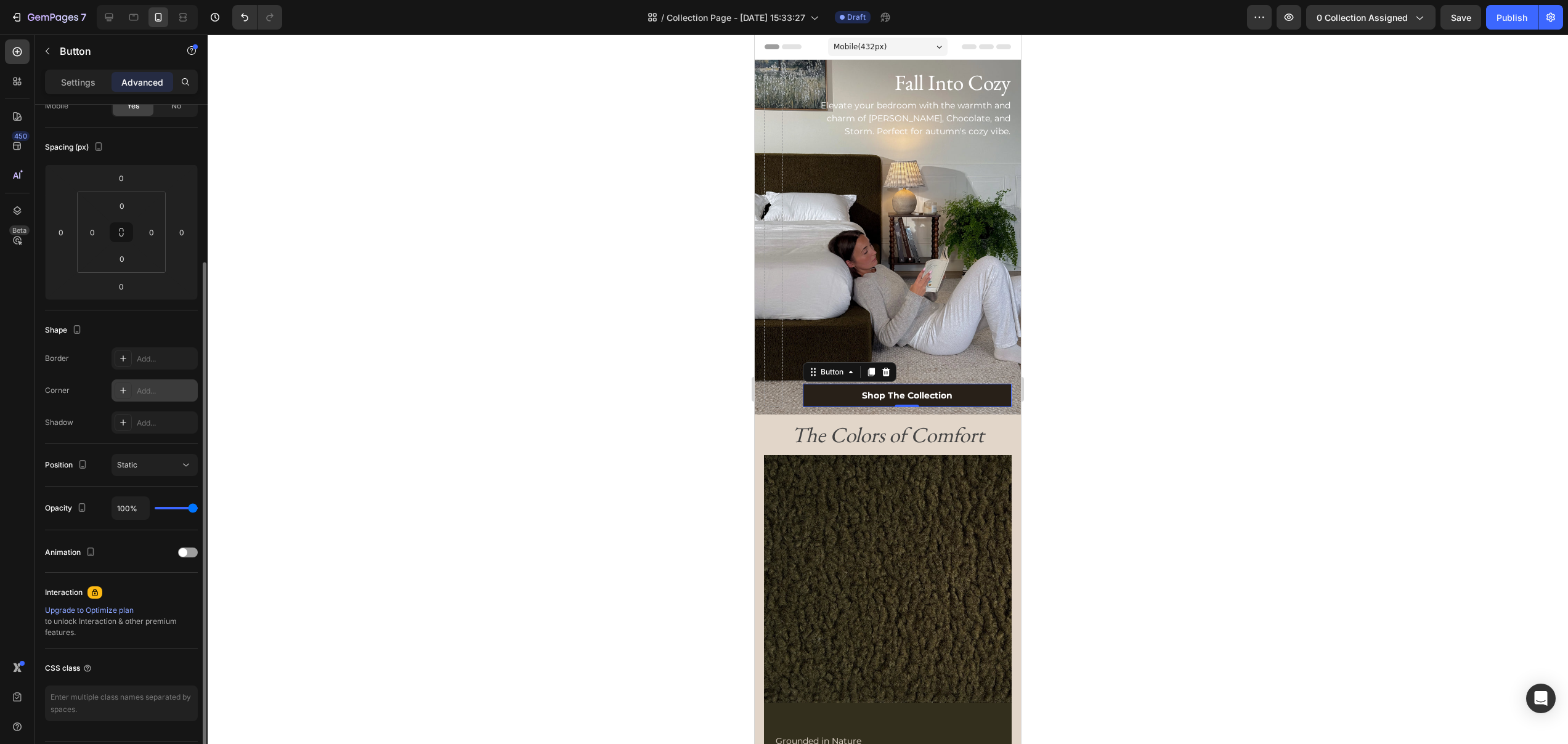
scroll to position [147, 0]
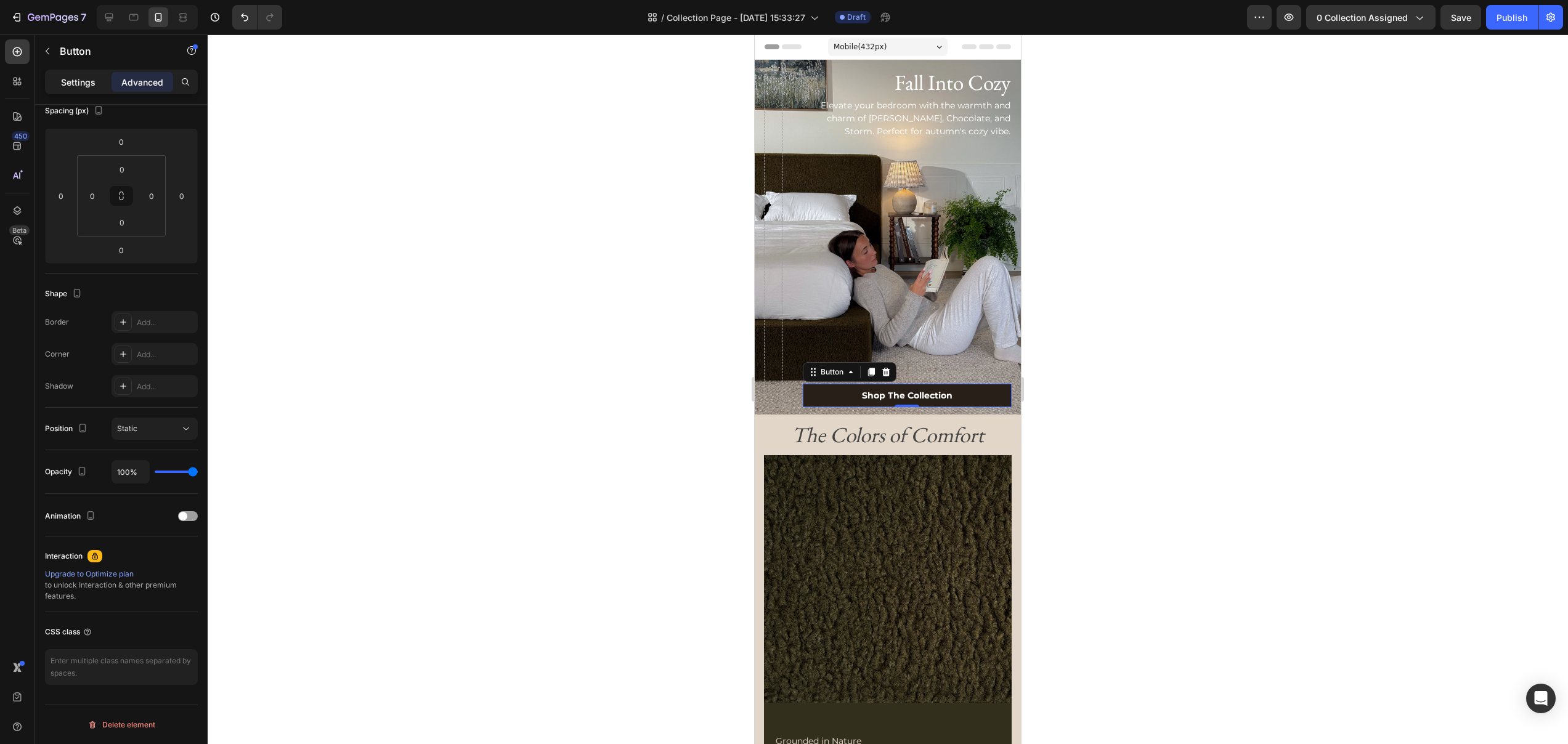
click at [78, 85] on p "Settings" at bounding box center [78, 82] width 35 height 13
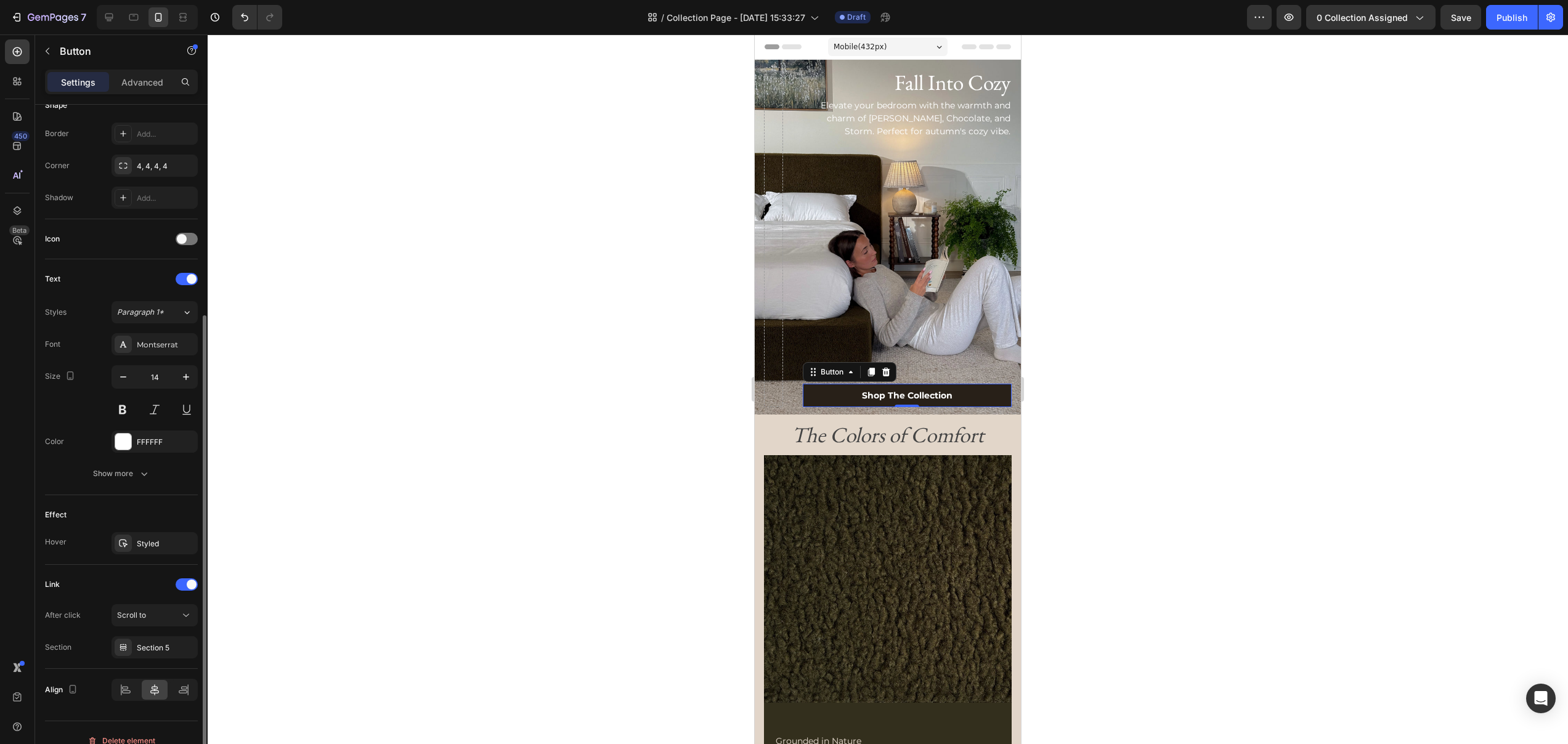
scroll to position [273, 0]
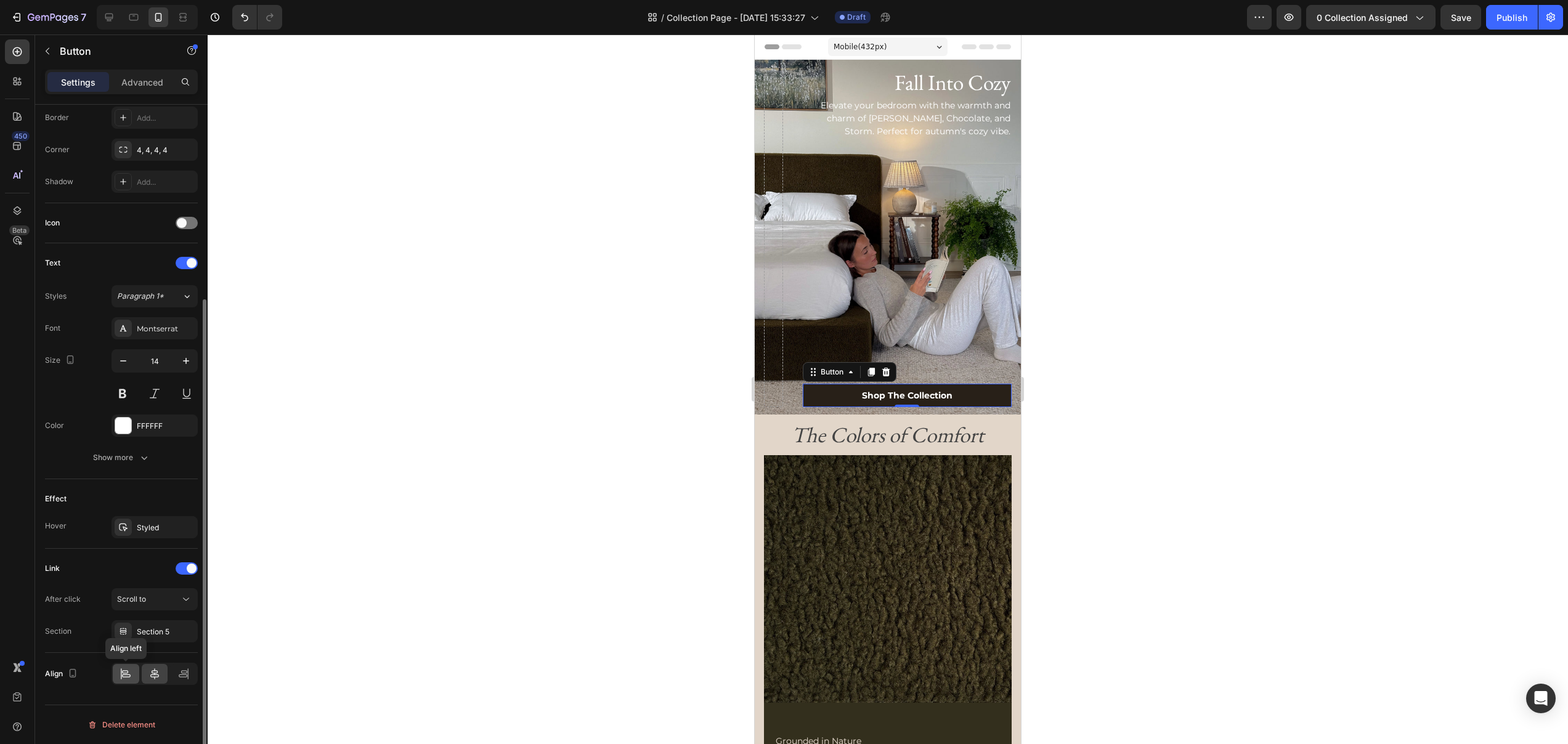
click at [128, 678] on icon at bounding box center [125, 674] width 12 height 12
click at [150, 674] on icon at bounding box center [154, 674] width 12 height 12
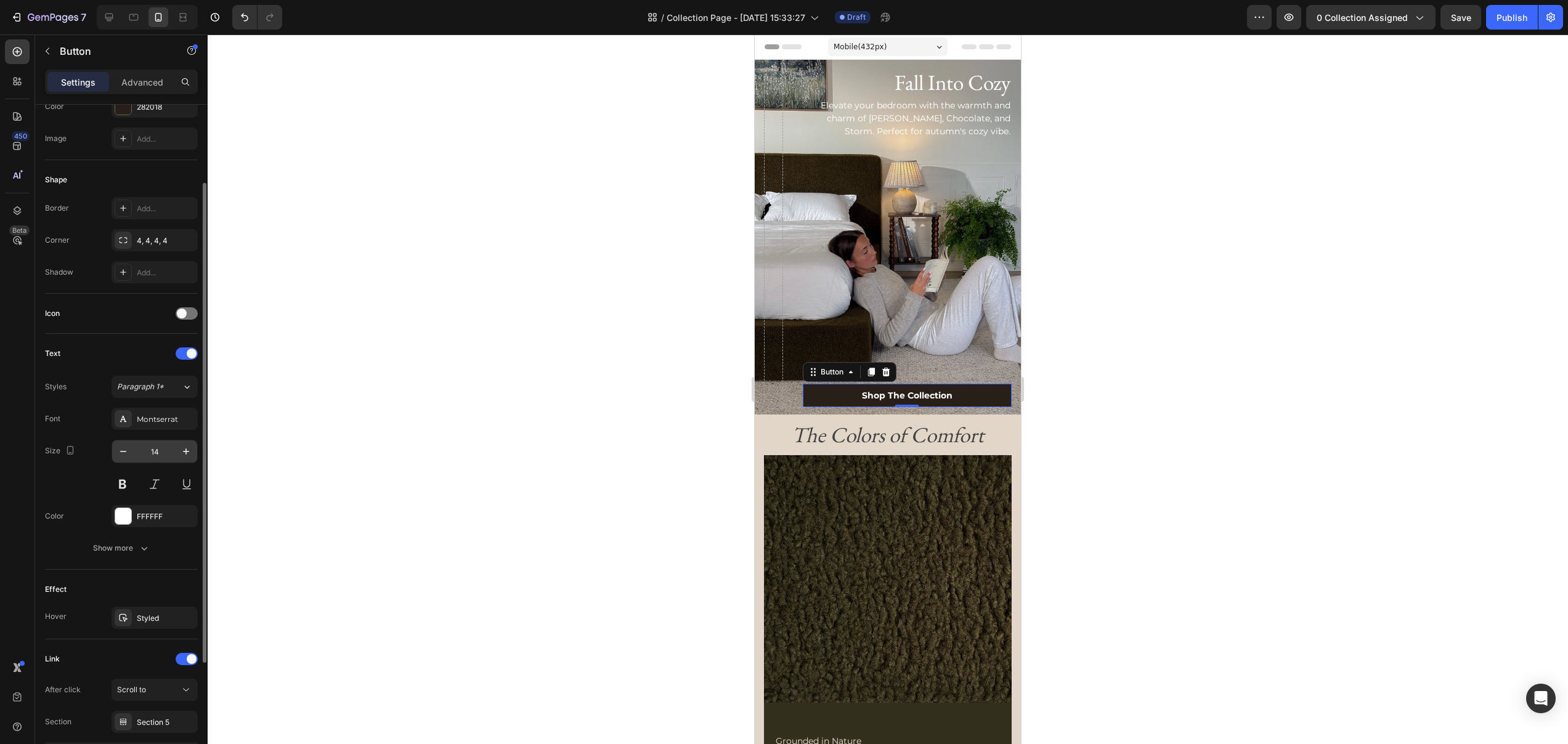
scroll to position [0, 0]
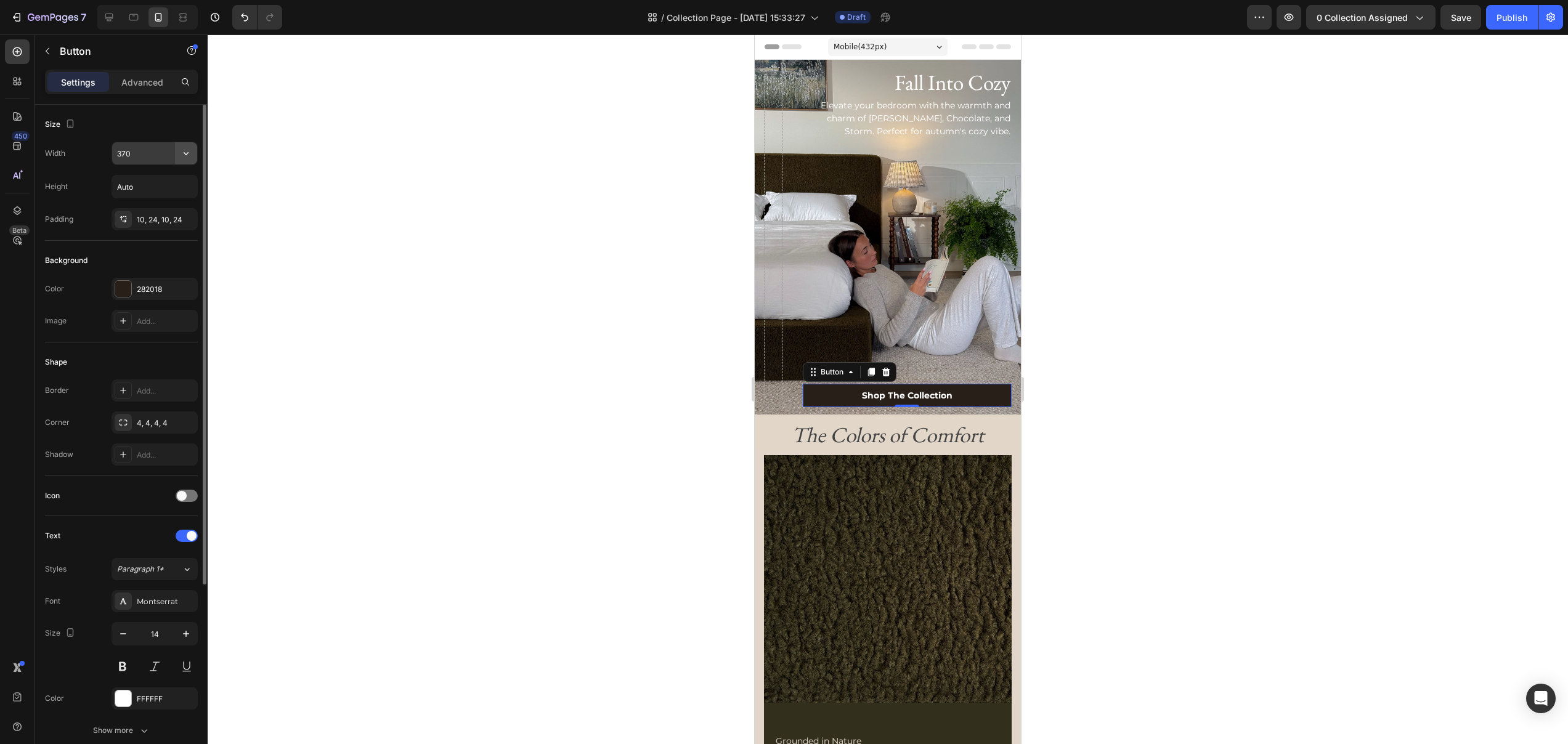
click at [195, 154] on button "button" at bounding box center [185, 153] width 22 height 22
click at [174, 183] on span "Auto" at bounding box center [179, 185] width 16 height 11
type input "Auto"
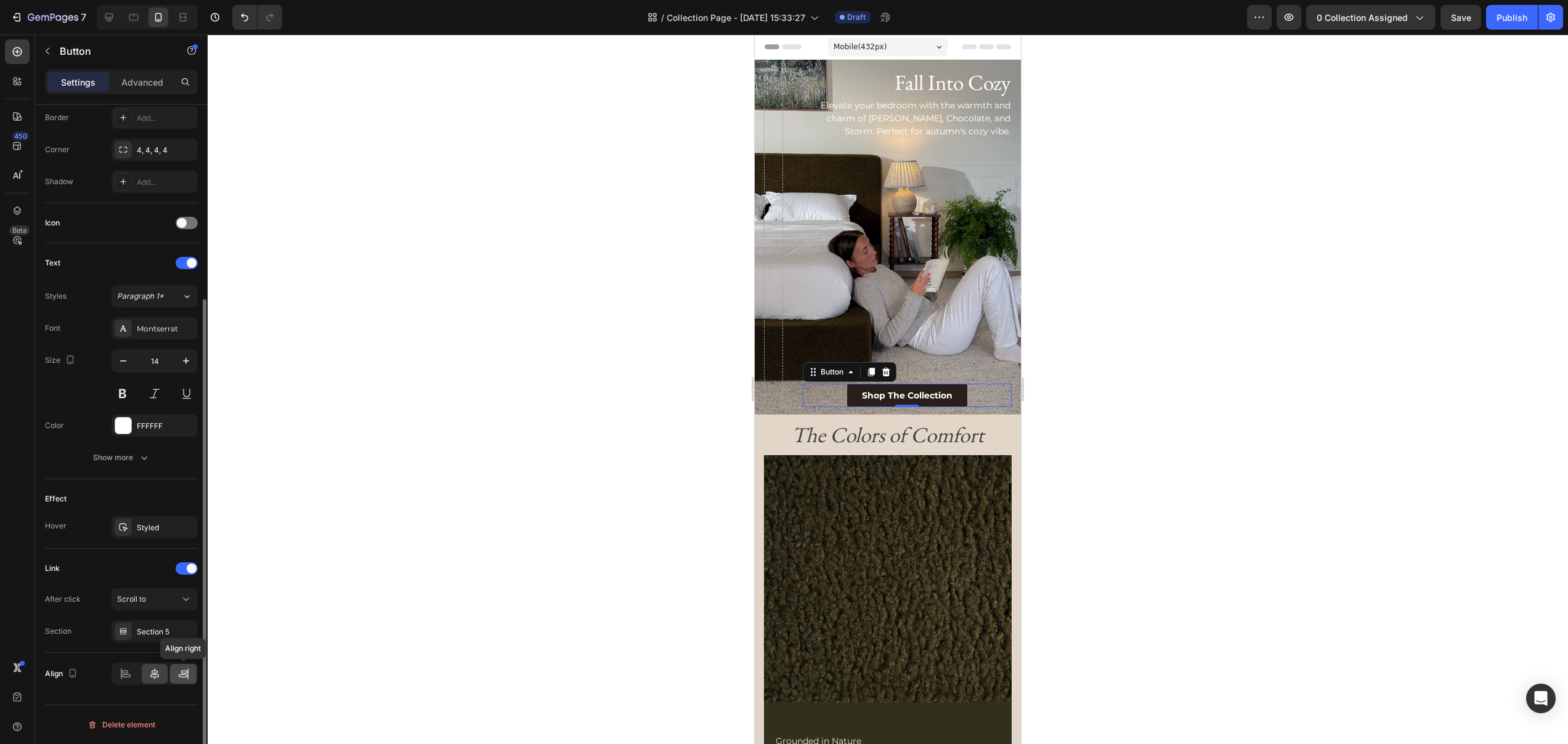
click at [180, 674] on icon at bounding box center [183, 674] width 12 height 12
click at [1190, 448] on div at bounding box center [888, 390] width 1360 height 710
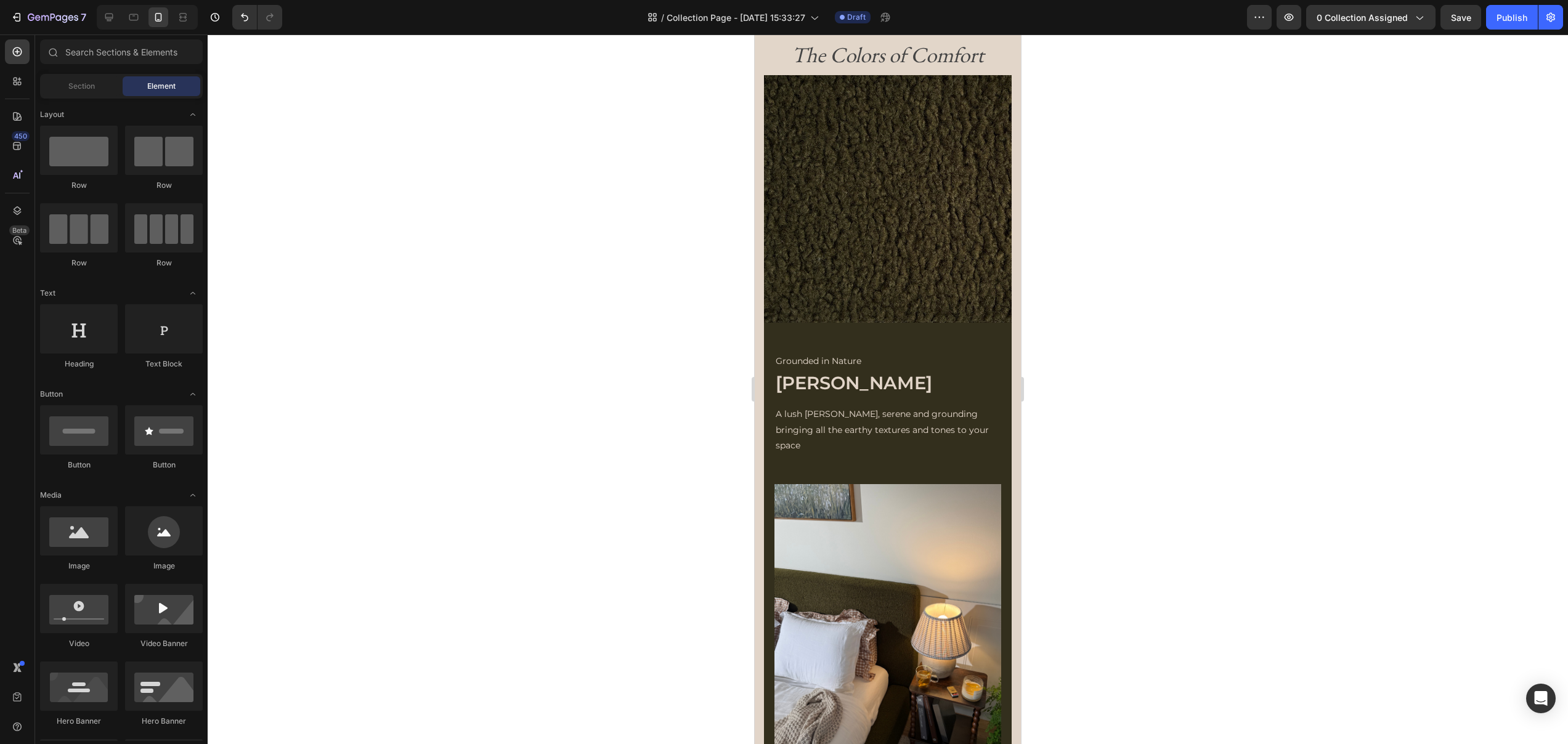
scroll to position [378, 0]
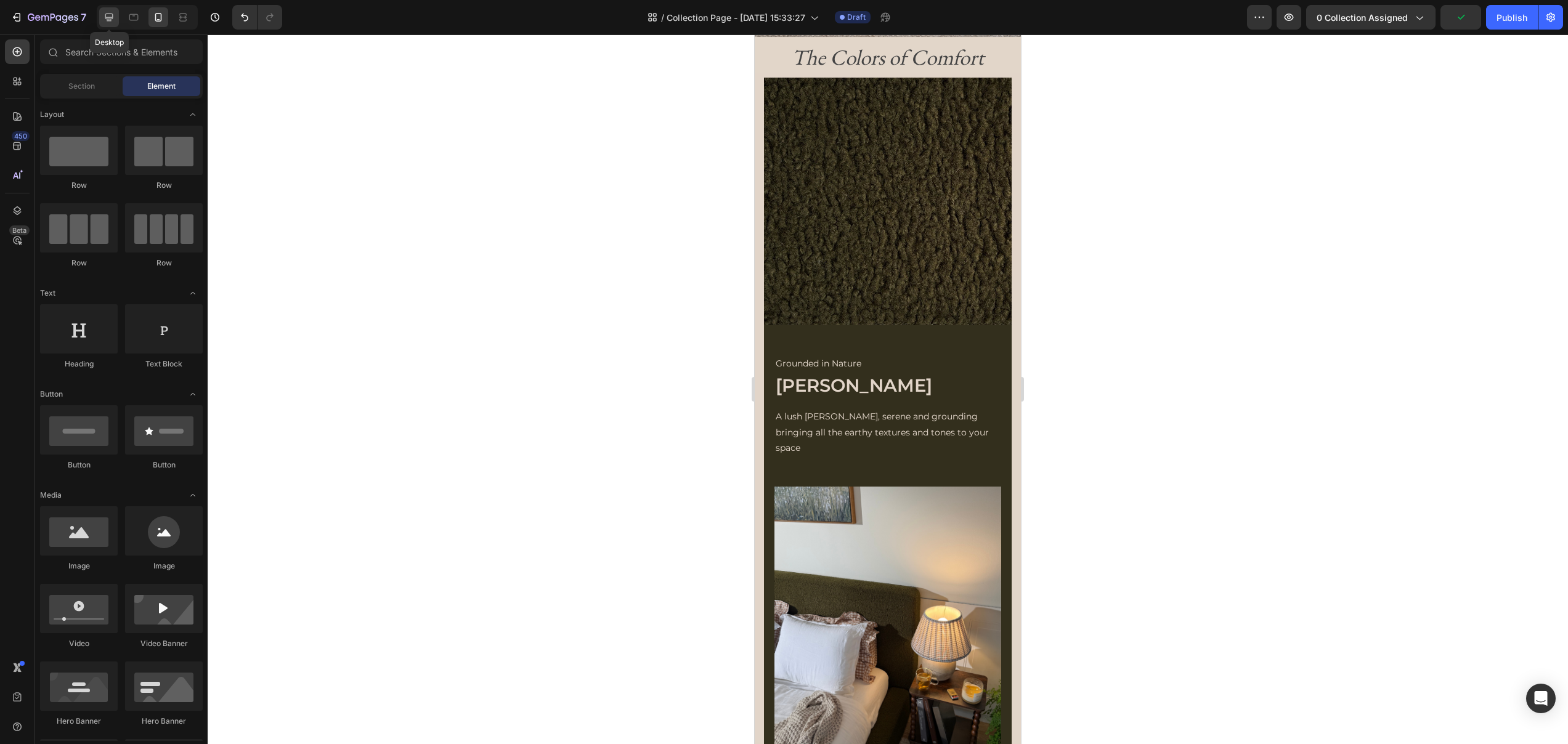
click at [108, 19] on icon at bounding box center [109, 18] width 8 height 8
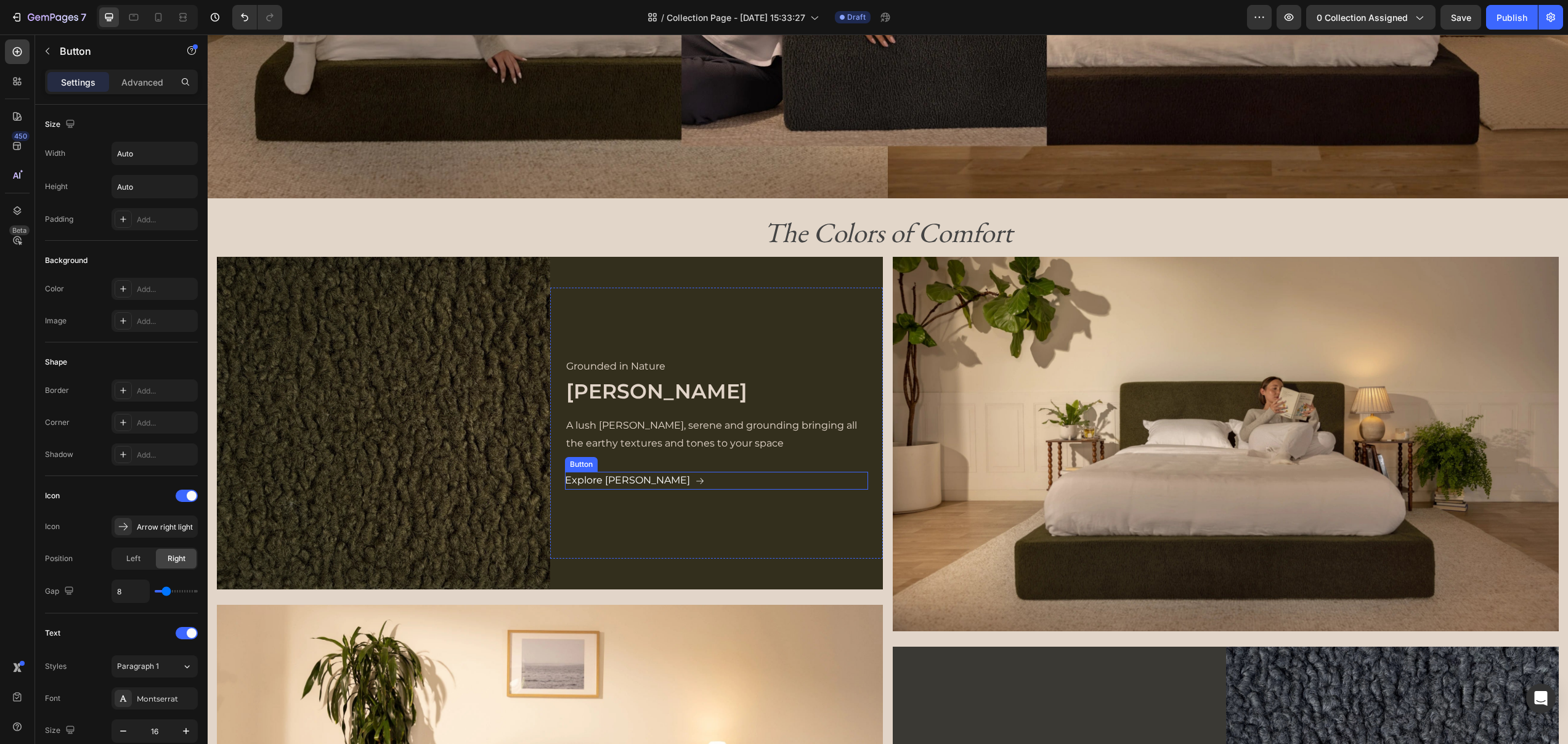
click at [649, 484] on div "Explore Moss Button" at bounding box center [717, 481] width 304 height 18
click at [613, 464] on icon at bounding box center [613, 460] width 10 height 10
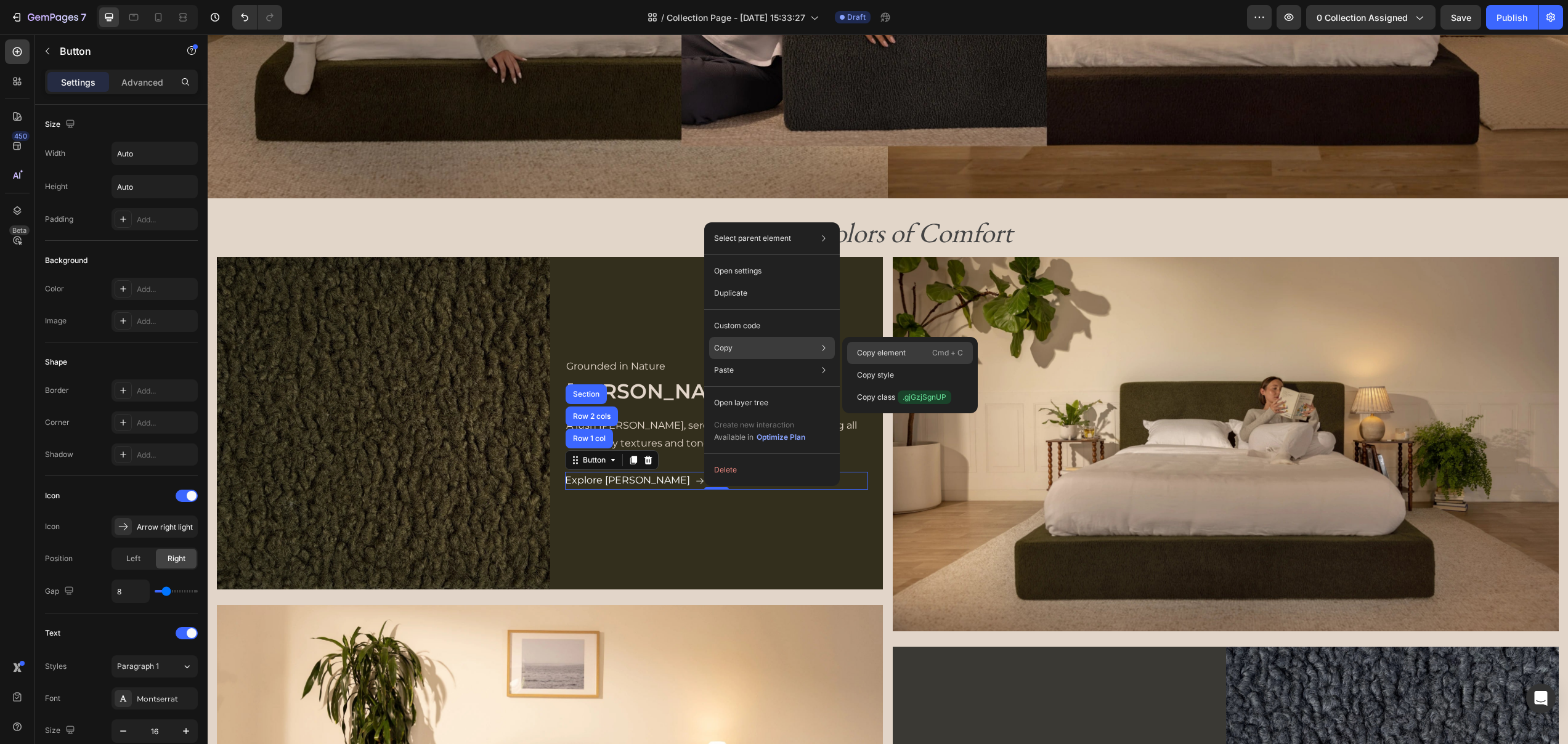
click at [856, 355] on div "Copy element Cmd + C" at bounding box center [909, 353] width 125 height 22
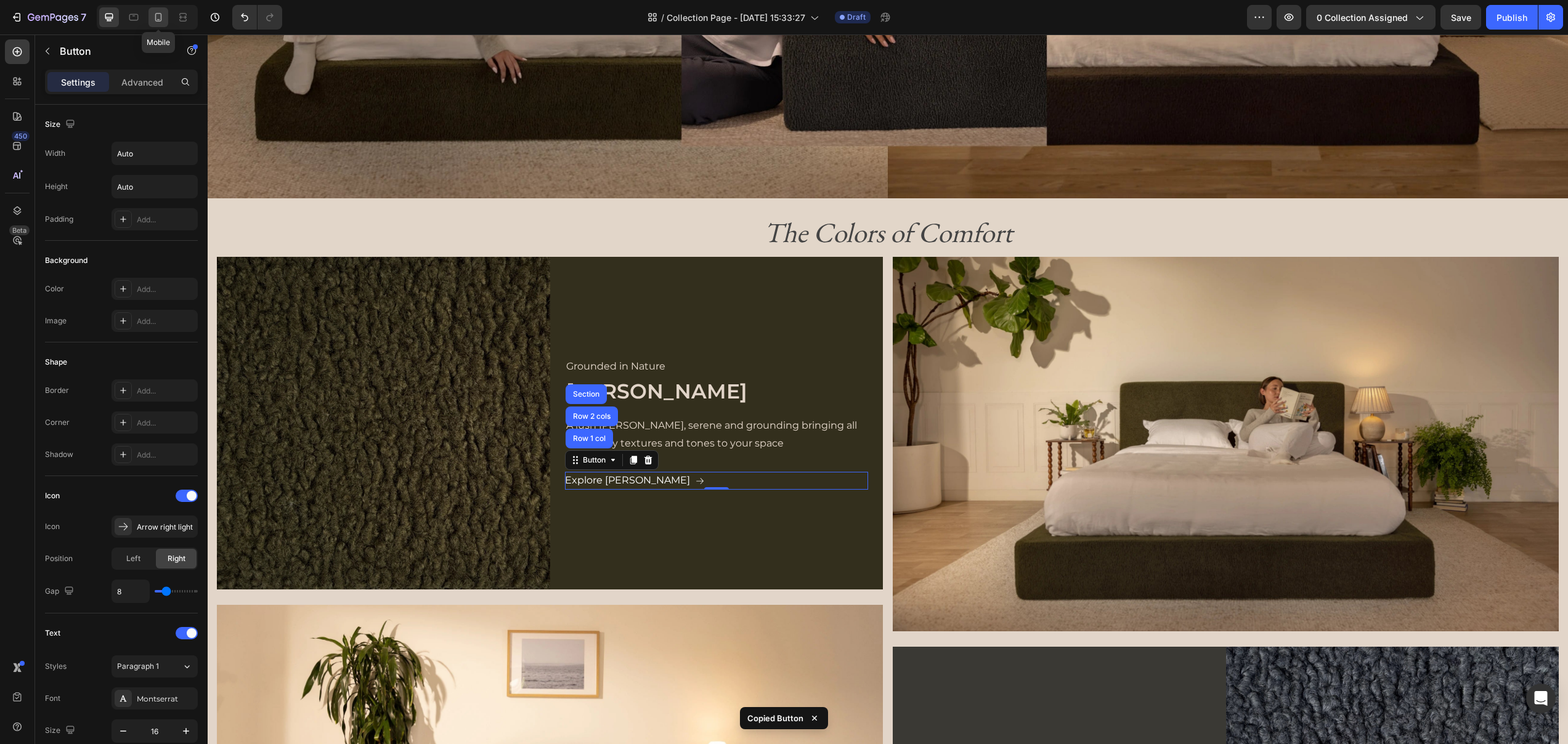
click at [158, 16] on icon at bounding box center [158, 17] width 12 height 12
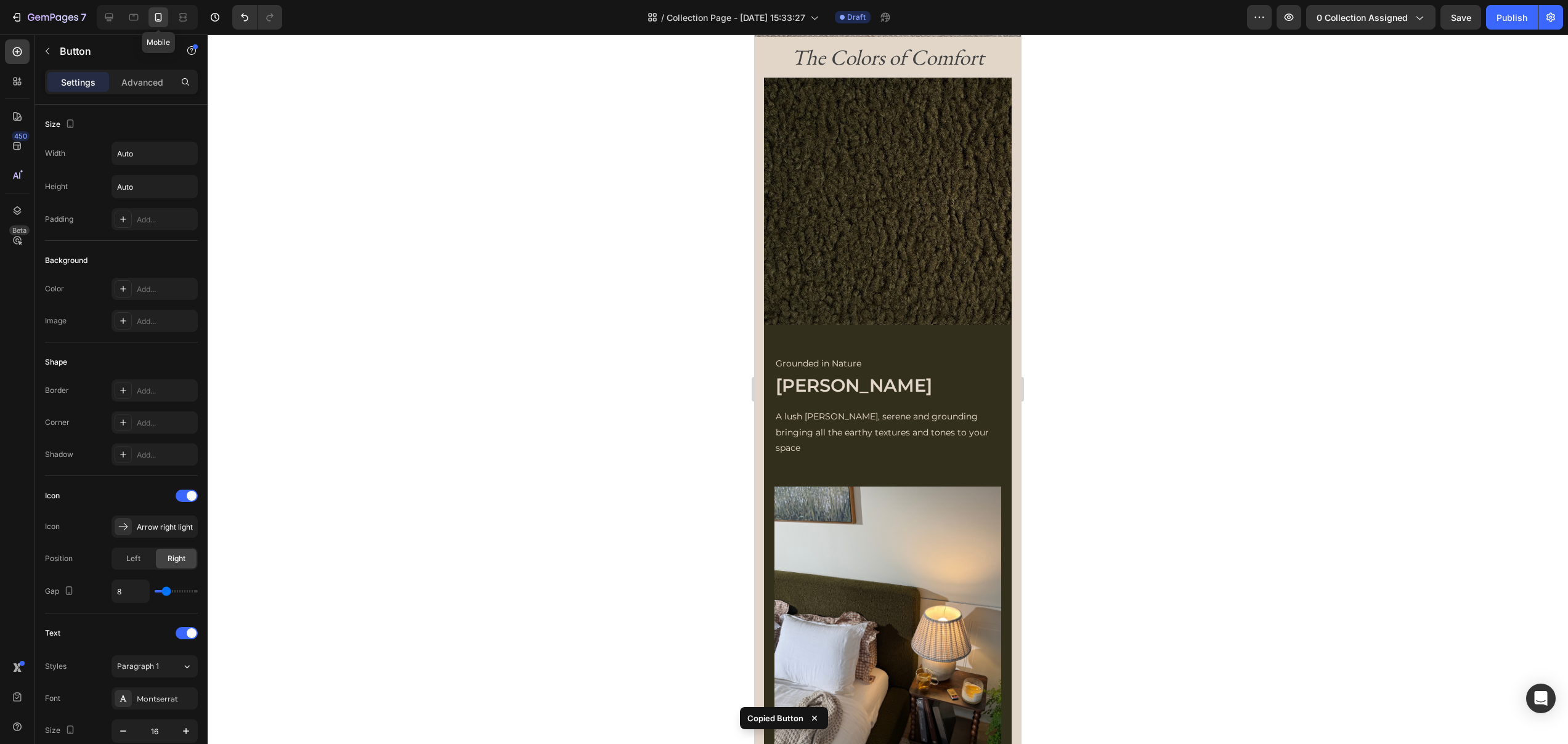
type input "14"
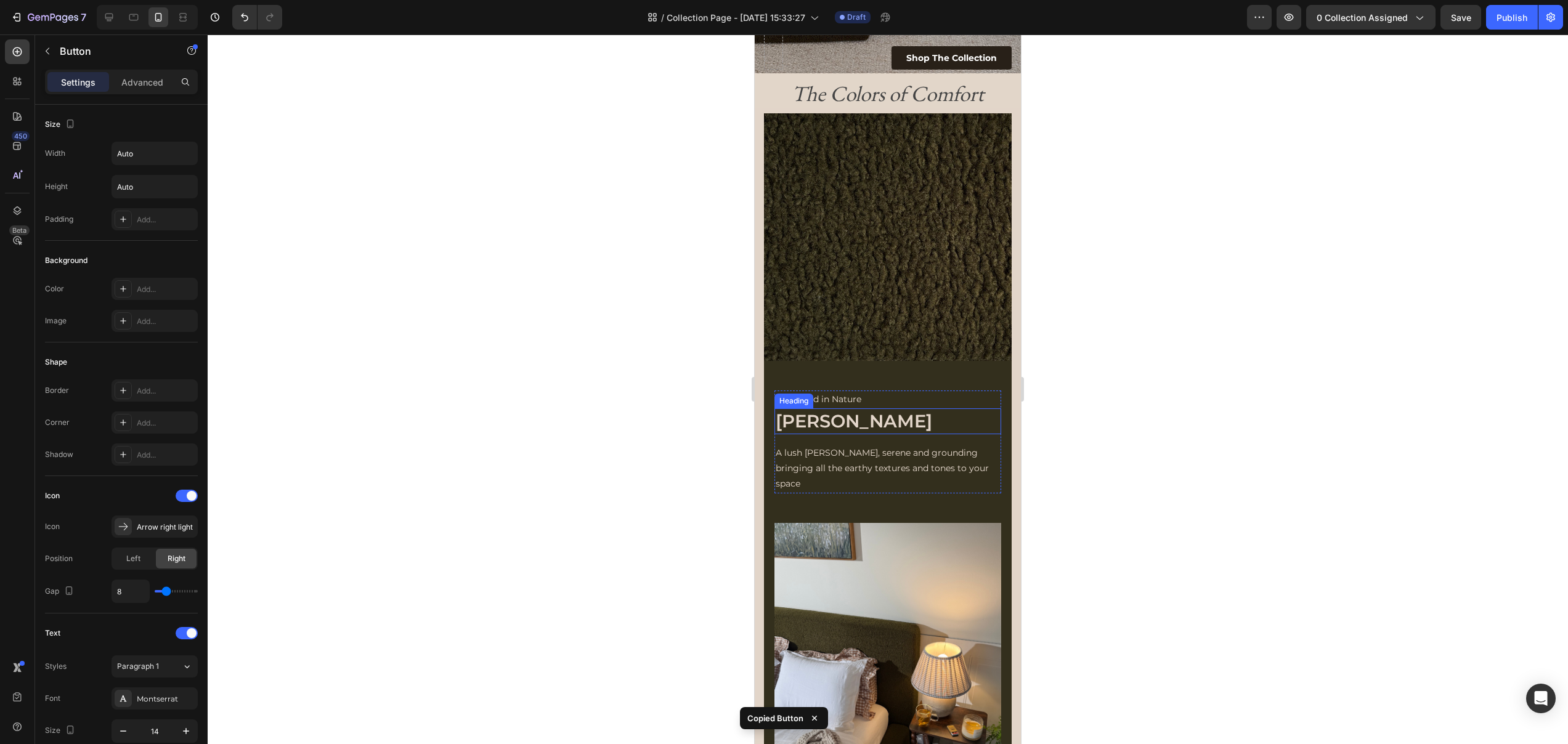
scroll to position [335, 0]
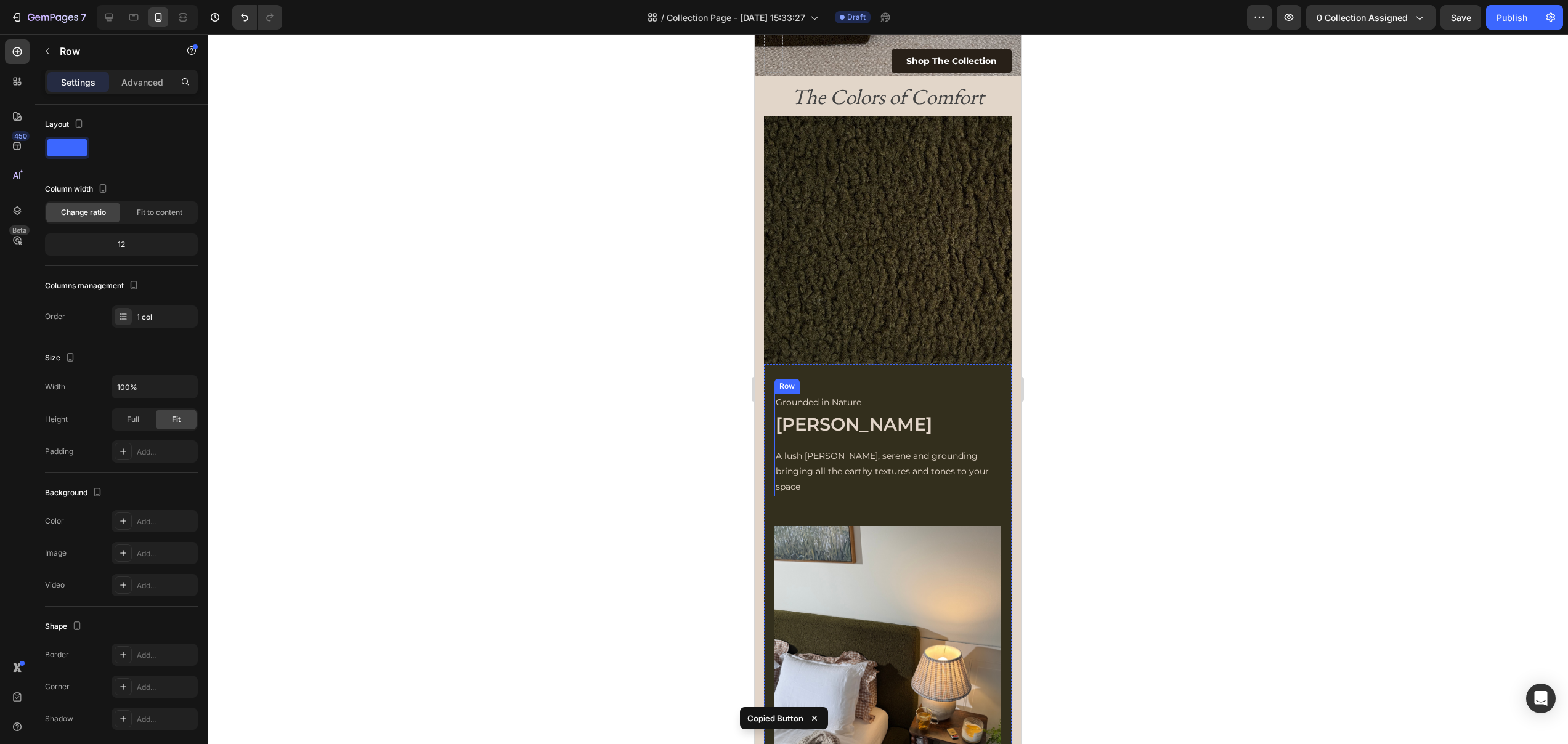
click at [835, 441] on div "Grounded in Nature Text Block Moss Heading A lush olive green, serene and groun…" at bounding box center [888, 445] width 226 height 103
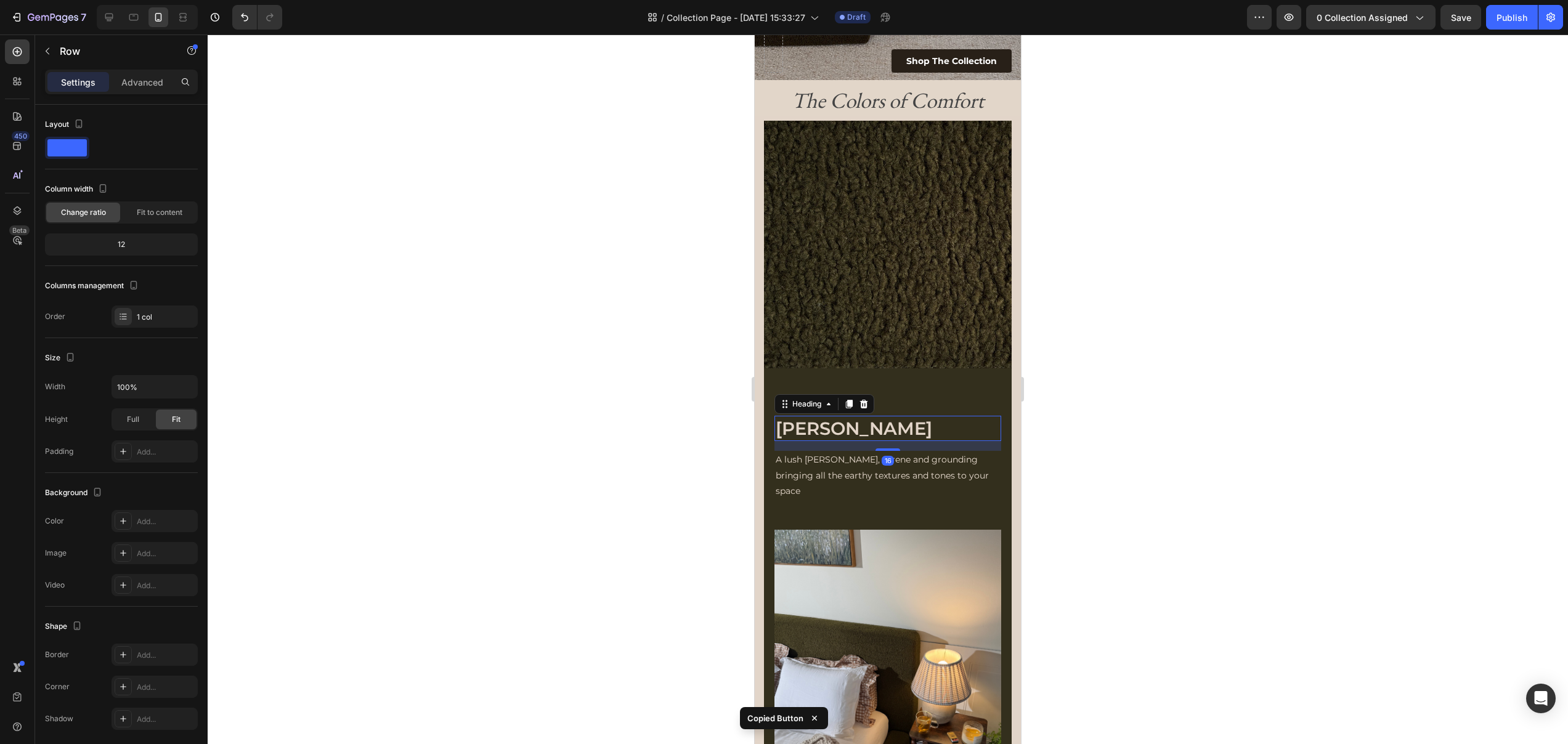
click at [830, 441] on div "Moss Heading 16" at bounding box center [888, 429] width 226 height 26
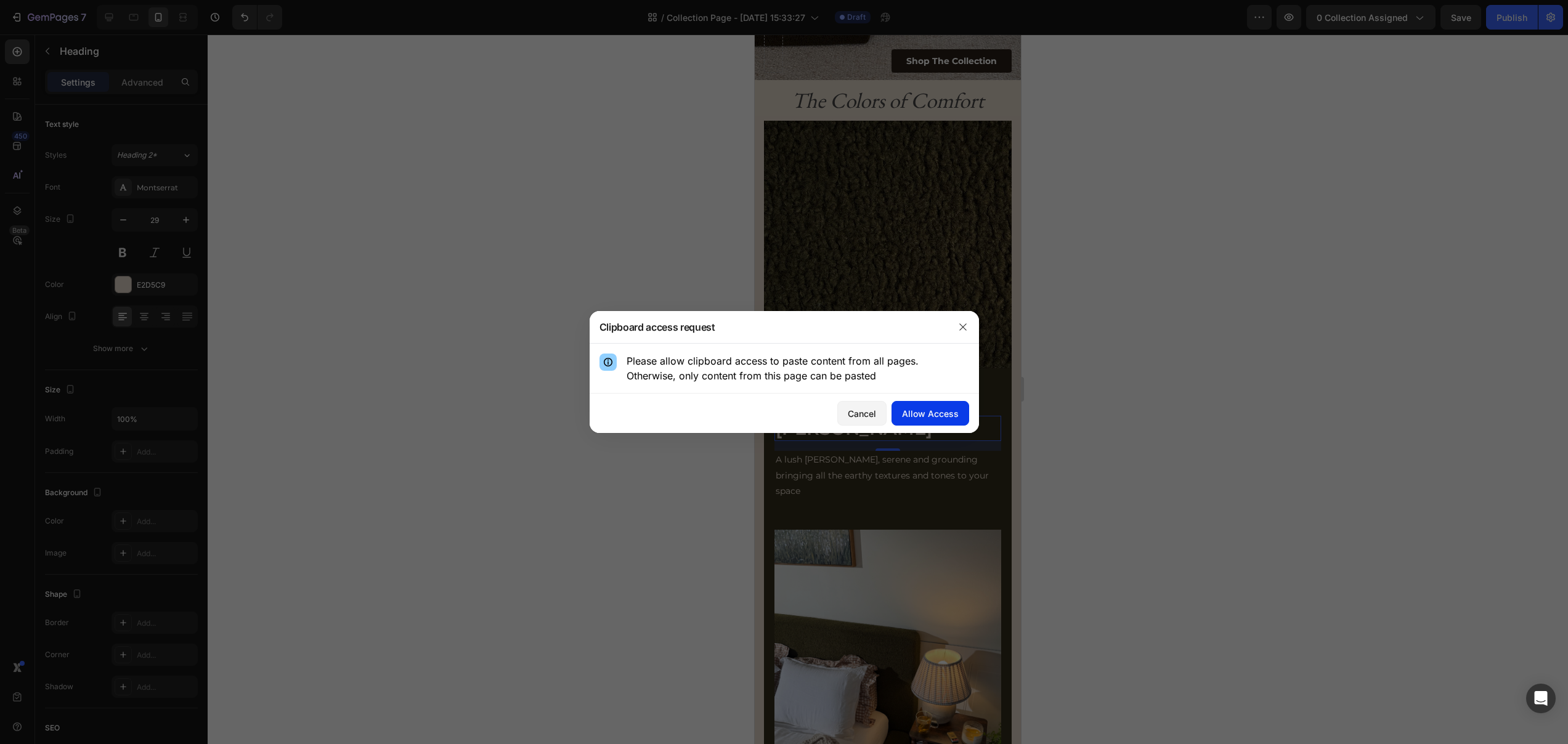
click at [924, 412] on div "Allow Access" at bounding box center [930, 414] width 57 height 13
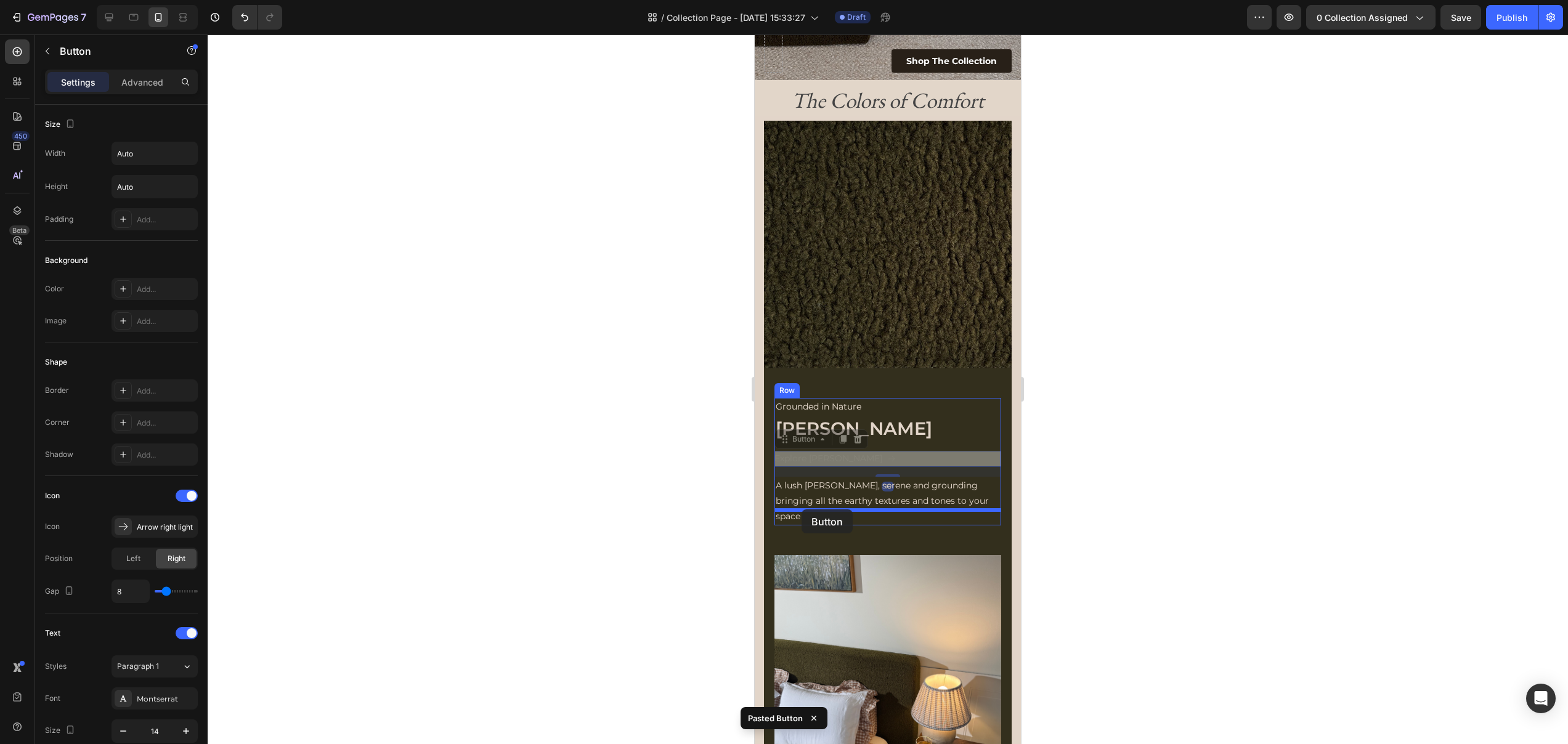
drag, startPoint x: 785, startPoint y: 439, endPoint x: 801, endPoint y: 509, distance: 71.8
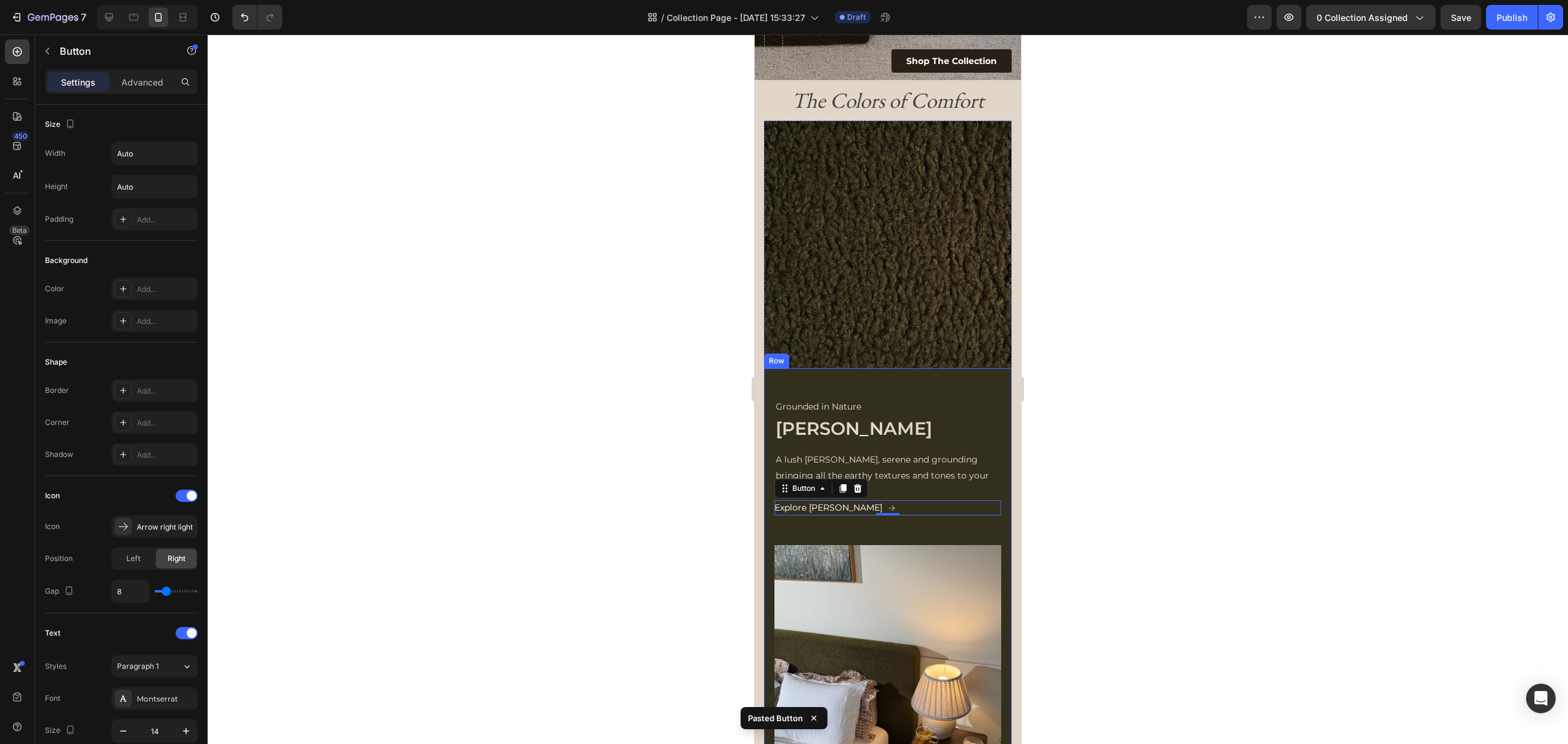
click at [940, 509] on div "Grounded in Nature Text Block Moss Heading A lush olive green, serene and groun…" at bounding box center [888, 613] width 226 height 431
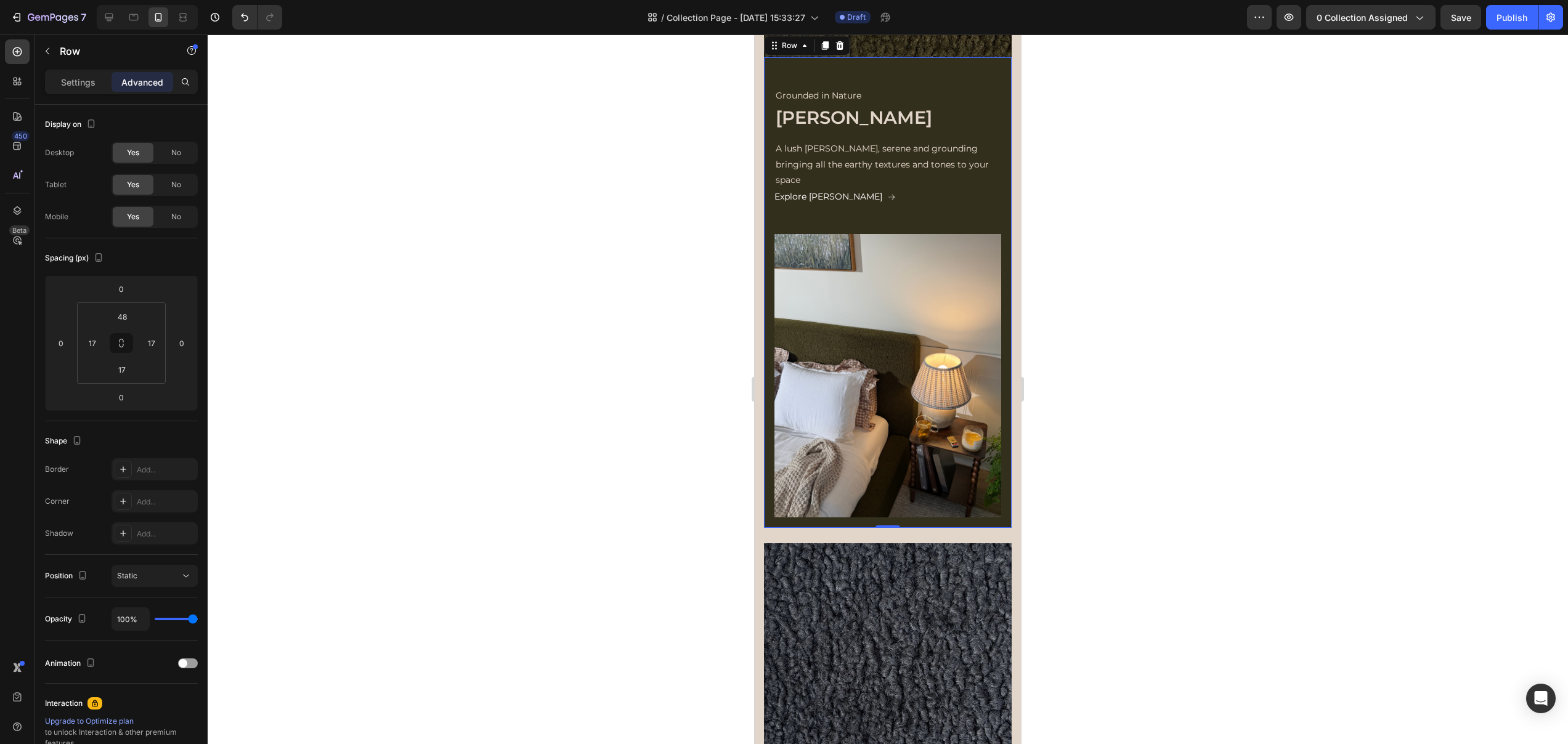
scroll to position [648, 0]
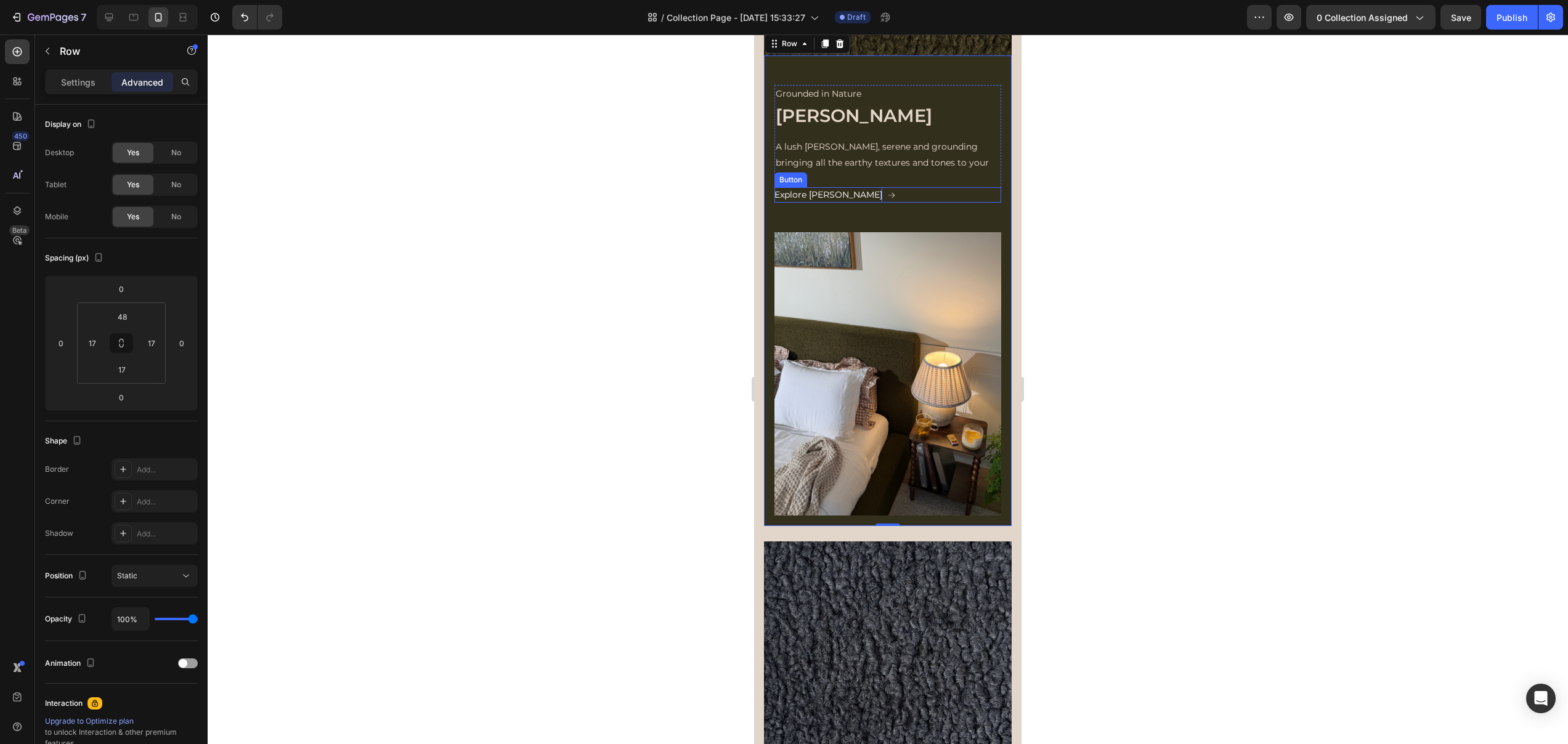
click at [811, 188] on p "Explore [PERSON_NAME]" at bounding box center [828, 195] width 108 height 15
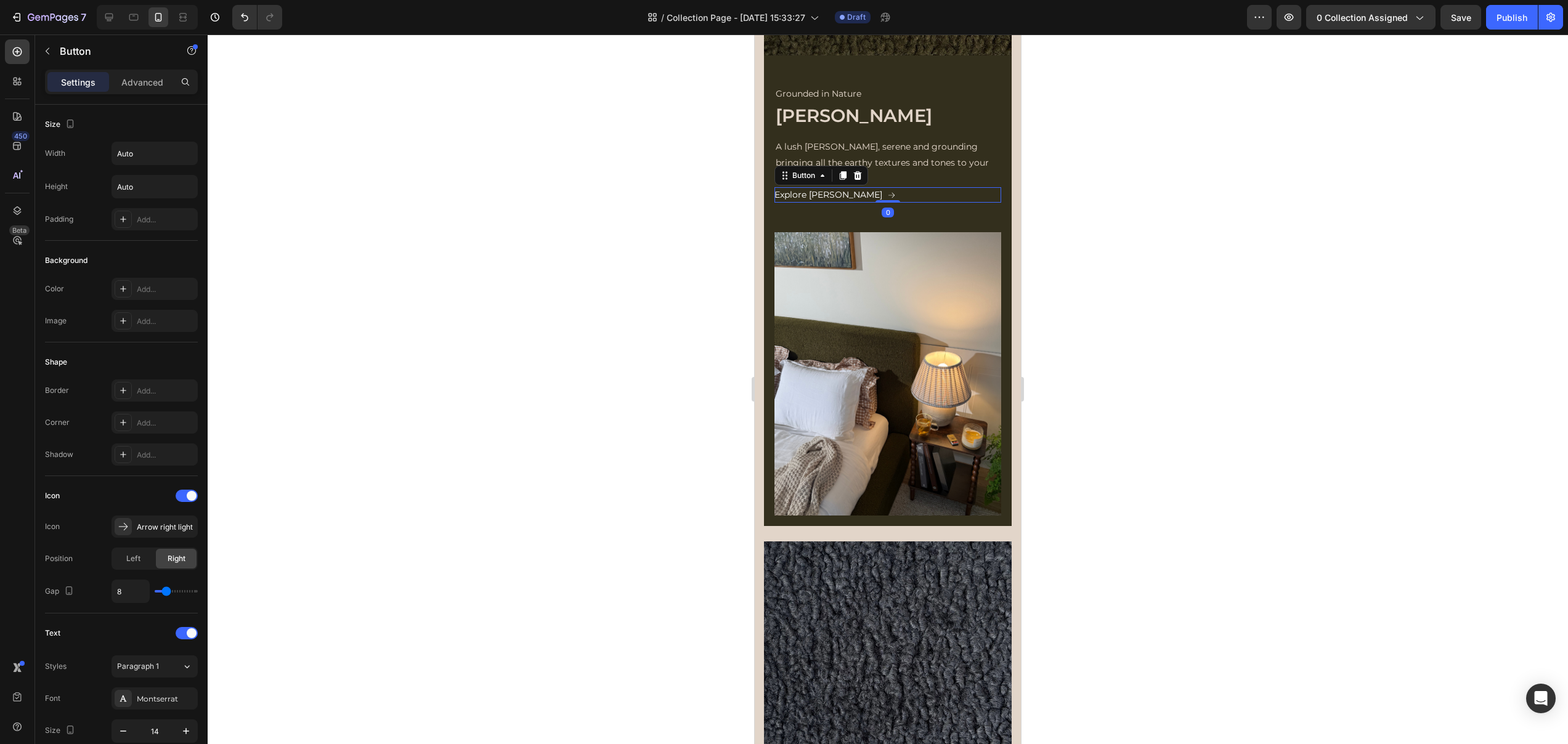
click at [856, 188] on div "Explore Moss Button 0" at bounding box center [888, 195] width 226 height 15
click at [842, 171] on icon at bounding box center [843, 175] width 6 height 9
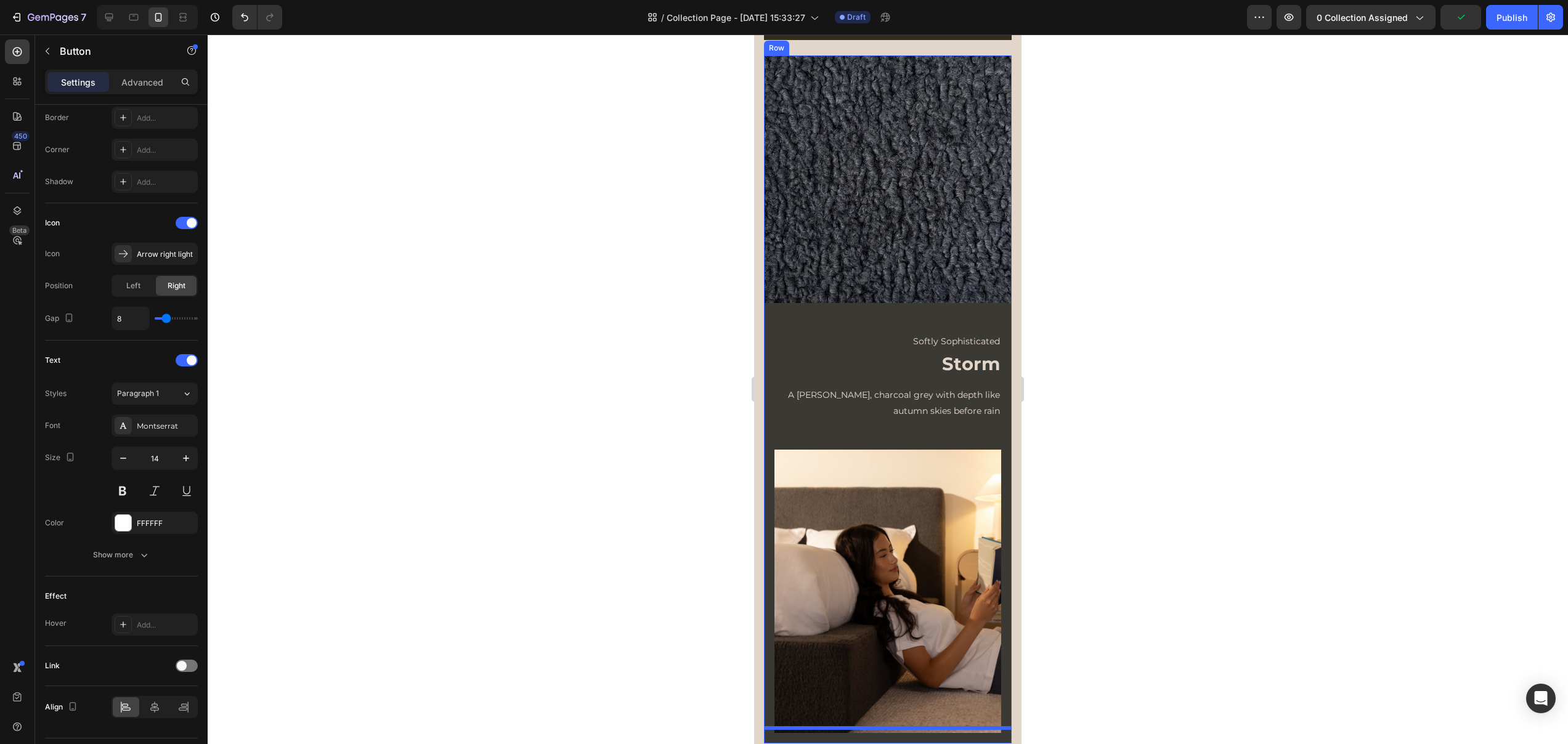
scroll to position [1239, 0]
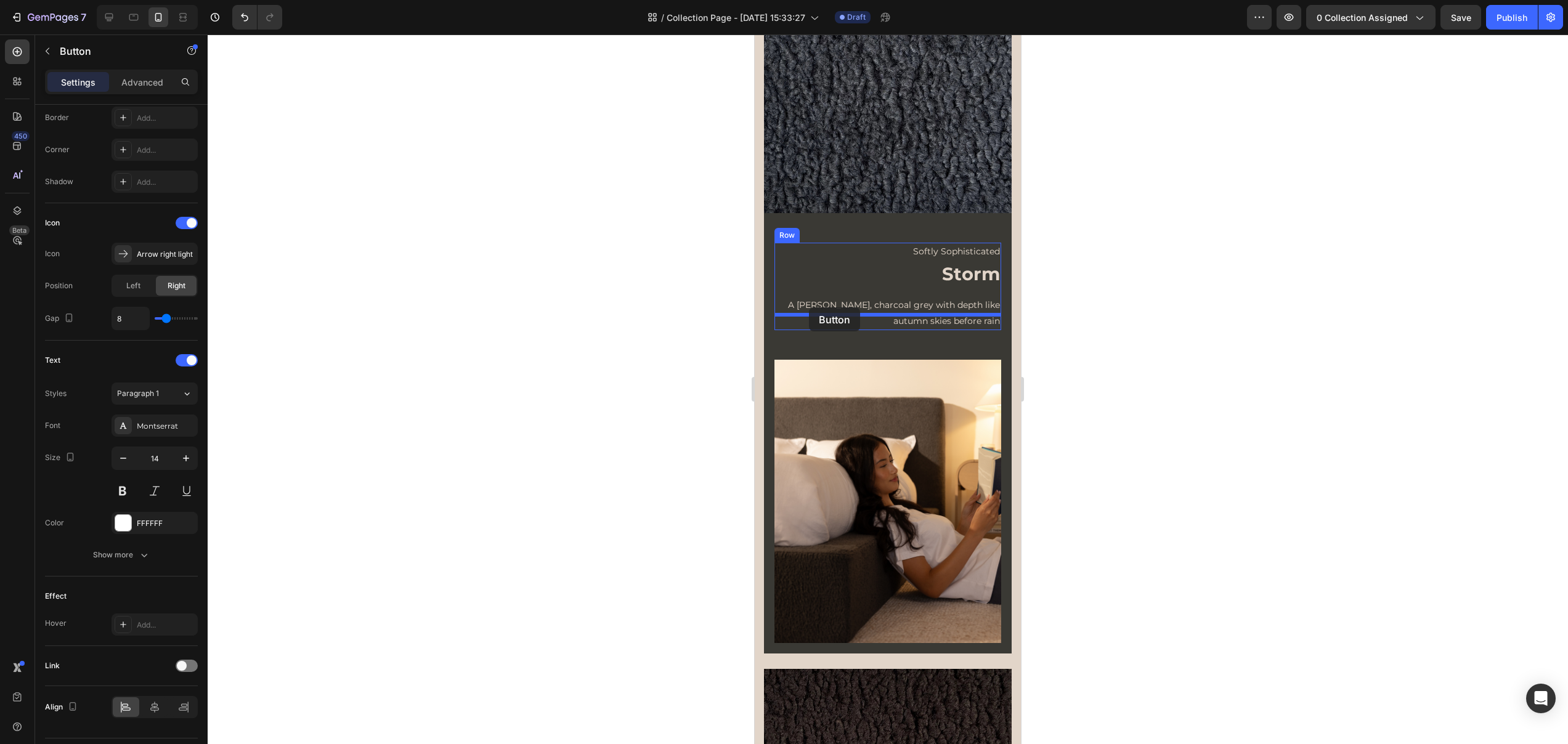
drag, startPoint x: 787, startPoint y: 177, endPoint x: 809, endPoint y: 307, distance: 131.8
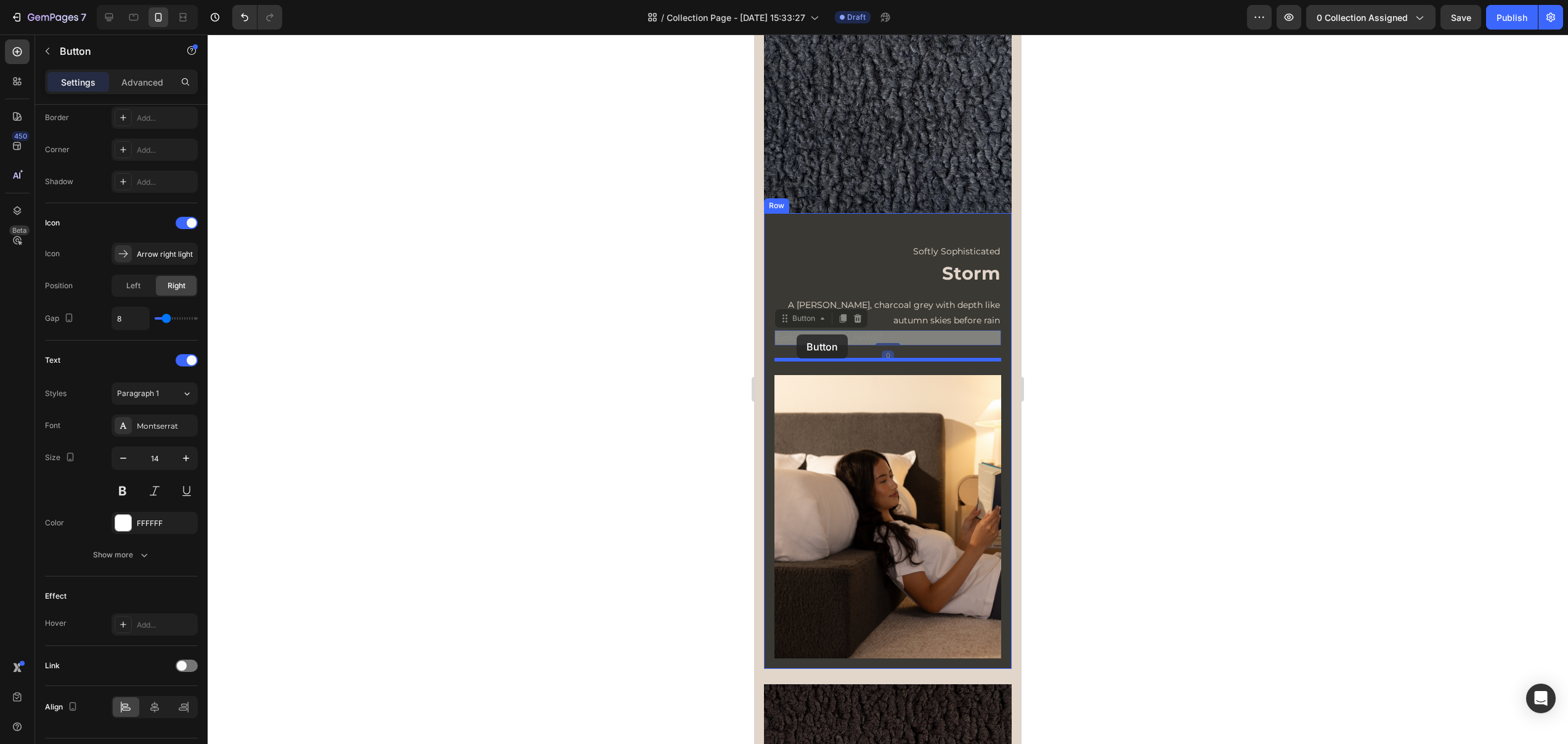
drag, startPoint x: 791, startPoint y: 299, endPoint x: 797, endPoint y: 335, distance: 36.5
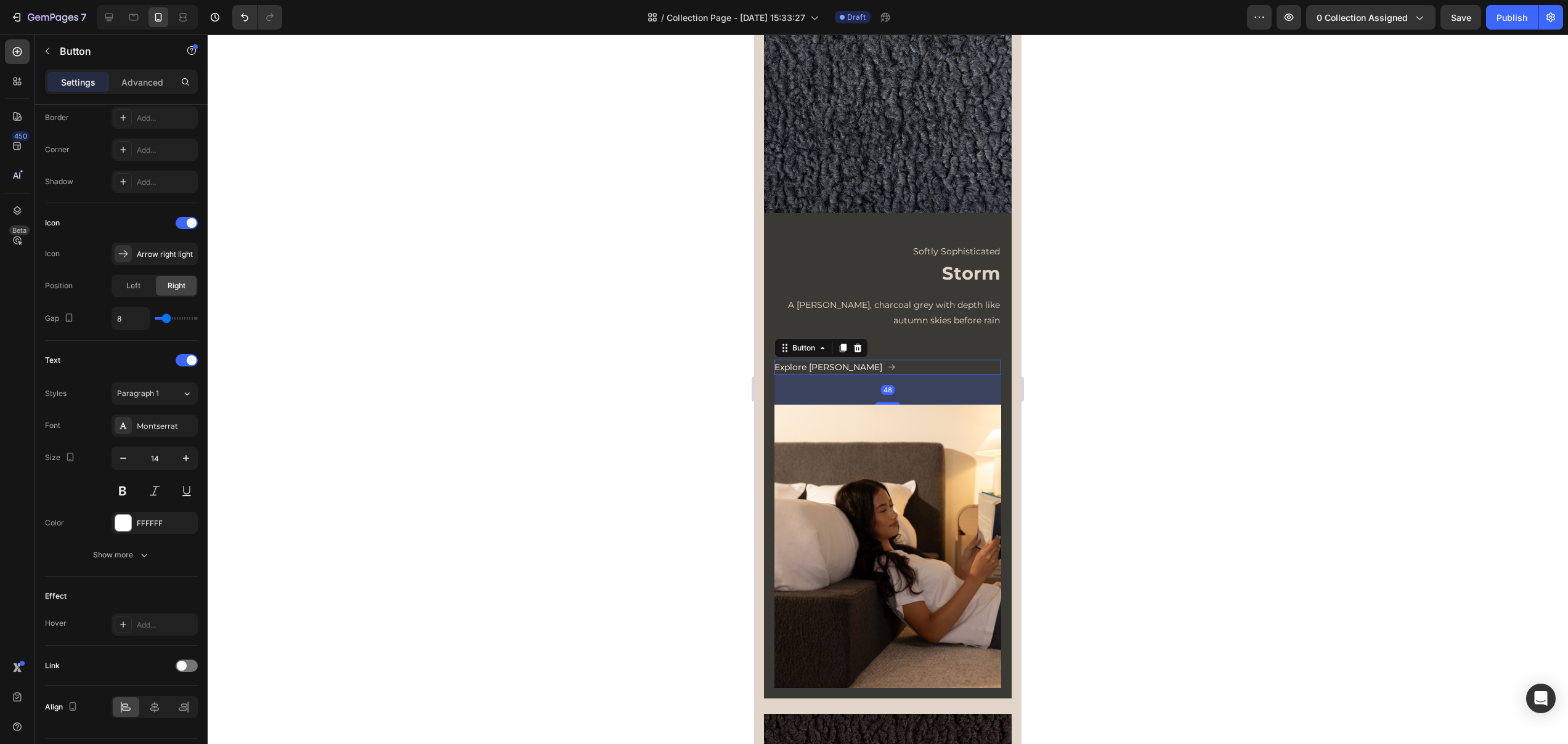
click at [1235, 388] on div at bounding box center [888, 390] width 1360 height 710
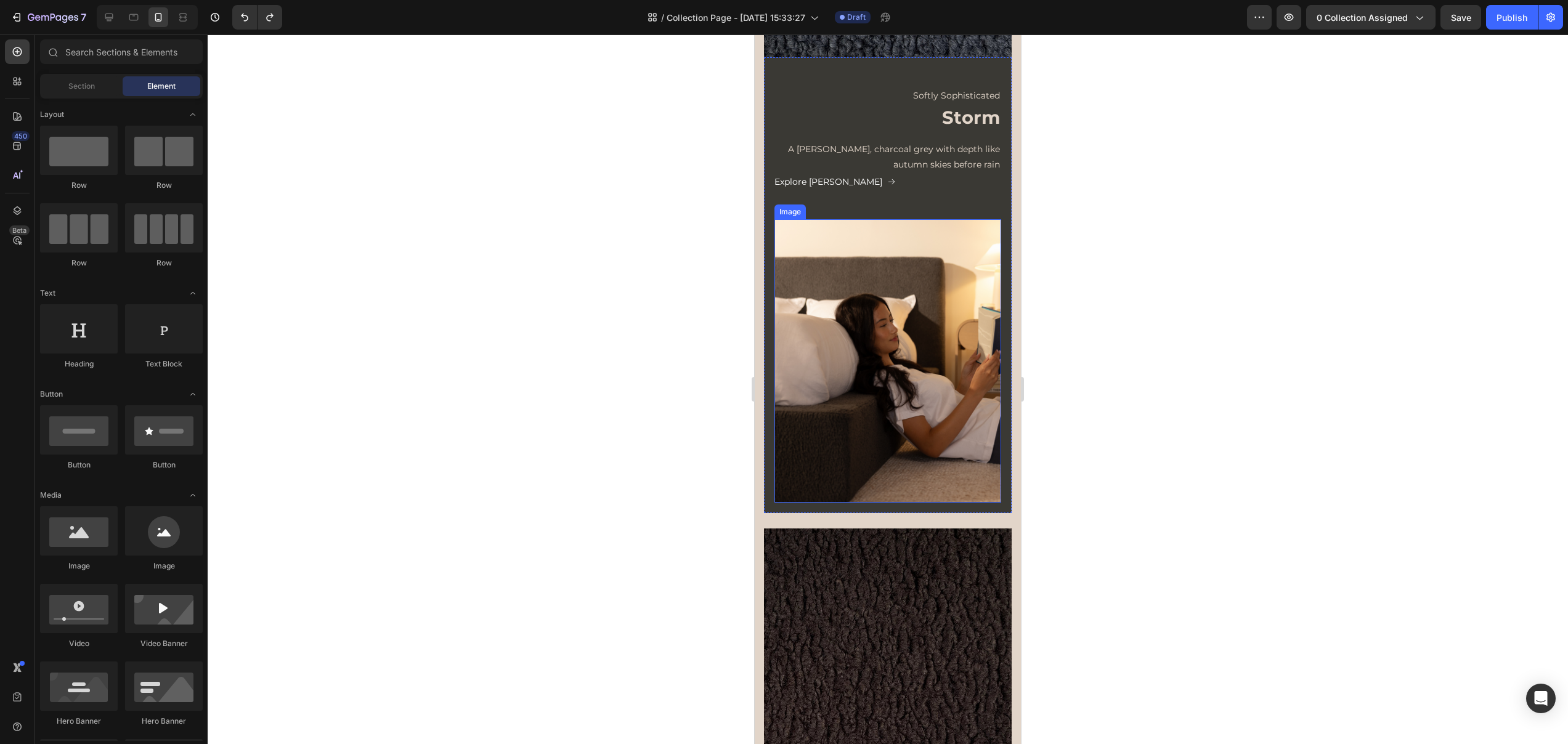
scroll to position [1213, 0]
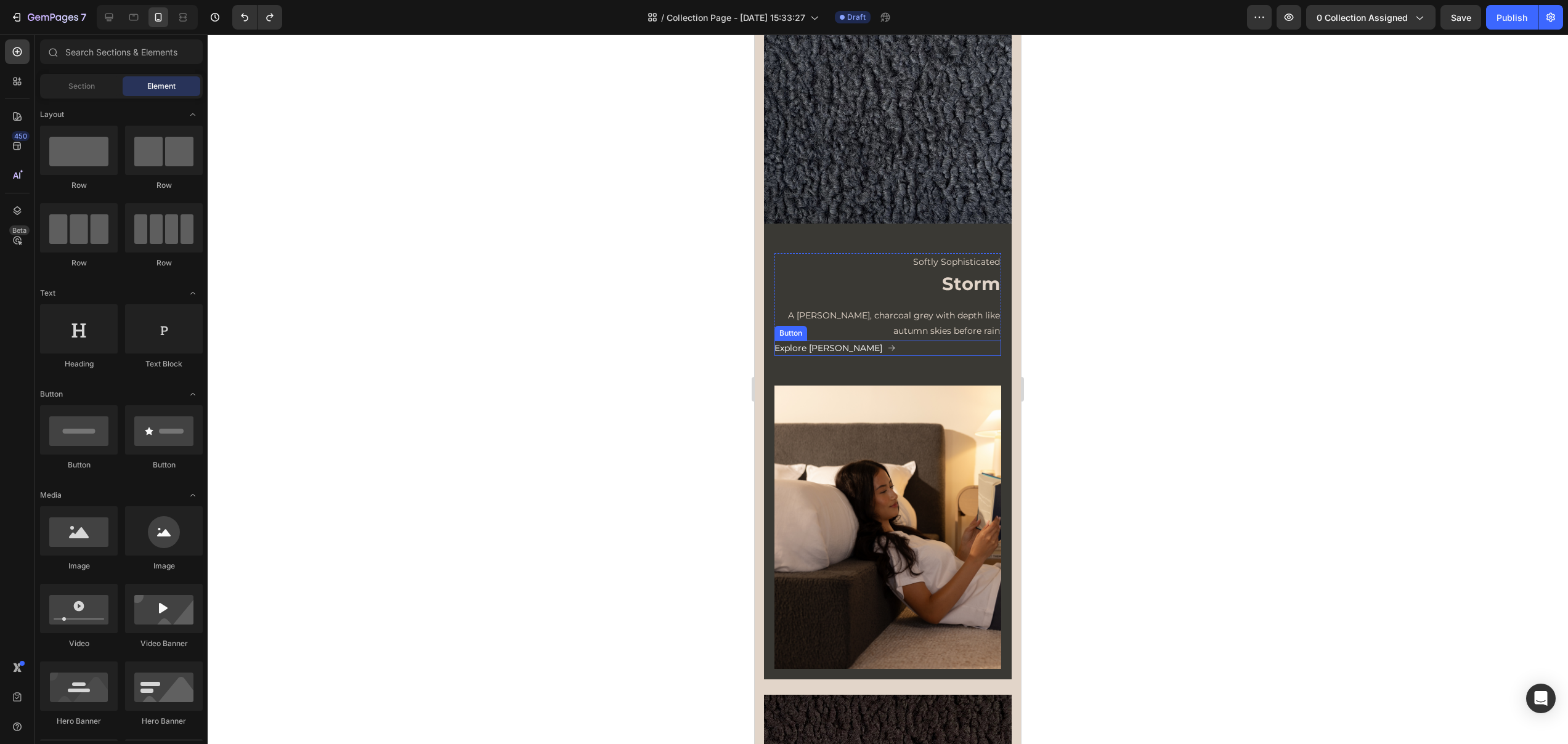
click at [873, 340] on div "Explore Moss Button" at bounding box center [888, 348] width 226 height 15
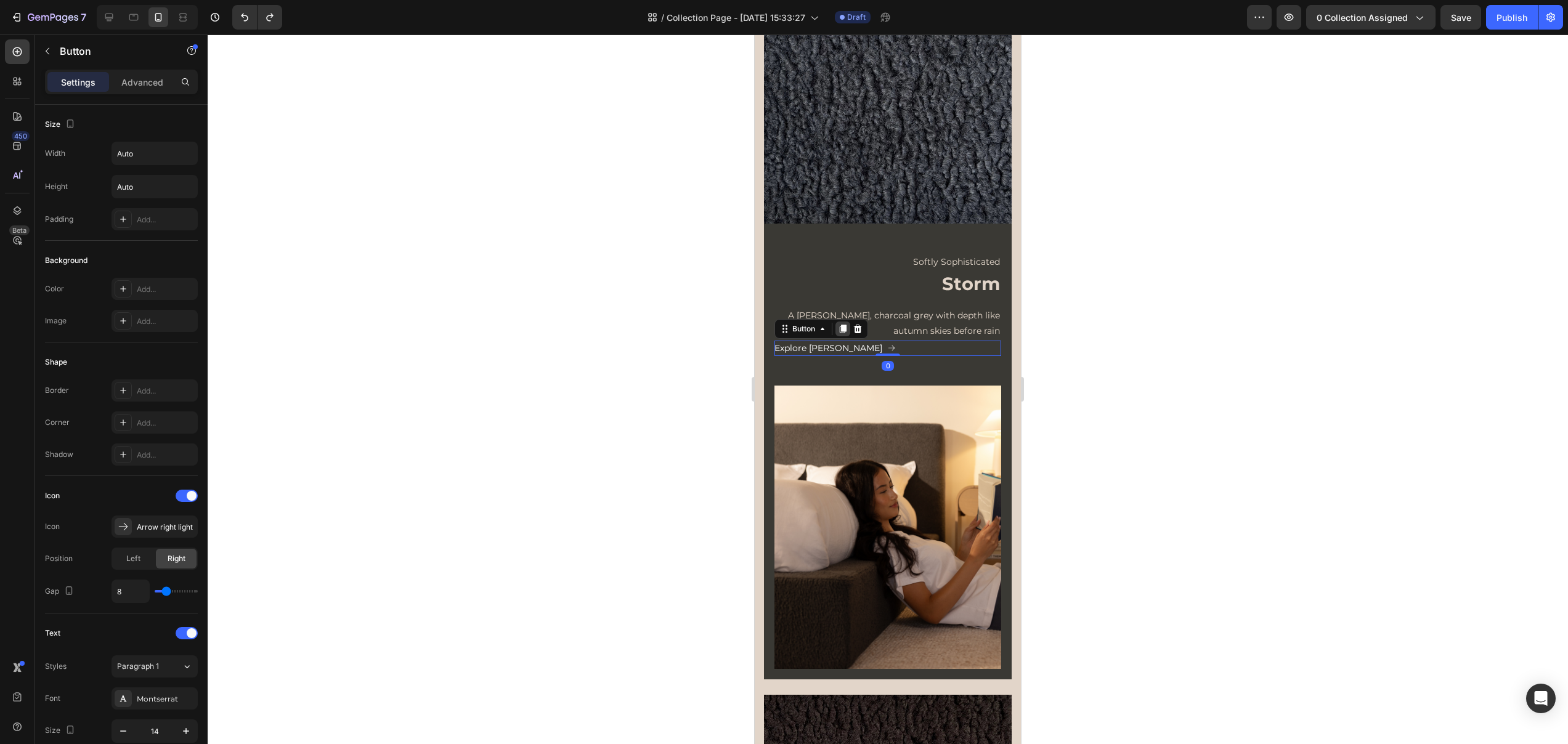
click at [842, 324] on icon at bounding box center [843, 328] width 6 height 9
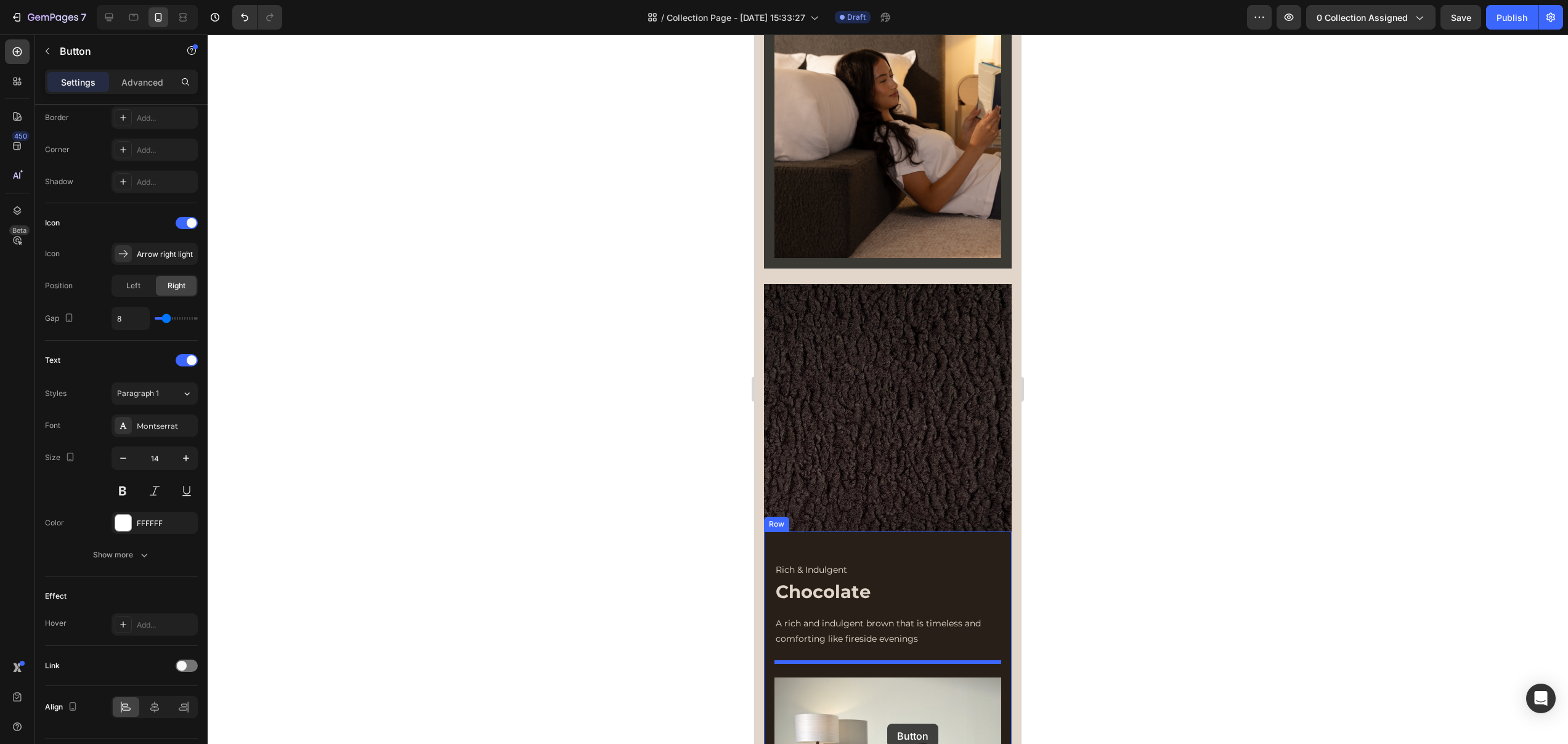
scroll to position [1651, 0]
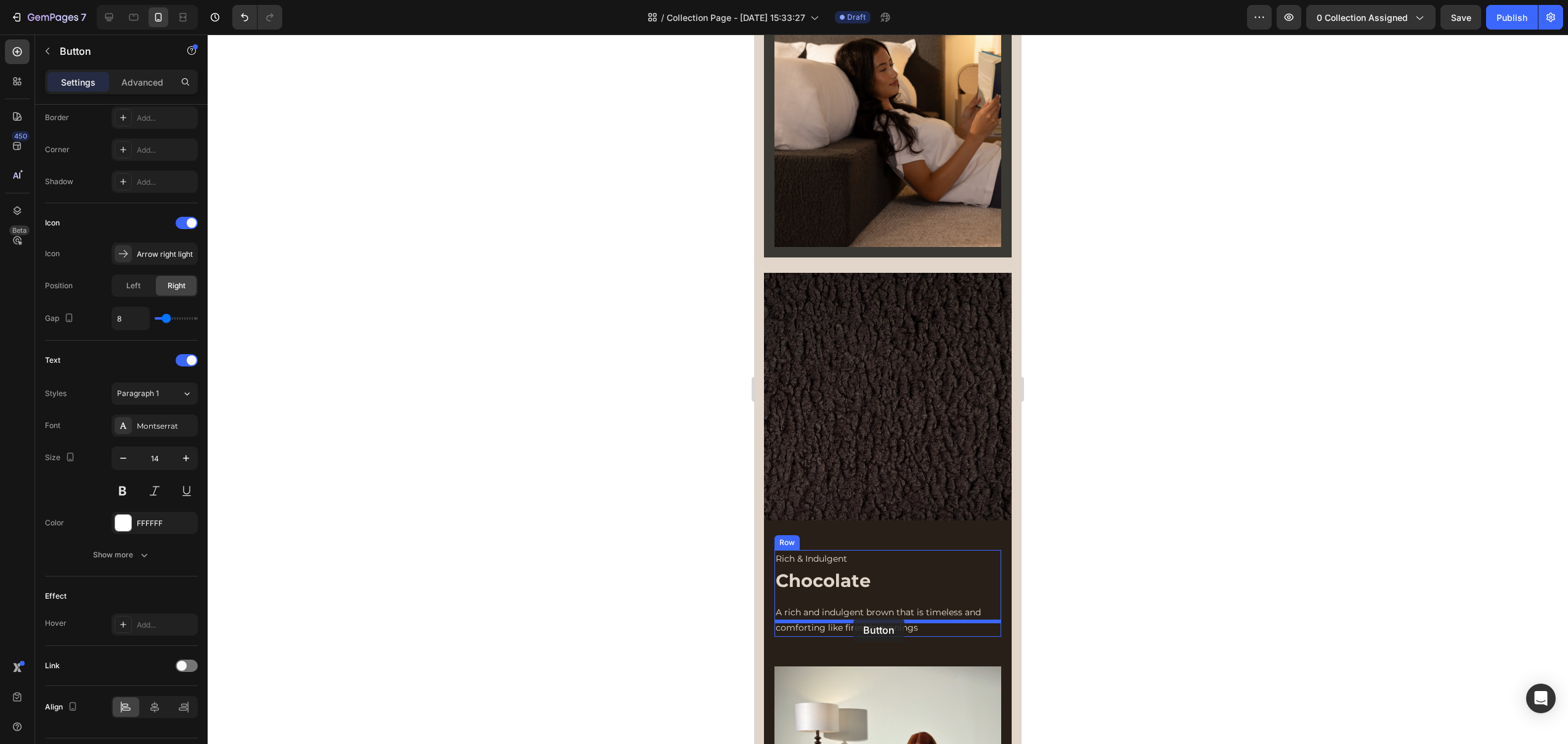
drag, startPoint x: 788, startPoint y: 332, endPoint x: 853, endPoint y: 617, distance: 292.3
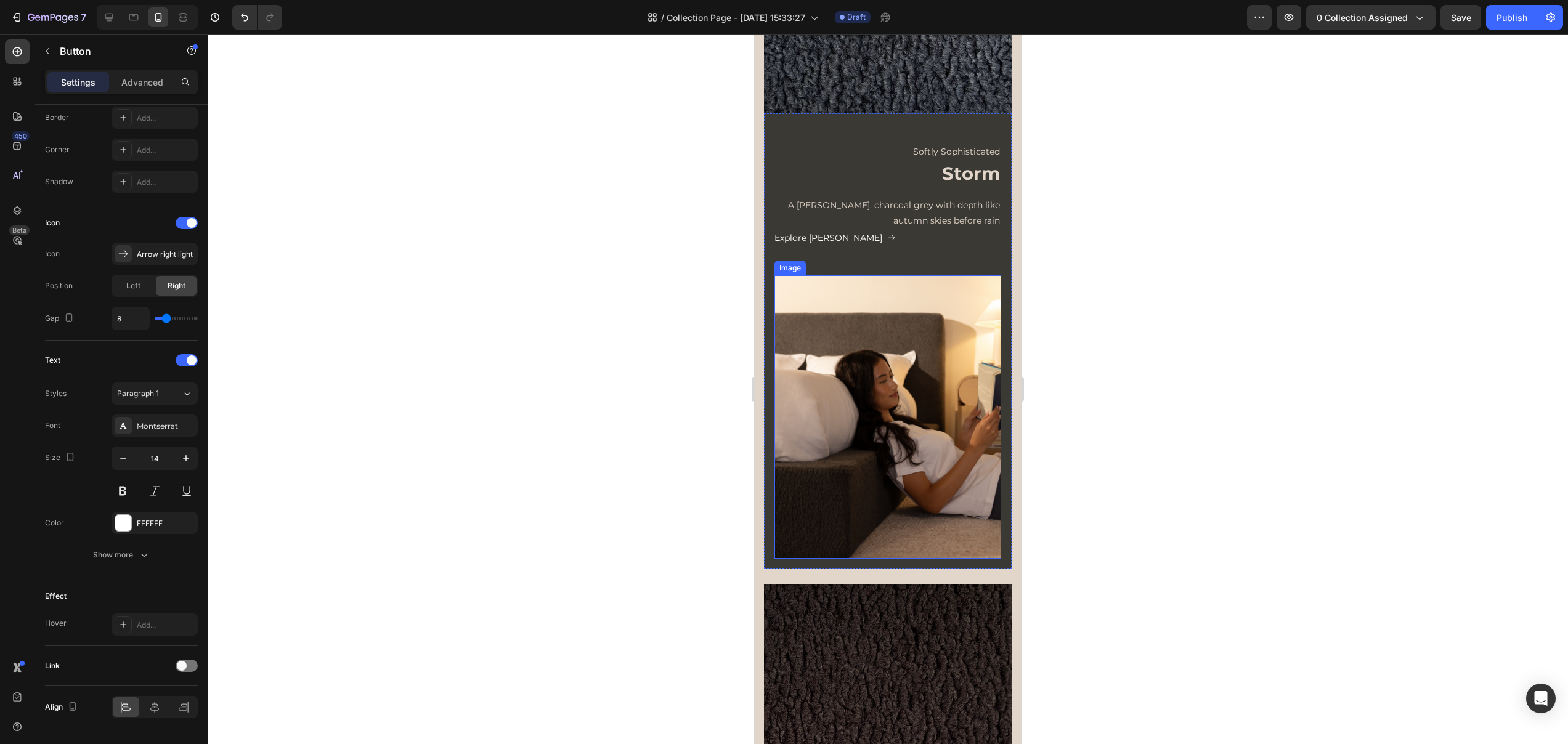
scroll to position [1300, 0]
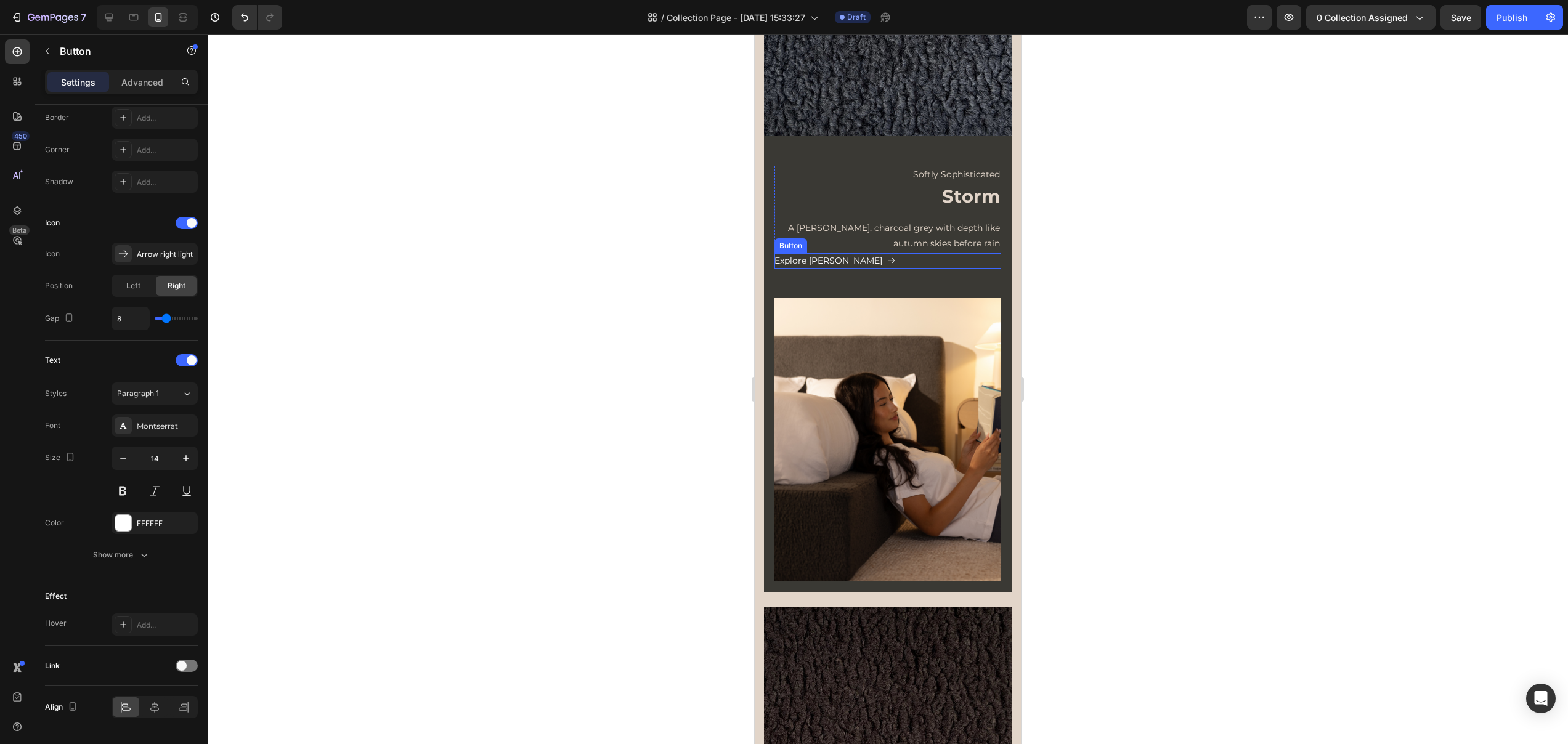
click at [857, 253] on div "Explore Moss Button" at bounding box center [888, 260] width 226 height 15
click at [182, 708] on icon at bounding box center [183, 707] width 12 height 12
click at [1149, 547] on div at bounding box center [888, 390] width 1360 height 710
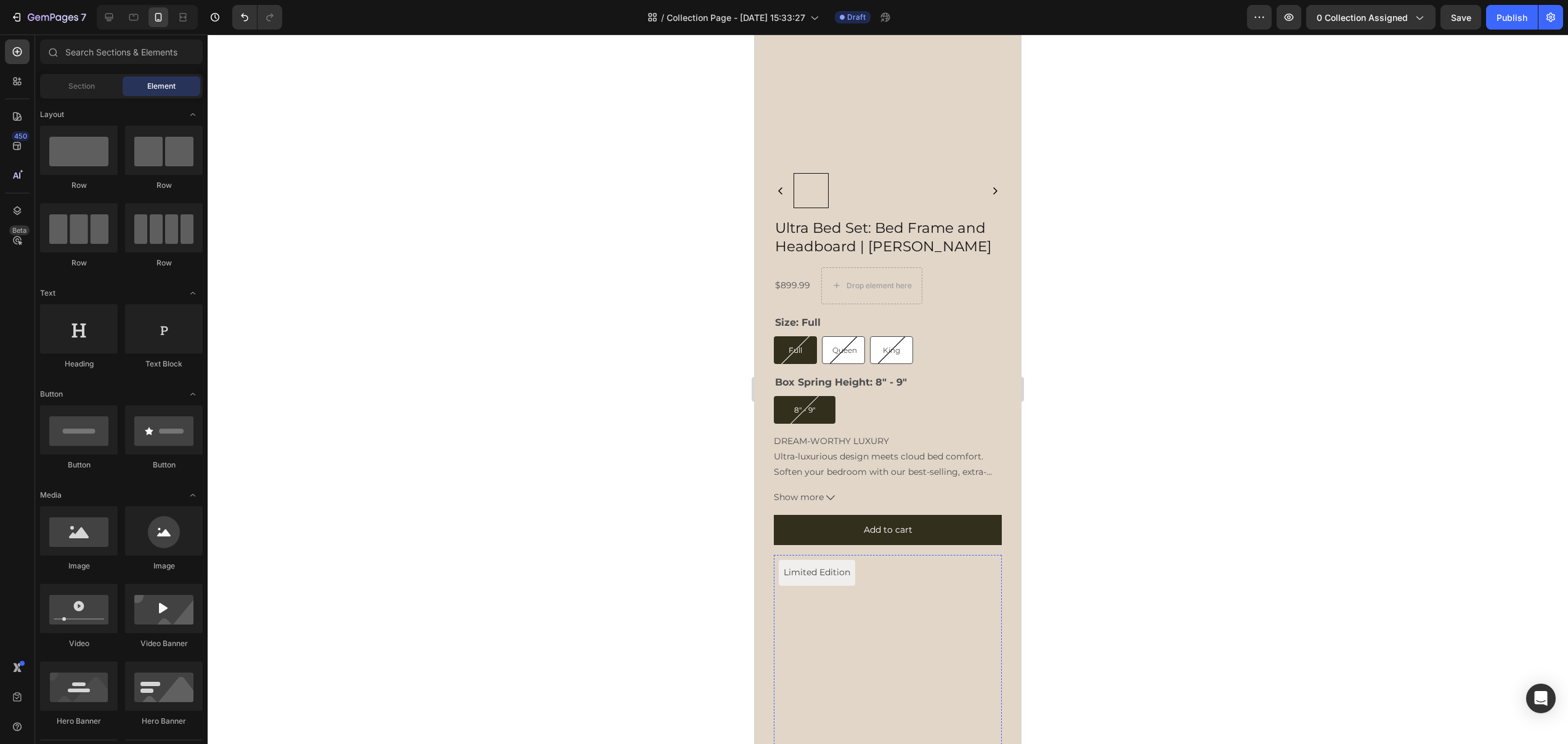
scroll to position [2760, 0]
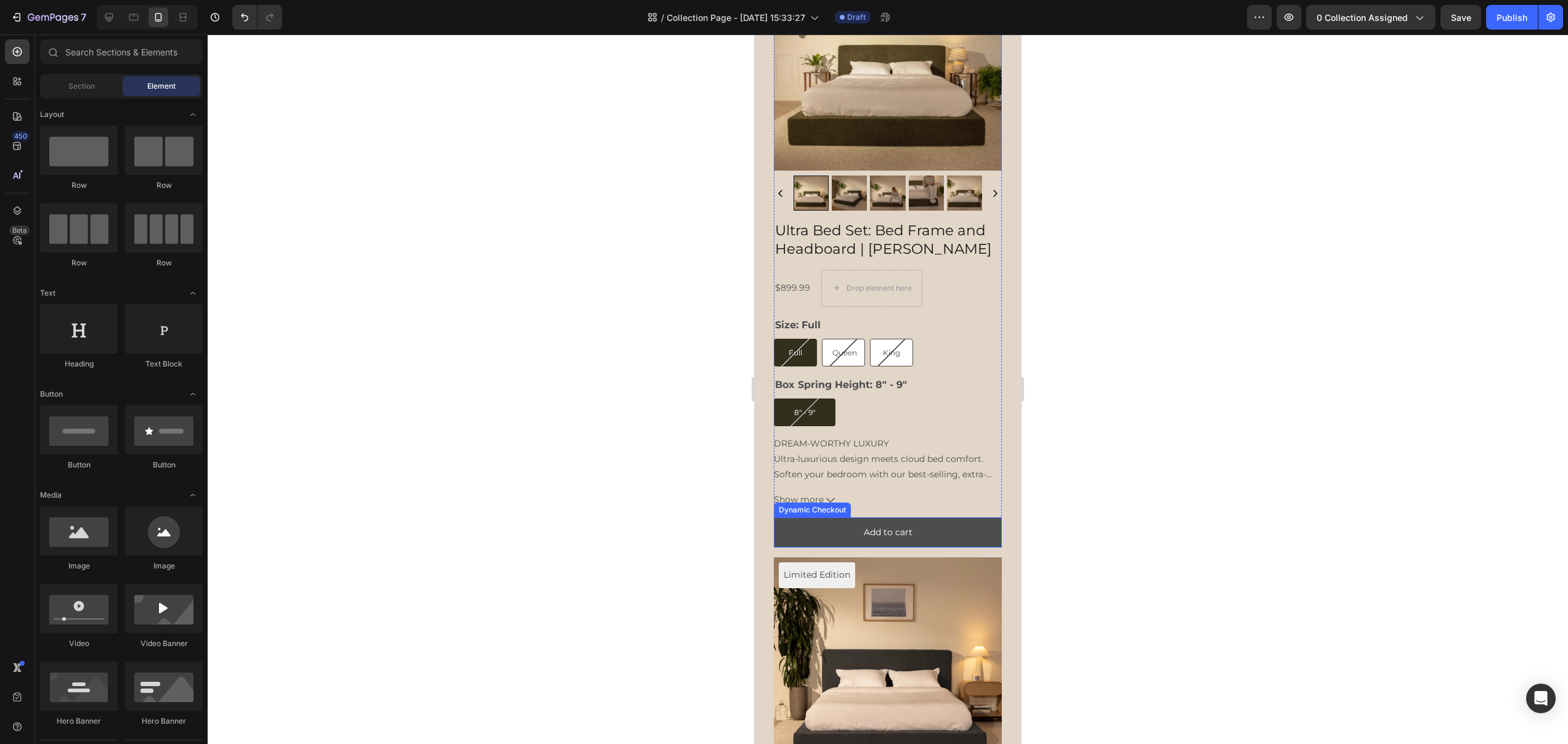
click at [828, 518] on button "Add to cart" at bounding box center [888, 532] width 228 height 30
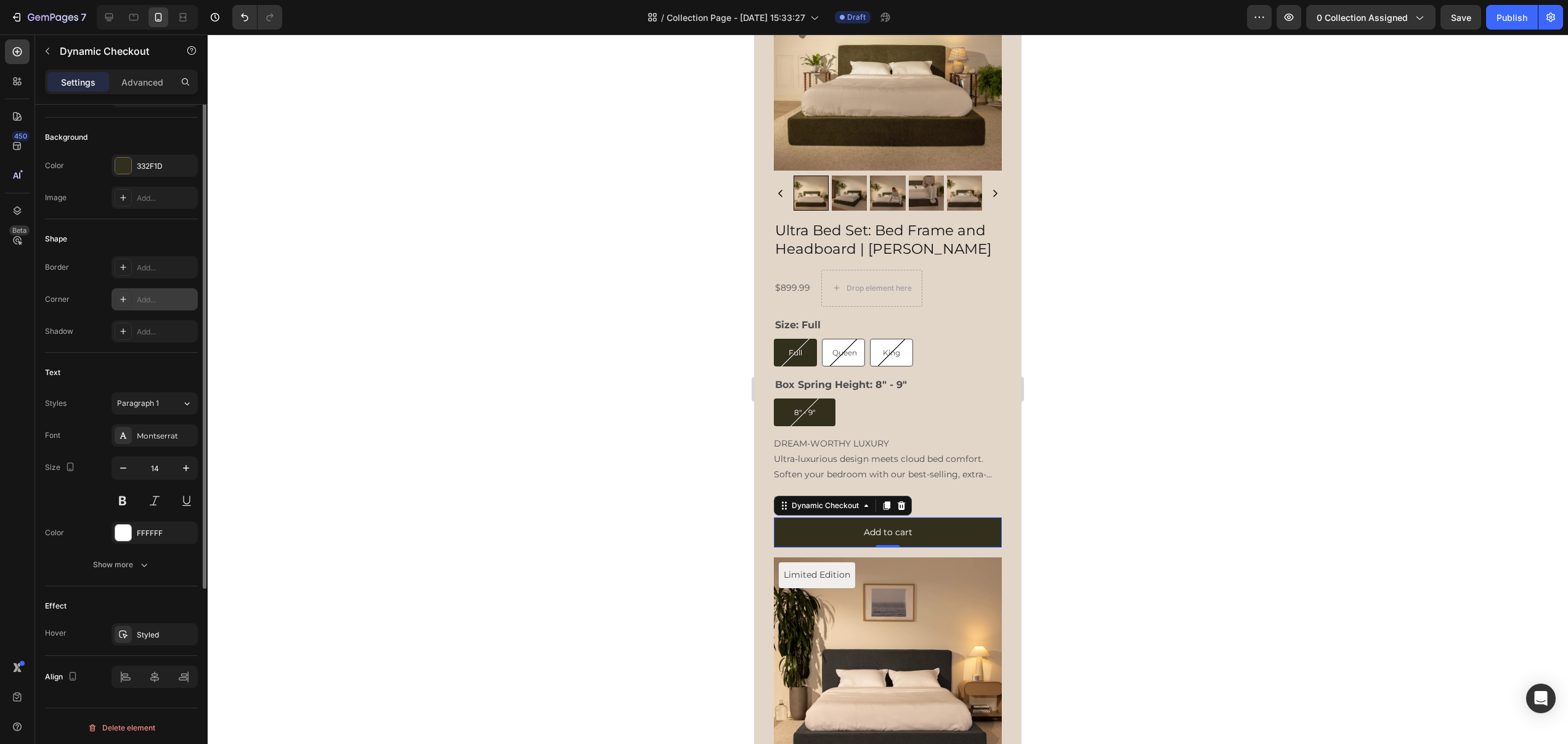
scroll to position [260, 0]
click at [143, 570] on button "Show more" at bounding box center [121, 561] width 153 height 22
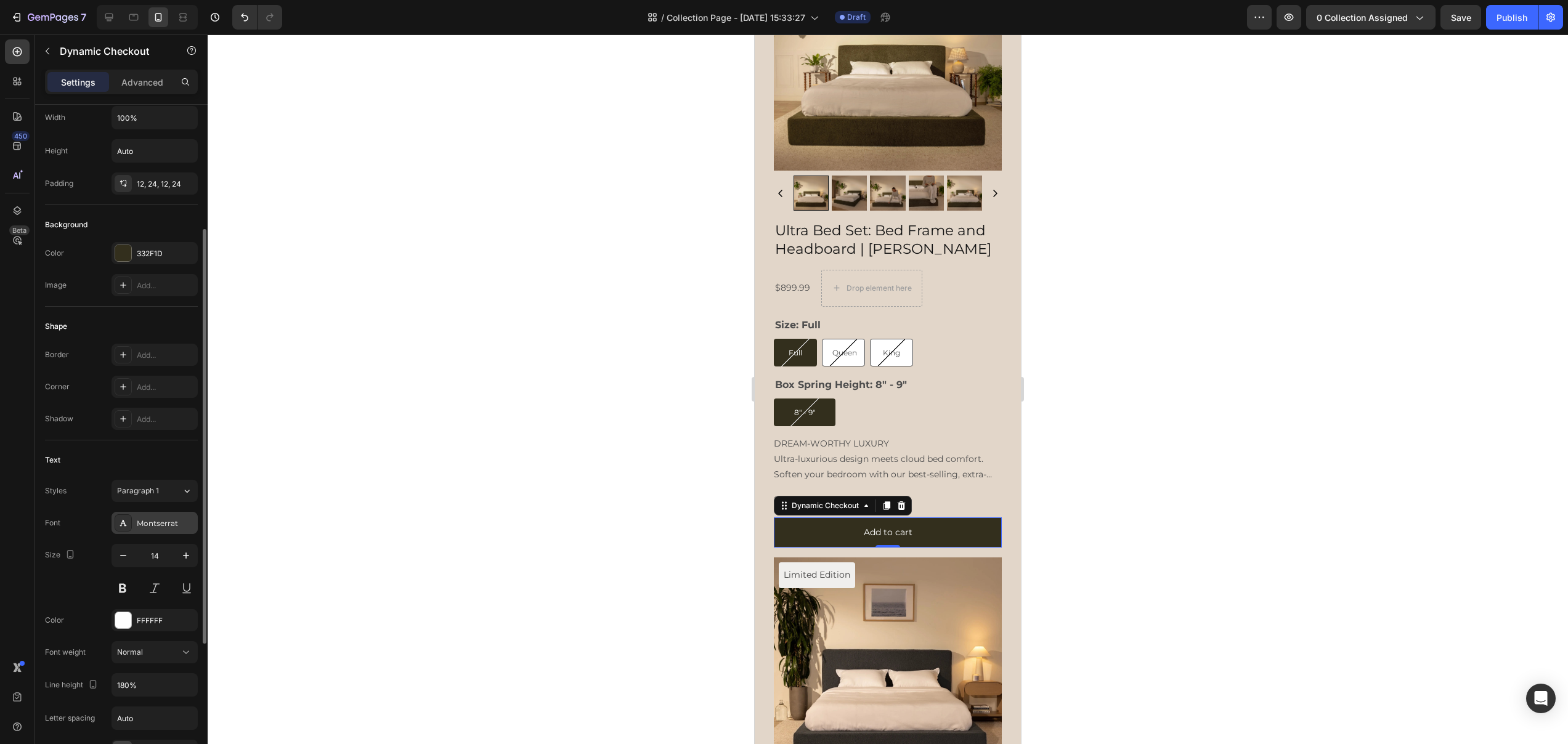
scroll to position [422, 0]
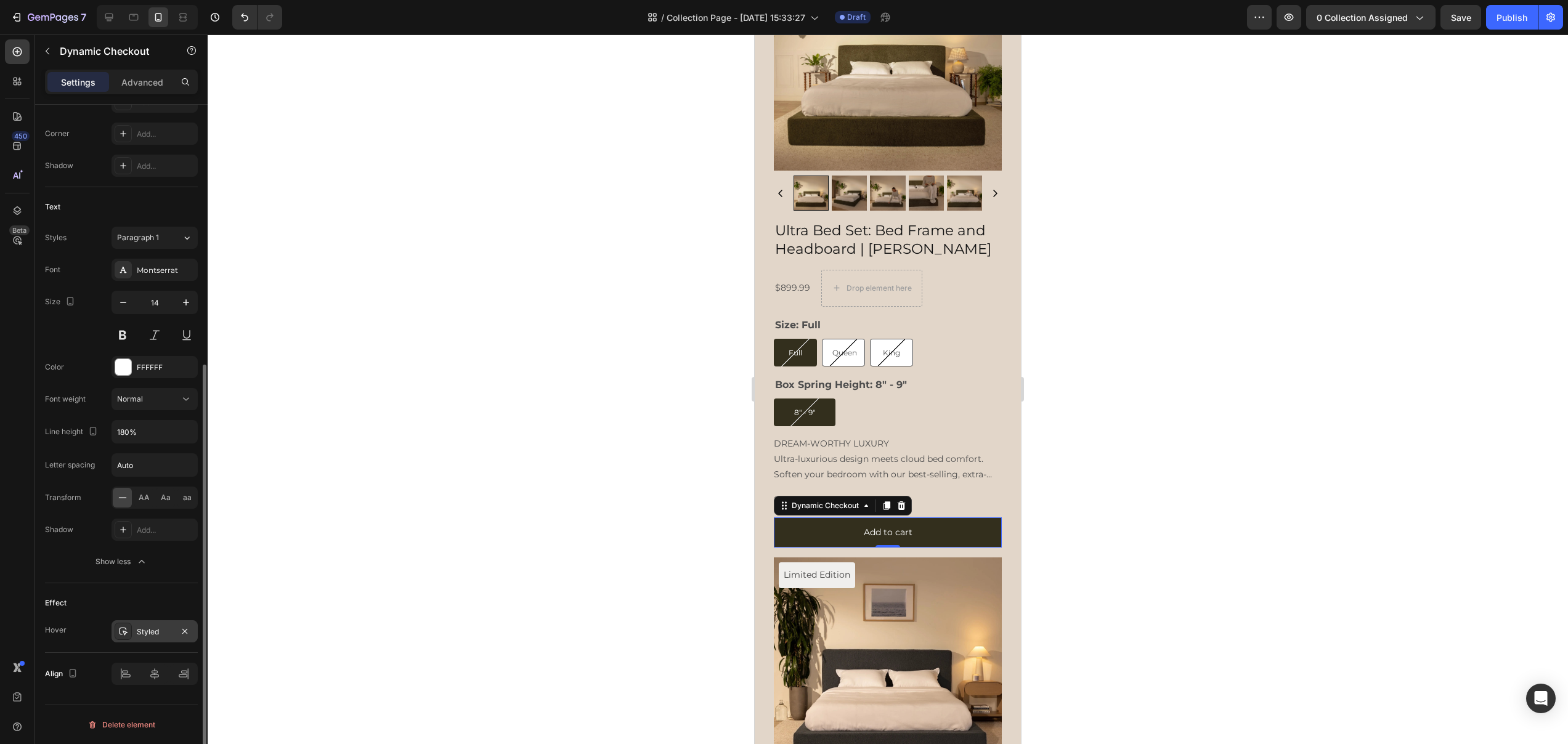
click at [138, 636] on div "Styled" at bounding box center [154, 632] width 36 height 11
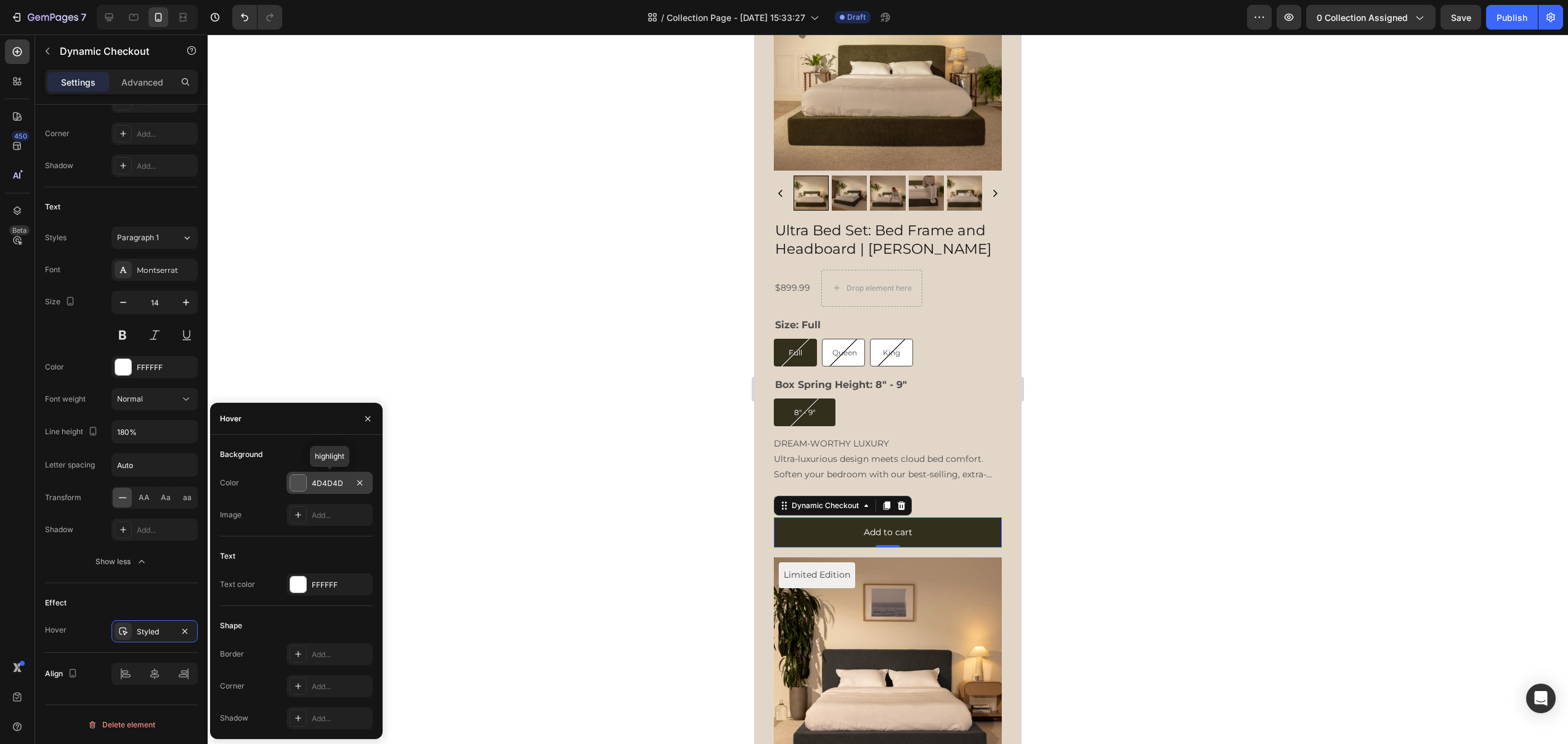
click at [303, 484] on div at bounding box center [298, 483] width 16 height 16
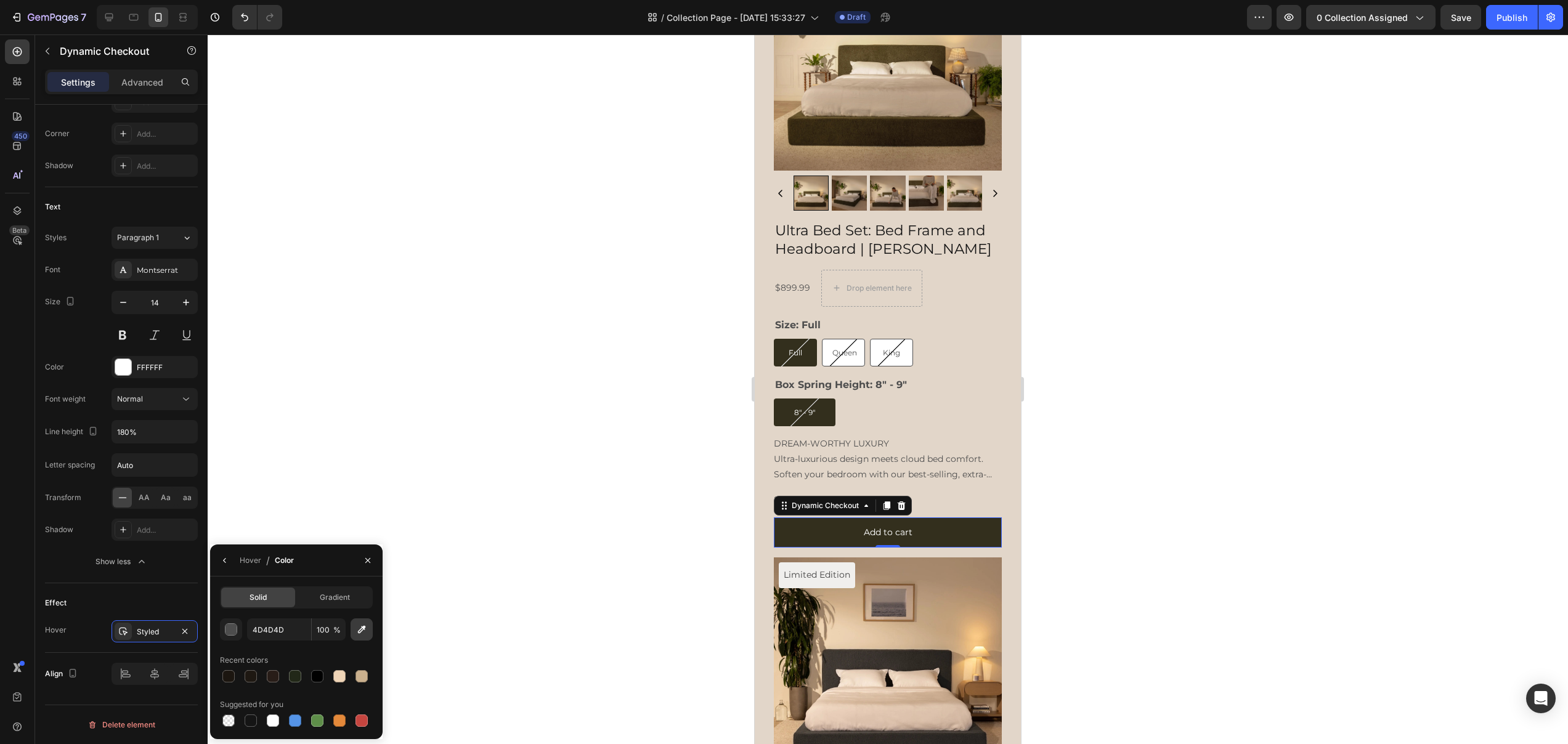
click at [365, 630] on icon "button" at bounding box center [361, 629] width 12 height 12
click at [231, 627] on div "button" at bounding box center [231, 630] width 12 height 12
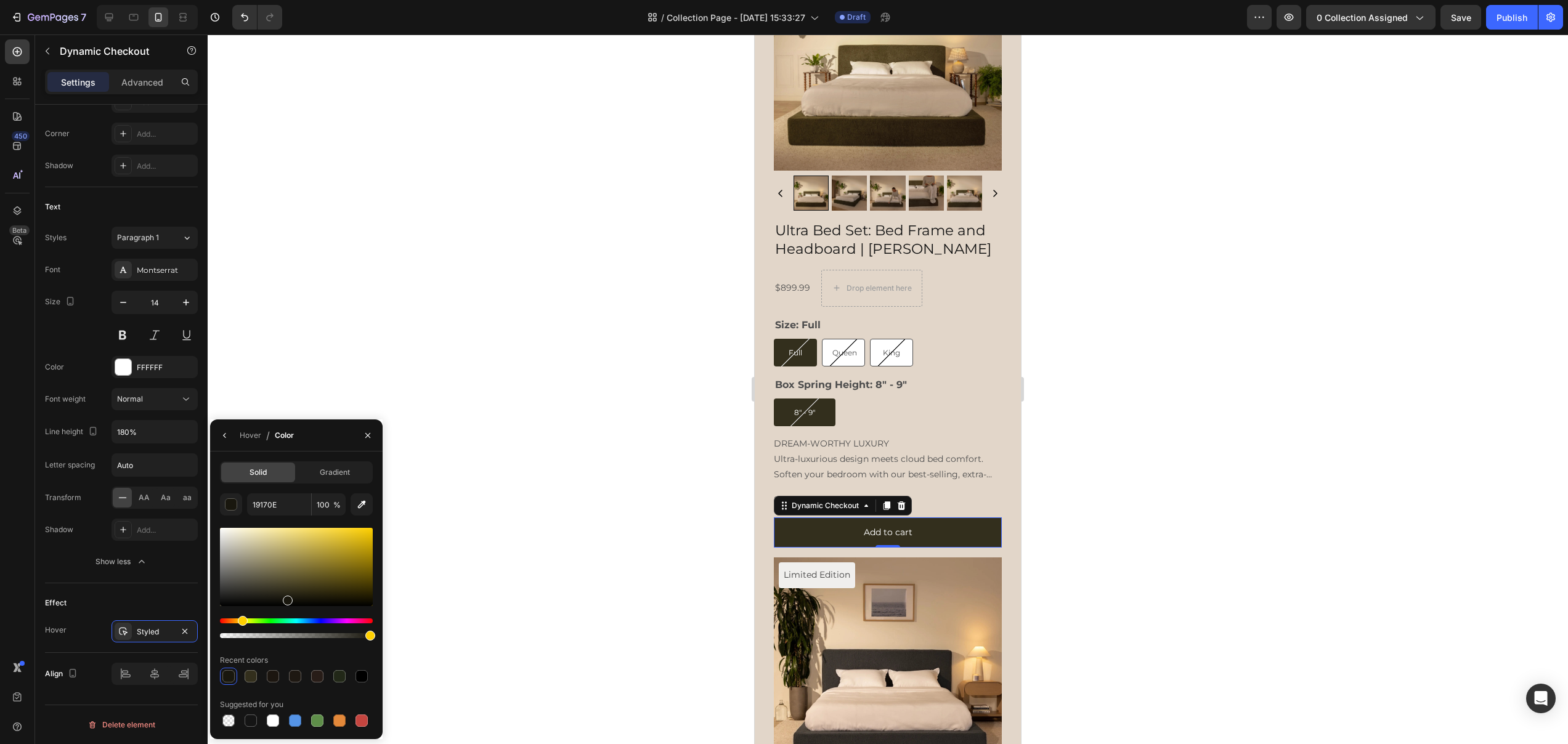
click at [287, 598] on div at bounding box center [288, 601] width 10 height 10
click at [286, 594] on div at bounding box center [288, 598] width 10 height 10
type input "232014"
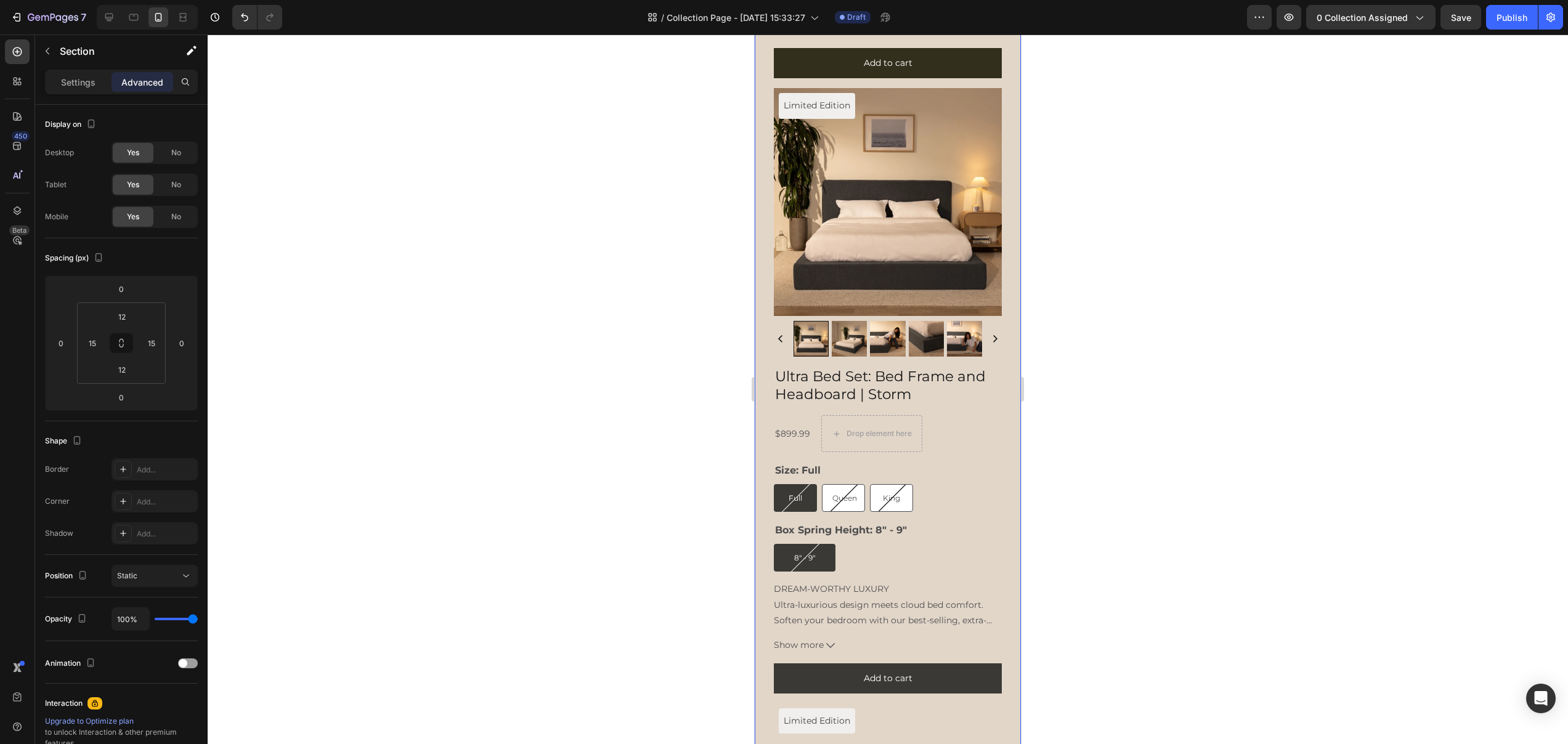
scroll to position [3266, 0]
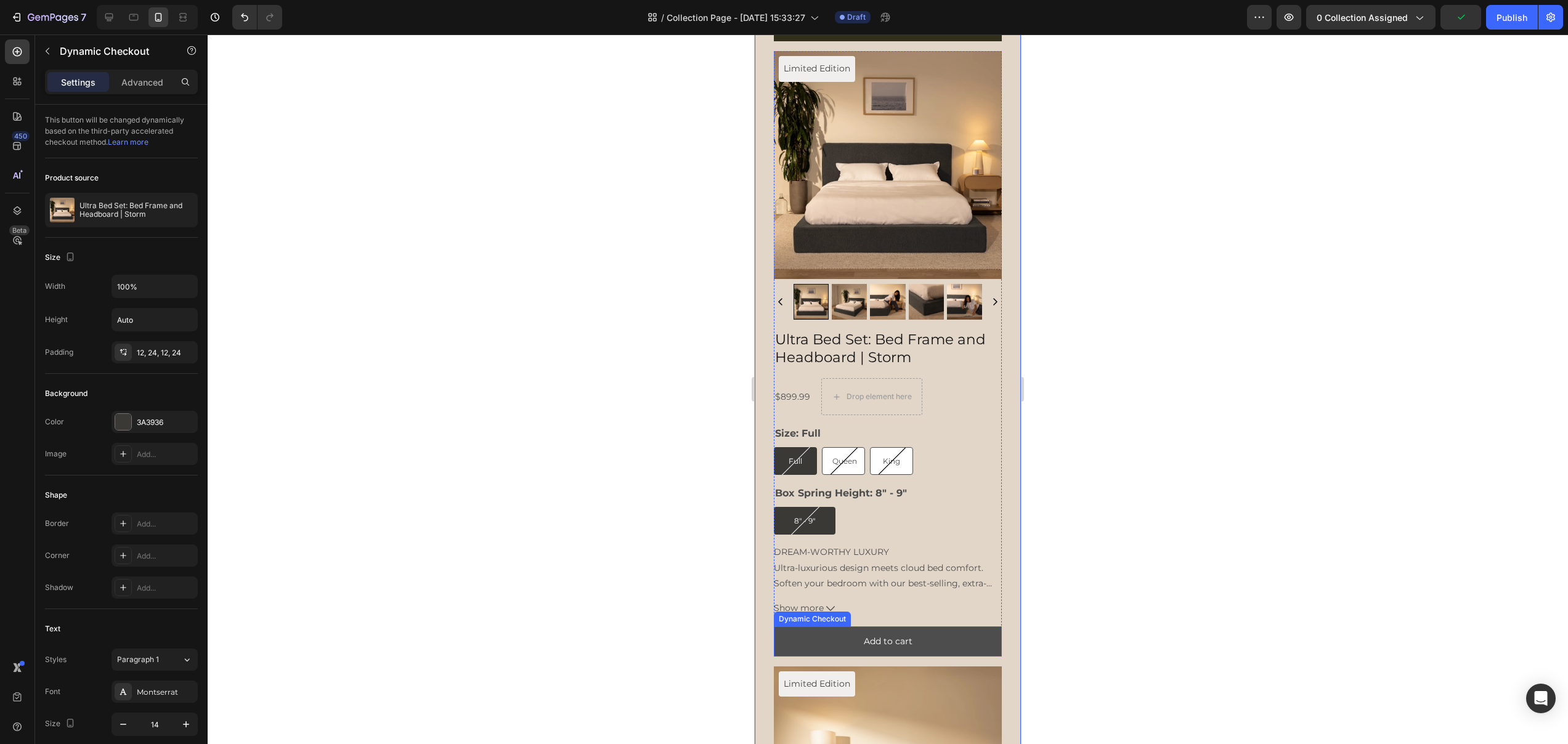
click at [820, 627] on button "Add to cart" at bounding box center [888, 641] width 228 height 30
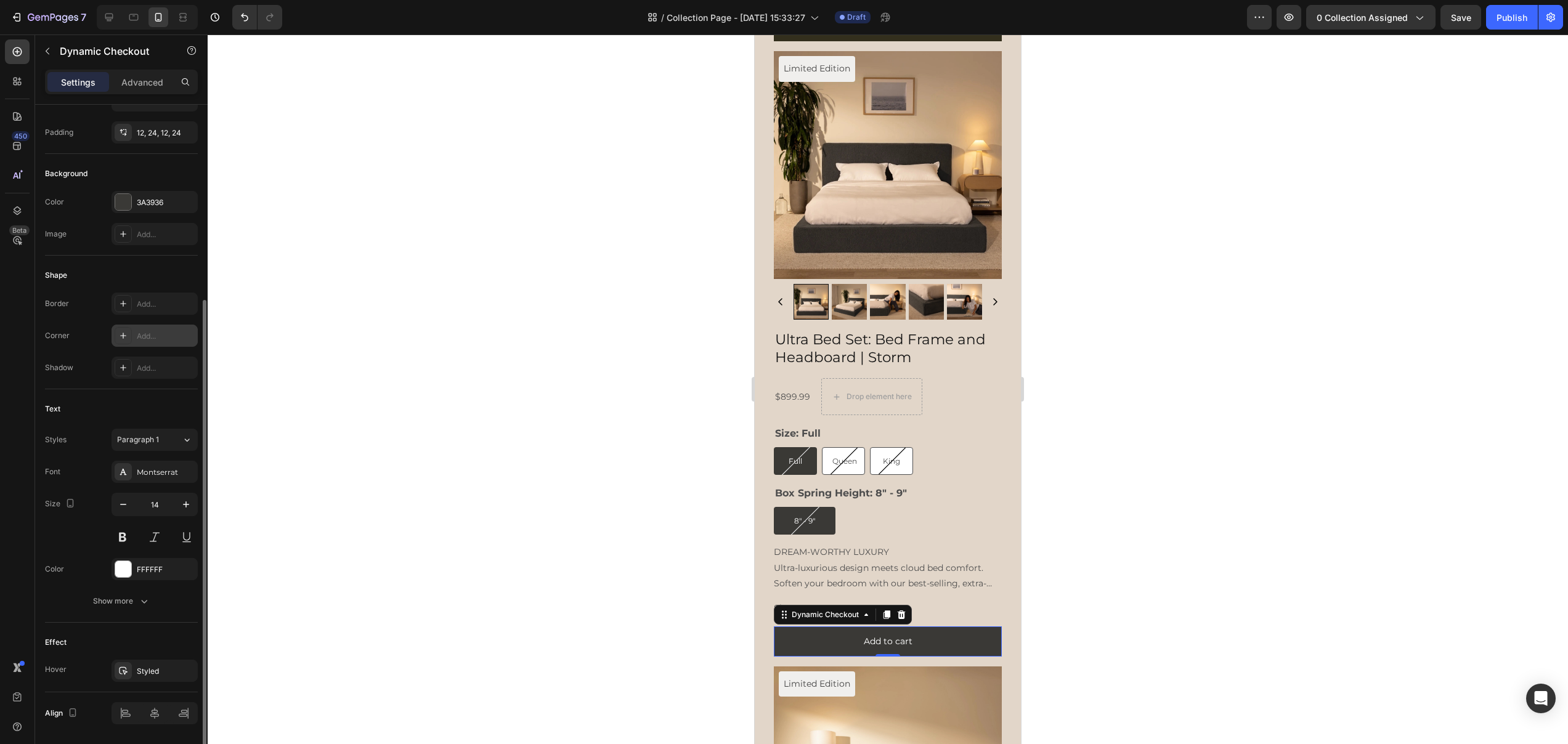
scroll to position [250, 0]
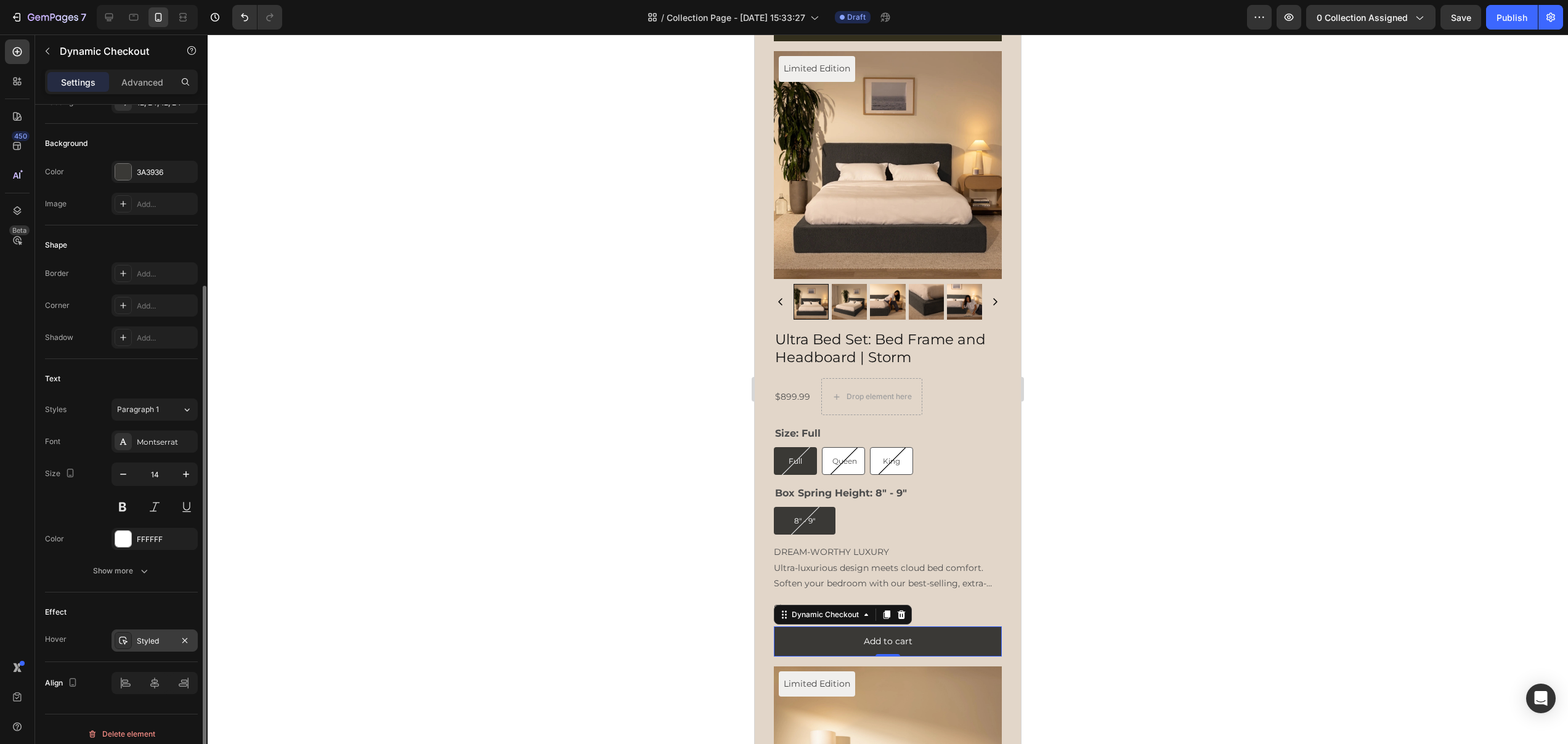
click at [133, 645] on div "Styled" at bounding box center [154, 640] width 87 height 22
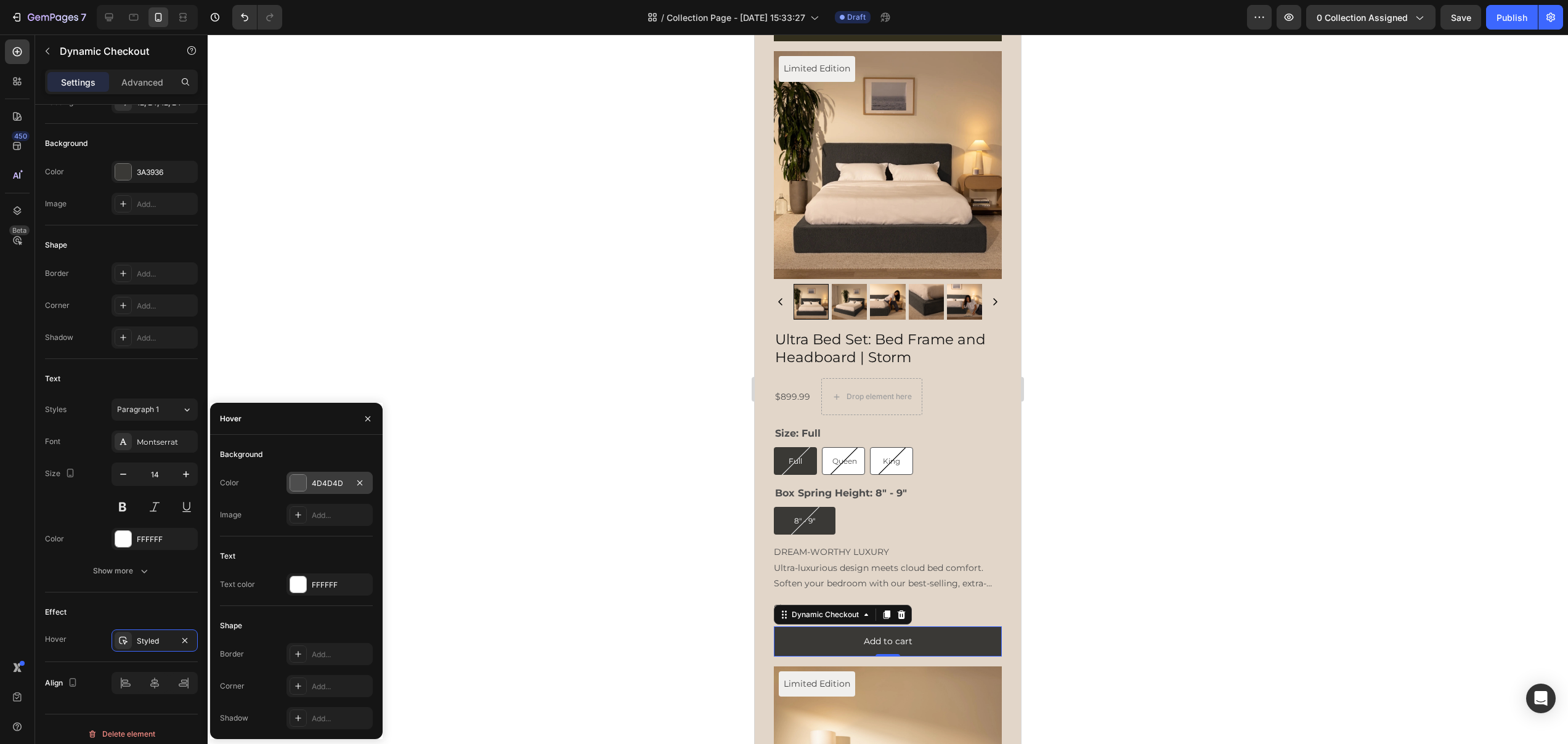
click at [321, 484] on div "4D4D4D" at bounding box center [329, 484] width 36 height 11
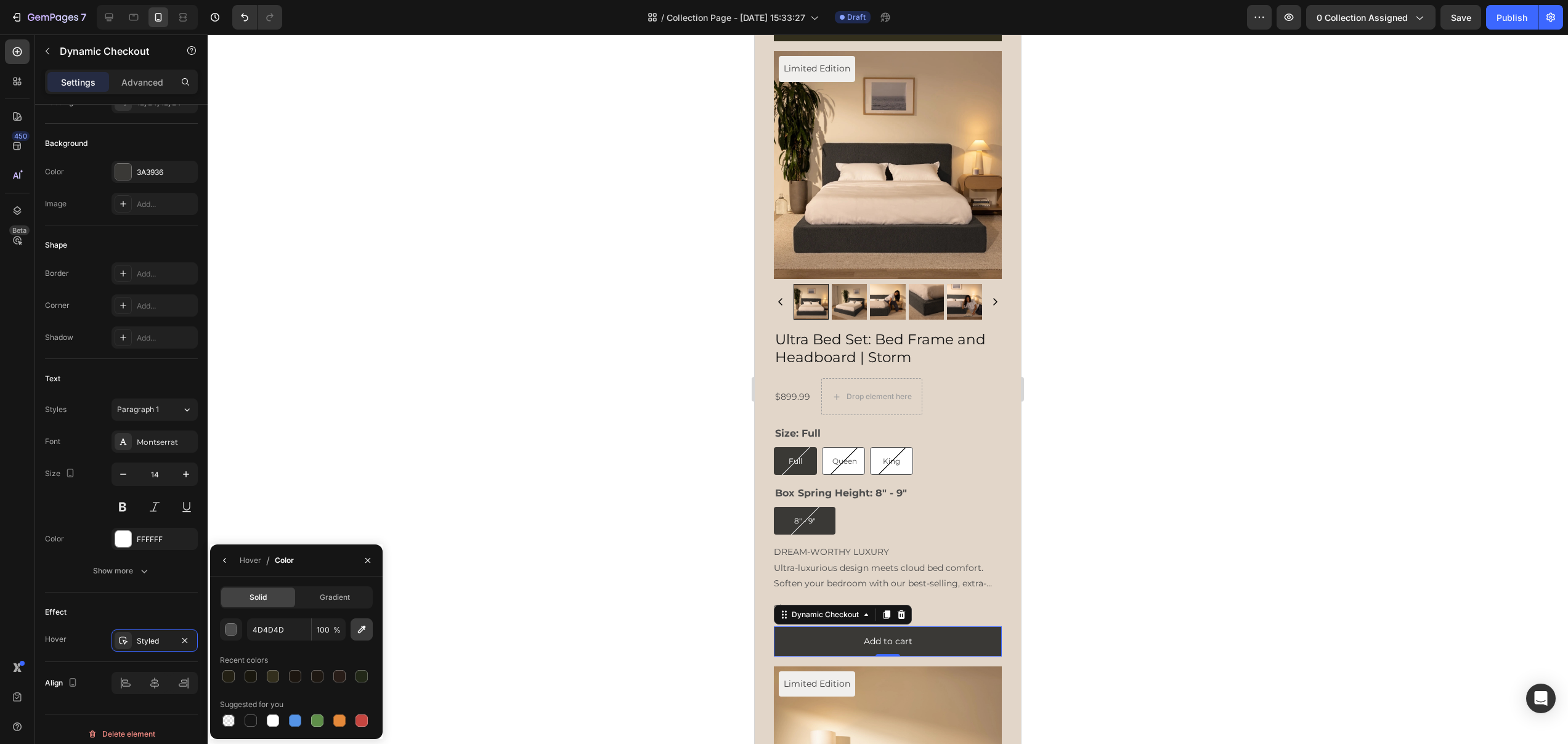
click at [357, 632] on icon "button" at bounding box center [361, 629] width 12 height 12
click at [230, 636] on button "button" at bounding box center [230, 629] width 22 height 22
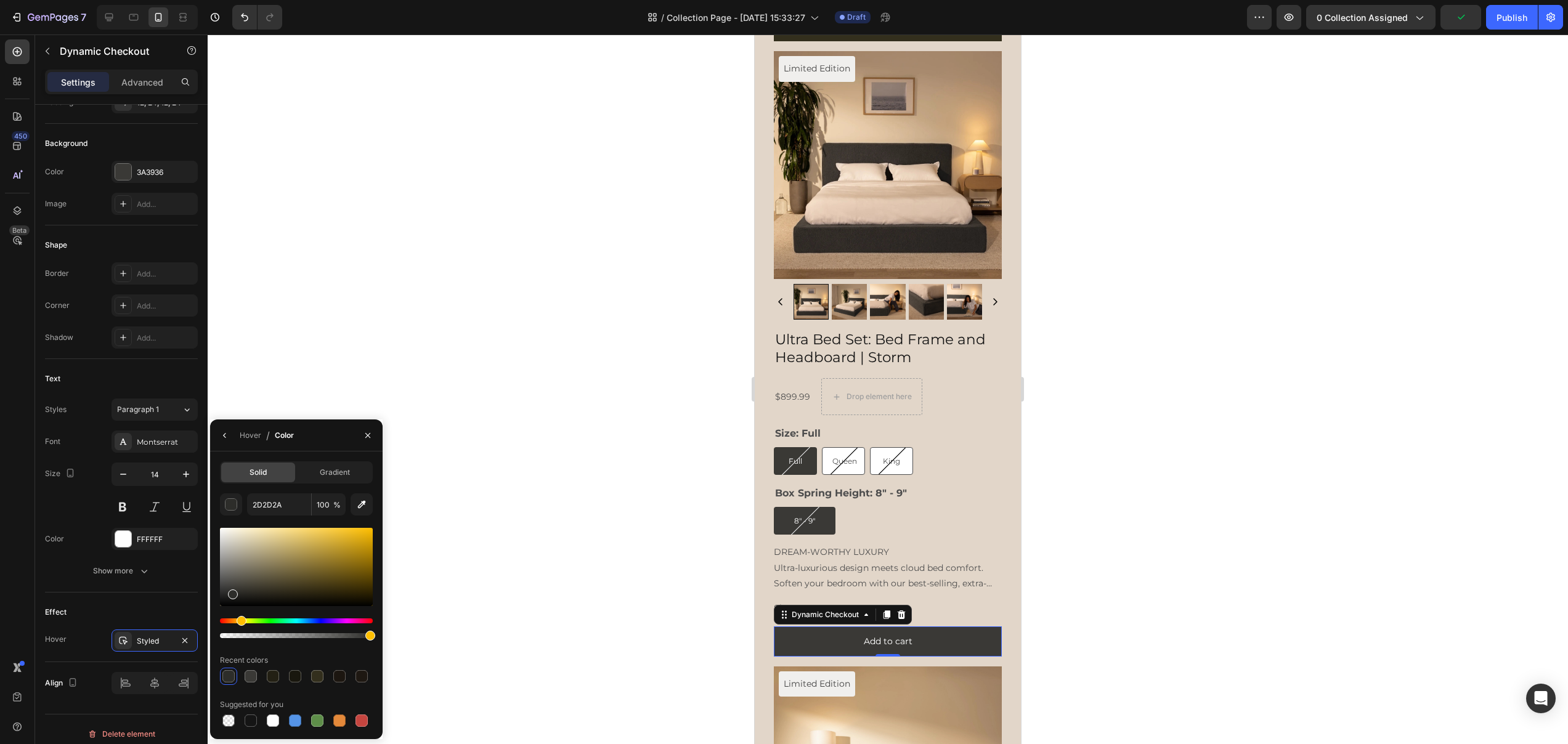
click at [231, 592] on div at bounding box center [233, 594] width 10 height 10
type input "262523"
click at [231, 594] on div at bounding box center [233, 596] width 10 height 10
click at [1042, 542] on div at bounding box center [888, 390] width 1360 height 710
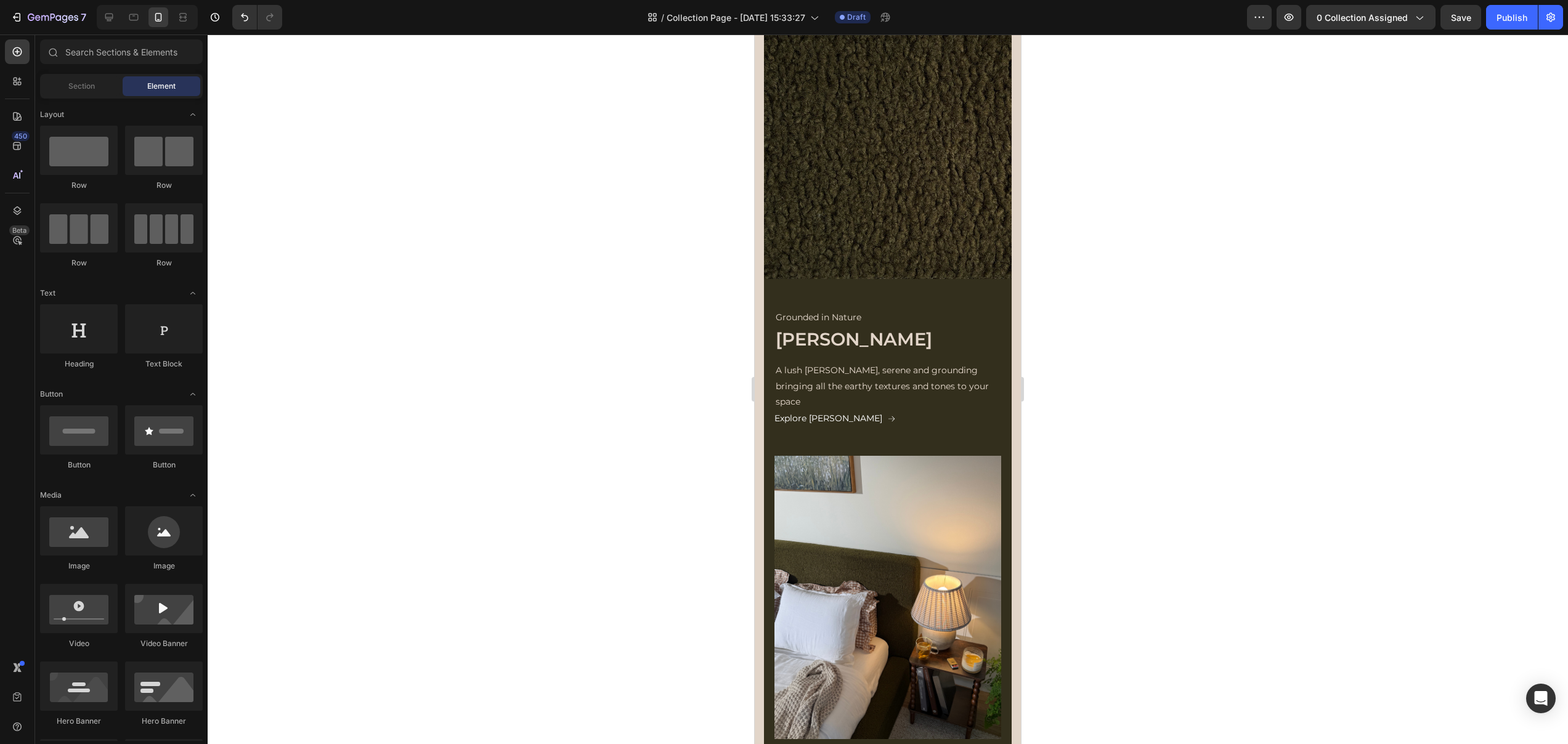
scroll to position [0, 0]
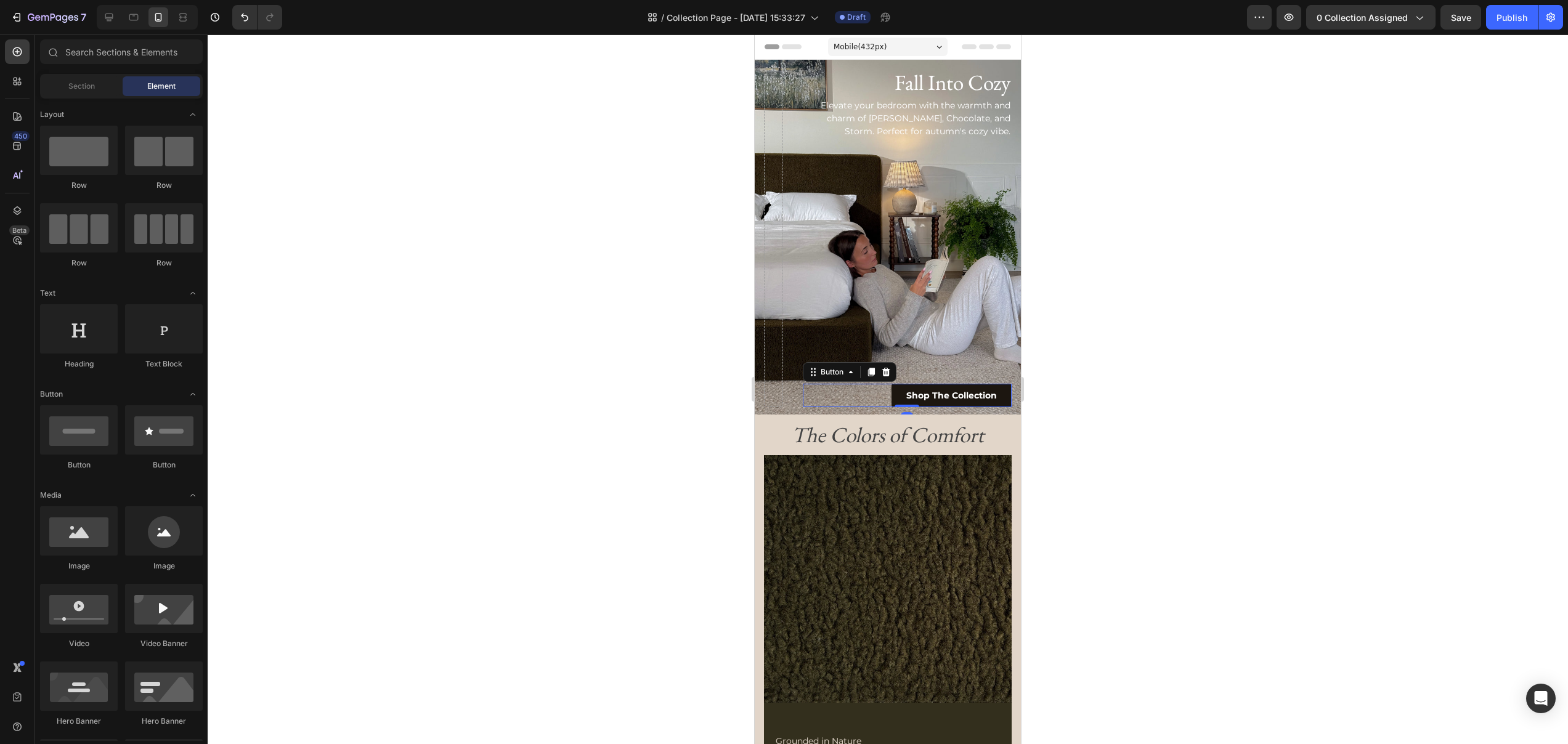
click at [901, 404] on link "Shop The Collection" at bounding box center [951, 395] width 120 height 23
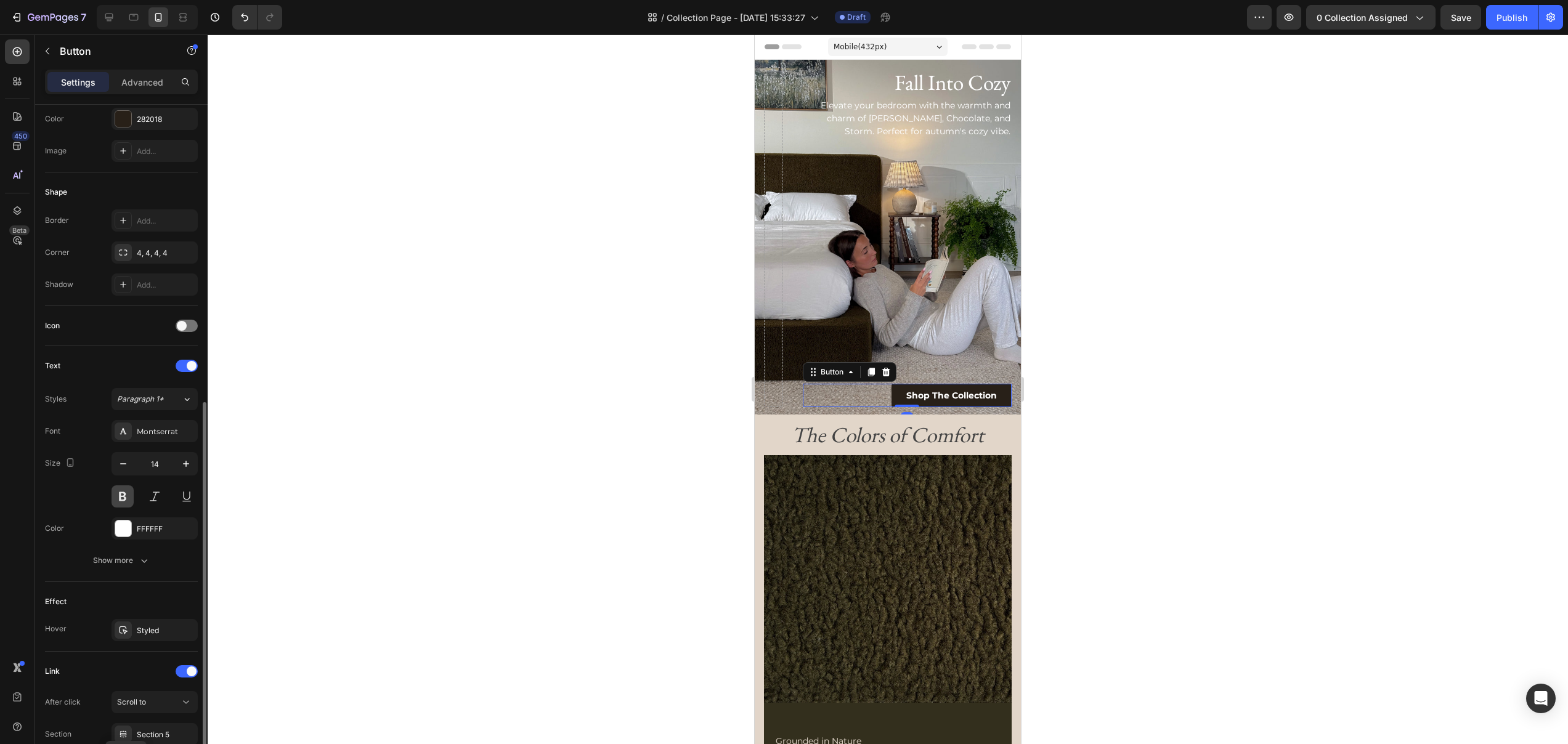
scroll to position [273, 0]
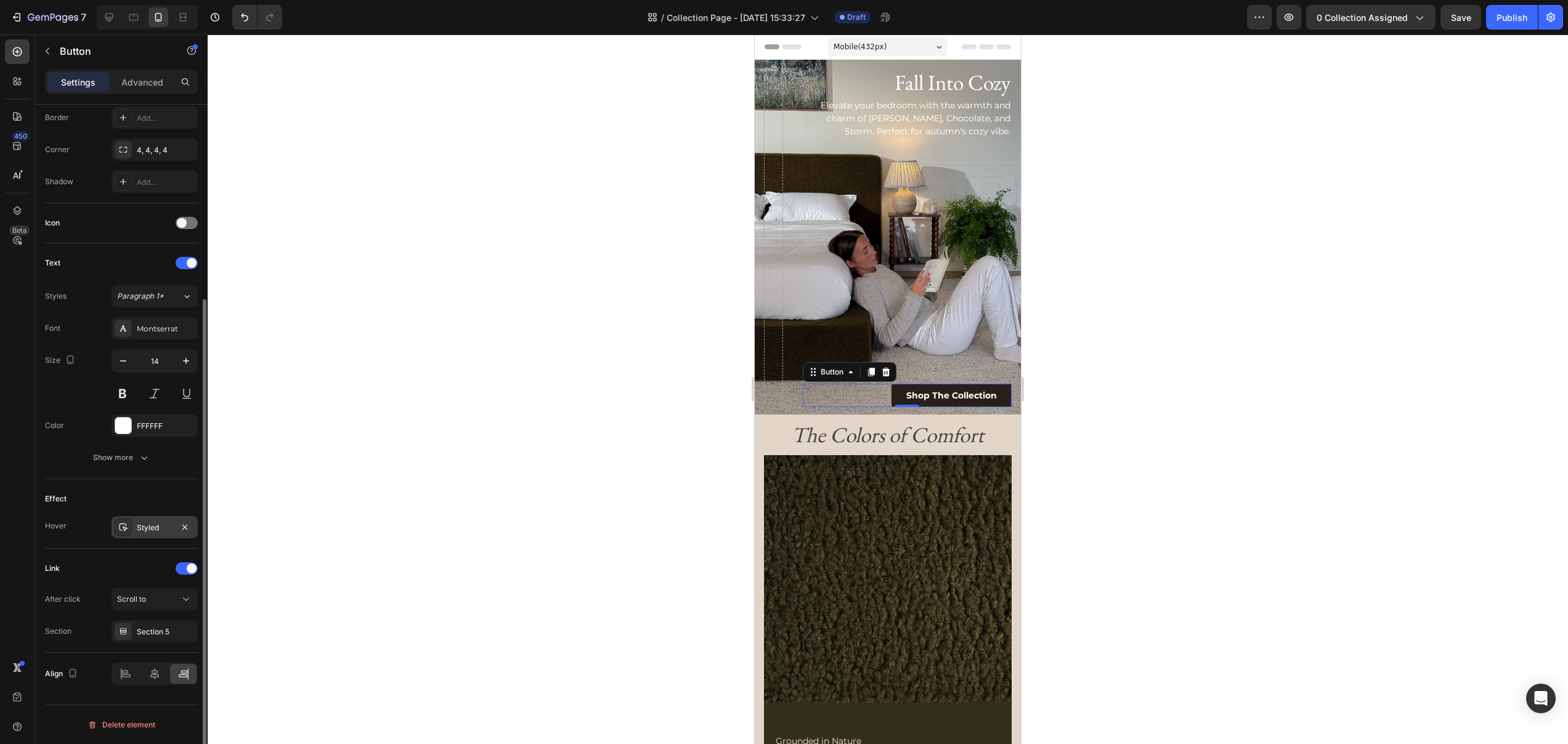
click at [146, 531] on div "Styled" at bounding box center [154, 528] width 36 height 11
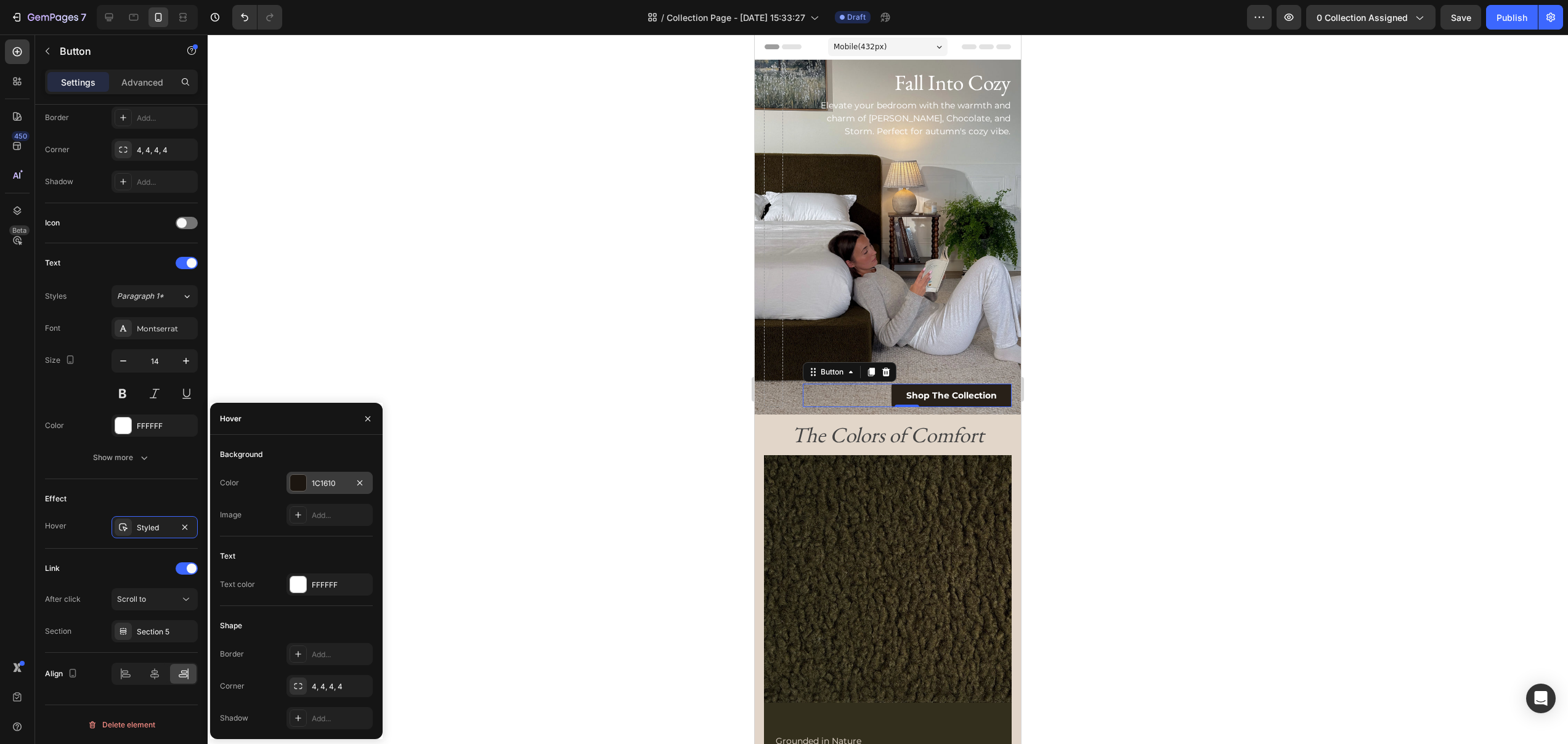
click at [321, 480] on div "1C1610" at bounding box center [329, 484] width 36 height 11
click at [321, 480] on div at bounding box center [888, 390] width 1360 height 710
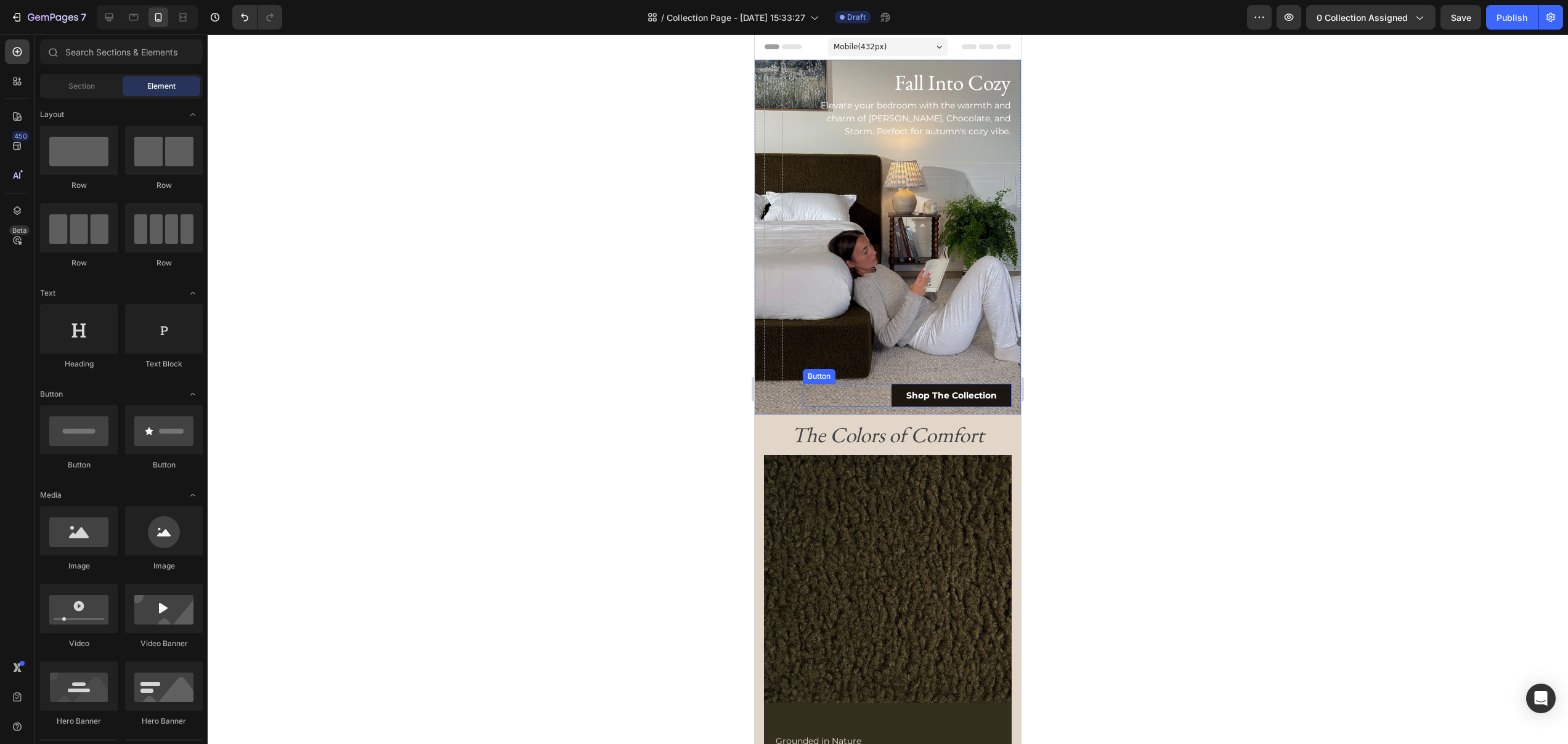
click at [900, 387] on link "Shop The Collection" at bounding box center [951, 395] width 120 height 23
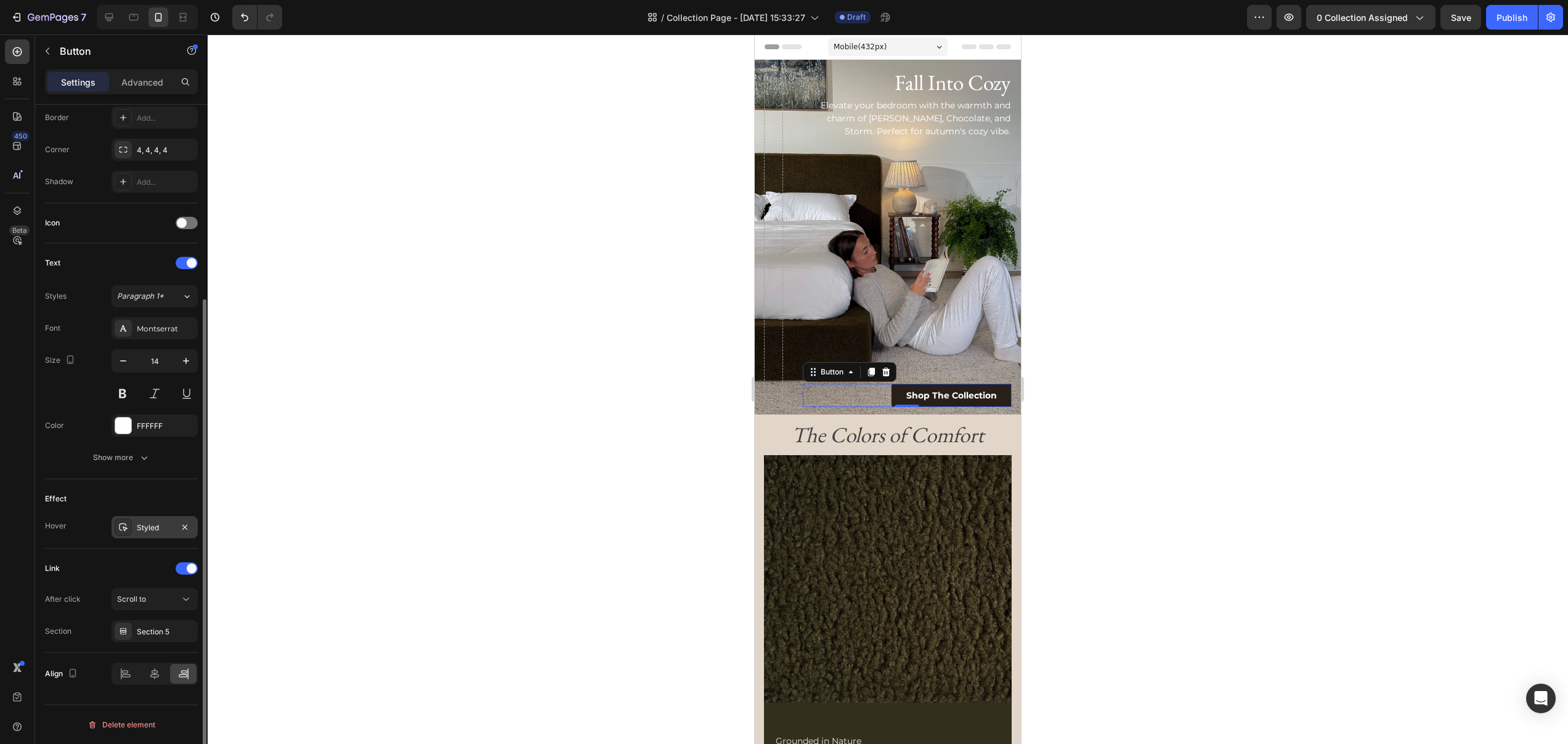
click at [154, 531] on div "Styled" at bounding box center [154, 528] width 36 height 11
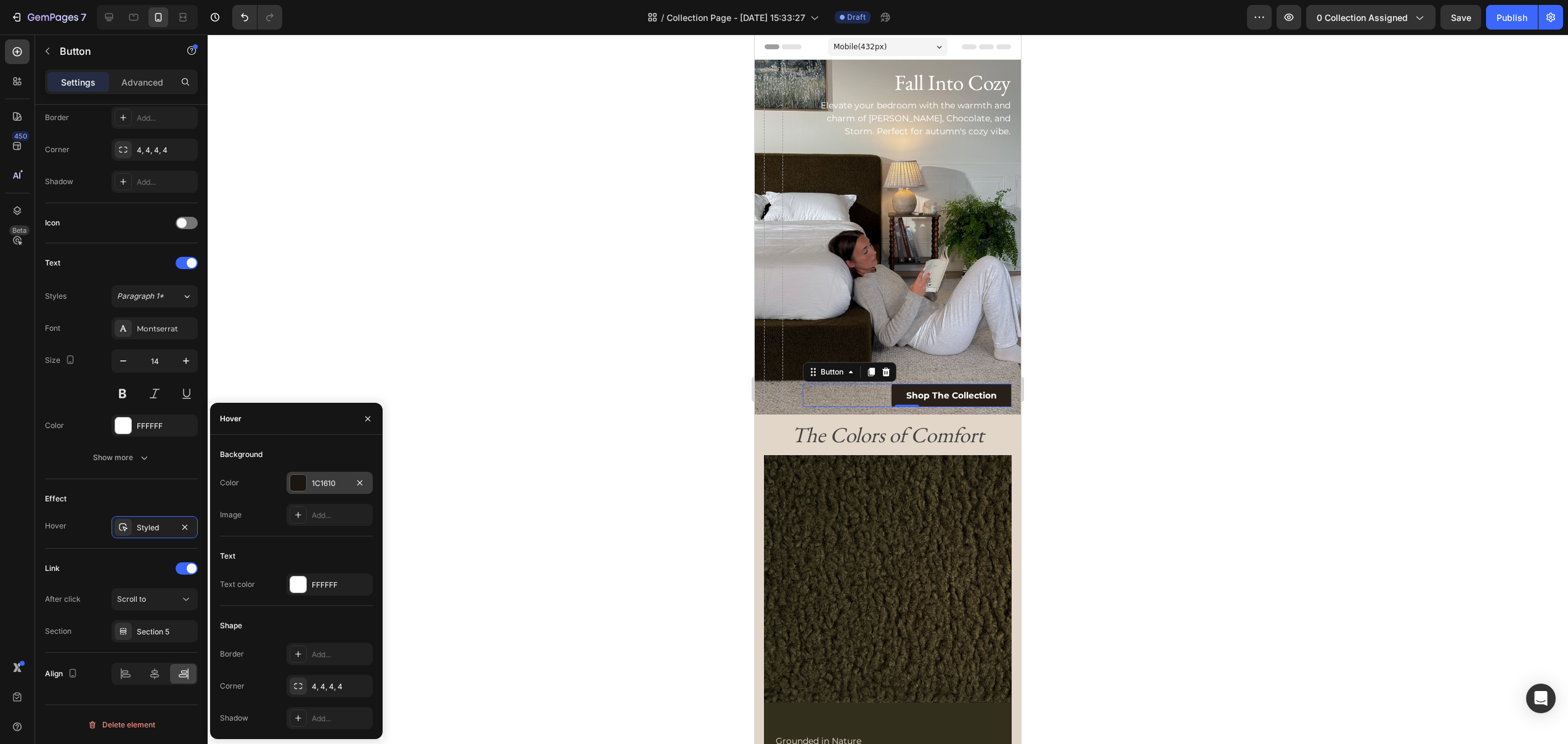
click at [334, 480] on div "1C1610" at bounding box center [329, 484] width 36 height 11
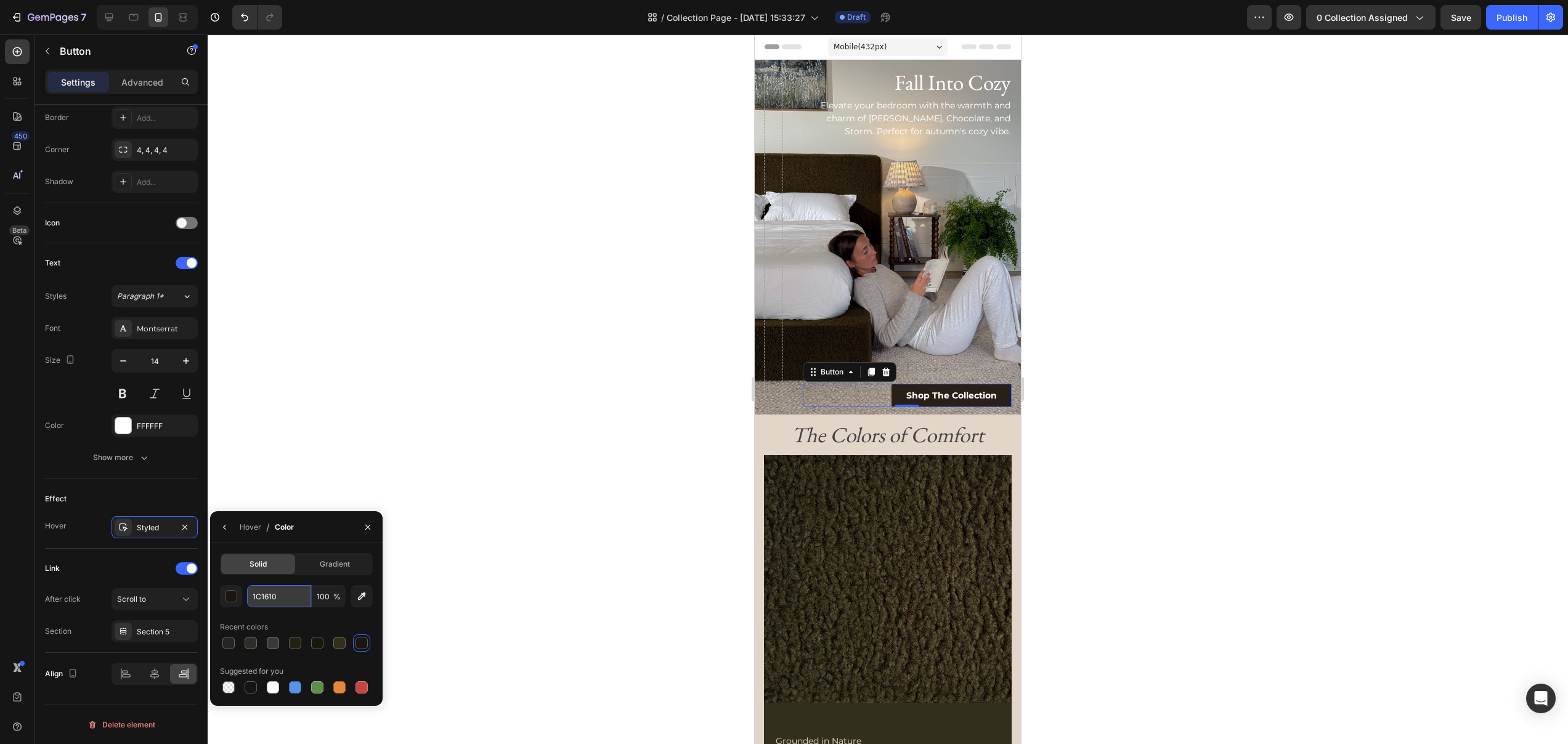
click at [273, 596] on input "1C1610" at bounding box center [278, 596] width 64 height 22
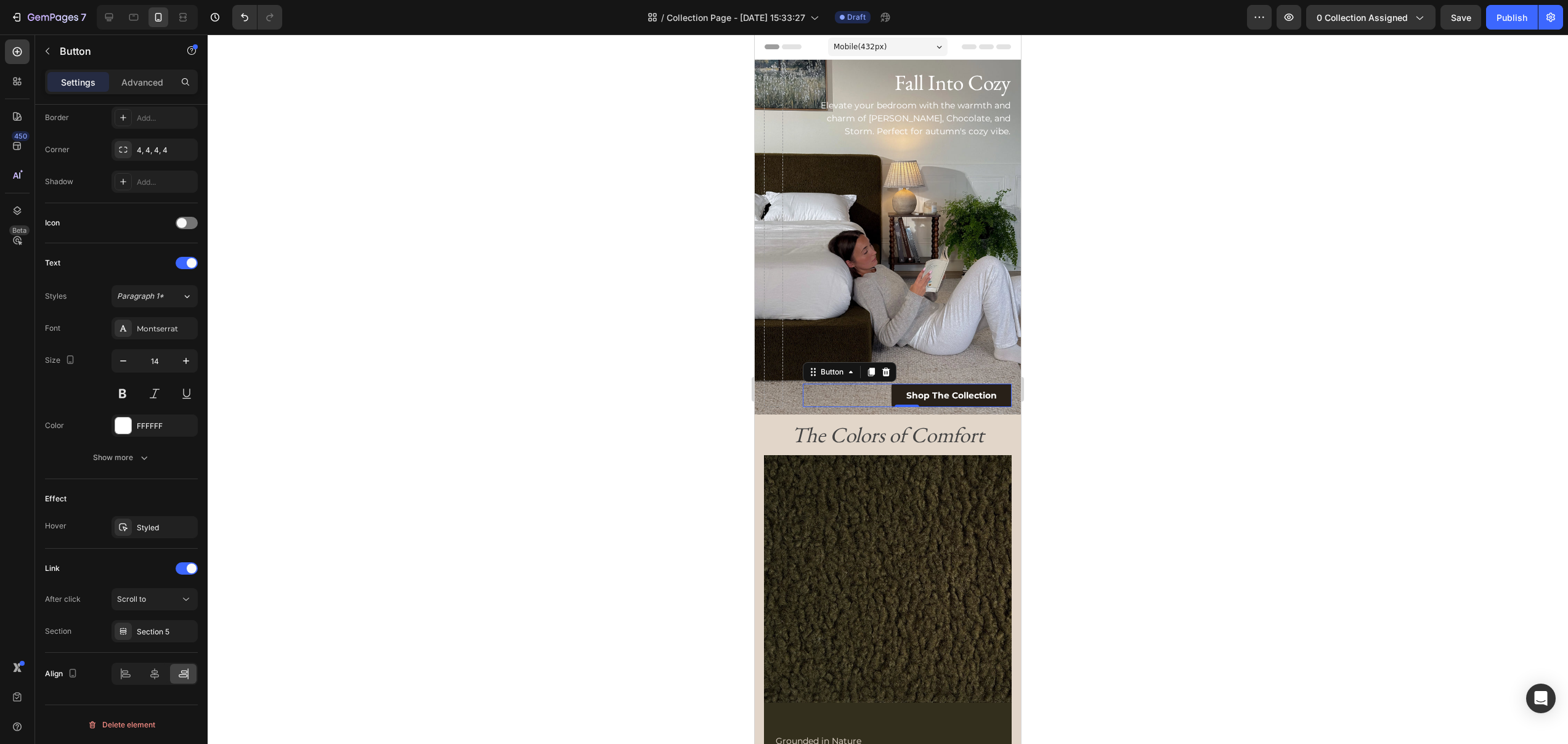
click at [531, 585] on div at bounding box center [888, 390] width 1360 height 710
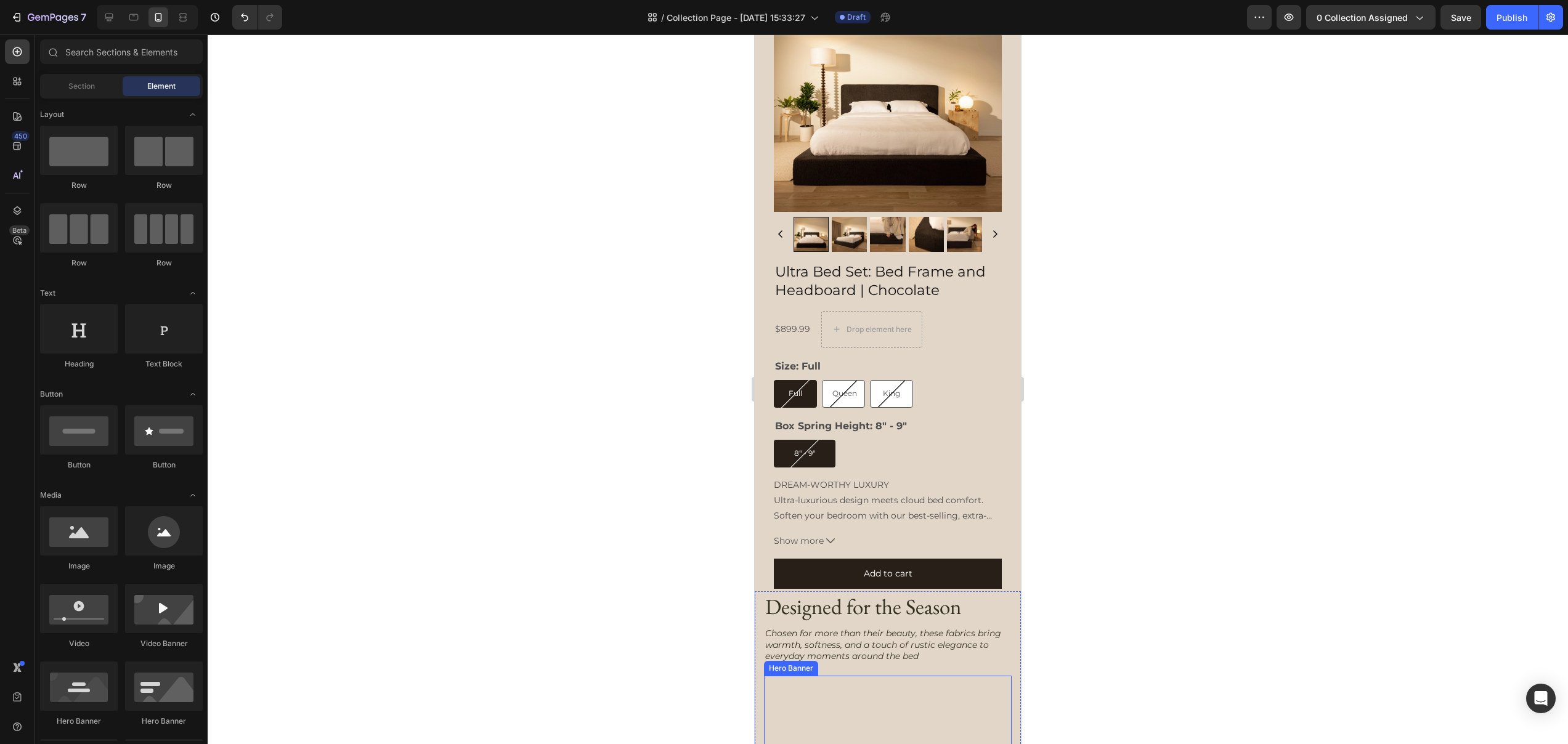
scroll to position [3997, 0]
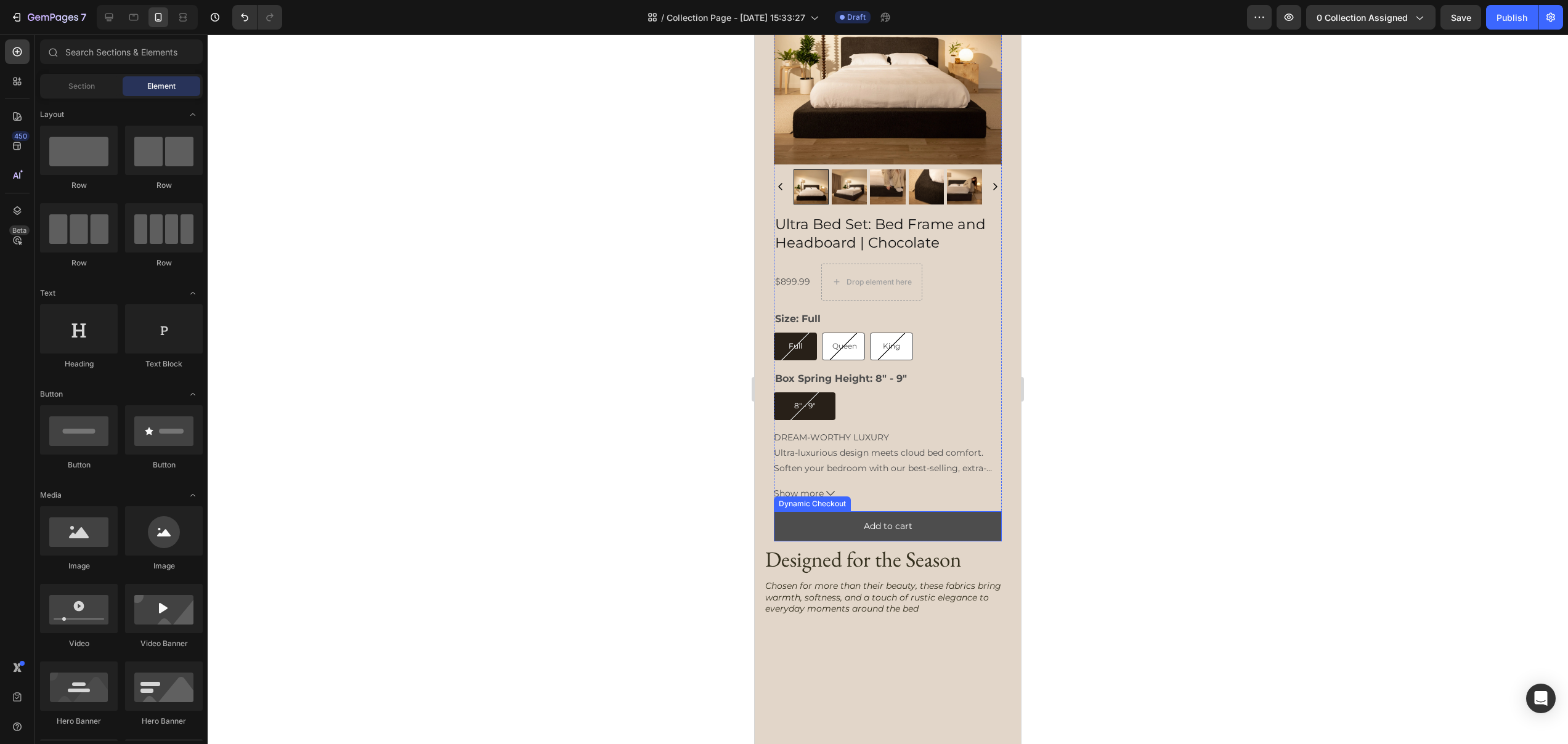
click at [788, 516] on button "Add to cart" at bounding box center [888, 526] width 228 height 30
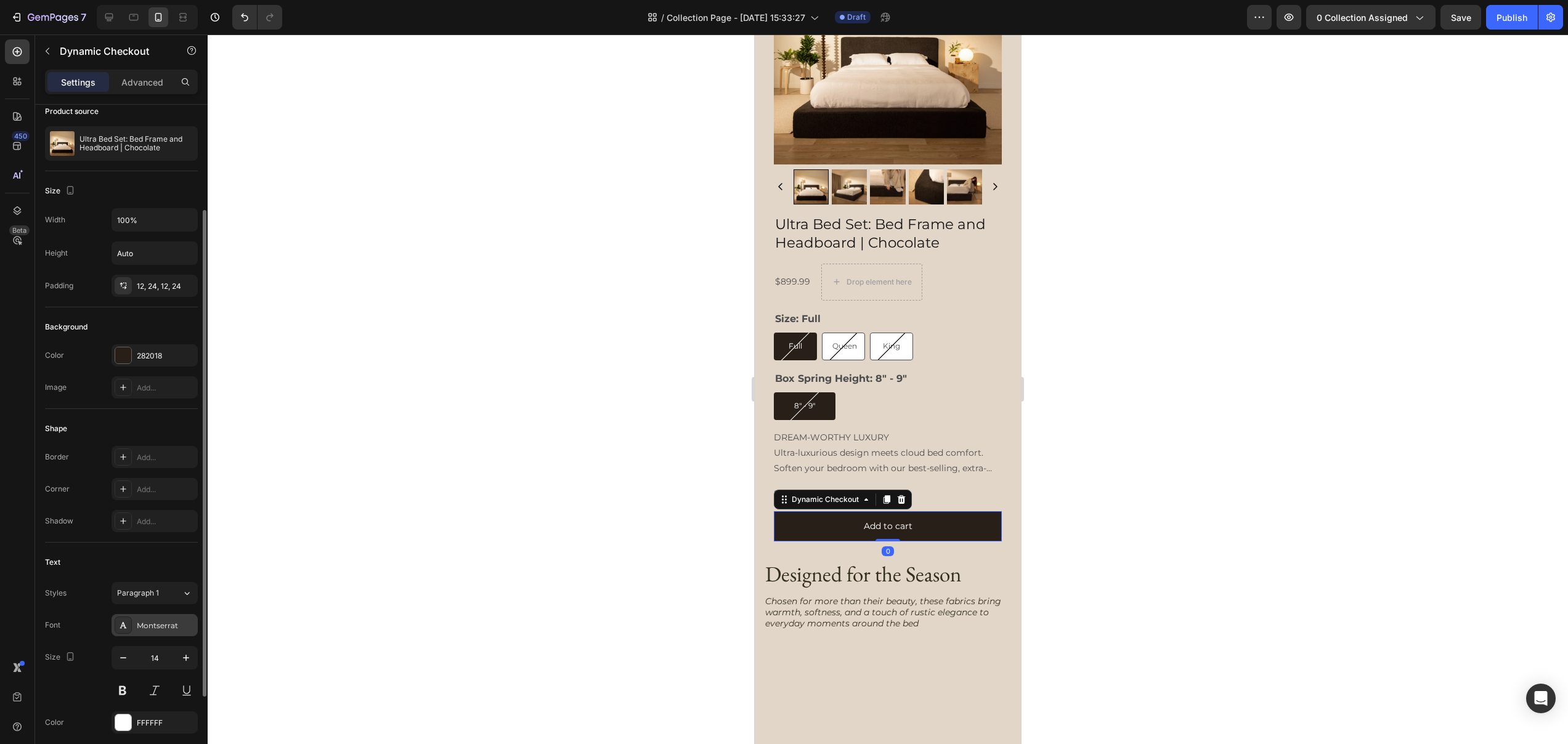
scroll to position [260, 0]
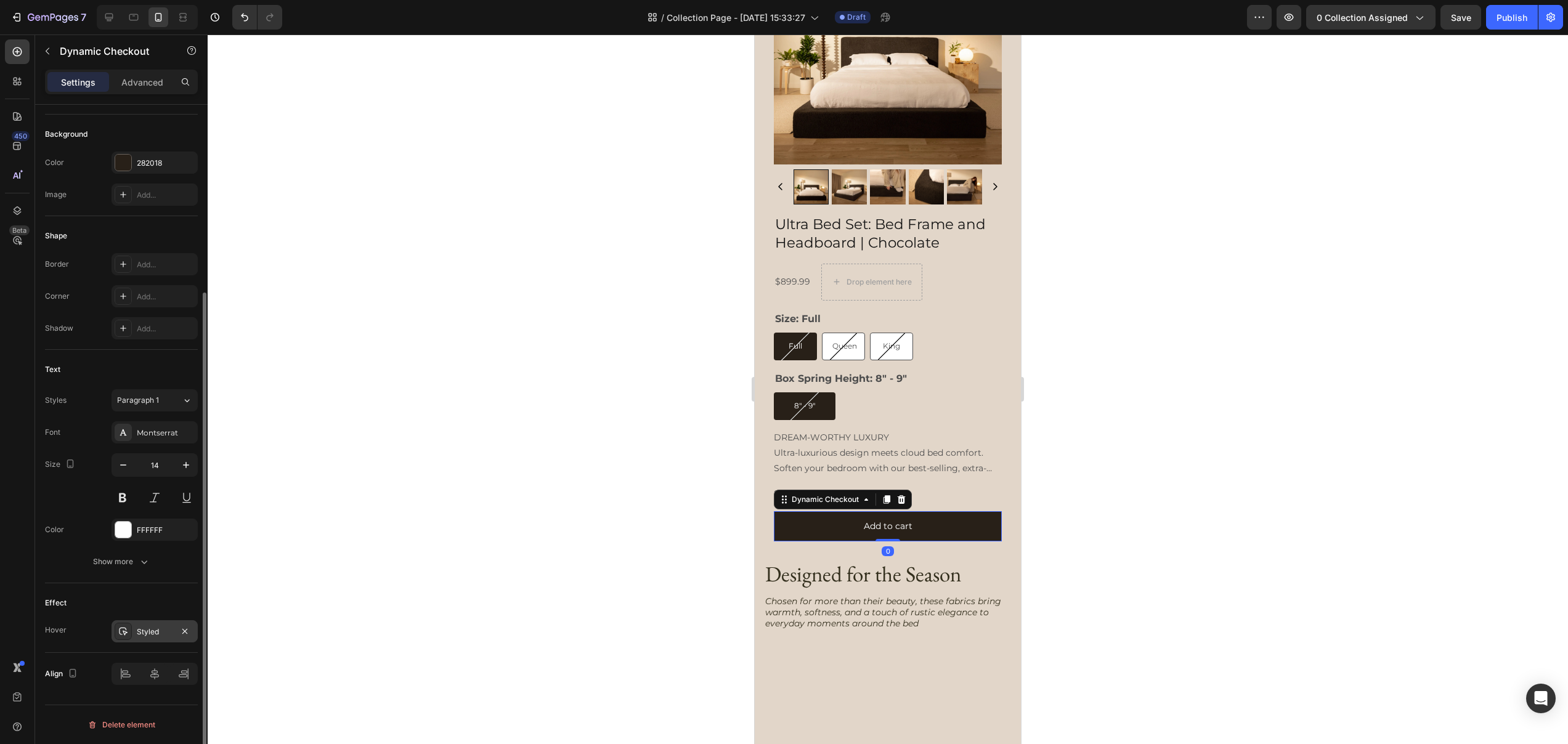
click at [142, 629] on div "Styled" at bounding box center [154, 632] width 36 height 11
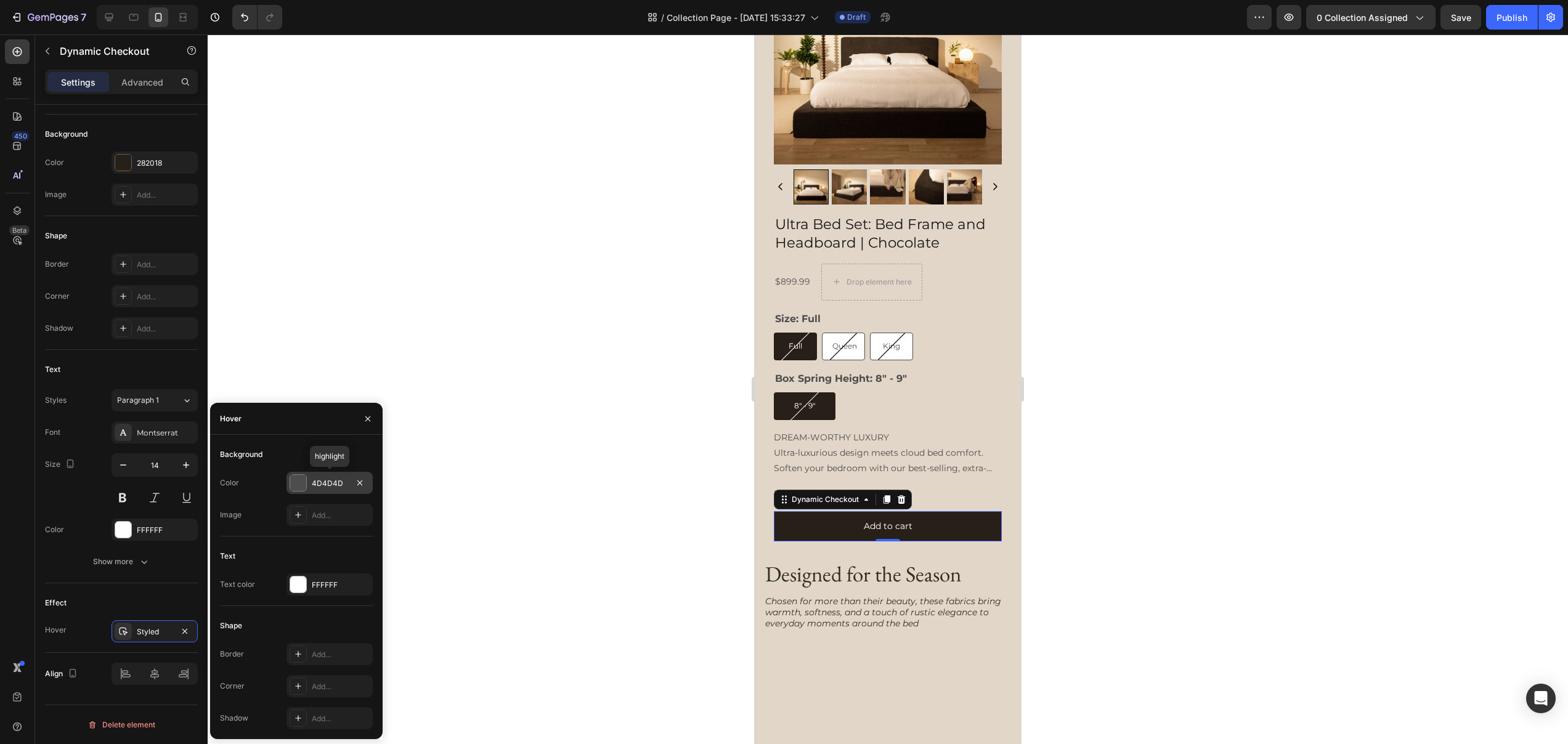
click at [326, 488] on div "4D4D4D" at bounding box center [329, 484] width 36 height 11
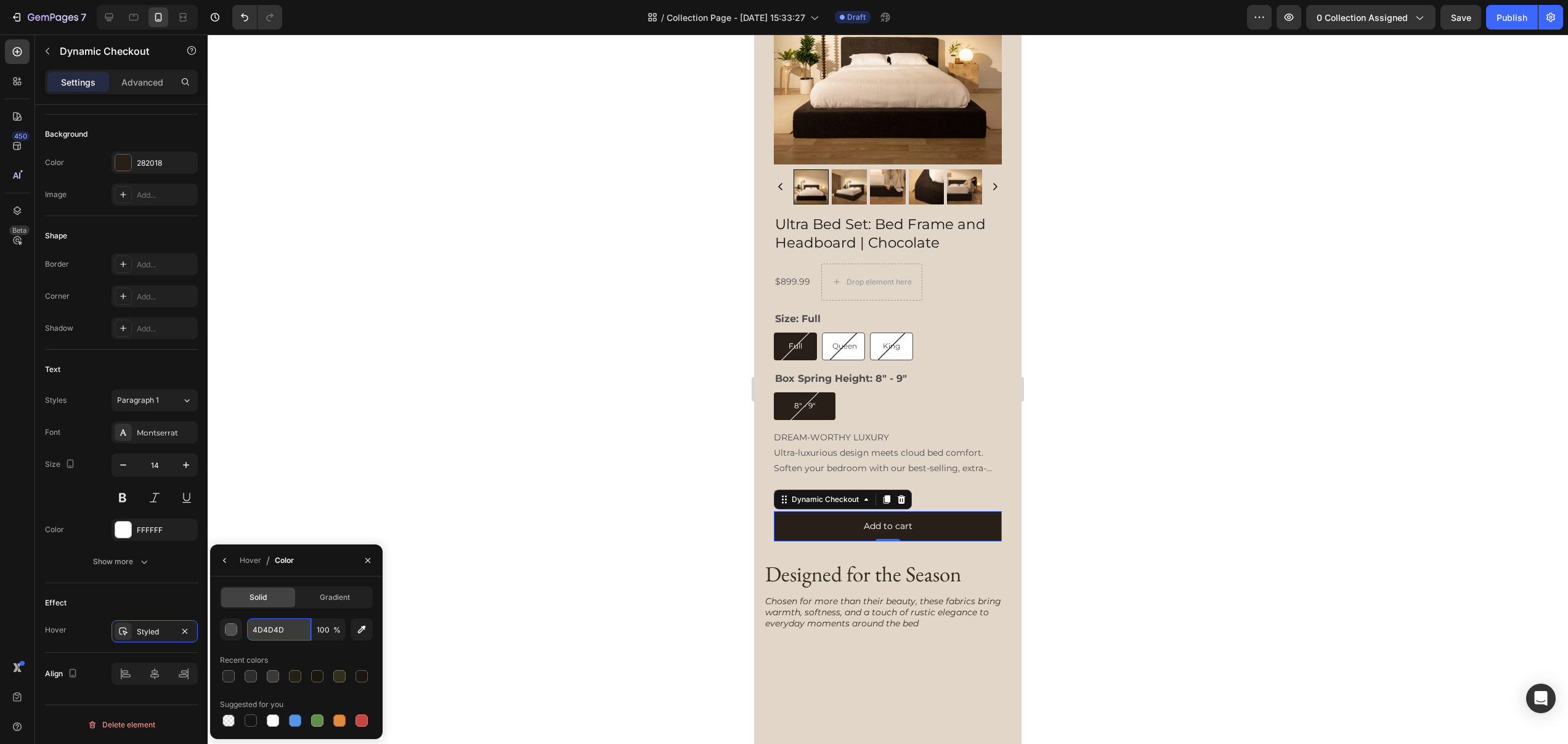
click at [281, 626] on input "4D4D4D" at bounding box center [278, 629] width 64 height 22
paste input "1C1610"
type input "1C1610"
click at [728, 529] on div at bounding box center [888, 390] width 1360 height 710
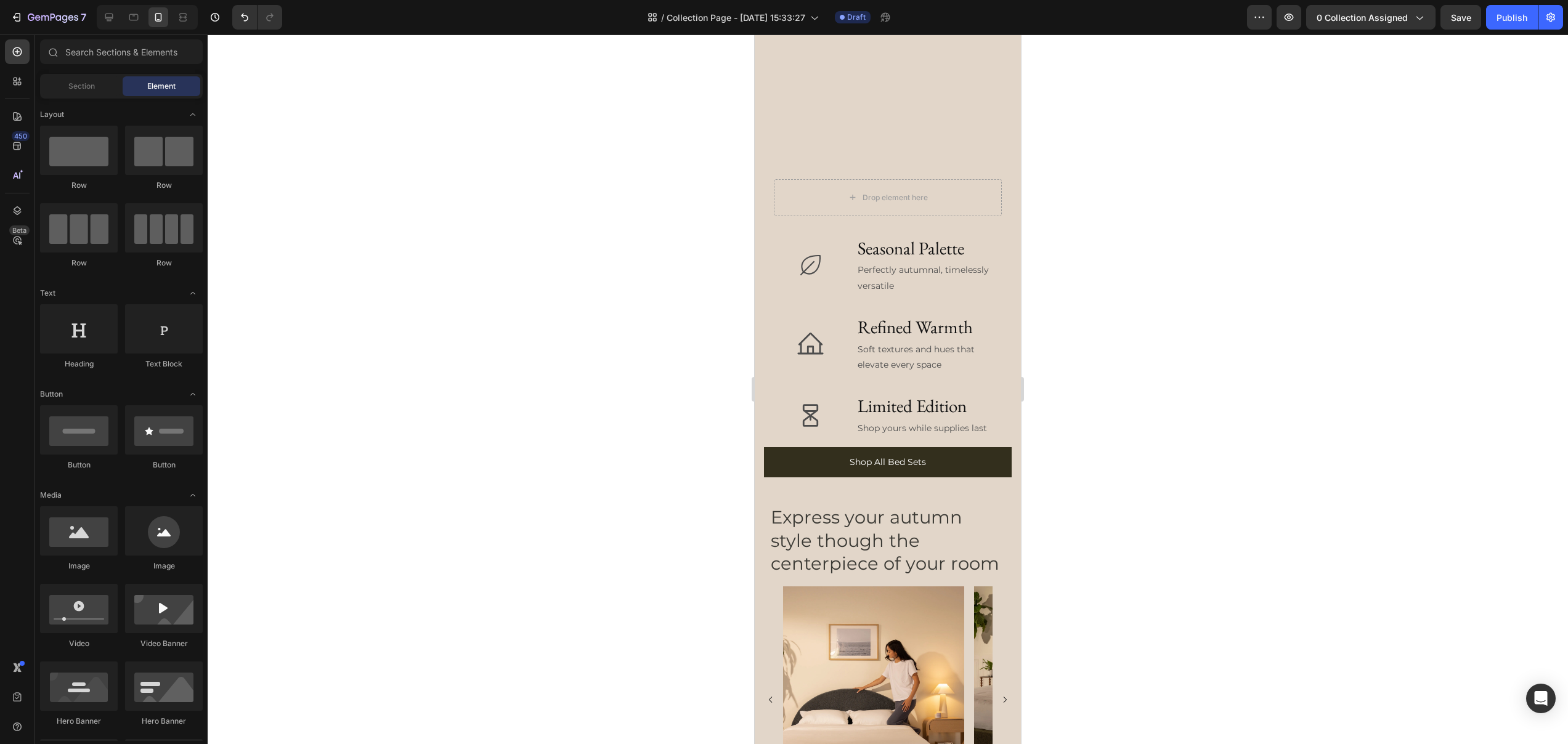
scroll to position [4845, 0]
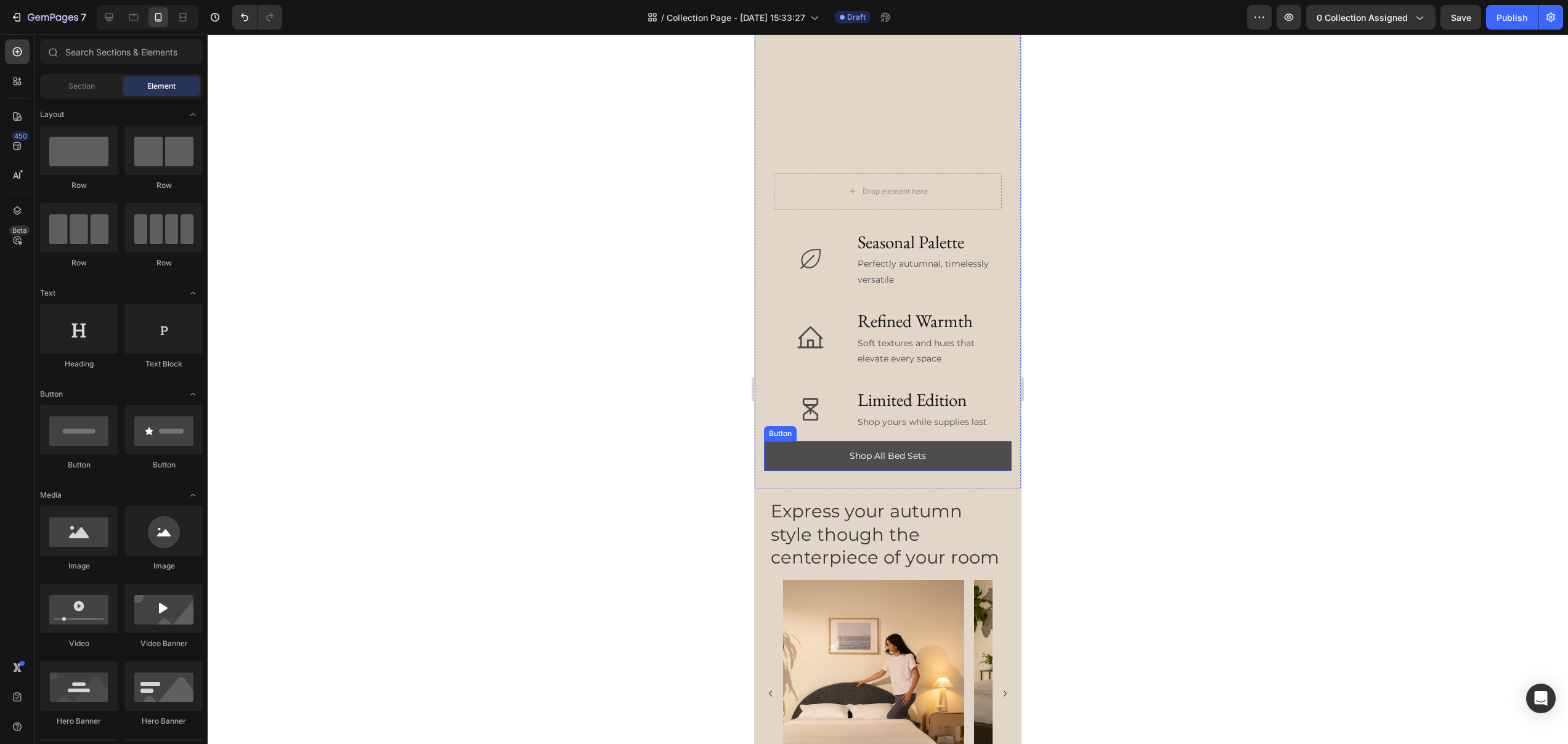
click at [966, 454] on button "Shop All Bed Sets" at bounding box center [888, 455] width 247 height 30
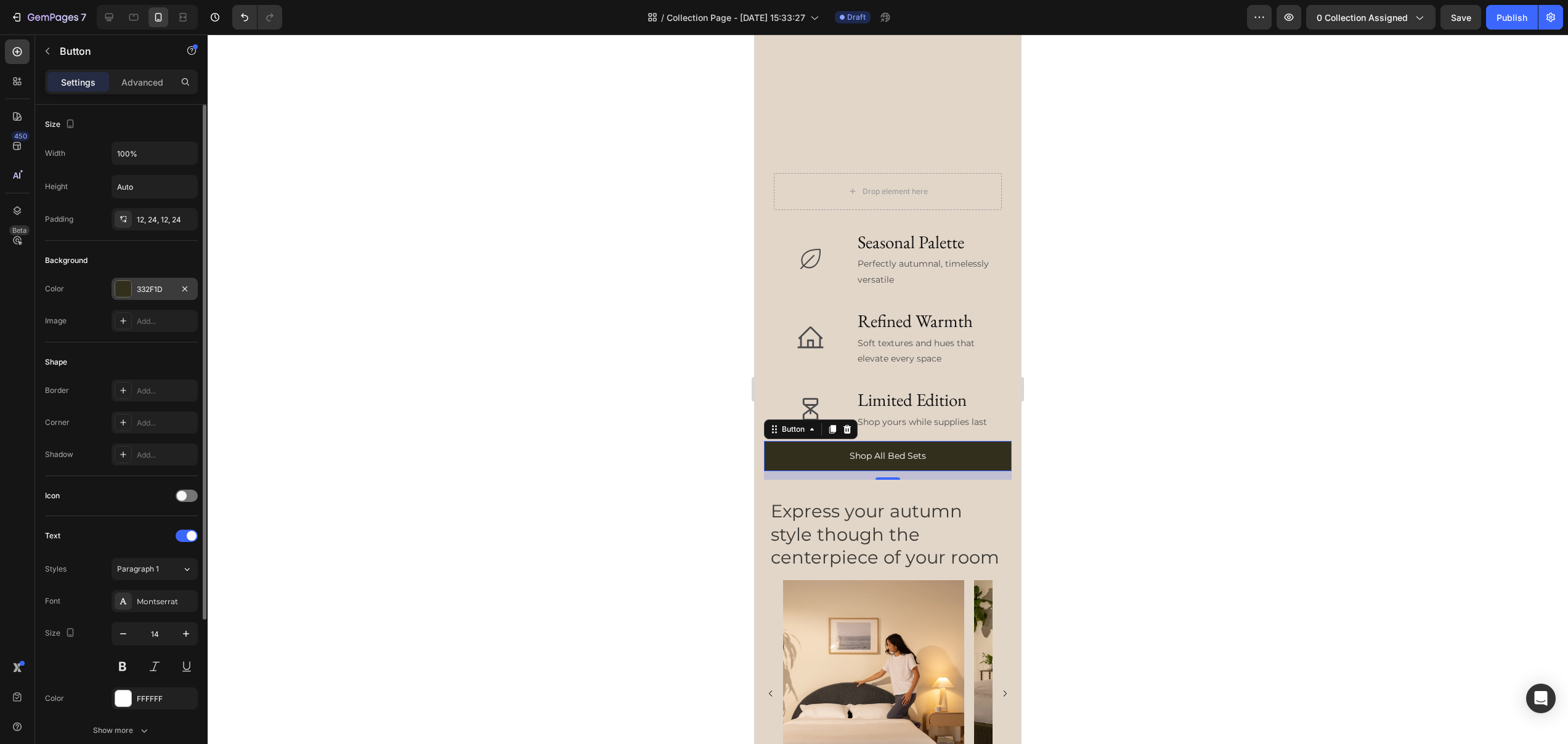
click at [141, 291] on div "332F1D" at bounding box center [154, 290] width 36 height 11
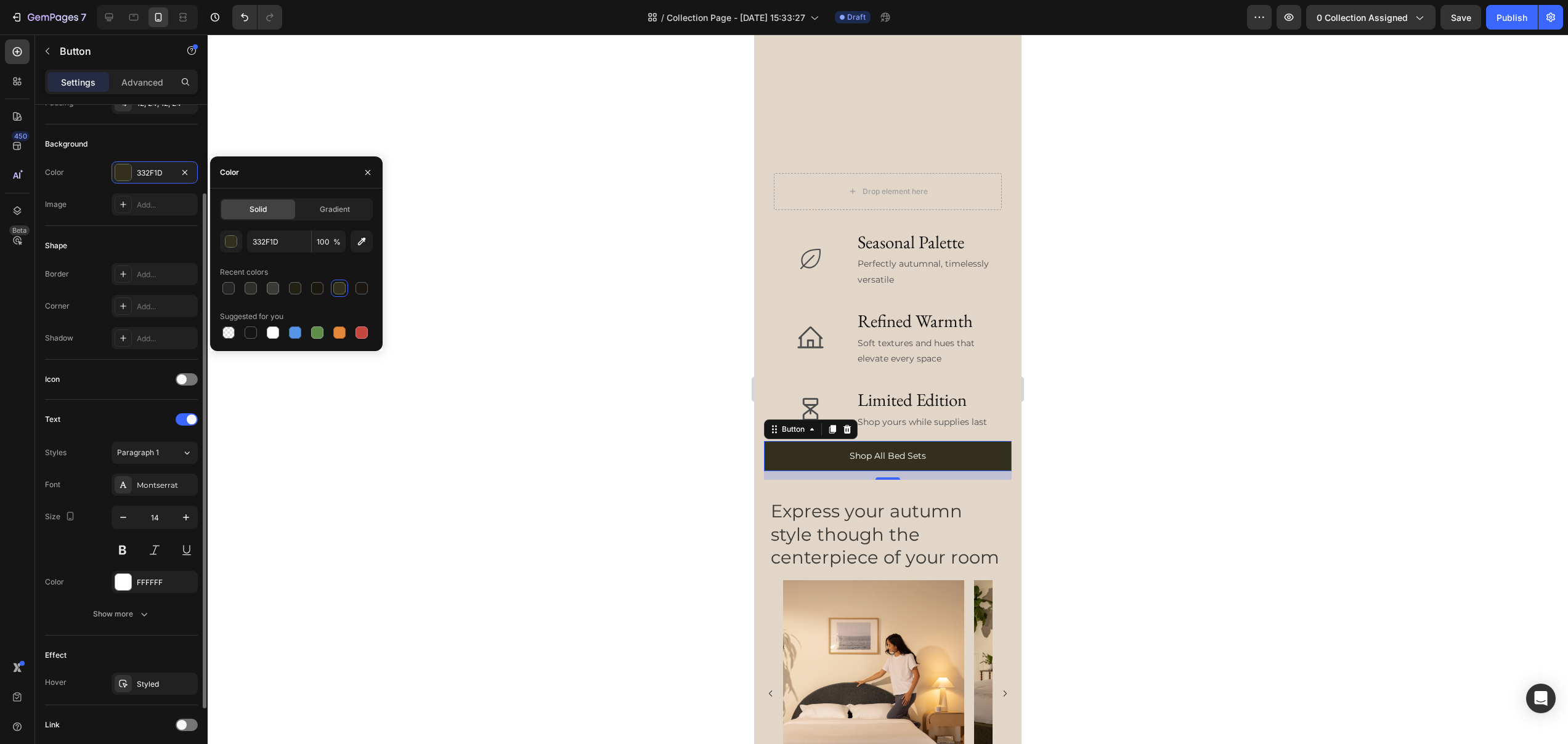
scroll to position [209, 0]
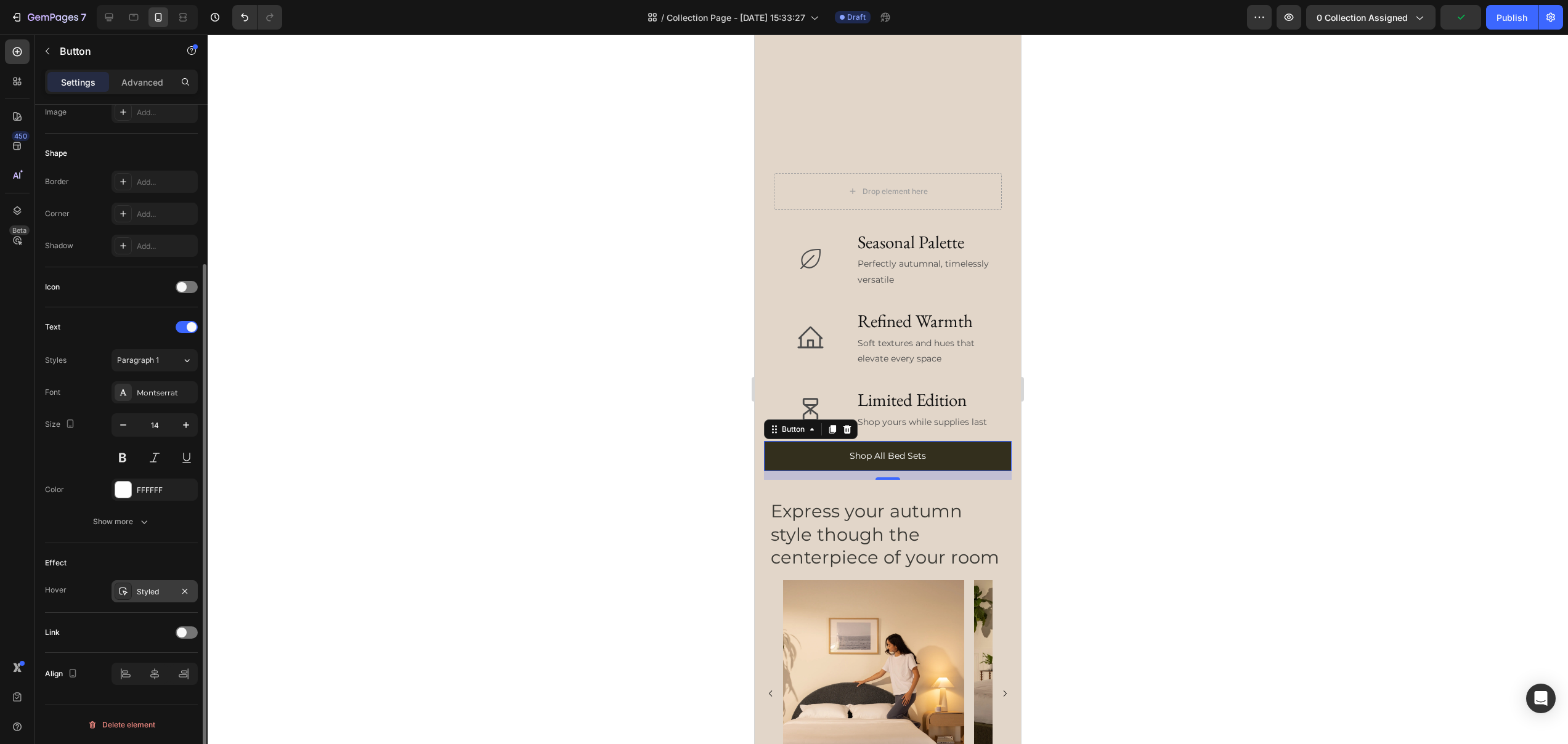
click at [142, 595] on div "Styled" at bounding box center [154, 592] width 36 height 11
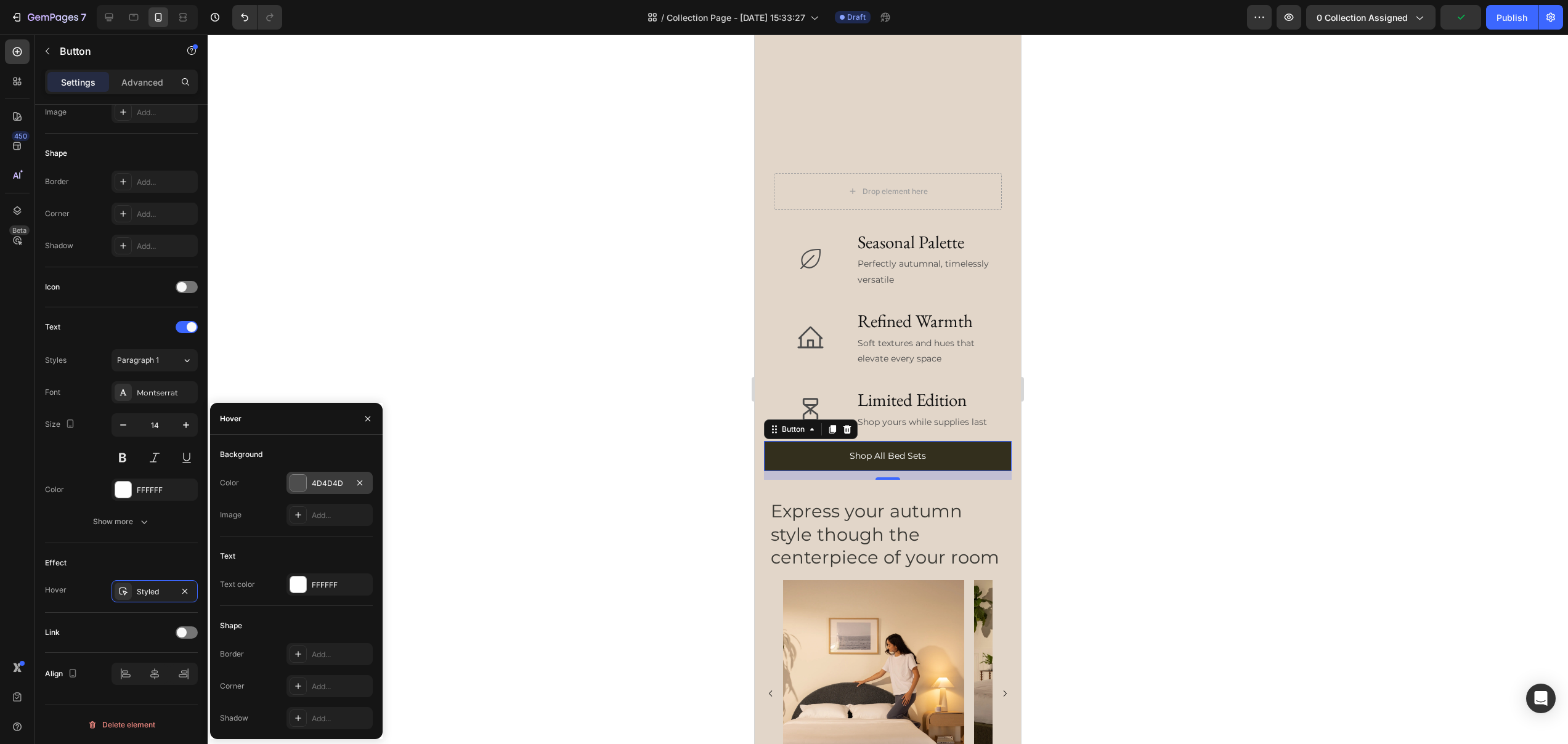
click at [323, 479] on div "4D4D4D" at bounding box center [329, 484] width 36 height 11
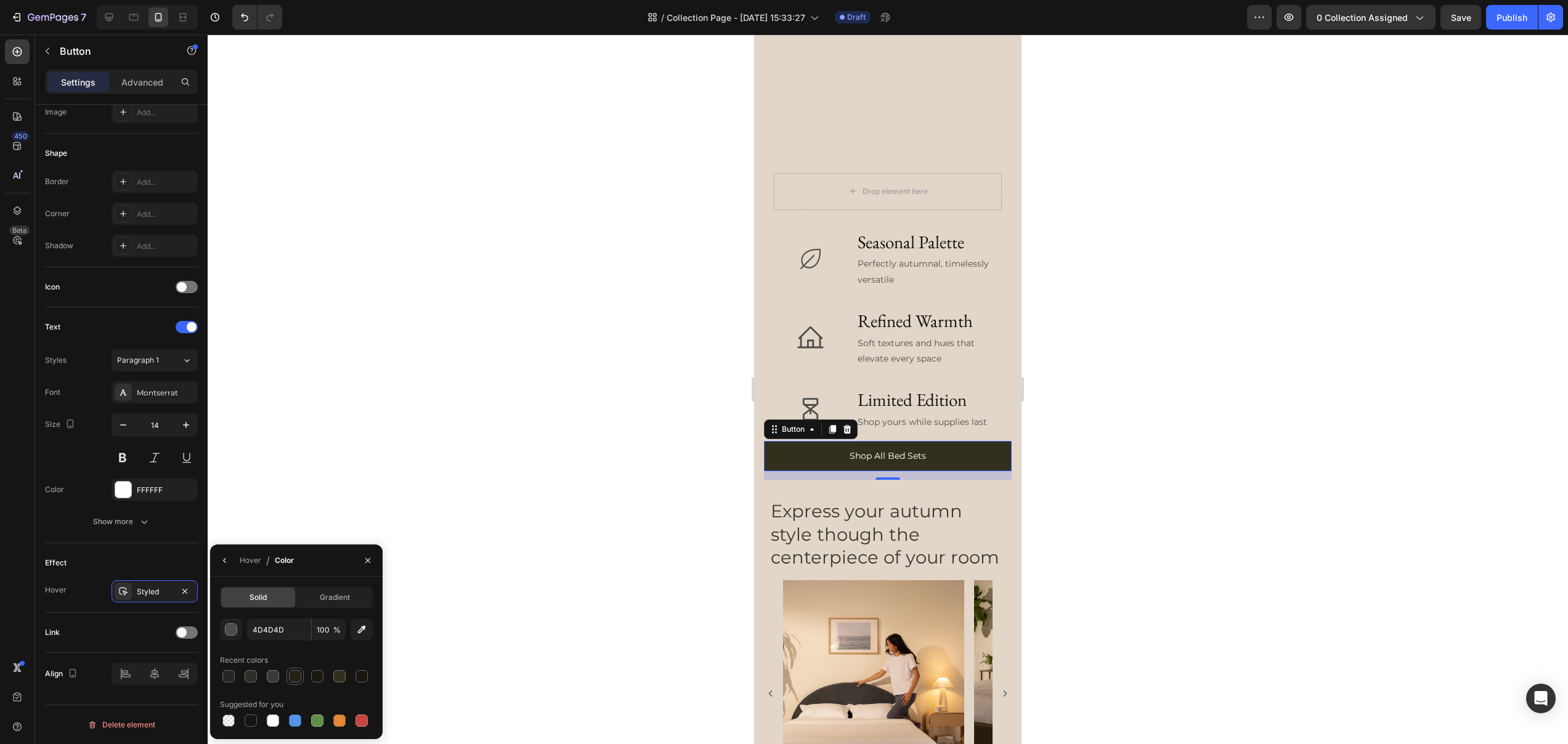
click at [298, 674] on div at bounding box center [294, 676] width 12 height 12
type input "232014"
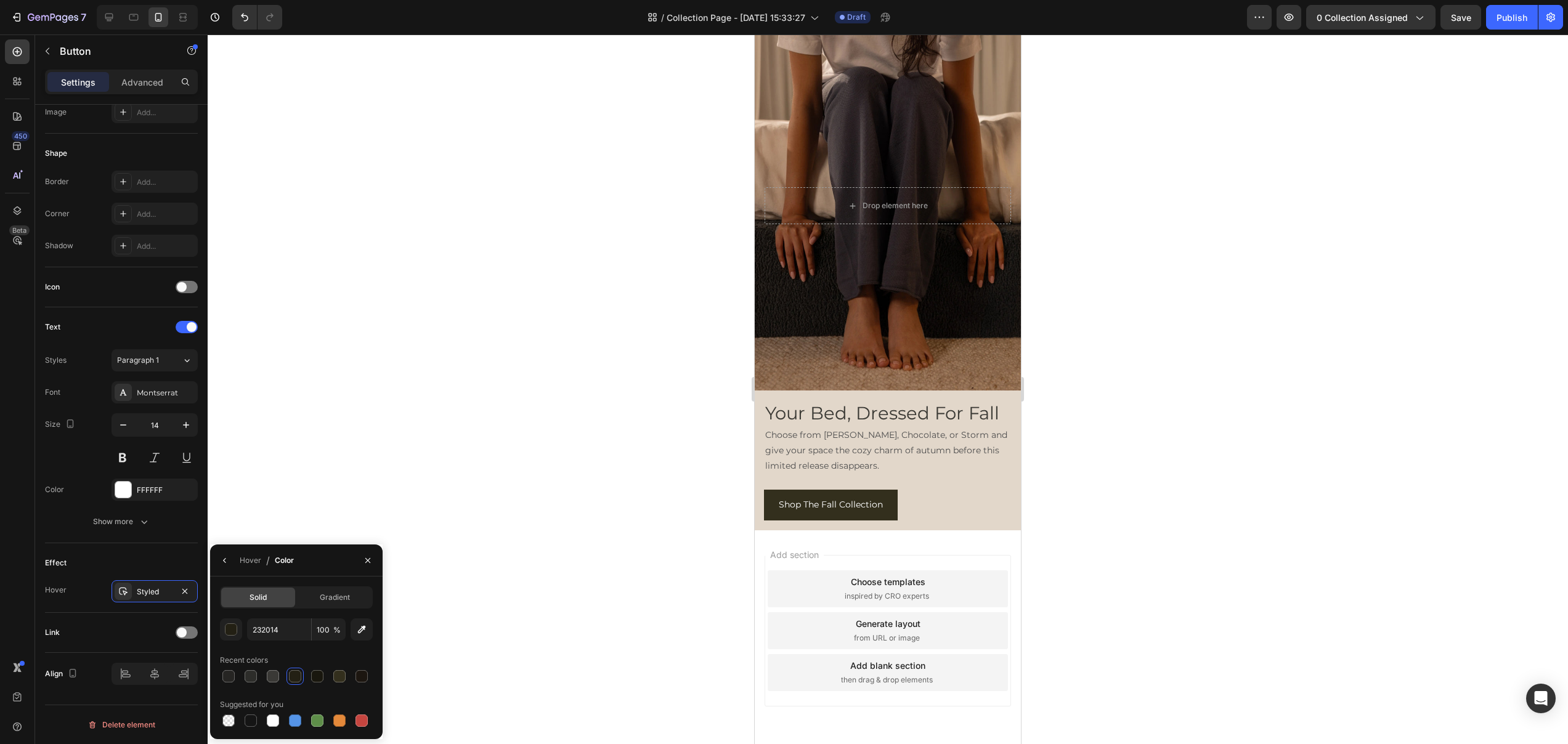
scroll to position [5672, 0]
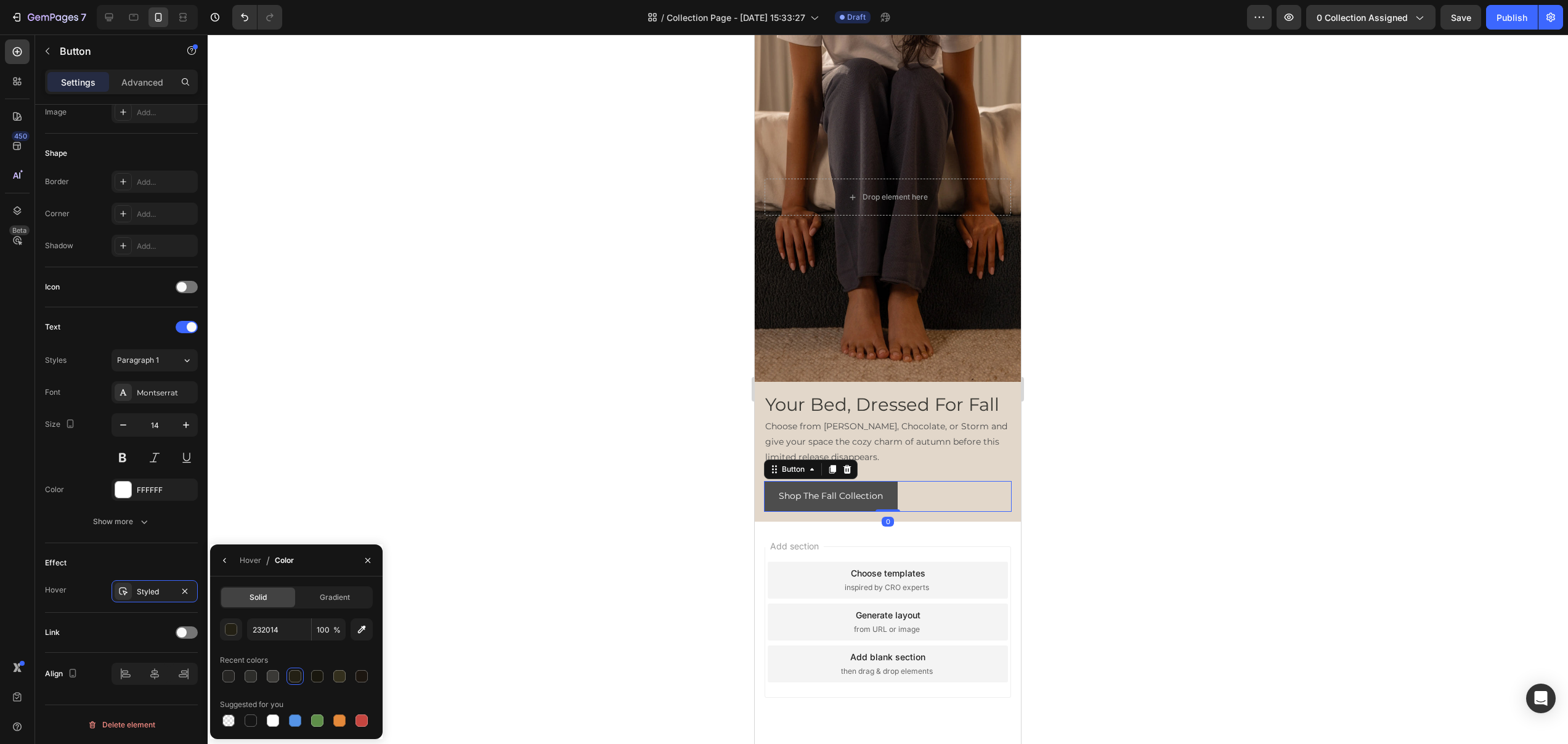
click at [888, 505] on button "Shop The Fall Collection" at bounding box center [830, 496] width 133 height 30
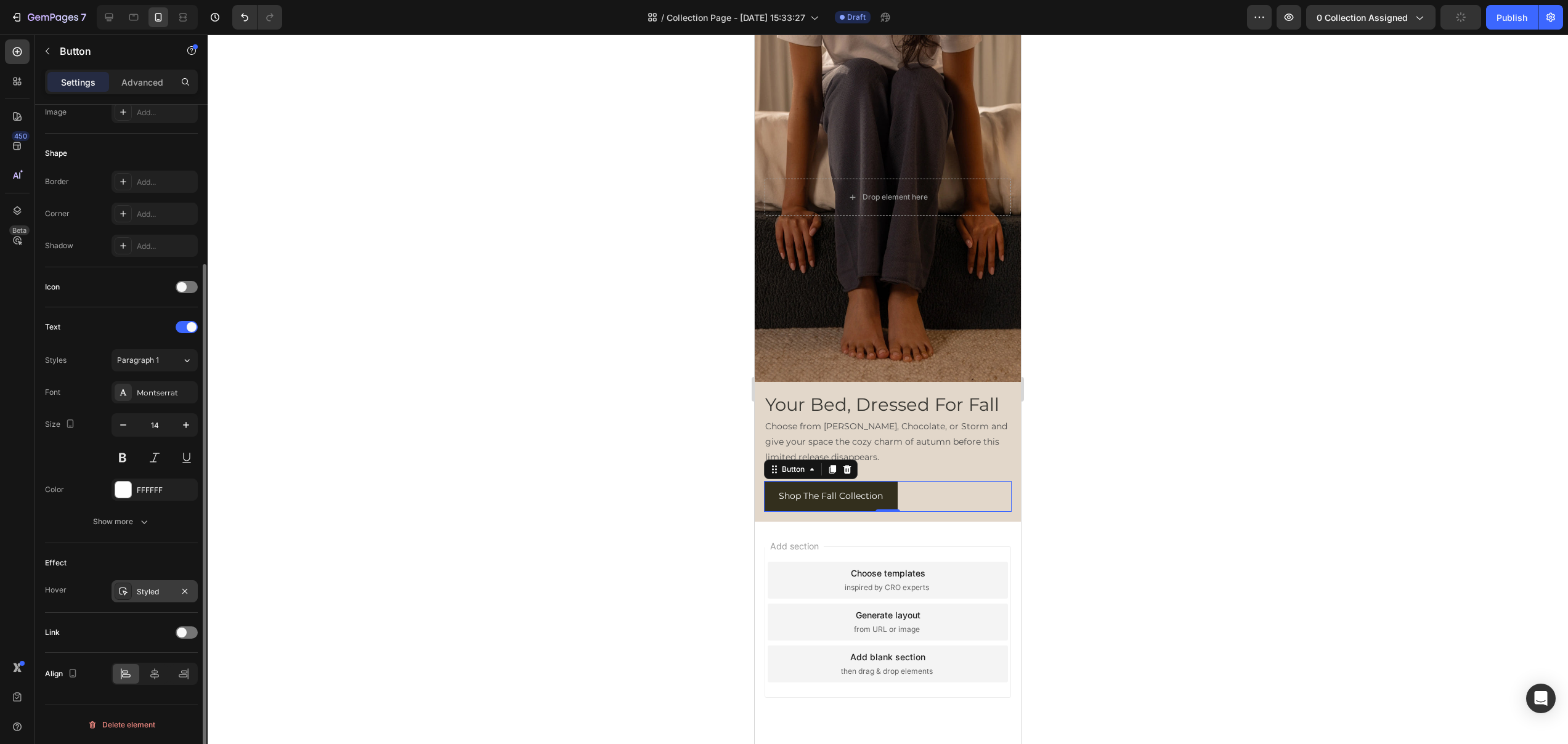
click at [151, 594] on div "Styled" at bounding box center [154, 592] width 36 height 11
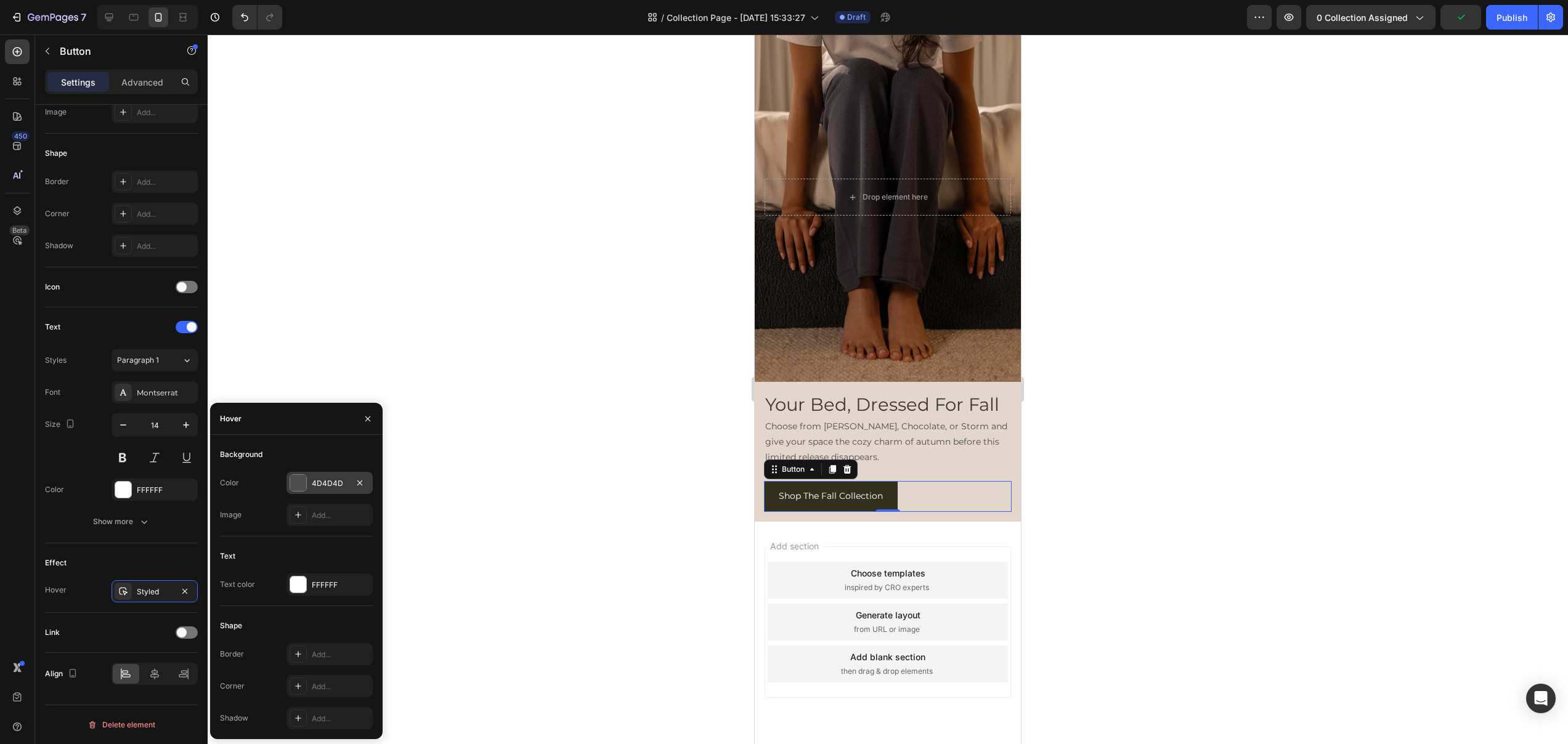
click at [331, 482] on div "4D4D4D" at bounding box center [329, 484] width 36 height 11
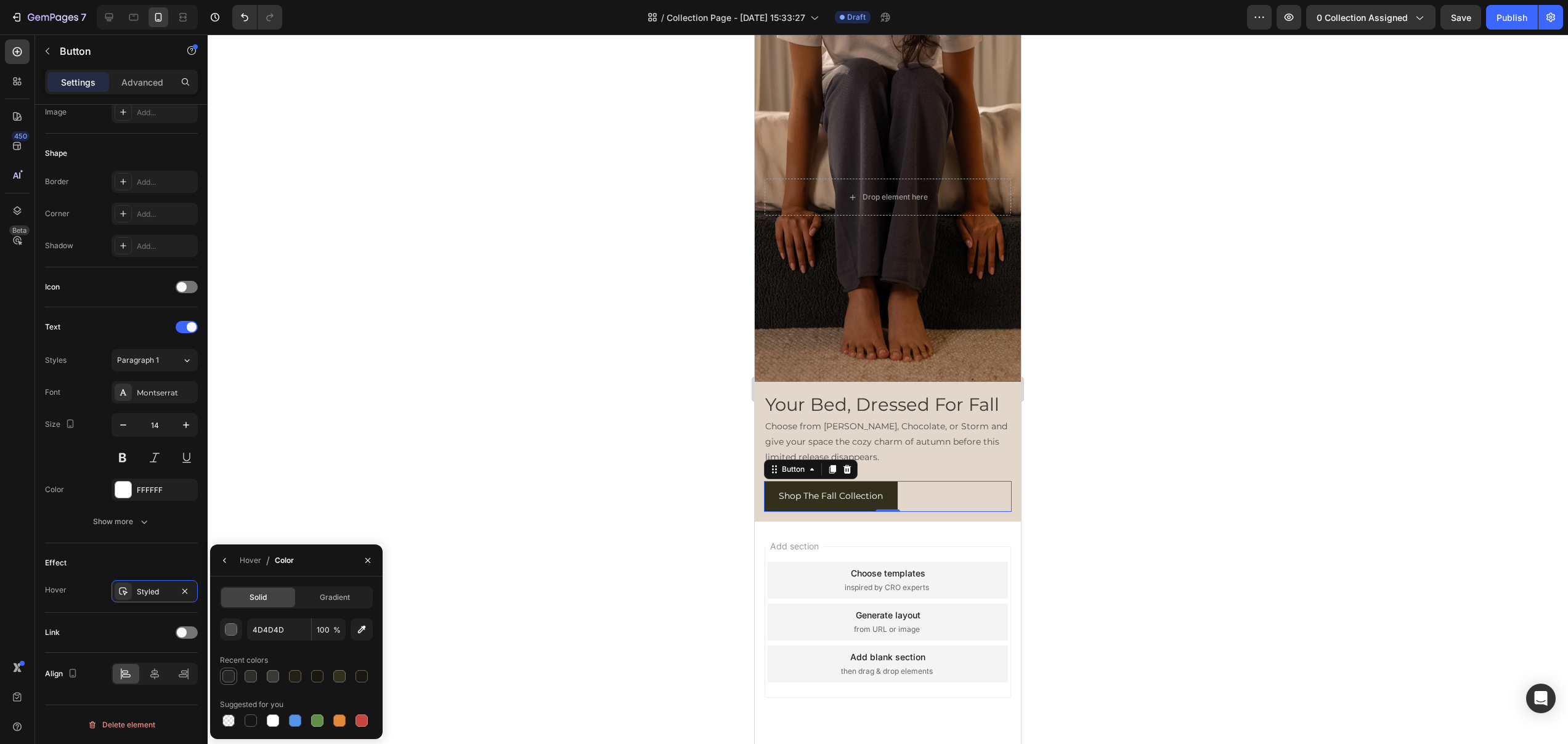
click at [230, 680] on div at bounding box center [228, 676] width 12 height 12
type input "262523"
click at [925, 503] on div "Shop The Fall Collection Button 0" at bounding box center [888, 496] width 247 height 30
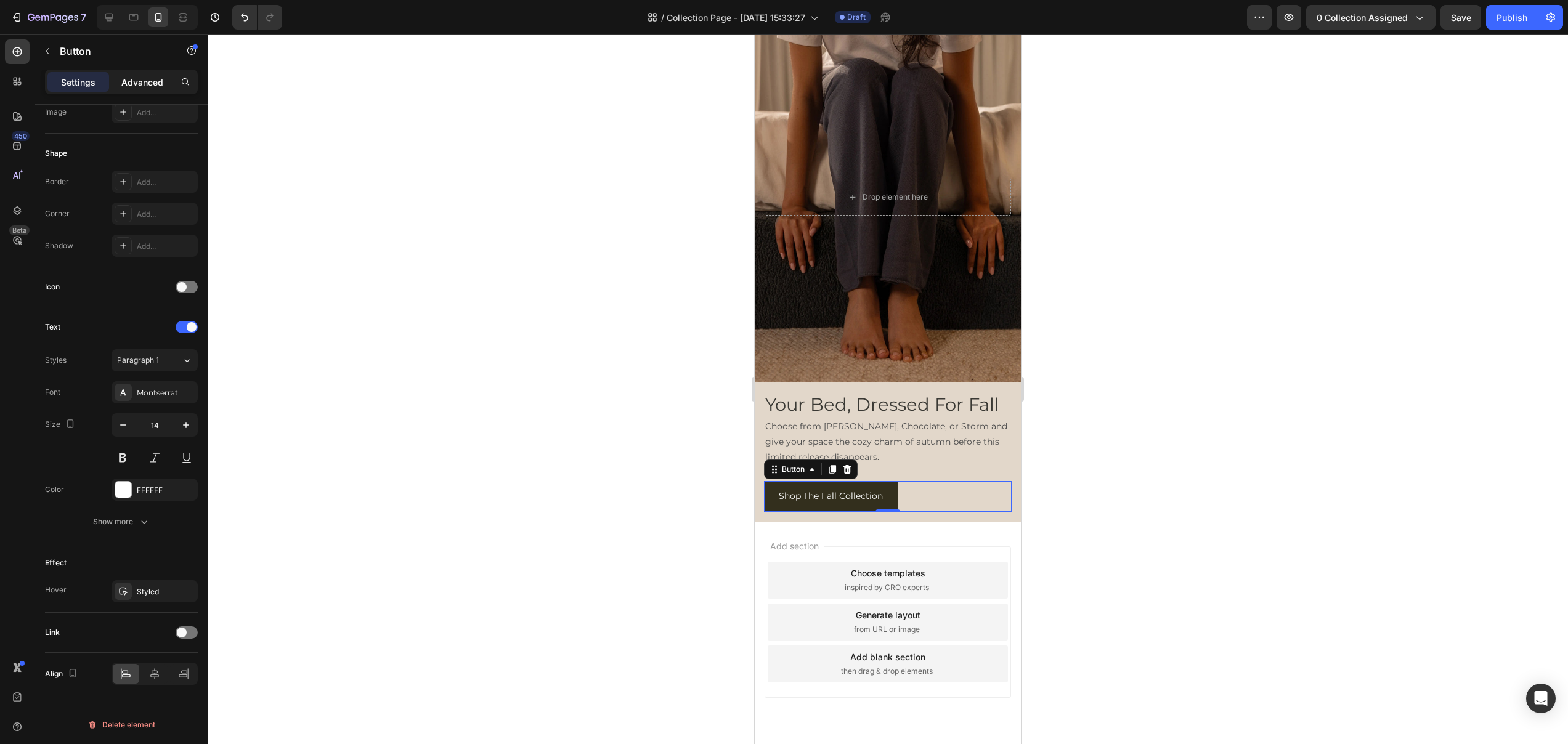
click at [138, 82] on p "Advanced" at bounding box center [142, 82] width 42 height 13
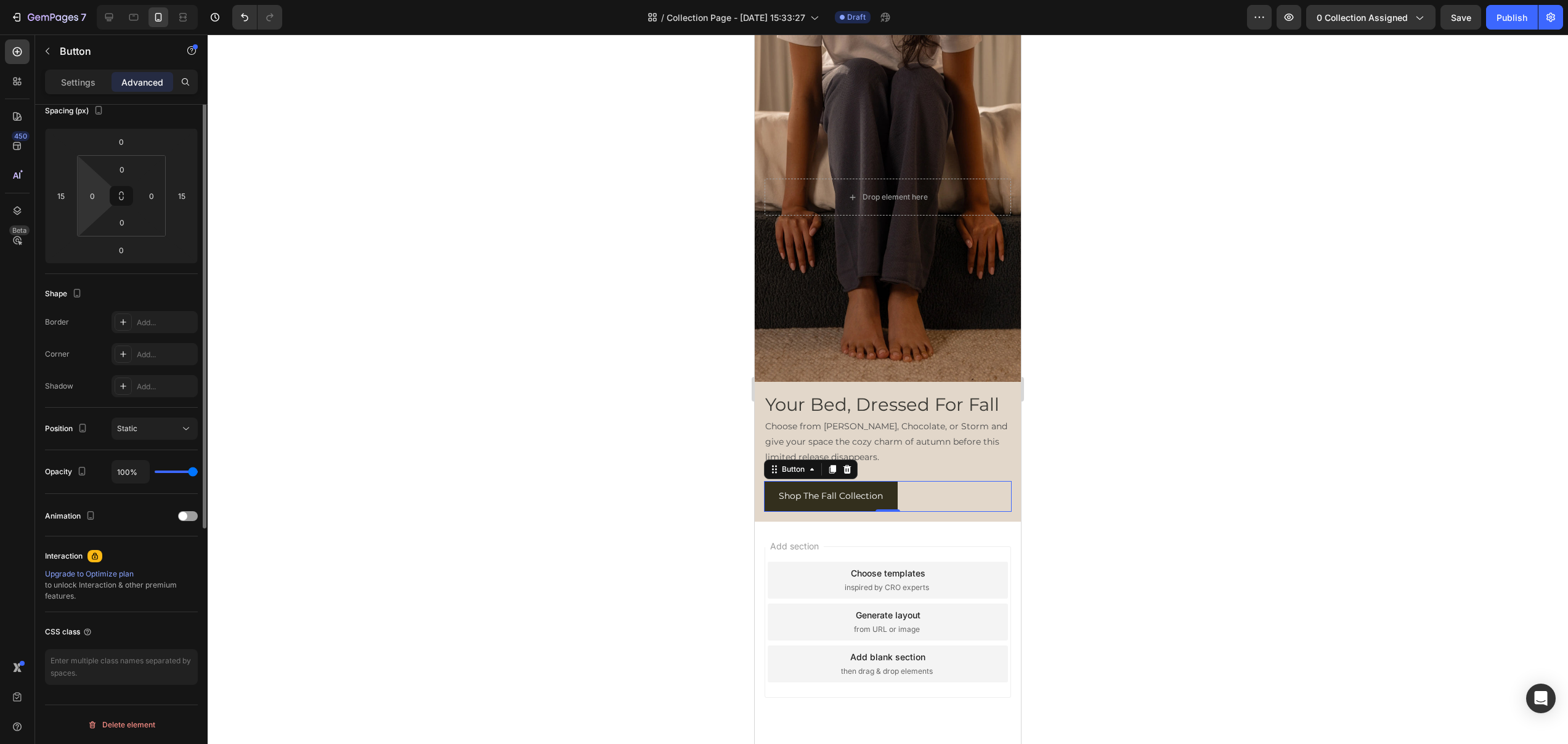
scroll to position [0, 0]
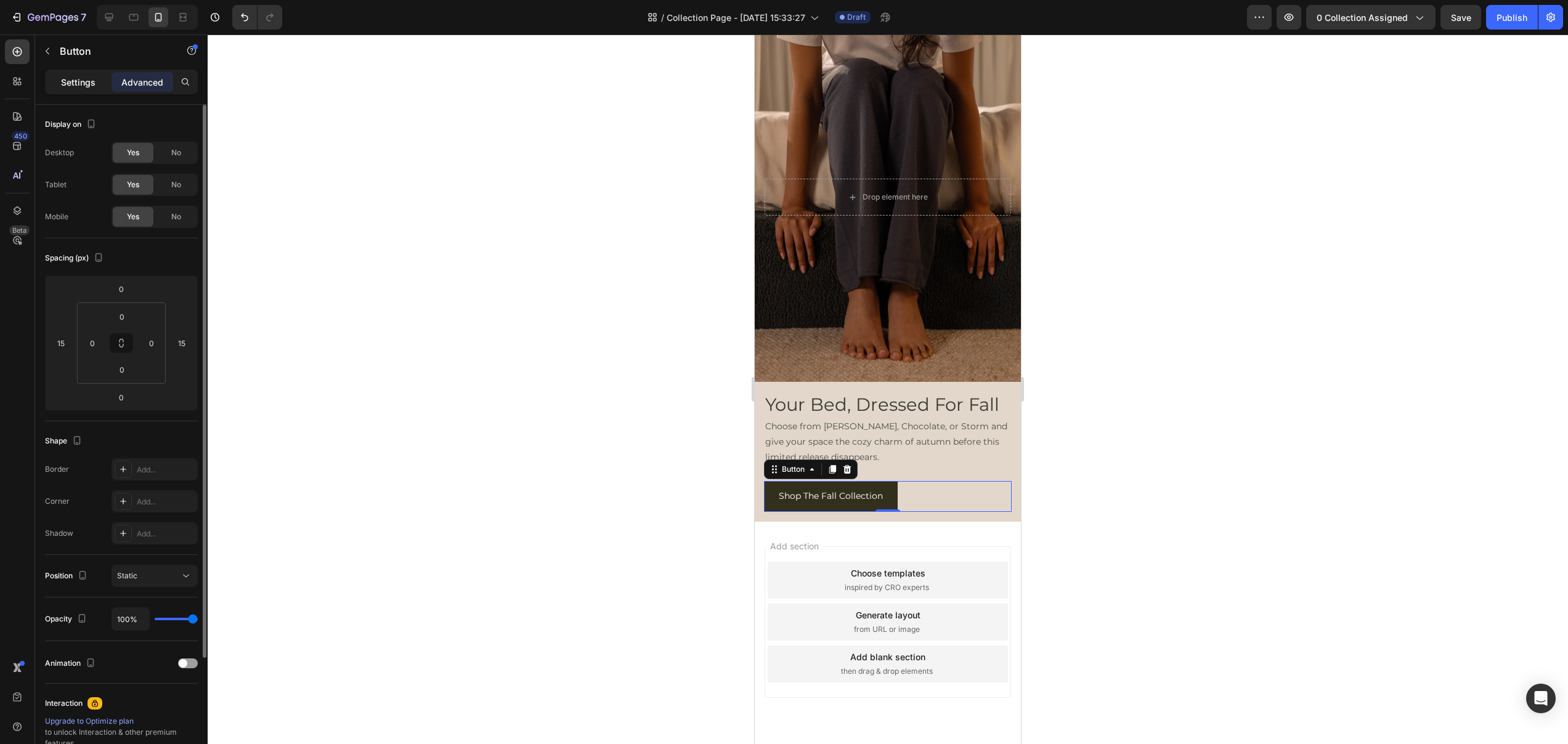
click at [68, 74] on div "Settings" at bounding box center [78, 82] width 61 height 19
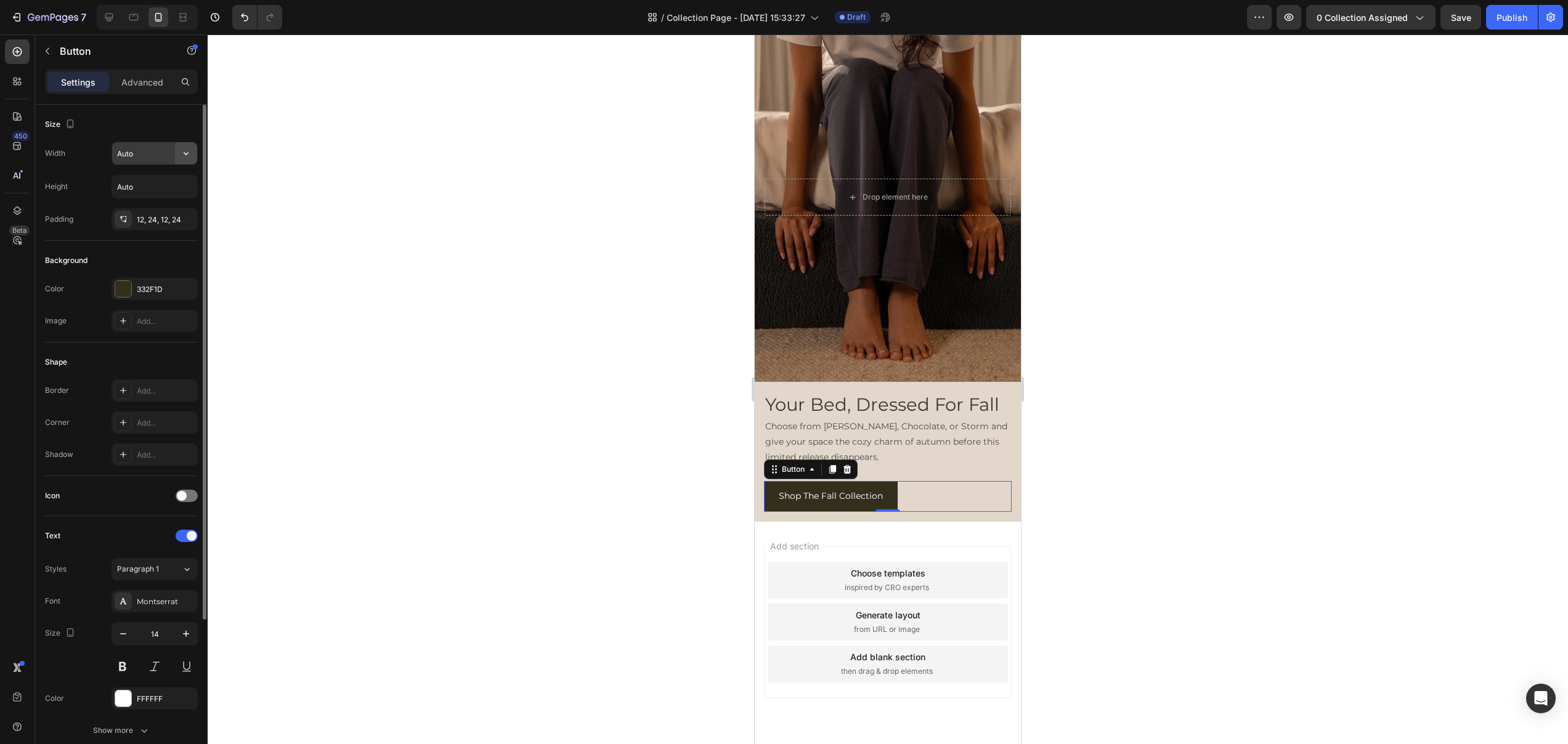
click at [192, 154] on icon "button" at bounding box center [185, 153] width 12 height 12
click at [169, 208] on span "100%" at bounding box center [176, 209] width 20 height 11
type input "100%"
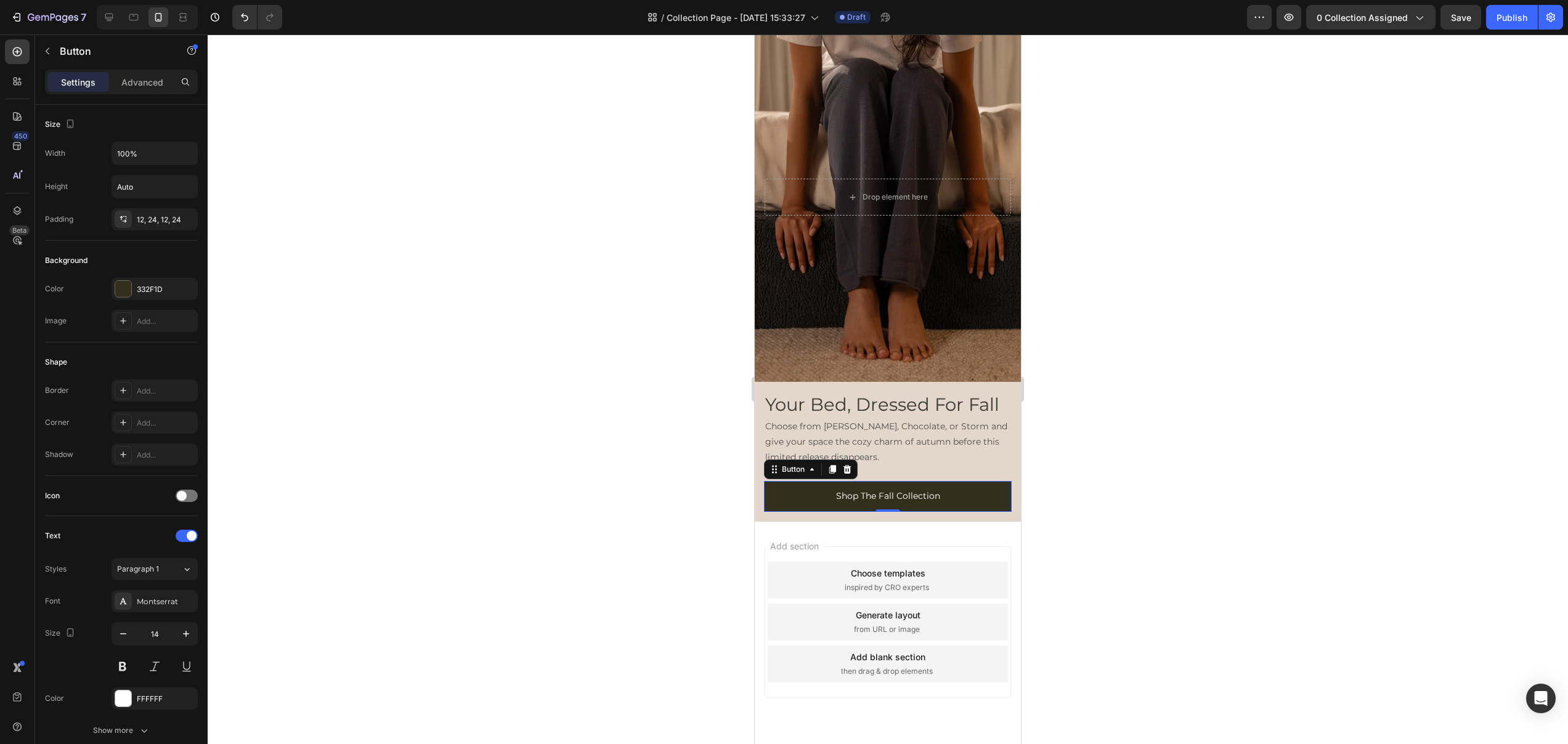
click at [1177, 445] on div at bounding box center [888, 390] width 1360 height 710
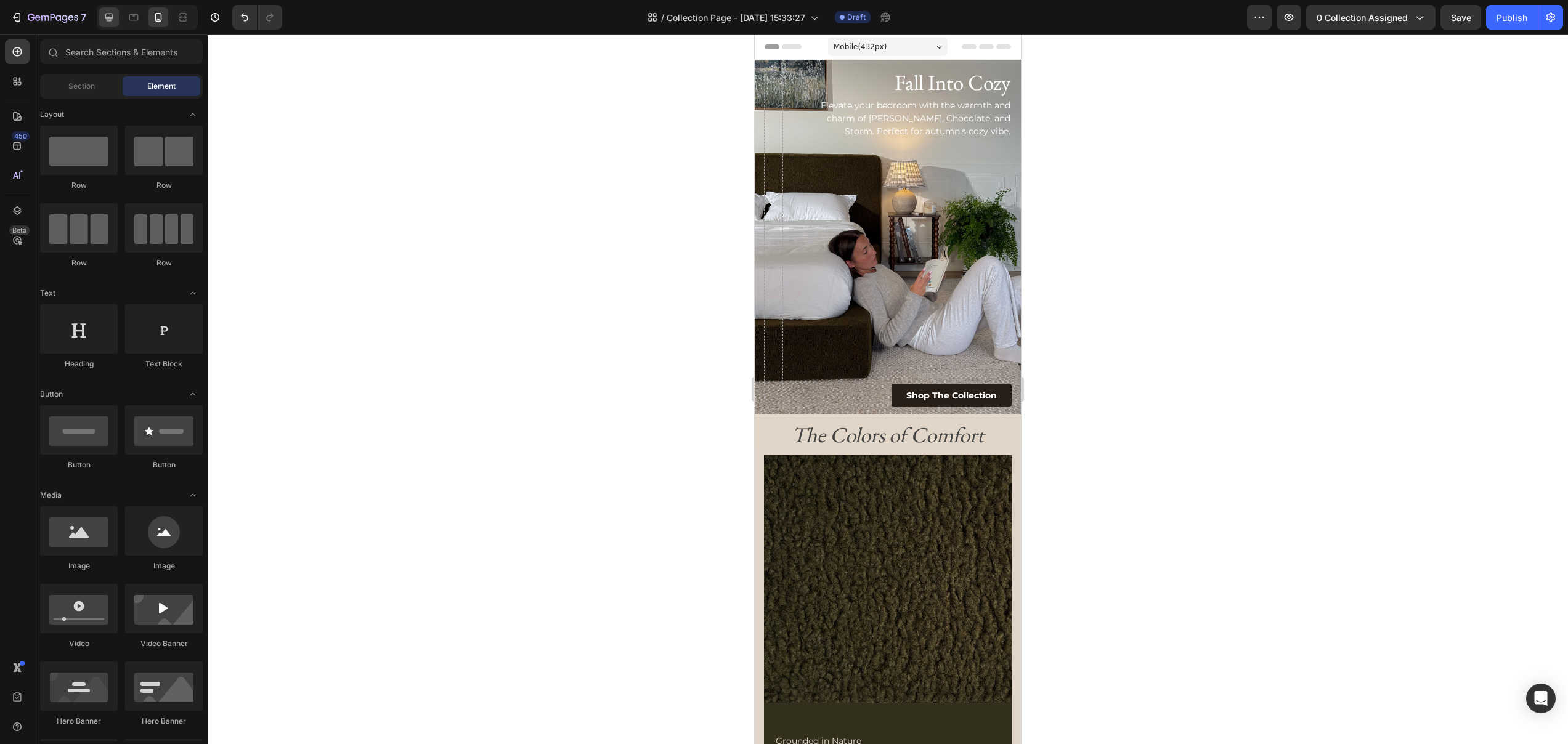
click at [110, 23] on div at bounding box center [109, 17] width 19 height 19
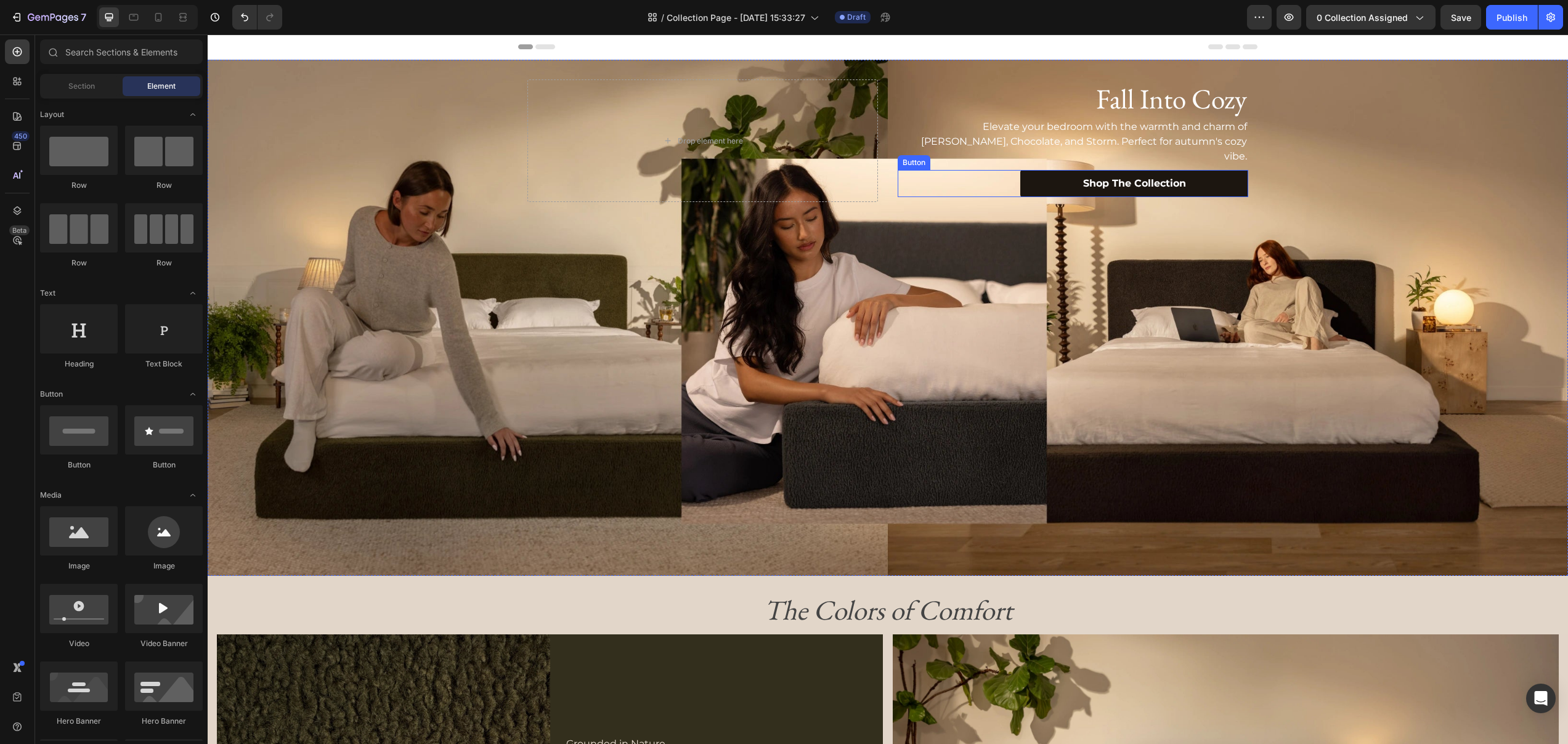
click at [1029, 170] on link "Shop The Collection" at bounding box center [1134, 184] width 228 height 27
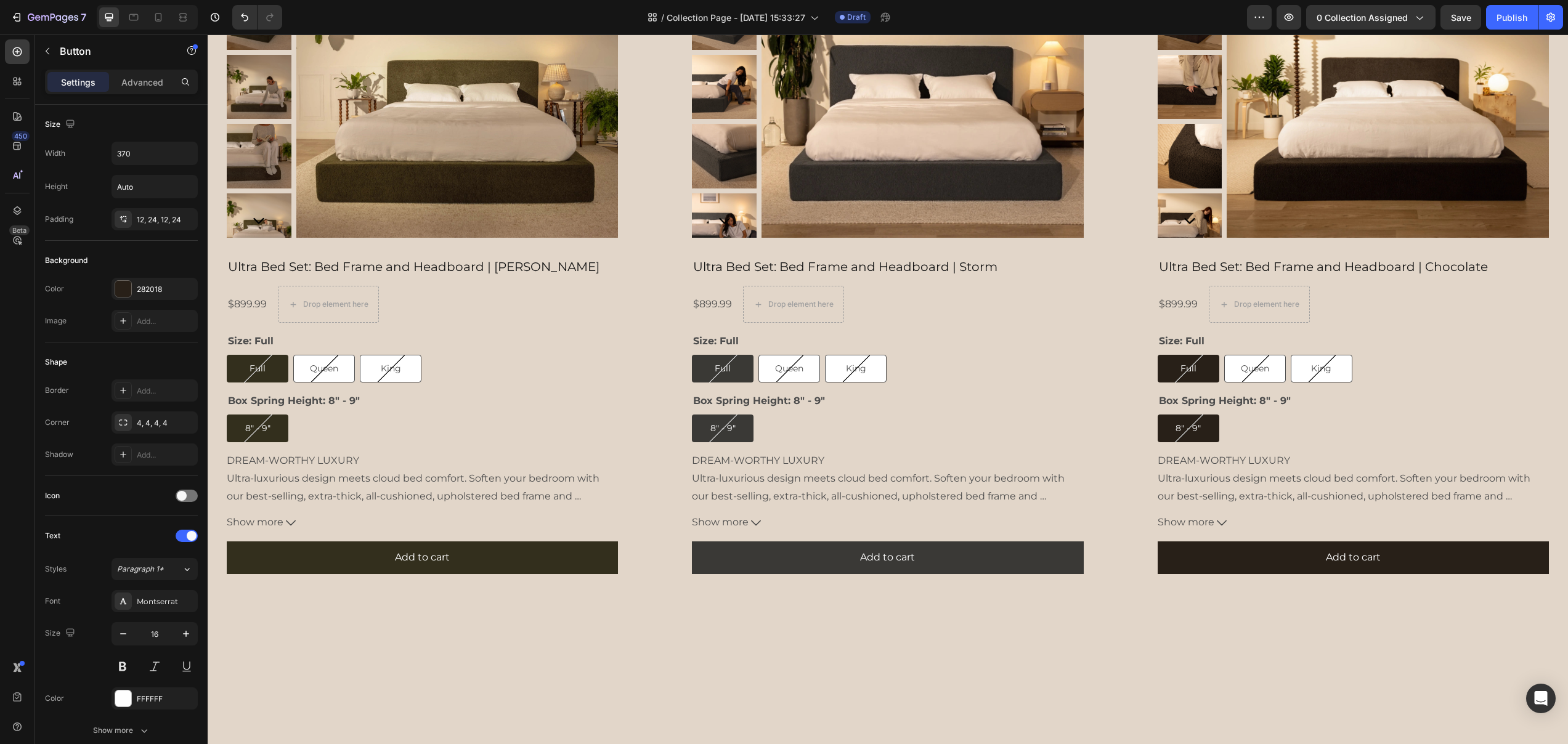
scroll to position [1969, 0]
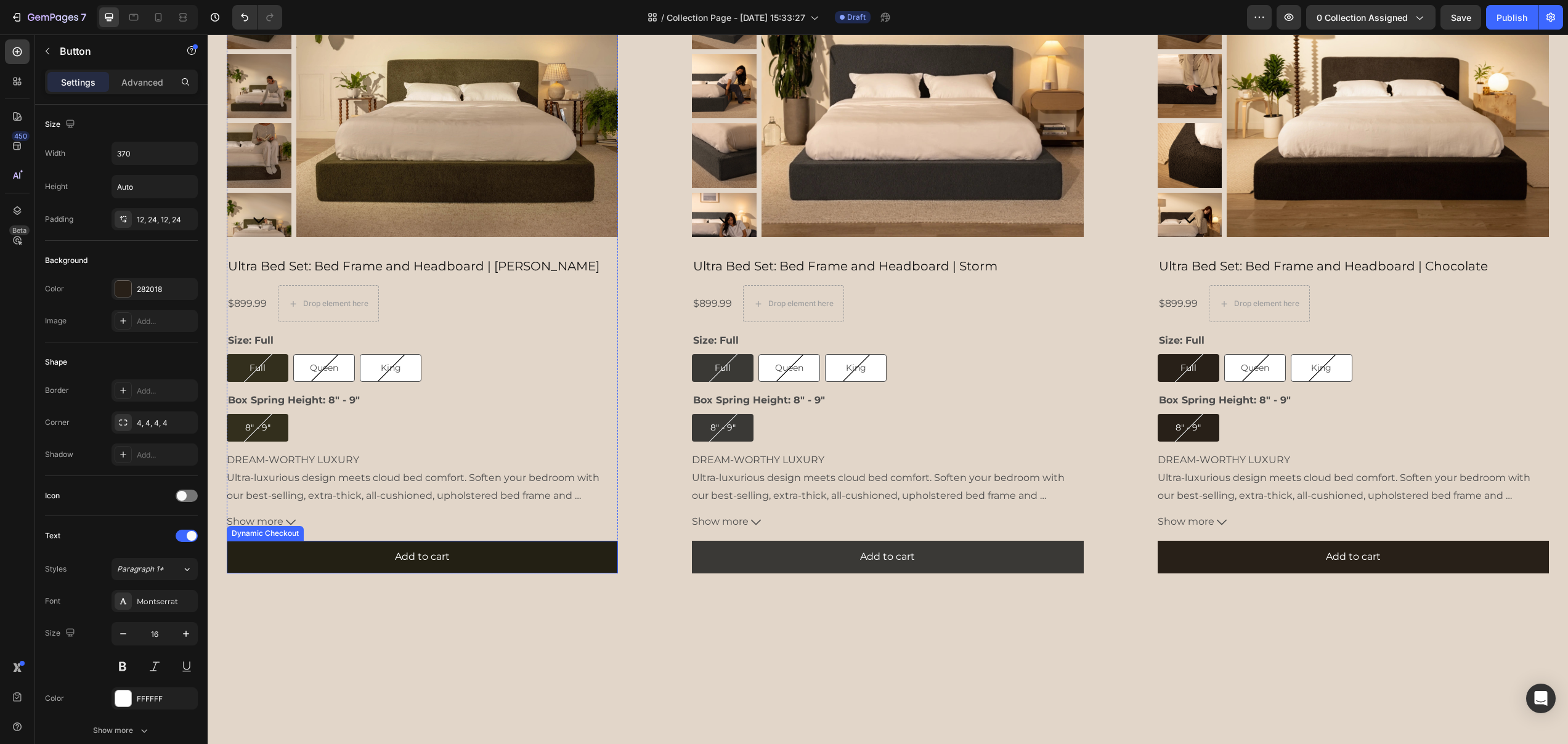
click at [557, 549] on button "Add to cart" at bounding box center [422, 557] width 391 height 32
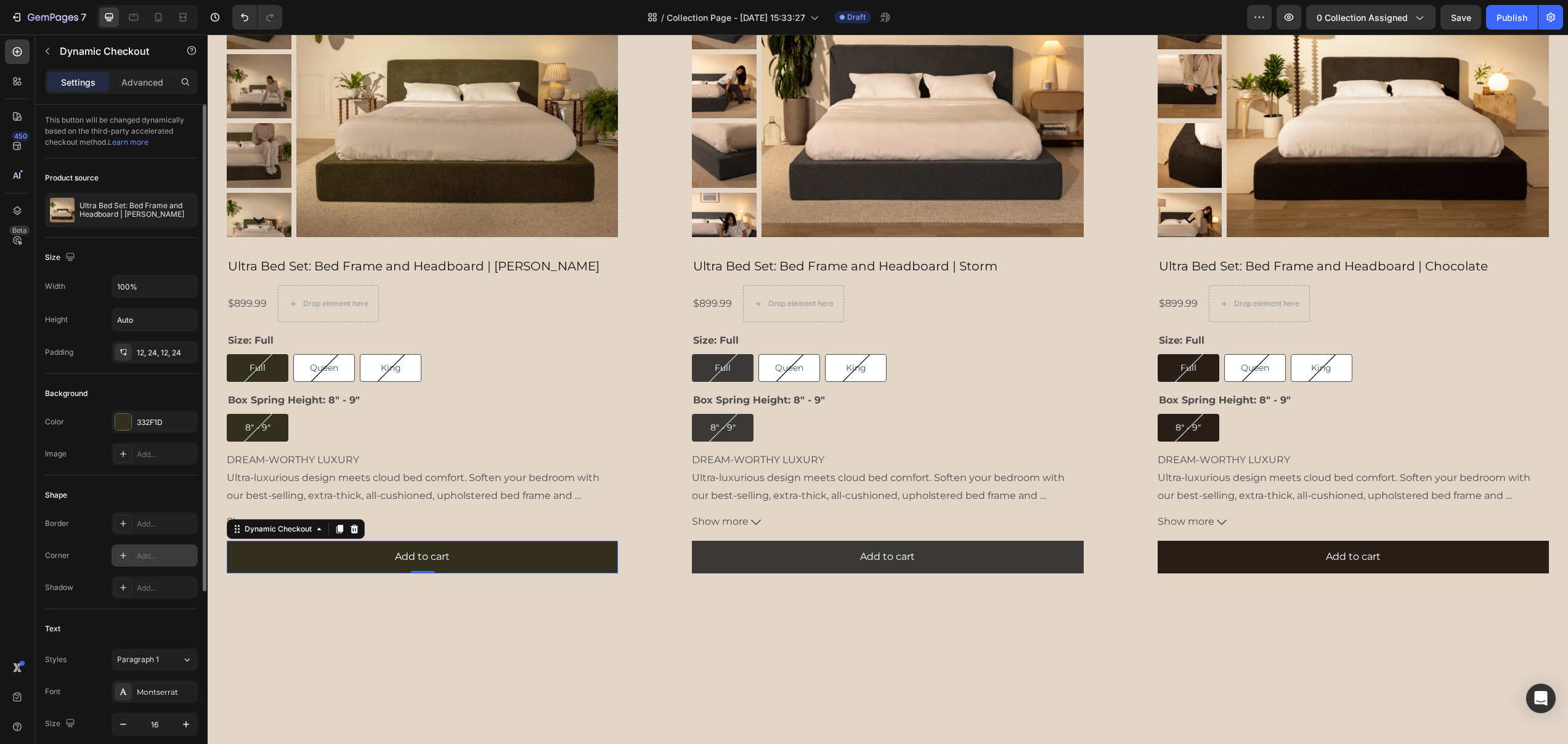
click at [151, 554] on div "Add..." at bounding box center [166, 556] width 58 height 11
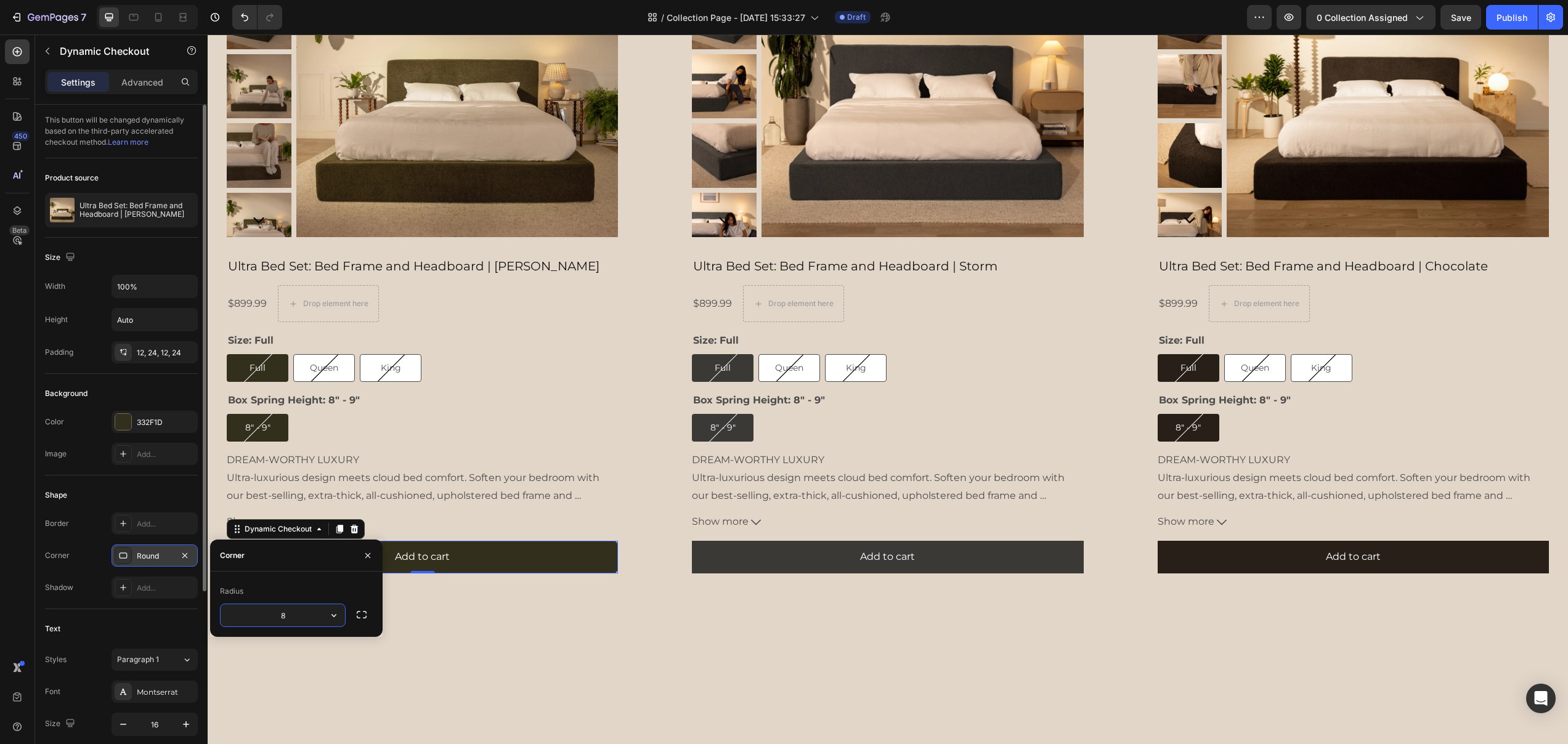
type input "4"
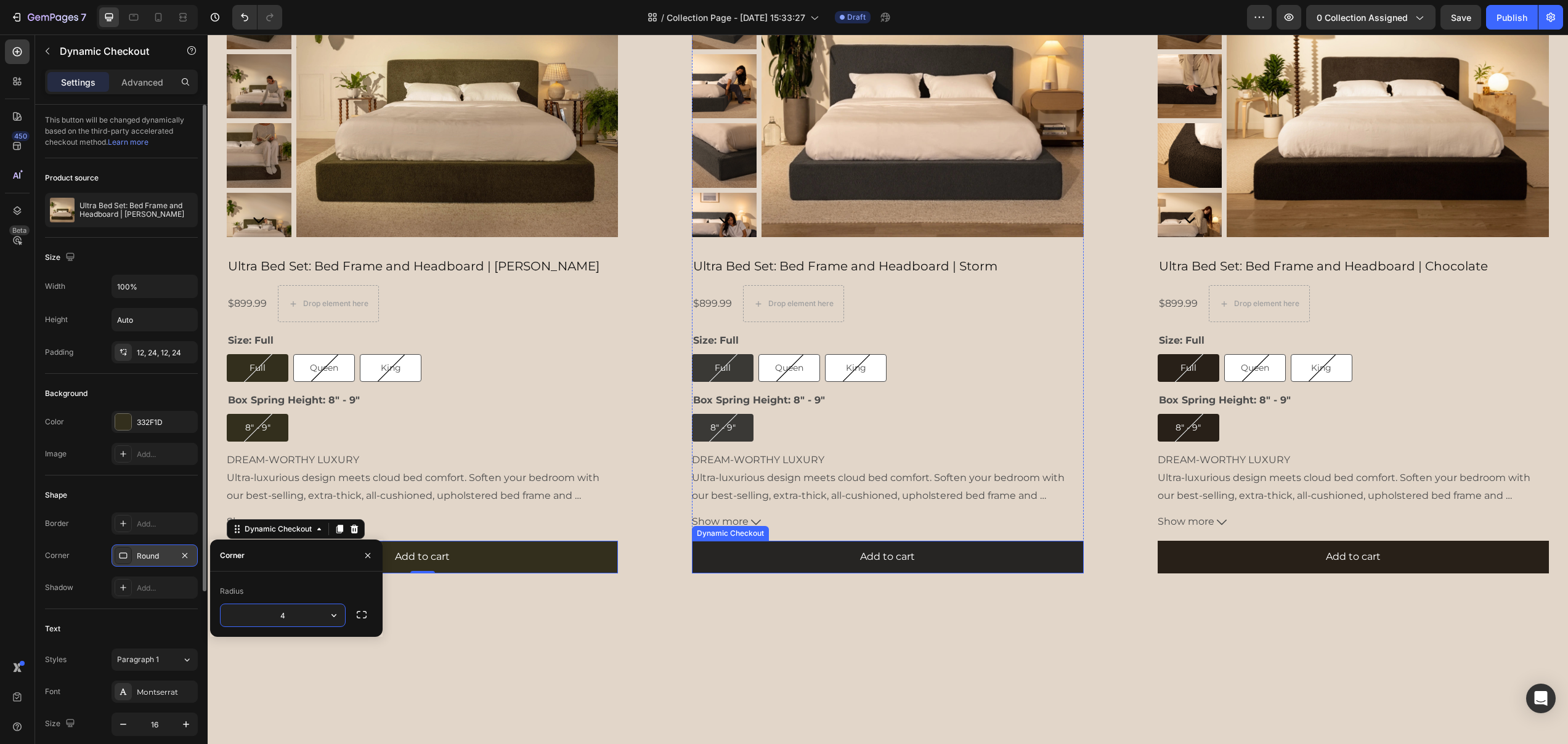
click at [725, 567] on button "Add to cart" at bounding box center [887, 557] width 391 height 32
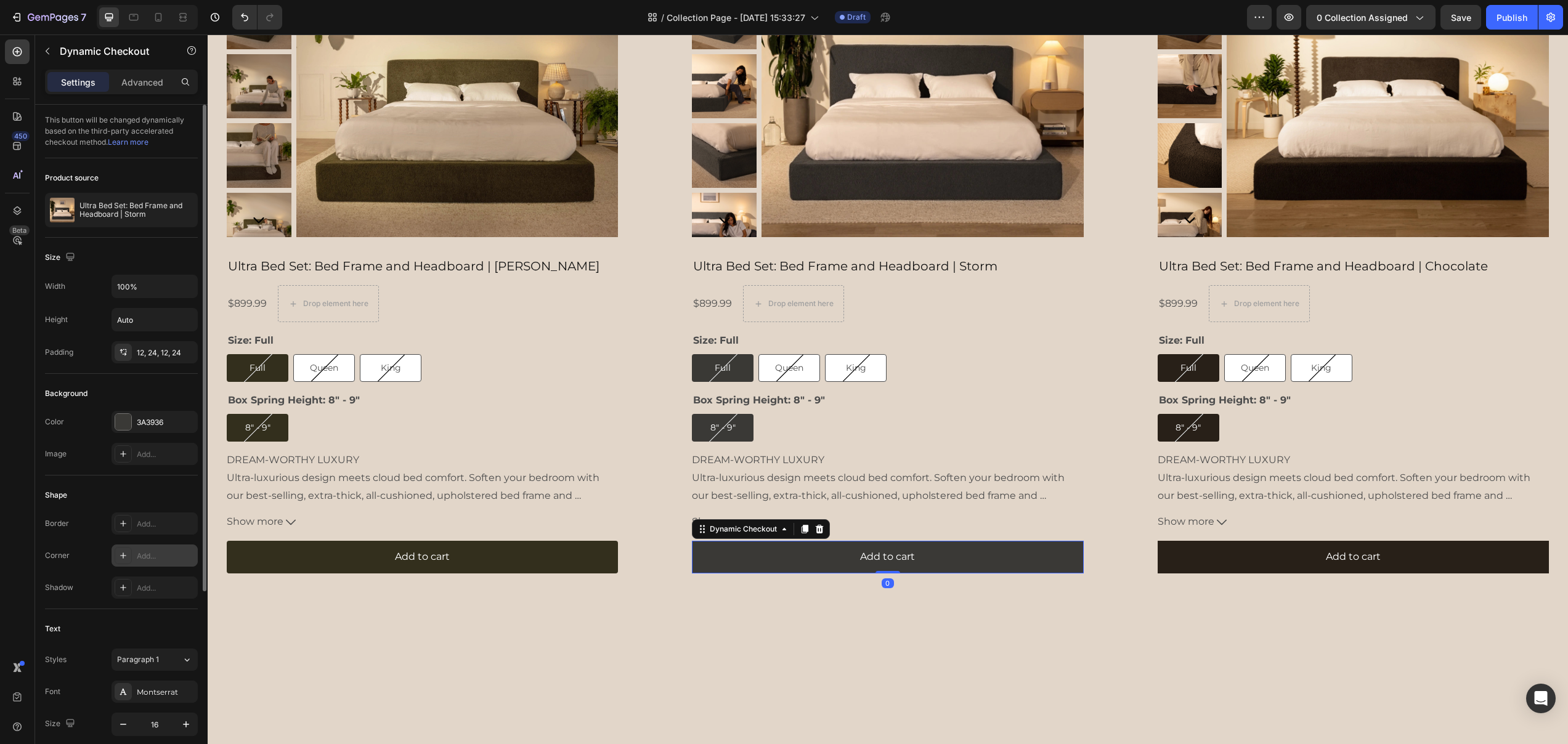
click at [141, 556] on div "Add..." at bounding box center [166, 556] width 58 height 11
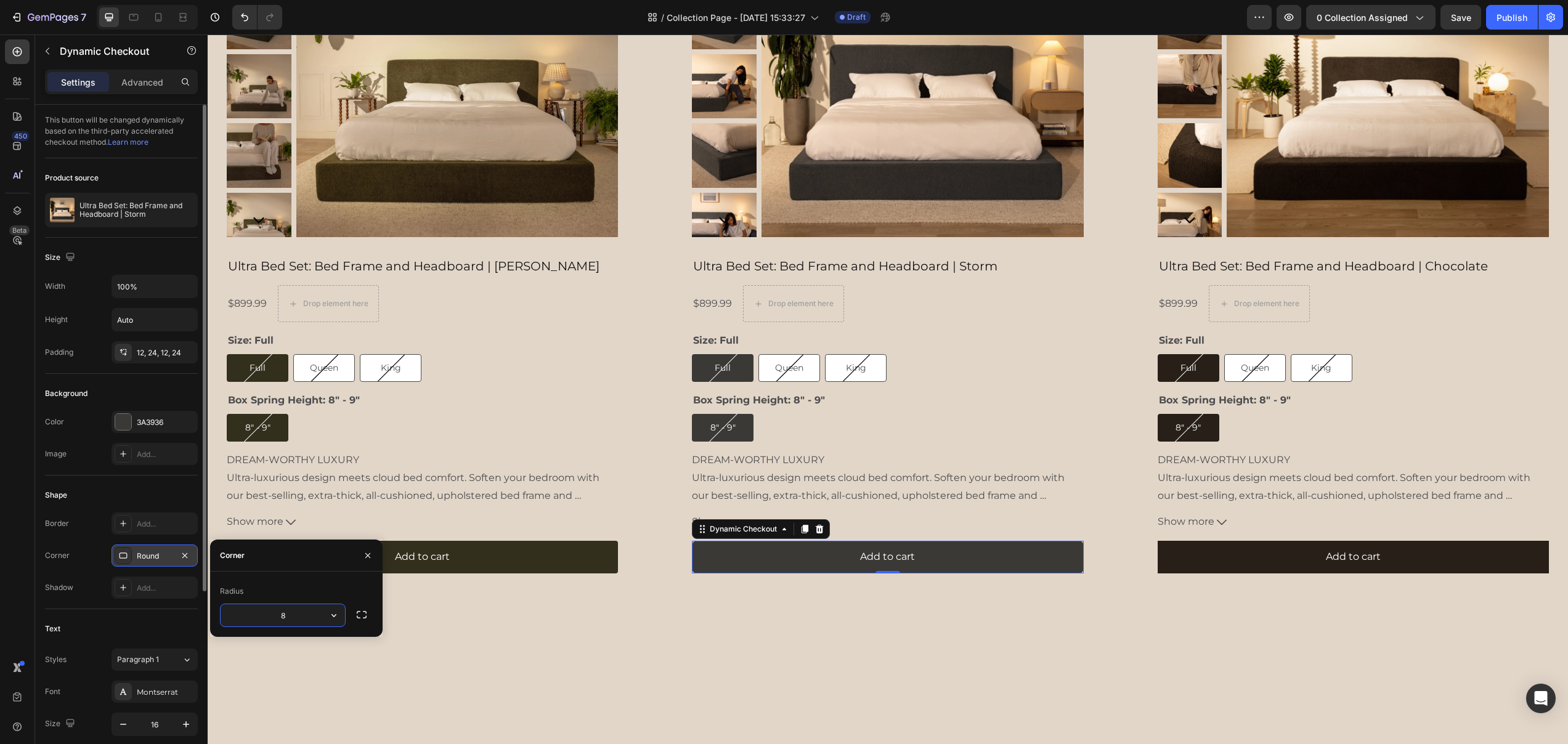
type input "4"
click at [1176, 548] on button "Add to cart" at bounding box center [1353, 557] width 391 height 32
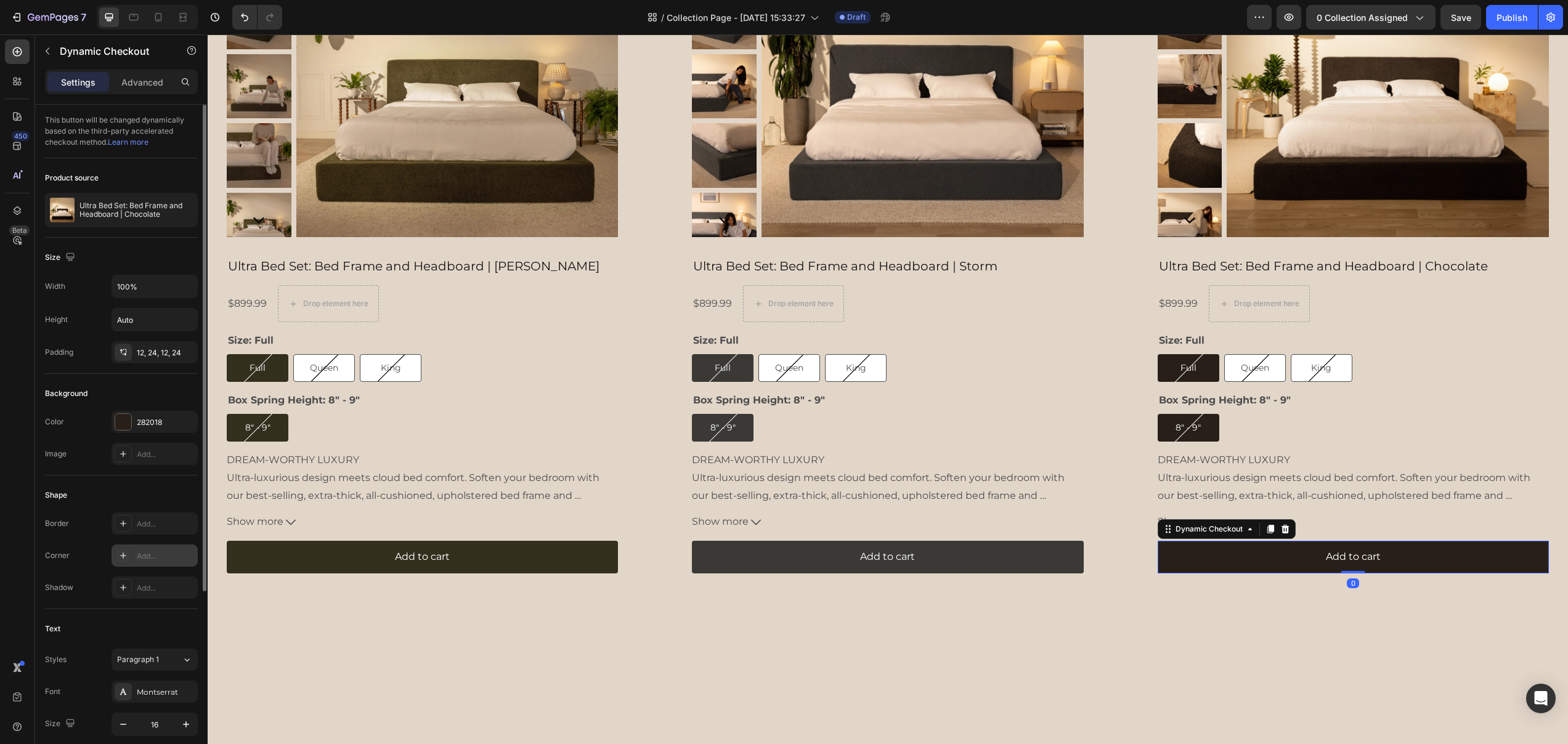
click at [149, 555] on div "Add..." at bounding box center [166, 556] width 58 height 11
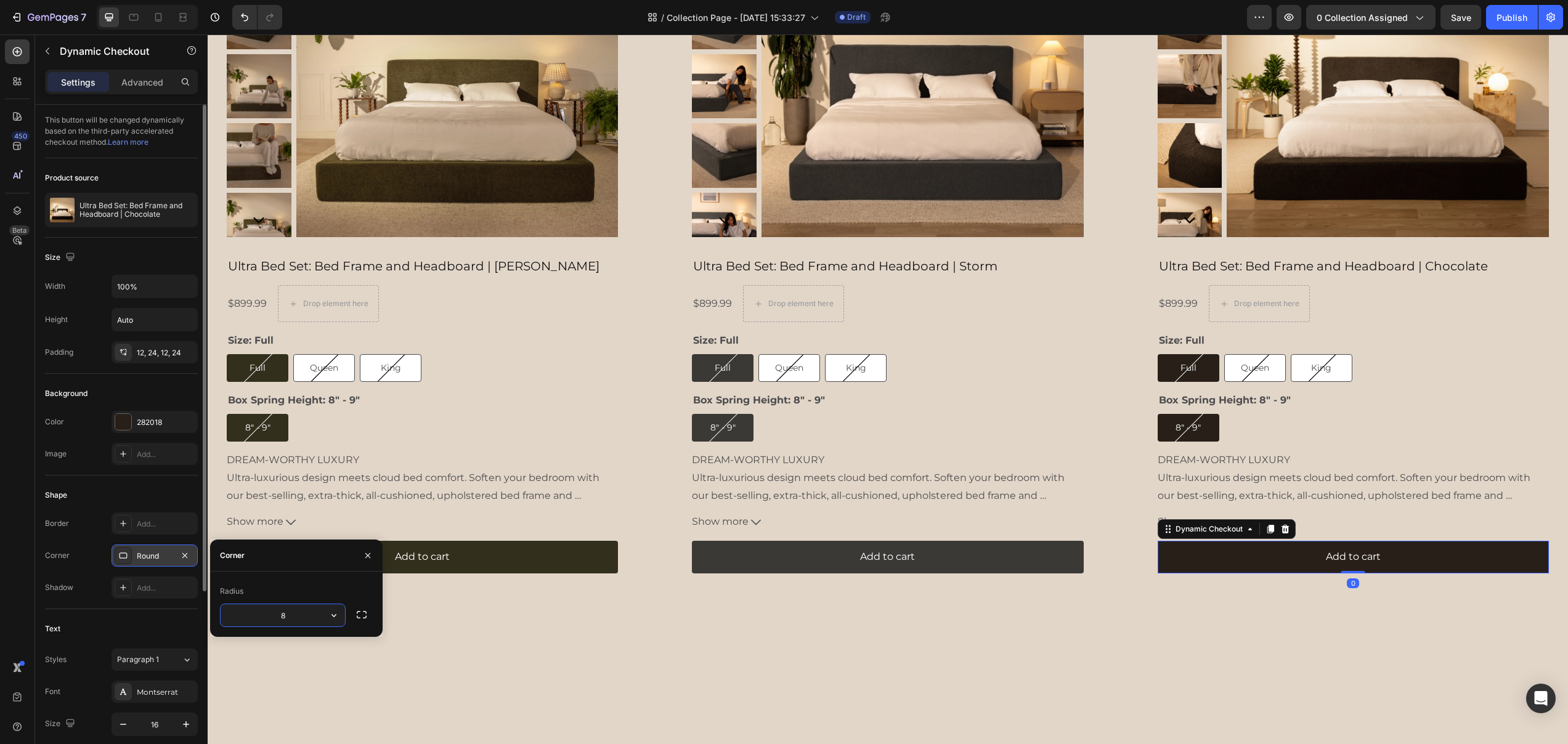
type input "4"
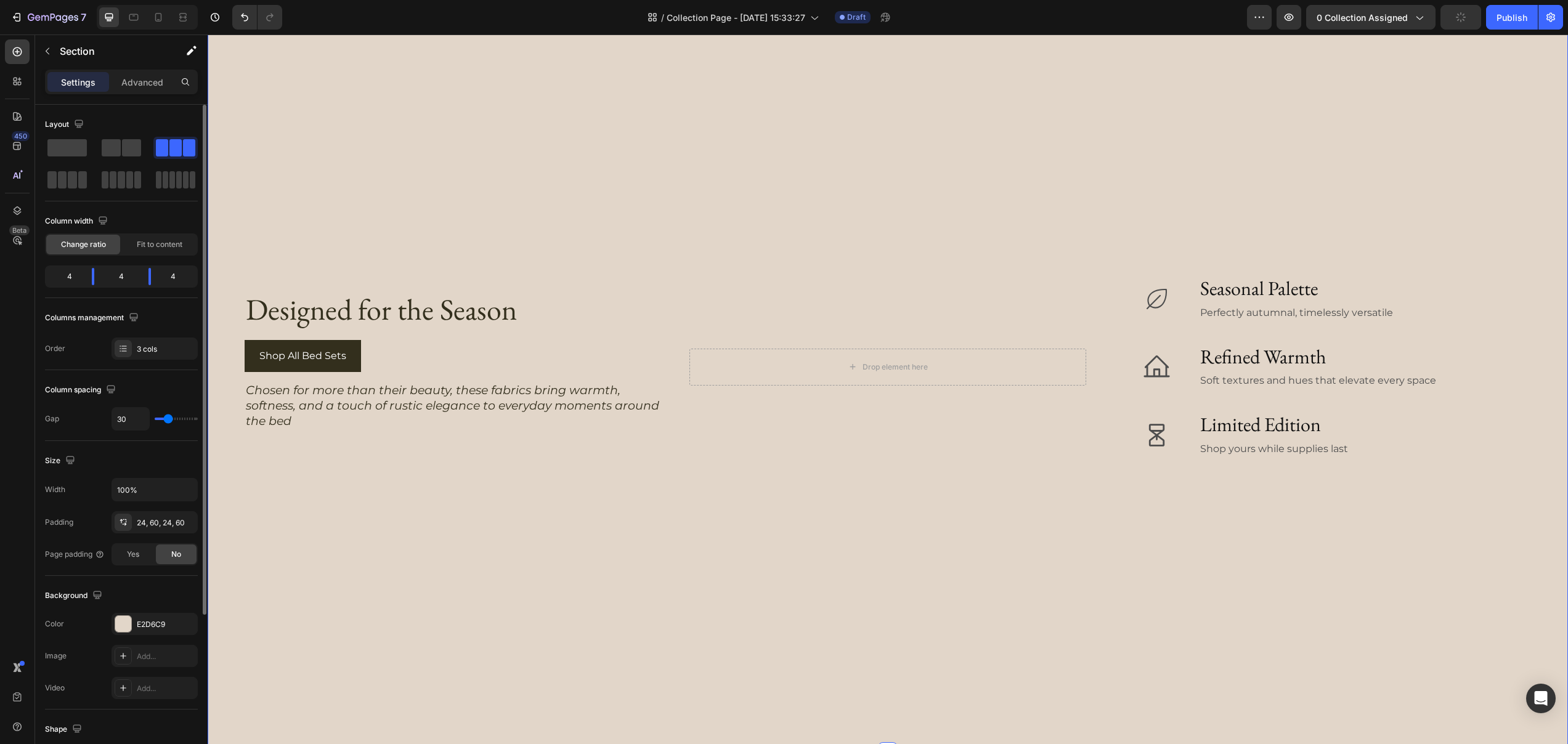
scroll to position [2599, 0]
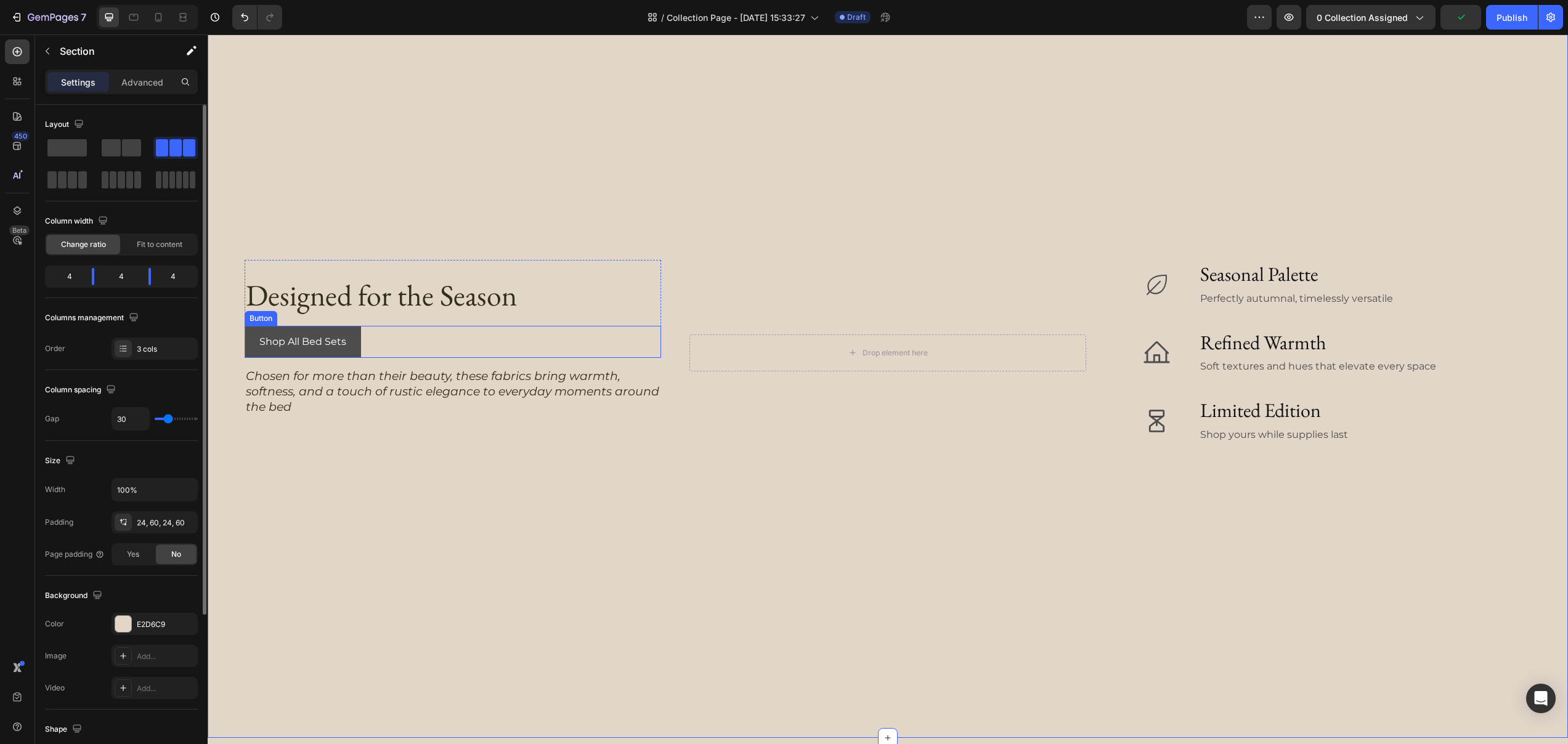
click at [291, 353] on button "Shop All Bed Sets" at bounding box center [302, 342] width 116 height 32
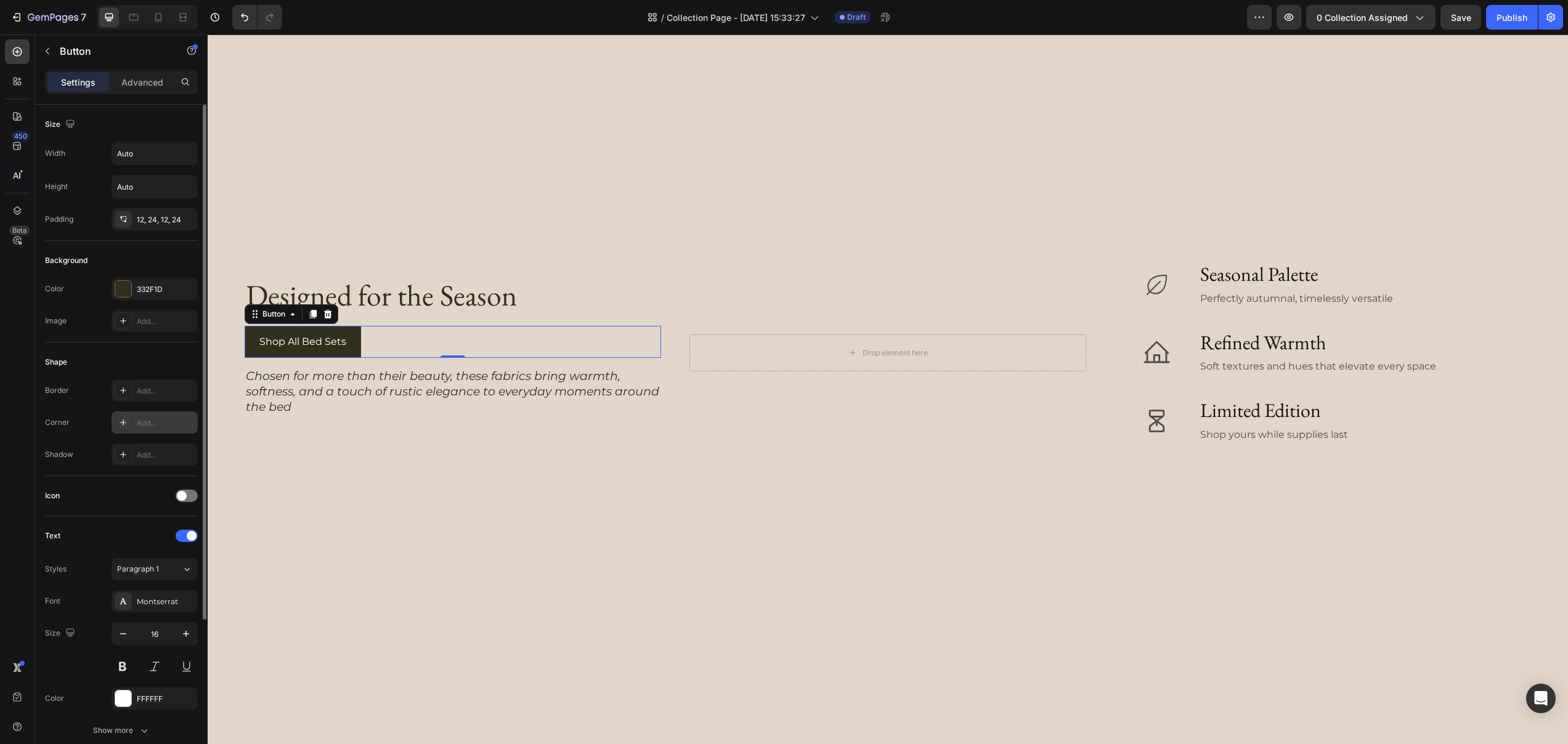
click at [157, 416] on div "Add..." at bounding box center [154, 422] width 87 height 22
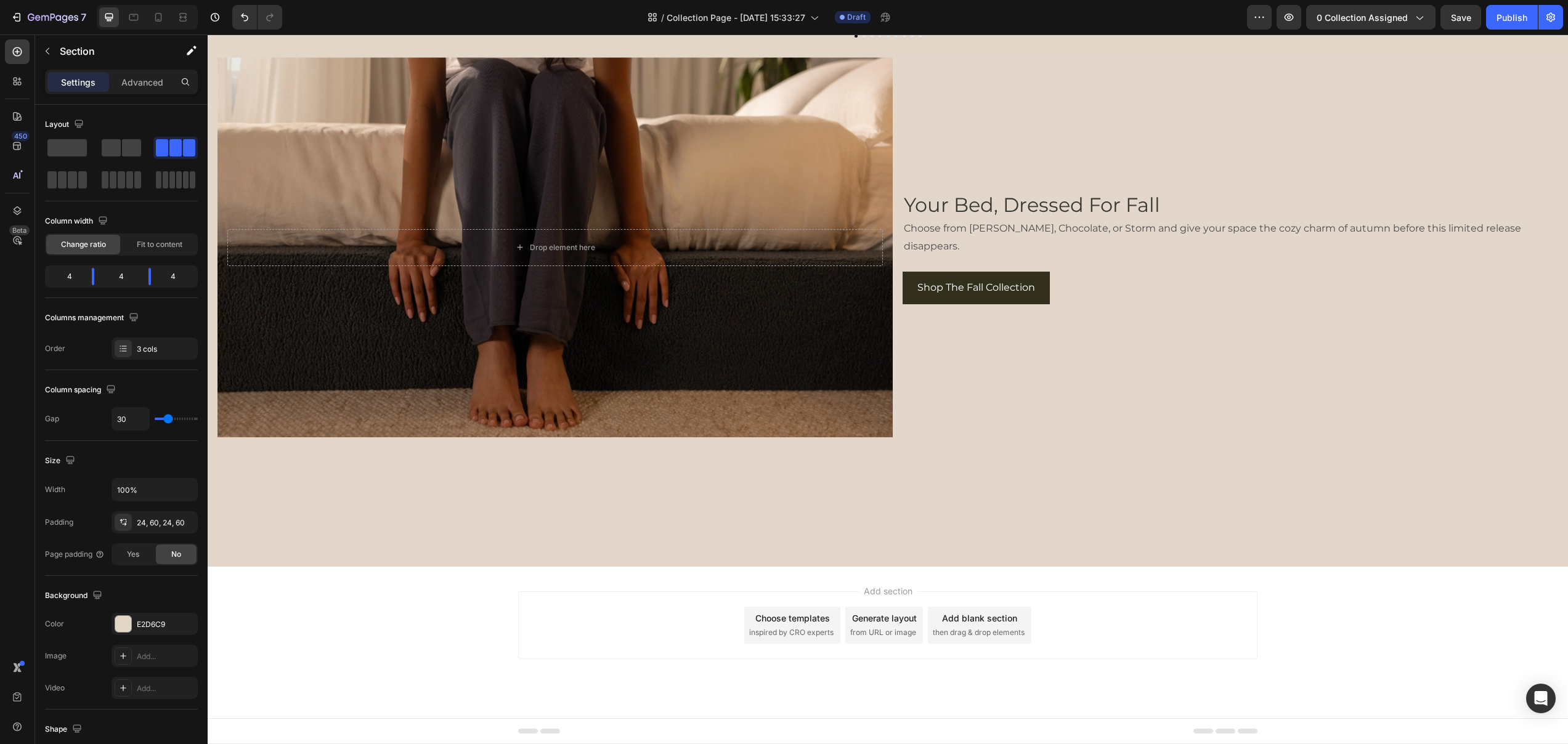
scroll to position [3634, 0]
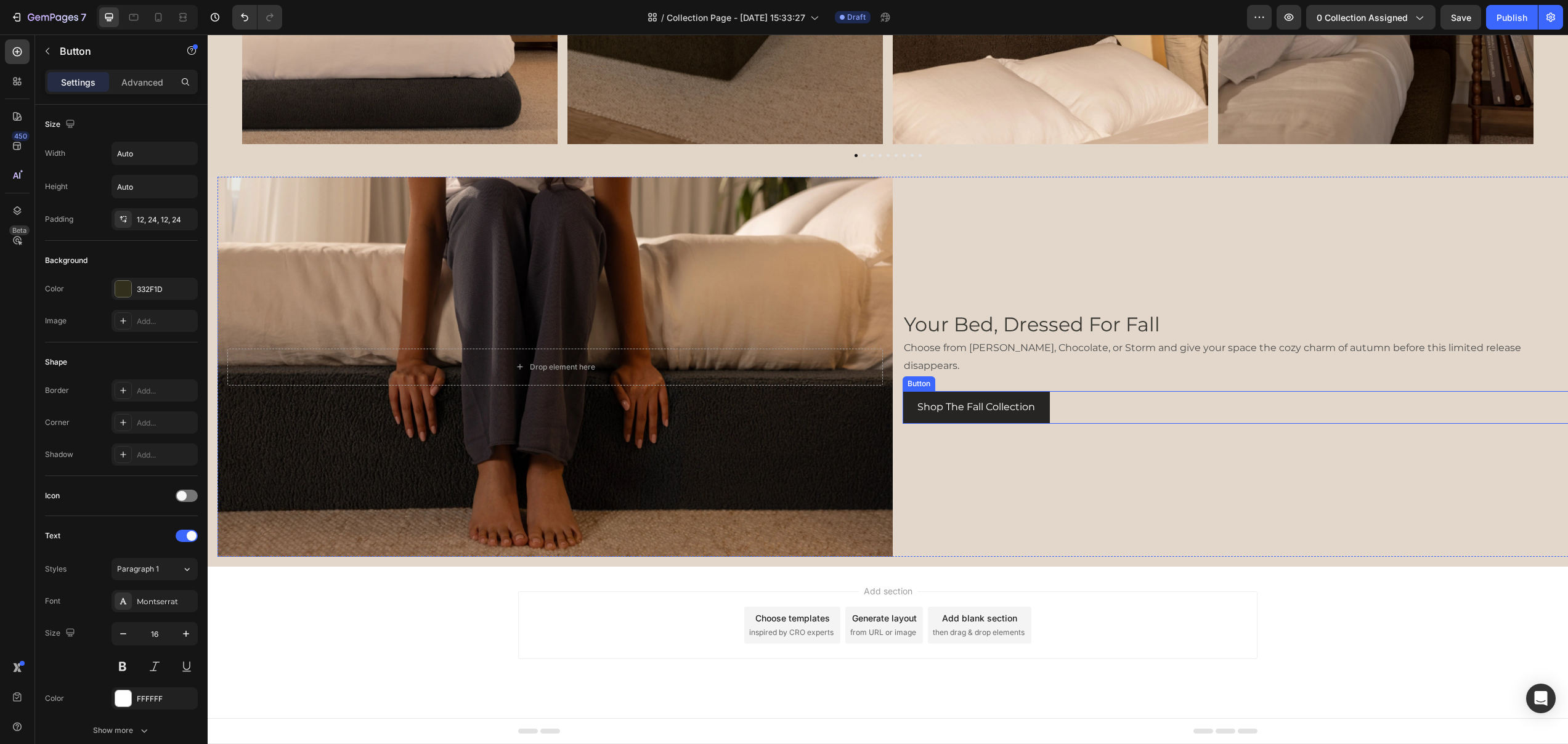
click at [909, 403] on button "Shop The Fall Collection" at bounding box center [976, 408] width 147 height 32
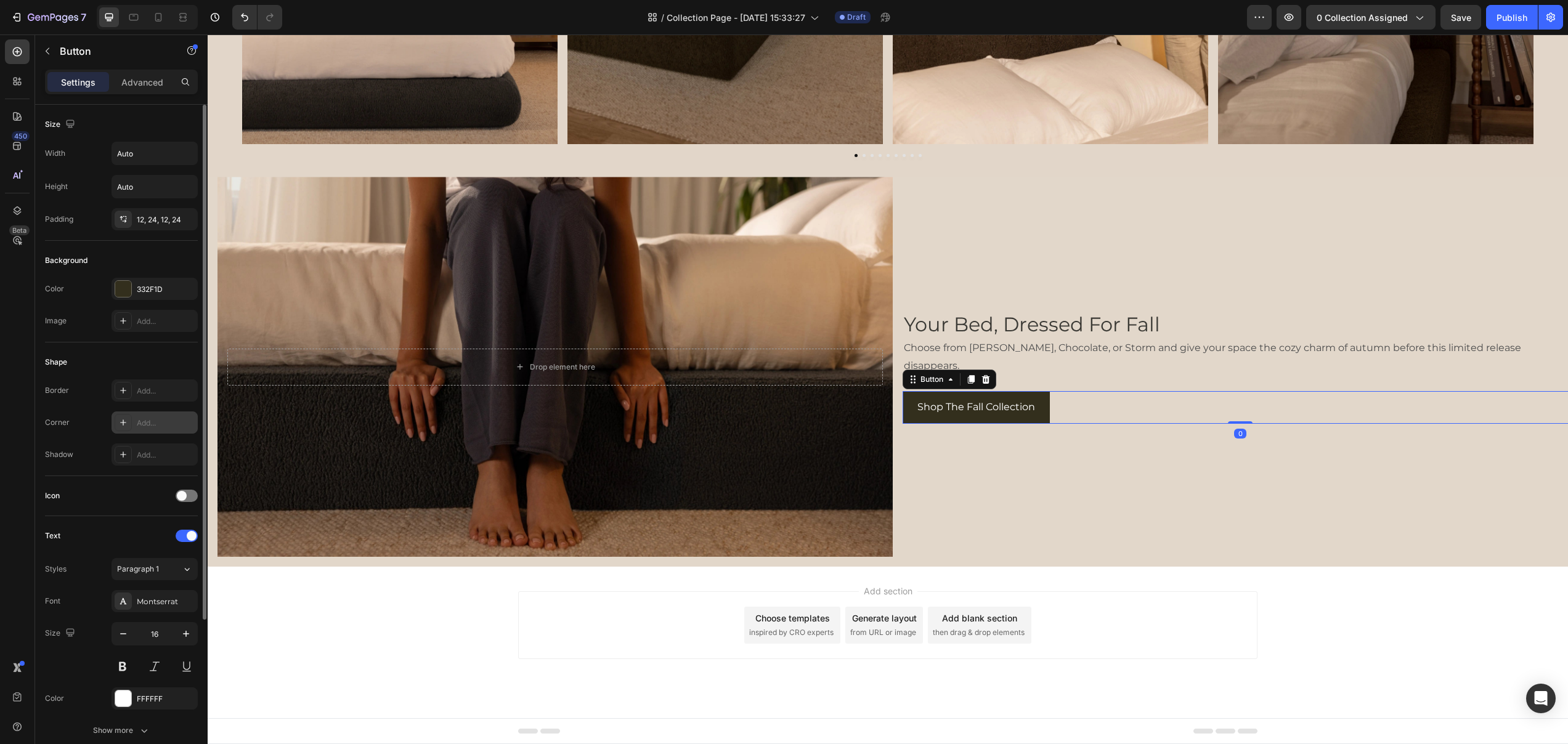
click at [146, 431] on div "Add..." at bounding box center [154, 422] width 87 height 22
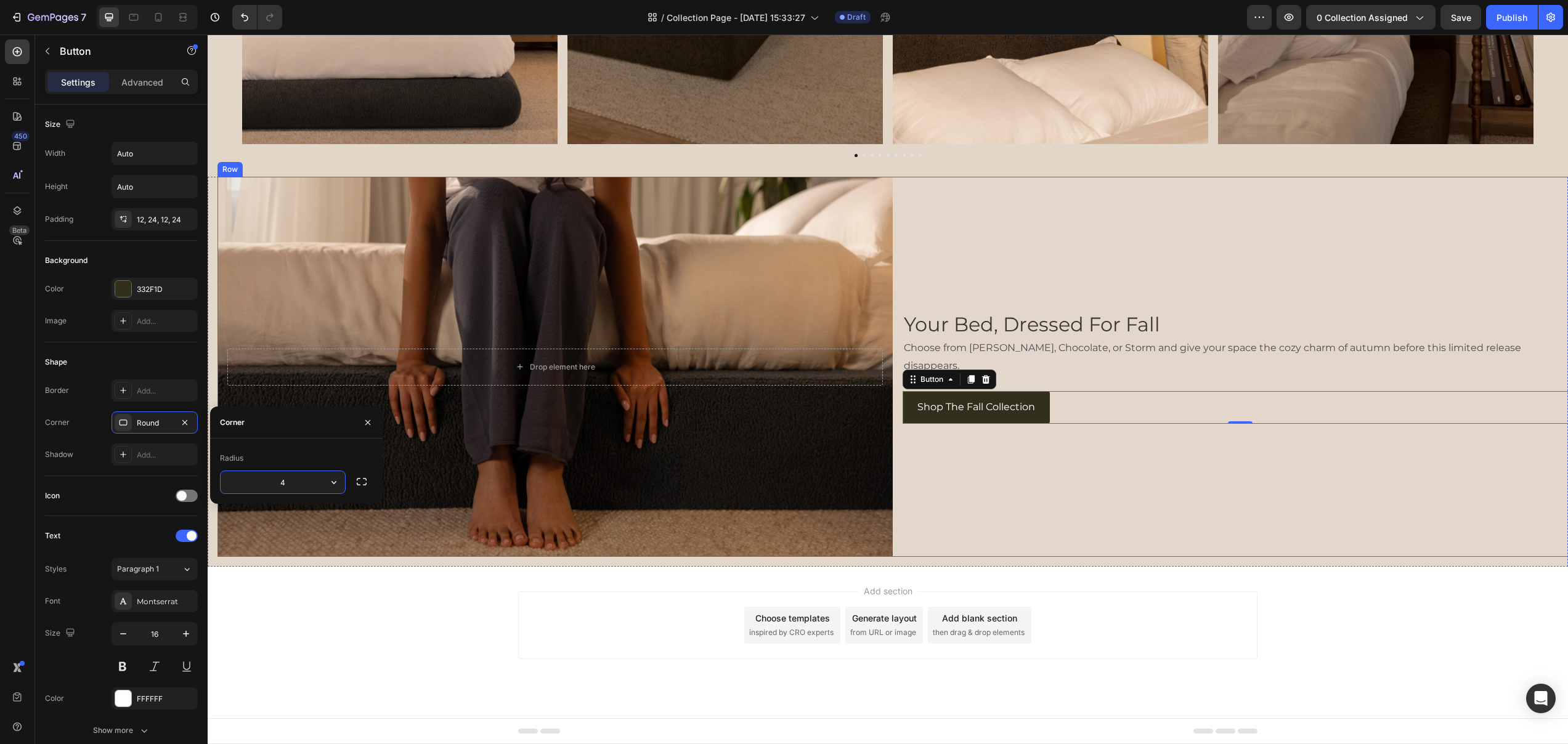
click at [1077, 489] on div "Your Bed, Dressed For Fall Heading Choose from Moss, Chocolate, or Storm and gi…" at bounding box center [1240, 367] width 675 height 380
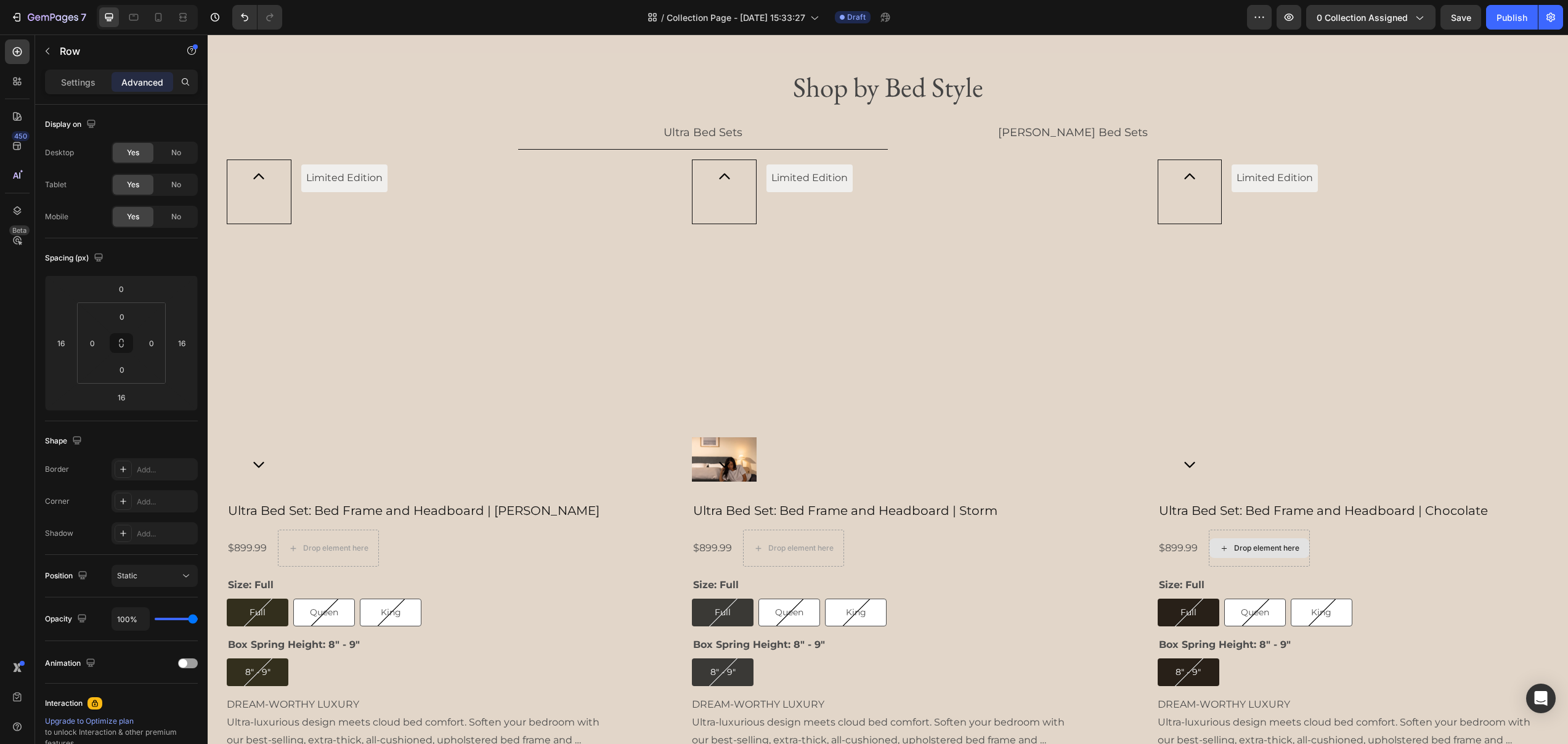
scroll to position [1723, 0]
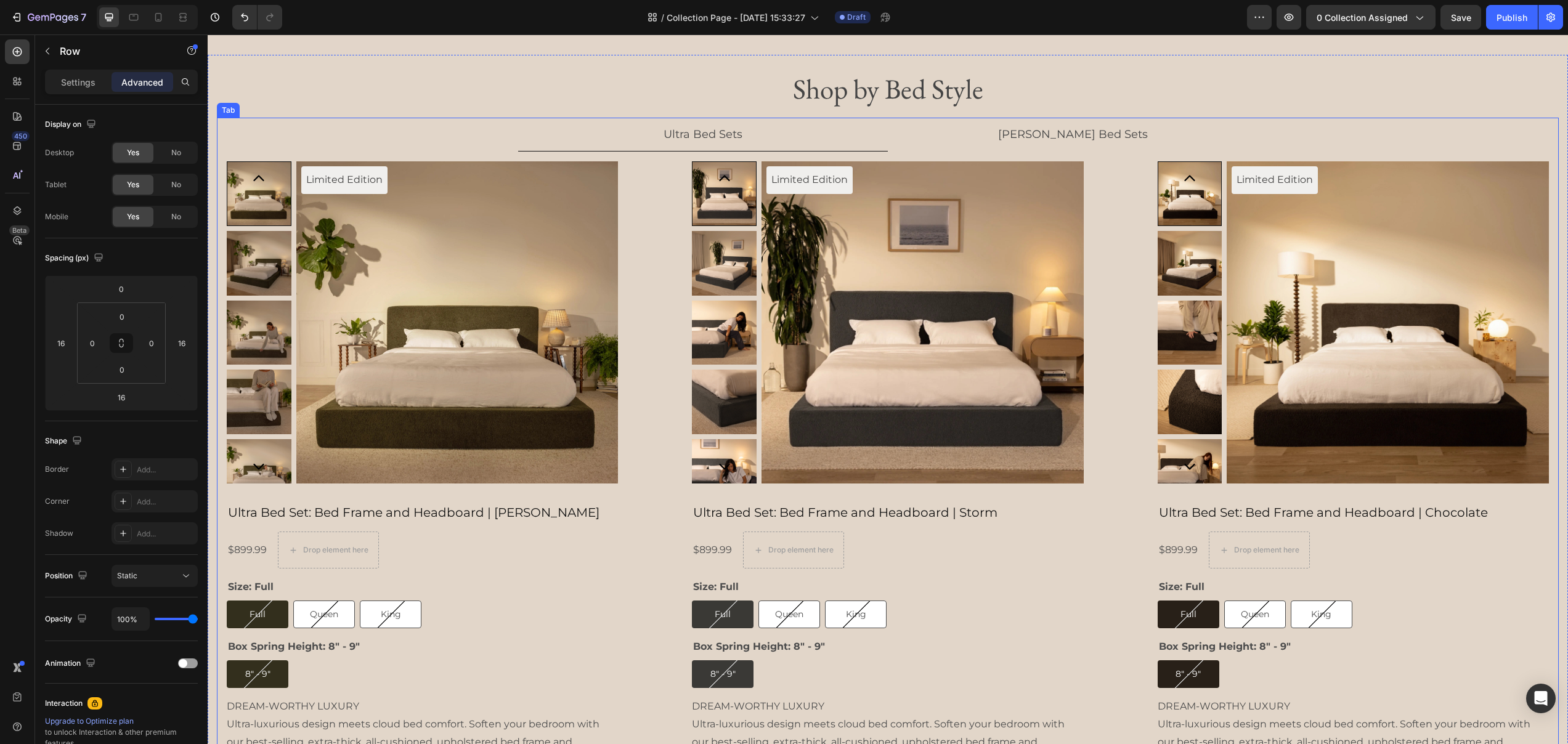
click at [1163, 130] on li "[PERSON_NAME] Bed Sets" at bounding box center [1072, 134] width 370 height 34
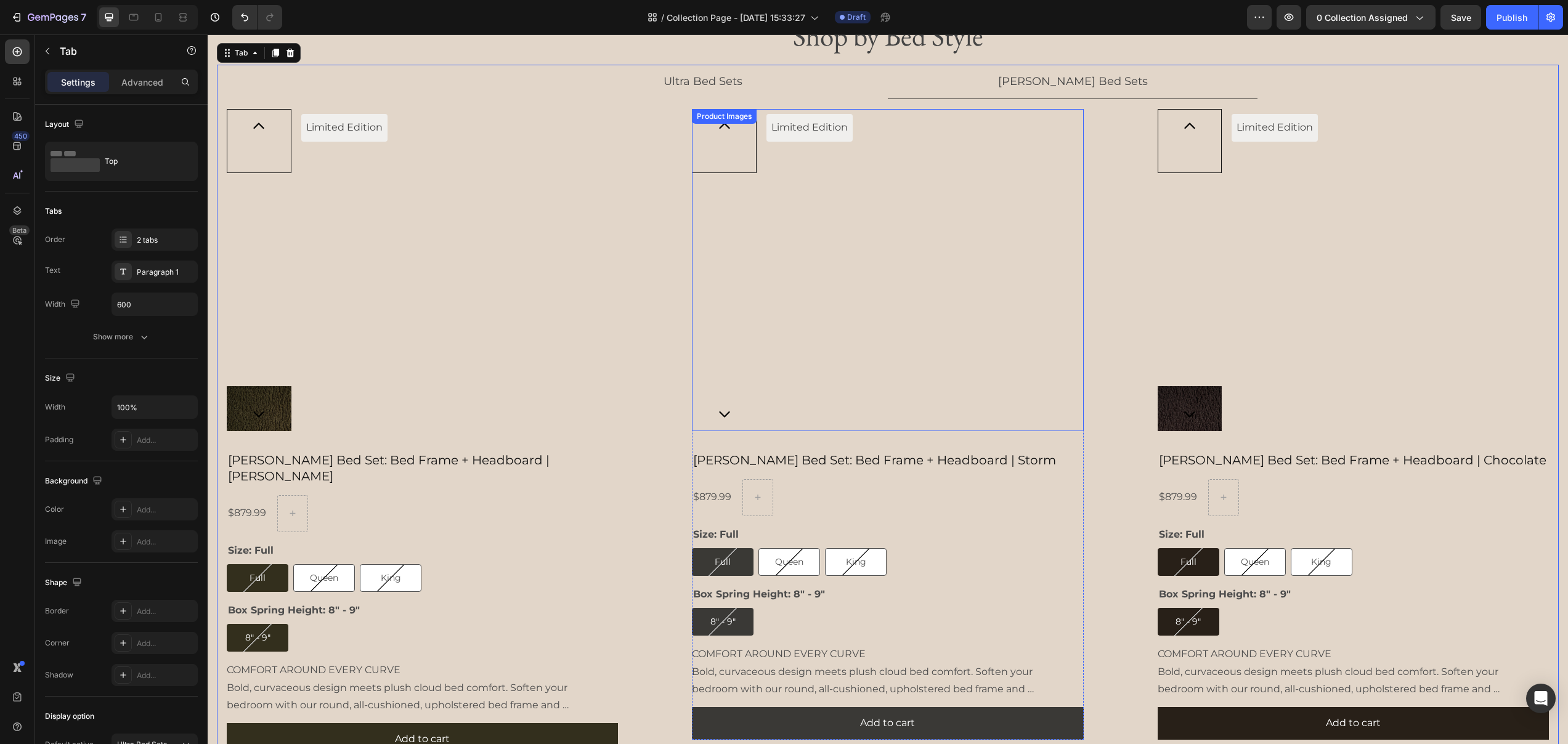
scroll to position [1602, 0]
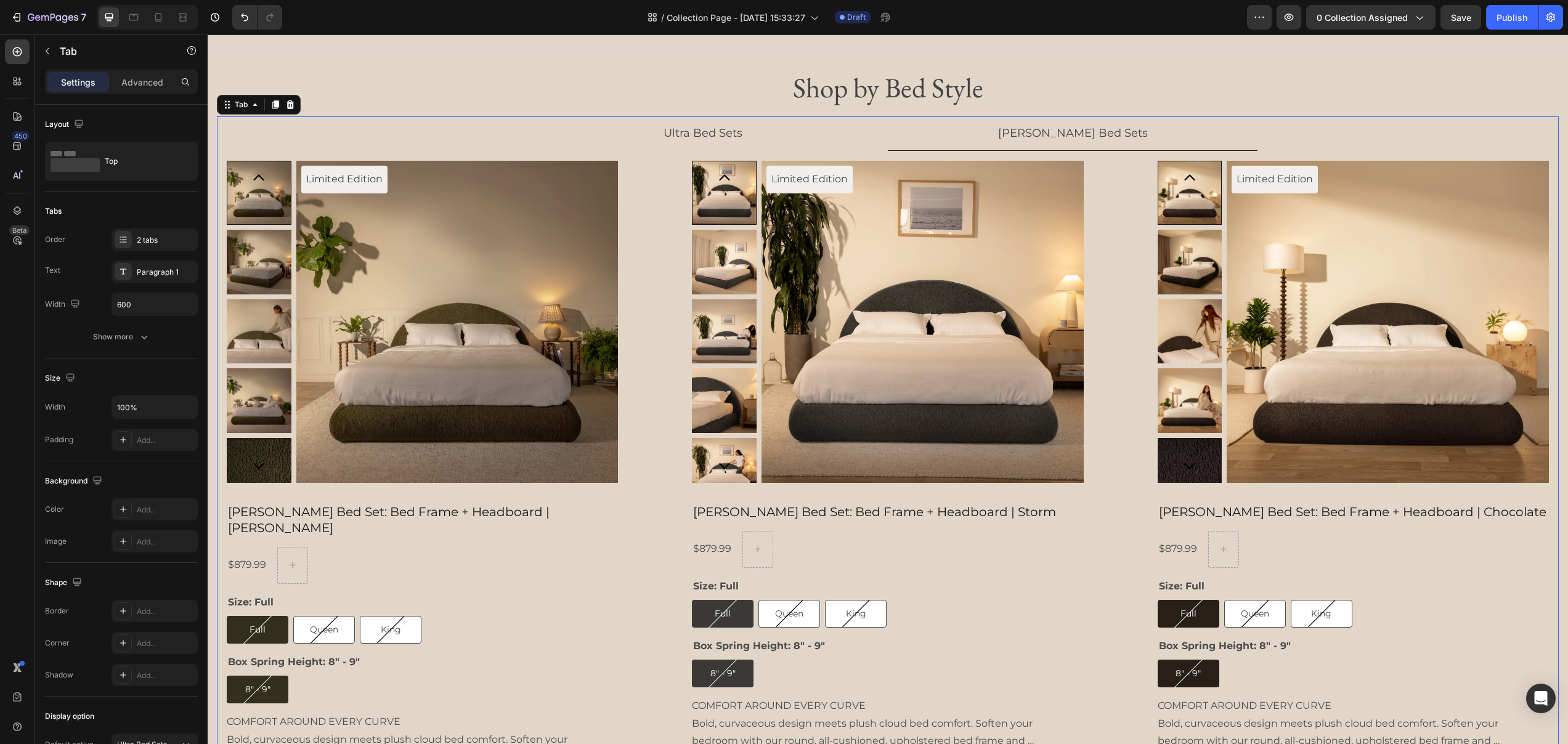
click at [814, 130] on li "Ultra Bed Sets" at bounding box center [703, 133] width 370 height 34
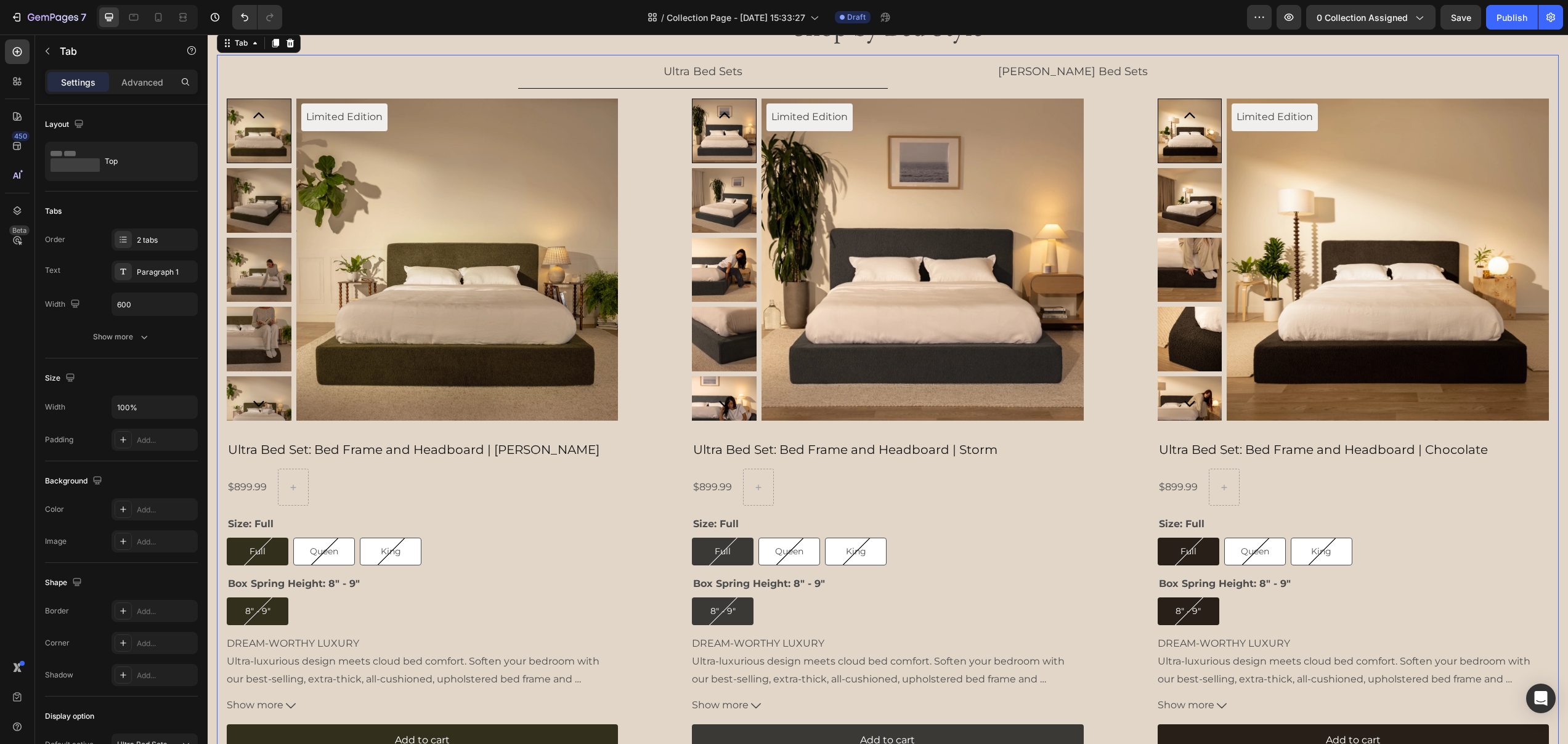
click at [966, 89] on li "[PERSON_NAME] Bed Sets" at bounding box center [1072, 72] width 370 height 34
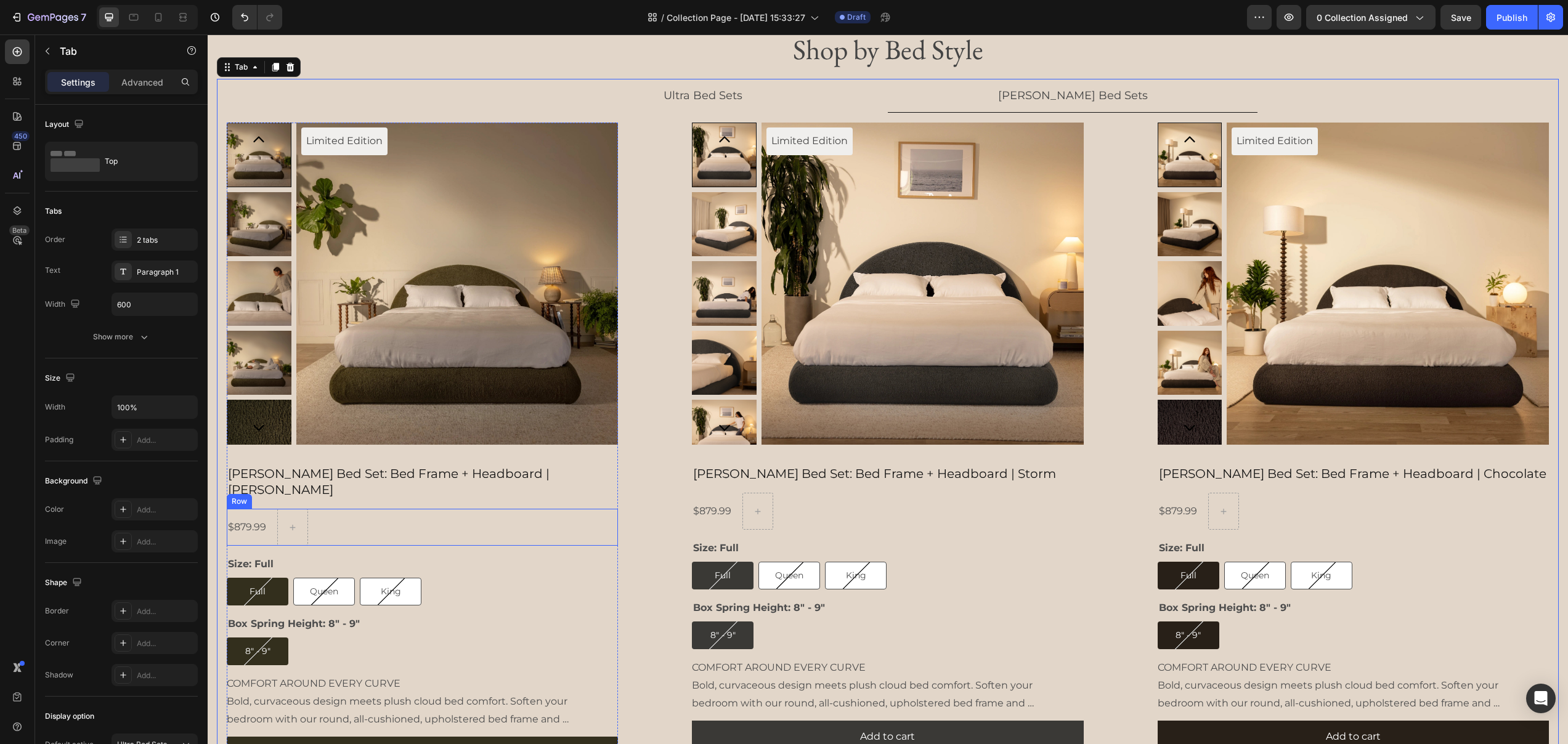
scroll to position [1757, 0]
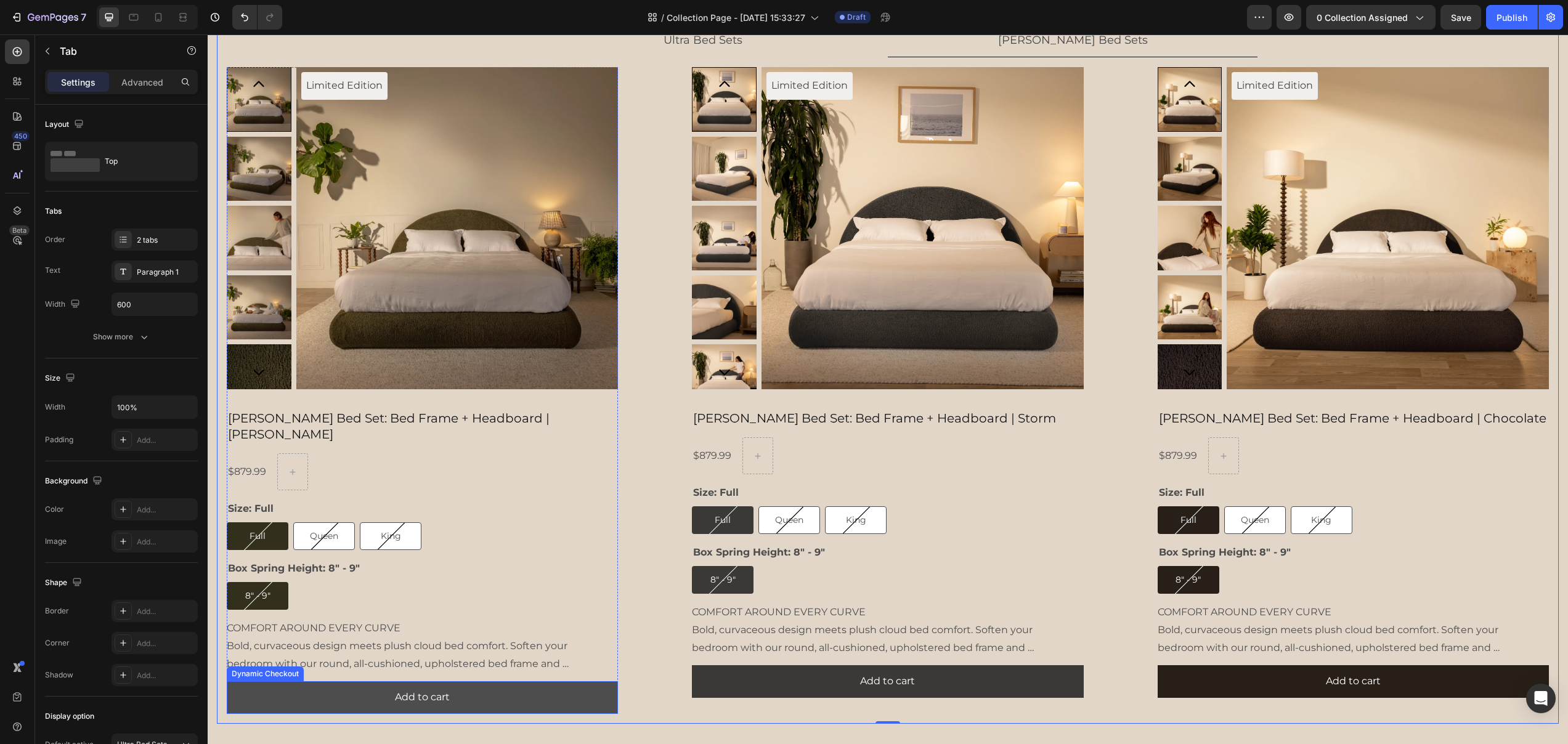
click at [480, 682] on button "Add to cart" at bounding box center [422, 698] width 391 height 32
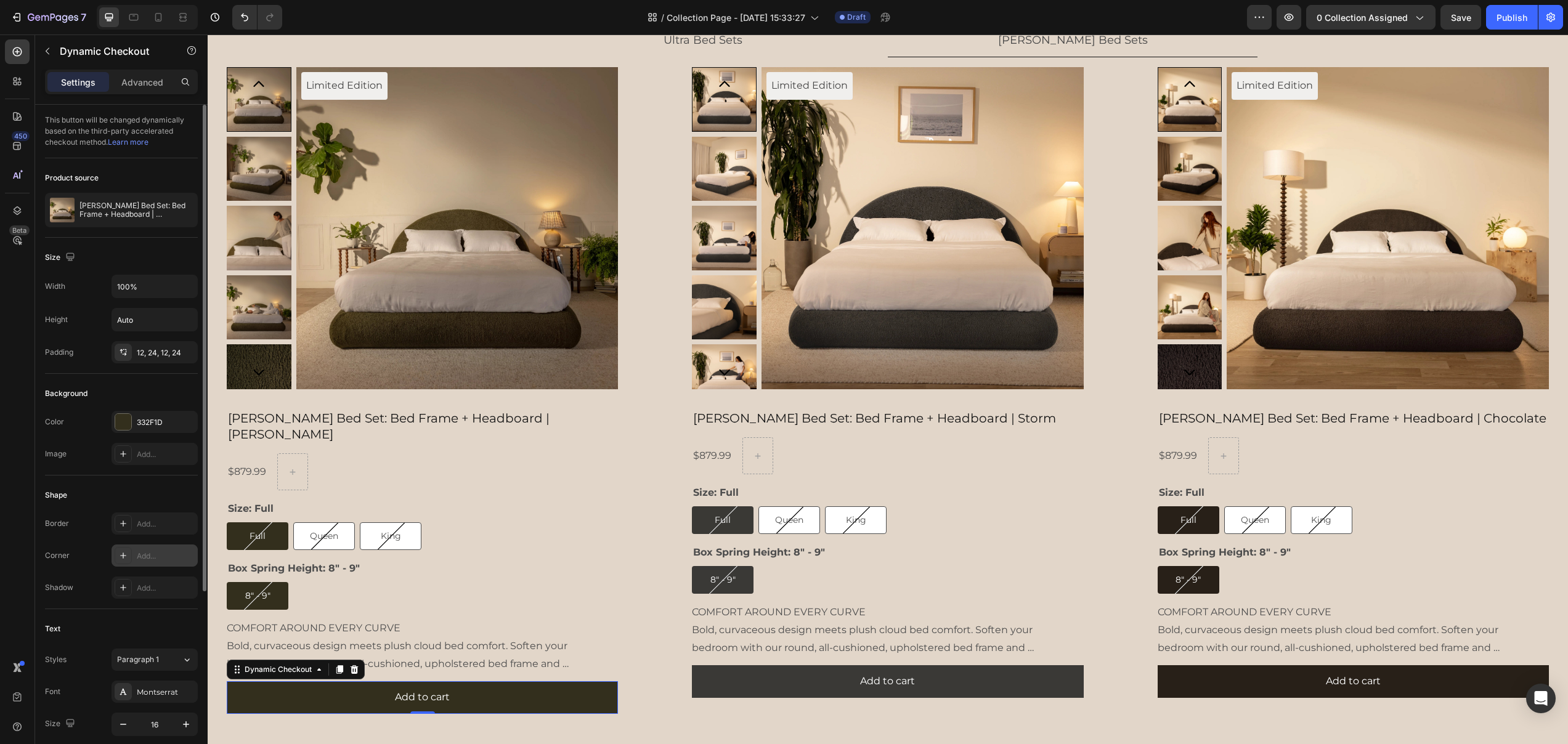
click at [151, 554] on div "Add..." at bounding box center [166, 556] width 58 height 11
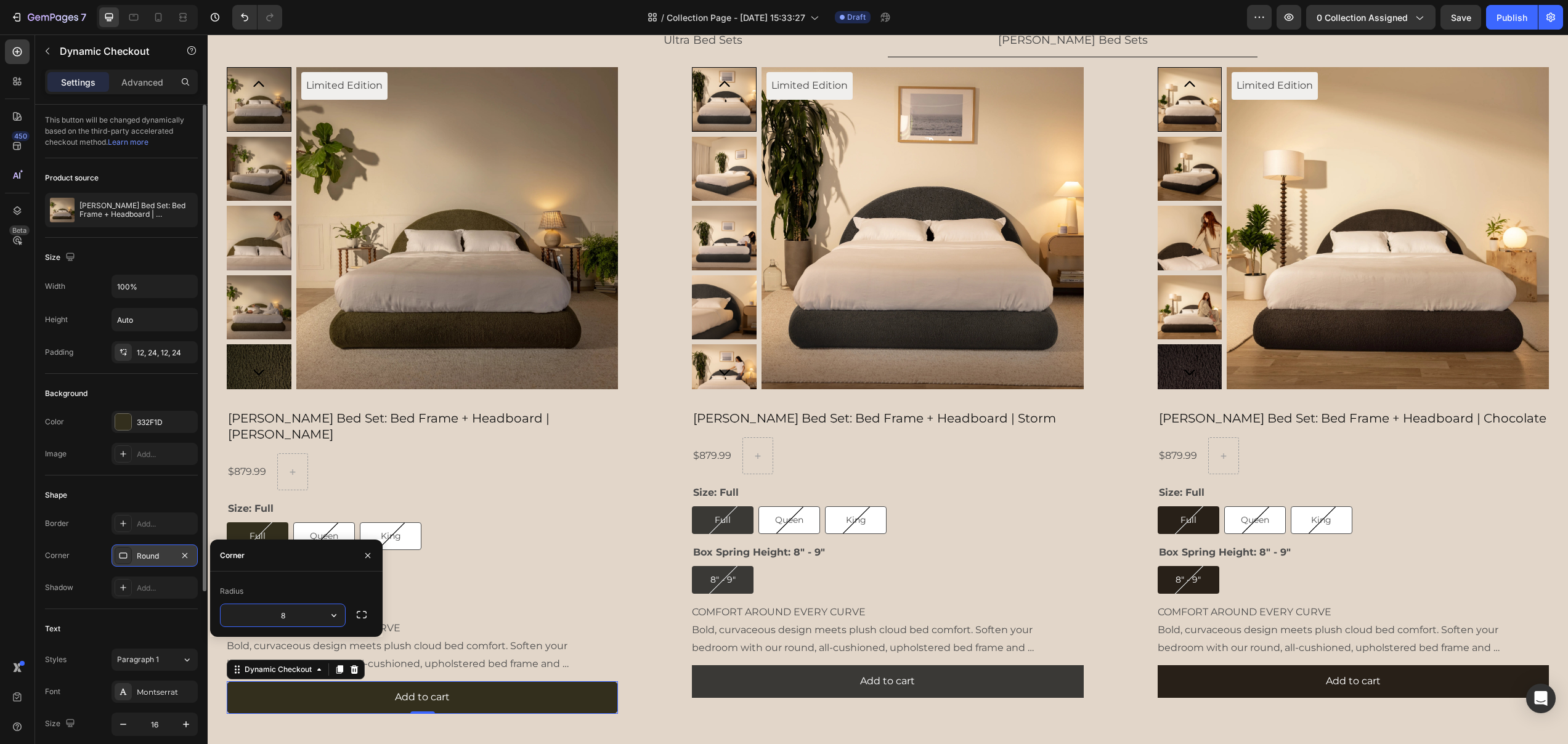
type input "4"
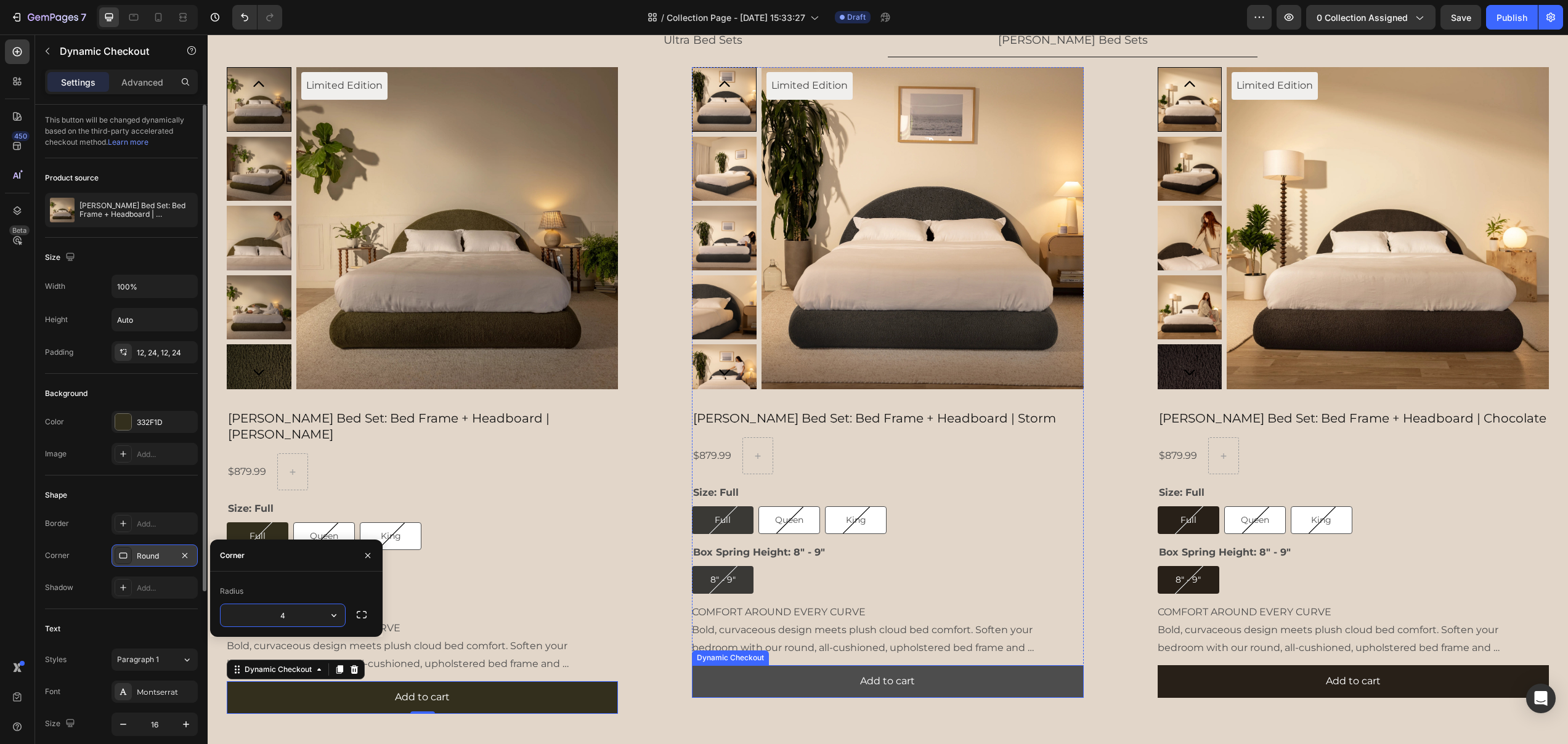
click at [805, 678] on button "Add to cart" at bounding box center [887, 682] width 391 height 32
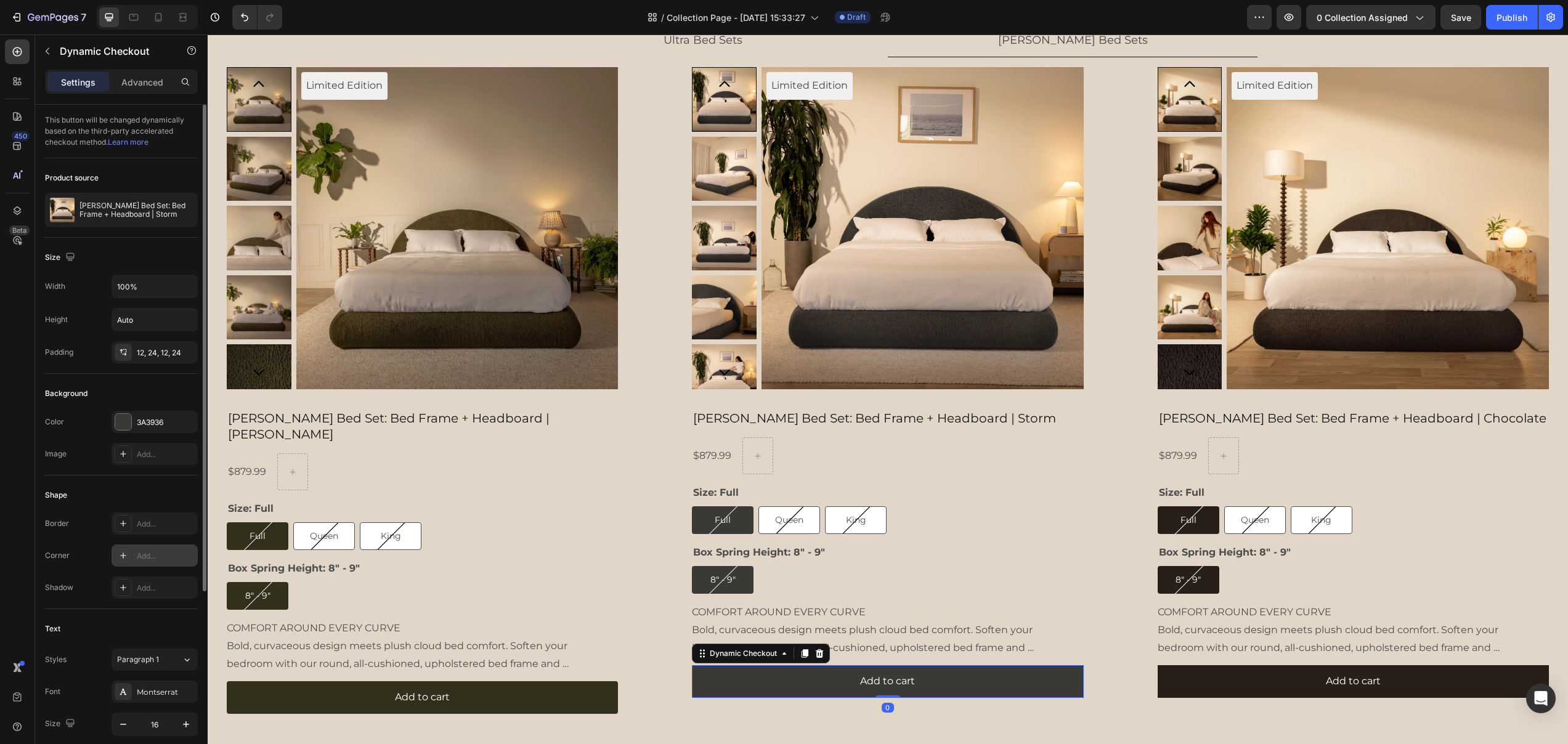
click at [175, 559] on div "Add..." at bounding box center [166, 556] width 58 height 11
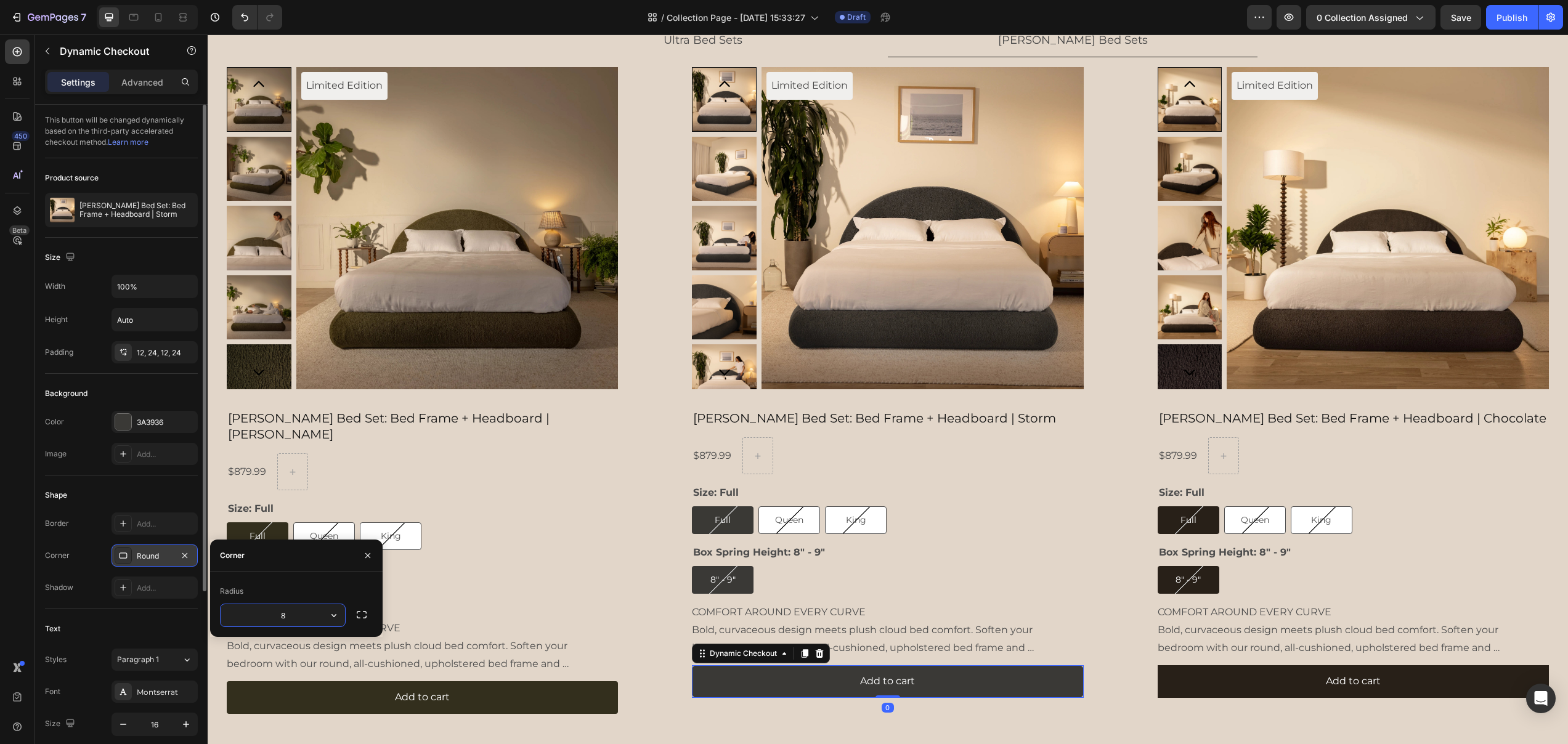
type input "4"
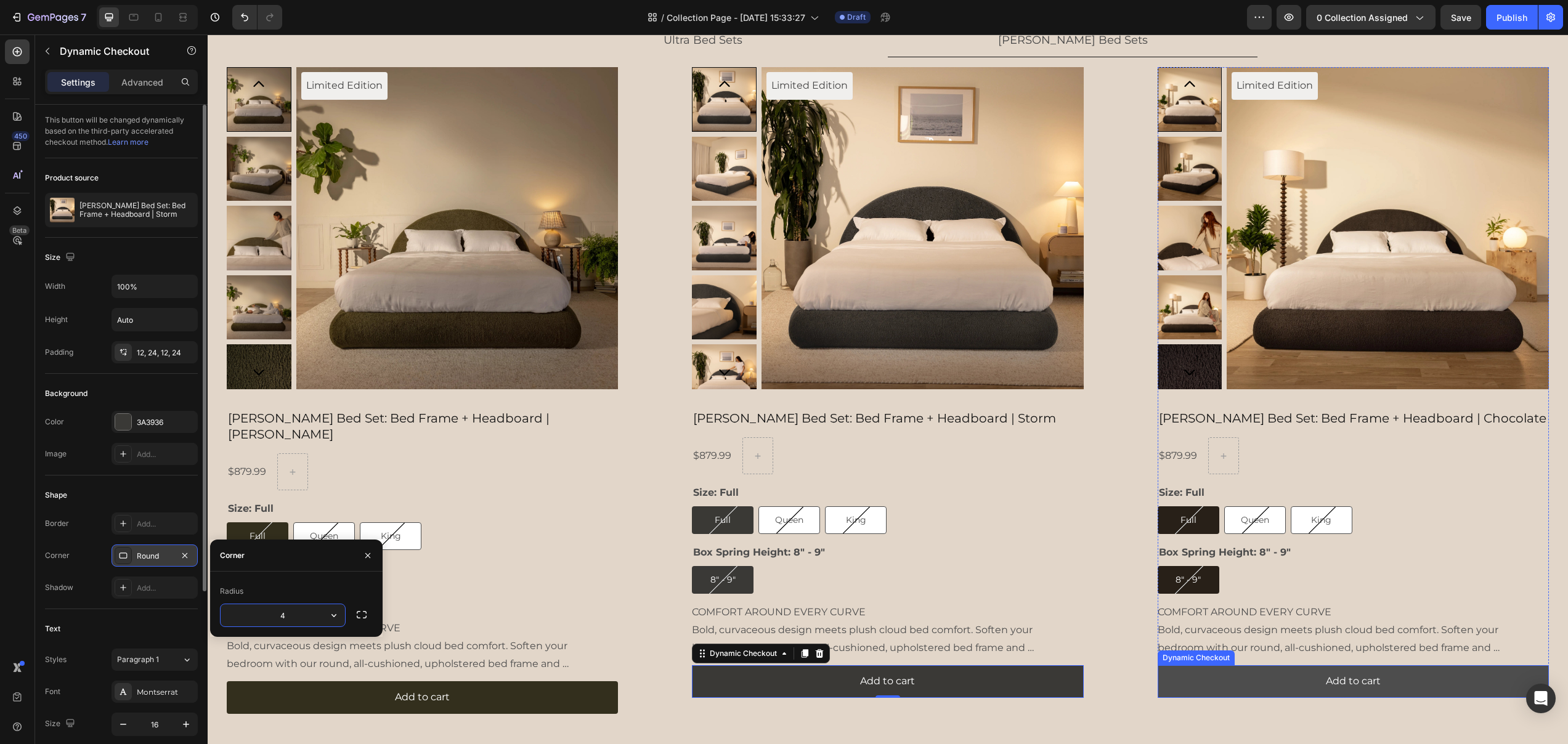
click at [1194, 671] on button "Add to cart" at bounding box center [1353, 682] width 391 height 32
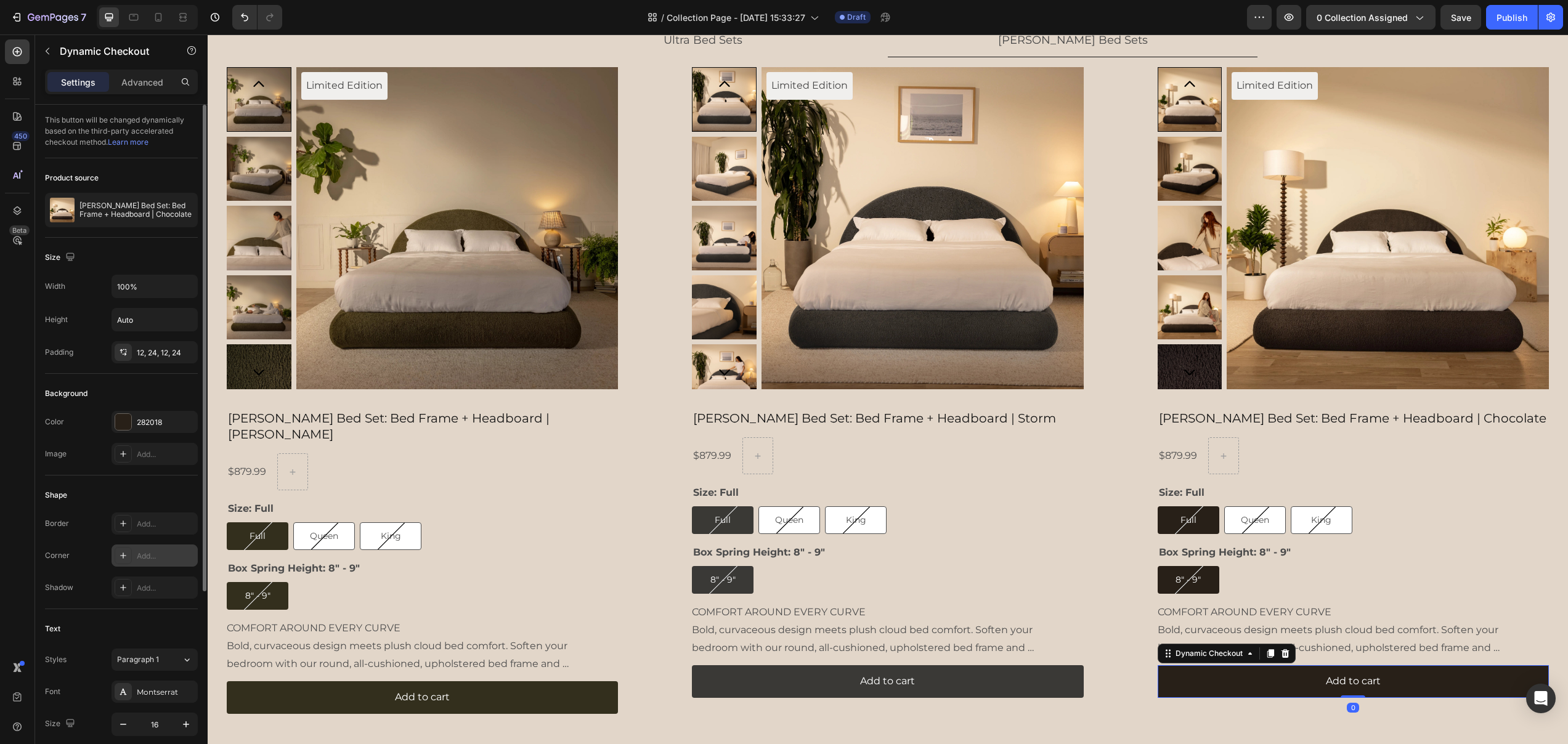
click at [161, 560] on div "Add..." at bounding box center [166, 556] width 58 height 11
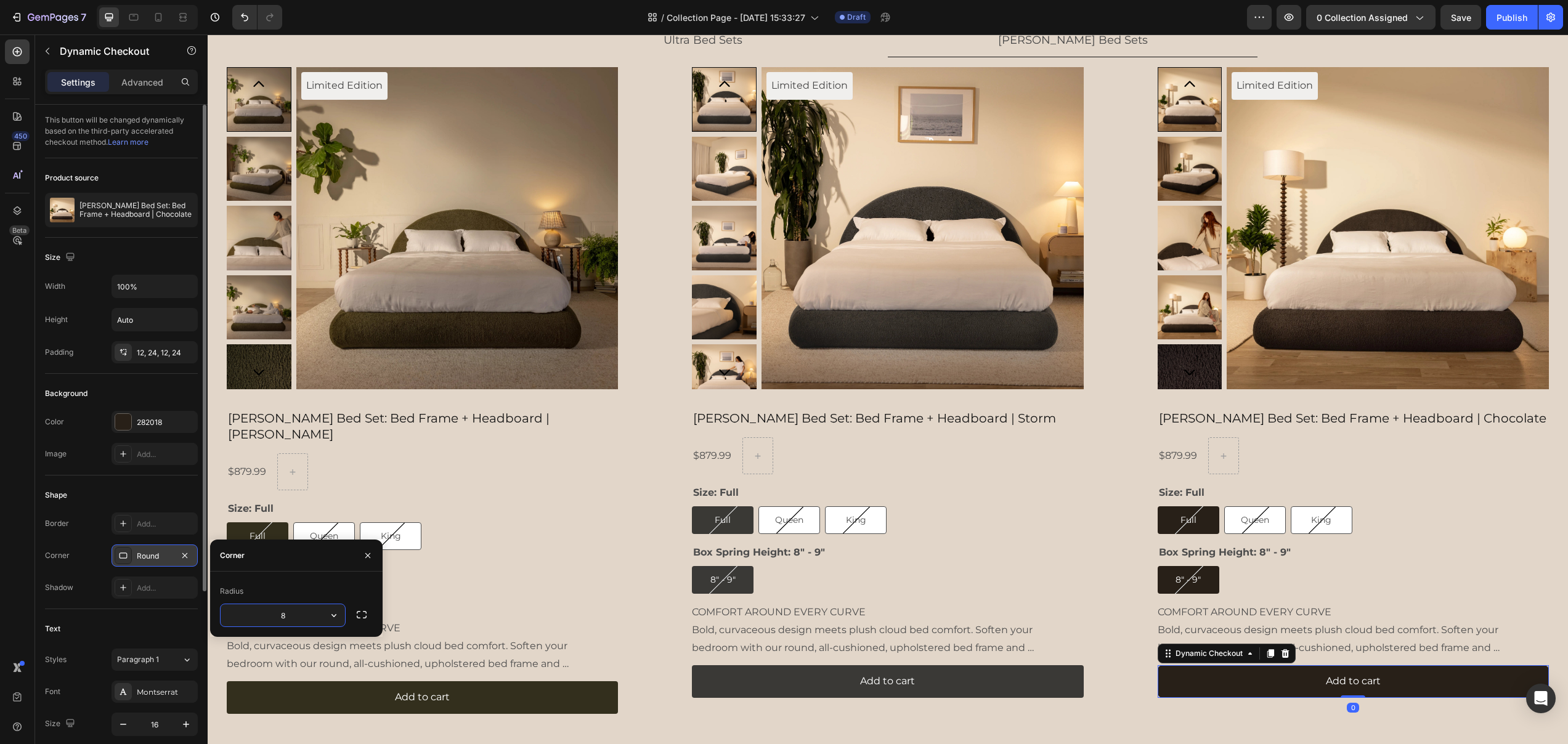
type input "4"
click at [573, 583] on div "8" - 9" 8" - 9" 8" - 9"" at bounding box center [422, 596] width 391 height 27
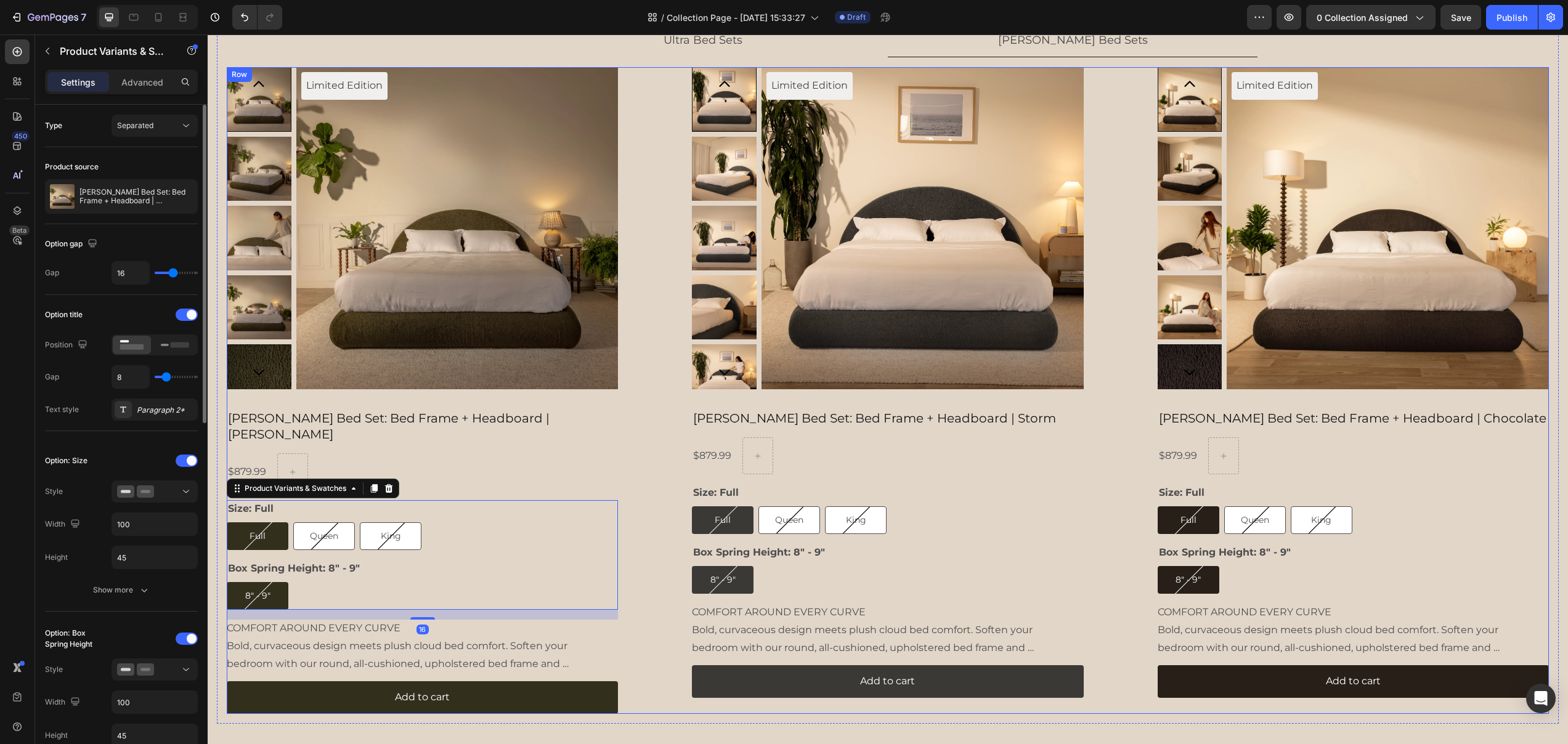
click at [666, 569] on div "Limited Edition Product Badge Product Images Luna Bed Set: Bed Frame + Headboar…" at bounding box center [887, 391] width 1322 height 647
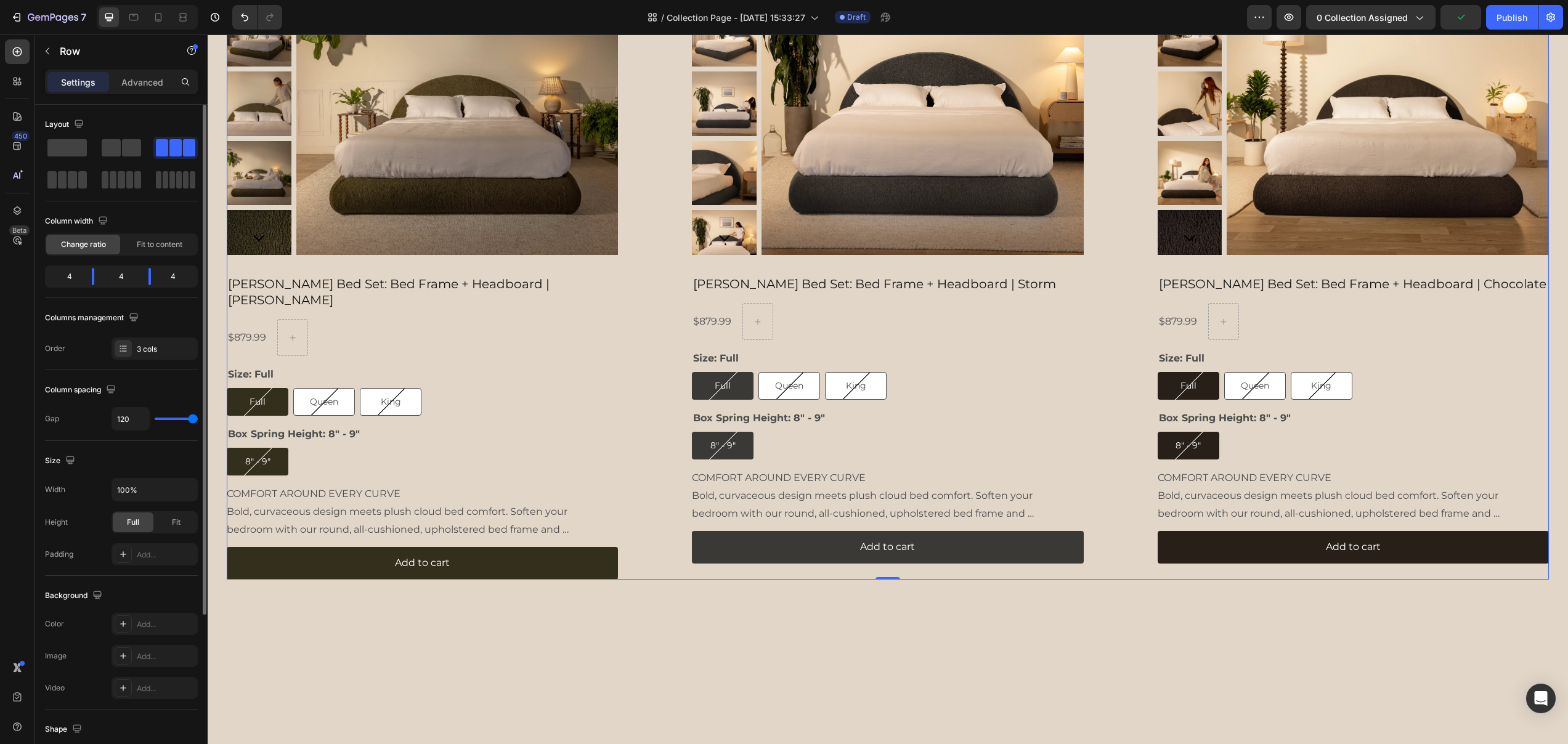
scroll to position [1887, 0]
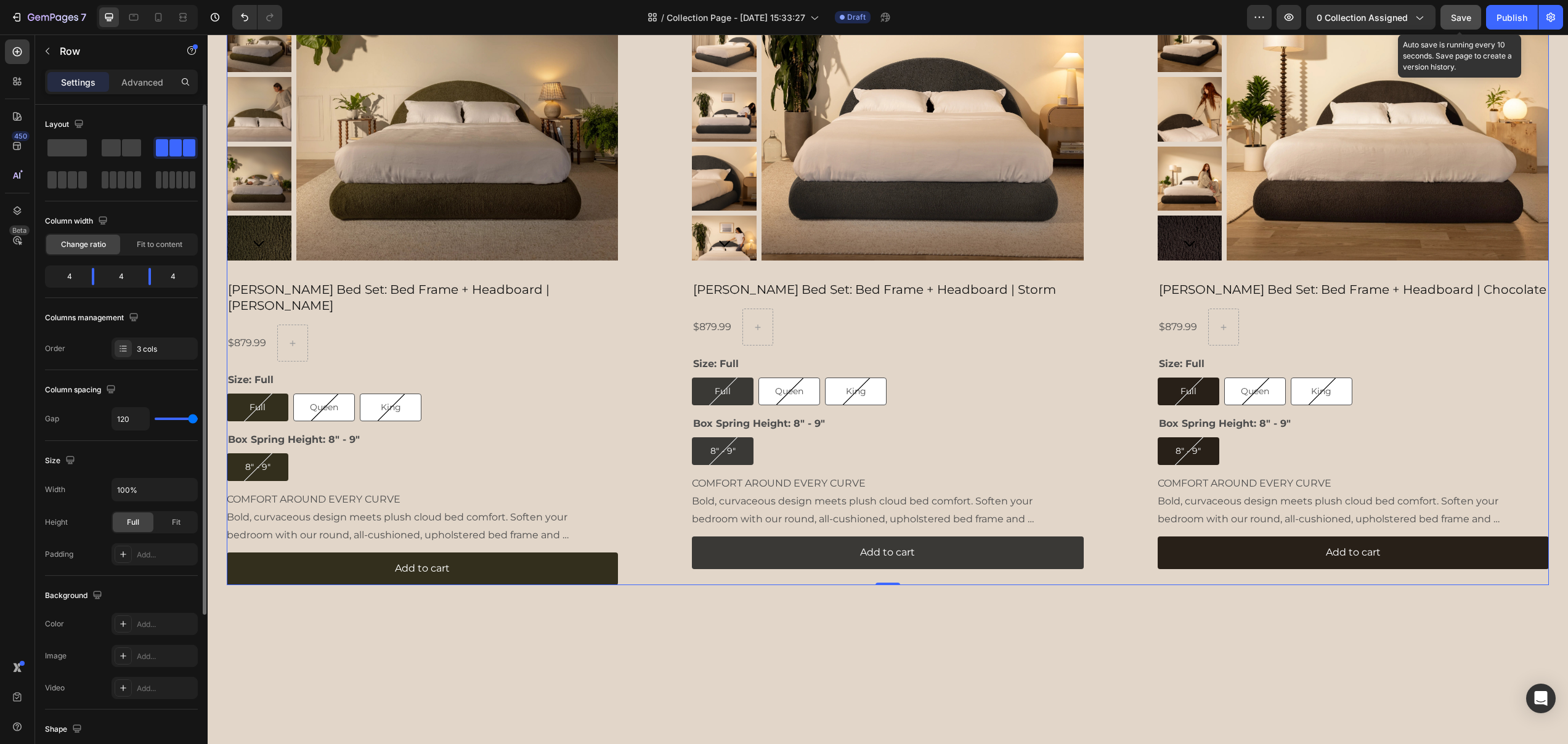
click at [1460, 15] on span "Save" at bounding box center [1460, 17] width 20 height 11
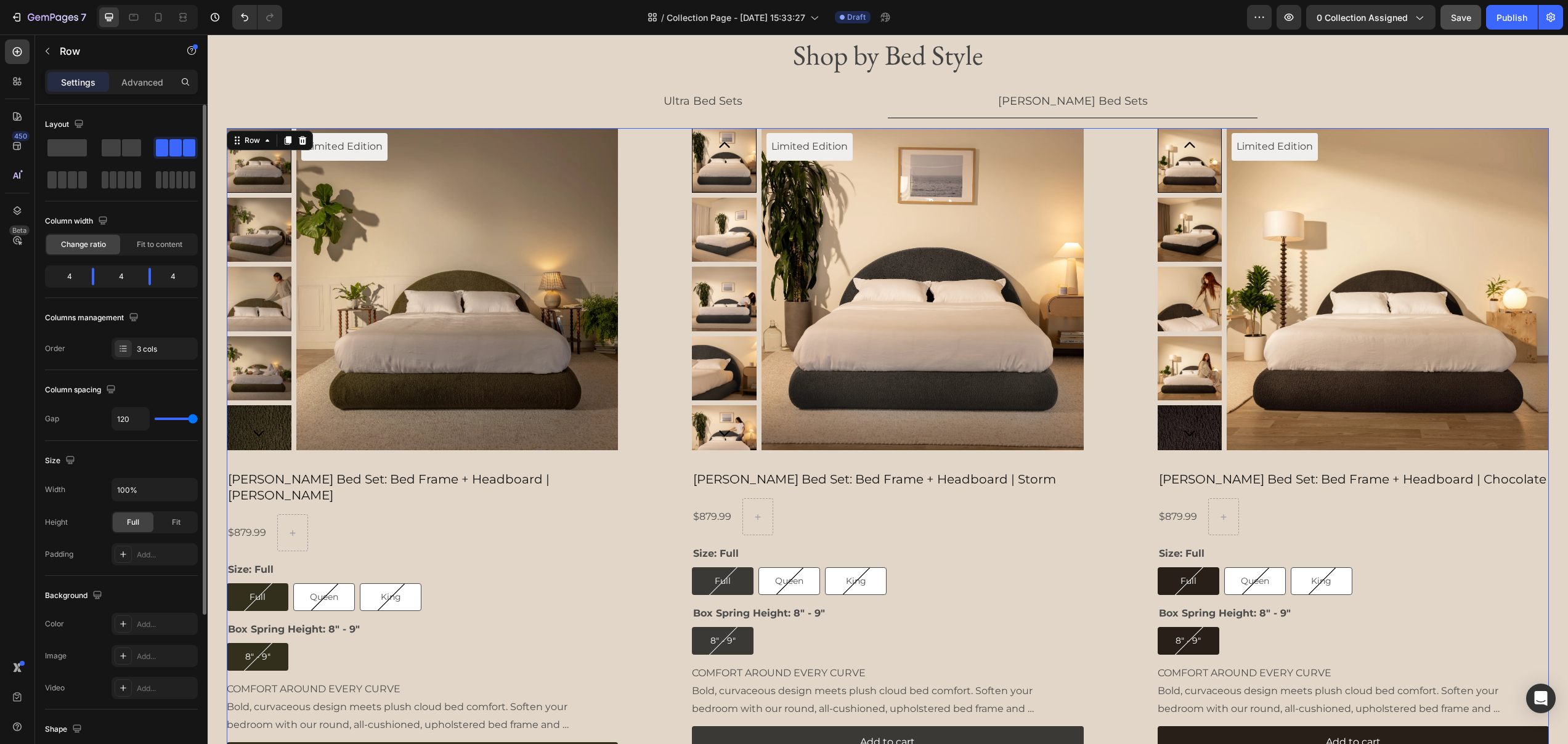
scroll to position [1695, 0]
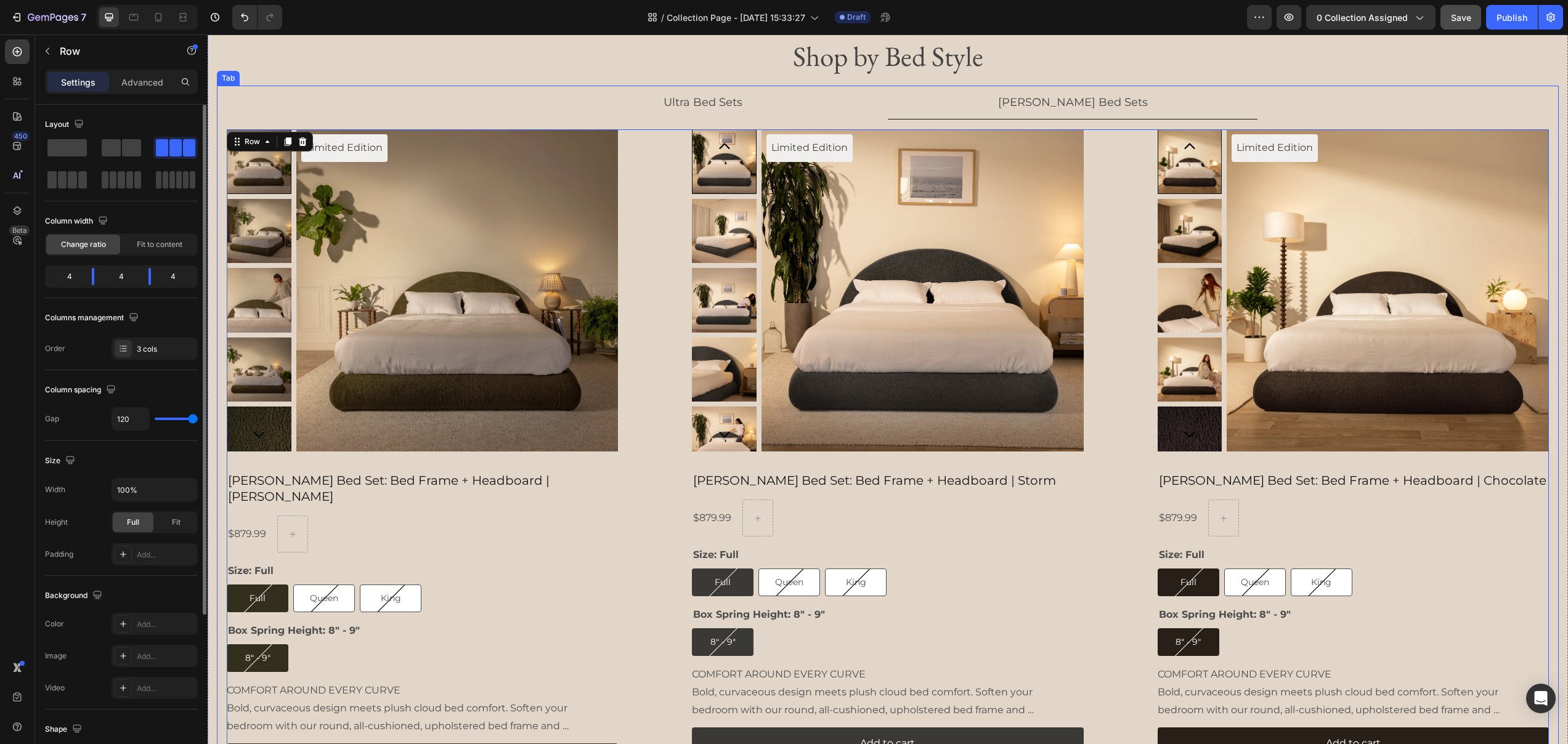
click at [620, 112] on li "Ultra Bed Sets" at bounding box center [703, 103] width 370 height 34
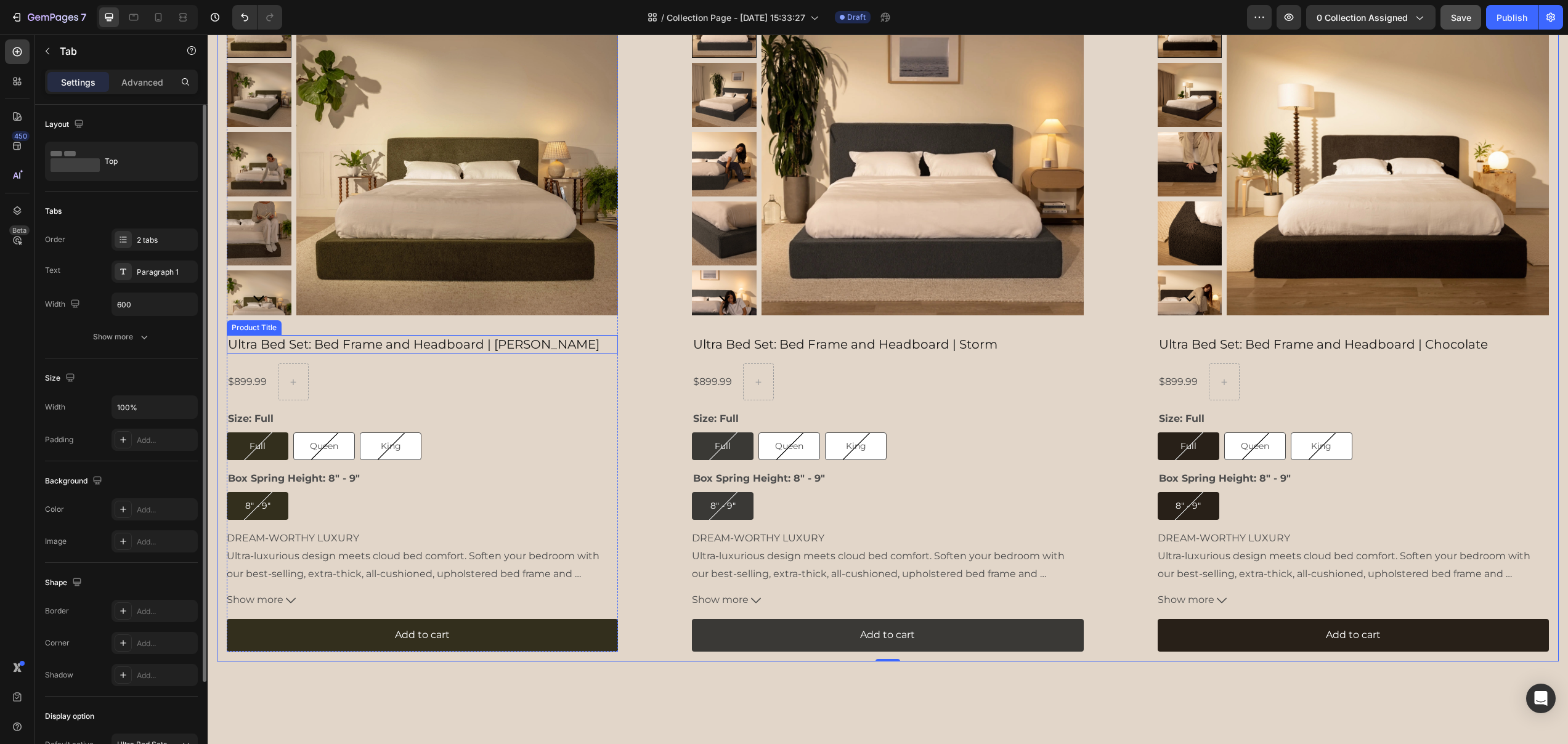
scroll to position [1919, 0]
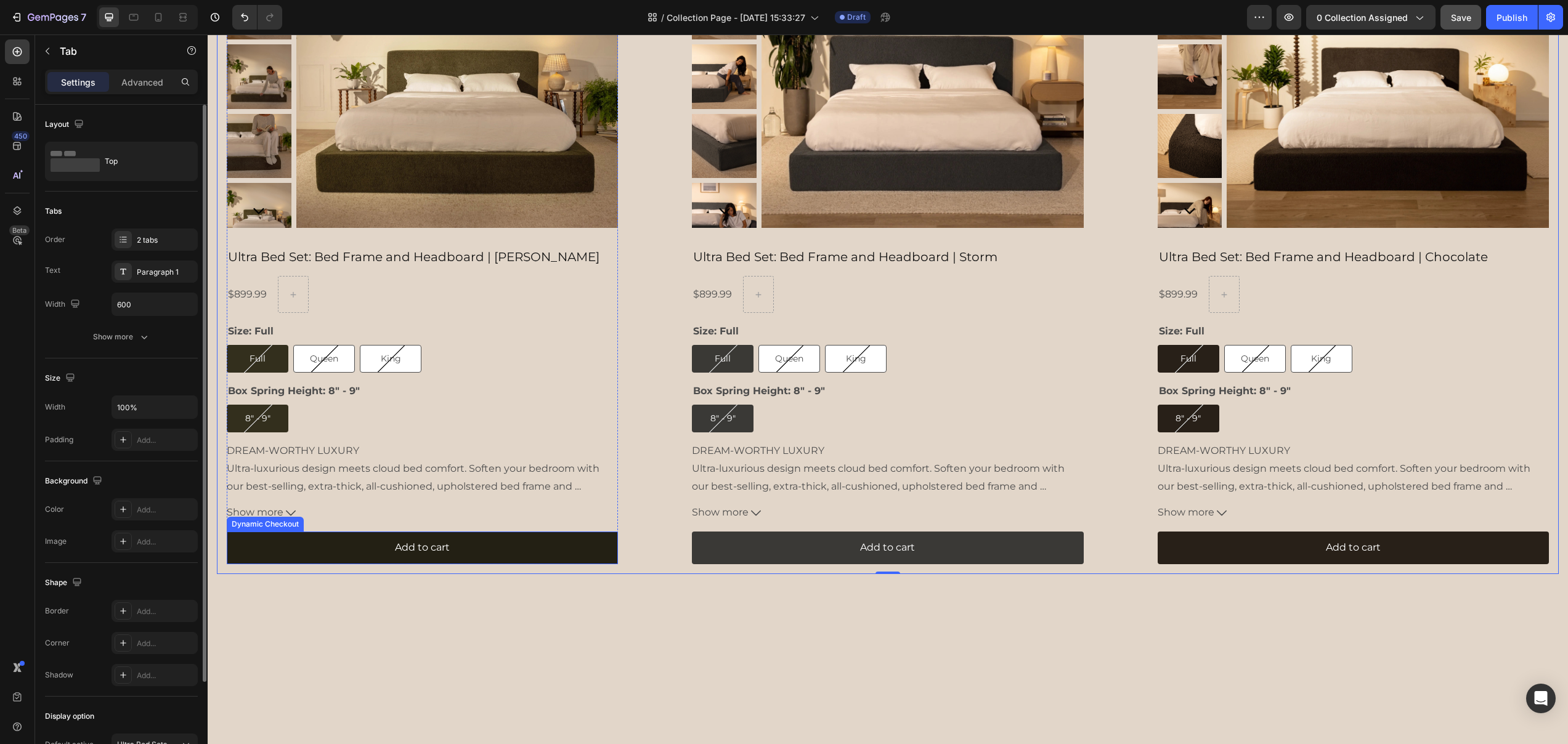
click at [526, 547] on button "Add to cart" at bounding box center [422, 547] width 391 height 32
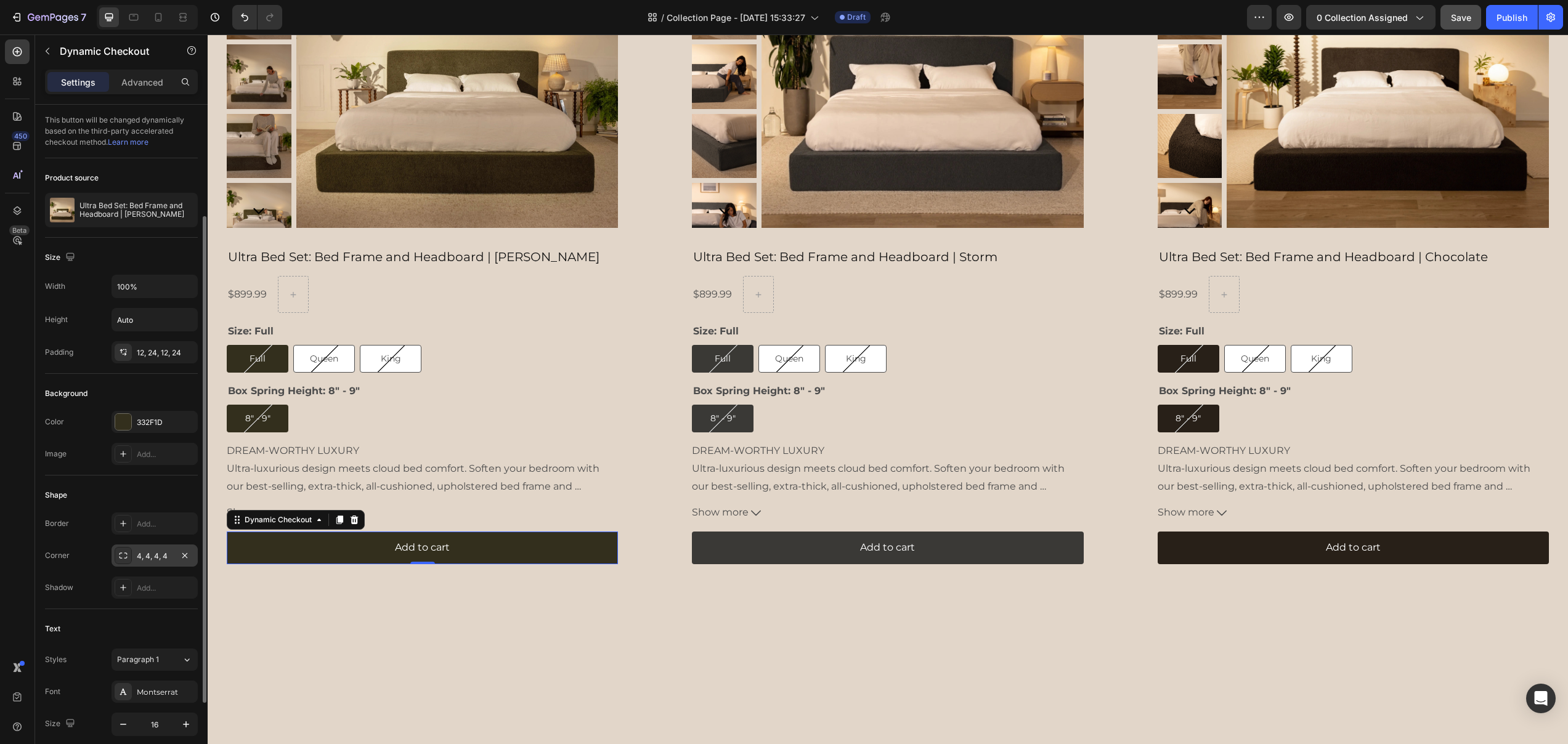
scroll to position [260, 0]
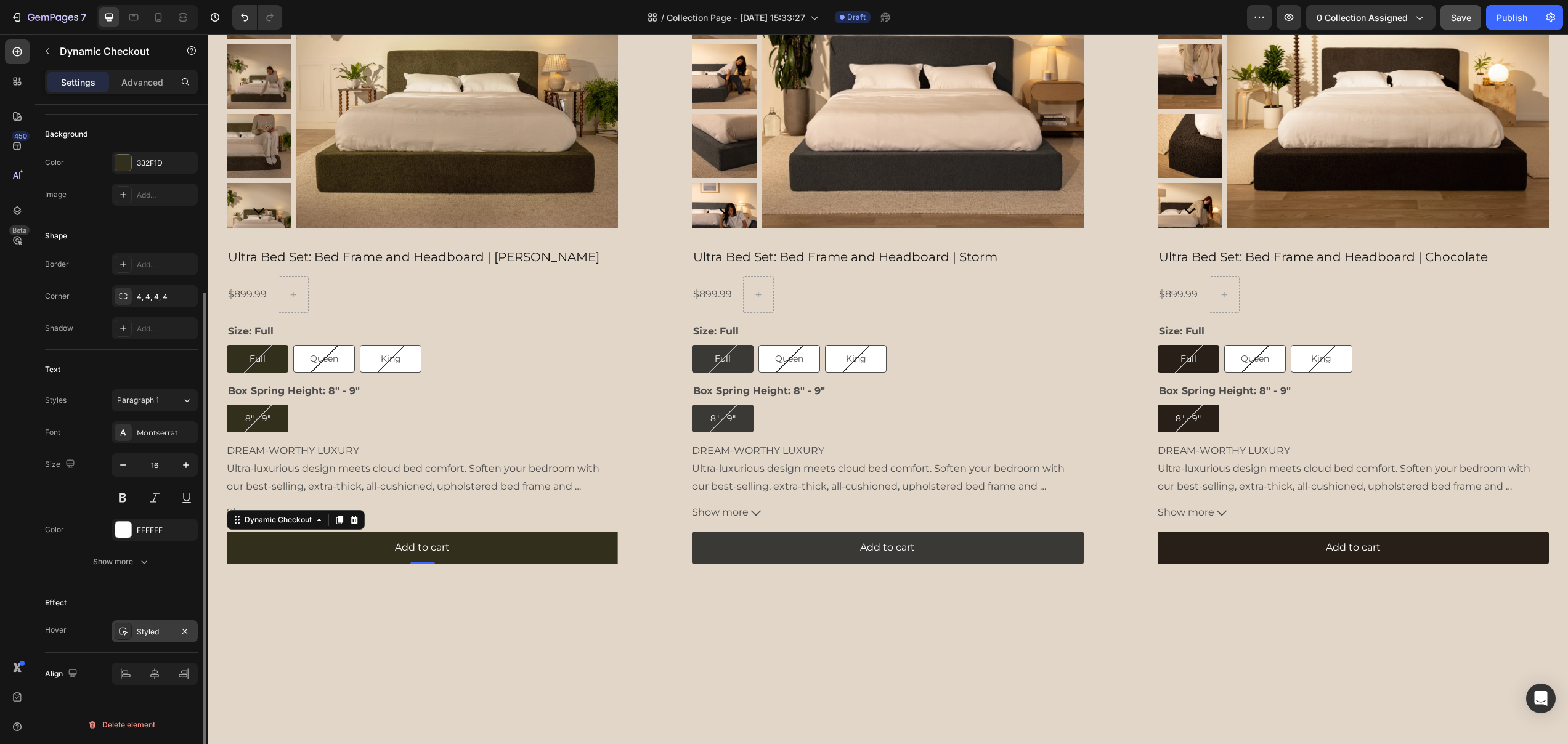
click at [150, 630] on div "Styled" at bounding box center [154, 632] width 36 height 11
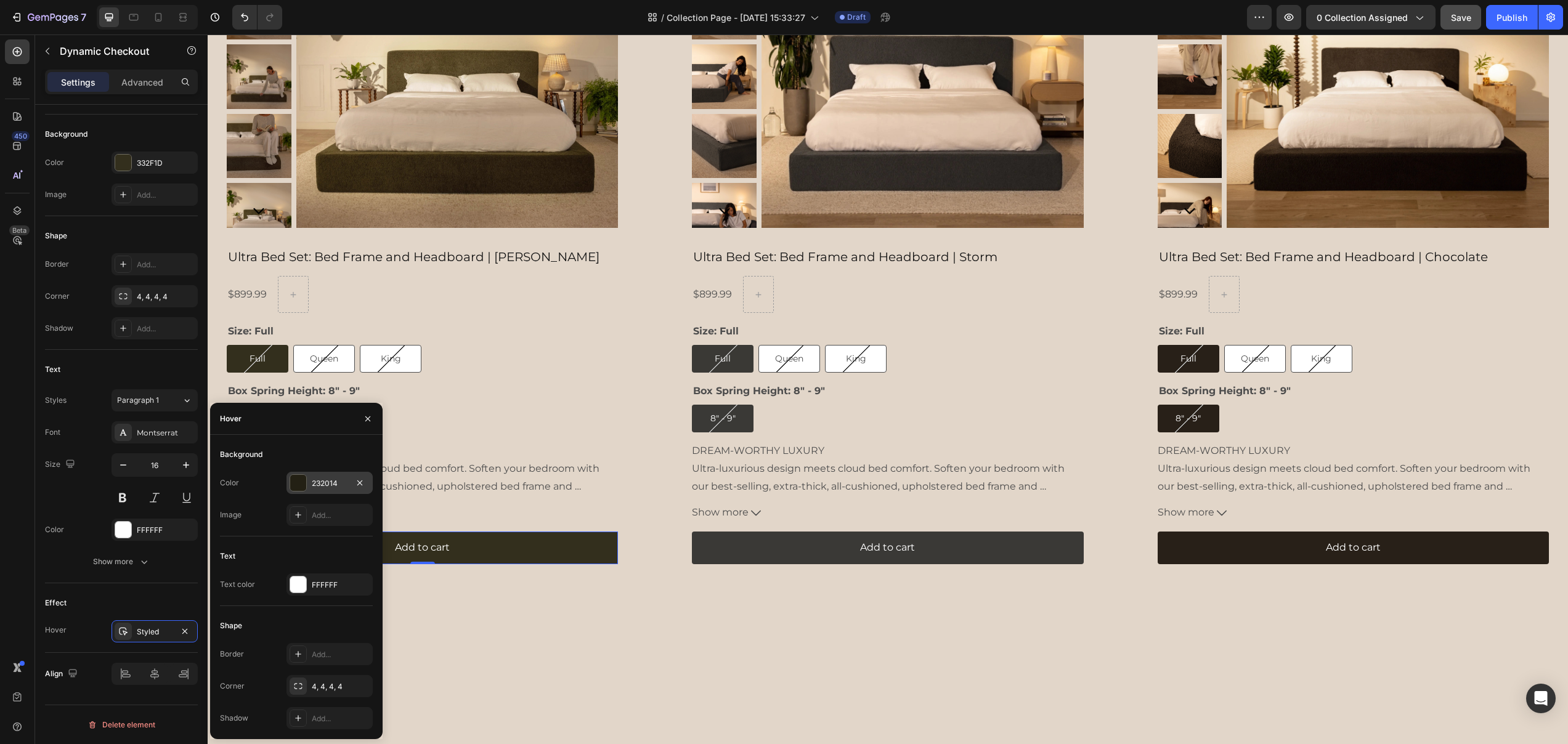
click at [324, 476] on div "232014" at bounding box center [329, 483] width 87 height 22
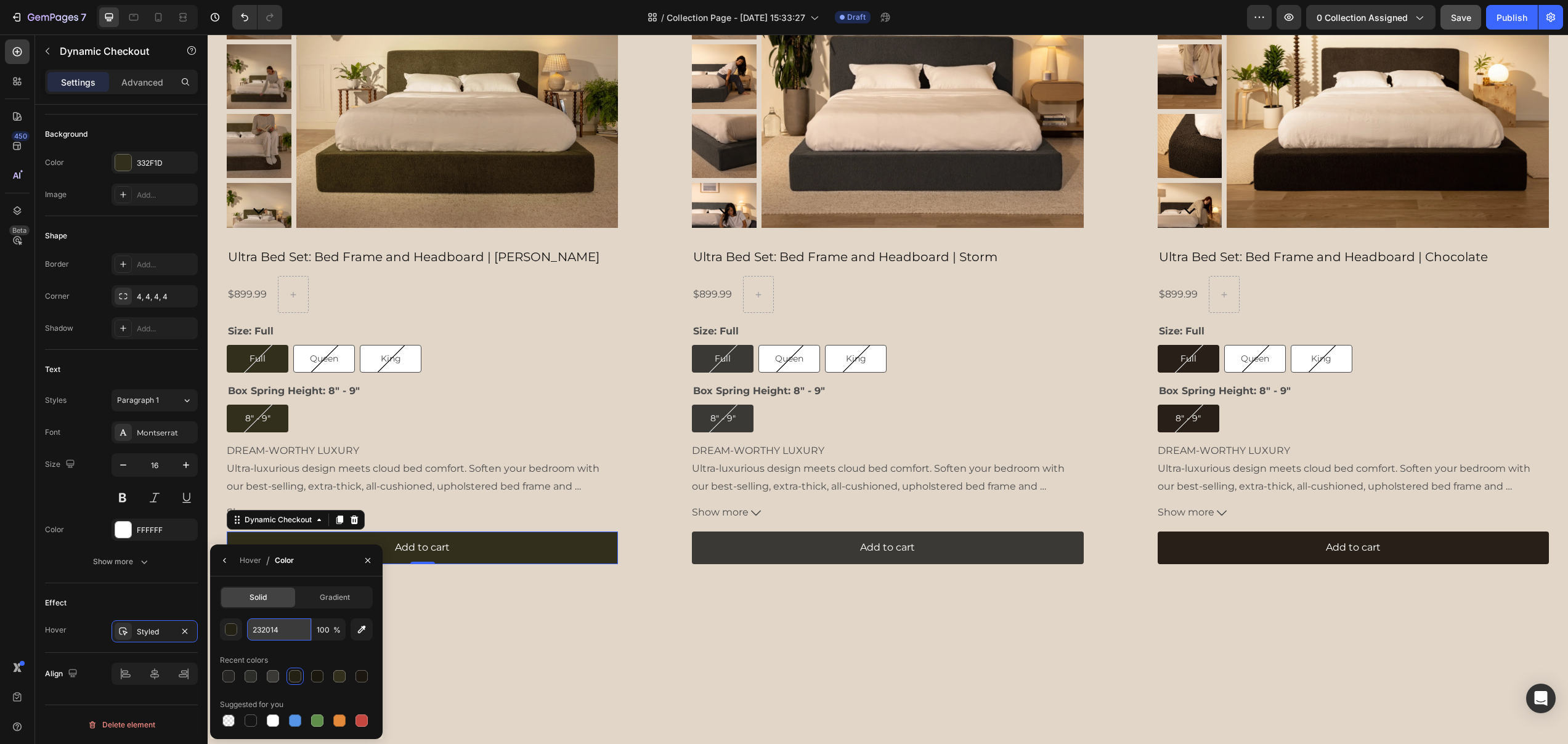
click at [268, 632] on input "232014" at bounding box center [278, 629] width 64 height 22
click at [765, 548] on button "Add to cart" at bounding box center [887, 547] width 391 height 32
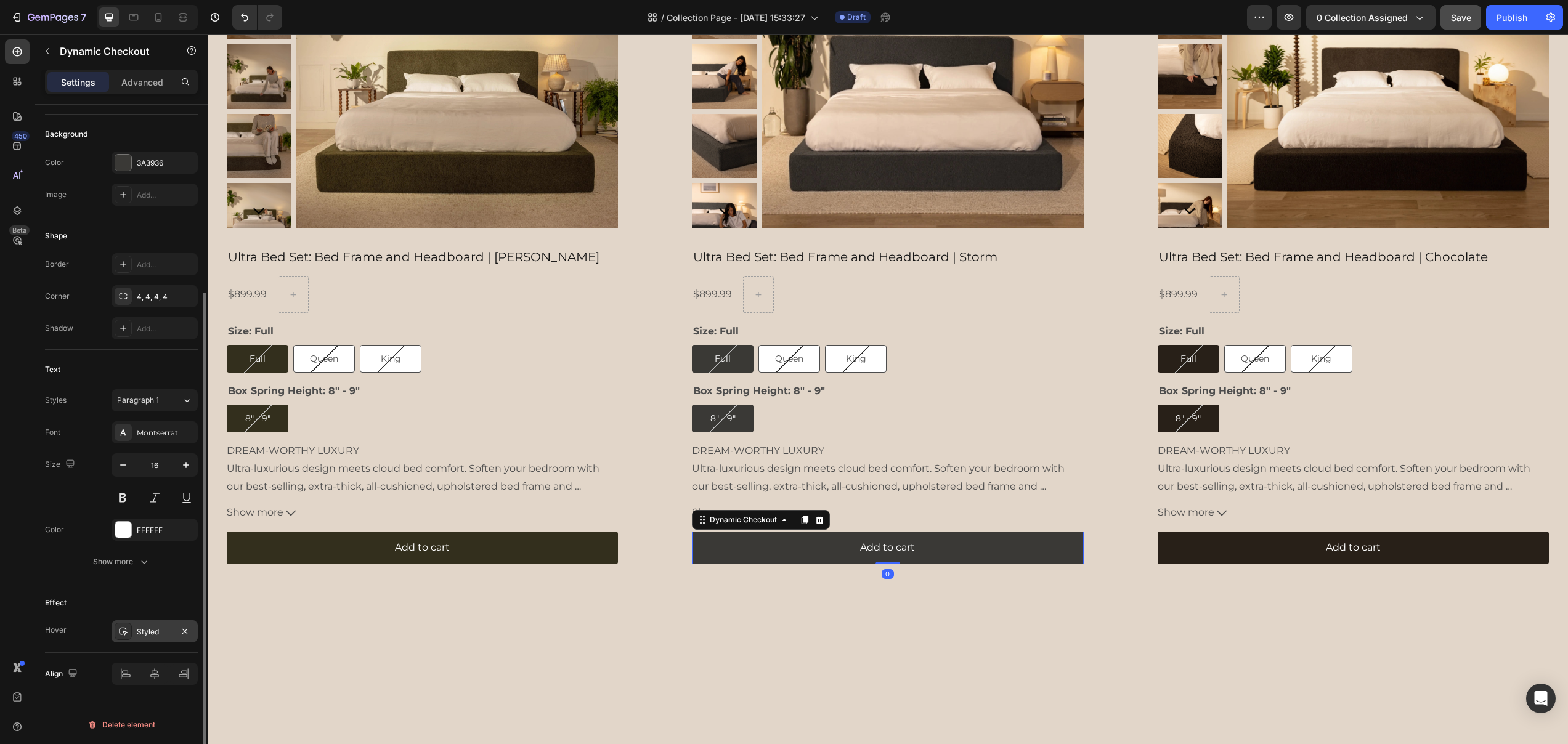
click at [146, 633] on div "Styled" at bounding box center [154, 632] width 36 height 11
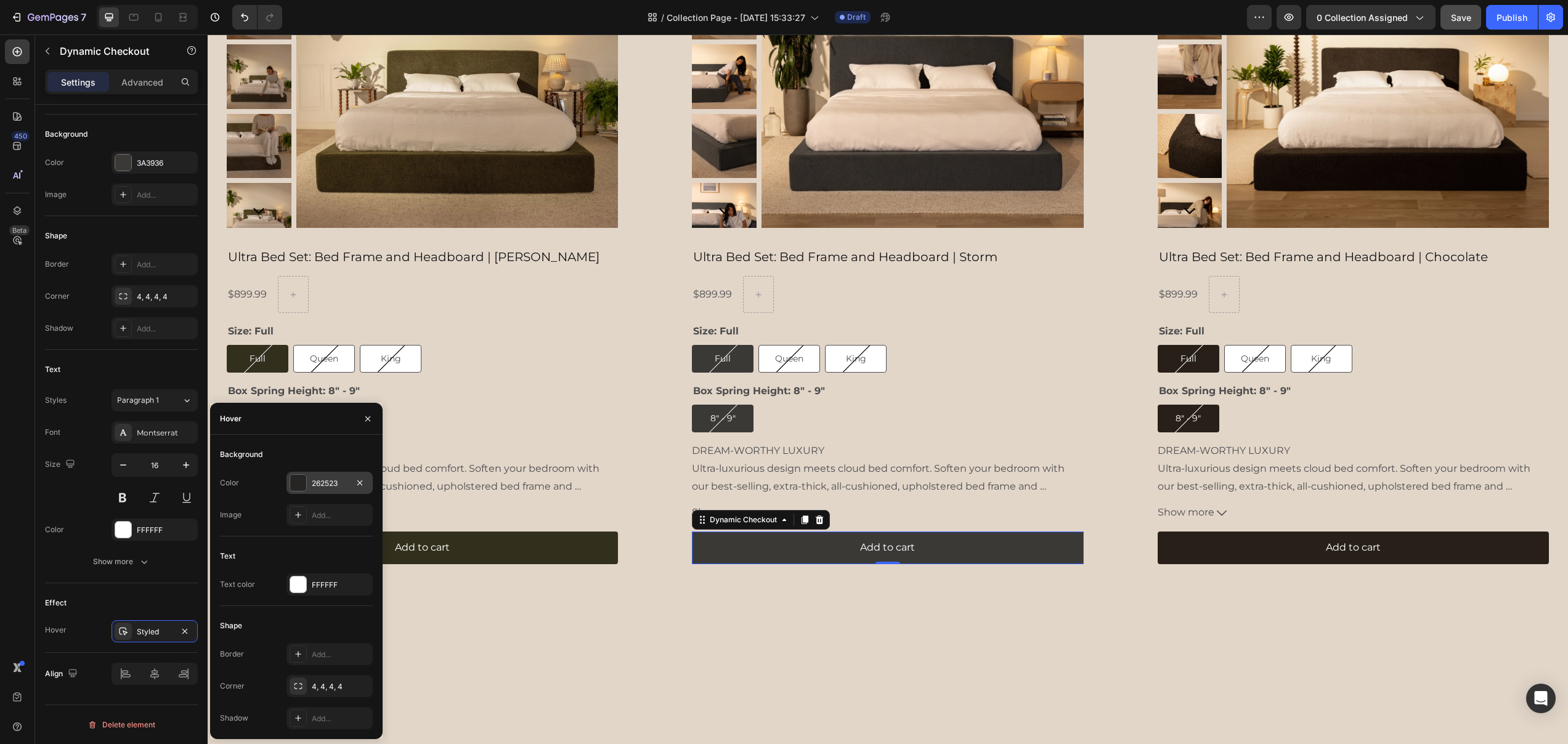
click at [318, 488] on div "262523" at bounding box center [329, 484] width 36 height 11
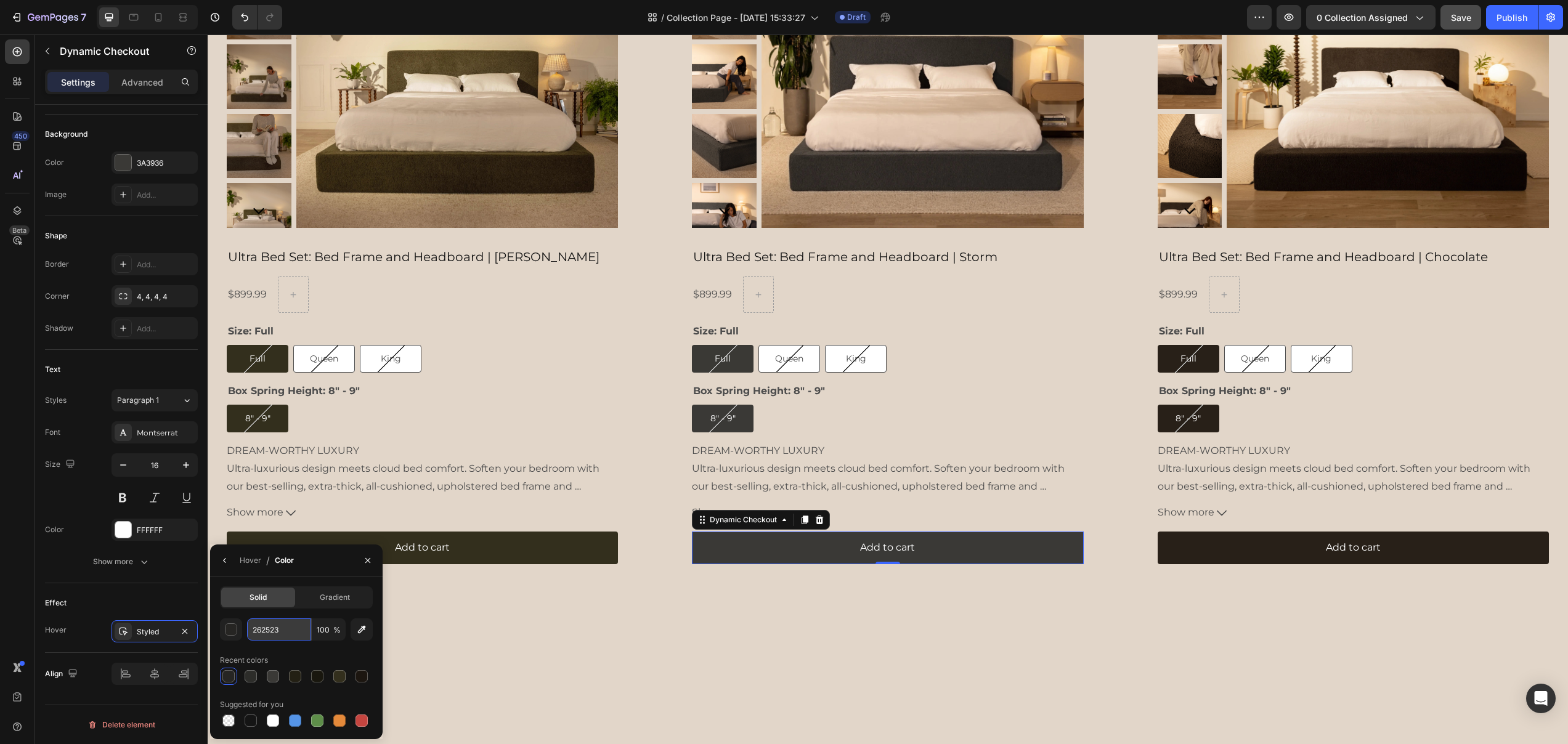
click at [266, 629] on input "262523" at bounding box center [278, 629] width 64 height 22
click at [267, 629] on input "262523" at bounding box center [278, 629] width 64 height 22
click at [1174, 540] on button "Add to cart" at bounding box center [1353, 547] width 391 height 32
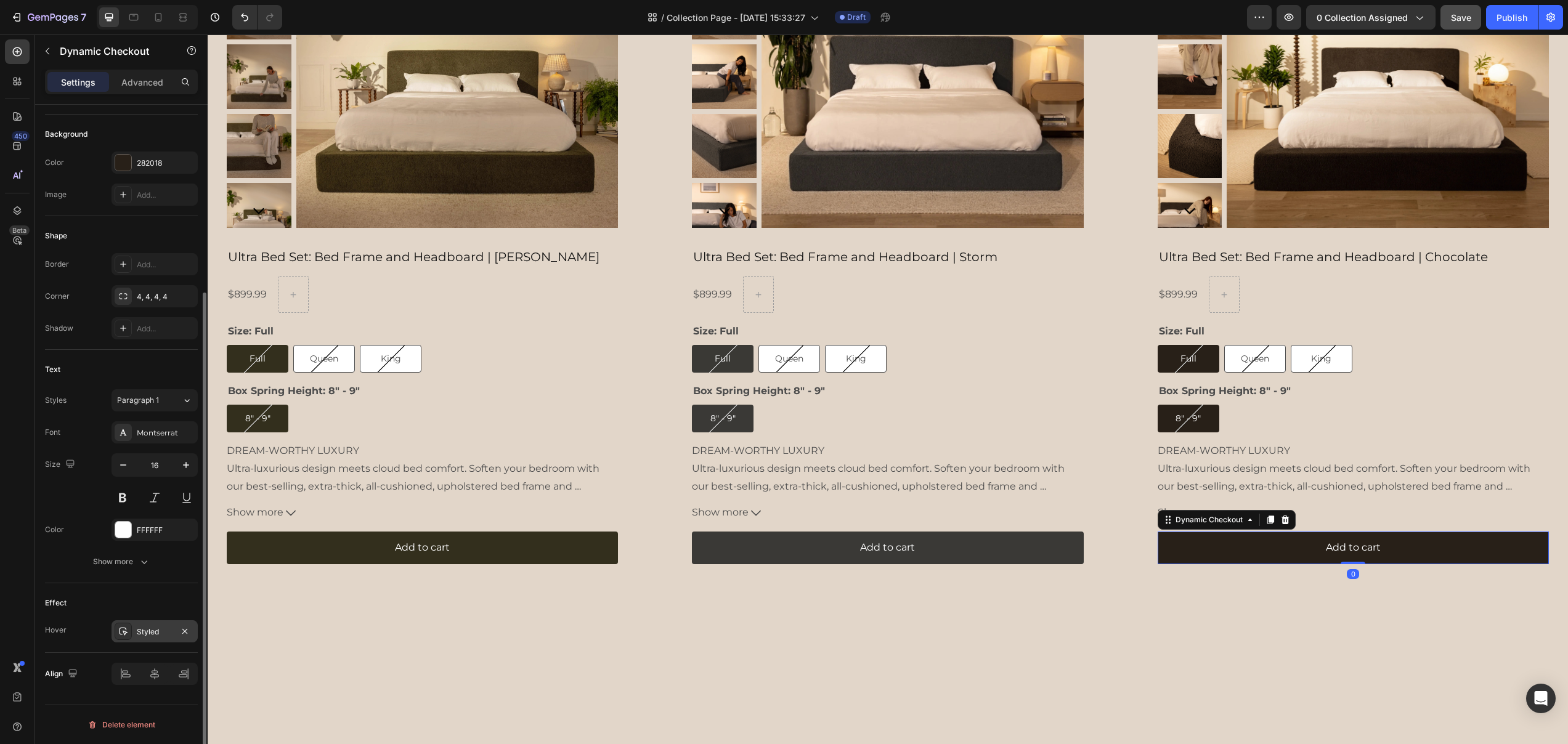
click at [142, 633] on div "Styled" at bounding box center [154, 632] width 36 height 11
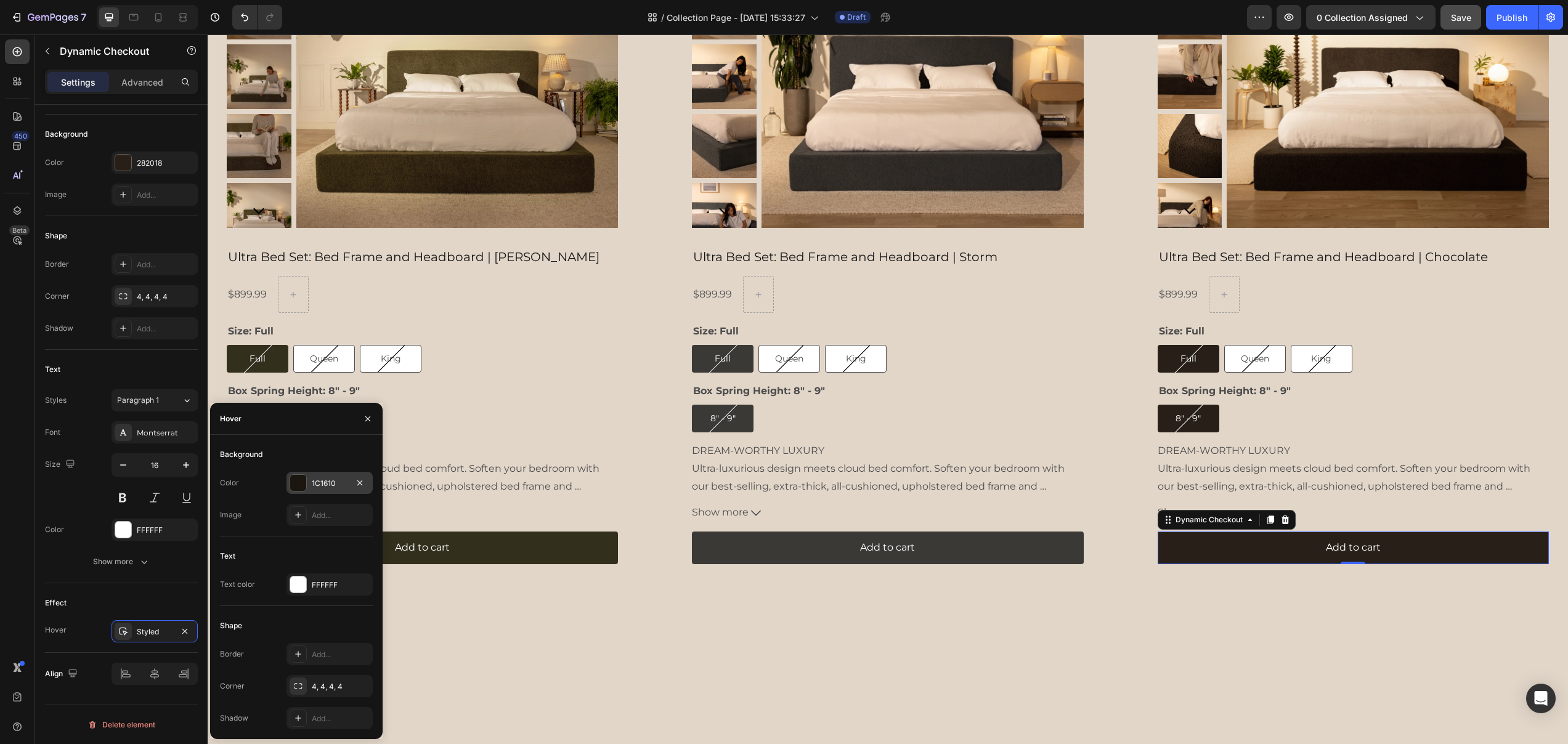
click at [329, 480] on div "1C1610" at bounding box center [329, 484] width 36 height 11
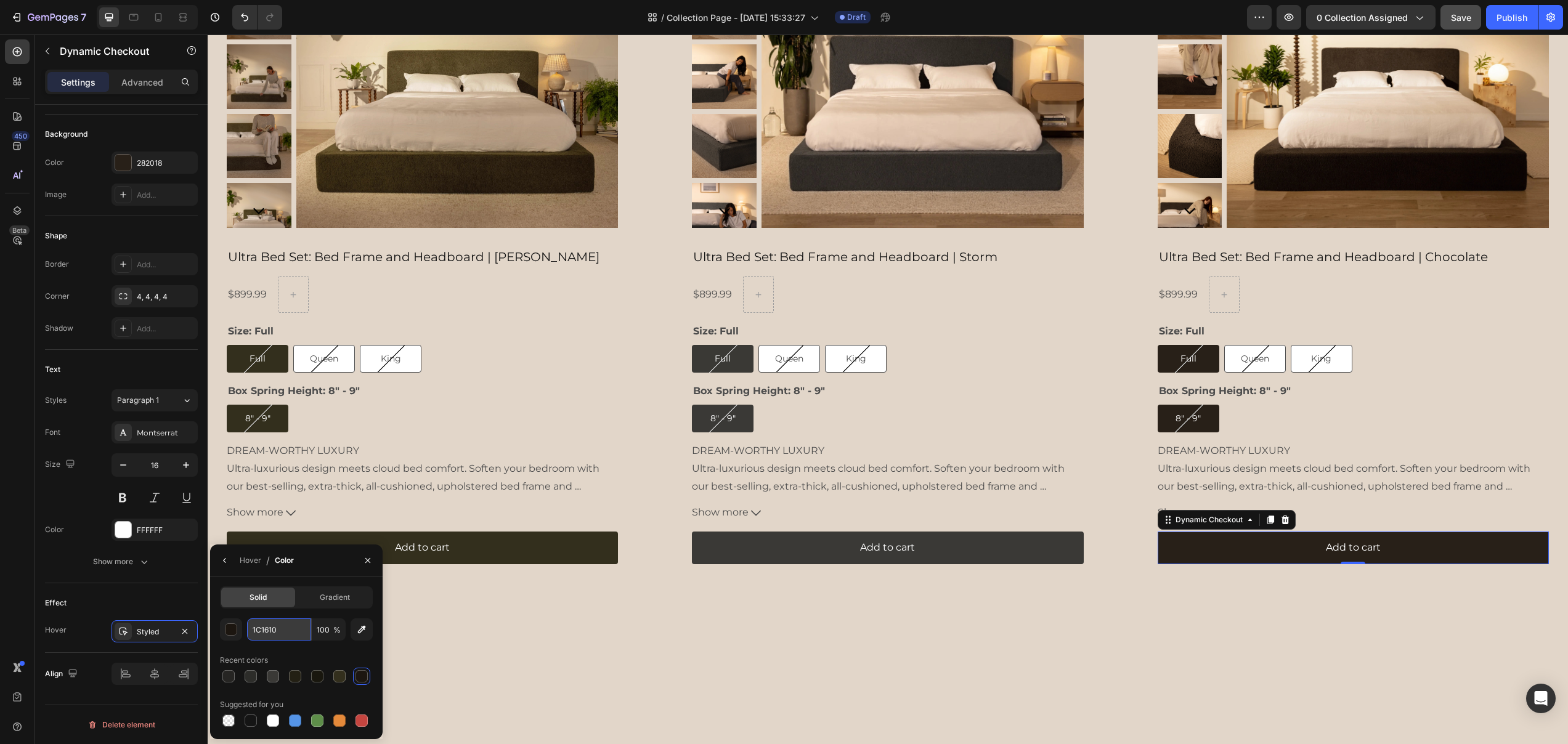
click at [272, 636] on input "1C1610" at bounding box center [278, 629] width 64 height 22
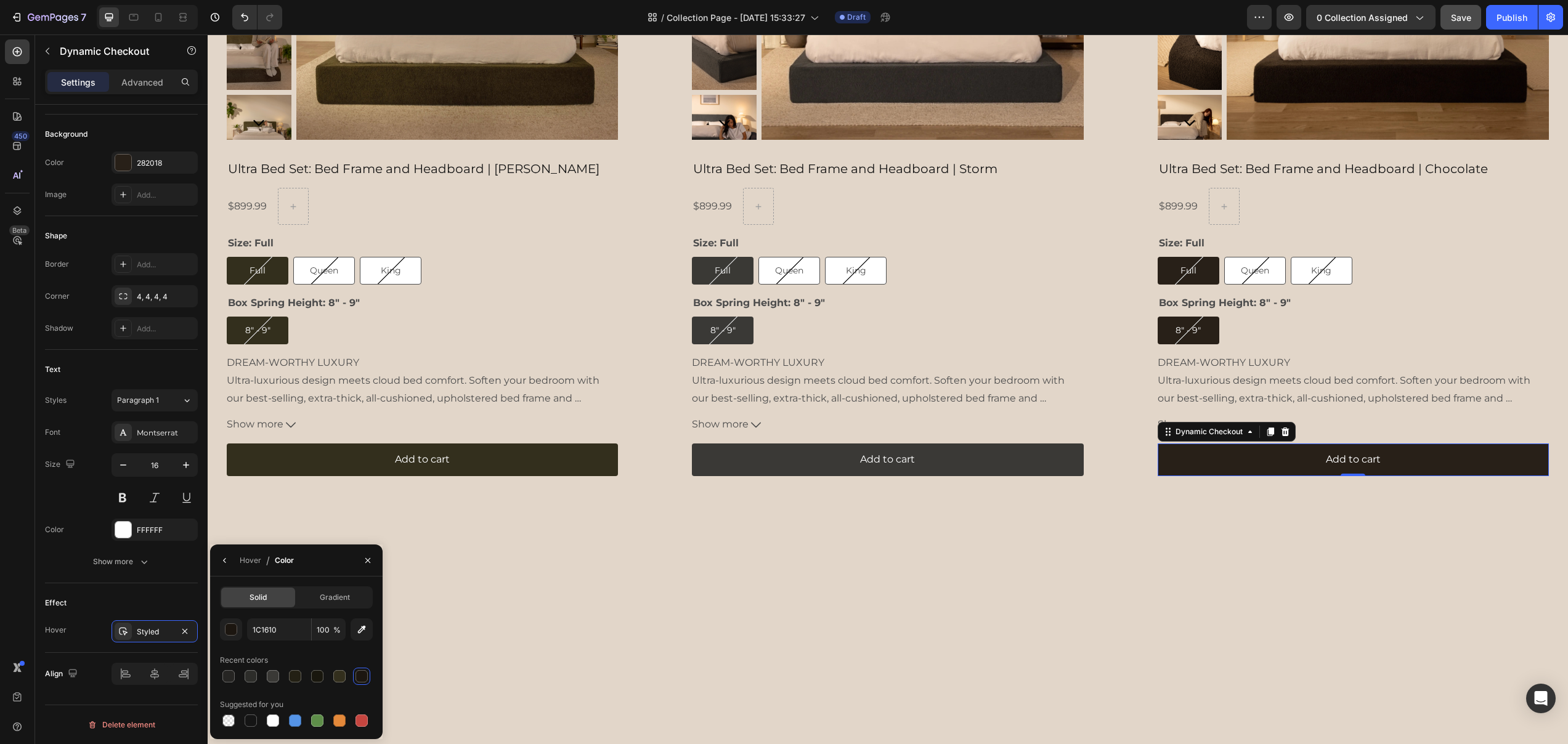
scroll to position [2014, 0]
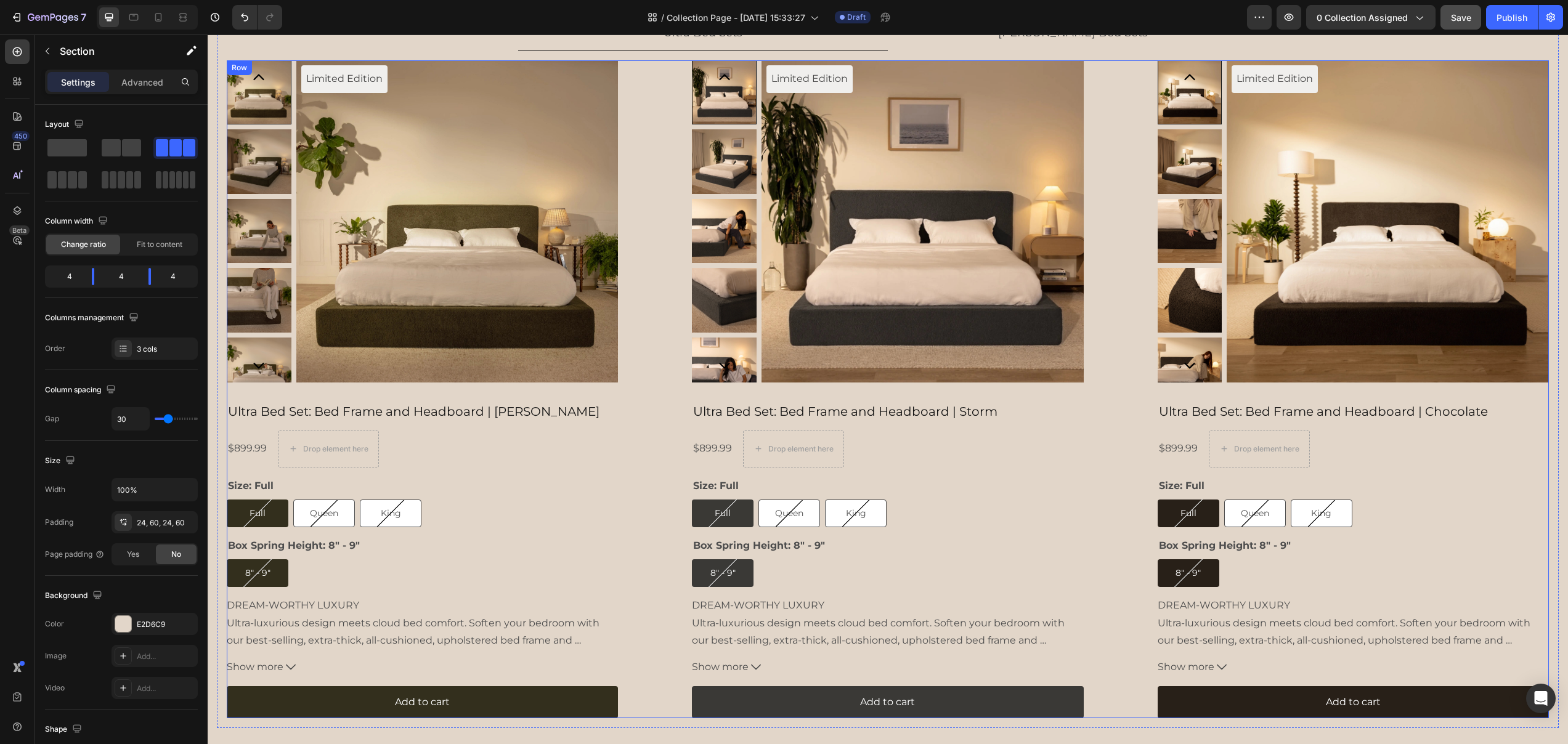
scroll to position [1731, 0]
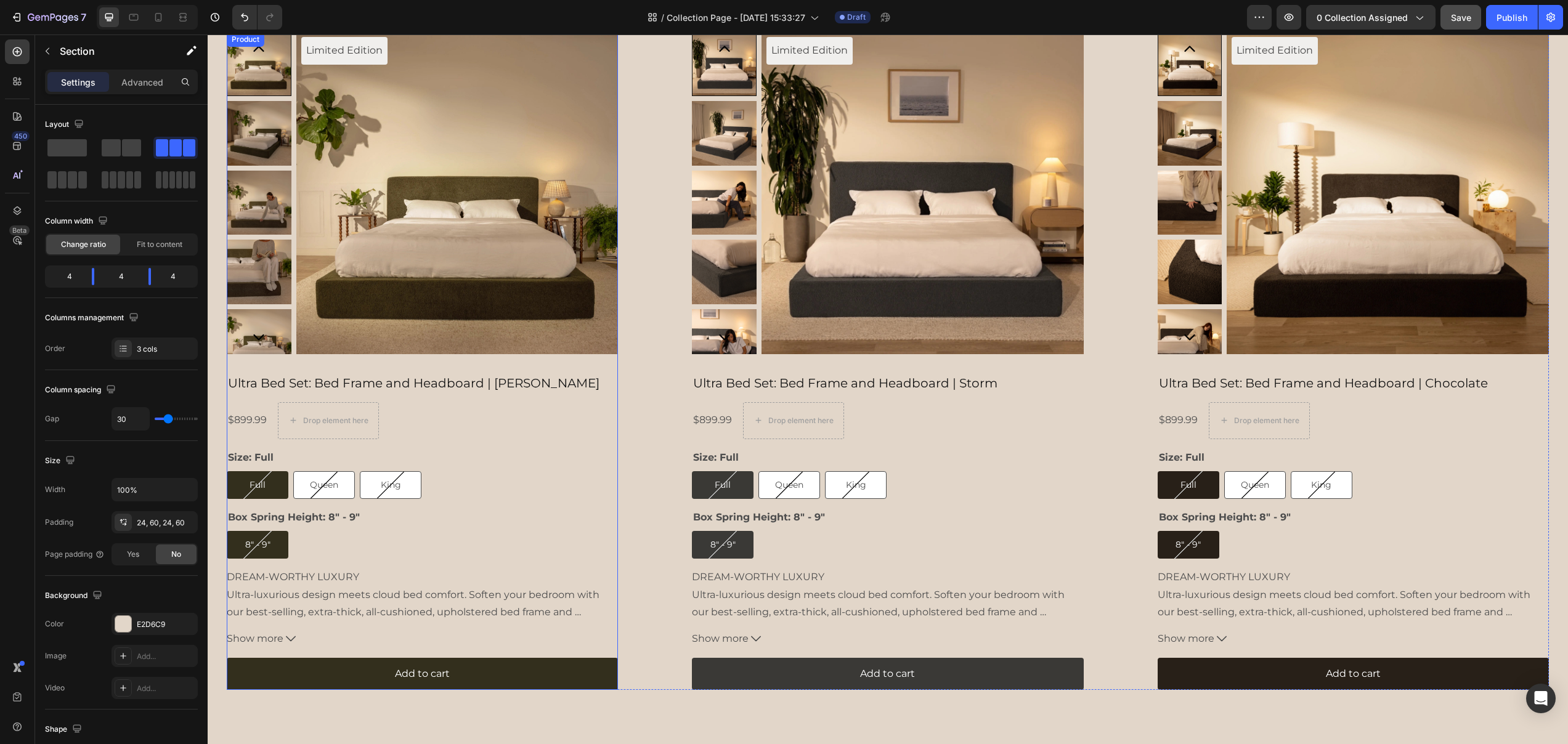
click at [396, 594] on span "Ultra-luxurious design meets cloud bed comfort. Soften your bedroom with our be…" at bounding box center [414, 612] width 375 height 48
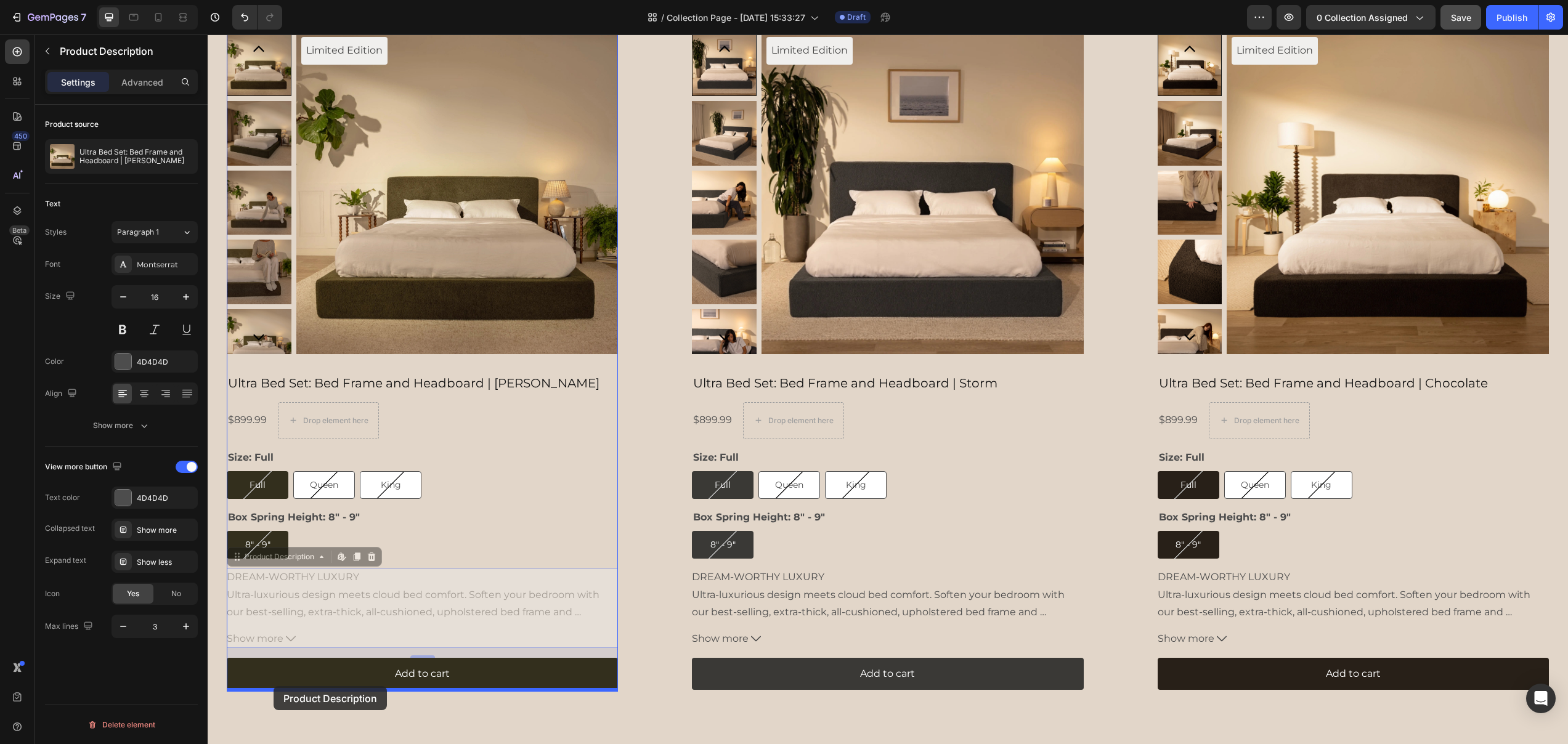
drag, startPoint x: 237, startPoint y: 558, endPoint x: 273, endPoint y: 687, distance: 133.9
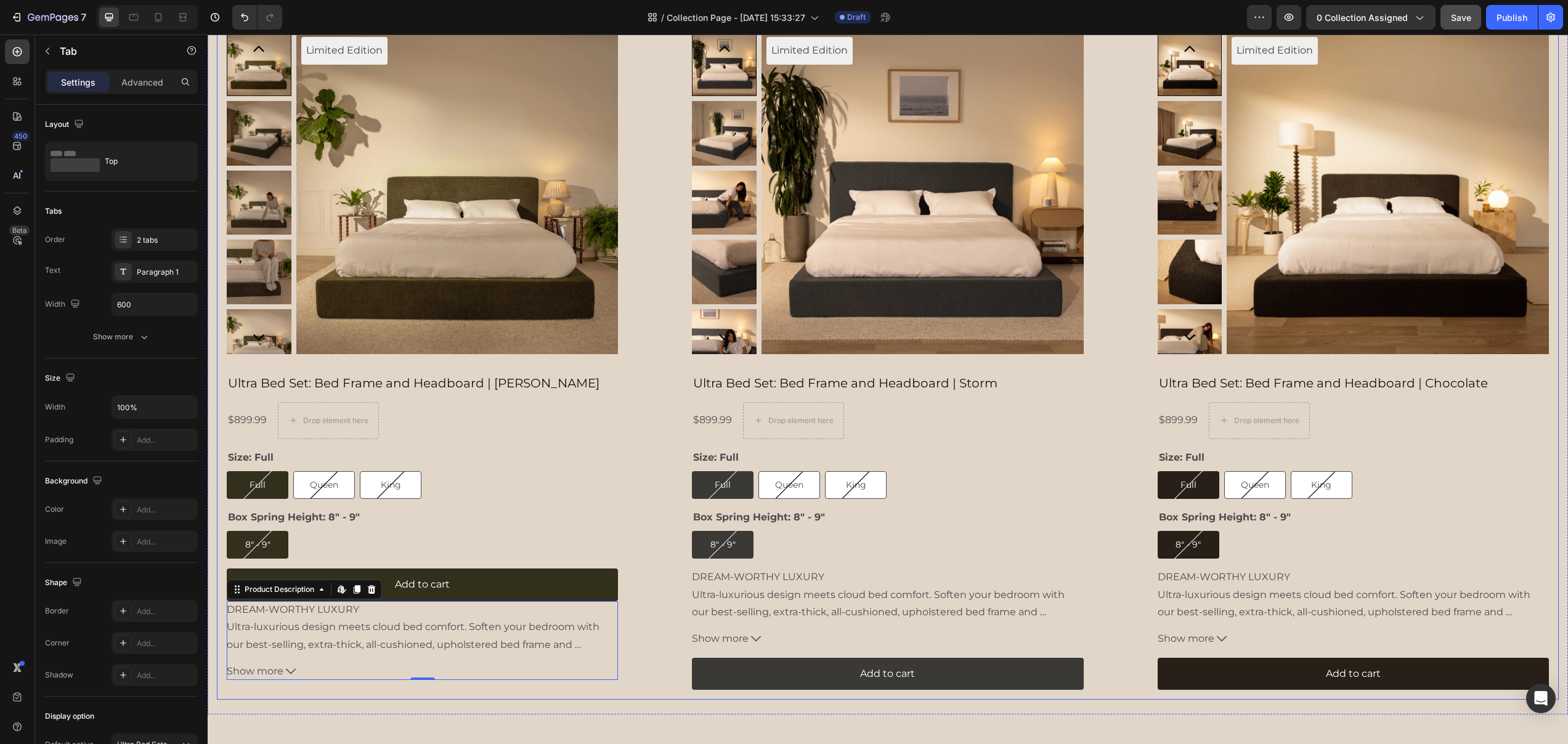
click at [618, 697] on div "Limited Edition Product Badge Product Images Ultra Bed Set: Bed Frame and Headb…" at bounding box center [887, 361] width 1342 height 678
click at [244, 12] on icon "Undo/Redo" at bounding box center [244, 17] width 12 height 12
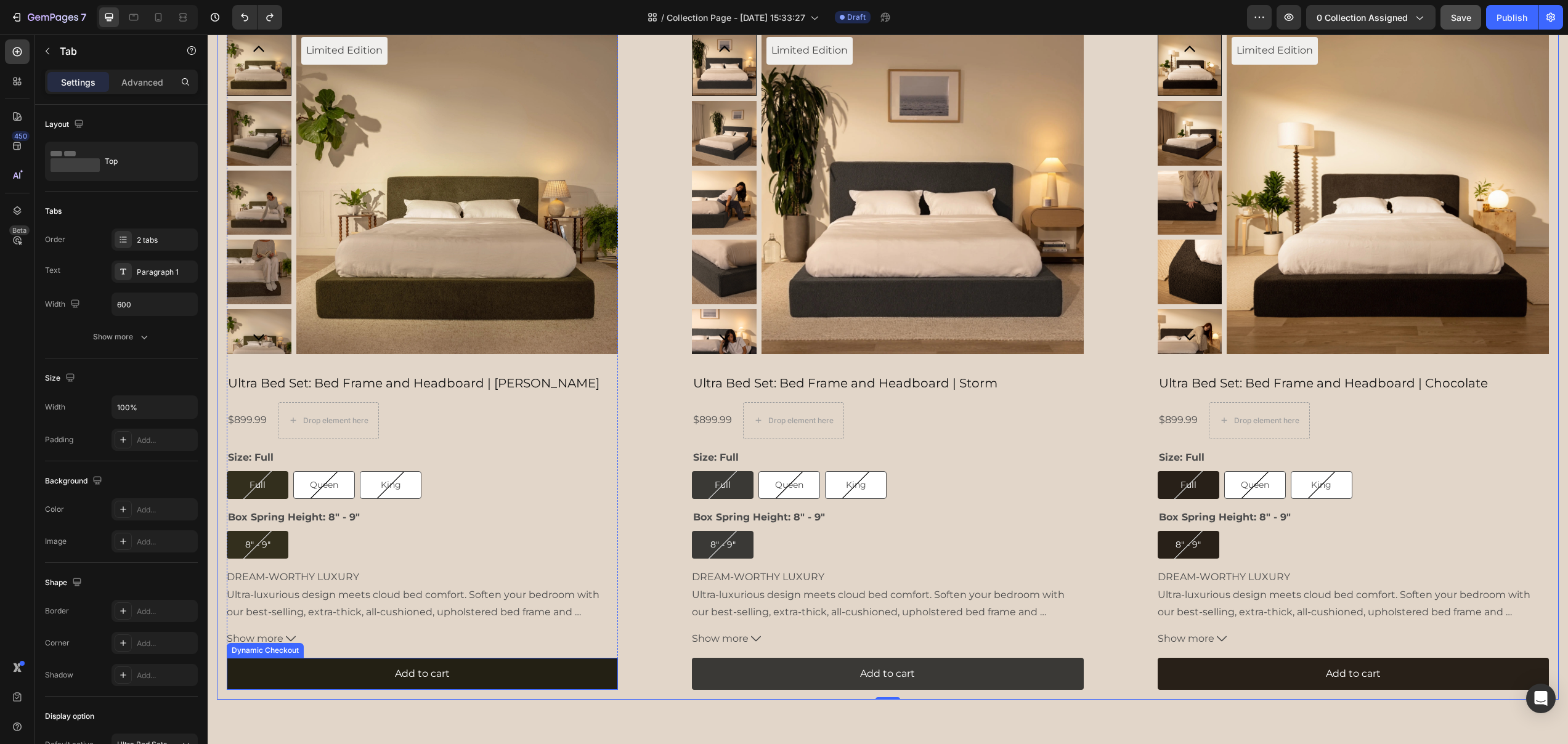
click at [547, 673] on button "Add to cart" at bounding box center [422, 674] width 391 height 32
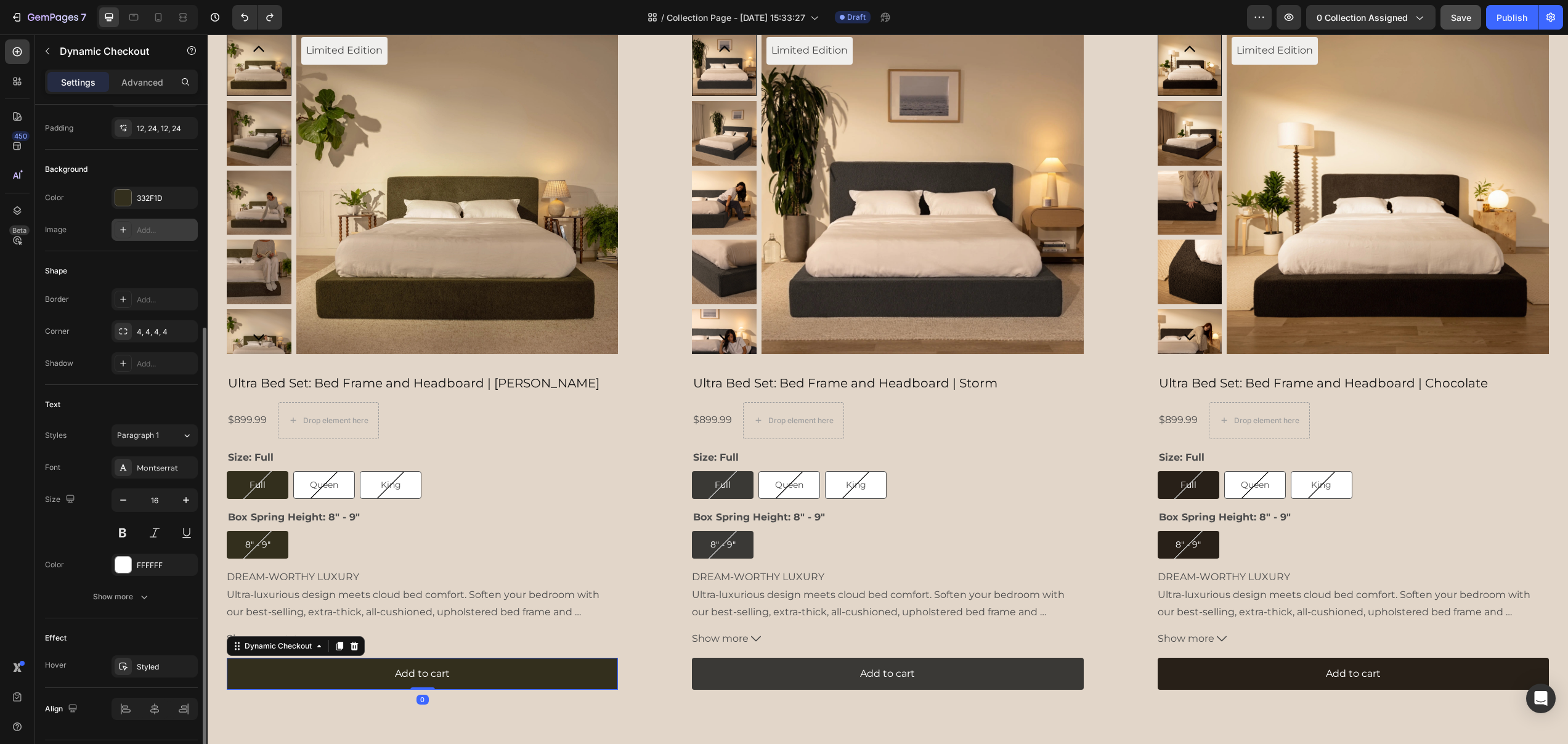
scroll to position [260, 0]
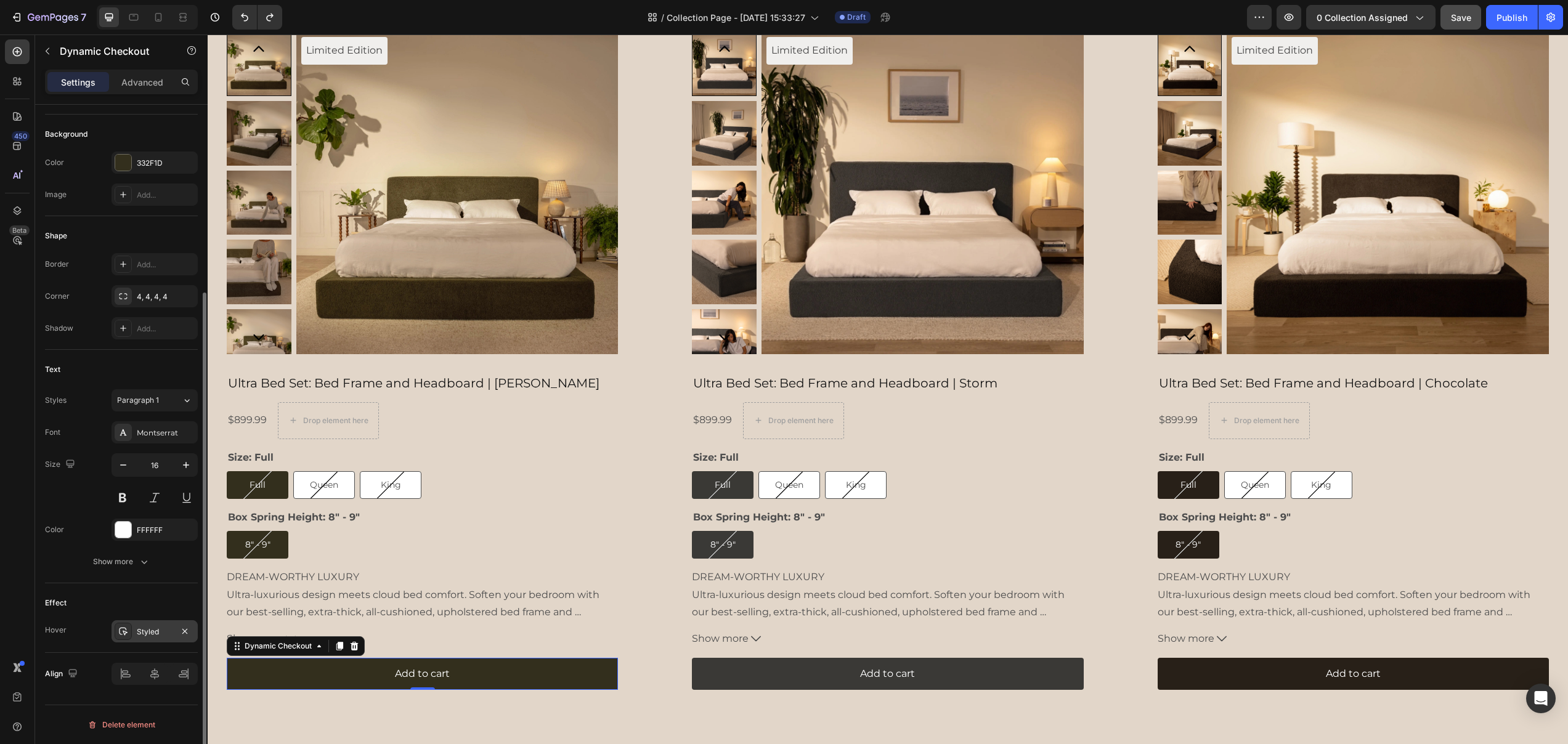
click at [148, 638] on div "Styled" at bounding box center [154, 631] width 87 height 22
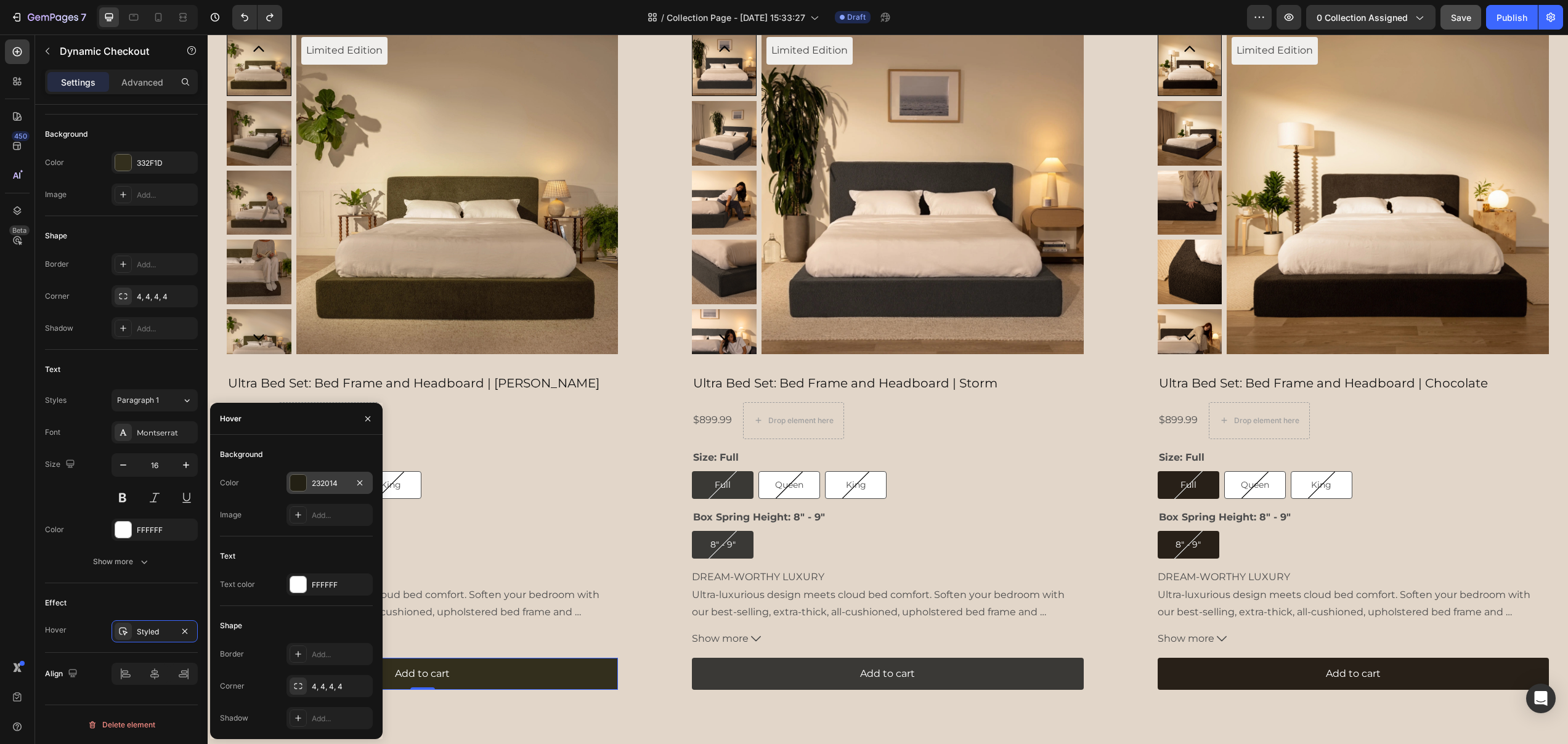
click at [322, 481] on div "232014" at bounding box center [329, 484] width 36 height 11
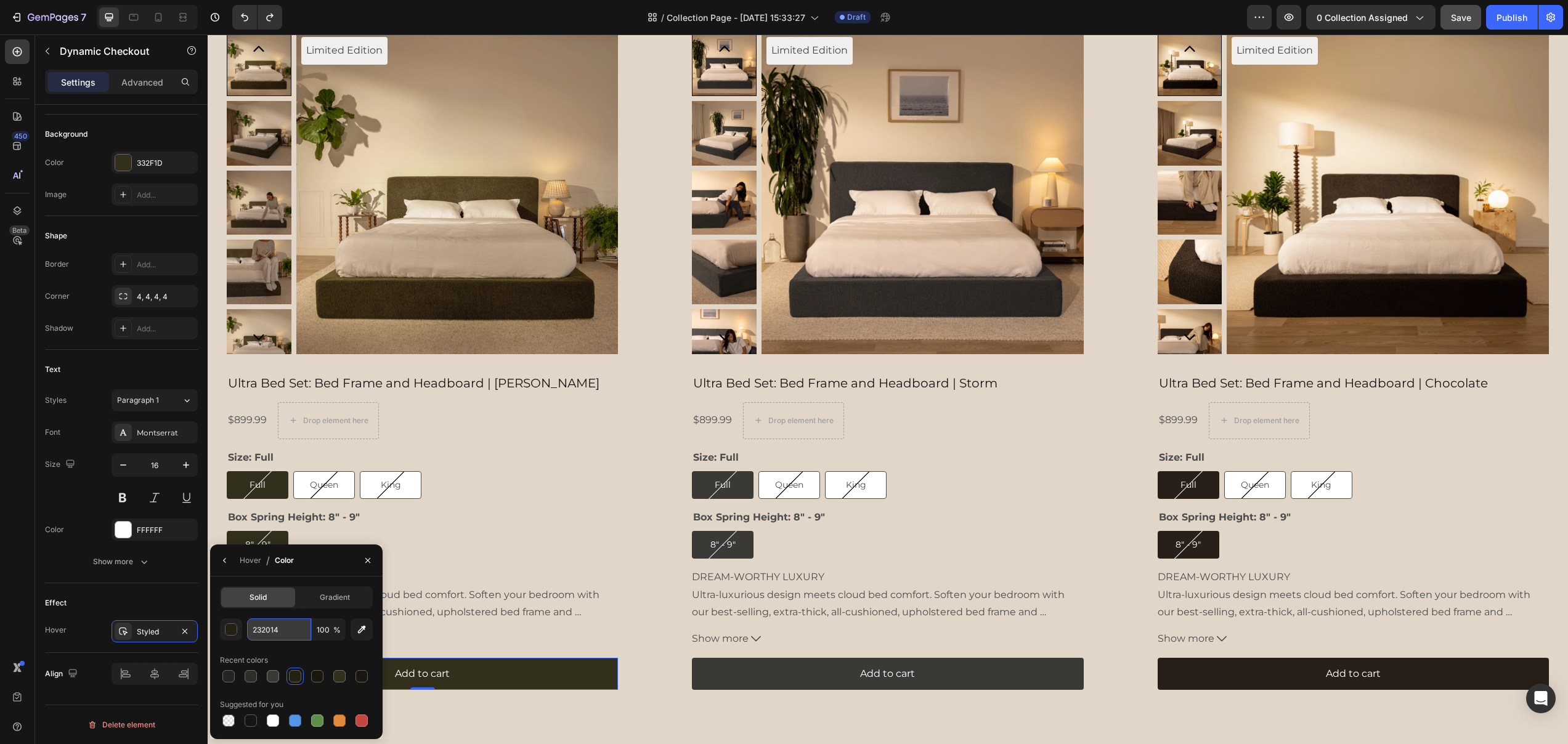
click at [267, 624] on input "232014" at bounding box center [278, 629] width 64 height 22
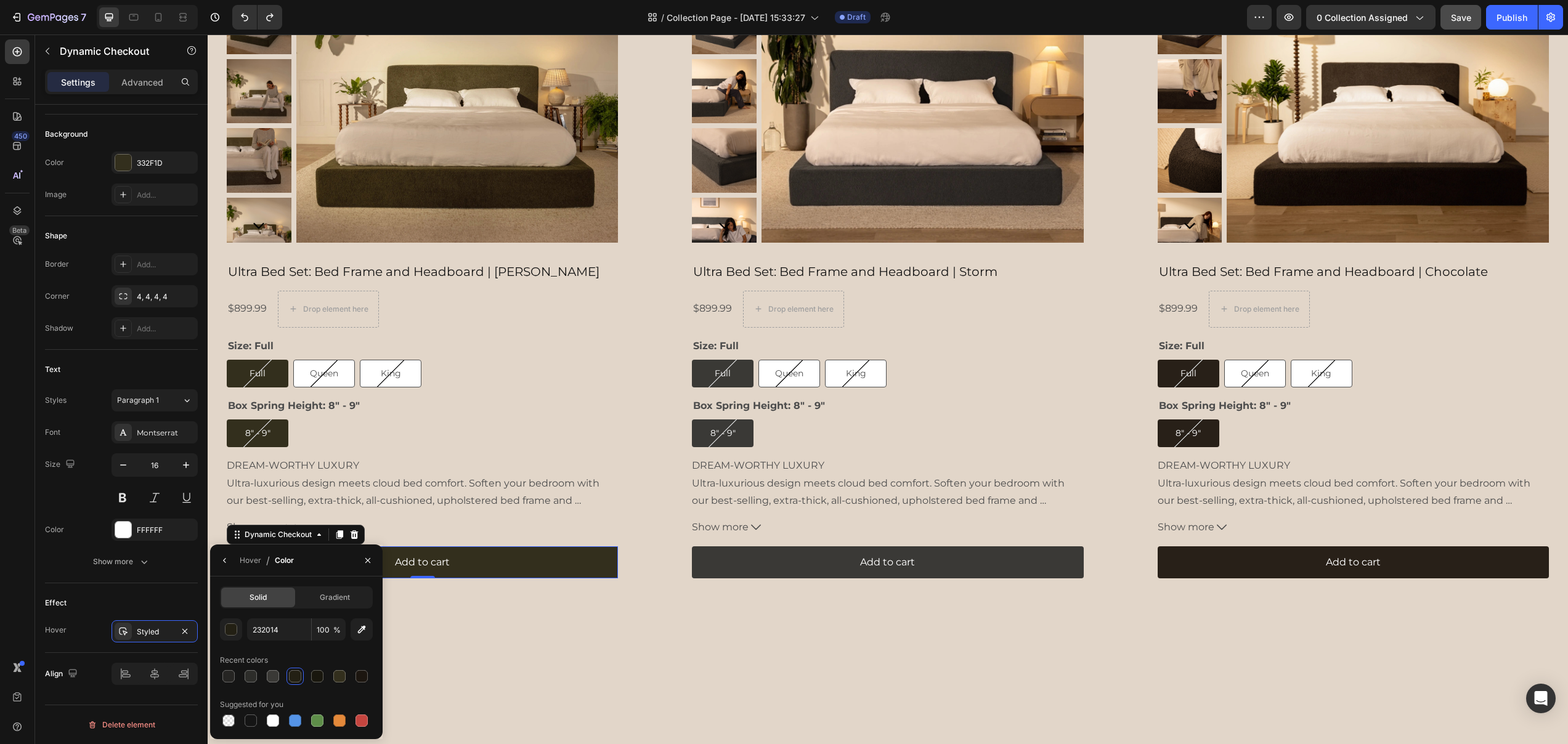
scroll to position [1863, 0]
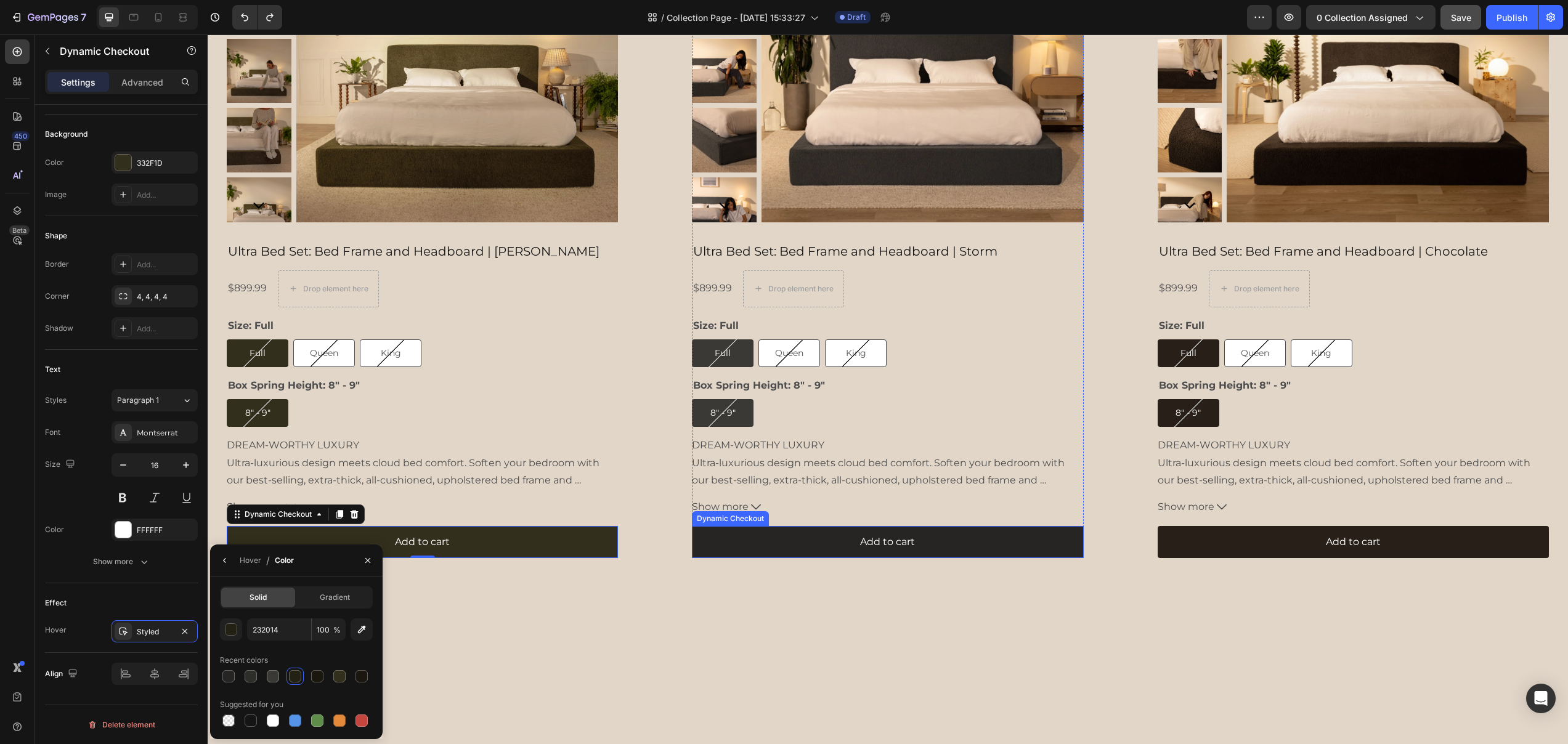
click at [778, 544] on button "Add to cart" at bounding box center [887, 543] width 391 height 32
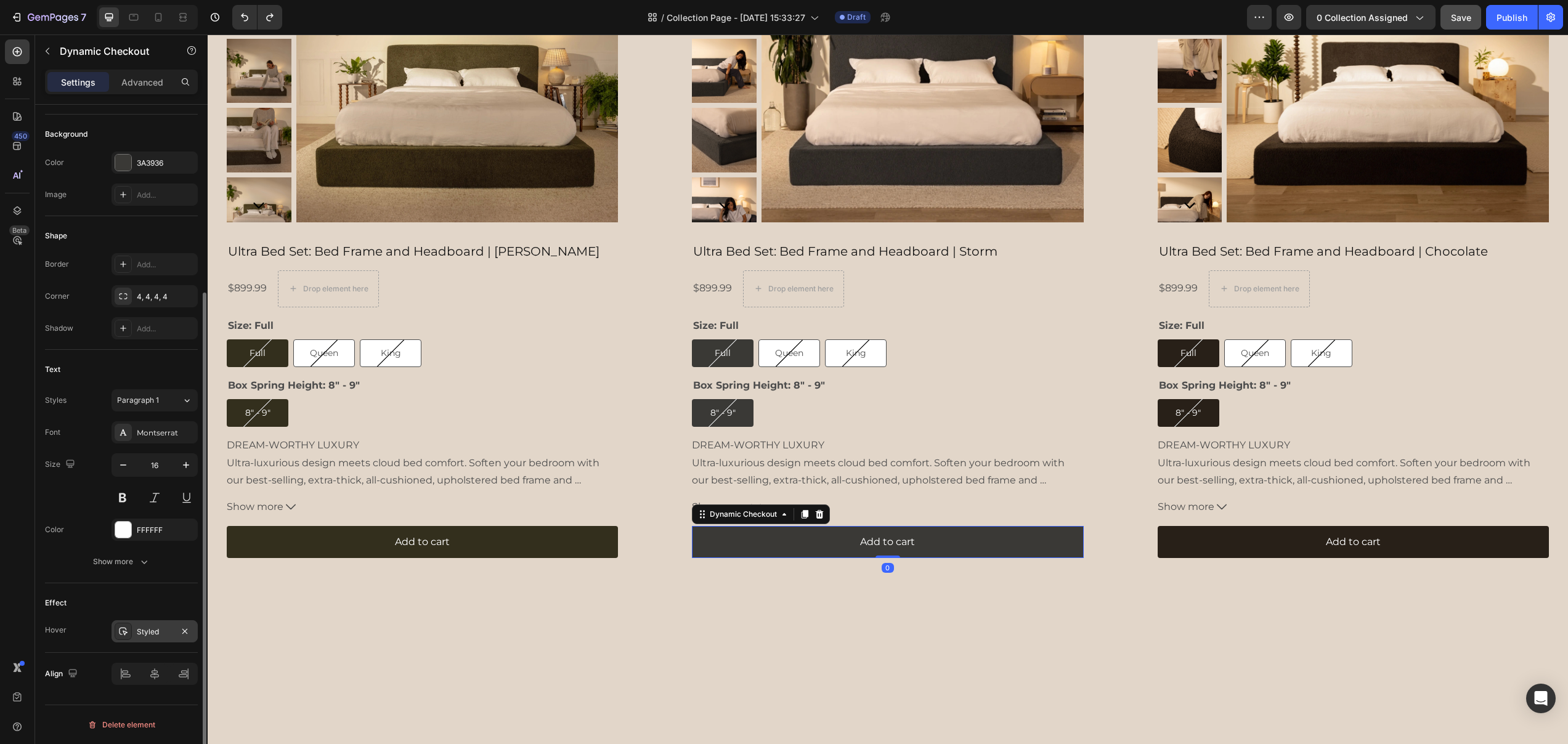
click at [138, 632] on div "Styled" at bounding box center [154, 632] width 36 height 11
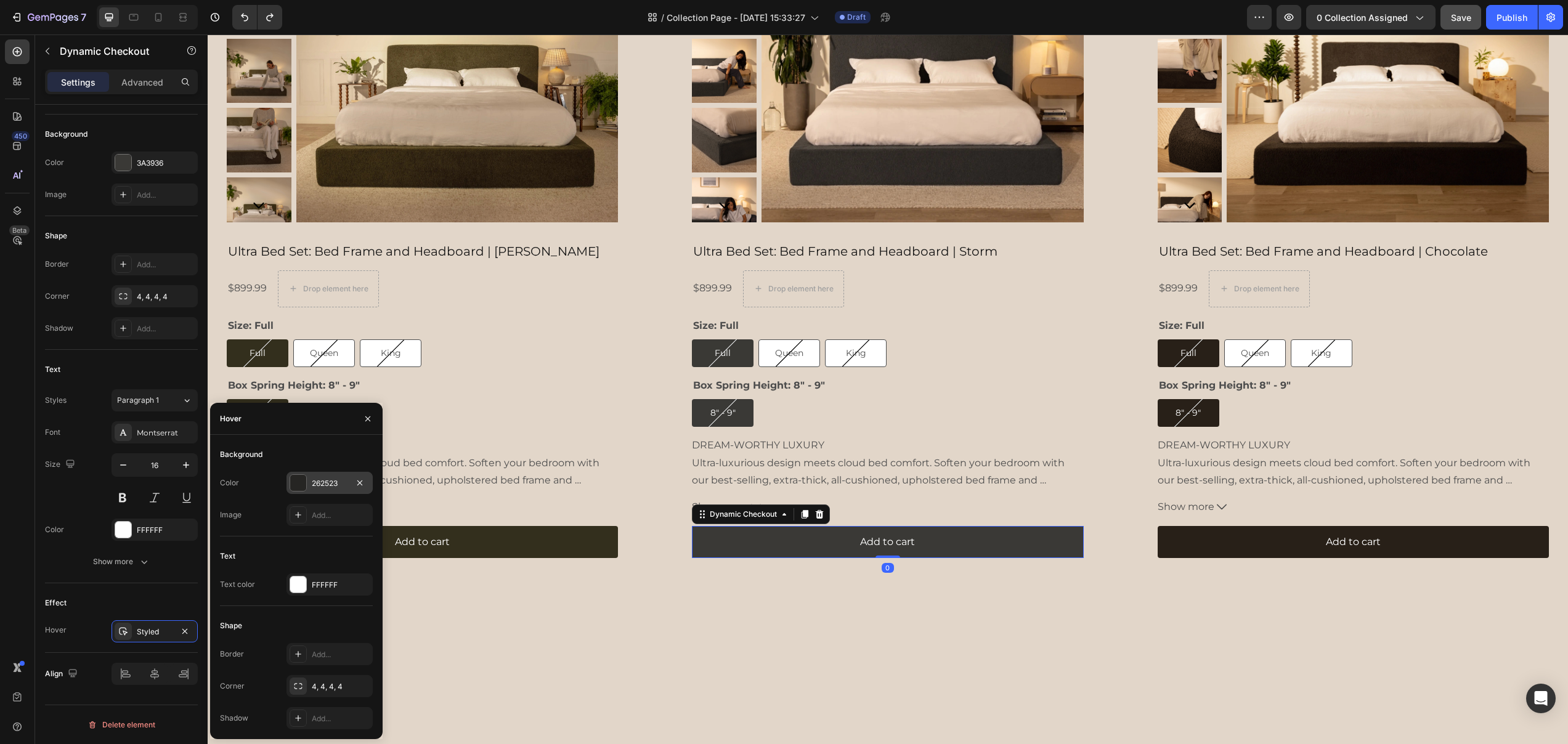
click at [323, 485] on div "262523" at bounding box center [329, 484] width 36 height 11
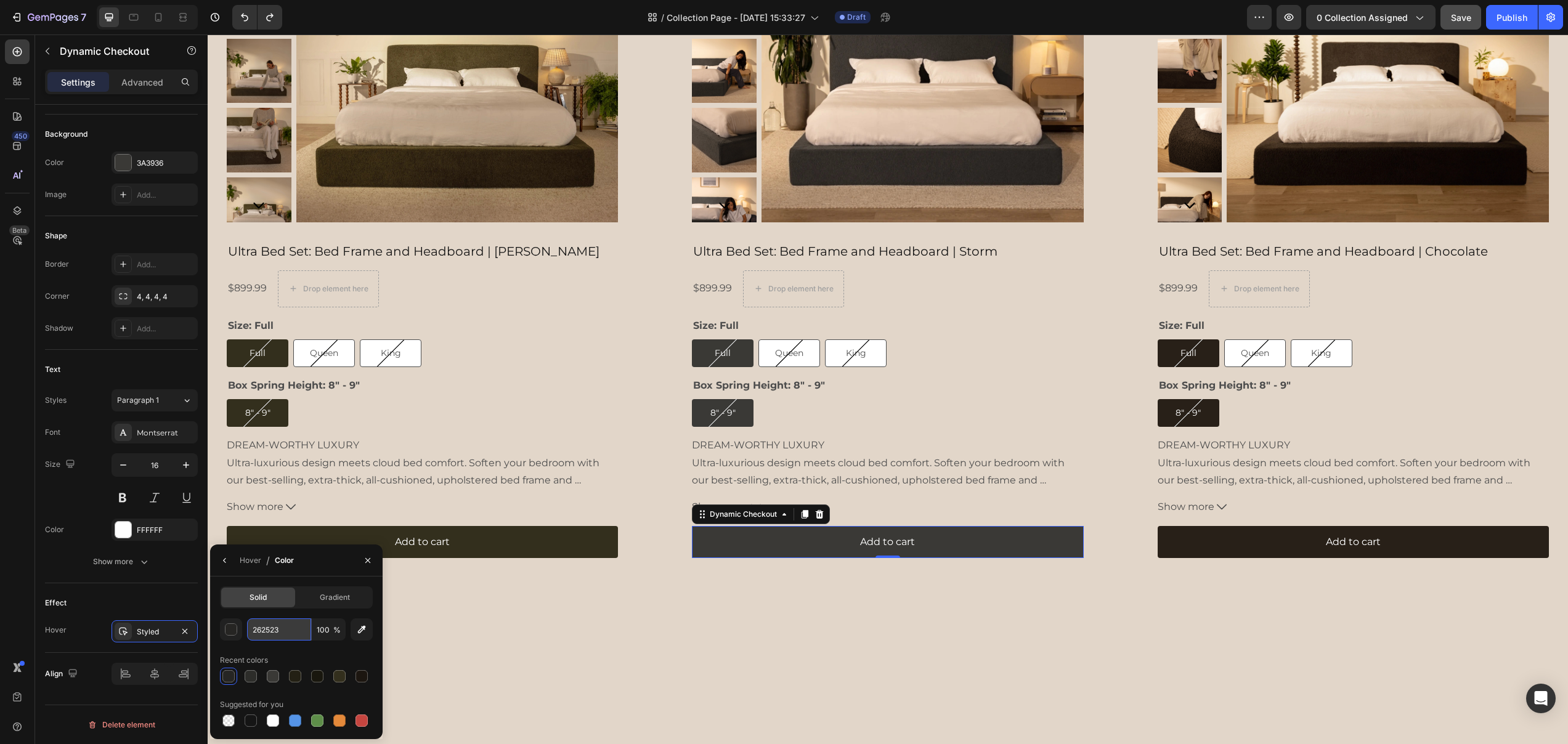
click at [269, 630] on input "262523" at bounding box center [278, 629] width 64 height 22
click at [273, 630] on input "262523" at bounding box center [278, 629] width 64 height 22
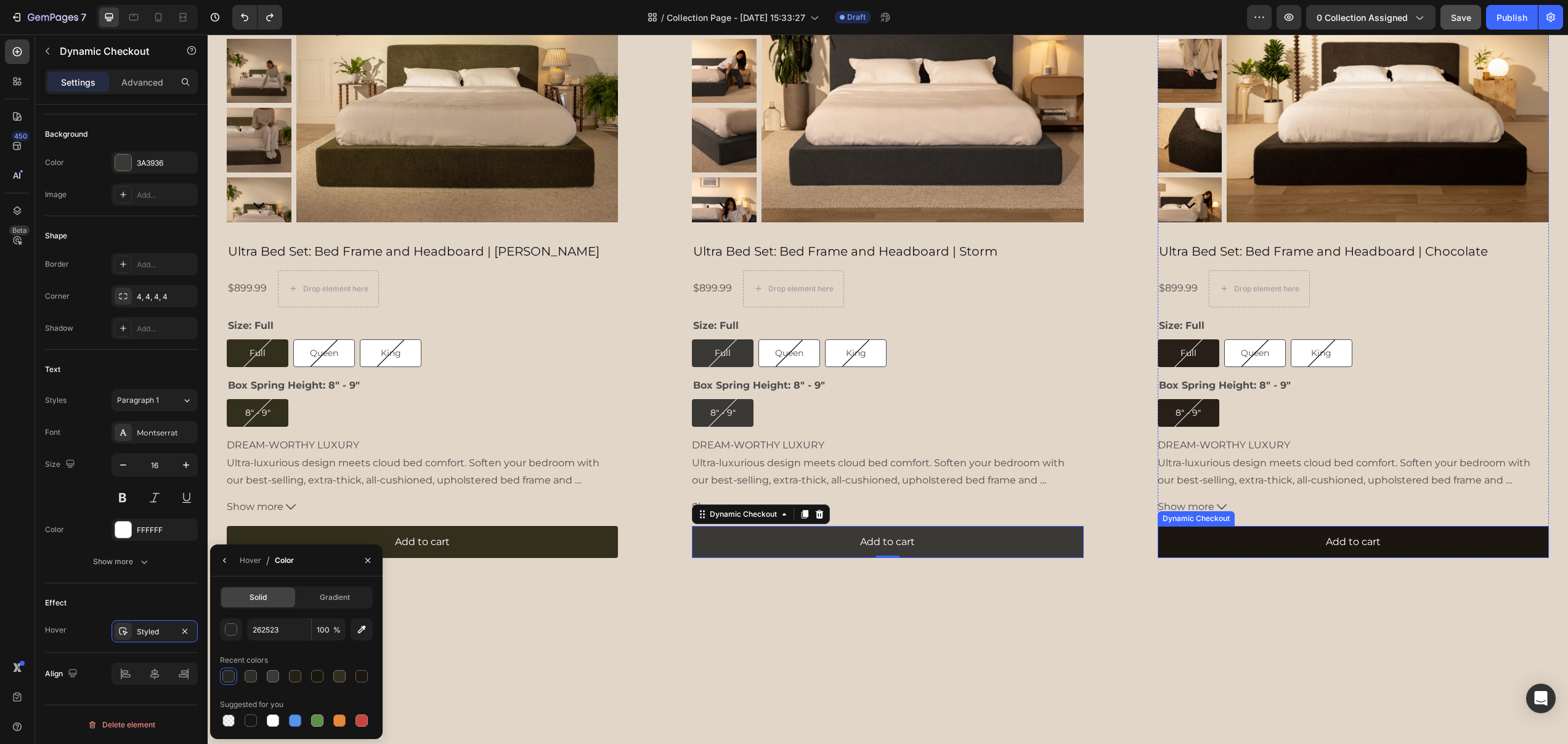
click at [1240, 547] on button "Add to cart" at bounding box center [1353, 543] width 391 height 32
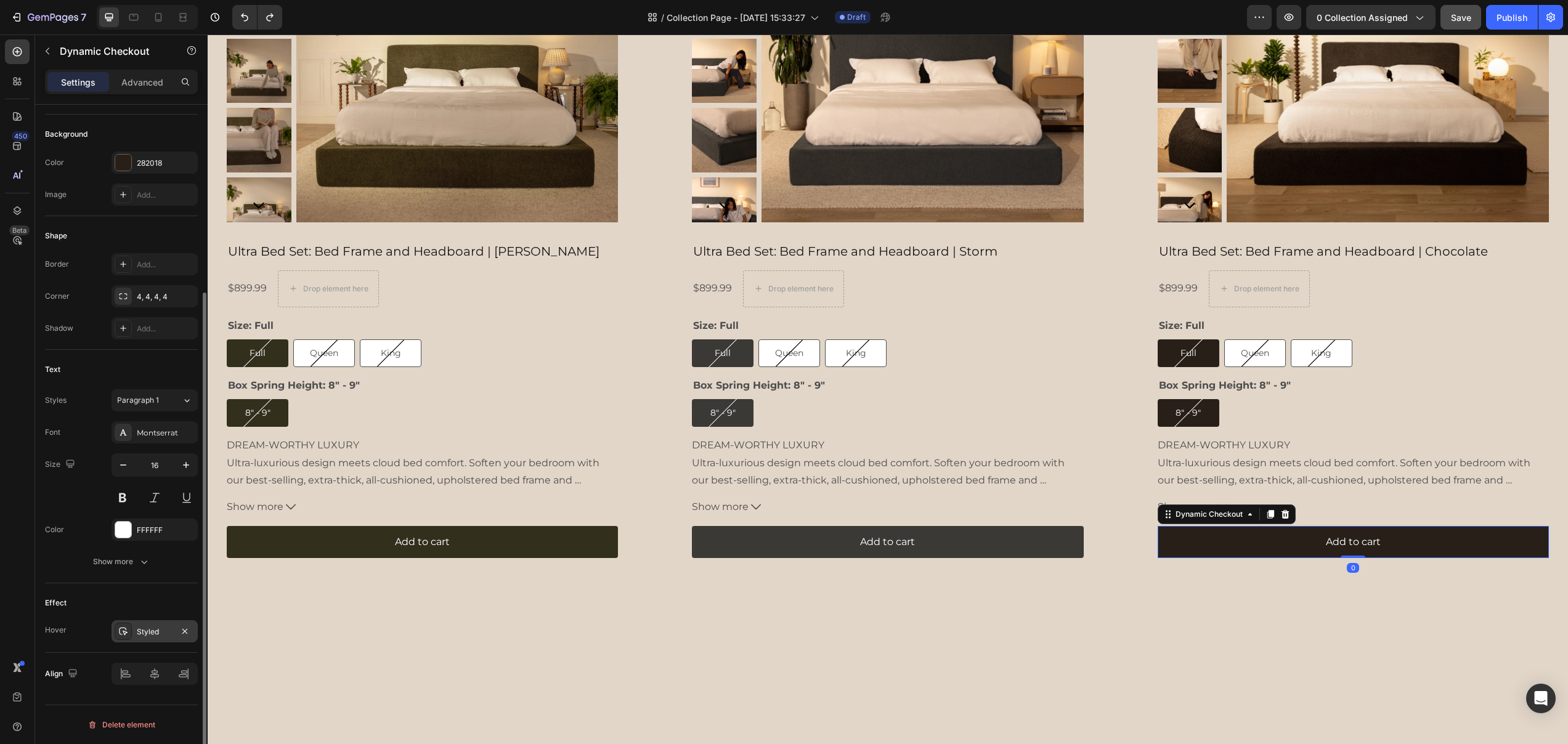
click at [162, 635] on div "Styled" at bounding box center [154, 632] width 36 height 11
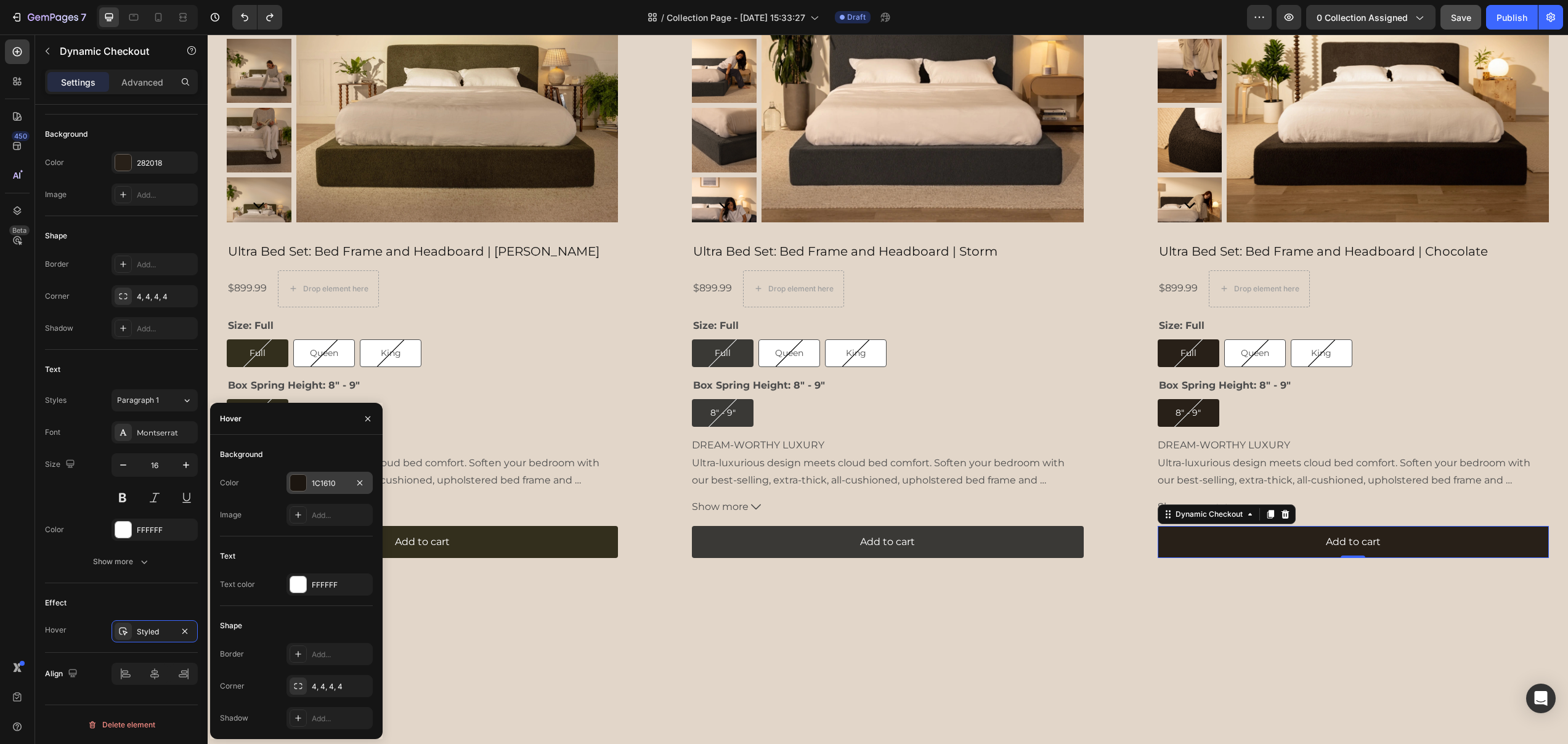
click at [328, 483] on div "1C1610" at bounding box center [329, 484] width 36 height 11
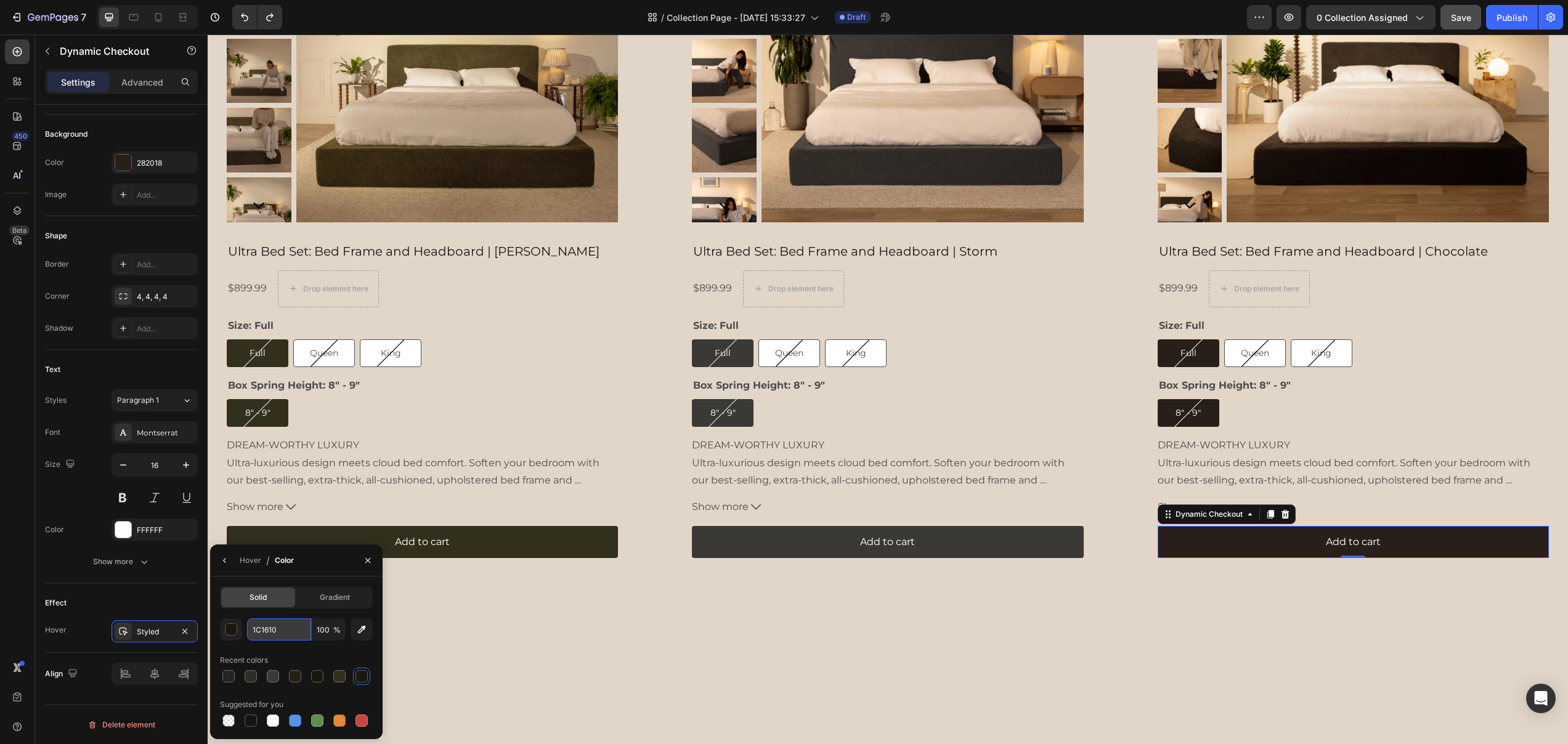
click at [260, 628] on input "1C1610" at bounding box center [278, 629] width 64 height 22
click at [154, 15] on icon at bounding box center [158, 17] width 12 height 12
type input "14"
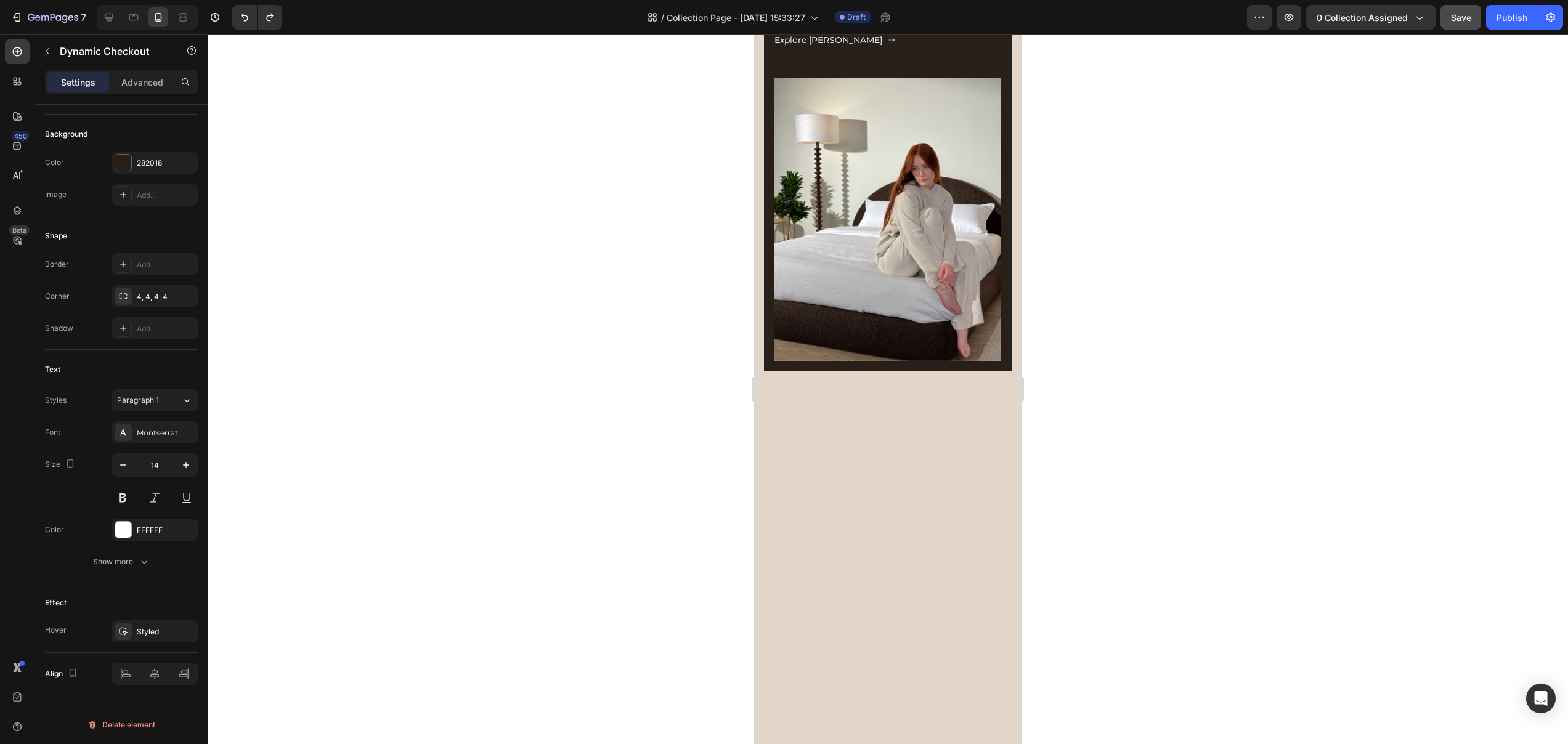
scroll to position [1463, 0]
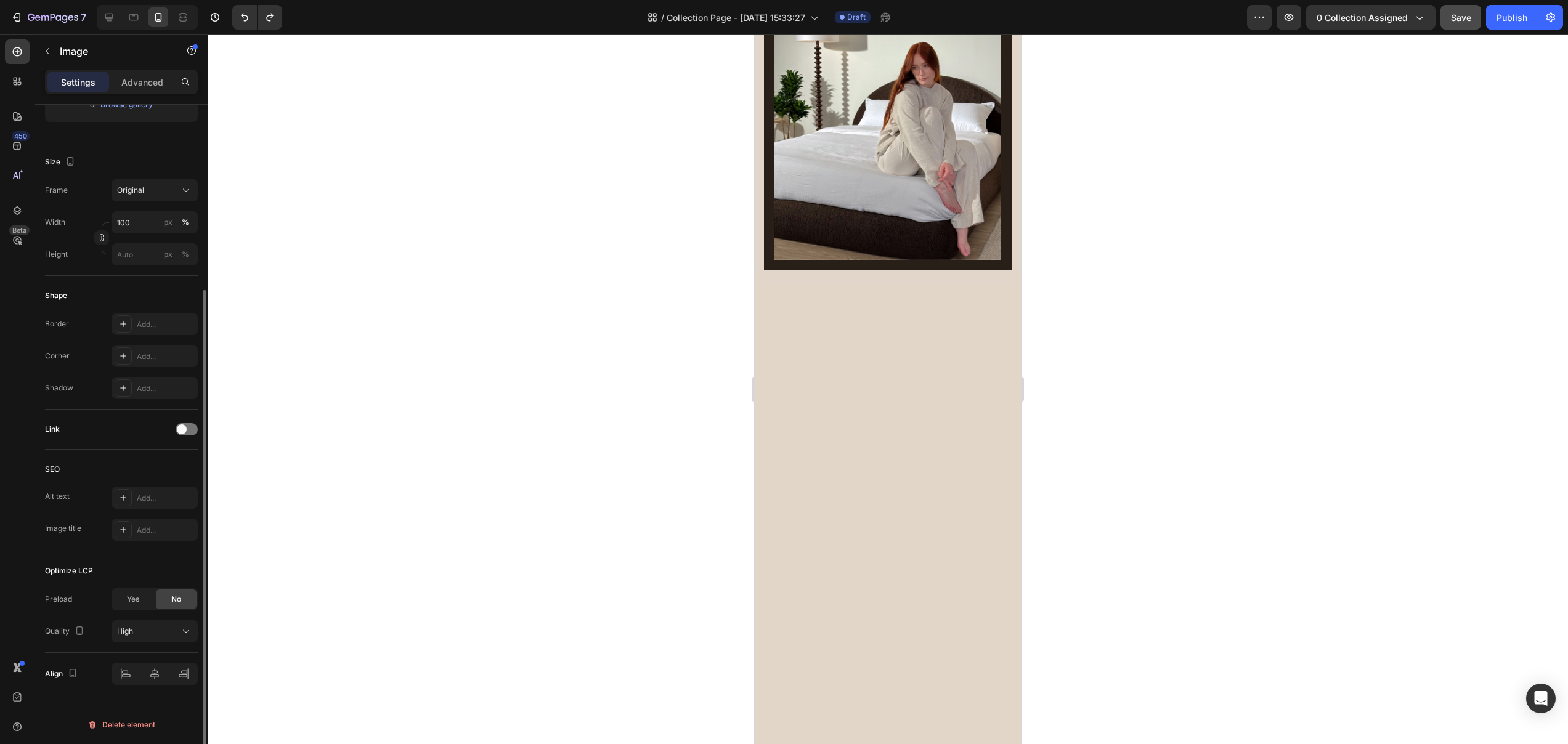
scroll to position [0, 0]
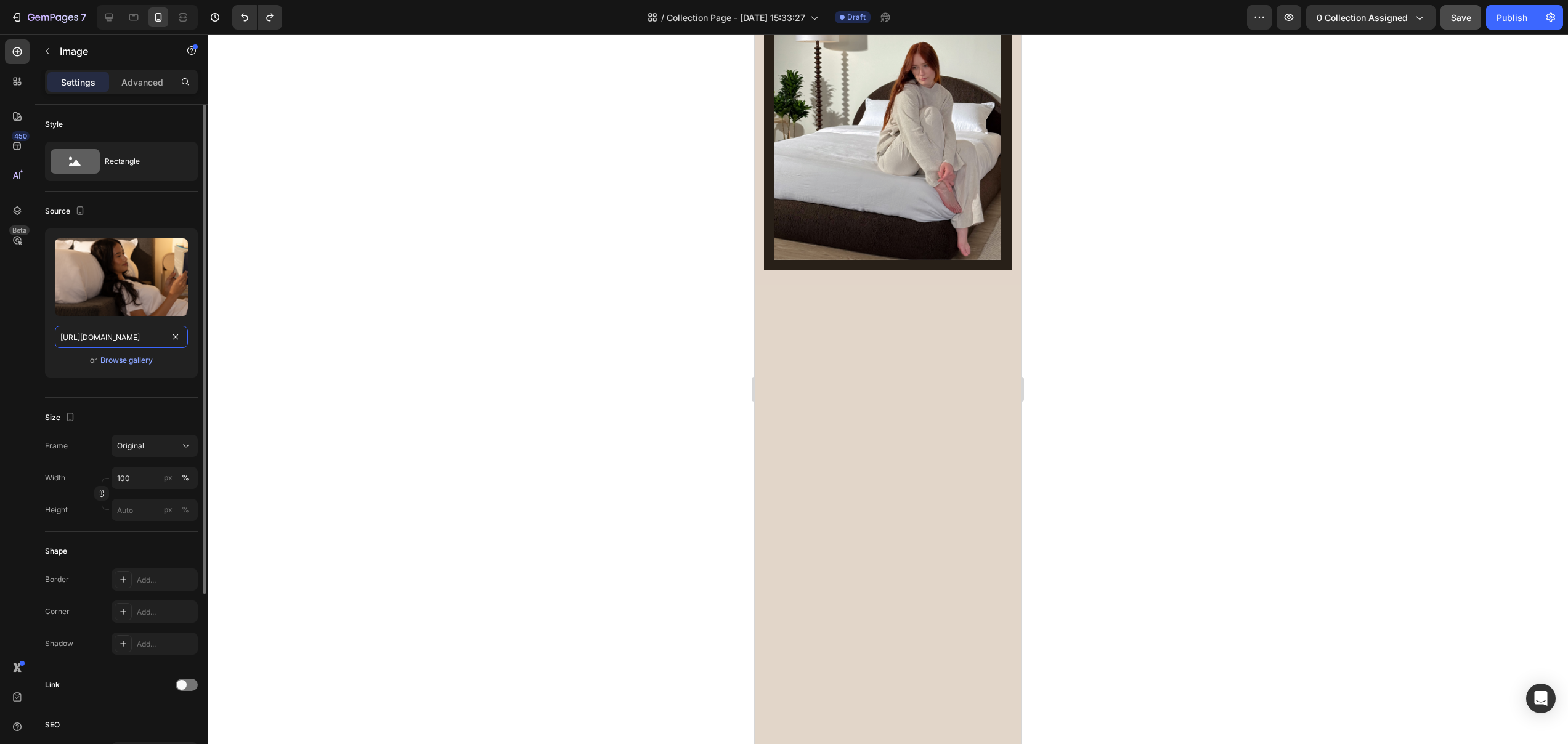
click at [124, 340] on input "https://cdn.shopify.com/s/files/1/0249/8140/5759/files/gempages_570504582405293…" at bounding box center [121, 336] width 133 height 22
paste input "ultraset_storm_elbow_corner_press.webp?v=1758920427"
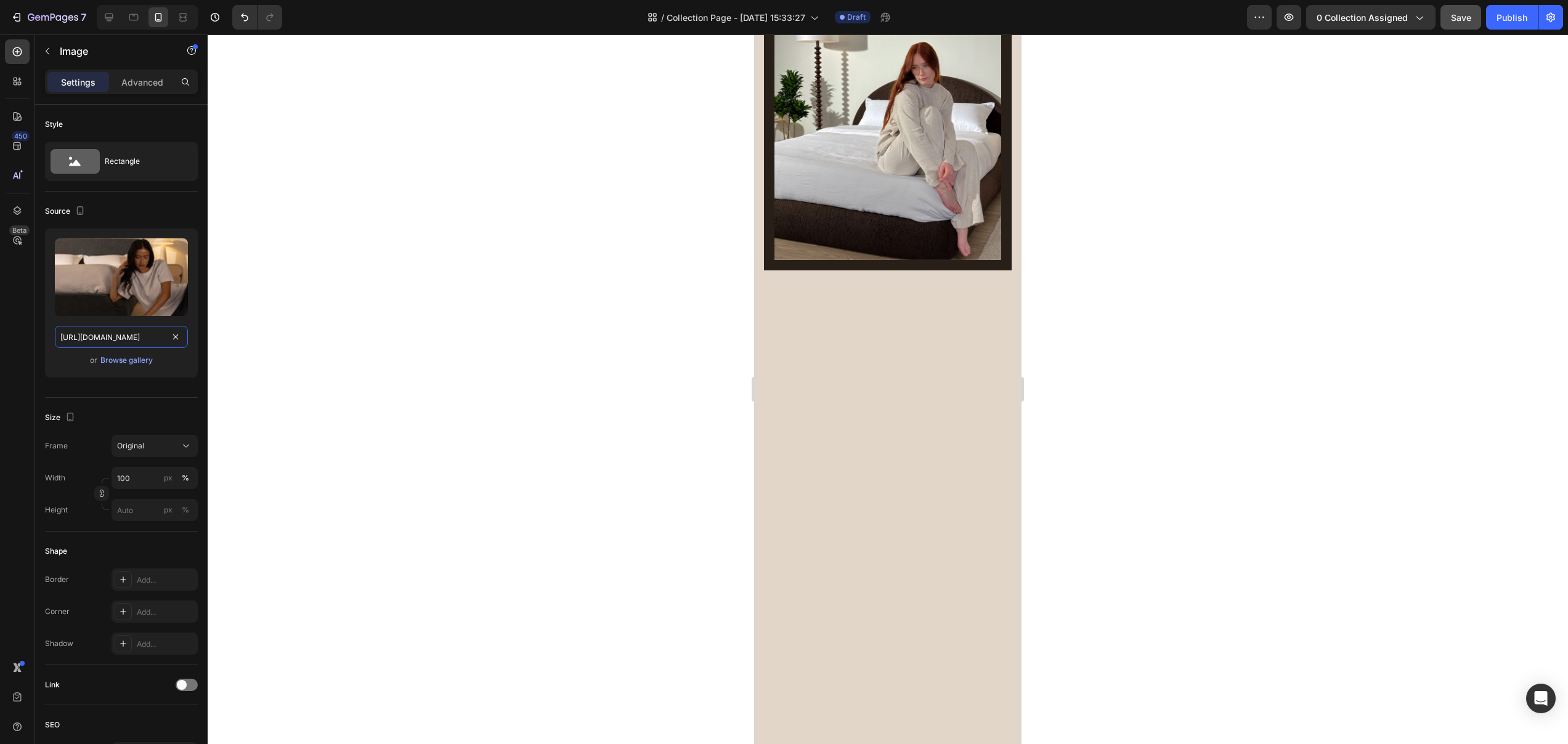
type input "https://cdn.shopify.com/s/files/1/0249/8140/5759/files/ultraset_storm_elbow_cor…"
click at [1162, 397] on div at bounding box center [888, 390] width 1360 height 710
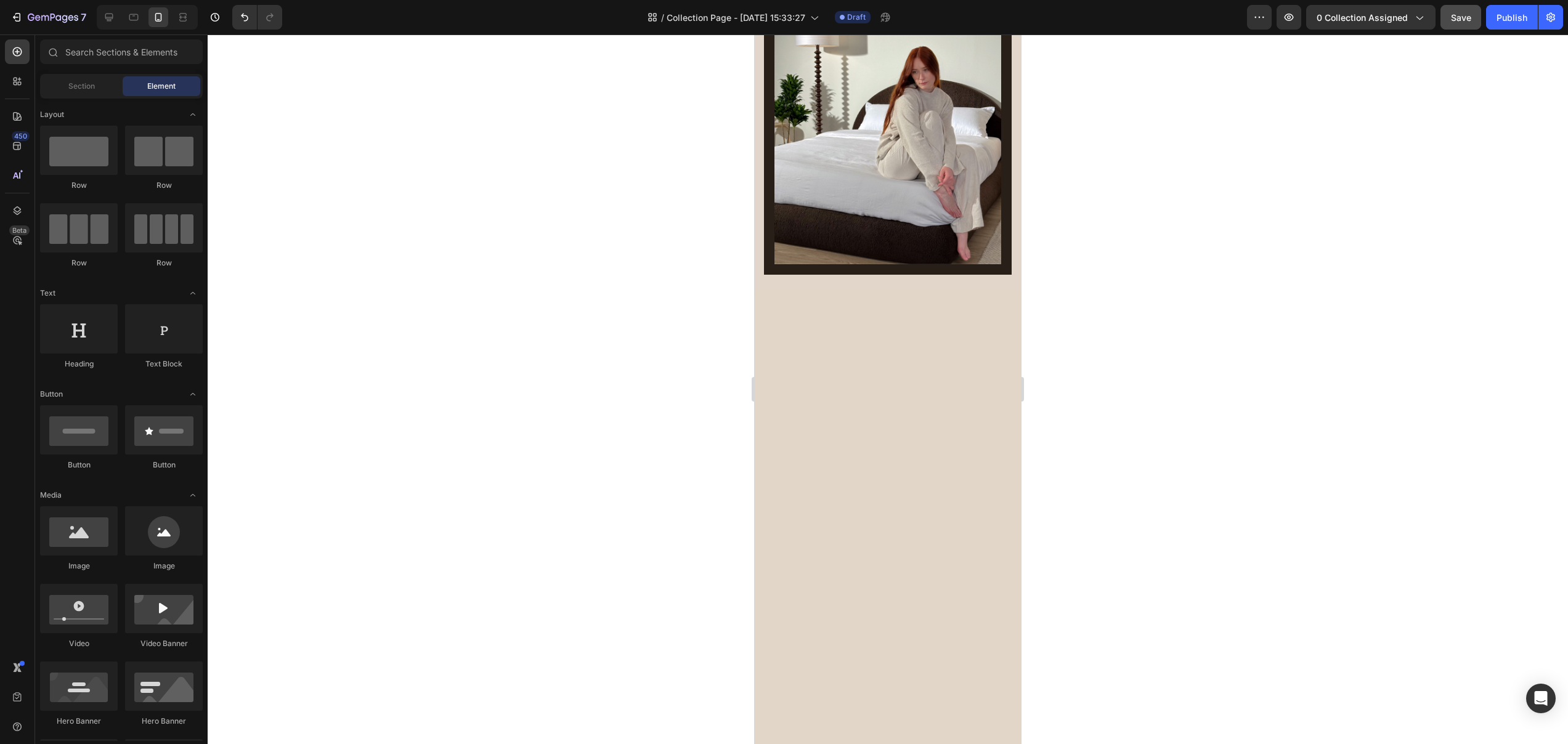
scroll to position [1416, 0]
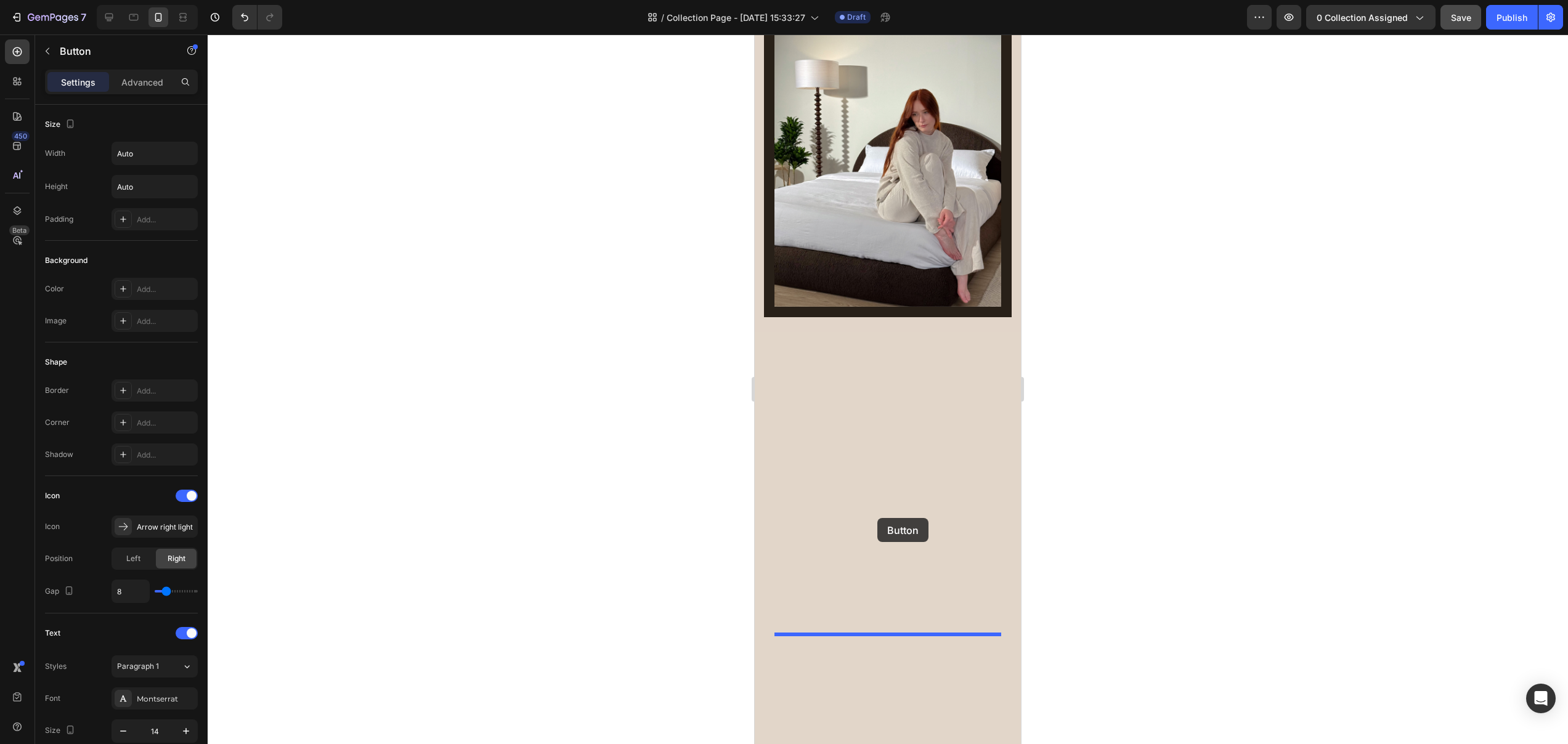
drag, startPoint x: 786, startPoint y: 298, endPoint x: 877, endPoint y: 518, distance: 238.1
click at [1152, 519] on div at bounding box center [888, 390] width 1360 height 710
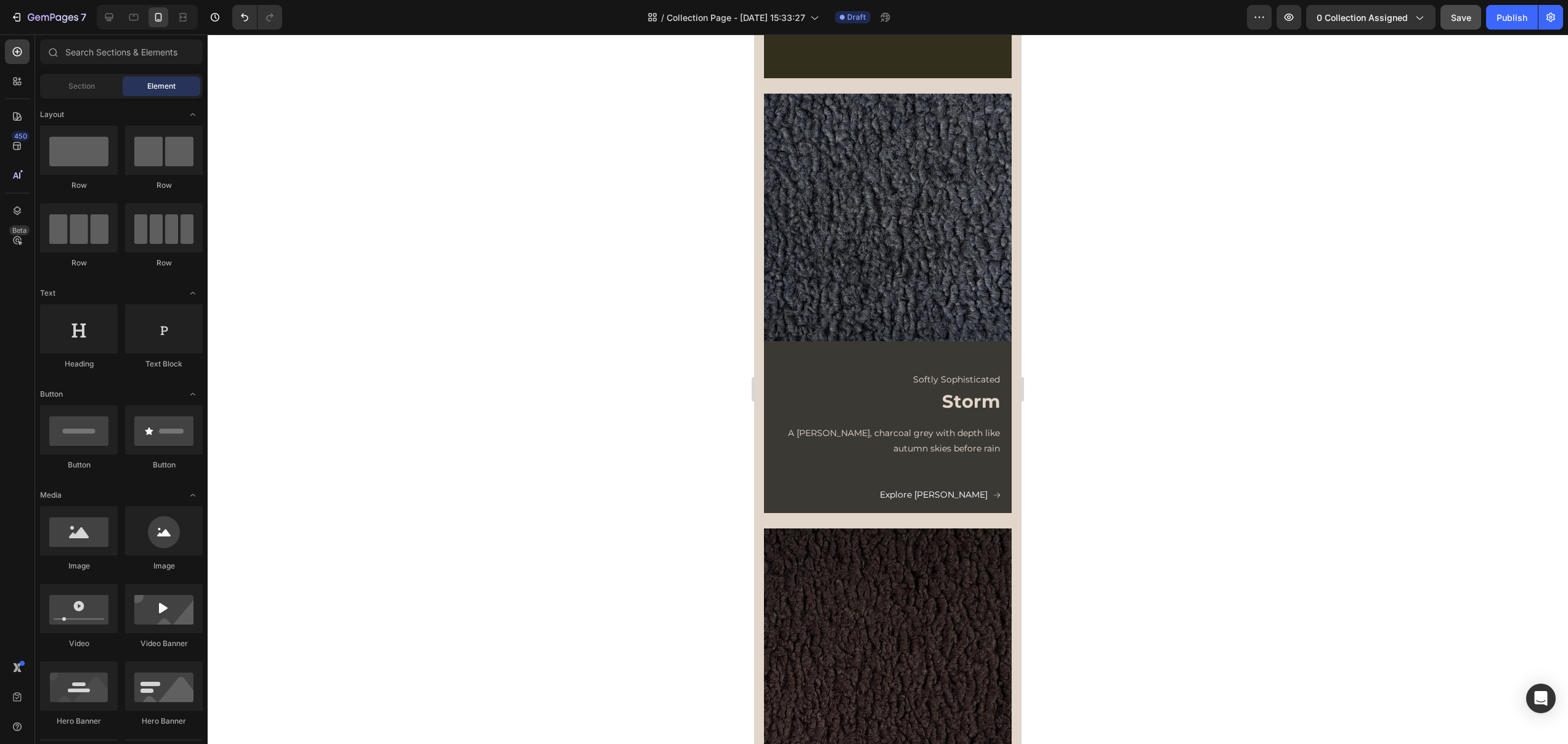
scroll to position [746, 0]
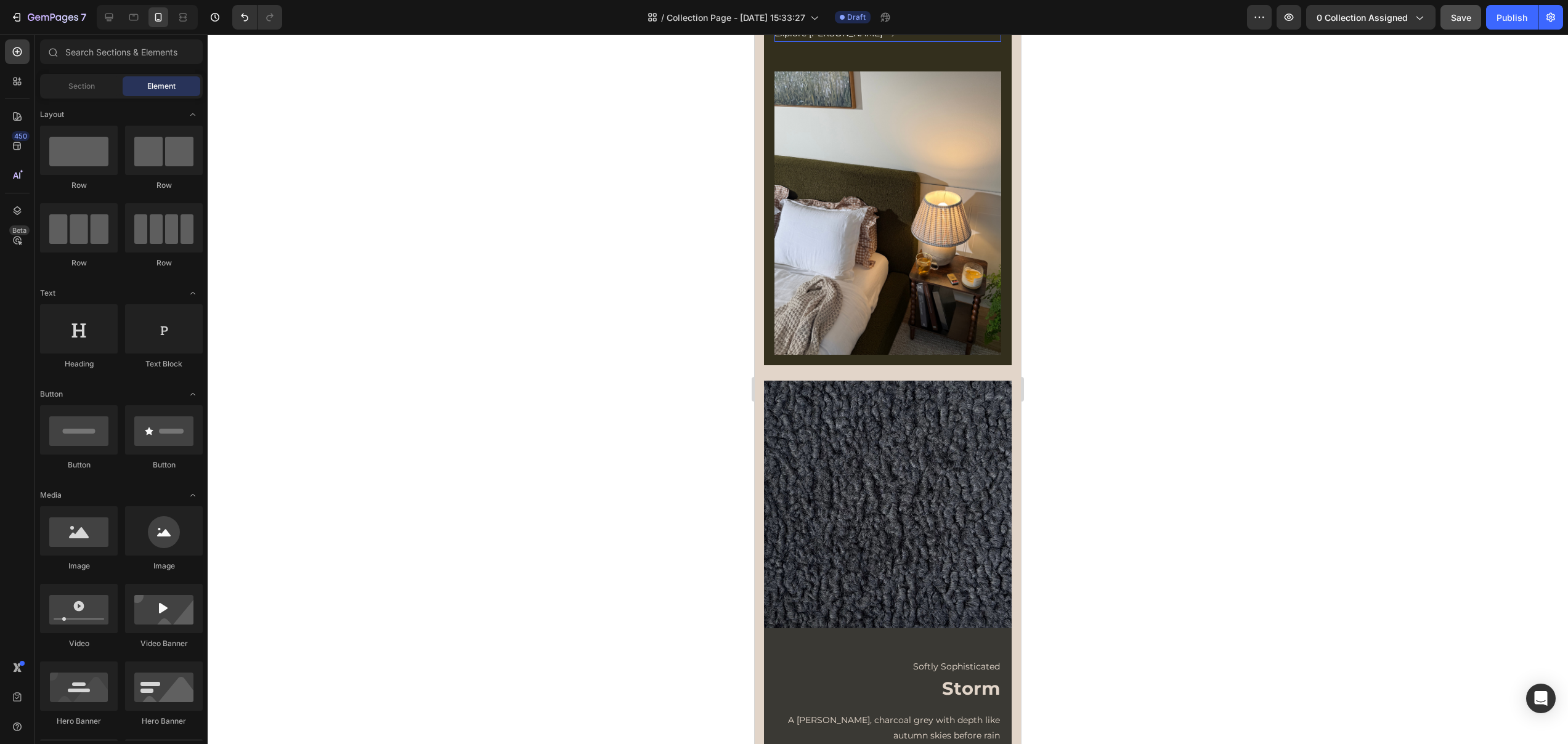
click at [857, 41] on div "Explore Moss Button" at bounding box center [888, 33] width 226 height 15
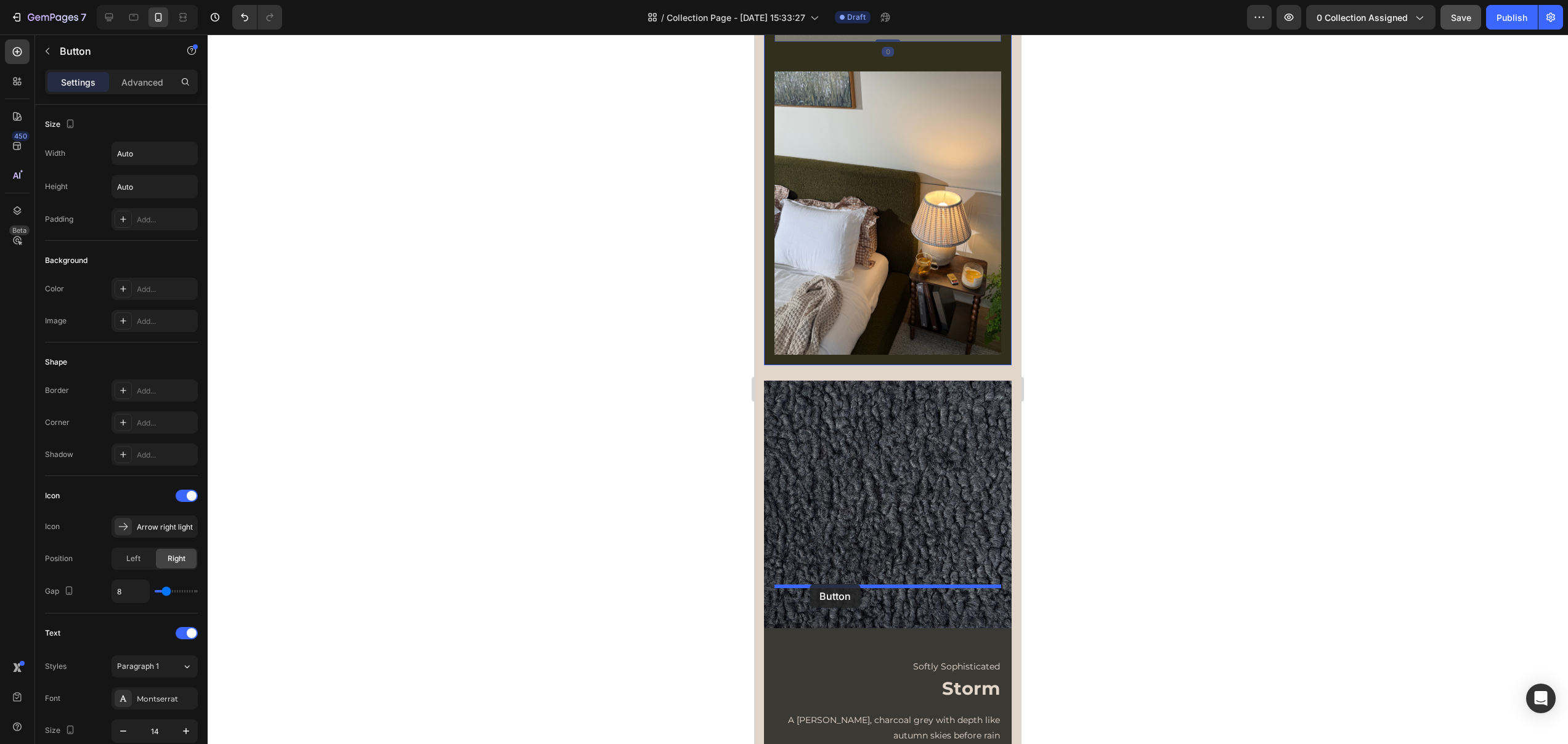
drag, startPoint x: 792, startPoint y: 248, endPoint x: 809, endPoint y: 584, distance: 336.4
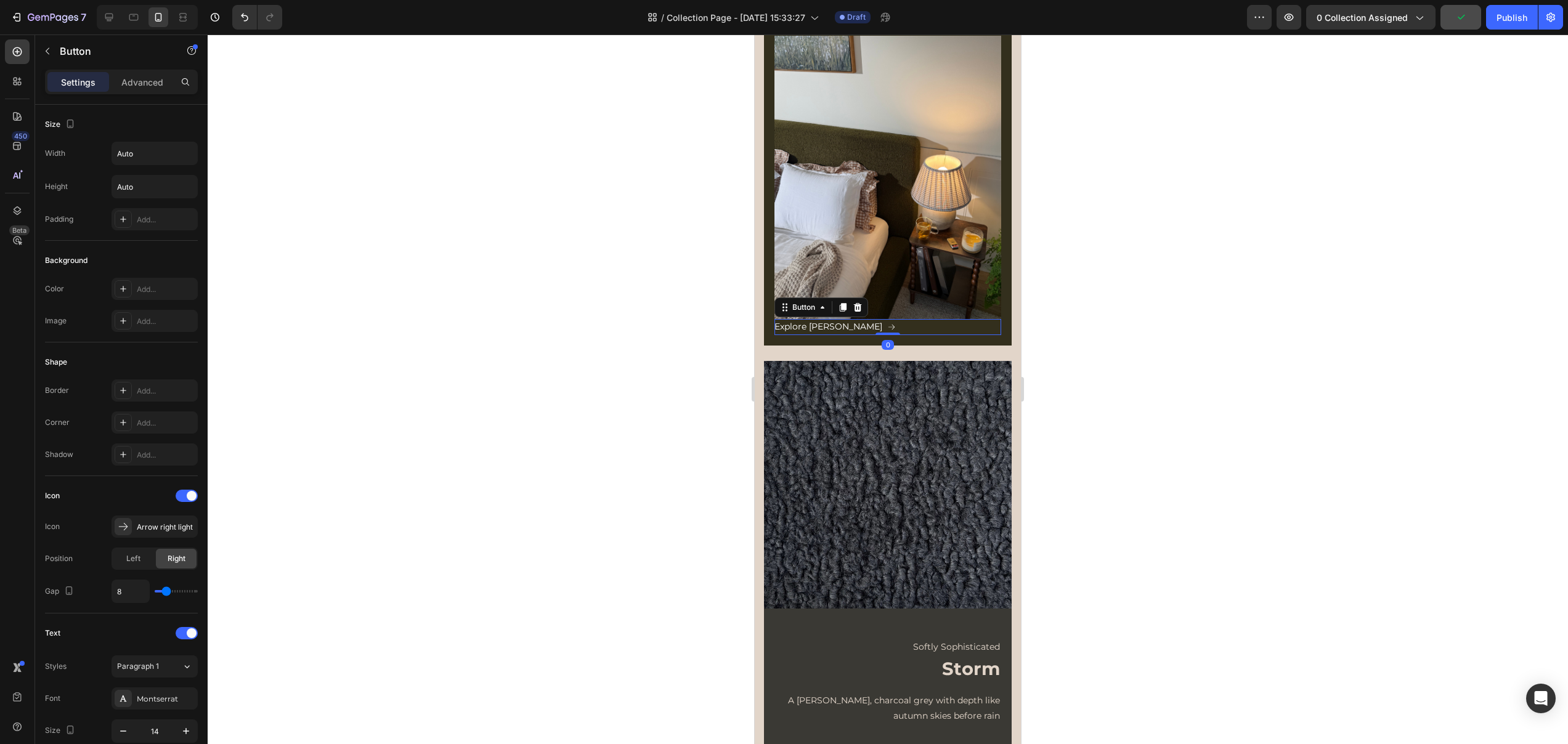
scroll to position [790, 0]
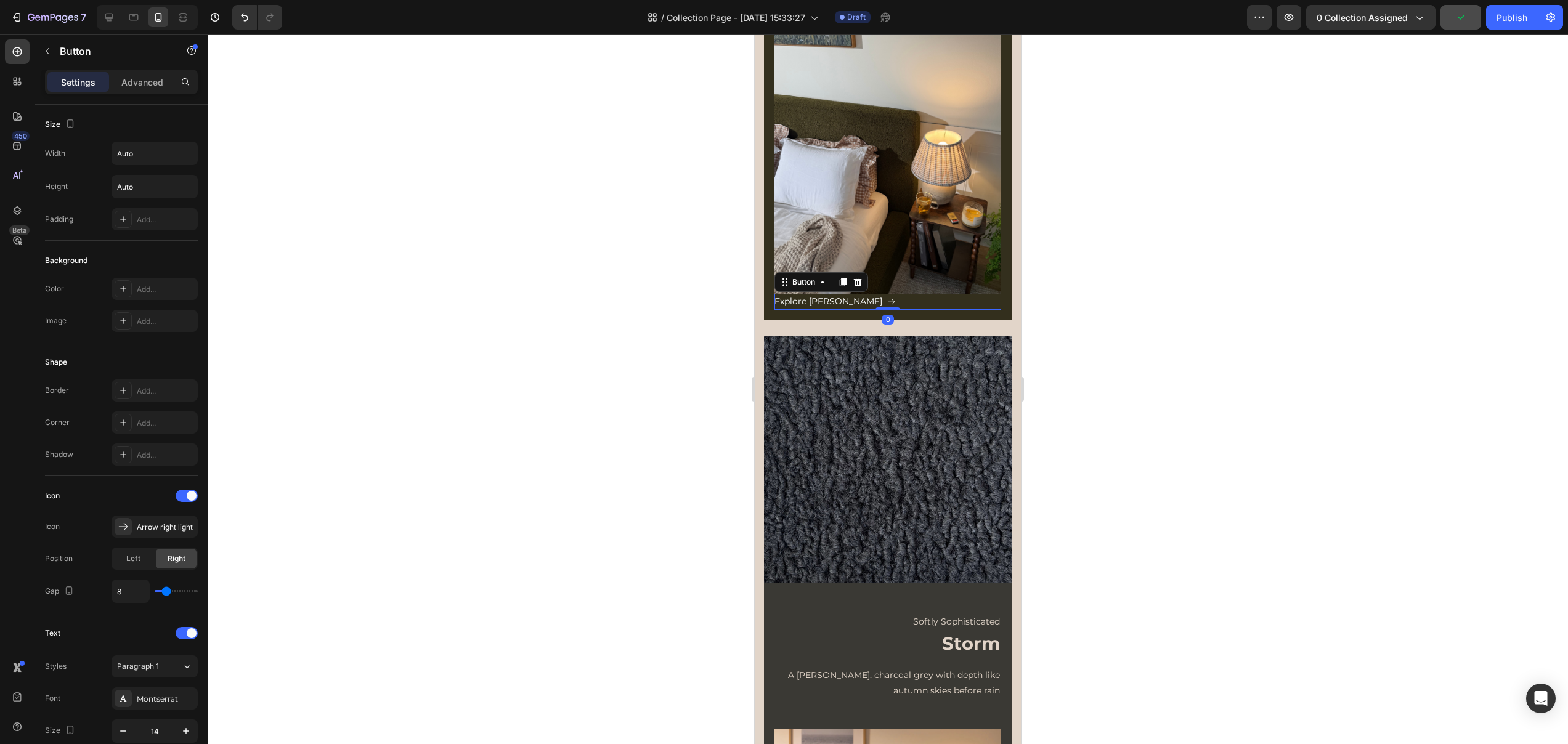
click at [1131, 521] on div at bounding box center [888, 390] width 1360 height 710
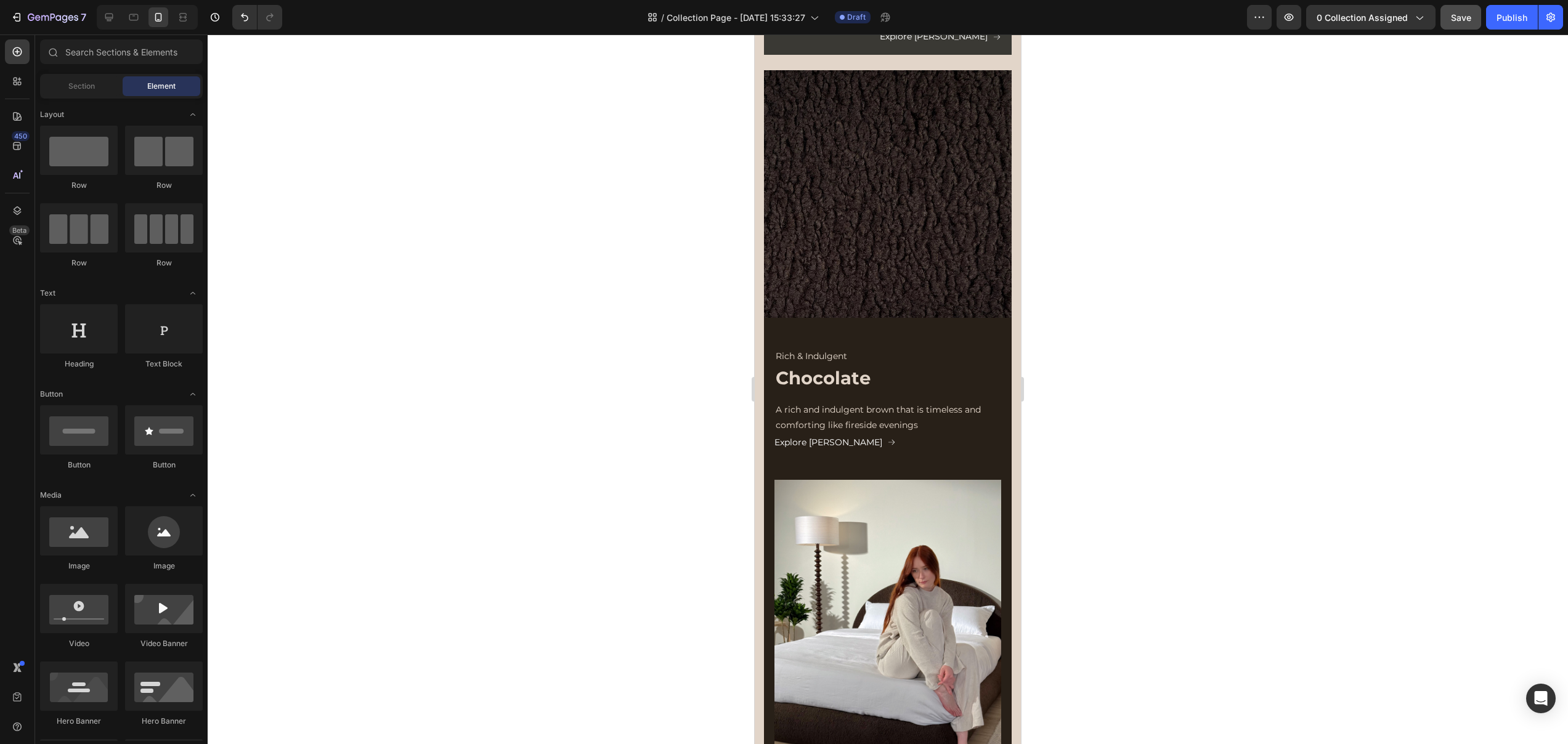
scroll to position [1592, 0]
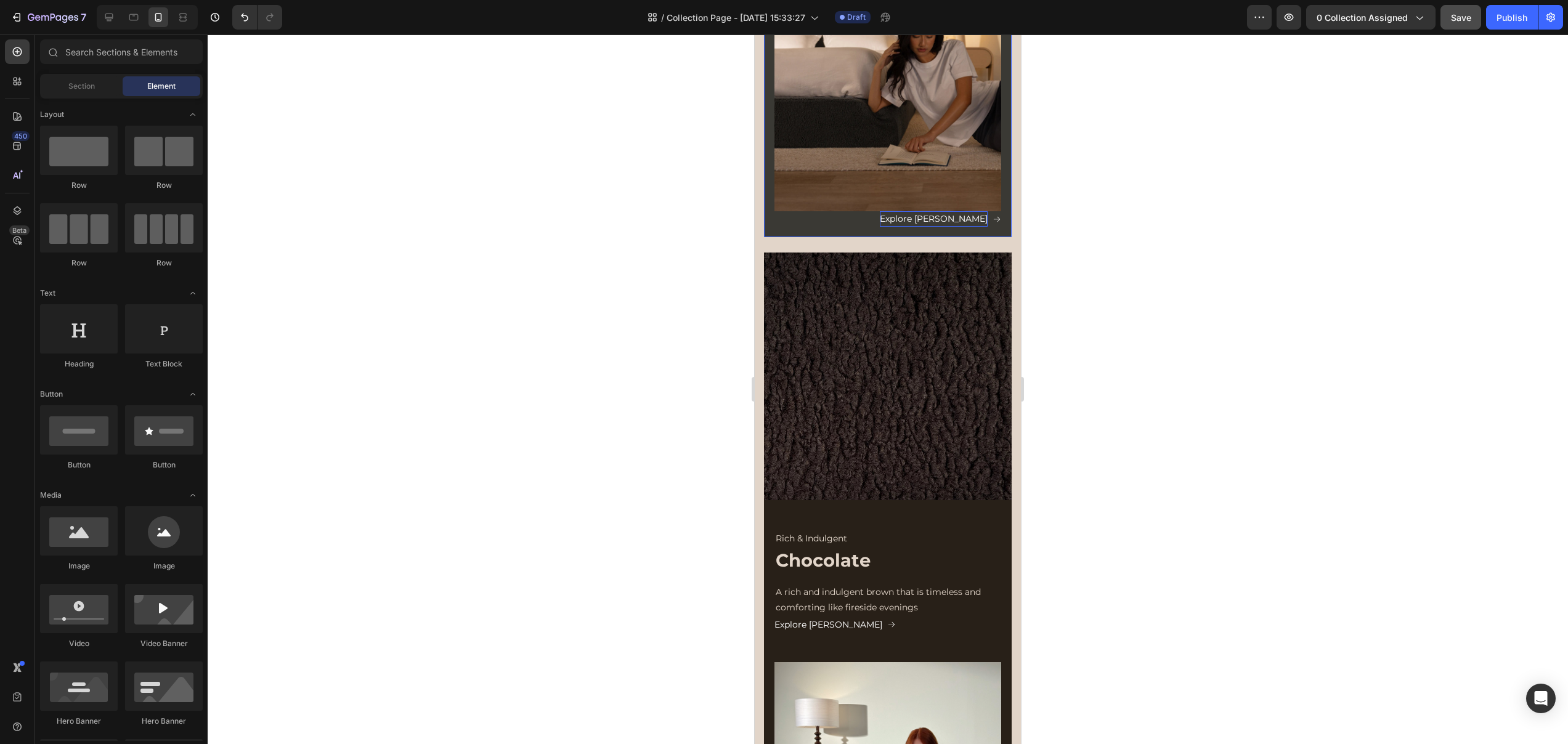
click at [971, 226] on p "Explore [PERSON_NAME]" at bounding box center [933, 218] width 108 height 15
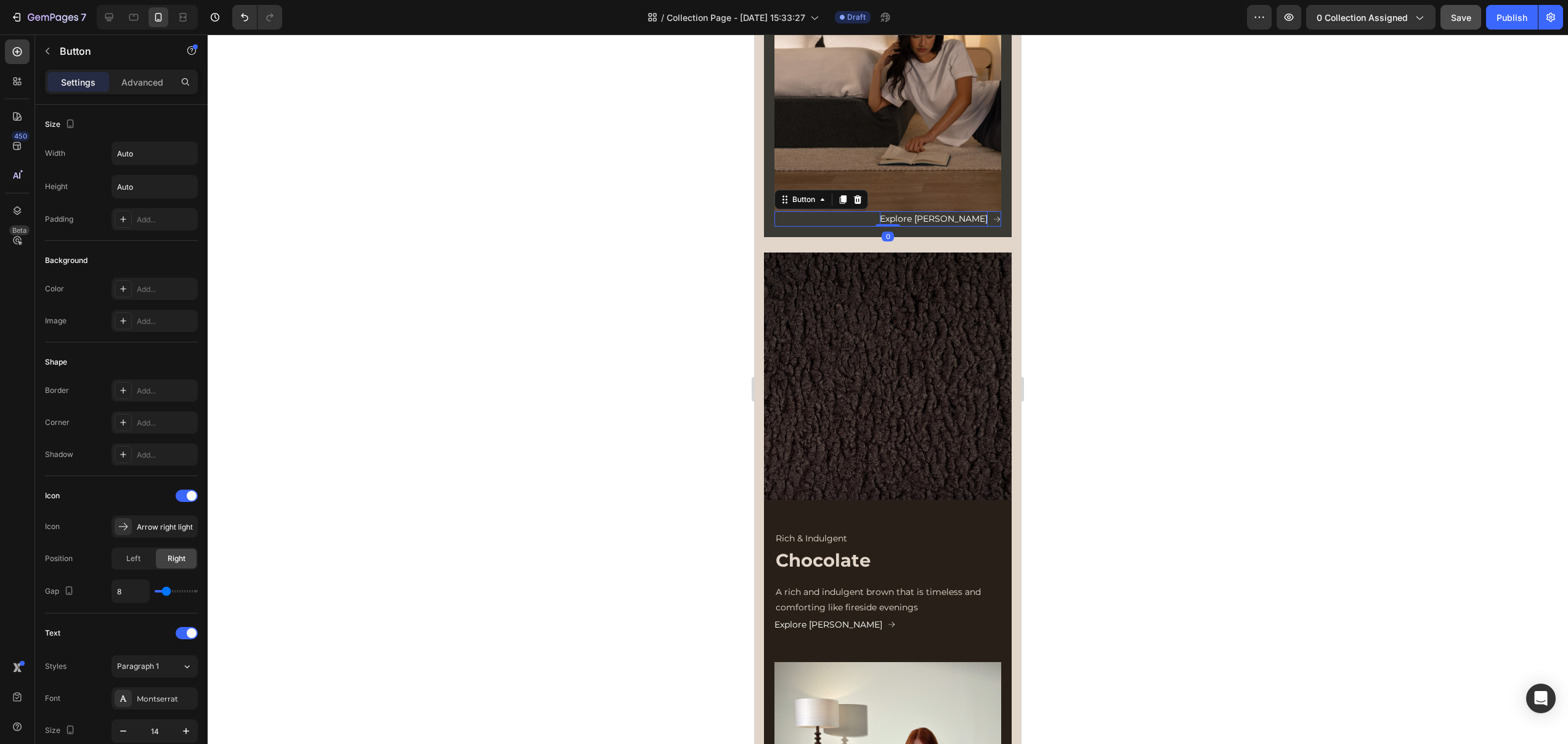
click at [971, 226] on p "Explore [PERSON_NAME]" at bounding box center [933, 218] width 108 height 15
click at [1129, 508] on div at bounding box center [888, 390] width 1360 height 710
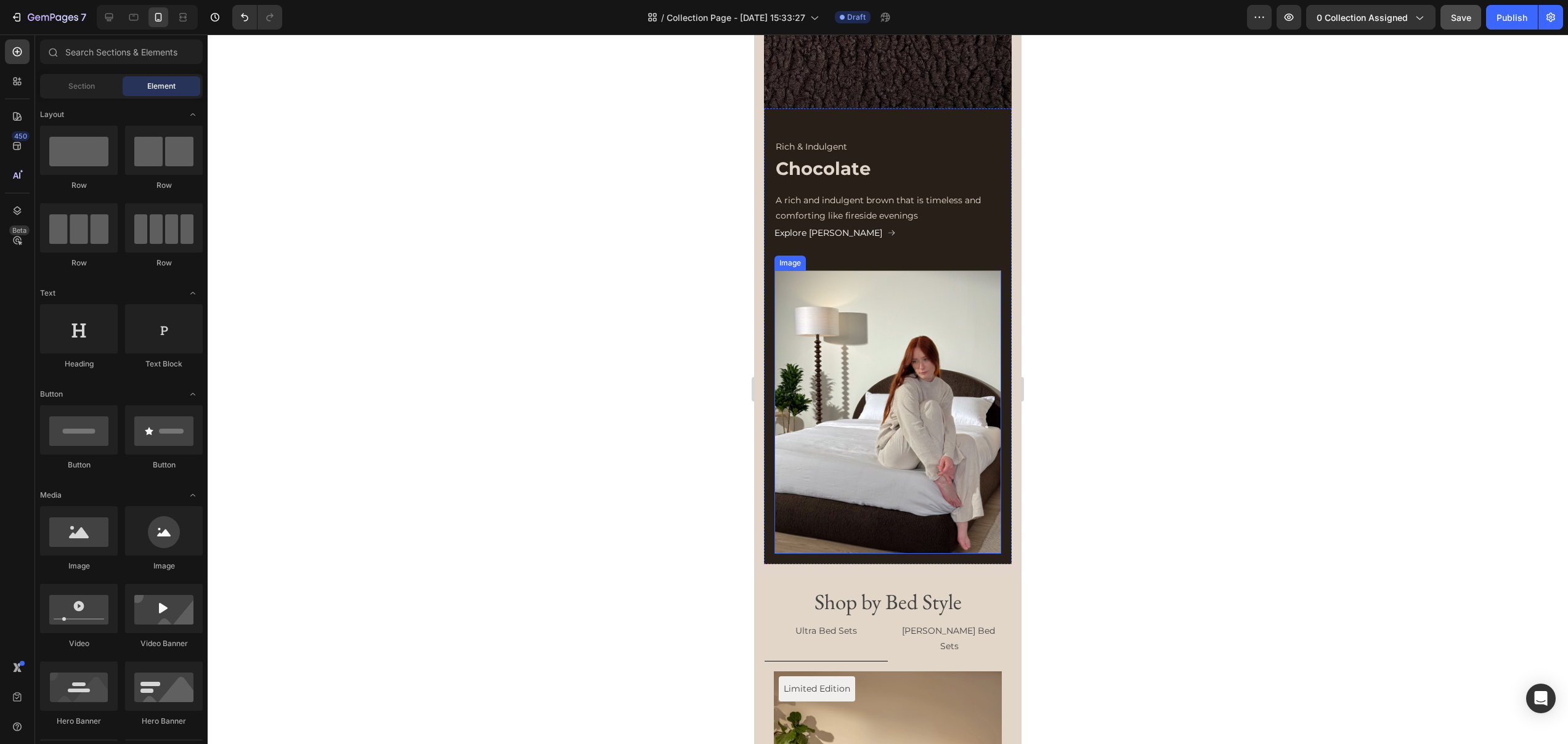
scroll to position [2114, 0]
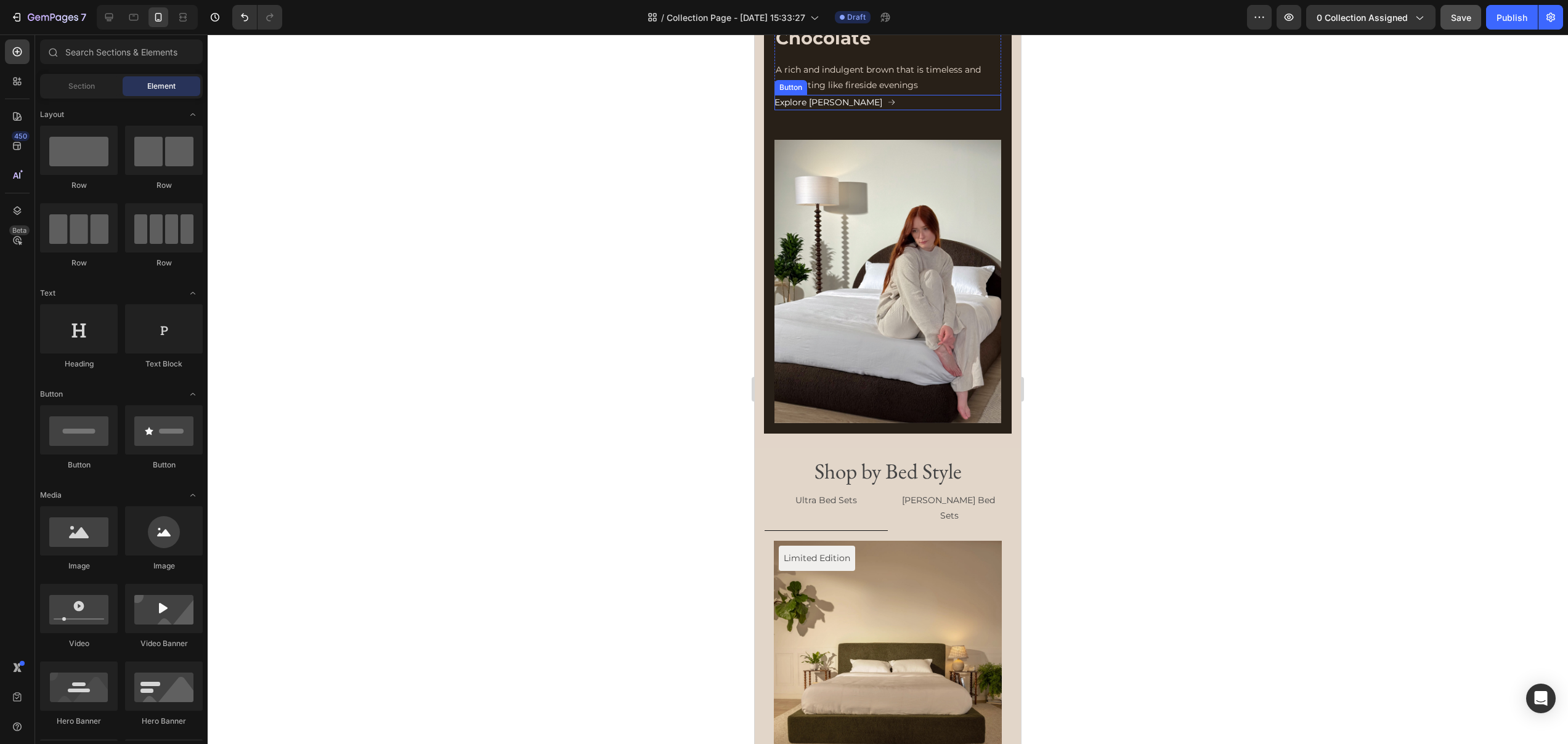
click at [855, 110] on div "Explore Moss Button" at bounding box center [888, 102] width 226 height 15
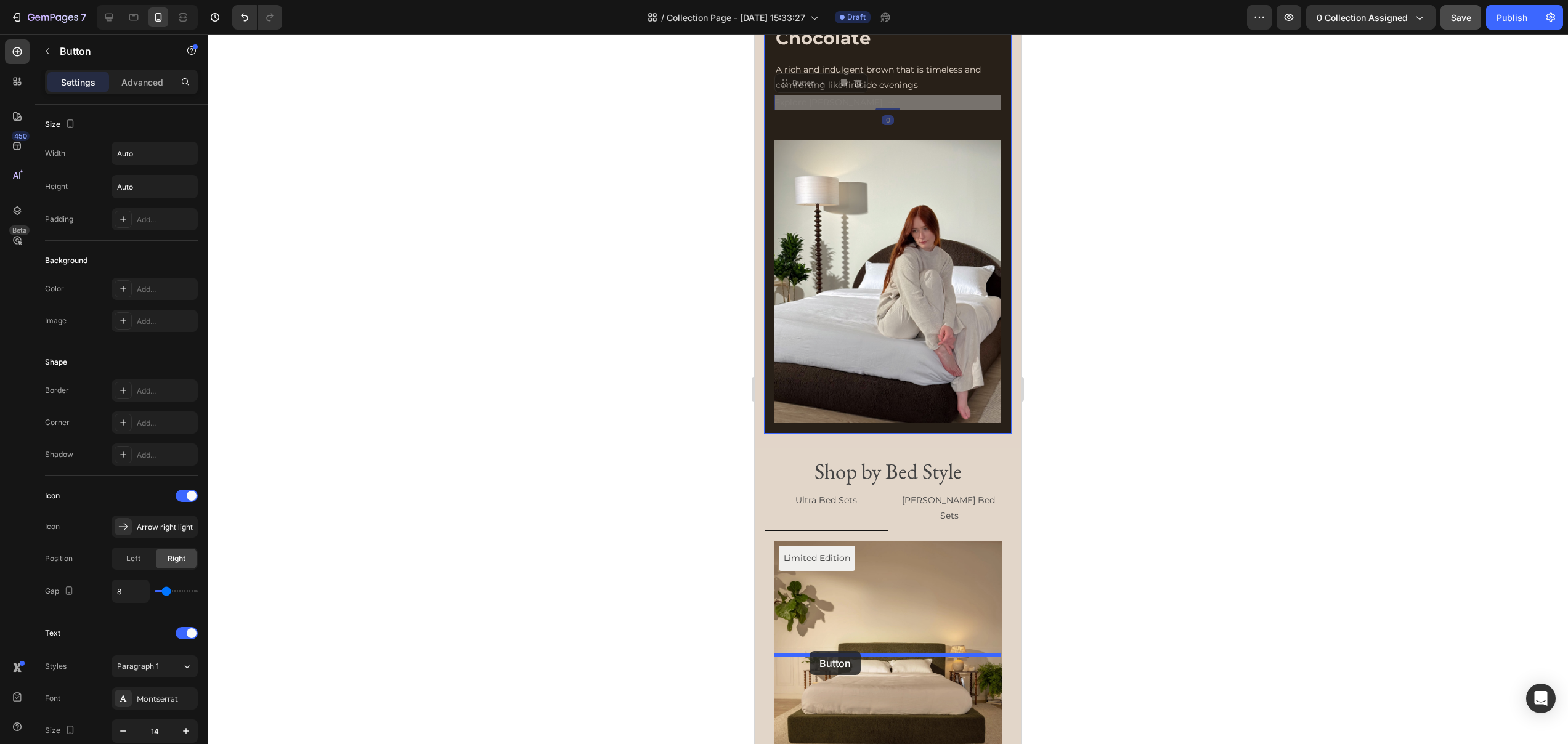
drag, startPoint x: 785, startPoint y: 315, endPoint x: 809, endPoint y: 650, distance: 335.9
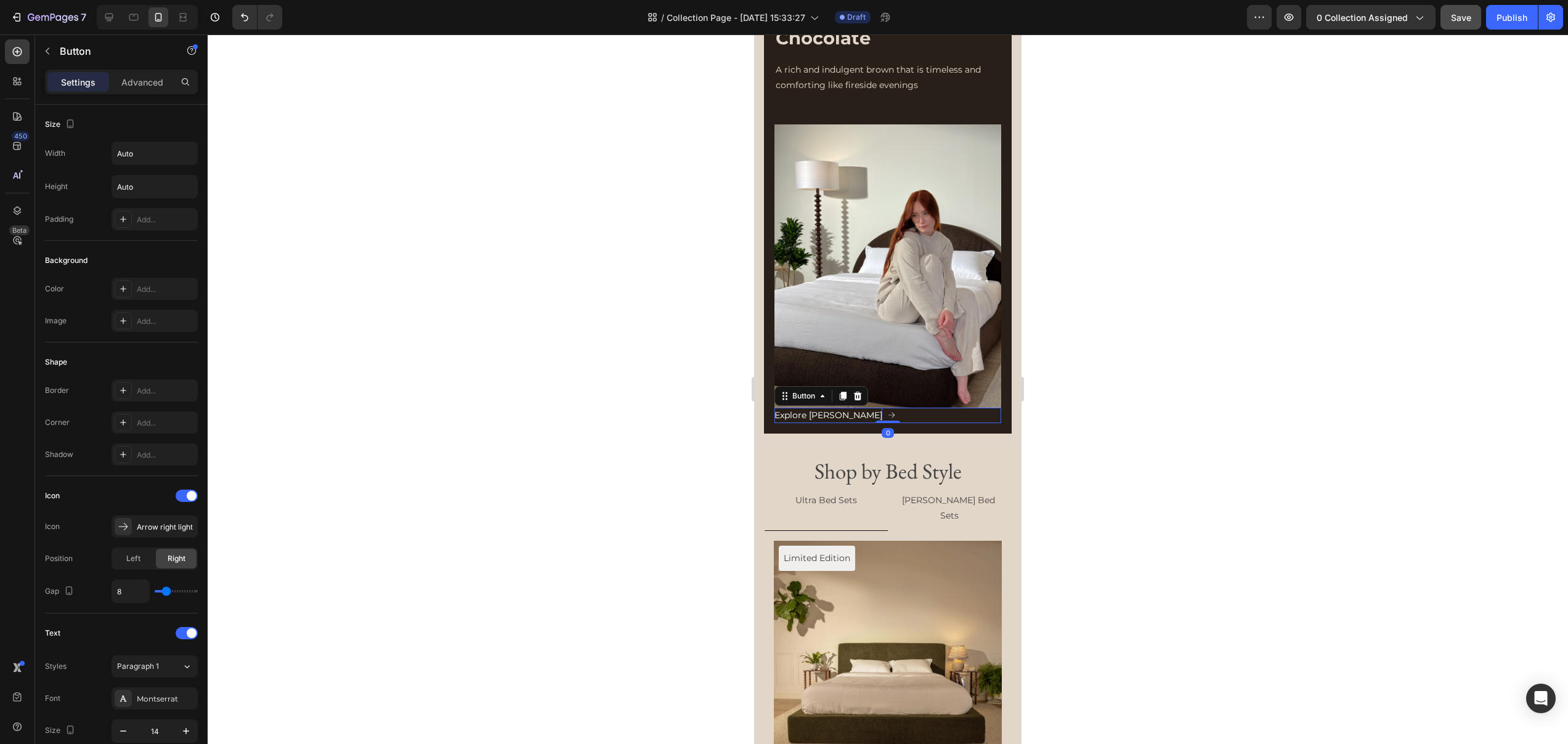
click at [816, 423] on p "Explore [PERSON_NAME]" at bounding box center [828, 415] width 108 height 15
click at [1082, 672] on div at bounding box center [888, 390] width 1360 height 710
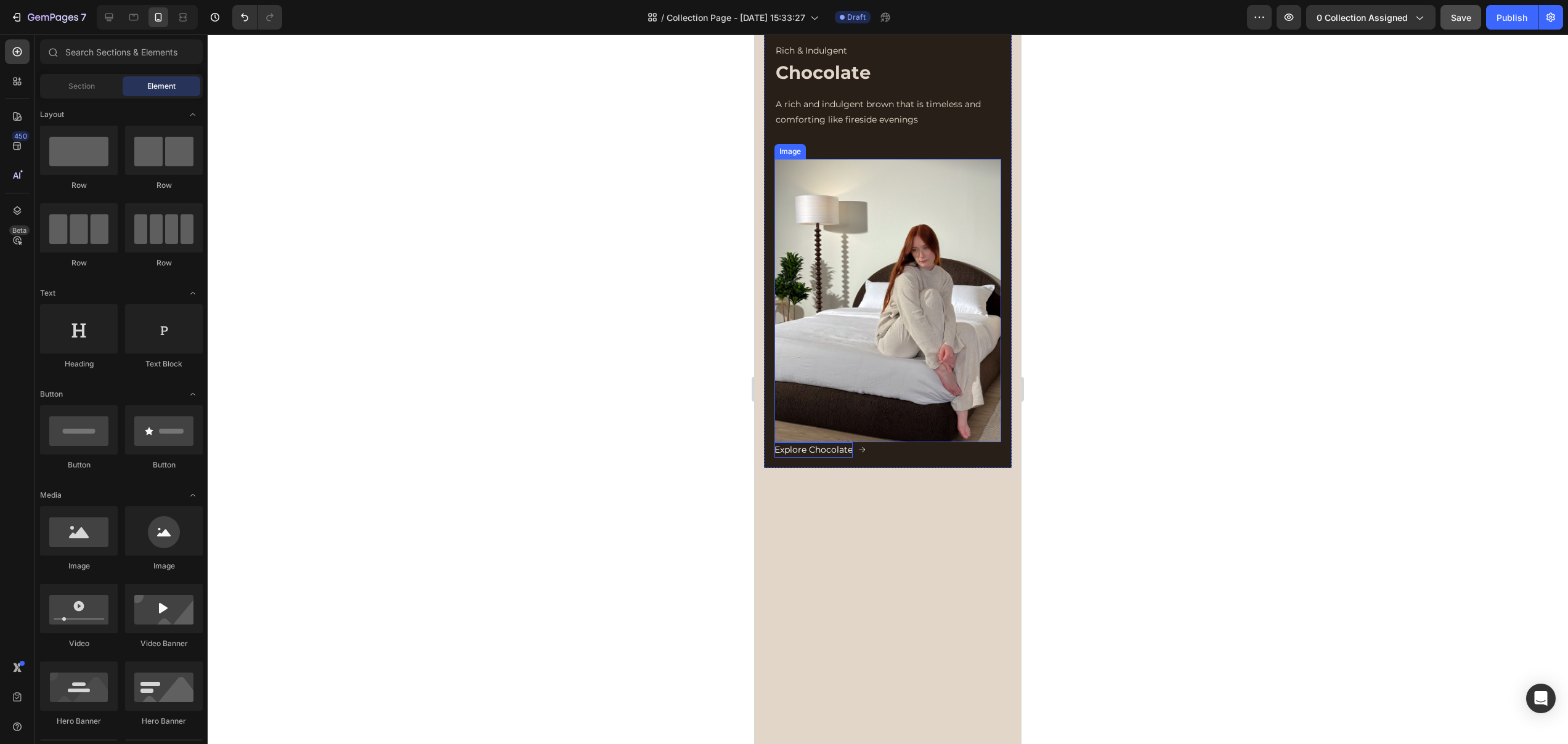
scroll to position [1946, 0]
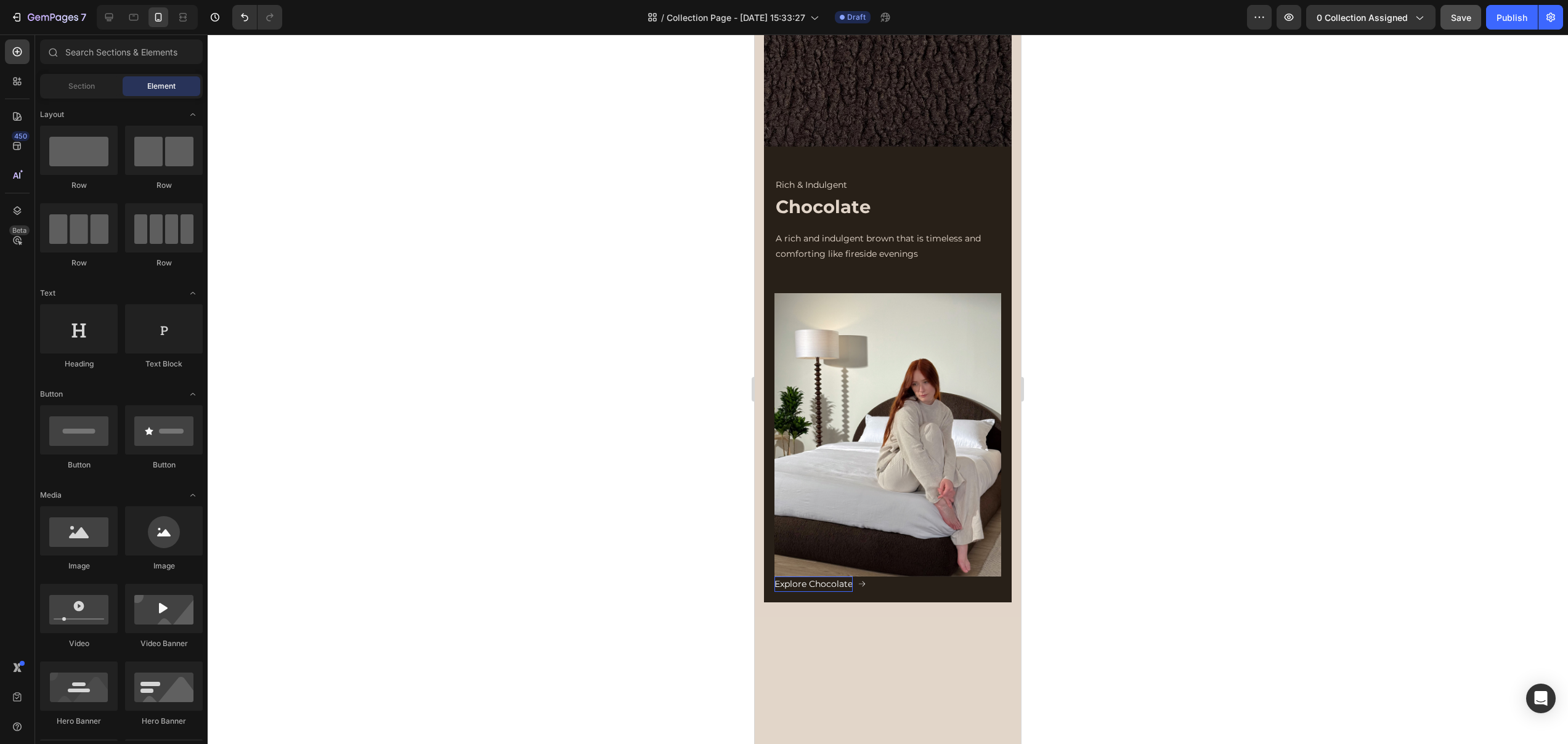
click at [1111, 527] on div at bounding box center [888, 390] width 1360 height 710
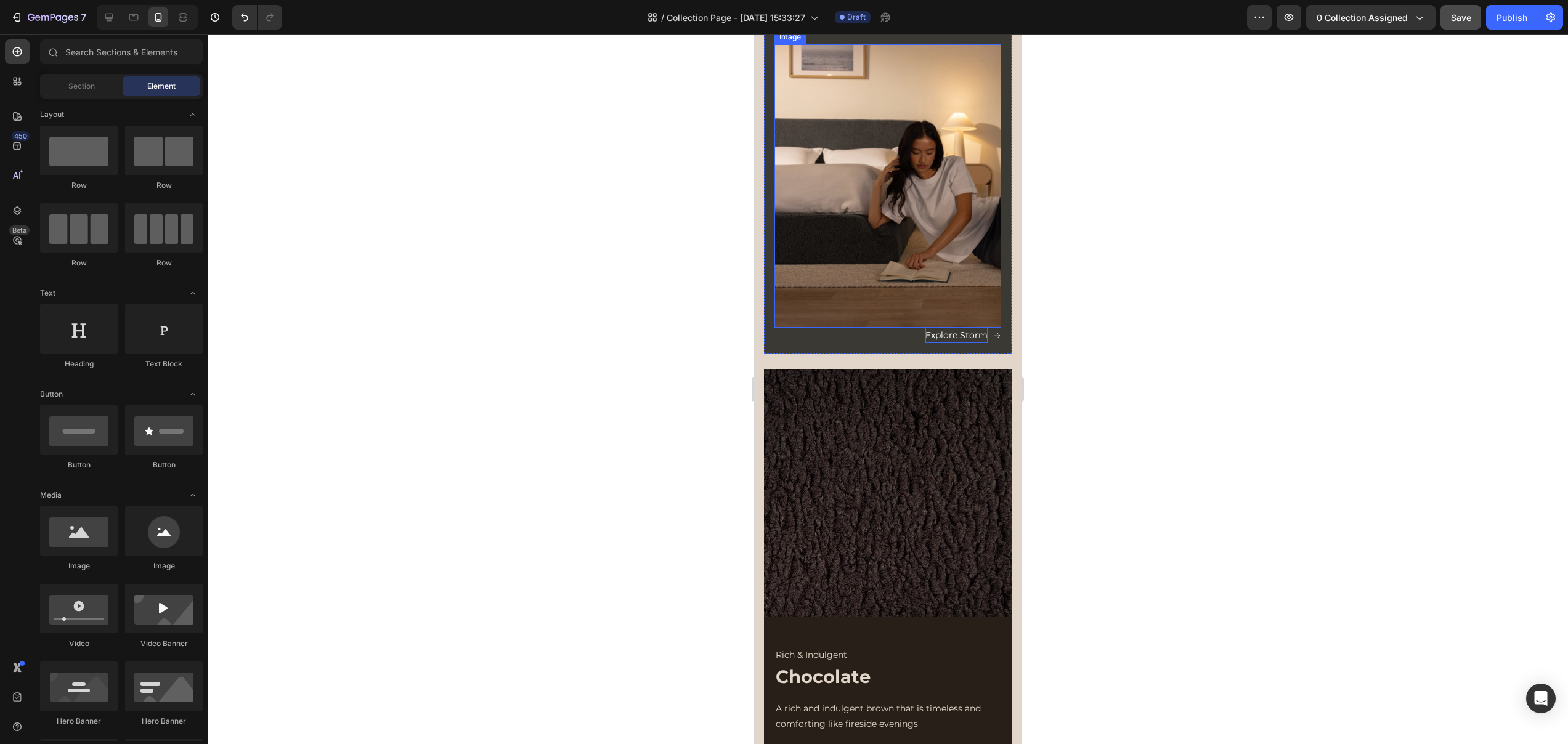
scroll to position [1462, 0]
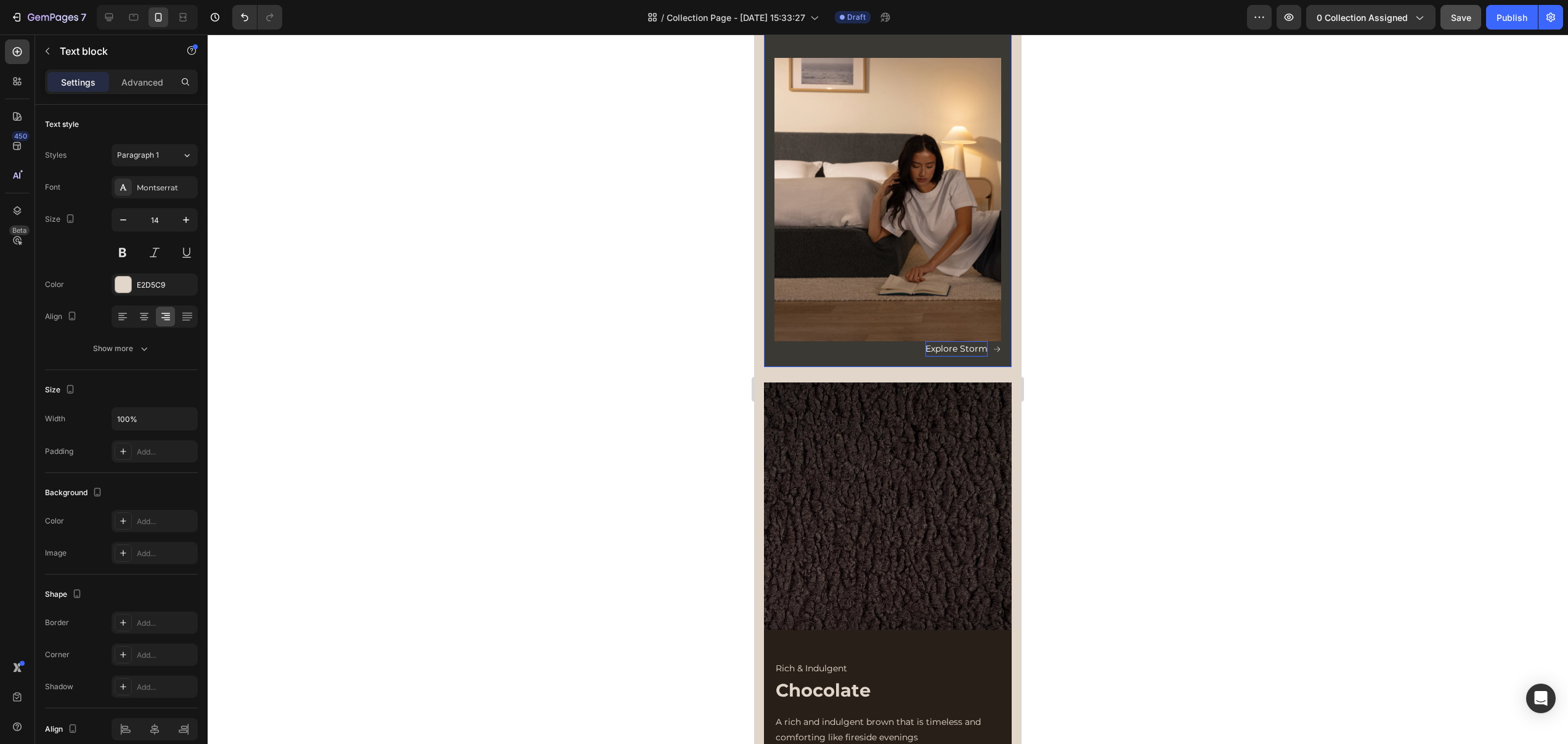
click at [968, 27] on p "A [PERSON_NAME], charcoal grey with depth like autumn skies before rain" at bounding box center [887, 11] width 224 height 31
click at [943, 282] on div "Softly Sophisticated Text Block Storm Heading A moody, charcoal grey with depth…" at bounding box center [888, 150] width 226 height 416
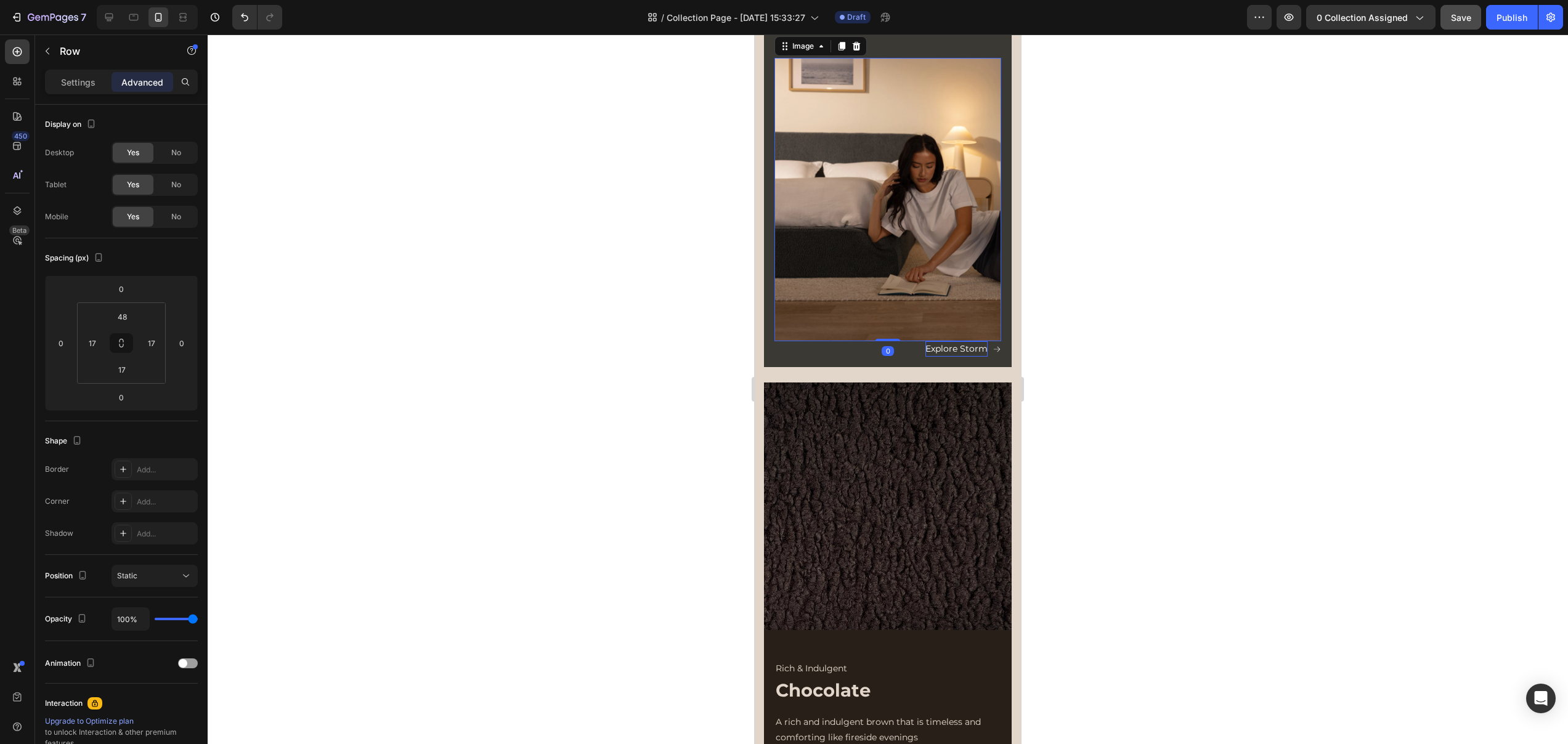
click at [940, 296] on img at bounding box center [888, 200] width 226 height 283
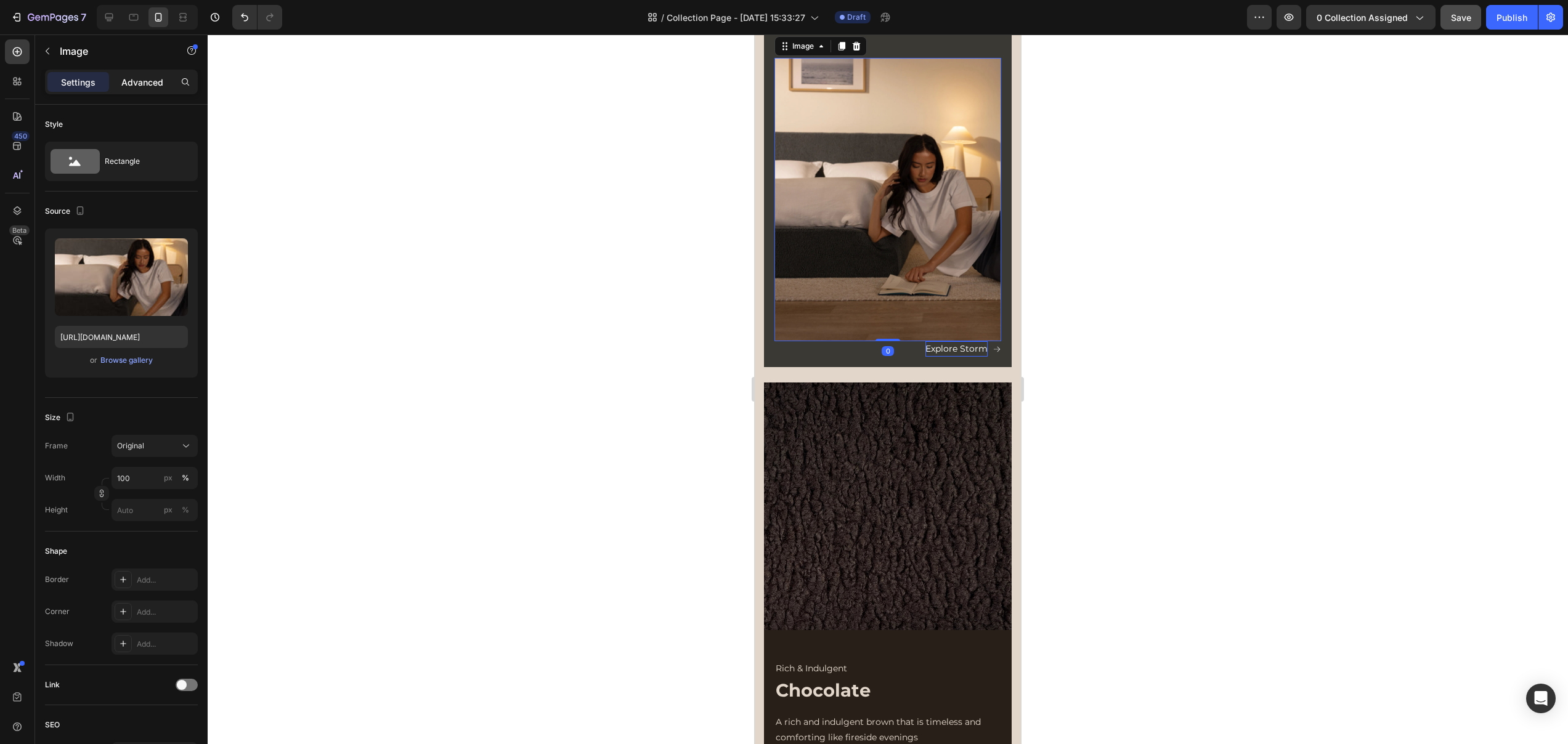
click at [145, 87] on p "Advanced" at bounding box center [142, 82] width 42 height 13
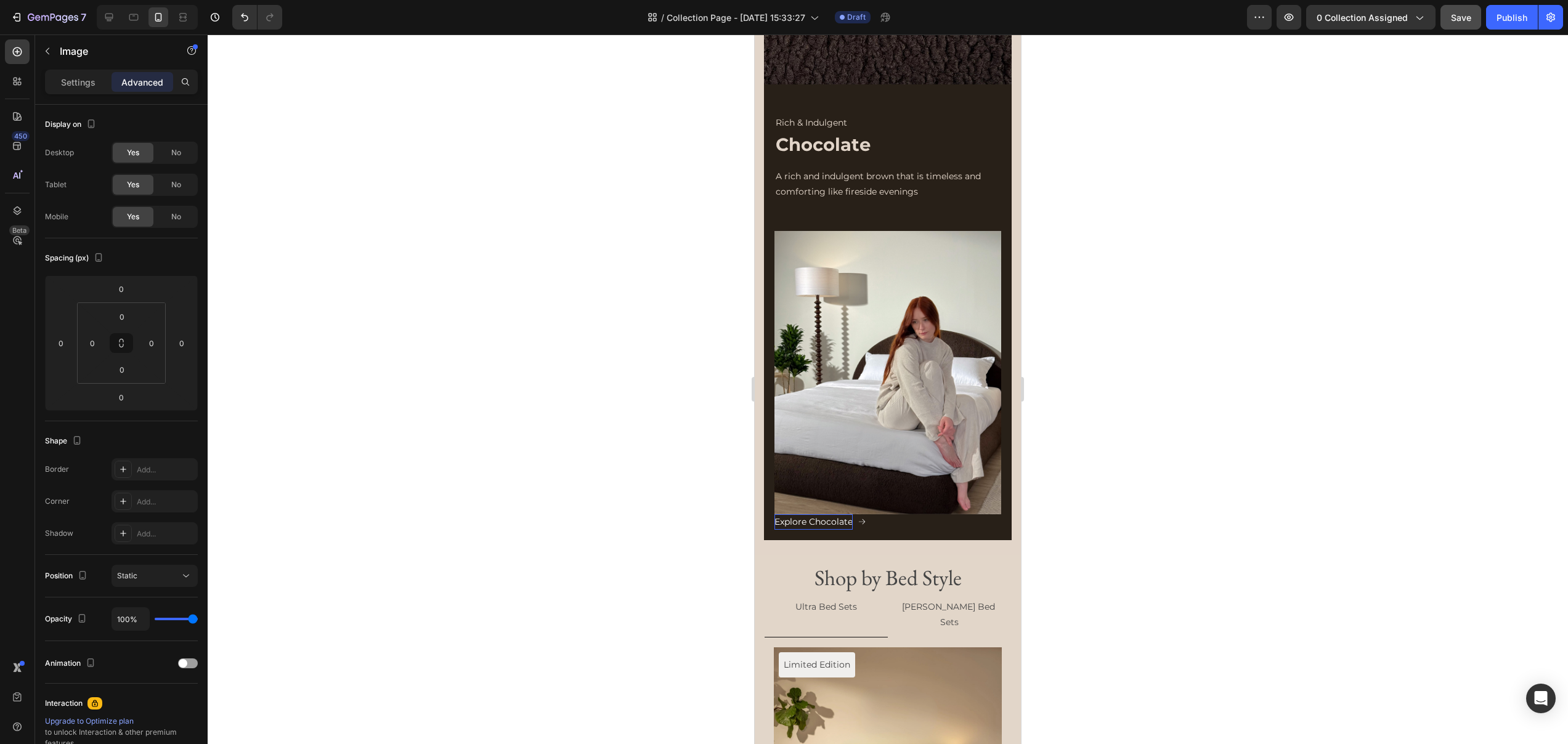
scroll to position [2420, 0]
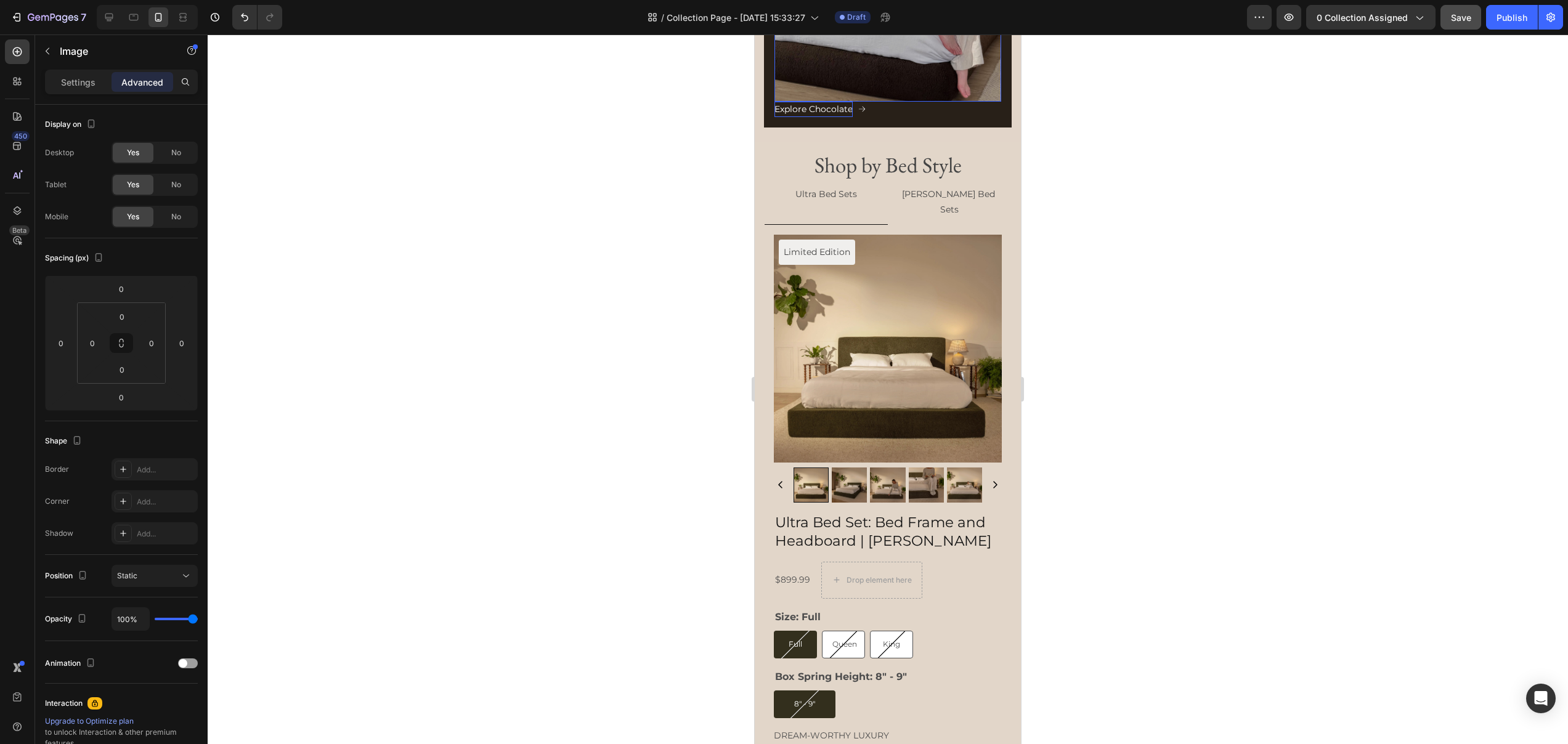
click at [89, 87] on p "Settings" at bounding box center [78, 82] width 35 height 13
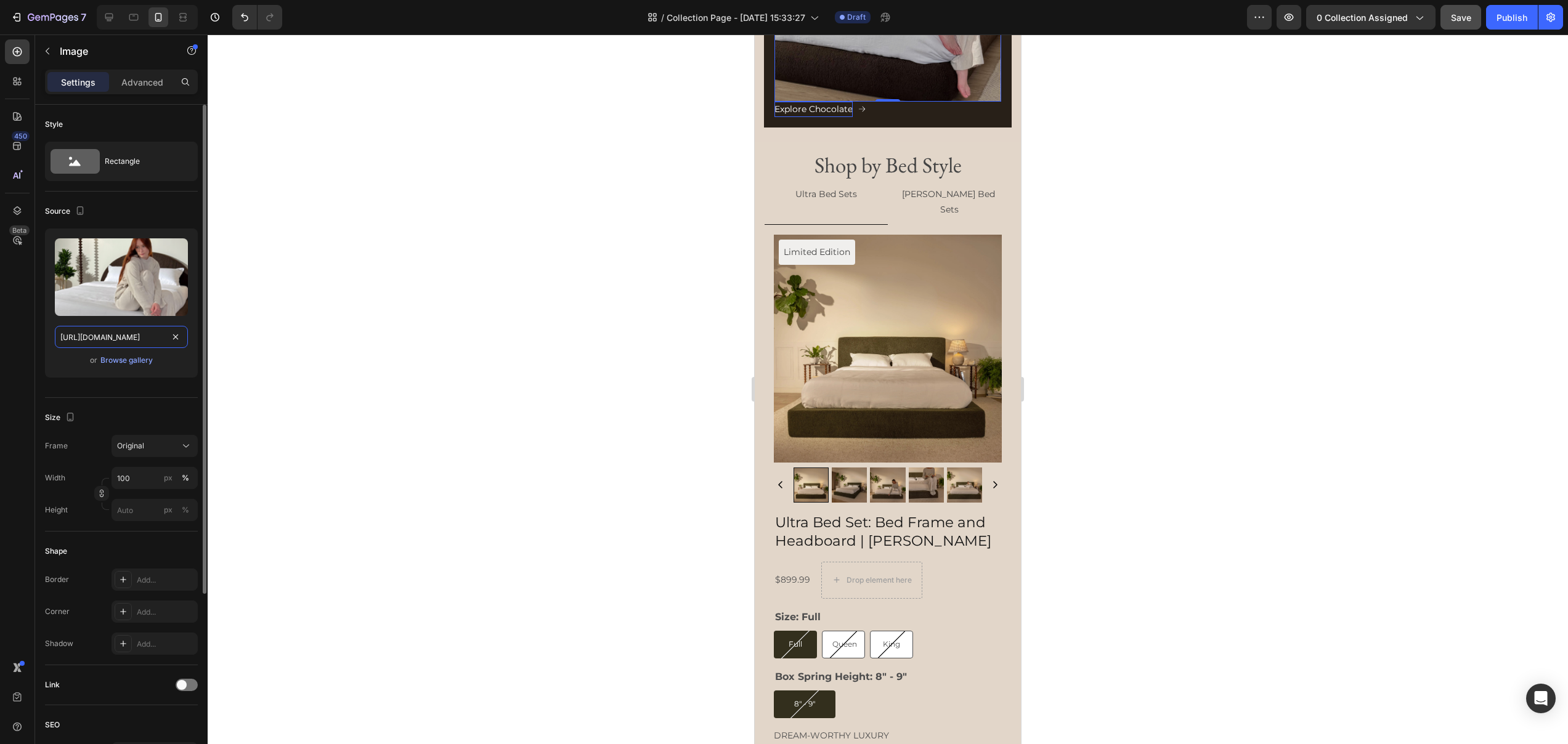
click at [136, 338] on input "https://cdn.shopify.com/s/files/1/0249/8140/5759/files/gempages_570504582405293…" at bounding box center [121, 336] width 133 height 22
paste input "lunaset_choc_corner_foot_press.webp?v=1758920427"
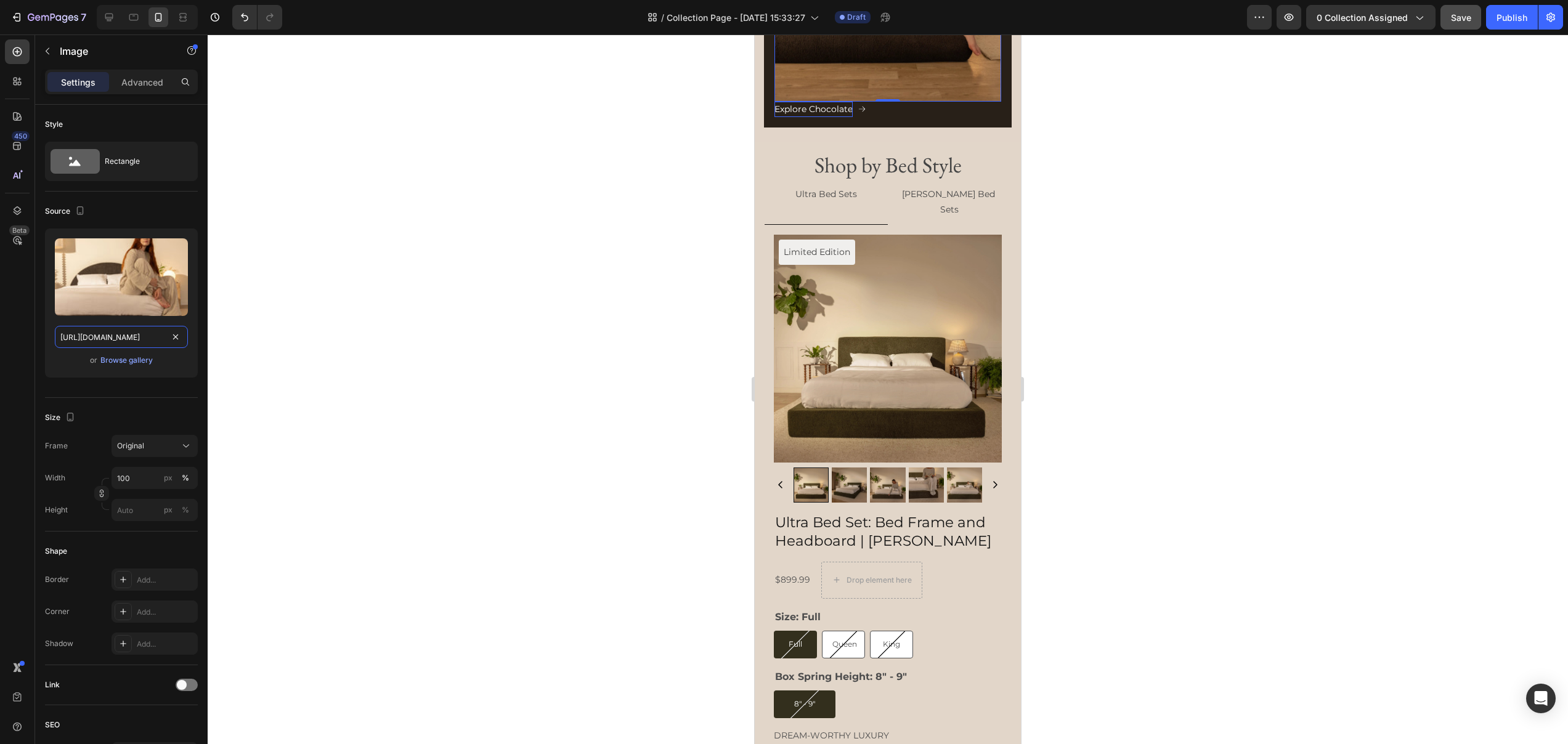
type input "[URL][DOMAIN_NAME]"
click at [678, 231] on div at bounding box center [888, 390] width 1360 height 710
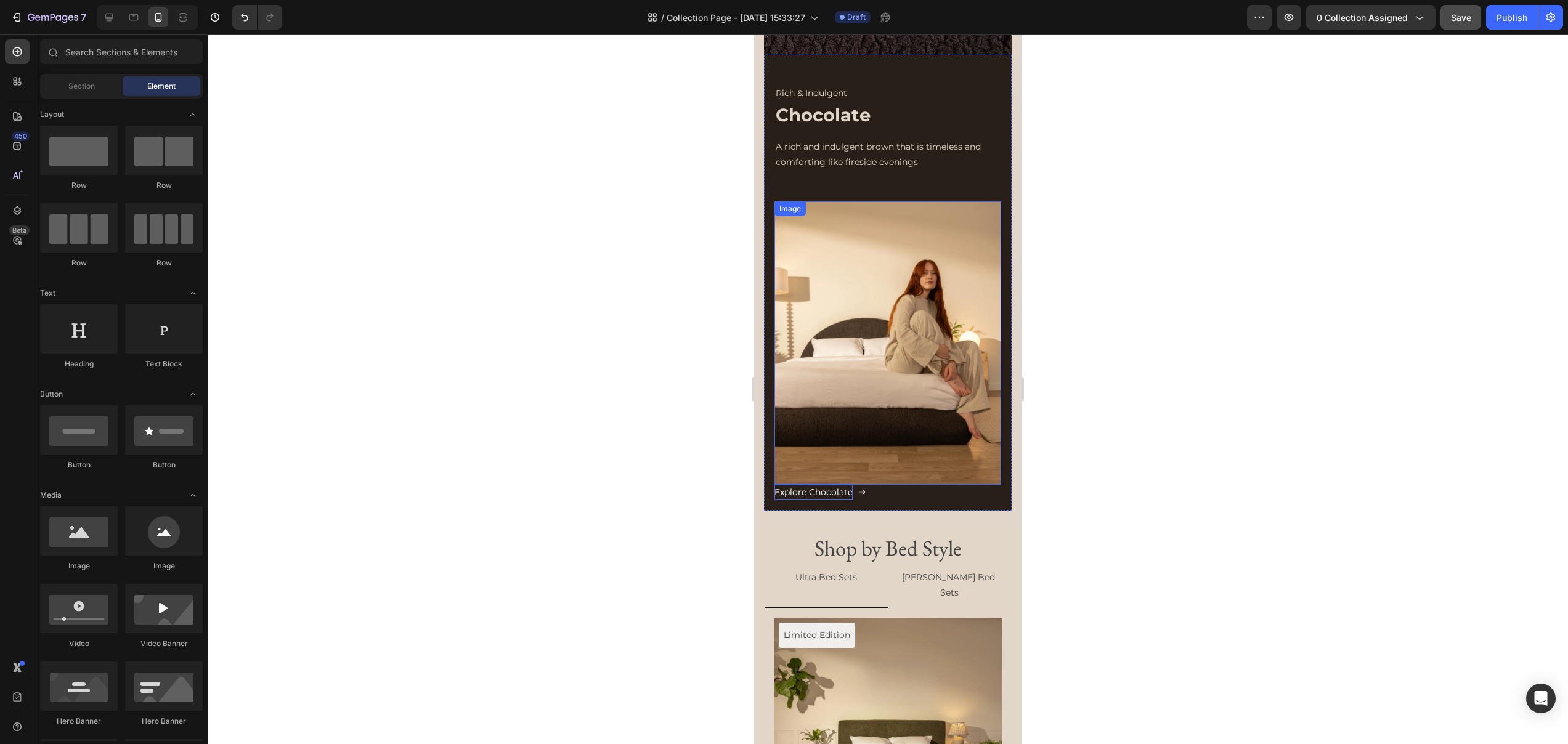
scroll to position [2129, 0]
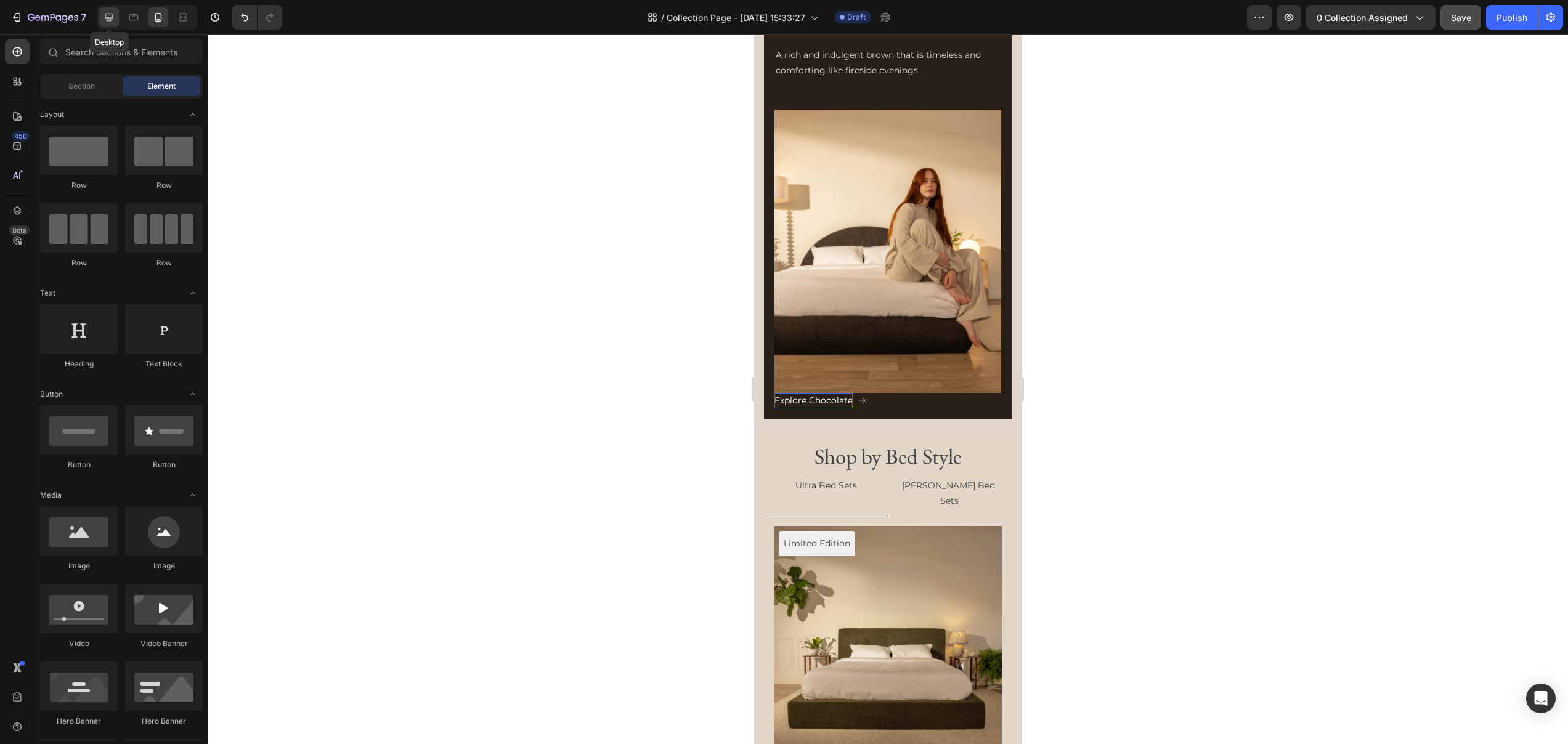
click at [110, 22] on icon at bounding box center [108, 17] width 12 height 12
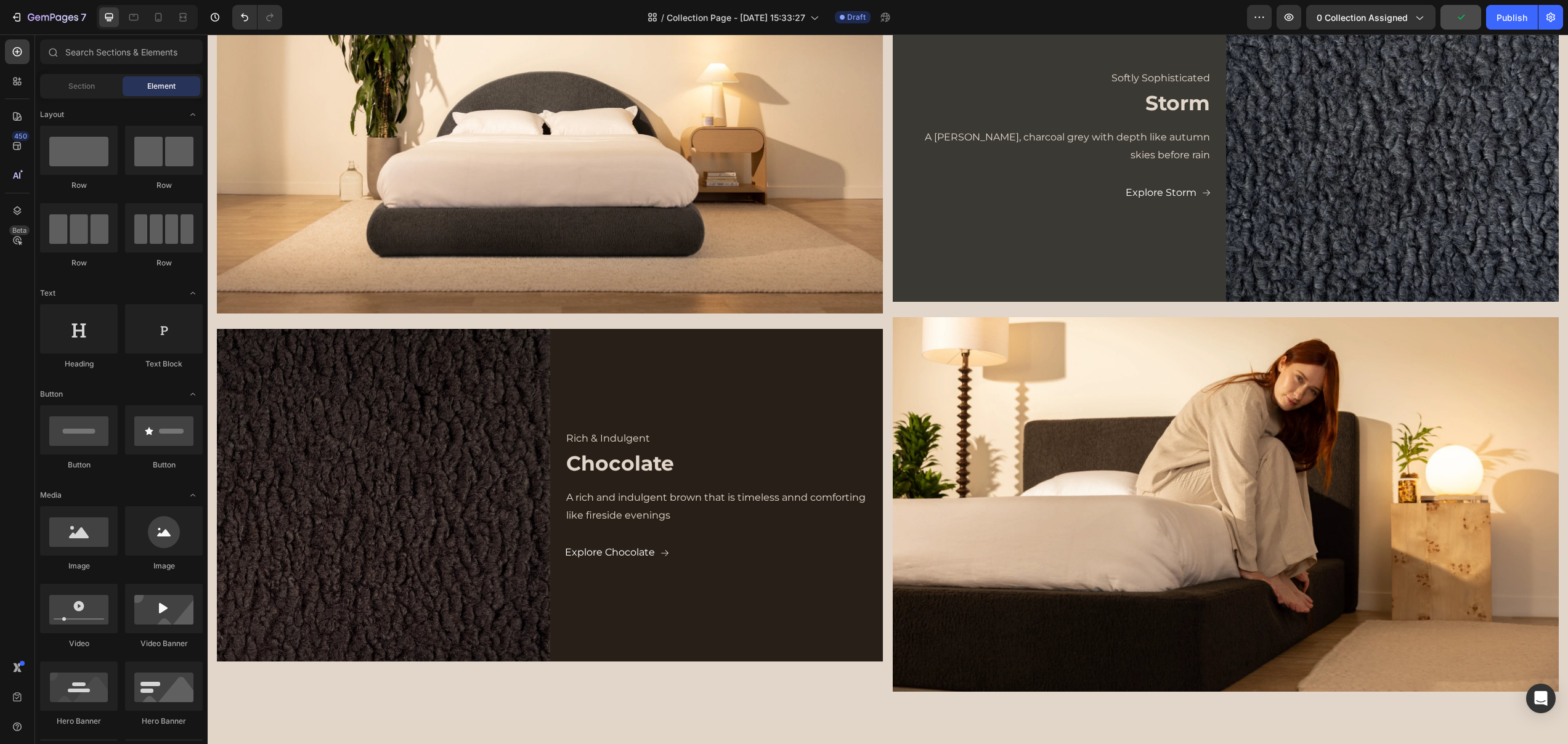
scroll to position [1218, 0]
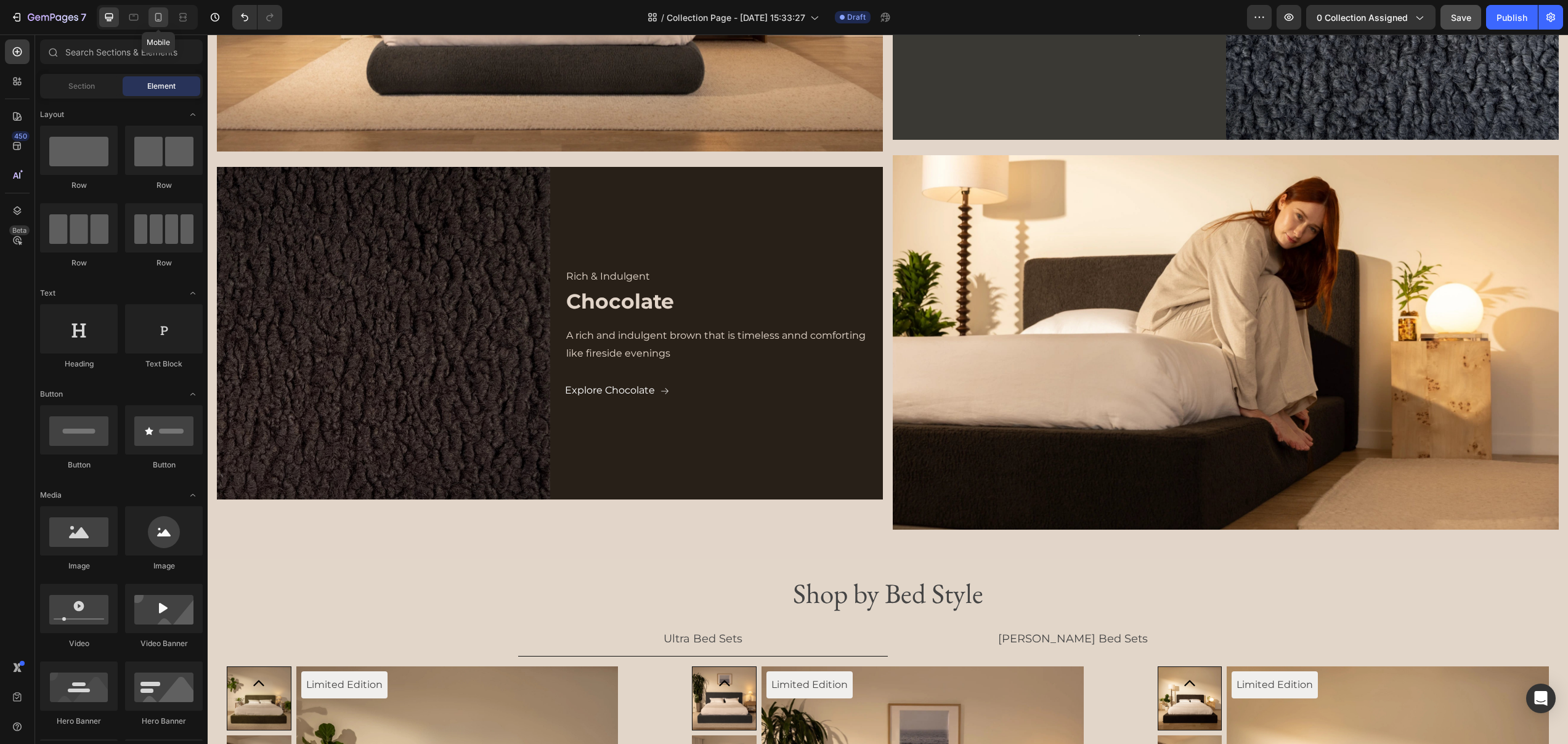
click at [159, 23] on div at bounding box center [158, 17] width 19 height 19
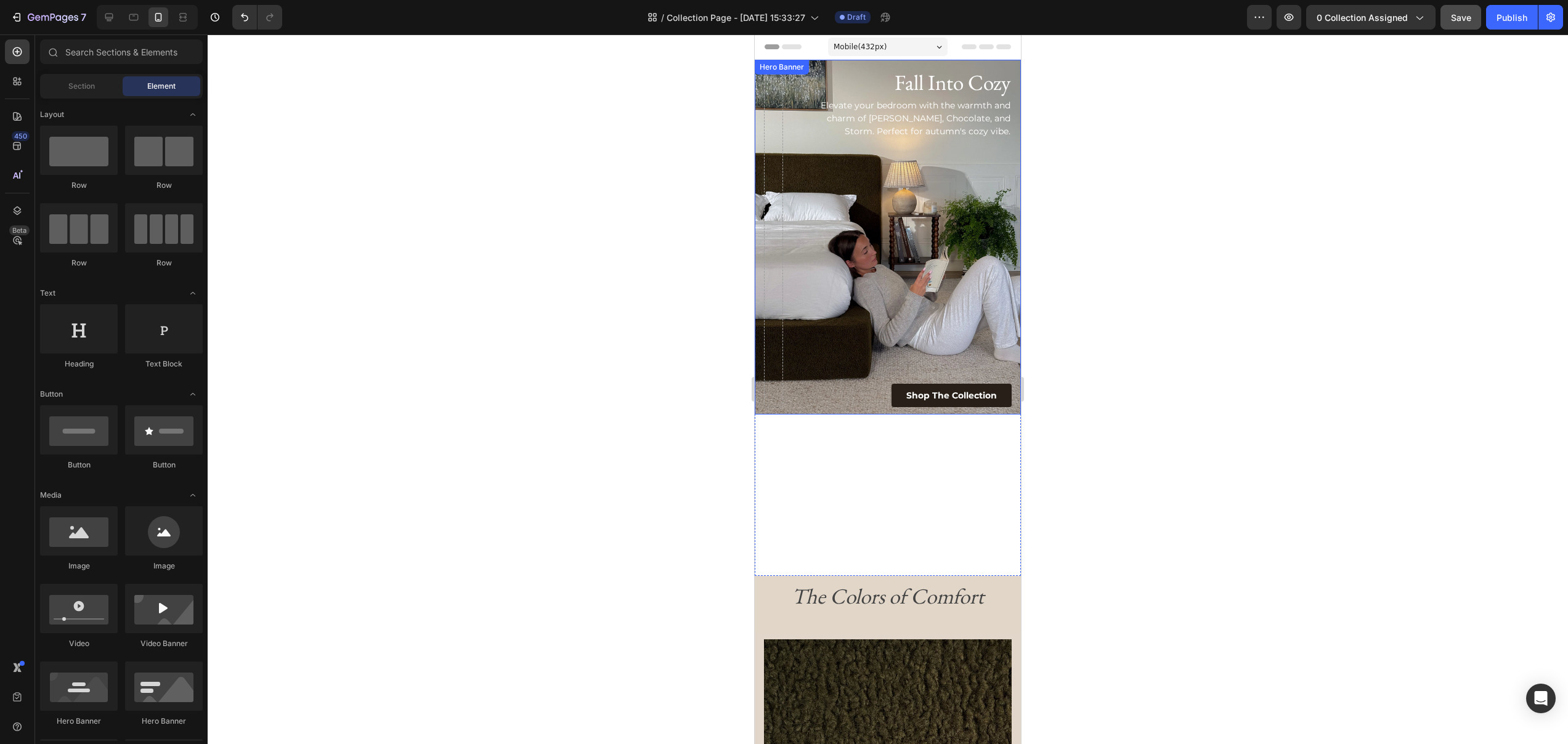
click at [810, 140] on div "Fall Into Cozy Heading Elevate your bedroom with the warmth and charm of Moss, …" at bounding box center [907, 237] width 209 height 340
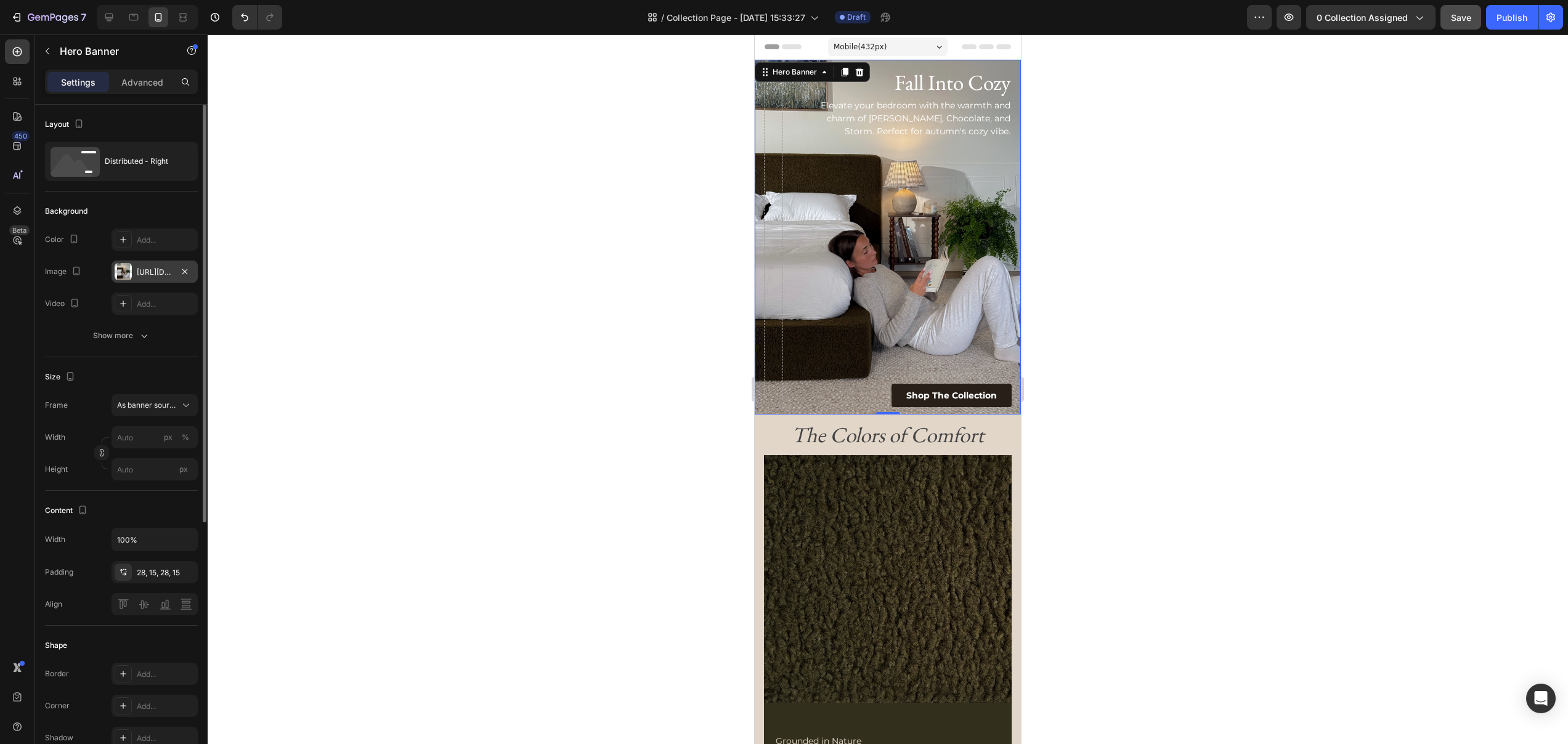
drag, startPoint x: 167, startPoint y: 273, endPoint x: 174, endPoint y: 276, distance: 7.6
click at [167, 273] on div "https://cdn.shopify.com/s/files/1/0249/8140/5759/files/us-q9-mo_front_facing_le…" at bounding box center [154, 273] width 36 height 11
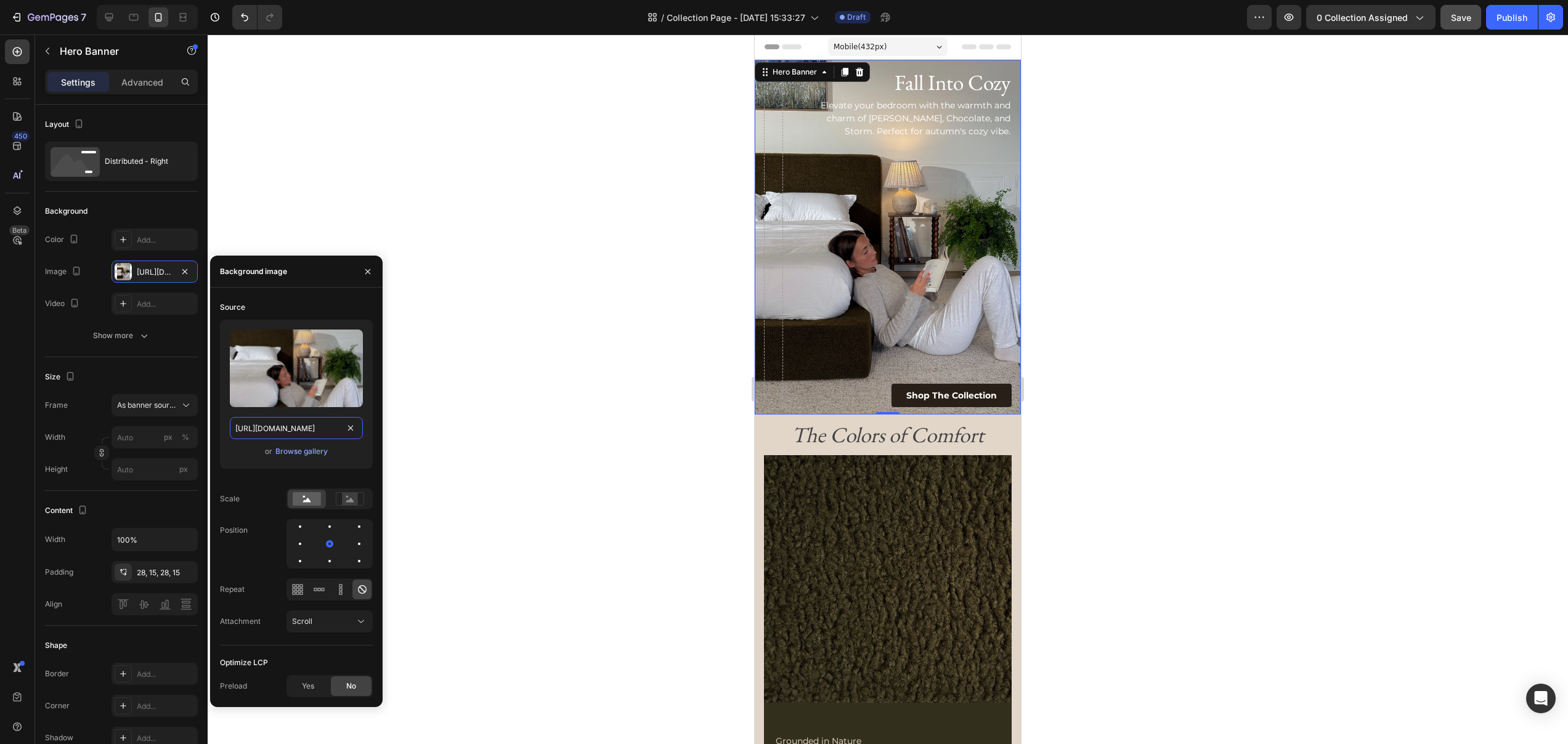
click at [306, 421] on input "https://cdn.shopify.com/s/files/1/0249/8140/5759/files/us-q9-mo_front_facing_le…" at bounding box center [296, 428] width 133 height 22
paste input "moss_close_up.webp?v=1758927847"
type input "https://cdn.shopify.com/s/files/1/0249/8140/5759/files/moss_close_up.webp?v=175…"
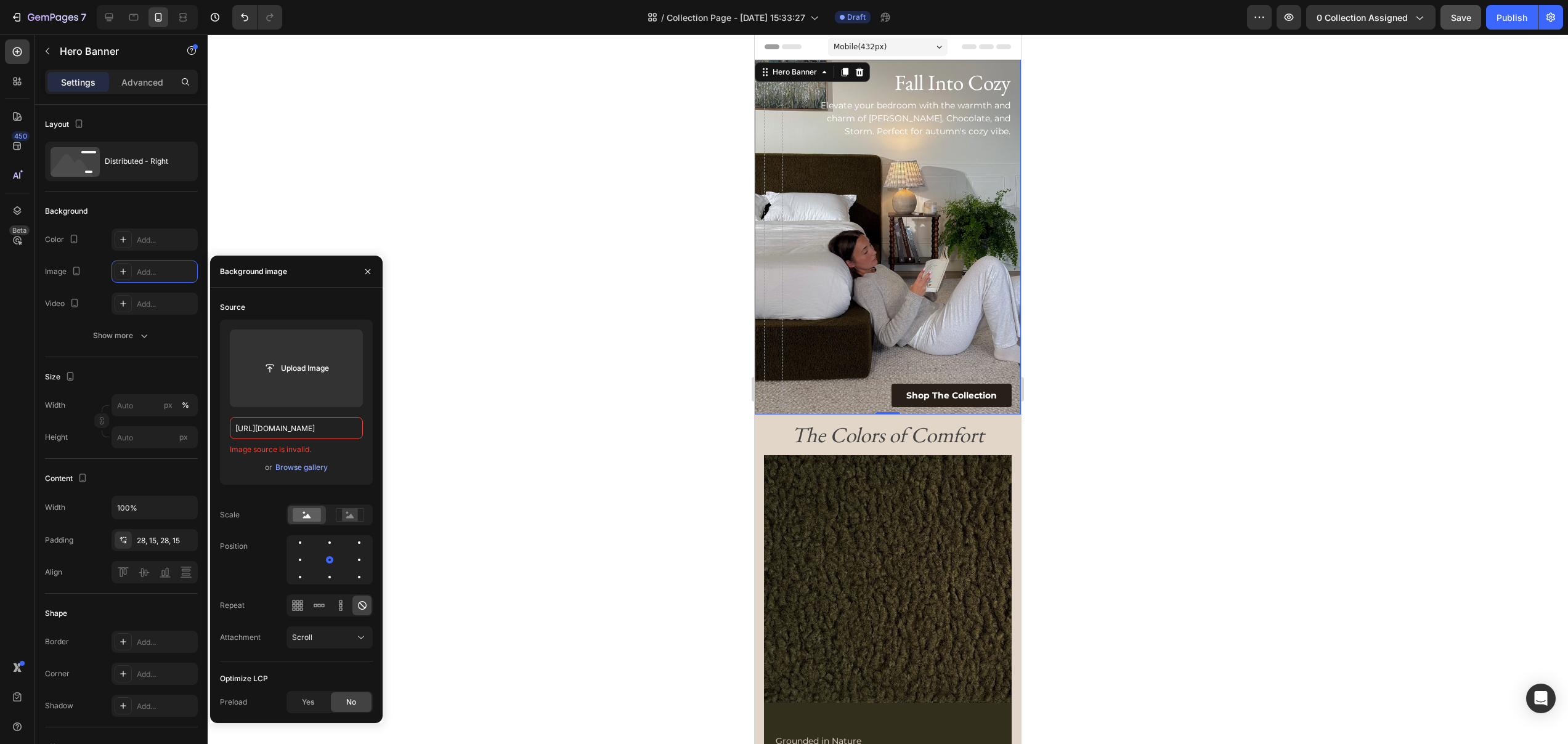
type input "100"
type input "Auto"
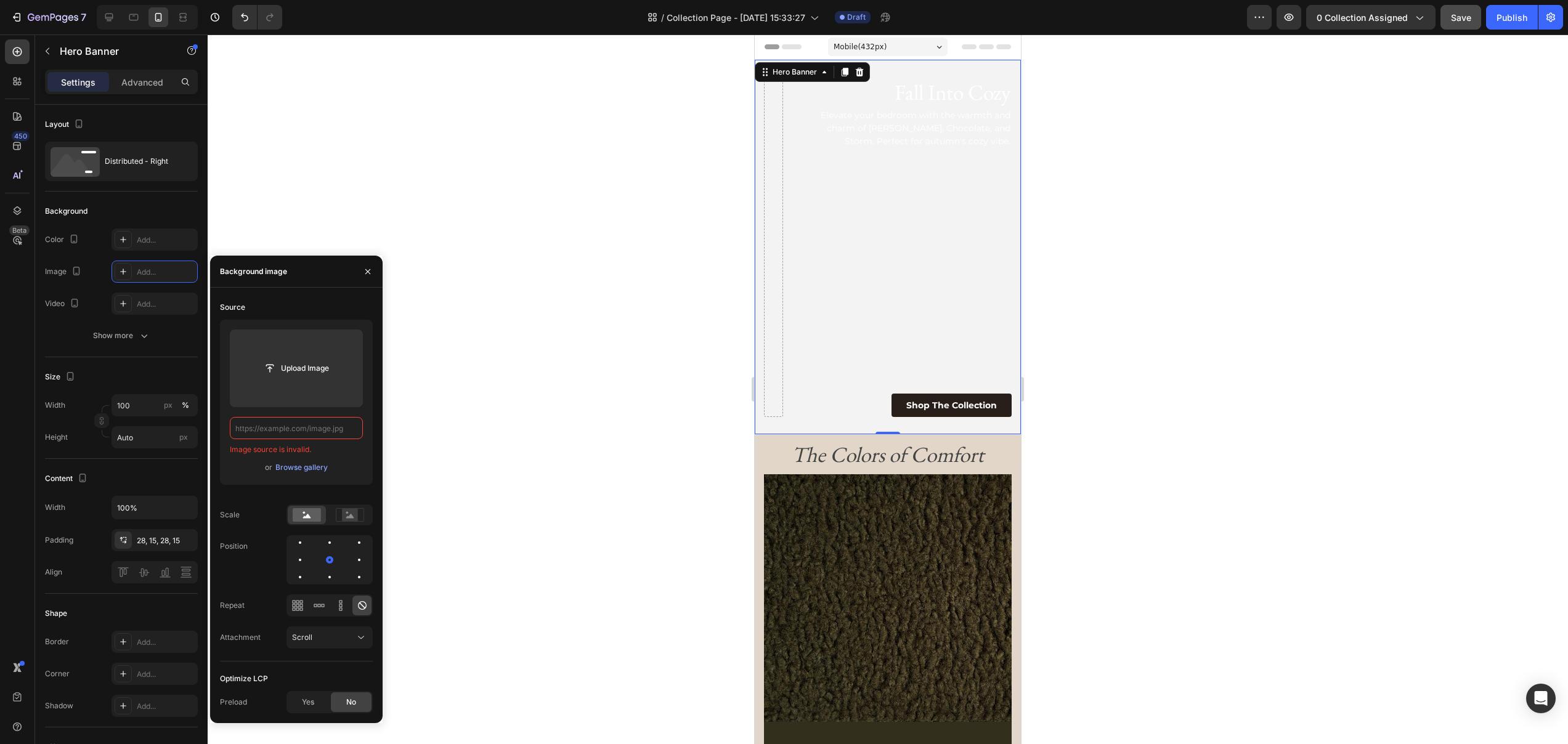
scroll to position [0, 0]
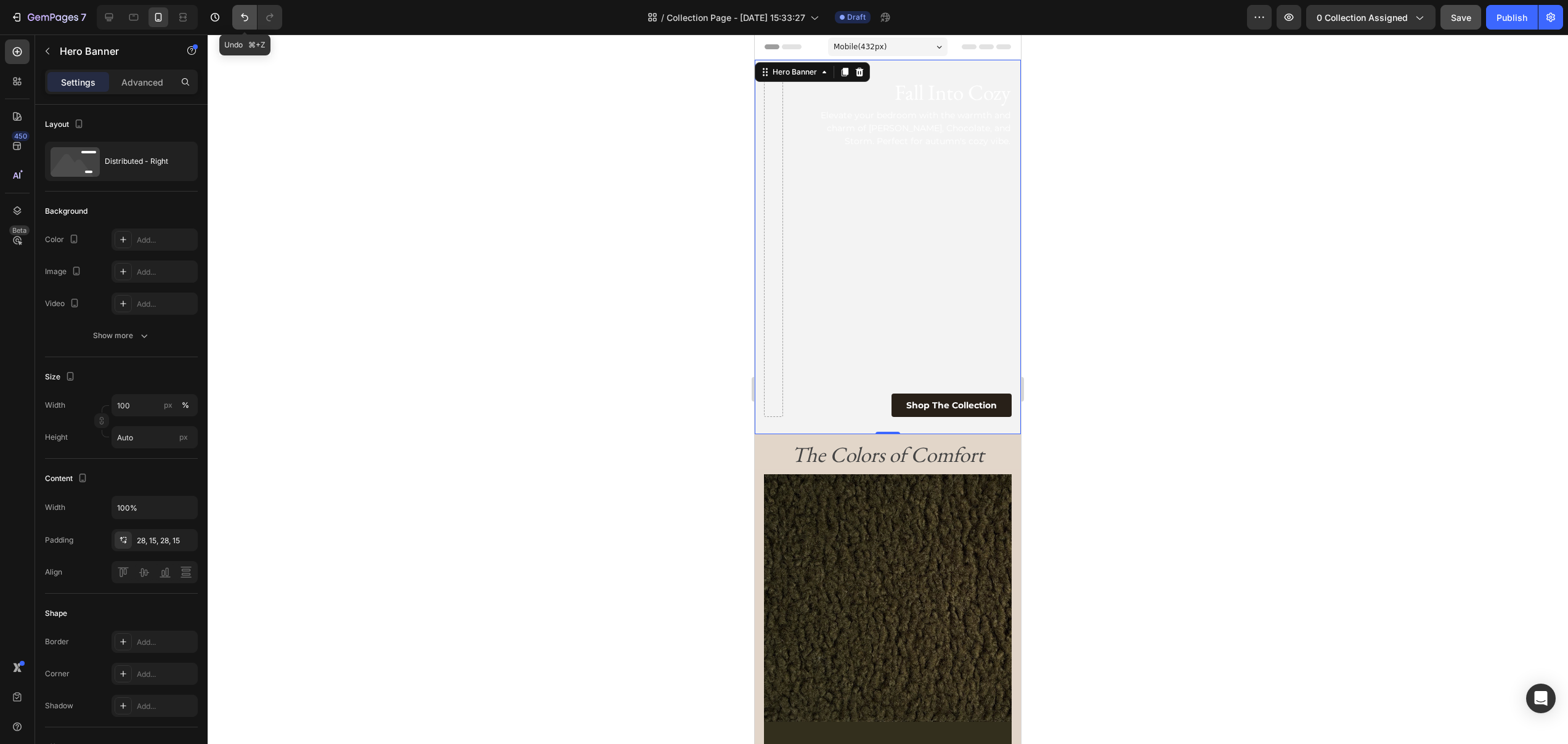
click at [240, 21] on icon "Undo/Redo" at bounding box center [244, 17] width 12 height 12
click at [247, 19] on icon "Undo/Redo" at bounding box center [244, 18] width 7 height 8
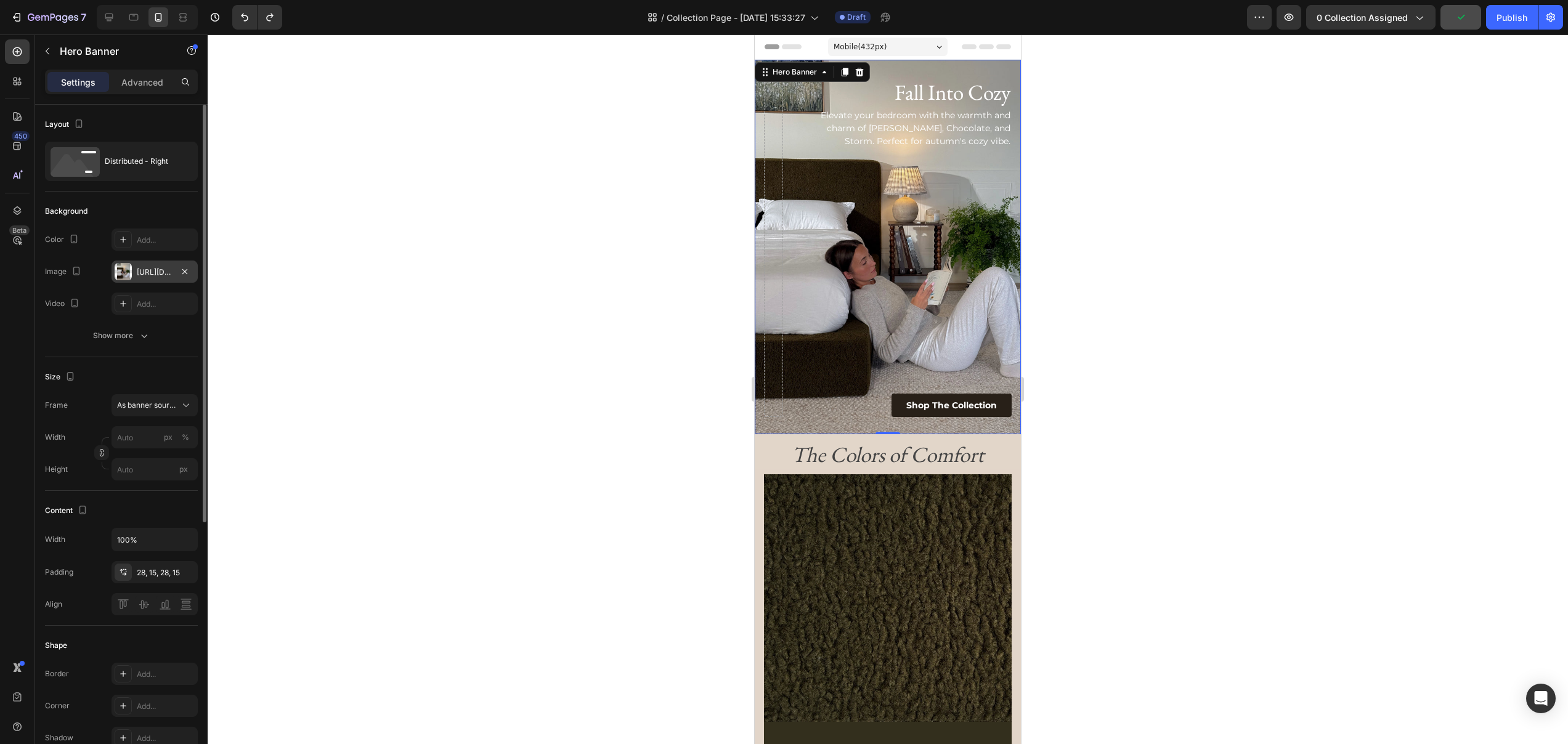
click at [156, 274] on div "https://cdn.shopify.com/s/files/1/0249/8140/5759/files/us-q9-mo_front_facing_le…" at bounding box center [154, 273] width 36 height 11
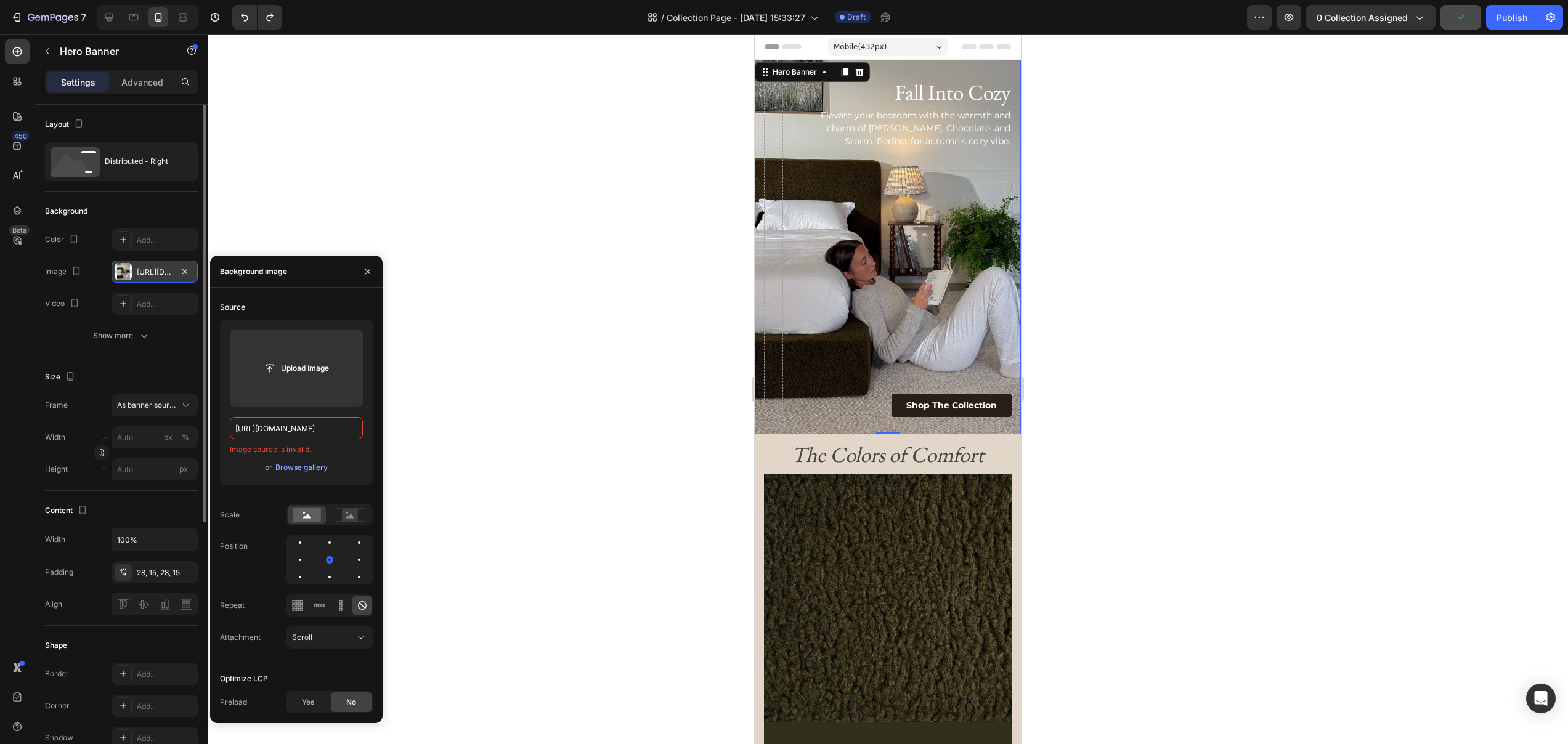
click at [156, 274] on div "https://cdn.shopify.com/s/files/1/0249/8140/5759/files/us-q9-mo_front_facing_le…" at bounding box center [154, 273] width 36 height 11
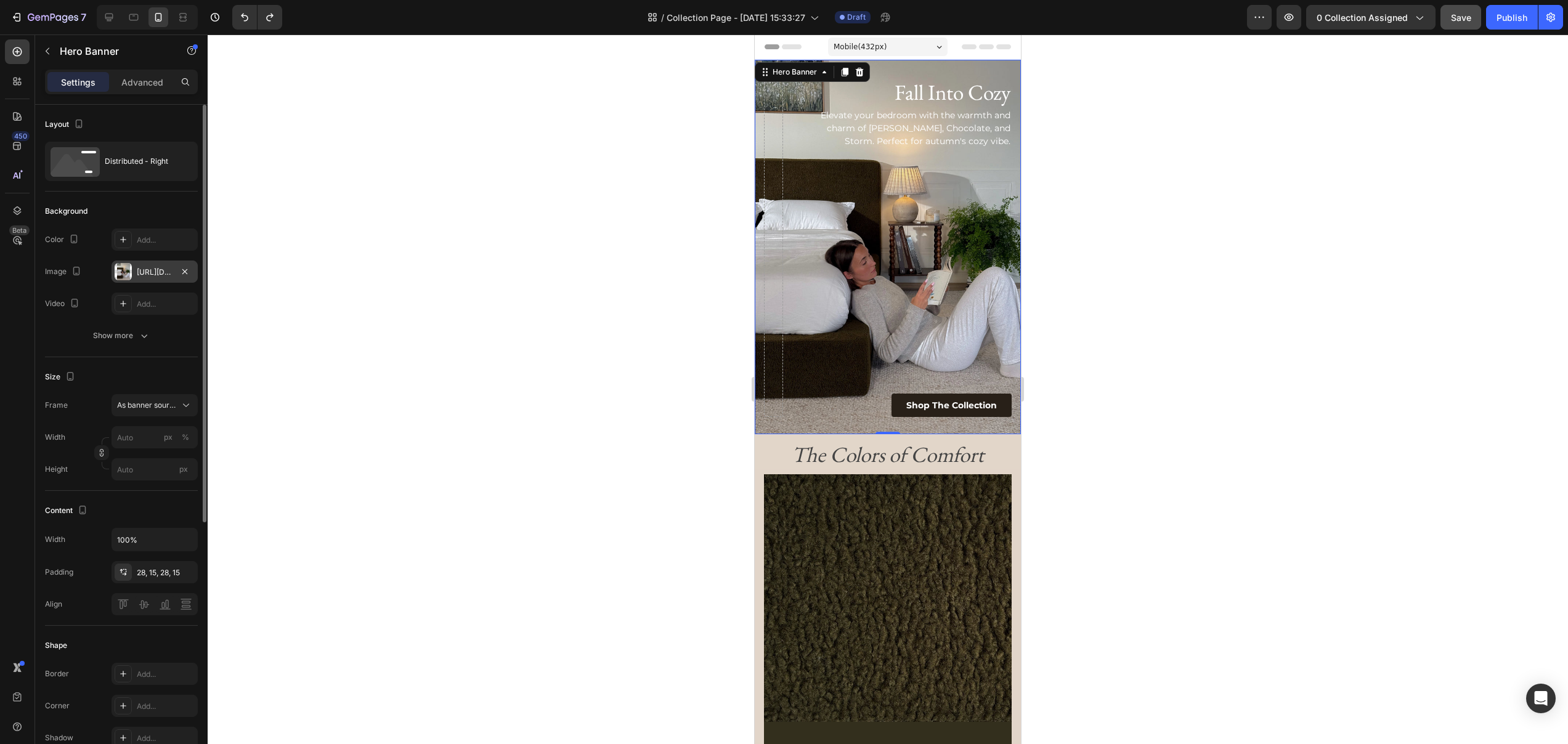
click at [156, 274] on div "https://cdn.shopify.com/s/files/1/0249/8140/5759/files/us-q9-mo_front_facing_le…" at bounding box center [154, 273] width 36 height 11
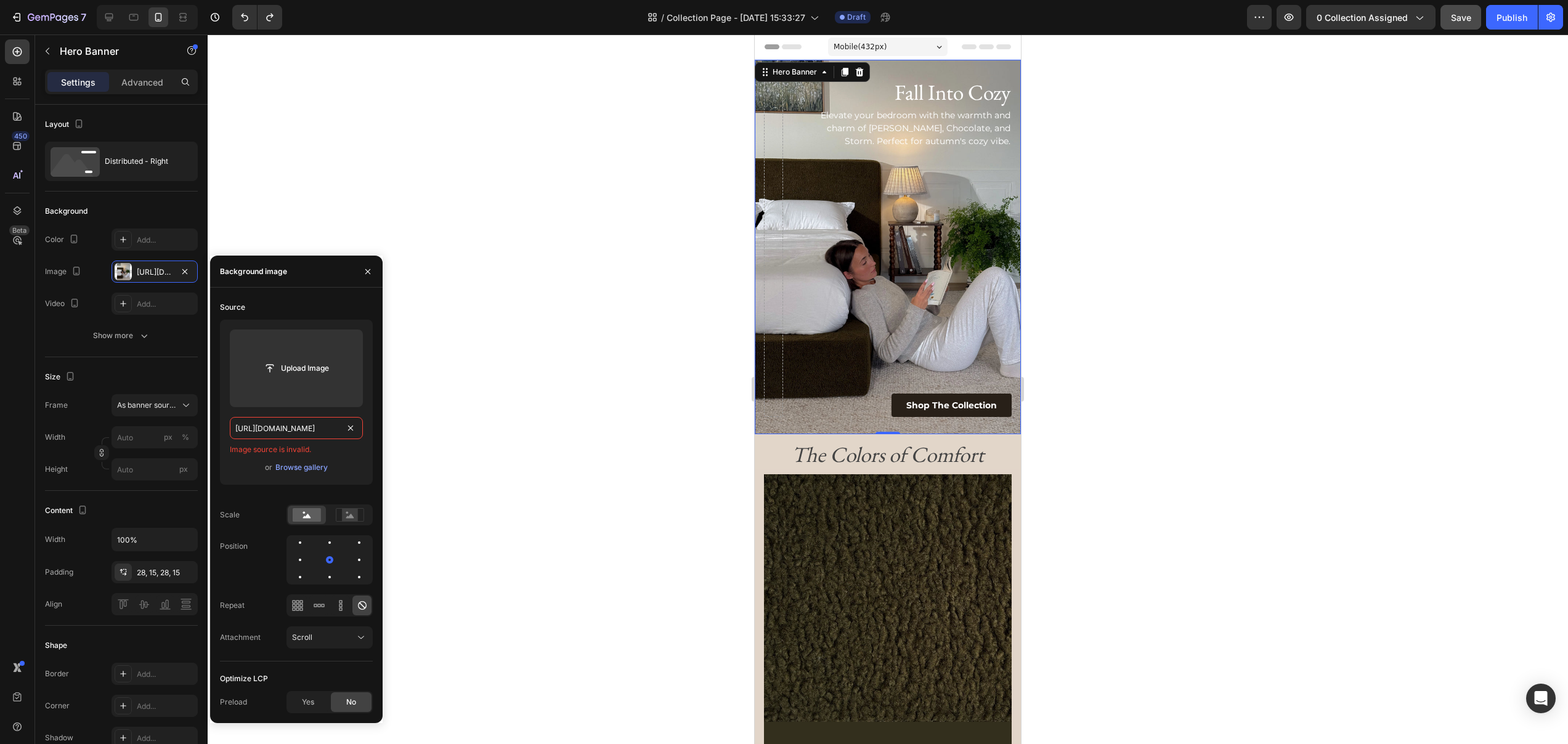
click at [291, 430] on input "https://cdn.shopify.com/s/files/1/0249/8140/5759/files/us-q9-mo_front_facing_le…" at bounding box center [296, 428] width 133 height 22
paste input "moss_close_up.webp?v=1758927847"
type input "https://cdn.shopify.com/s/files/1/0249/8140/5759/files/moss_close_up.webp?v=175…"
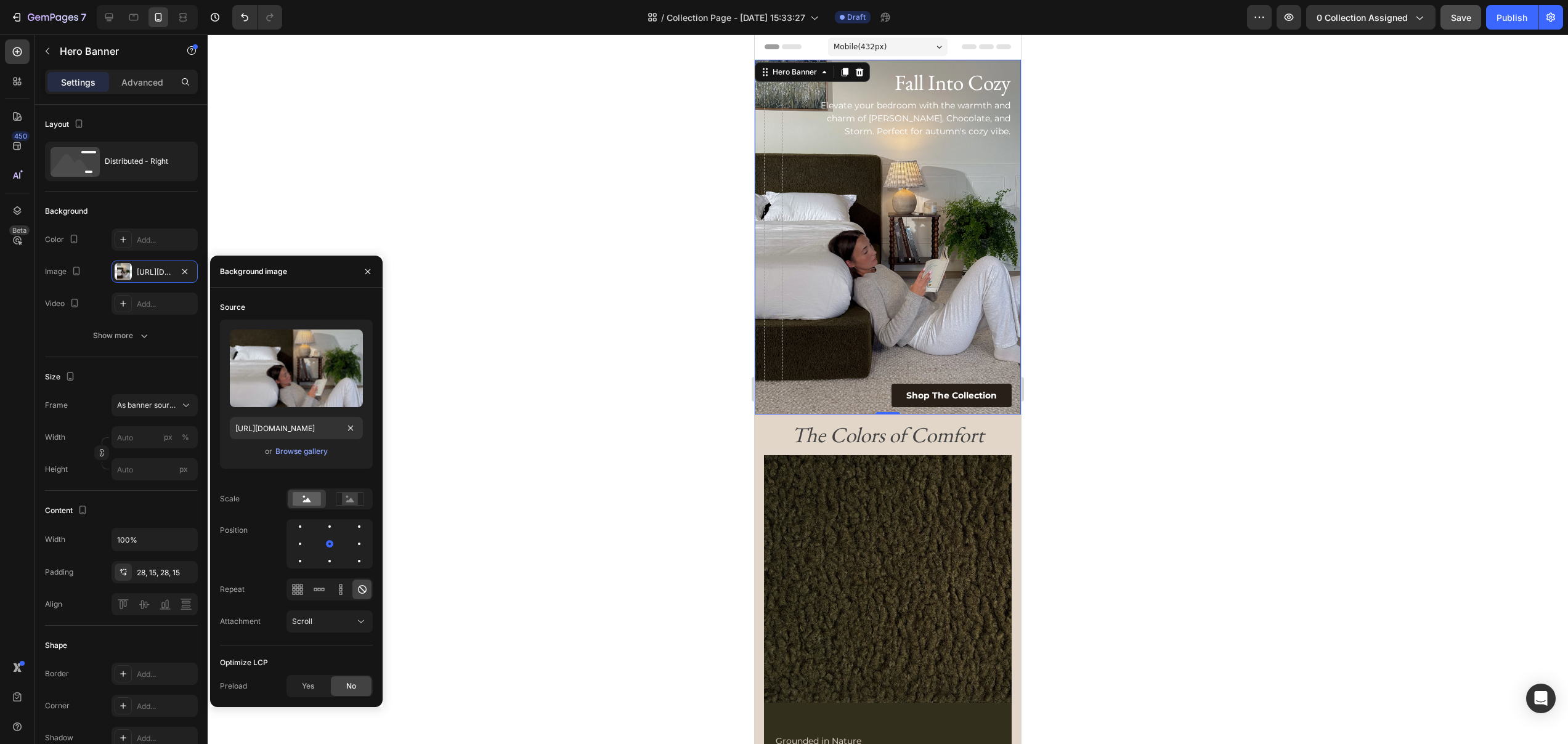
click at [1139, 319] on div at bounding box center [888, 390] width 1360 height 710
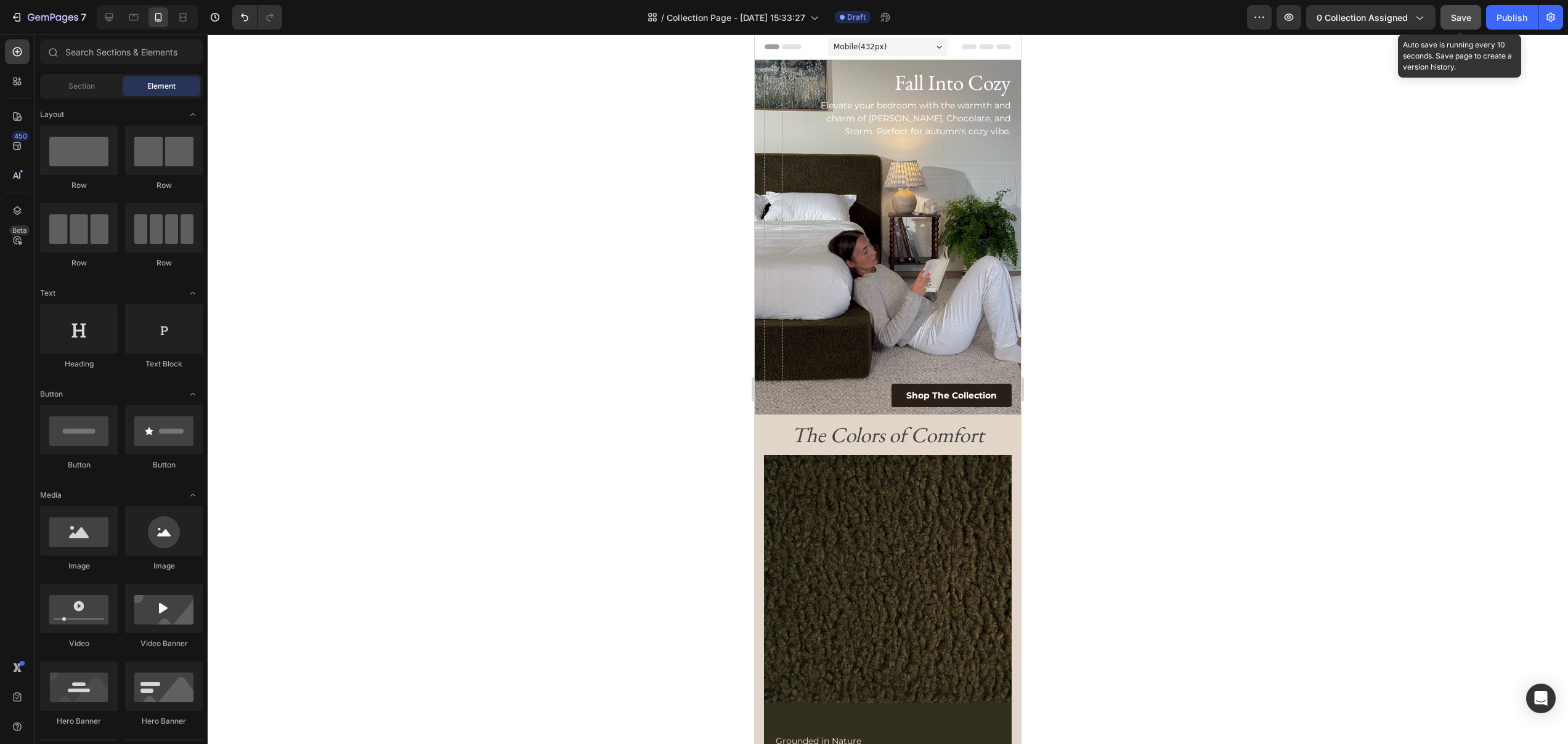
click at [1460, 19] on span "Save" at bounding box center [1460, 17] width 20 height 11
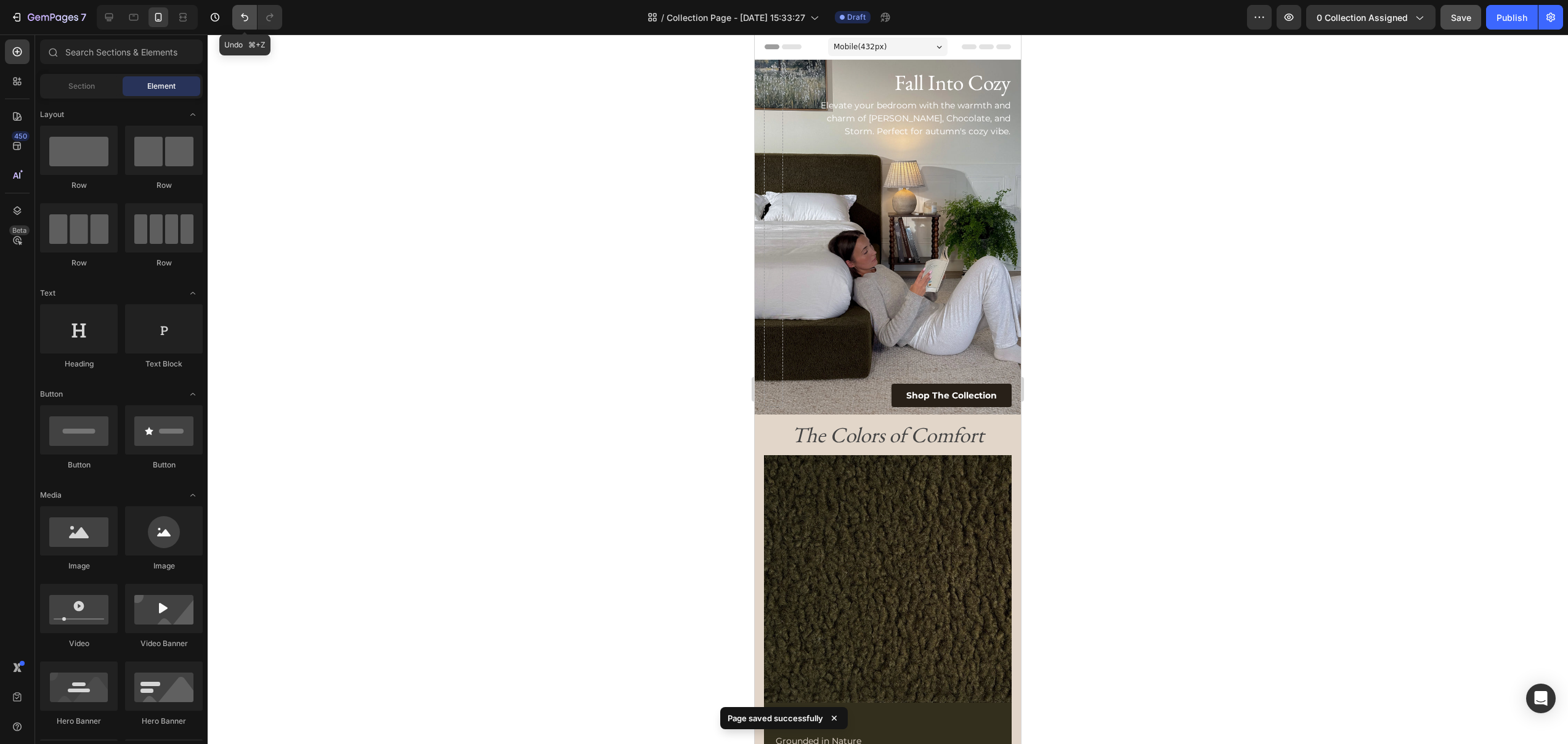
click at [243, 23] on button "Undo/Redo" at bounding box center [244, 17] width 24 height 24
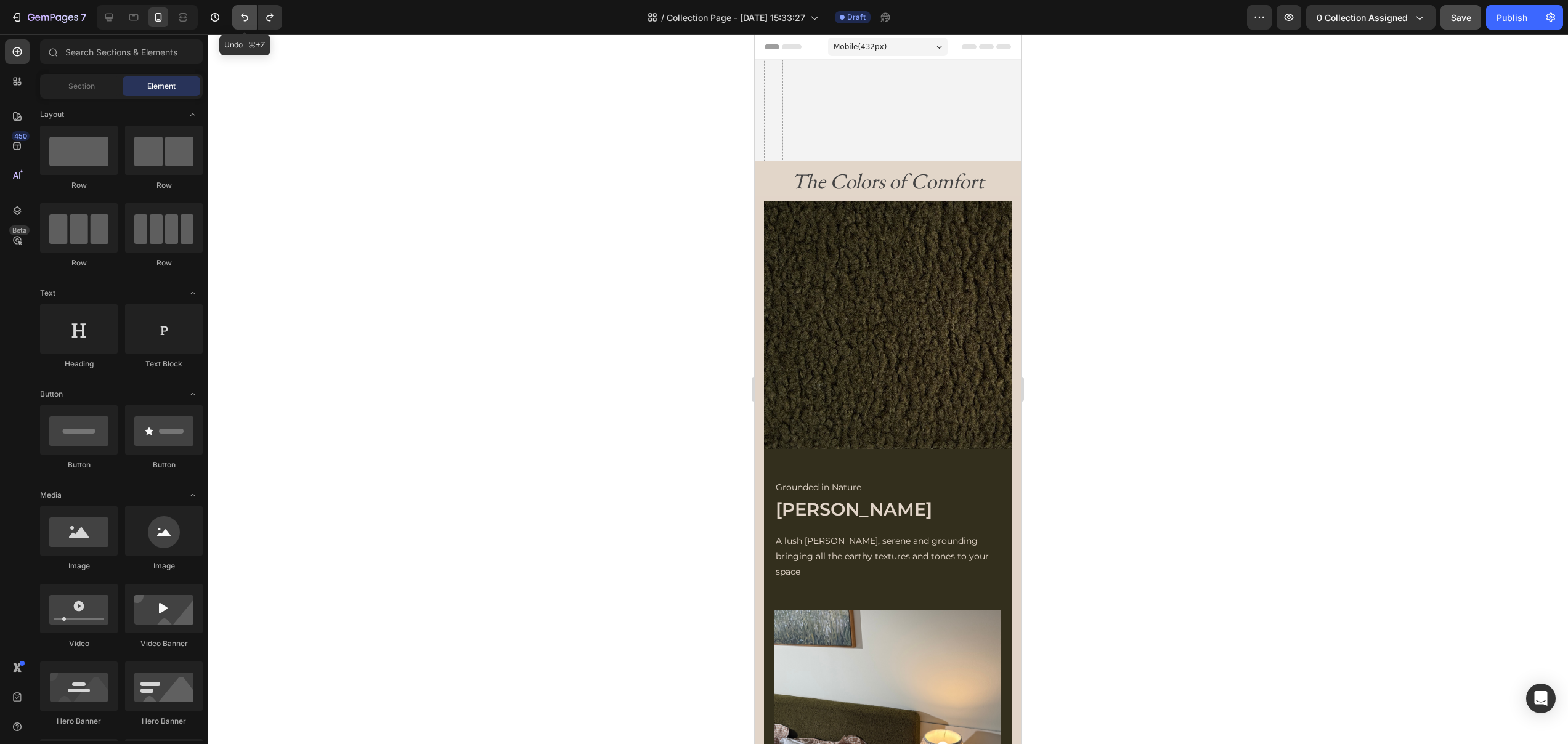
click at [243, 23] on button "Undo/Redo" at bounding box center [244, 17] width 24 height 24
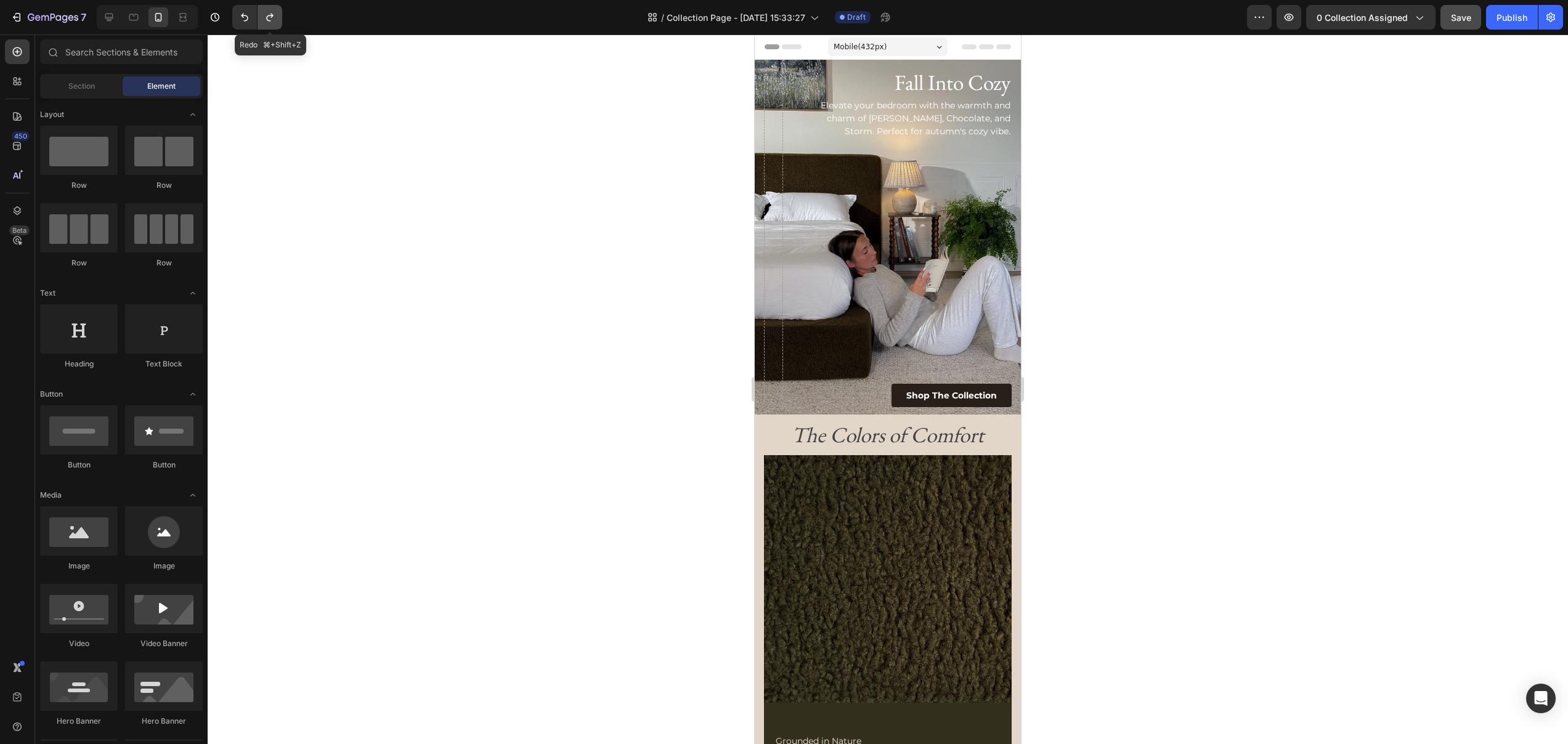
click at [270, 23] on icon "Undo/Redo" at bounding box center [269, 17] width 12 height 12
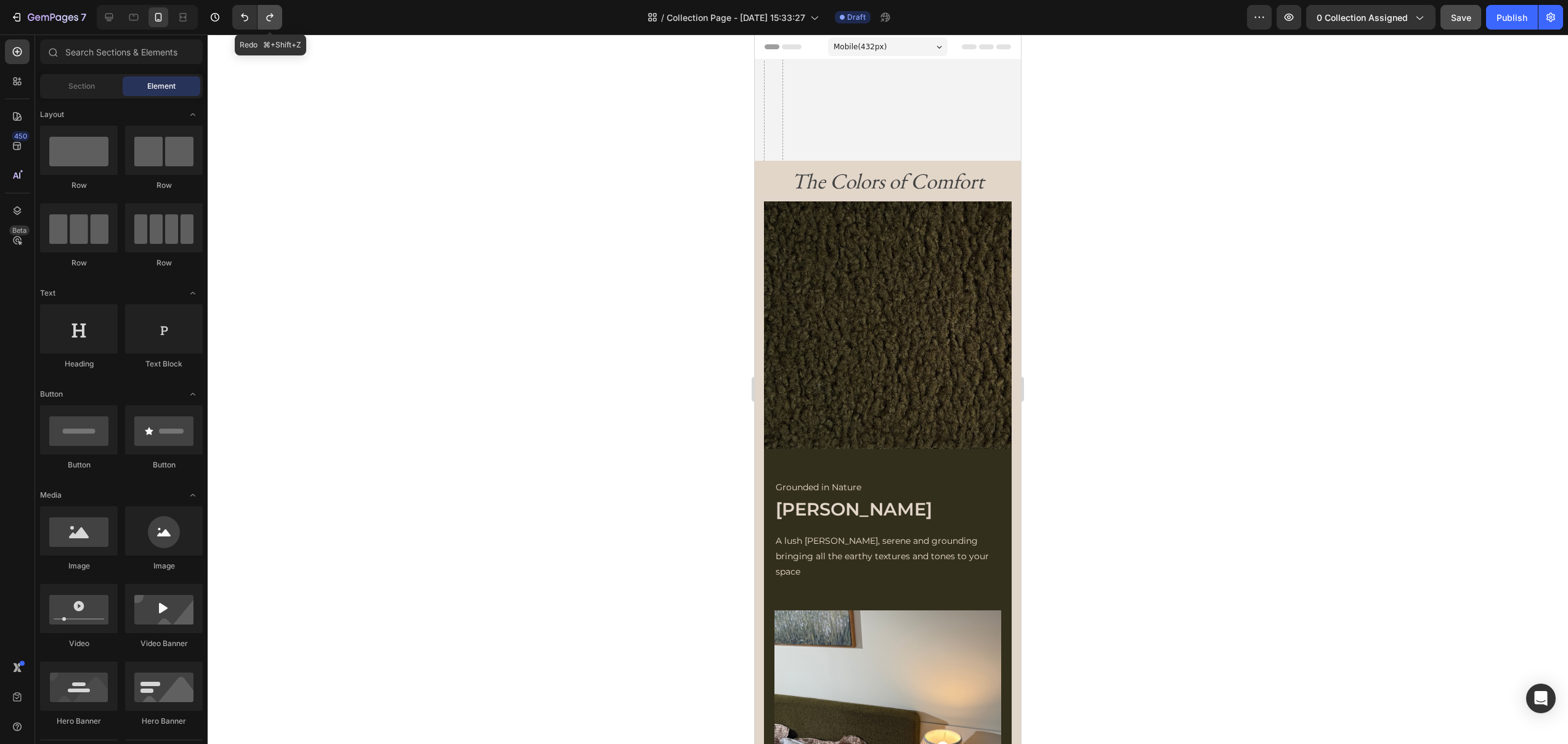
click at [270, 23] on icon "Undo/Redo" at bounding box center [269, 17] width 12 height 12
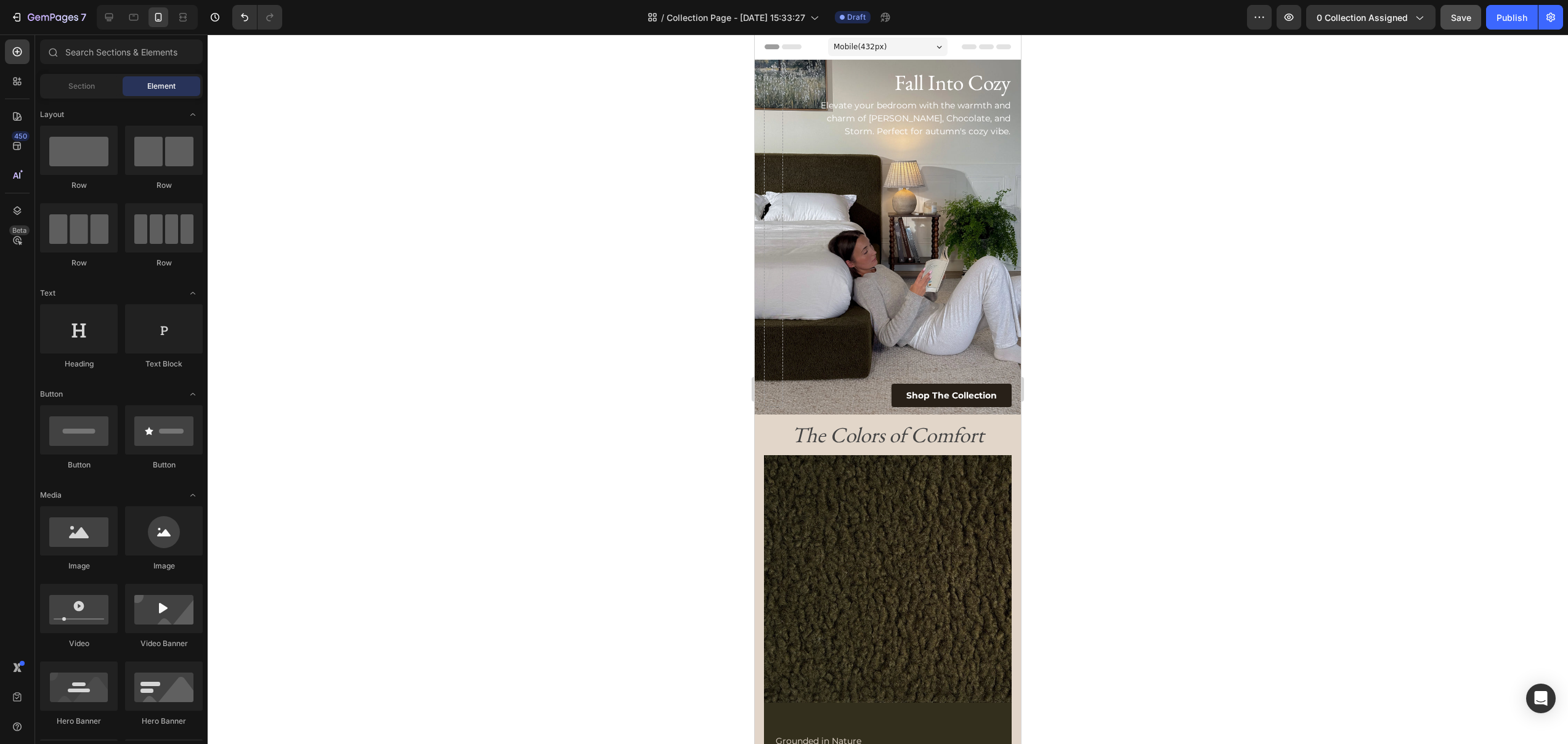
click at [1201, 277] on div at bounding box center [888, 390] width 1360 height 710
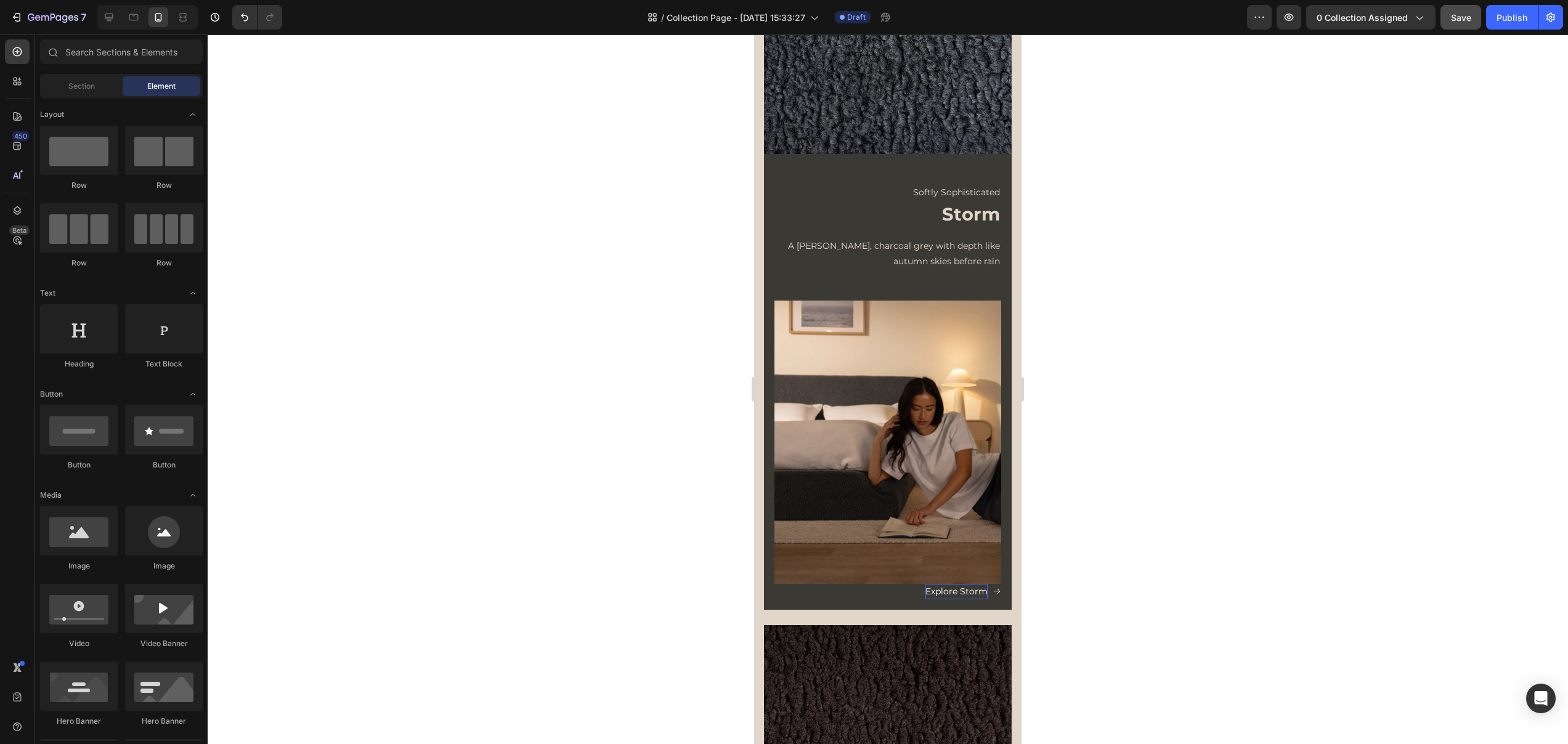
scroll to position [1294, 0]
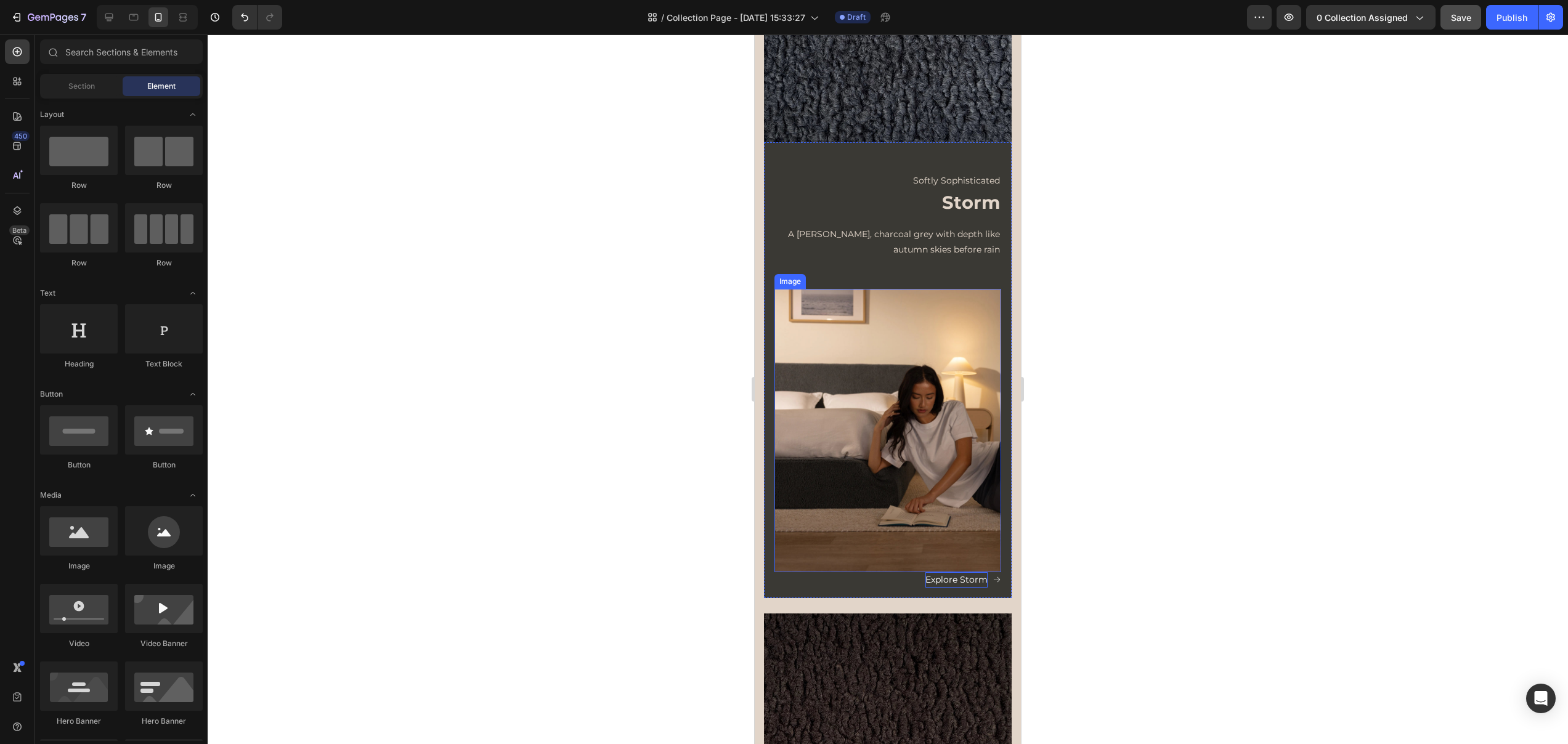
click at [888, 438] on img at bounding box center [888, 430] width 226 height 283
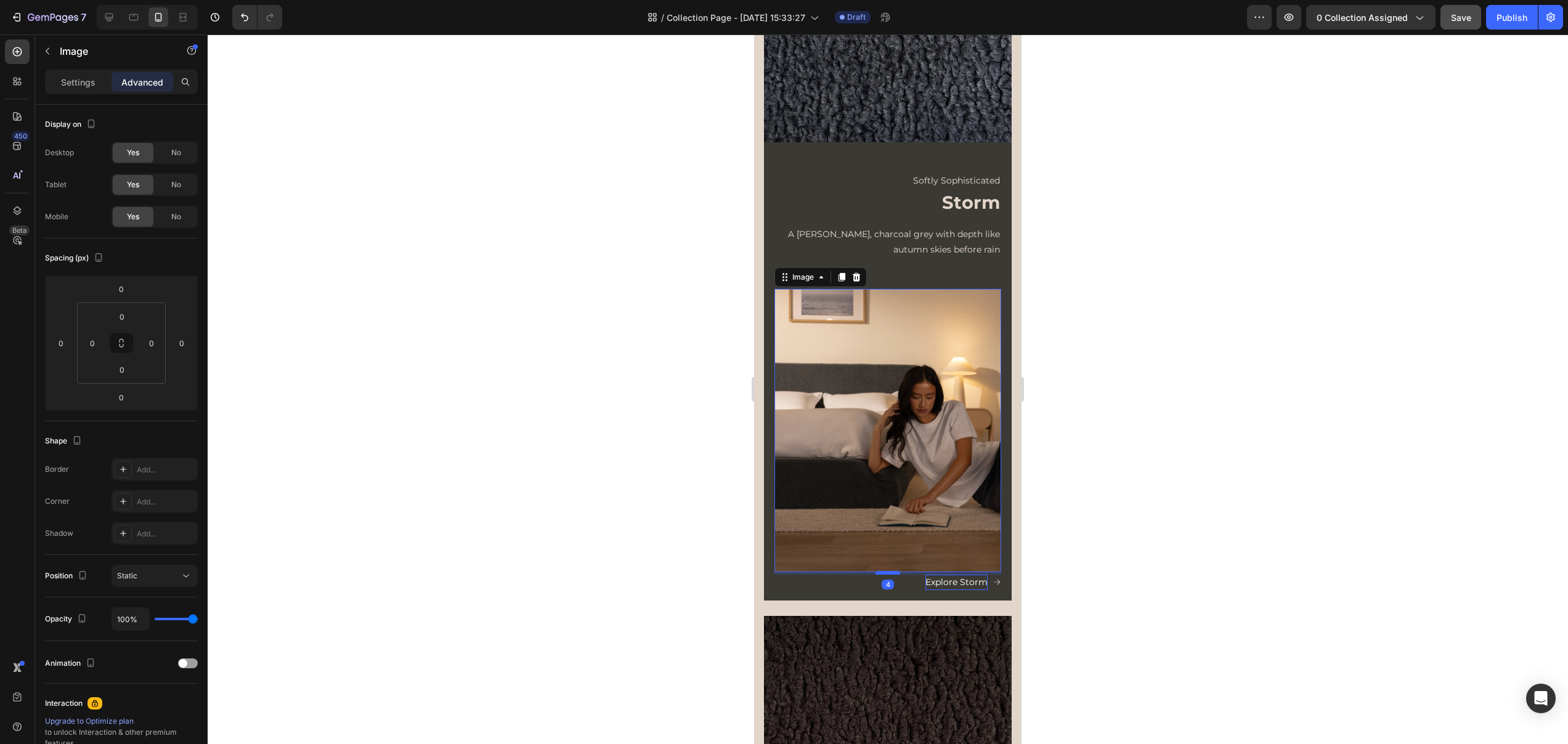
click at [888, 571] on div at bounding box center [887, 573] width 24 height 4
type input "4"
click at [1146, 565] on div at bounding box center [888, 390] width 1360 height 710
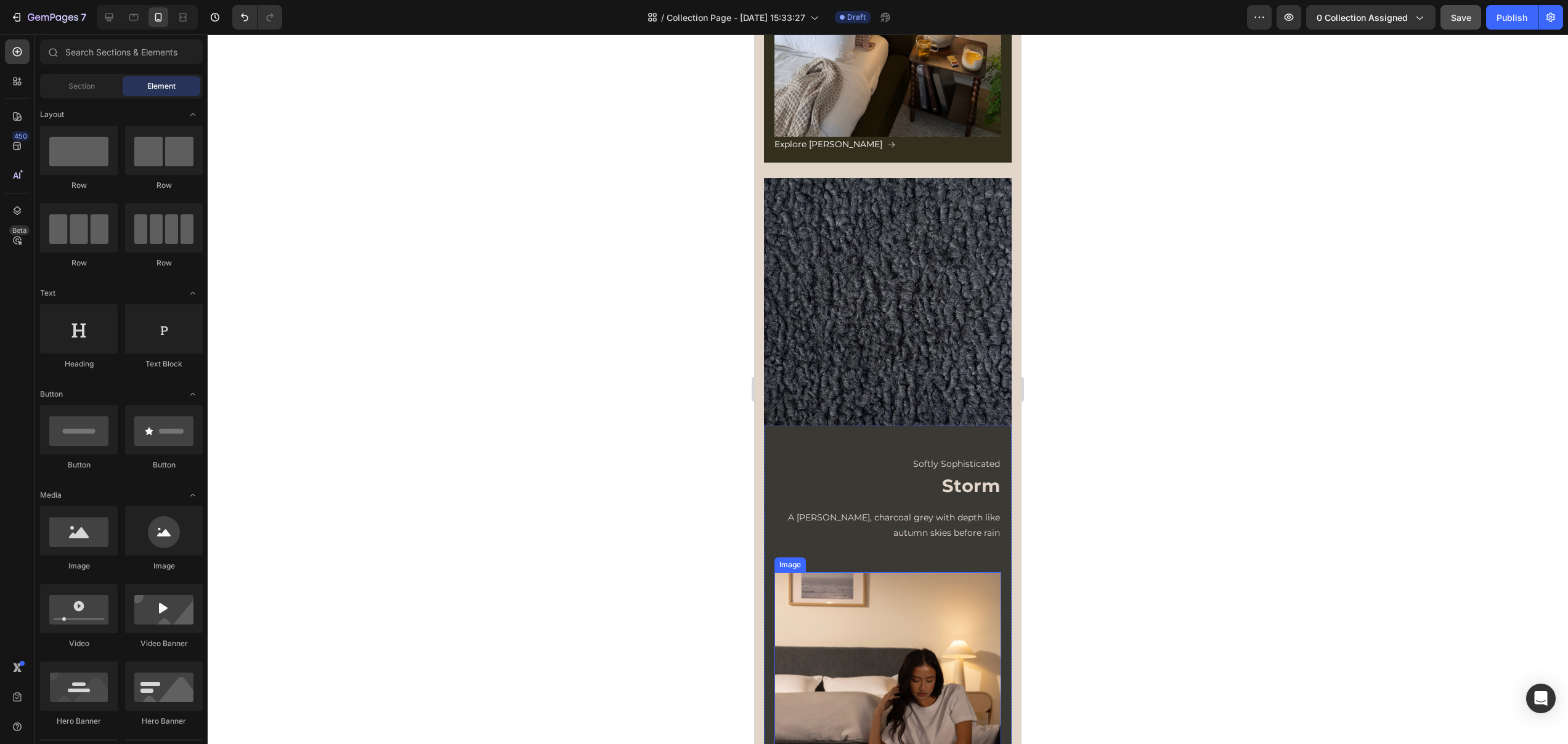
scroll to position [921, 0]
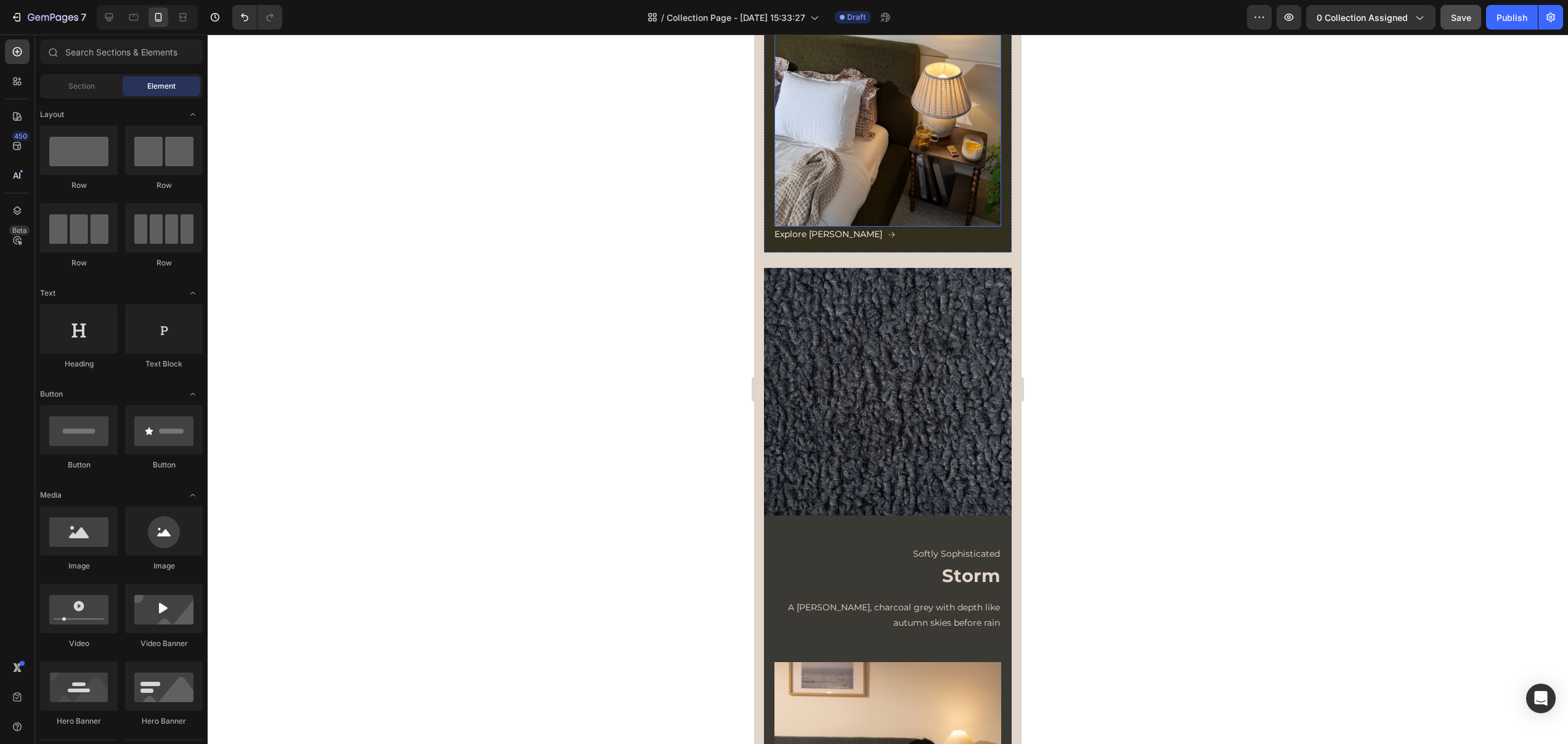
click at [874, 201] on img at bounding box center [888, 85] width 226 height 283
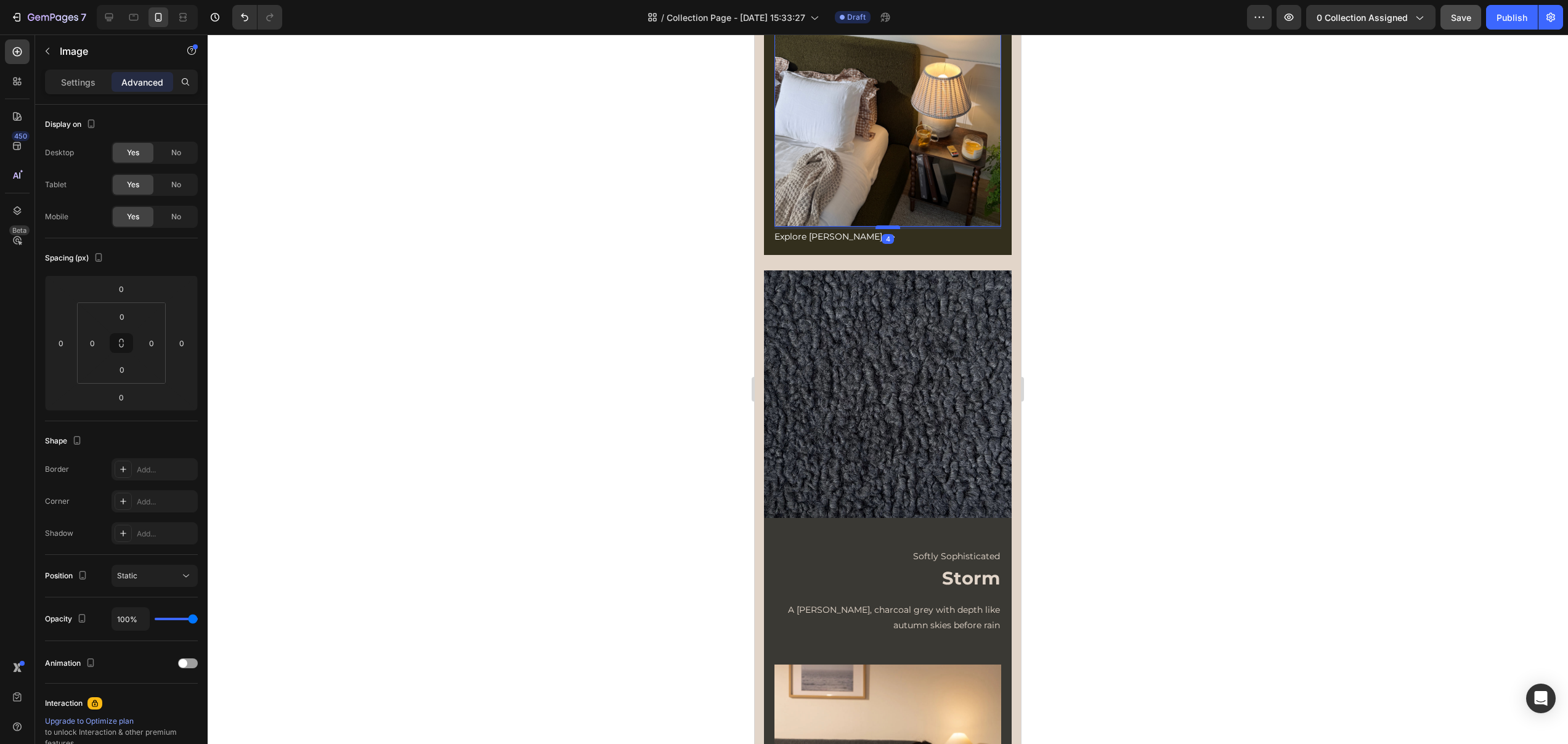
click at [881, 226] on div at bounding box center [887, 227] width 24 height 4
type input "3"
click at [1147, 312] on div at bounding box center [888, 390] width 1360 height 710
click at [888, 208] on img at bounding box center [888, 85] width 226 height 283
click at [888, 226] on div at bounding box center [887, 227] width 24 height 4
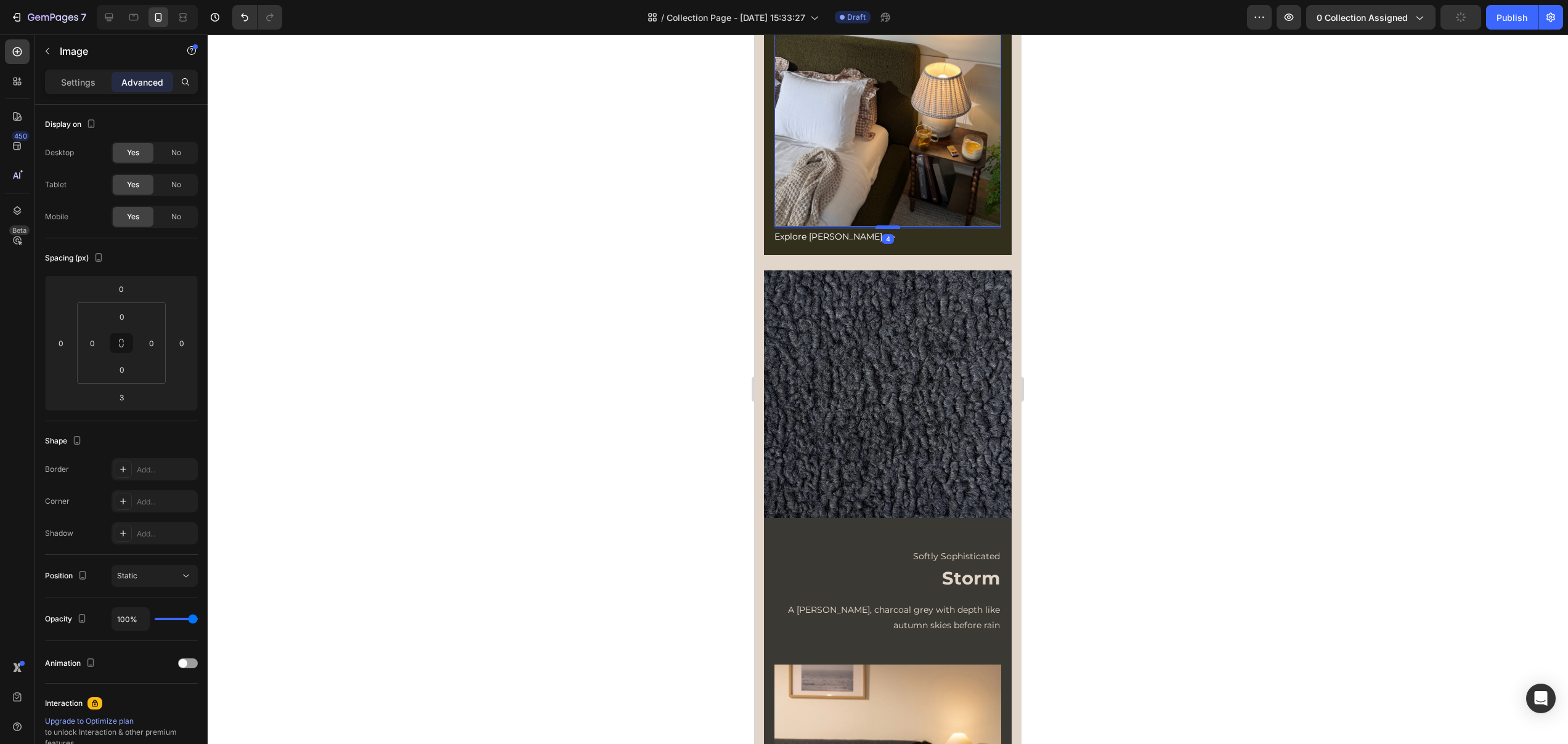
type input "4"
click at [1072, 260] on div at bounding box center [888, 390] width 1360 height 710
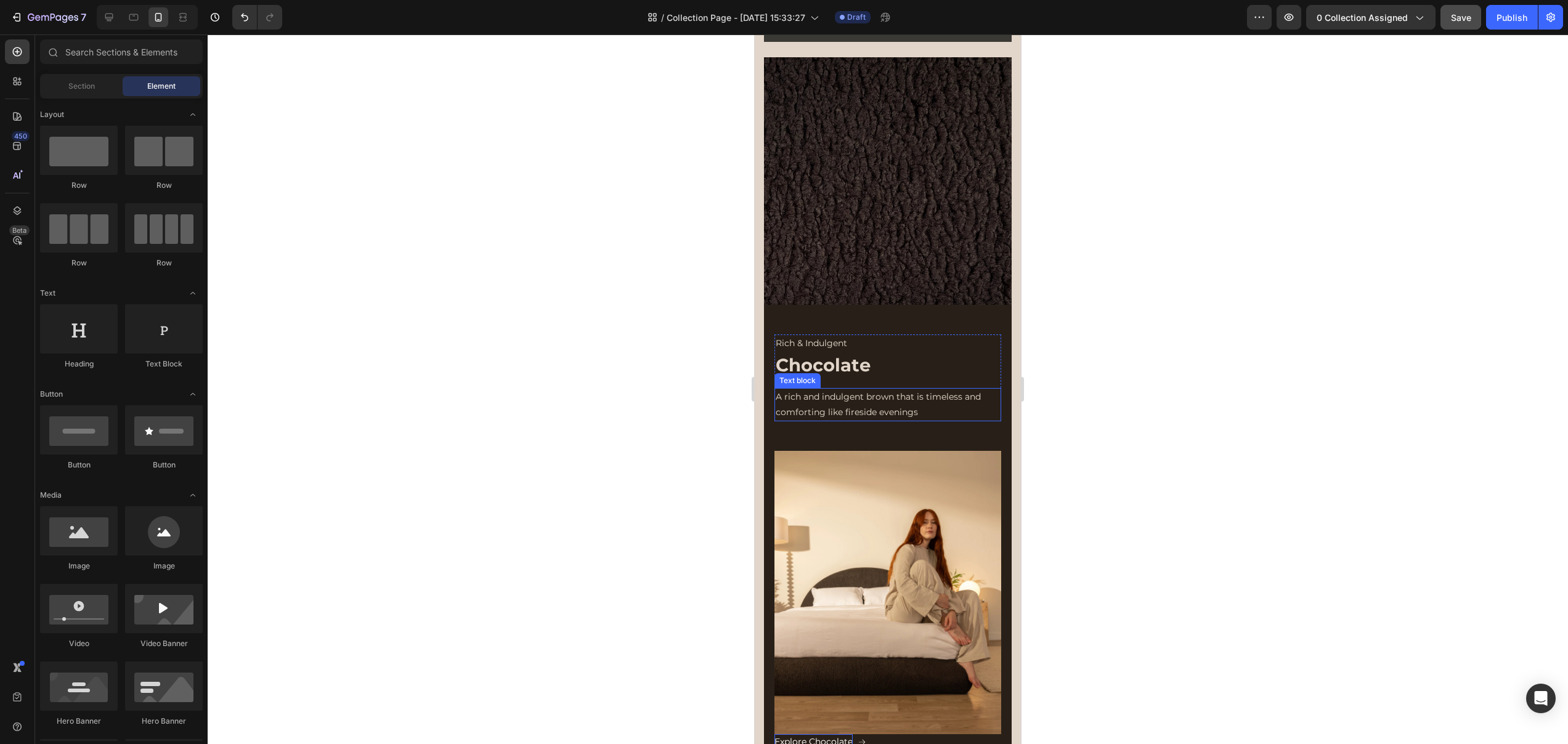
click at [949, 451] on img at bounding box center [888, 593] width 226 height 283
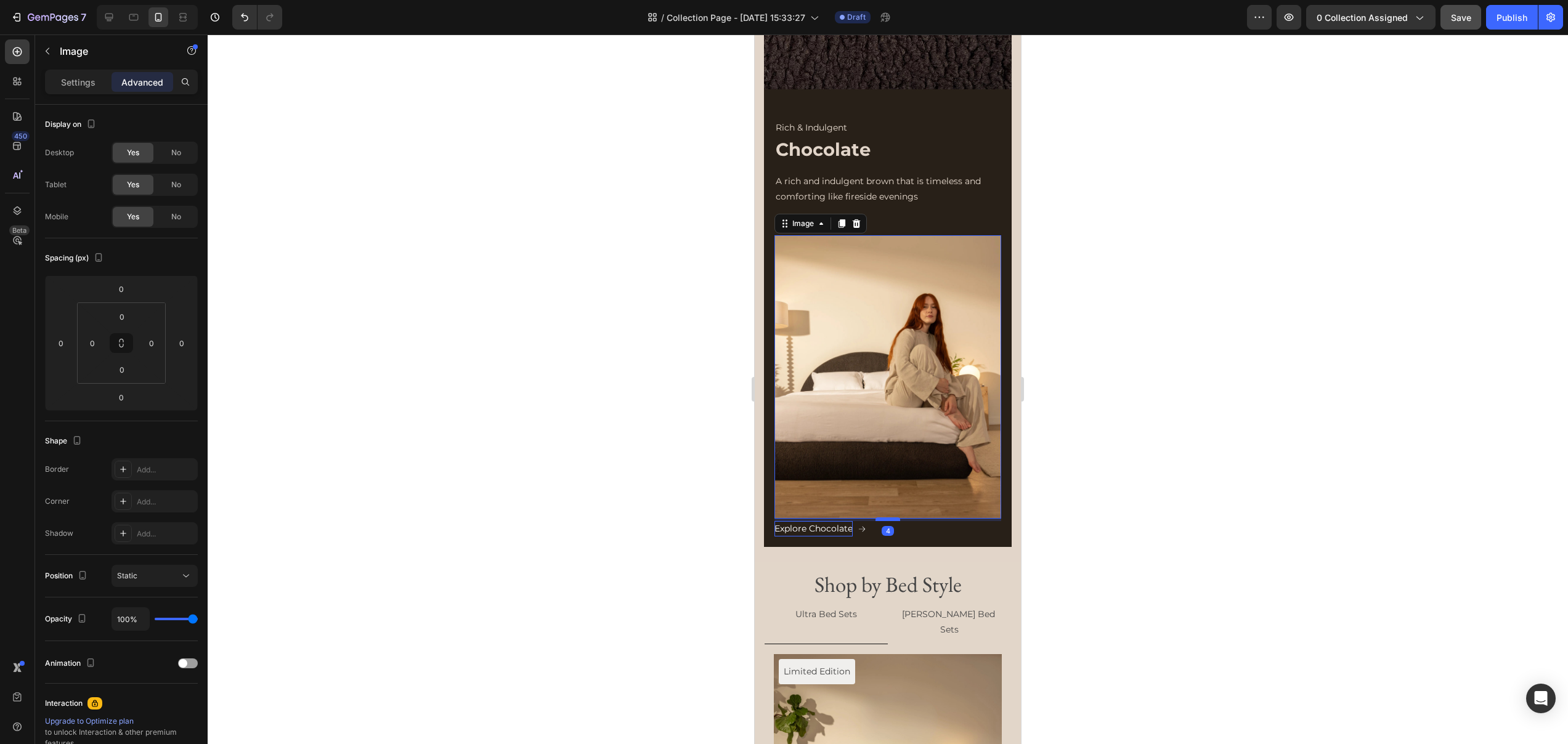
click at [880, 505] on div "Rich & Indulgent Text Block Chocolate Heading A rich and indulgent brown that i…" at bounding box center [888, 328] width 226 height 418
type input "4"
click at [1126, 507] on div at bounding box center [888, 390] width 1360 height 710
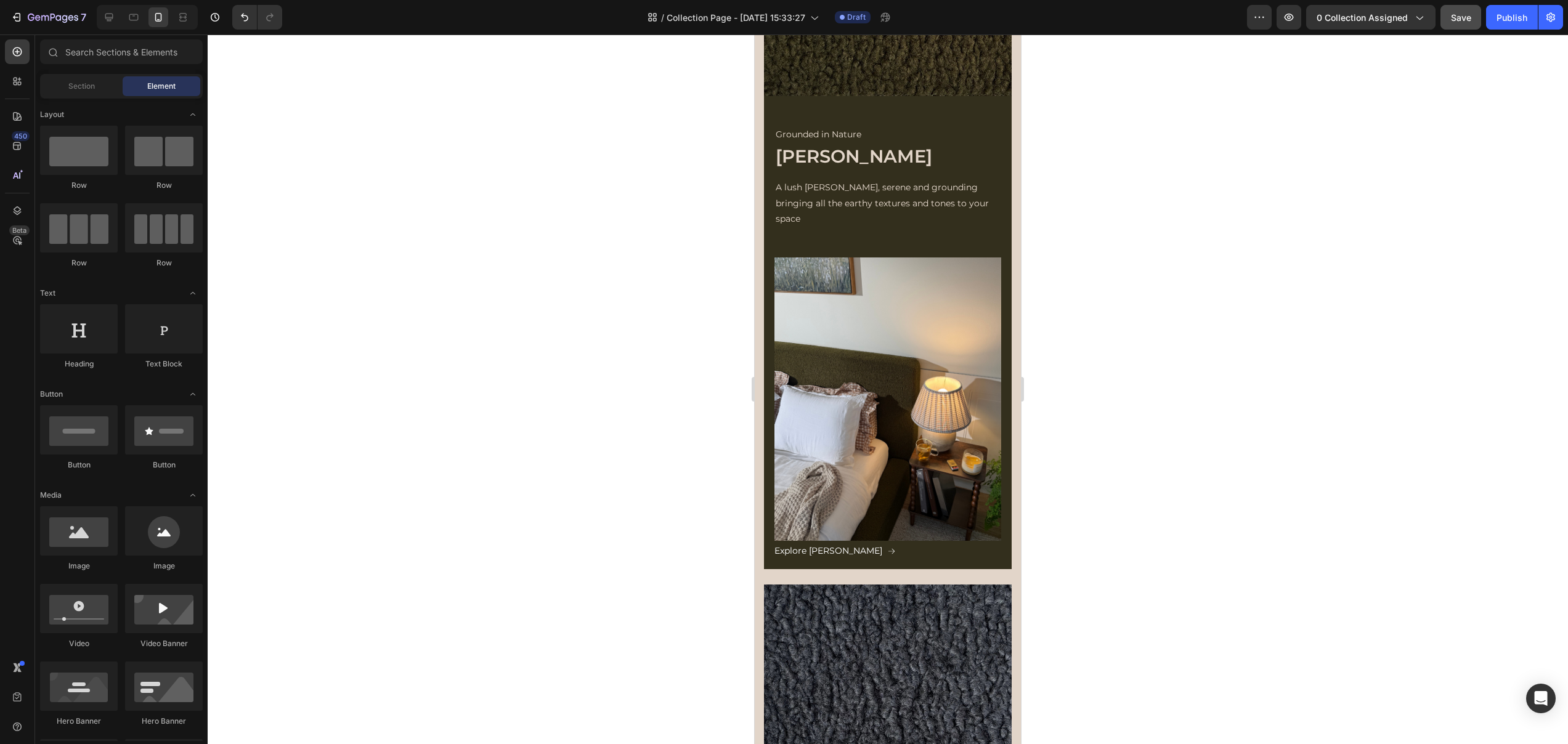
scroll to position [525, 0]
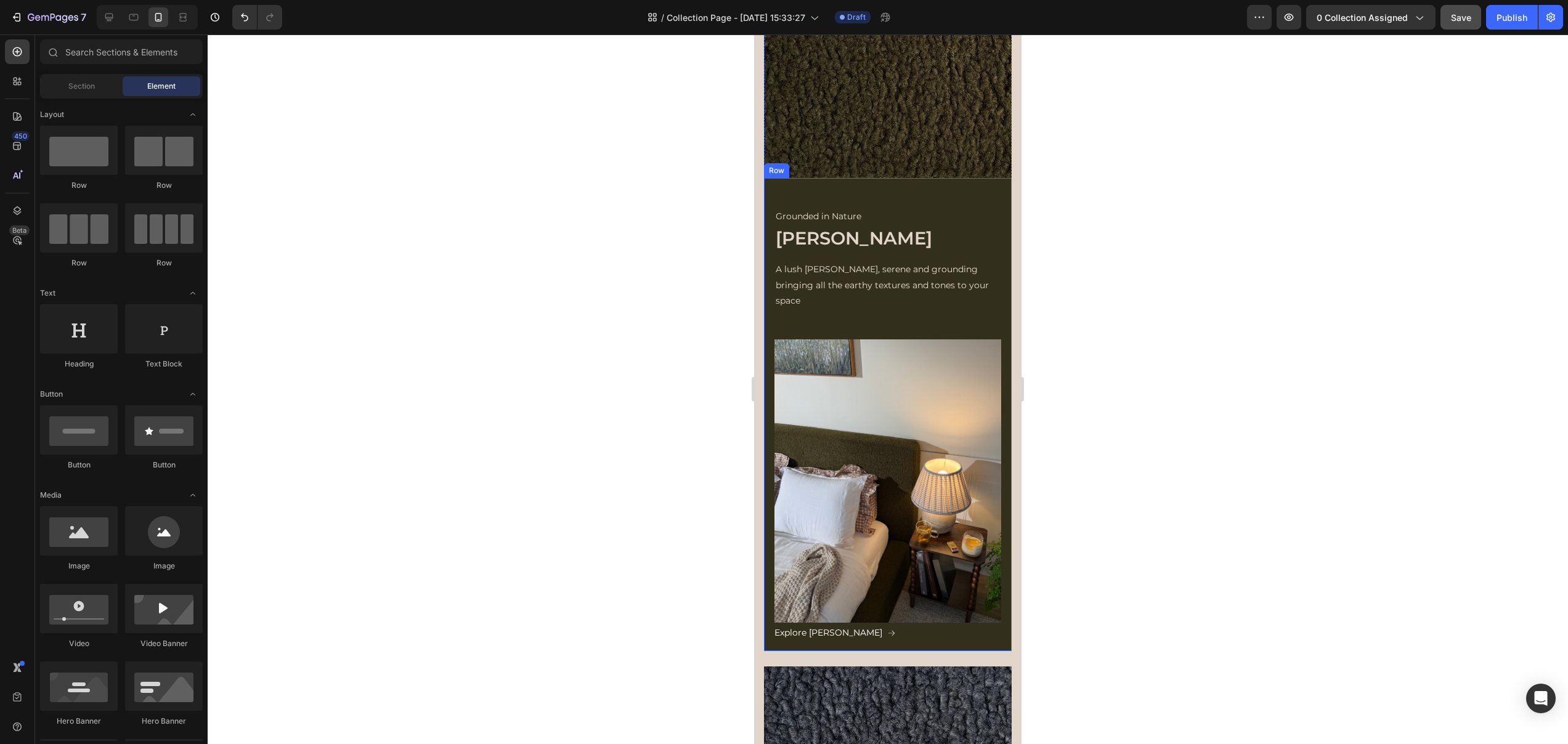
click at [767, 198] on div "Grounded in Nature Text Block Moss Heading A lush olive green, serene and groun…" at bounding box center [888, 415] width 247 height 474
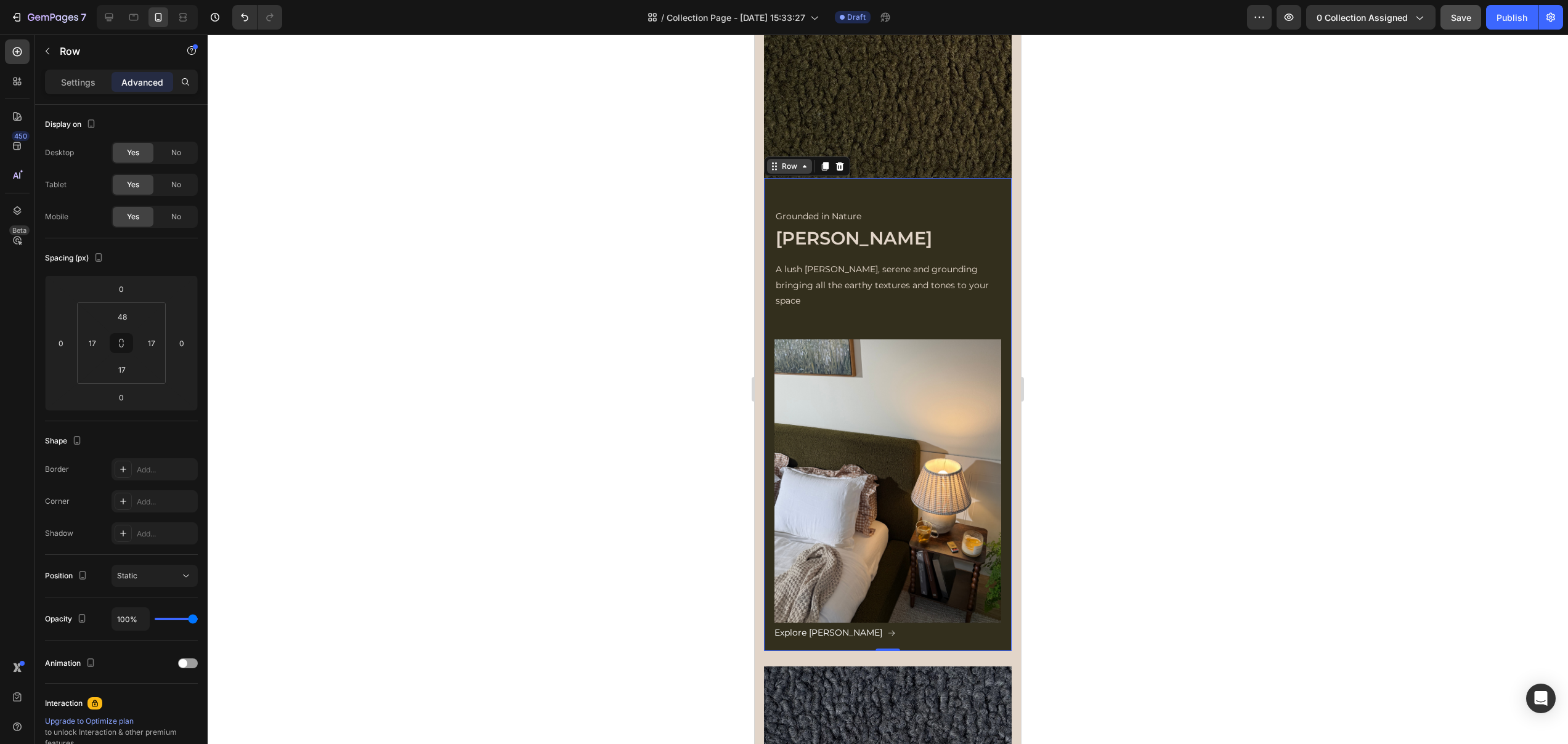
click at [780, 170] on div "Row" at bounding box center [789, 167] width 20 height 11
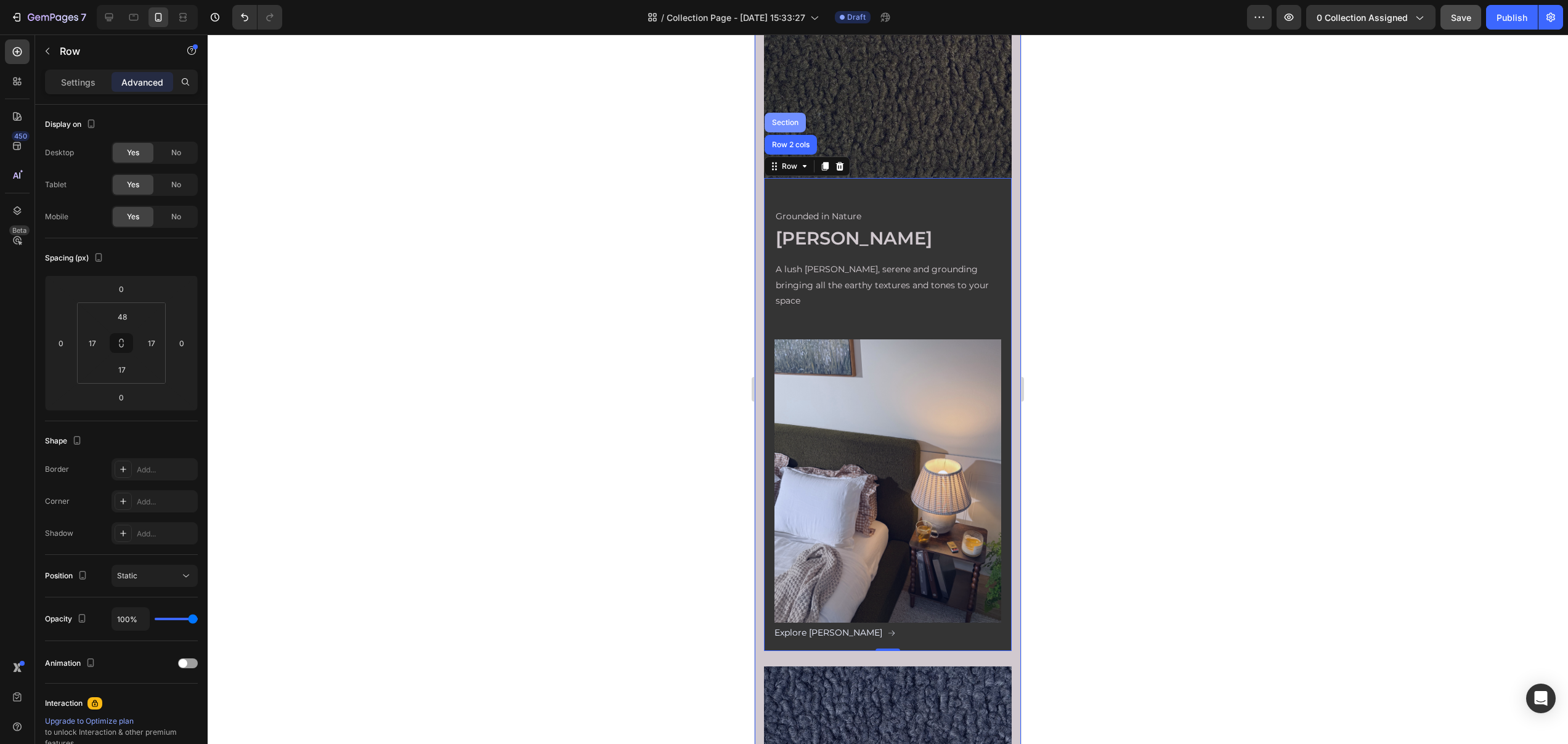
click at [780, 120] on div "Section" at bounding box center [784, 122] width 32 height 7
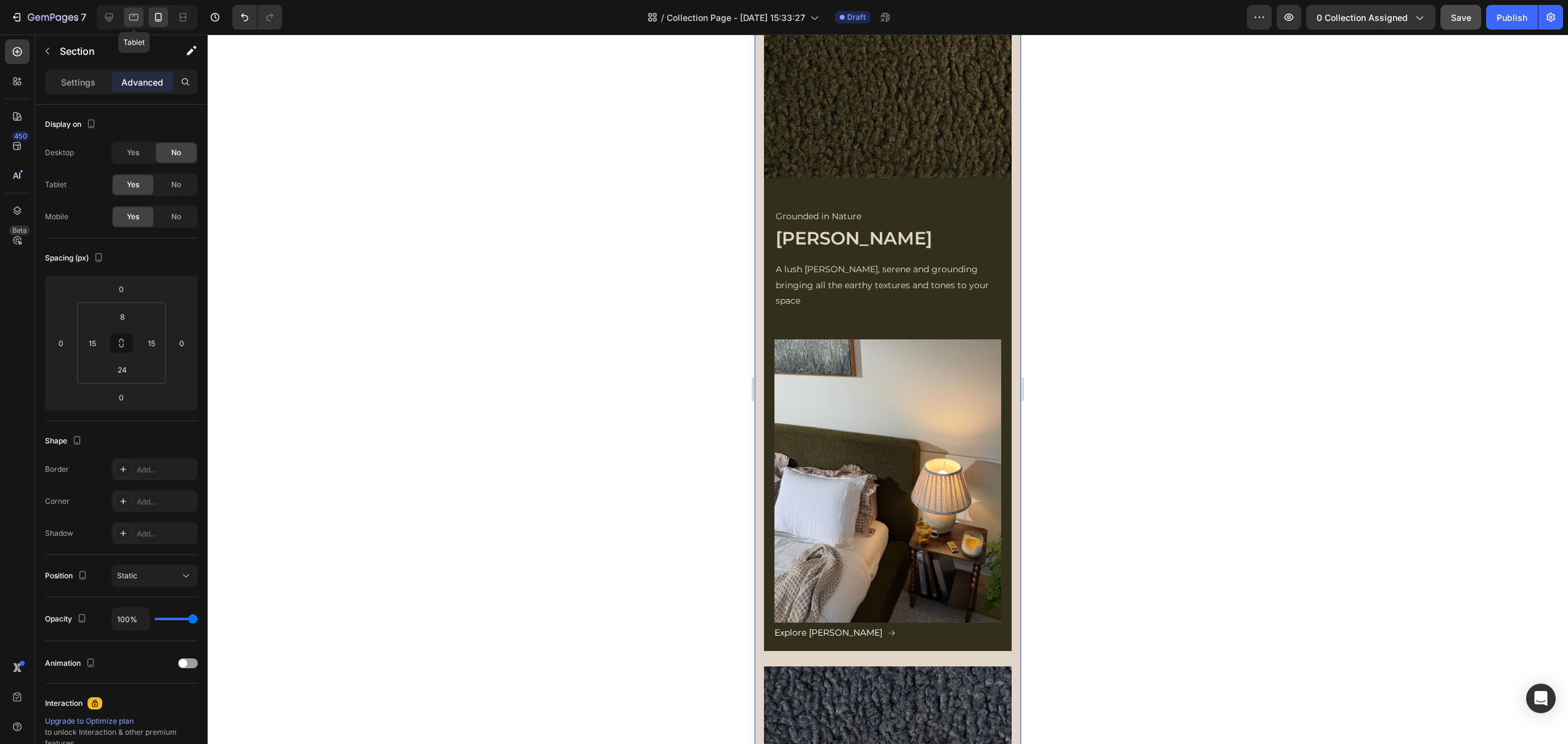
click at [125, 18] on div at bounding box center [133, 17] width 19 height 19
type input "16"
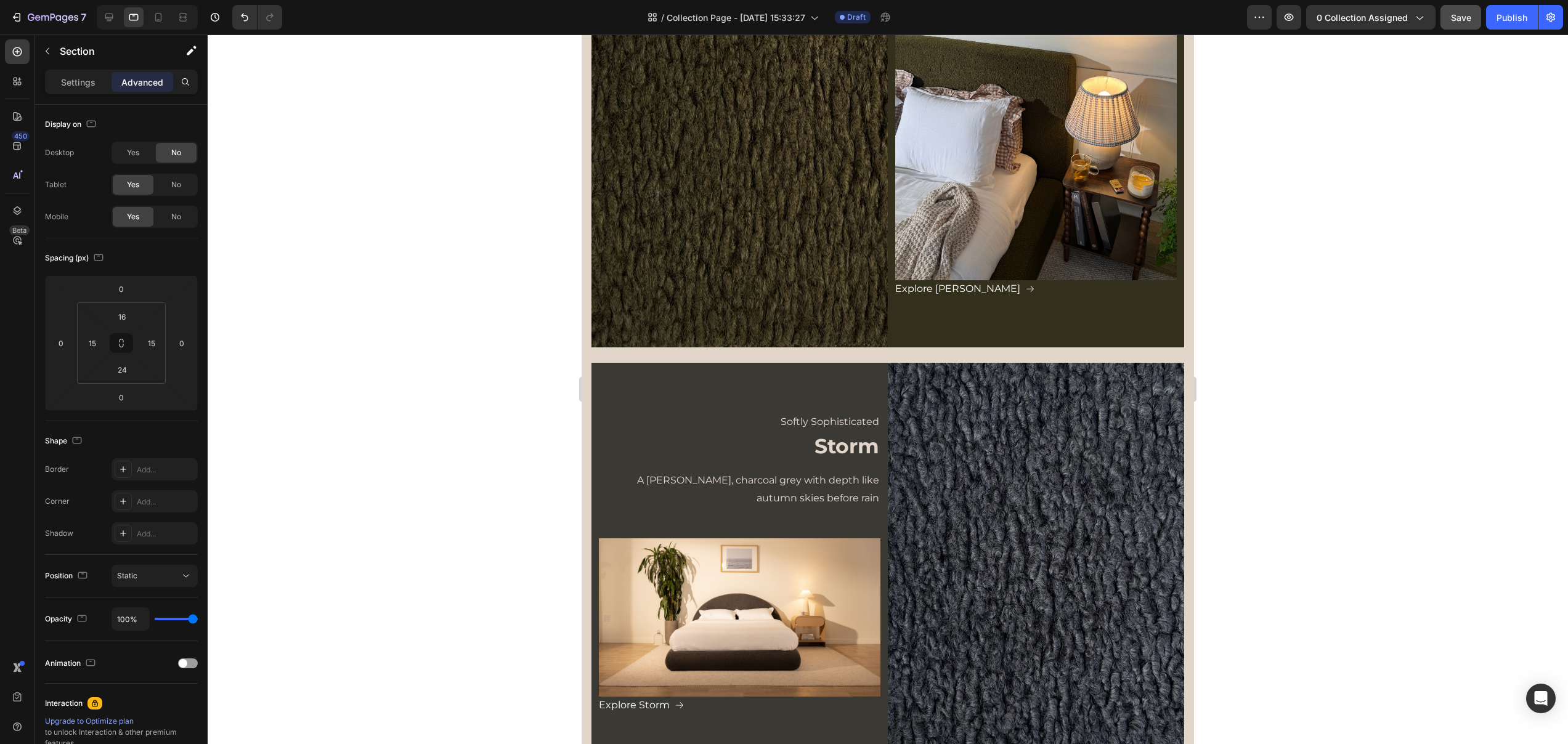
scroll to position [512, 0]
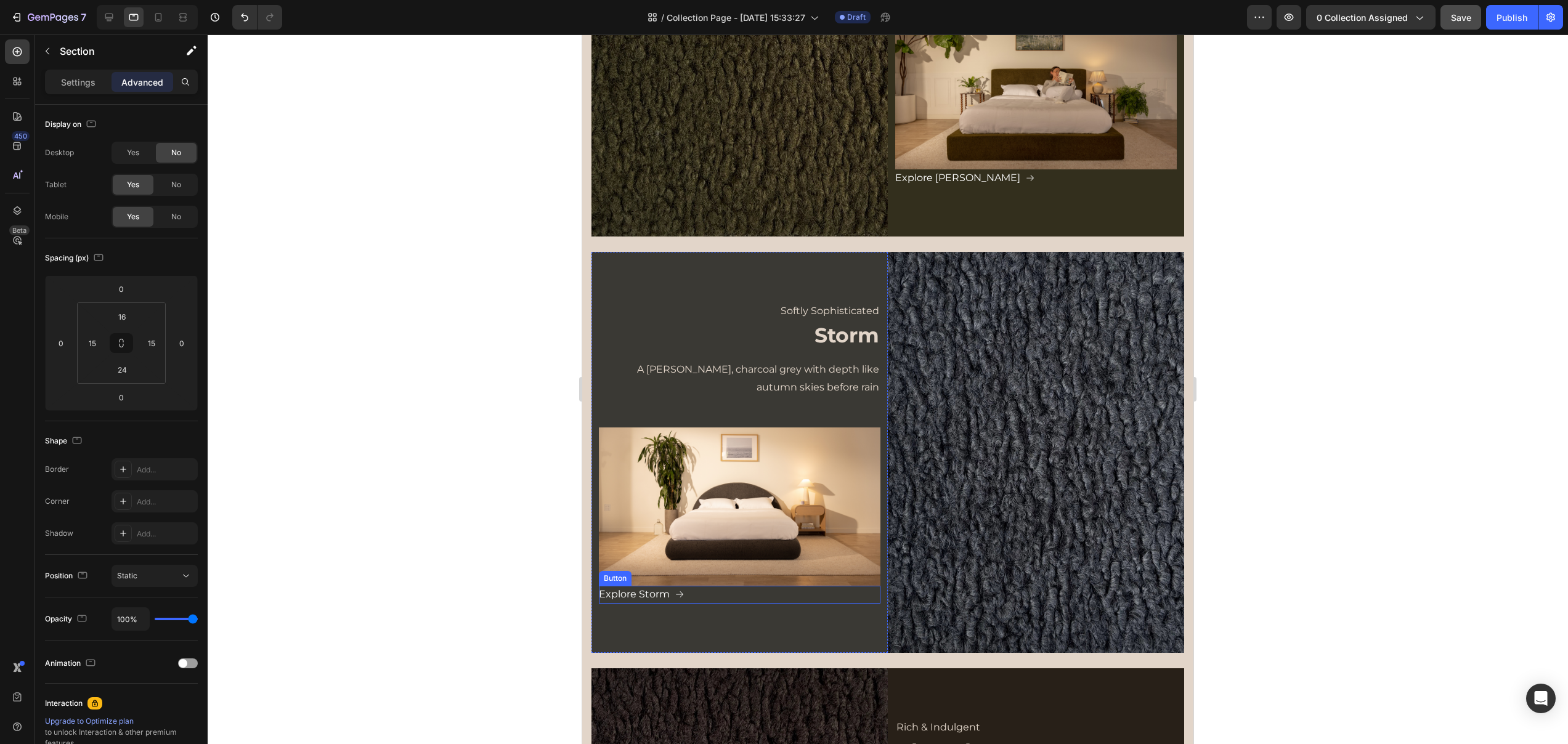
click at [695, 599] on div "Explore Storm Button" at bounding box center [739, 594] width 281 height 18
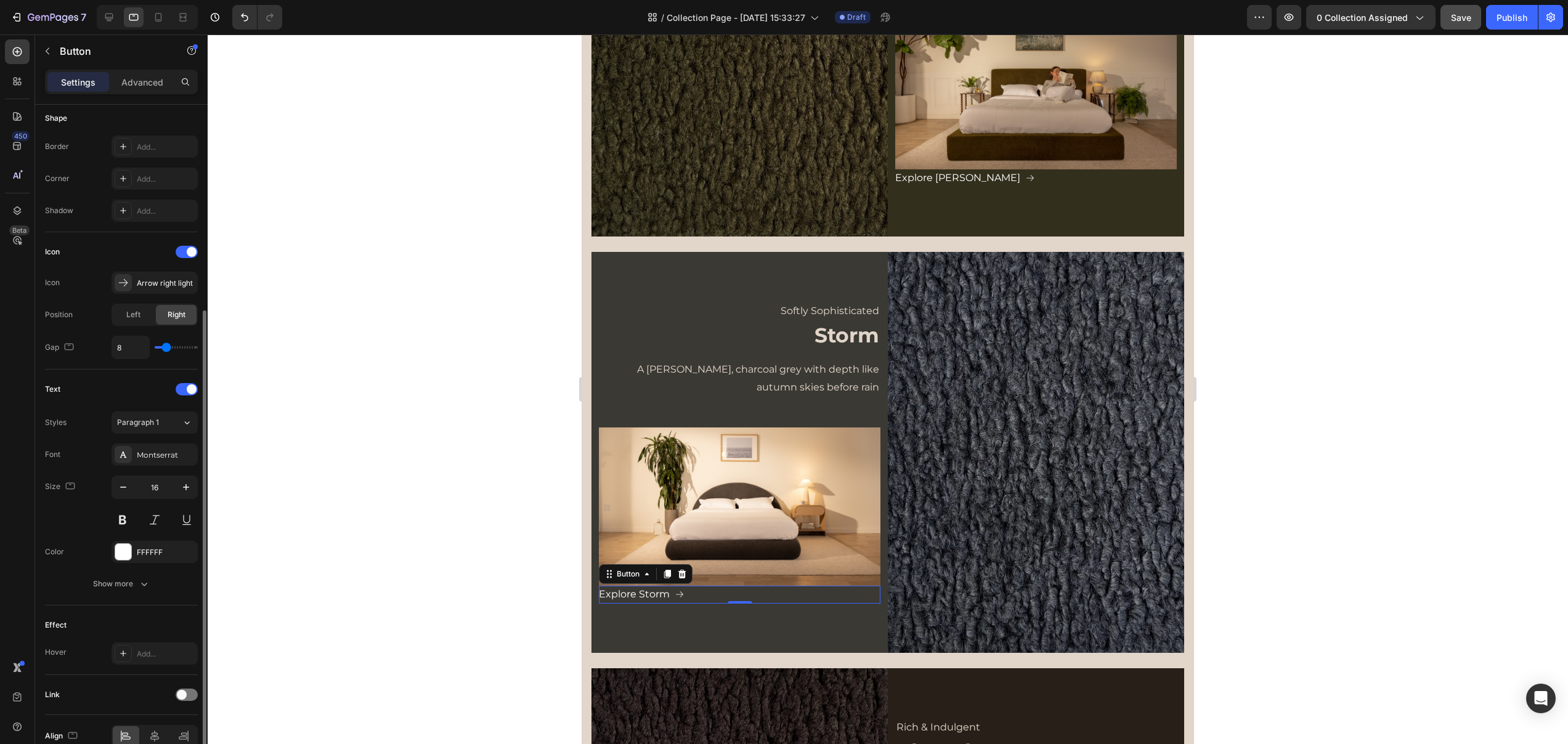
scroll to position [306, 0]
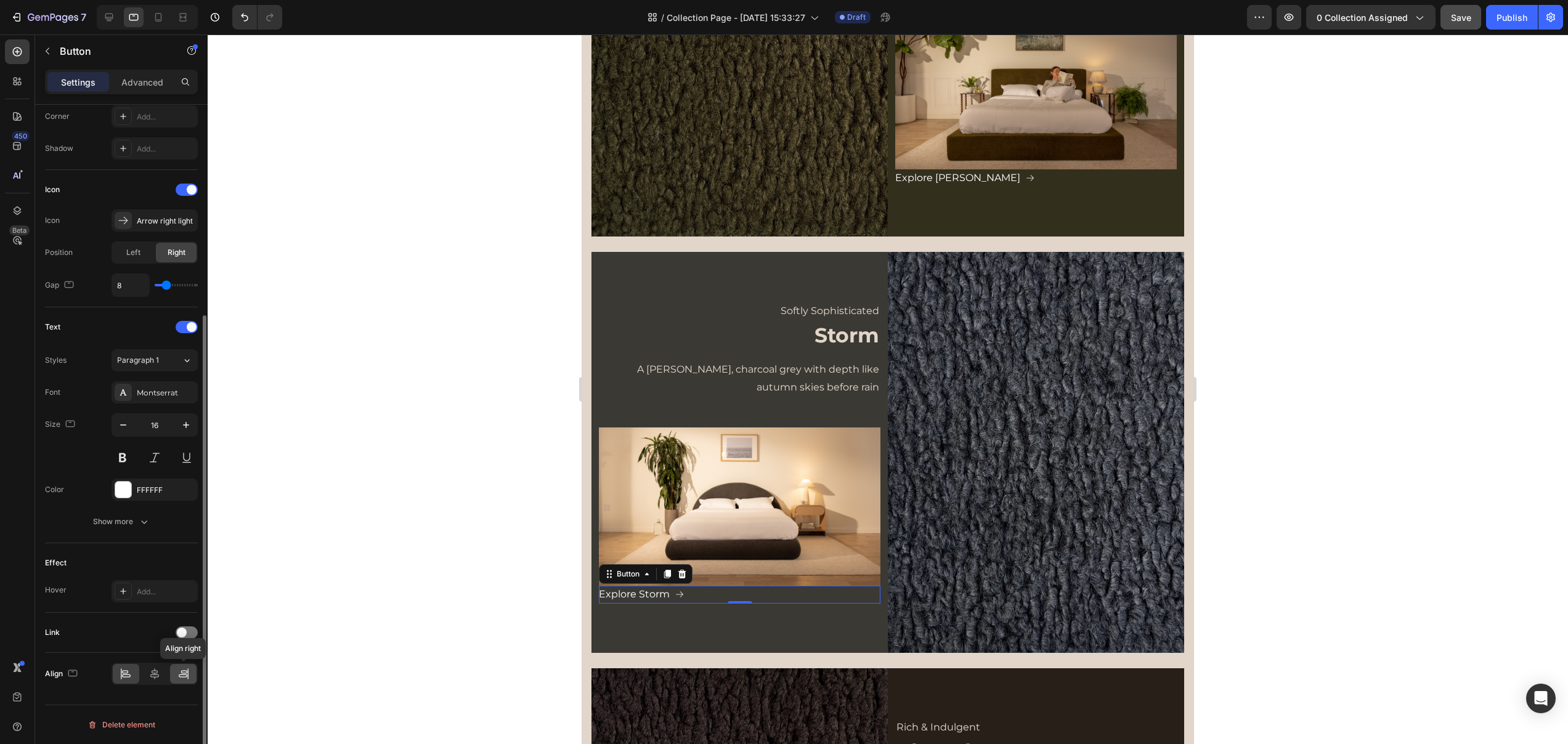
click at [186, 674] on icon at bounding box center [183, 676] width 9 height 3
click at [501, 593] on div at bounding box center [888, 390] width 1360 height 710
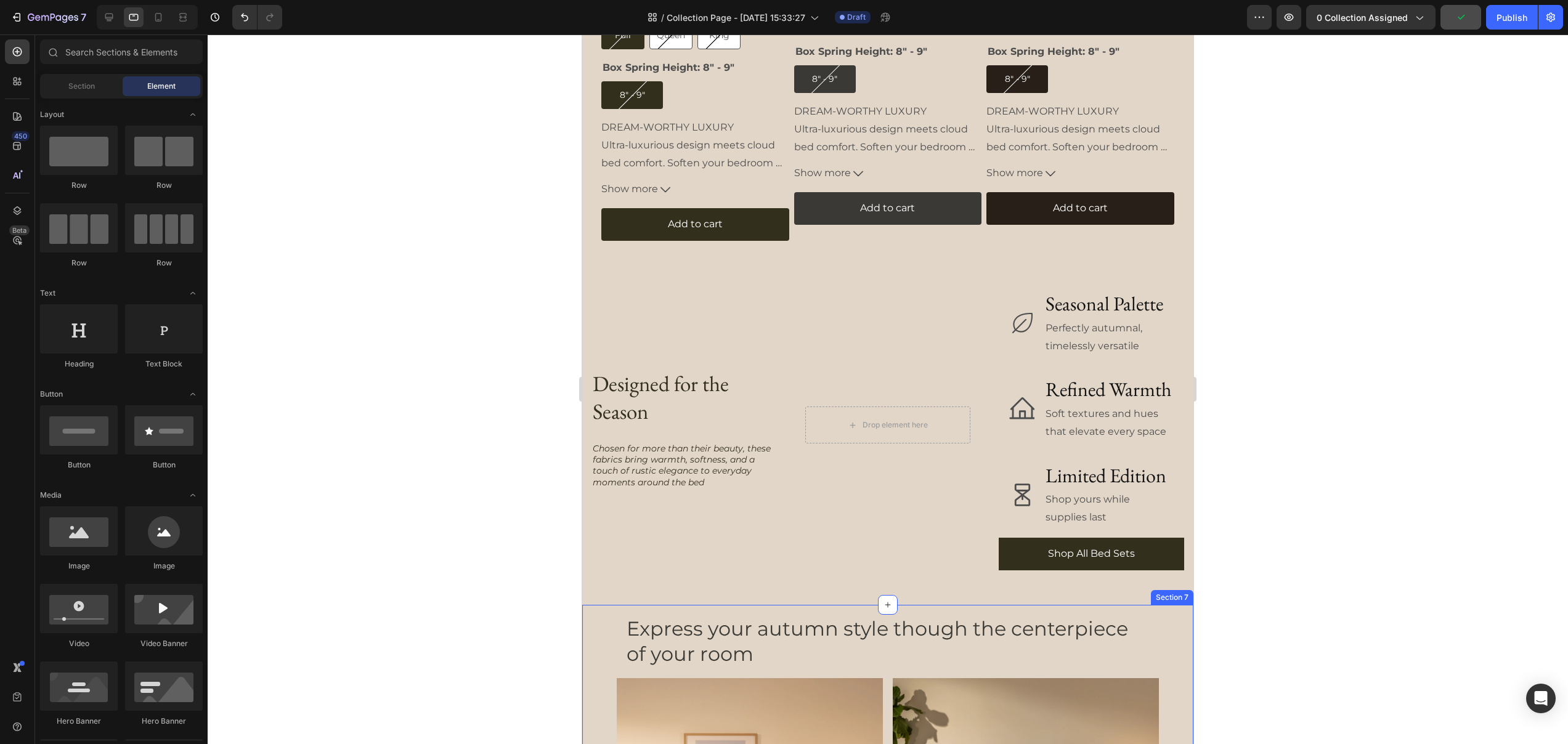
scroll to position [1892, 0]
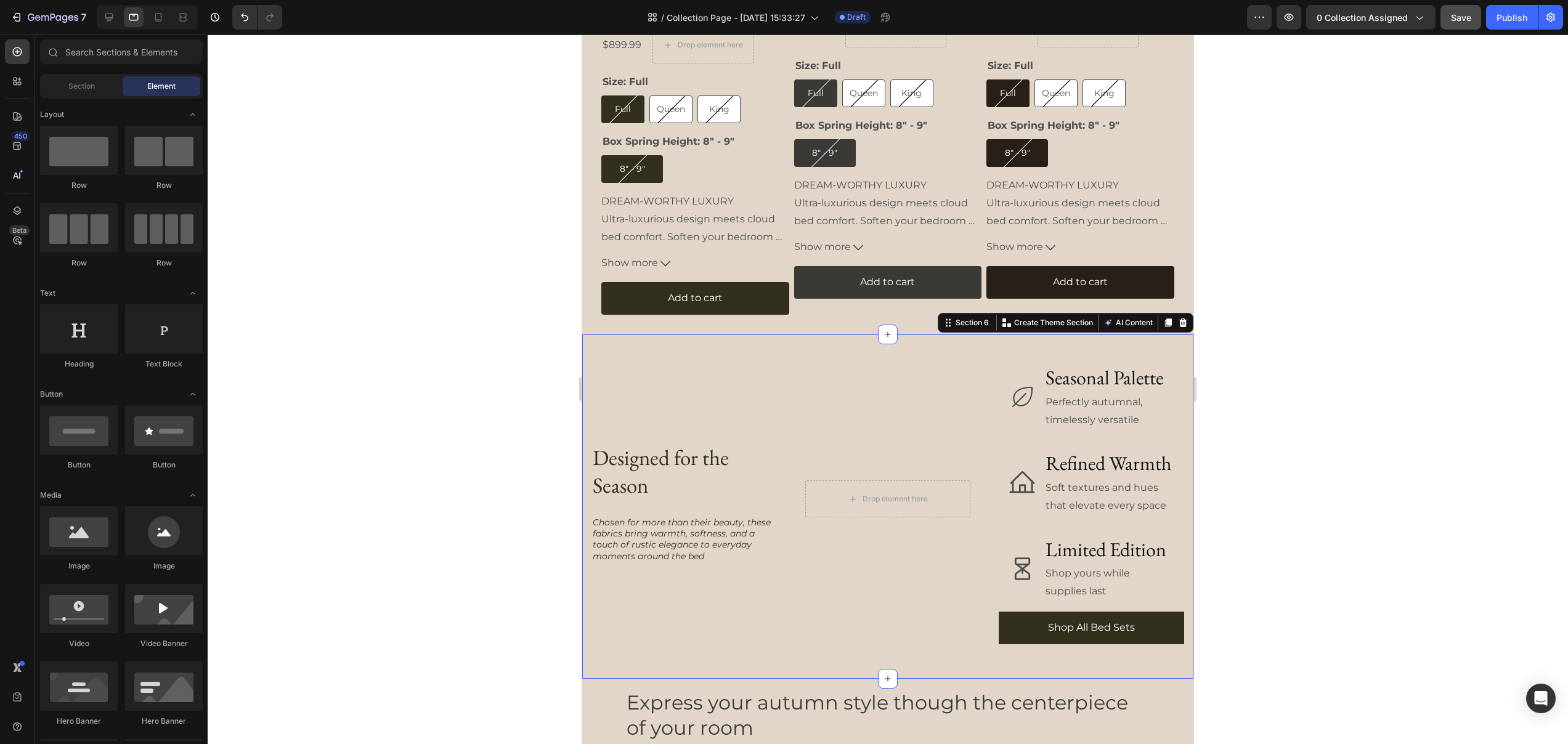
click at [768, 590] on div "Designed for the Season Heading Shop All Bed Sets Button Row Chosen for more th…" at bounding box center [683, 500] width 185 height 330
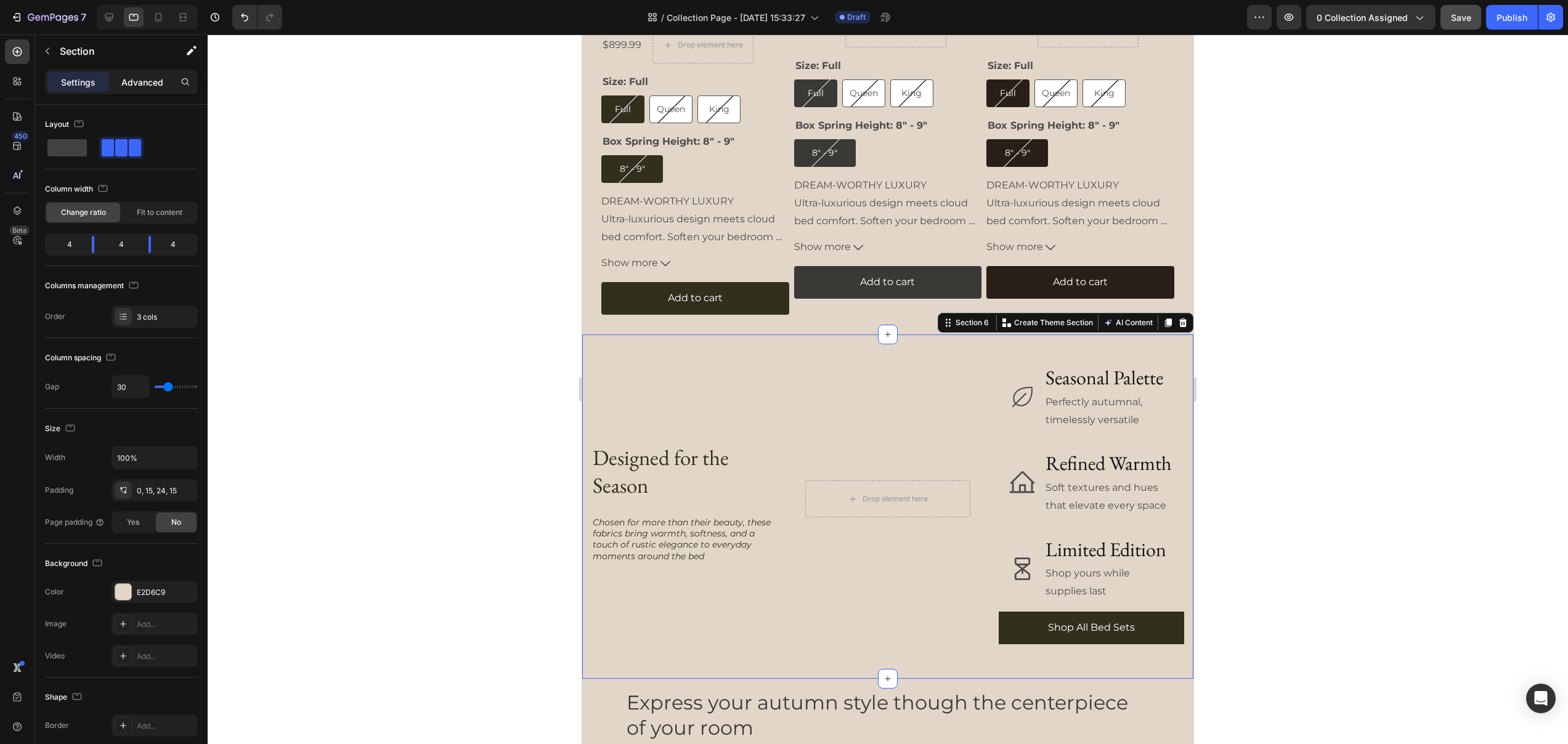
click at [137, 89] on div "Advanced" at bounding box center [142, 82] width 61 height 19
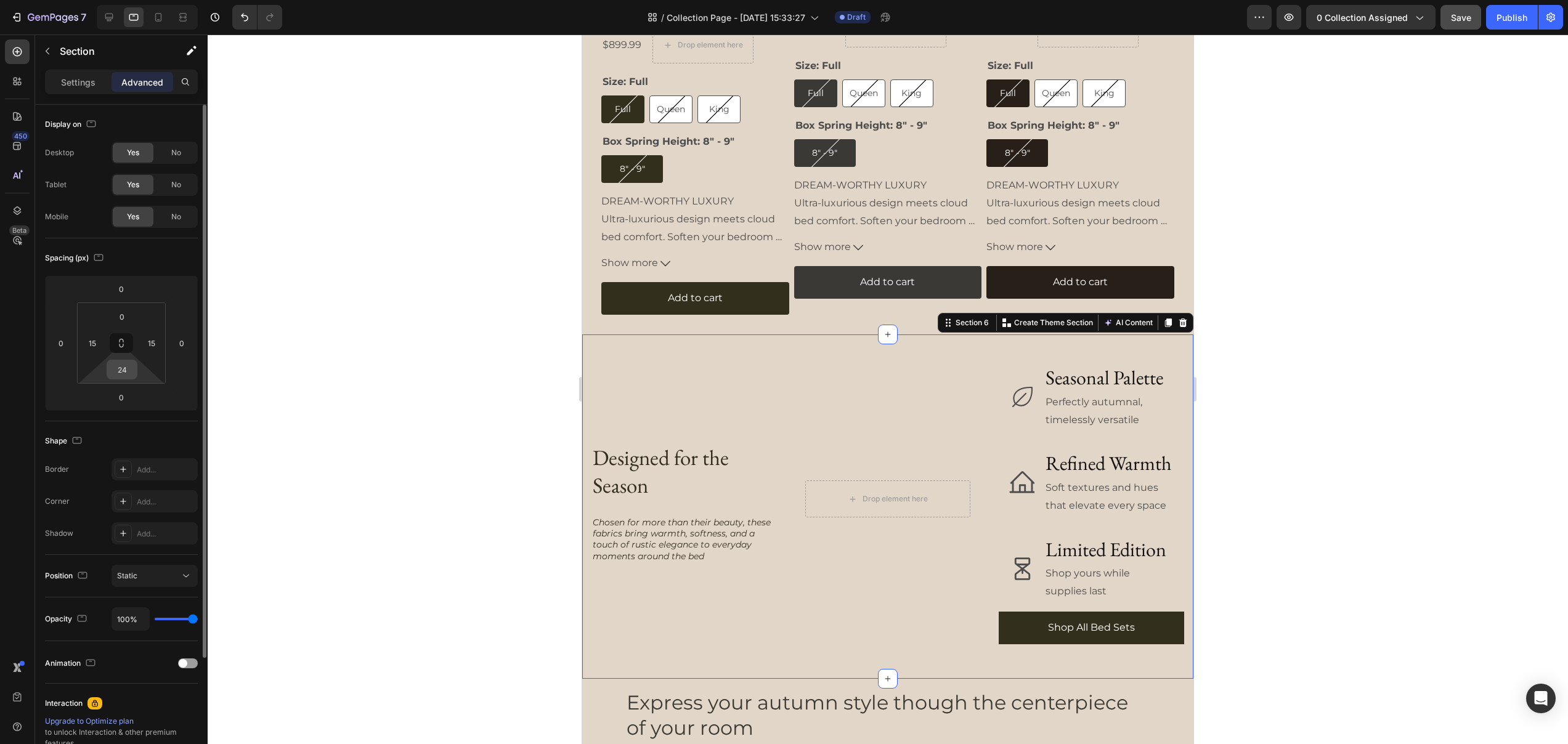
click at [123, 378] on div "24" at bounding box center [122, 370] width 31 height 19
click at [123, 374] on input "24" at bounding box center [122, 370] width 24 height 19
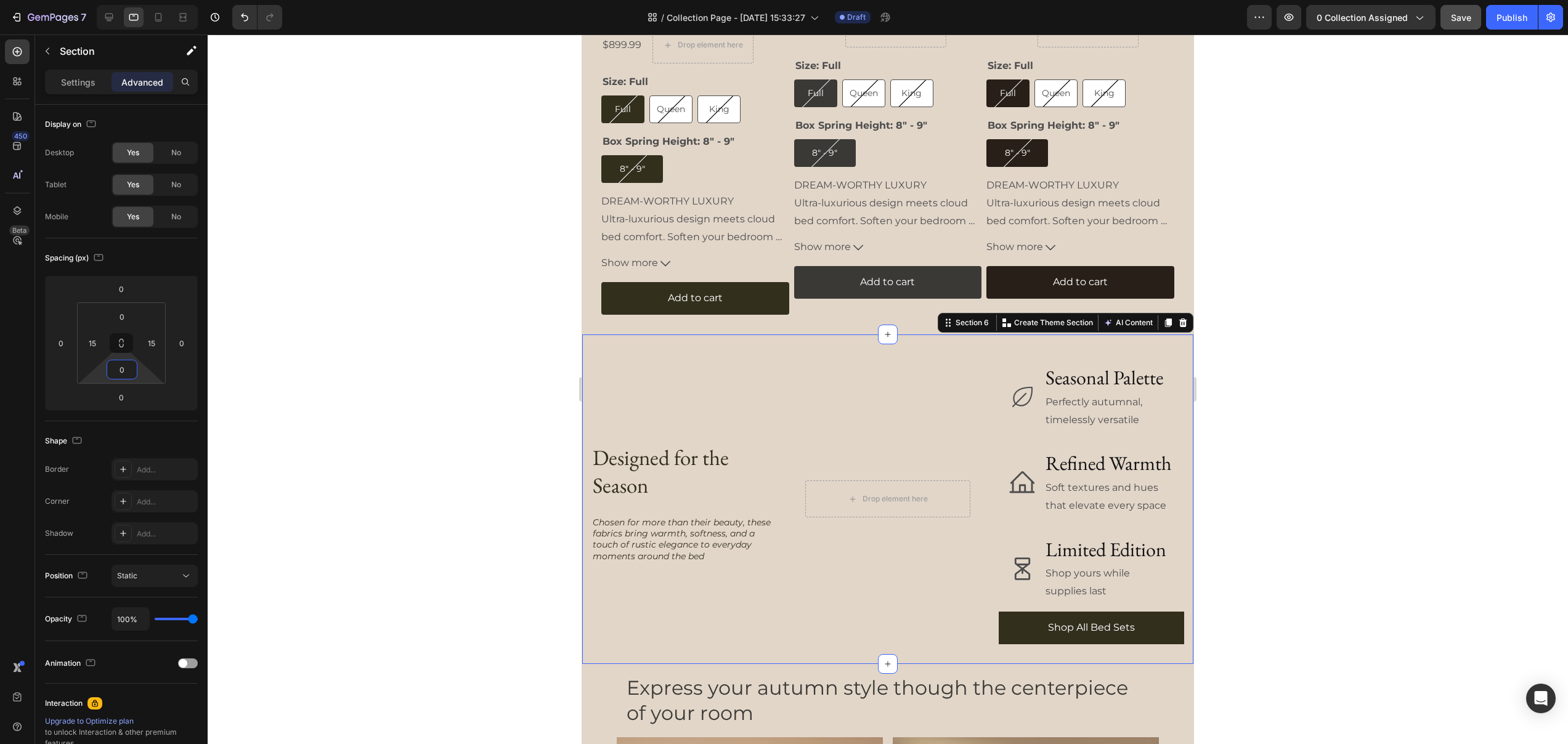
click at [425, 497] on div at bounding box center [888, 390] width 1360 height 710
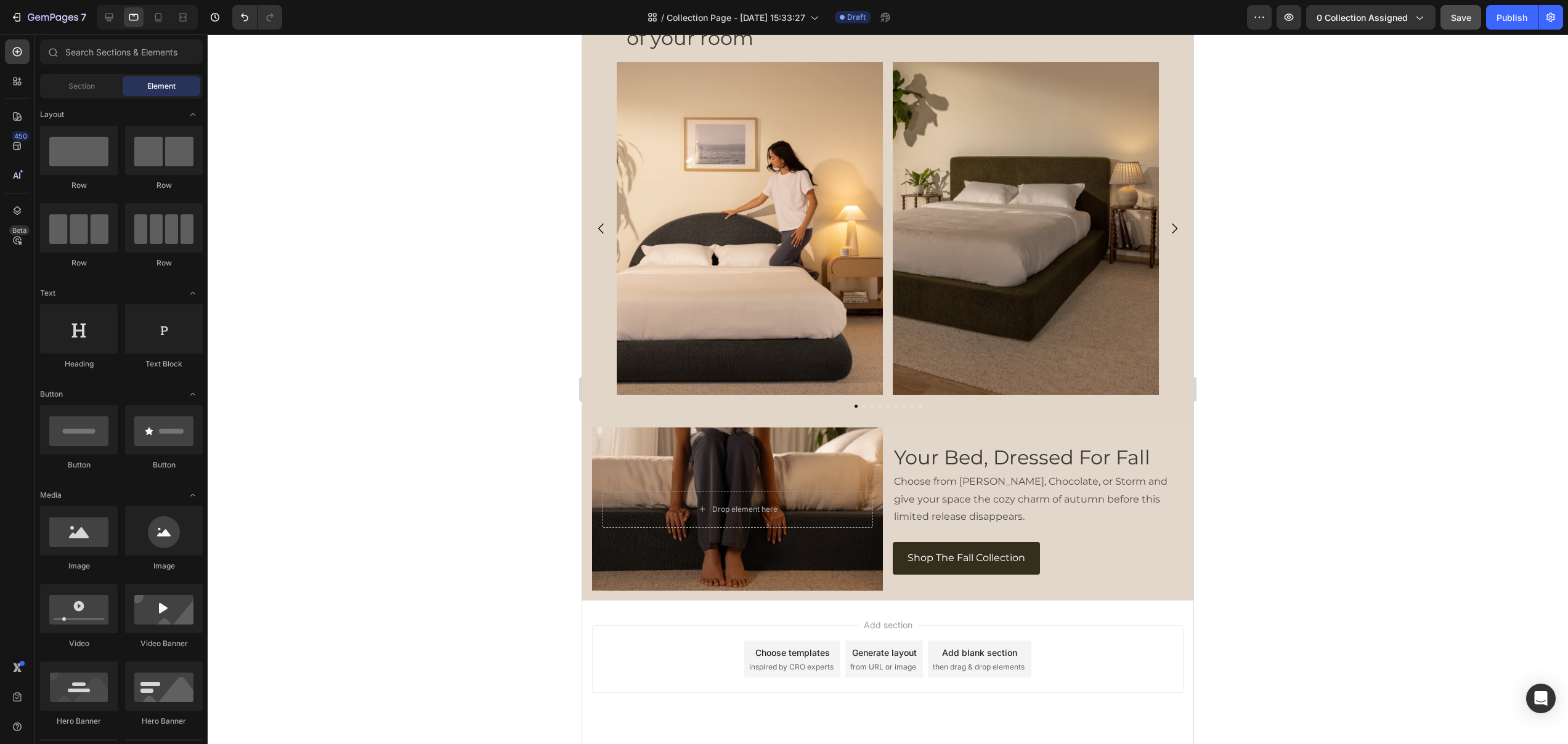
scroll to position [2554, 0]
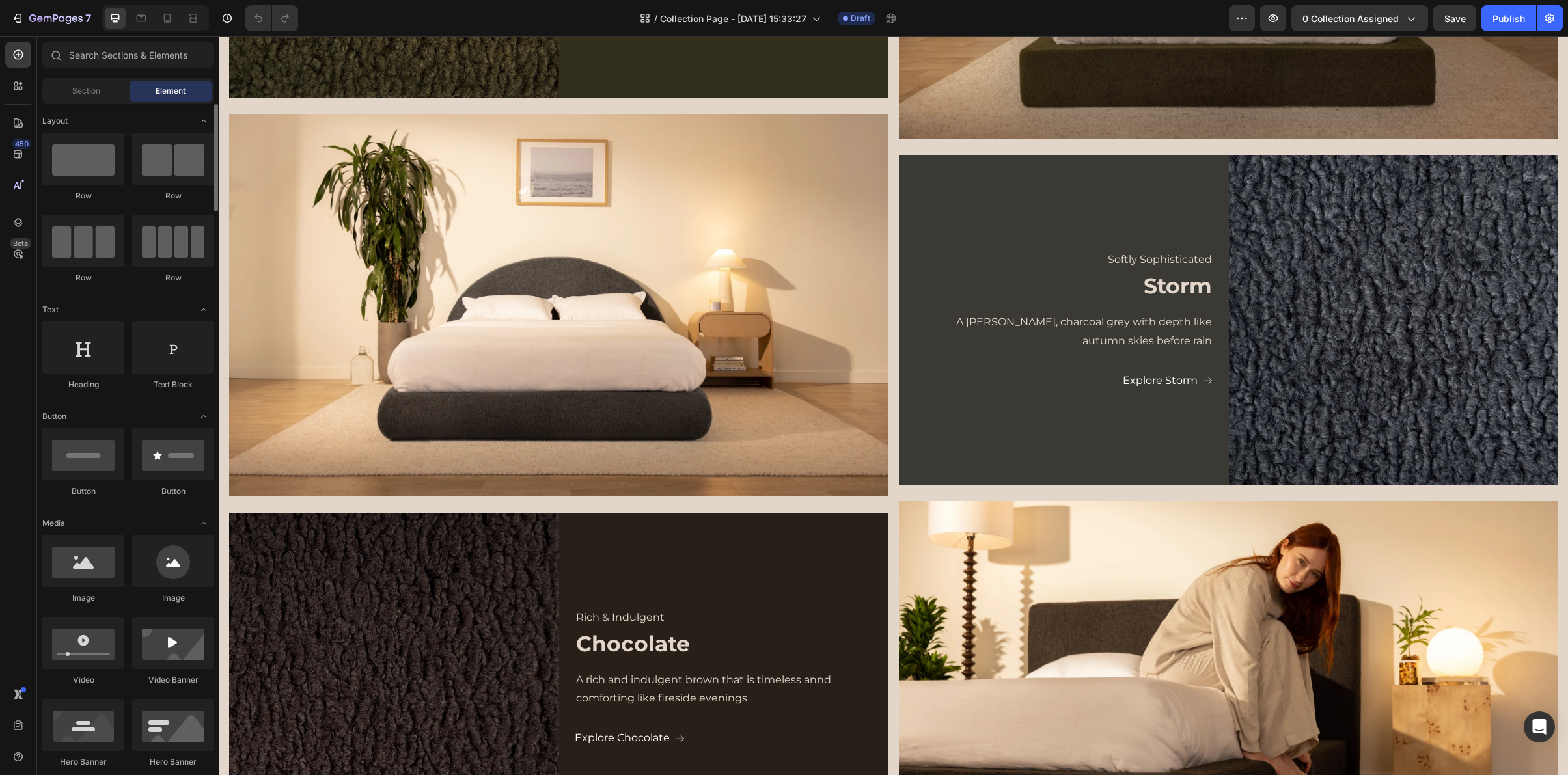
scroll to position [1529, 0]
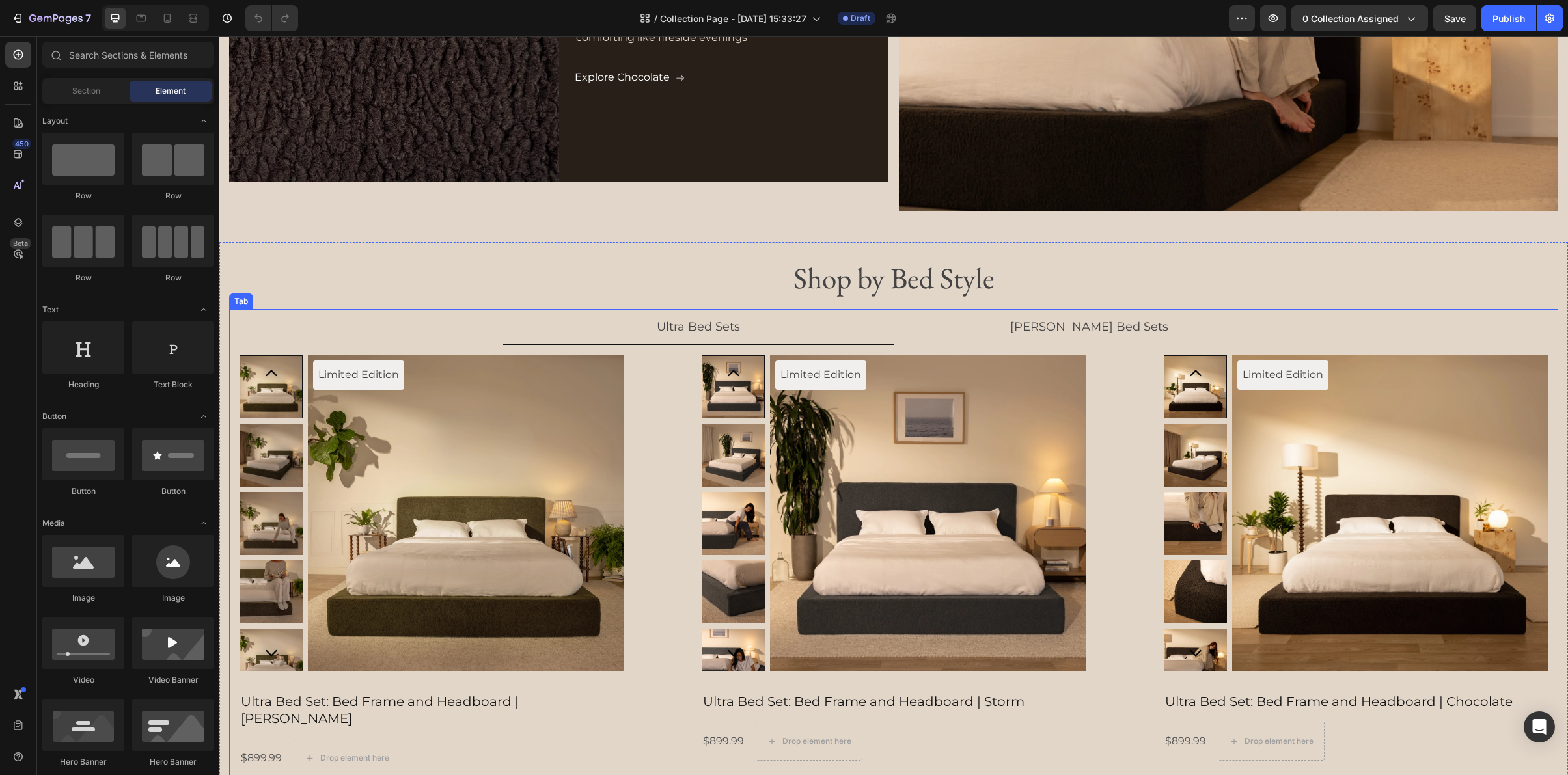
click at [1149, 330] on li "[PERSON_NAME] Bed Sets" at bounding box center [1089, 327] width 391 height 36
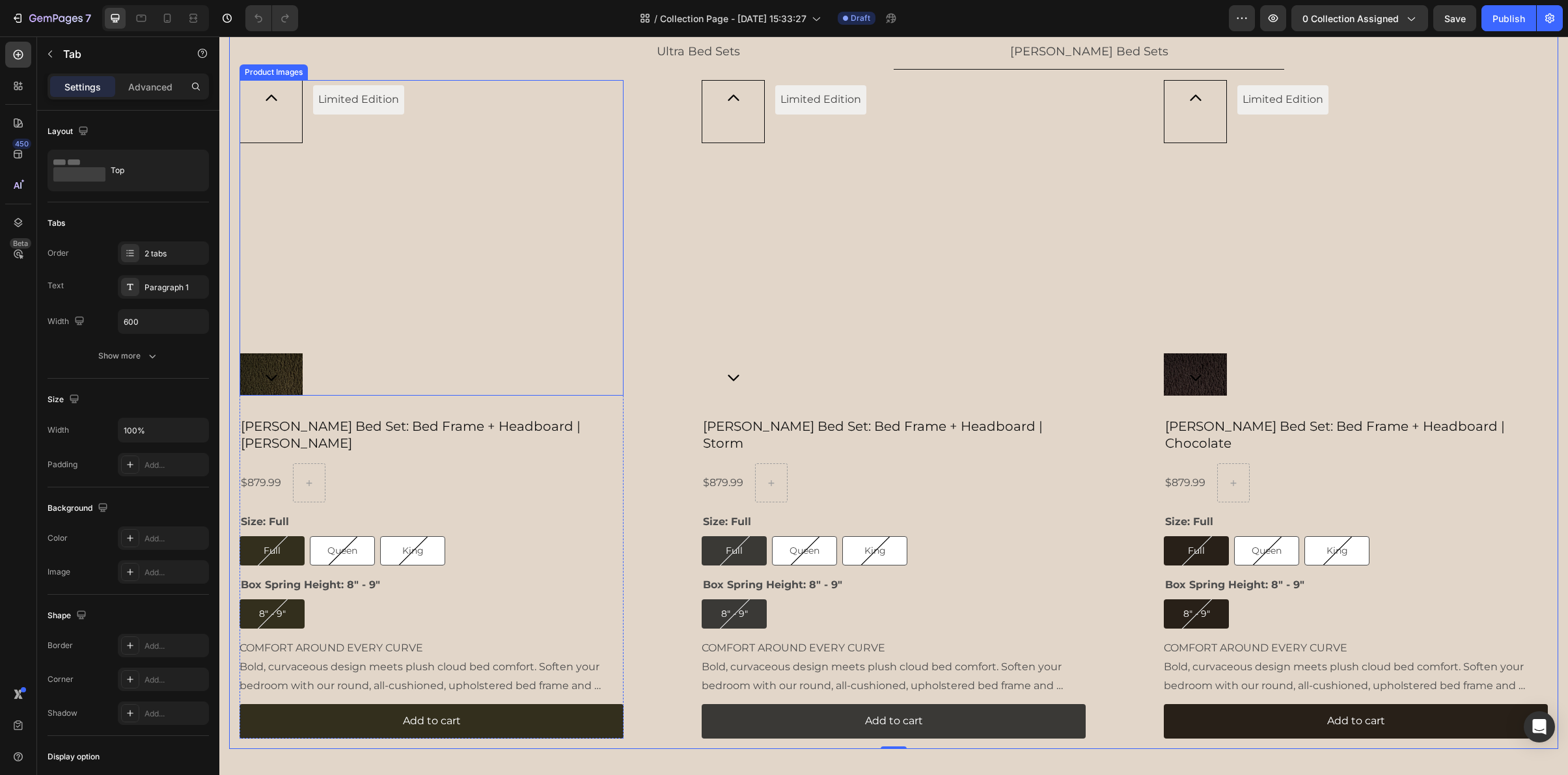
scroll to position [1864, 0]
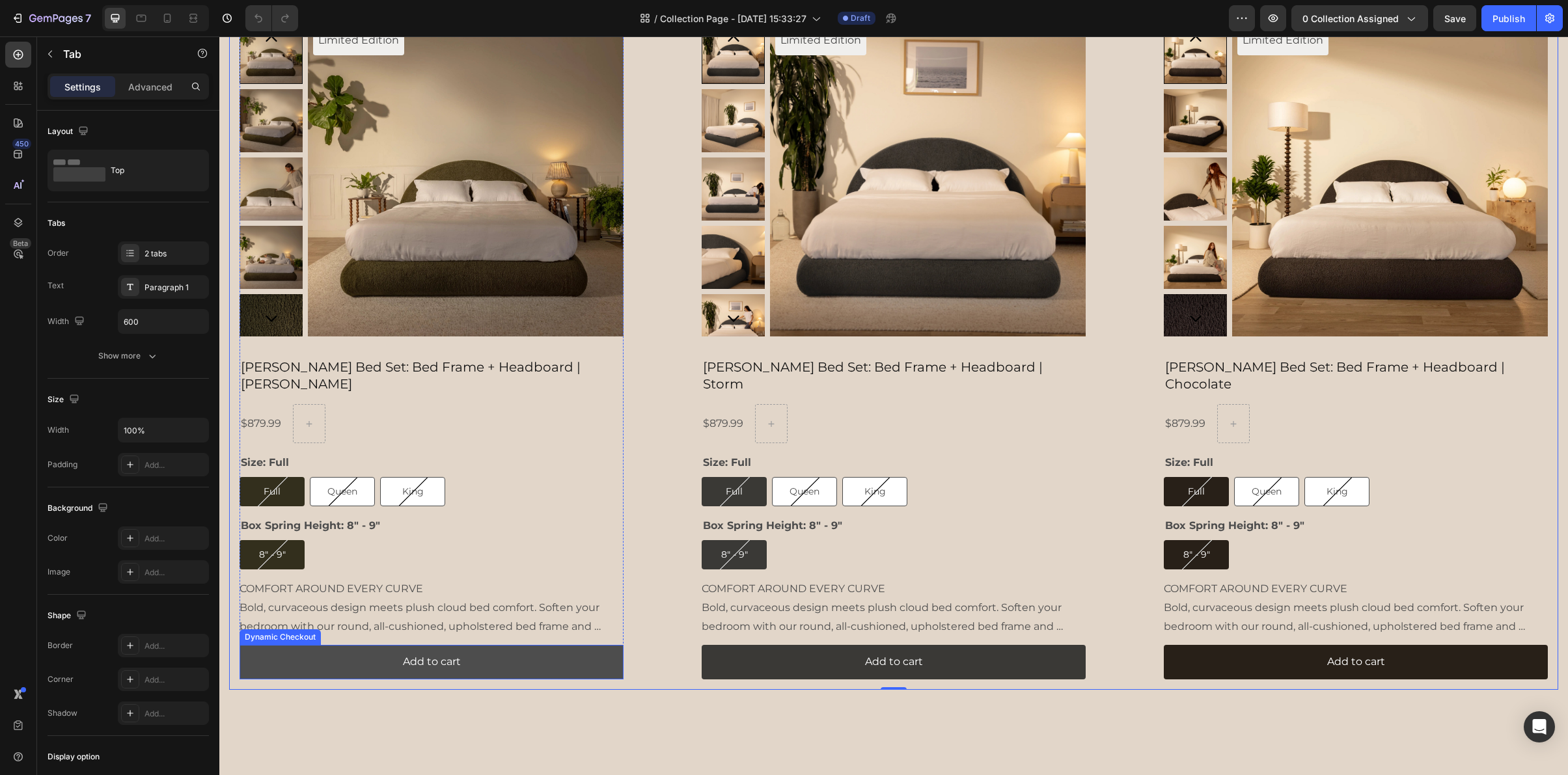
click at [344, 645] on button "Add to cart" at bounding box center [431, 662] width 384 height 34
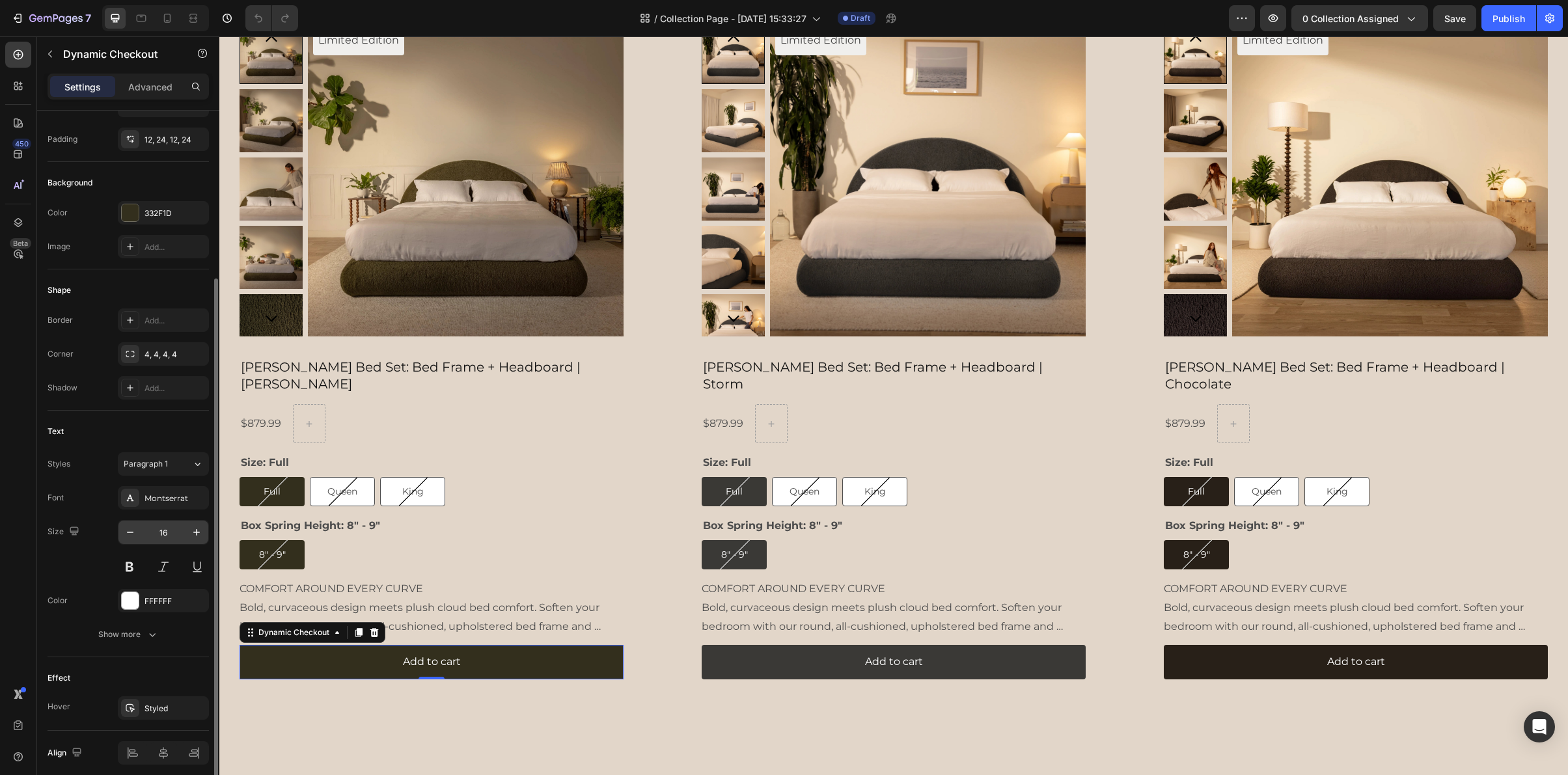
scroll to position [236, 0]
click at [150, 707] on div "Styled" at bounding box center [163, 707] width 38 height 12
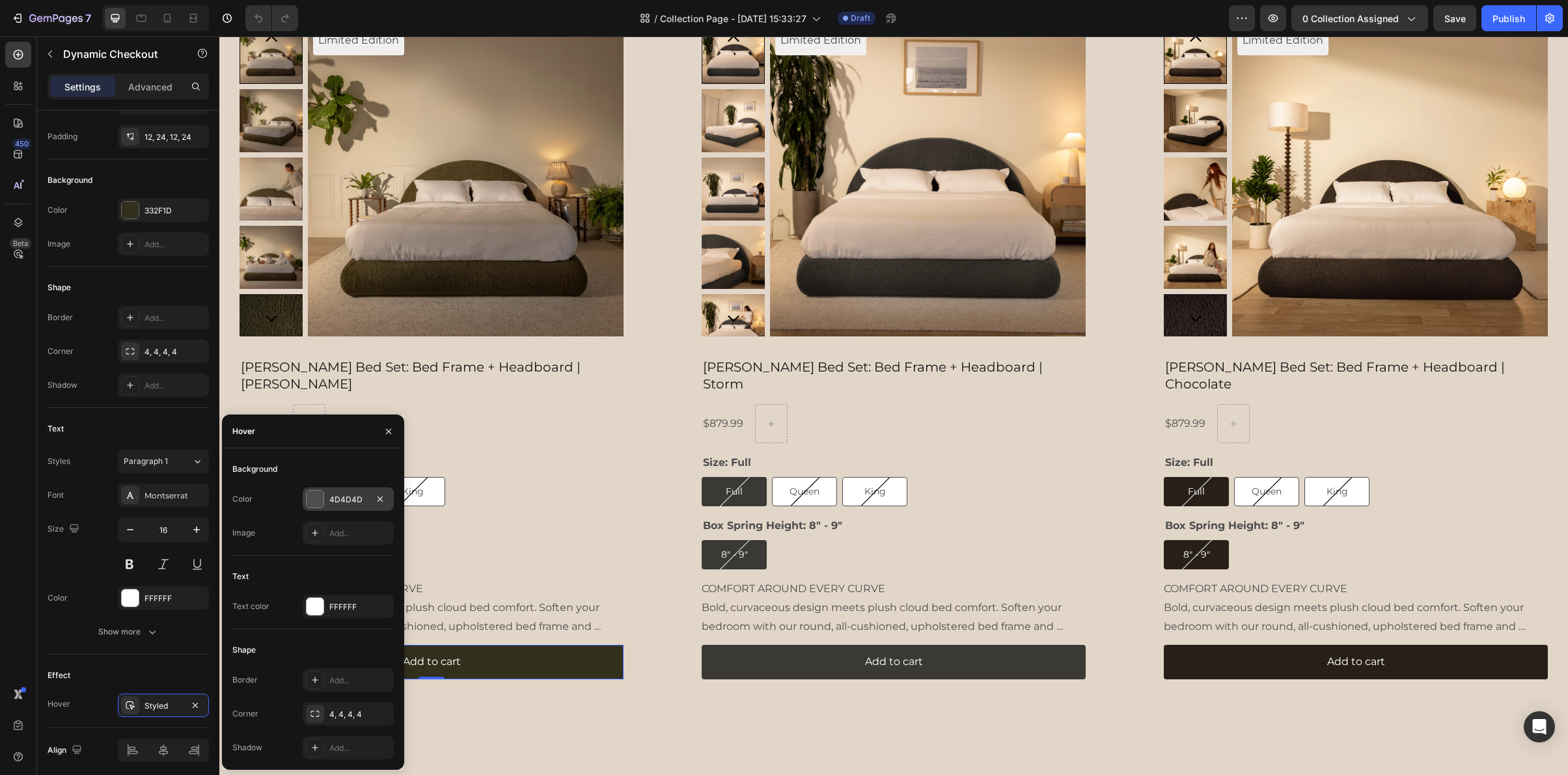
click at [349, 495] on div "4D4D4D" at bounding box center [348, 500] width 38 height 12
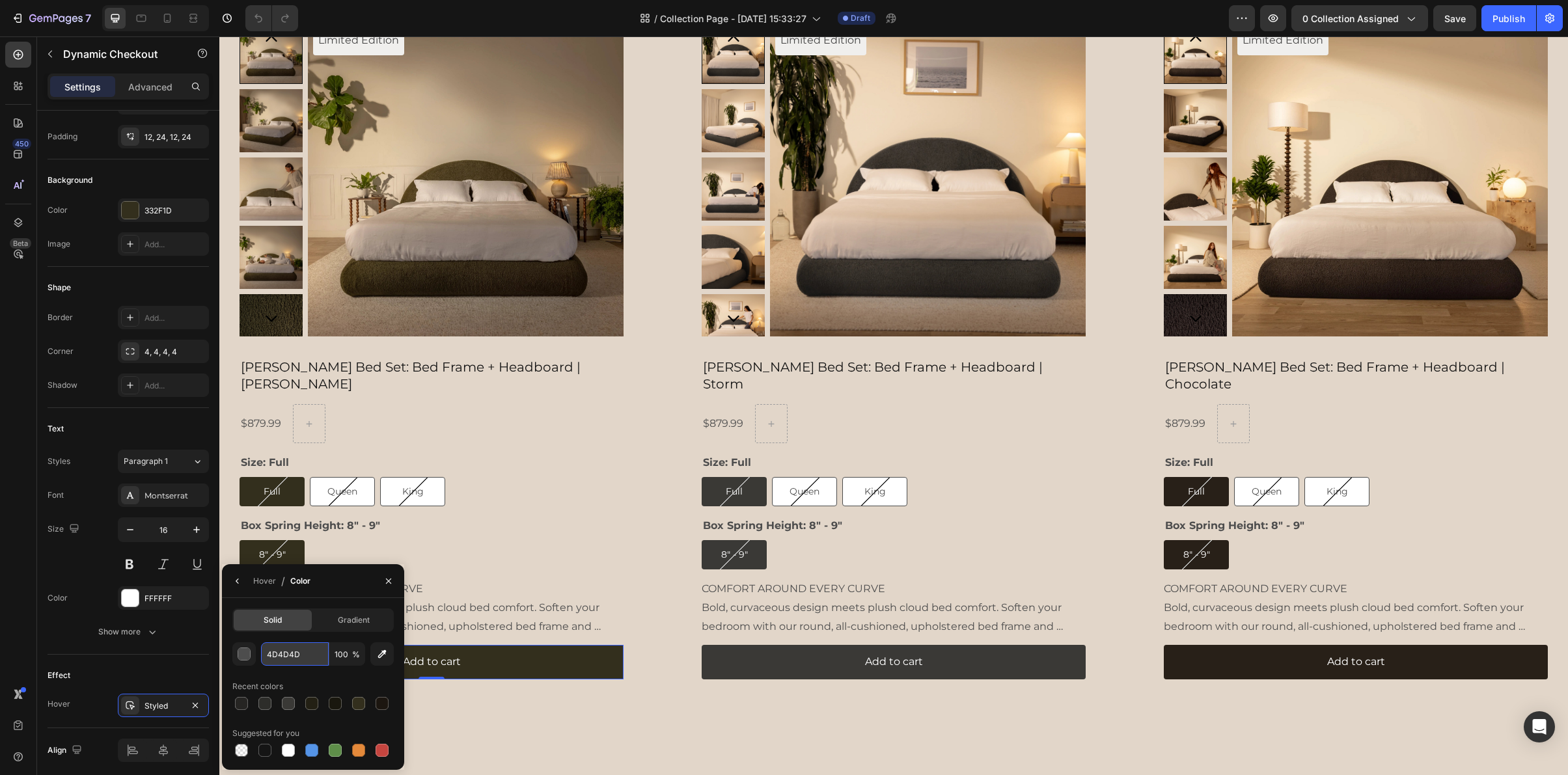
click at [288, 649] on input "4D4D4D" at bounding box center [294, 654] width 68 height 23
paste input "232014"
type input "232014"
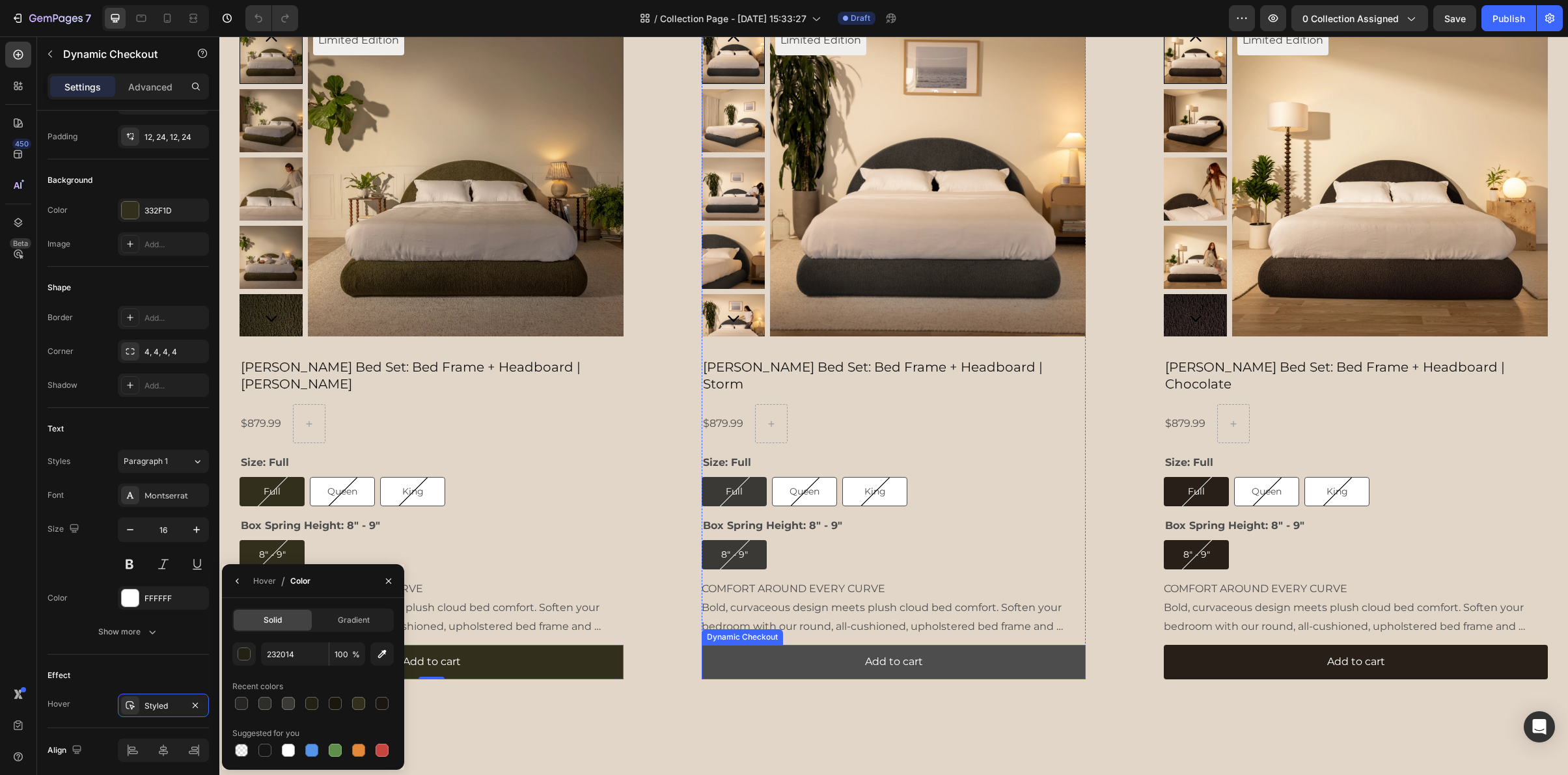
click at [749, 652] on button "Add to cart" at bounding box center [893, 662] width 384 height 34
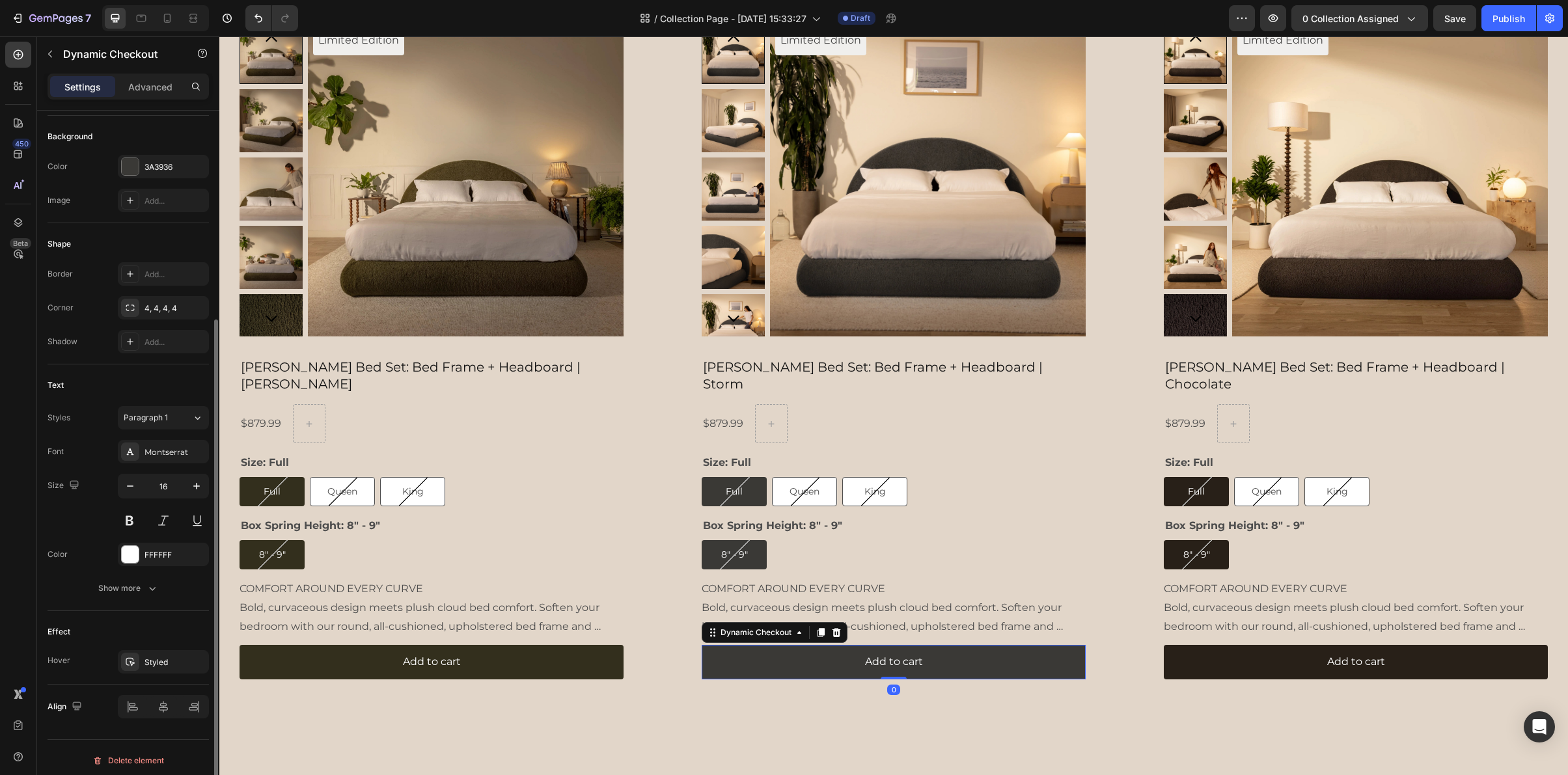
scroll to position [285, 0]
click at [155, 660] on div "Styled" at bounding box center [163, 657] width 38 height 12
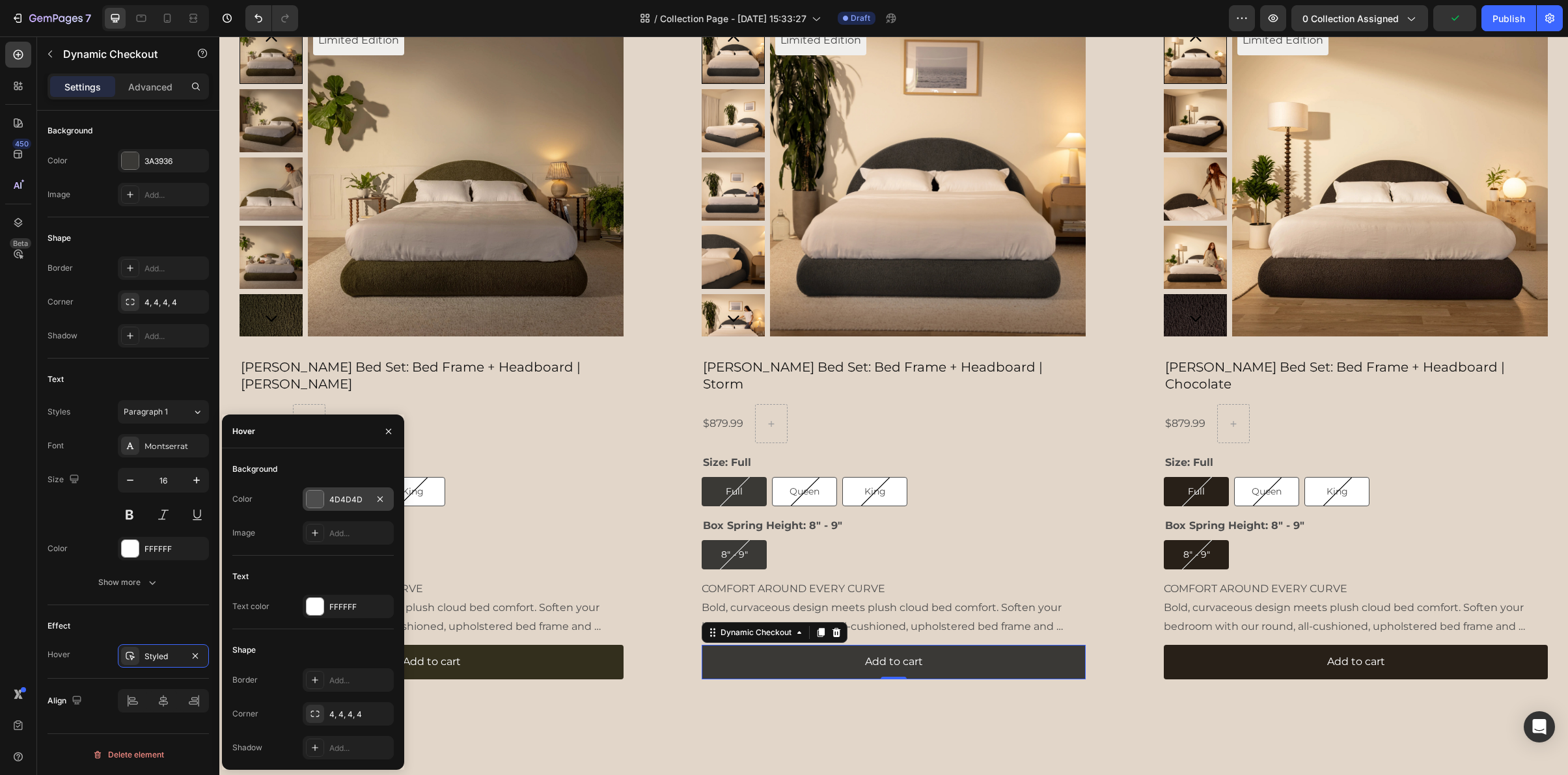
click at [333, 502] on div "4D4D4D" at bounding box center [348, 500] width 38 height 12
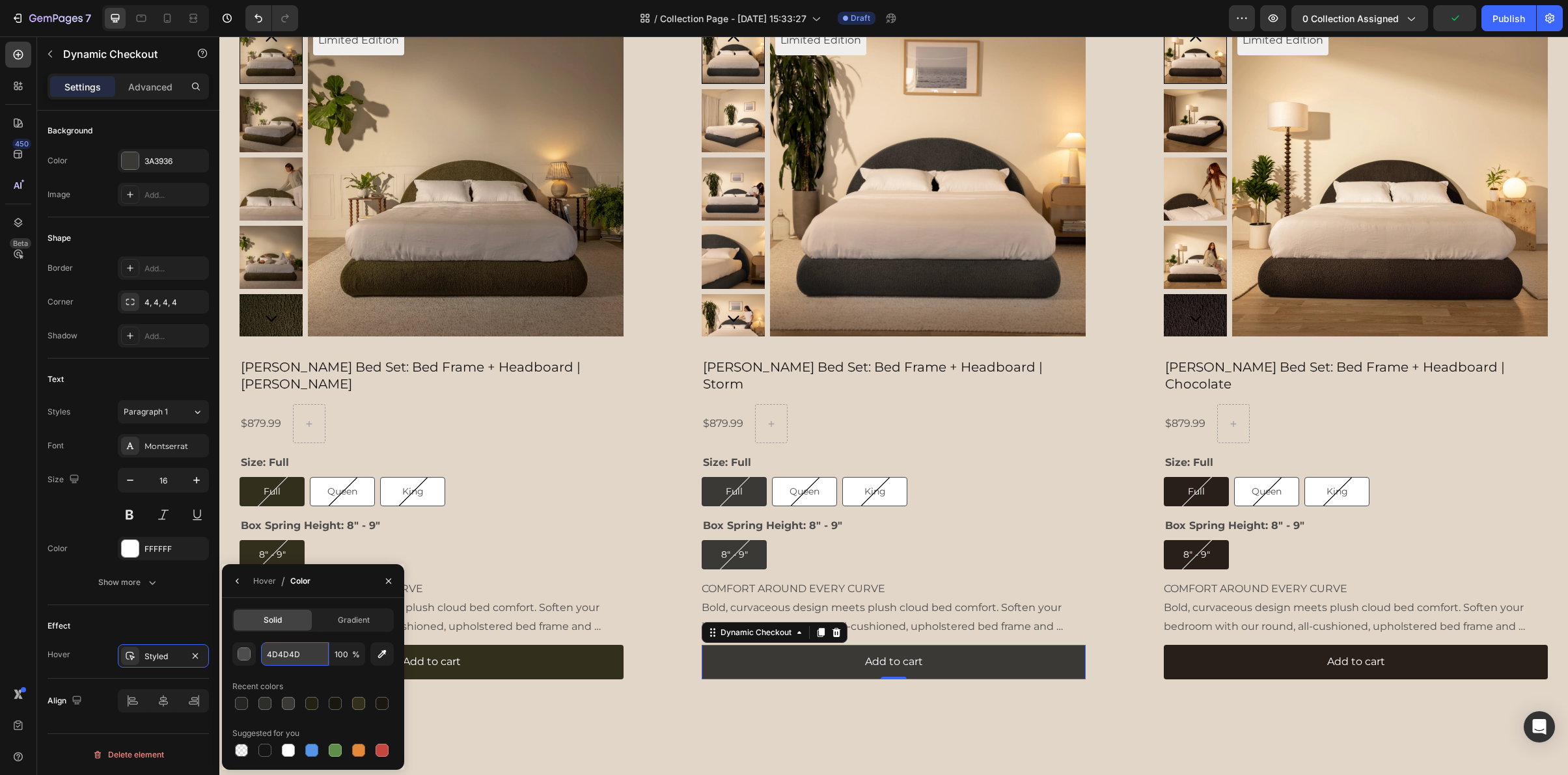
click at [284, 652] on input "4D4D4D" at bounding box center [294, 654] width 68 height 23
paste input "262523"
type input "262523"
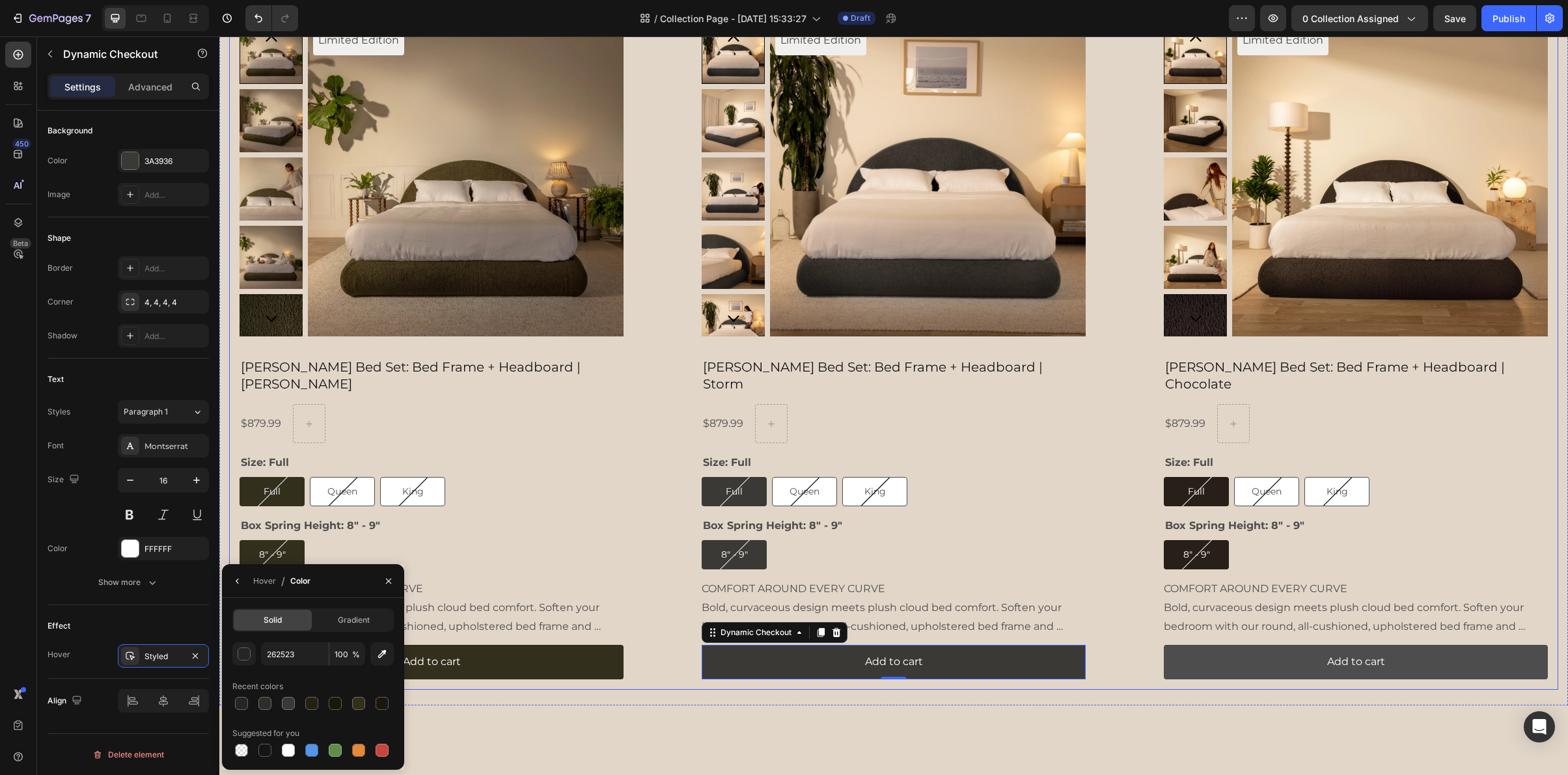
click at [1272, 655] on button "Add to cart" at bounding box center [1355, 662] width 384 height 34
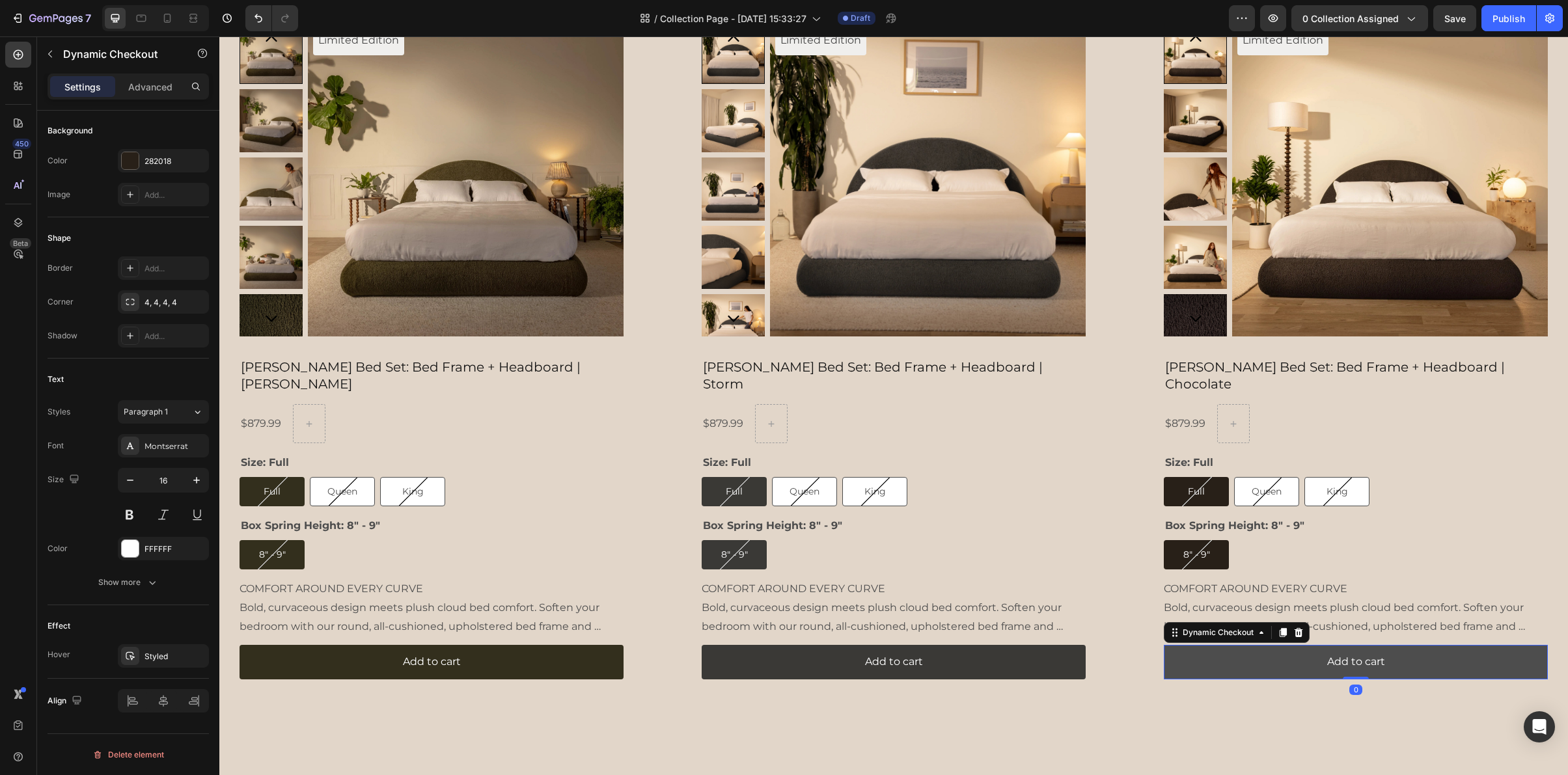
click at [1181, 645] on button "Add to cart" at bounding box center [1355, 662] width 384 height 34
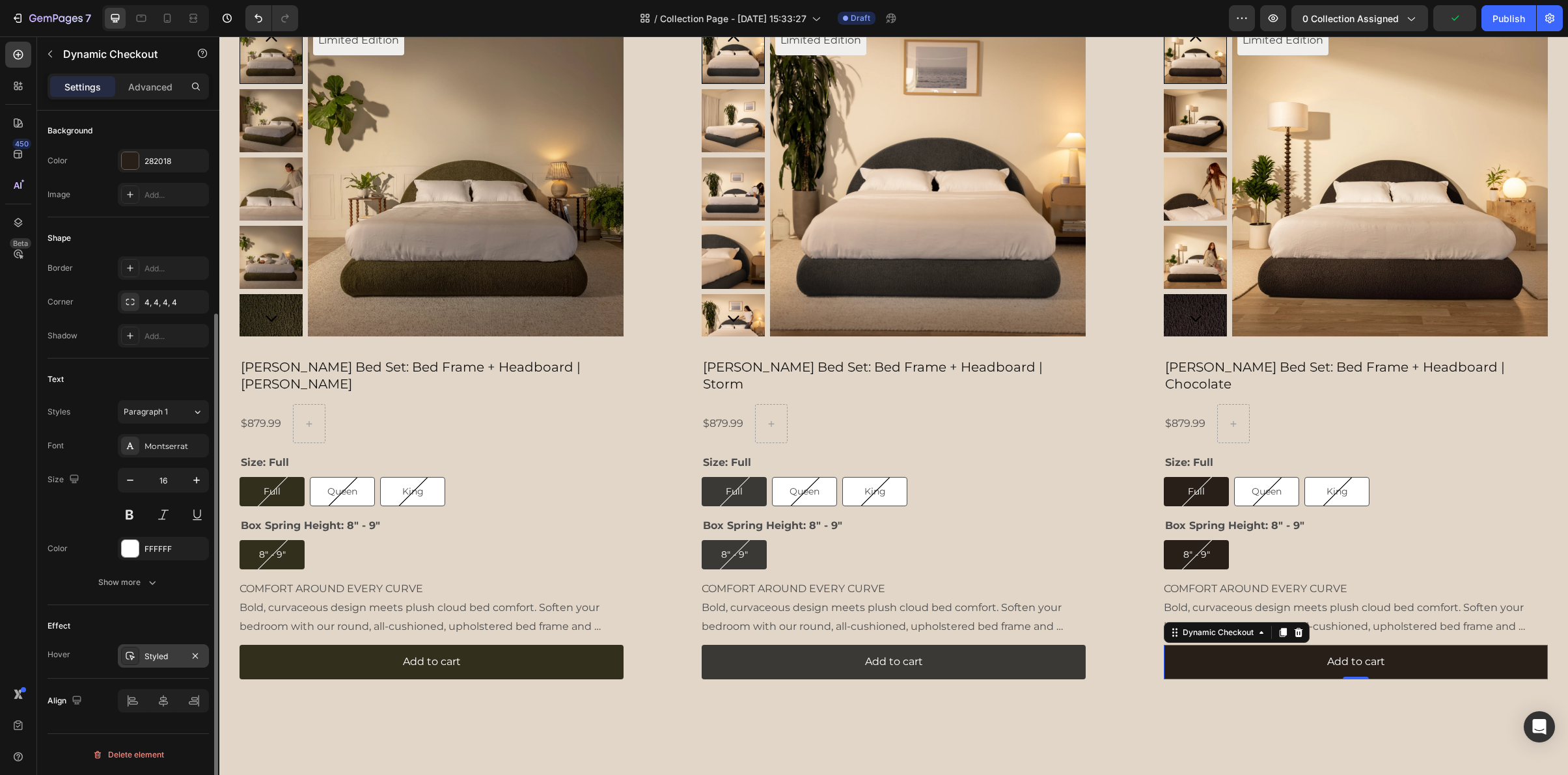
click at [138, 652] on div at bounding box center [130, 655] width 18 height 18
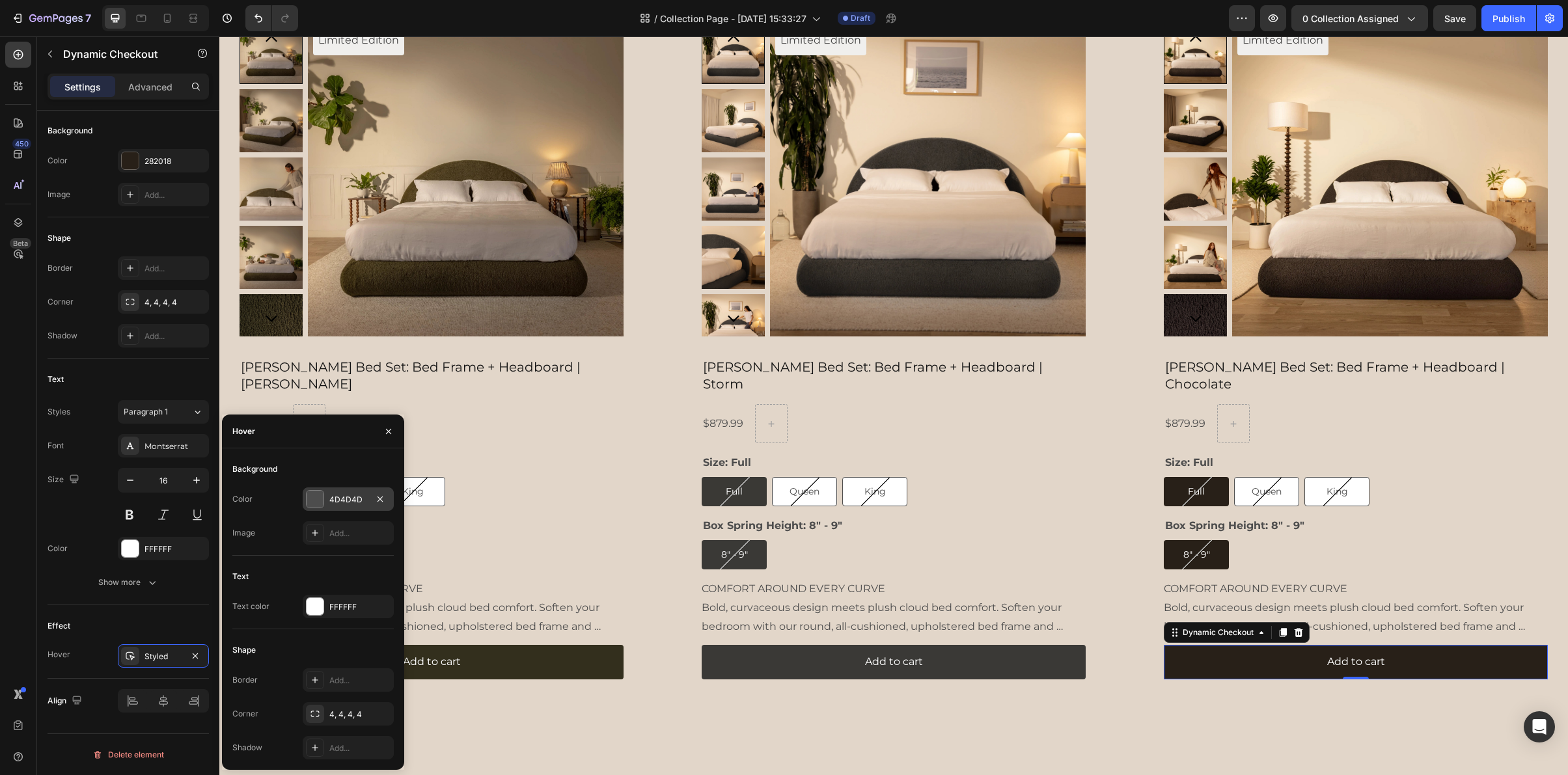
click at [349, 500] on div "4D4D4D" at bounding box center [348, 500] width 38 height 12
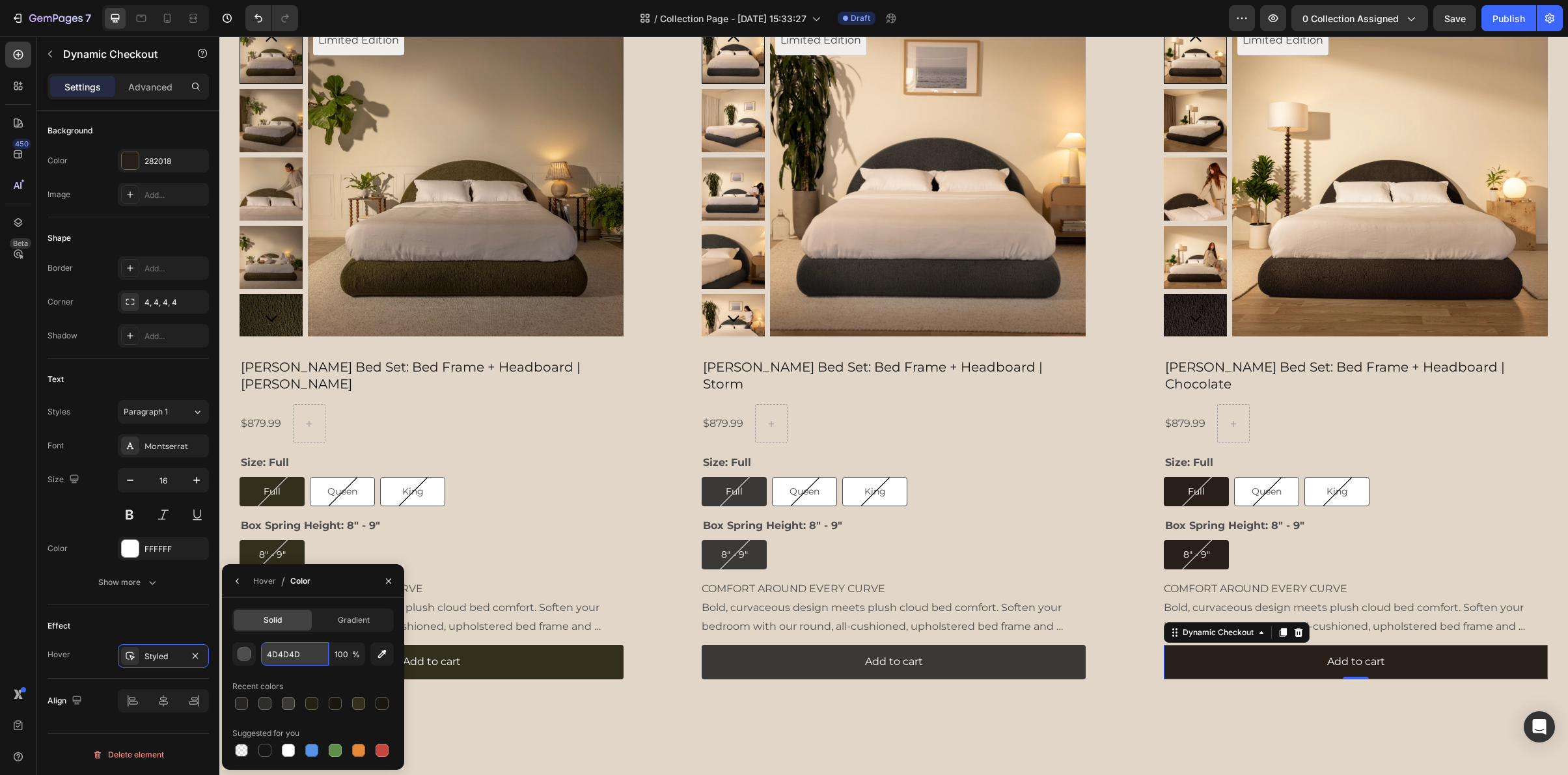
click at [283, 660] on input "4D4D4D" at bounding box center [294, 654] width 68 height 23
paste input "1C1610"
type input "1C1610"
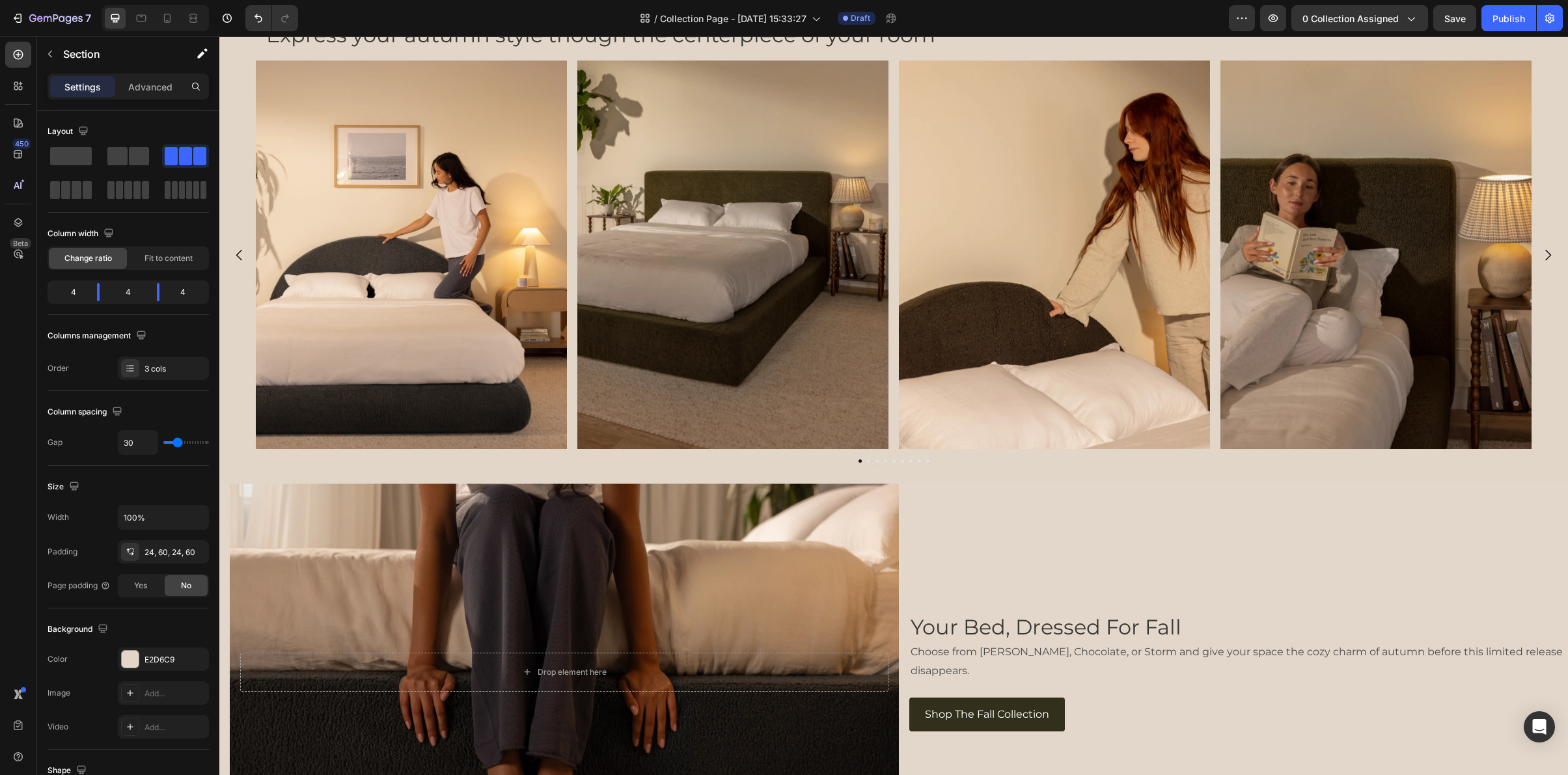
scroll to position [2389, 0]
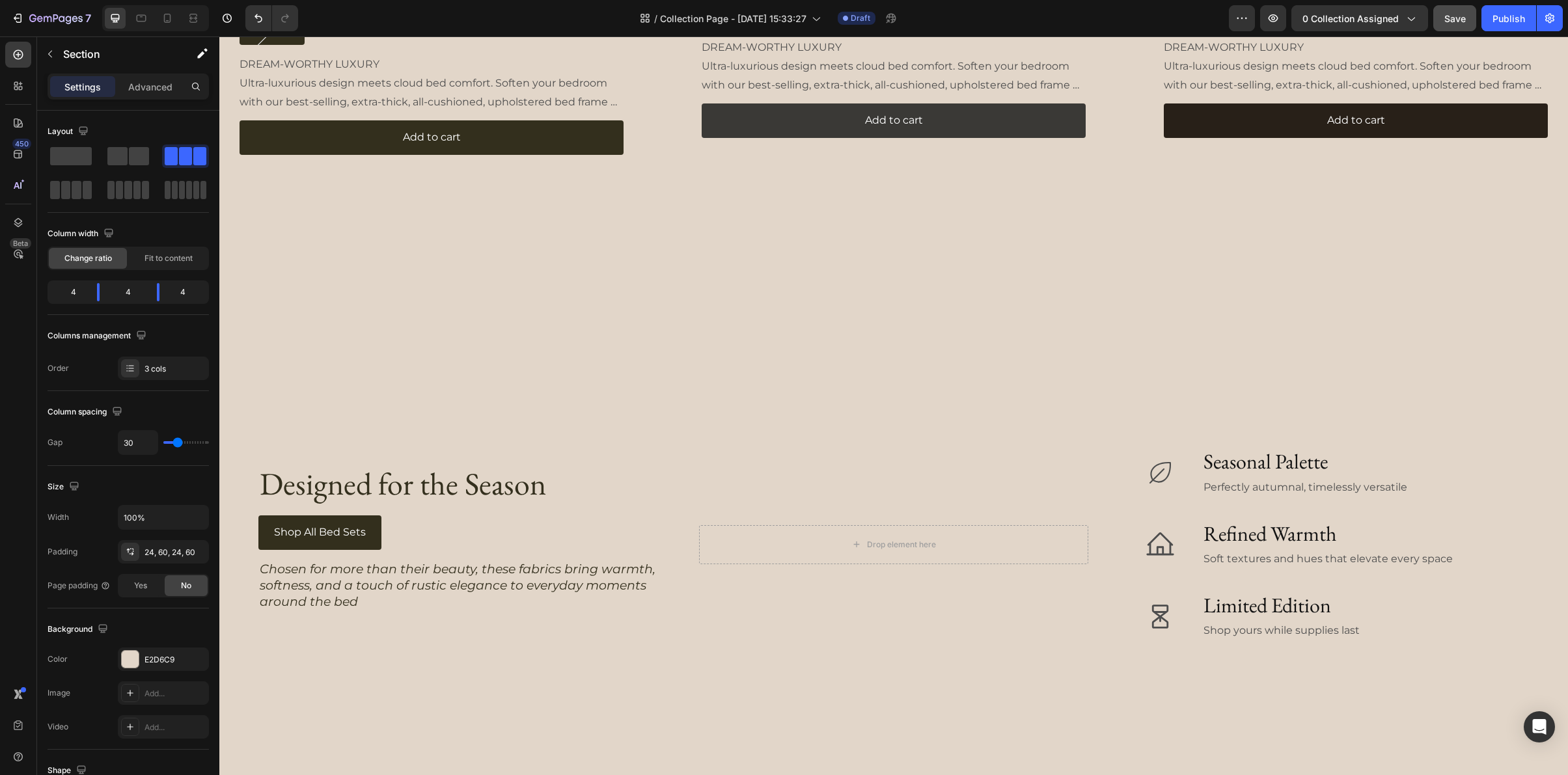
click at [1453, 24] on div "Save" at bounding box center [1454, 19] width 21 height 14
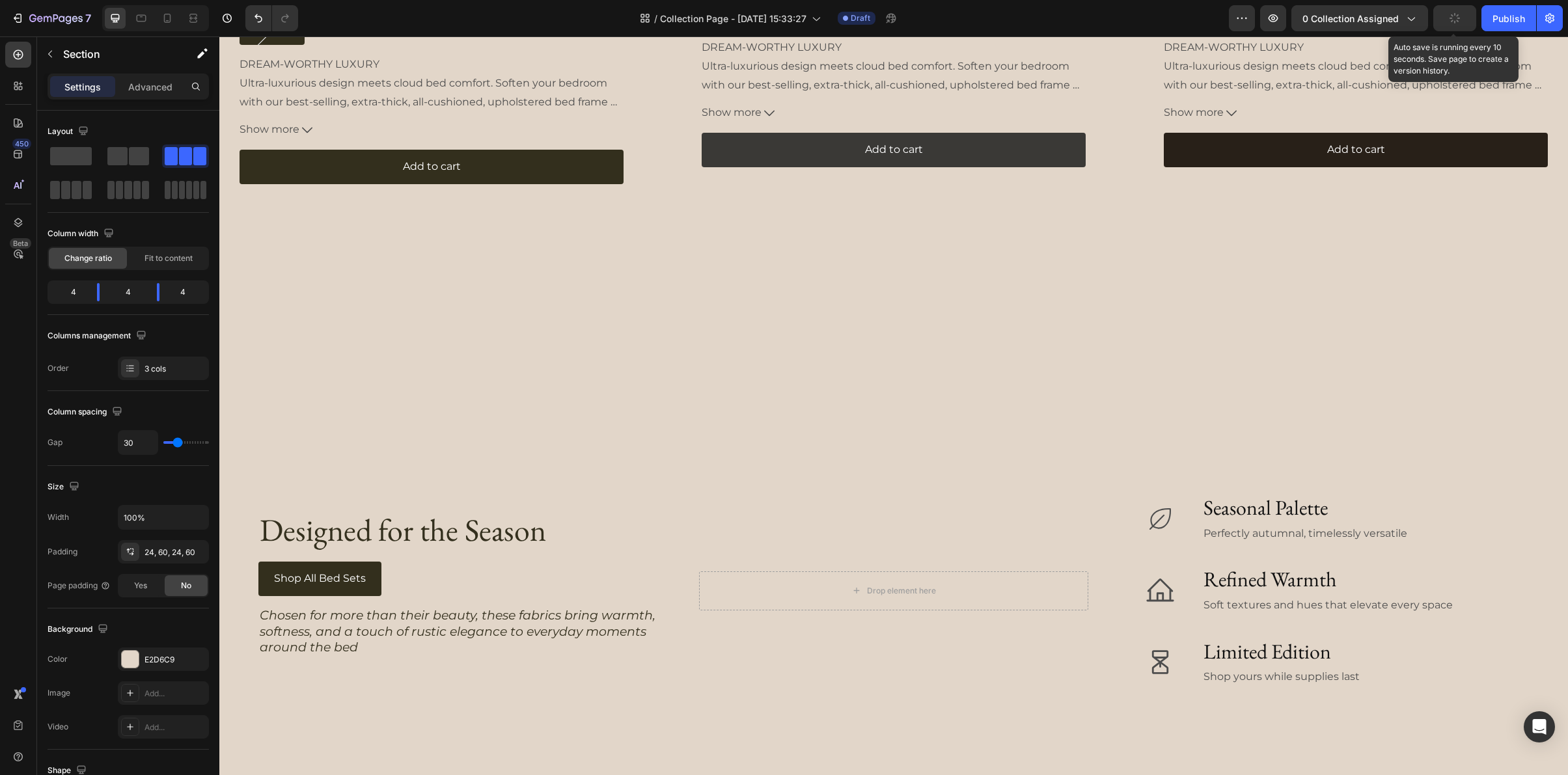
scroll to position [2111, 0]
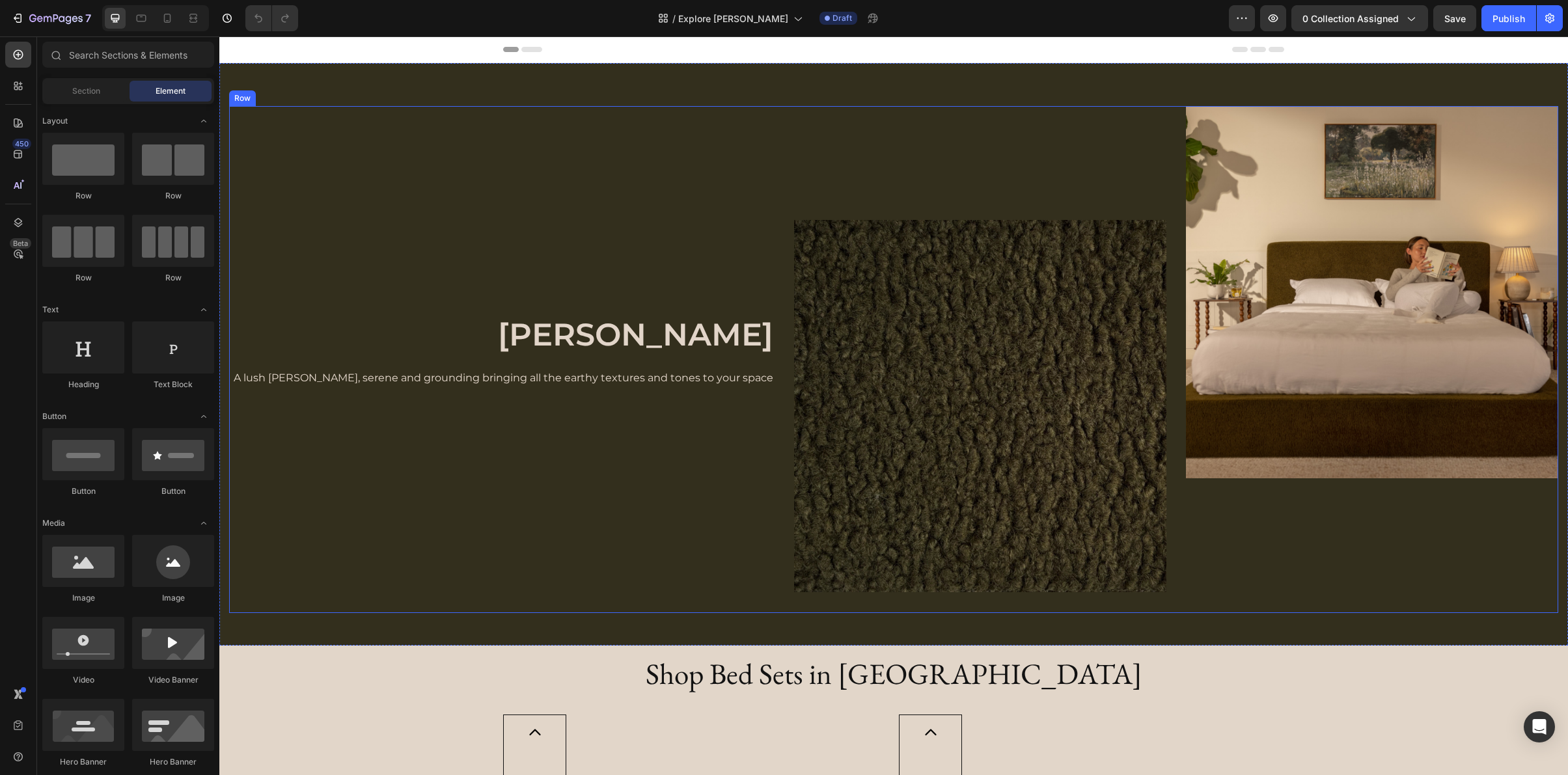
scroll to position [31, 0]
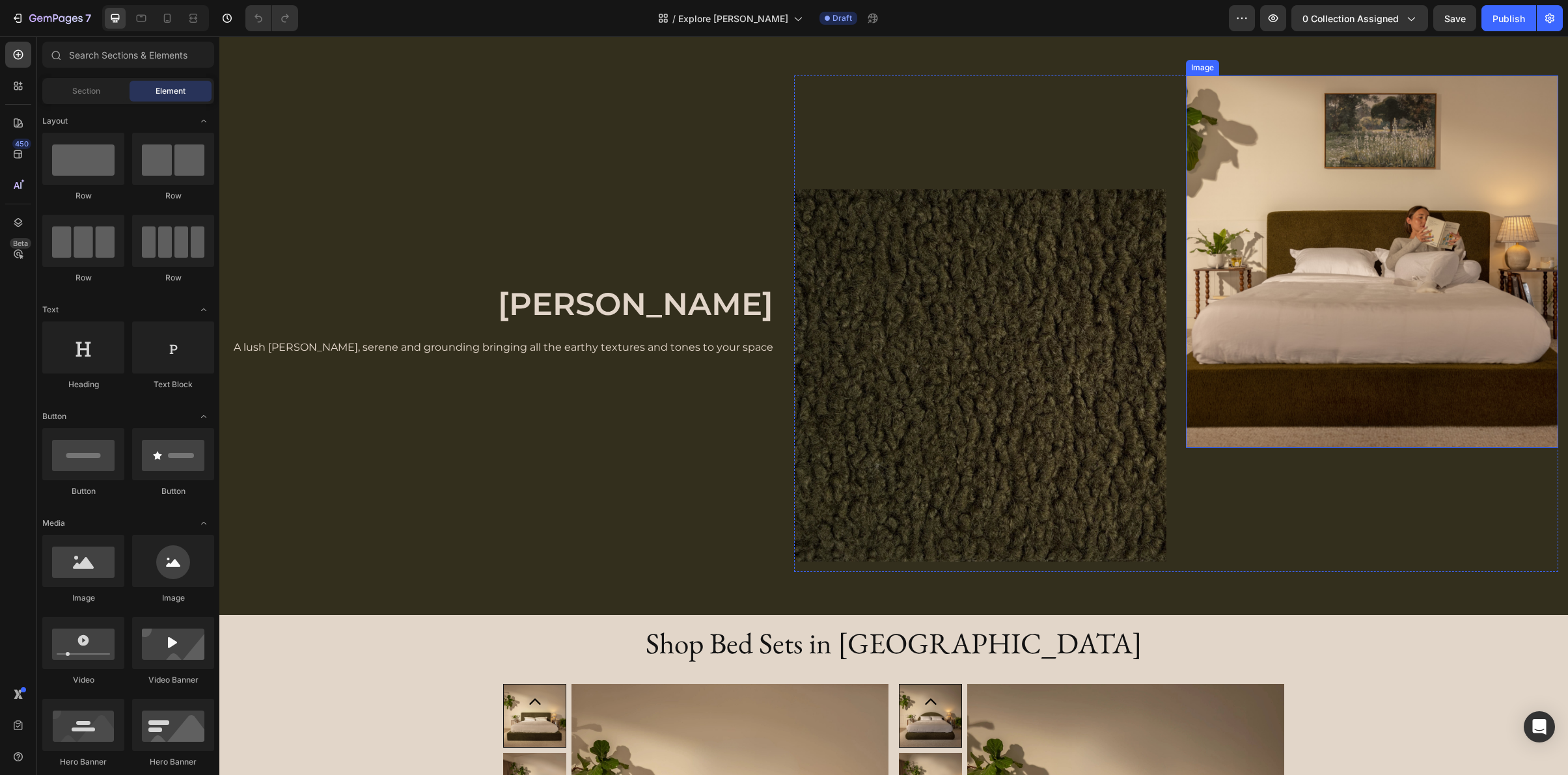
click at [1257, 339] on img at bounding box center [1372, 261] width 373 height 373
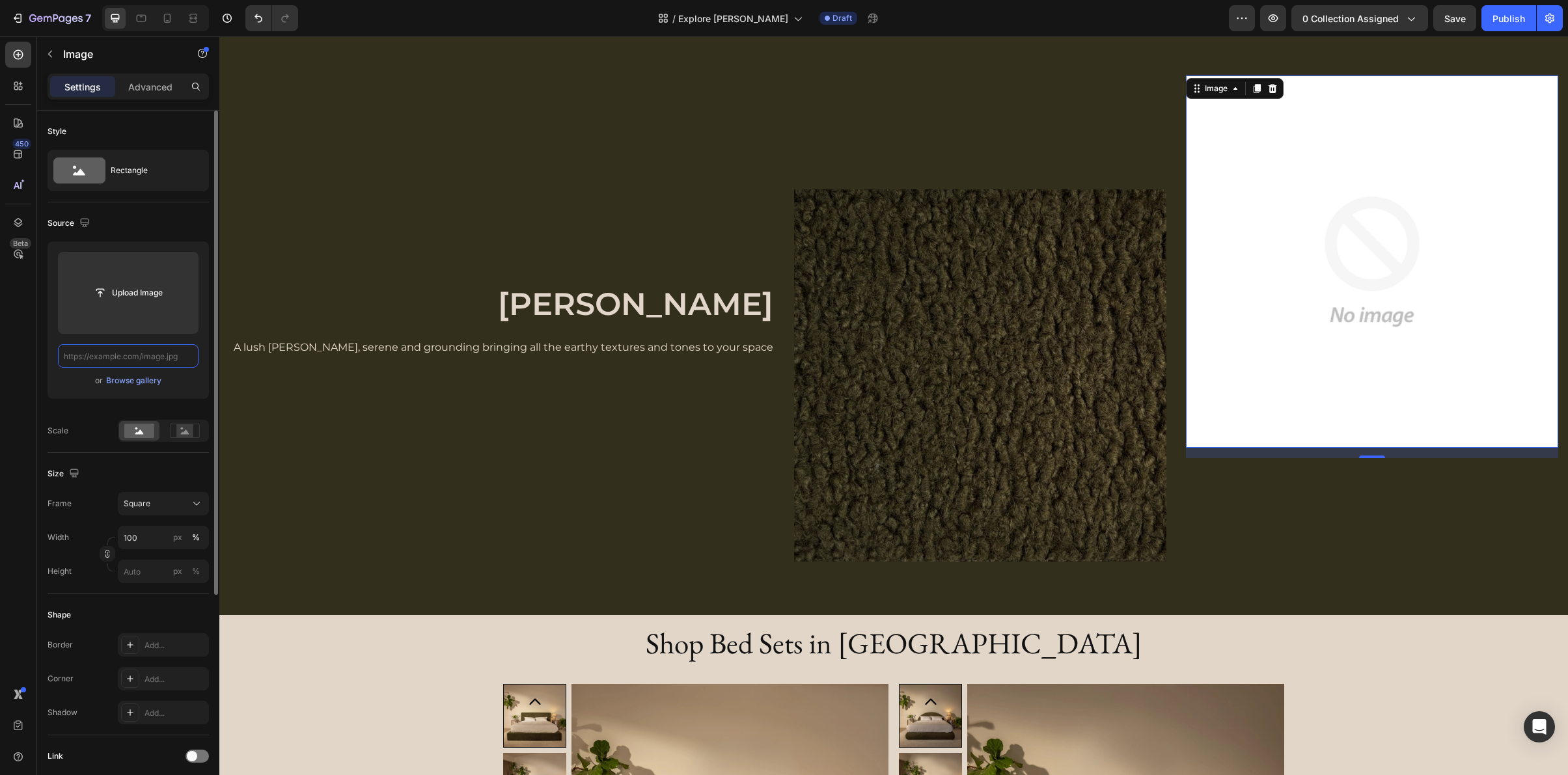
scroll to position [0, 0]
paste input "[URL][DOMAIN_NAME]"
type input "[URL][DOMAIN_NAME]"
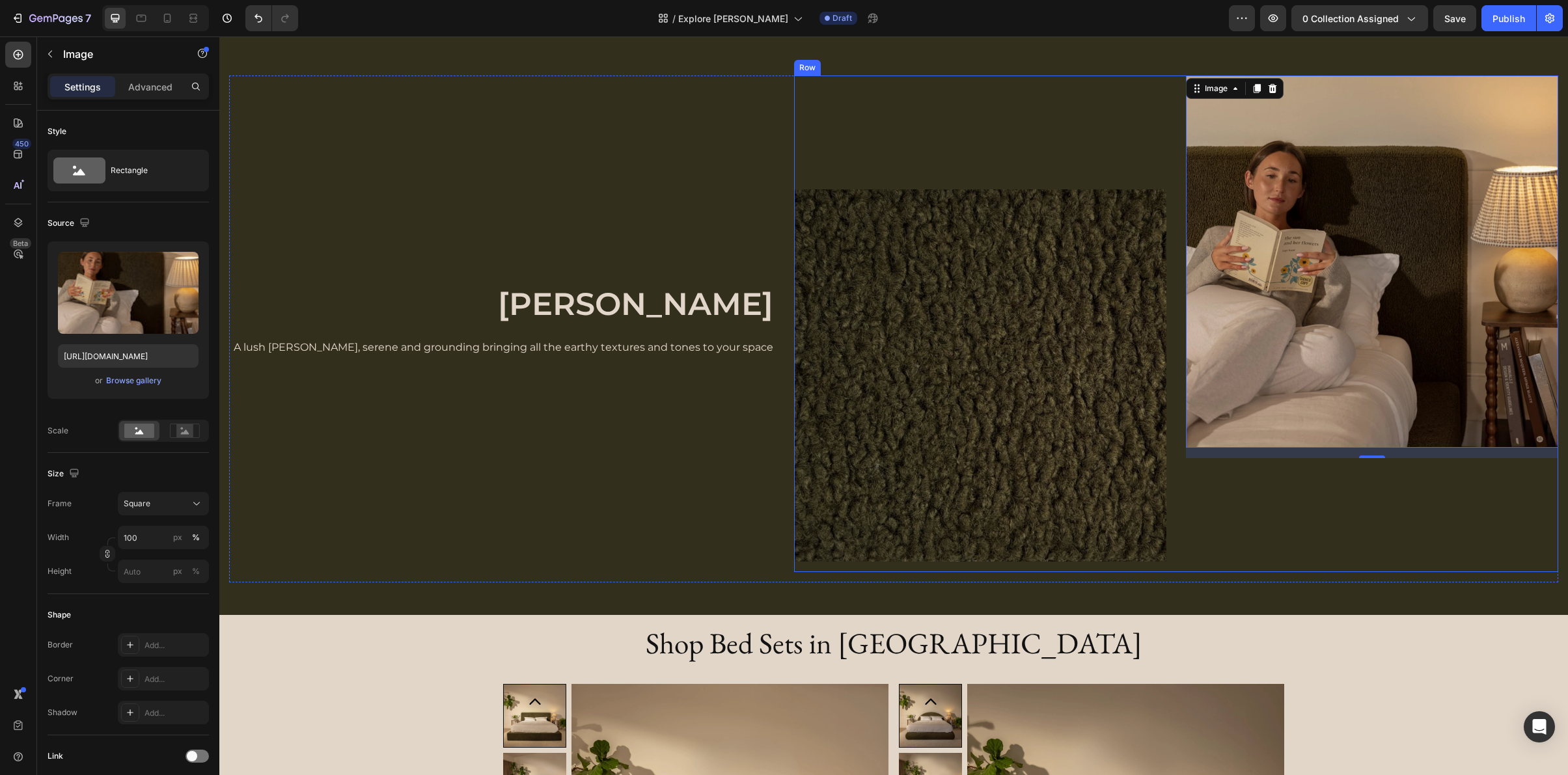
click at [1269, 554] on div "Image 16" at bounding box center [1372, 323] width 373 height 496
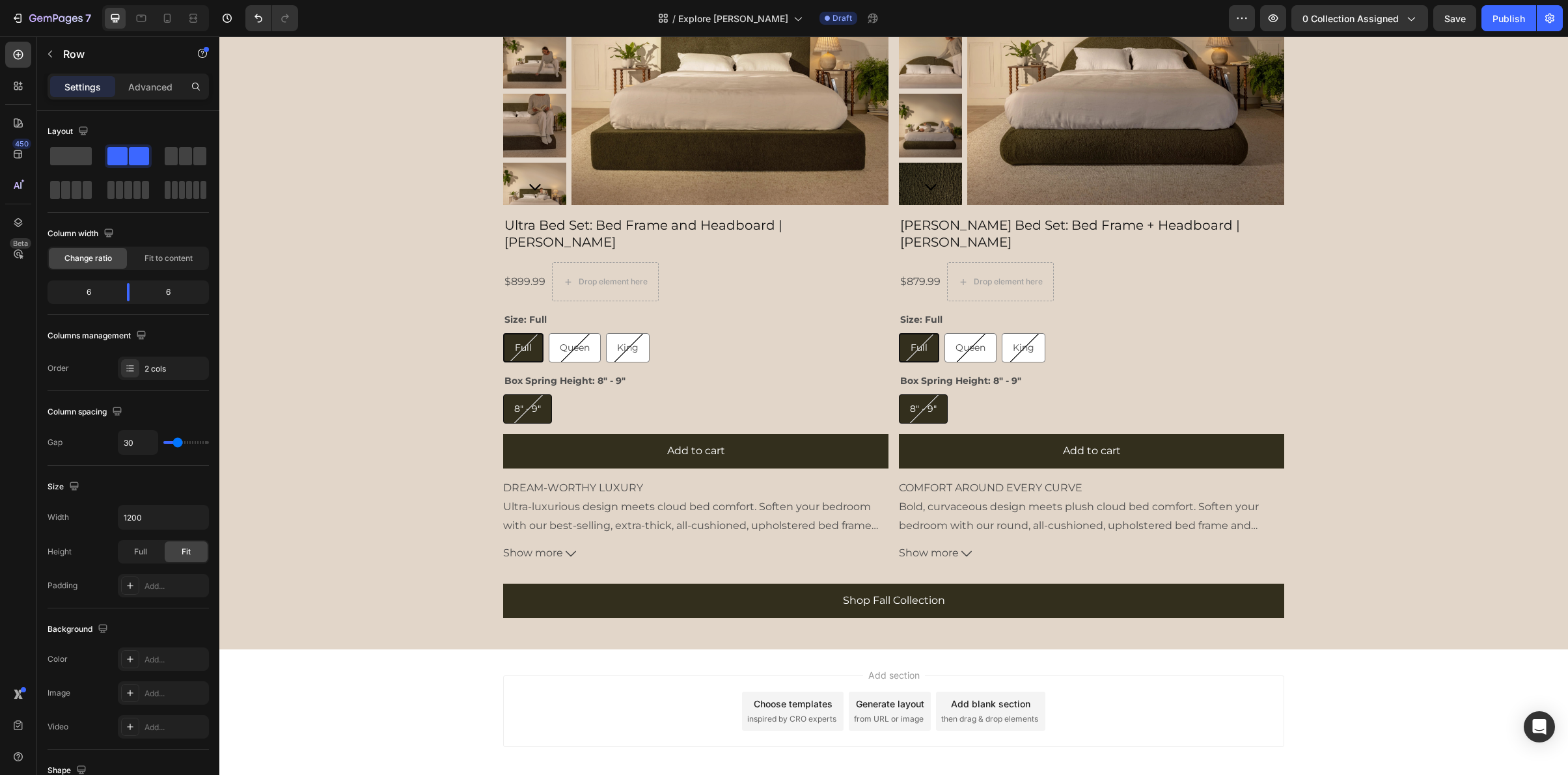
scroll to position [871, 0]
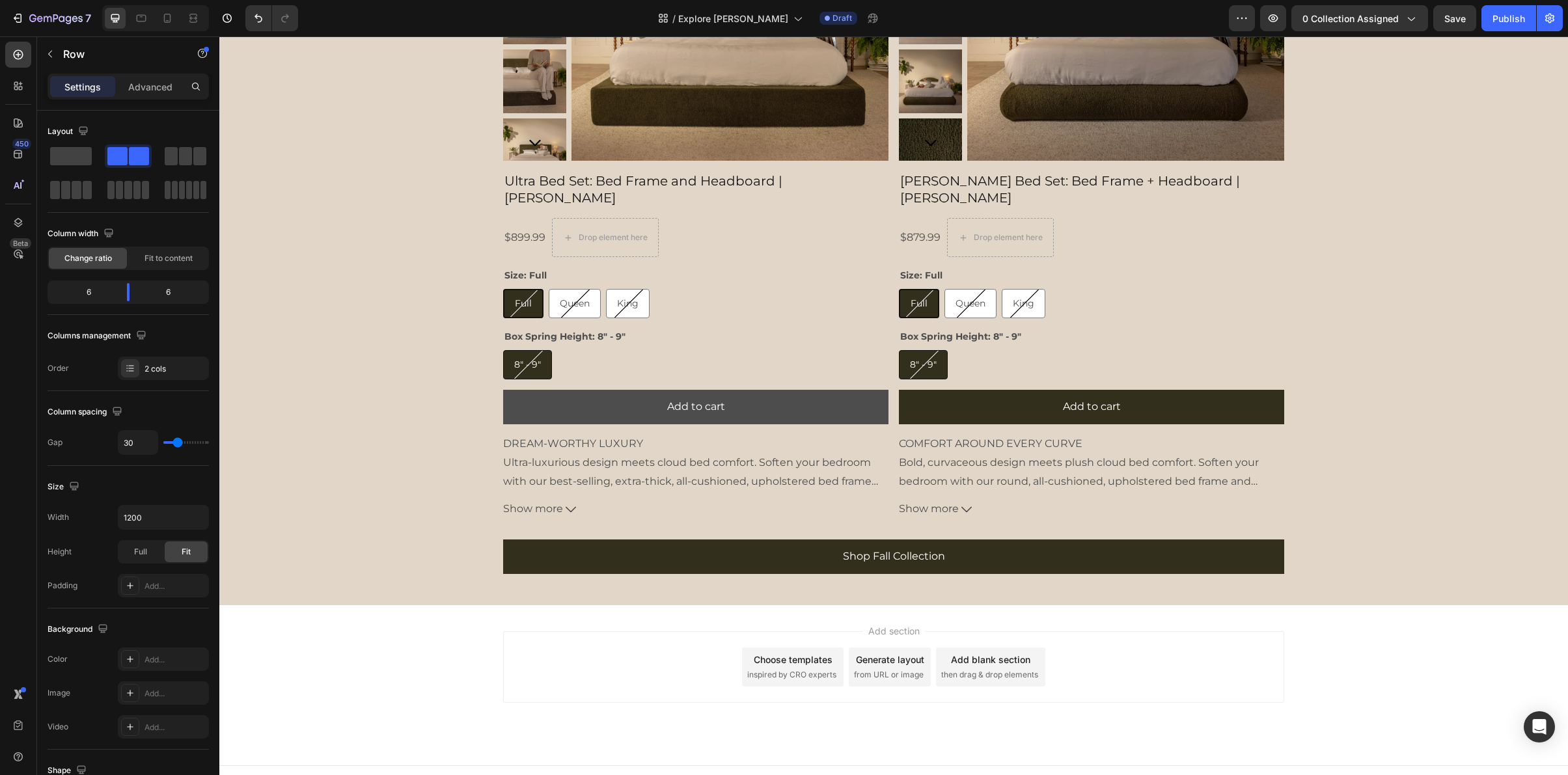
click at [578, 390] on button "Add to cart" at bounding box center [696, 407] width 385 height 34
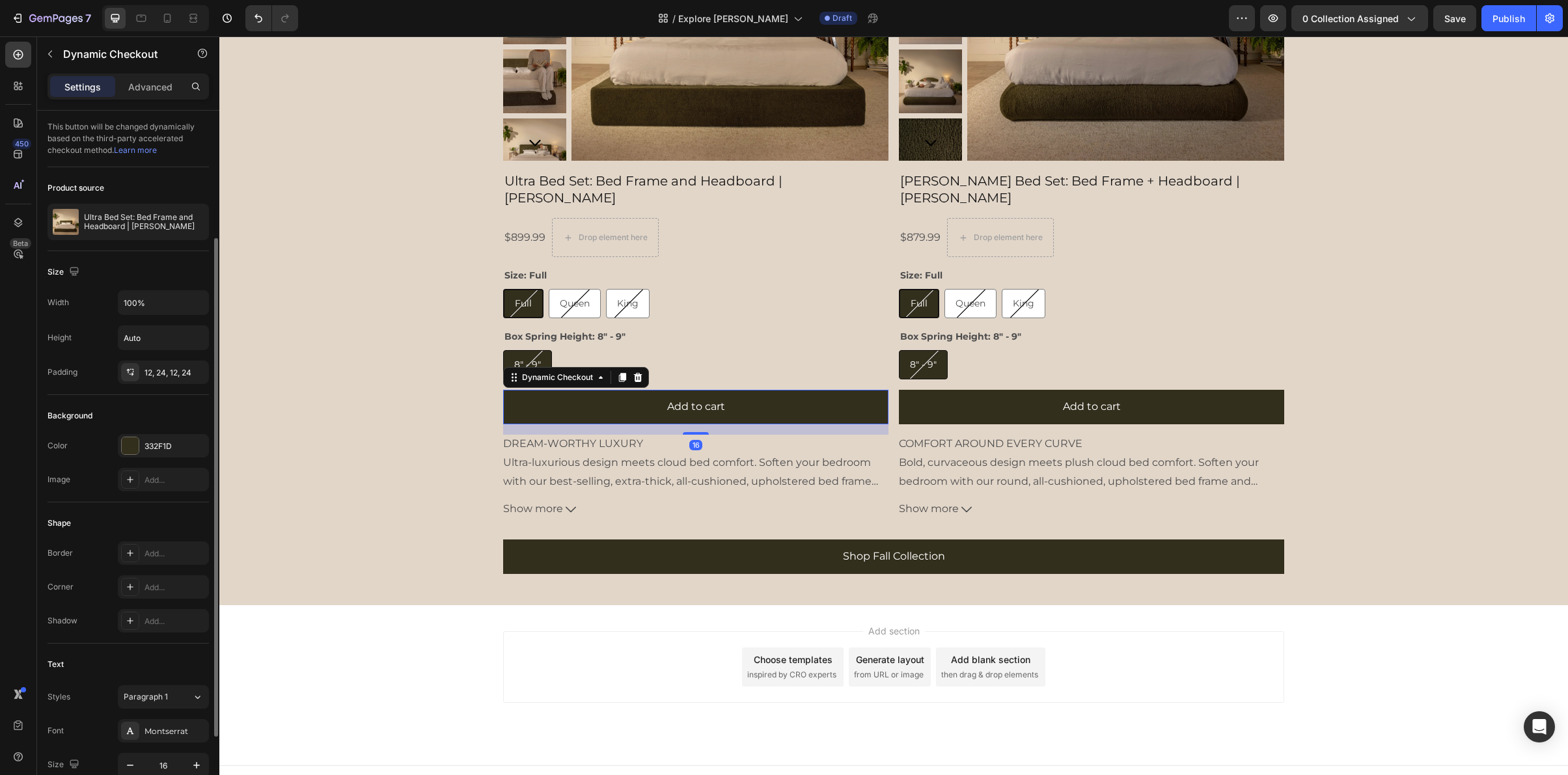
scroll to position [285, 0]
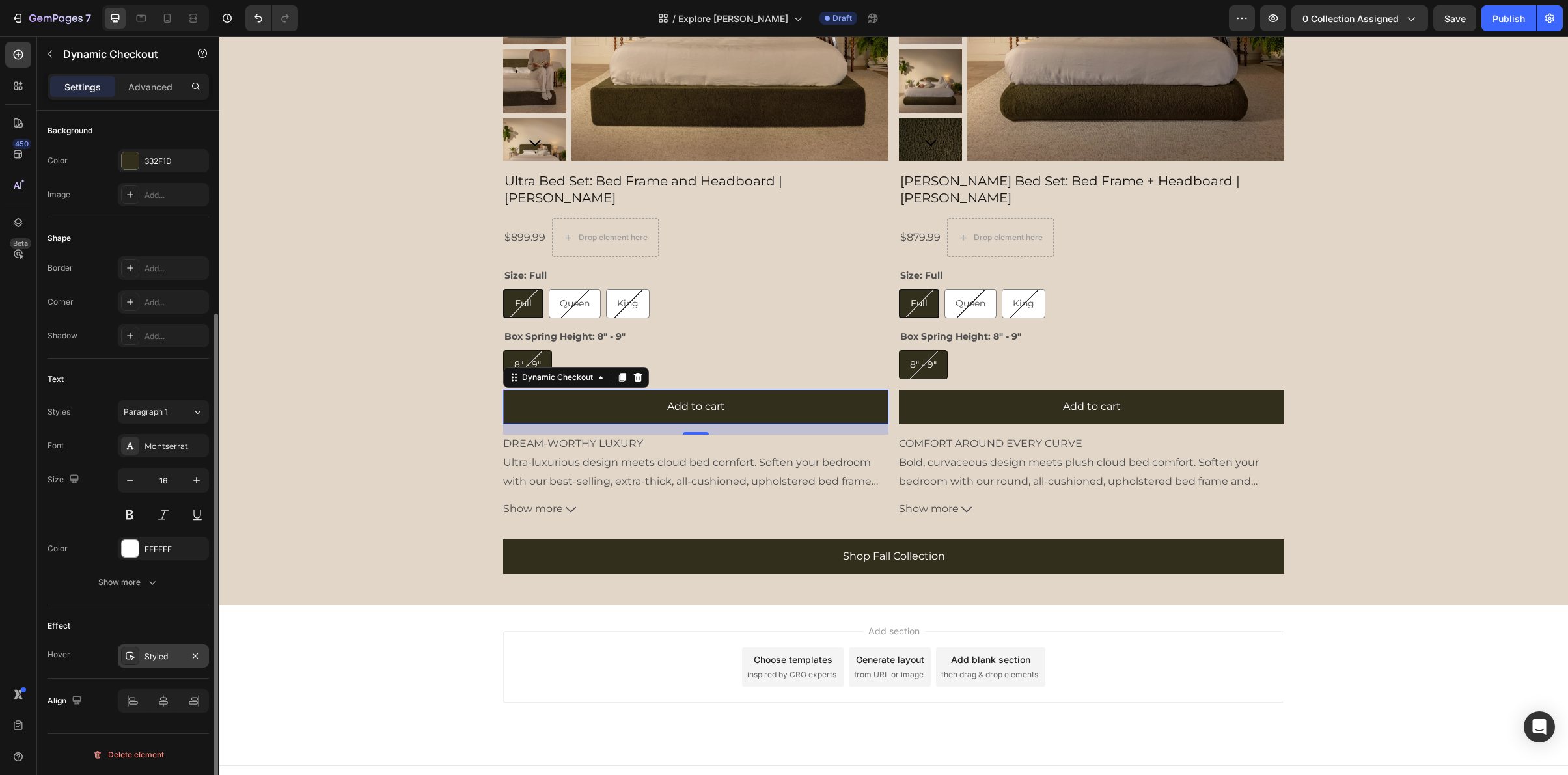
click at [161, 659] on div "Styled" at bounding box center [163, 657] width 38 height 12
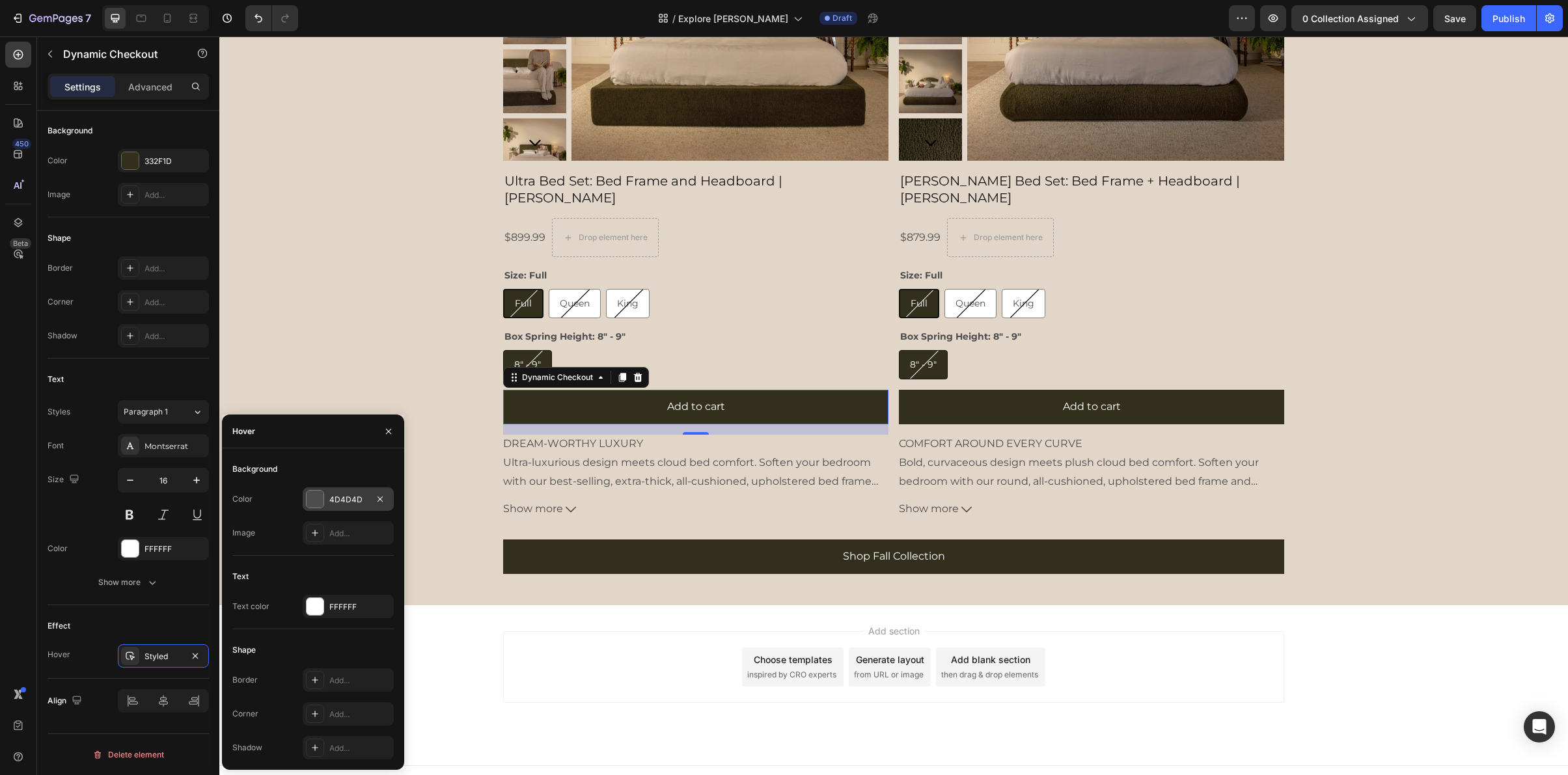
click at [349, 502] on div "4D4D4D" at bounding box center [348, 500] width 38 height 12
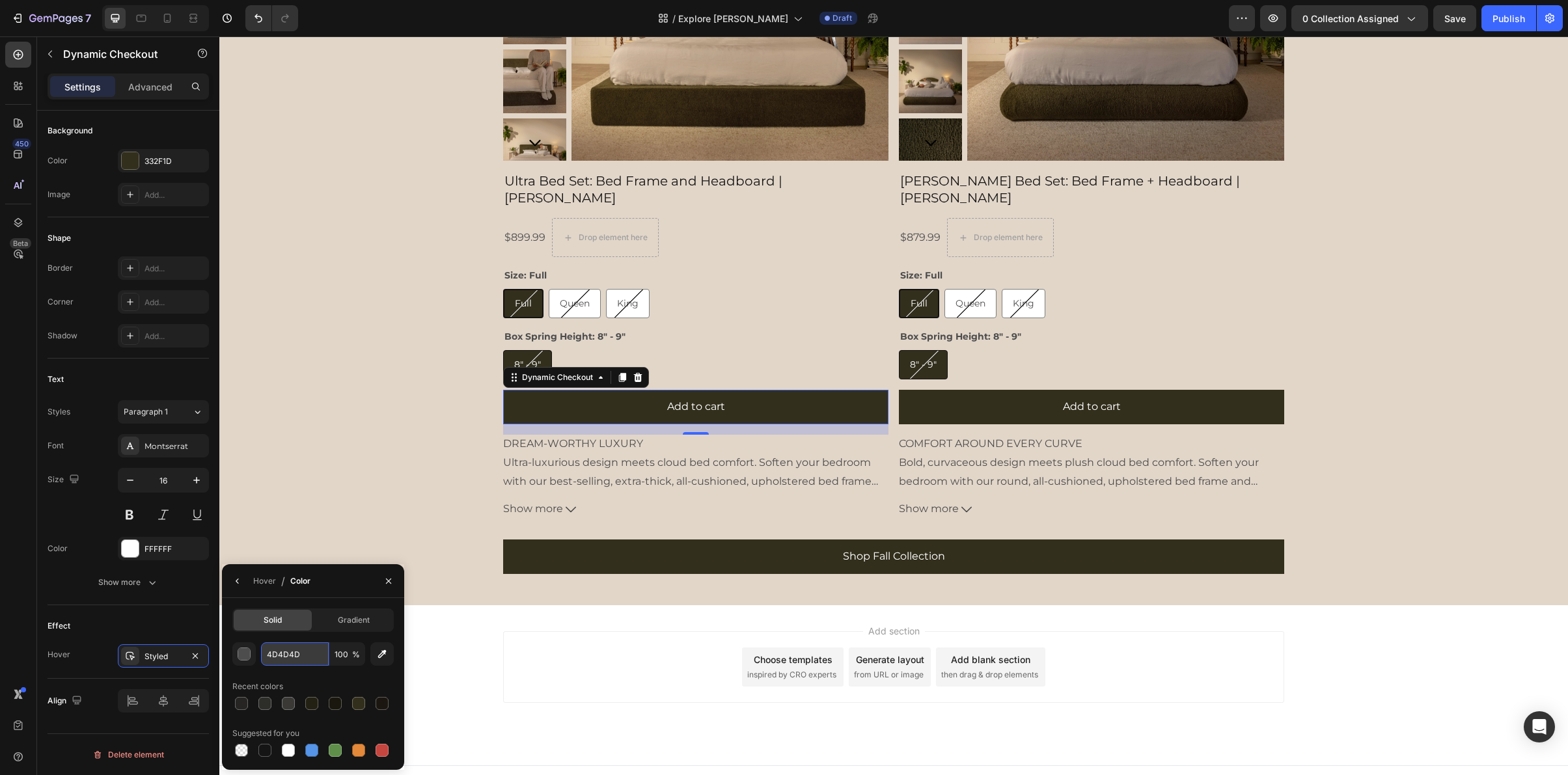
click at [287, 658] on input "4D4D4D" at bounding box center [294, 654] width 68 height 23
paste input "232014"
type input "232014"
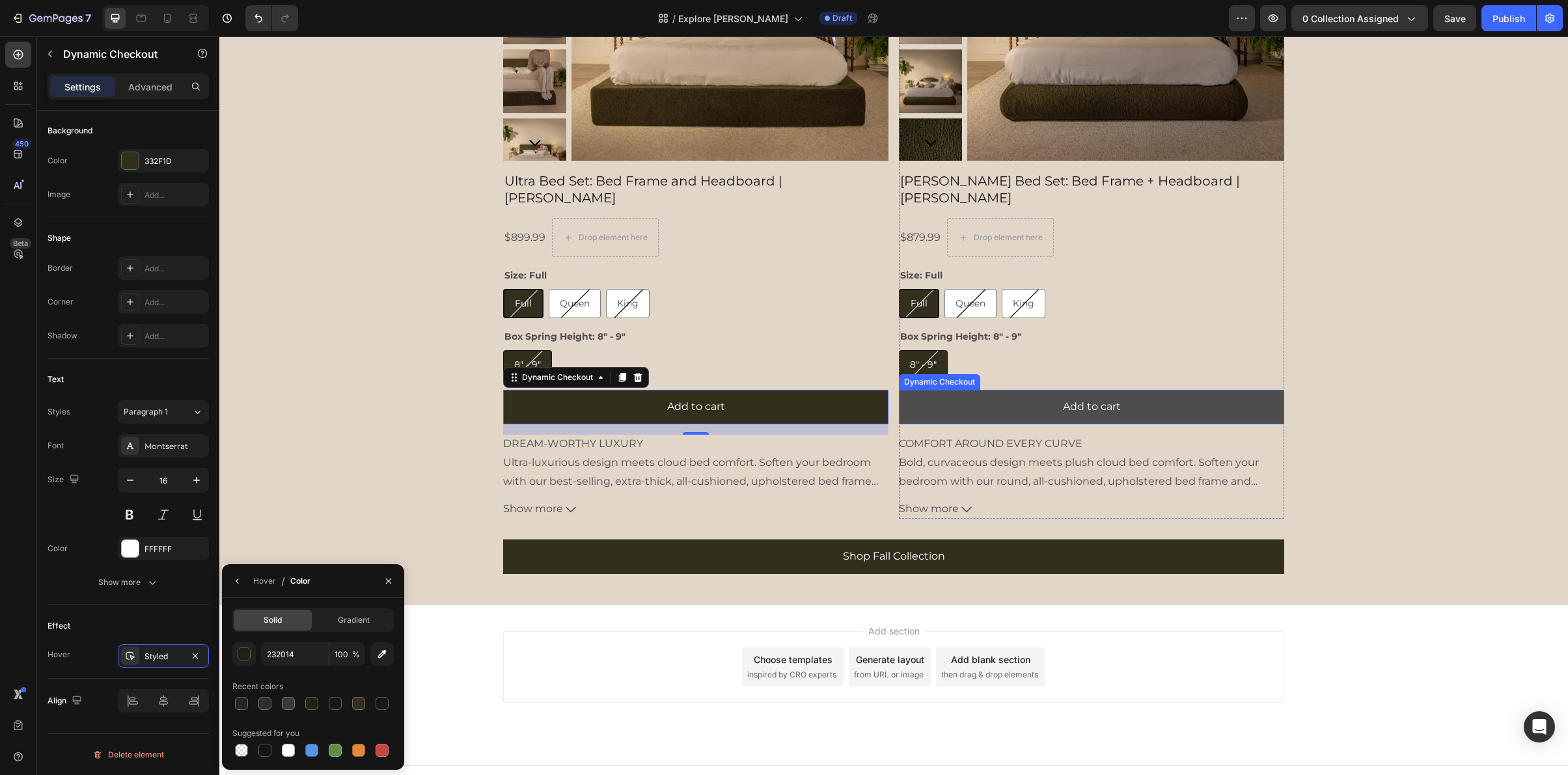
click at [960, 390] on button "Add to cart" at bounding box center [1091, 407] width 385 height 34
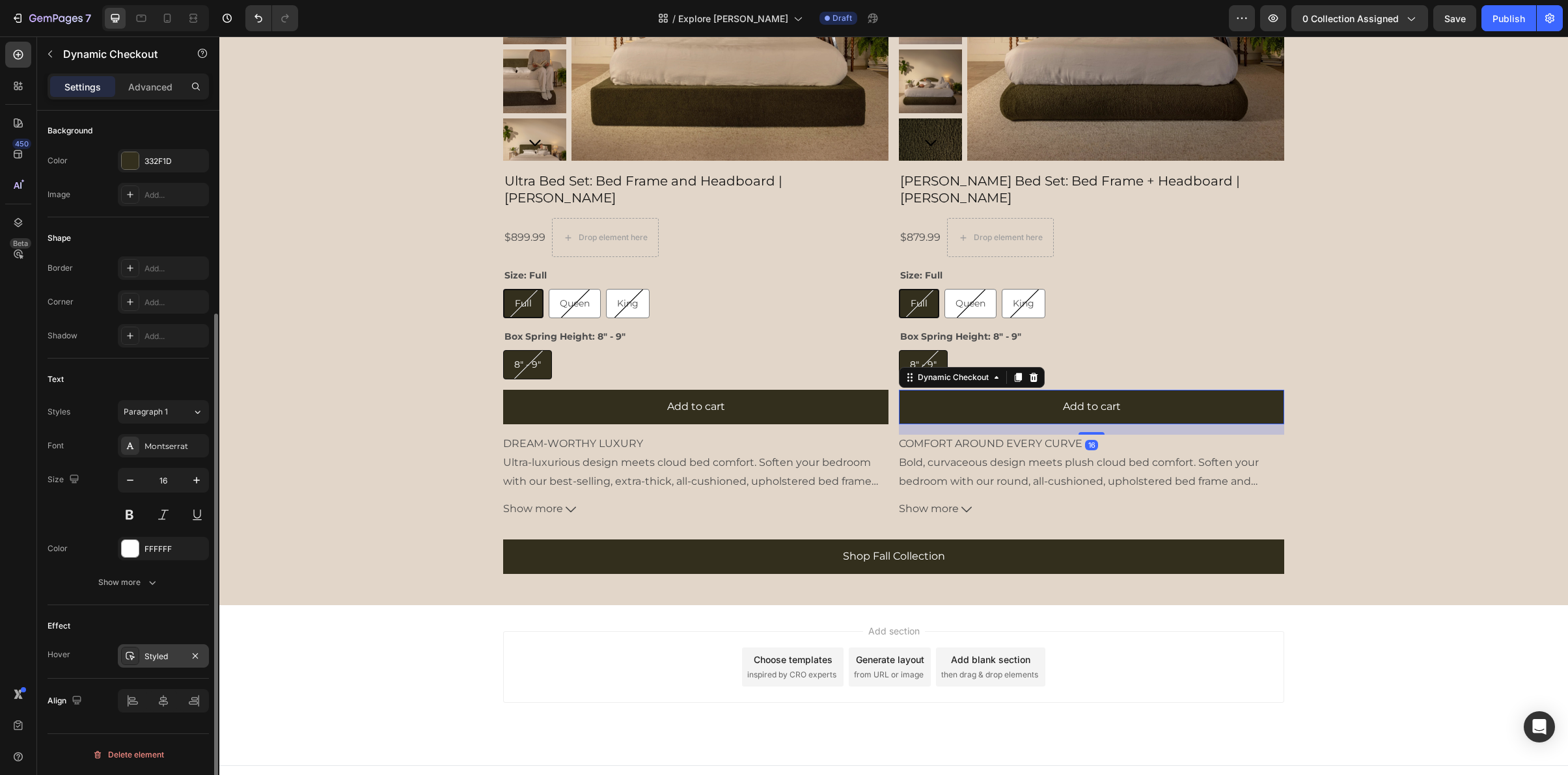
click at [164, 657] on div "Styled" at bounding box center [163, 657] width 38 height 12
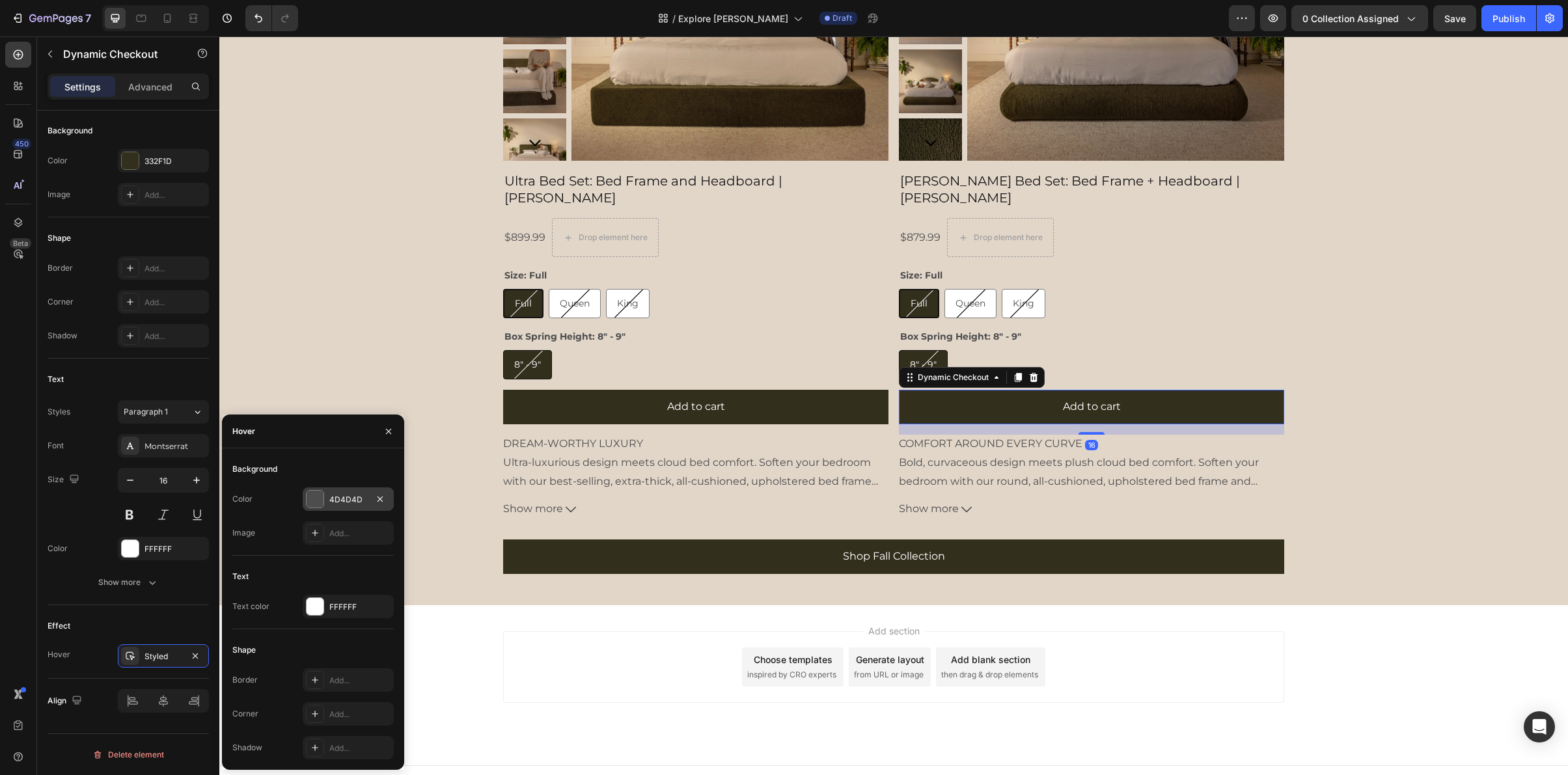
click at [340, 504] on div "4D4D4D" at bounding box center [348, 500] width 38 height 12
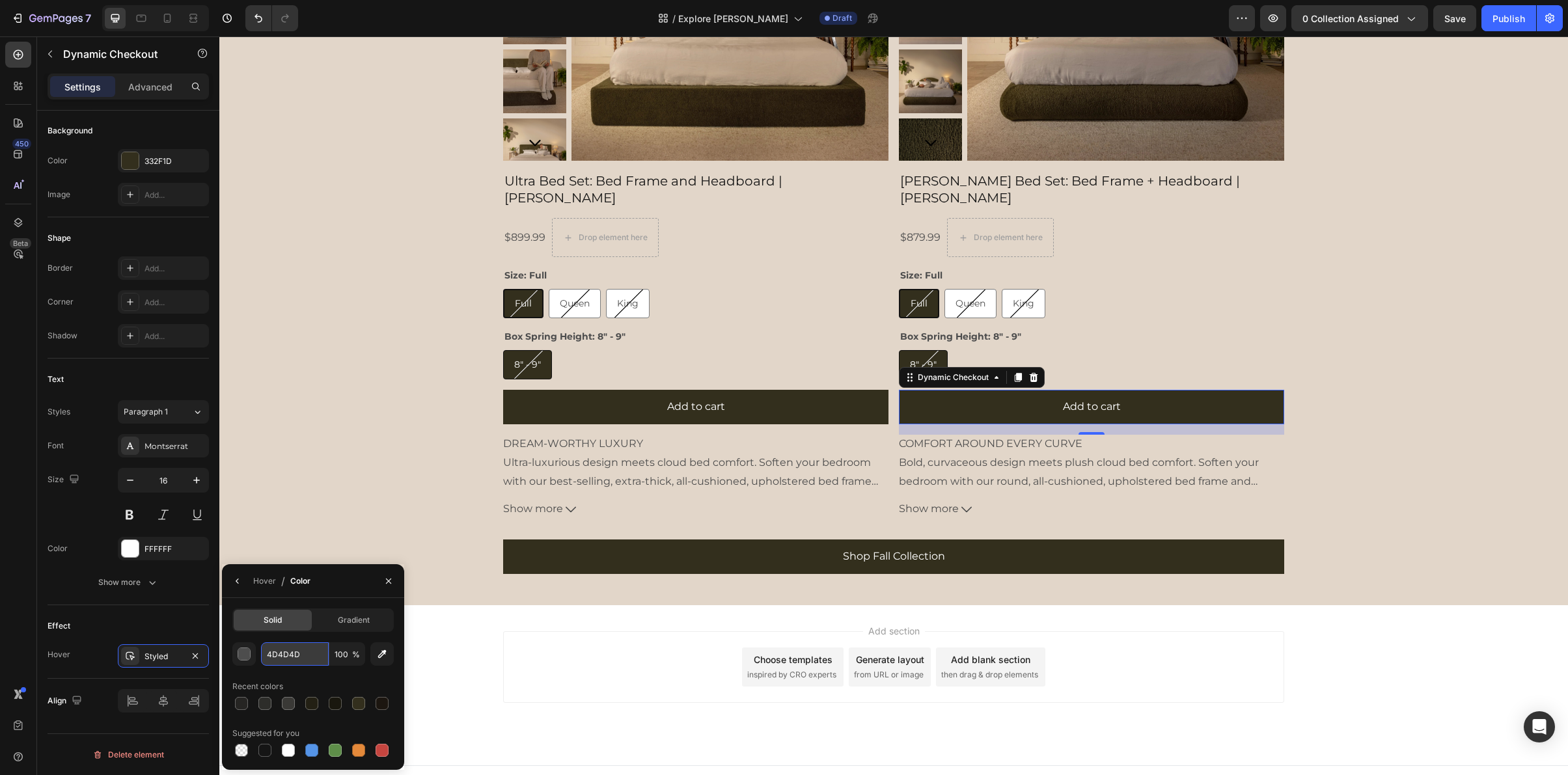
click at [289, 654] on input "4D4D4D" at bounding box center [294, 654] width 68 height 23
paste input "232014"
type input "232014"
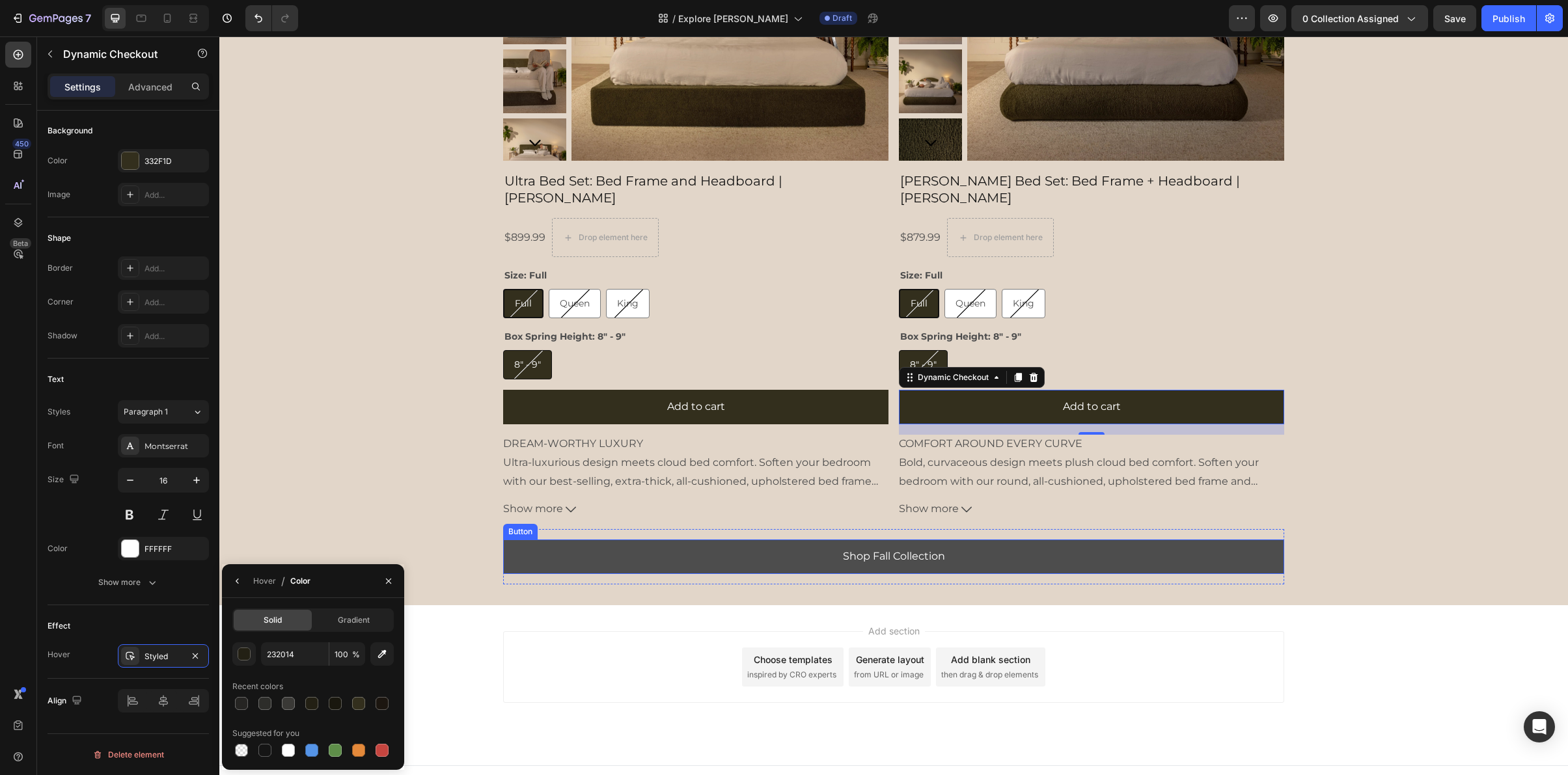
click at [630, 540] on button "Shop Fall Collection" at bounding box center [894, 557] width 781 height 34
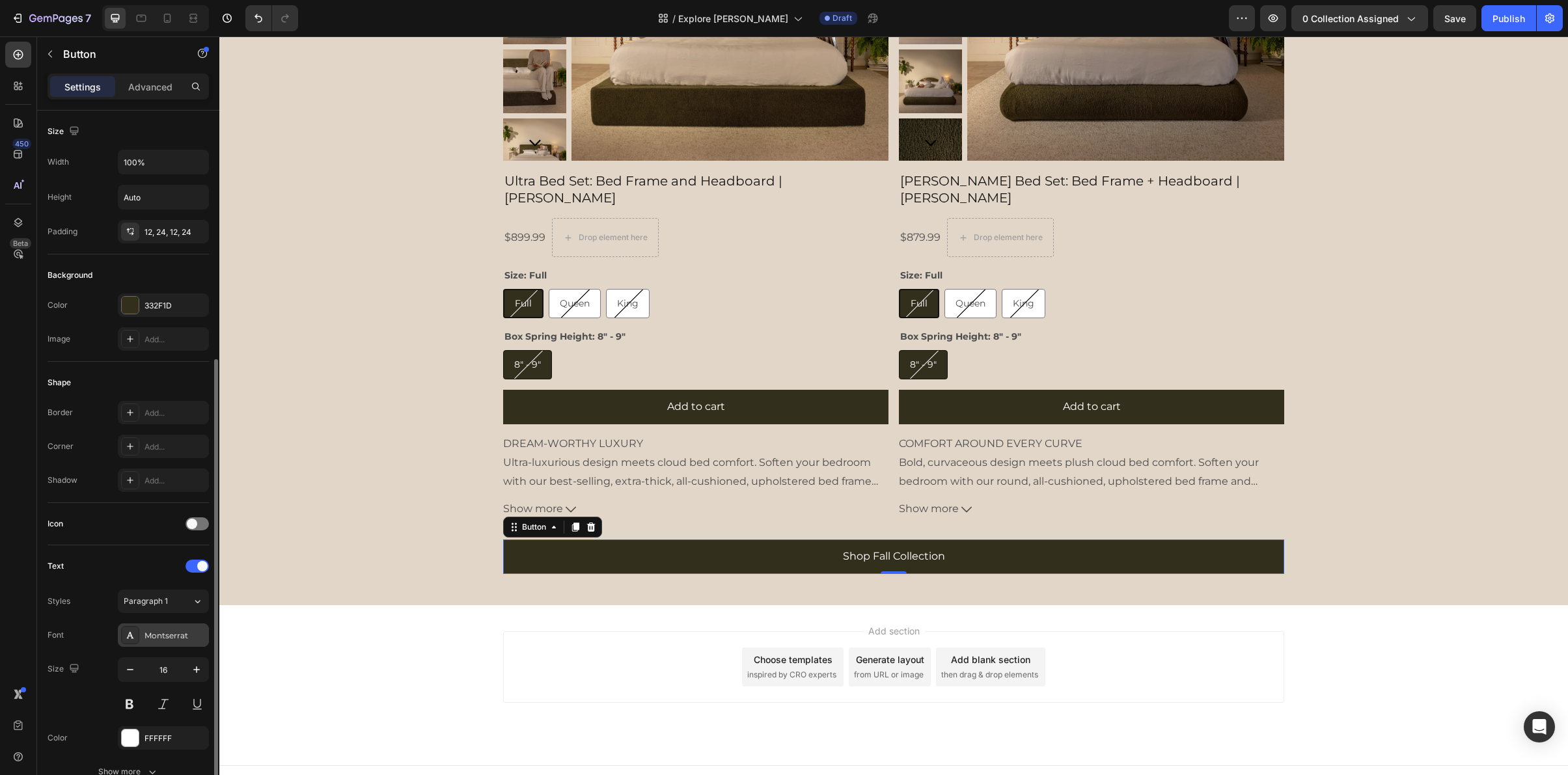
scroll to position [232, 0]
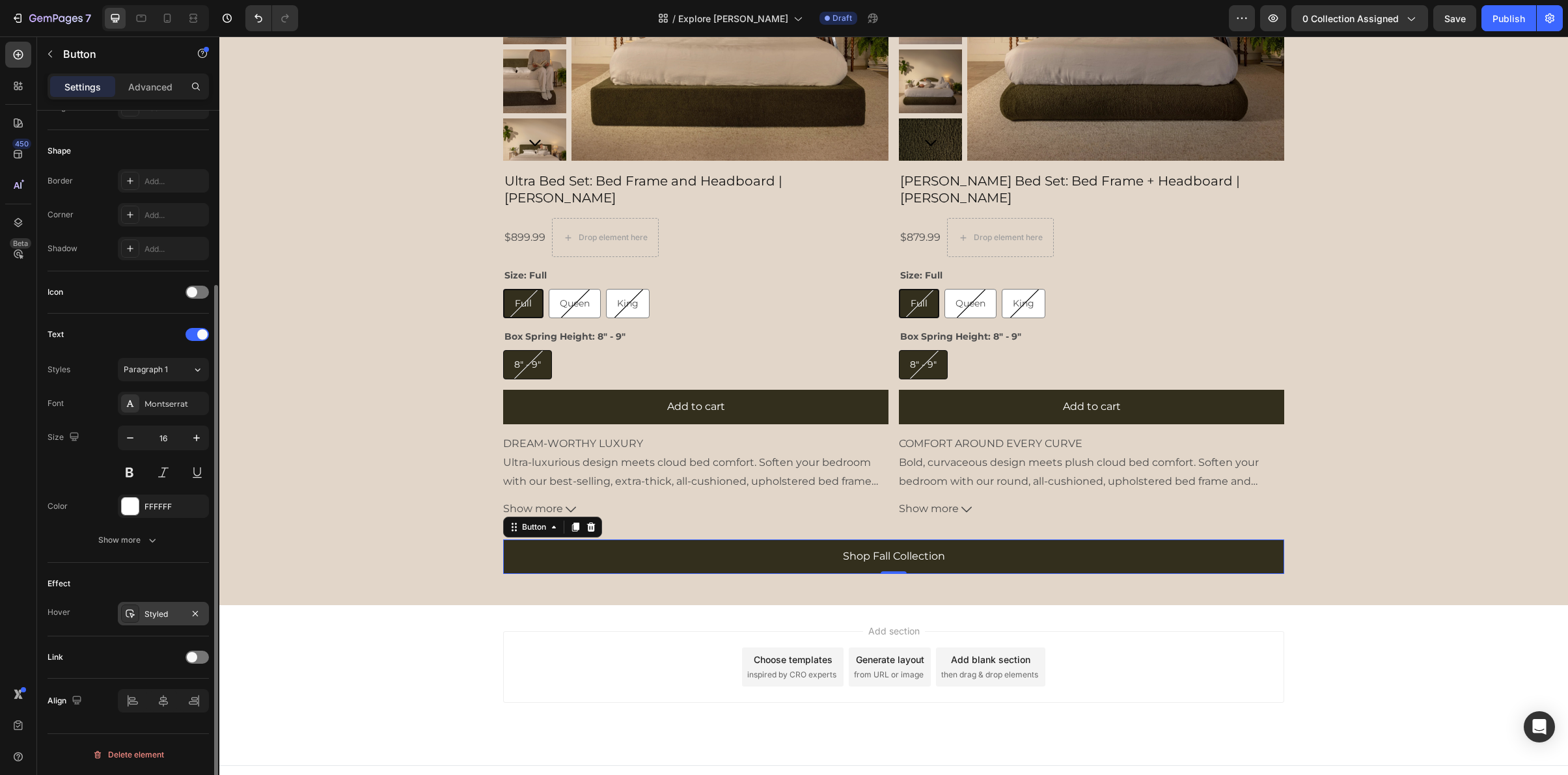
click at [161, 620] on div "Styled" at bounding box center [163, 614] width 91 height 23
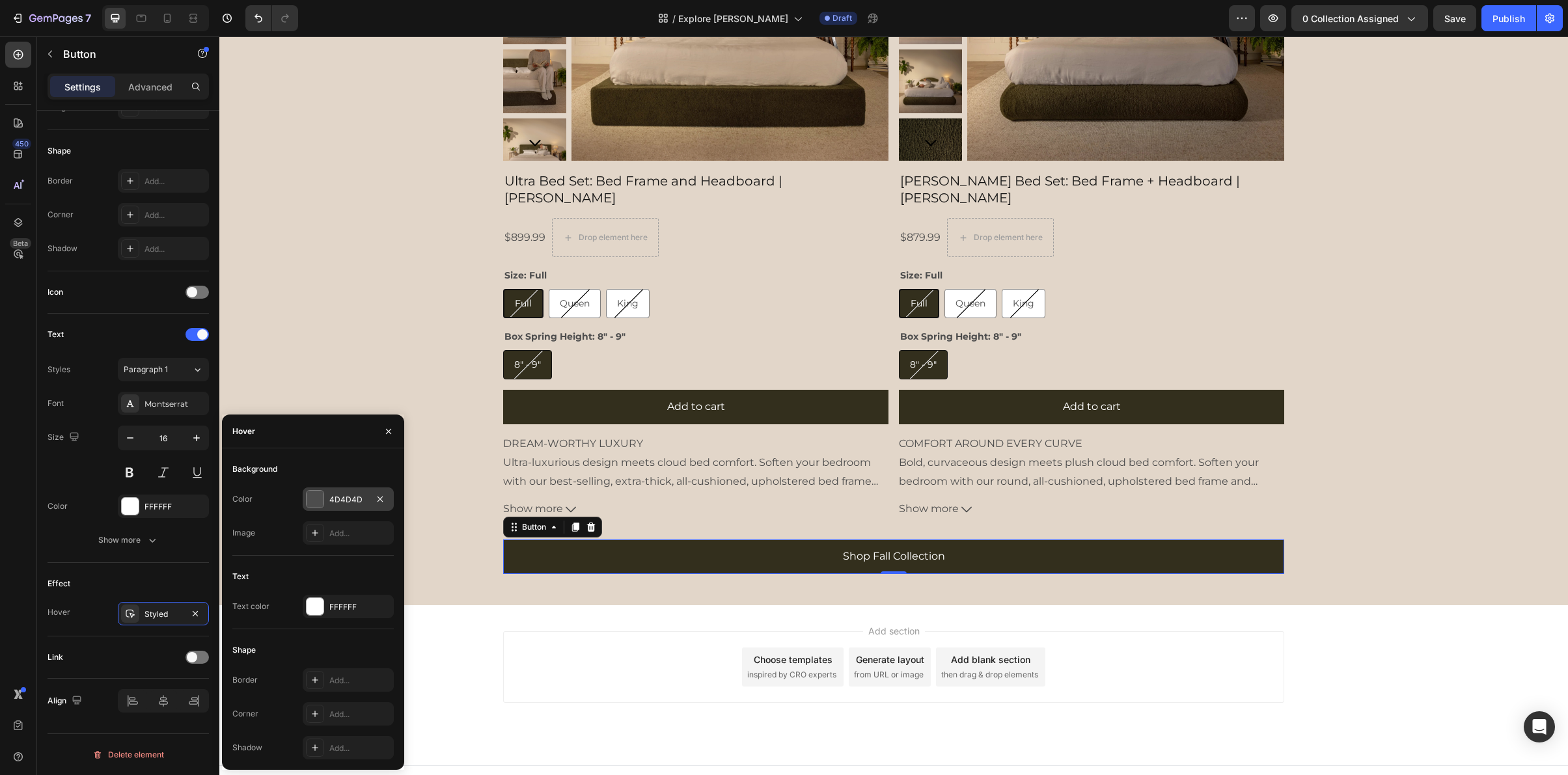
click at [328, 499] on div "4D4D4D" at bounding box center [348, 499] width 91 height 23
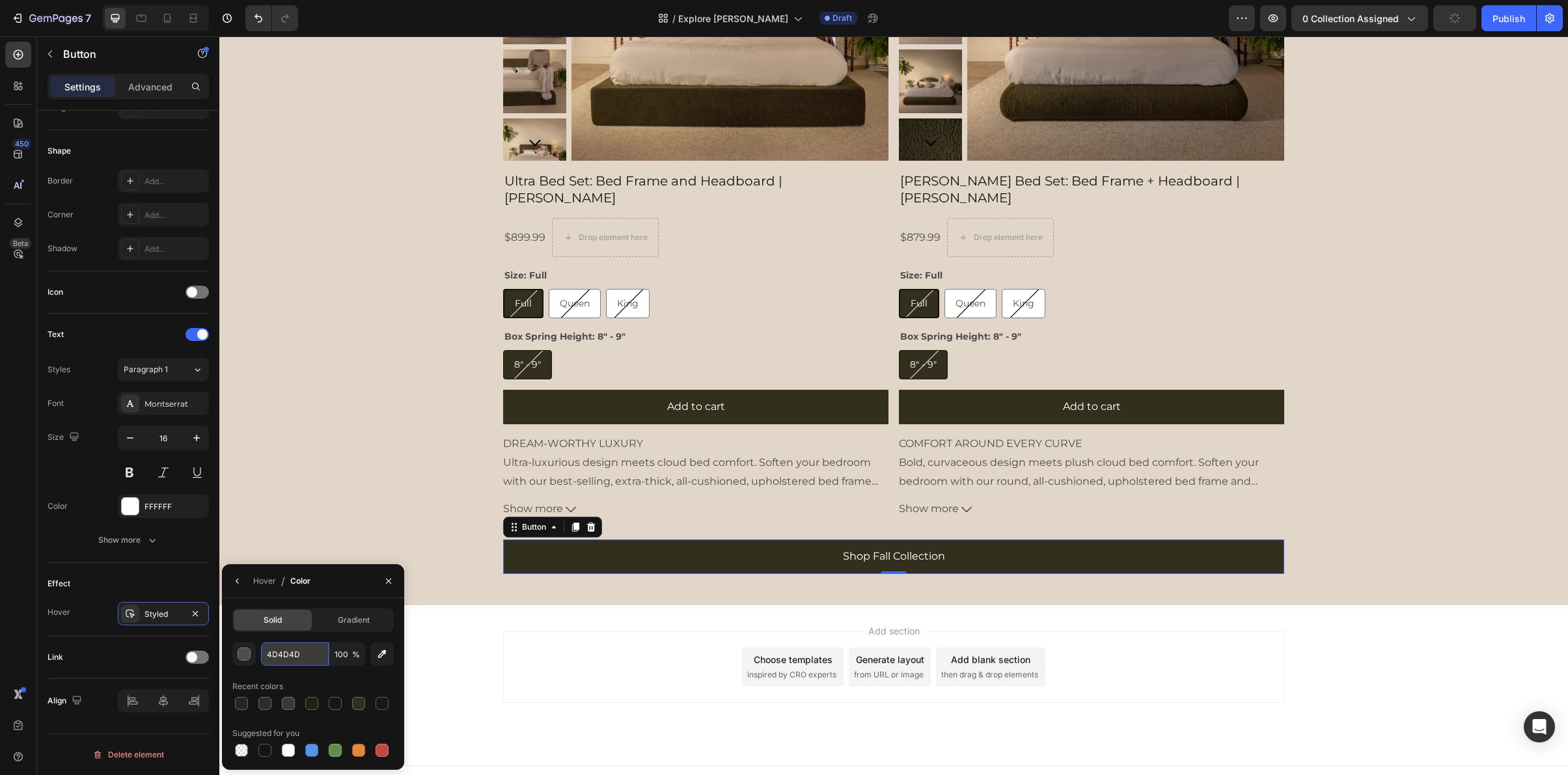
click at [286, 656] on input "4D4D4D" at bounding box center [294, 654] width 68 height 23
paste input "232014"
type input "232014"
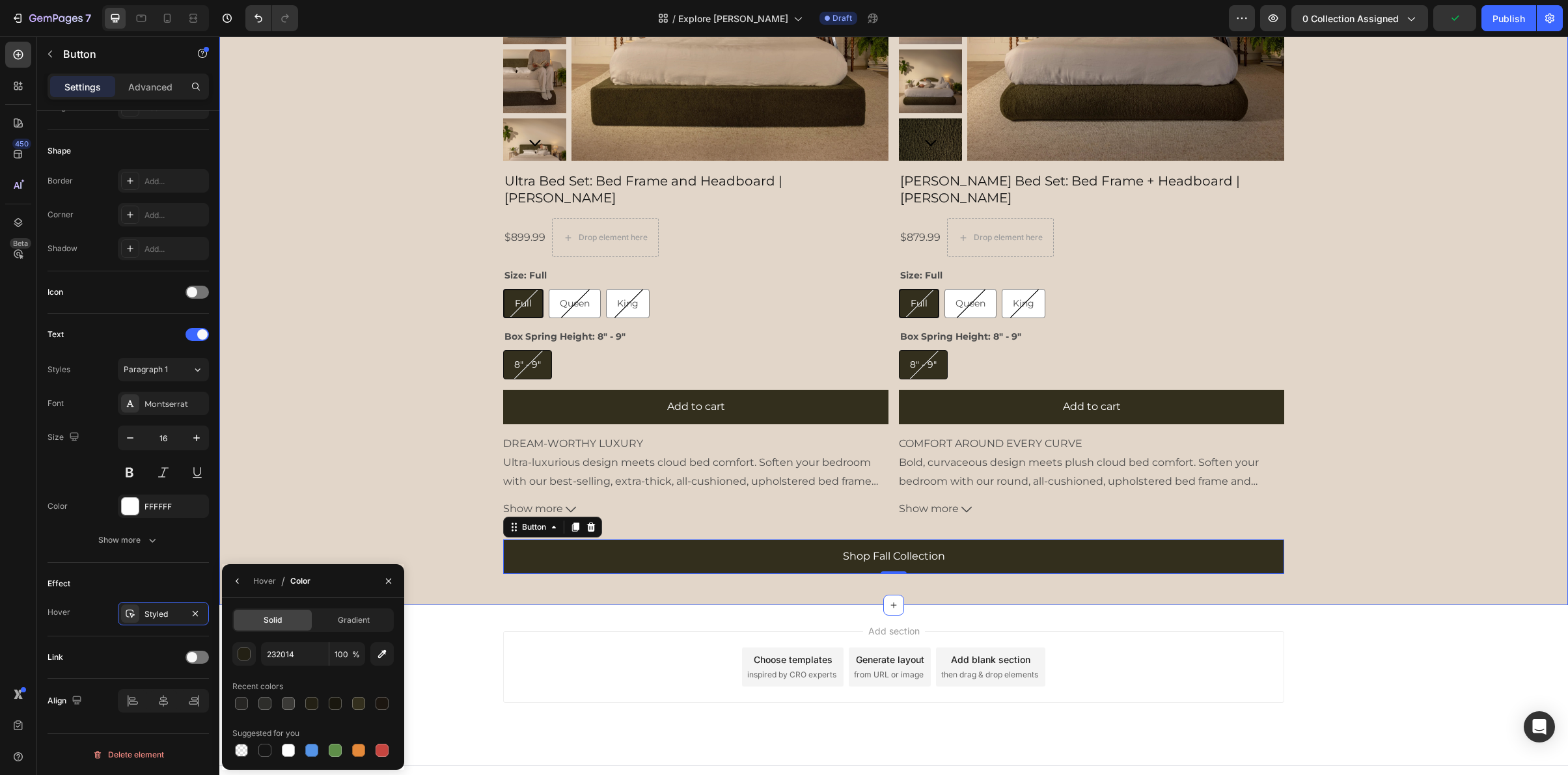
click at [420, 515] on div "Product Images Ultra Bed Set: Bed Frame and Headboard | Moss Product Title $899…" at bounding box center [894, 214] width 1348 height 740
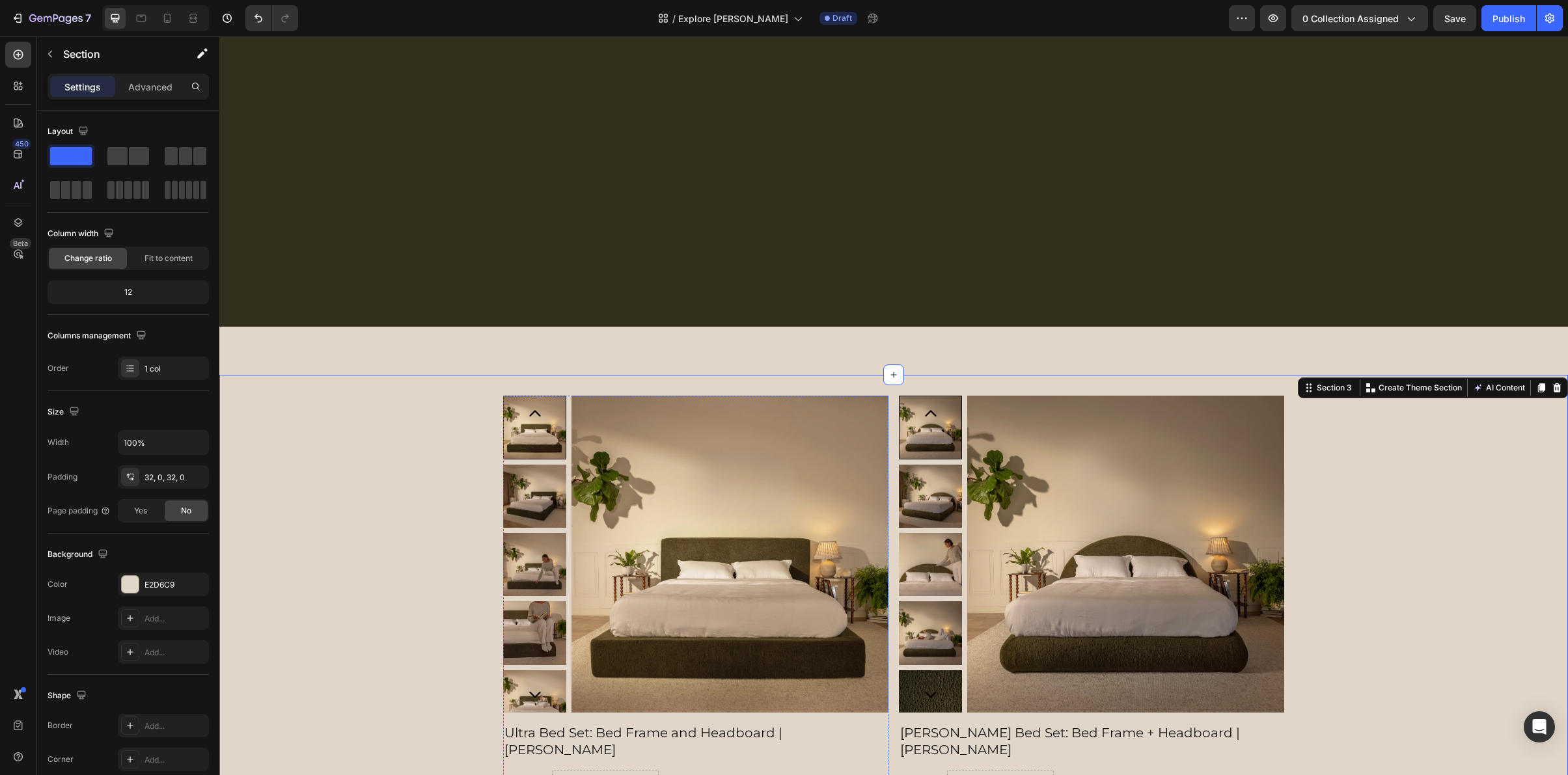
scroll to position [0, 0]
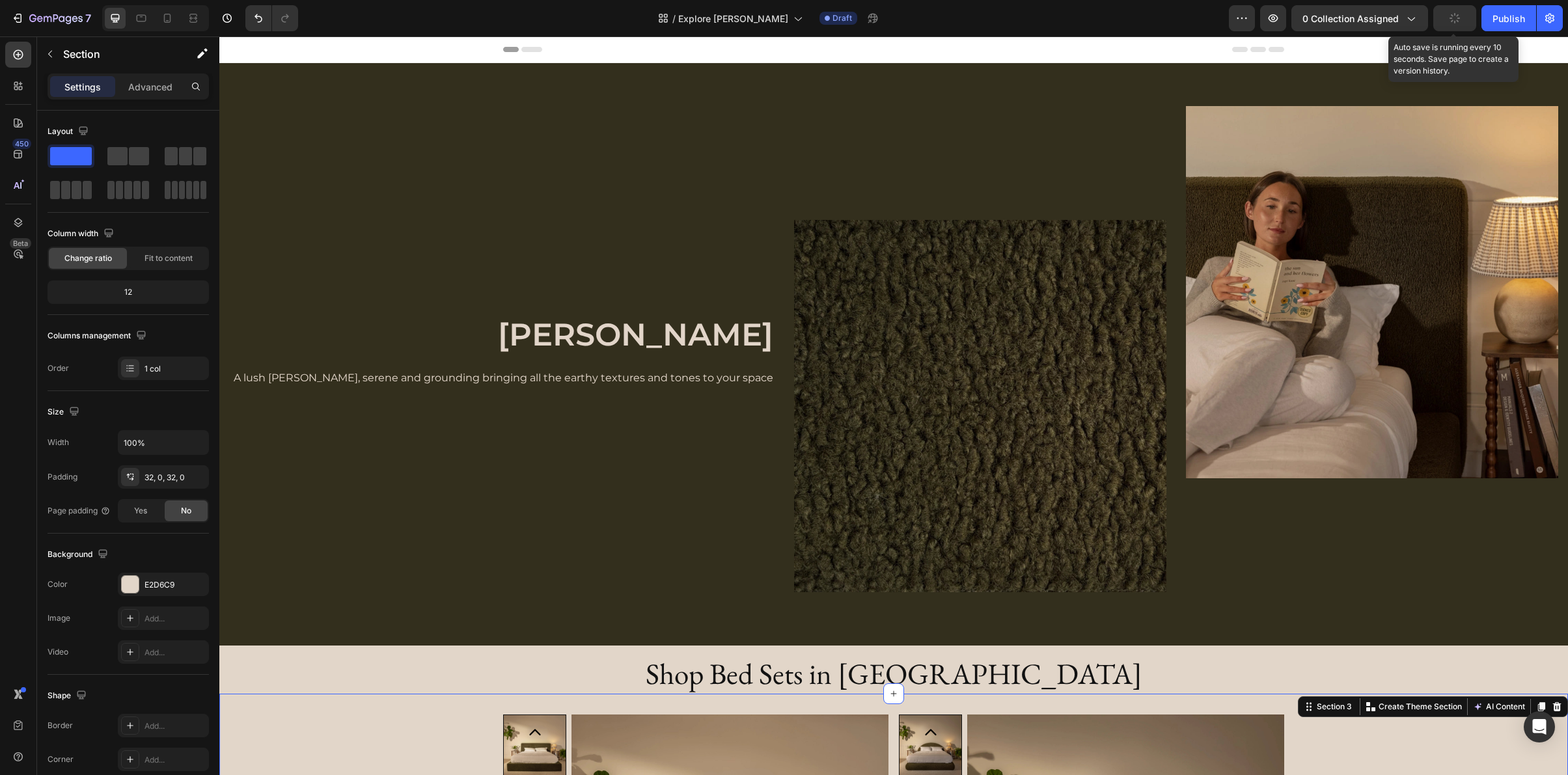
click at [1458, 23] on button "button" at bounding box center [1454, 18] width 43 height 26
click at [167, 17] on icon at bounding box center [167, 18] width 13 height 13
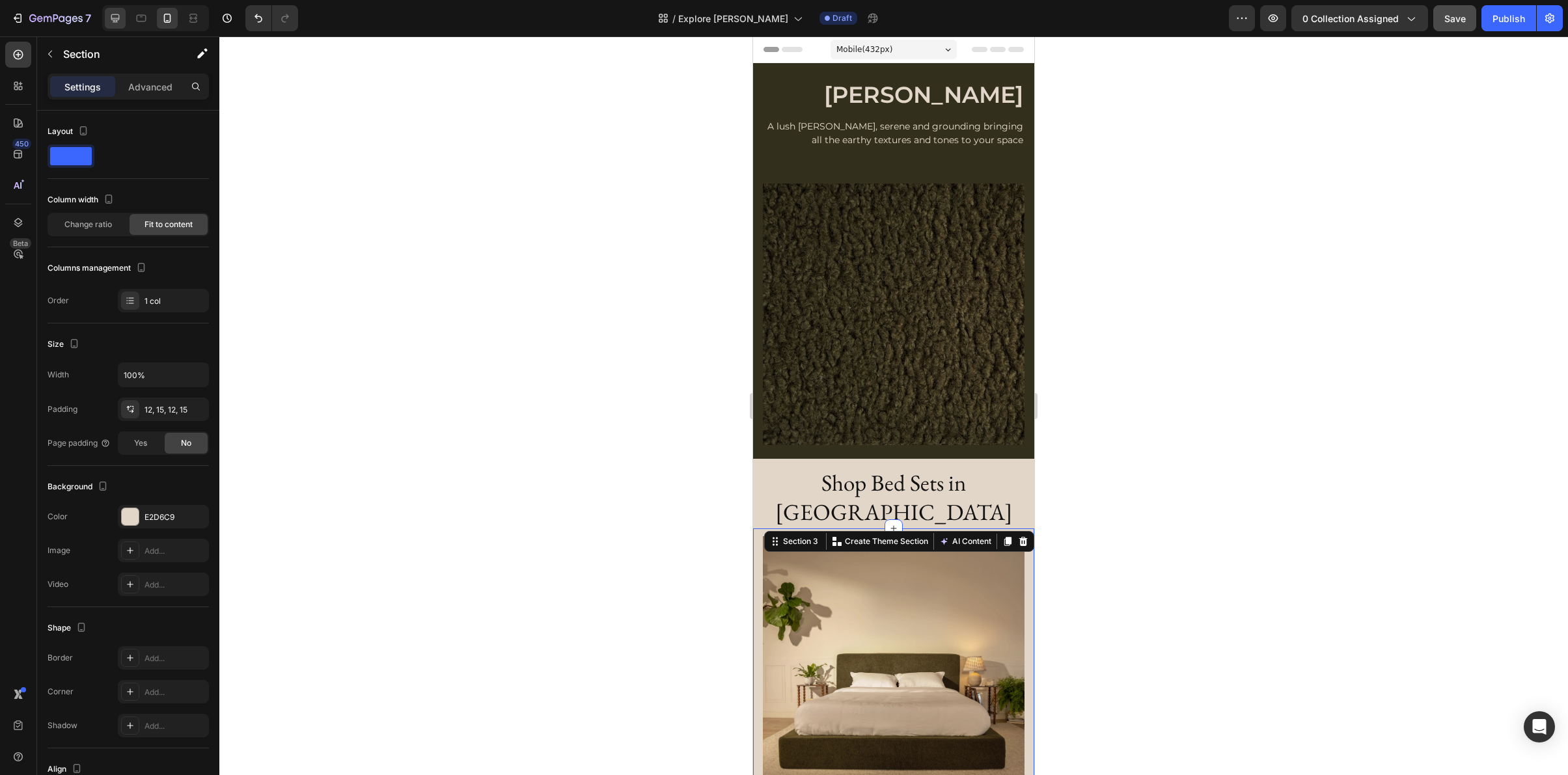
click at [124, 12] on div at bounding box center [115, 18] width 21 height 21
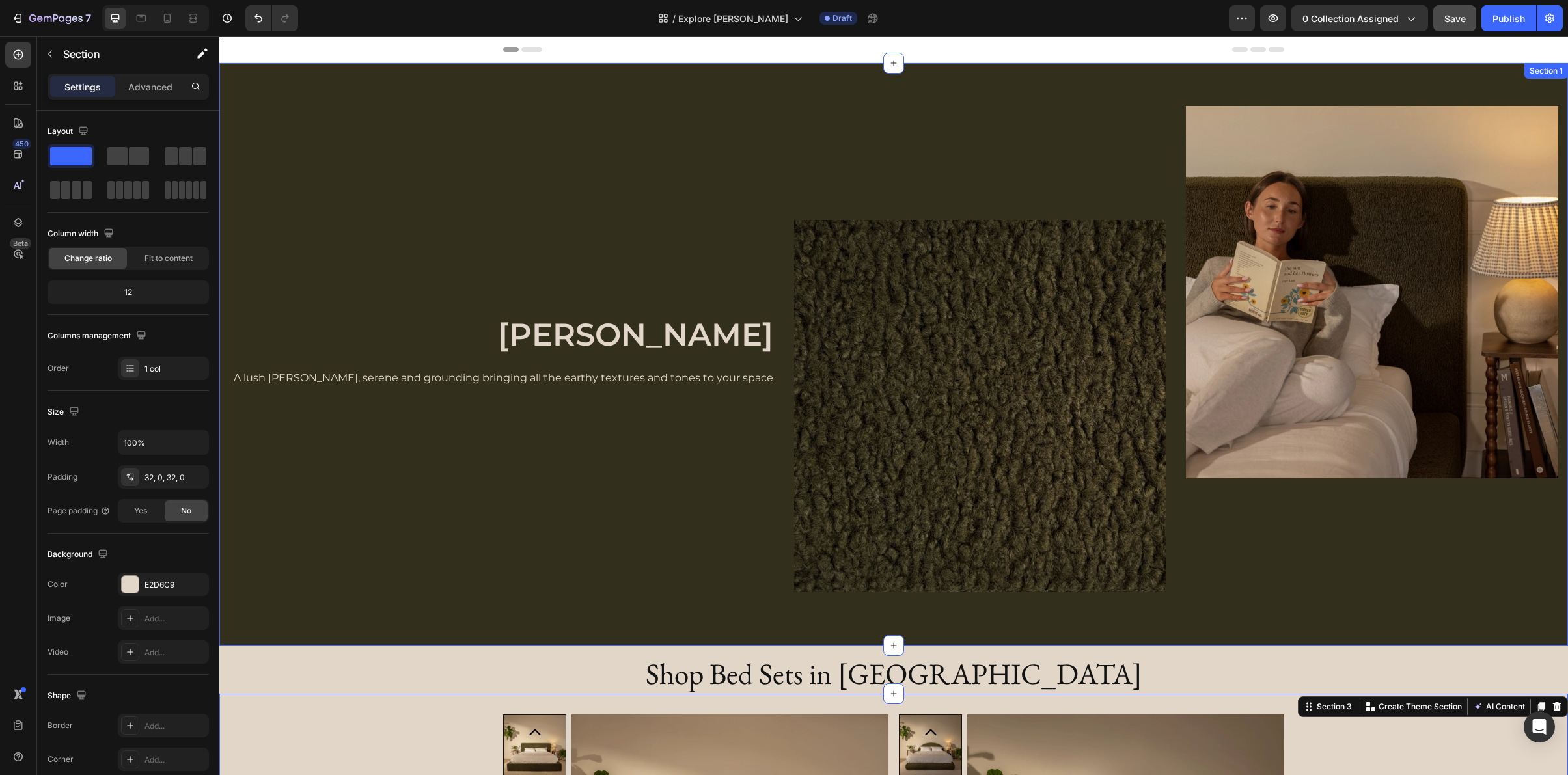
click at [624, 78] on div "Image Image Row Moss Heading A lush olive green, serene and grounding bringing …" at bounding box center [894, 355] width 1348 height 583
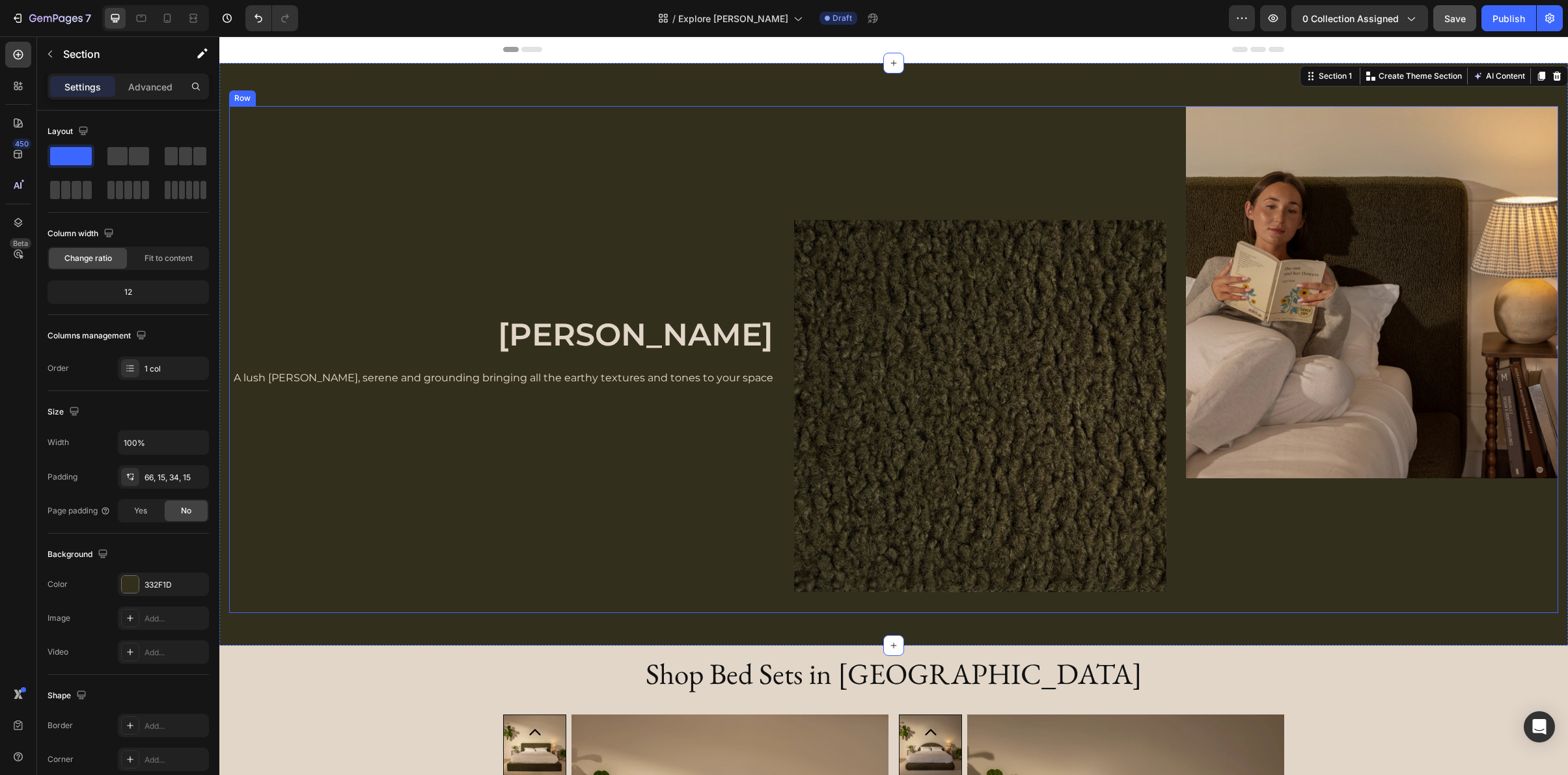
click at [840, 477] on img at bounding box center [980, 406] width 373 height 373
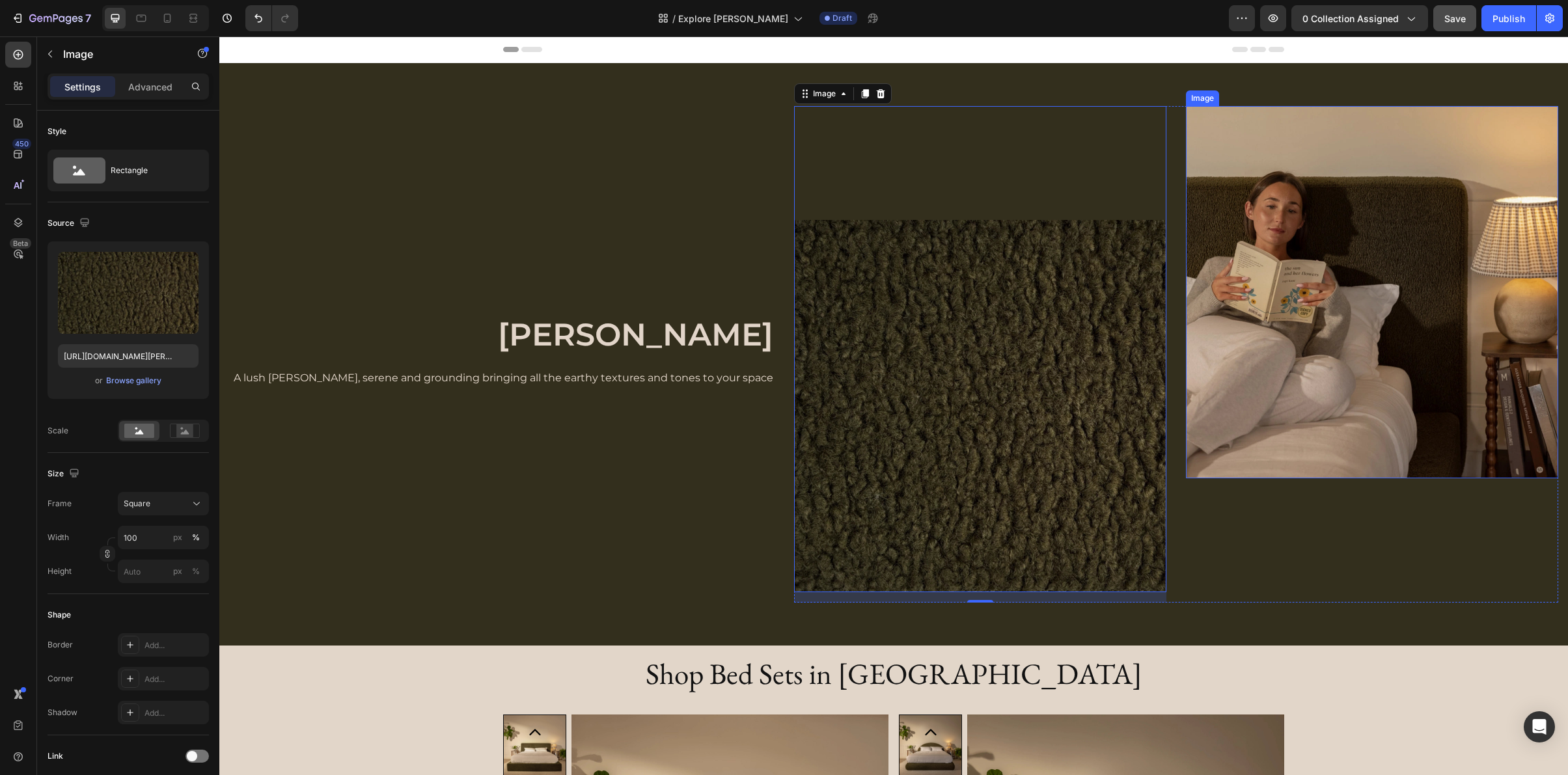
click at [1345, 404] on img at bounding box center [1372, 292] width 373 height 373
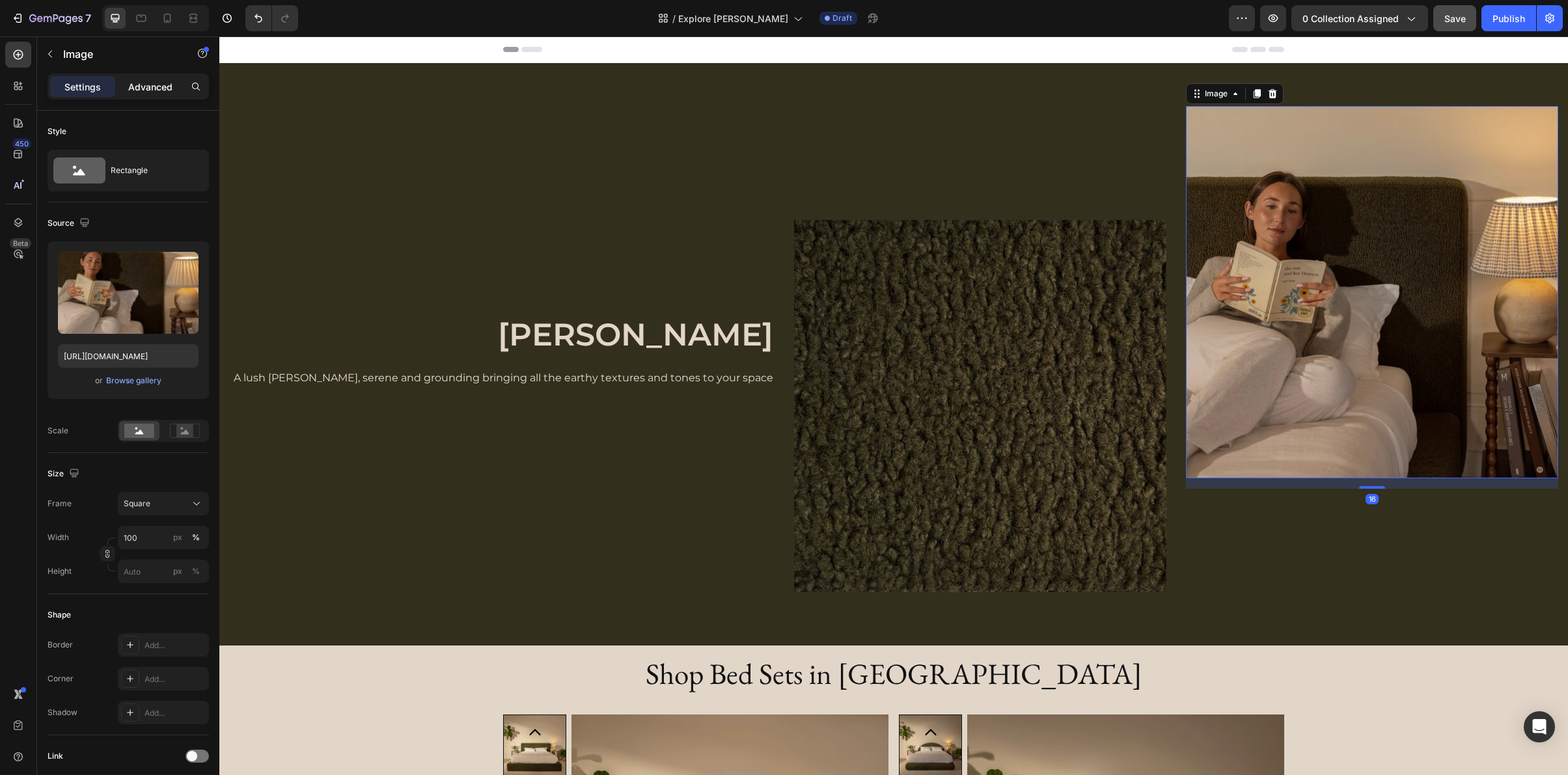
click at [128, 91] on p "Advanced" at bounding box center [150, 87] width 44 height 14
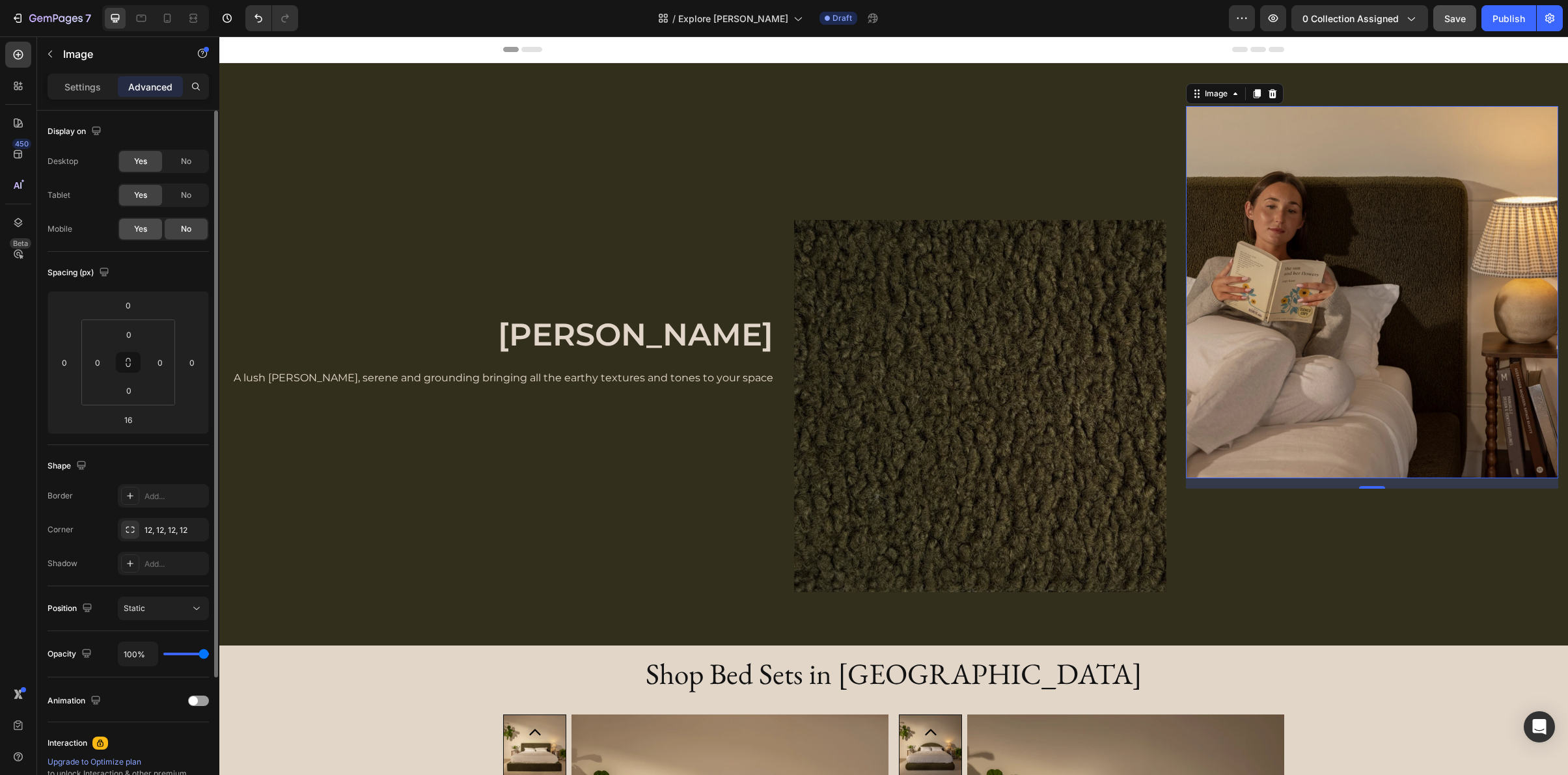
click at [143, 233] on span "Yes" at bounding box center [140, 229] width 13 height 12
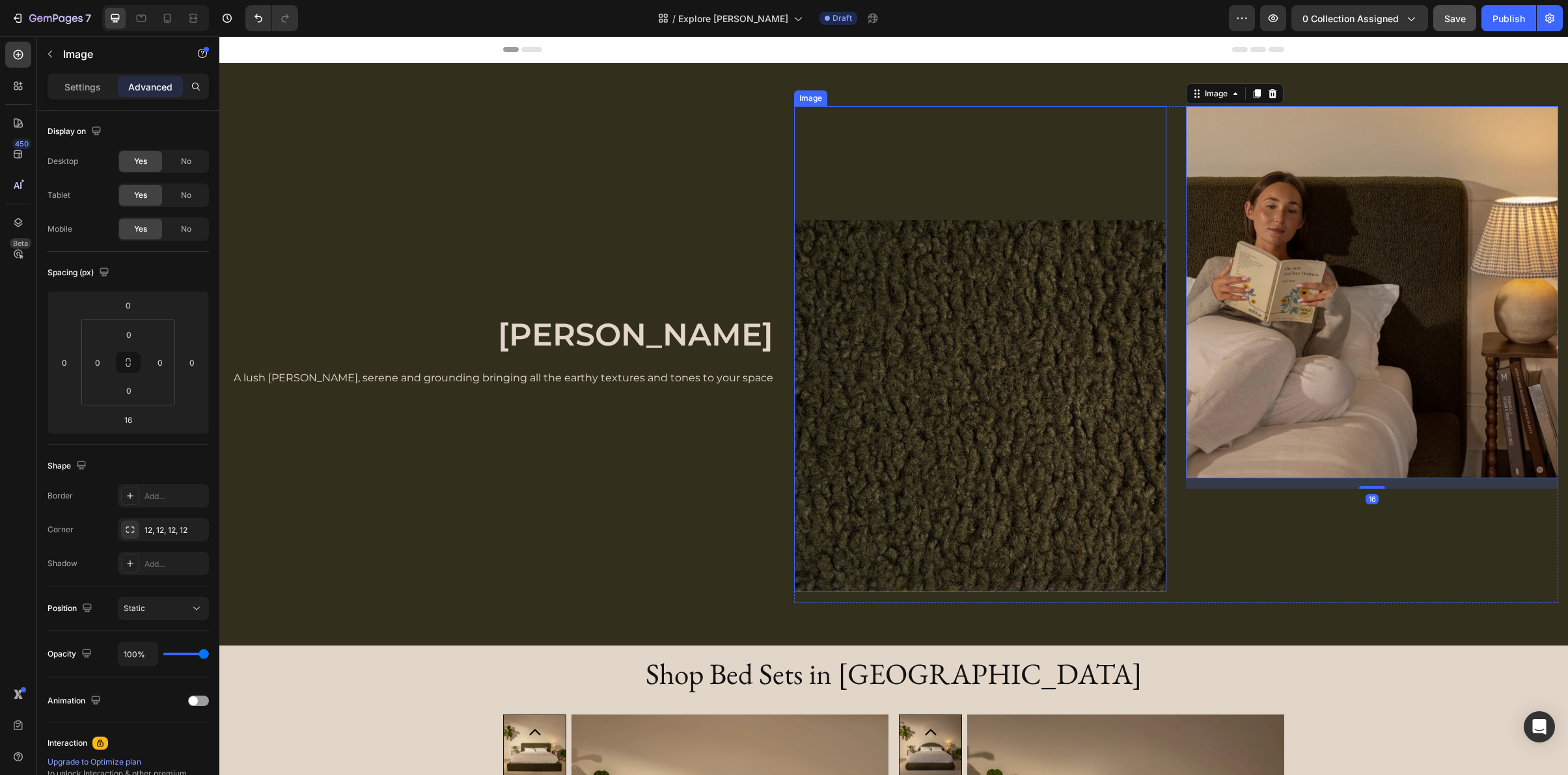
click at [935, 416] on img at bounding box center [980, 406] width 373 height 373
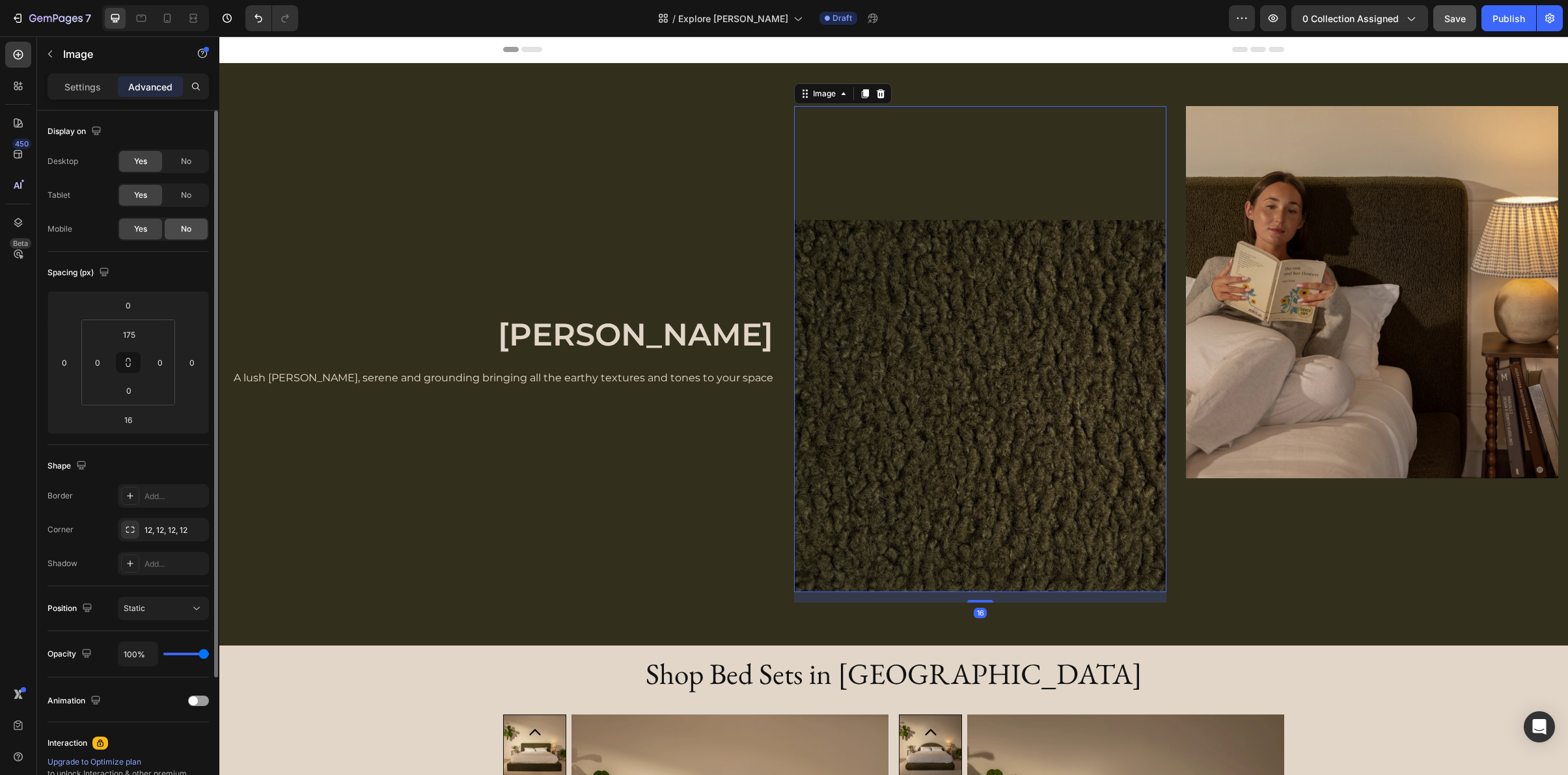
click at [174, 226] on div "No" at bounding box center [186, 229] width 43 height 21
click at [171, 20] on icon at bounding box center [167, 18] width 13 height 13
type input "0"
type input "40"
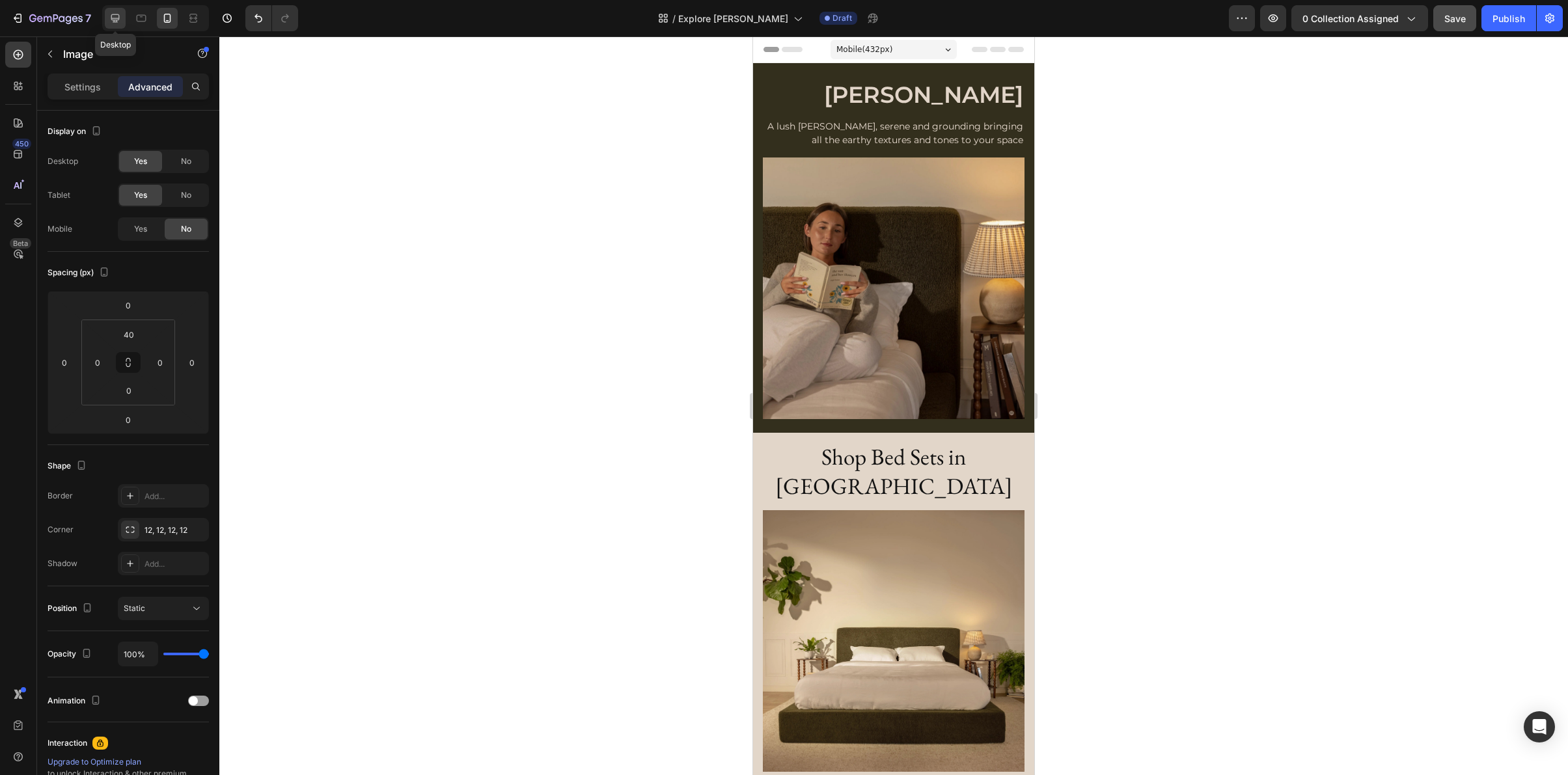
click at [108, 18] on div at bounding box center [115, 18] width 21 height 21
type input "16"
type input "175"
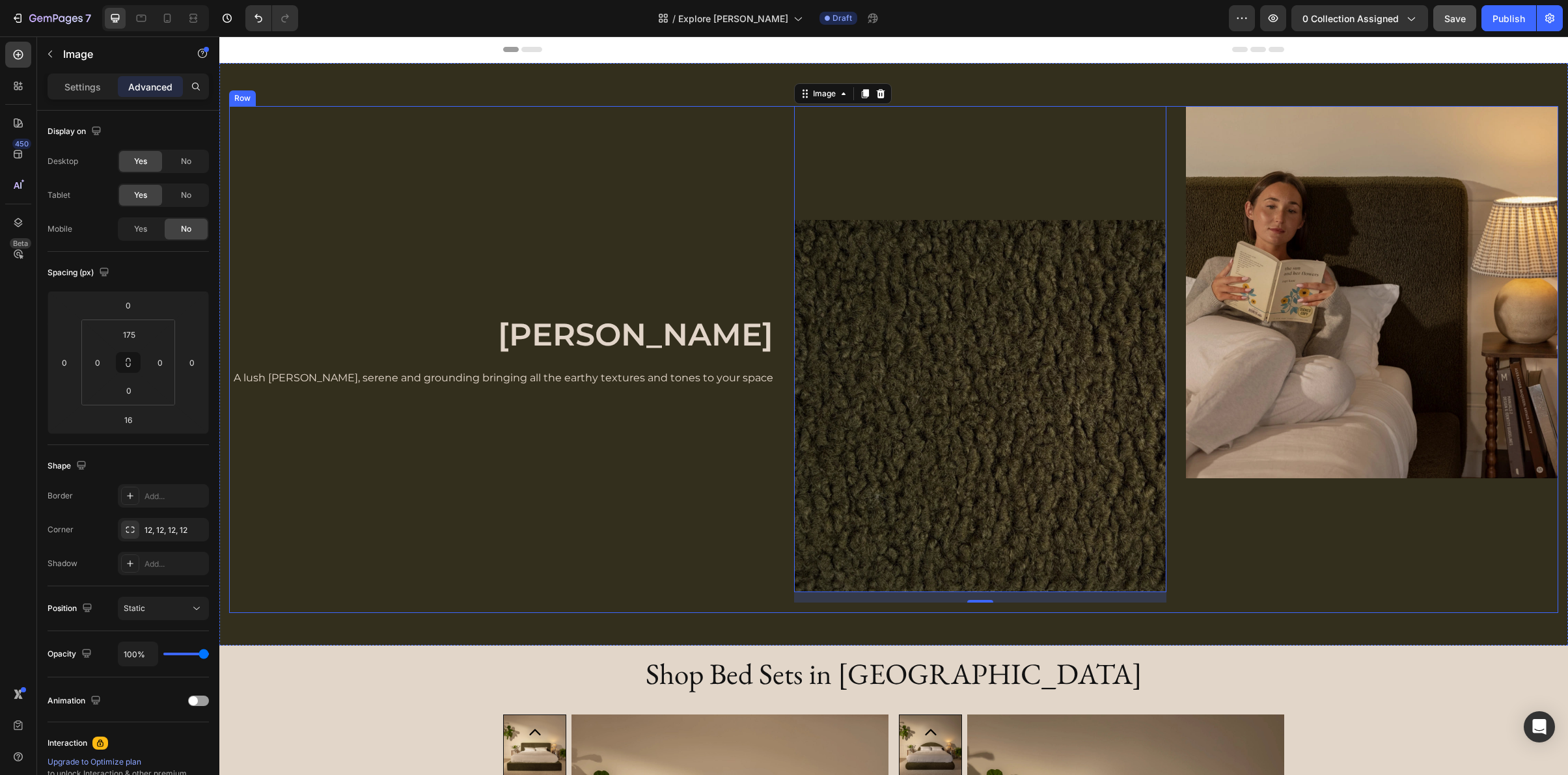
scroll to position [24, 0]
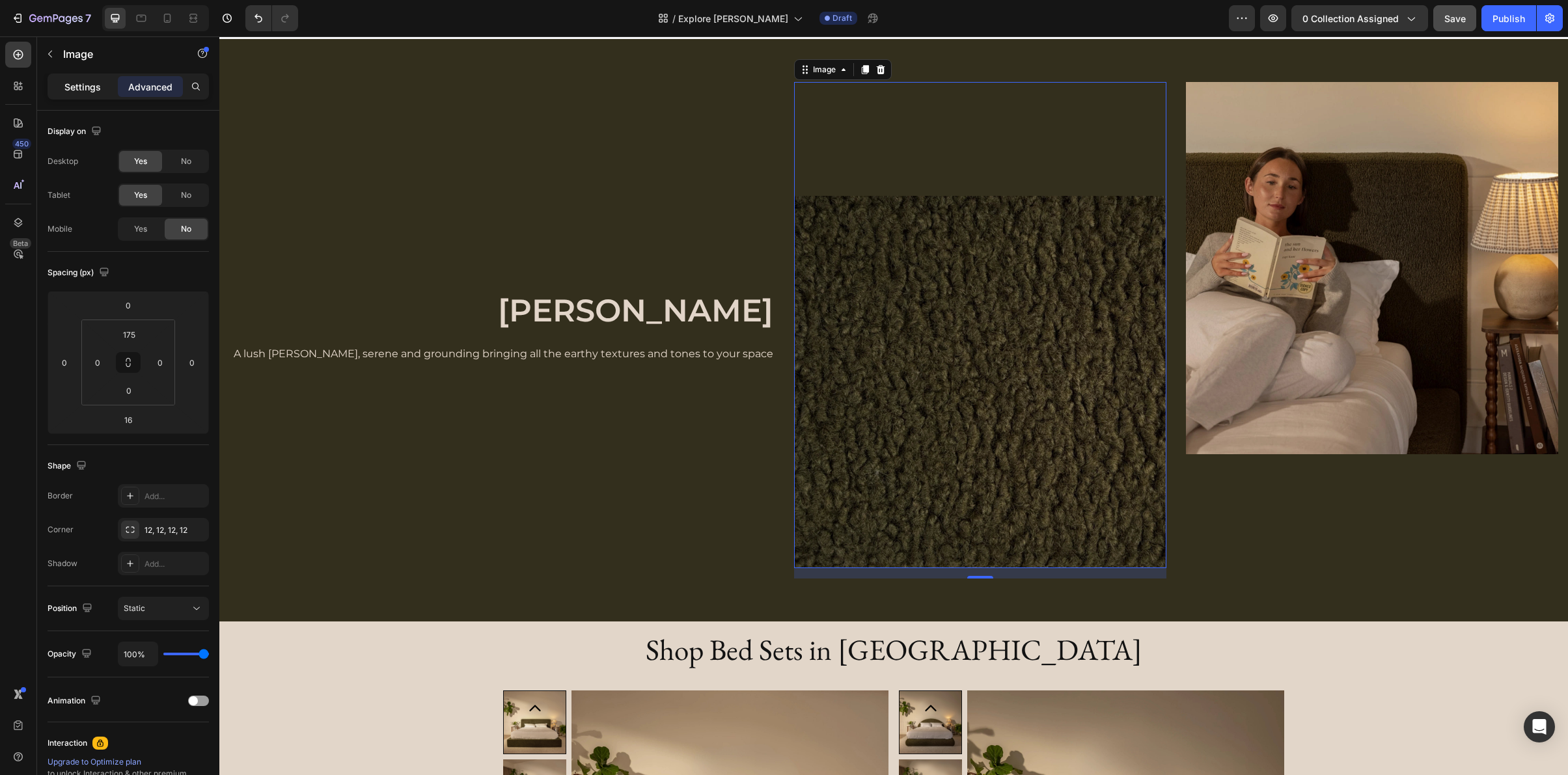
click at [68, 86] on p "Settings" at bounding box center [82, 87] width 37 height 14
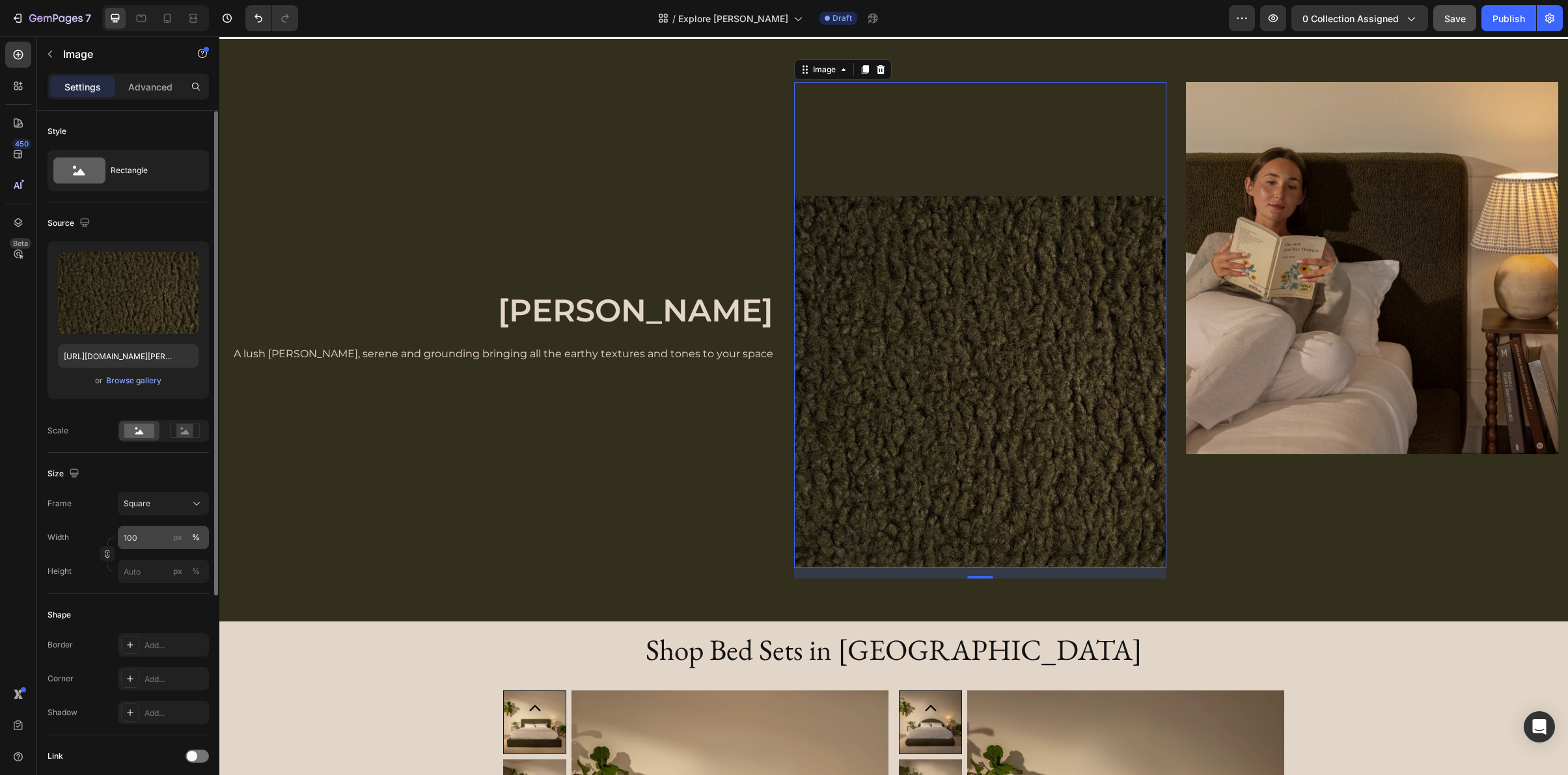
scroll to position [9, 0]
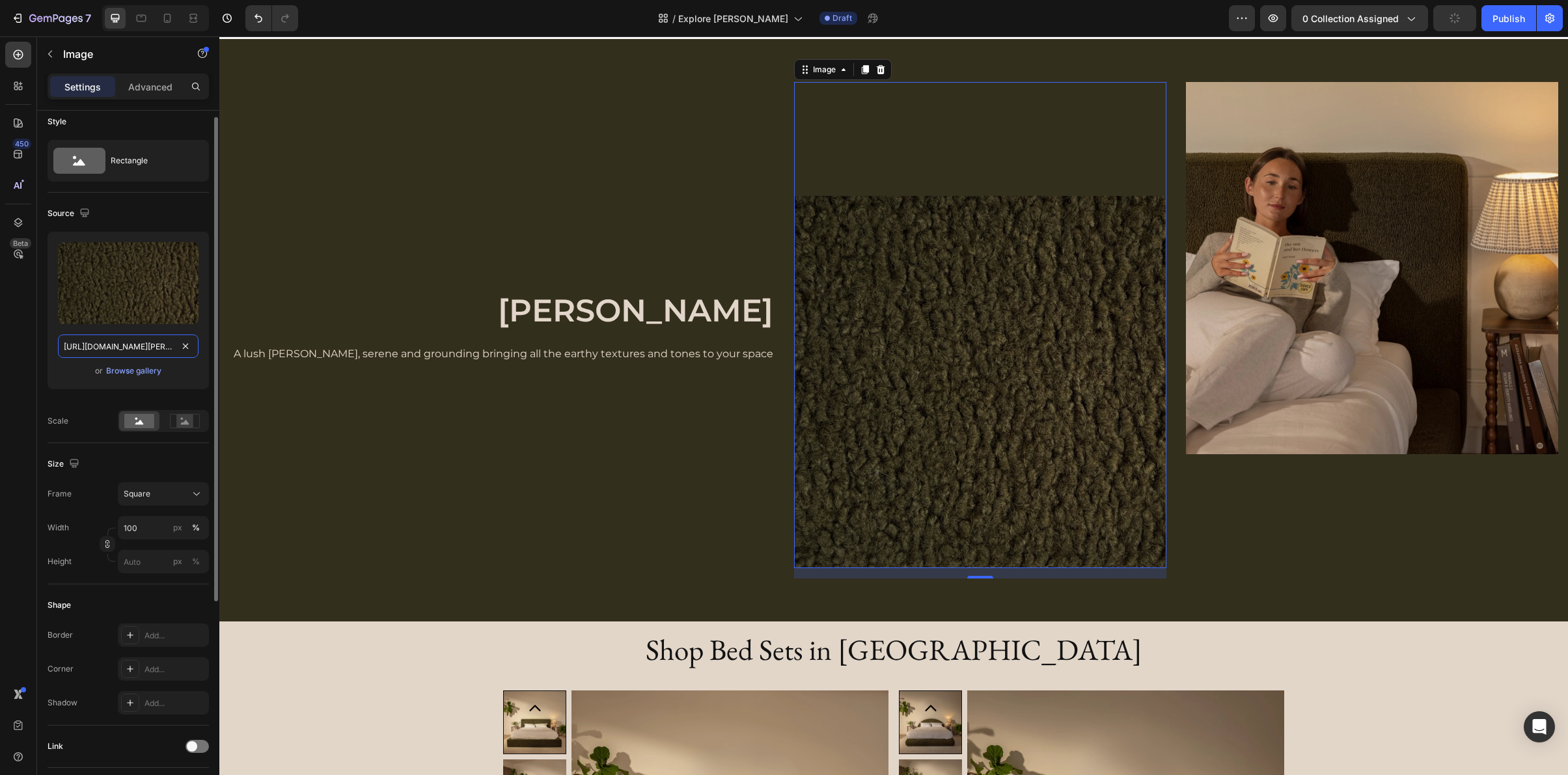
click at [145, 348] on input "https://cdn.shopify.com/s/files/1/0249/8140/5759/files/Moss.webp?v=1758560007" at bounding box center [128, 346] width 141 height 23
click at [170, 12] on icon at bounding box center [167, 18] width 13 height 13
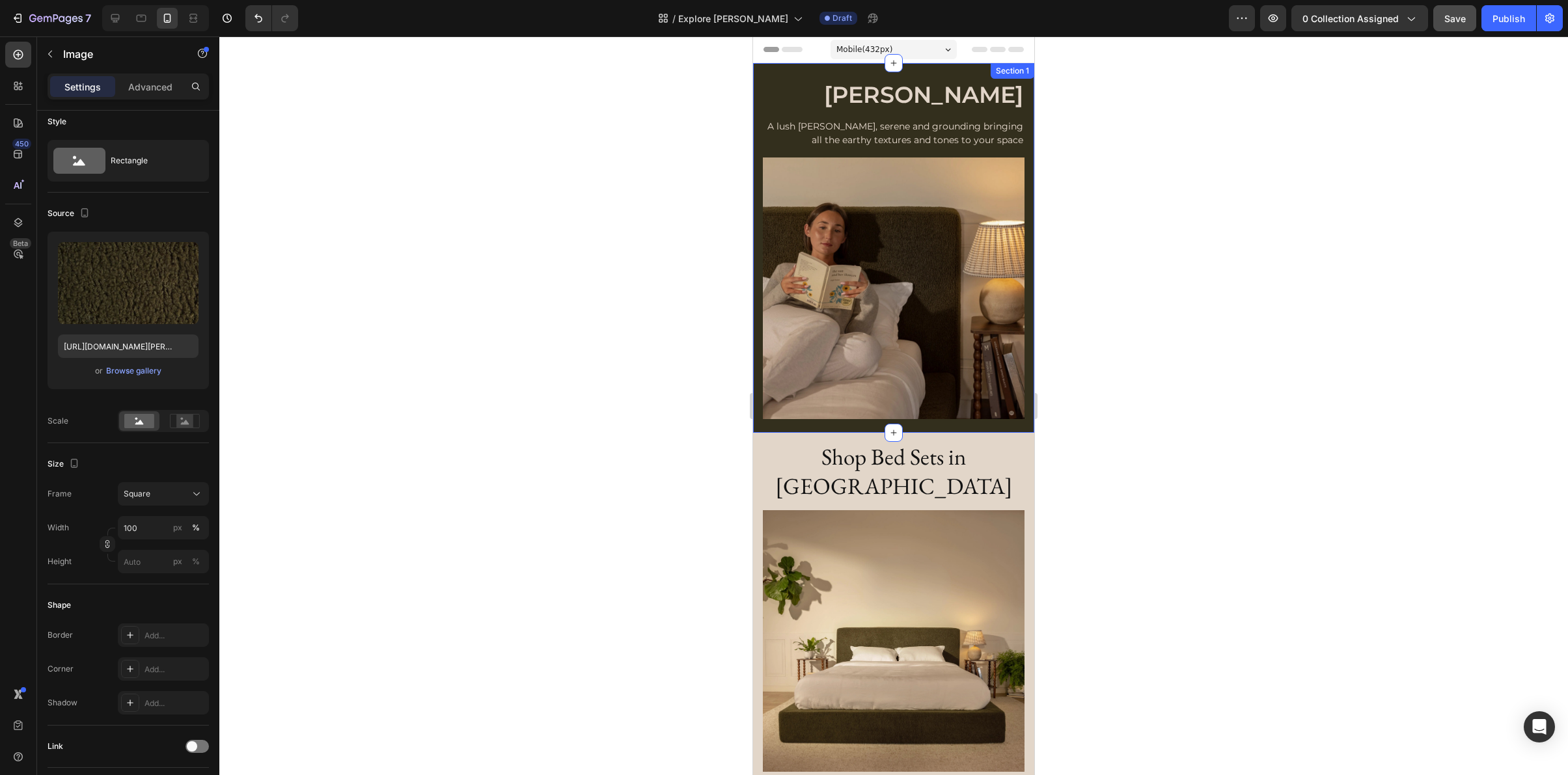
click at [755, 108] on div "Image 16 Image Row Moss Heading A lush olive green, serene and grounding bringi…" at bounding box center [893, 248] width 281 height 370
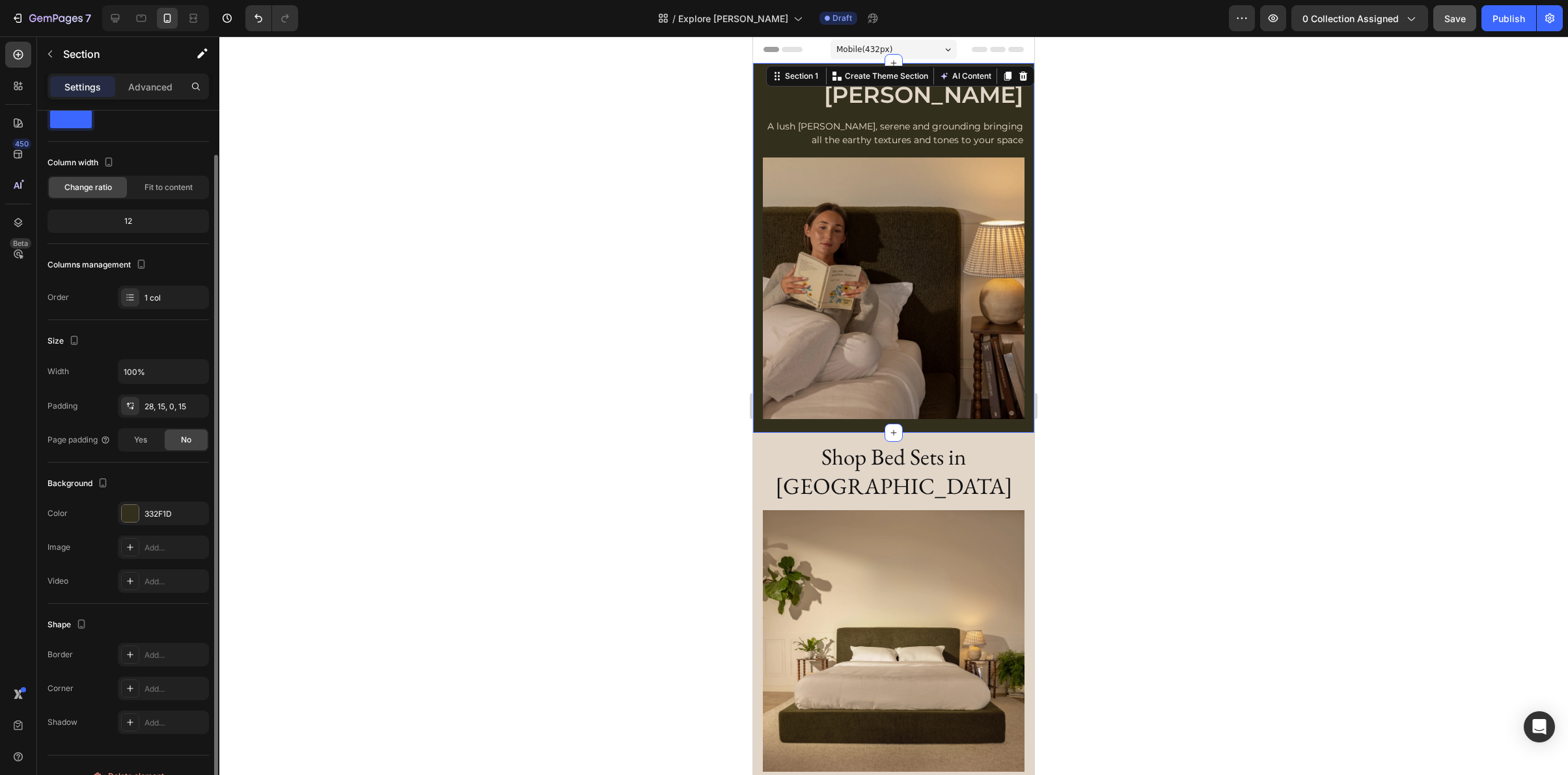
scroll to position [59, 0]
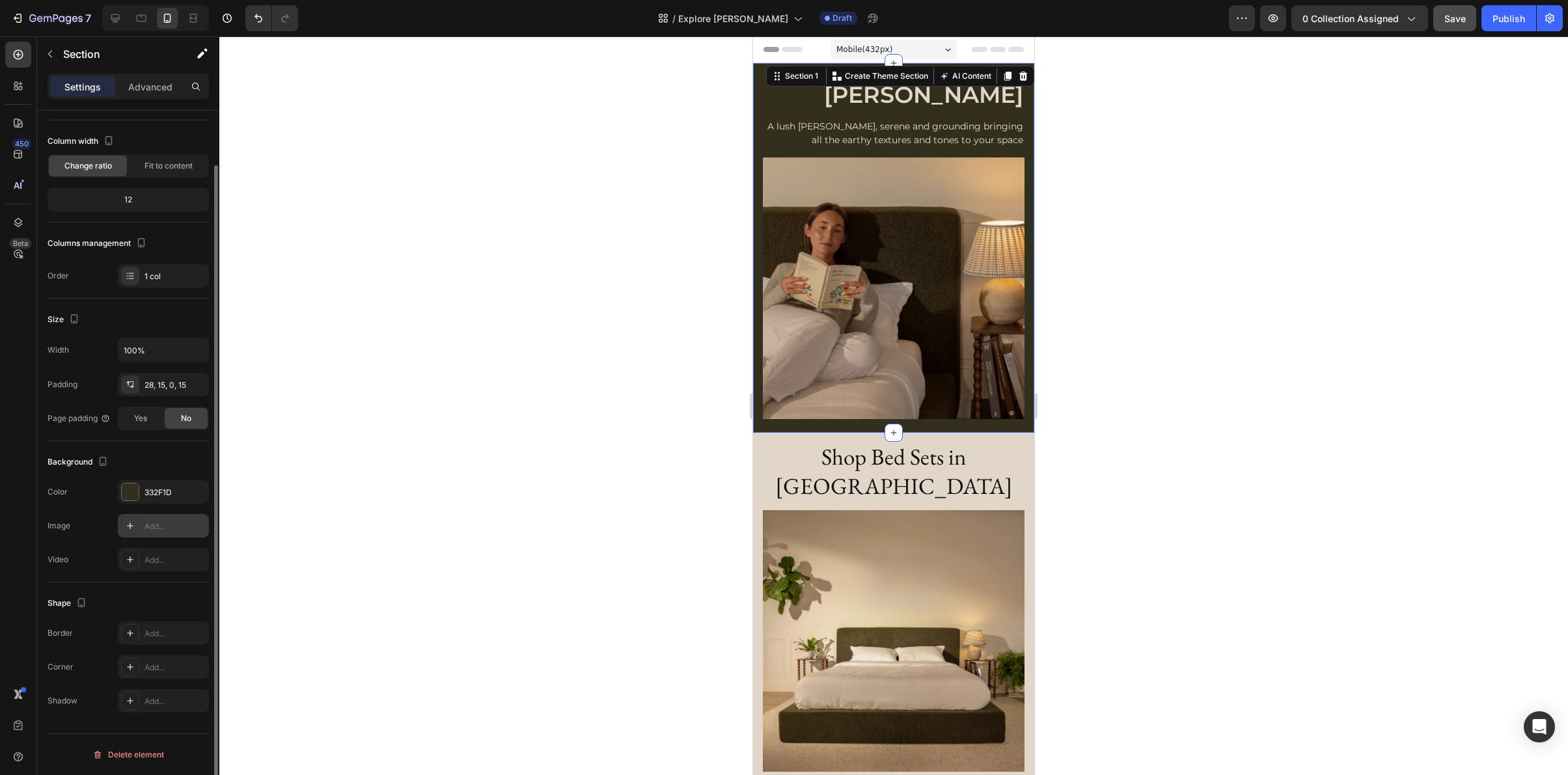
click at [157, 523] on div "Add..." at bounding box center [175, 526] width 62 height 12
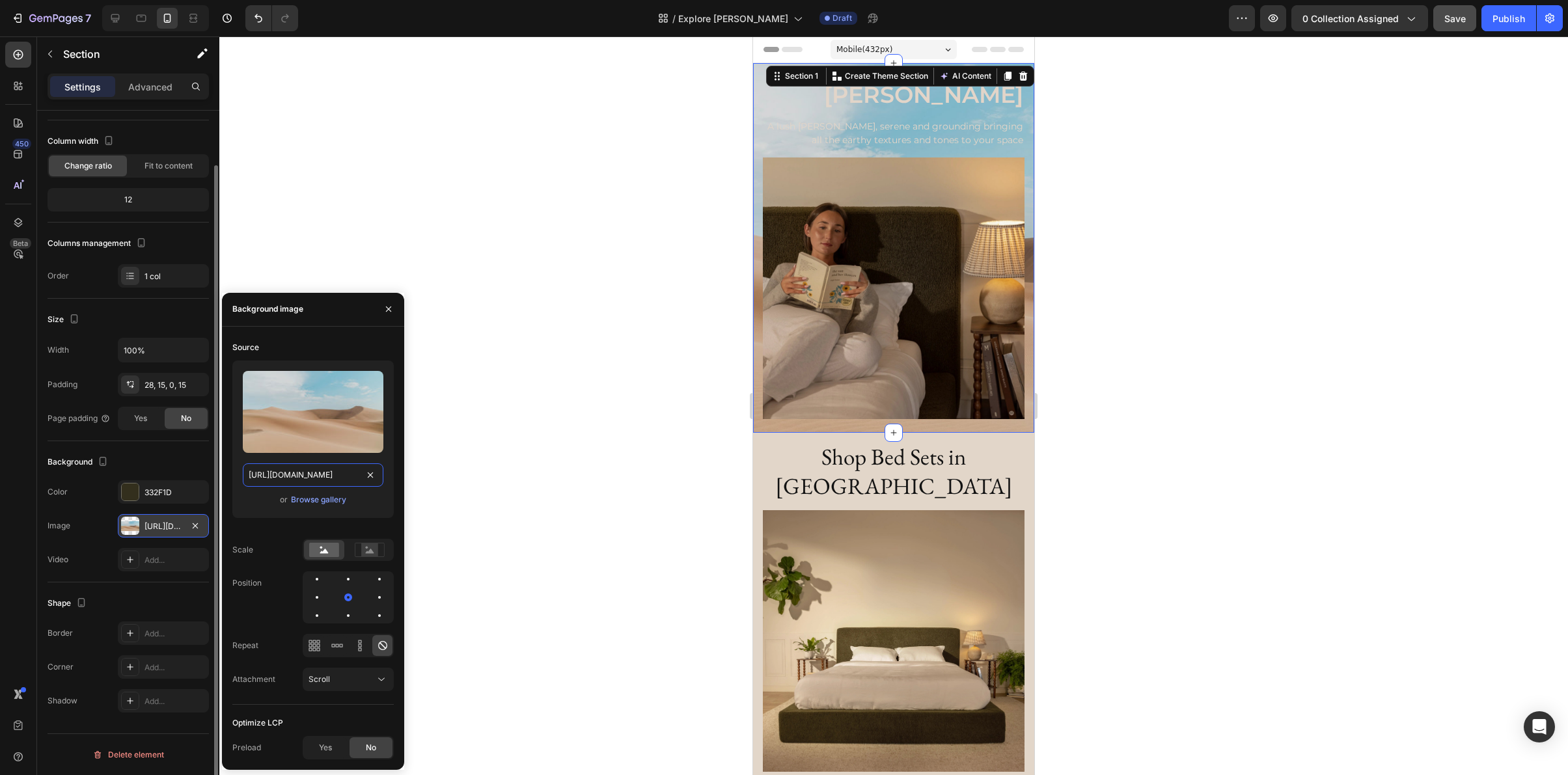
click at [310, 479] on input "[URL][DOMAIN_NAME]" at bounding box center [313, 474] width 141 height 23
paste input "0249/8140/5759/files/Moss.webp?v=1758560007"
type input "https://cdn.shopify.com/s/files/1/0249/8140/5759/files/Moss.webp?v=1758560007"
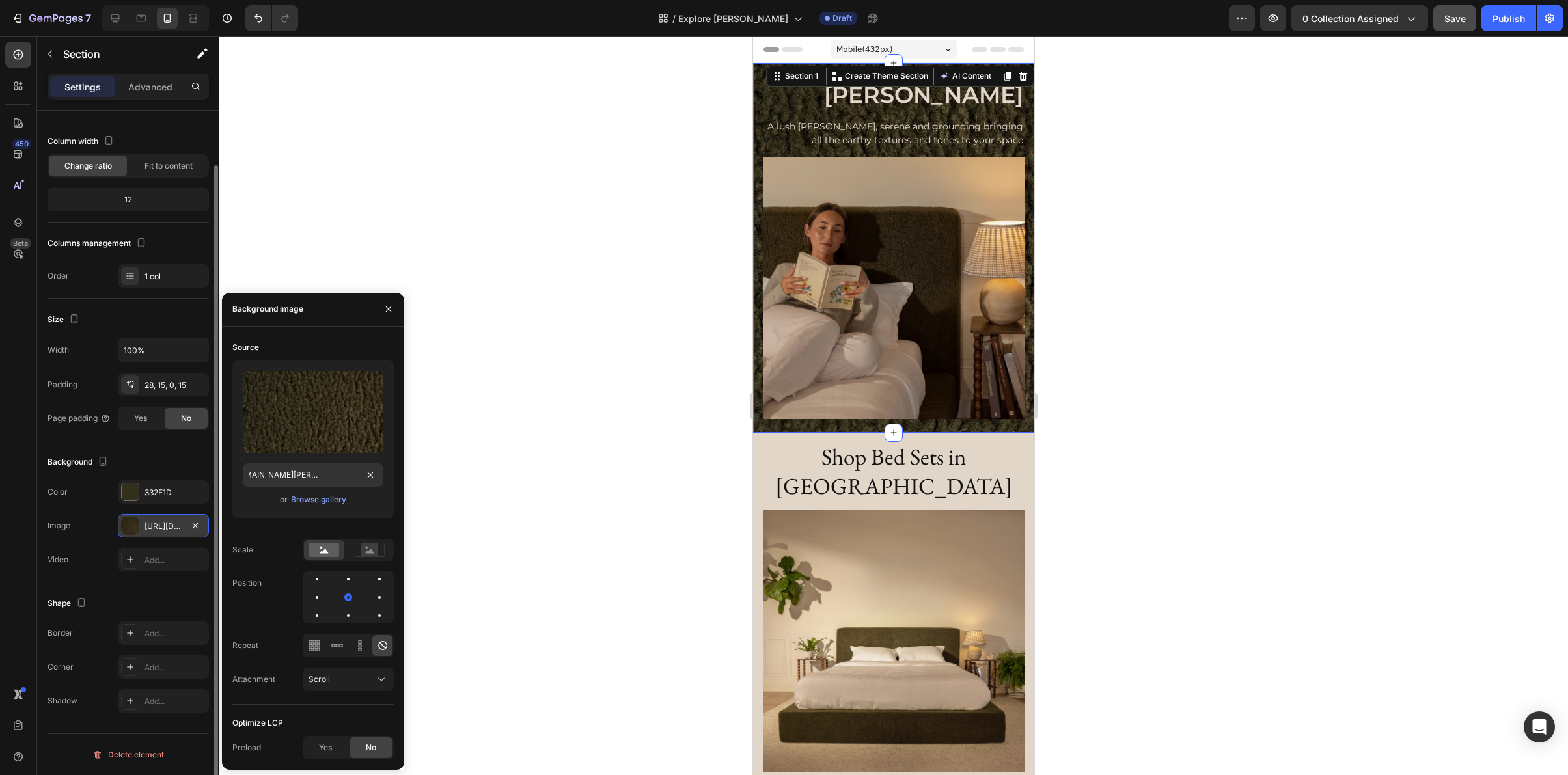
scroll to position [0, 0]
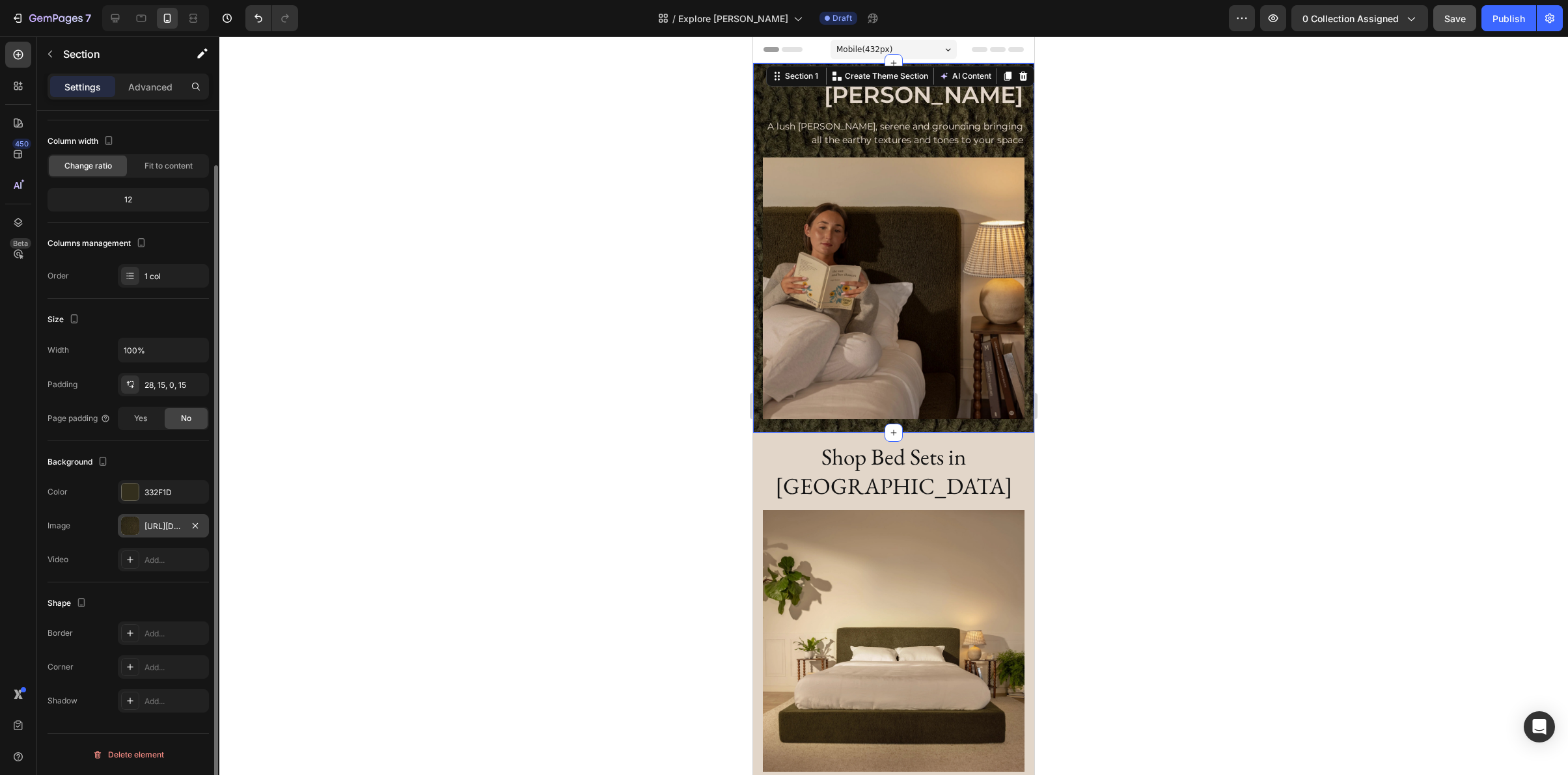
click at [483, 455] on div at bounding box center [894, 406] width 1348 height 739
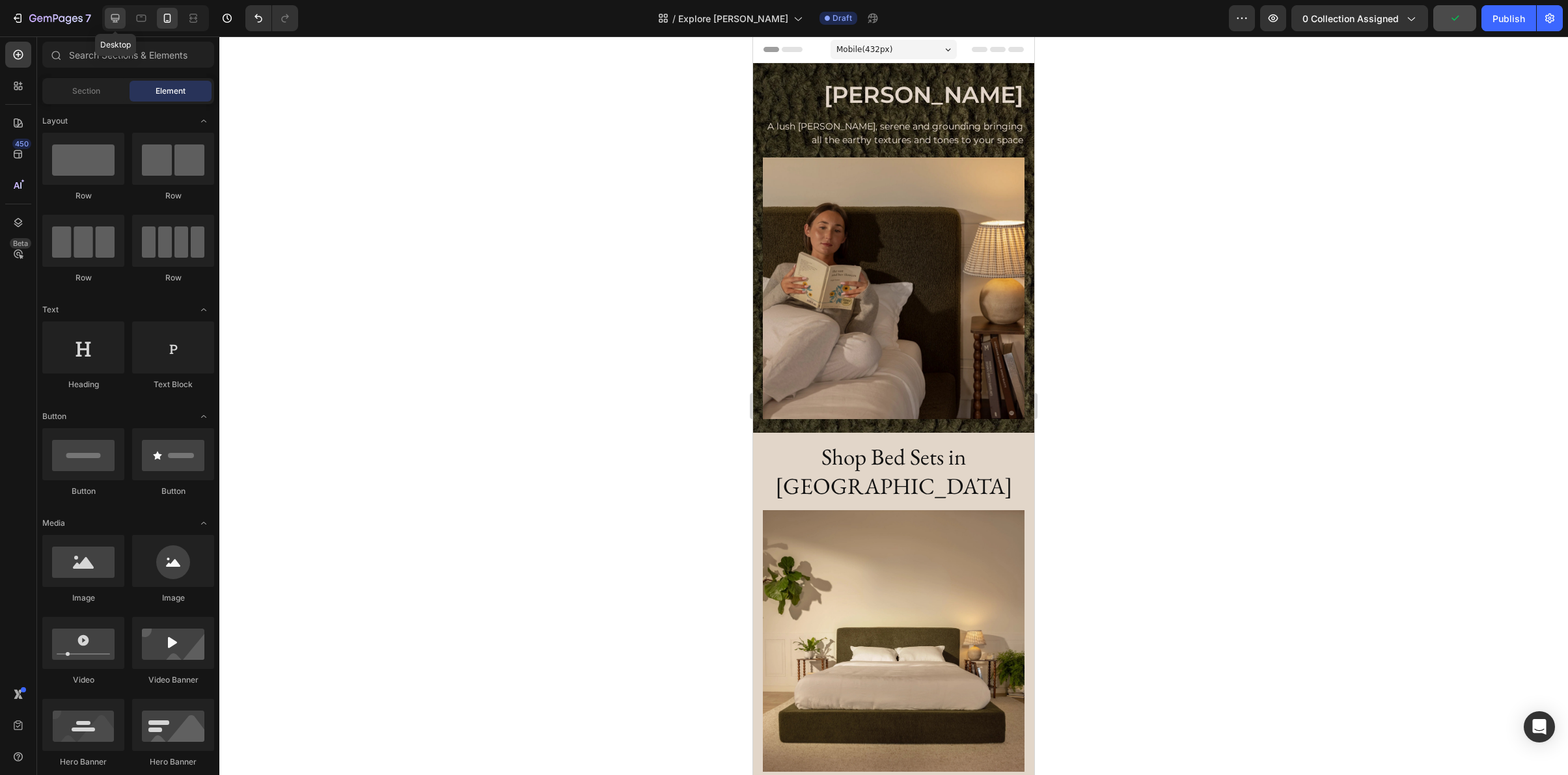
click at [113, 26] on div at bounding box center [115, 18] width 21 height 21
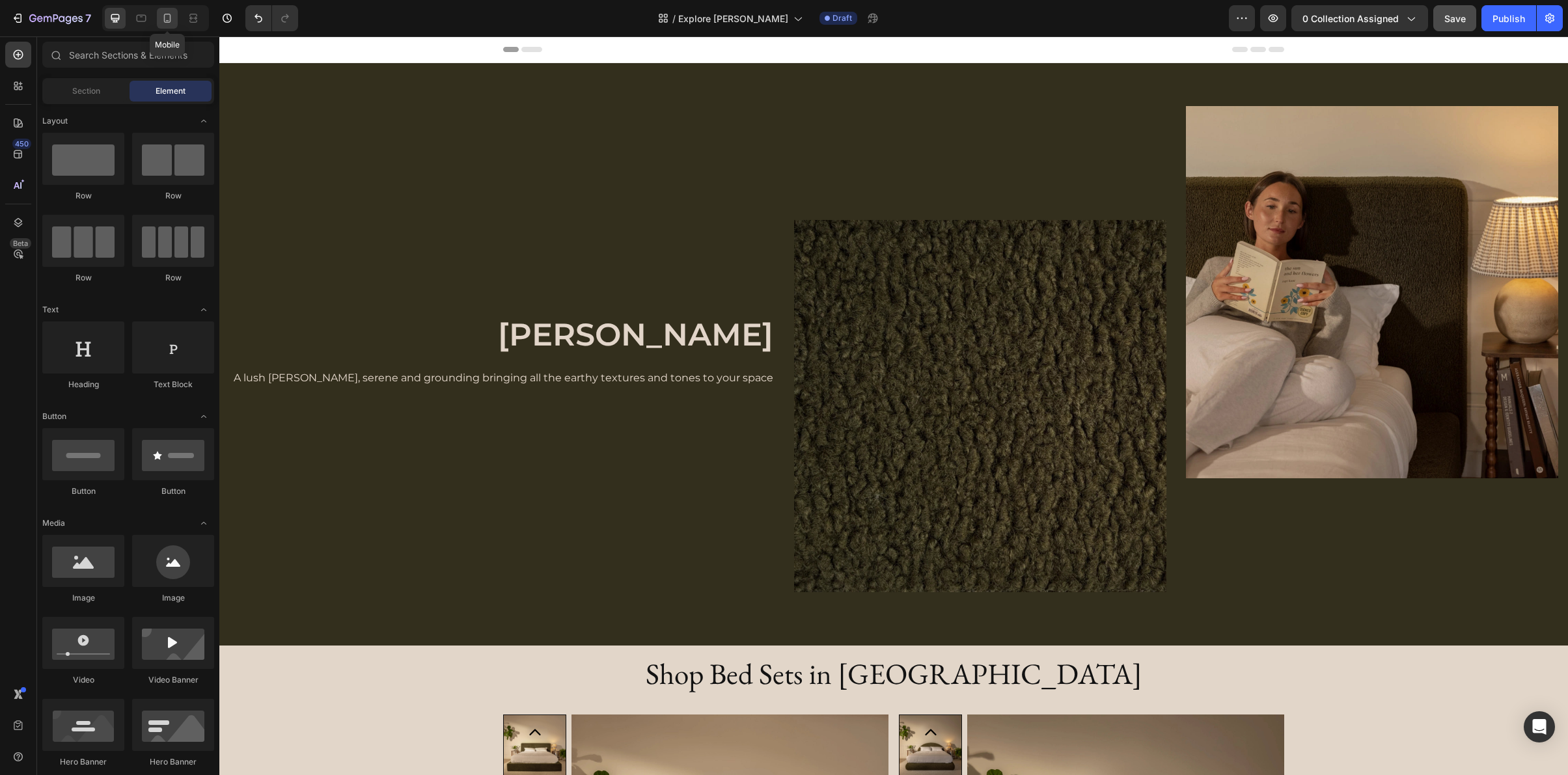
click at [163, 21] on icon at bounding box center [167, 18] width 13 height 13
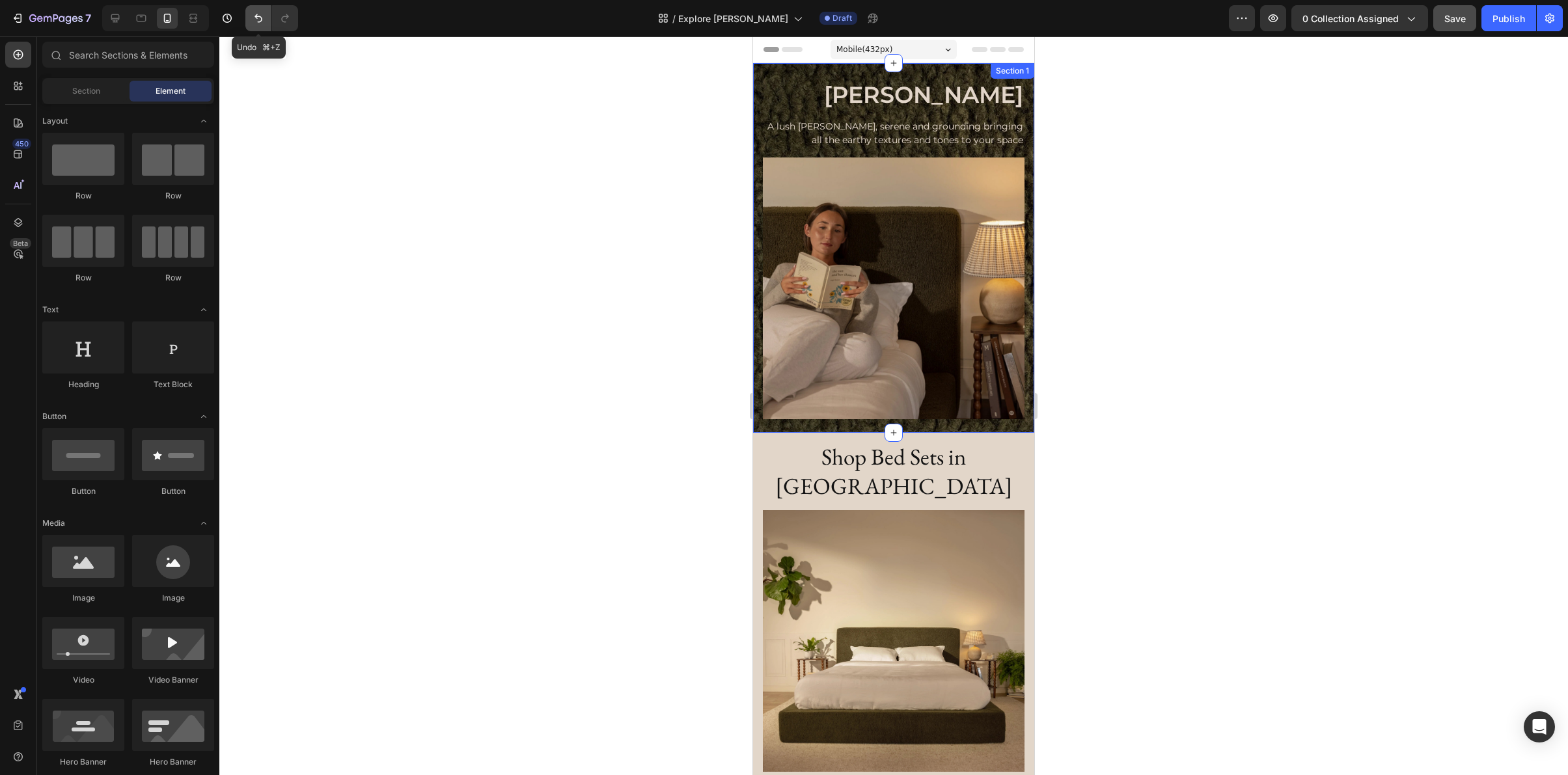
click at [250, 15] on button "Undo/Redo" at bounding box center [258, 18] width 26 height 26
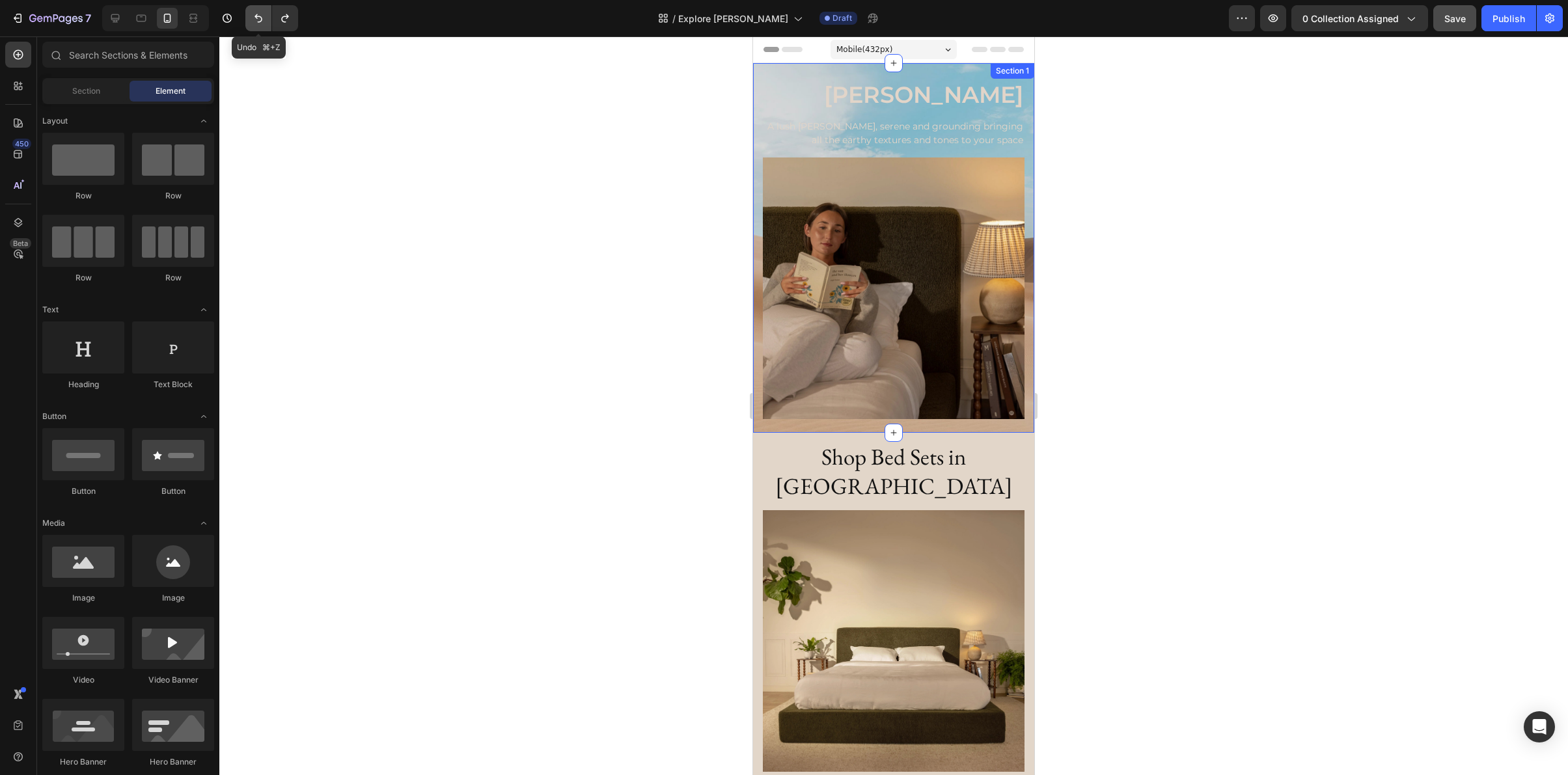
click at [250, 15] on button "Undo/Redo" at bounding box center [258, 18] width 26 height 26
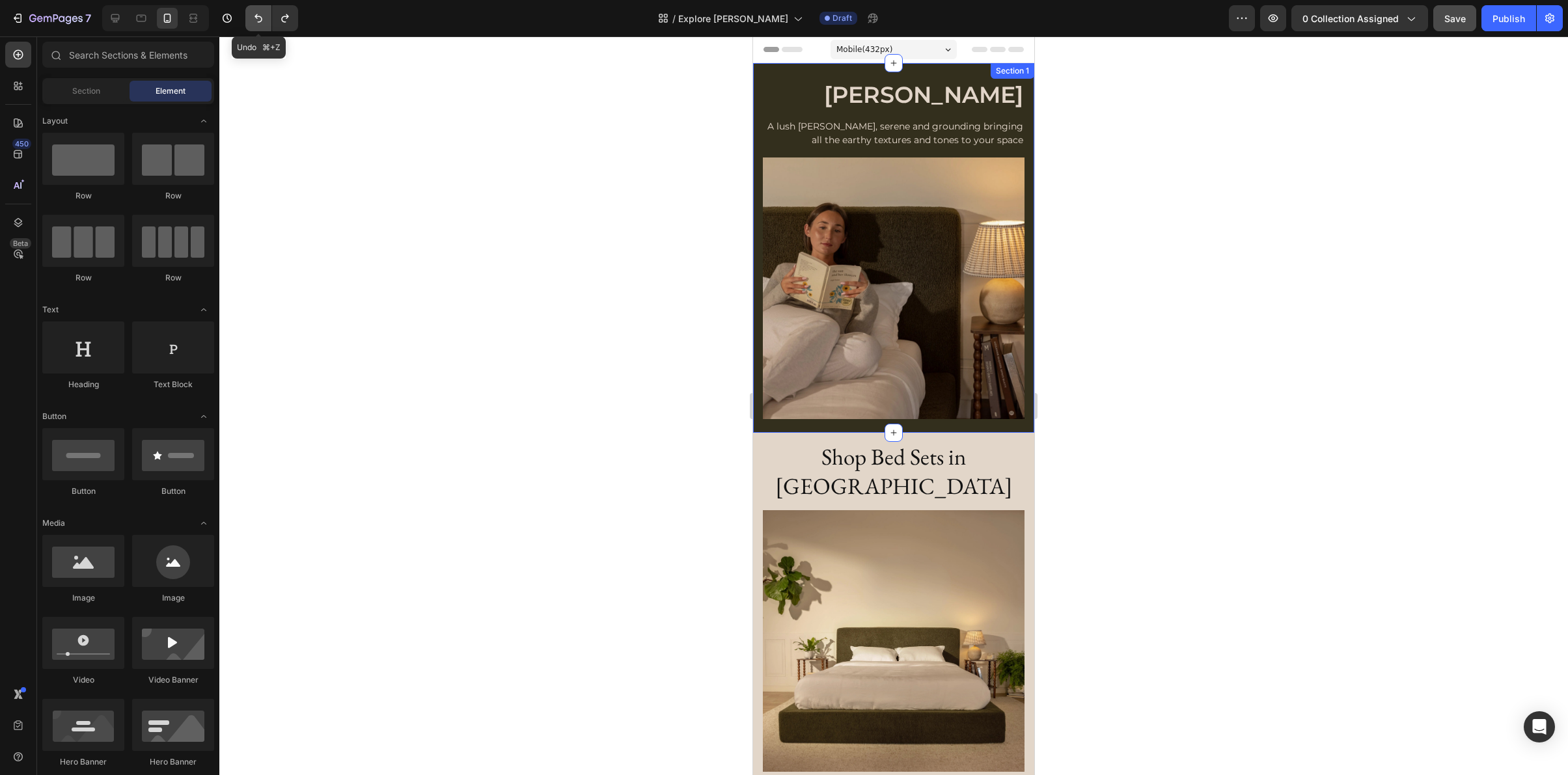
click at [250, 15] on button "Undo/Redo" at bounding box center [258, 18] width 26 height 26
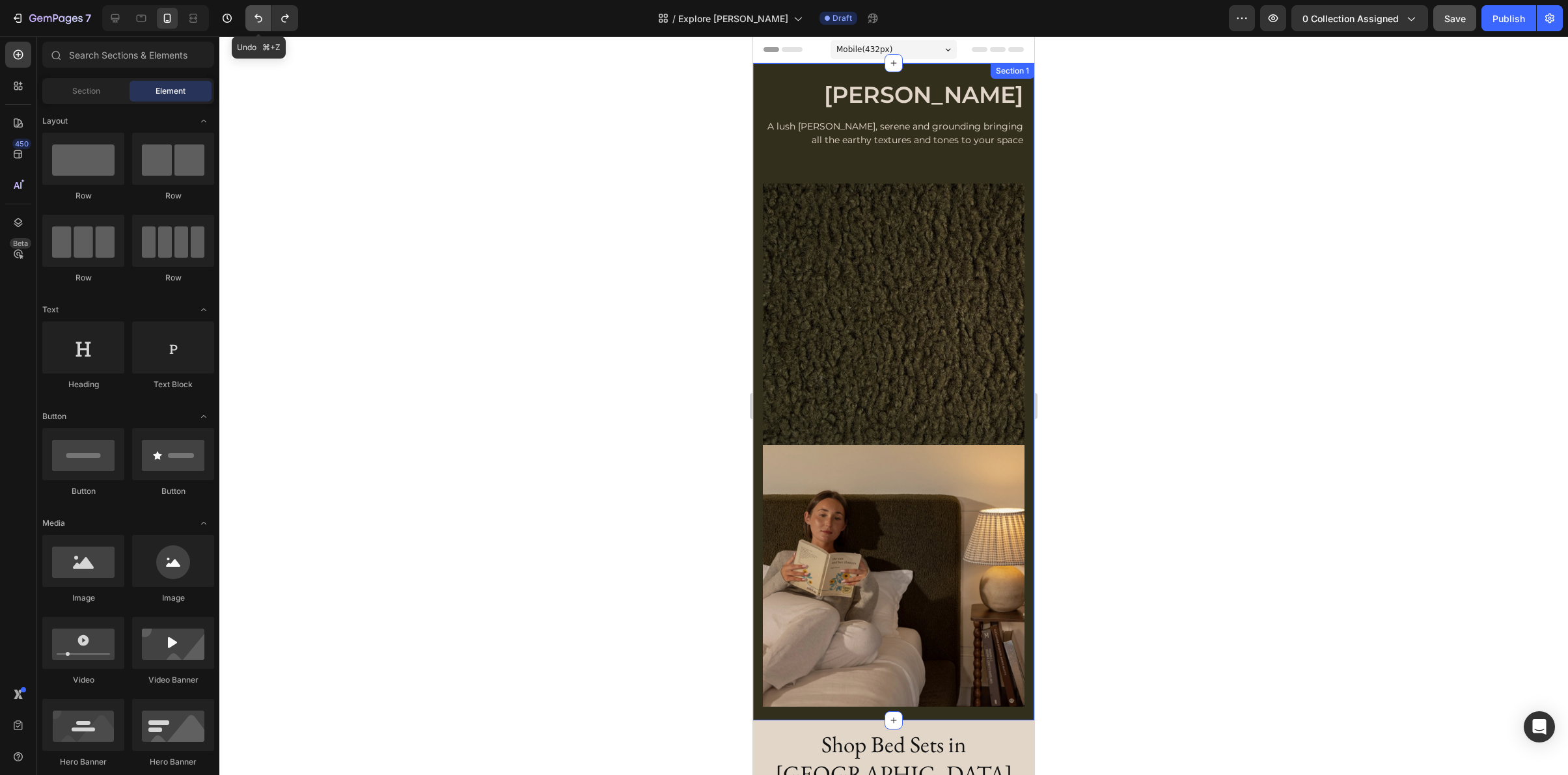
click at [250, 15] on button "Undo/Redo" at bounding box center [258, 18] width 26 height 26
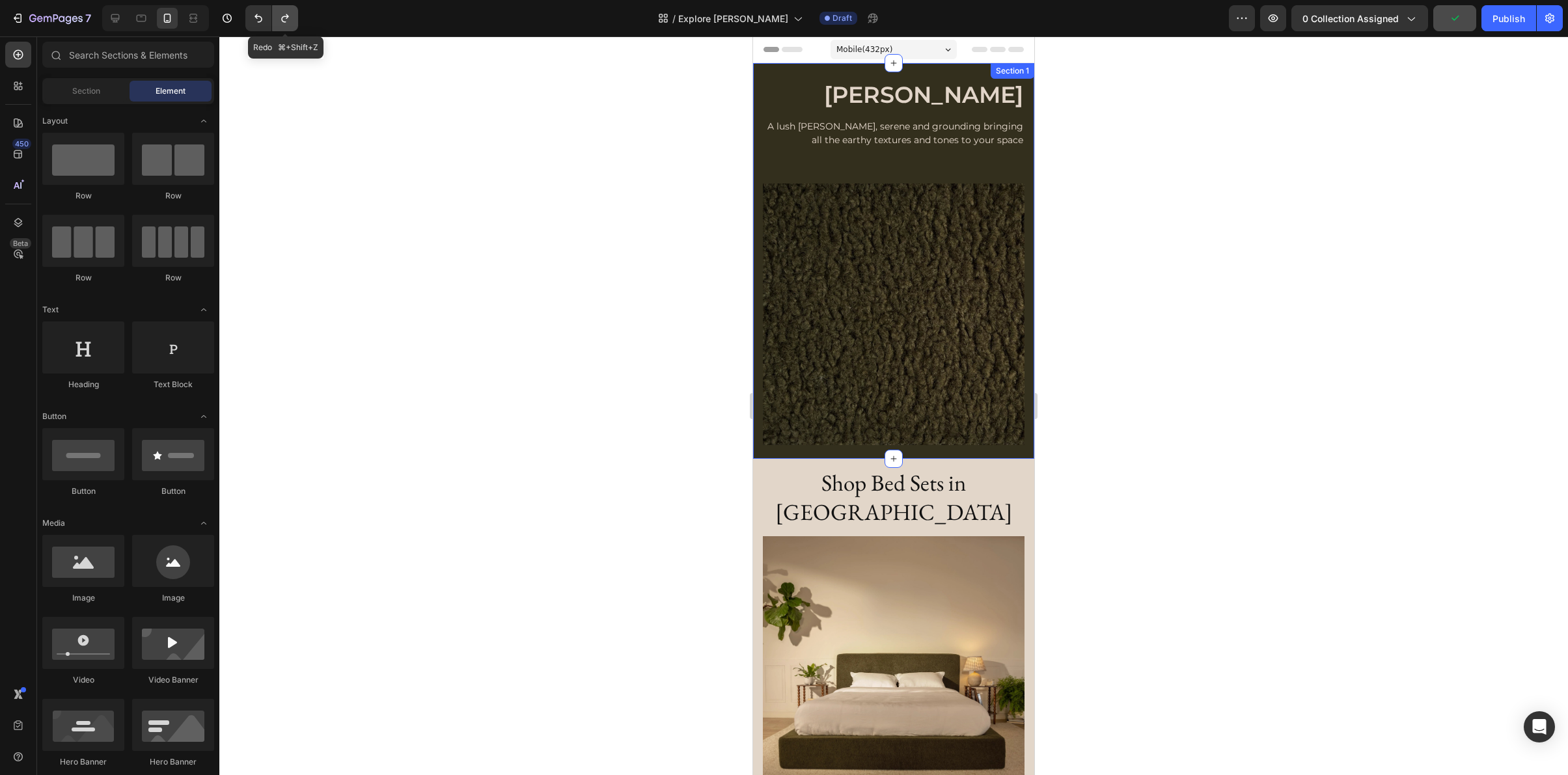
click at [283, 14] on icon "Undo/Redo" at bounding box center [285, 18] width 13 height 13
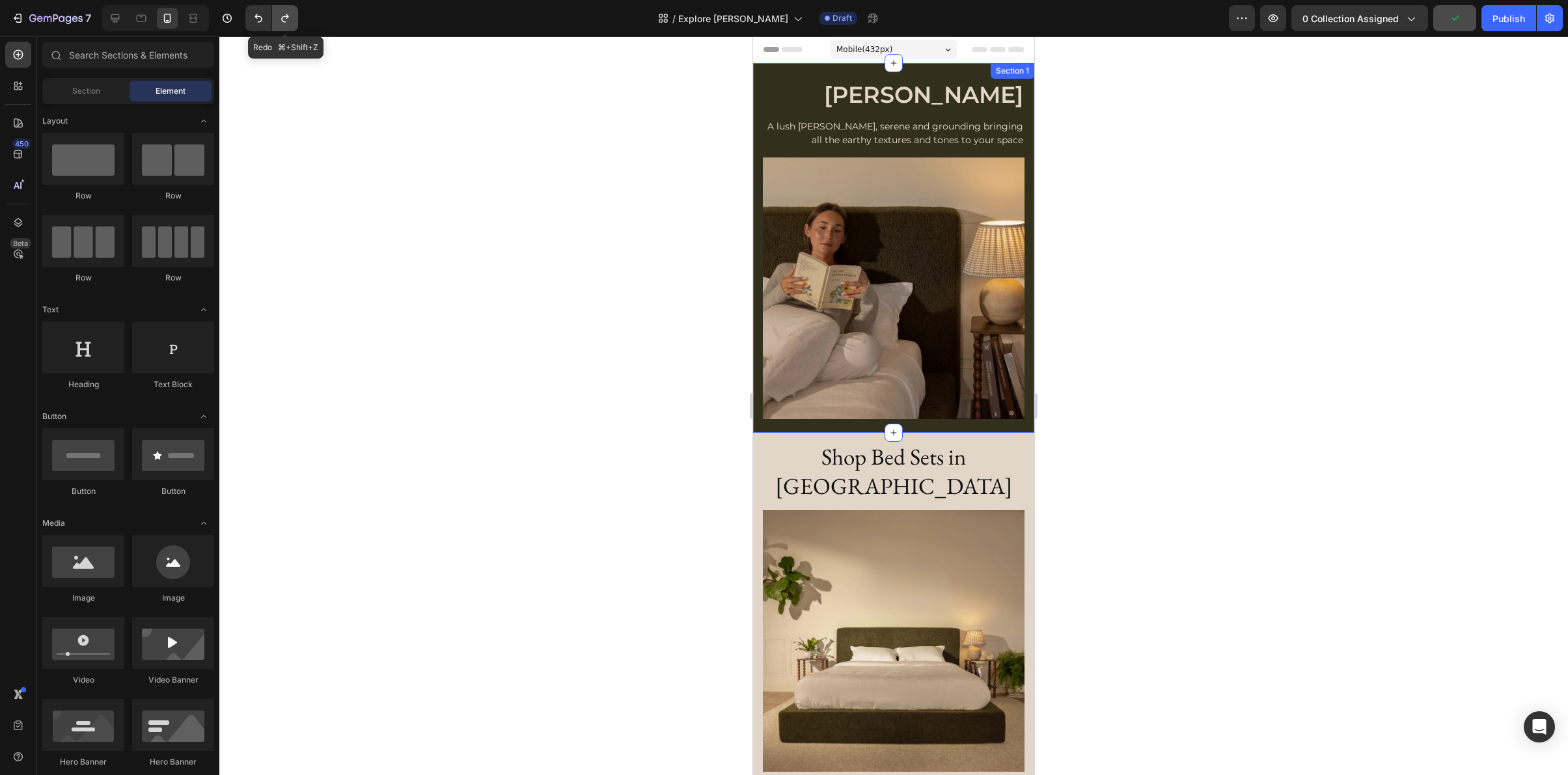
click at [283, 14] on icon "Undo/Redo" at bounding box center [285, 18] width 13 height 13
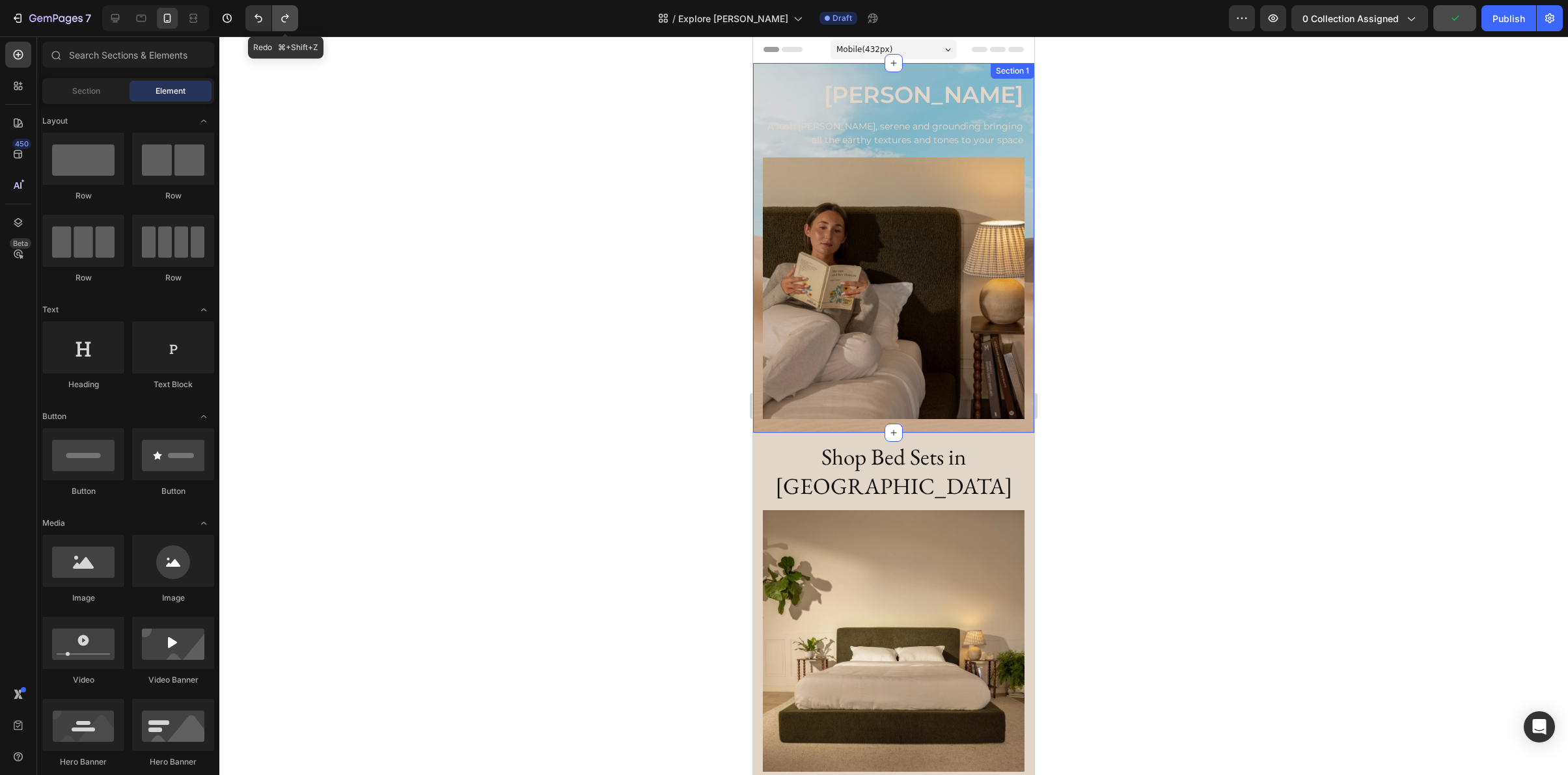
click at [283, 14] on icon "Undo/Redo" at bounding box center [285, 18] width 13 height 13
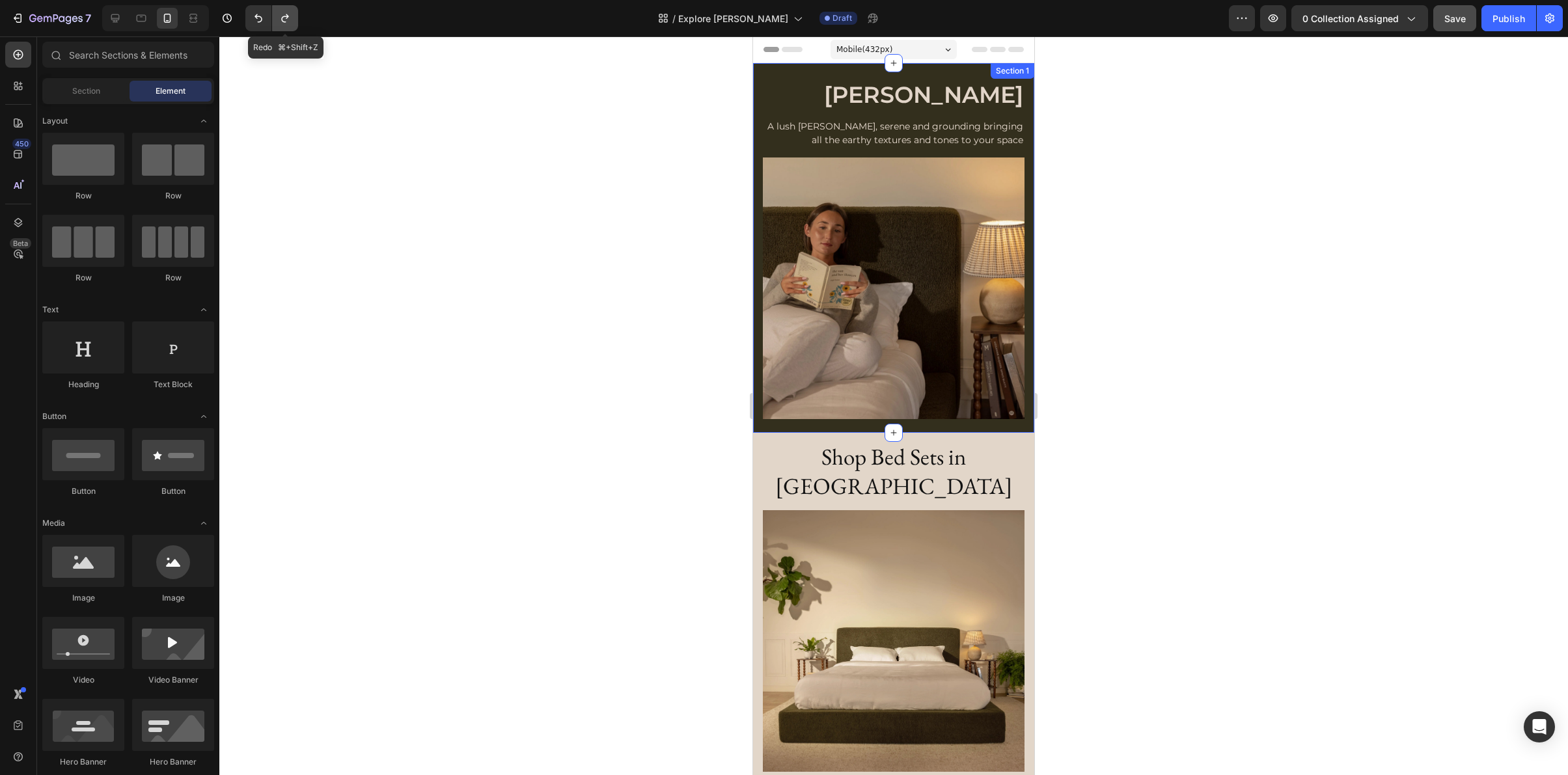
click at [283, 14] on icon "Undo/Redo" at bounding box center [285, 18] width 13 height 13
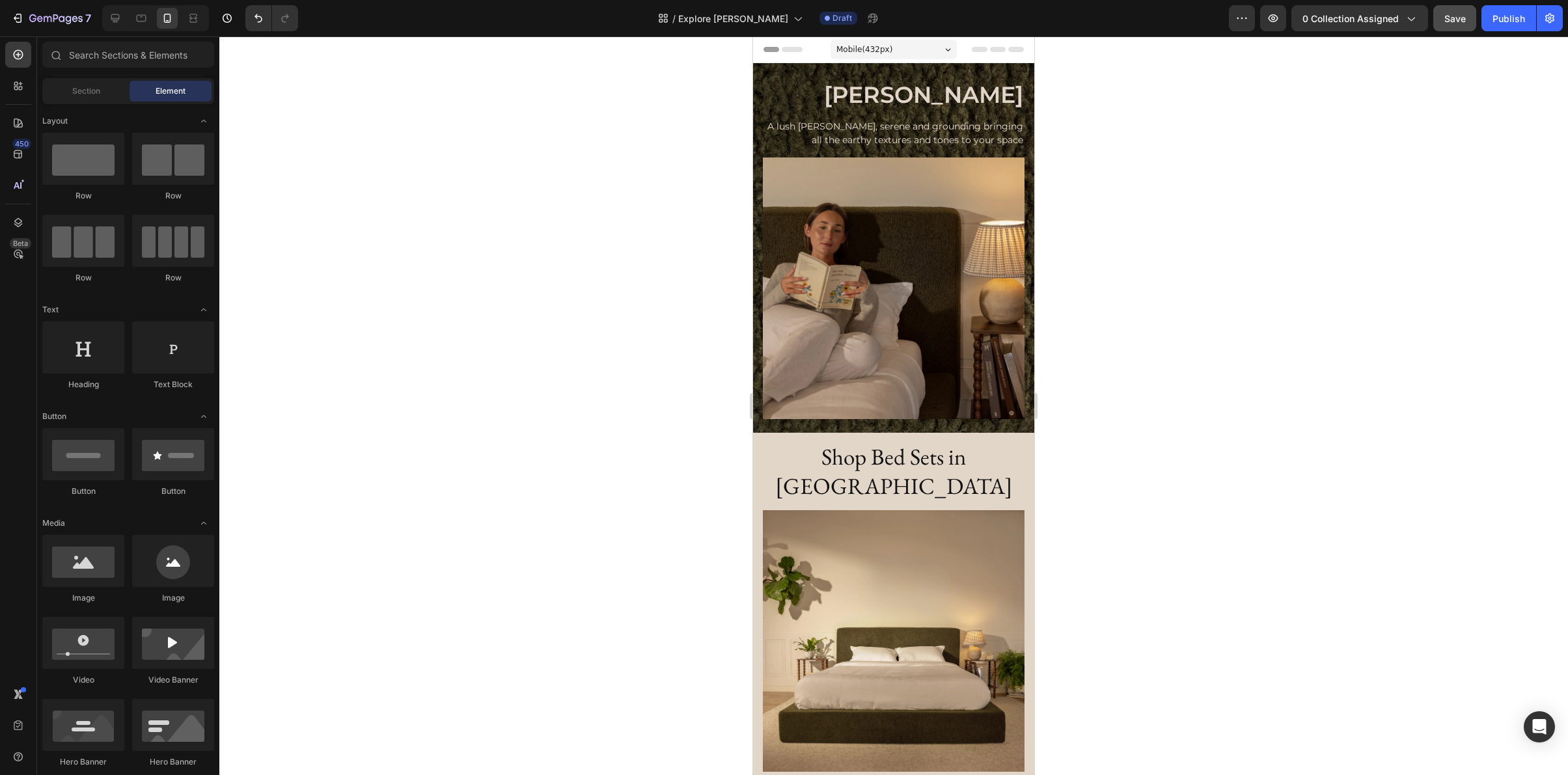
click at [1163, 157] on div at bounding box center [894, 406] width 1348 height 739
click at [114, 15] on icon at bounding box center [115, 18] width 13 height 13
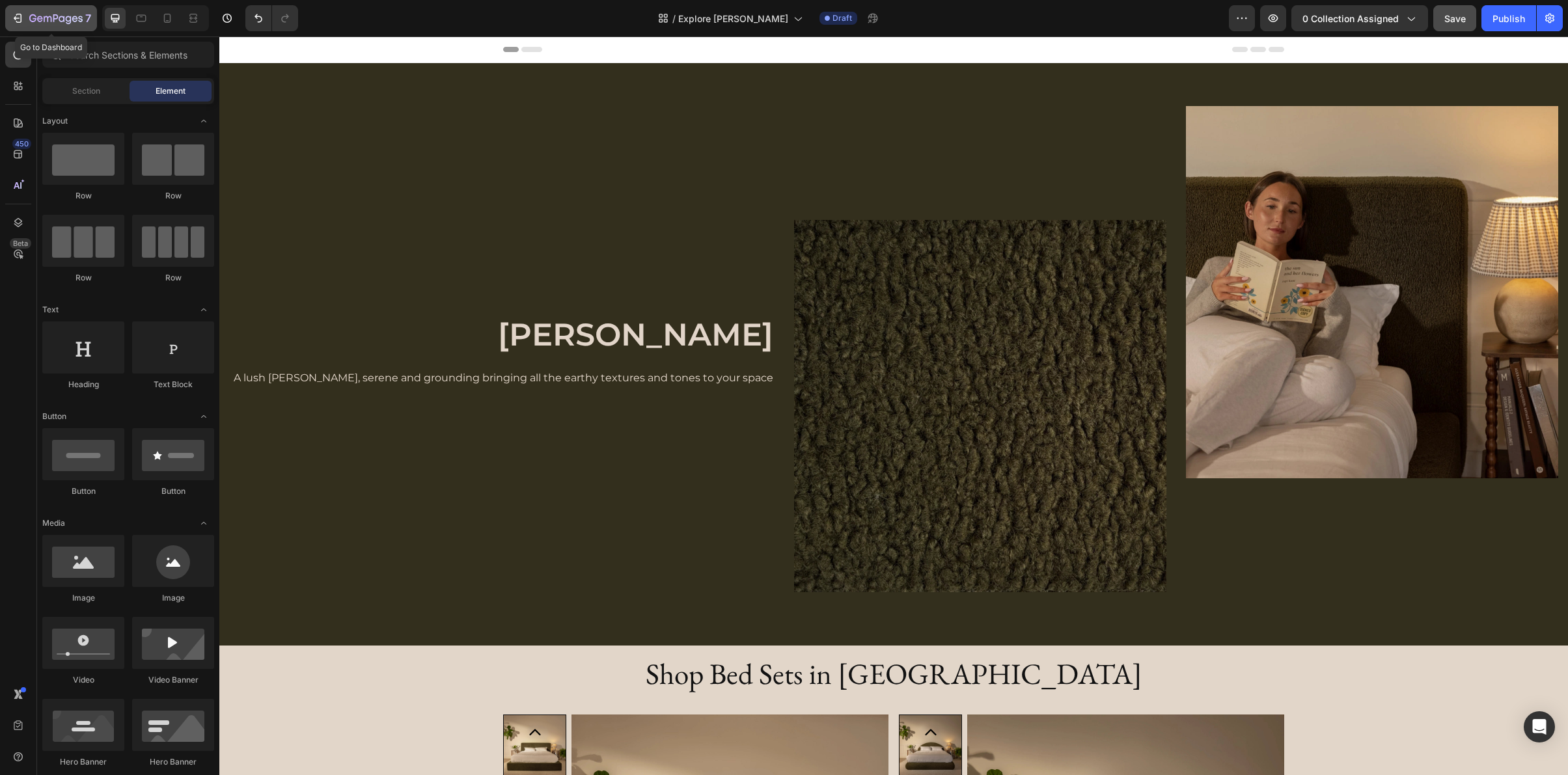
click at [44, 21] on icon "button" at bounding box center [47, 19] width 8 height 6
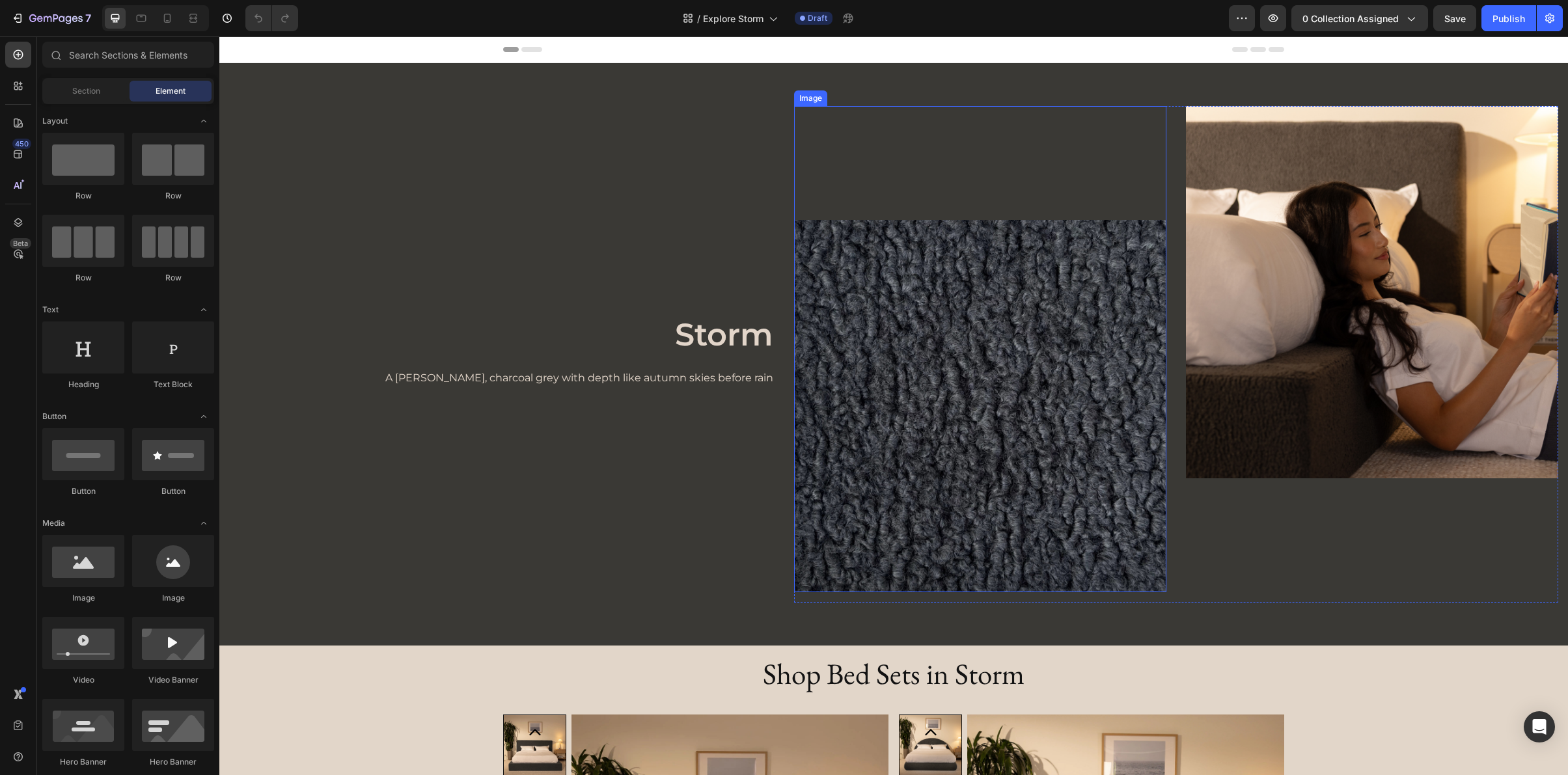
click at [847, 283] on img at bounding box center [980, 406] width 373 height 373
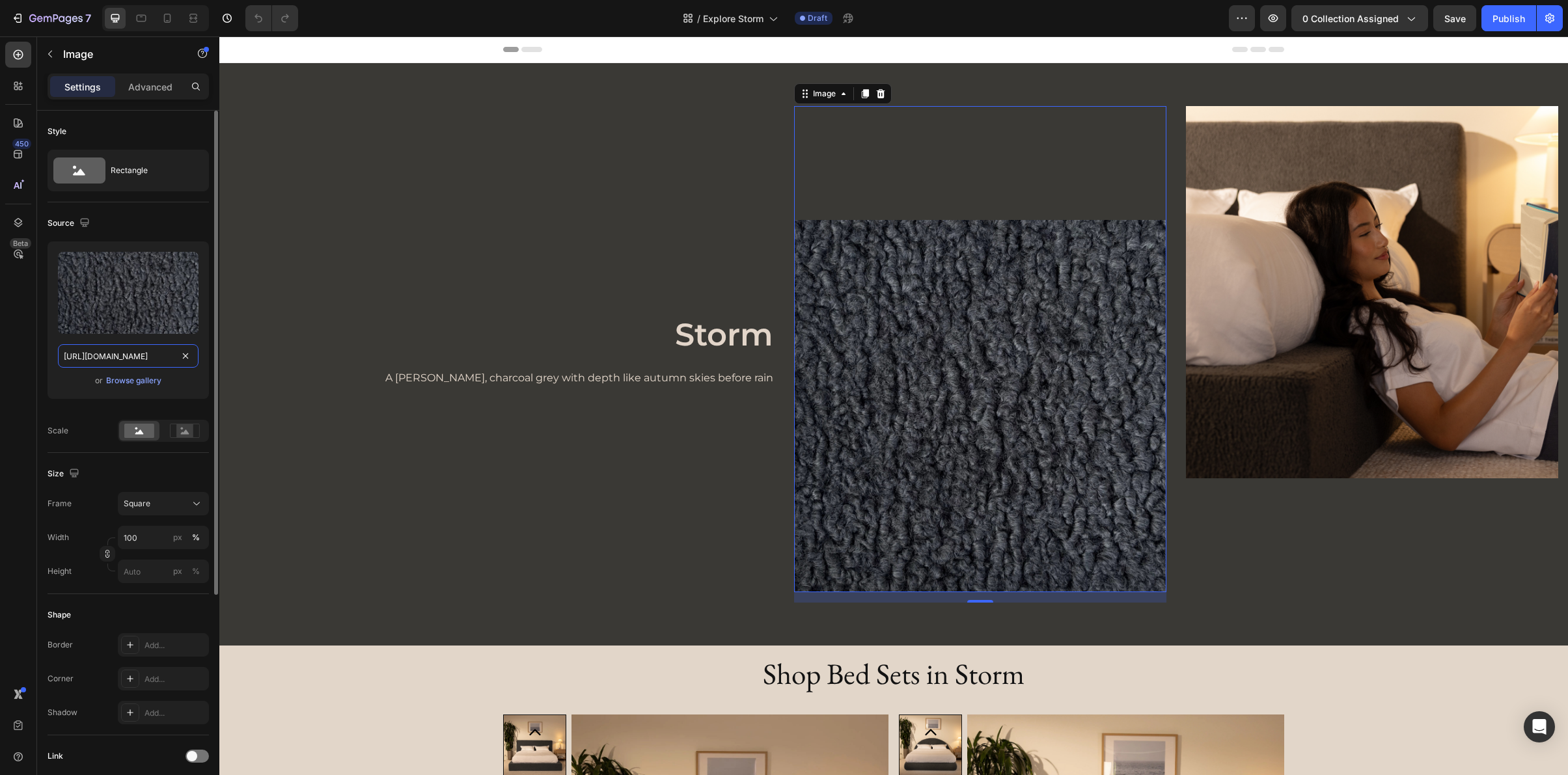
click at [156, 357] on input "[URL][DOMAIN_NAME]" at bounding box center [128, 355] width 141 height 23
click at [151, 91] on p "Advanced" at bounding box center [150, 87] width 44 height 14
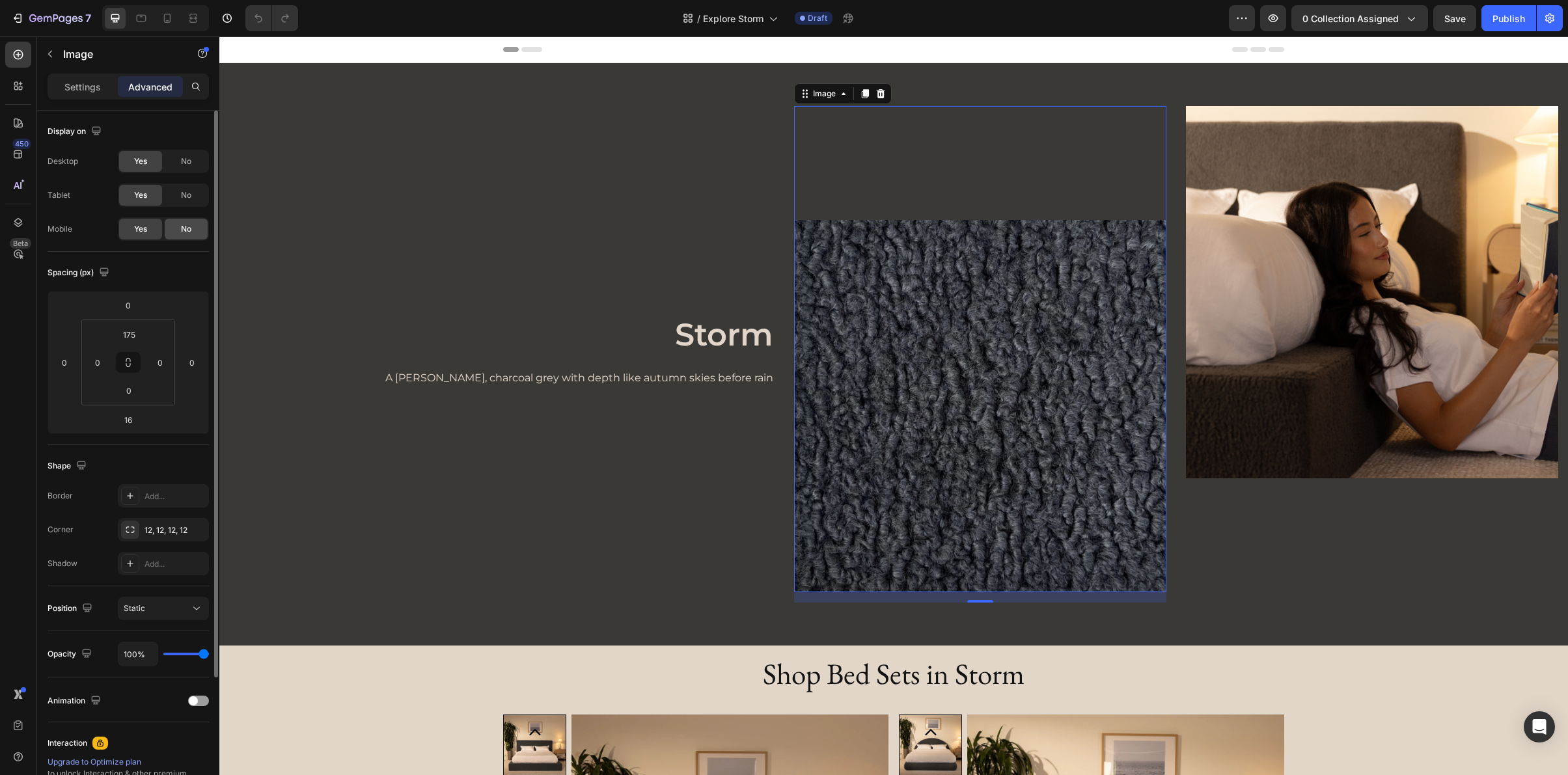
click at [179, 230] on div "No" at bounding box center [186, 229] width 43 height 21
click at [1225, 220] on img at bounding box center [1372, 292] width 373 height 373
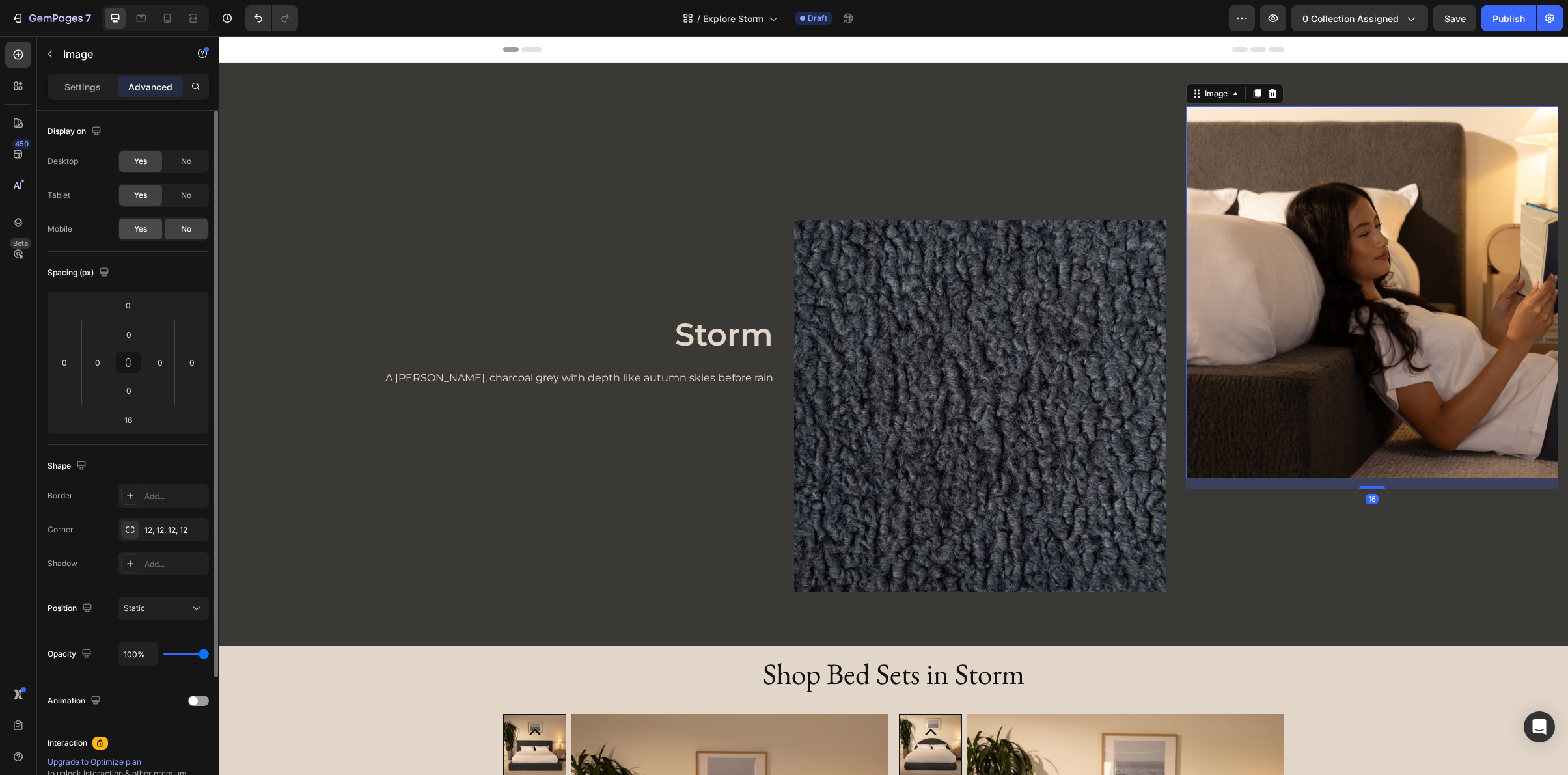
click at [137, 227] on span "Yes" at bounding box center [140, 229] width 13 height 12
click at [168, 21] on icon at bounding box center [167, 21] width 3 height 2
type input "0"
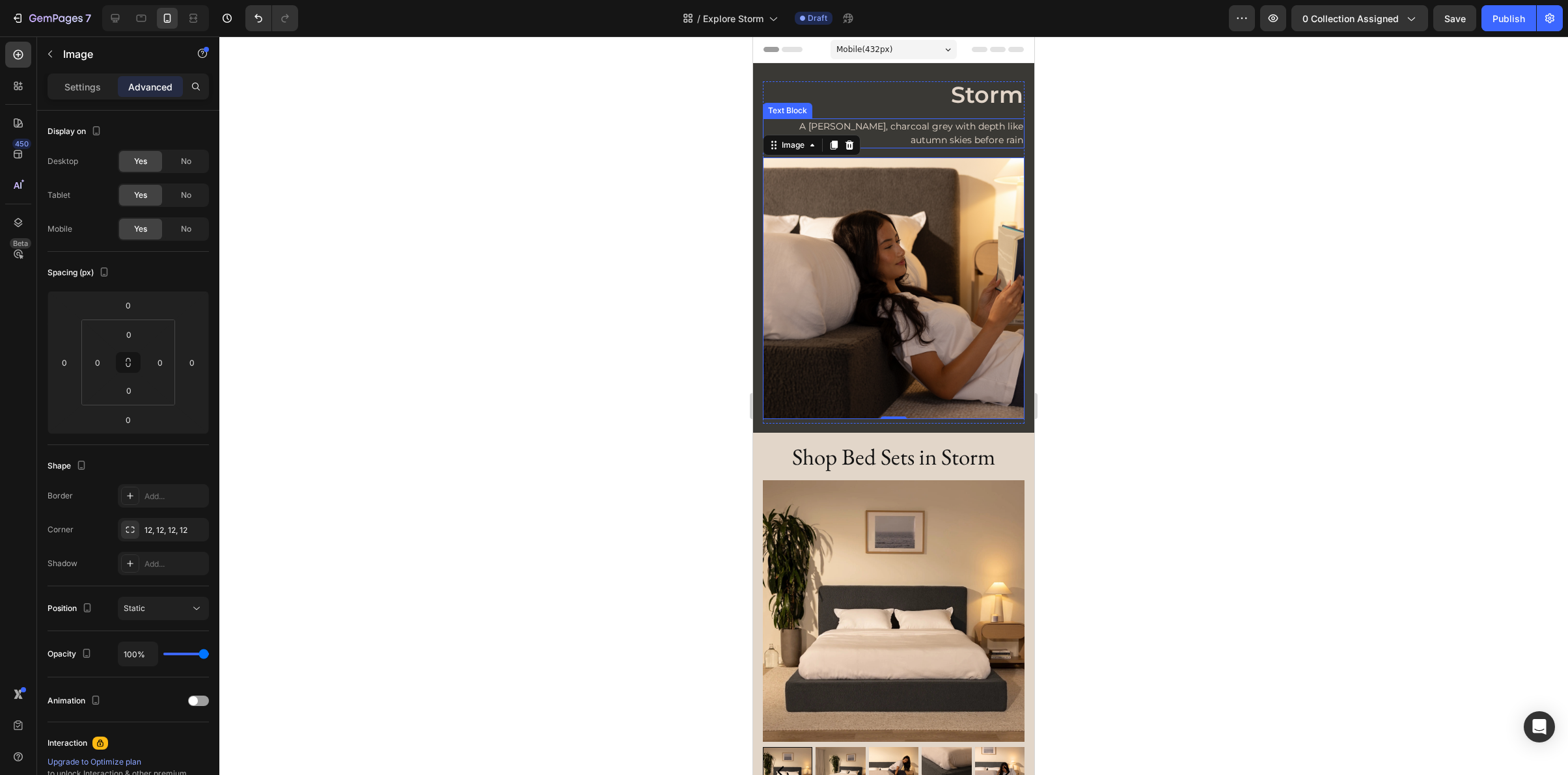
click at [759, 113] on div "Image Image 16 Row Storm Heading A moody, charcoal grey with depth like autumn …" at bounding box center [893, 248] width 281 height 370
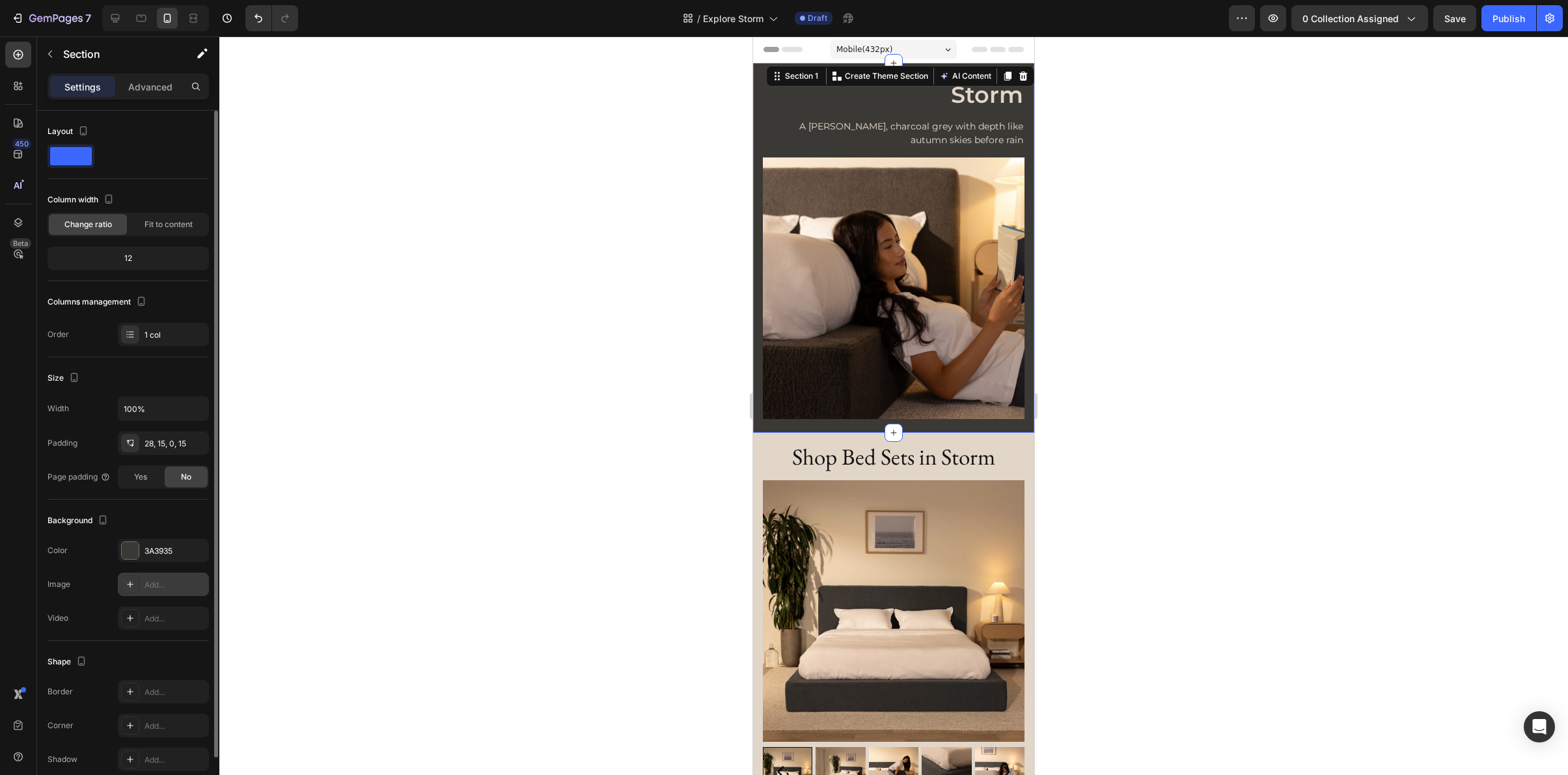
click at [155, 582] on div "Add..." at bounding box center [175, 585] width 62 height 12
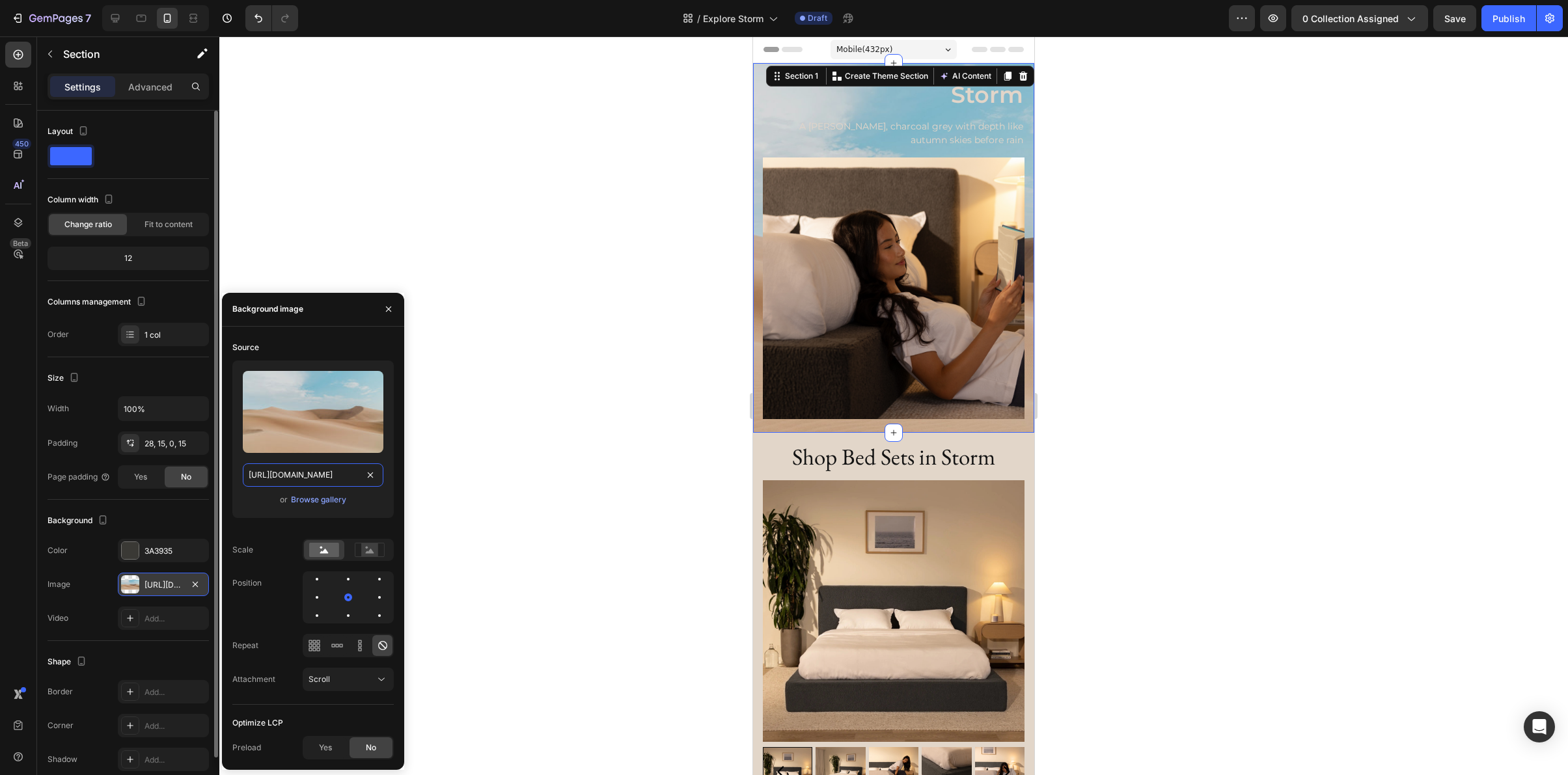
click at [332, 463] on input "[URL][DOMAIN_NAME]" at bounding box center [313, 474] width 141 height 23
paste input "0249/8140/5759/files/storm.webp?v=1758318003"
type input "https://cdn.shopify.com/s/files/1/0249/8140/5759/files/storm.webp?v=1758318003"
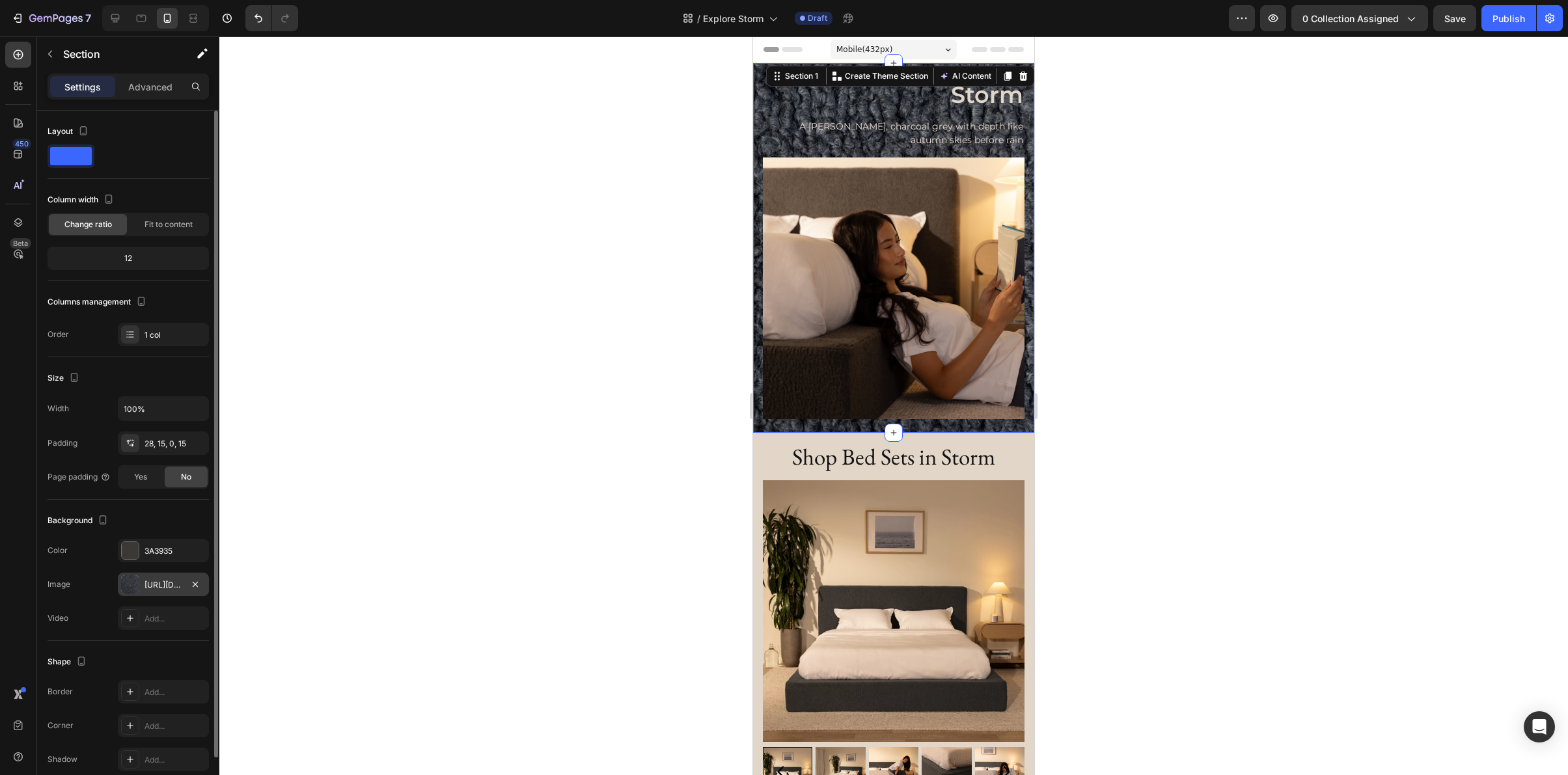
click at [1136, 414] on div at bounding box center [894, 406] width 1348 height 739
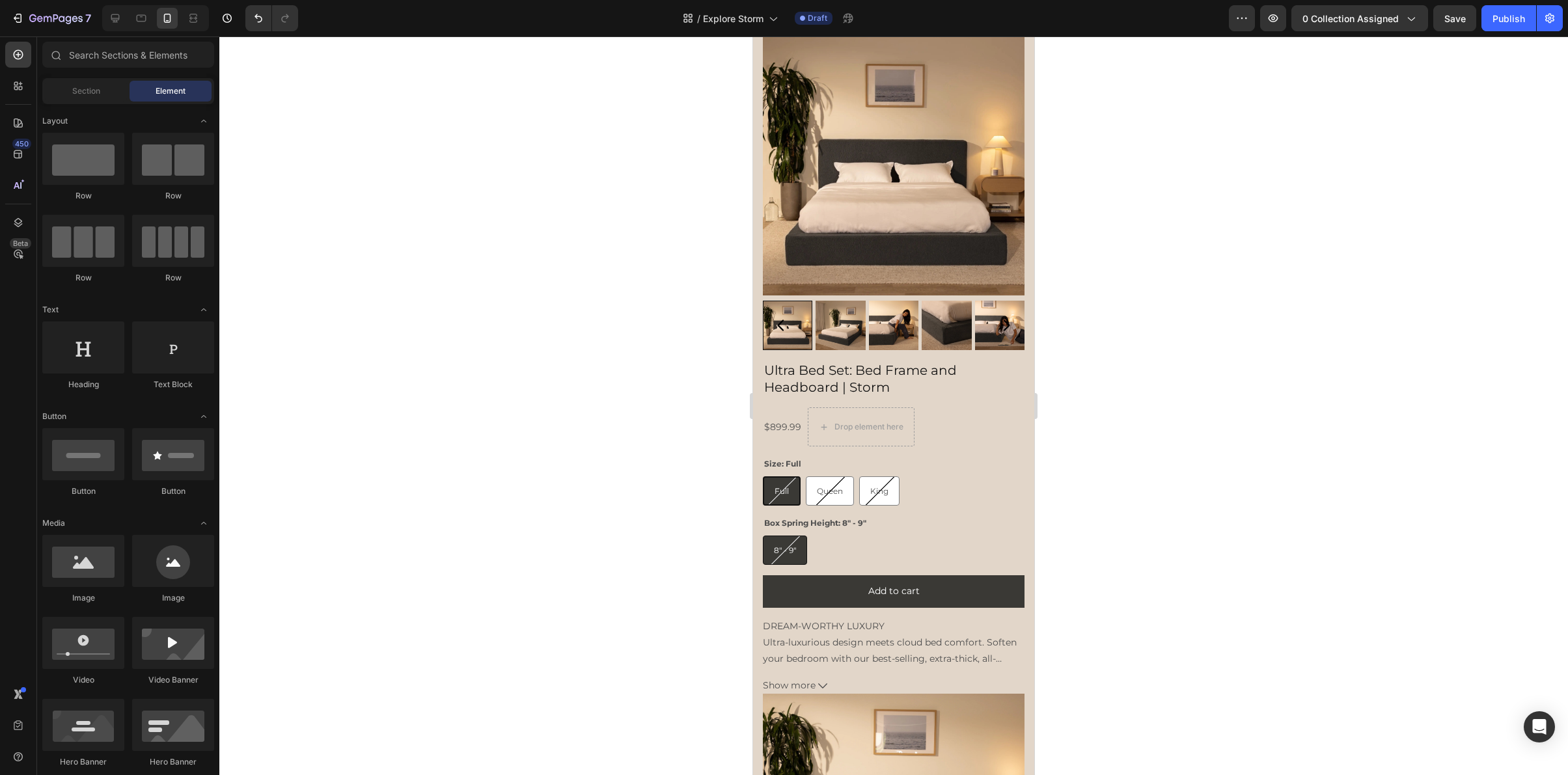
scroll to position [456, 0]
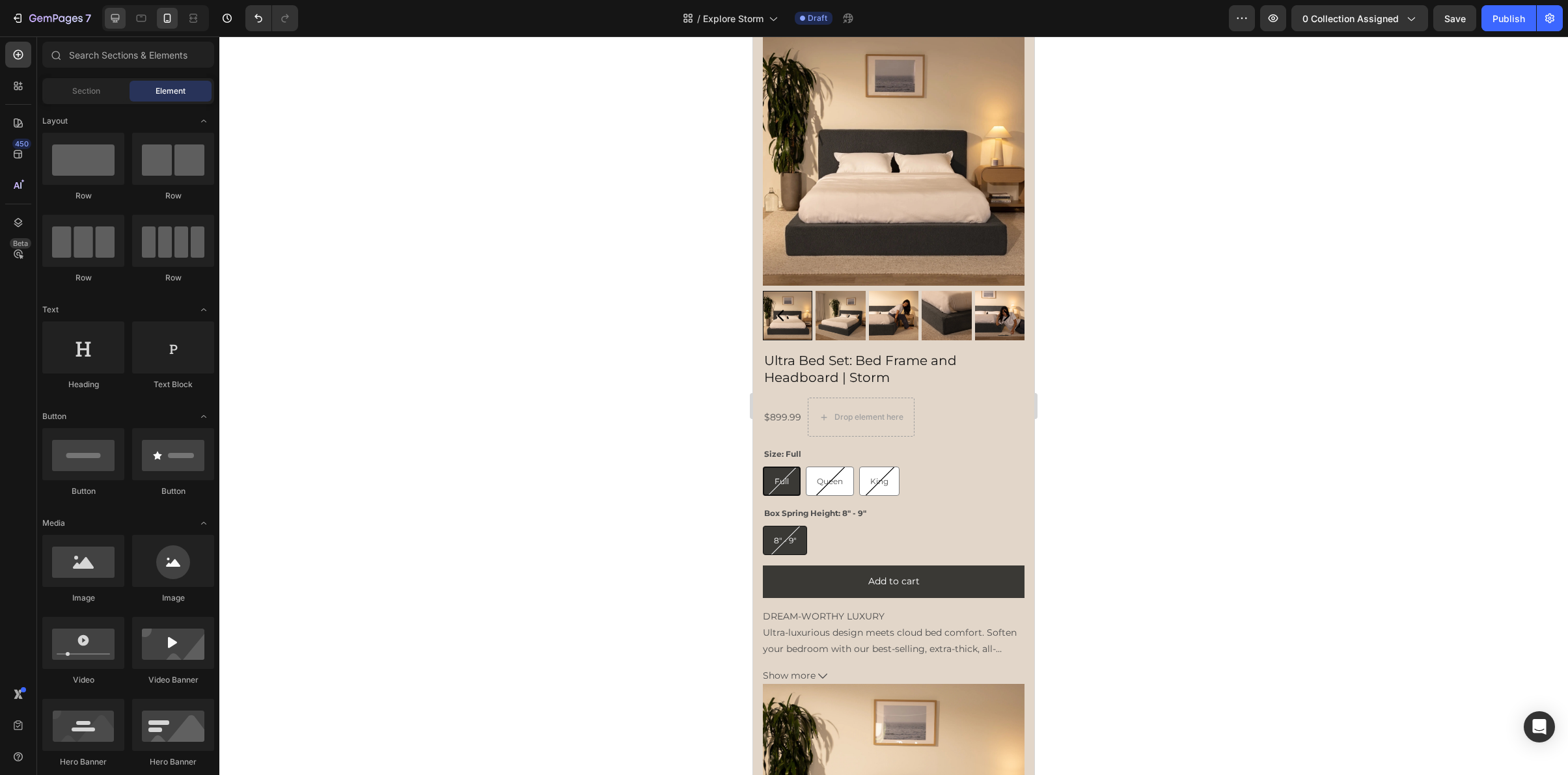
click at [120, 26] on div at bounding box center [115, 18] width 21 height 21
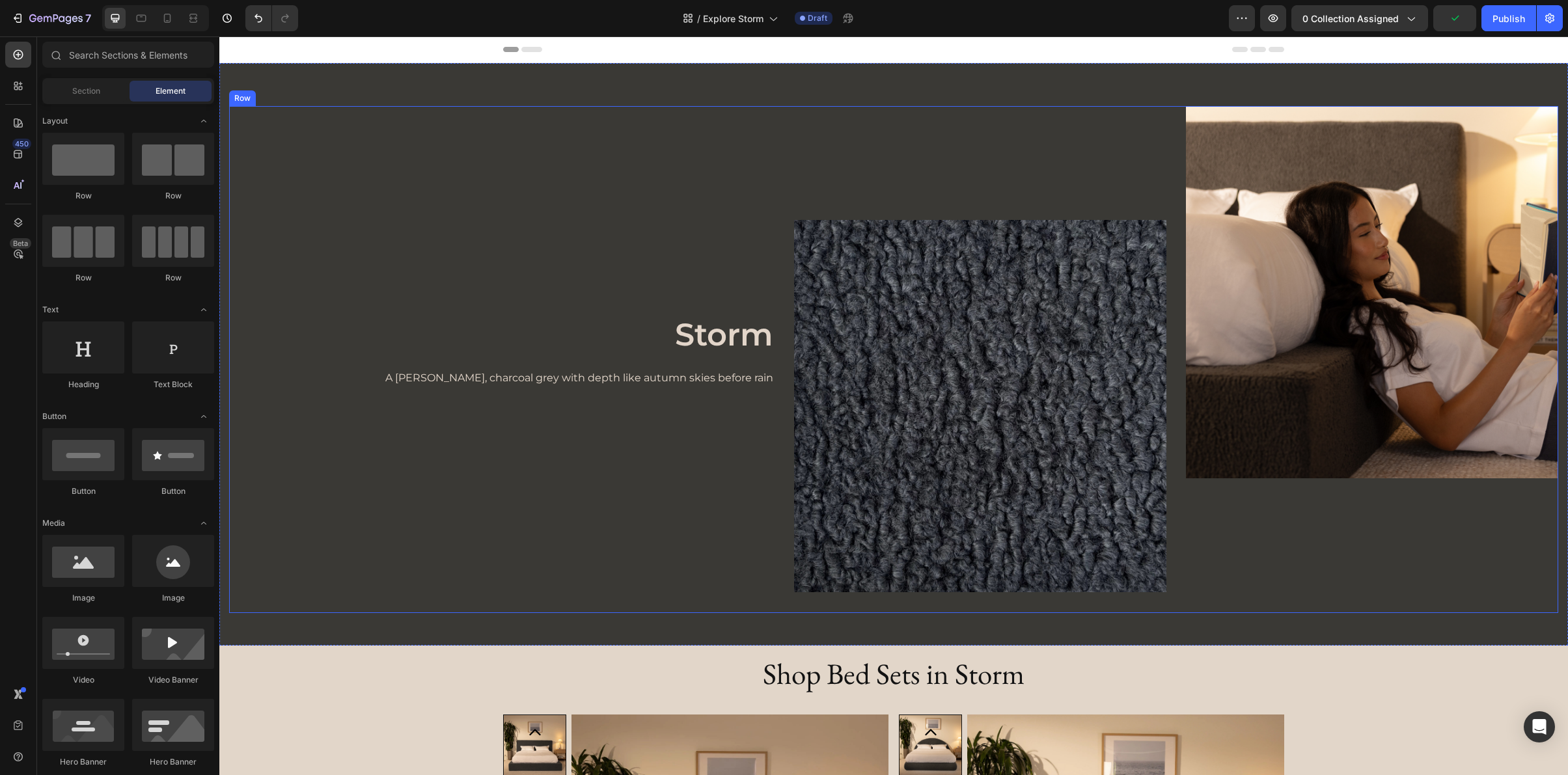
click at [513, 91] on div "Image Image Row Storm Heading A moody, charcoal grey with depth like autumn ski…" at bounding box center [894, 355] width 1348 height 583
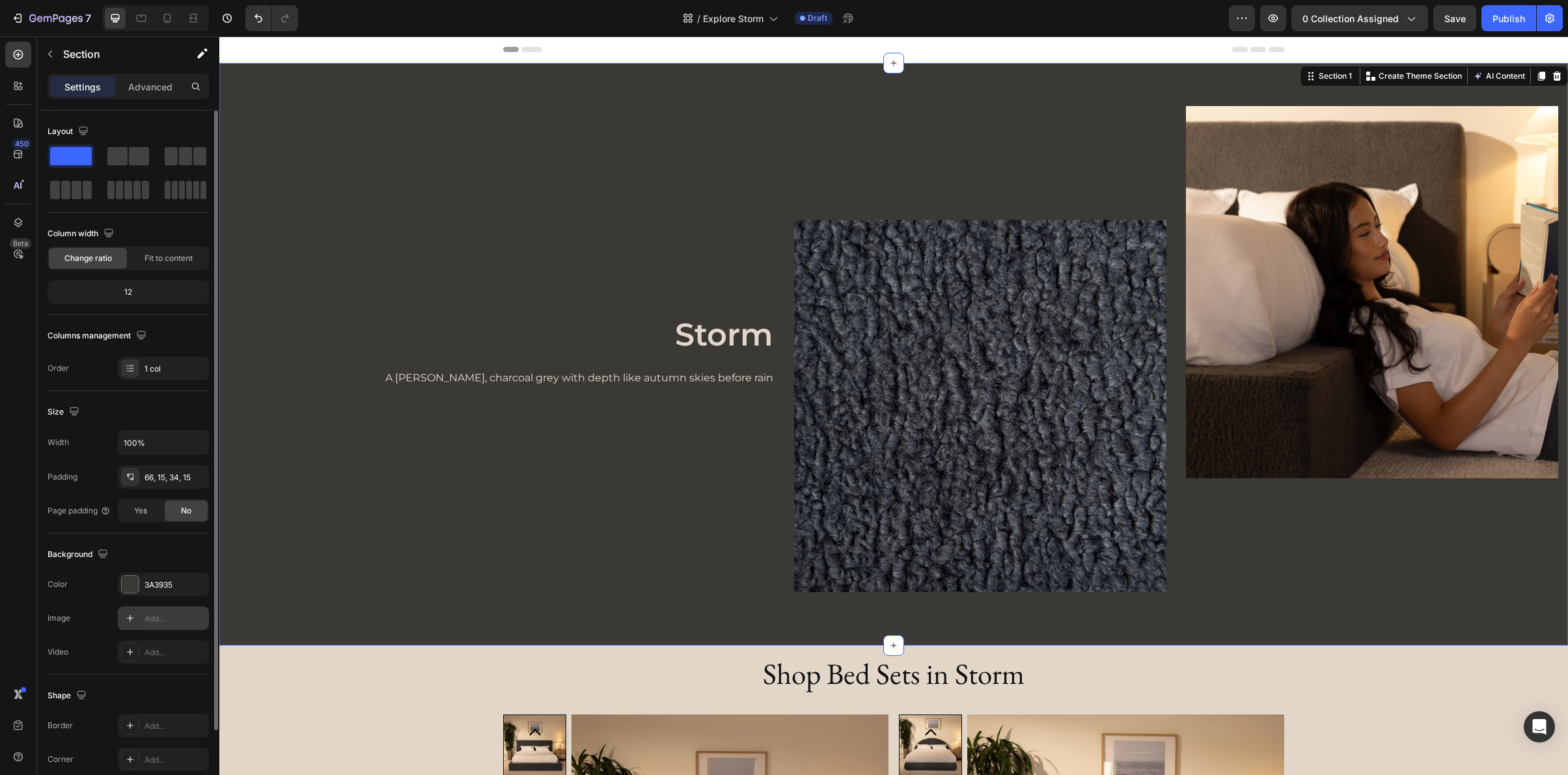
click at [155, 622] on div "Add..." at bounding box center [175, 619] width 62 height 12
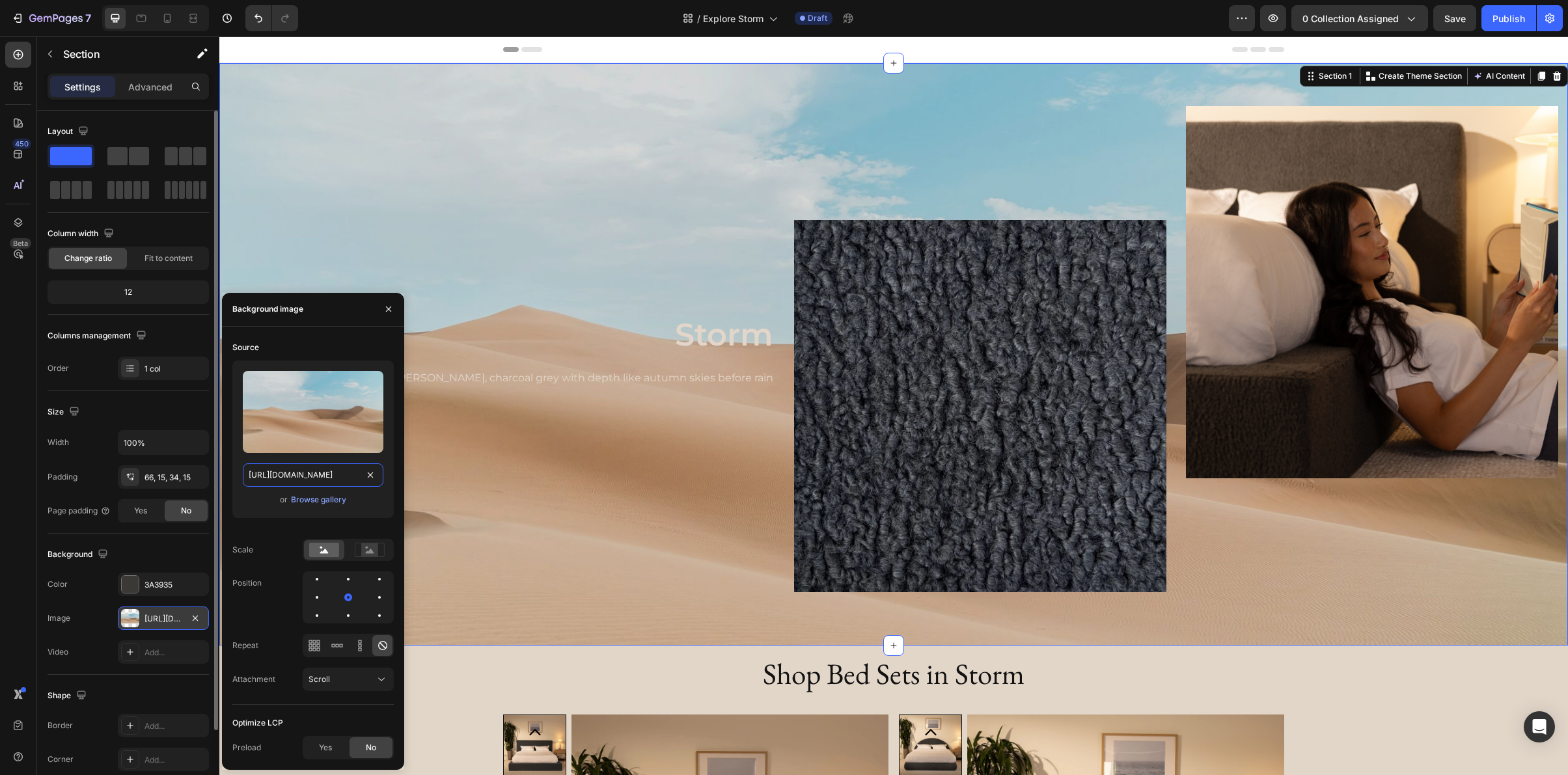
click at [332, 473] on input "[URL][DOMAIN_NAME]" at bounding box center [313, 474] width 141 height 23
paste input "0249/8140/5759/files/storm.webp?v=1758318003"
type input "https://cdn.shopify.com/s/files/1/0249/8140/5759/files/storm.webp?v=1758318003"
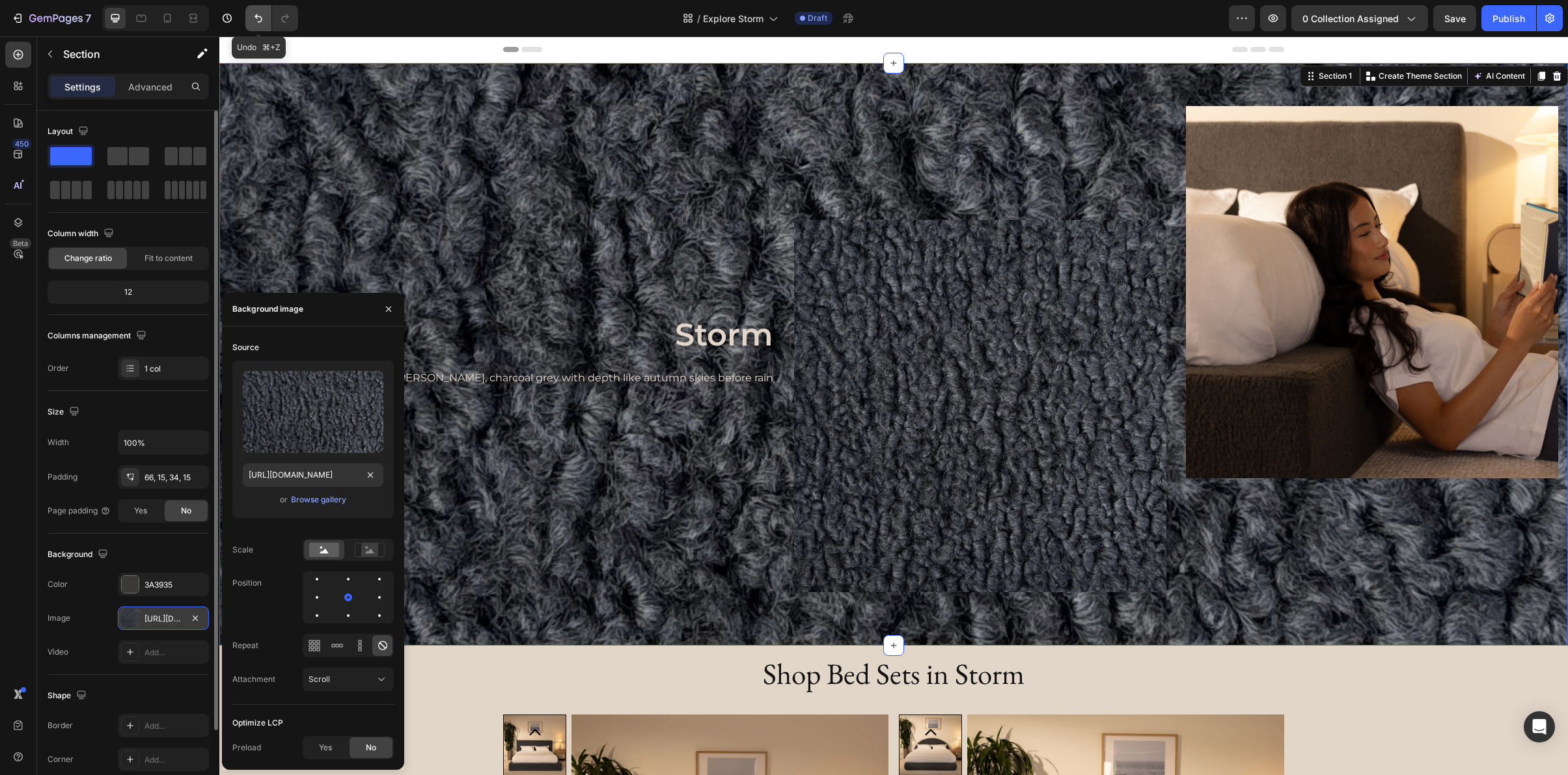
click at [252, 18] on icon "Undo/Redo" at bounding box center [258, 18] width 13 height 13
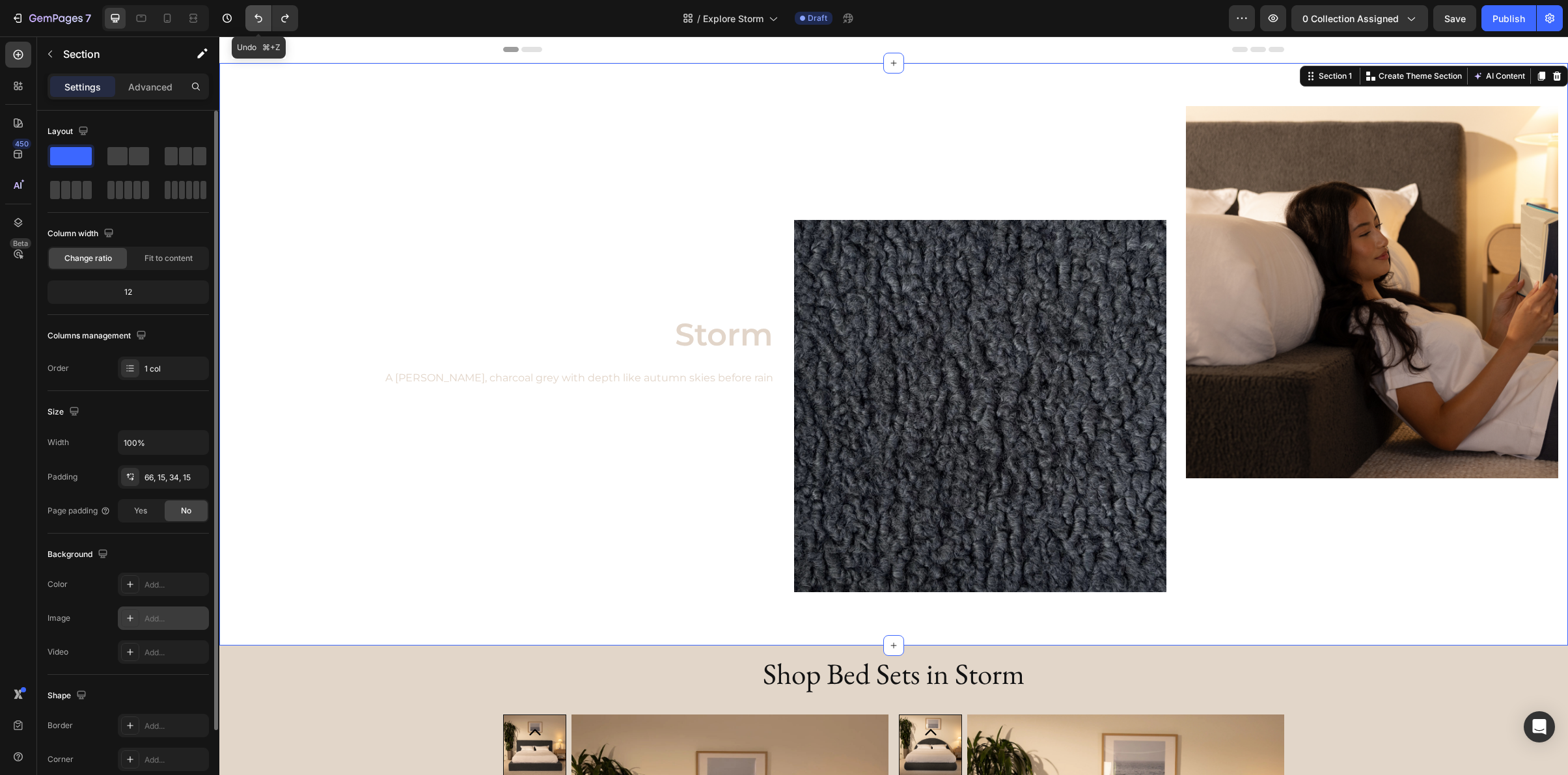
click at [258, 25] on button "Undo/Redo" at bounding box center [258, 18] width 26 height 26
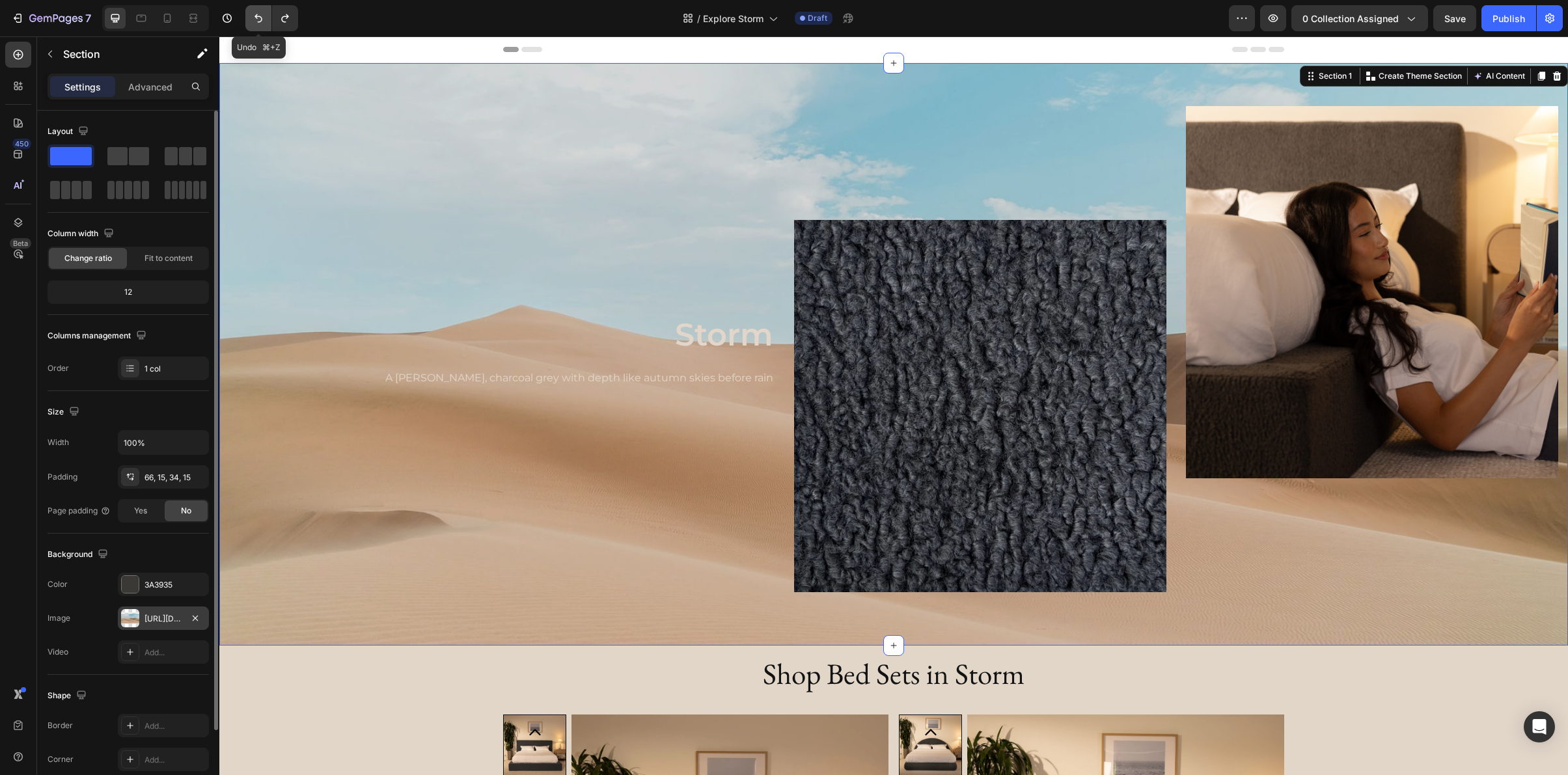
click at [258, 25] on button "Undo/Redo" at bounding box center [258, 18] width 26 height 26
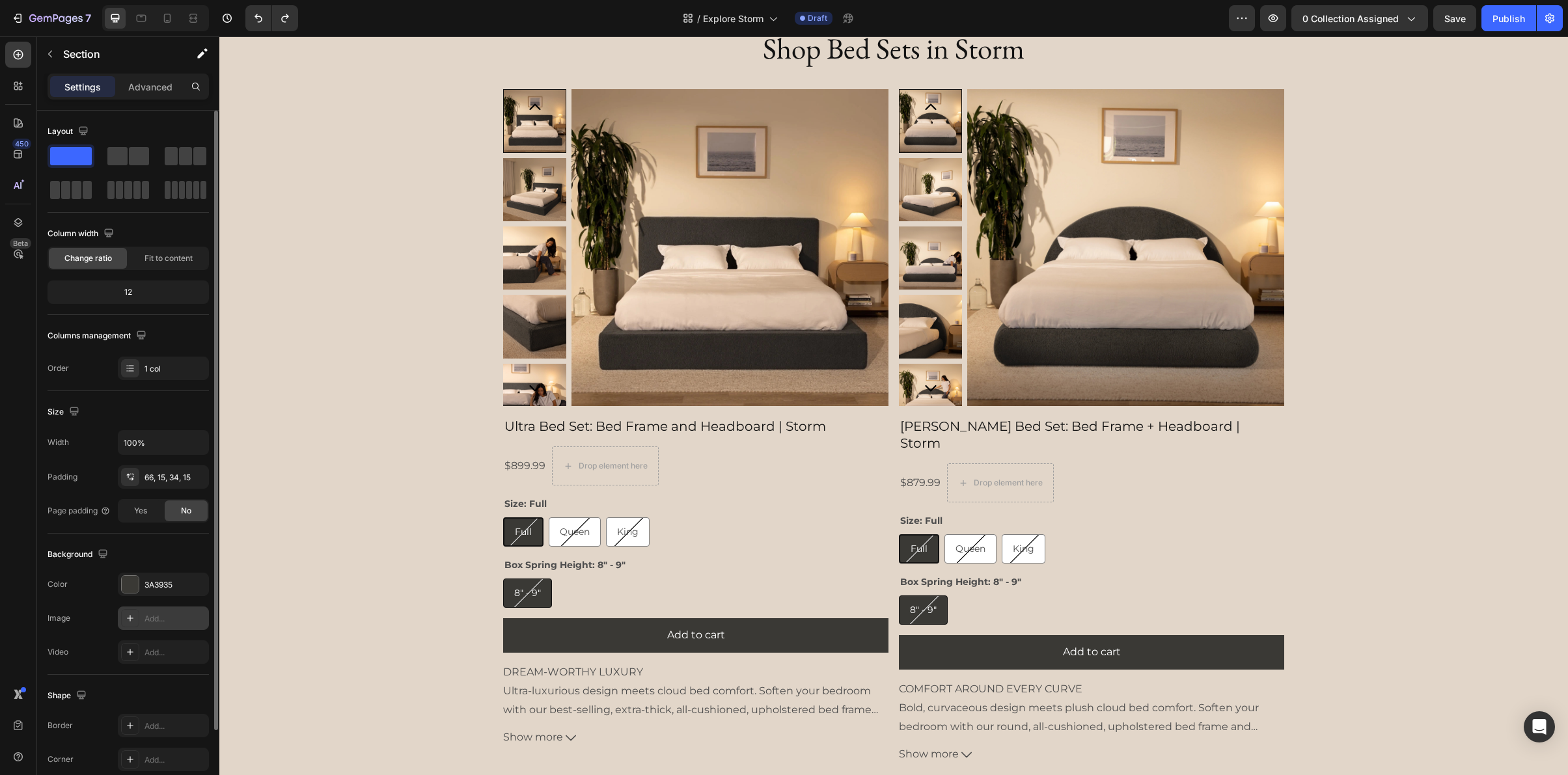
scroll to position [871, 0]
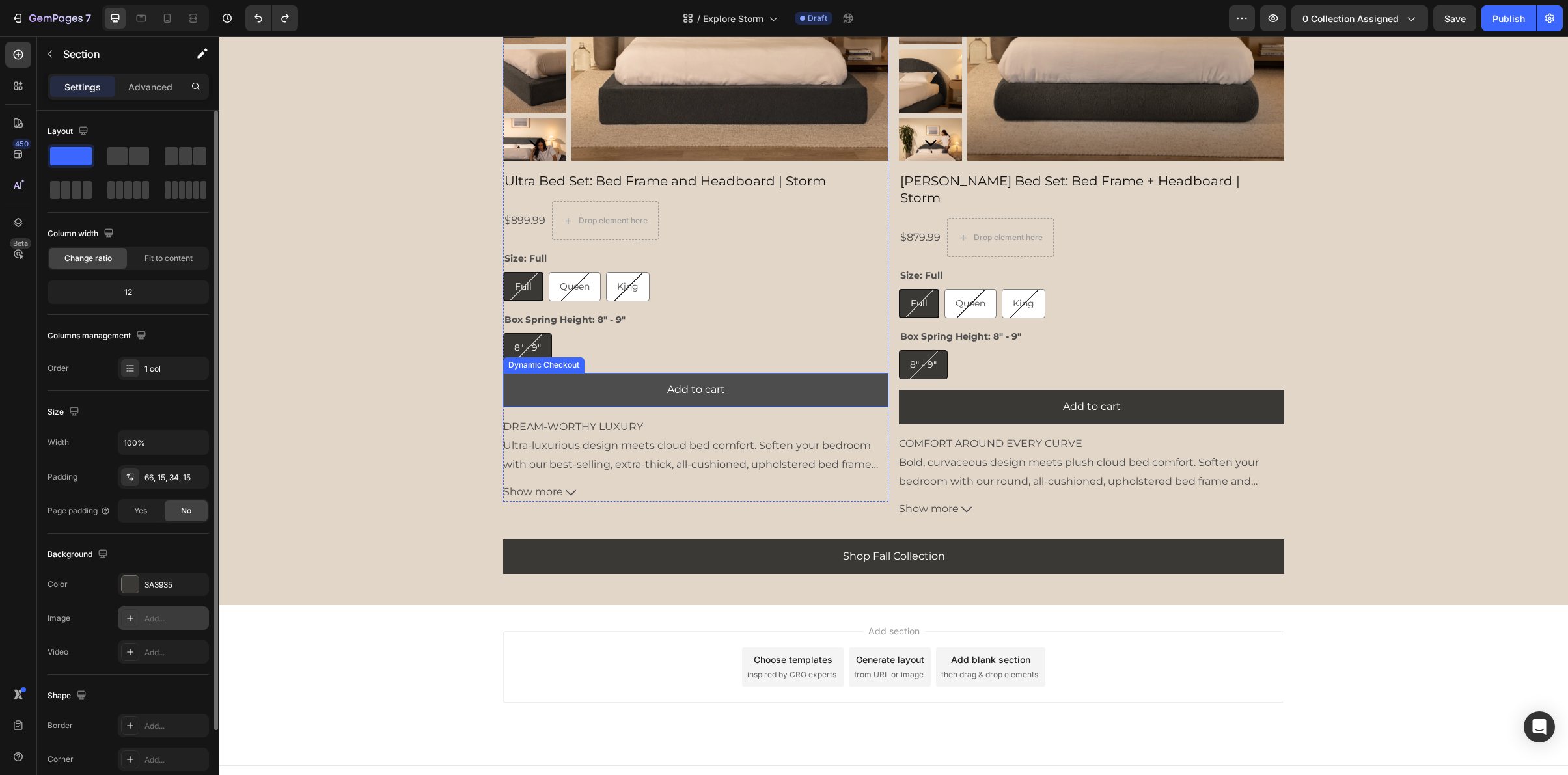
click at [593, 386] on button "Add to cart" at bounding box center [696, 390] width 385 height 34
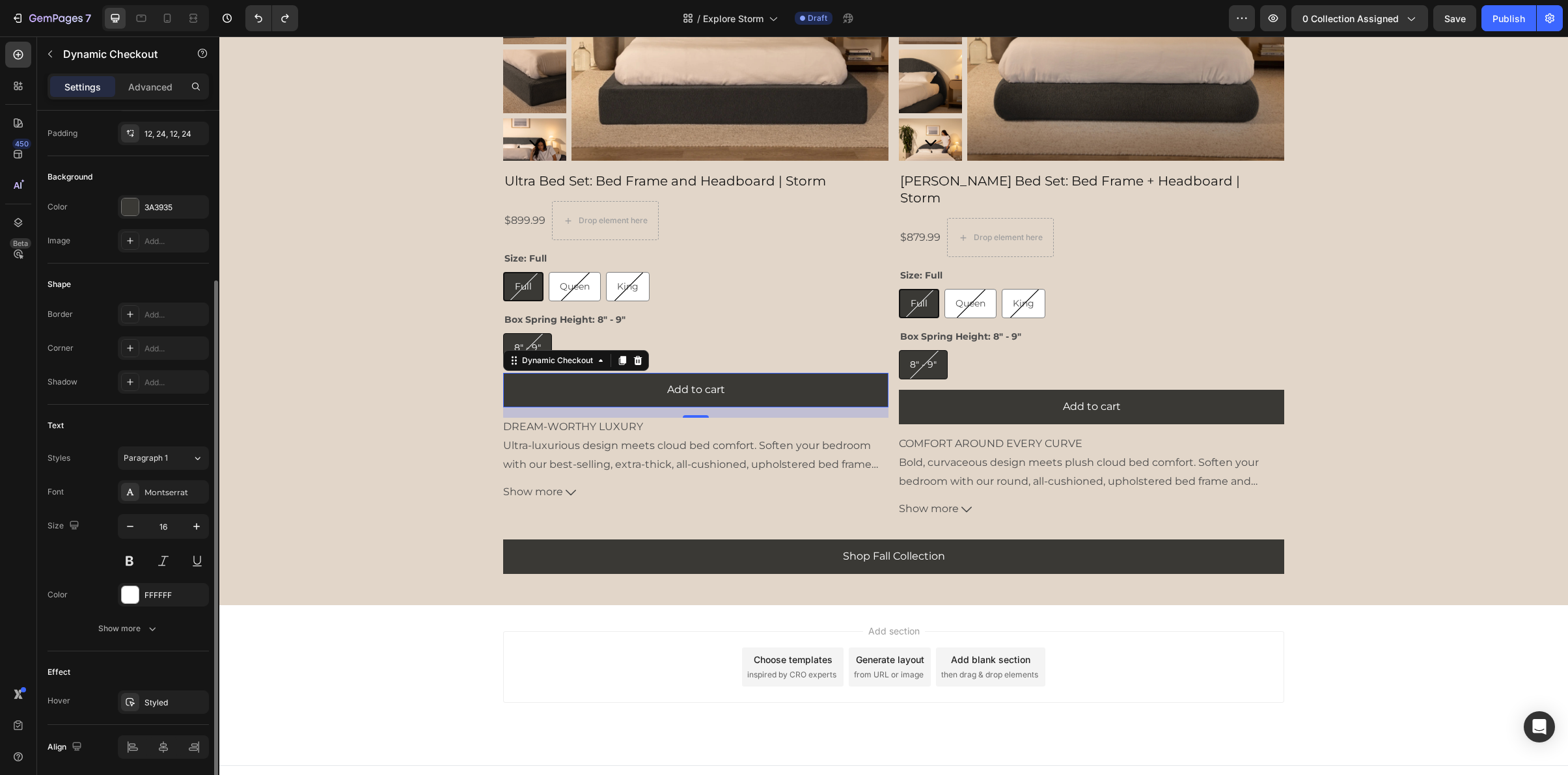
scroll to position [285, 0]
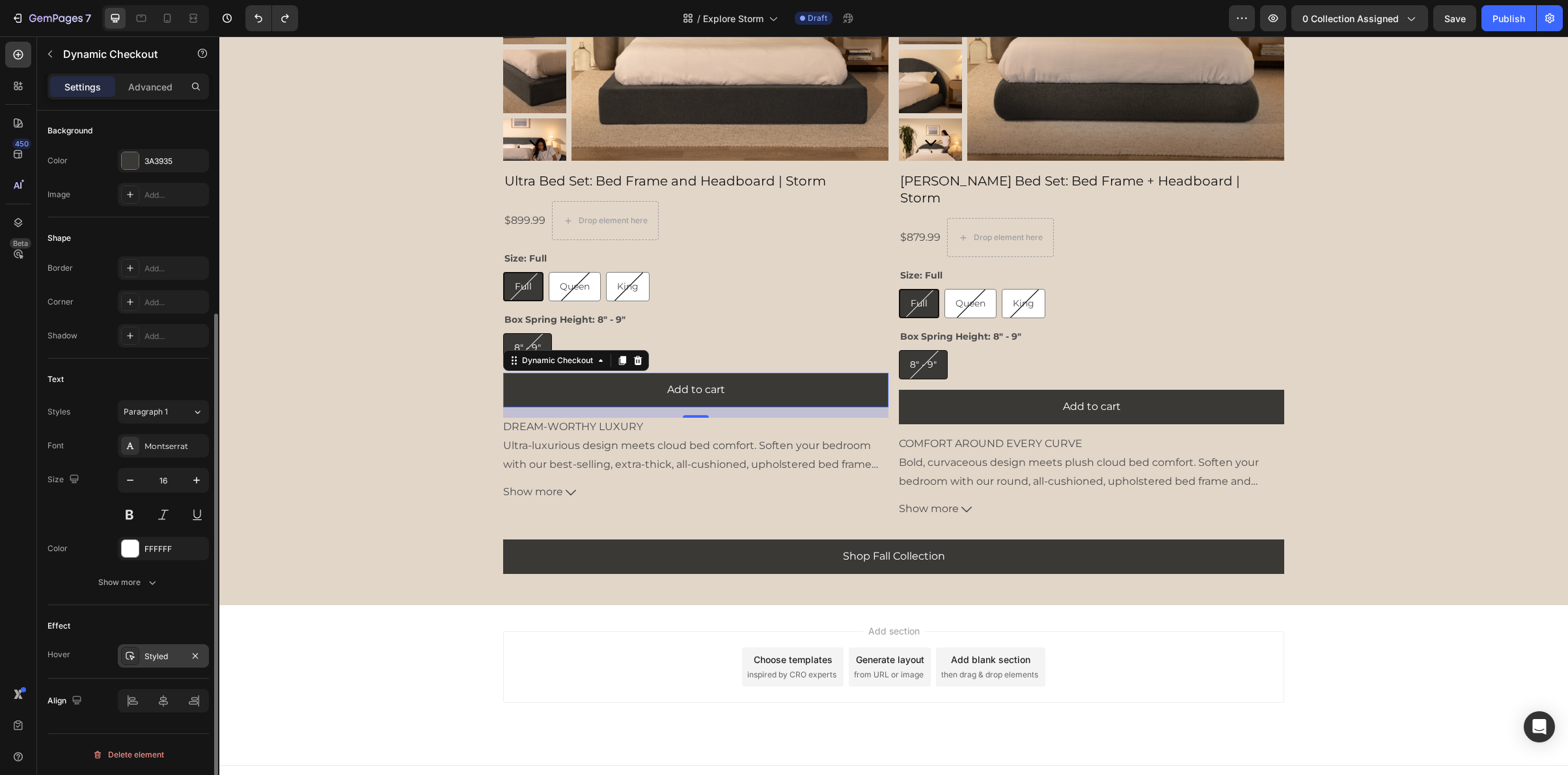
click at [144, 656] on div "Styled" at bounding box center [163, 657] width 38 height 12
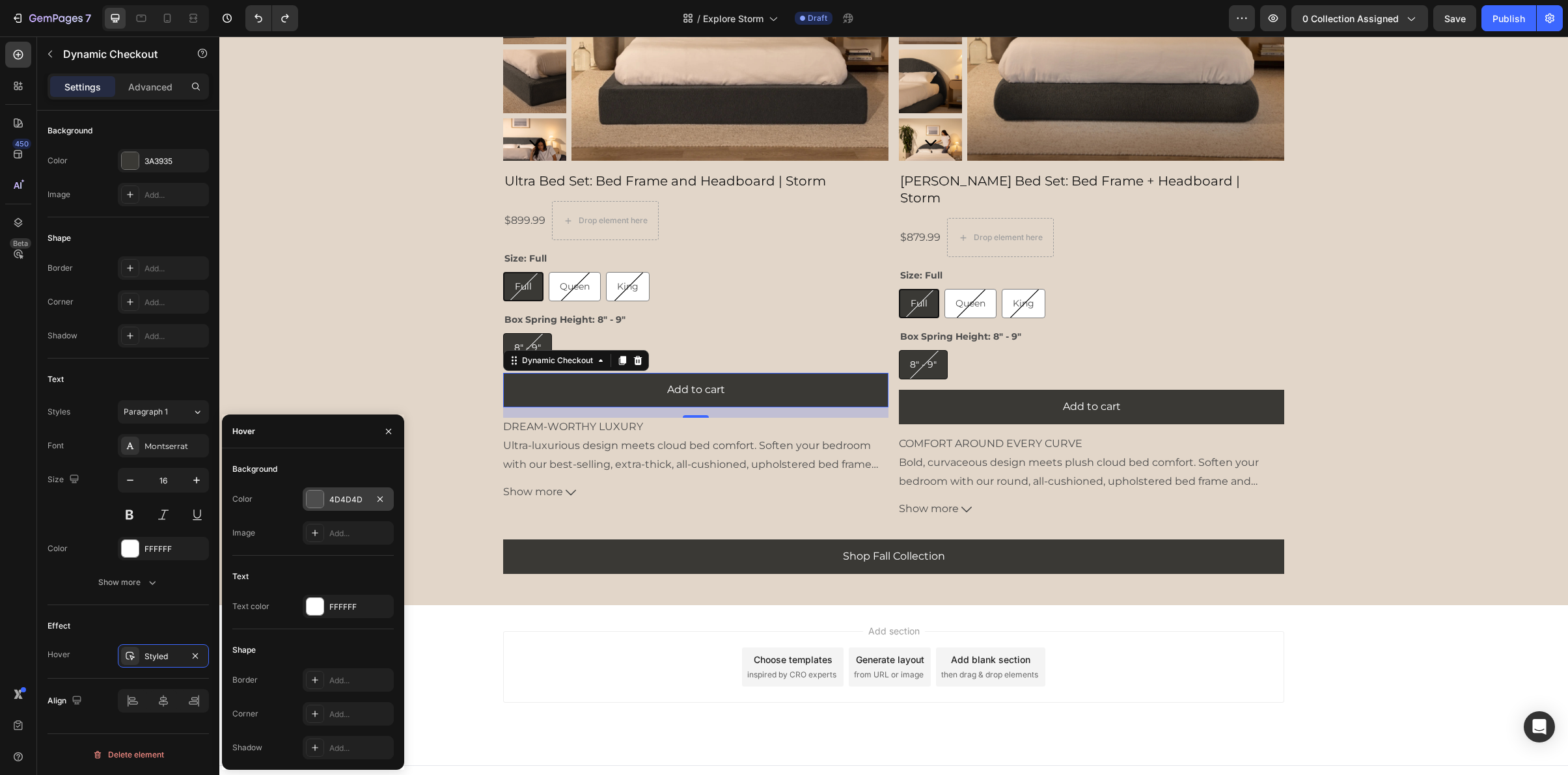
click at [346, 496] on div "4D4D4D" at bounding box center [348, 500] width 38 height 12
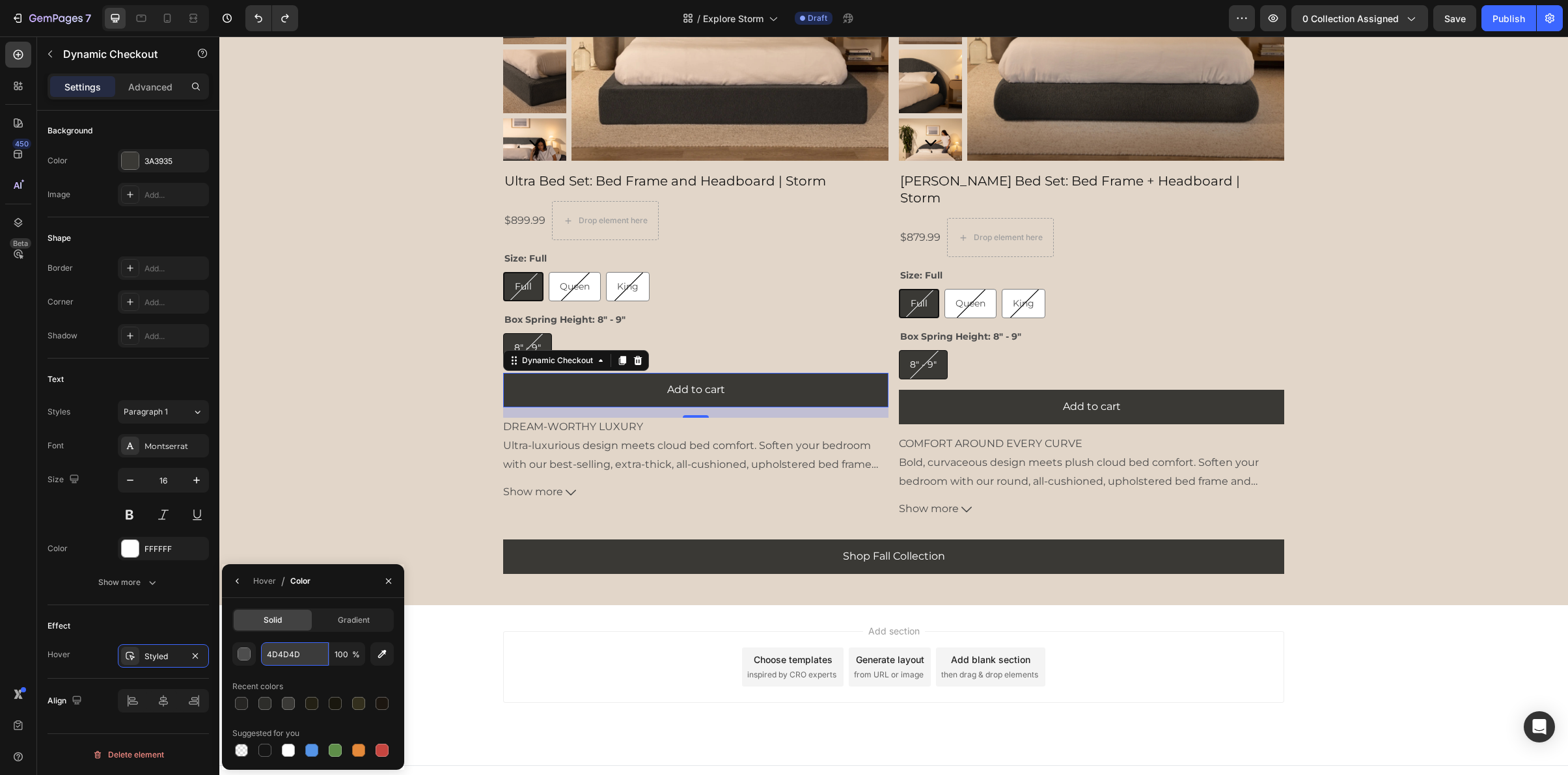
click at [289, 658] on input "4D4D4D" at bounding box center [294, 654] width 68 height 23
paste input "262523"
type input "262523"
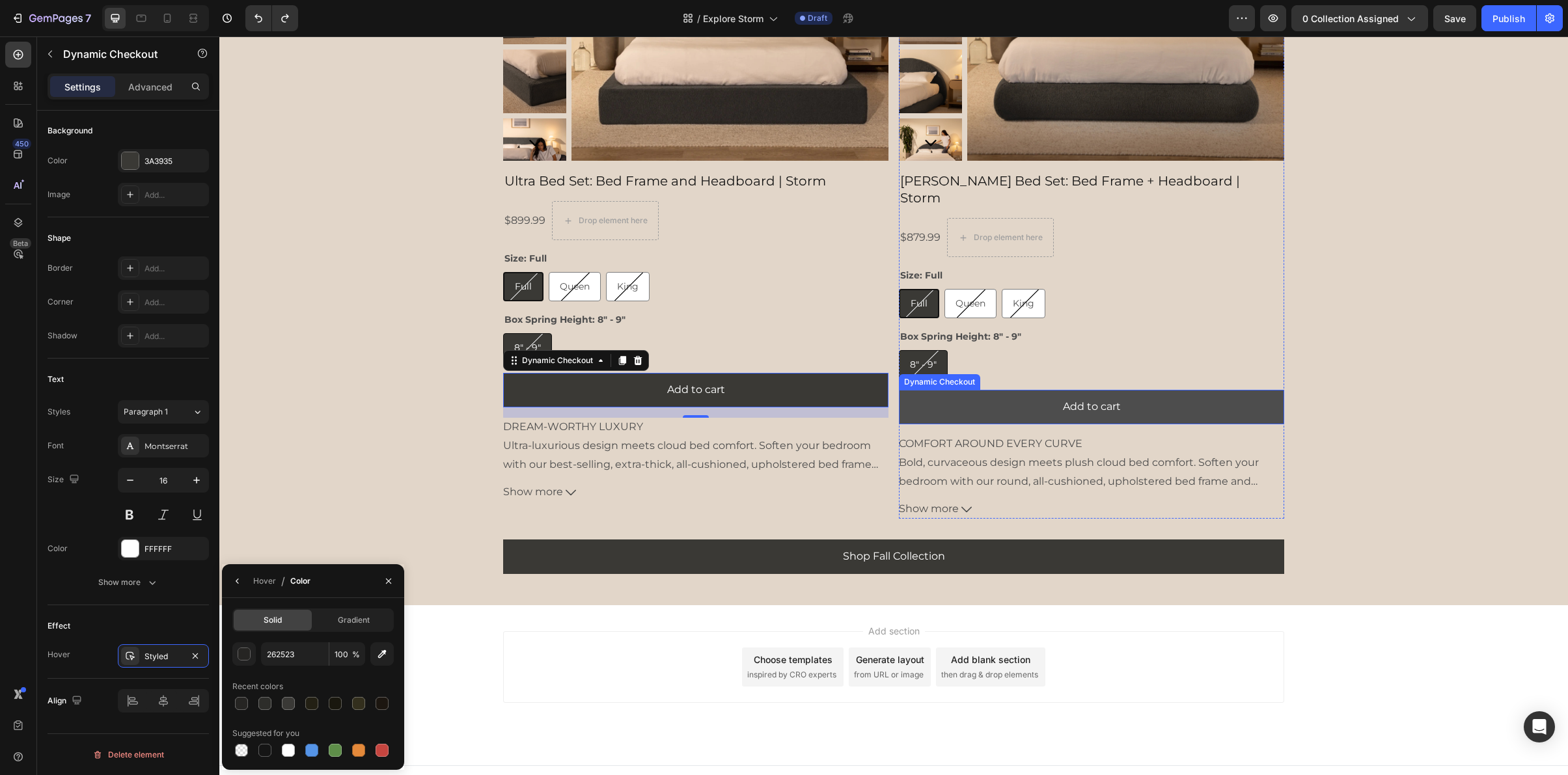
click at [958, 390] on button "Add to cart" at bounding box center [1091, 407] width 385 height 34
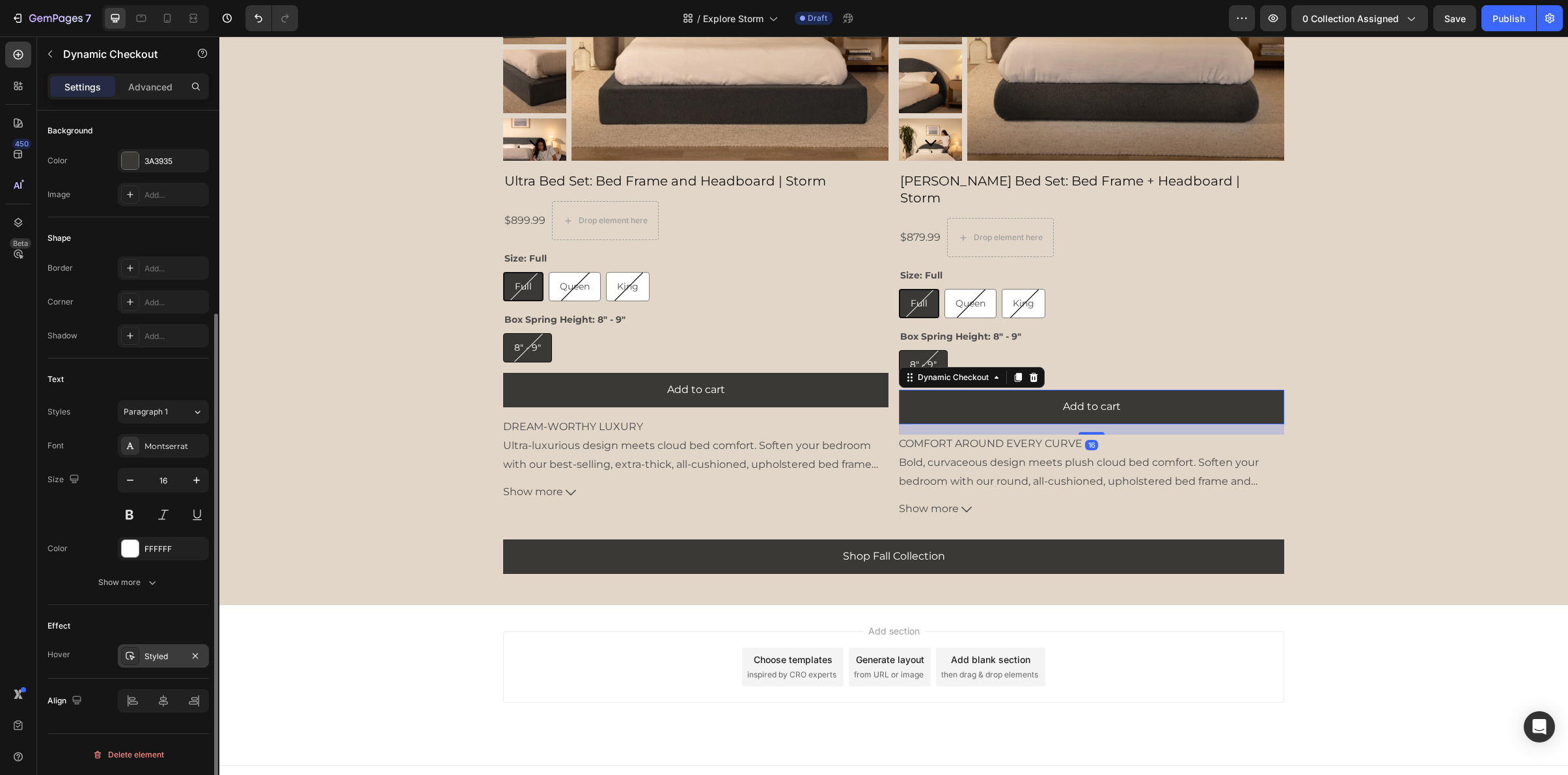
click at [159, 657] on div "Styled" at bounding box center [163, 657] width 38 height 12
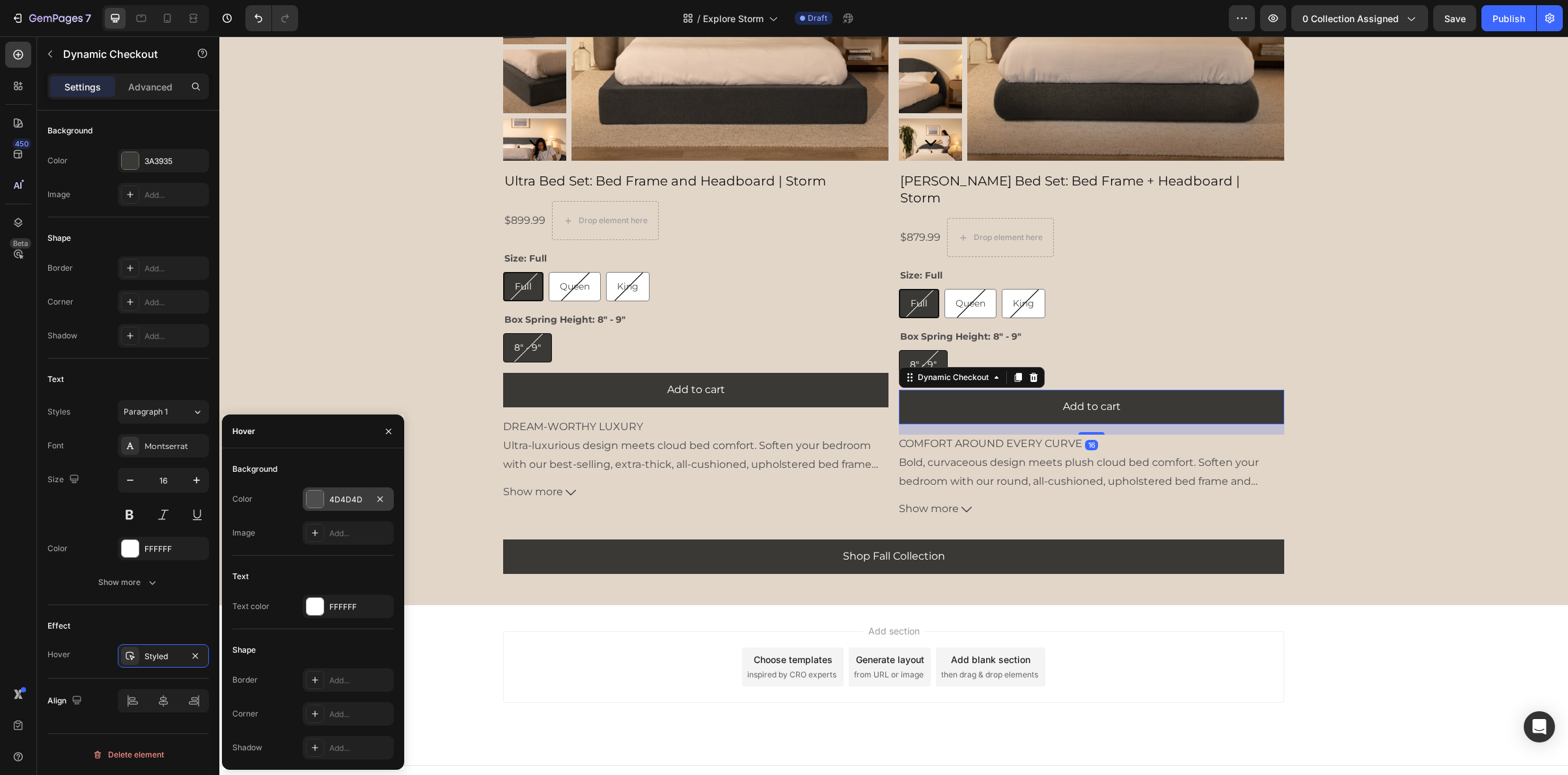
click at [332, 494] on div "4D4D4D" at bounding box center [348, 500] width 38 height 12
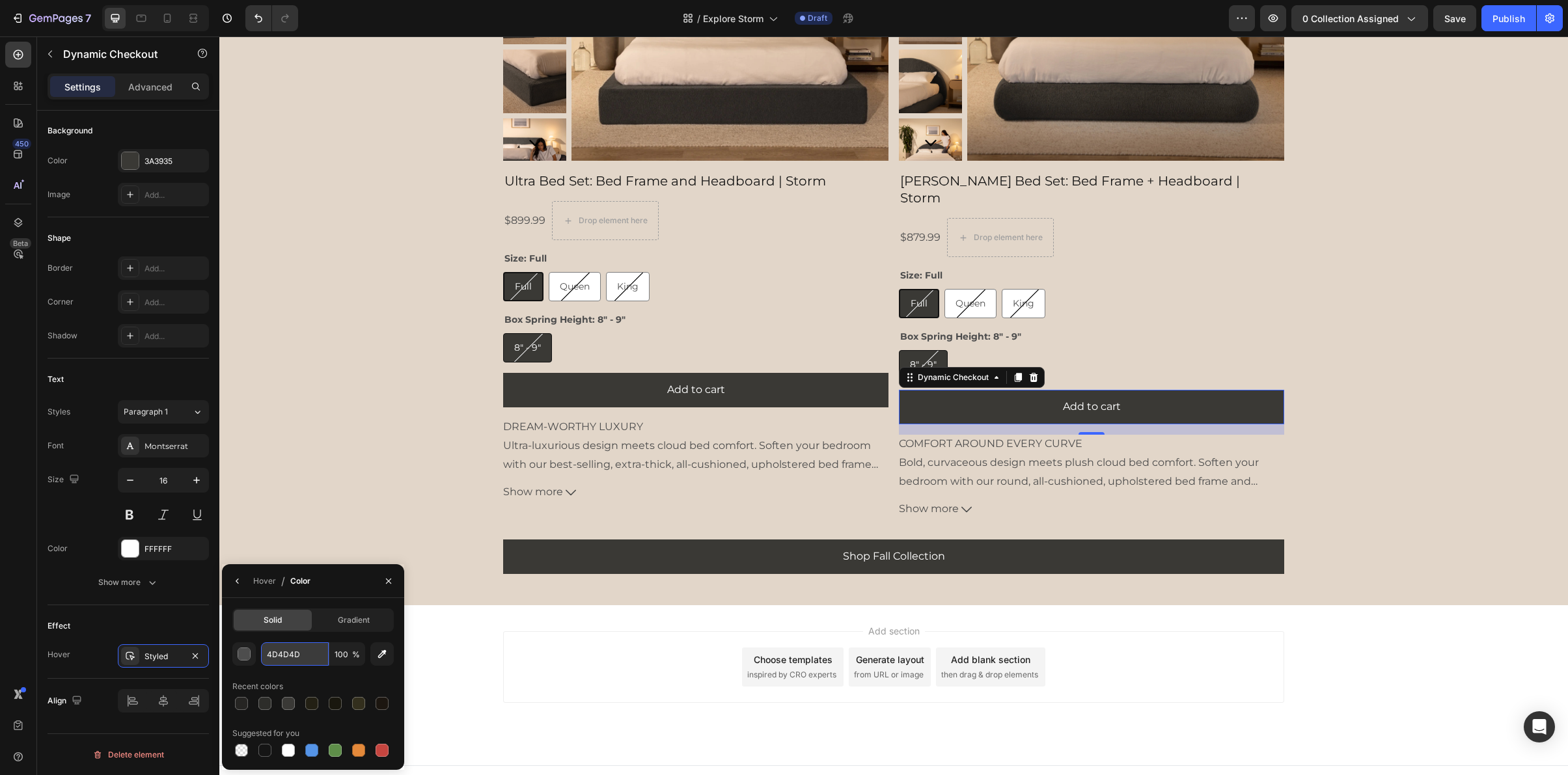
click at [280, 662] on input "4D4D4D" at bounding box center [294, 654] width 68 height 23
paste input "262523"
type input "262523"
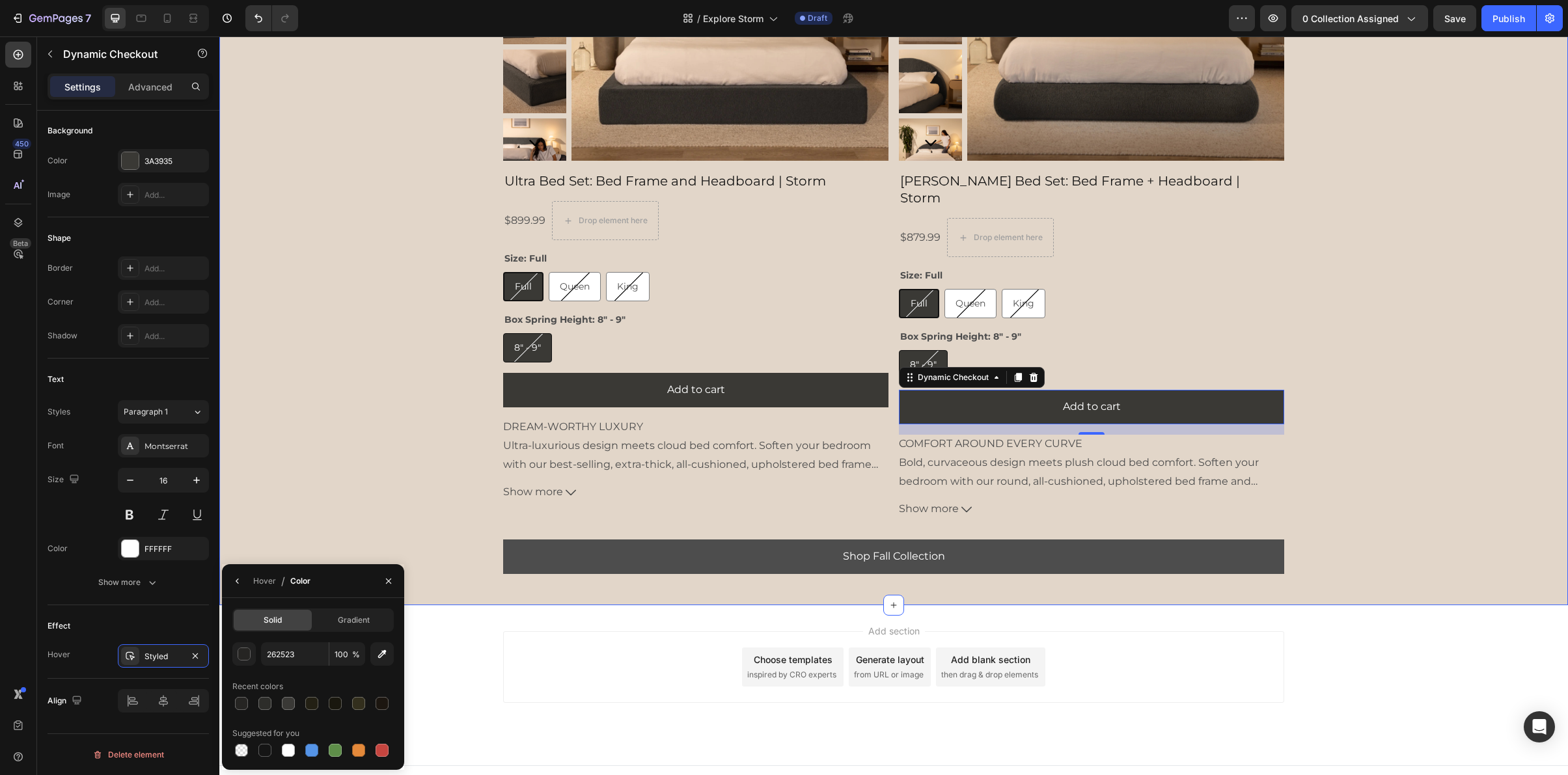
click at [585, 540] on button "Shop Fall Collection" at bounding box center [894, 557] width 781 height 34
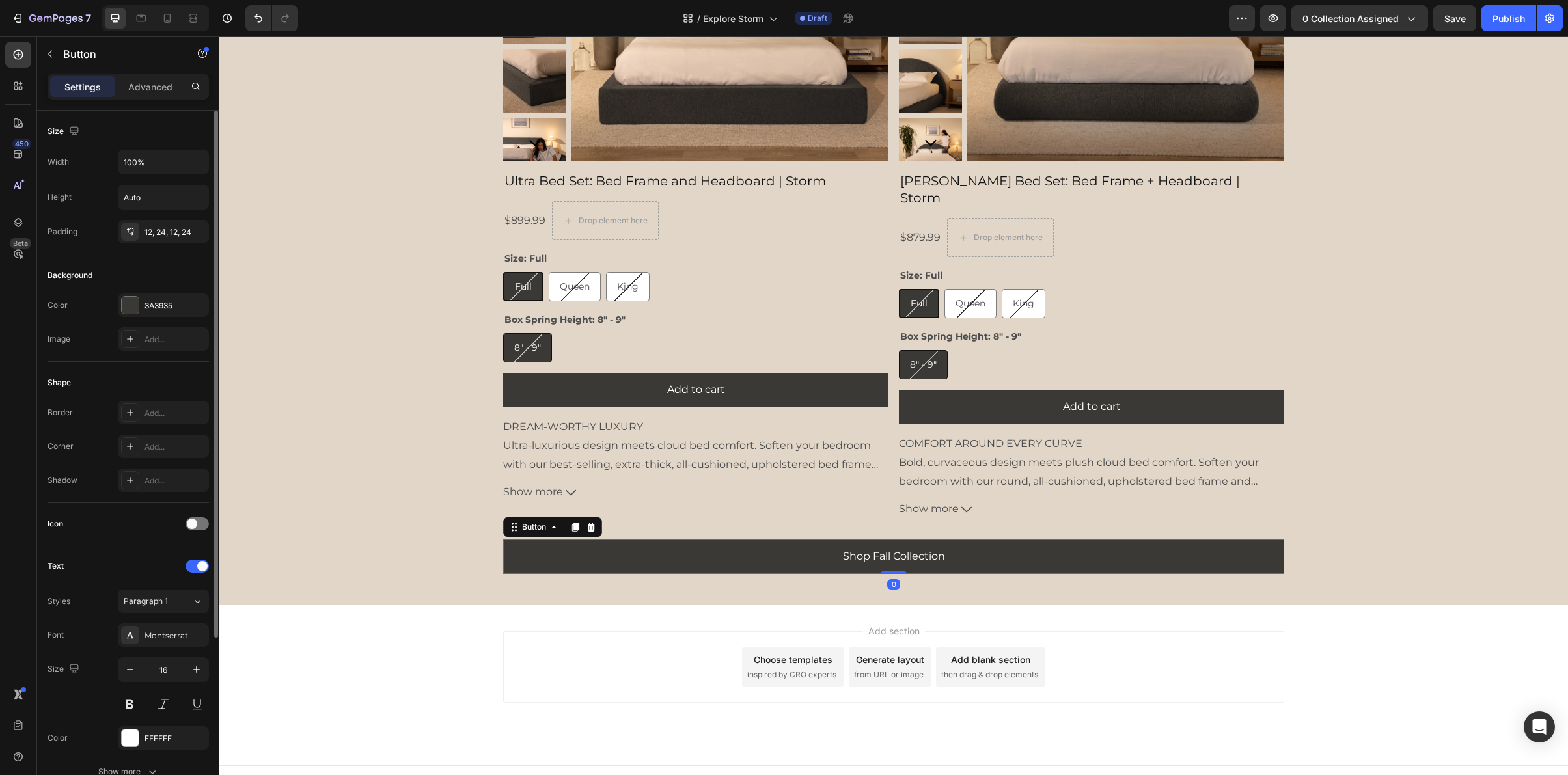
scroll to position [232, 0]
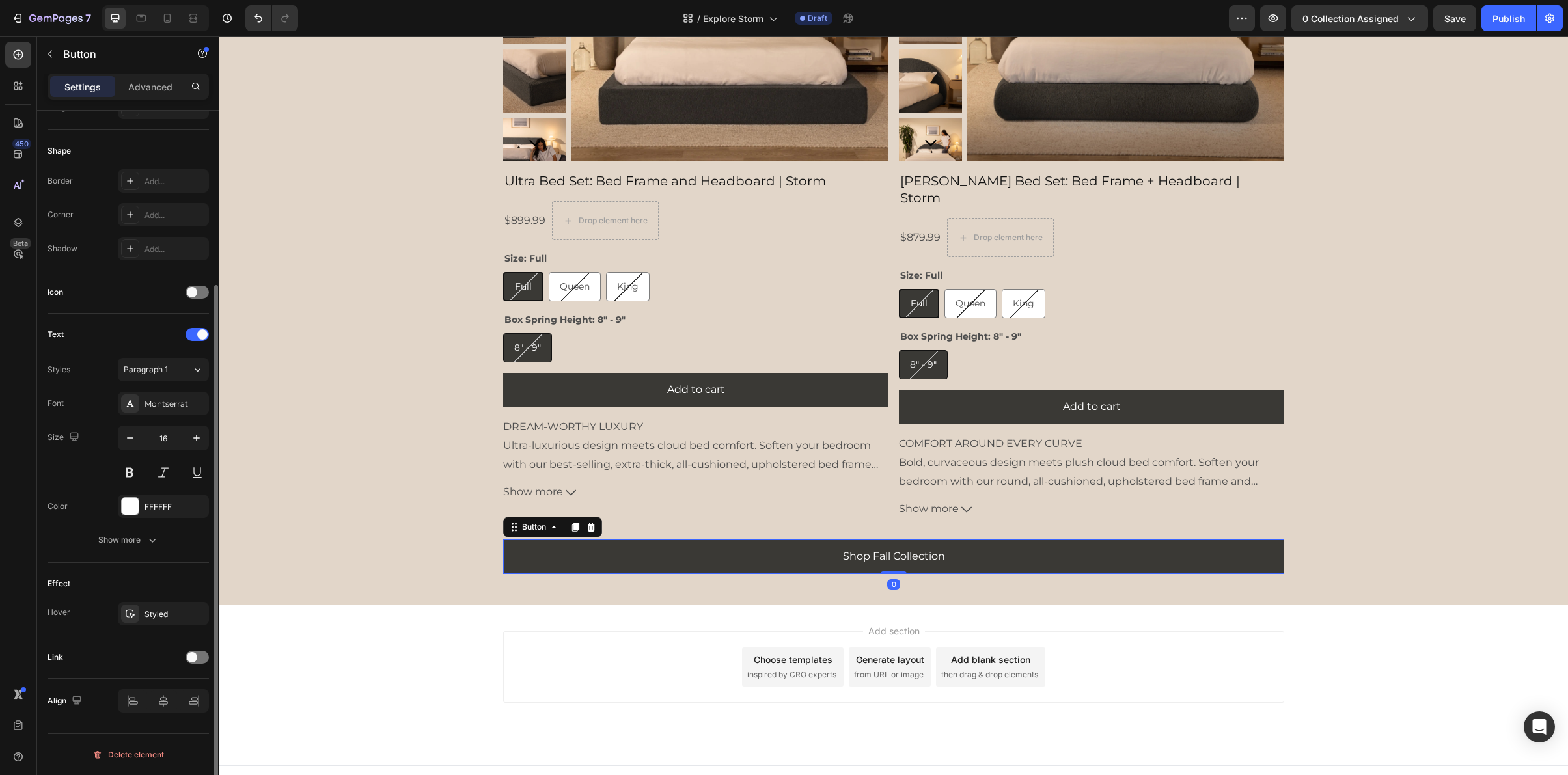
click at [168, 619] on div "Styled" at bounding box center [175, 614] width 62 height 12
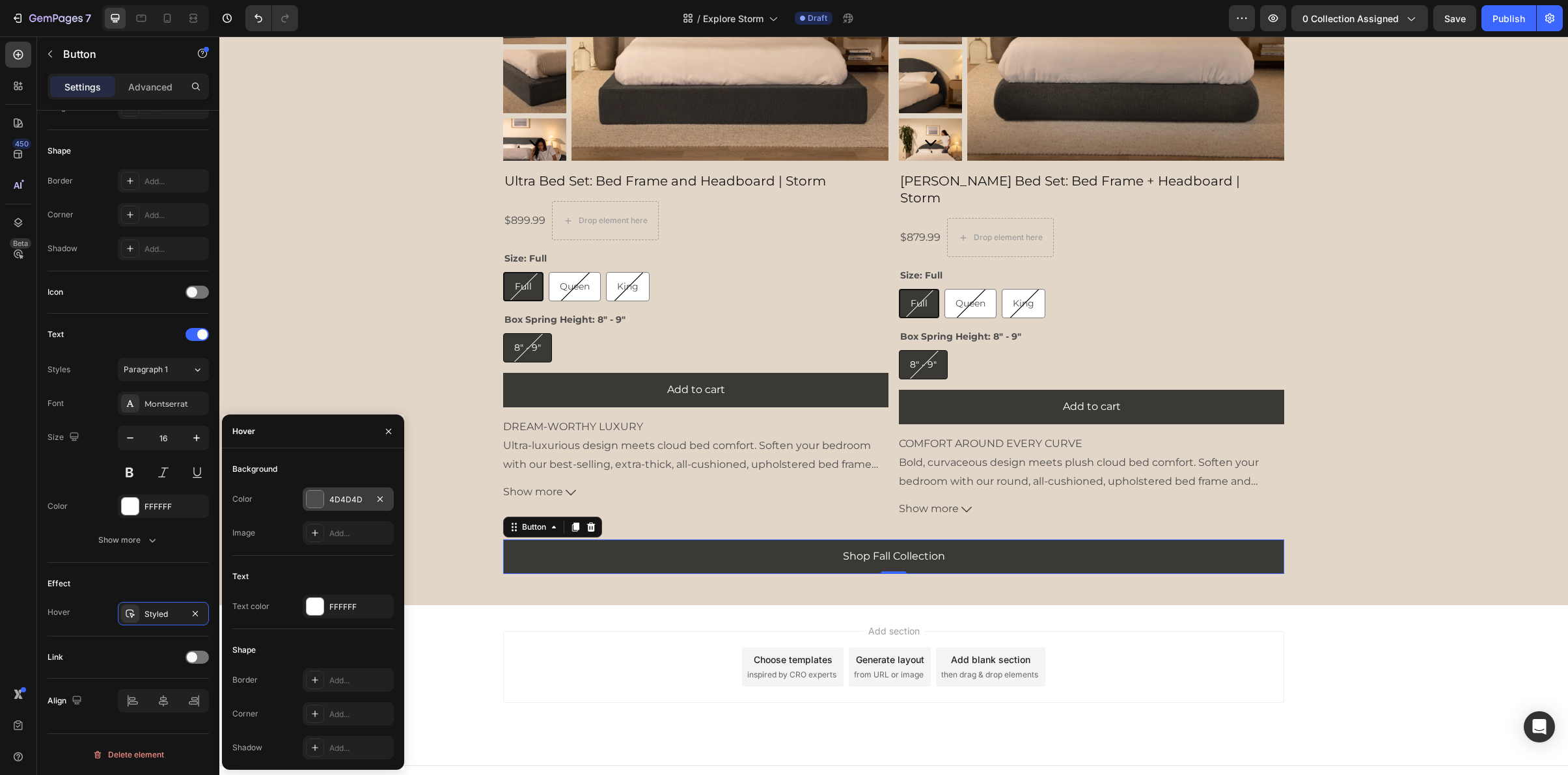
click at [344, 499] on div "4D4D4D" at bounding box center [348, 500] width 38 height 12
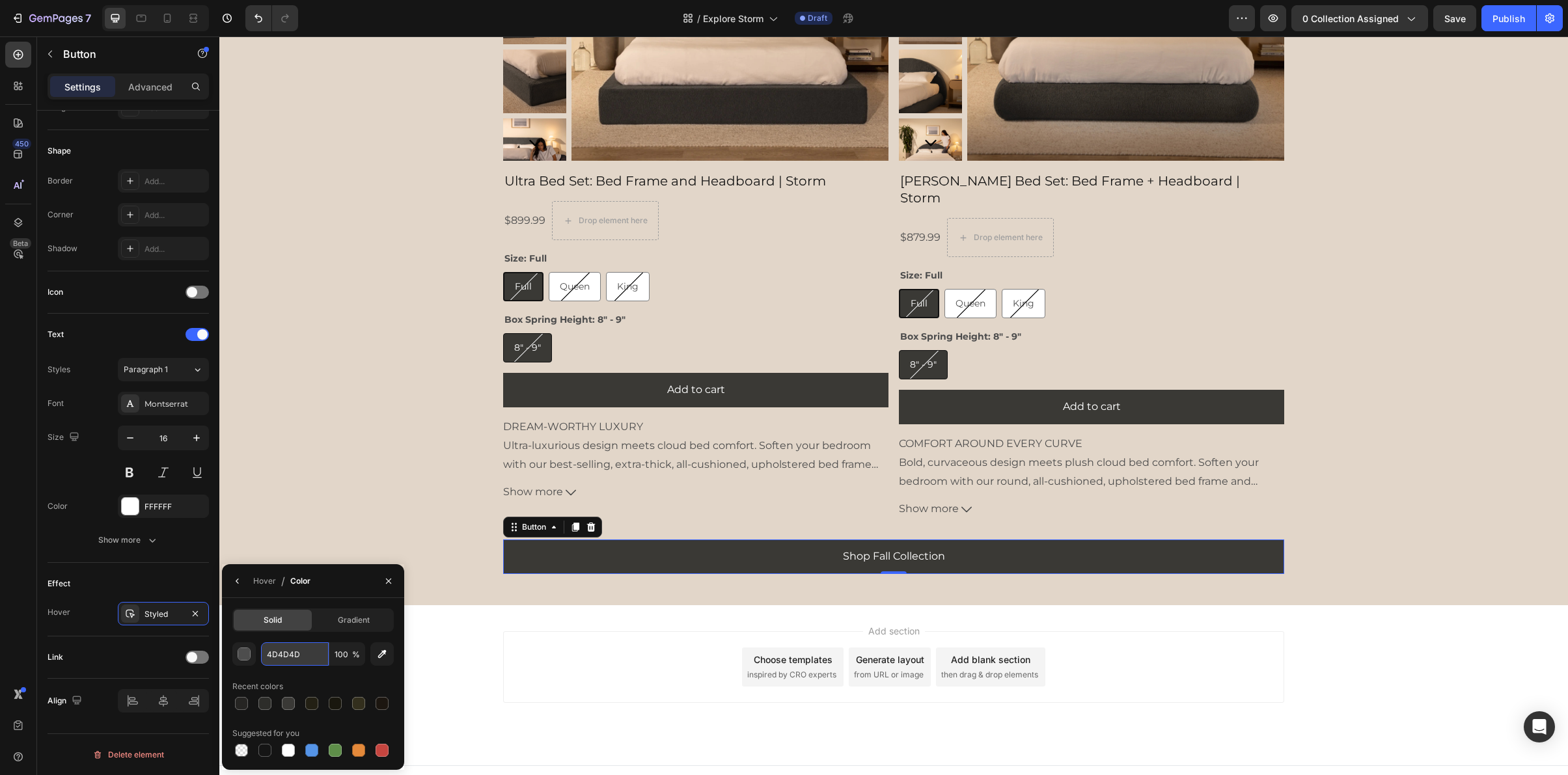
click at [279, 652] on input "4D4D4D" at bounding box center [294, 654] width 68 height 23
paste input "262523"
type input "262523"
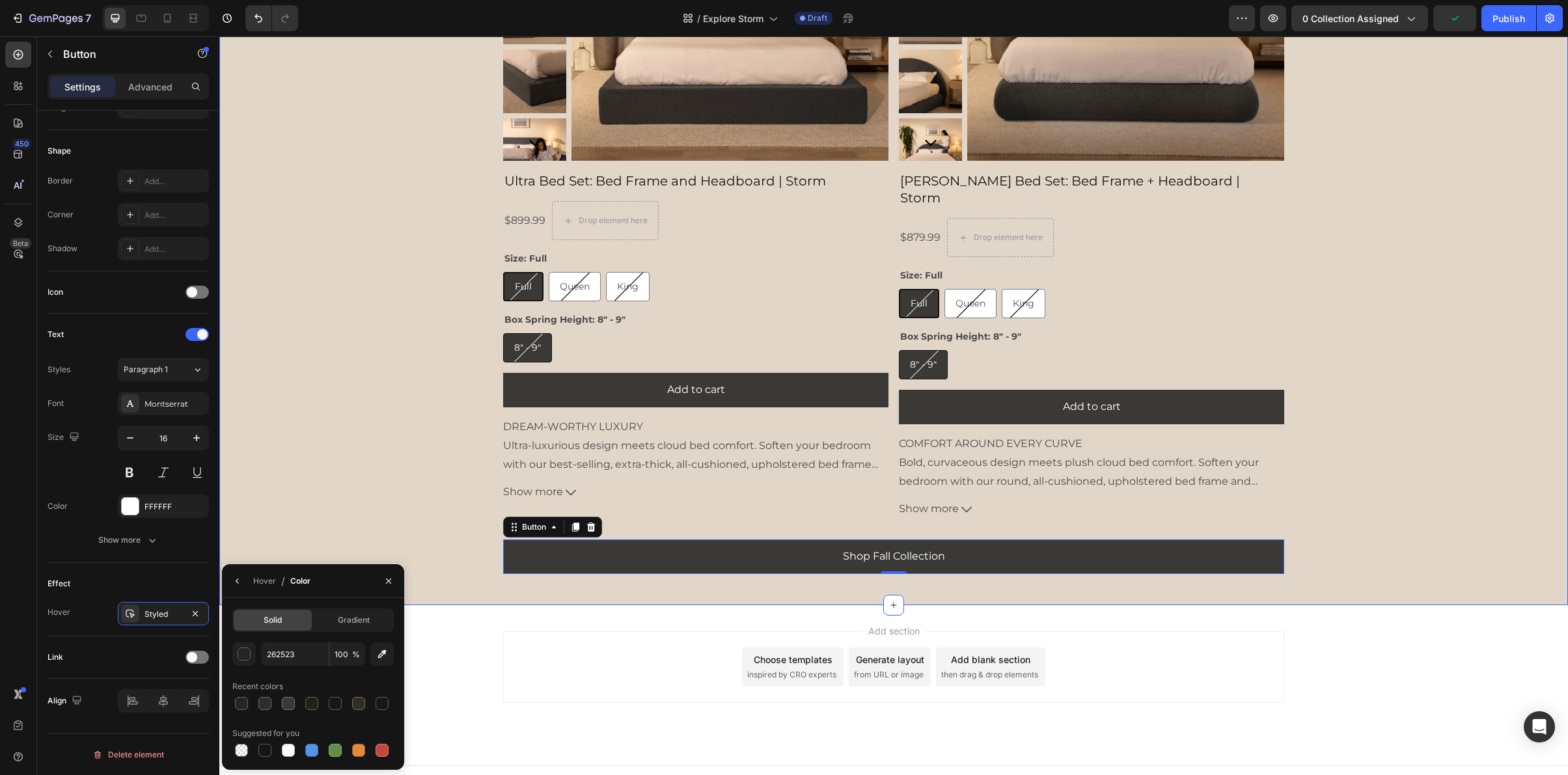
click at [426, 540] on div "Product Images Ultra Bed Set: Bed Frame and Headboard | Storm Product Title $89…" at bounding box center [894, 214] width 1348 height 740
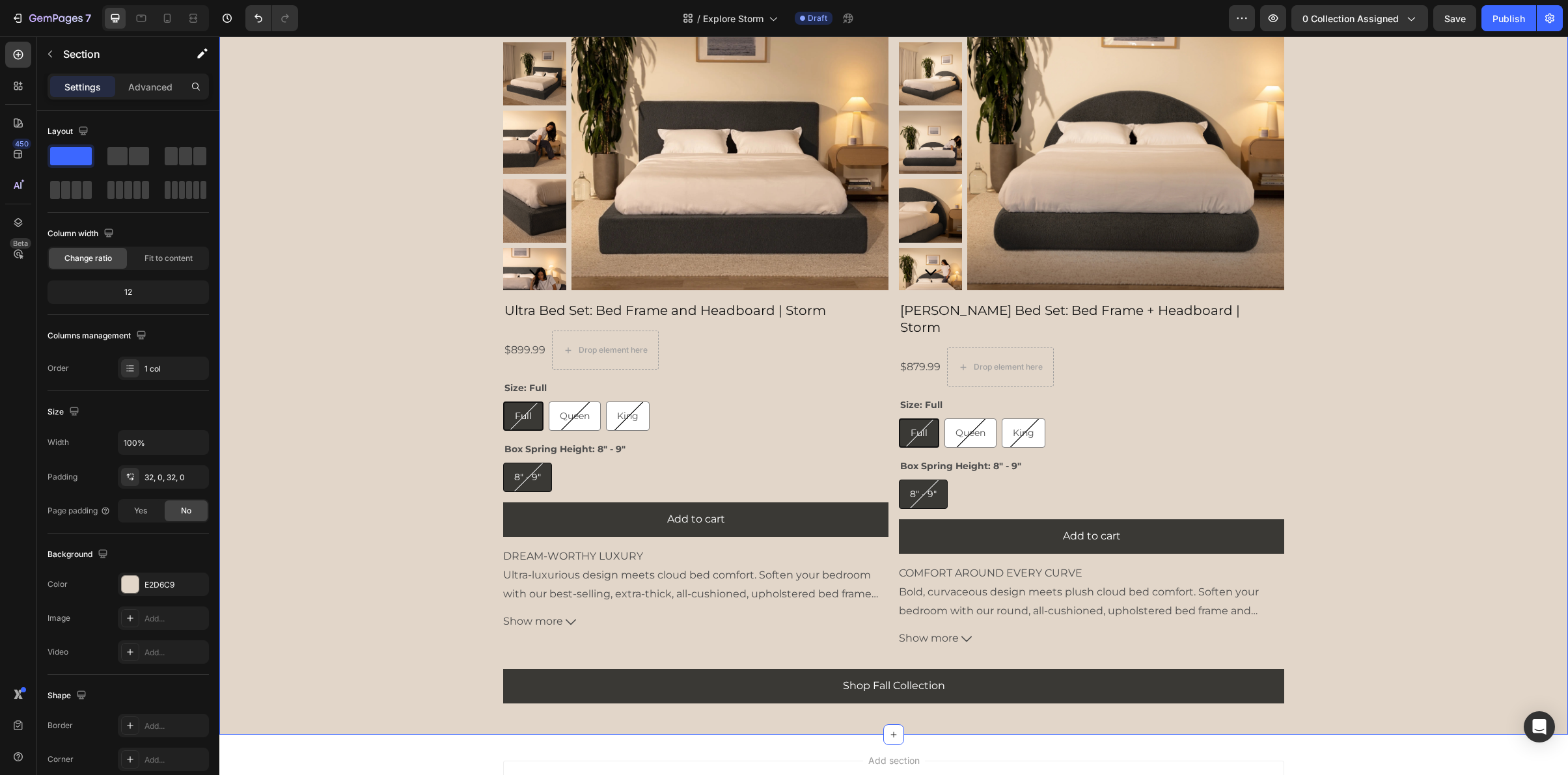
scroll to position [840, 0]
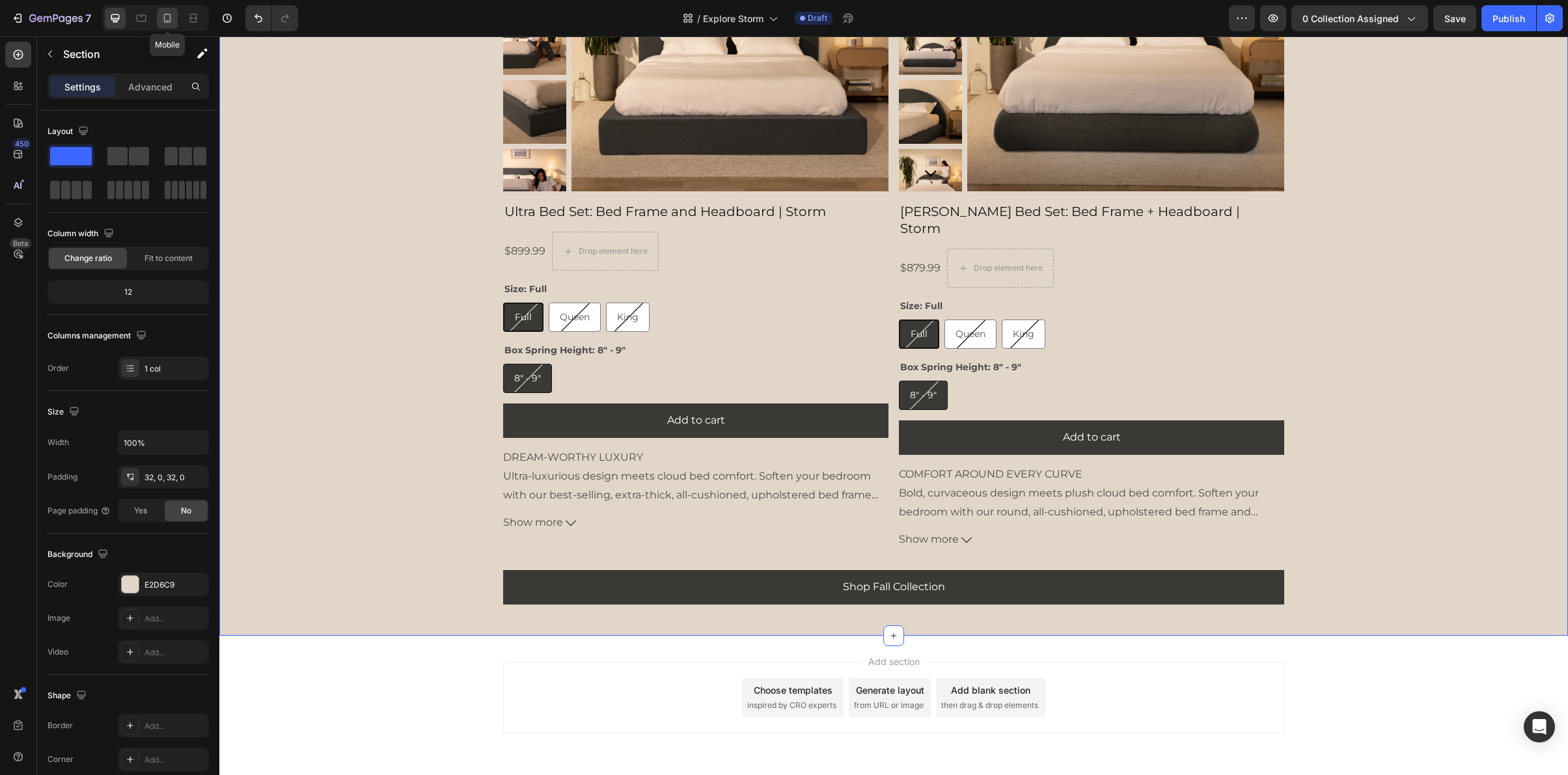
click at [166, 21] on icon at bounding box center [167, 18] width 13 height 13
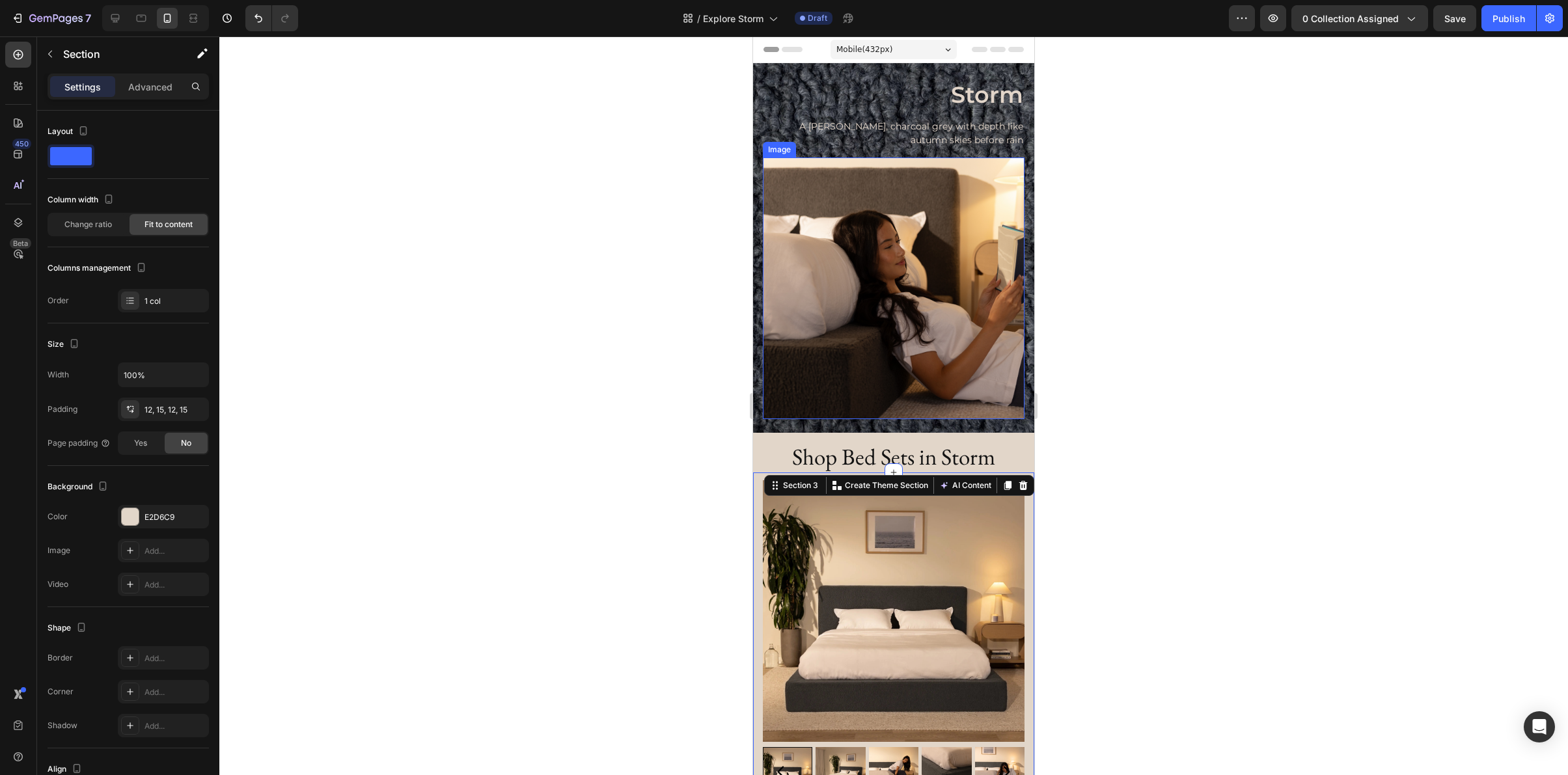
click at [846, 326] on img at bounding box center [894, 288] width 261 height 261
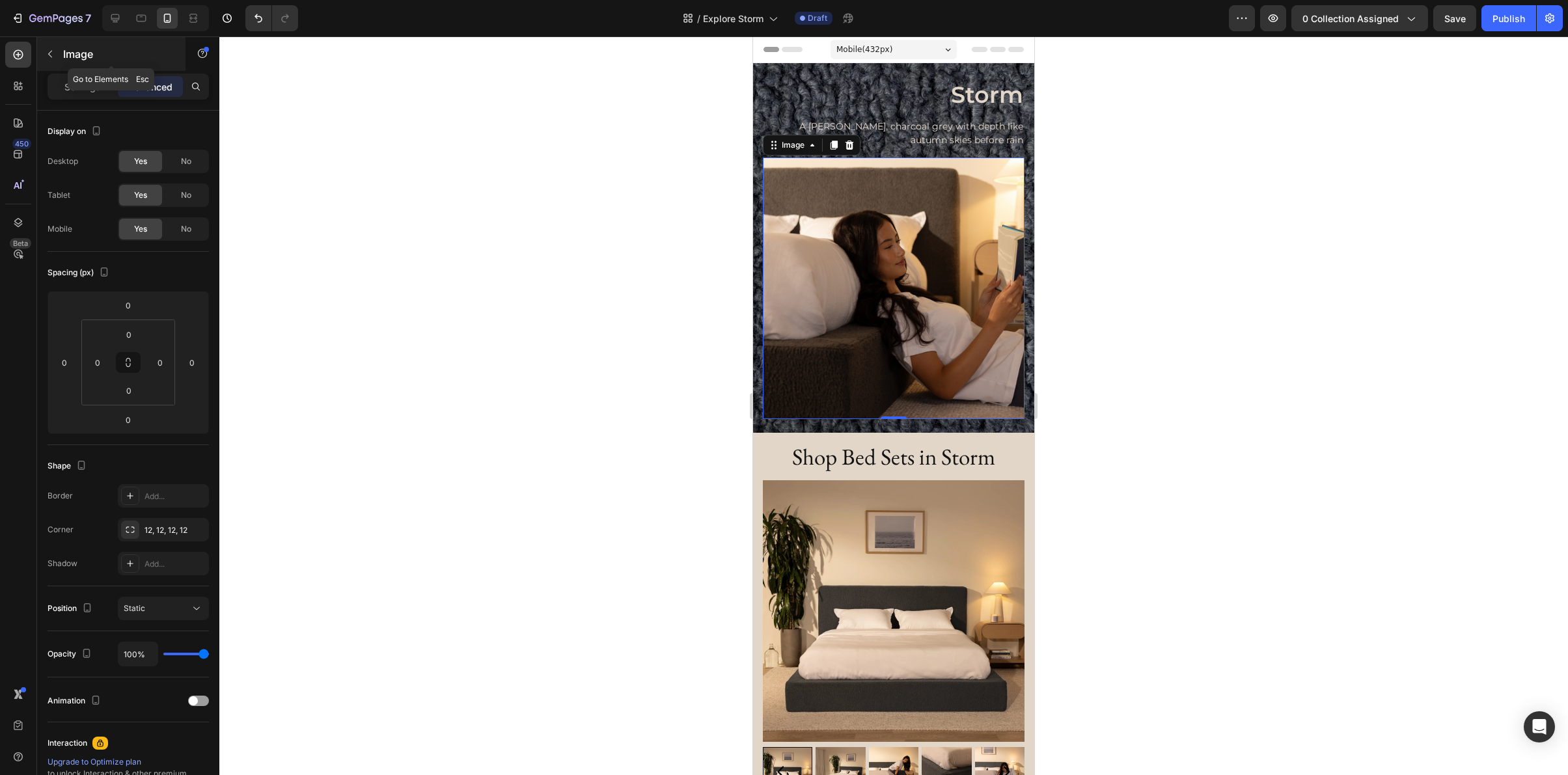
click at [53, 58] on icon "button" at bounding box center [50, 54] width 10 height 10
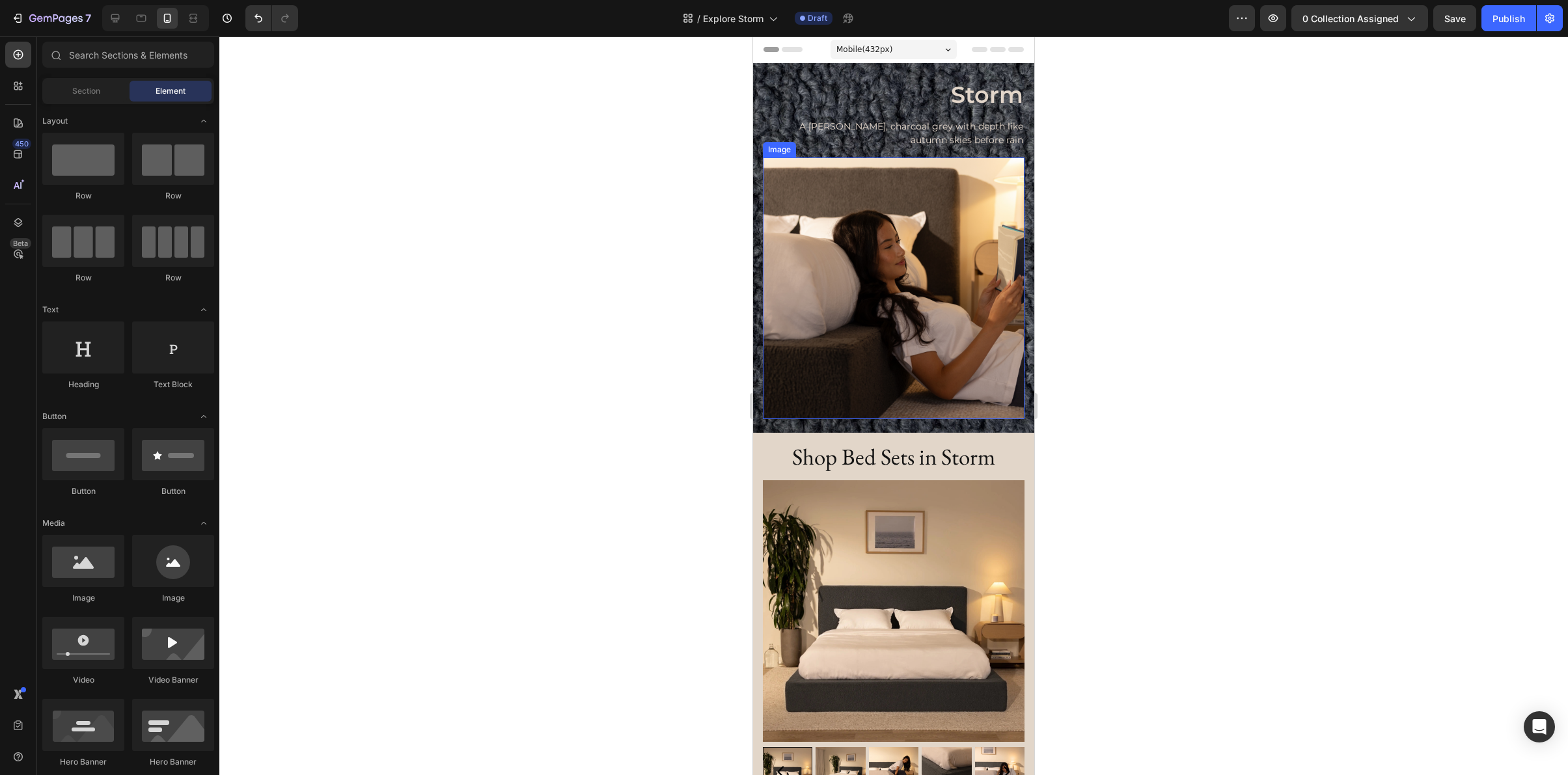
click at [896, 296] on img at bounding box center [894, 288] width 261 height 261
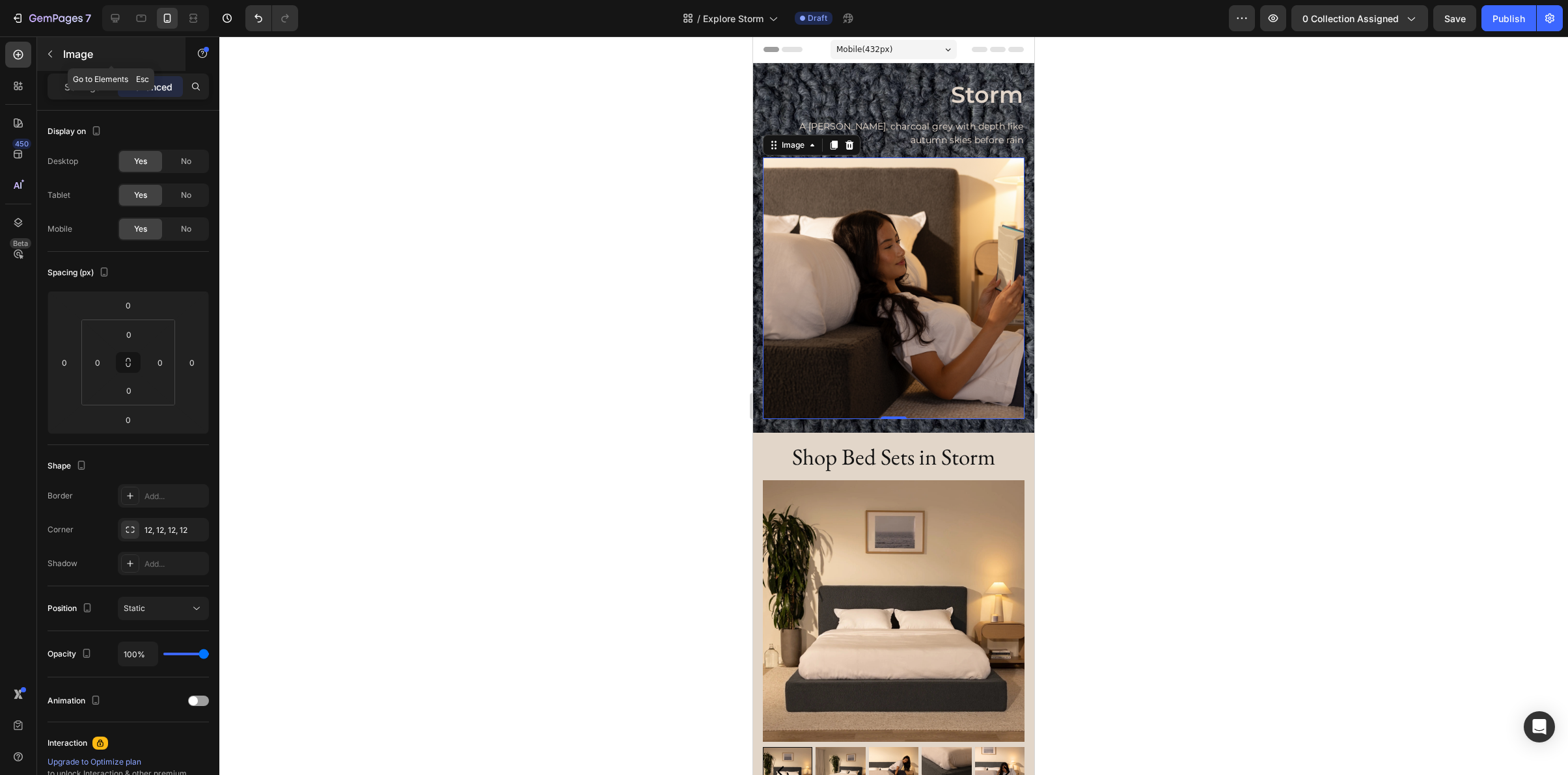
click at [45, 56] on icon "button" at bounding box center [50, 54] width 10 height 10
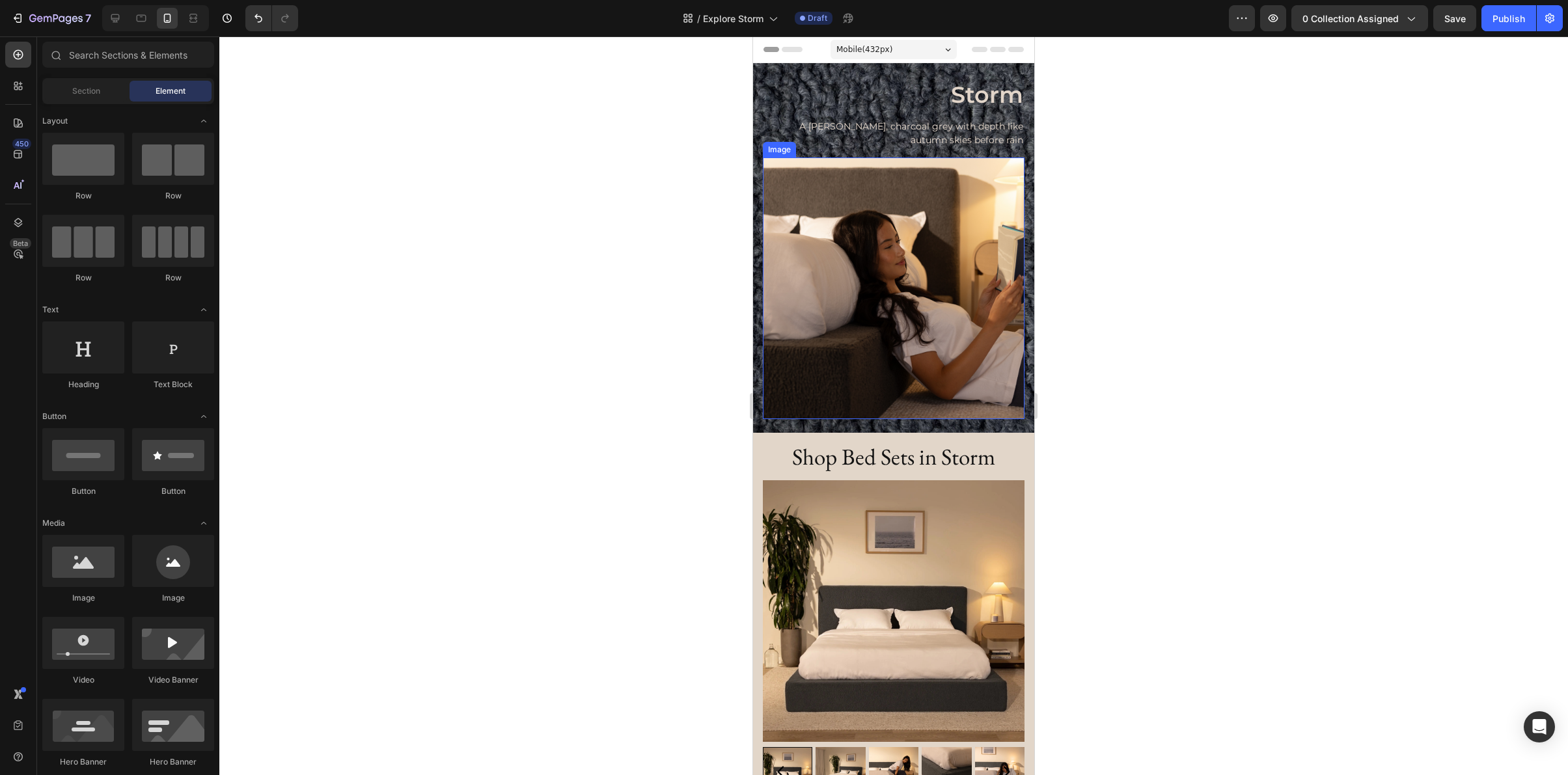
click at [831, 291] on img at bounding box center [894, 288] width 261 height 261
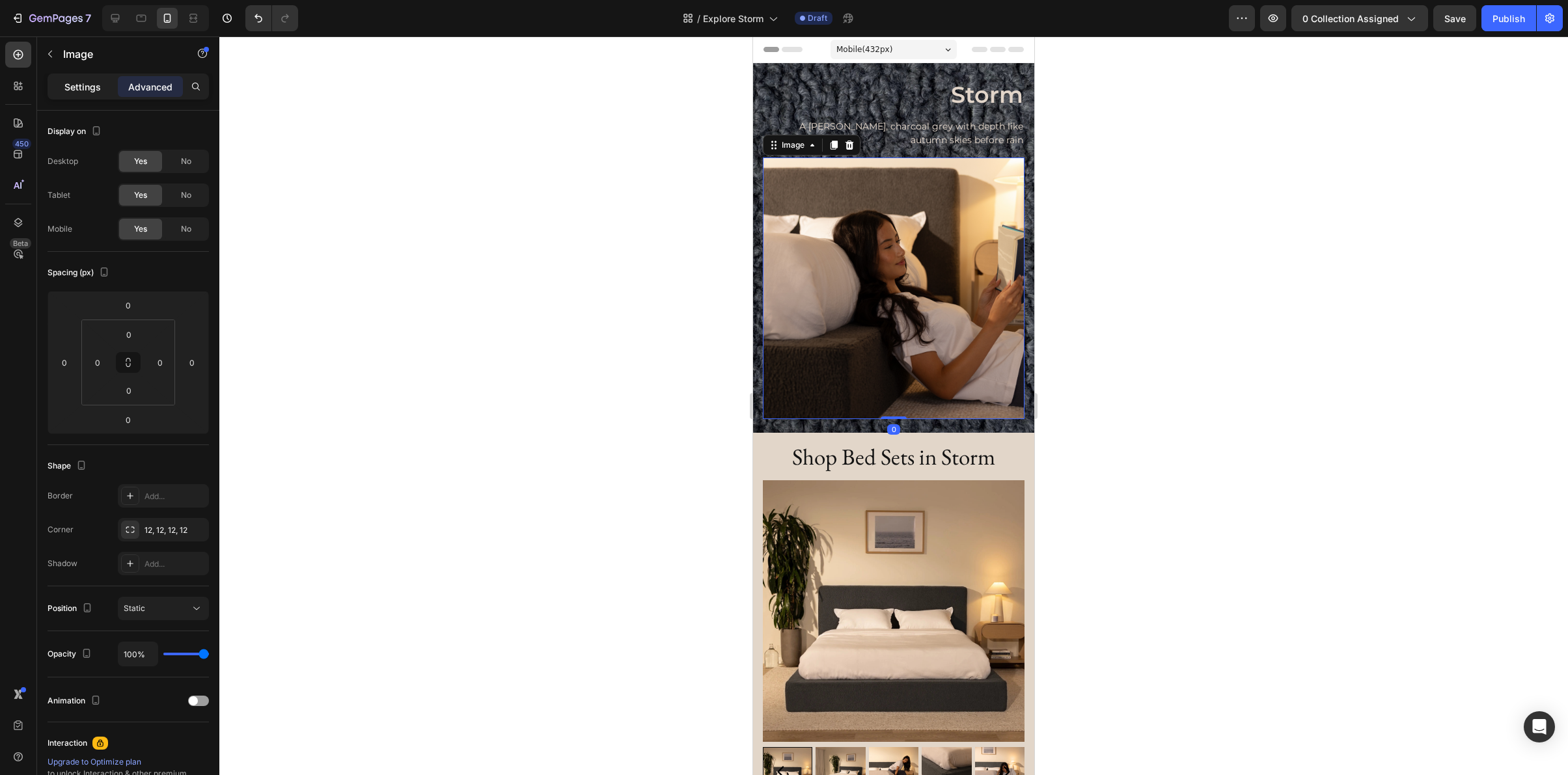
click at [80, 97] on div "Settings" at bounding box center [83, 86] width 65 height 21
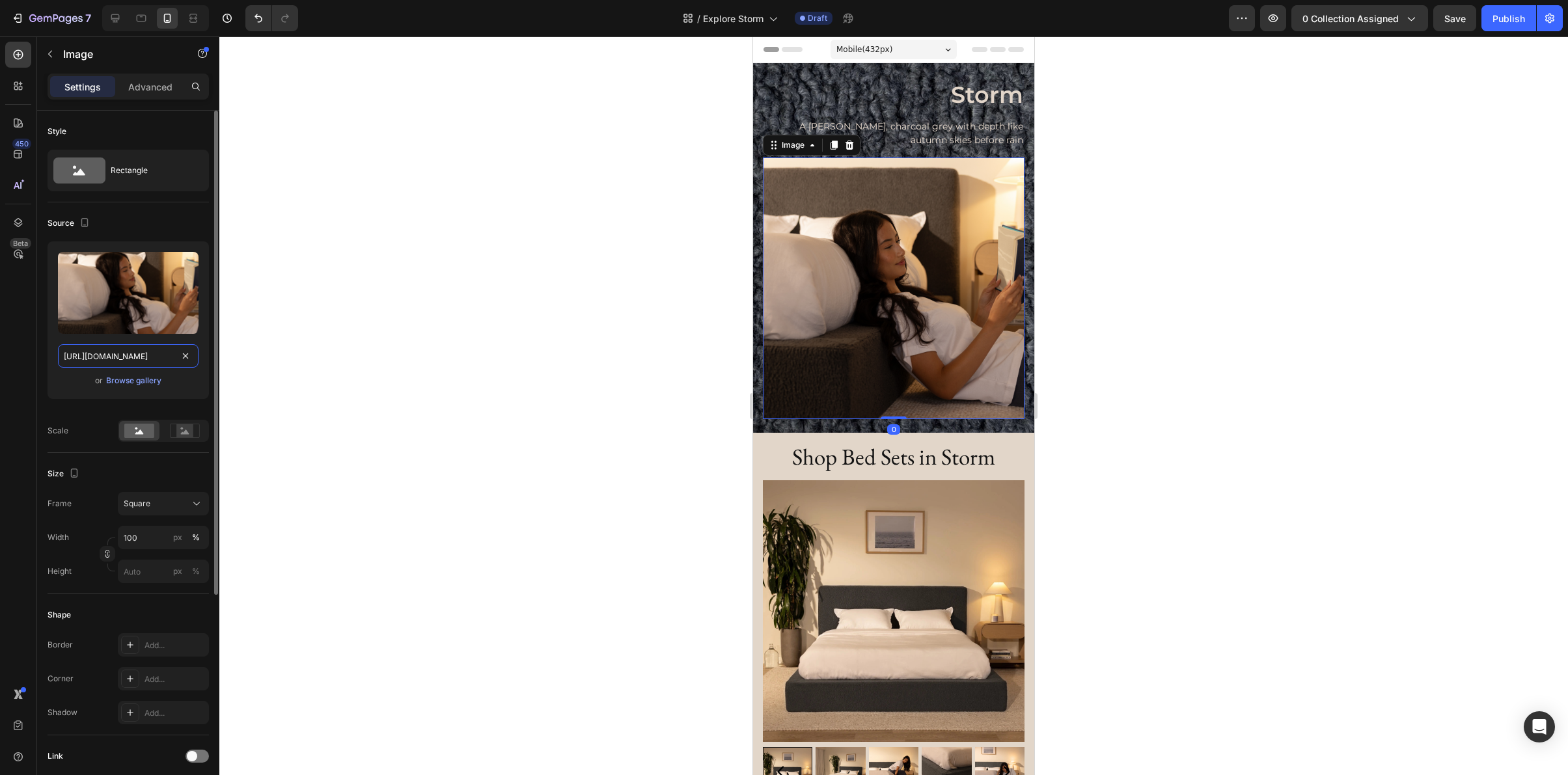
click at [133, 356] on input "https://cdn.shopify.com/s/files/1/0249/8140/5759/files/gempages_570504582405293…" at bounding box center [128, 355] width 141 height 23
paste input "ultraset_storm_elbow_corner_press.webp?v=1758920427"
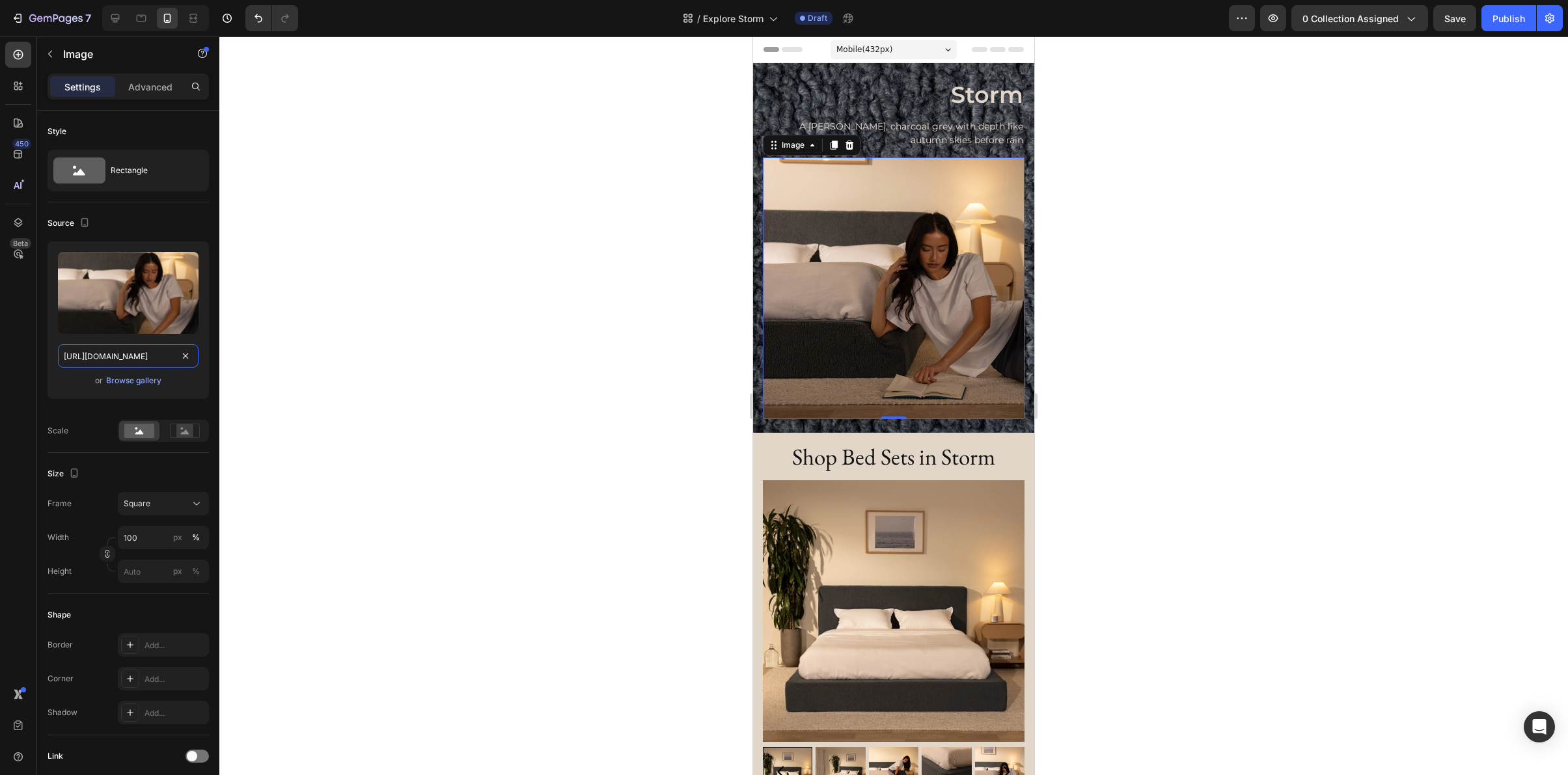
type input "https://cdn.shopify.com/s/files/1/0249/8140/5759/files/ultraset_storm_elbow_cor…"
click at [1198, 455] on div at bounding box center [894, 406] width 1348 height 739
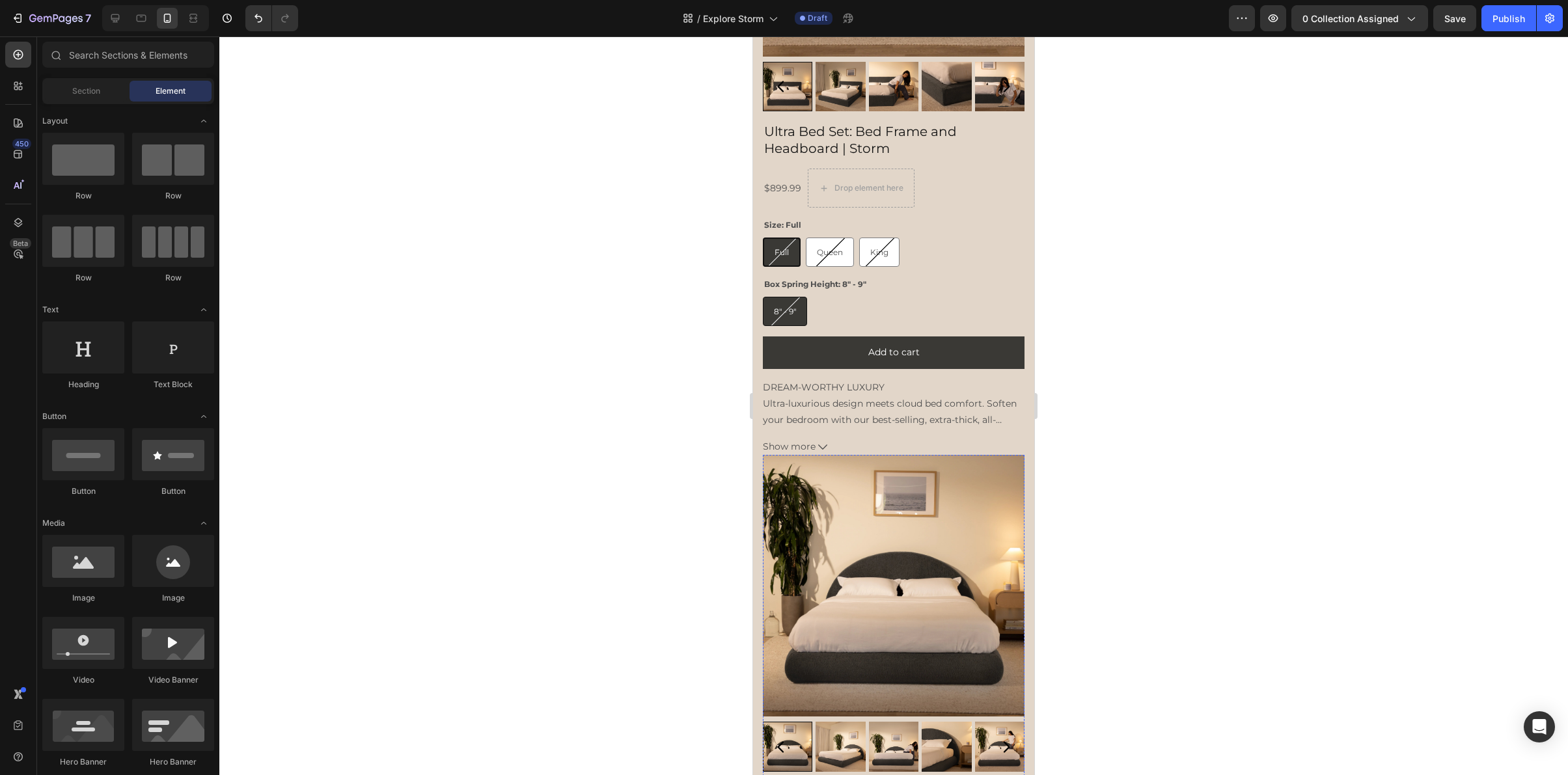
scroll to position [0, 0]
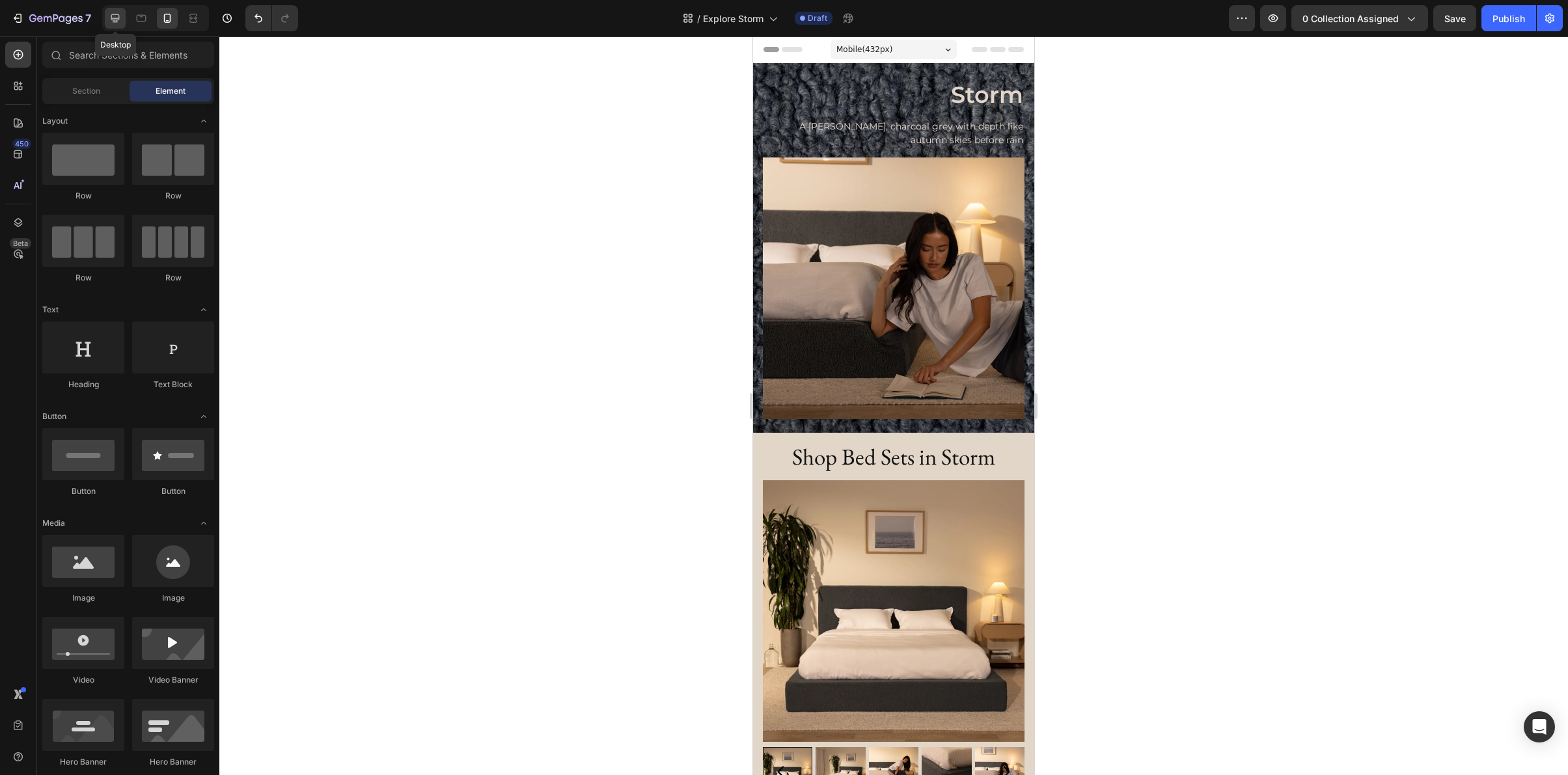
click at [116, 26] on div at bounding box center [115, 18] width 21 height 21
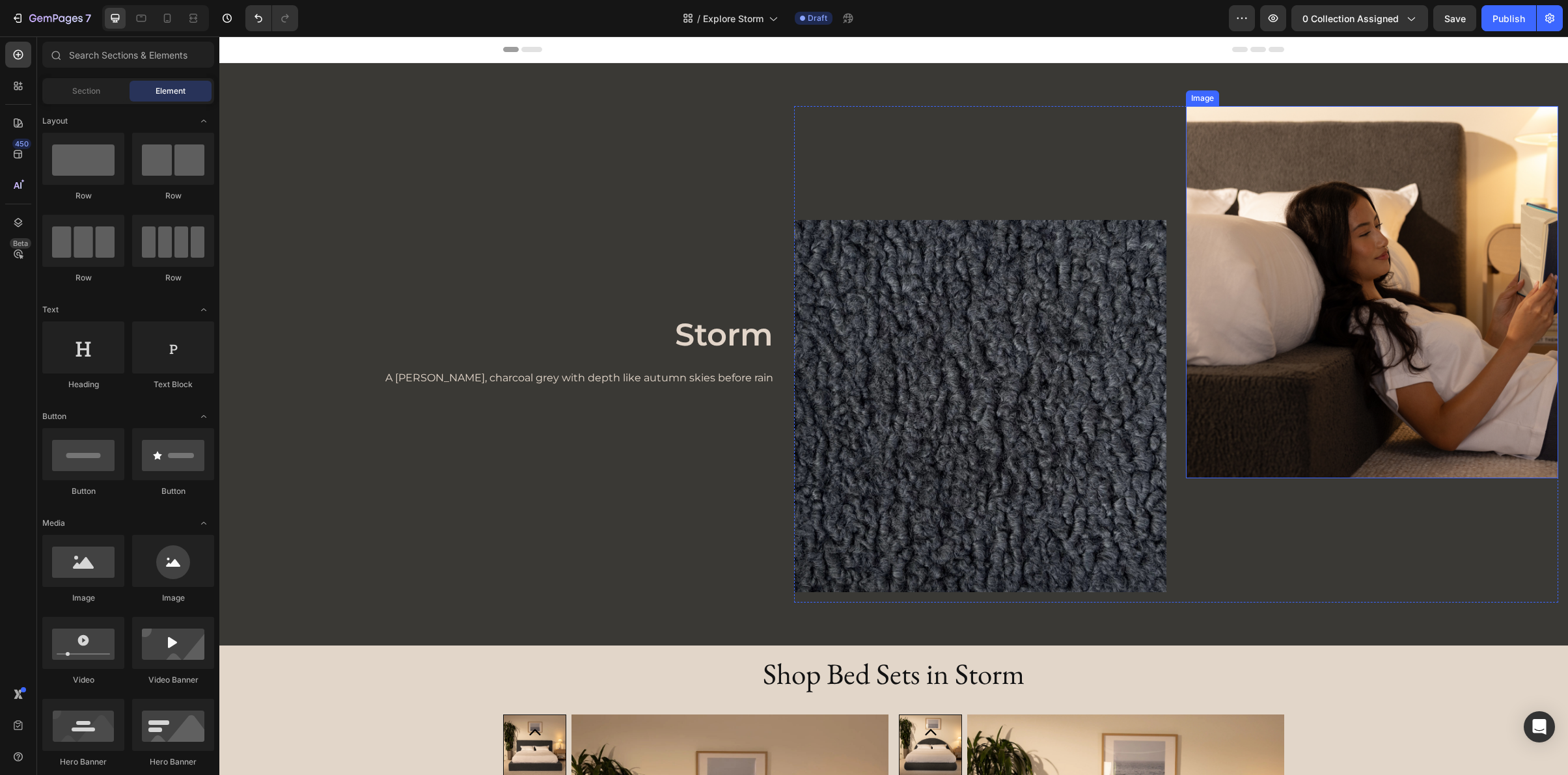
click at [1373, 272] on img at bounding box center [1372, 292] width 373 height 373
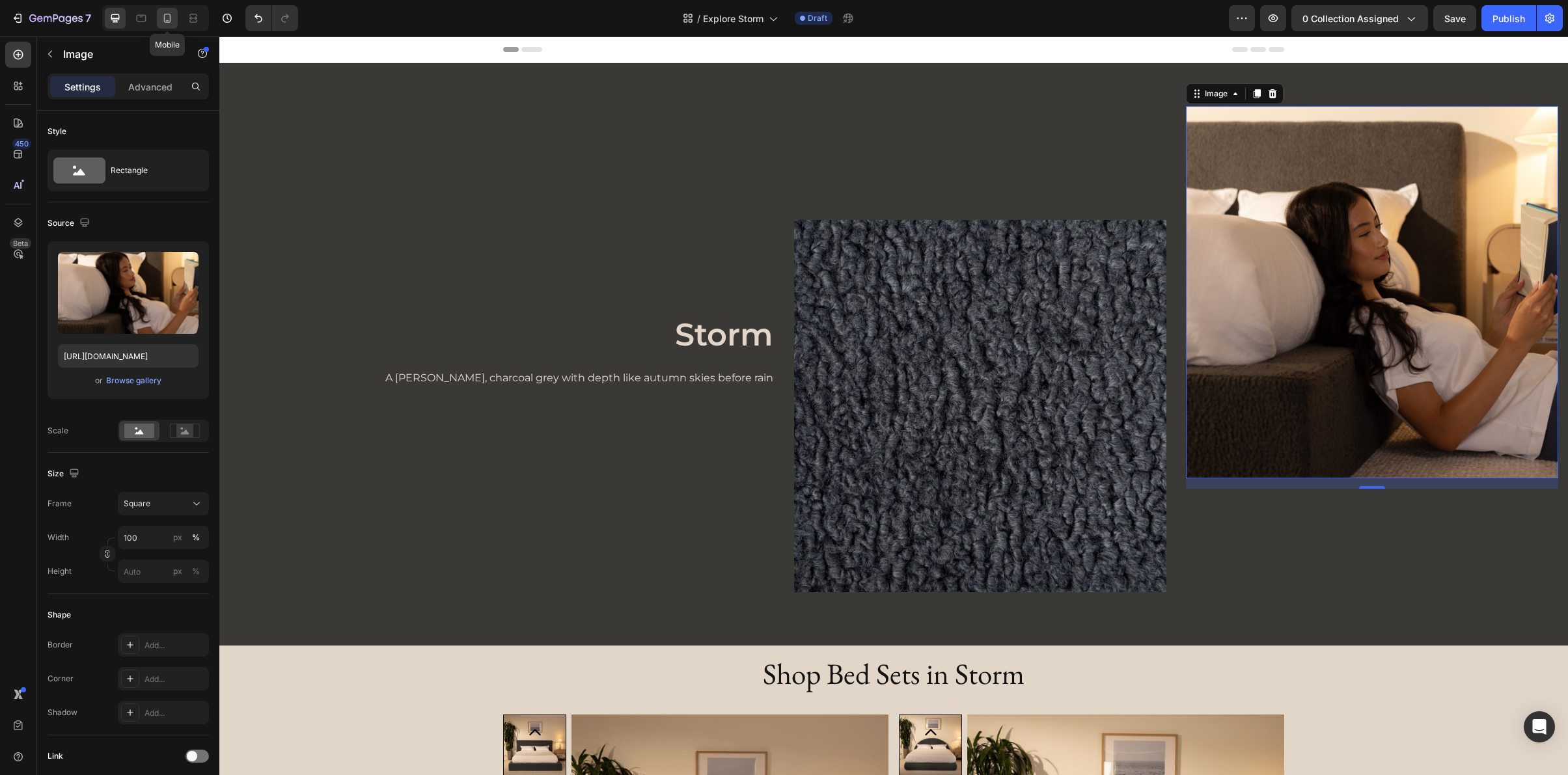
click at [168, 21] on icon at bounding box center [167, 18] width 13 height 13
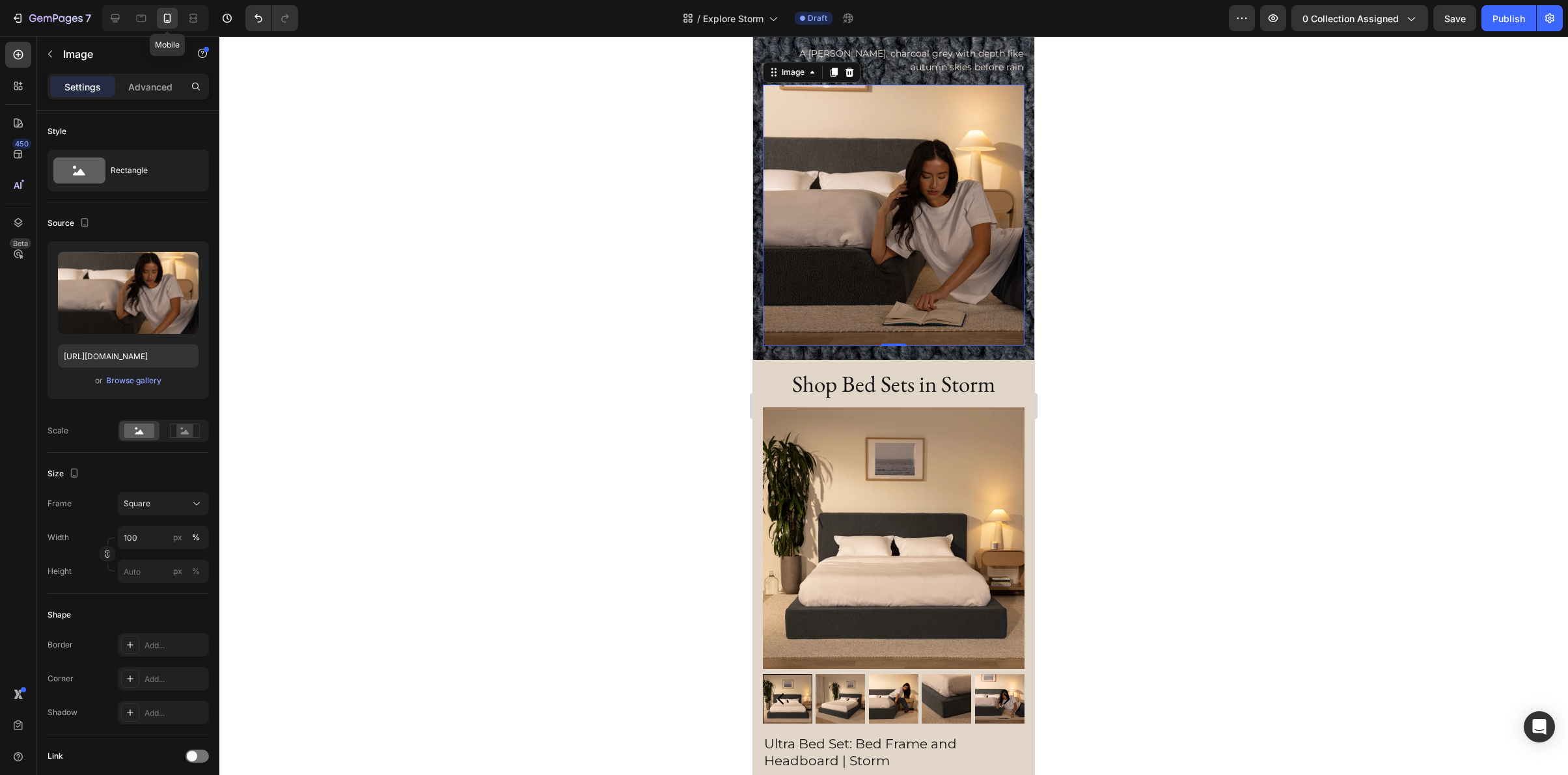
scroll to position [75, 0]
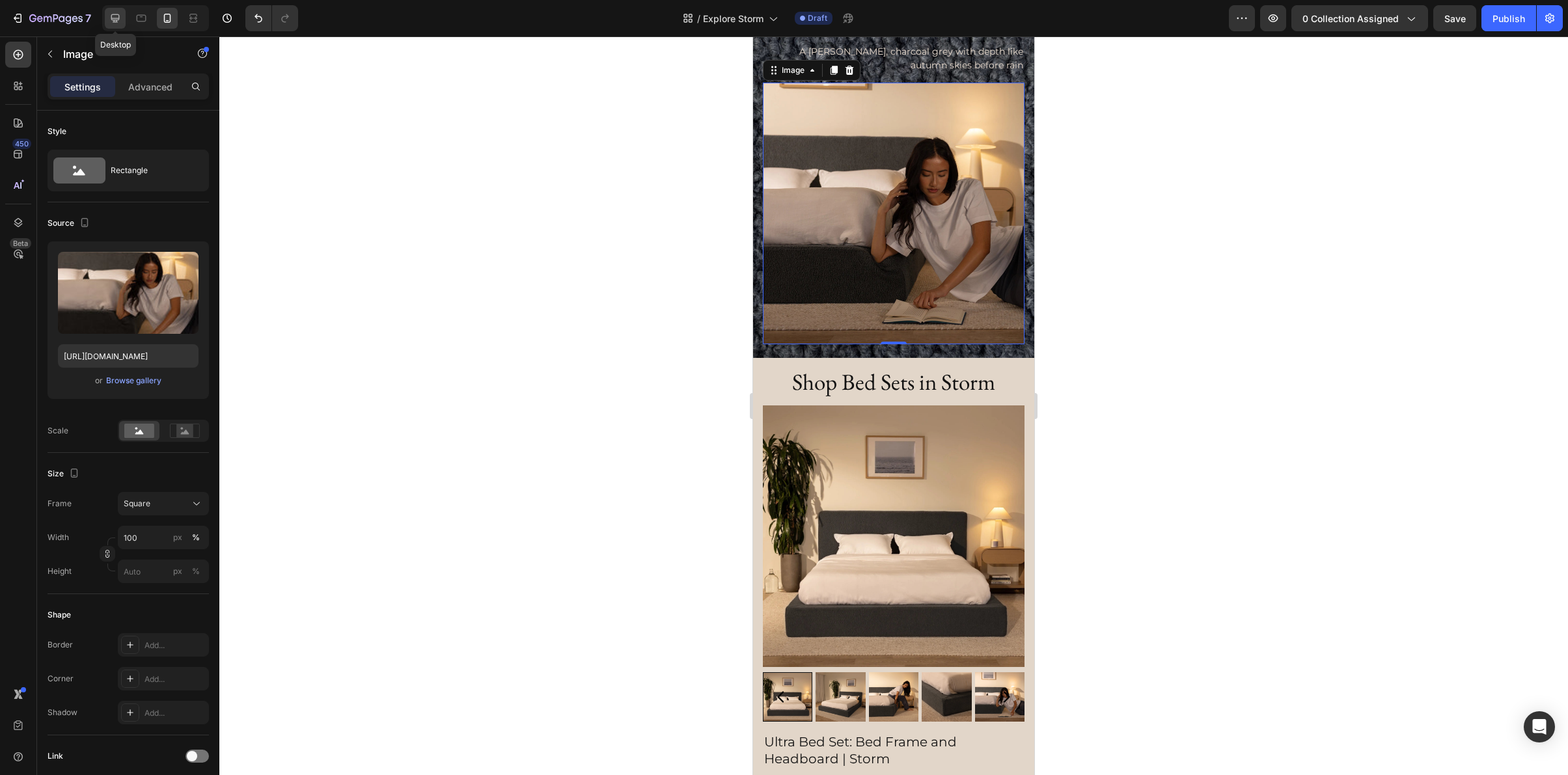
click at [118, 21] on icon at bounding box center [115, 18] width 13 height 13
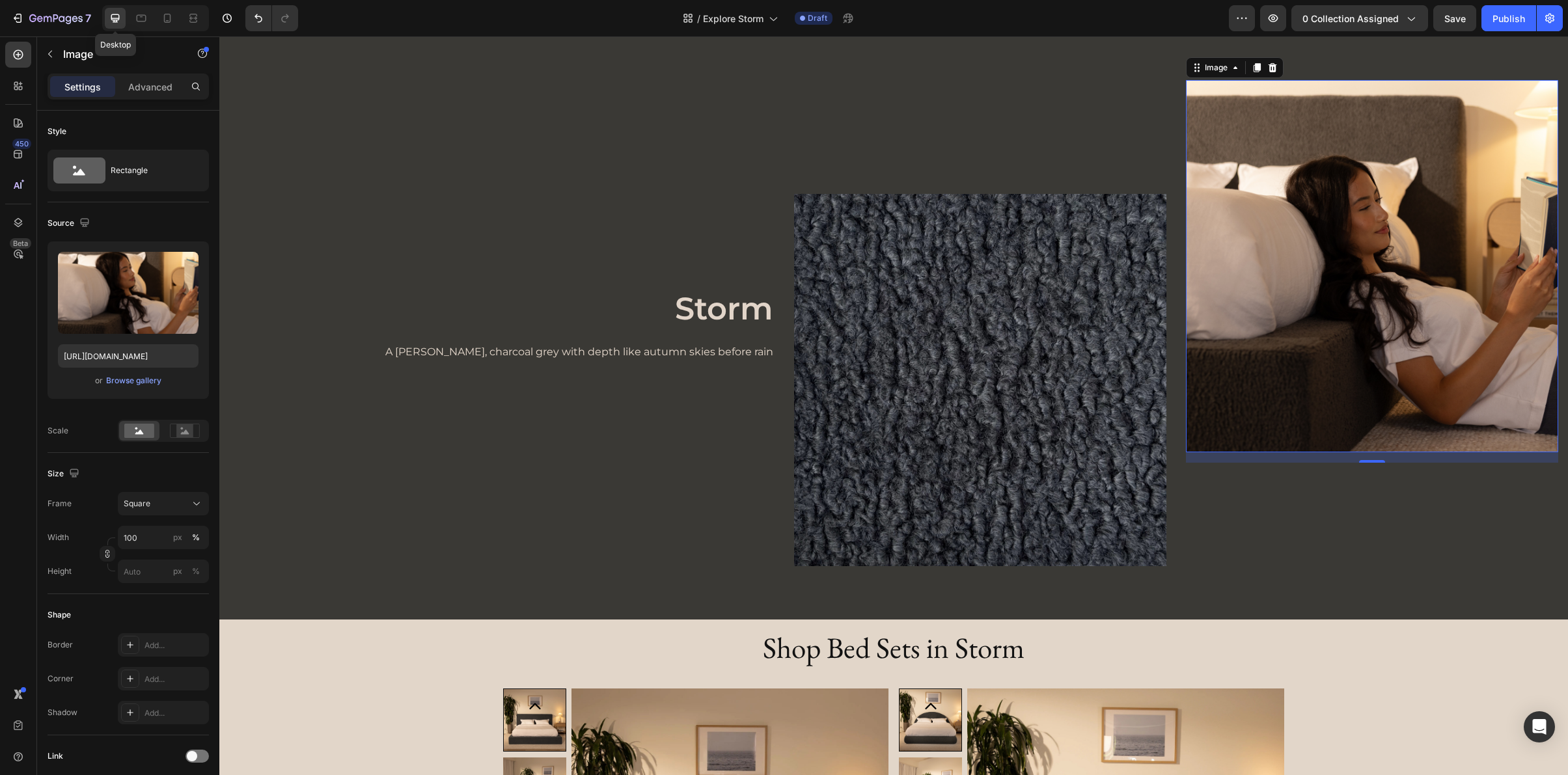
scroll to position [24, 0]
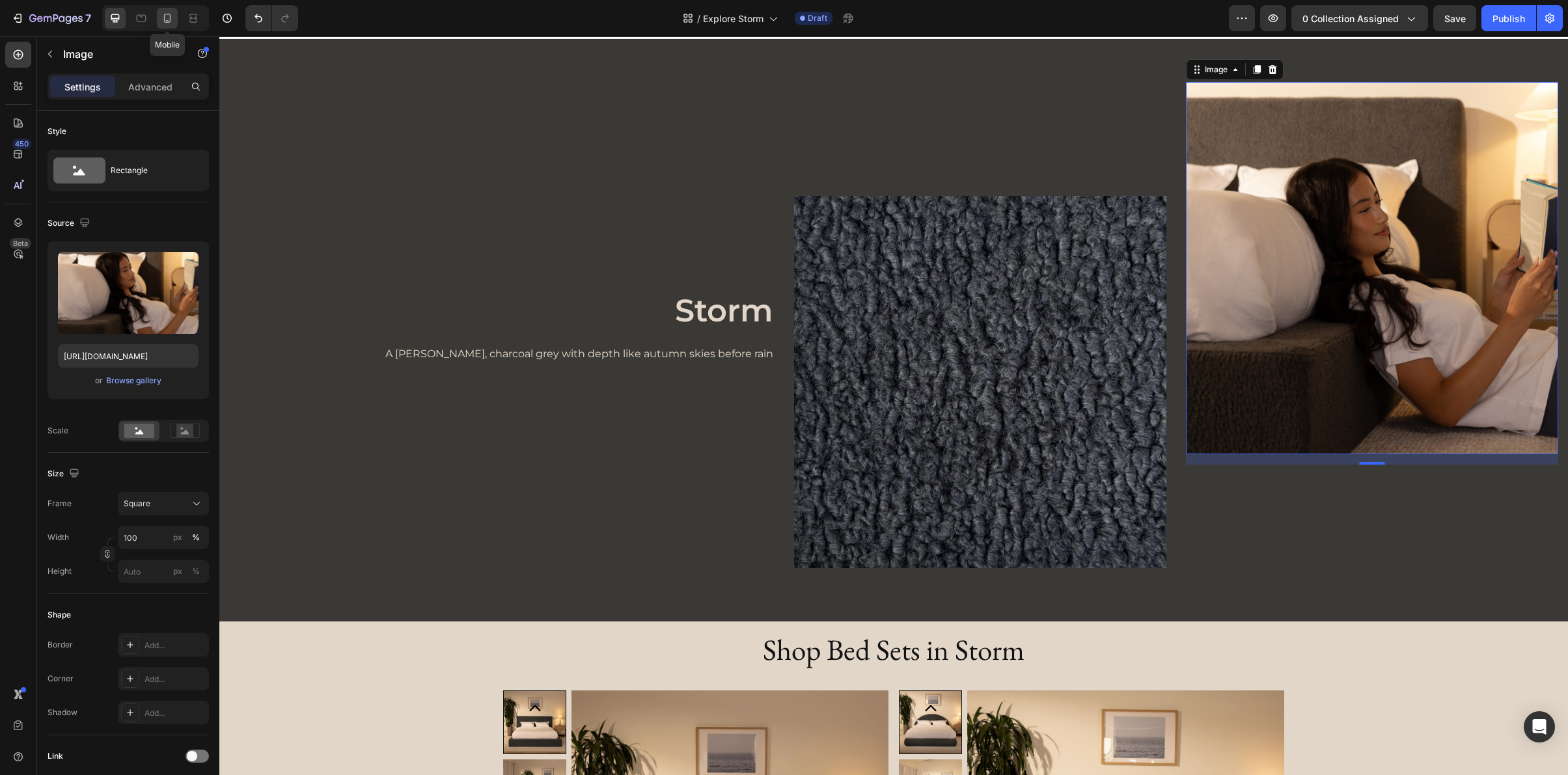
click at [165, 22] on icon at bounding box center [167, 18] width 7 height 9
type input "https://cdn.shopify.com/s/files/1/0249/8140/5759/files/ultraset_storm_elbow_cor…"
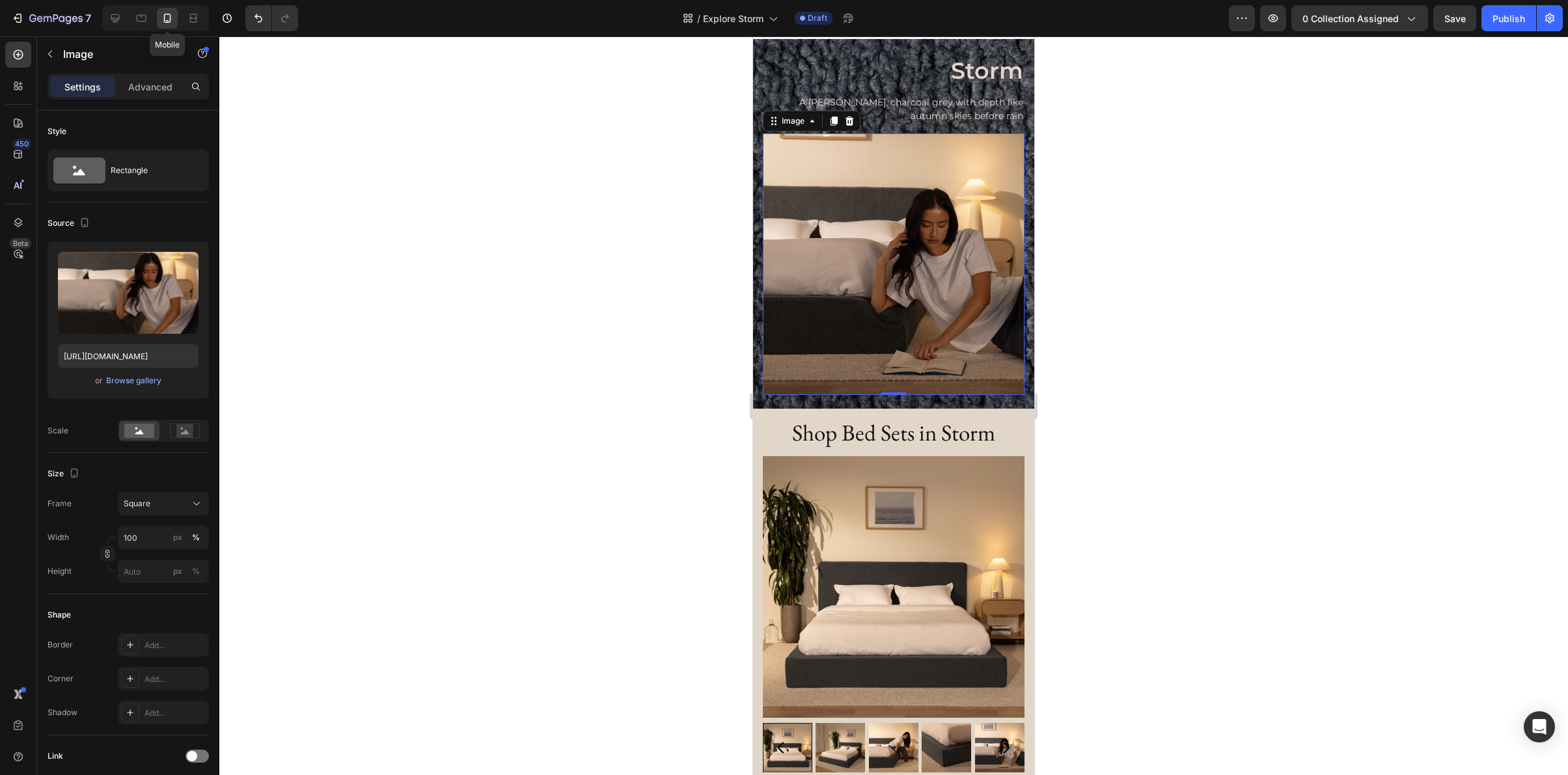
scroll to position [75, 0]
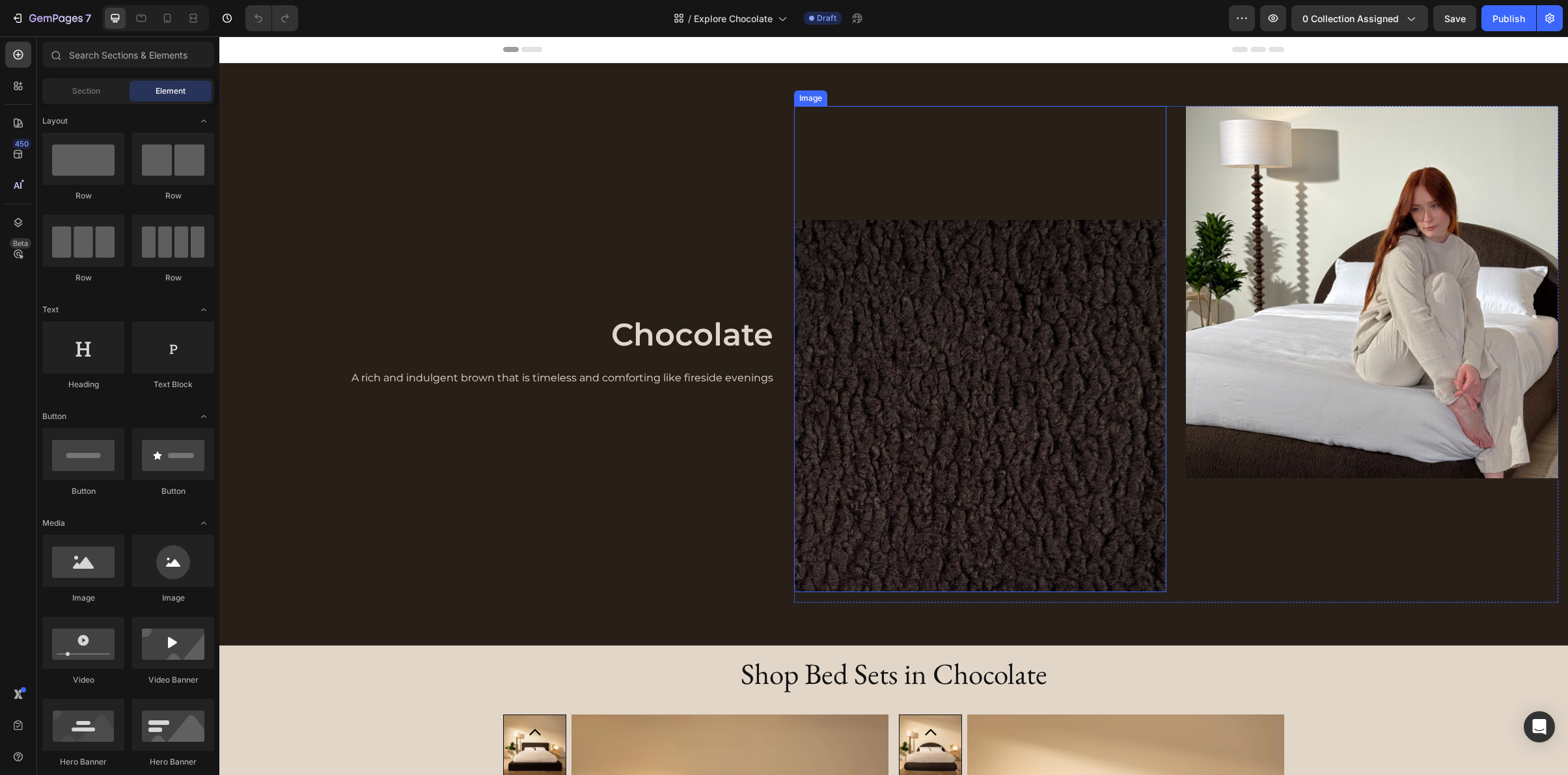
click at [865, 327] on img at bounding box center [980, 406] width 373 height 373
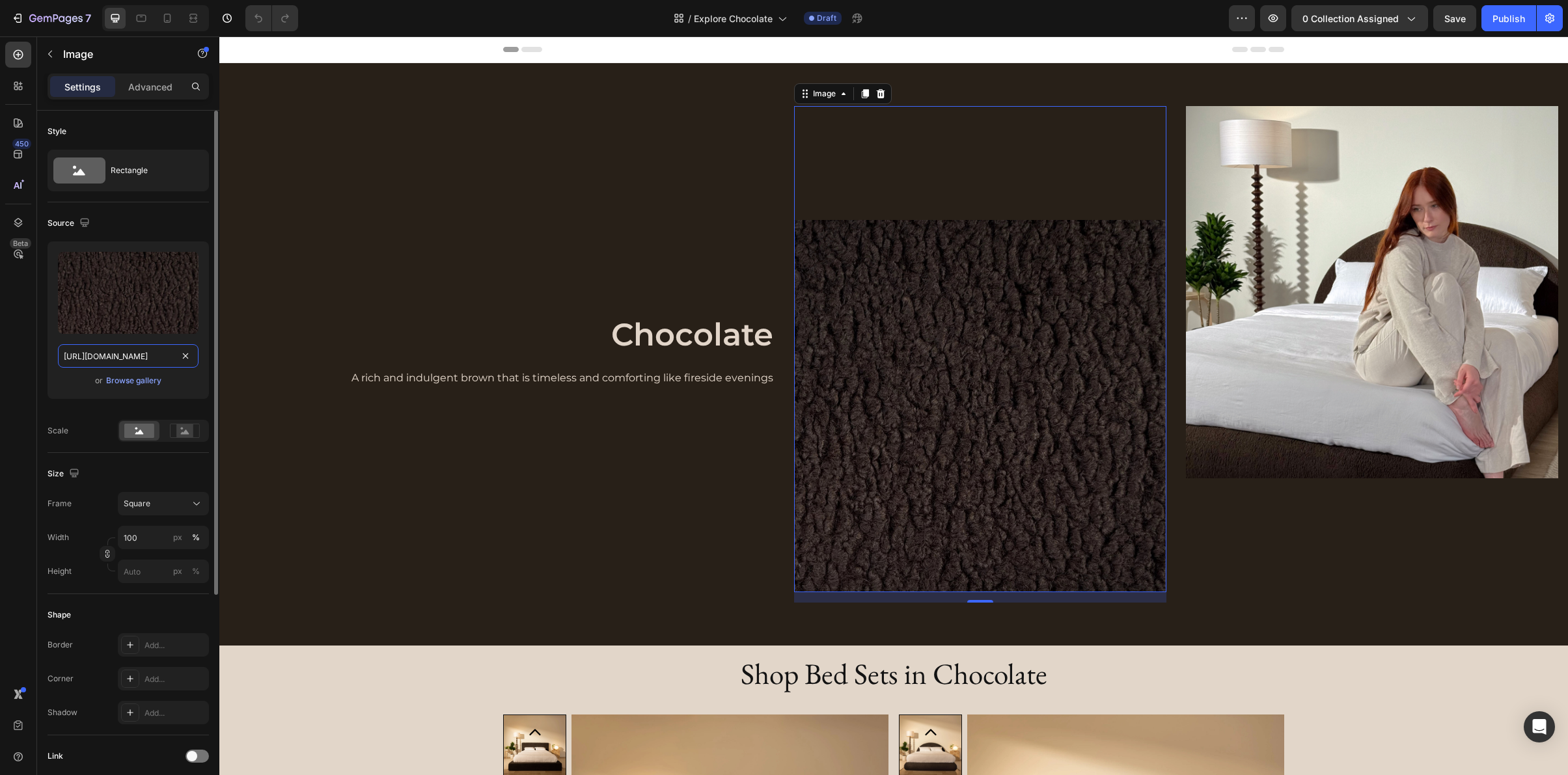
click at [155, 362] on input "[URL][DOMAIN_NAME]" at bounding box center [128, 355] width 141 height 23
click at [144, 92] on p "Advanced" at bounding box center [150, 87] width 44 height 14
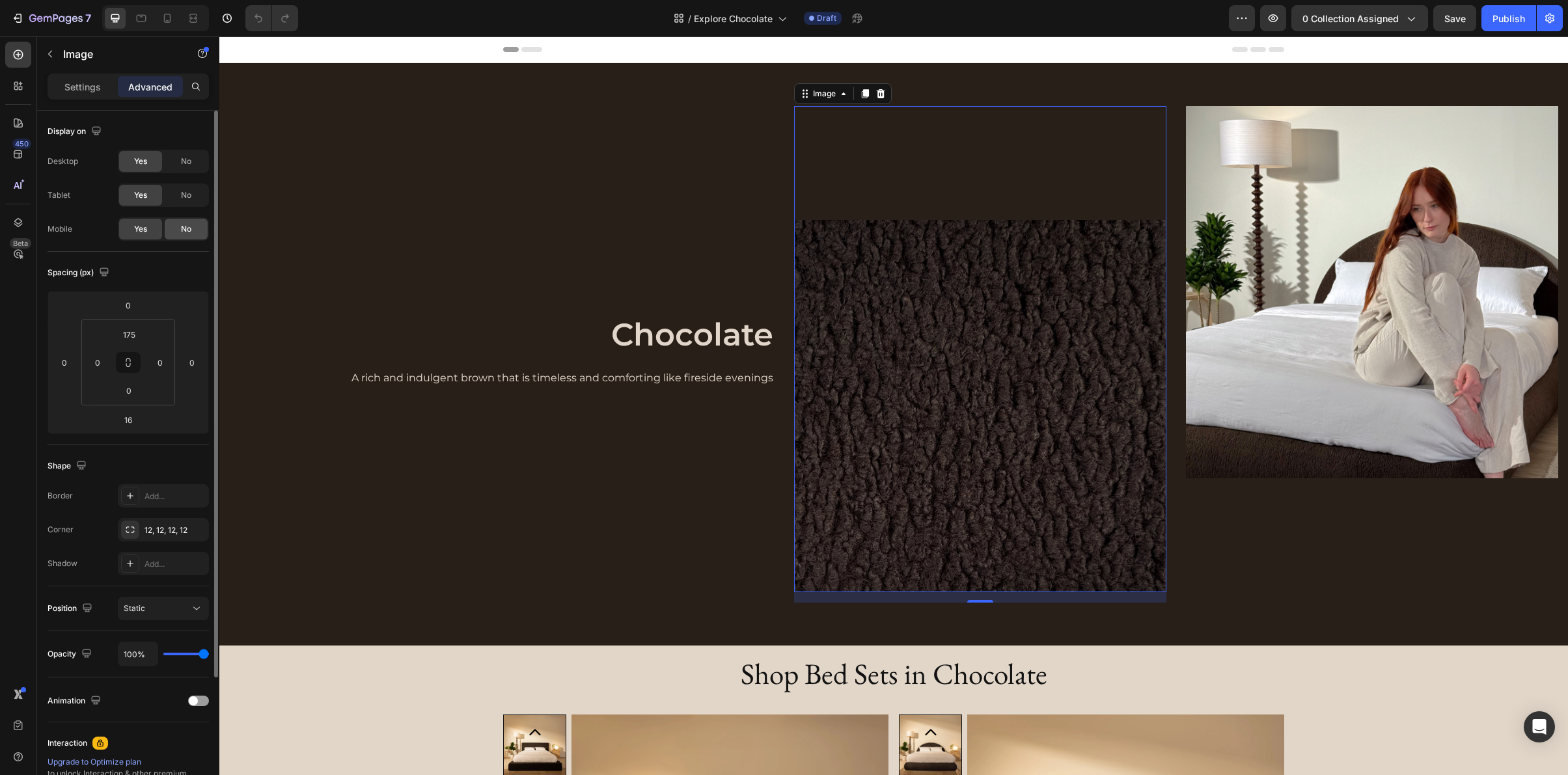
click at [183, 232] on span "No" at bounding box center [186, 229] width 10 height 12
click at [1305, 250] on img at bounding box center [1372, 292] width 373 height 373
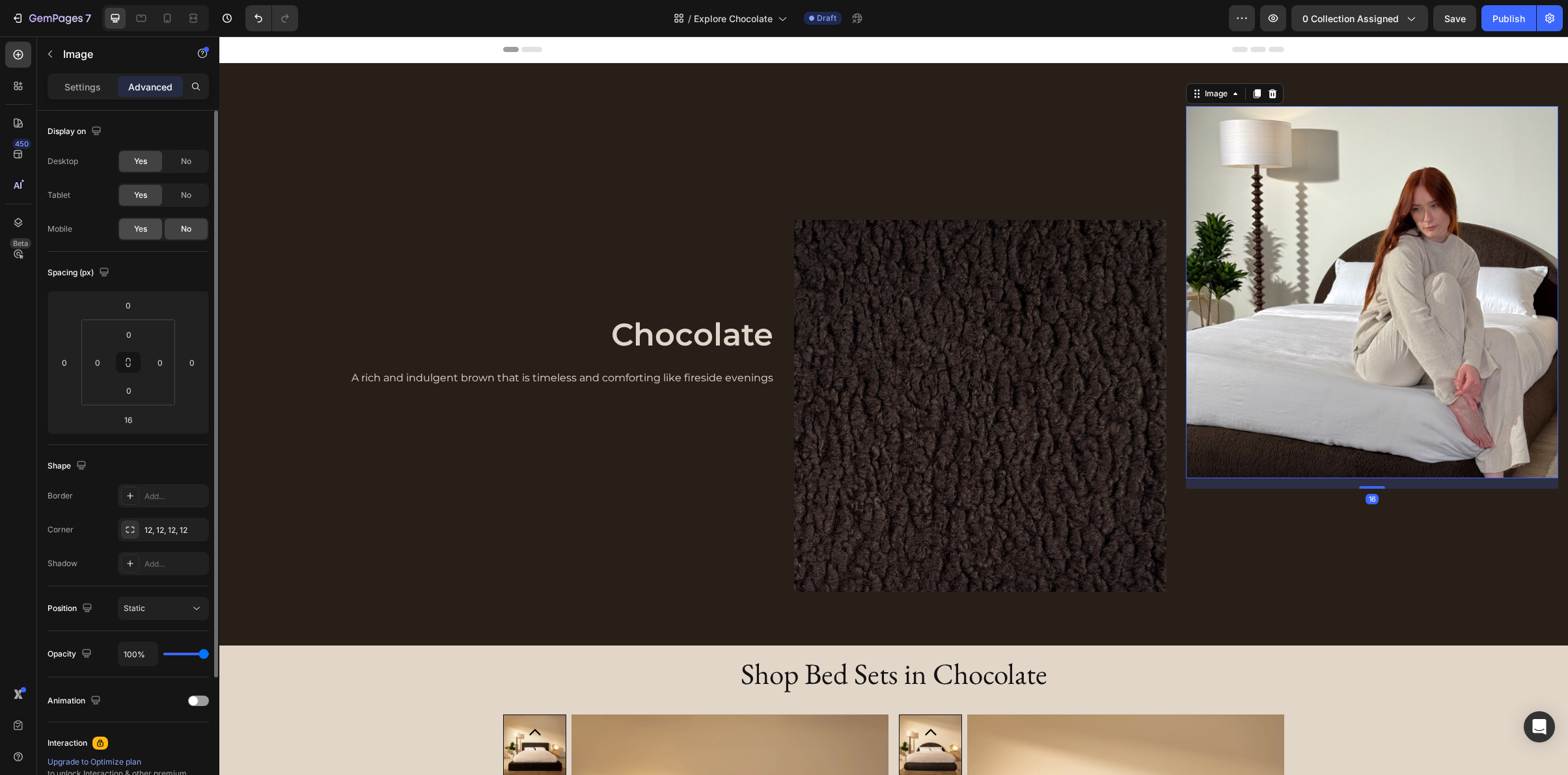
click at [143, 232] on span "Yes" at bounding box center [140, 229] width 13 height 12
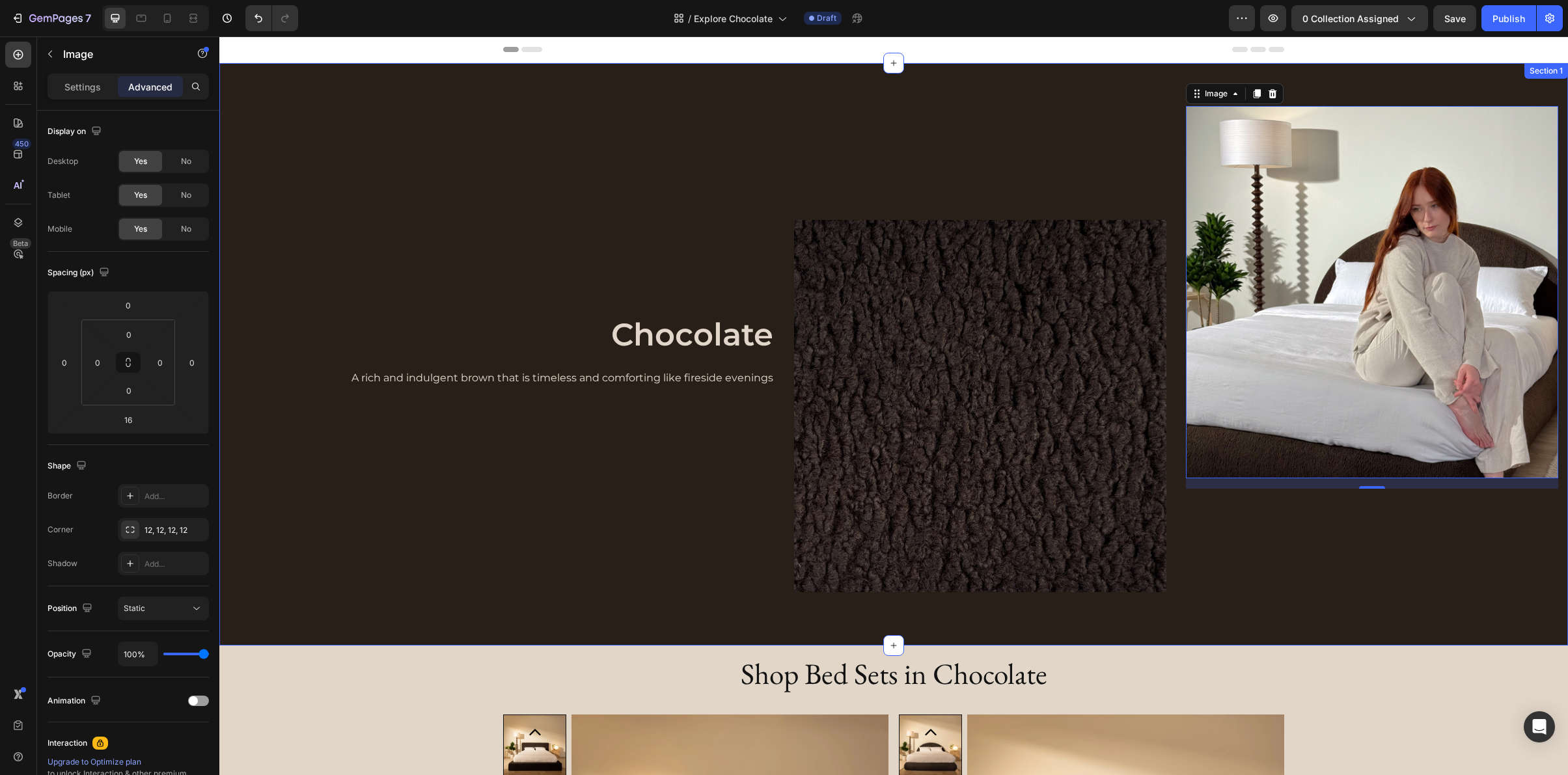
click at [285, 97] on div "Image Image 16 Row Chocolate Heading A rich and indulgent brown that is timeles…" at bounding box center [894, 355] width 1348 height 583
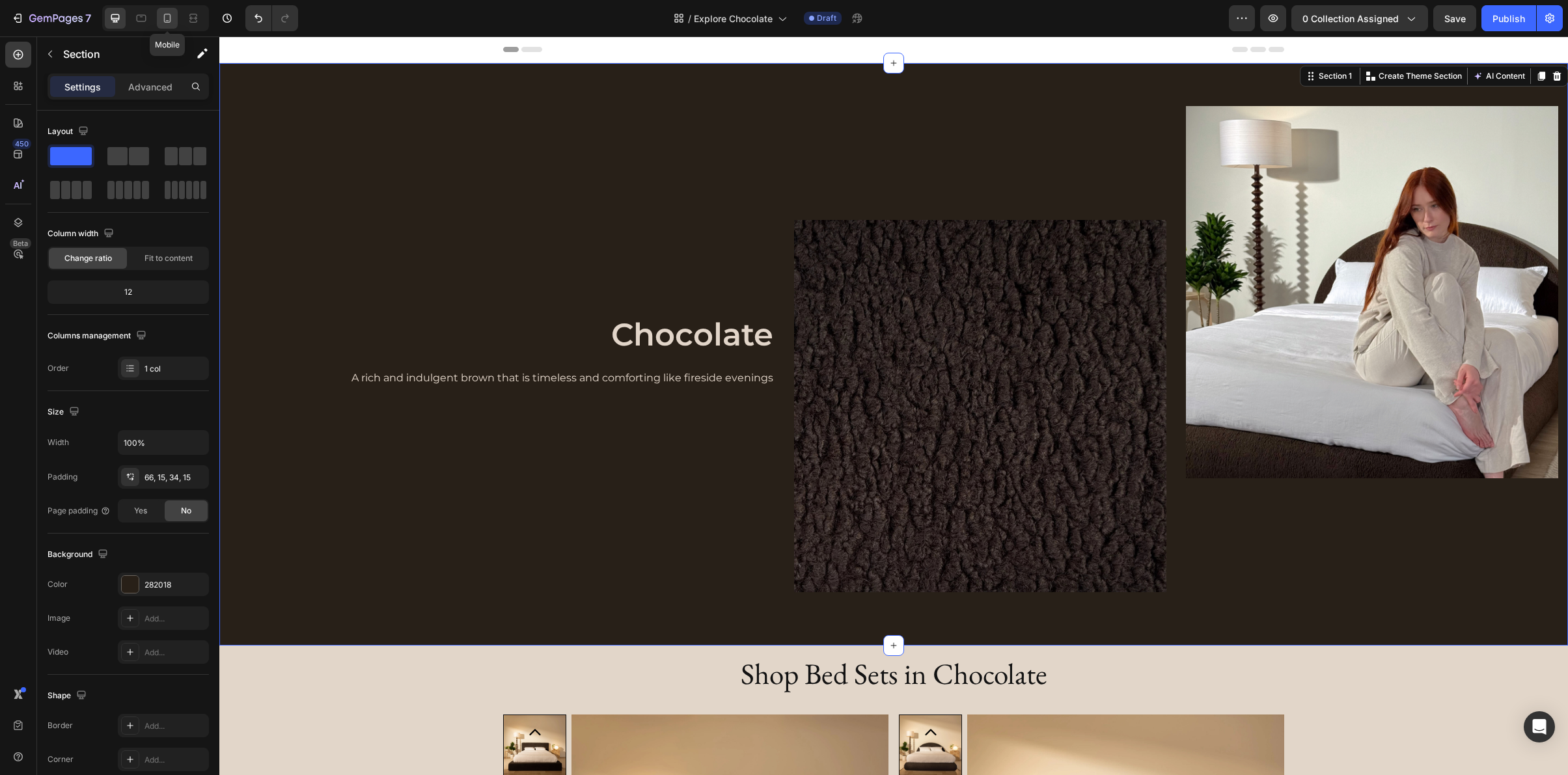
click at [162, 20] on icon at bounding box center [167, 18] width 13 height 13
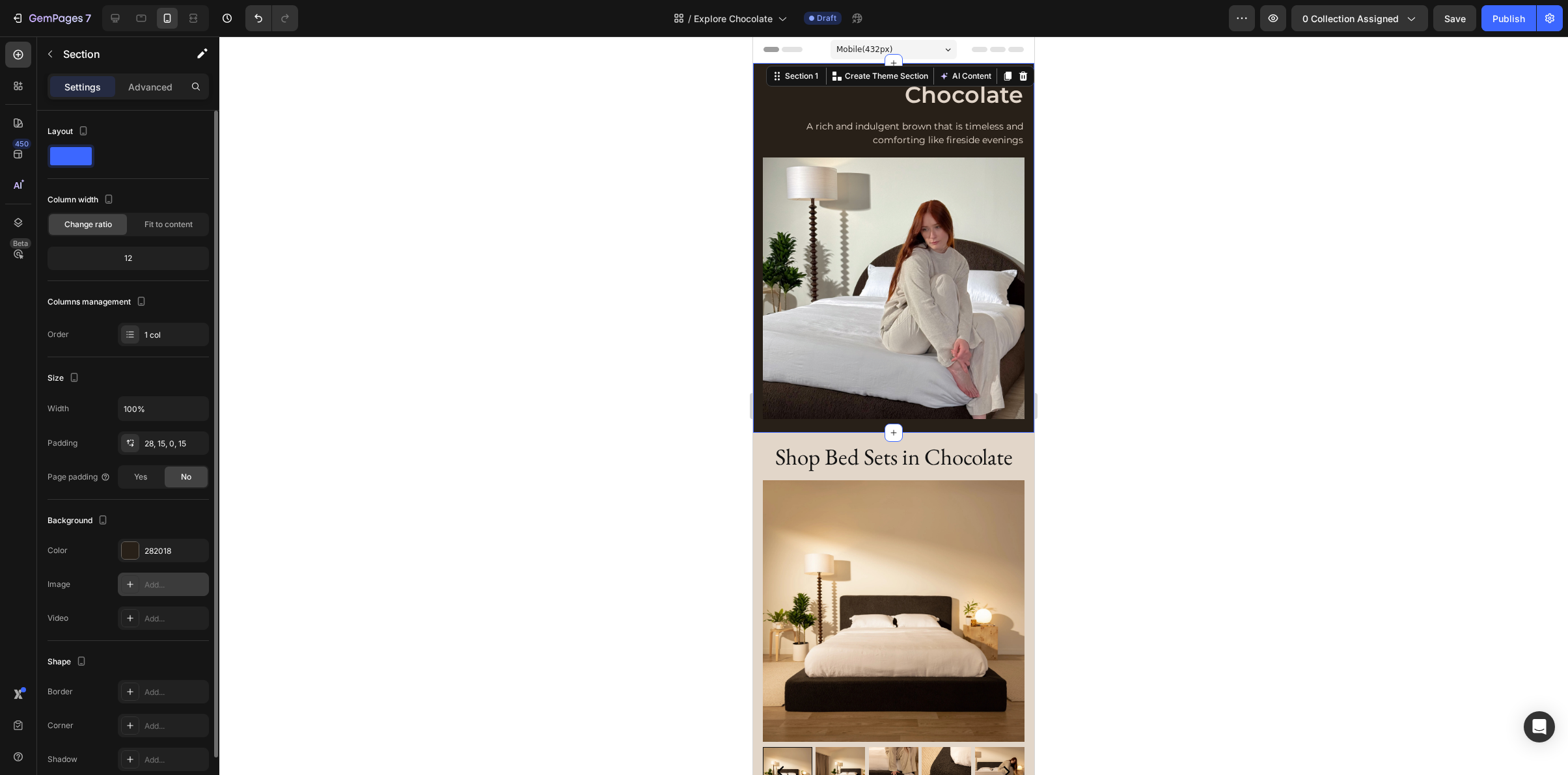
click at [154, 589] on div "Add..." at bounding box center [175, 585] width 62 height 12
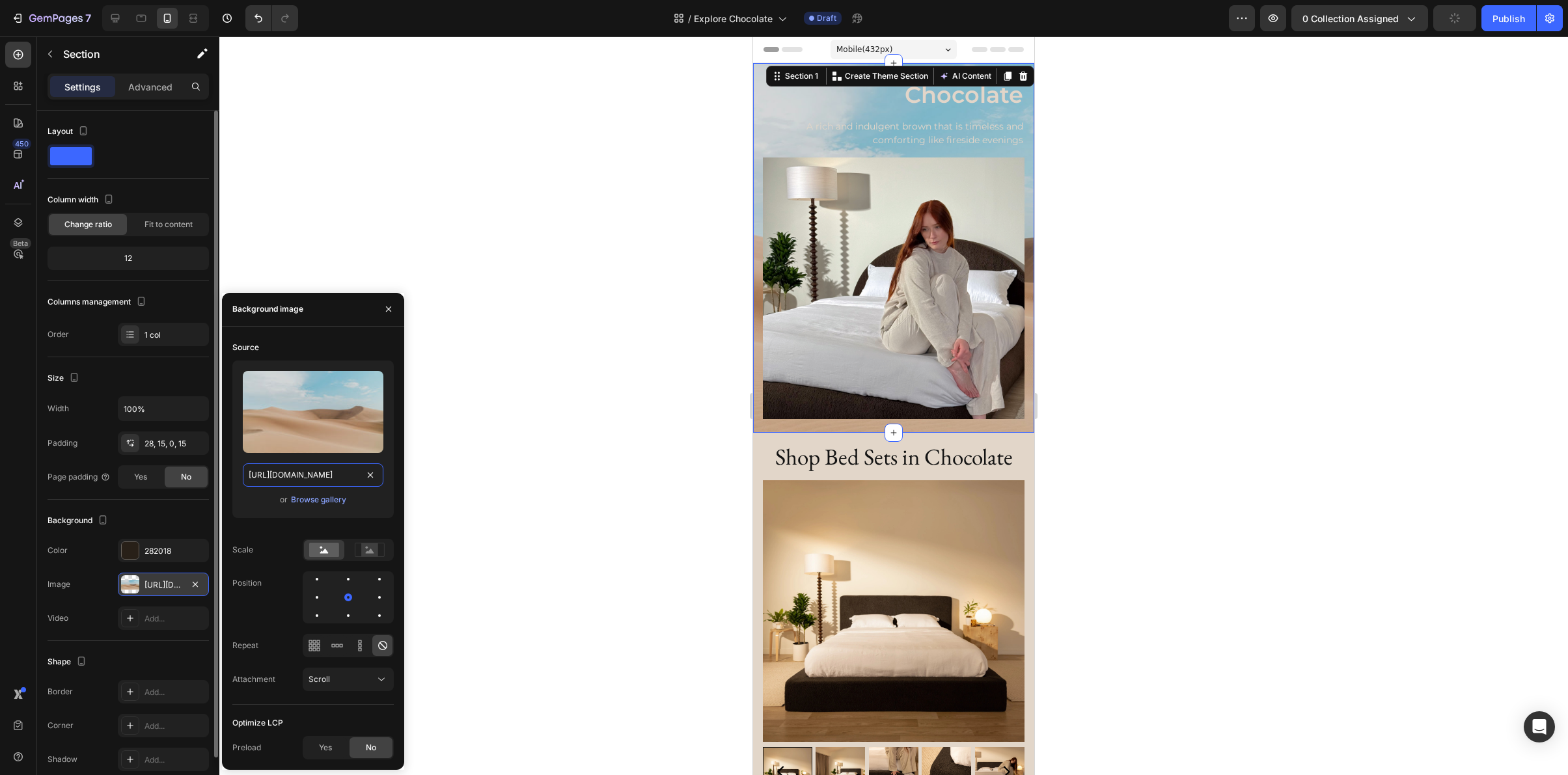
click at [319, 467] on input "[URL][DOMAIN_NAME]" at bounding box center [313, 474] width 141 height 23
click at [319, 469] on input "[URL][DOMAIN_NAME]" at bounding box center [313, 474] width 141 height 23
paste input "0249/8140/5759/files/chocolate.webp?v=1758318045"
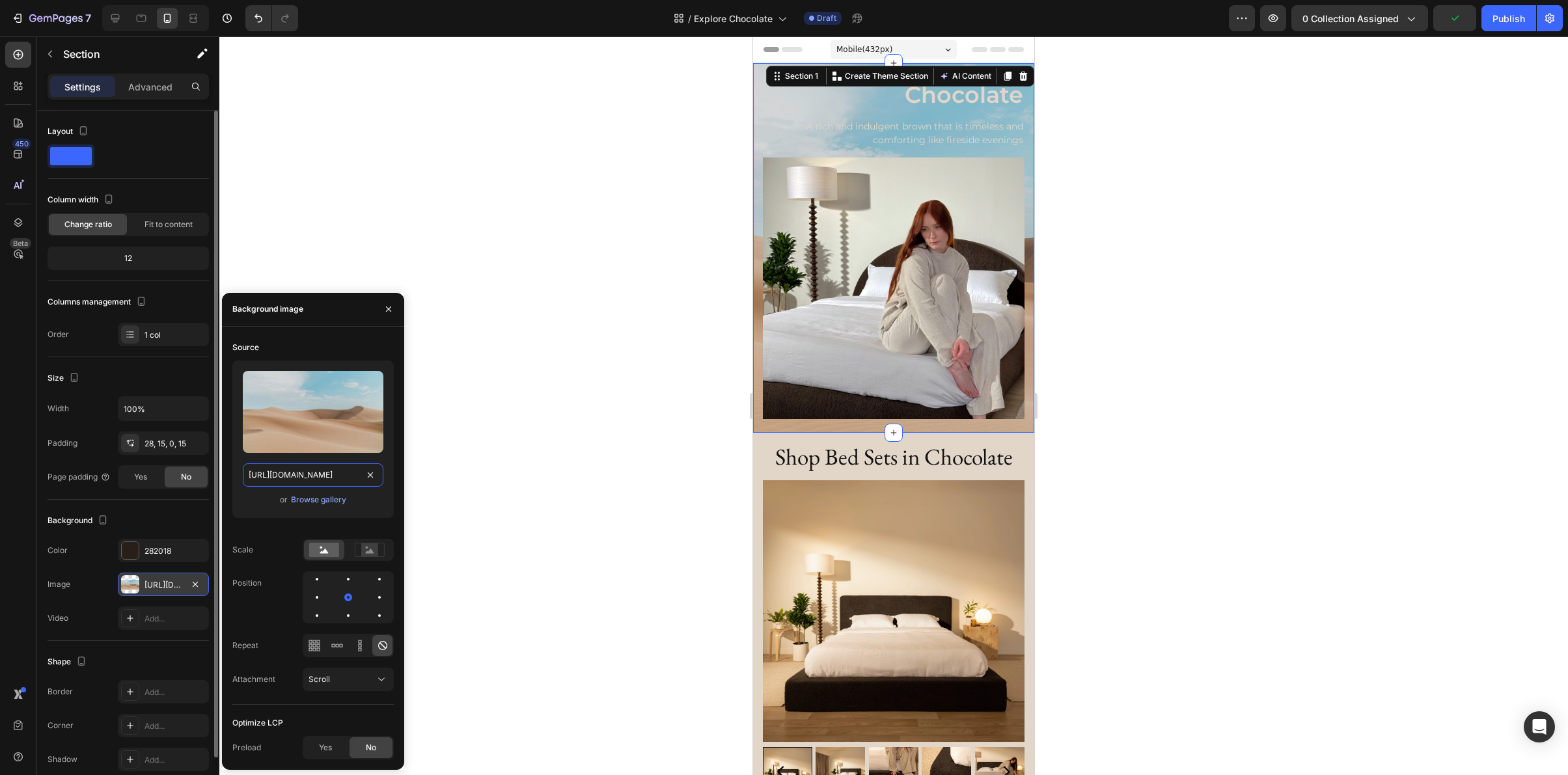
type input "[URL][DOMAIN_NAME]"
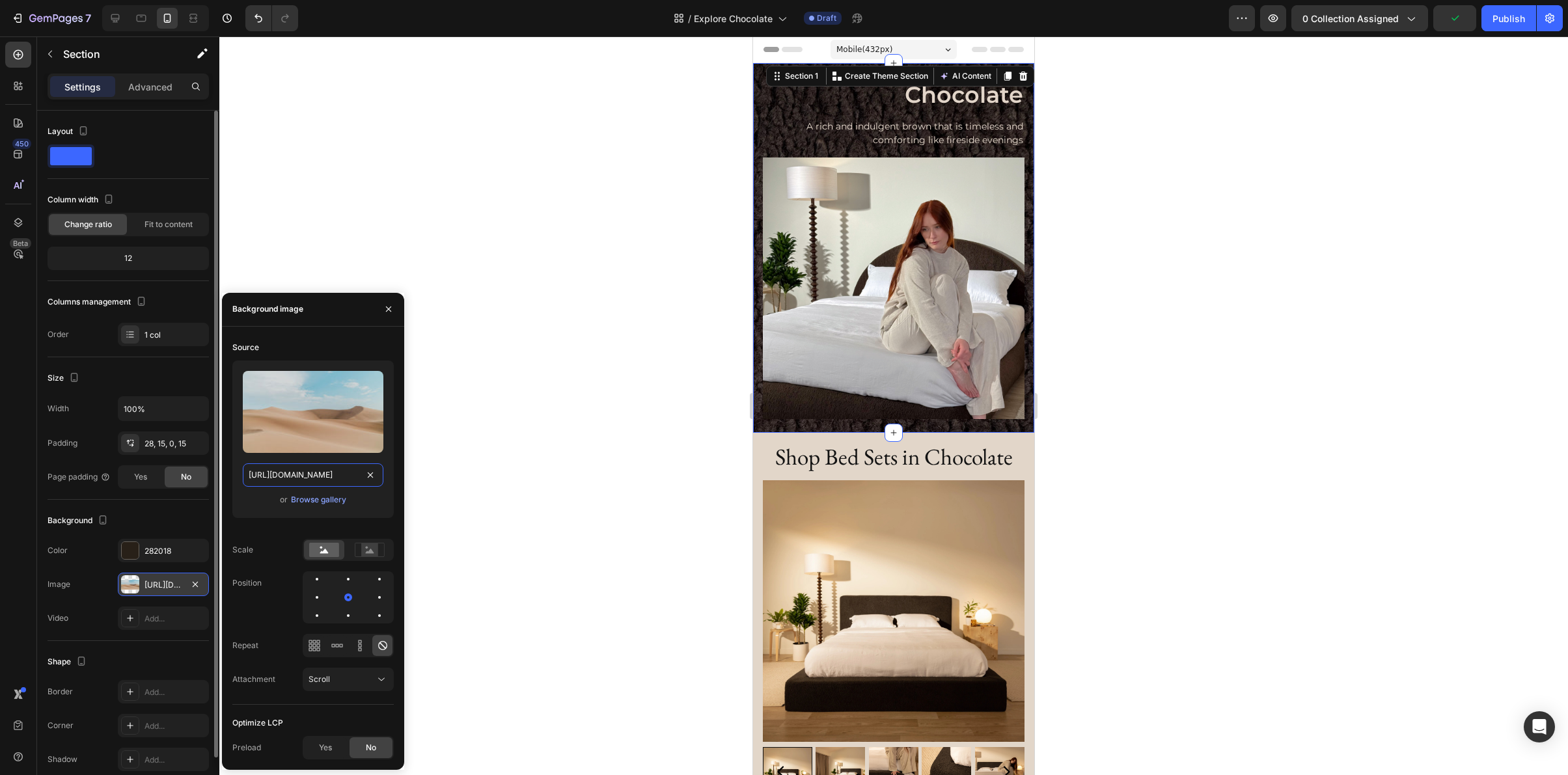
scroll to position [0, 212]
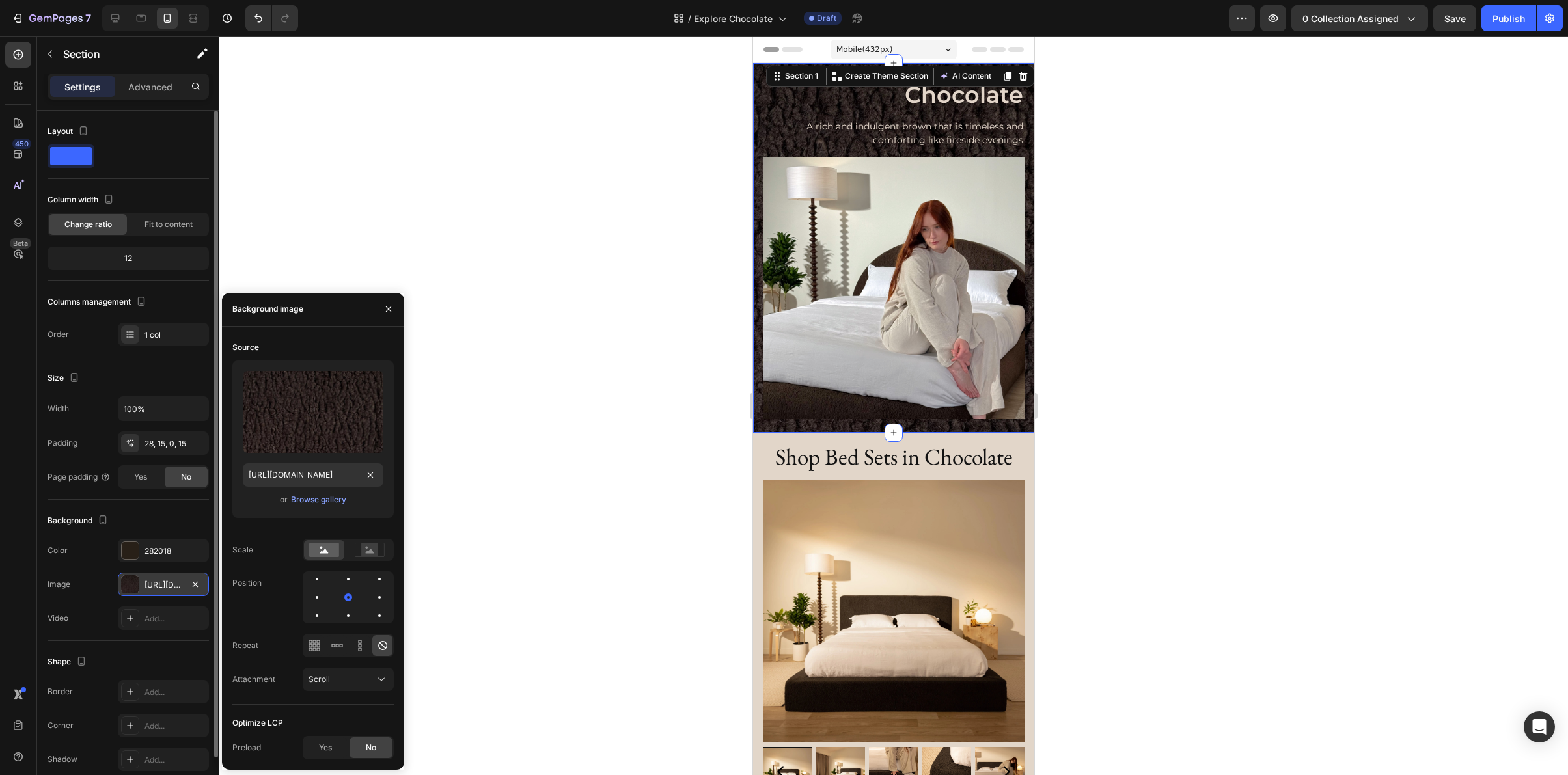
click at [502, 454] on div at bounding box center [894, 406] width 1348 height 739
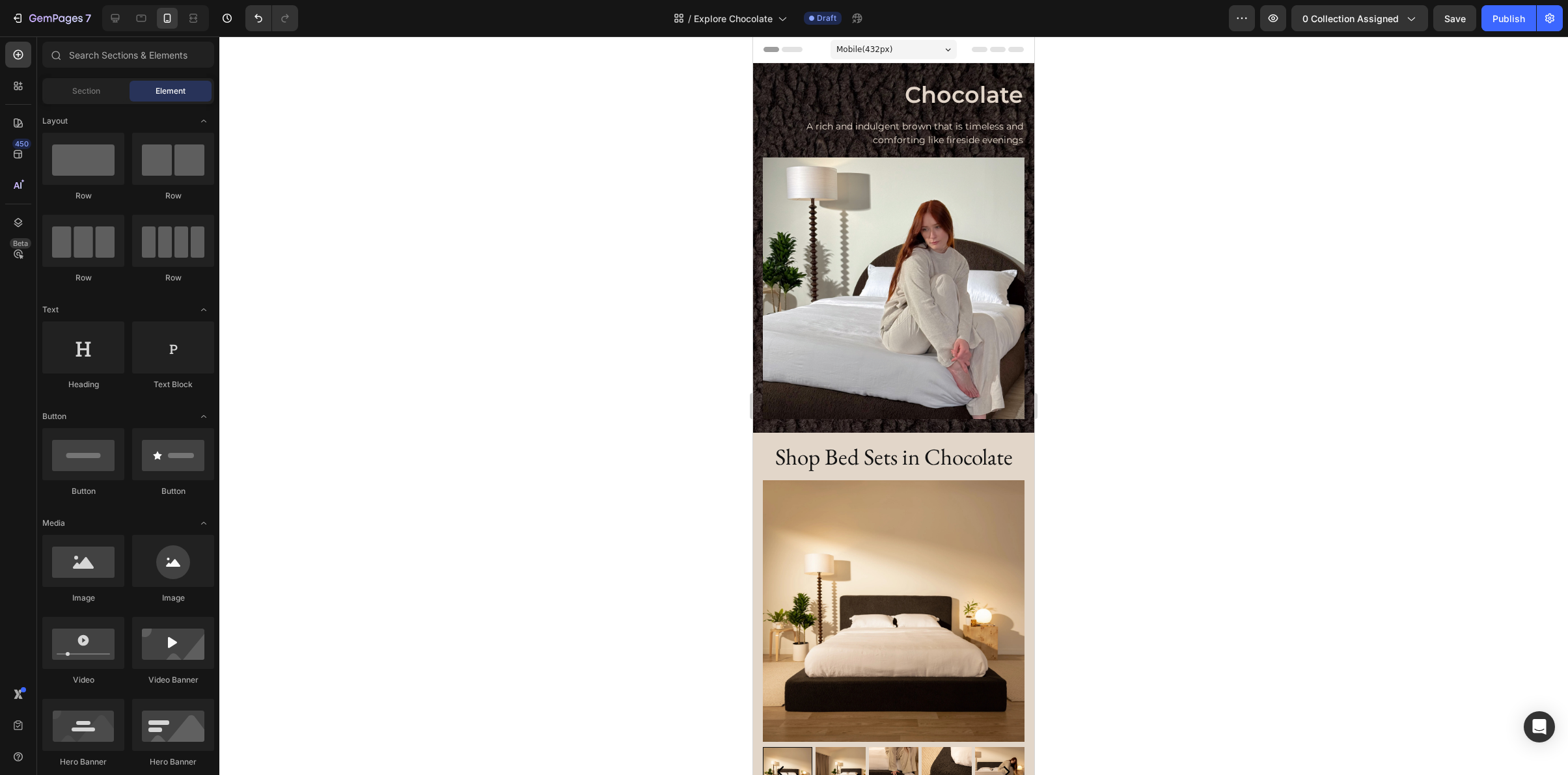
click at [1116, 391] on div at bounding box center [894, 406] width 1348 height 739
click at [116, 23] on icon at bounding box center [115, 18] width 13 height 13
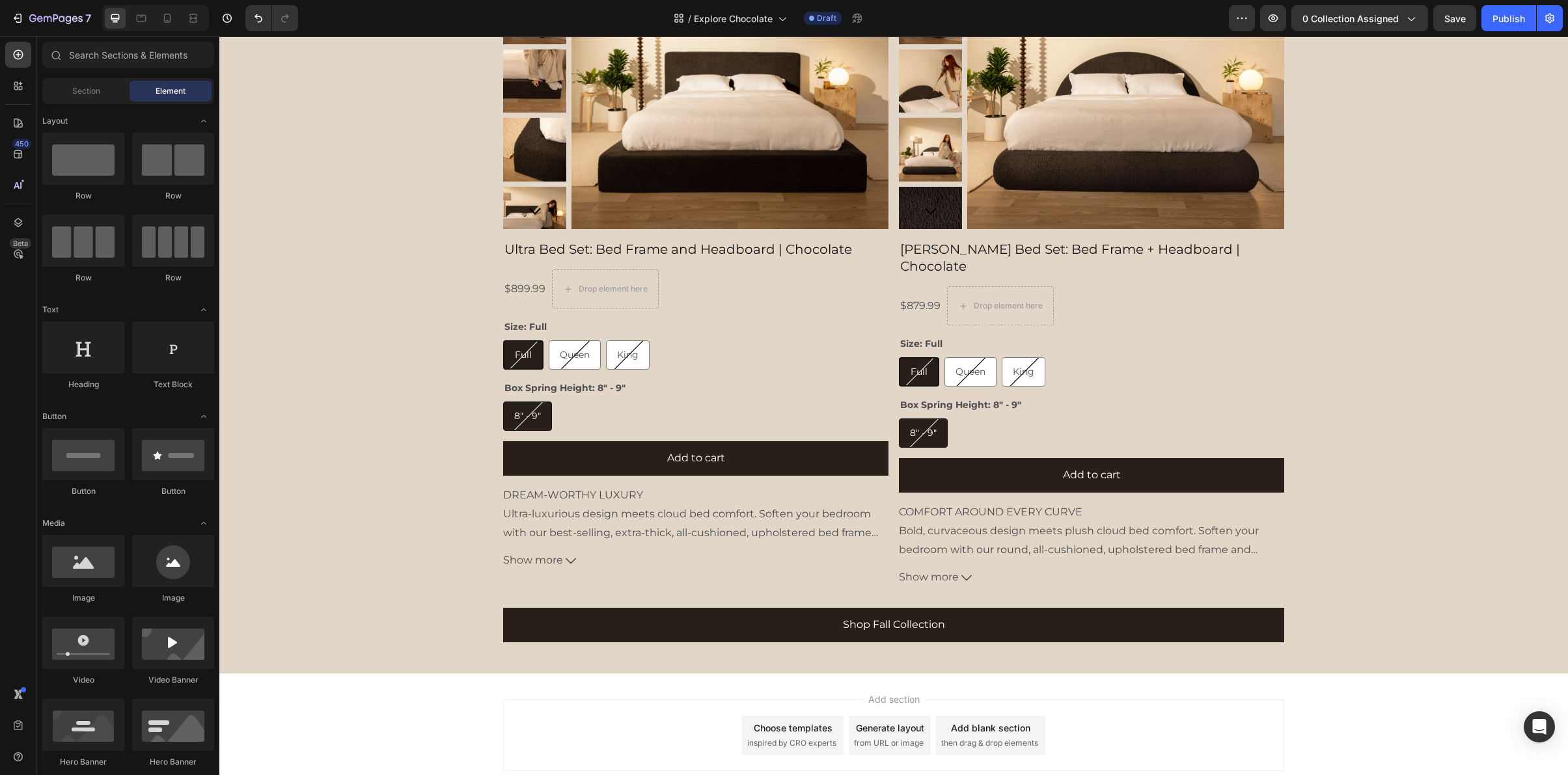
scroll to position [804, 0]
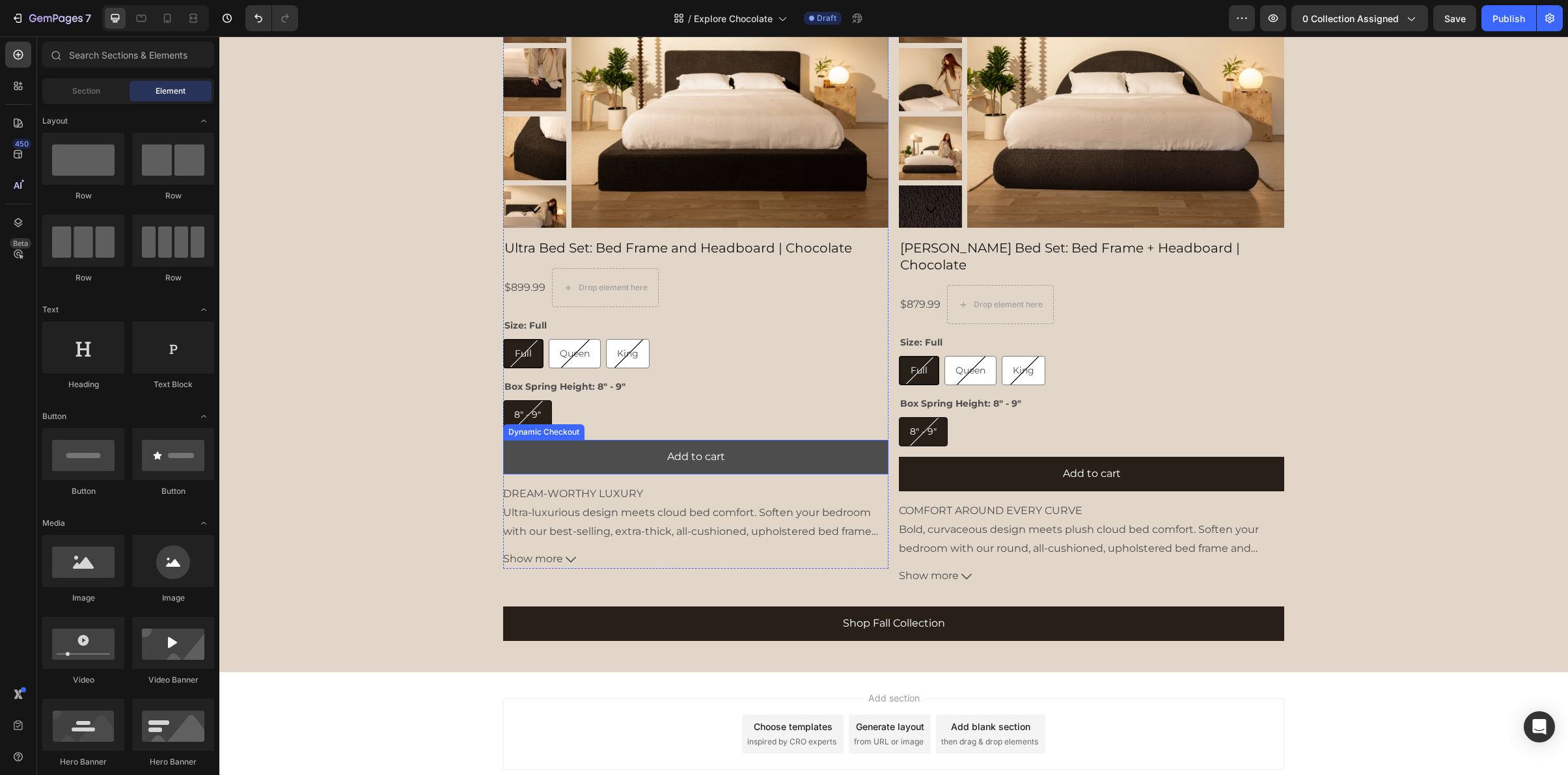
click at [747, 458] on button "Add to cart" at bounding box center [696, 457] width 385 height 34
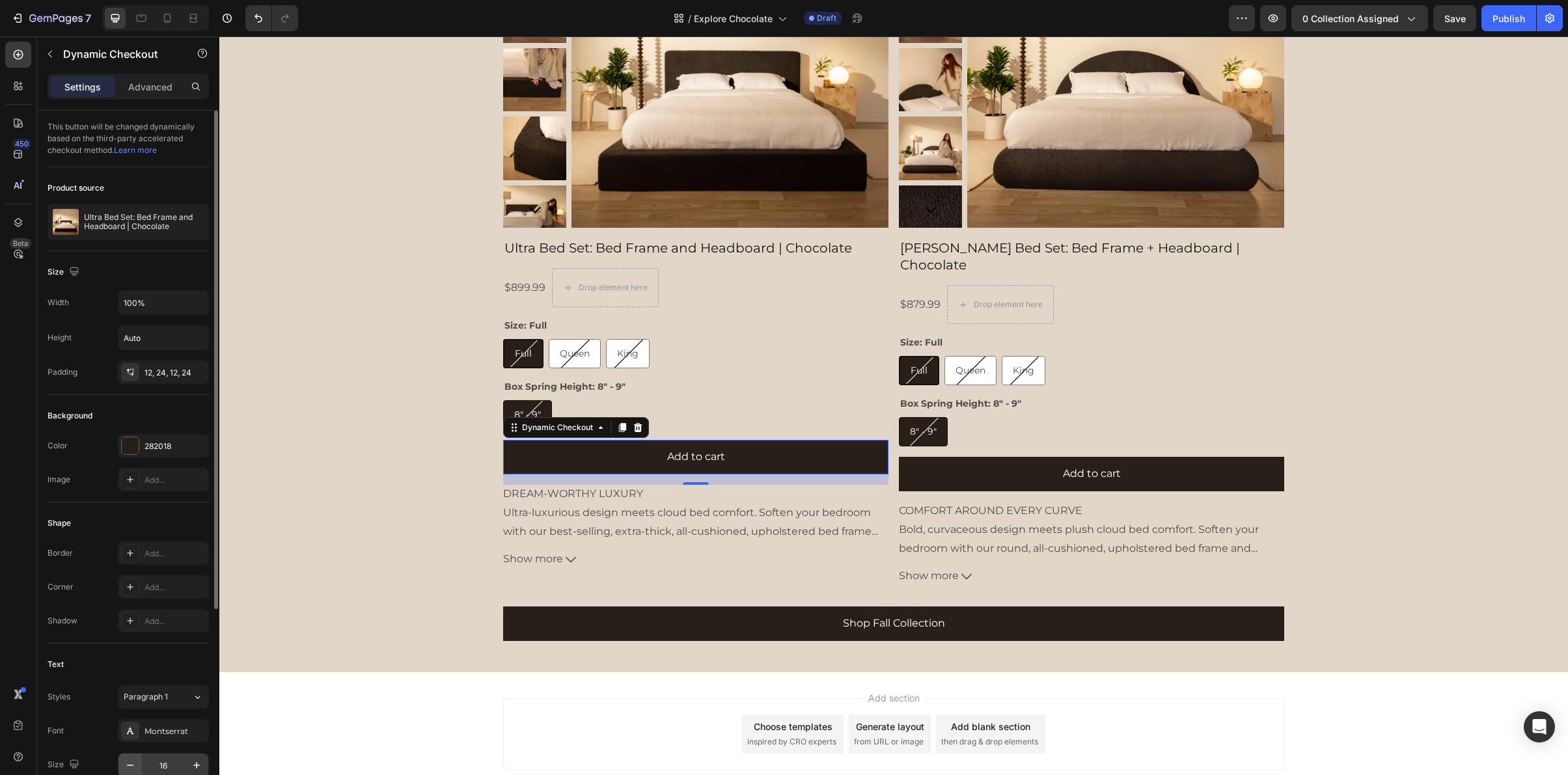
scroll to position [285, 0]
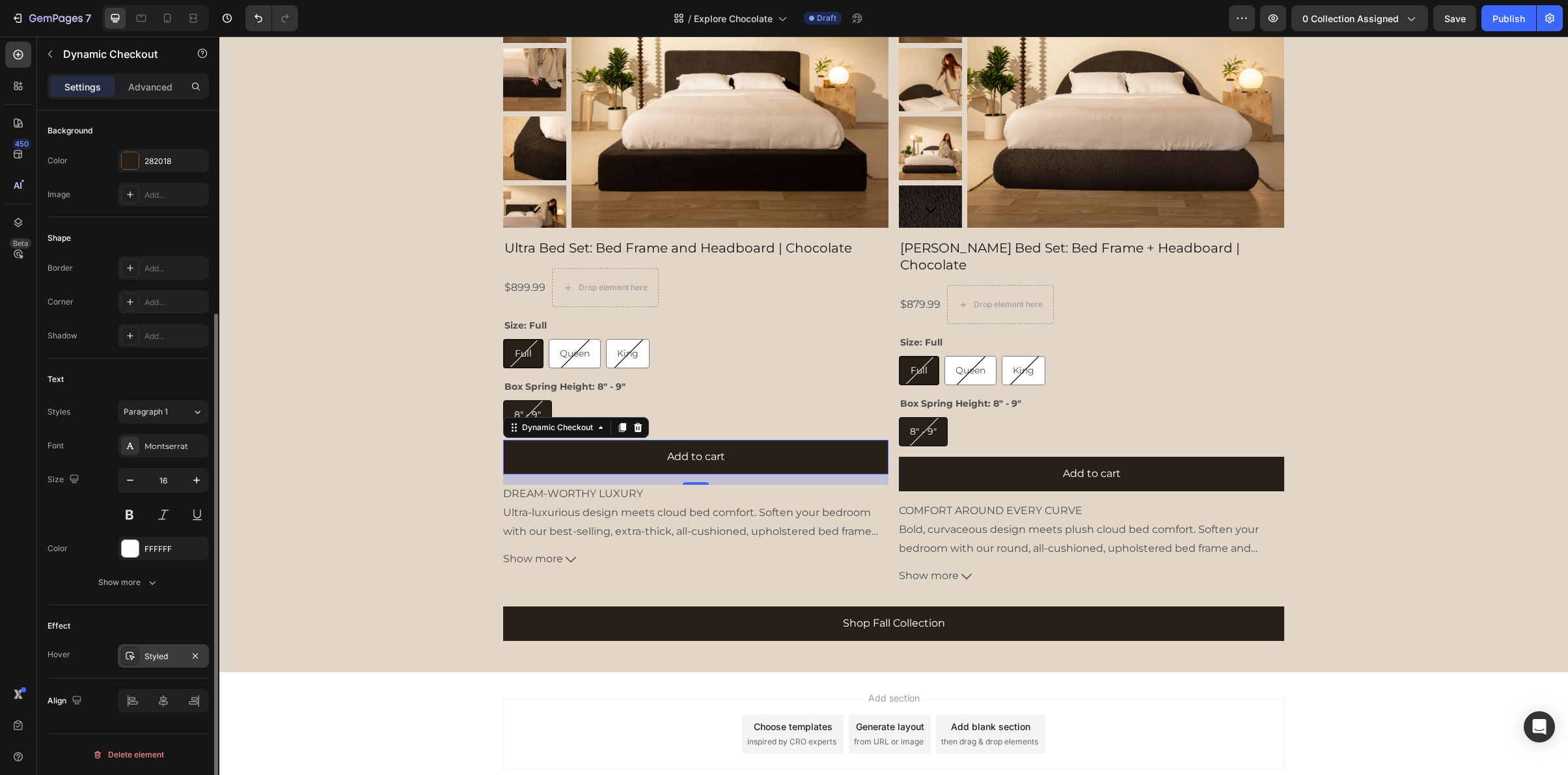
click at [156, 660] on div "Styled" at bounding box center [163, 657] width 38 height 12
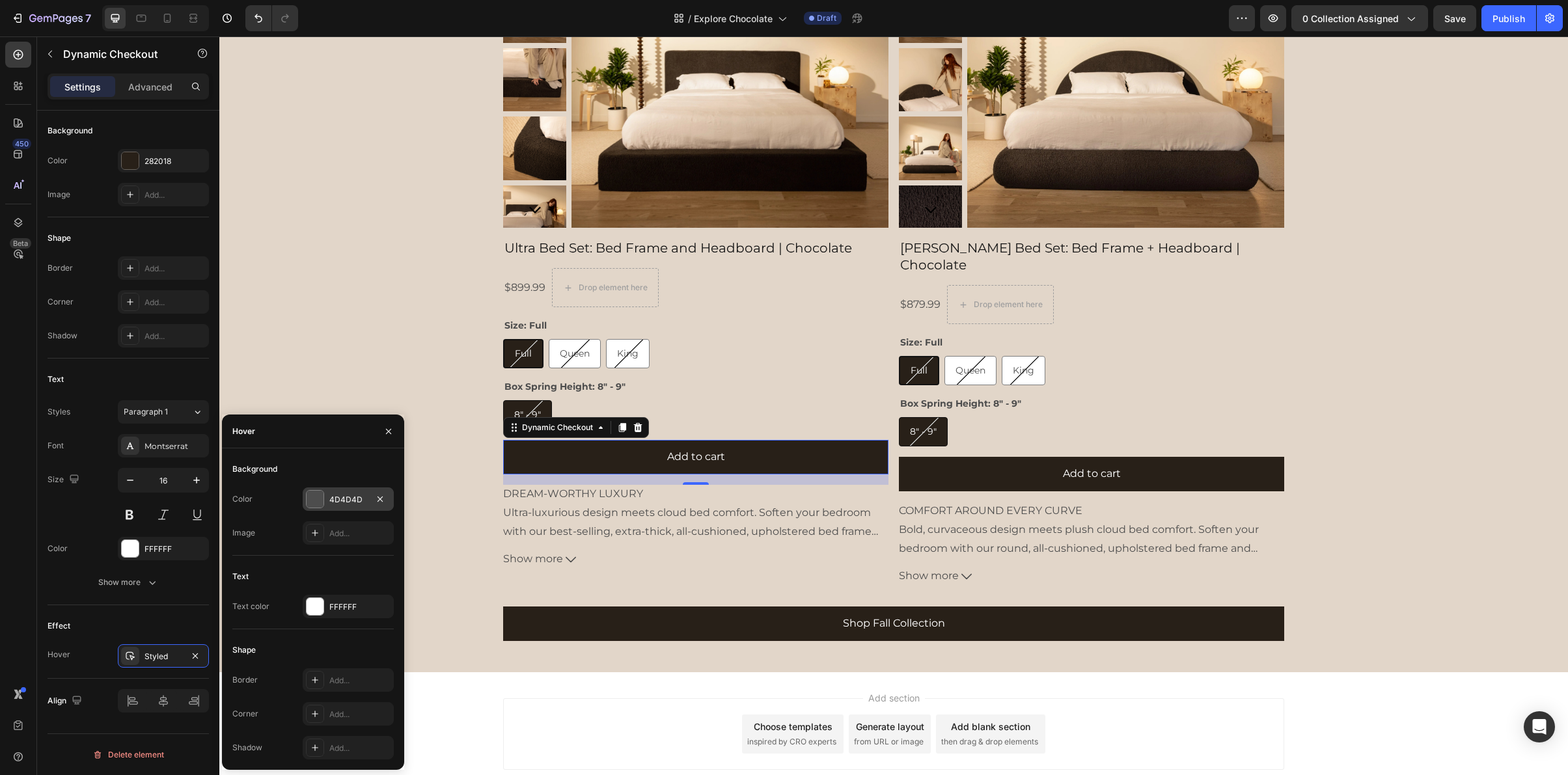
click at [350, 495] on div "4D4D4D" at bounding box center [348, 500] width 38 height 12
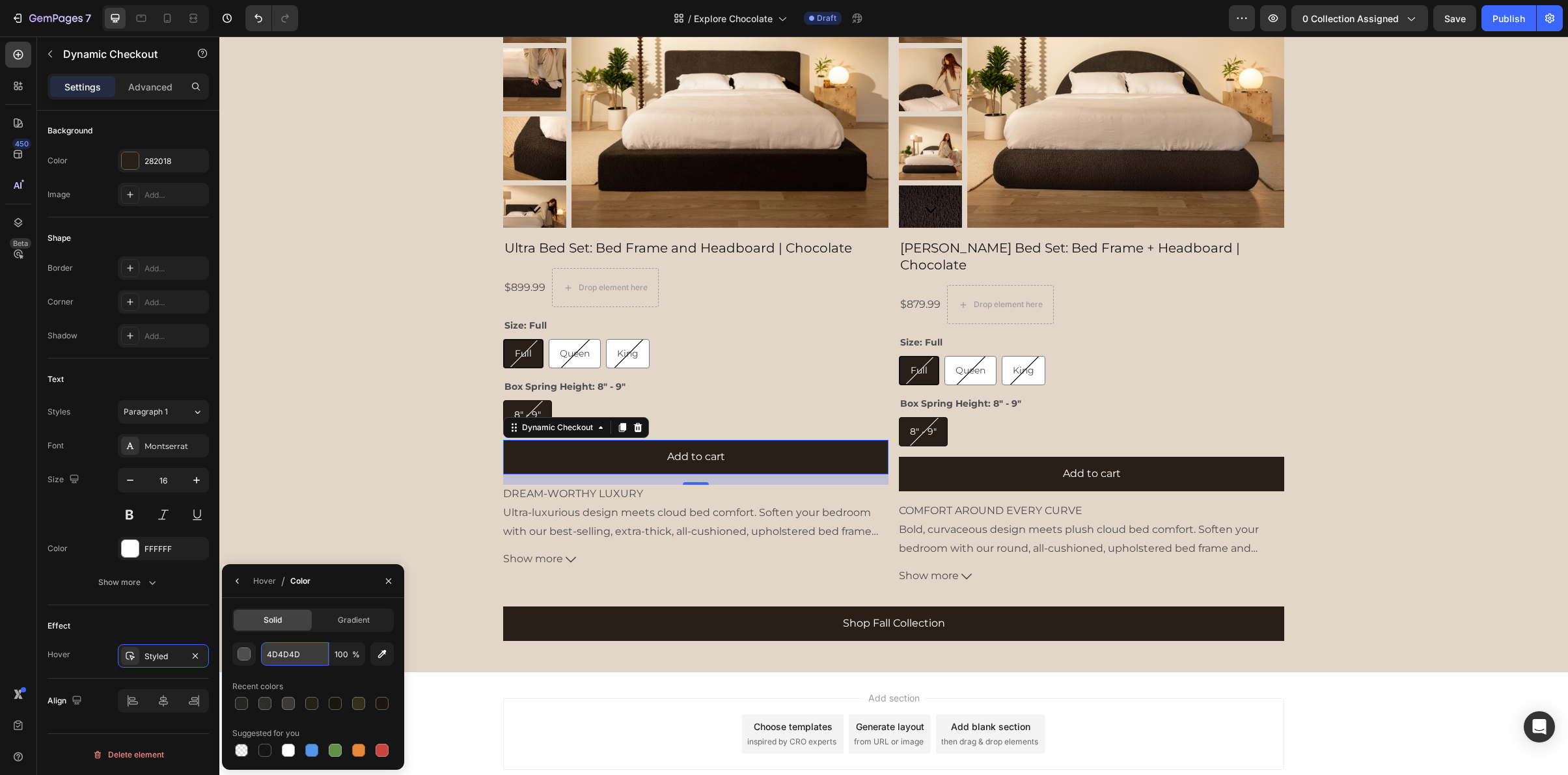
click at [289, 649] on input "4D4D4D" at bounding box center [294, 654] width 68 height 23
paste input "1C1610"
type input "1C1610"
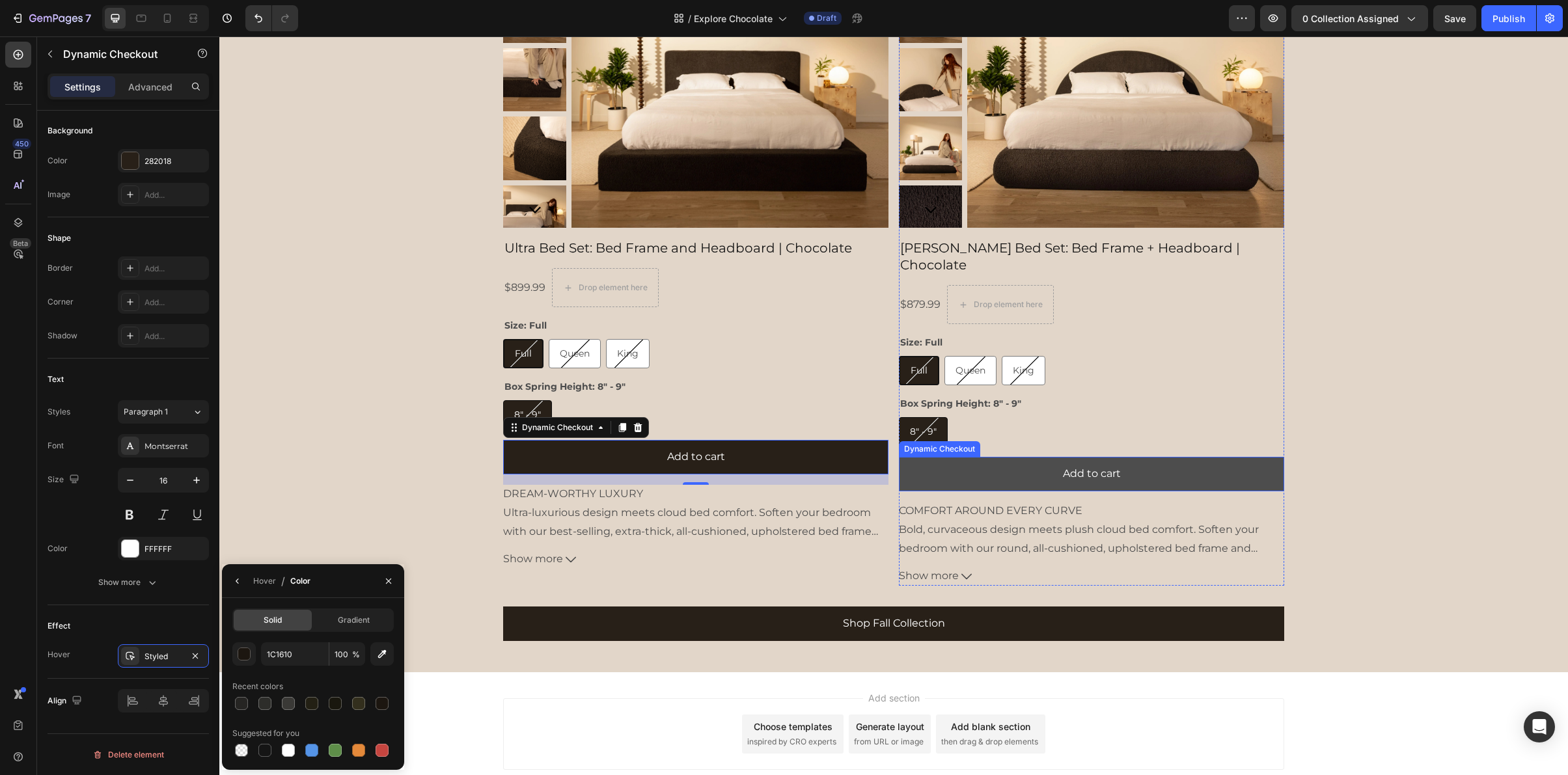
click at [949, 461] on button "Add to cart" at bounding box center [1091, 474] width 385 height 34
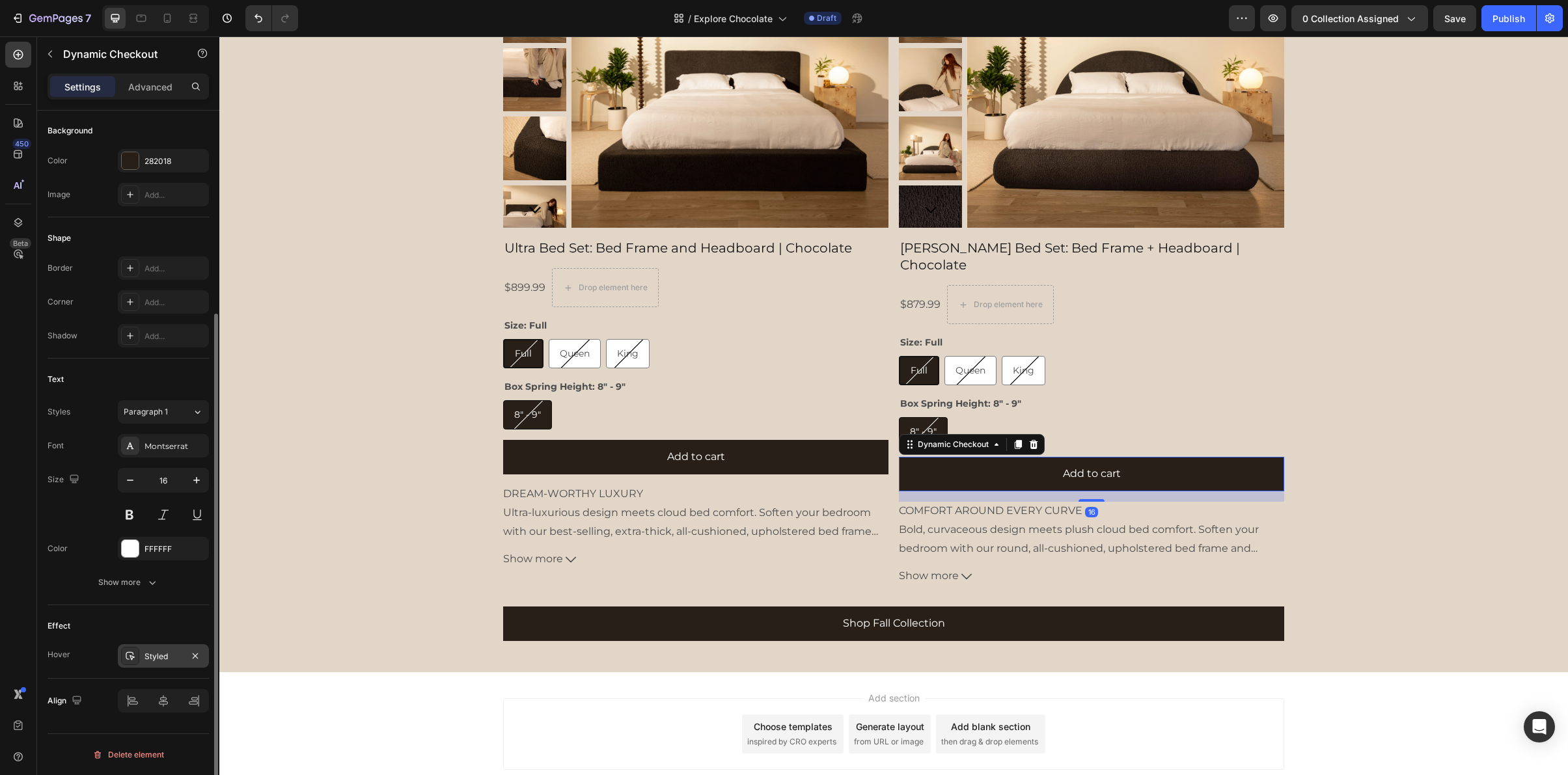
click at [155, 655] on div "Styled" at bounding box center [163, 657] width 38 height 12
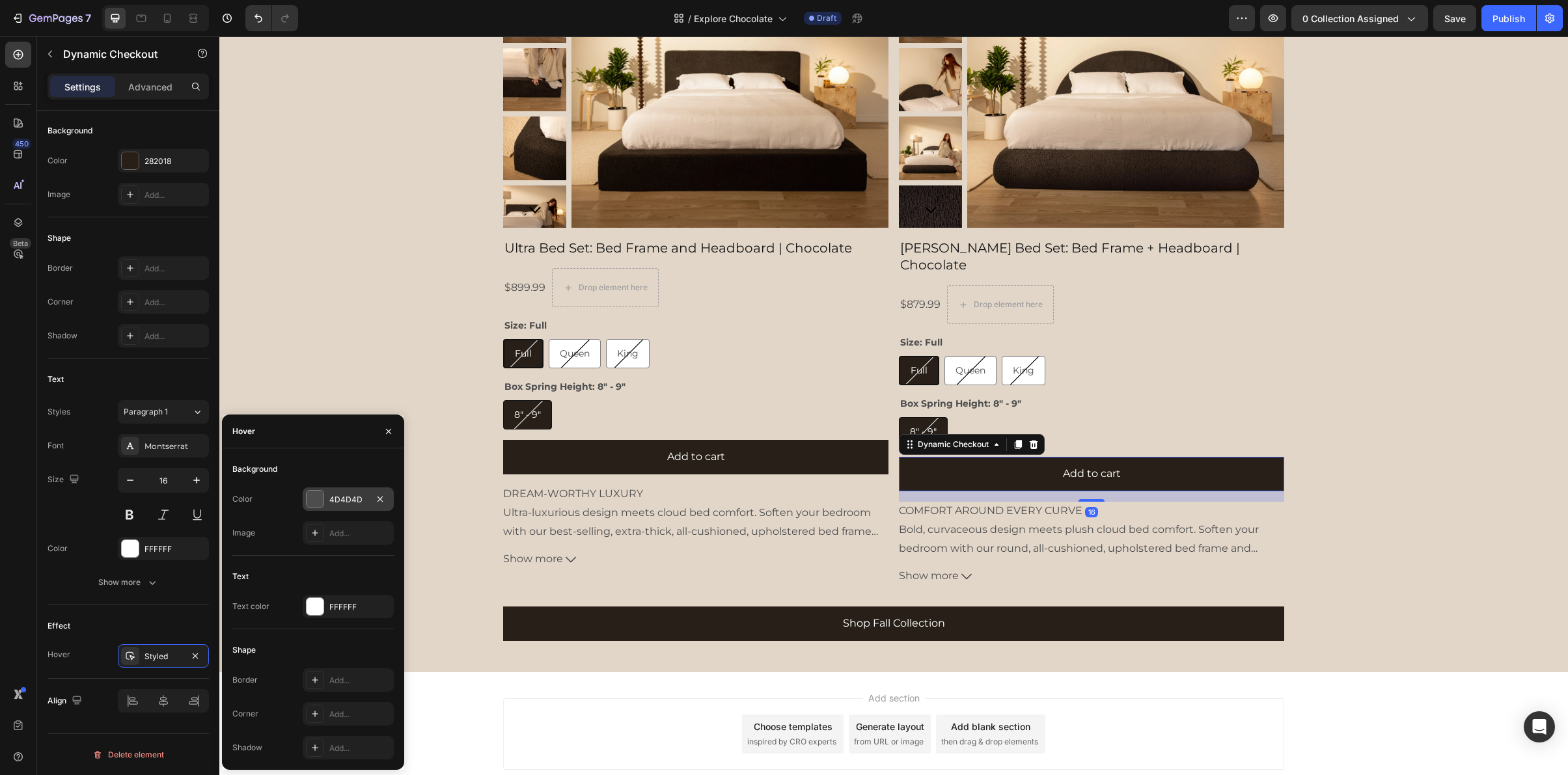
click at [349, 501] on div "4D4D4D" at bounding box center [348, 500] width 38 height 12
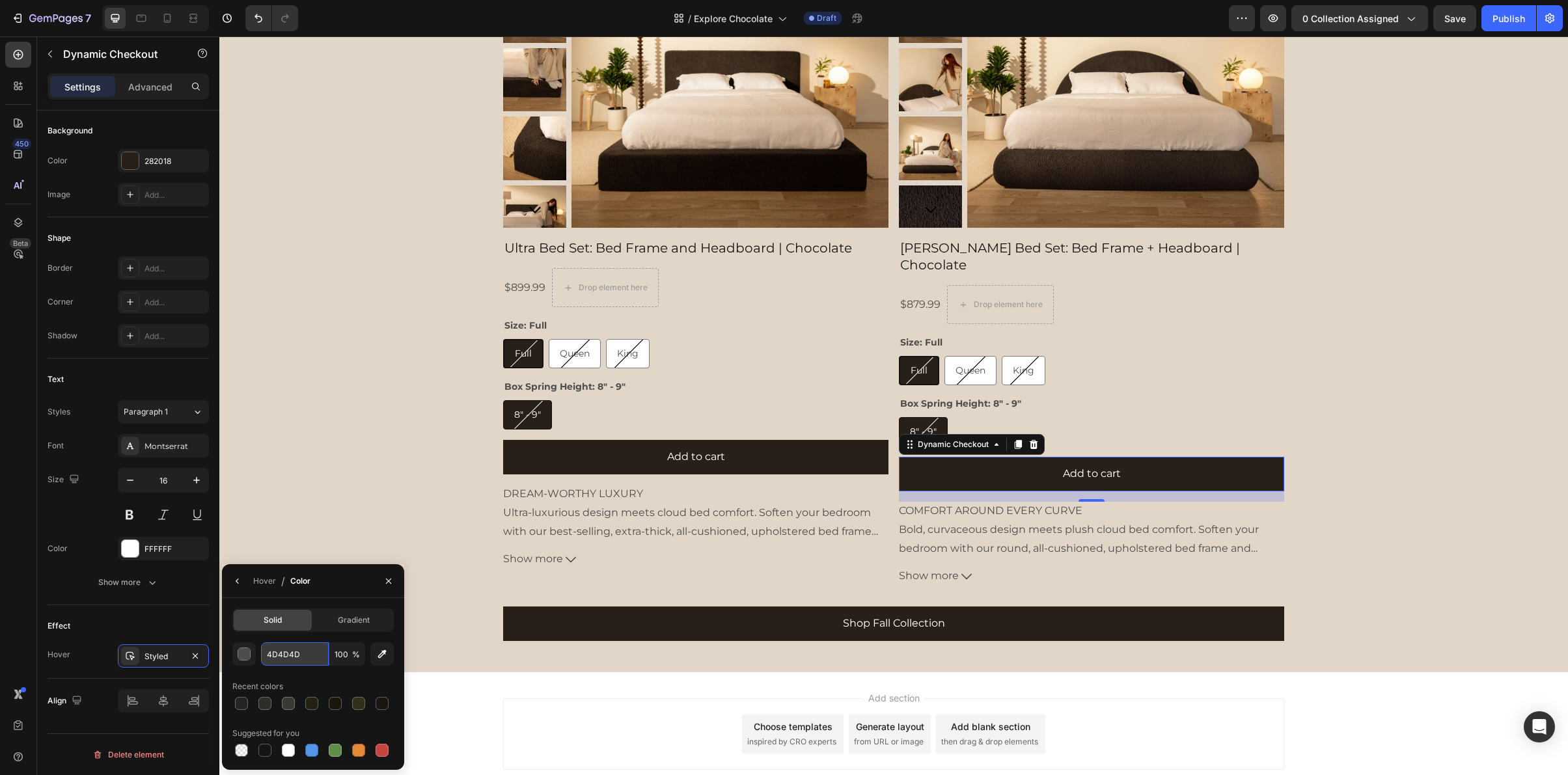
click at [283, 655] on input "4D4D4D" at bounding box center [294, 654] width 68 height 23
paste input "1C1610"
type input "1C1610"
click at [666, 596] on div "Shop Fall Collection Button Row" at bounding box center [894, 624] width 781 height 56
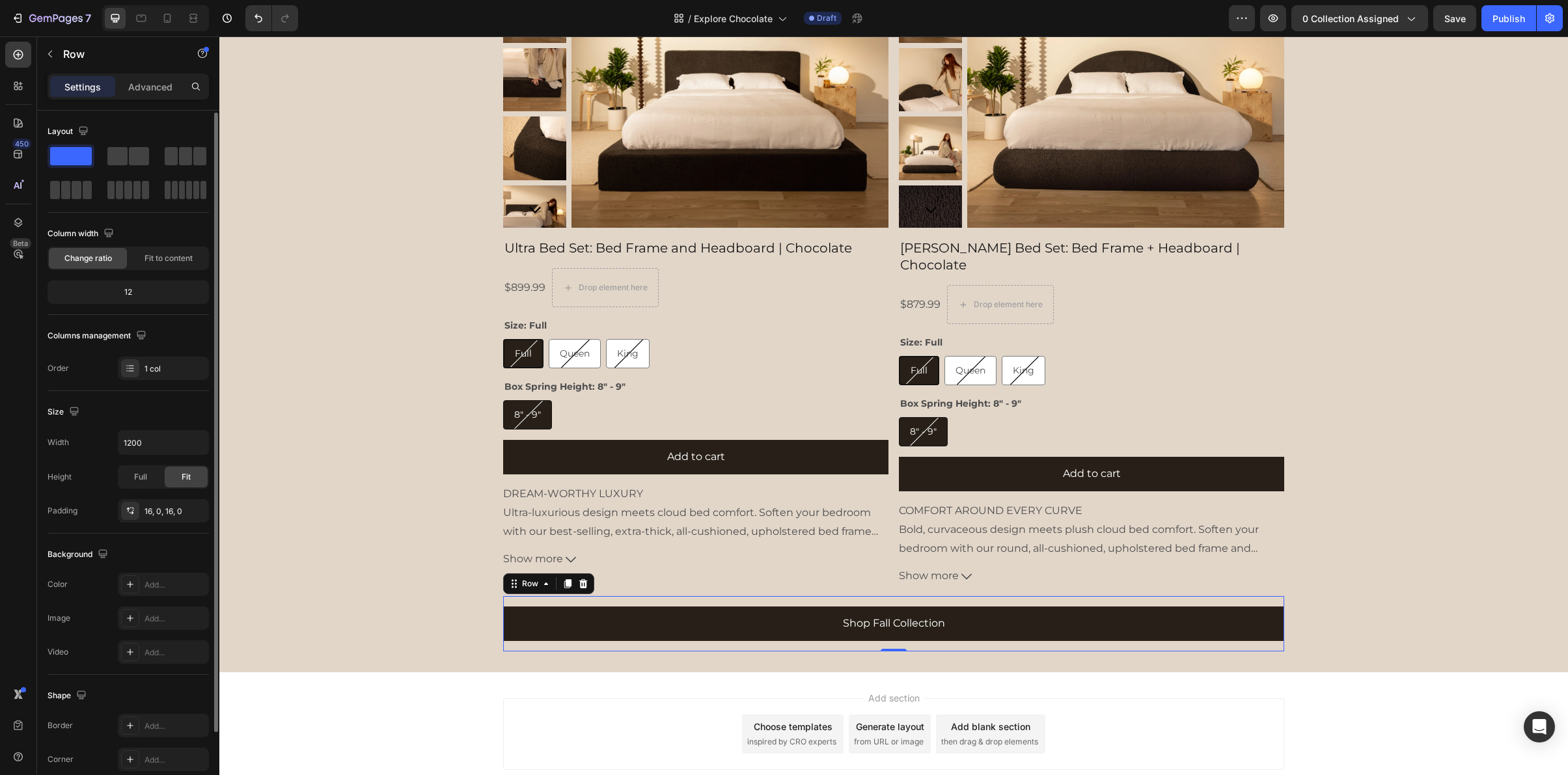
scroll to position [92, 0]
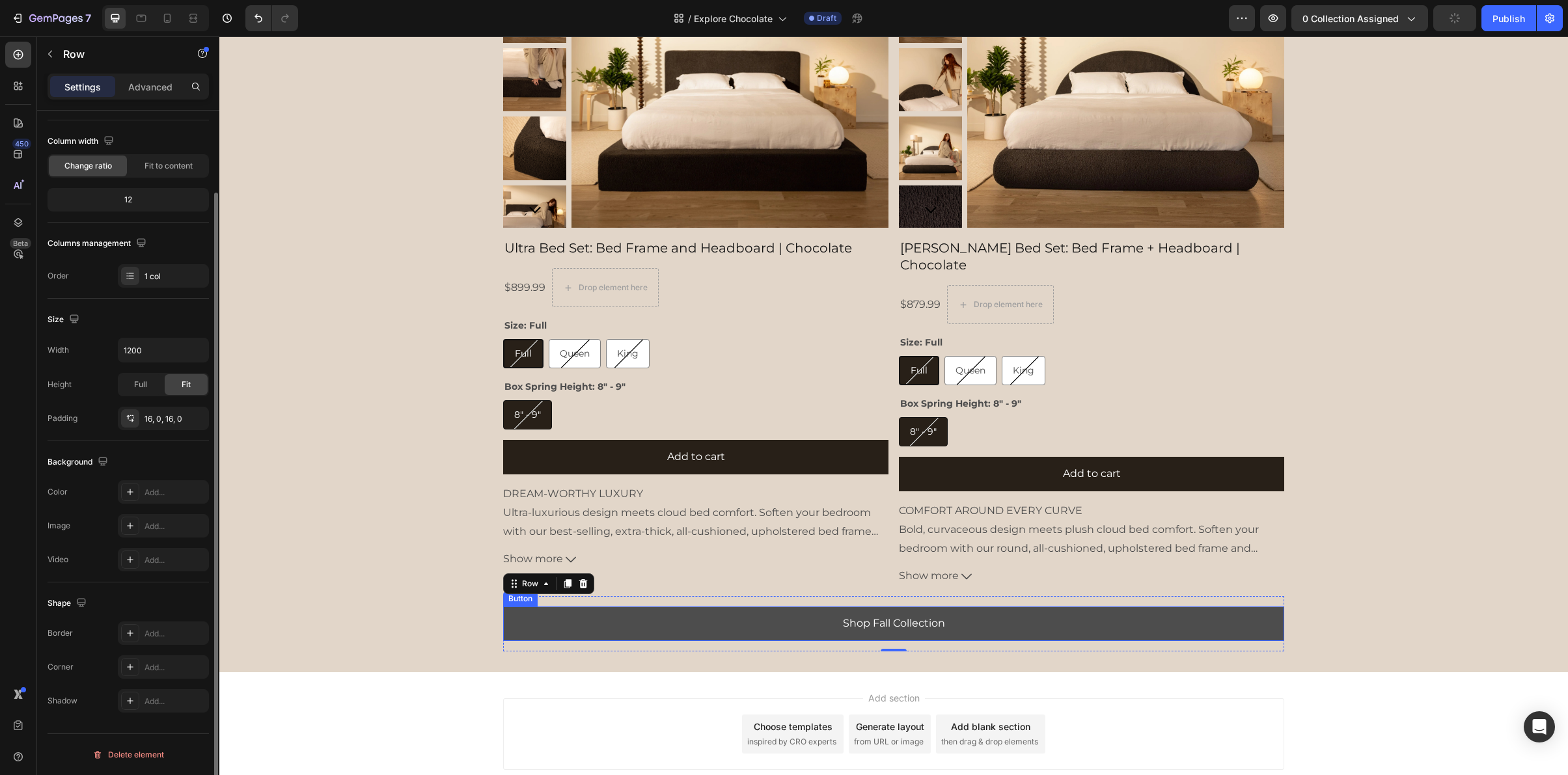
click at [555, 607] on button "Shop Fall Collection" at bounding box center [894, 624] width 781 height 34
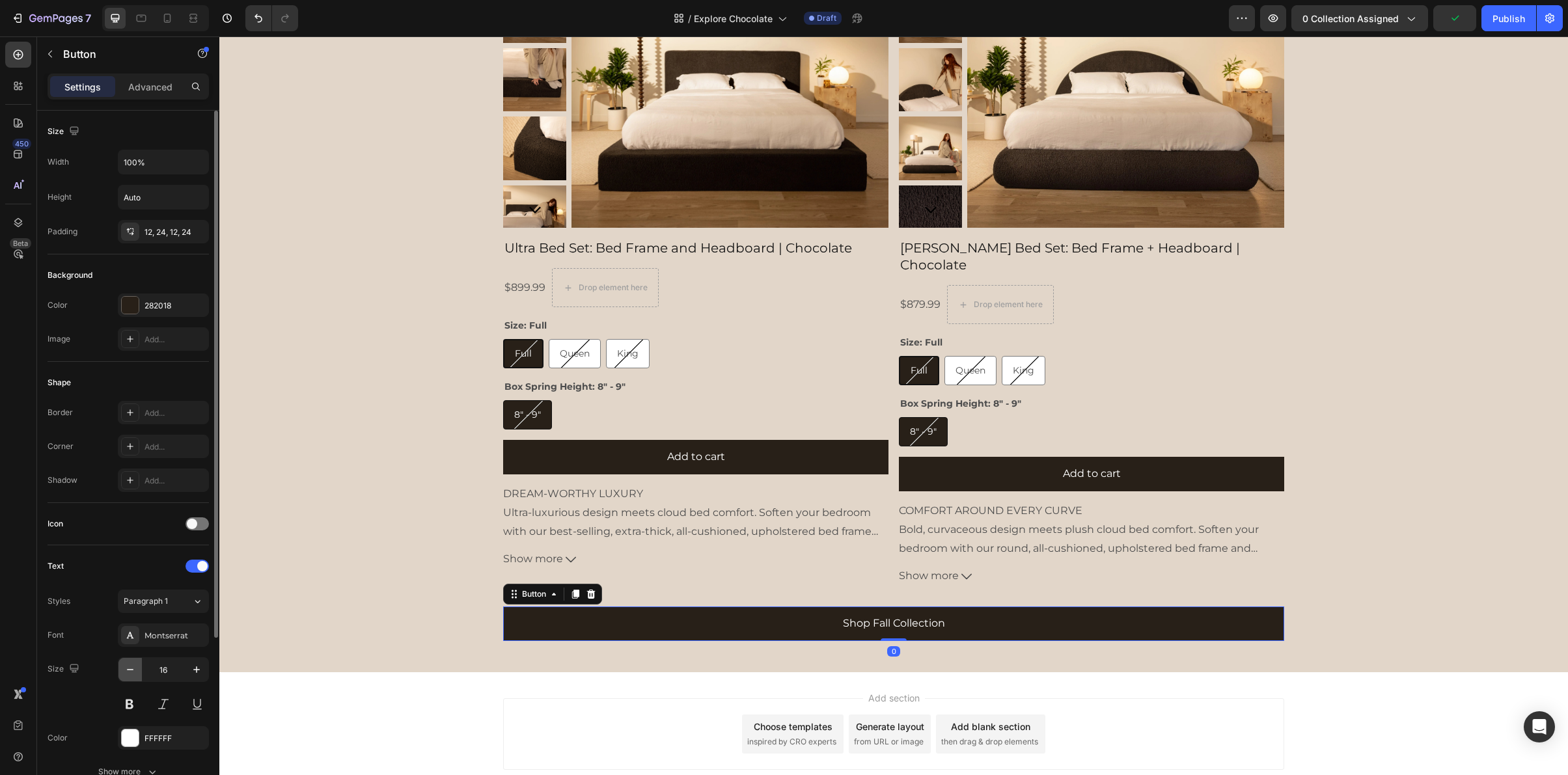
scroll to position [232, 0]
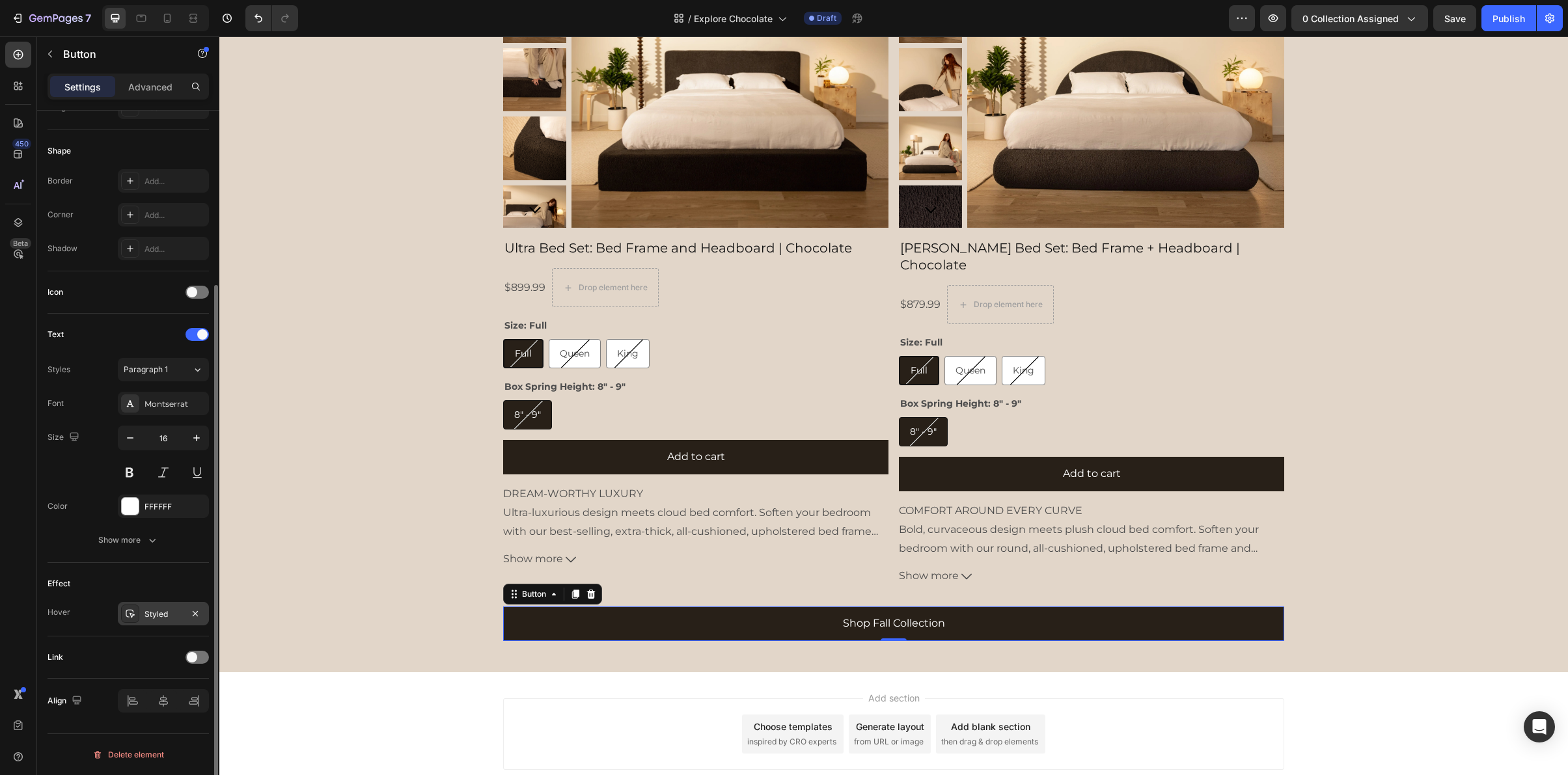
click at [167, 609] on div "Styled" at bounding box center [163, 614] width 38 height 12
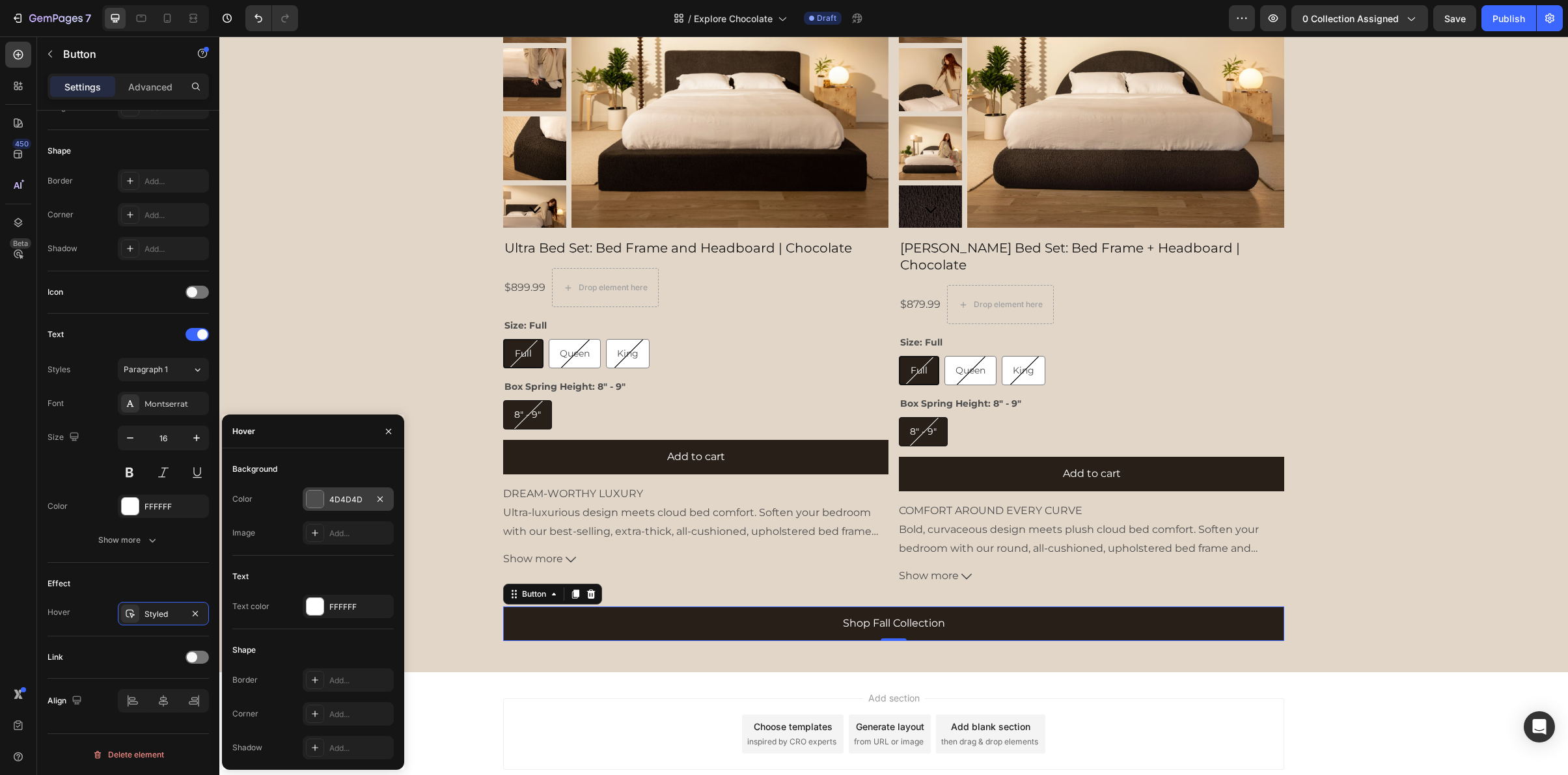
click at [339, 501] on div "4D4D4D" at bounding box center [348, 500] width 38 height 12
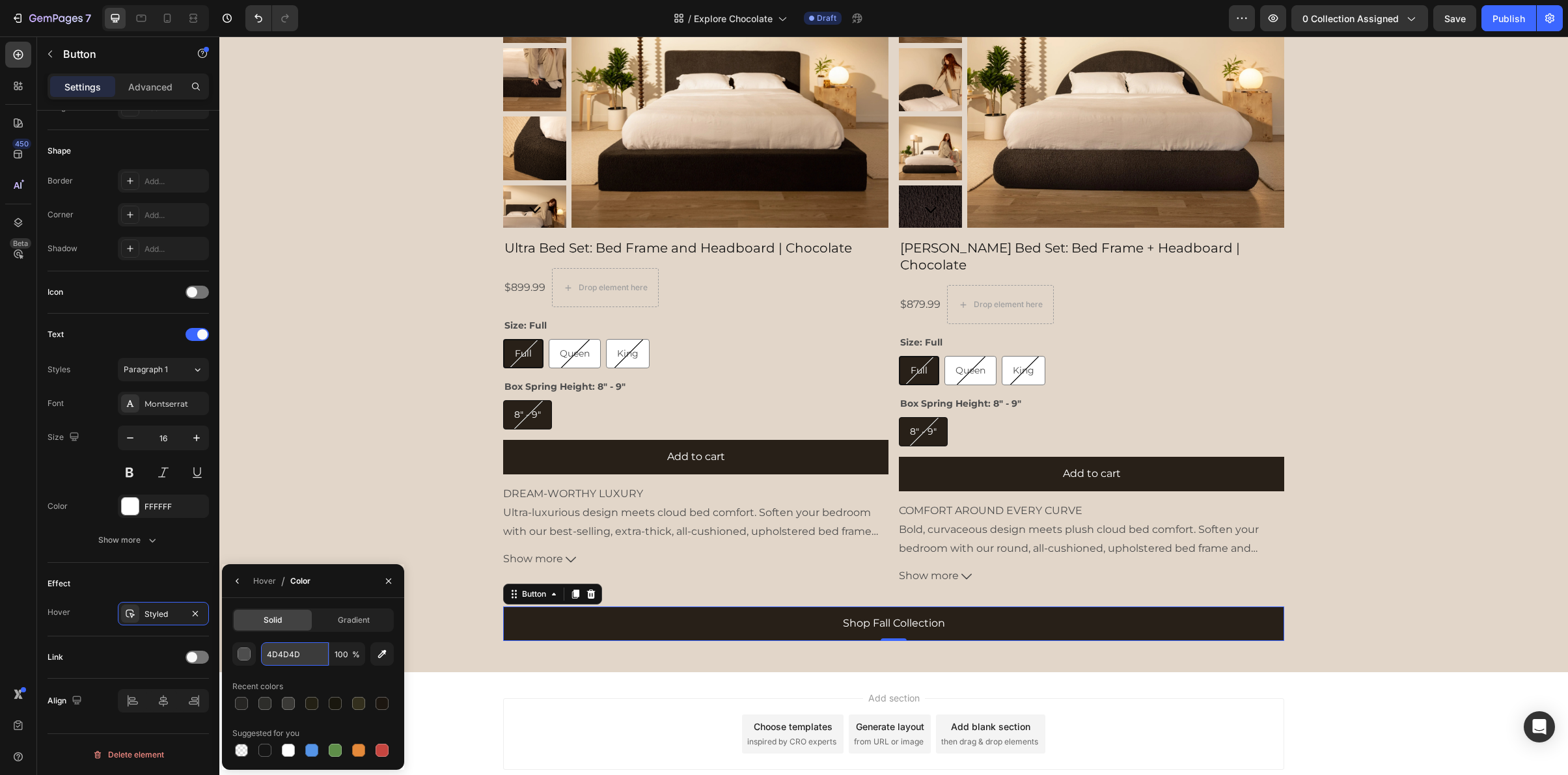
click at [284, 657] on input "4D4D4D" at bounding box center [294, 654] width 68 height 23
paste input "1C1610"
type input "1C1610"
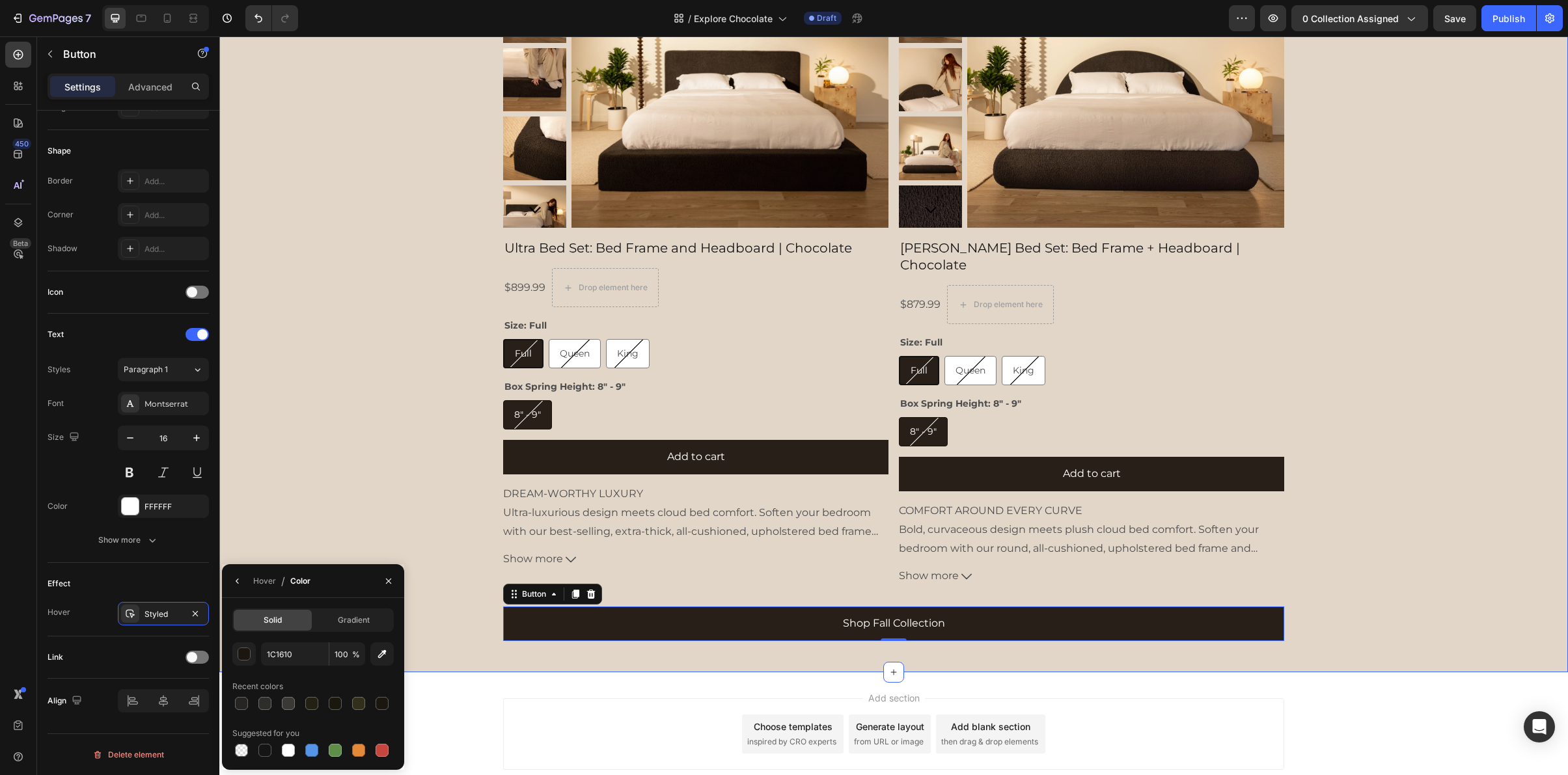
click at [436, 598] on div "Product Images Ultra Bed Set: Bed Frame and Headboard | Chocolate Product Title…" at bounding box center [894, 281] width 1348 height 740
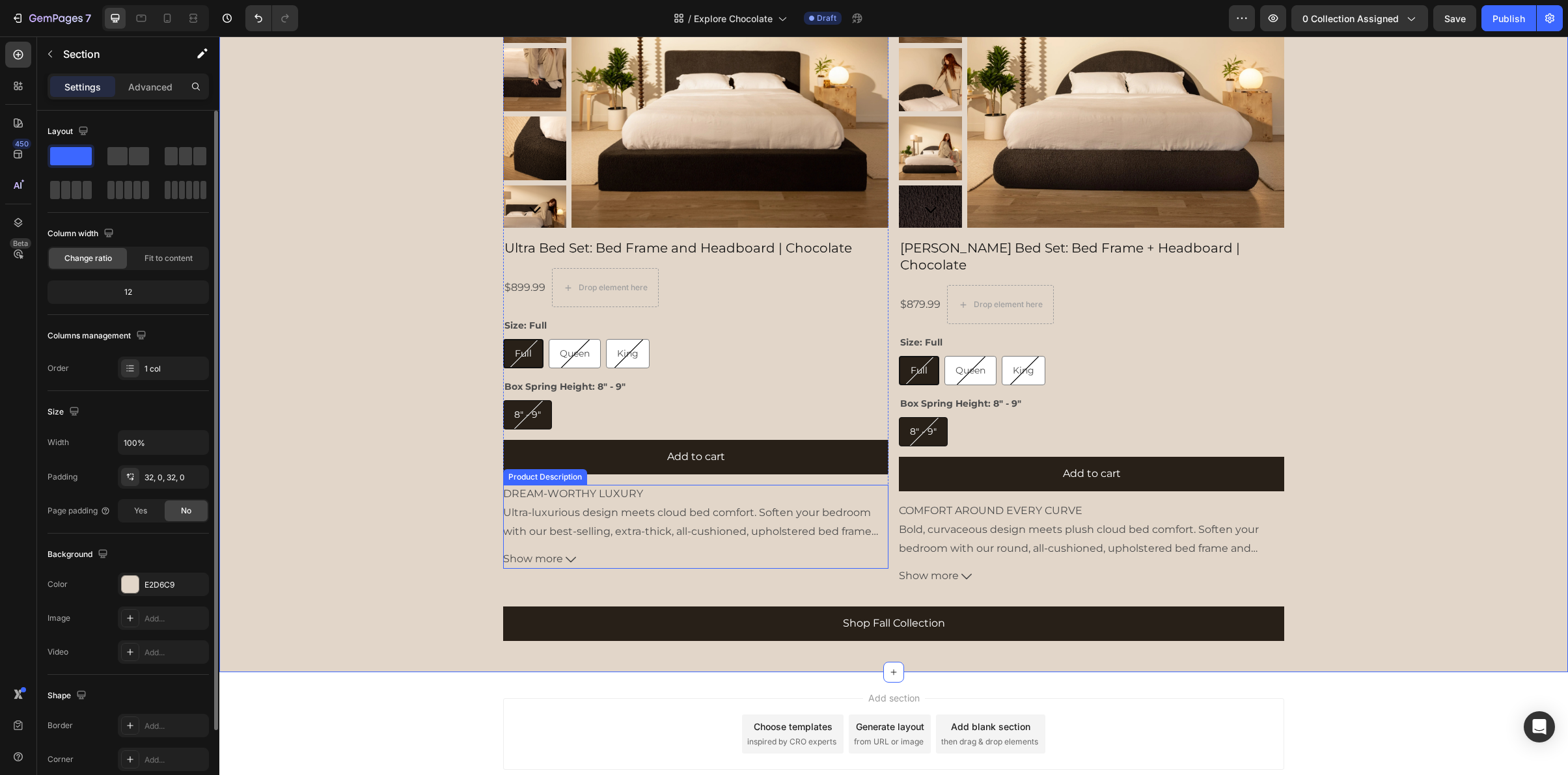
scroll to position [0, 0]
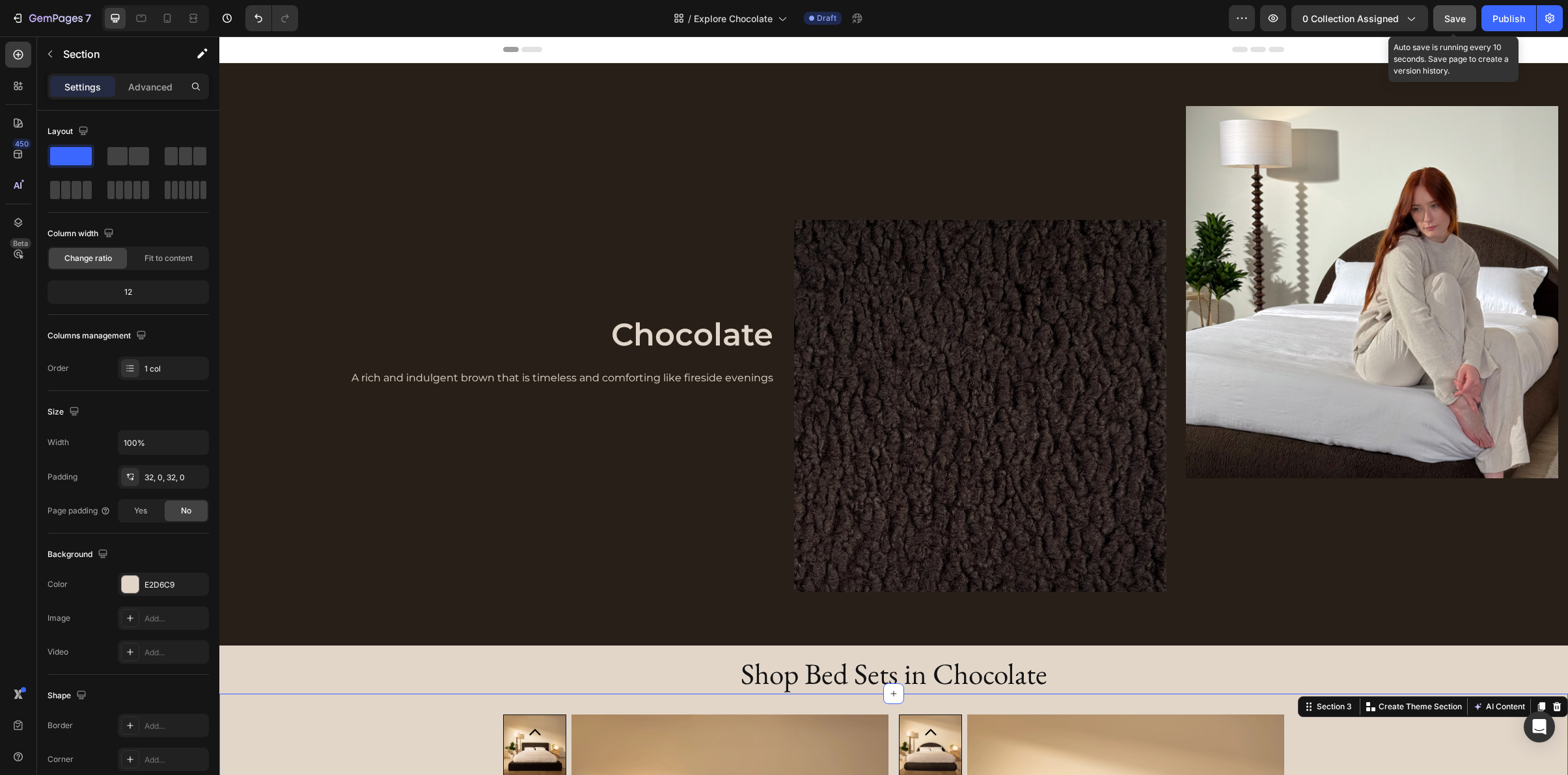
click at [1451, 14] on span "Save" at bounding box center [1454, 18] width 21 height 11
click at [173, 28] on div at bounding box center [167, 18] width 21 height 21
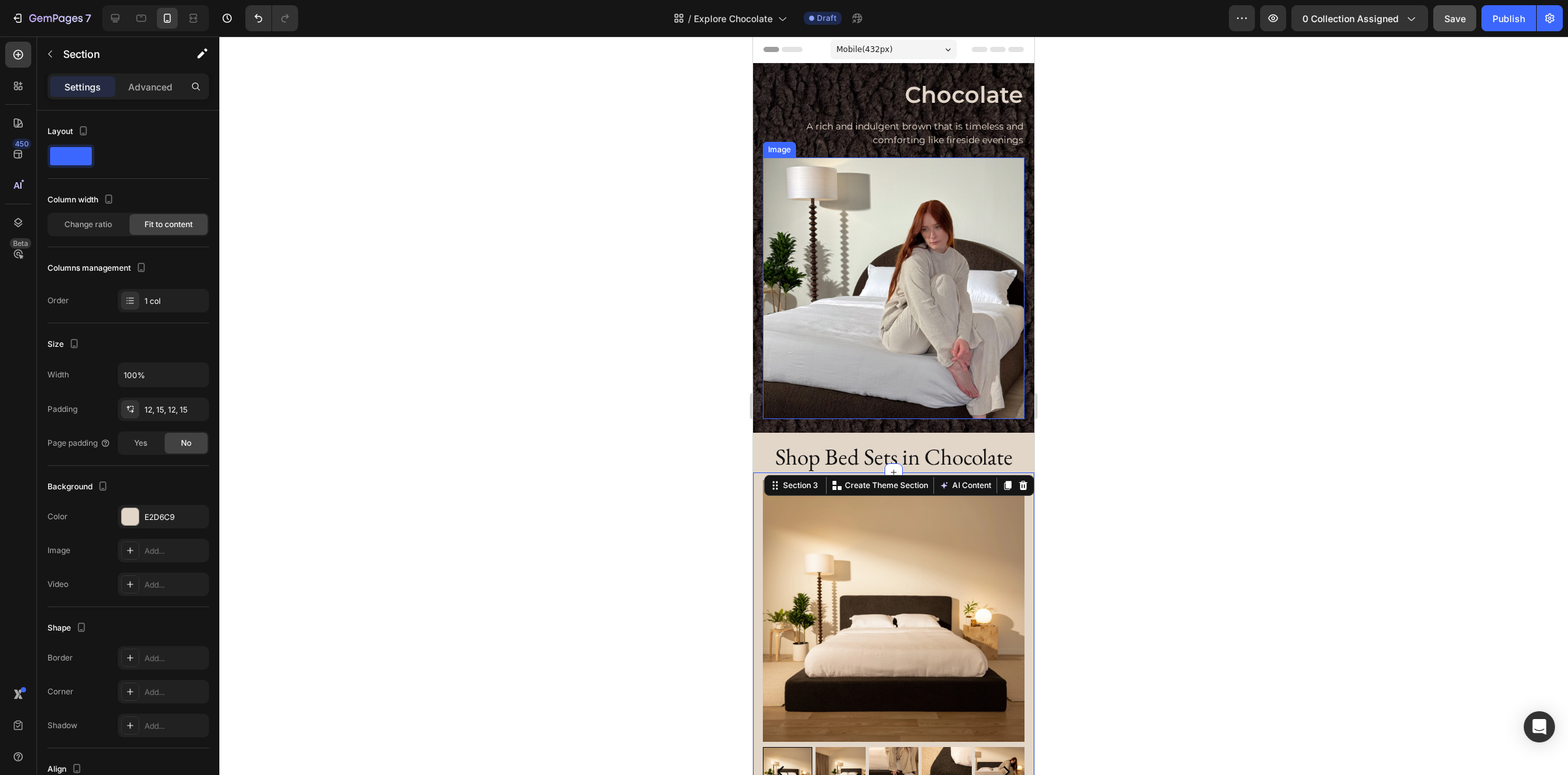
click at [810, 273] on img at bounding box center [894, 288] width 261 height 261
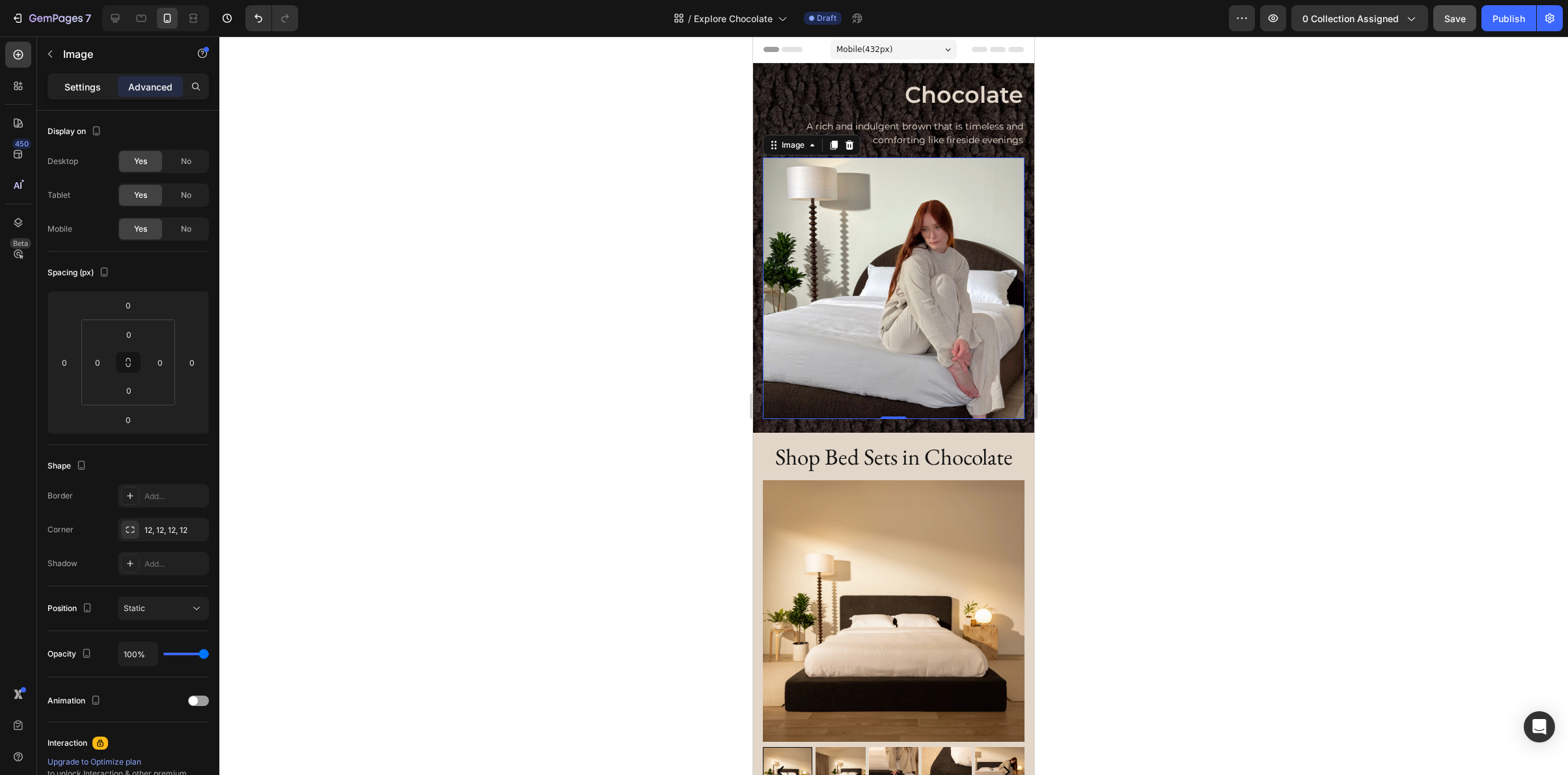
click at [85, 94] on div "Settings" at bounding box center [83, 86] width 65 height 21
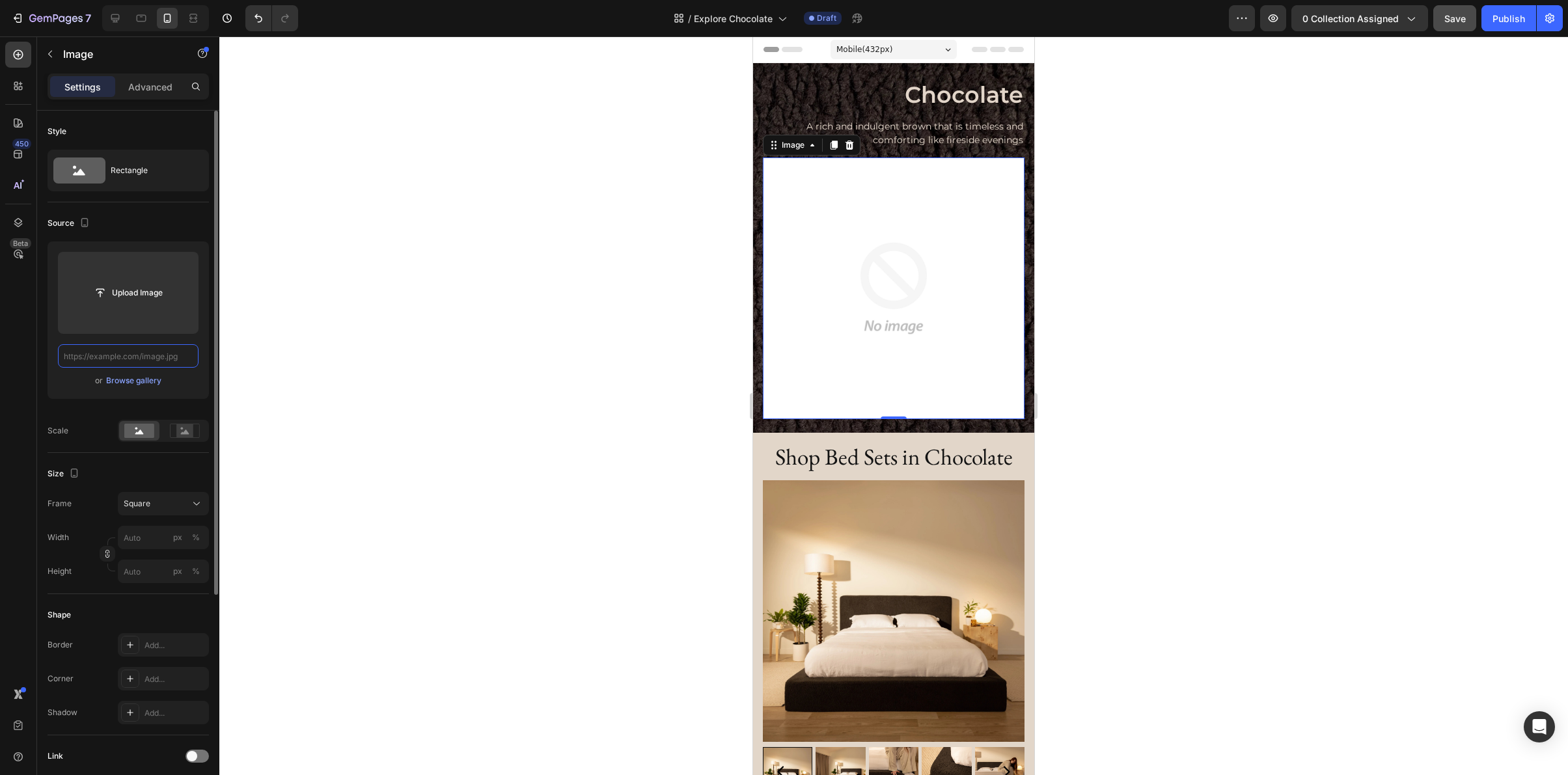
paste input "[URL][DOMAIN_NAME]"
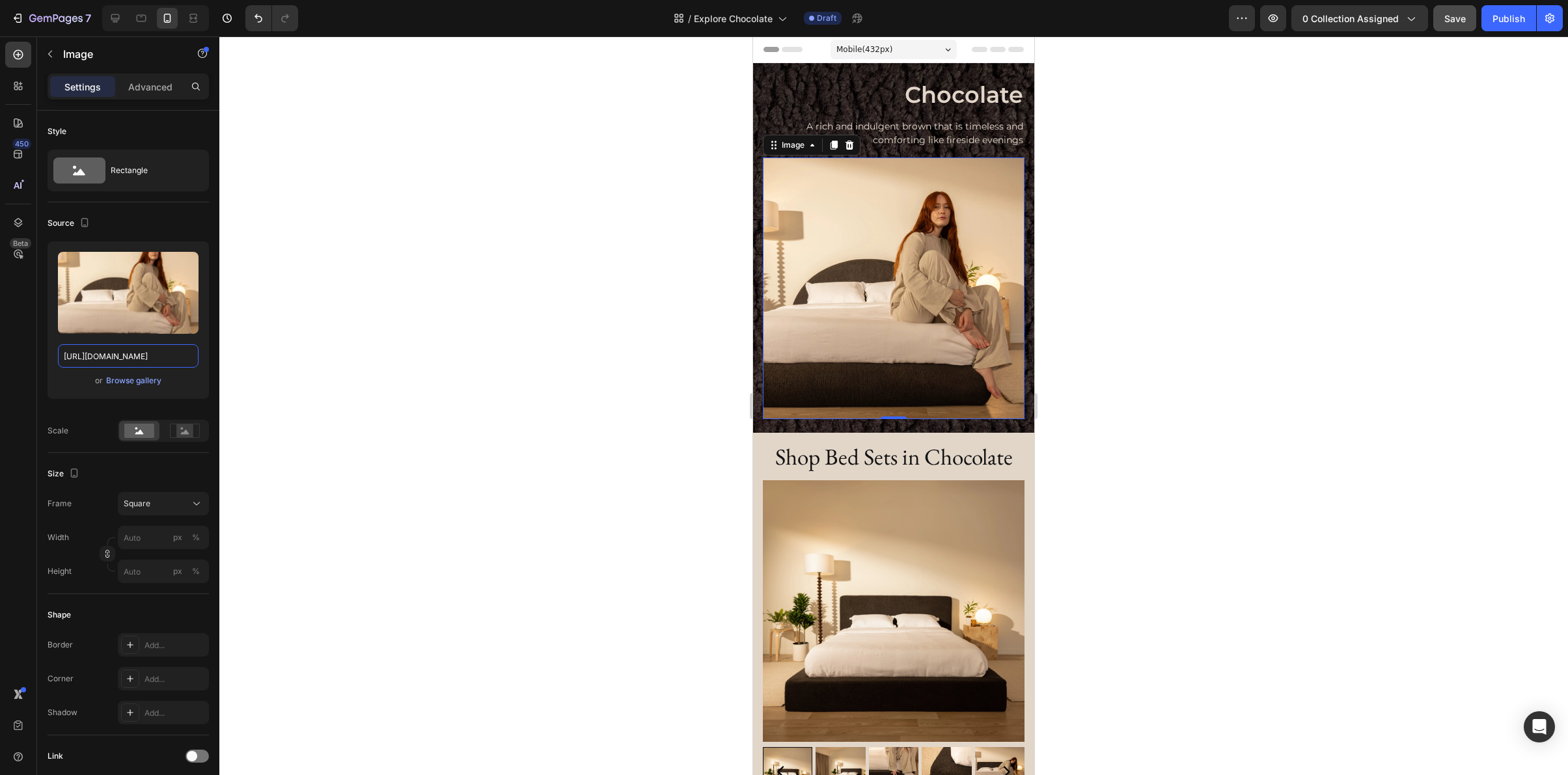
type input "[URL][DOMAIN_NAME]"
click at [433, 420] on div at bounding box center [894, 406] width 1348 height 739
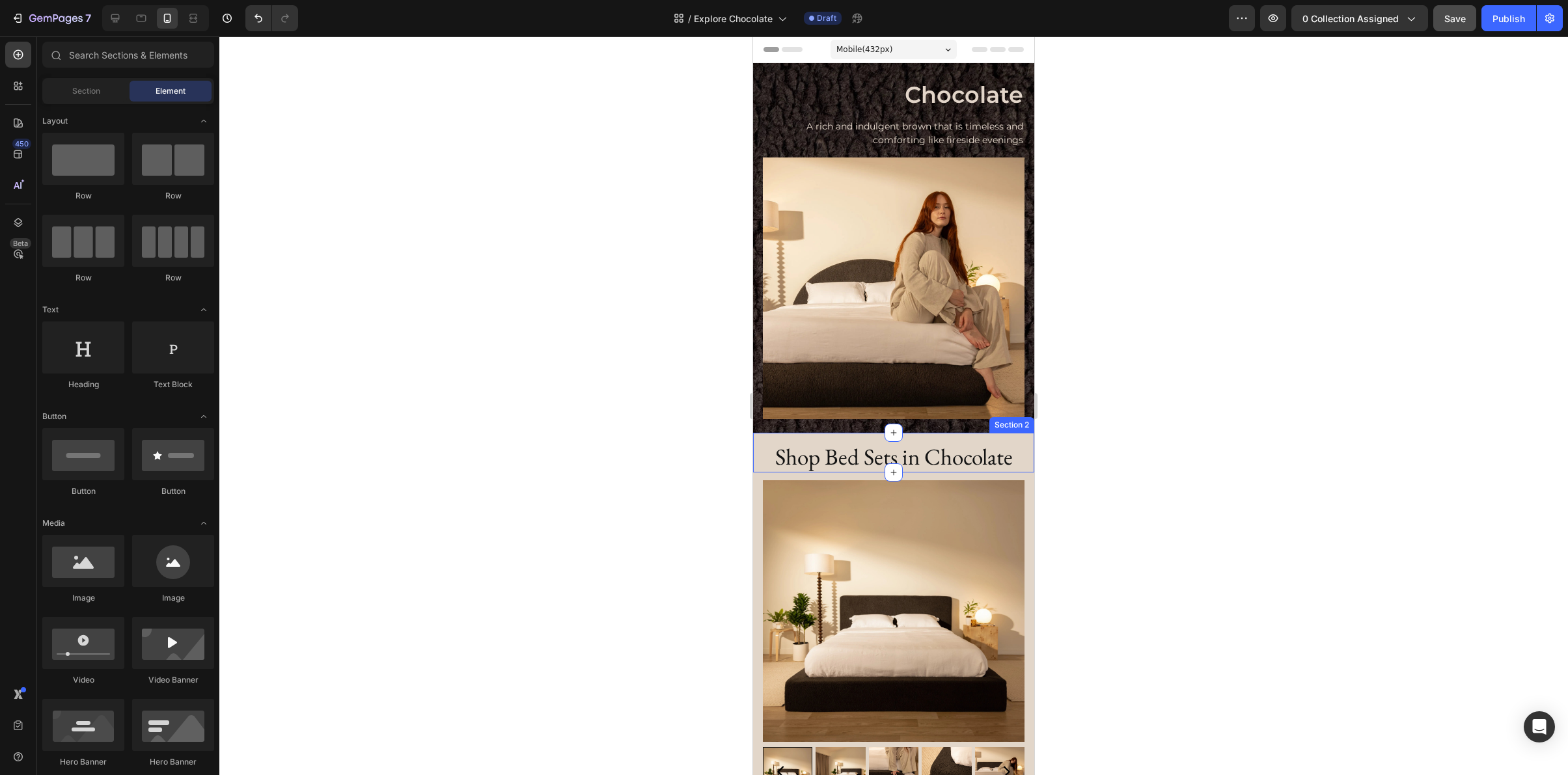
click at [1143, 446] on div at bounding box center [894, 406] width 1348 height 739
click at [1201, 390] on div at bounding box center [894, 406] width 1348 height 739
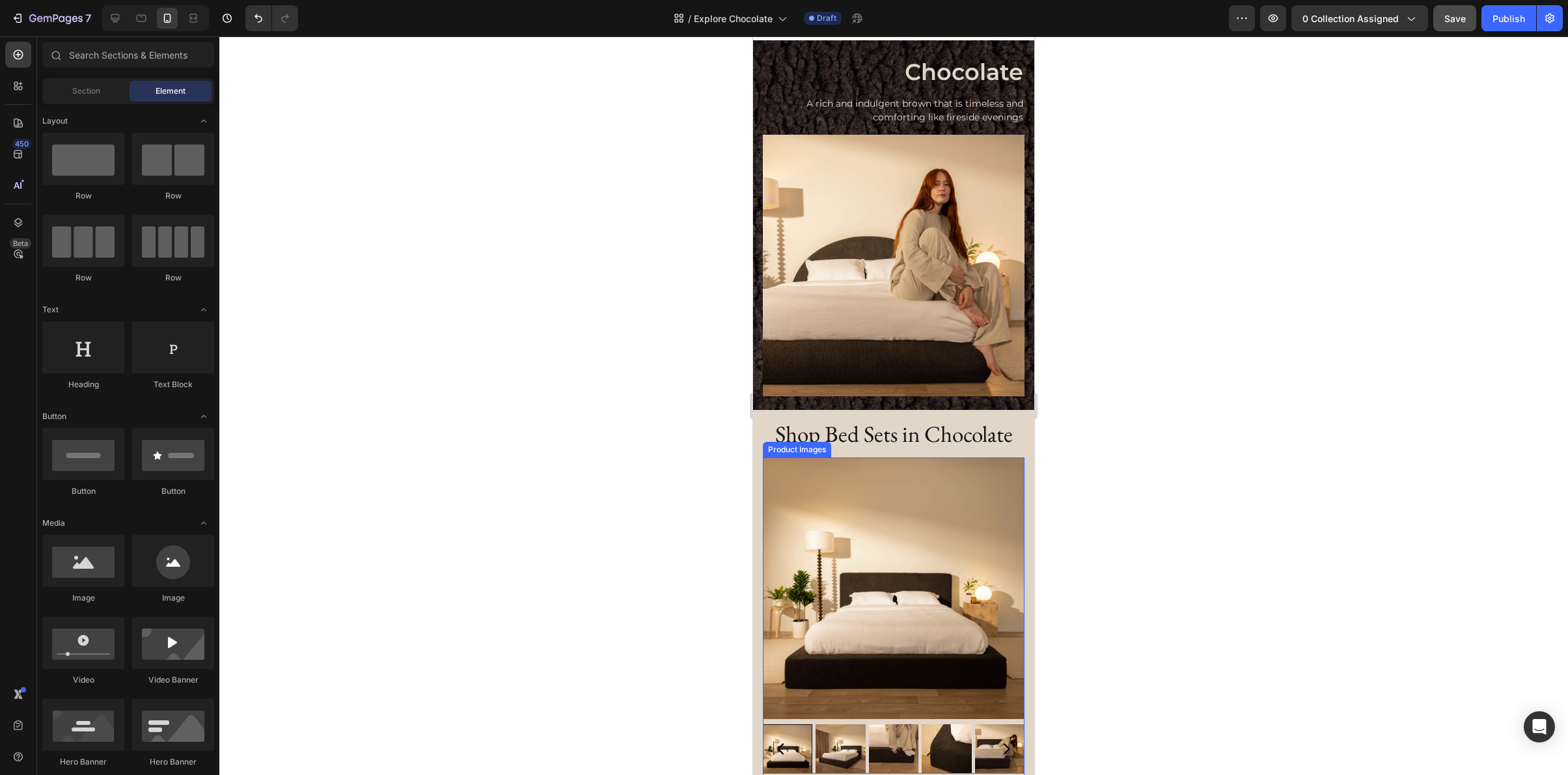
scroll to position [38, 0]
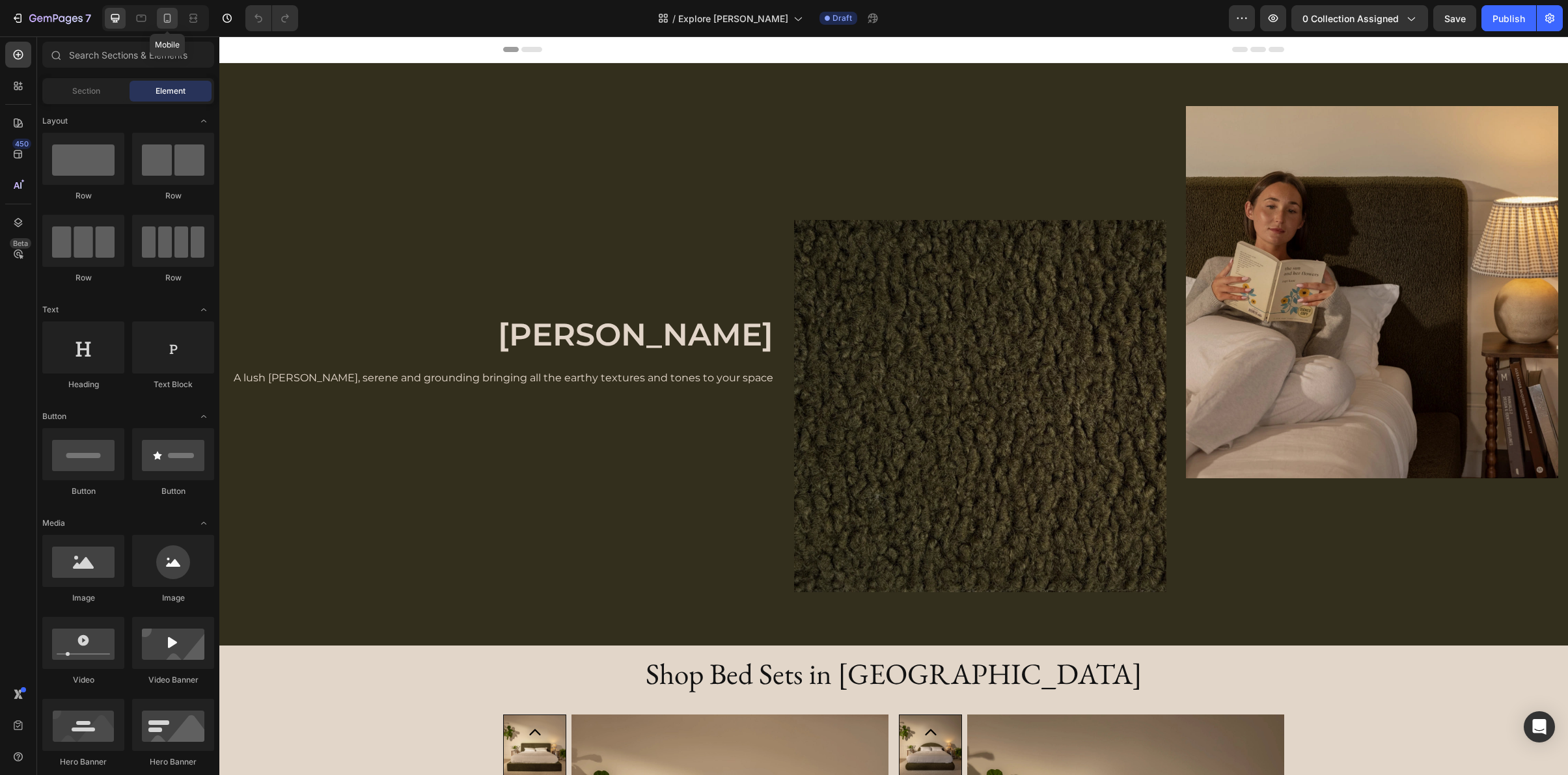
click at [167, 21] on icon at bounding box center [167, 21] width 3 height 2
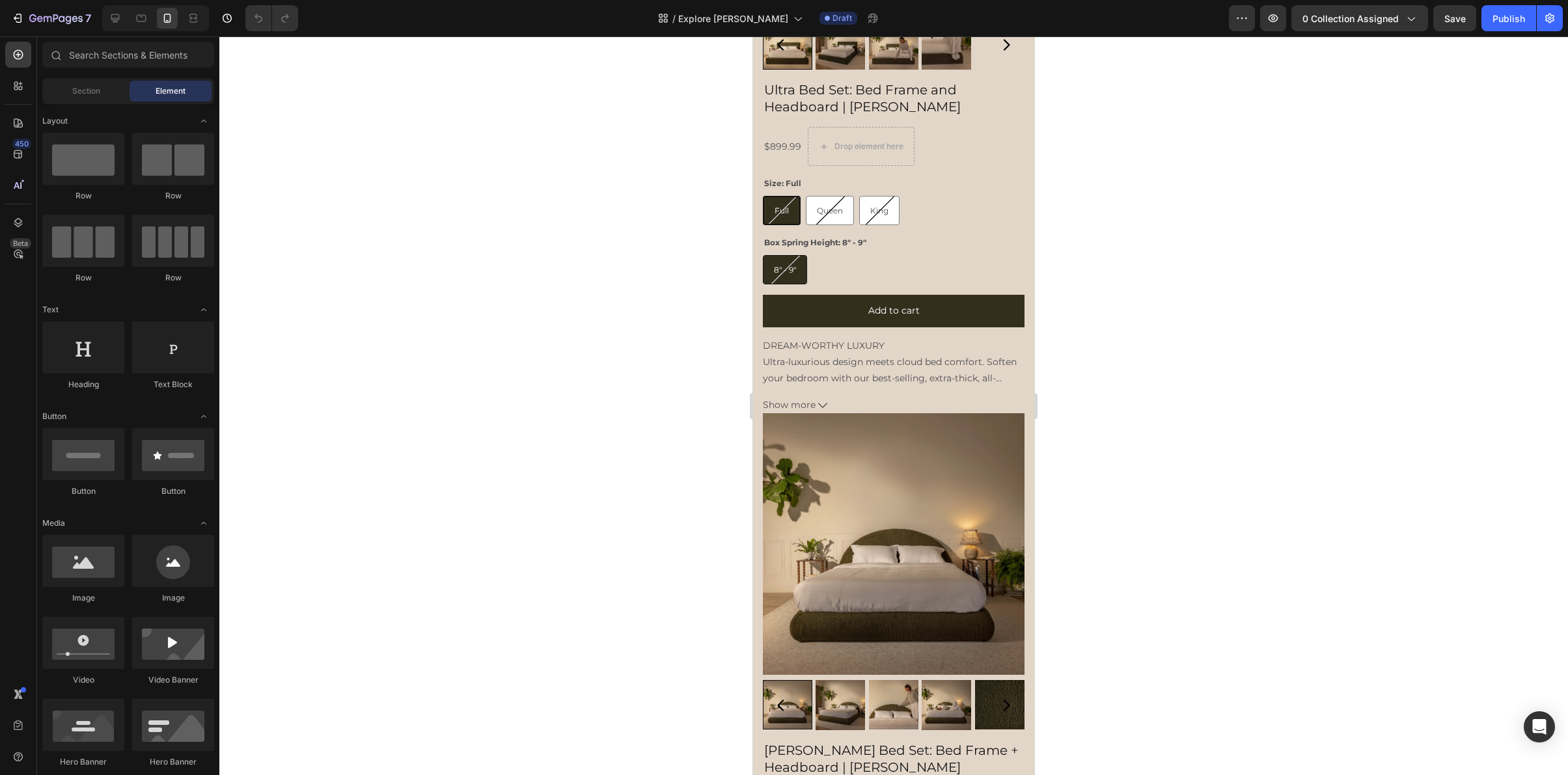
scroll to position [608, 0]
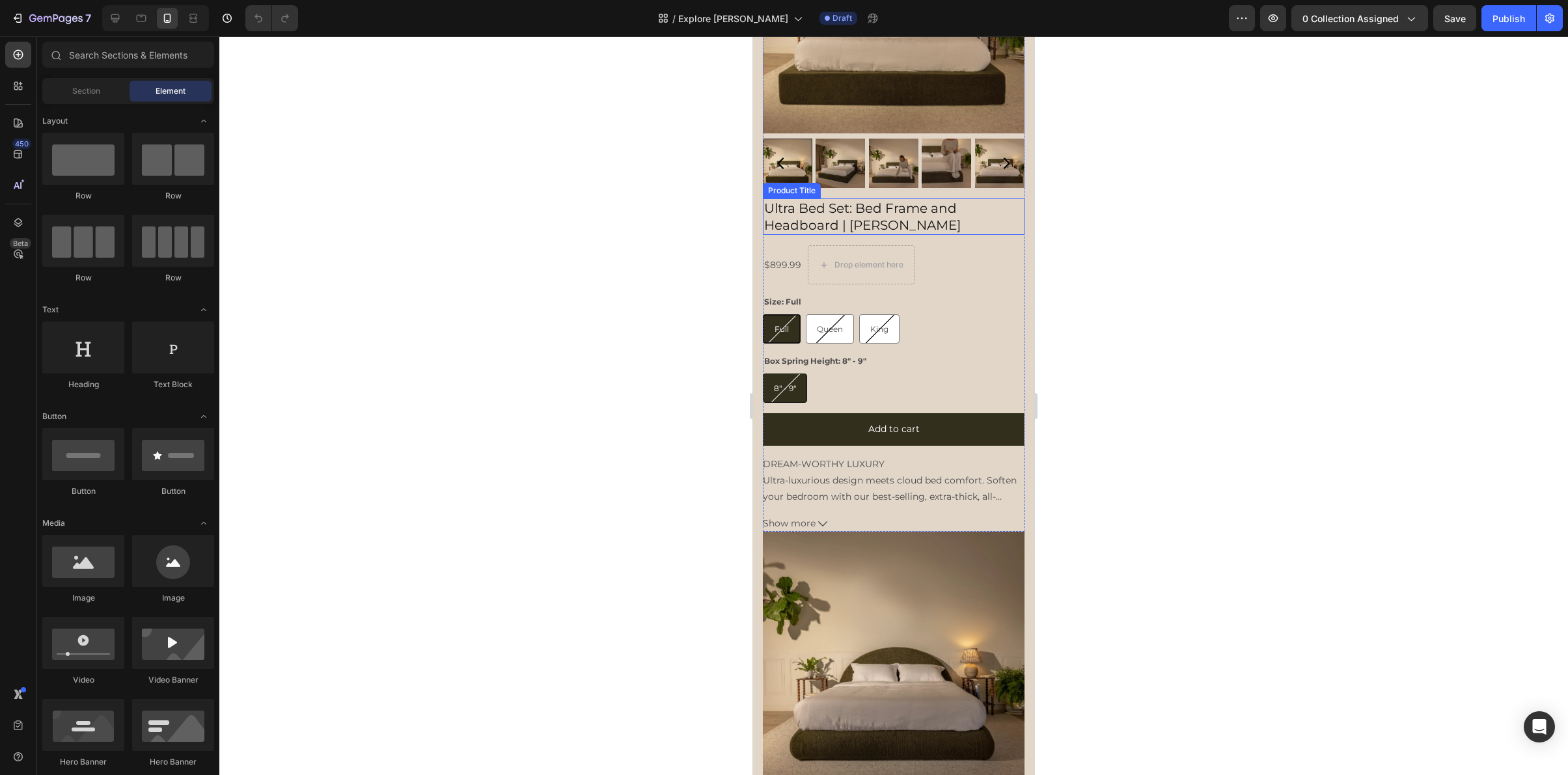
click at [872, 222] on h2 "Ultra Bed Set: Bed Frame and Headboard | [PERSON_NAME]" at bounding box center [894, 216] width 261 height 37
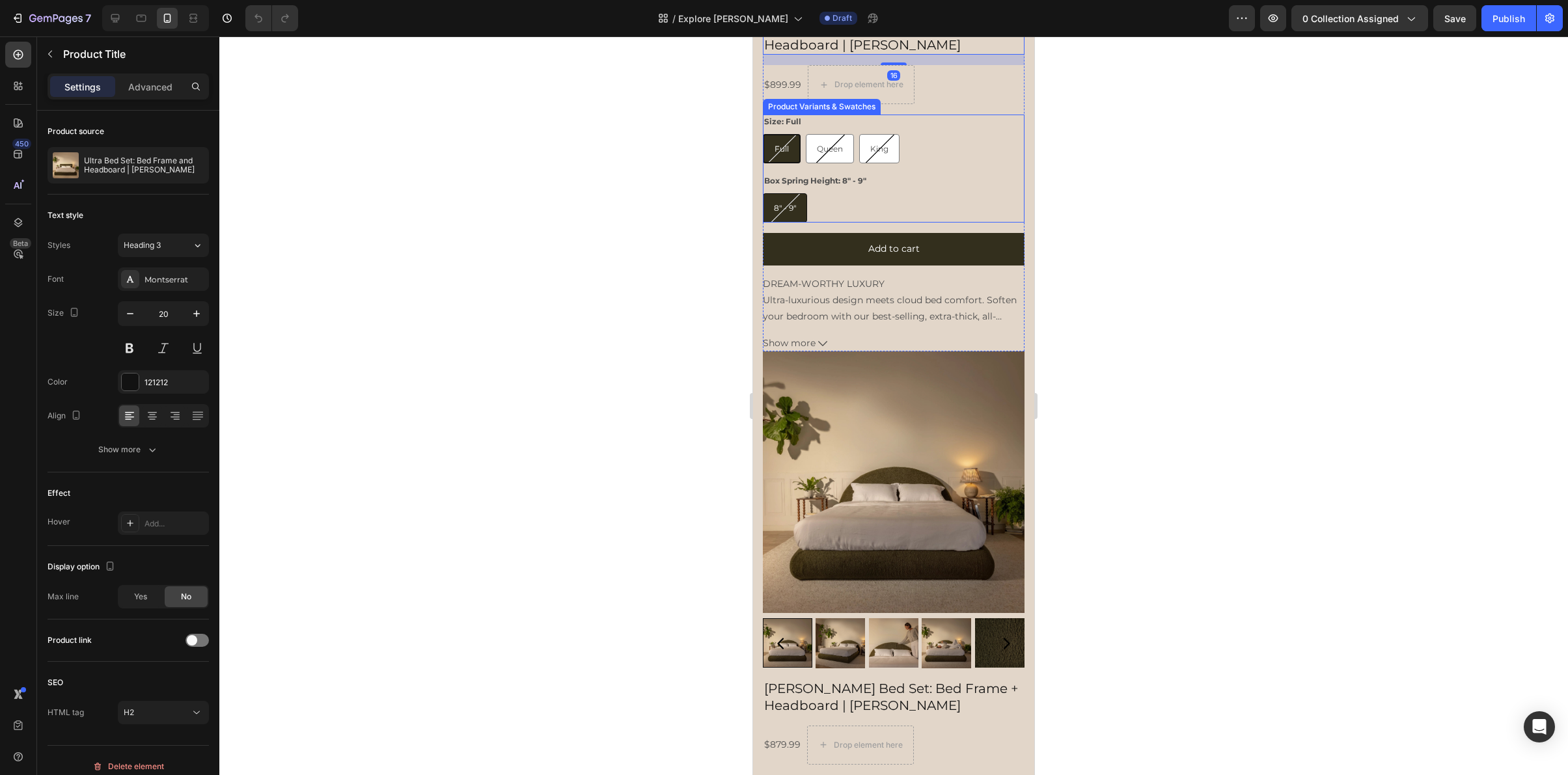
scroll to position [929, 0]
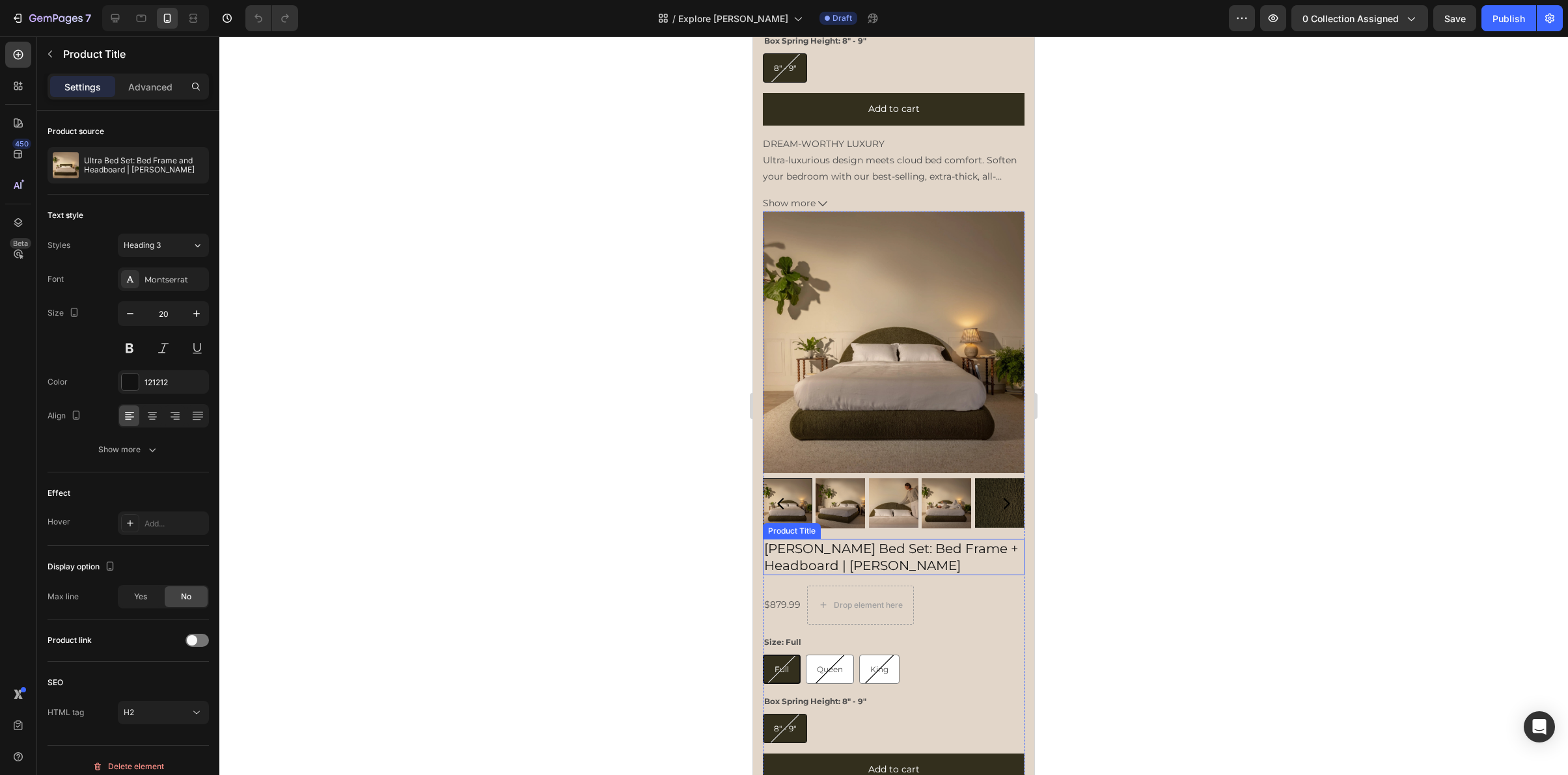
click at [789, 561] on h2 "[PERSON_NAME] Bed Set: Bed Frame + Headboard | [PERSON_NAME]" at bounding box center [894, 557] width 261 height 37
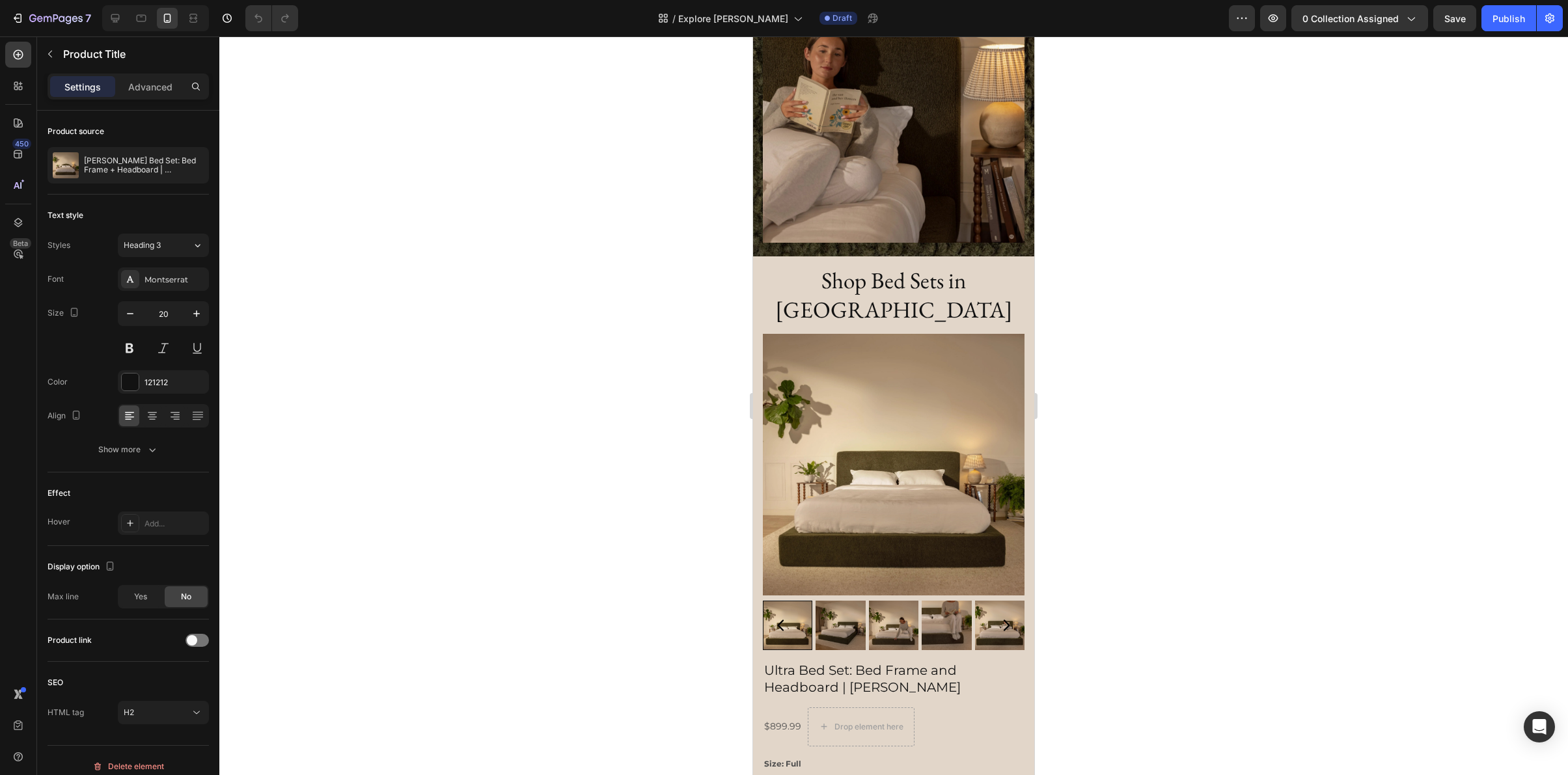
scroll to position [172, 0]
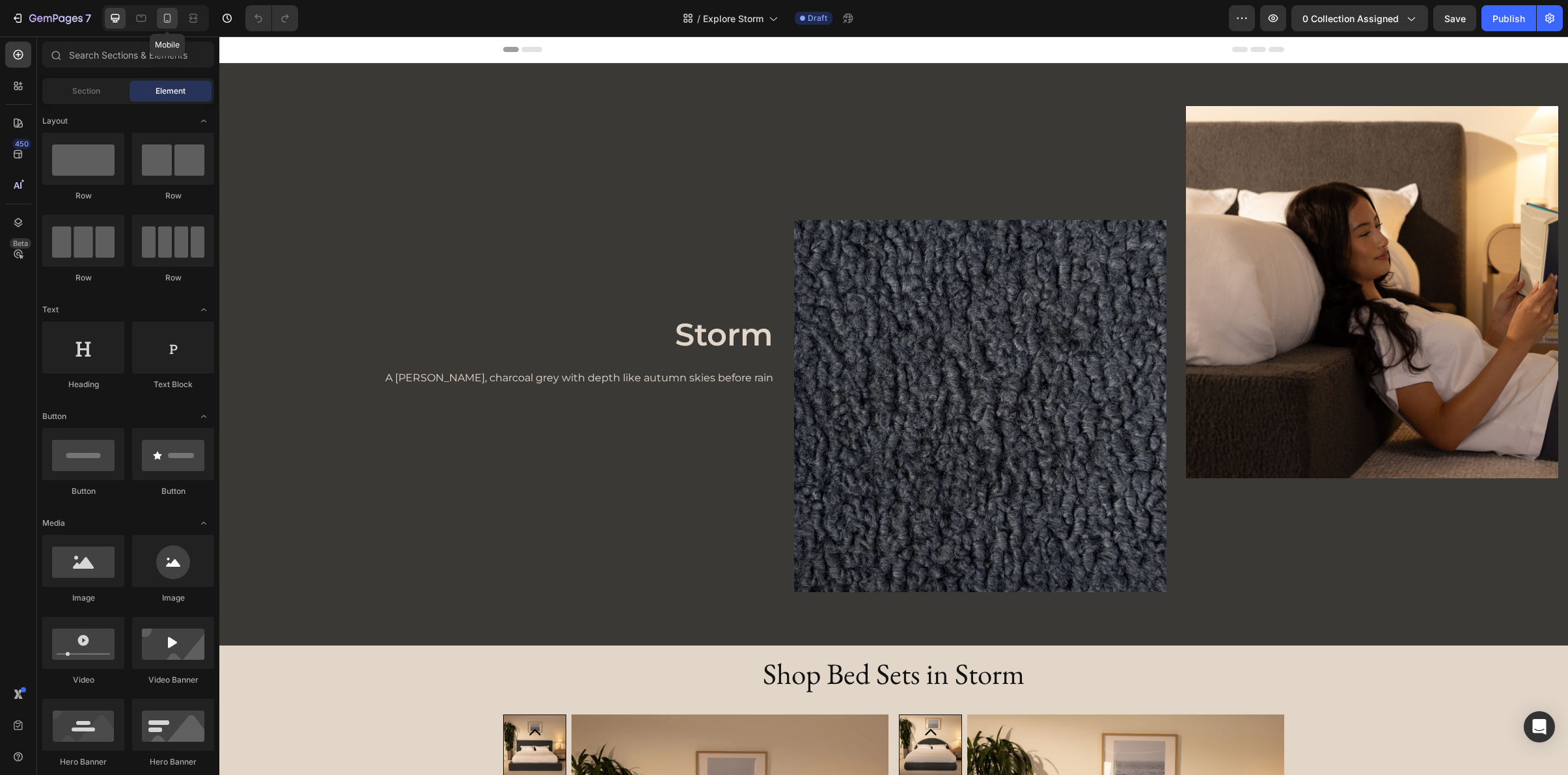
click at [173, 16] on icon at bounding box center [167, 18] width 13 height 13
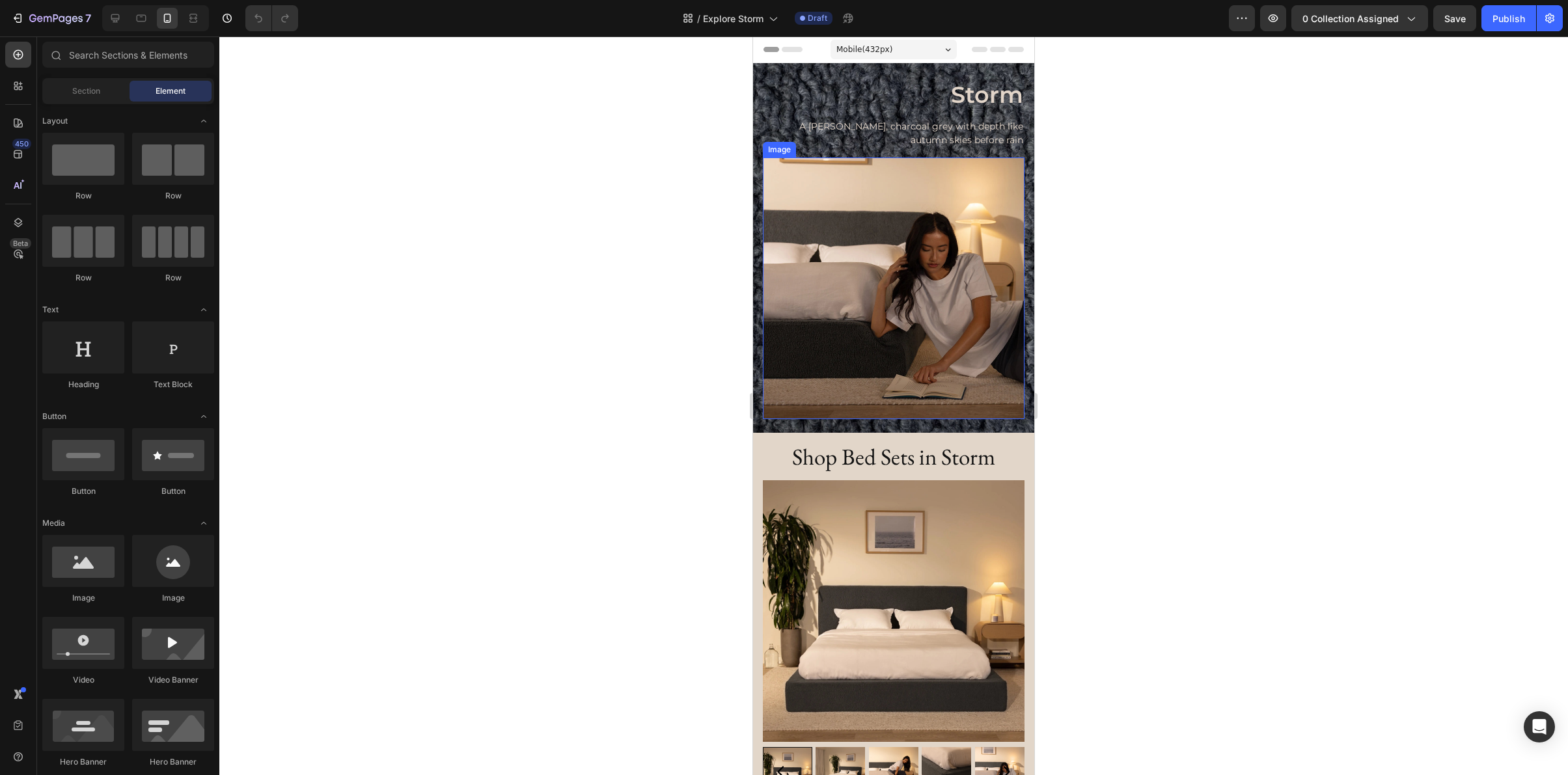
click at [911, 298] on img at bounding box center [894, 288] width 261 height 261
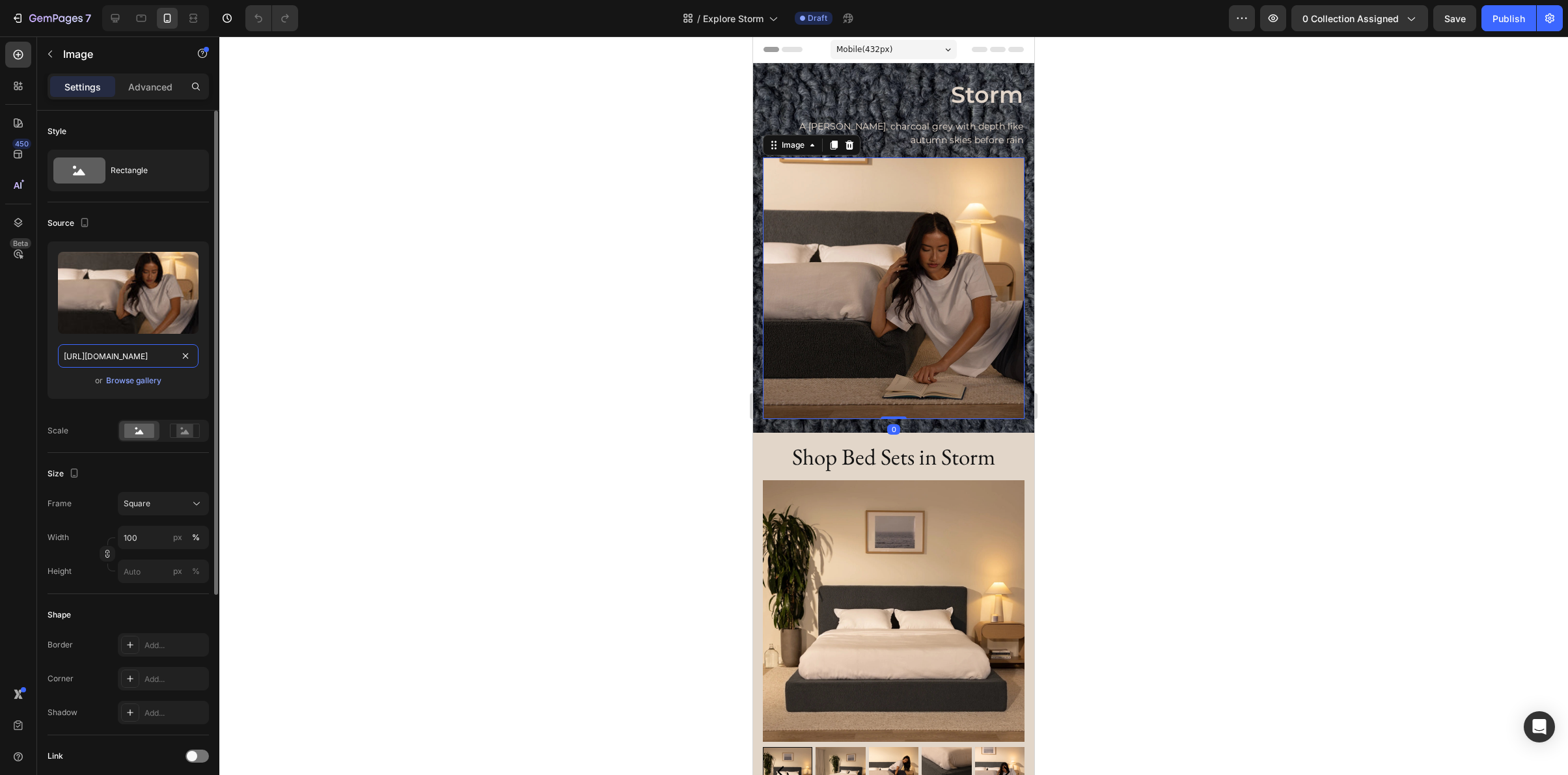
click at [151, 357] on input "https://cdn.shopify.com/s/files/1/0249/8140/5759/files/ultraset_storm_elbow_cor…" at bounding box center [128, 355] width 141 height 23
click at [113, 23] on icon at bounding box center [115, 18] width 13 height 13
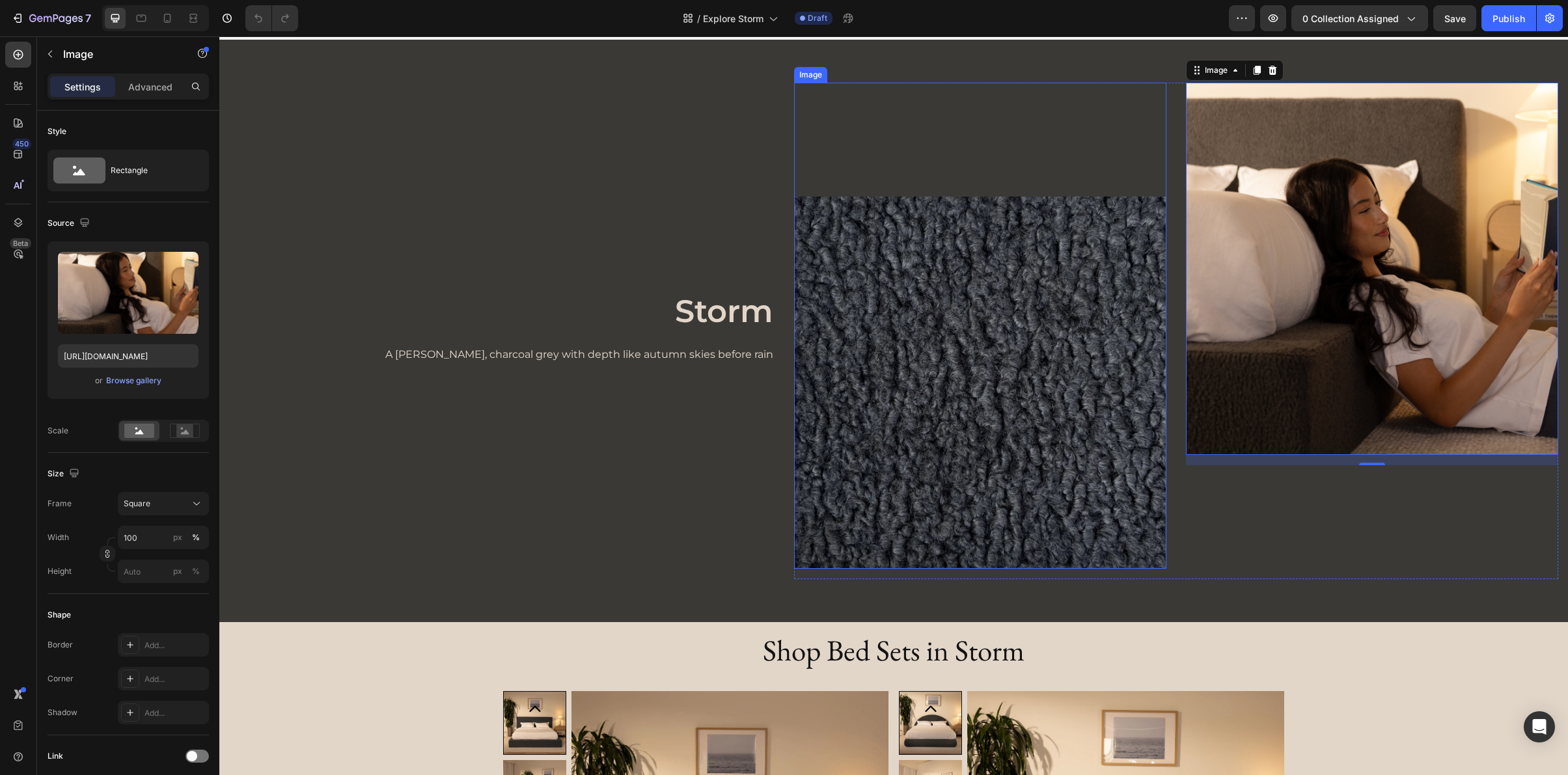
scroll to position [24, 0]
click at [1280, 308] on img at bounding box center [1372, 268] width 373 height 373
click at [144, 359] on input "https://cdn.shopify.com/s/files/1/0249/8140/5759/files/gempages_570504582405293…" at bounding box center [128, 355] width 141 height 23
paste input "ultraset_storm_elbow_corner_press.webp?v=1758920427"
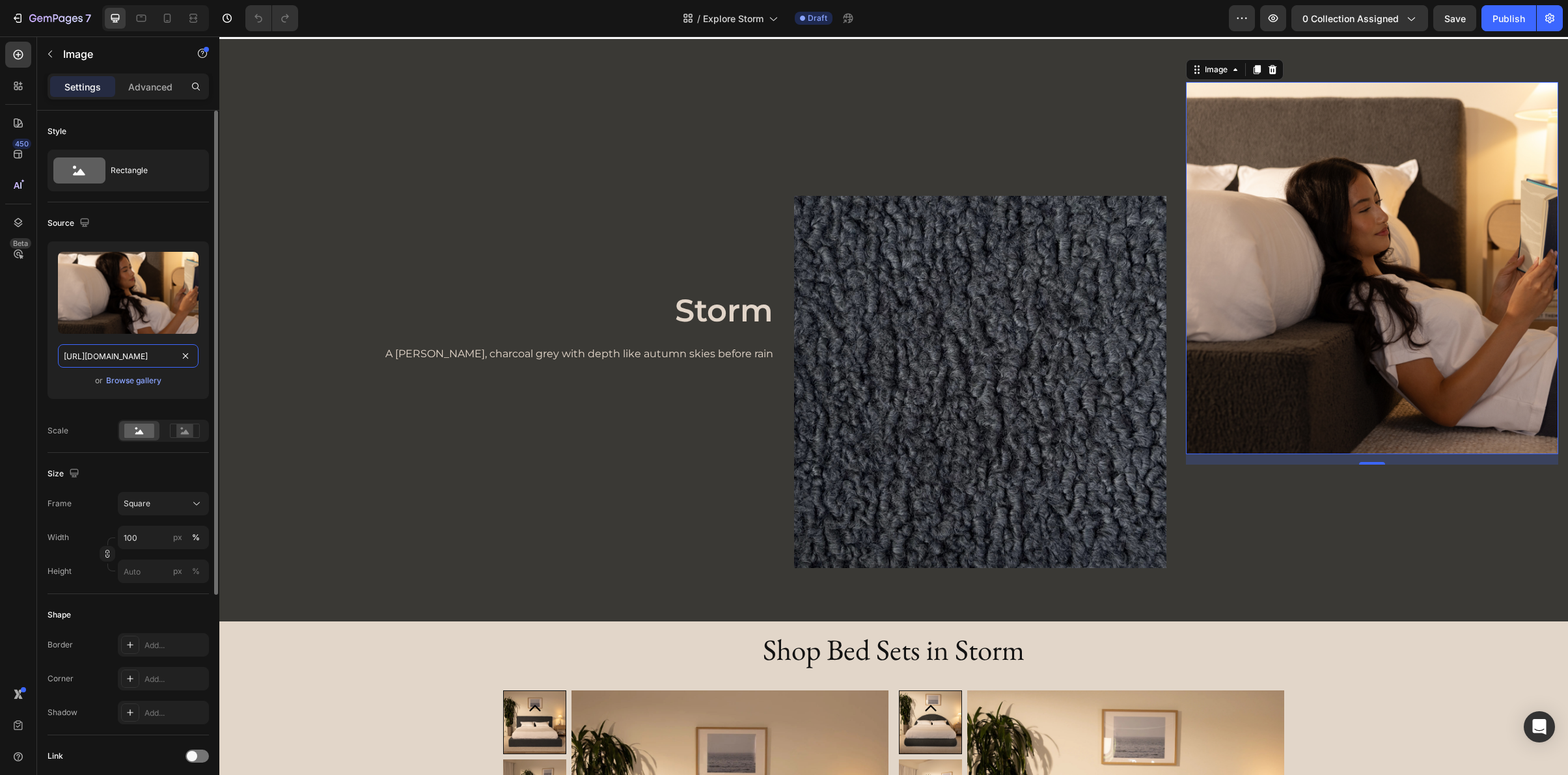
scroll to position [0, 308]
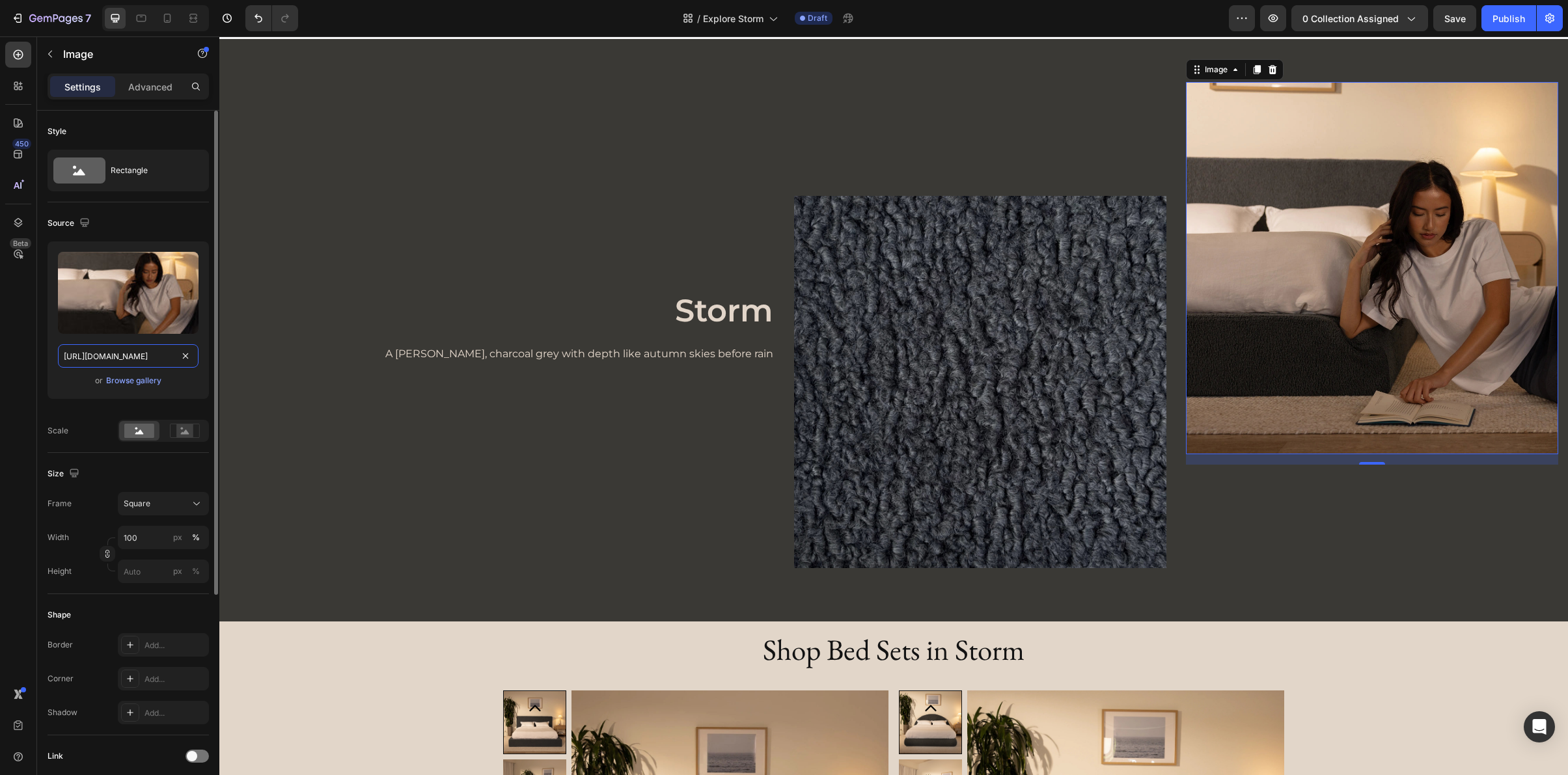
type input "https://cdn.shopify.com/s/files/1/0249/8140/5759/files/ultraset_storm_elbow_cor…"
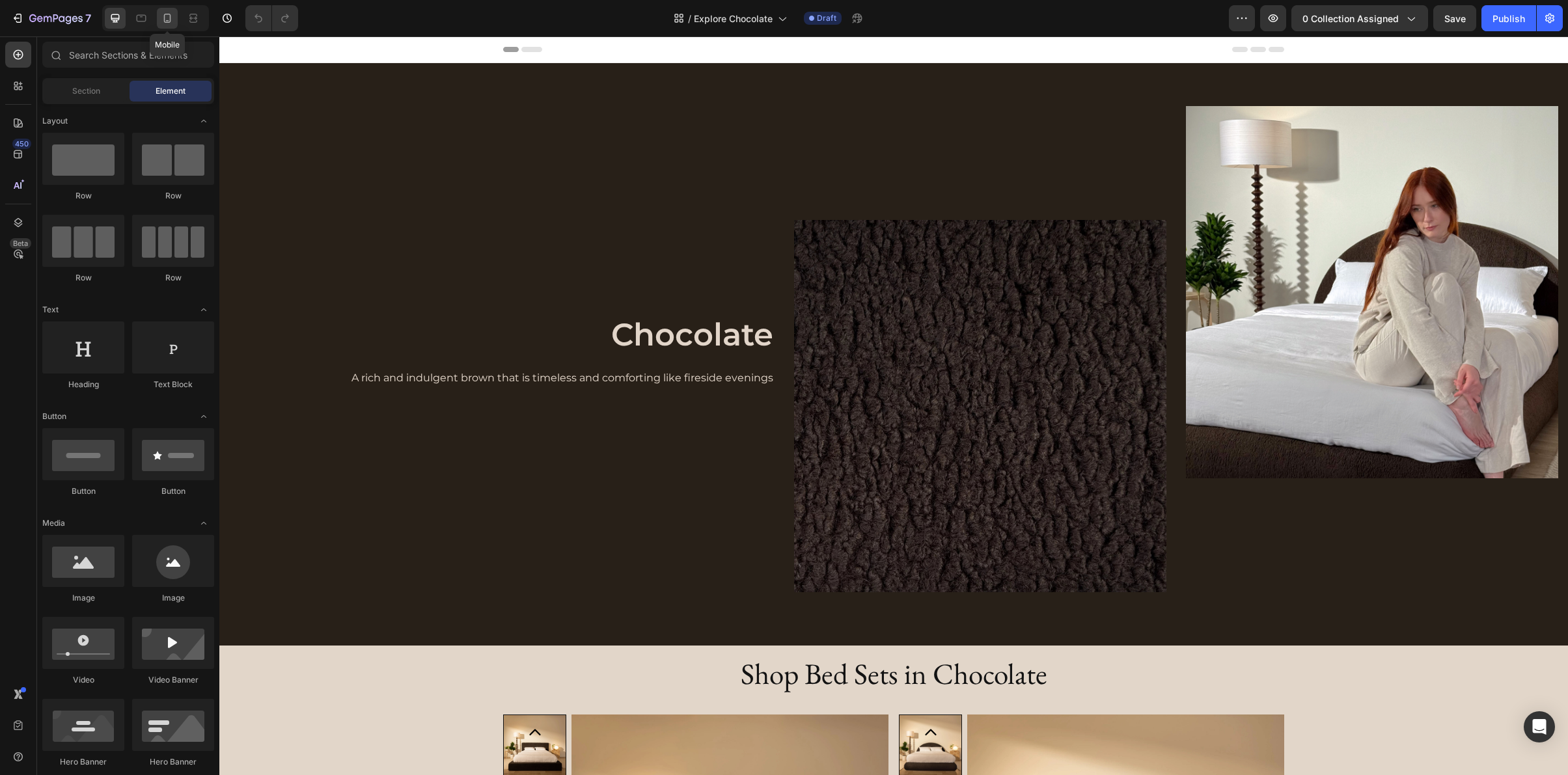
click at [162, 22] on icon at bounding box center [167, 18] width 13 height 13
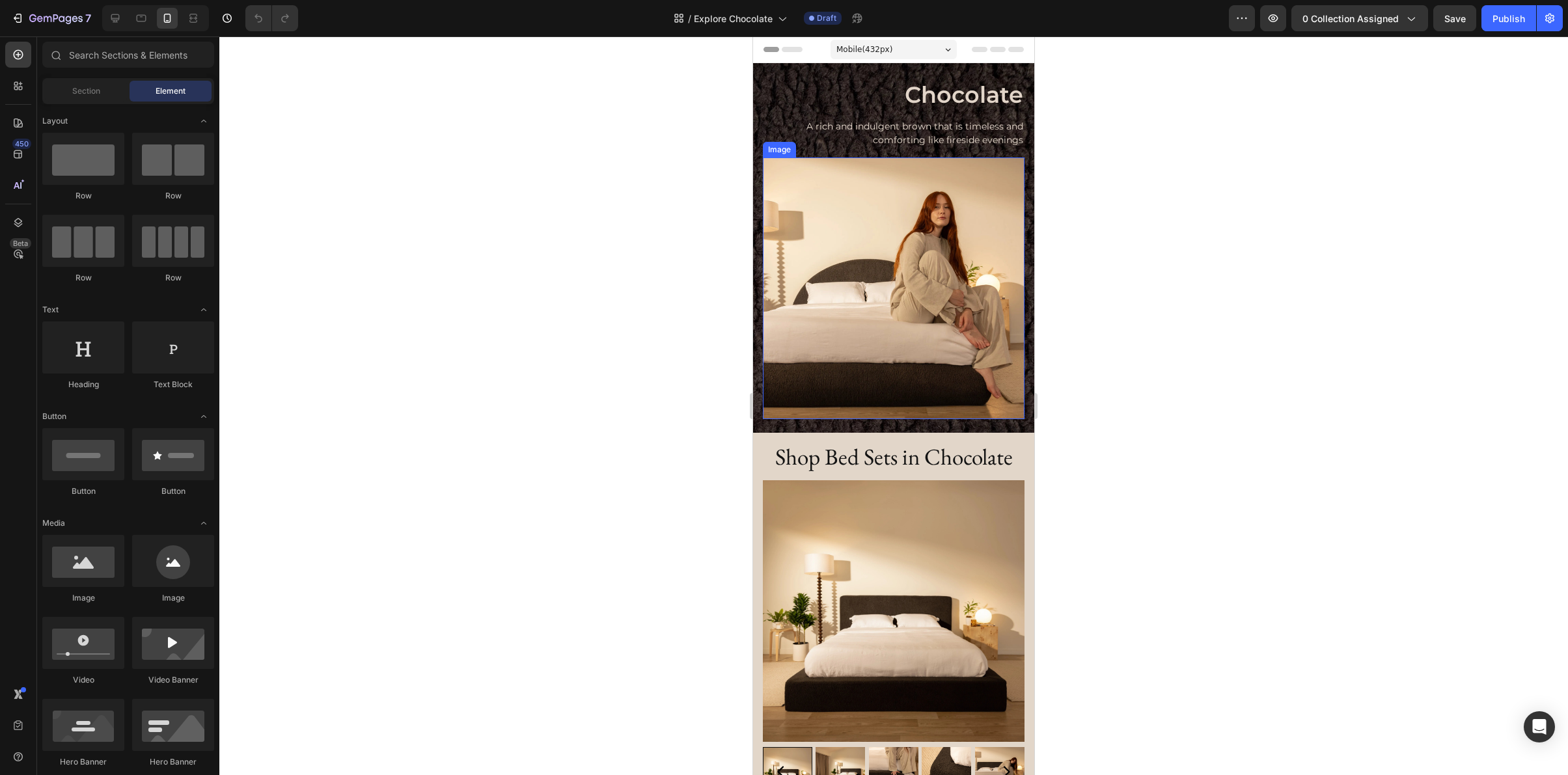
click at [918, 279] on img at bounding box center [894, 288] width 261 height 261
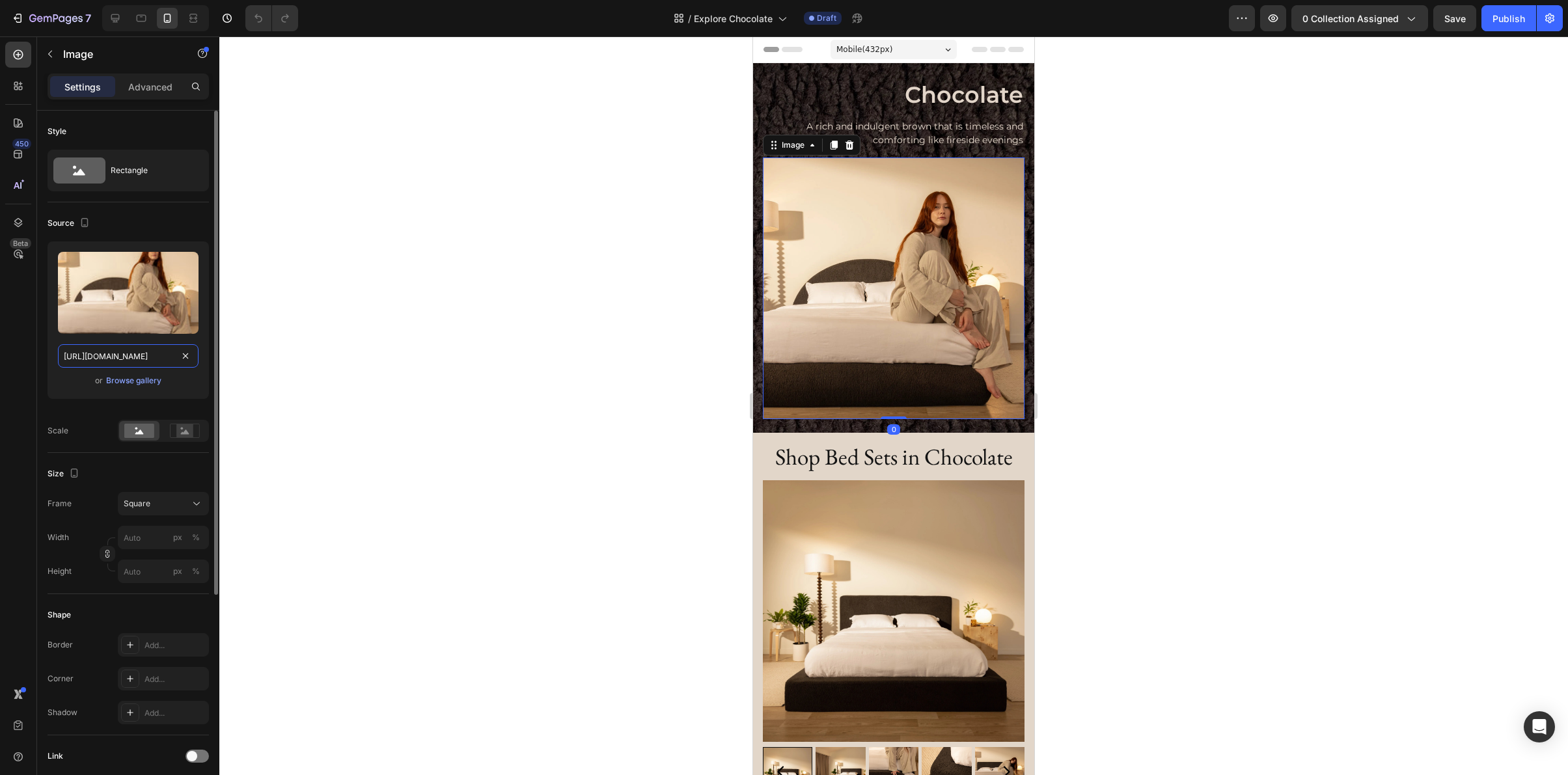
click at [132, 356] on input "[URL][DOMAIN_NAME]" at bounding box center [128, 355] width 141 height 23
click at [118, 17] on icon at bounding box center [115, 18] width 13 height 13
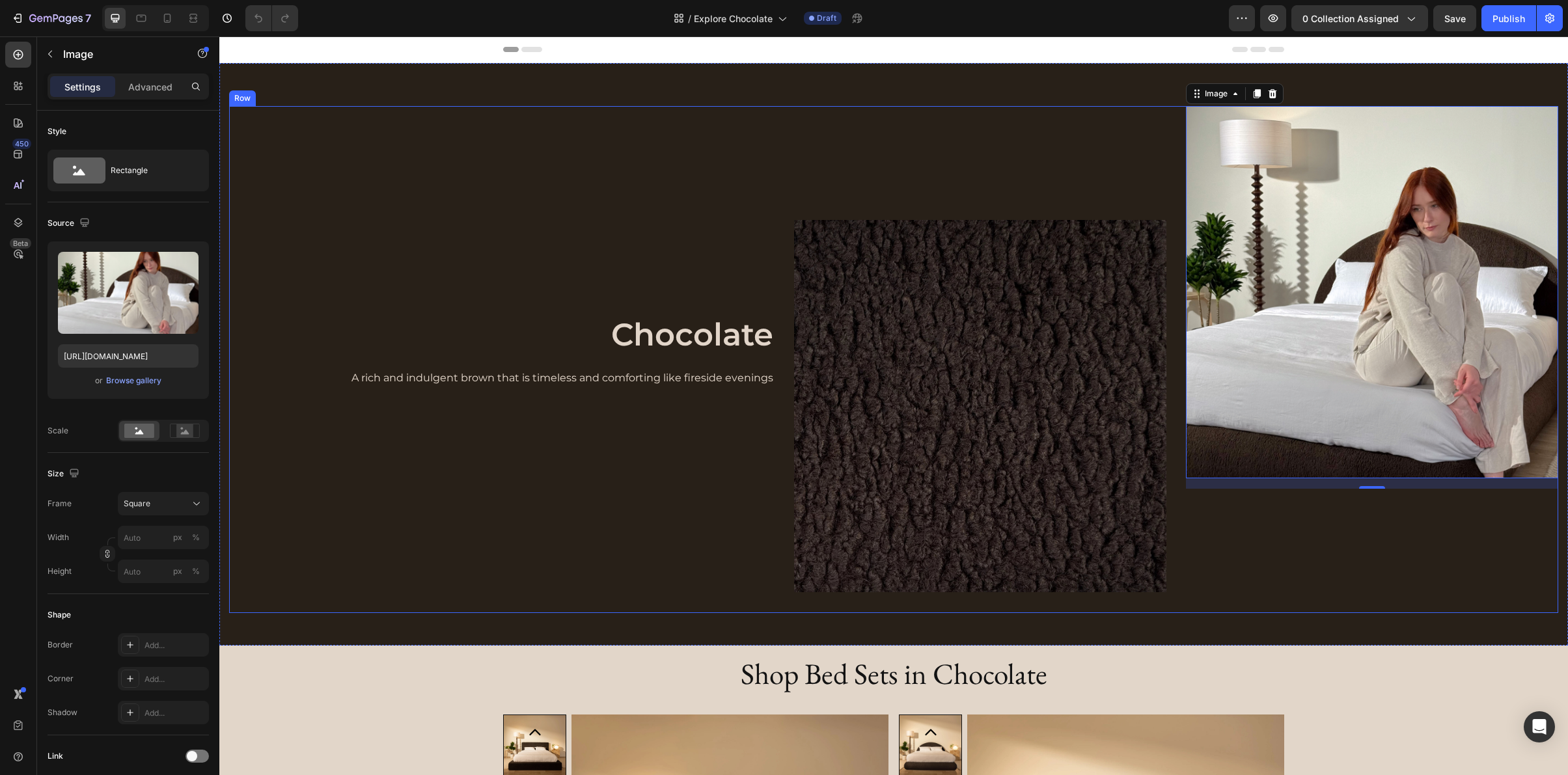
scroll to position [24, 0]
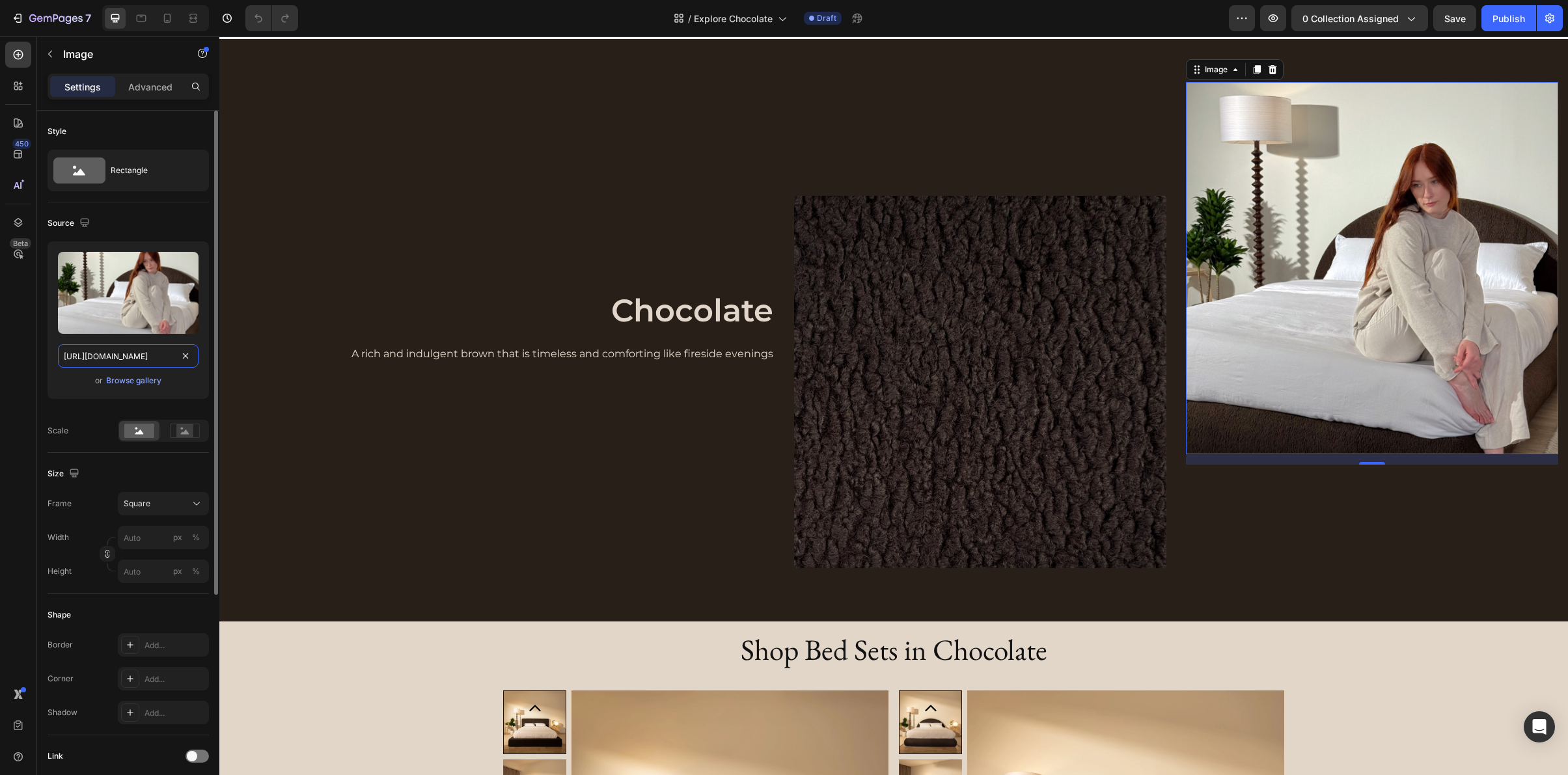
click at [94, 356] on input "[URL][DOMAIN_NAME]" at bounding box center [128, 355] width 141 height 23
click at [94, 357] on input "[URL][DOMAIN_NAME]" at bounding box center [128, 355] width 141 height 23
paste input "lunaset_choc_corner_foot_press.webp?v=1758920427"
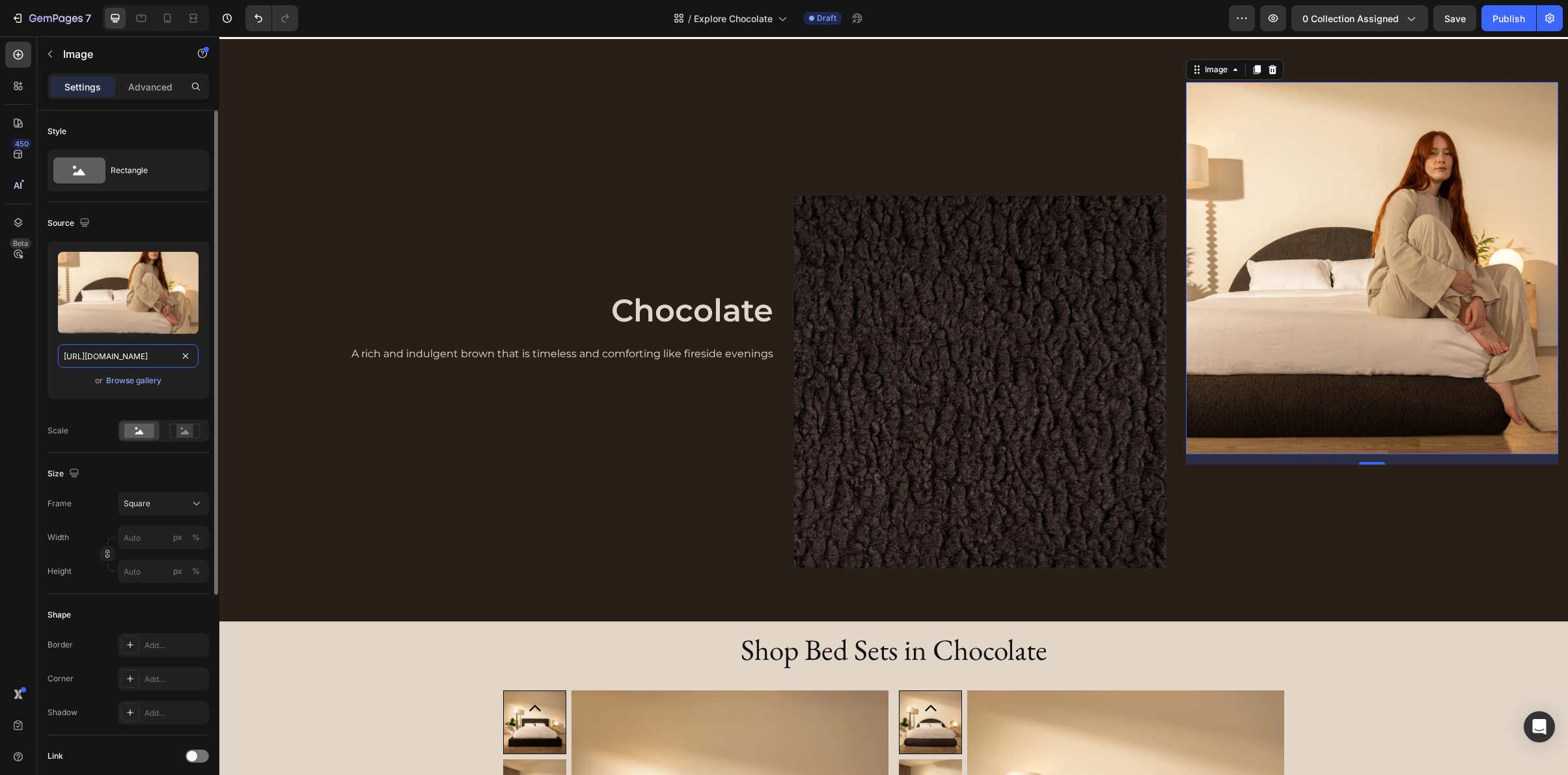
type input "[URL][DOMAIN_NAME]"
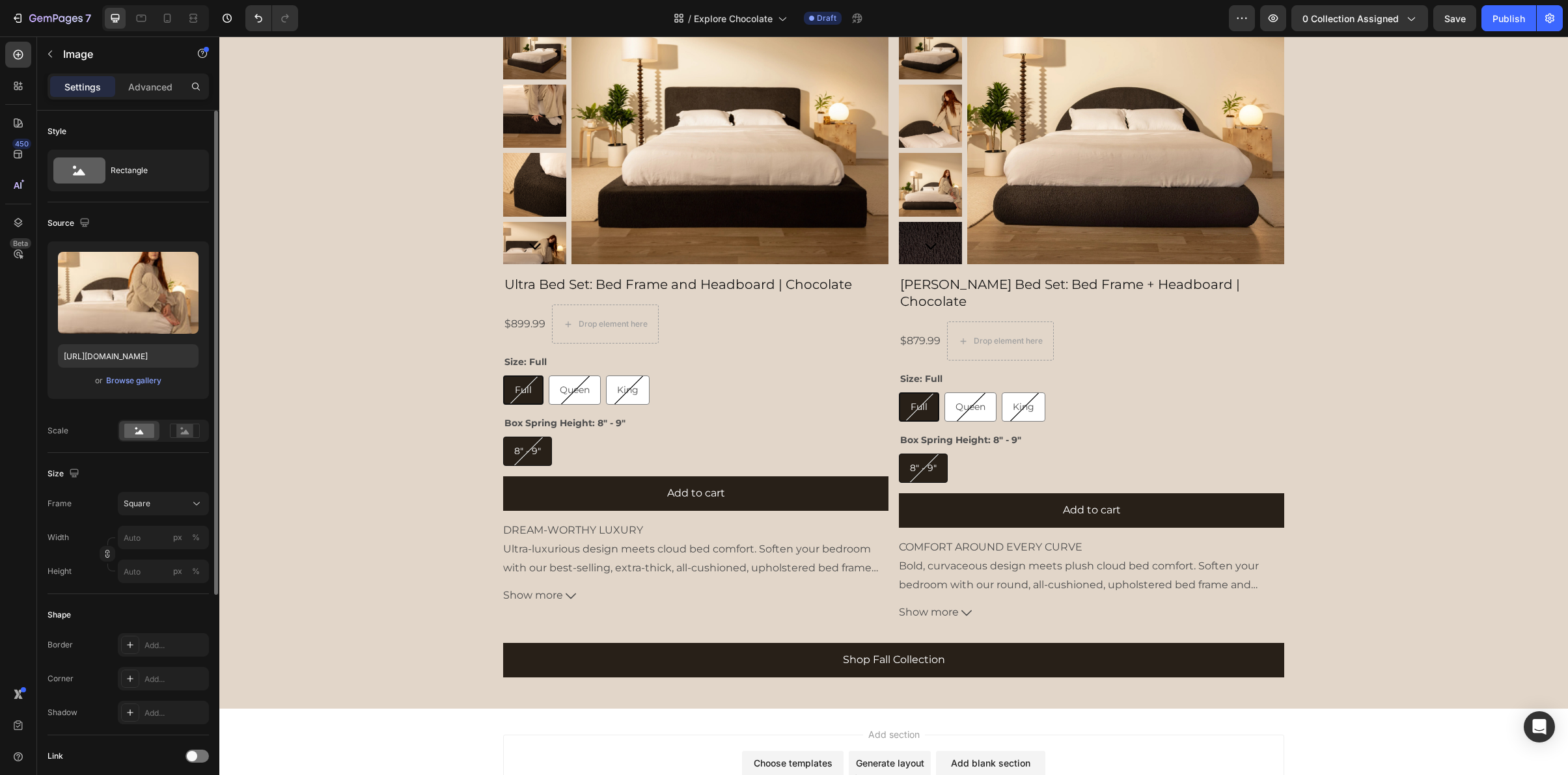
scroll to position [0, 0]
